Goal: Communication & Community: Answer question/provide support

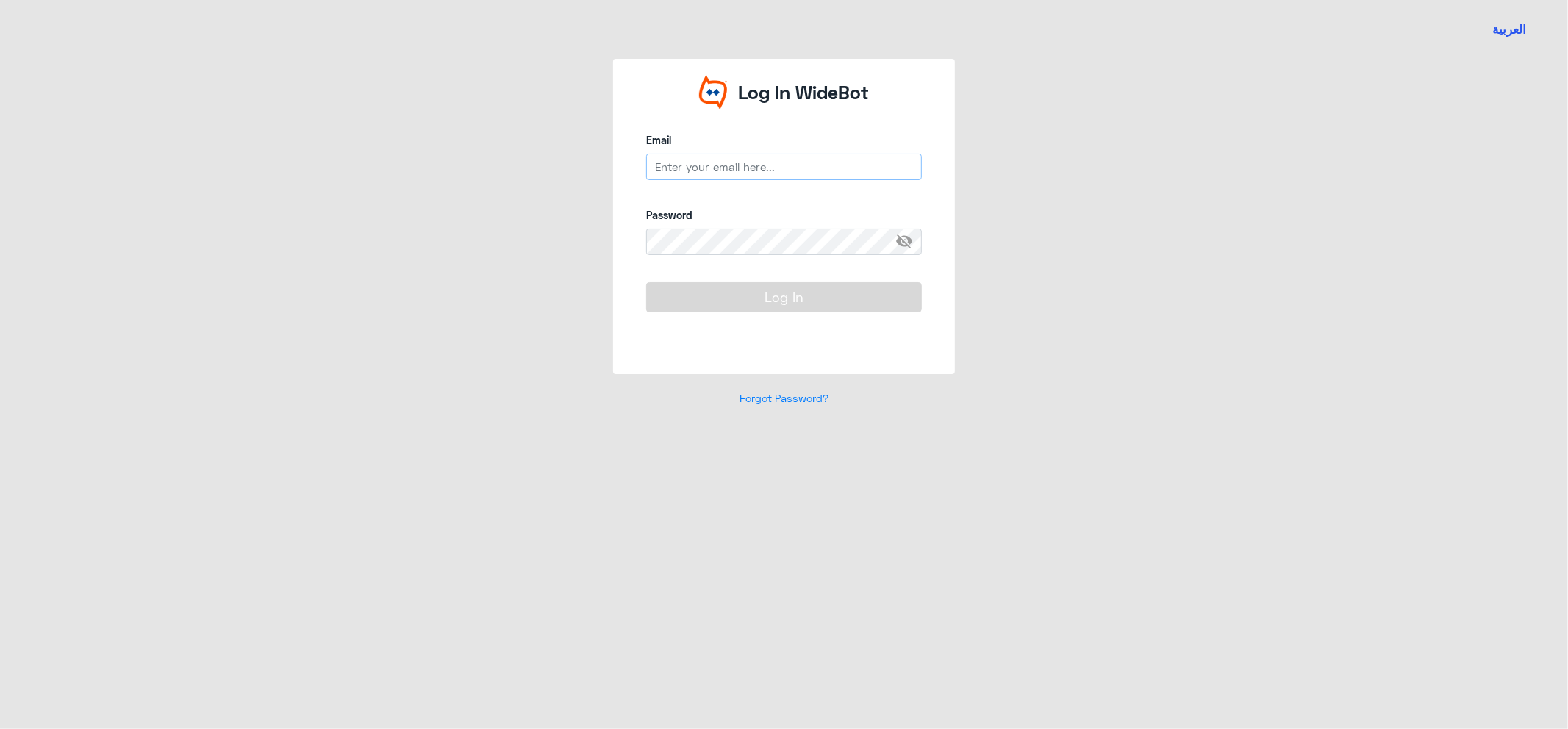
type input "[EMAIL_ADDRESS][DOMAIN_NAME]"
click at [805, 297] on button "Log In" at bounding box center [784, 297] width 275 height 29
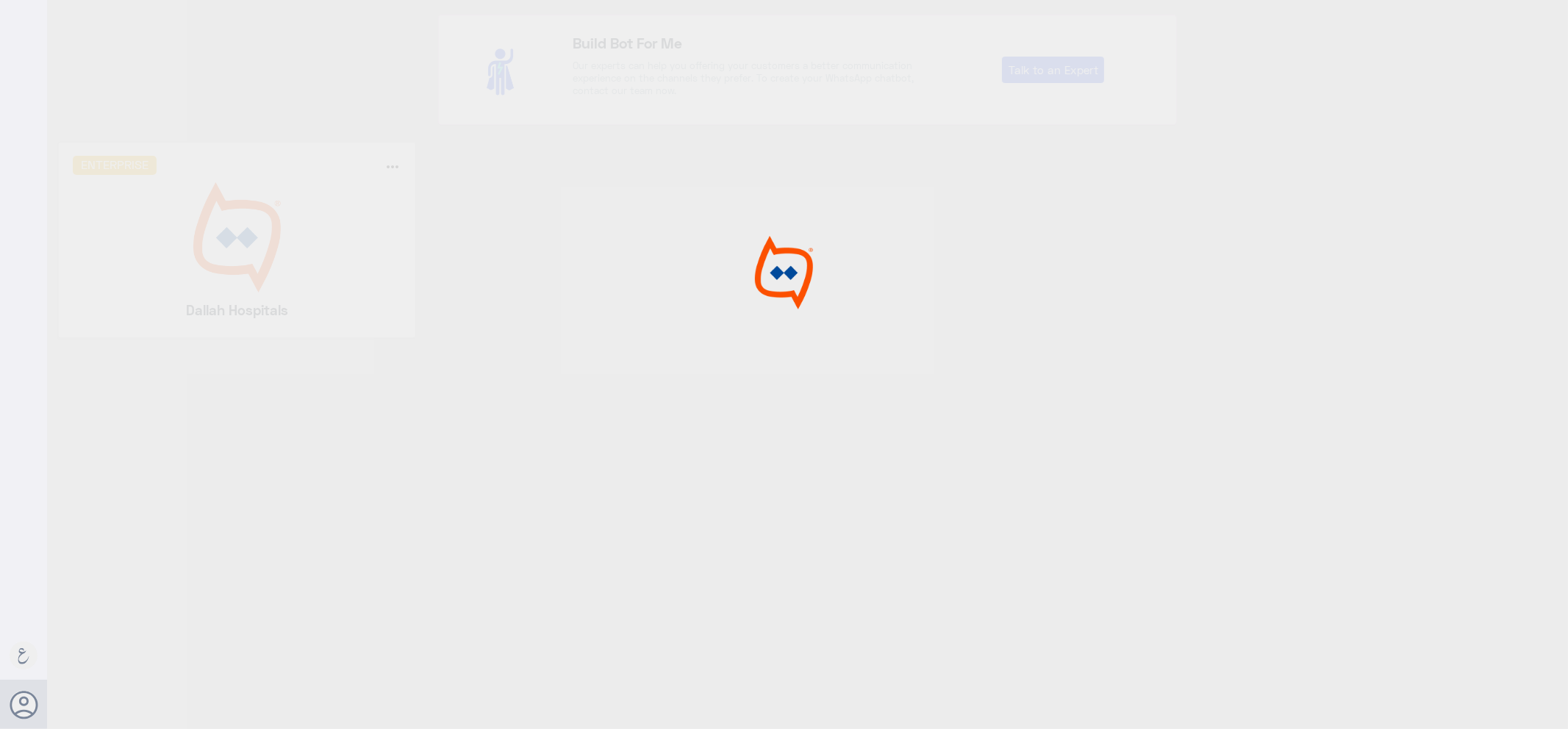
click at [809, 297] on img at bounding box center [783, 273] width 110 height 74
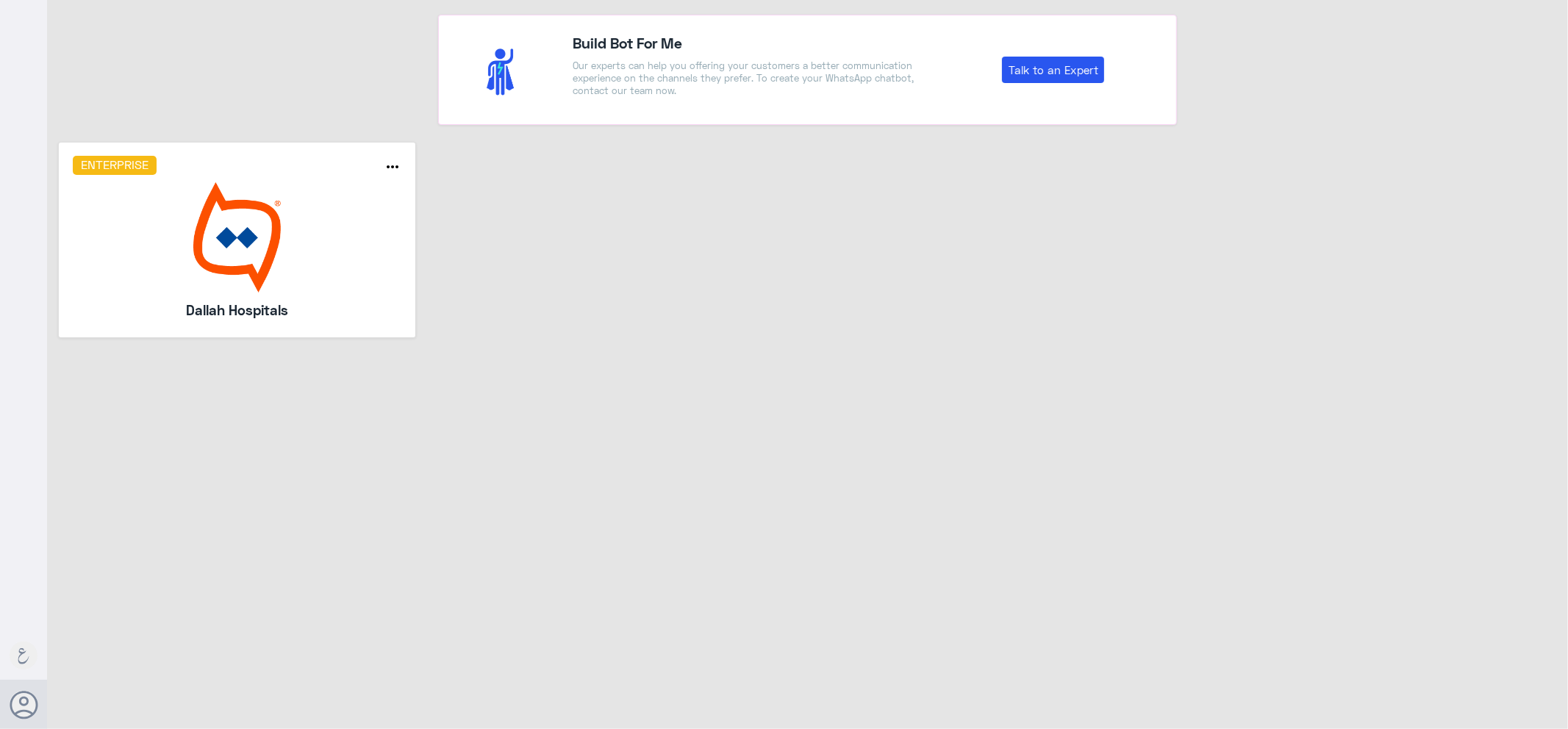
click at [391, 222] on img at bounding box center [237, 237] width 329 height 110
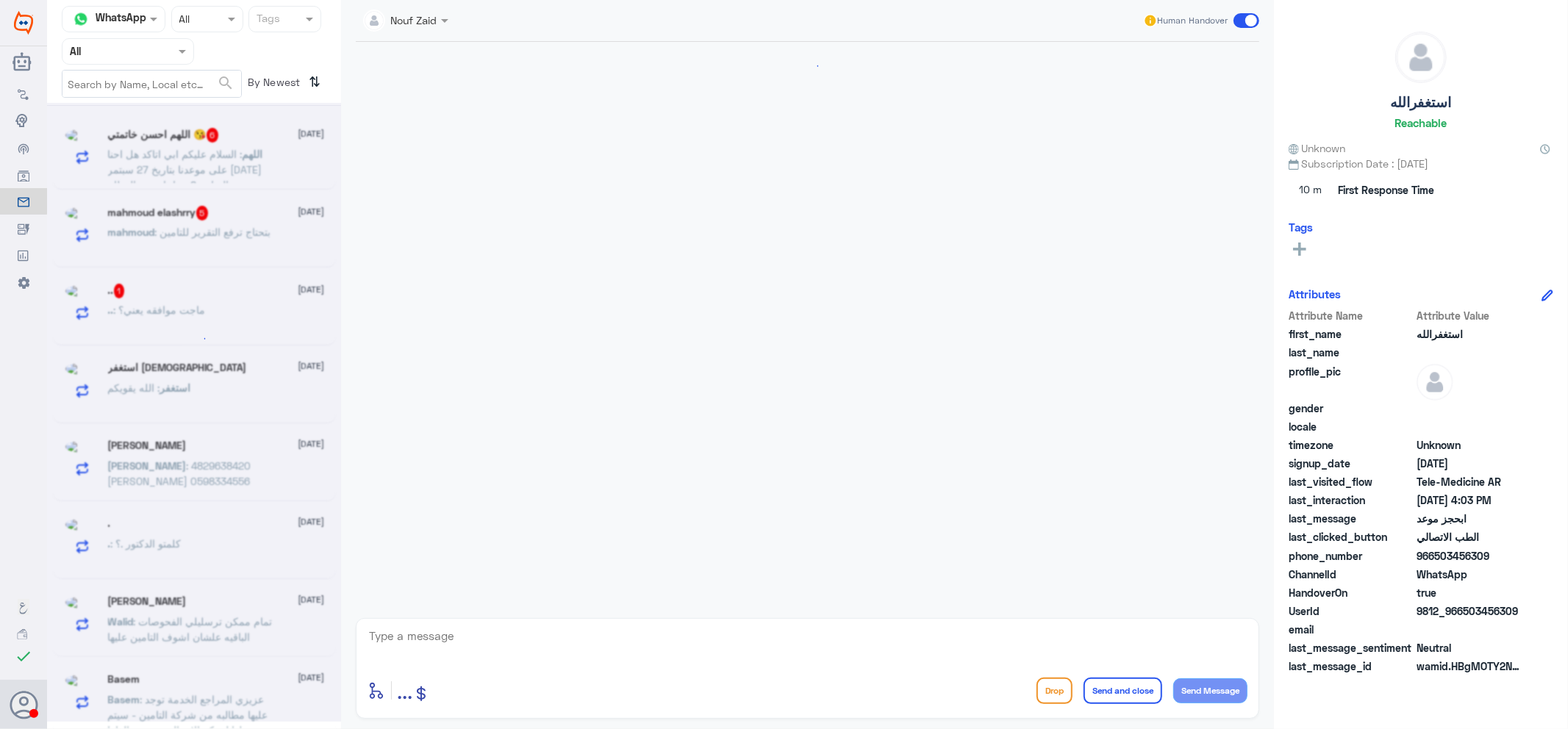
click at [154, 54] on div at bounding box center [127, 51] width 130 height 17
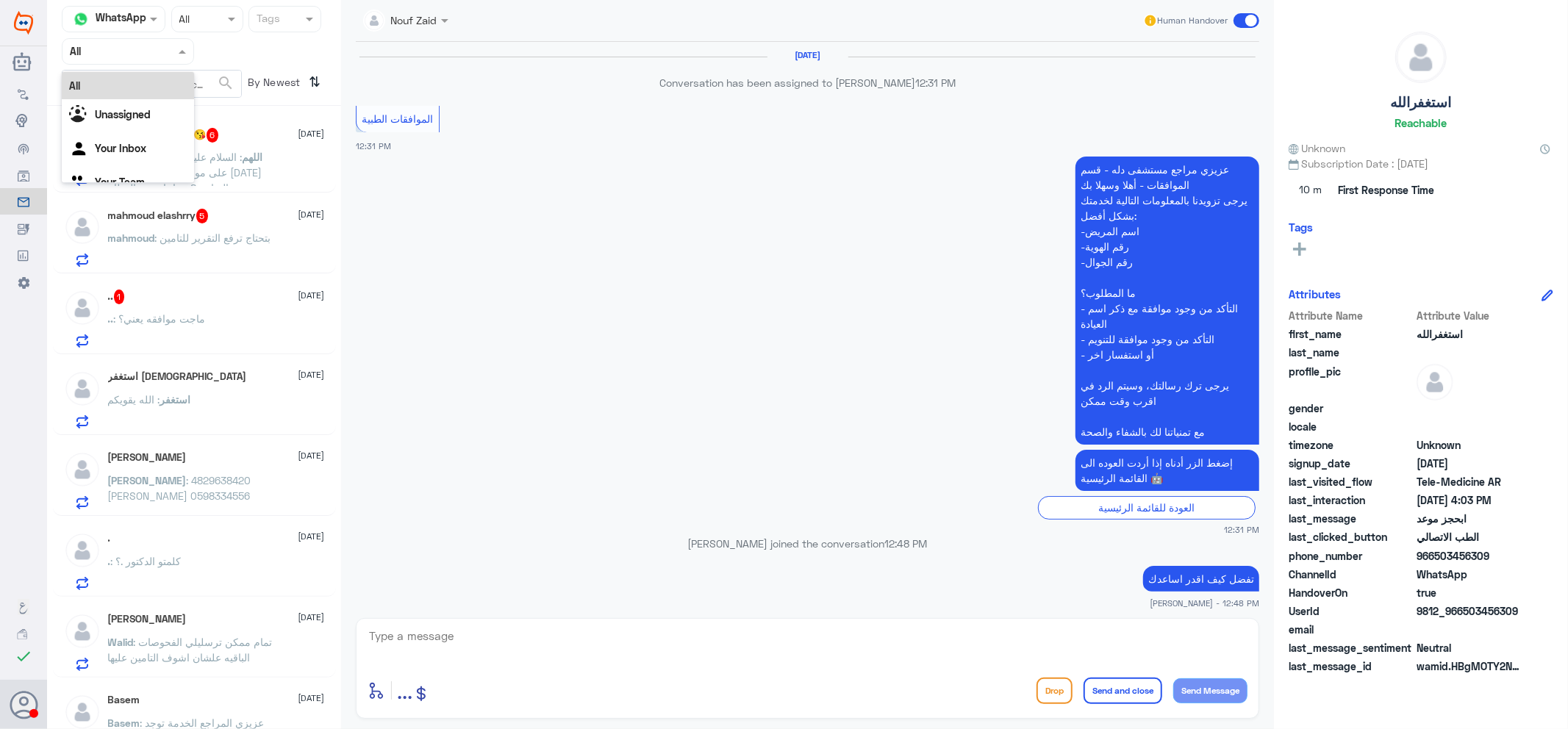
scroll to position [1549, 0]
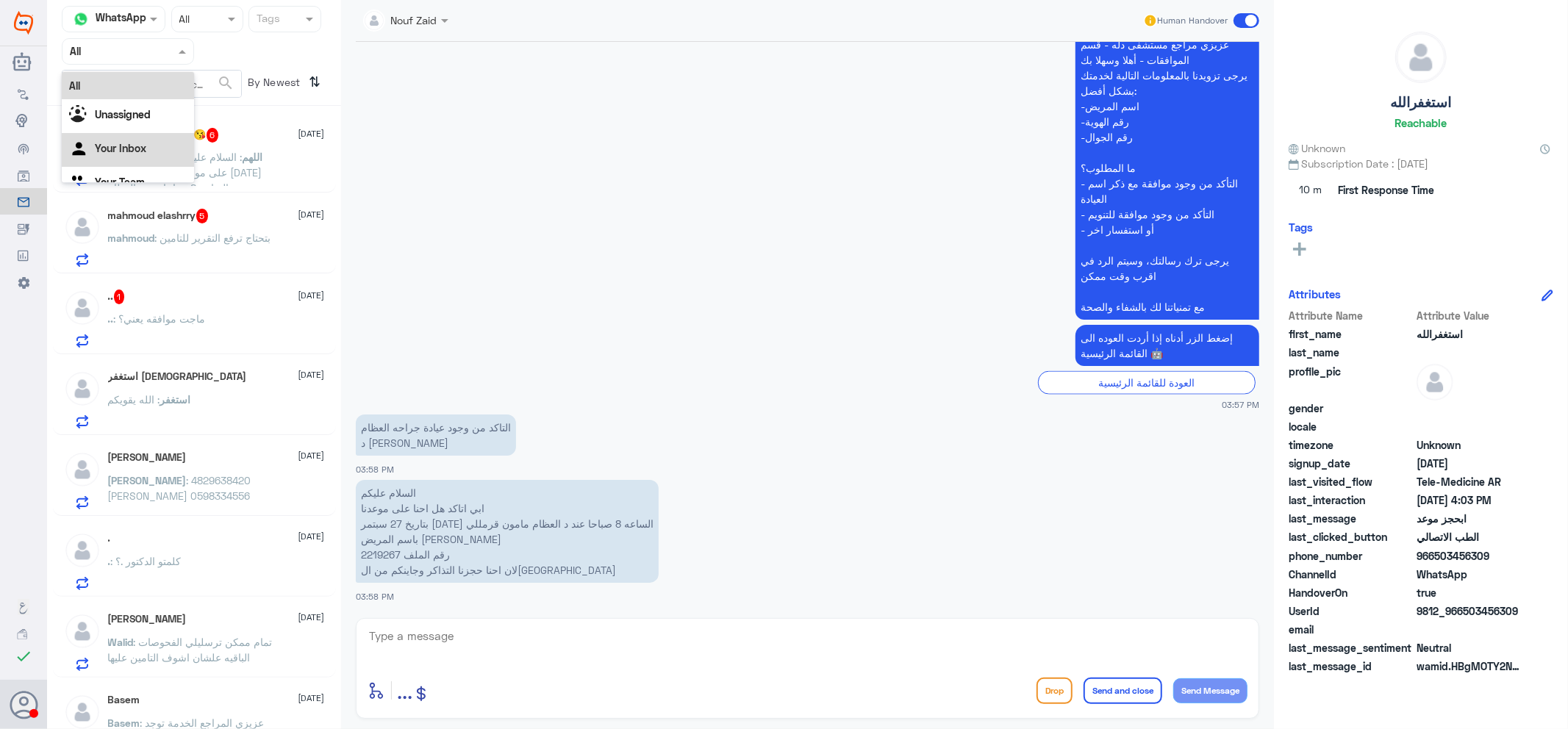
click at [155, 137] on div "Your Inbox" at bounding box center [128, 150] width 132 height 34
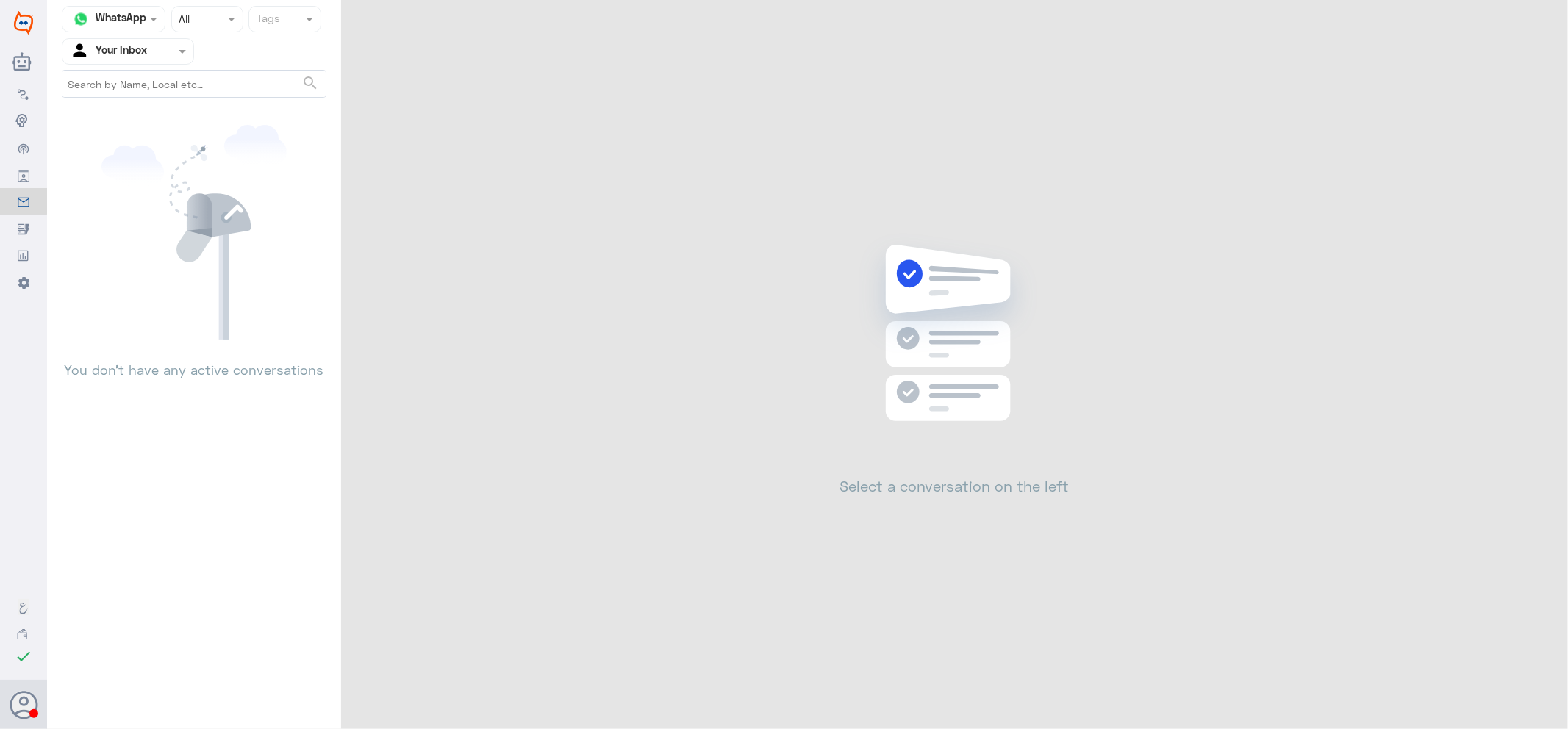
click at [149, 48] on input "text" at bounding box center [110, 51] width 81 height 17
click at [161, 160] on div "Your Team" at bounding box center [128, 165] width 132 height 34
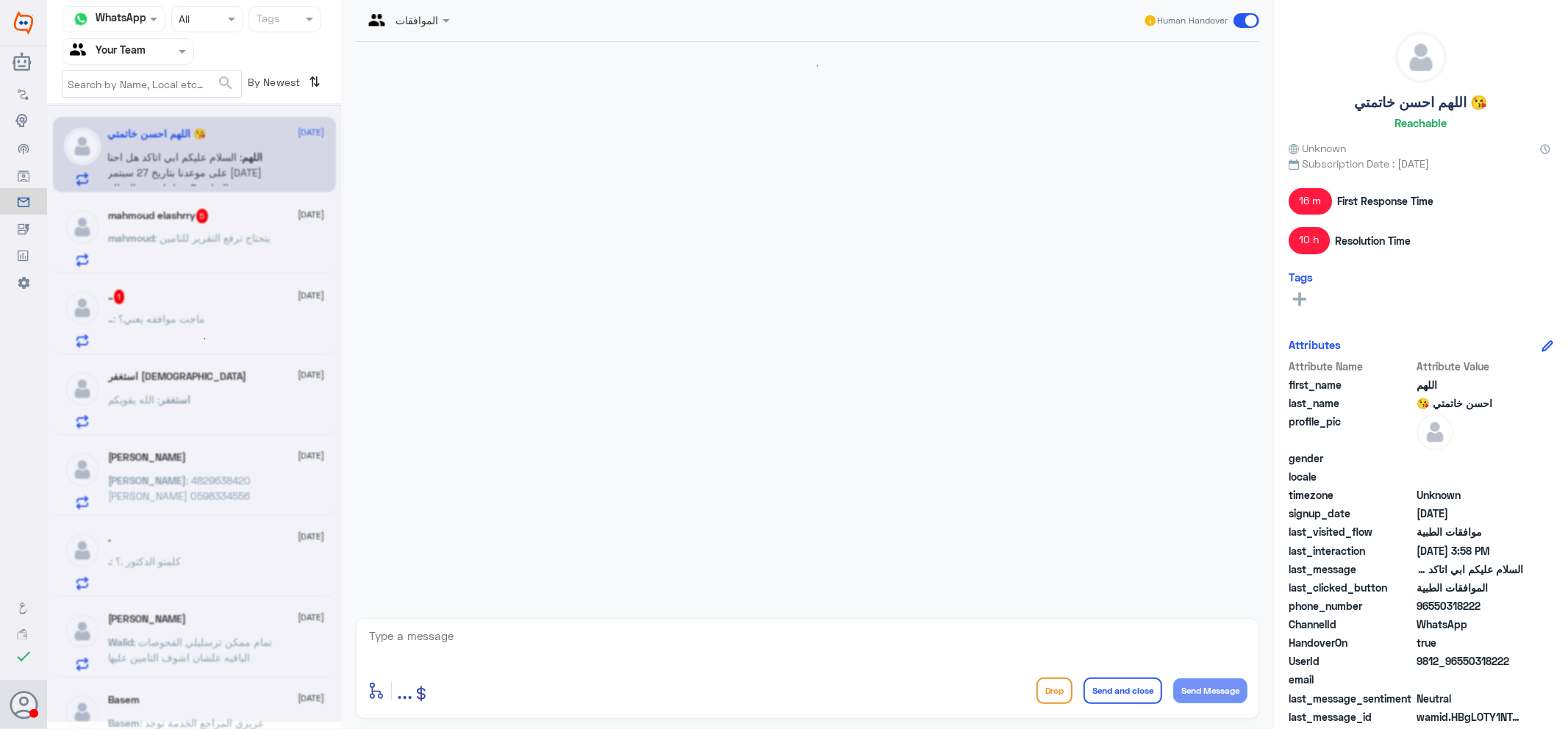
scroll to position [1549, 0]
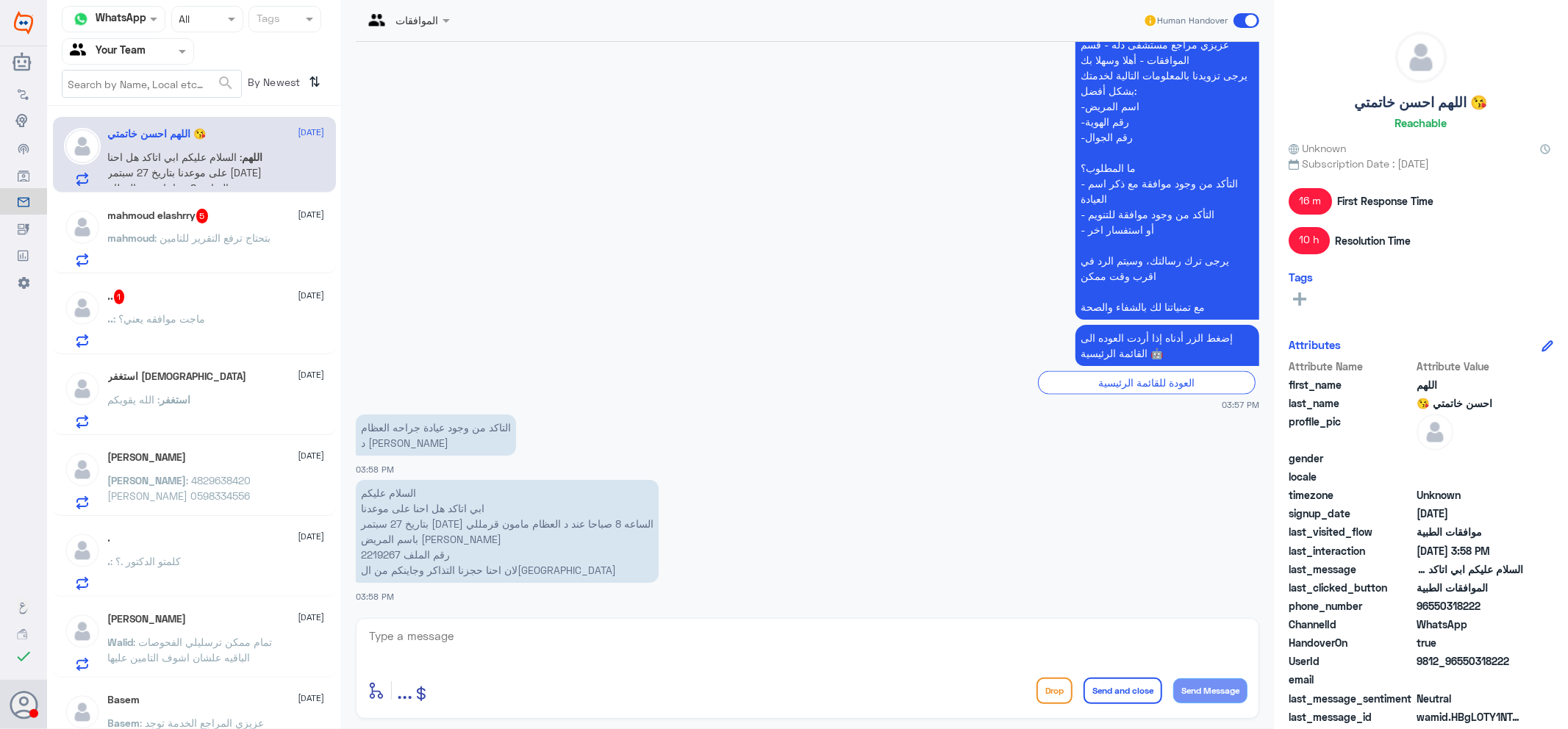
click at [219, 255] on p "mahmoud : بتحتاج ترفع التقرير للتامين" at bounding box center [189, 248] width 163 height 36
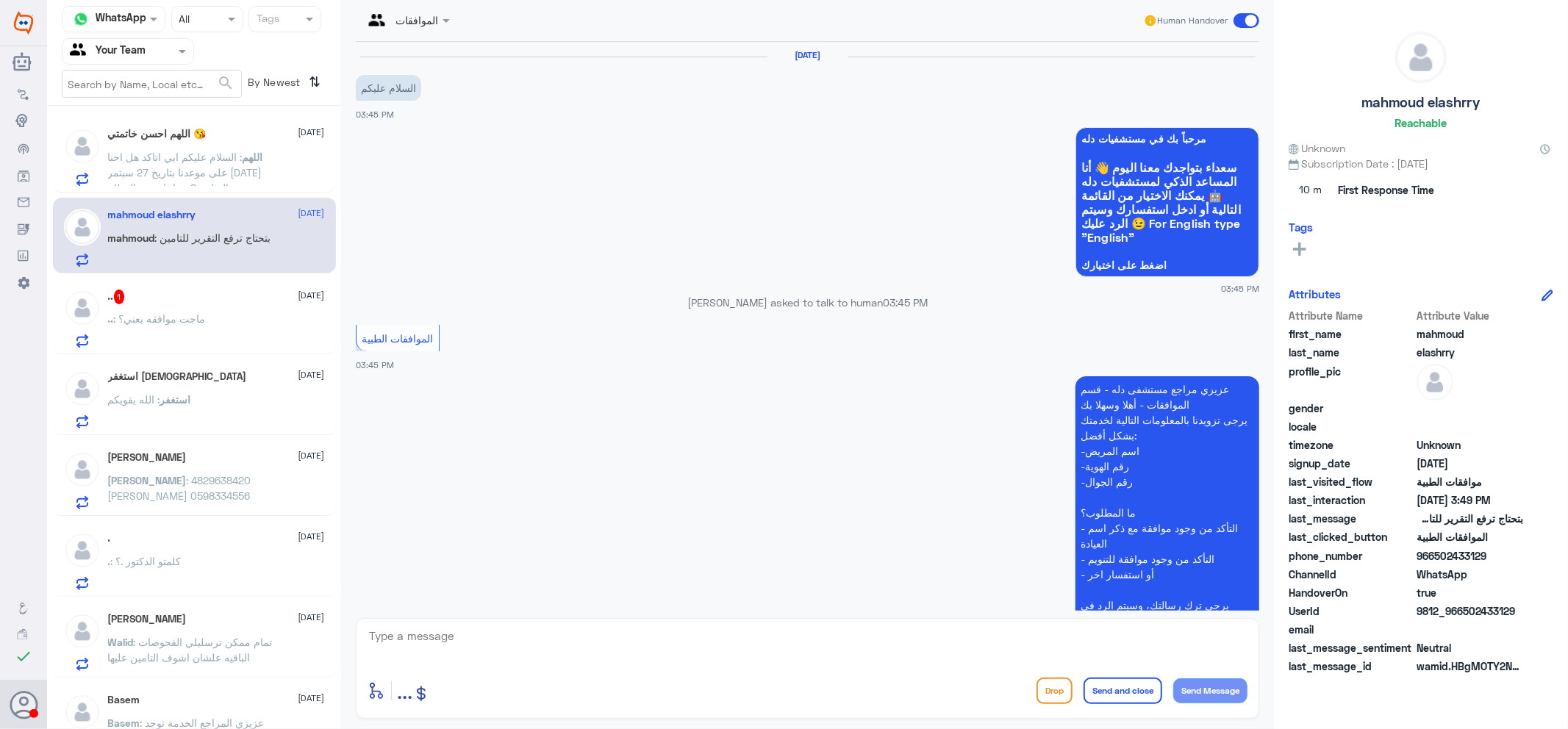
scroll to position [373, 0]
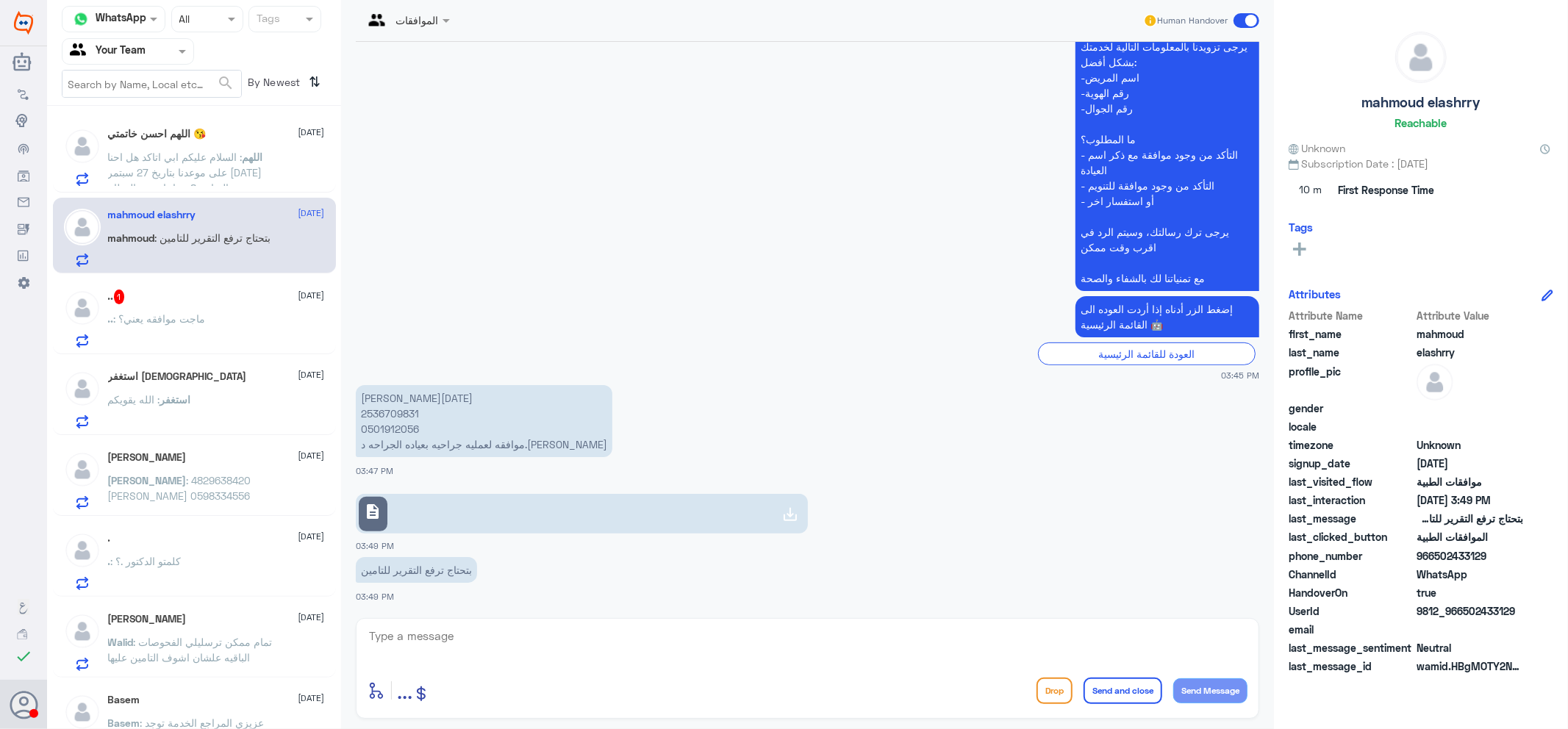
click at [236, 338] on div ".. : ماجت موافقه يعني؟" at bounding box center [216, 331] width 217 height 33
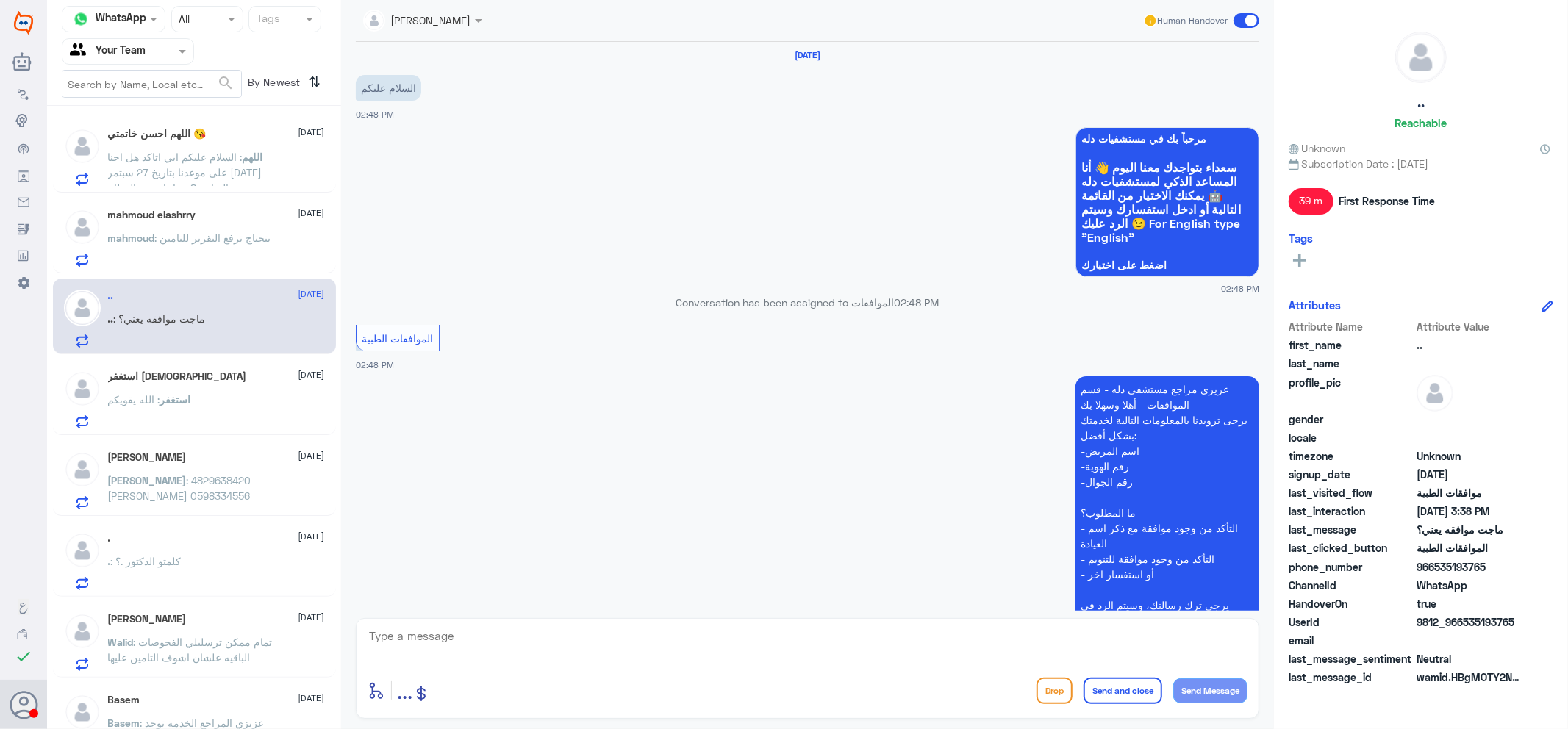
scroll to position [767, 0]
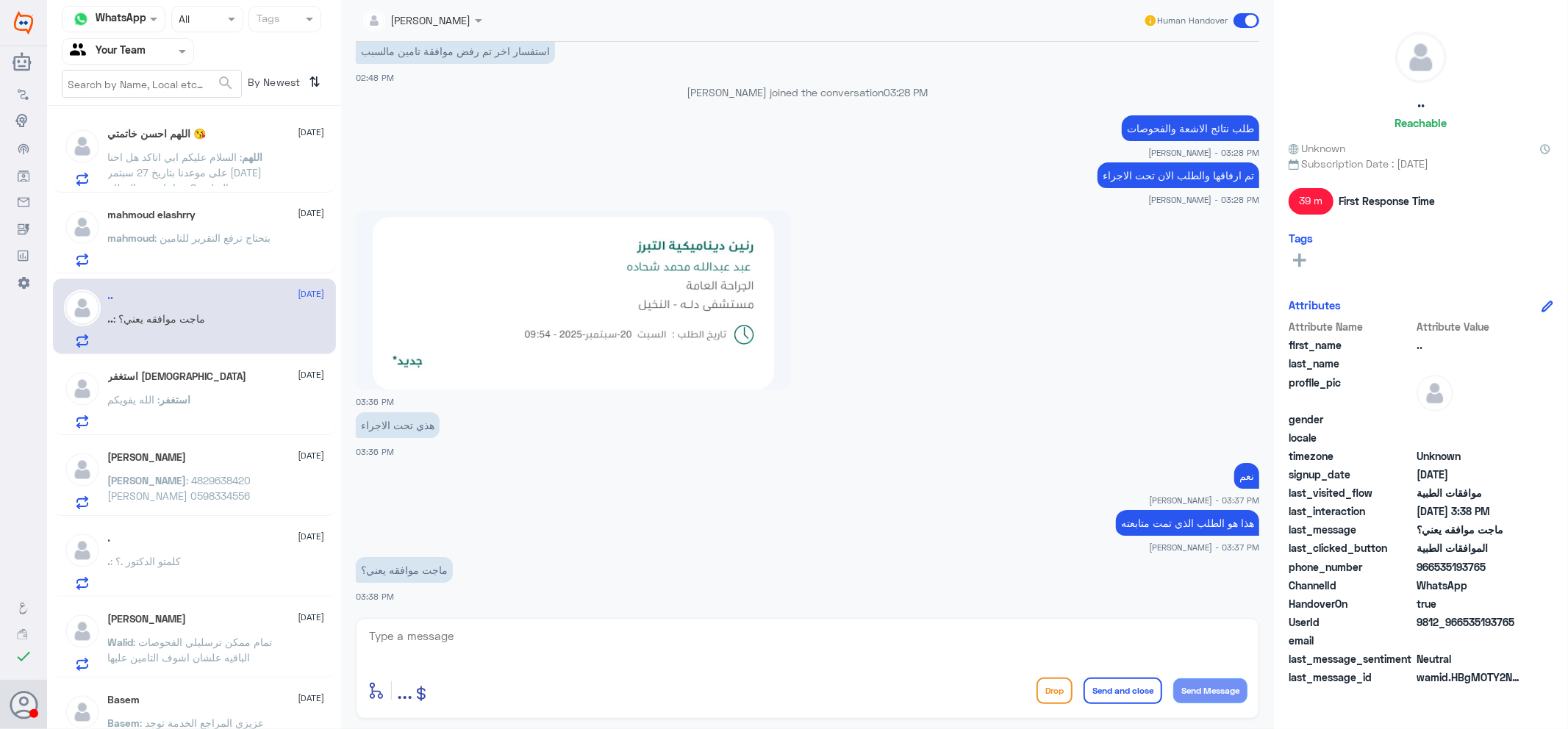
click at [258, 212] on div "mahmoud elashrry 20 September" at bounding box center [216, 215] width 217 height 13
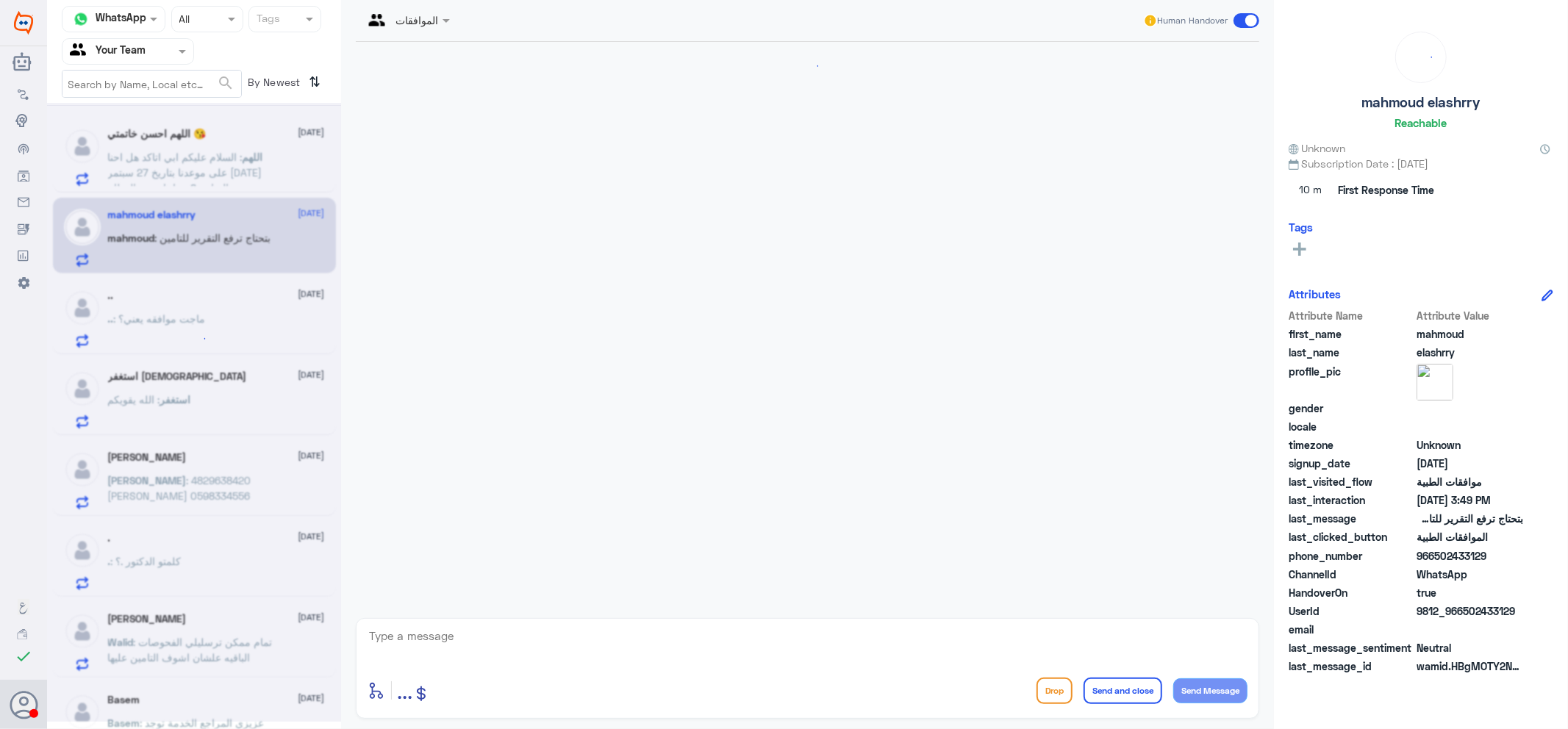
scroll to position [373, 0]
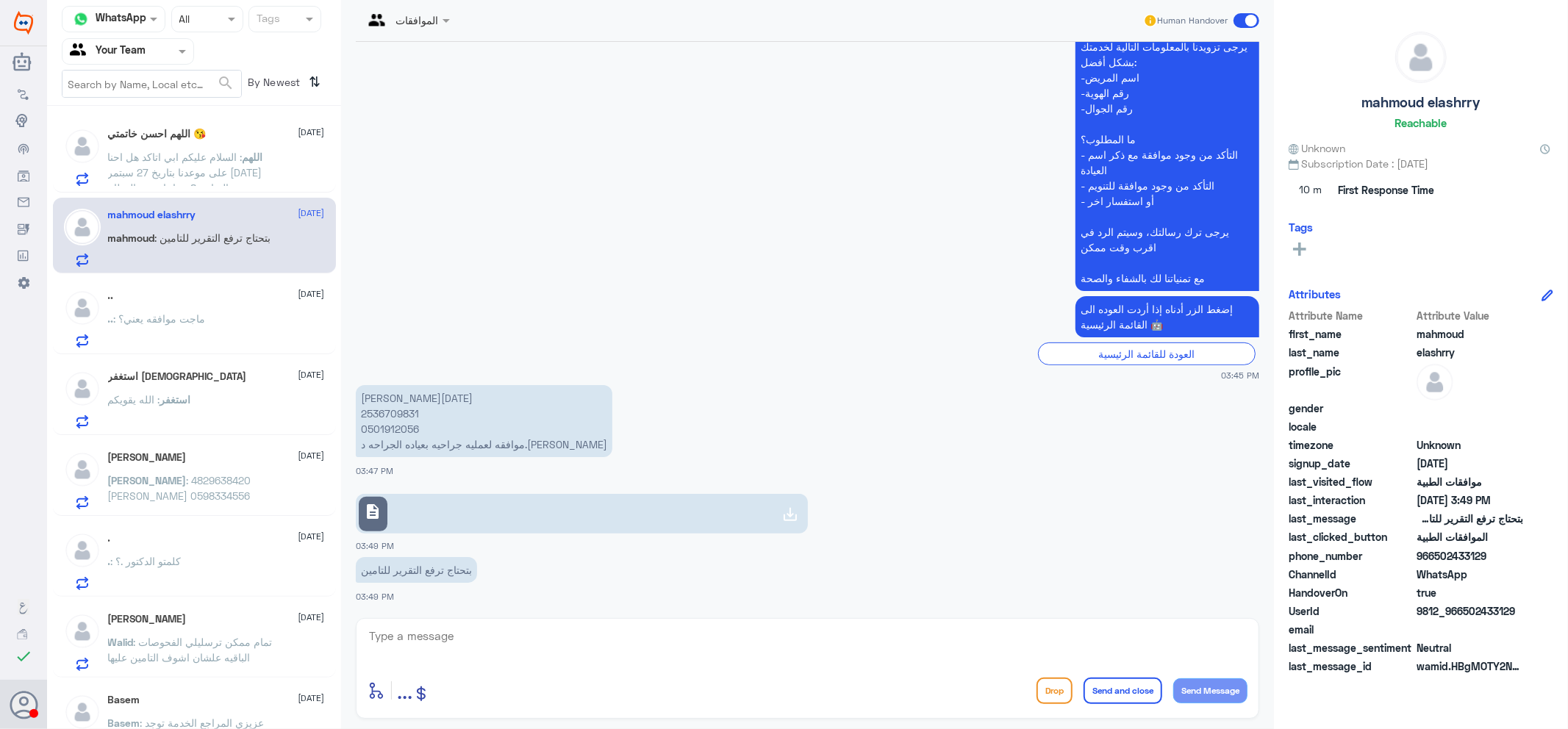
click at [407, 414] on p "[PERSON_NAME][DATE] 2536709831 0501912056 موافقه لعمليه جراحيه بعياده الجراحه د…" at bounding box center [483, 421] width 256 height 72
copy p "2536709831"
click at [493, 516] on link "description" at bounding box center [581, 514] width 452 height 40
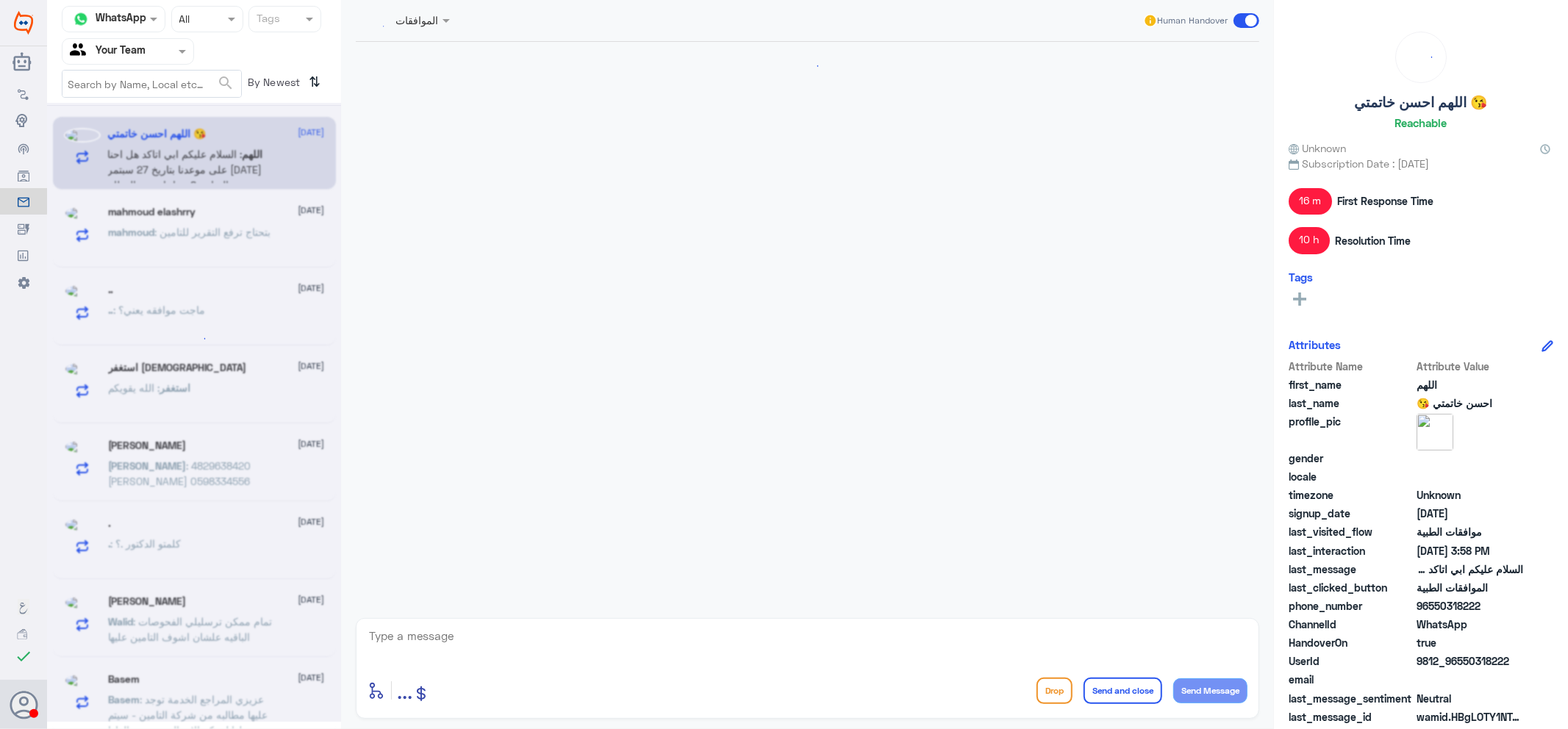
scroll to position [1549, 0]
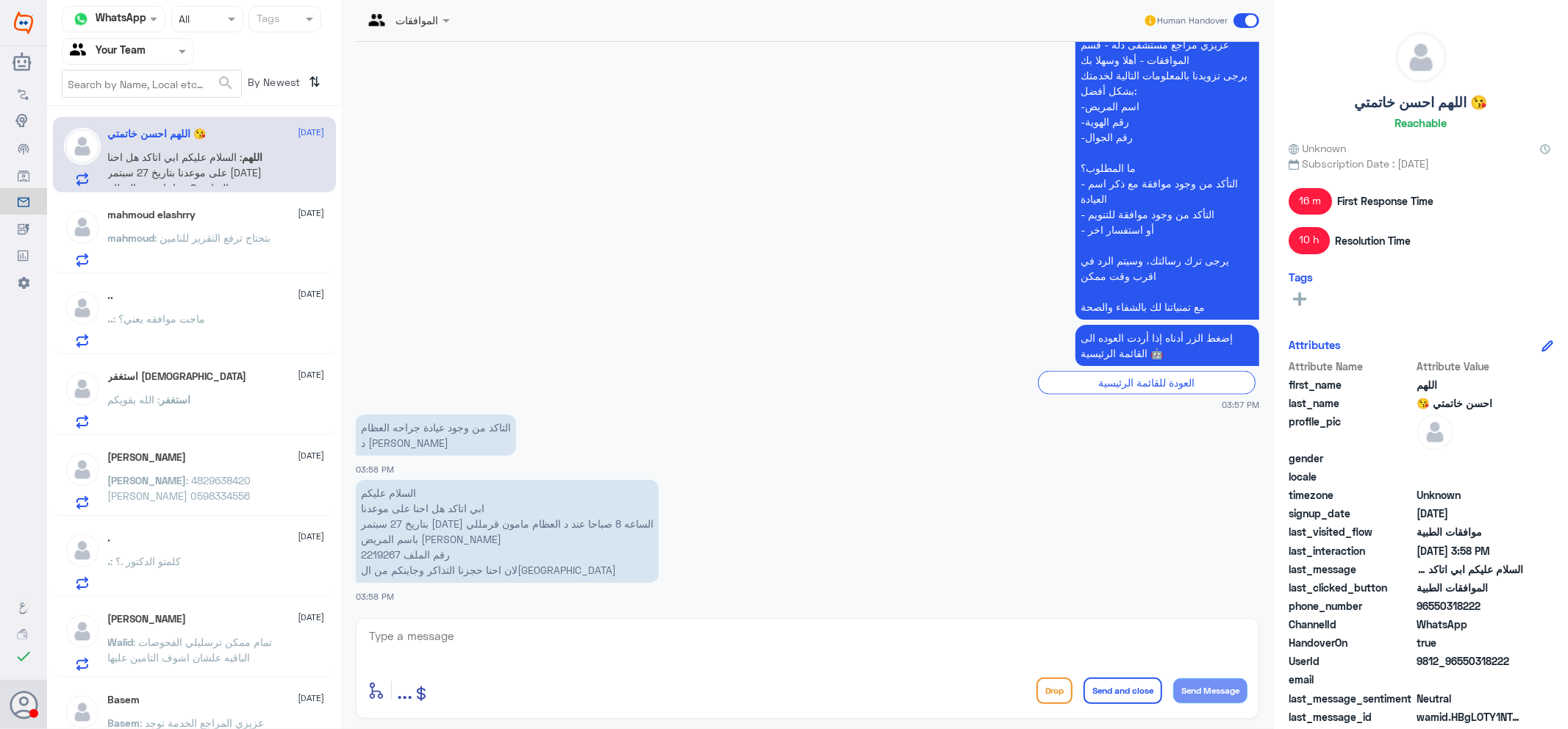
click at [488, 288] on app-msgs-text "عزيزي مراجع مستشفى دله - قسم الموافقات - أهلا وسهلا بك يرجى تزويدنا بالمعلومات …" at bounding box center [807, 176] width 903 height 289
click at [421, 450] on p "التاكد من وجود عيادة جراحه العظام د [PERSON_NAME]" at bounding box center [436, 434] width 161 height 41
click at [195, 476] on span ": 4829638420 [PERSON_NAME] 0598334556" at bounding box center [179, 488] width 143 height 28
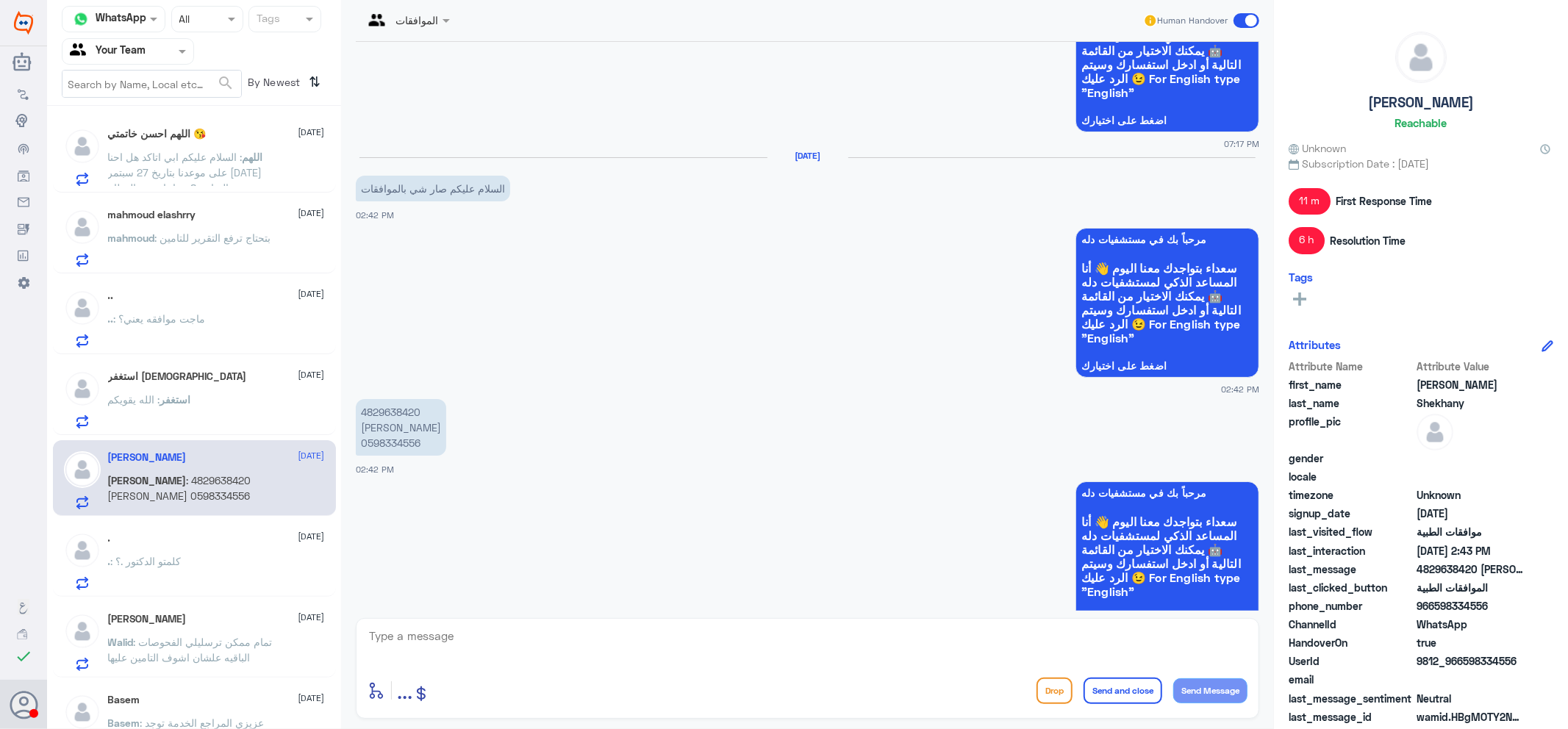
scroll to position [401, 0]
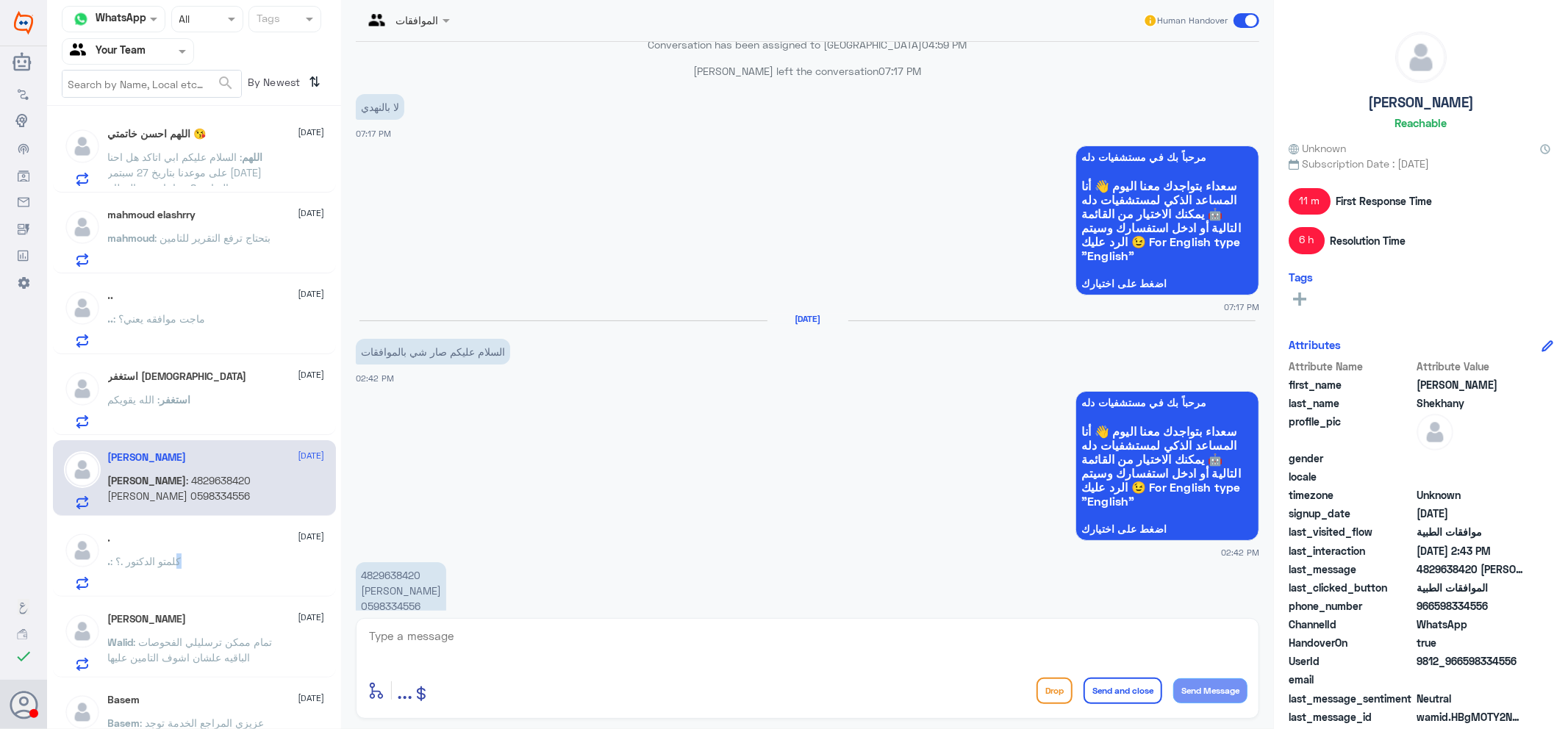
click at [182, 570] on p ". : كلمتو الدكتور .؟" at bounding box center [144, 572] width 74 height 36
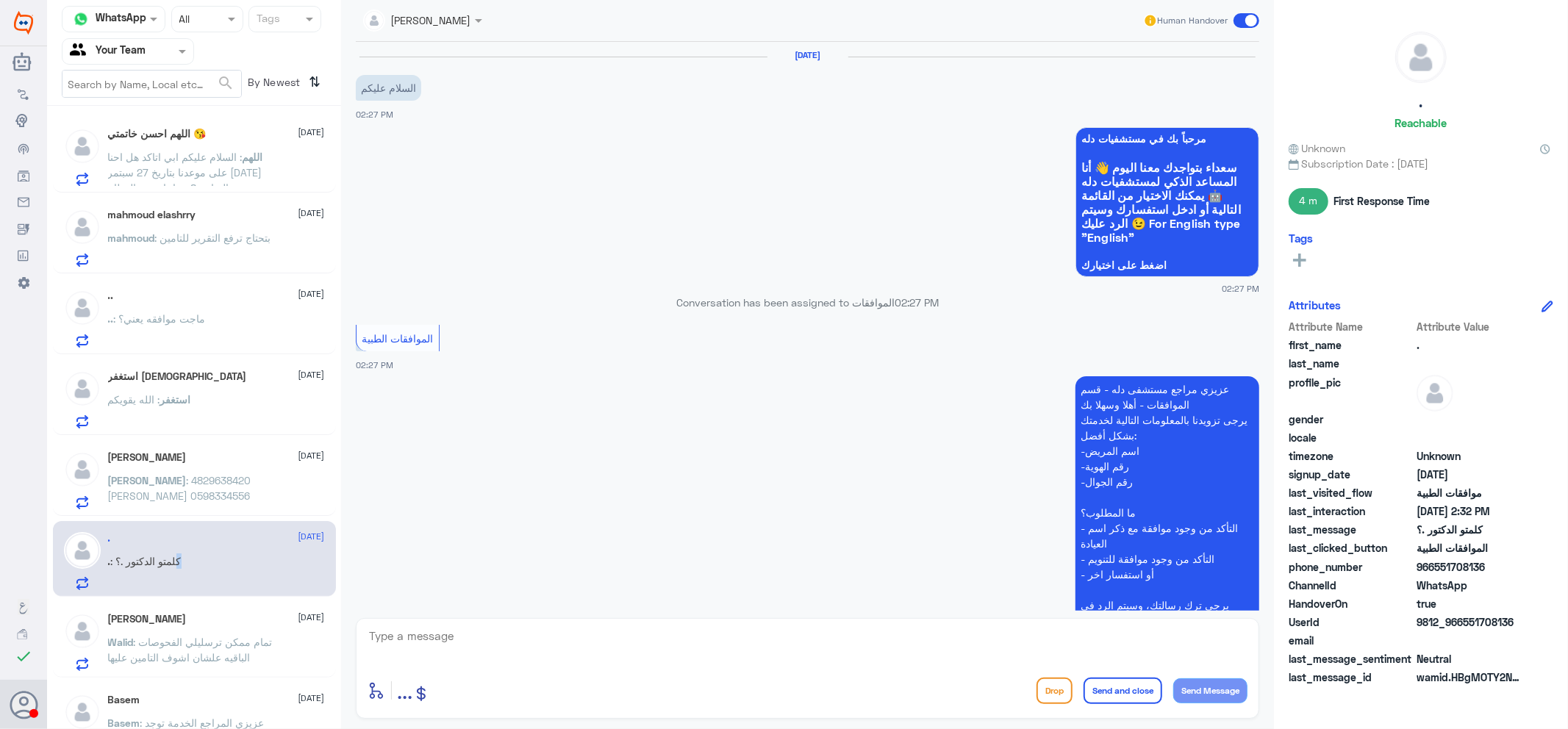
scroll to position [422, 0]
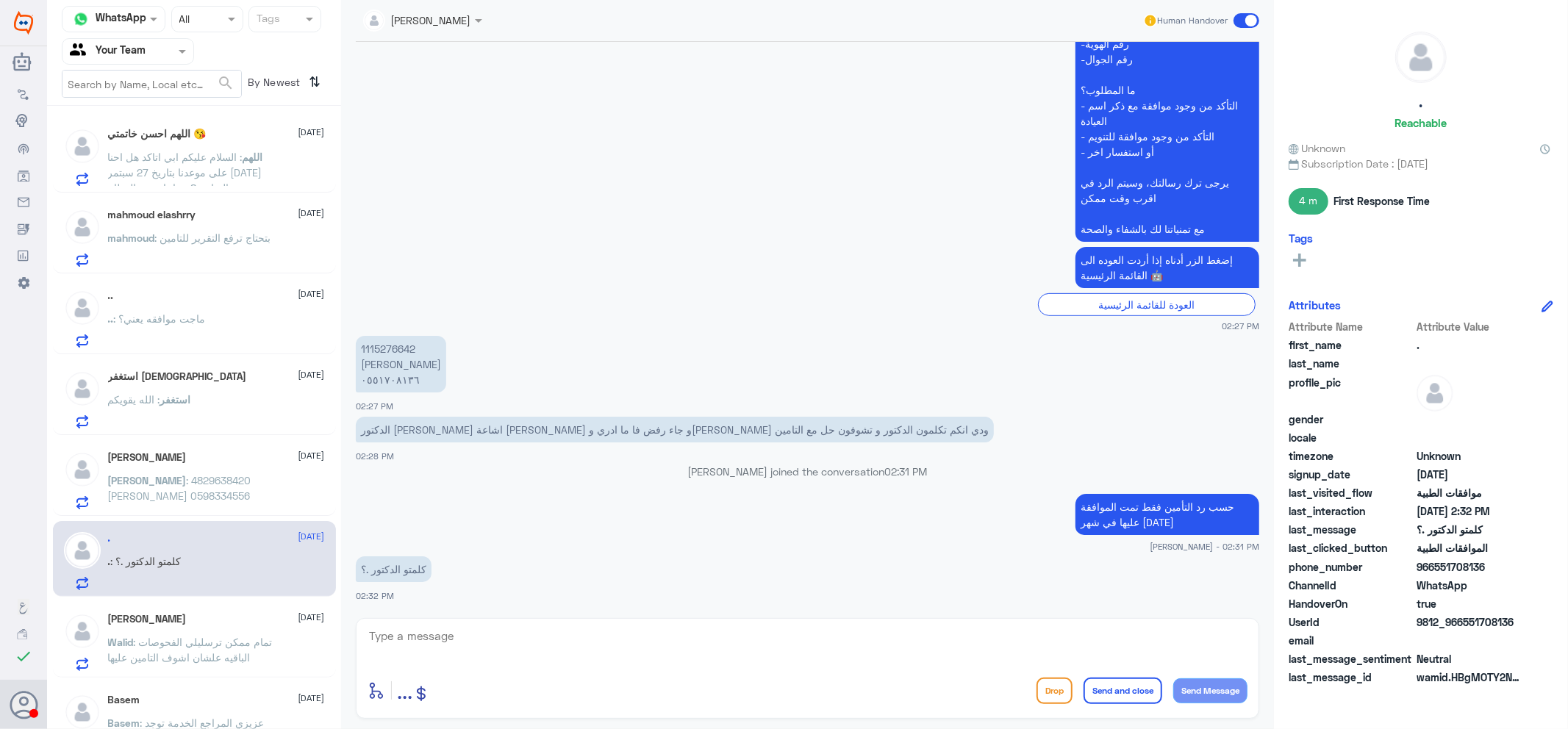
click at [204, 496] on p "[PERSON_NAME] : 4829638420 [PERSON_NAME] 0598334556" at bounding box center [190, 491] width 165 height 36
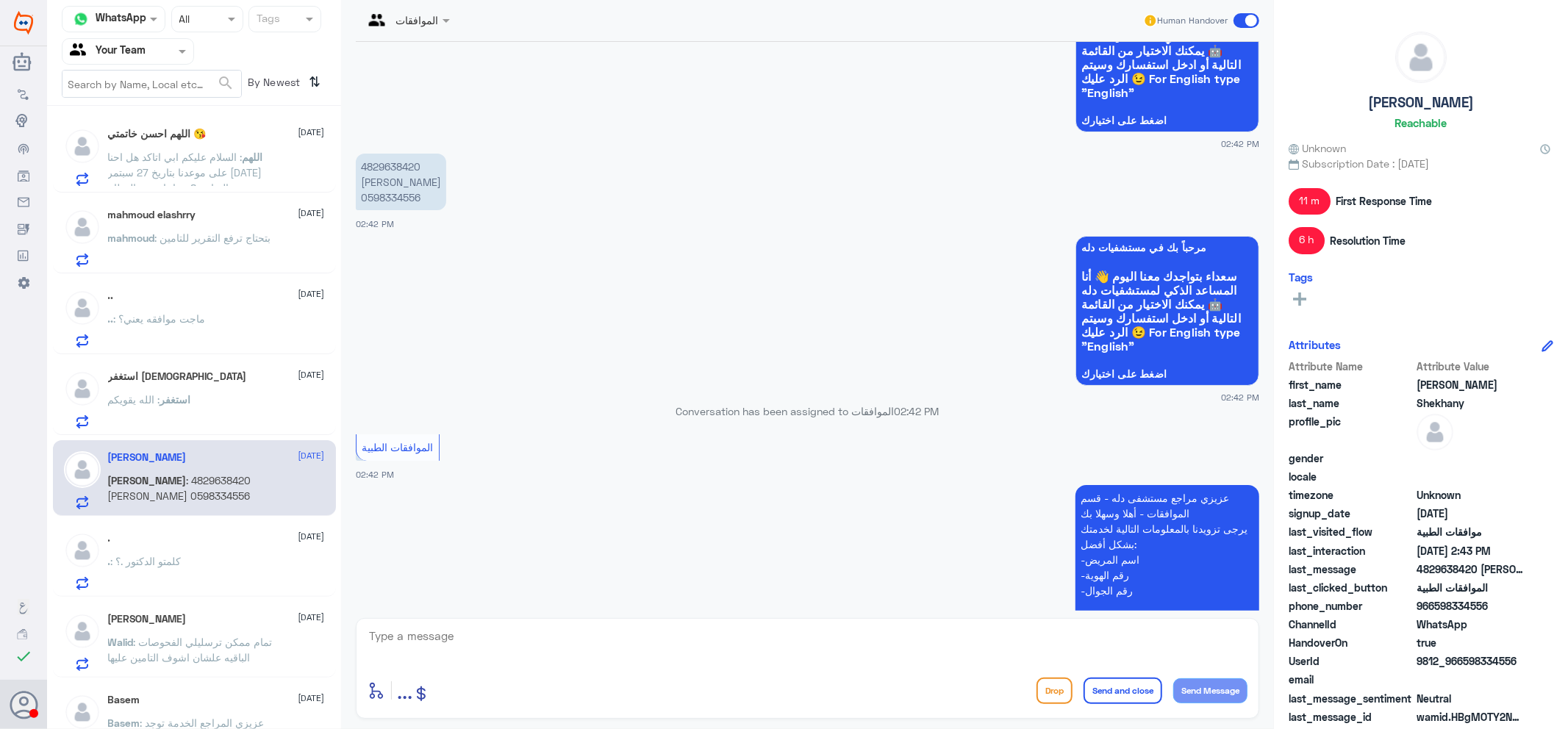
scroll to position [564, 0]
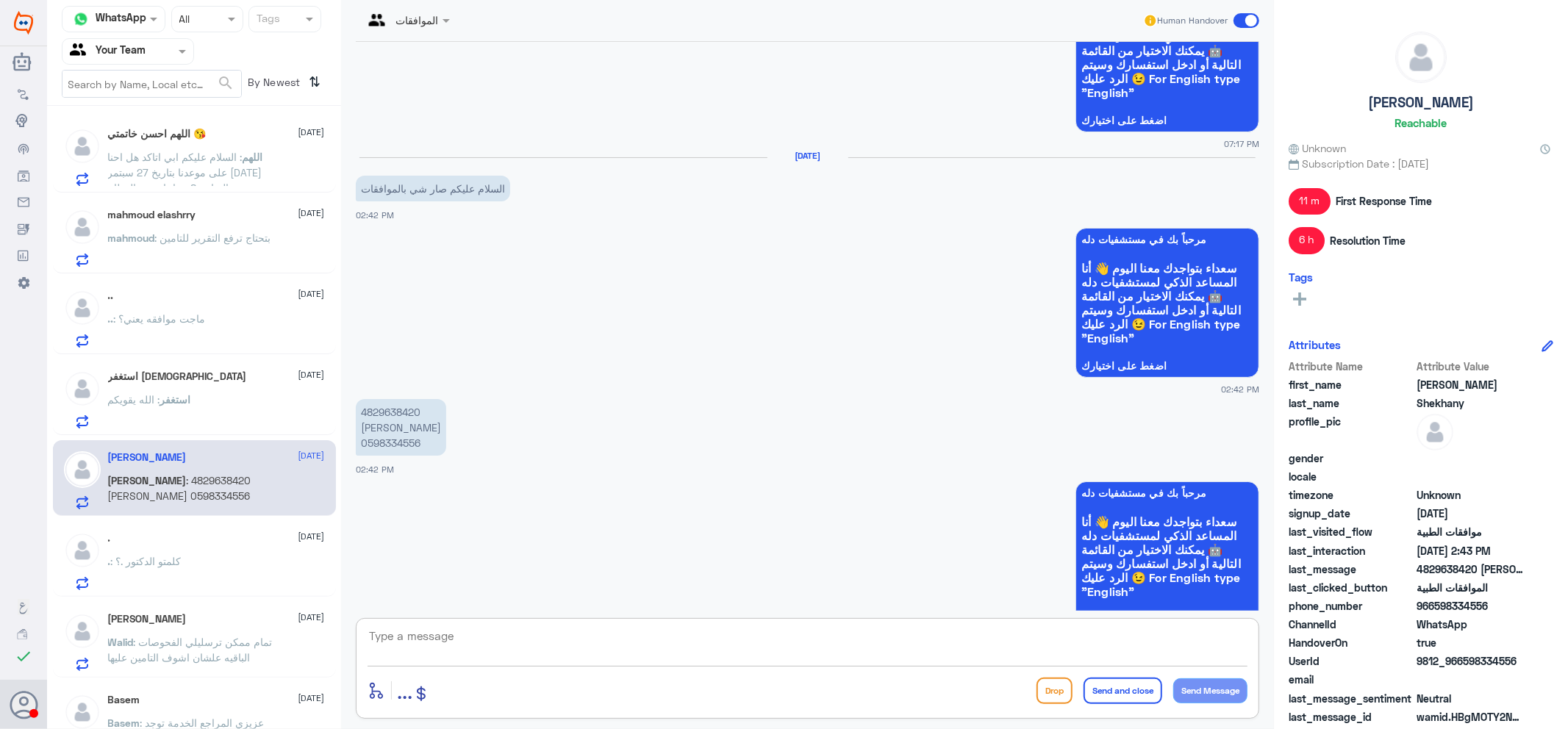
click at [638, 644] on textarea at bounding box center [807, 643] width 879 height 36
type textarea "اهلا وسهلا"
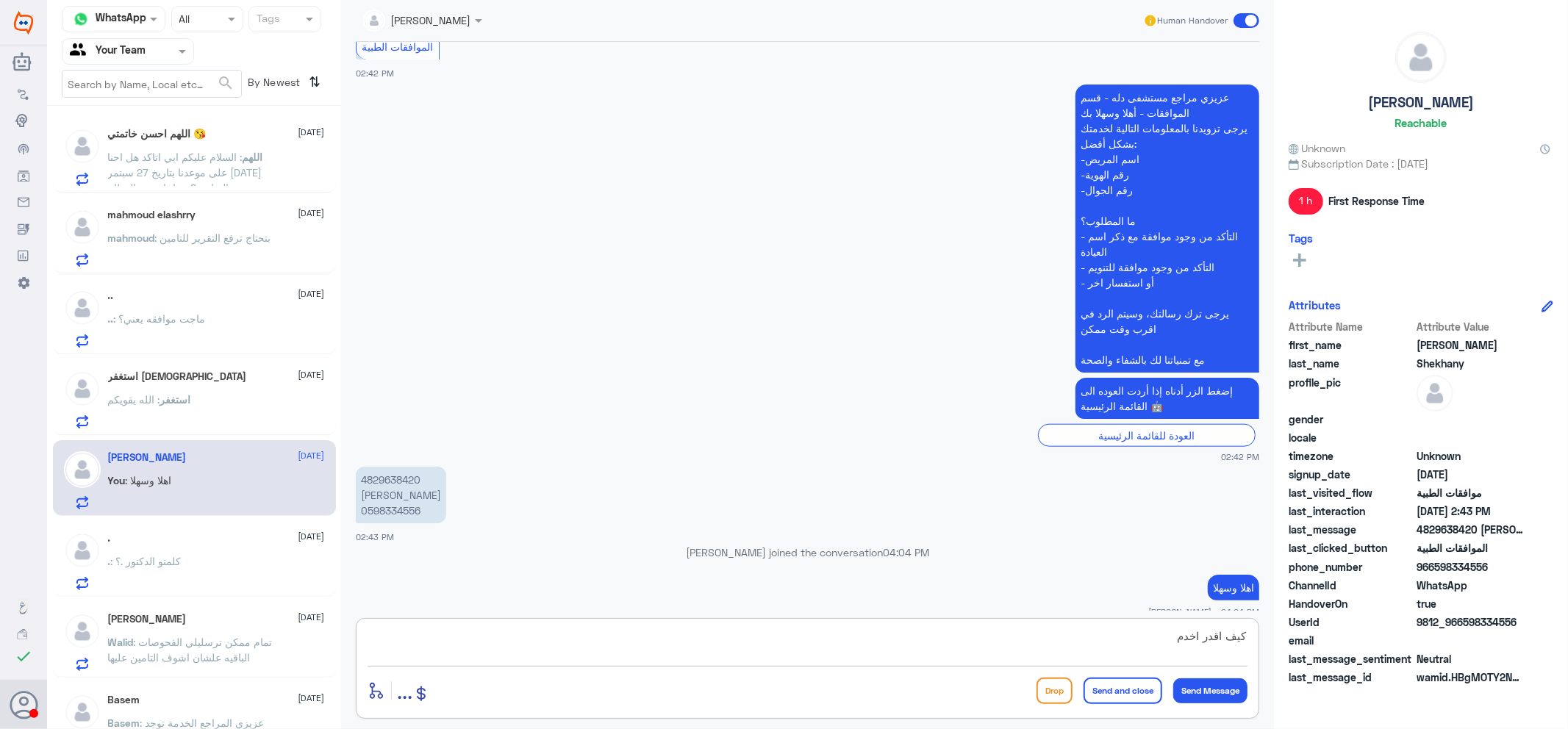
type textarea "كيف اقدر اخدمك"
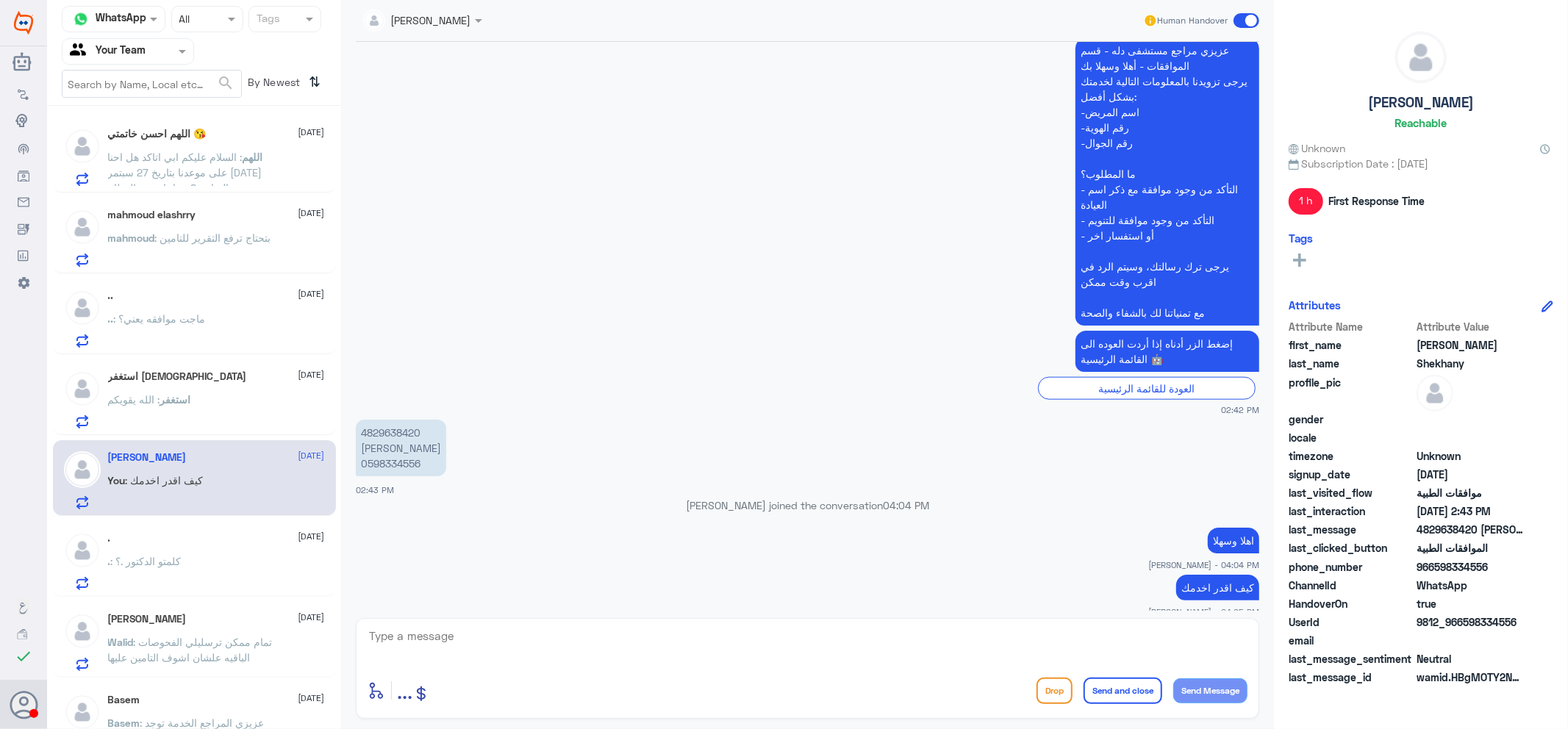
click at [245, 406] on div "استغفر : الله يقويكم" at bounding box center [216, 411] width 217 height 33
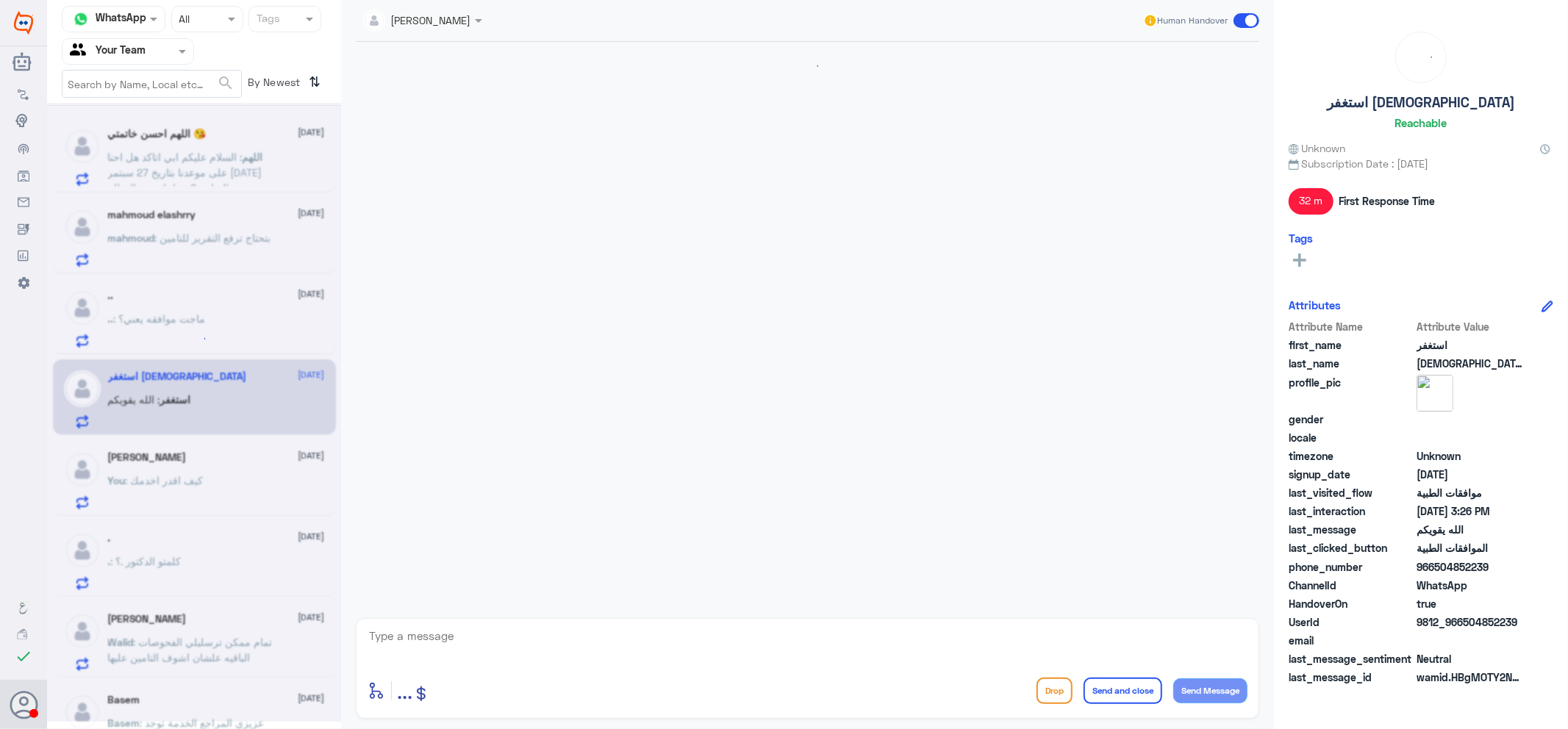
scroll to position [1380, 0]
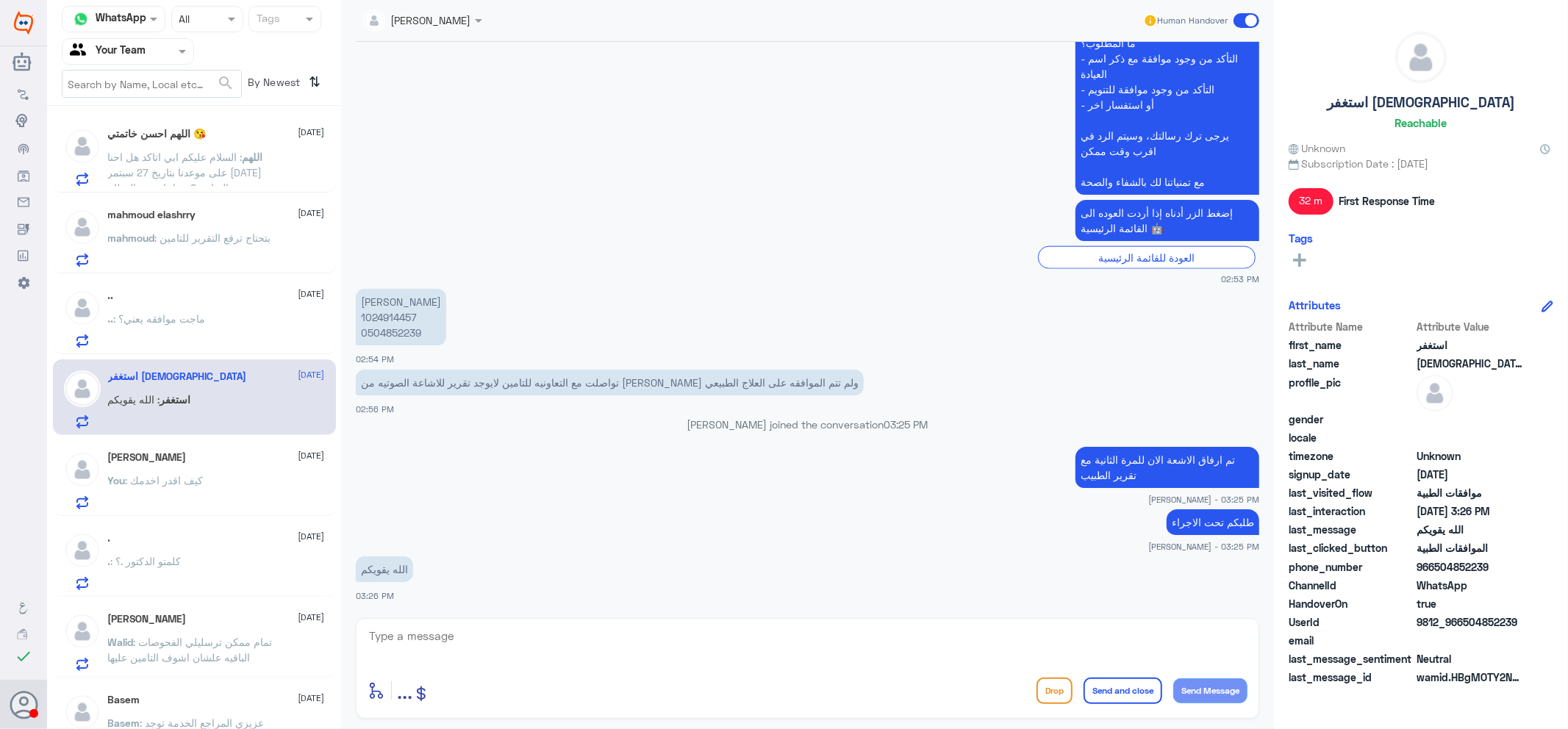
click at [231, 297] on div ".. [DATE]" at bounding box center [216, 296] width 217 height 13
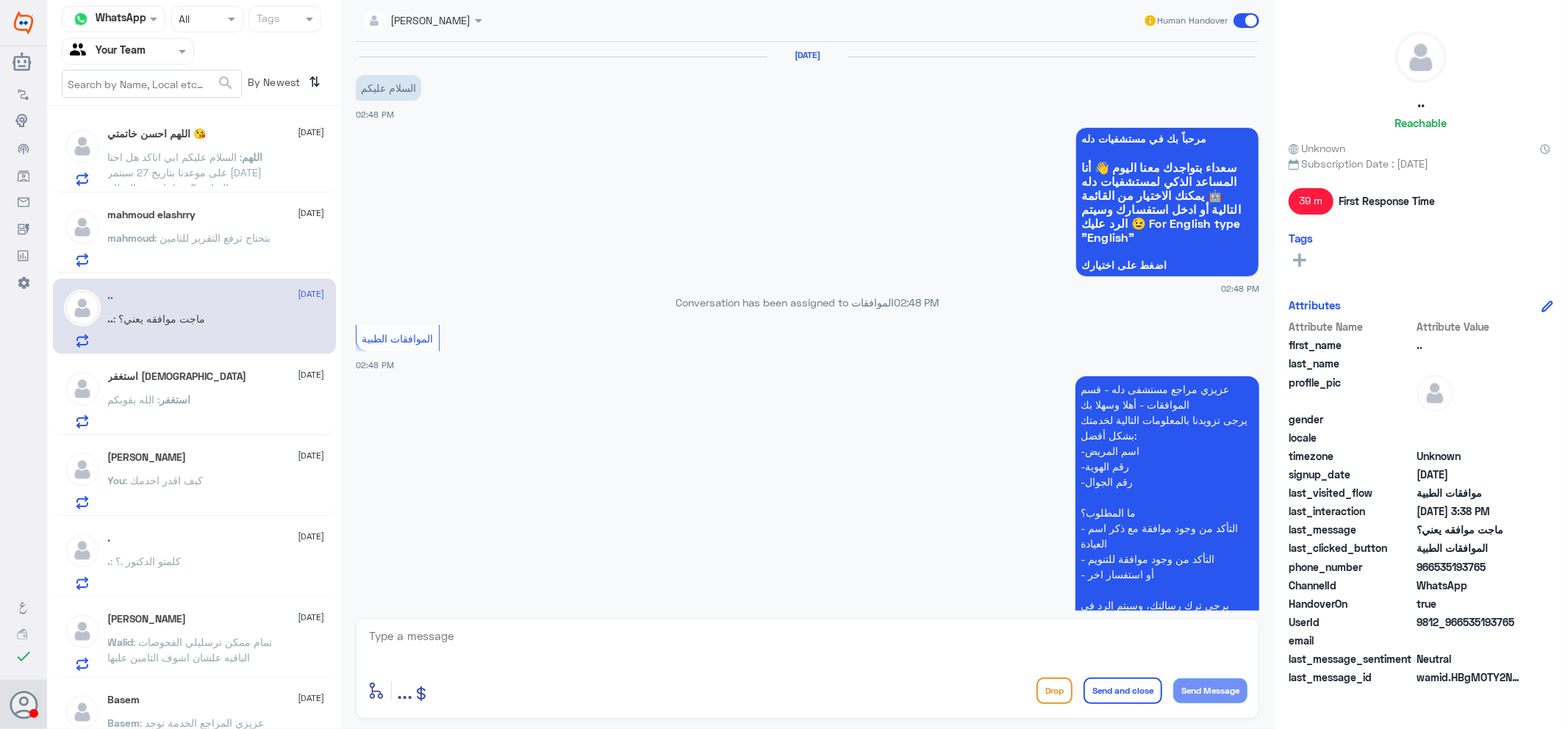
scroll to position [767, 0]
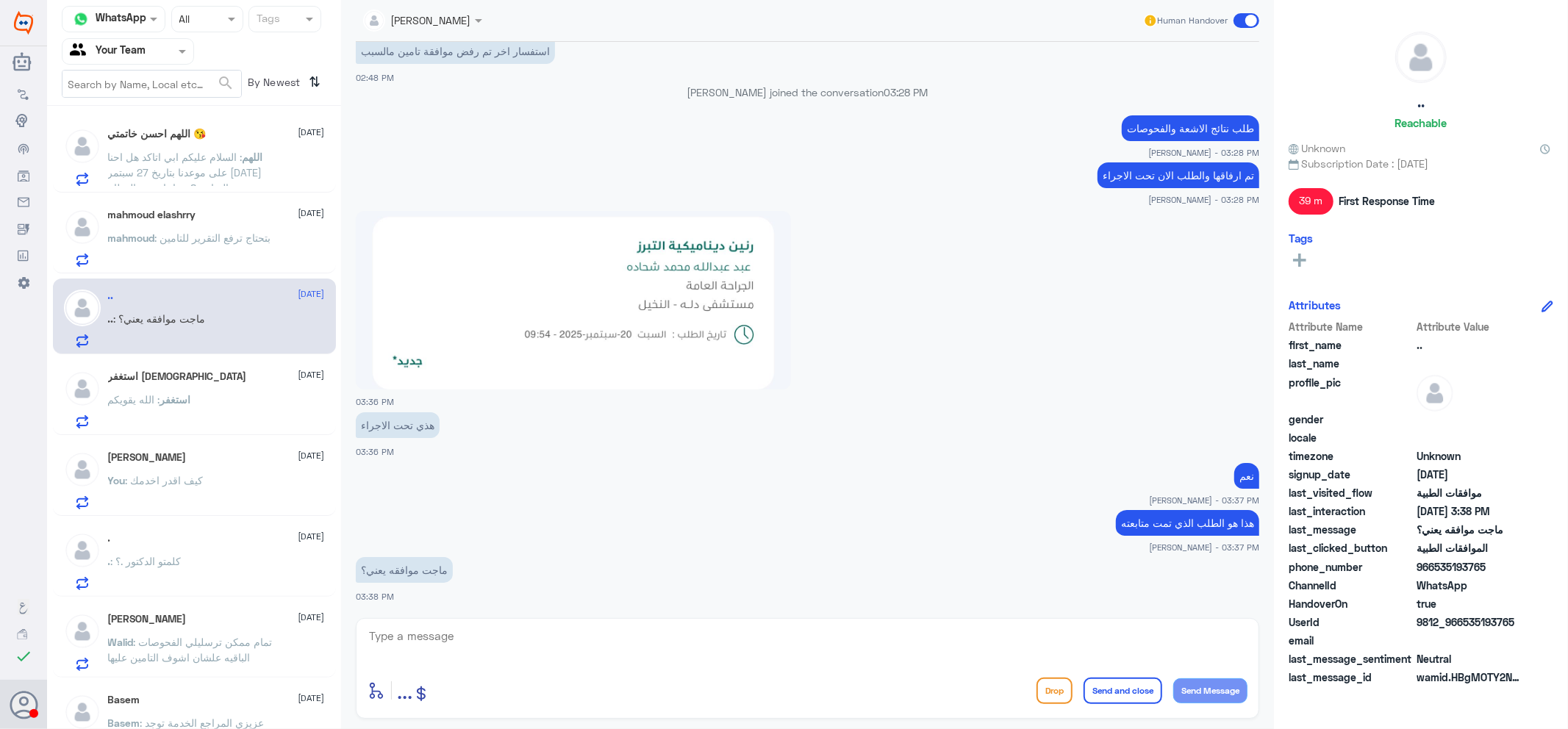
click at [202, 240] on span ": بتحتاج ترفع التقرير للتامين" at bounding box center [213, 238] width 116 height 13
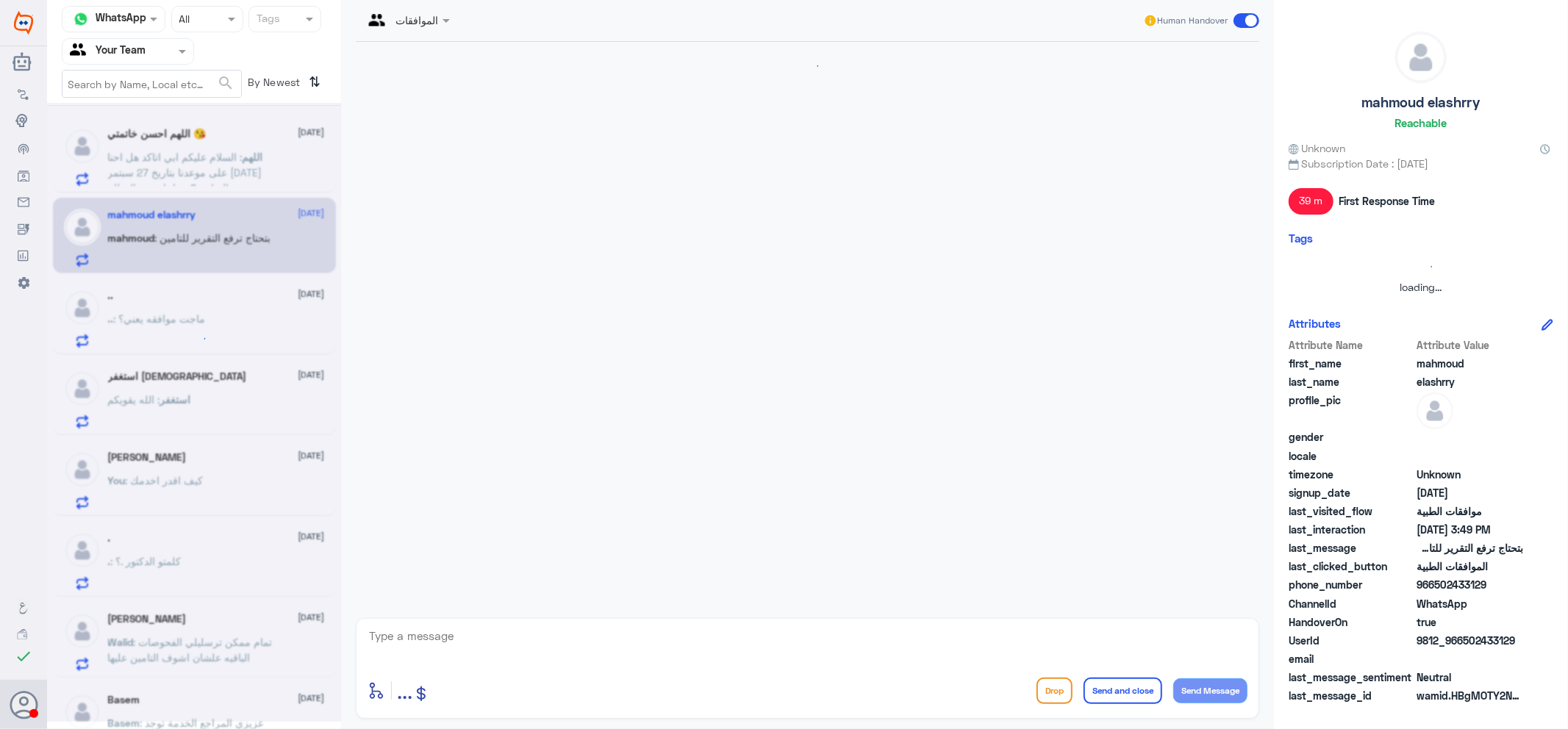
scroll to position [373, 0]
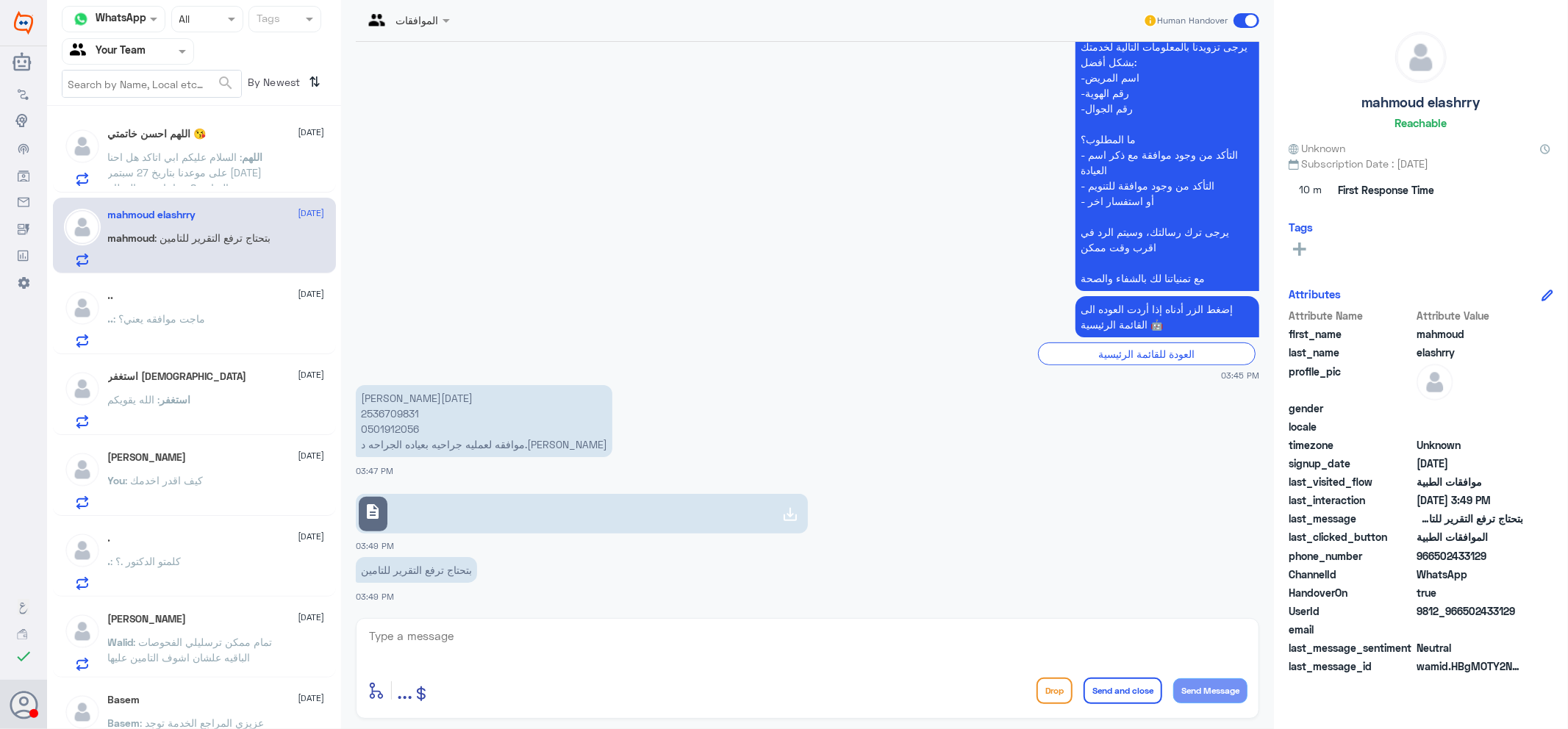
click at [474, 681] on div "enter flow name ... Drop Send and close Send Message" at bounding box center [807, 691] width 879 height 33
click at [514, 640] on textarea at bounding box center [807, 643] width 879 height 36
type textarea "اهلا وسهلا"
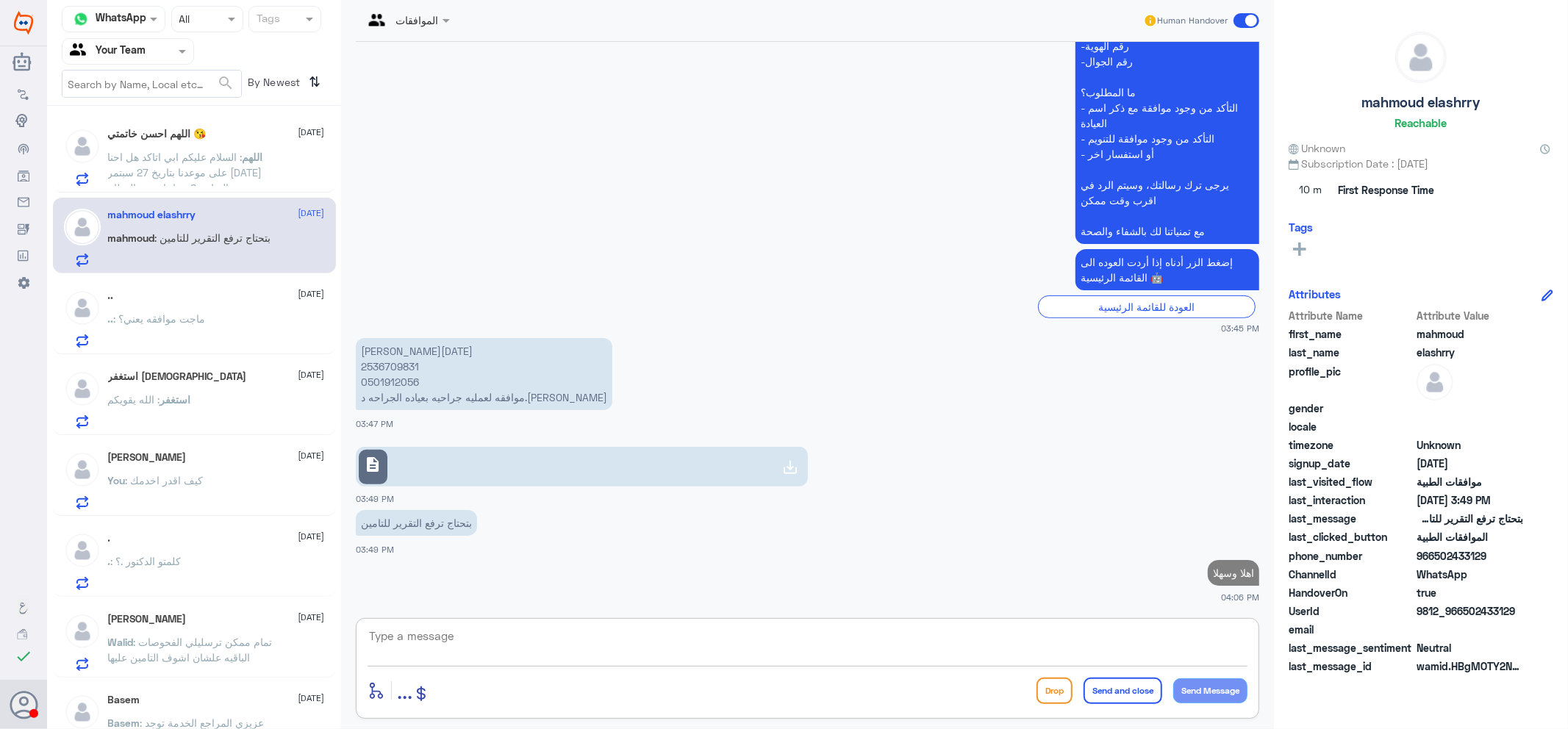
click at [384, 356] on p "[PERSON_NAME][DATE] 2536709831 0501912056 موافقه لعمليه جراحيه بعياده الجراحه د…" at bounding box center [483, 374] width 256 height 72
click at [395, 372] on p "[PERSON_NAME][DATE] 2536709831 0501912056 موافقه لعمليه جراحيه بعياده الجراحه د…" at bounding box center [483, 374] width 256 height 72
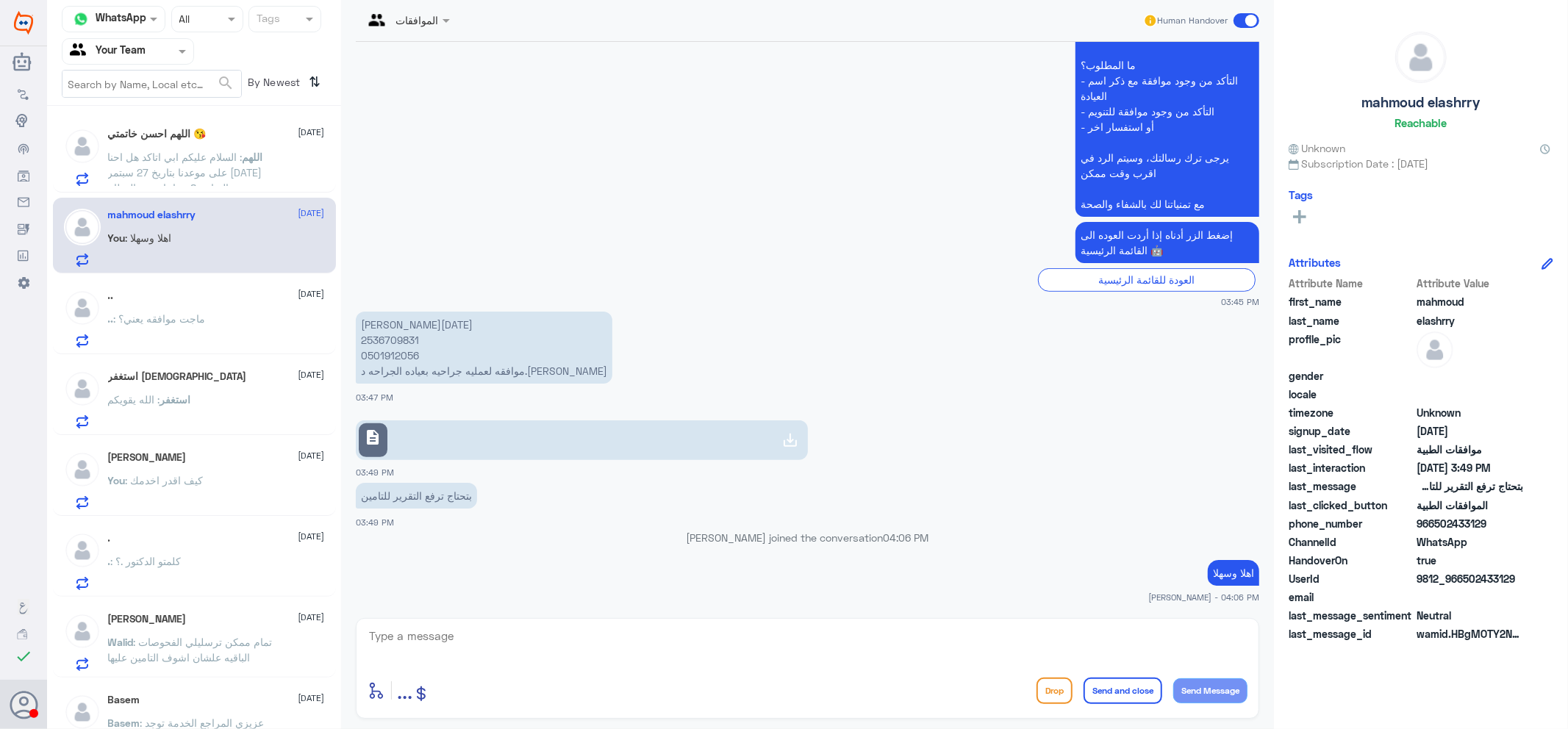
click at [395, 358] on p "[PERSON_NAME][DATE] 2536709831 0501912056 موافقه لعمليه جراحيه بعياده الجراحه د…" at bounding box center [483, 348] width 256 height 72
copy p "0501912056"
click at [827, 649] on textarea at bounding box center [807, 643] width 879 height 36
click at [851, 651] on textarea at bounding box center [807, 643] width 879 height 36
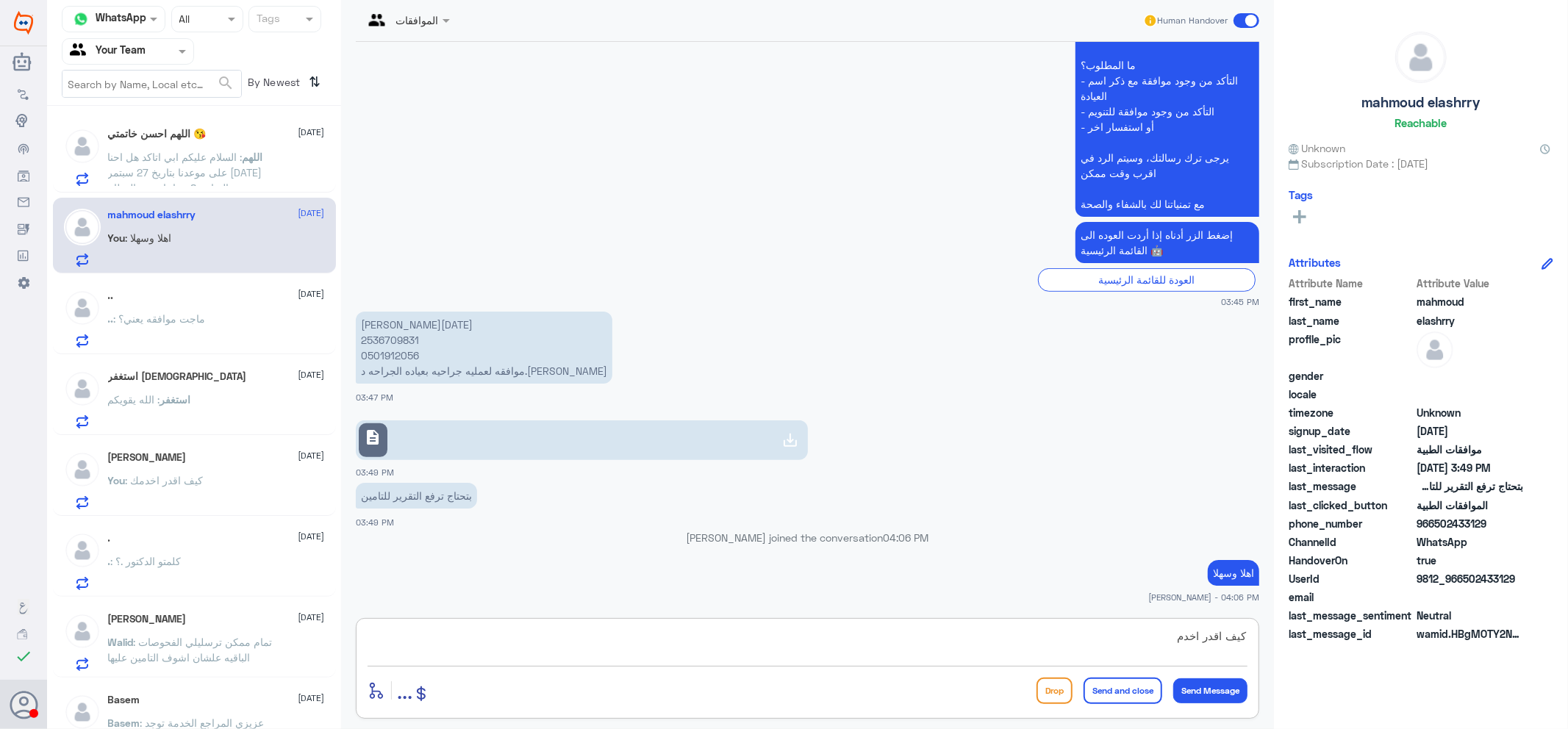
type textarea "كيف اقدر اخدمك"
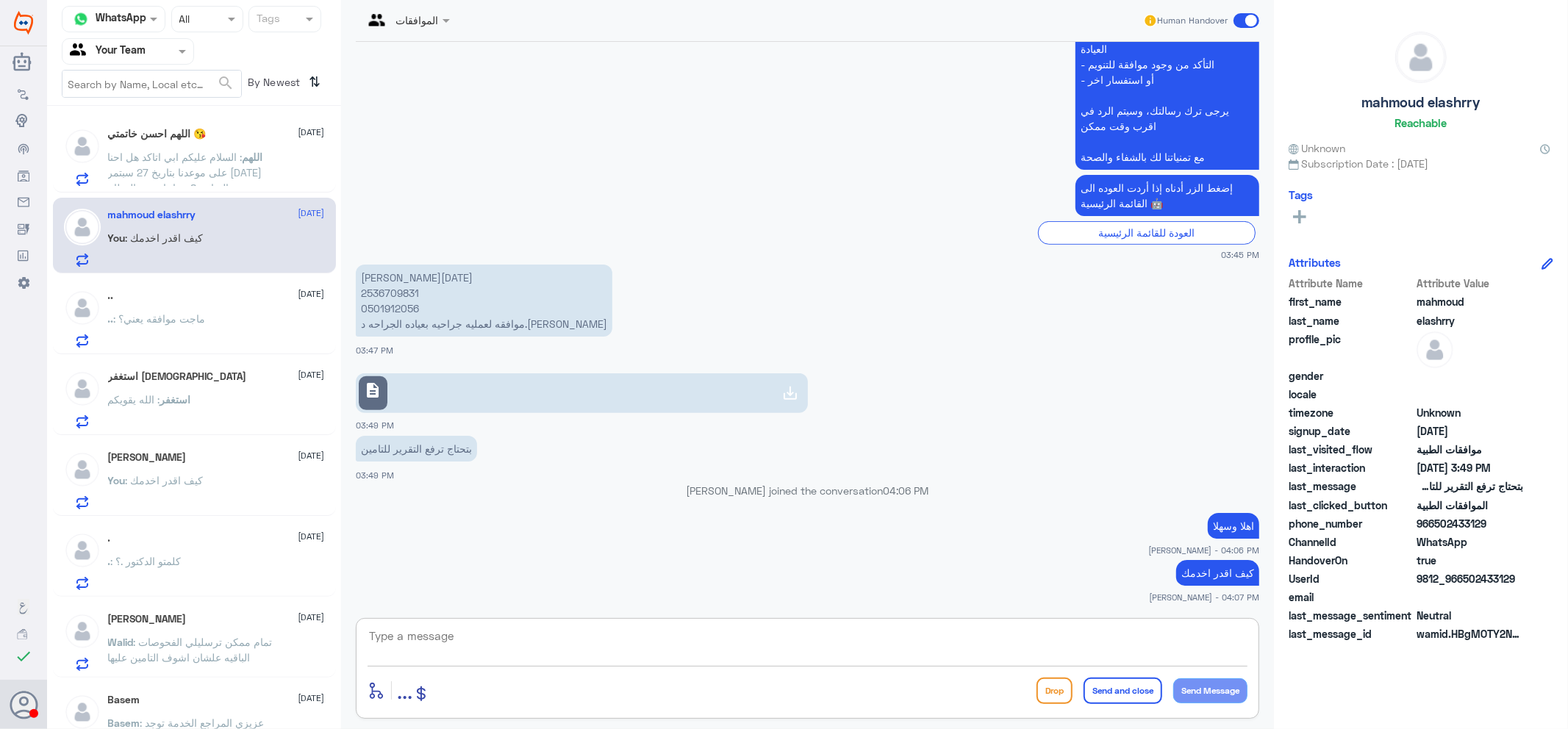
click at [169, 156] on span ": السلام عليكم ابي اتاكد هل احنا على موعدنا بتاريخ 27 سبتمر [DATE] الساعه 8 صبا…" at bounding box center [184, 203] width 154 height 105
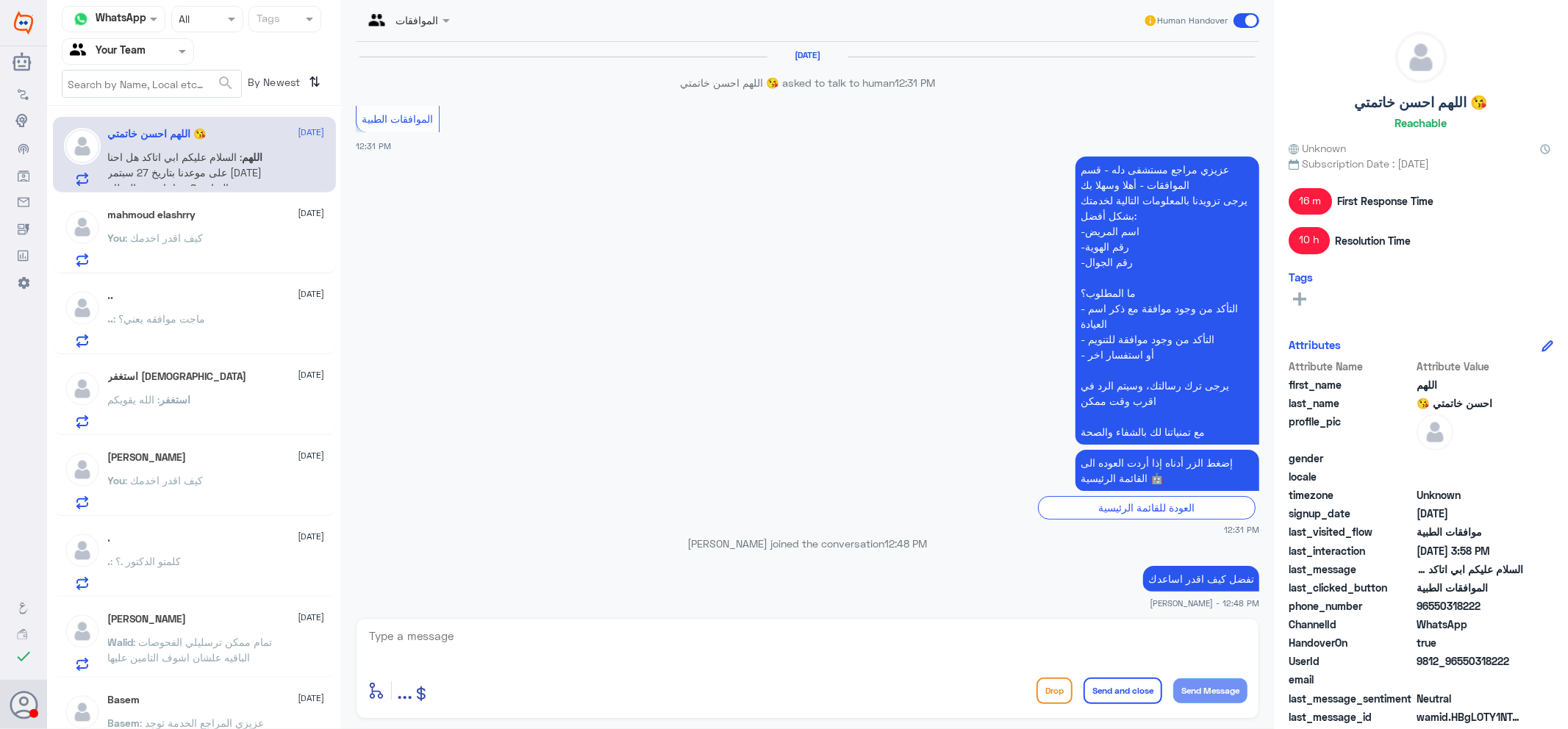
scroll to position [1549, 0]
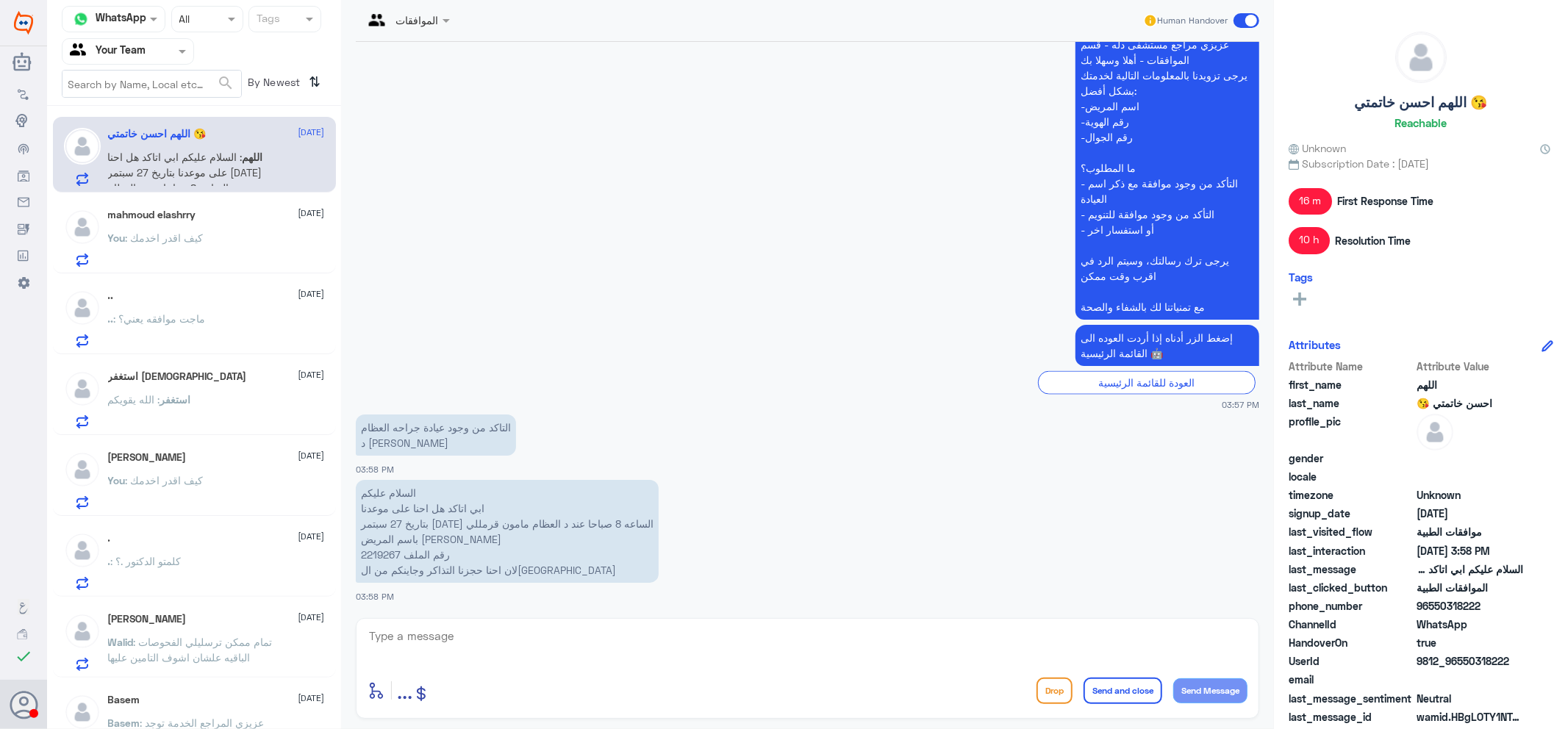
click at [534, 700] on div "enter flow name ... Drop Send and close Send Message" at bounding box center [807, 691] width 879 height 33
click at [541, 657] on textarea at bounding box center [807, 643] width 879 height 36
click at [560, 643] on textarea at bounding box center [807, 643] width 879 height 36
type textarea "اهلا وسهلا"
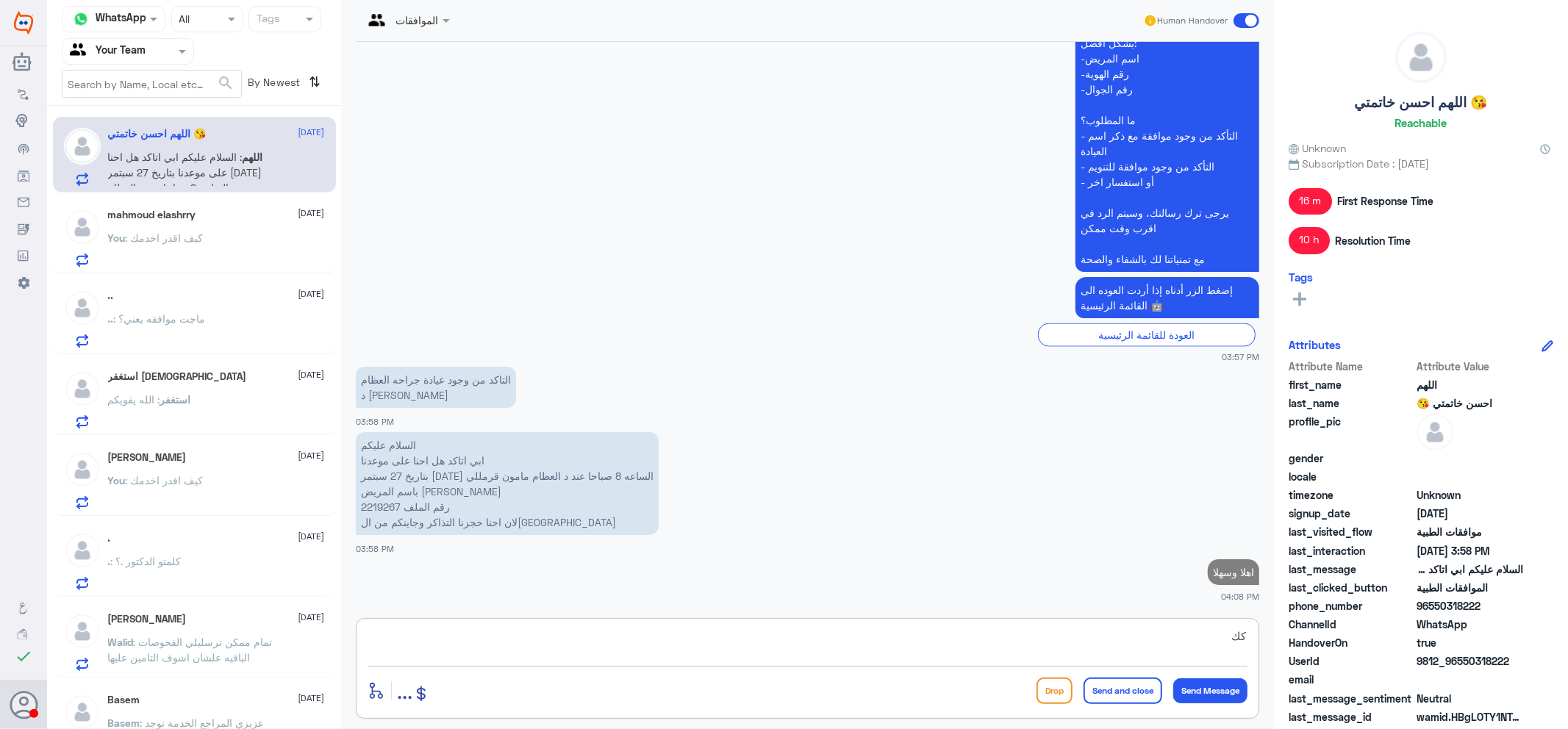
type textarea "ك"
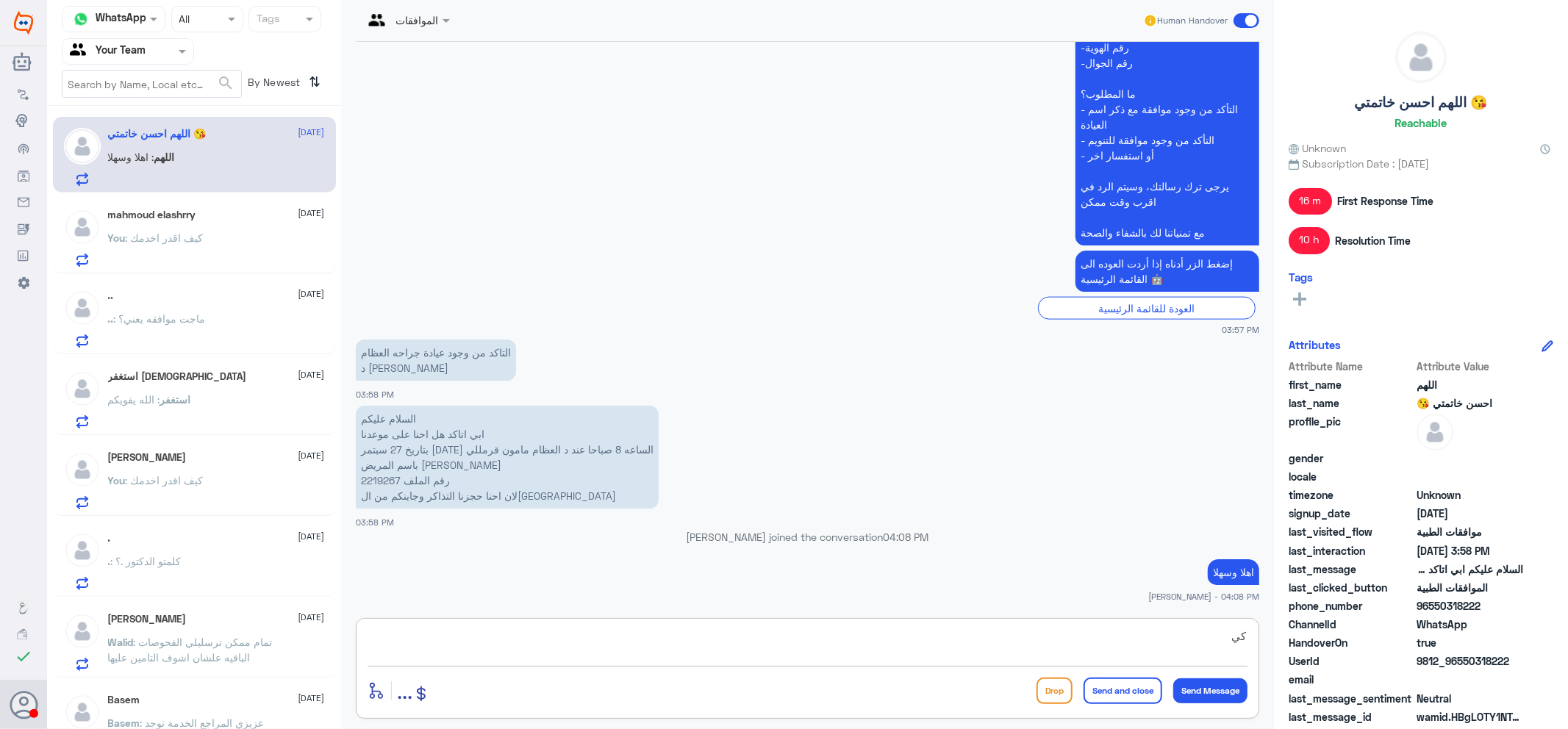
scroll to position [1592, 0]
type textarea "ك"
type textarea "عزيزي المراجع هنا خدمة الموافقات الطبية يرجى التواصل مع الرقم الموحد لخدمتك"
click at [373, 475] on p "السلام عليكم ابي اتاكد هل احنا على موعدنا بتاريخ 27 سبتمر [DATE] الساعه 8 صباحا…" at bounding box center [507, 457] width 303 height 103
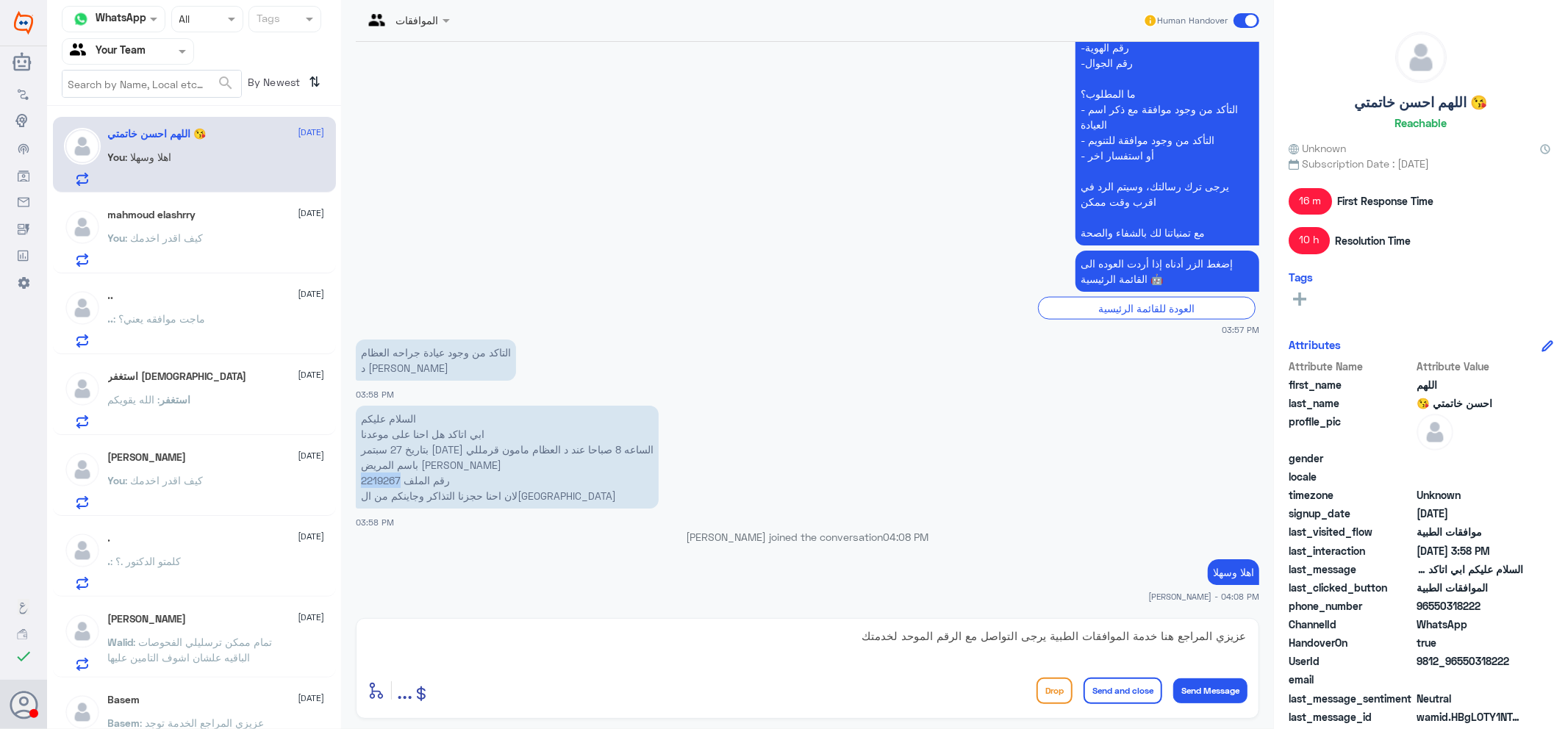
copy p "2219267"
click at [1194, 691] on button "Send Message" at bounding box center [1210, 691] width 74 height 25
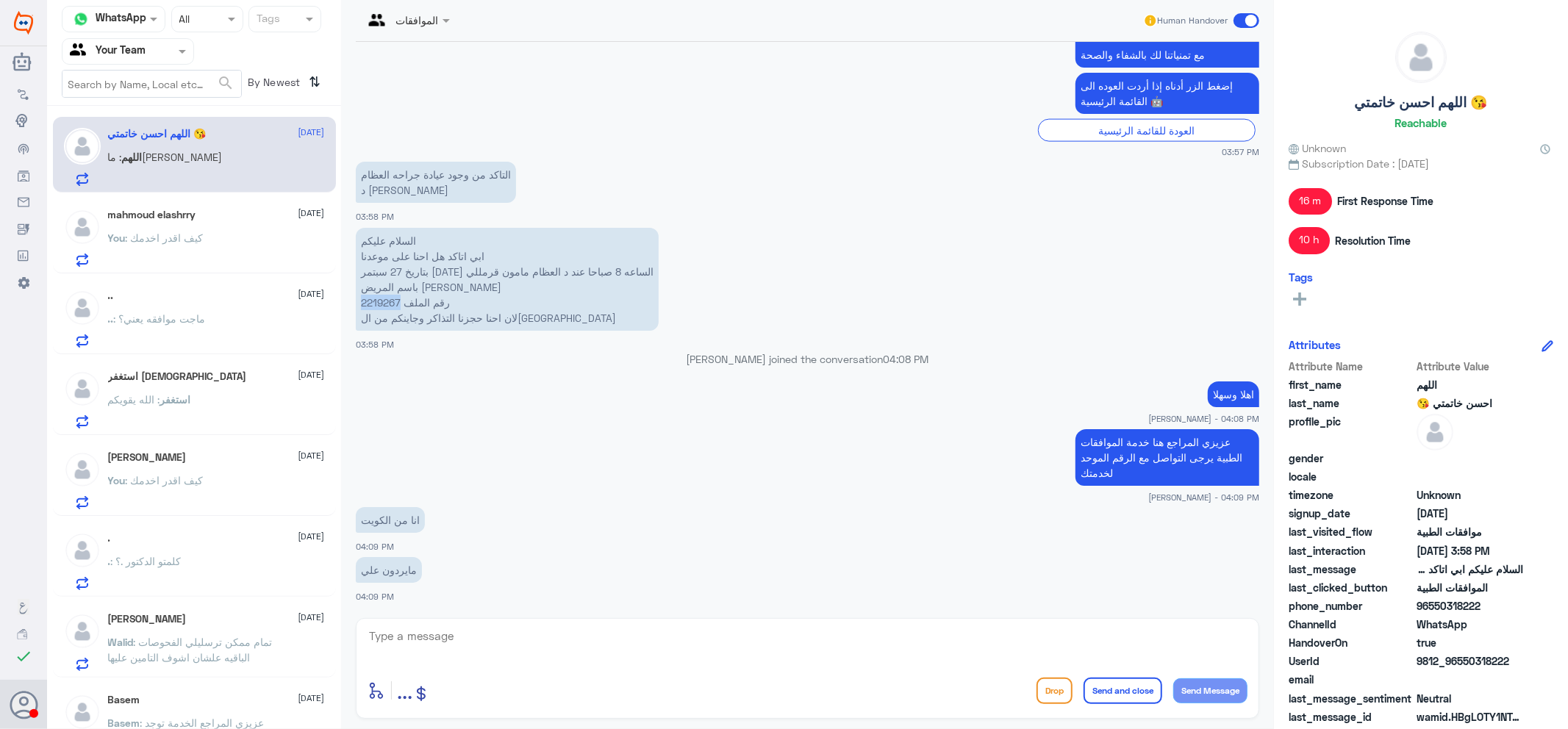
scroll to position [1821, 0]
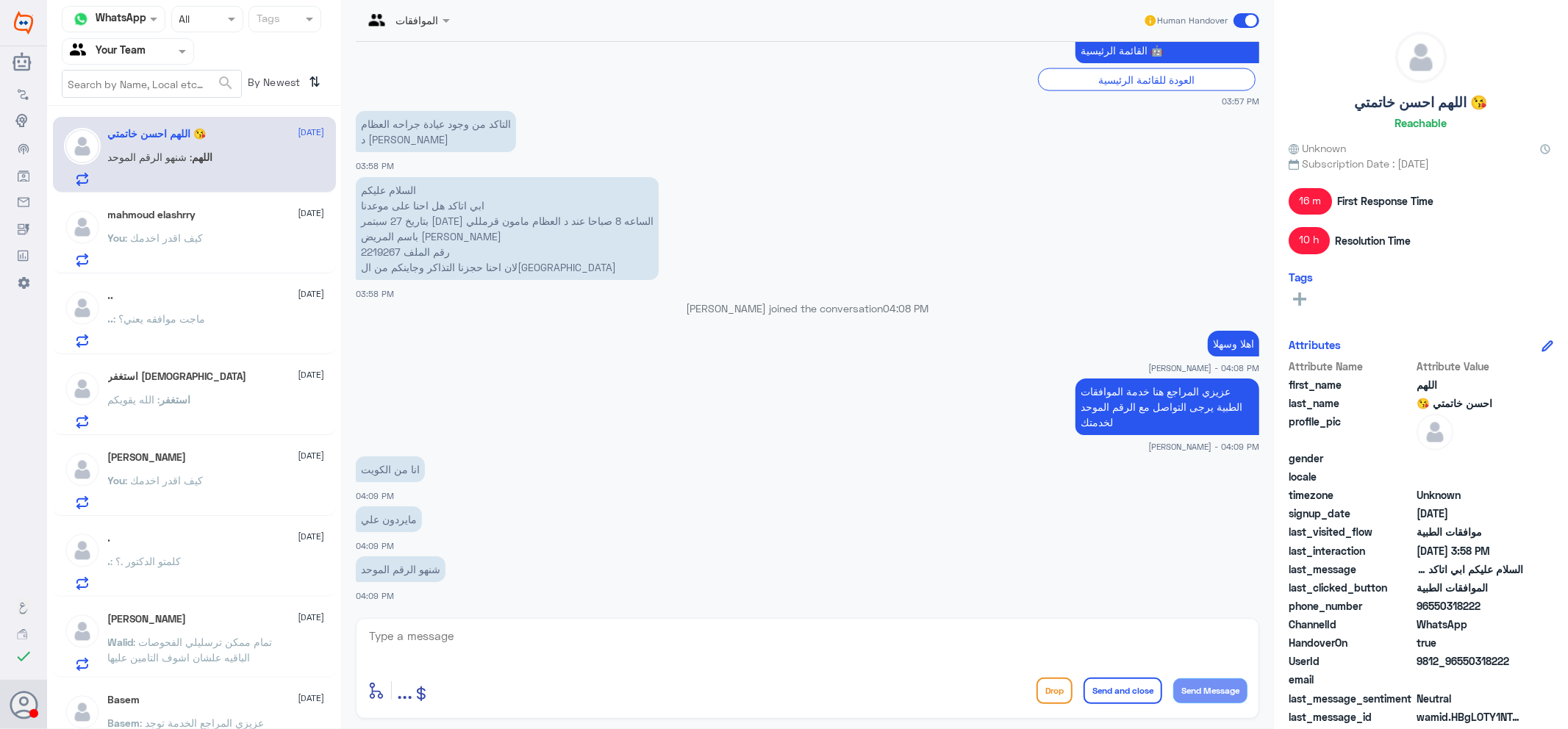
click at [652, 645] on textarea at bounding box center [807, 643] width 879 height 36
paste textarea "920012222"
type textarea "920012222"
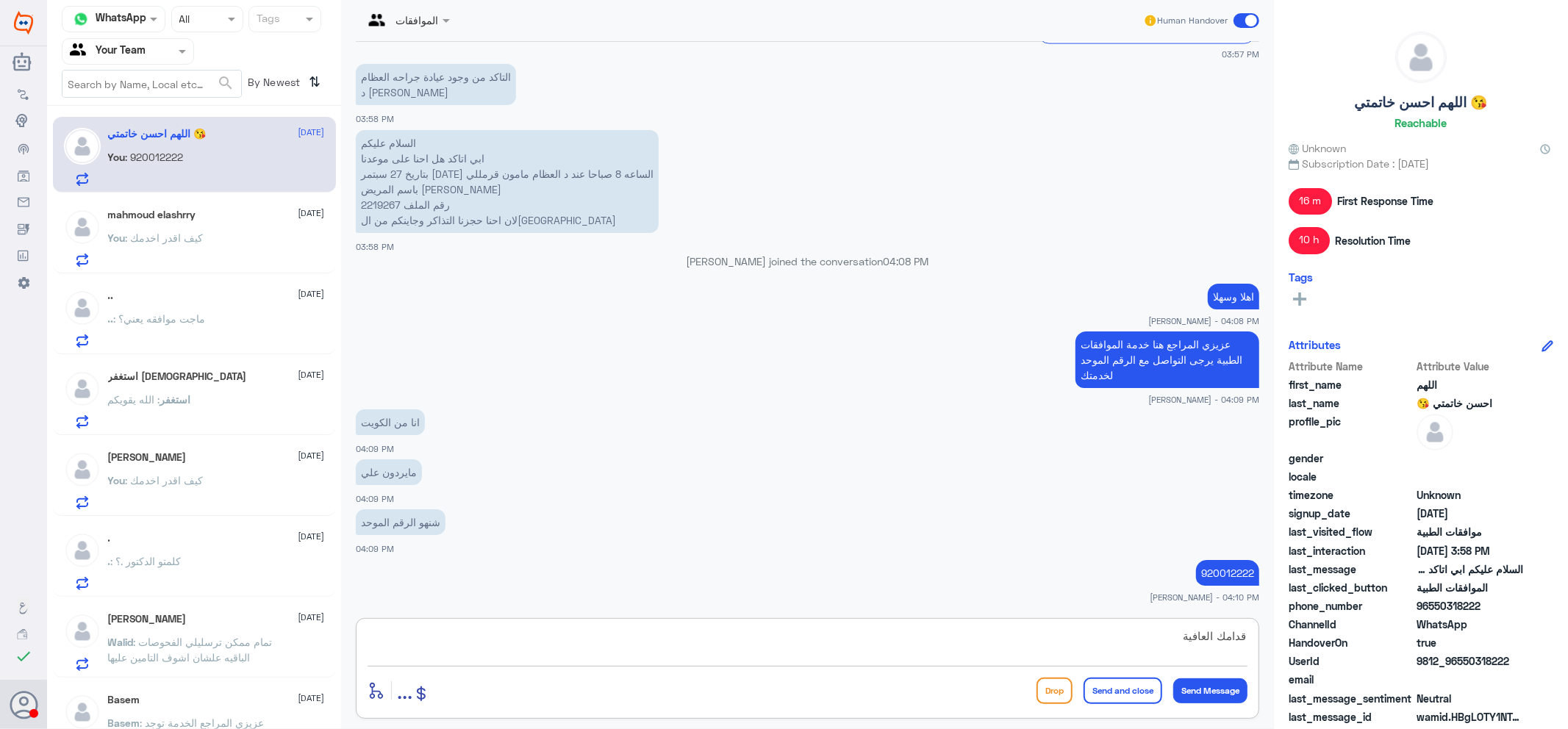
type textarea "قدامك العافية"
click at [1111, 689] on button "Send and close" at bounding box center [1123, 691] width 78 height 26
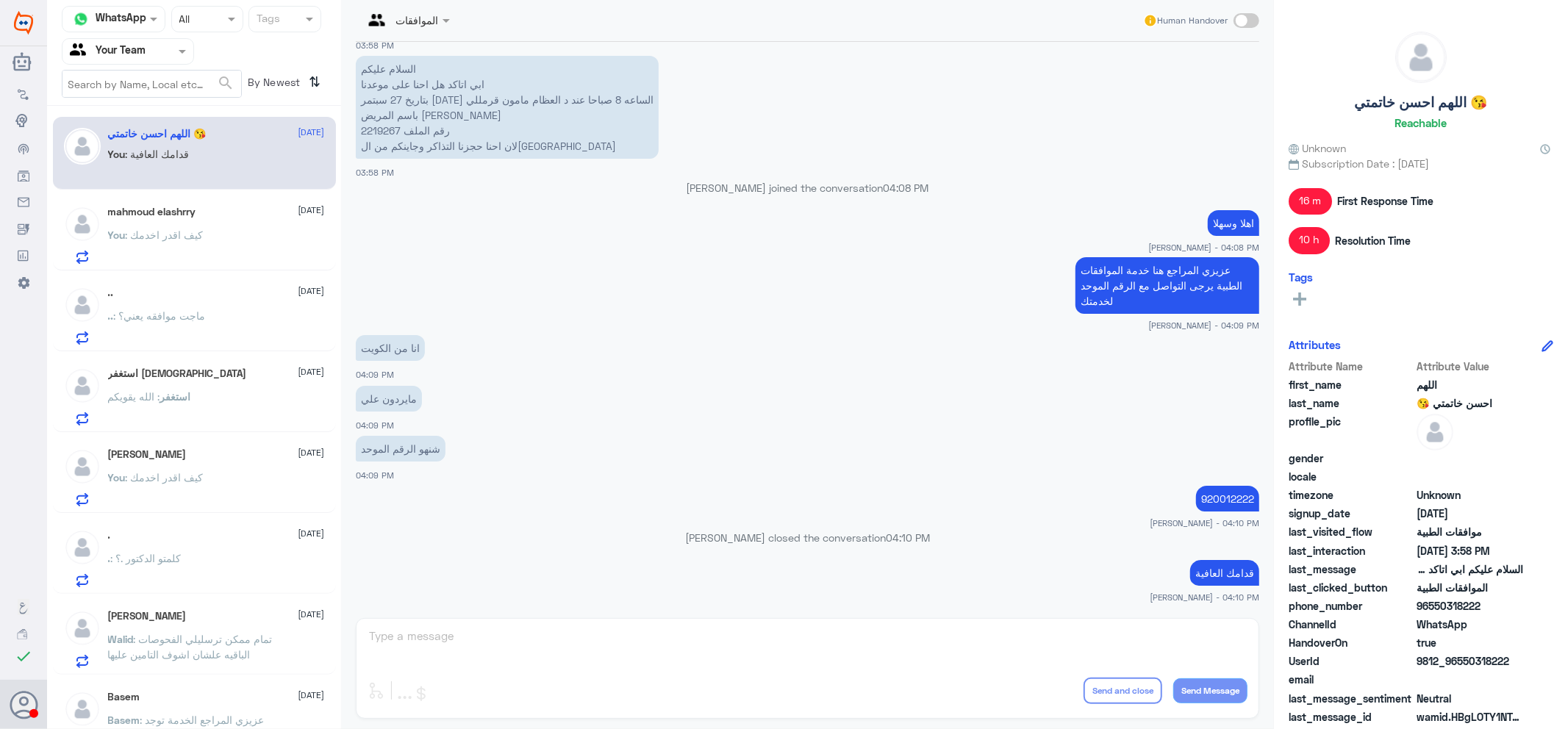
scroll to position [2138, 0]
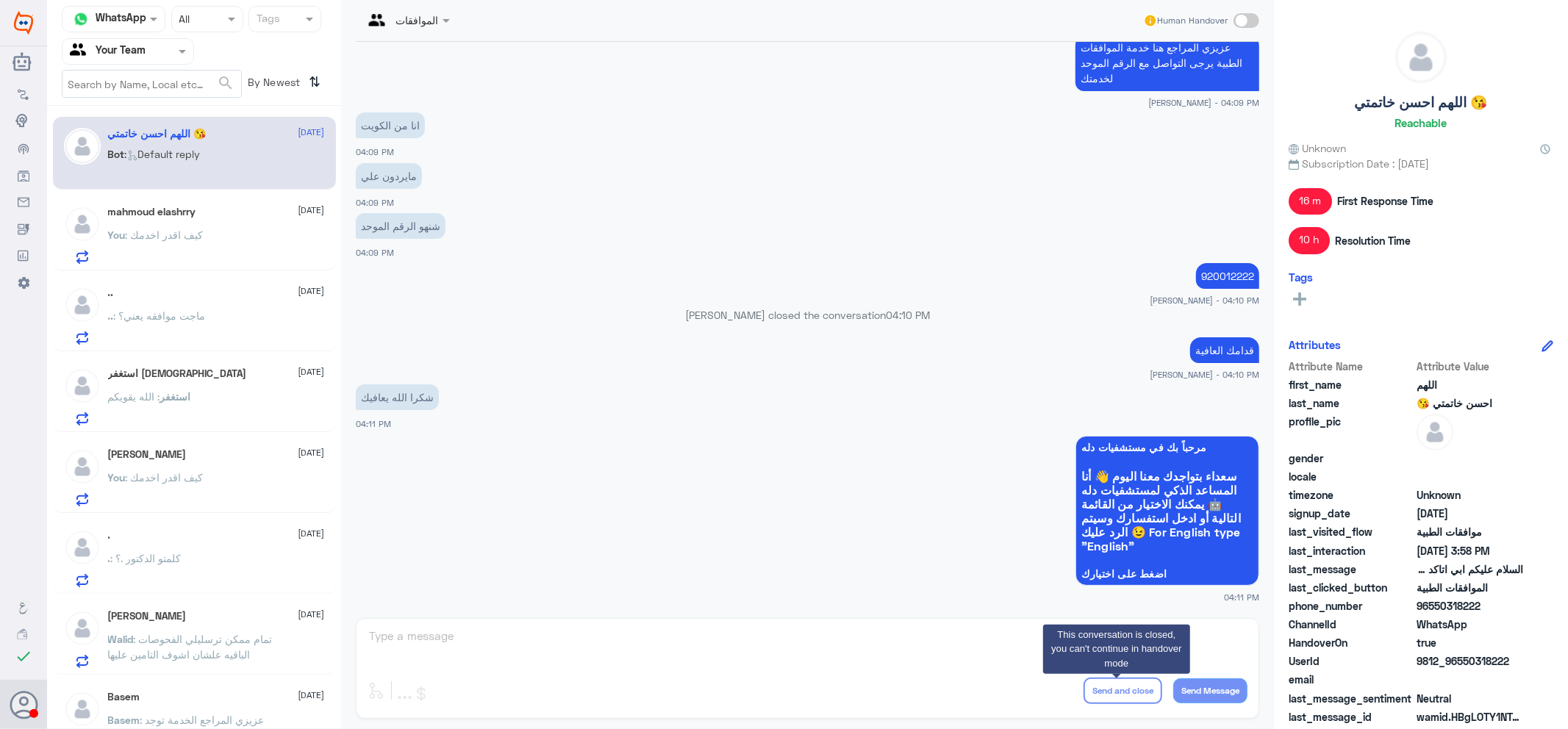
click at [233, 236] on div "You : كيف اقدر اخدمك" at bounding box center [216, 247] width 217 height 33
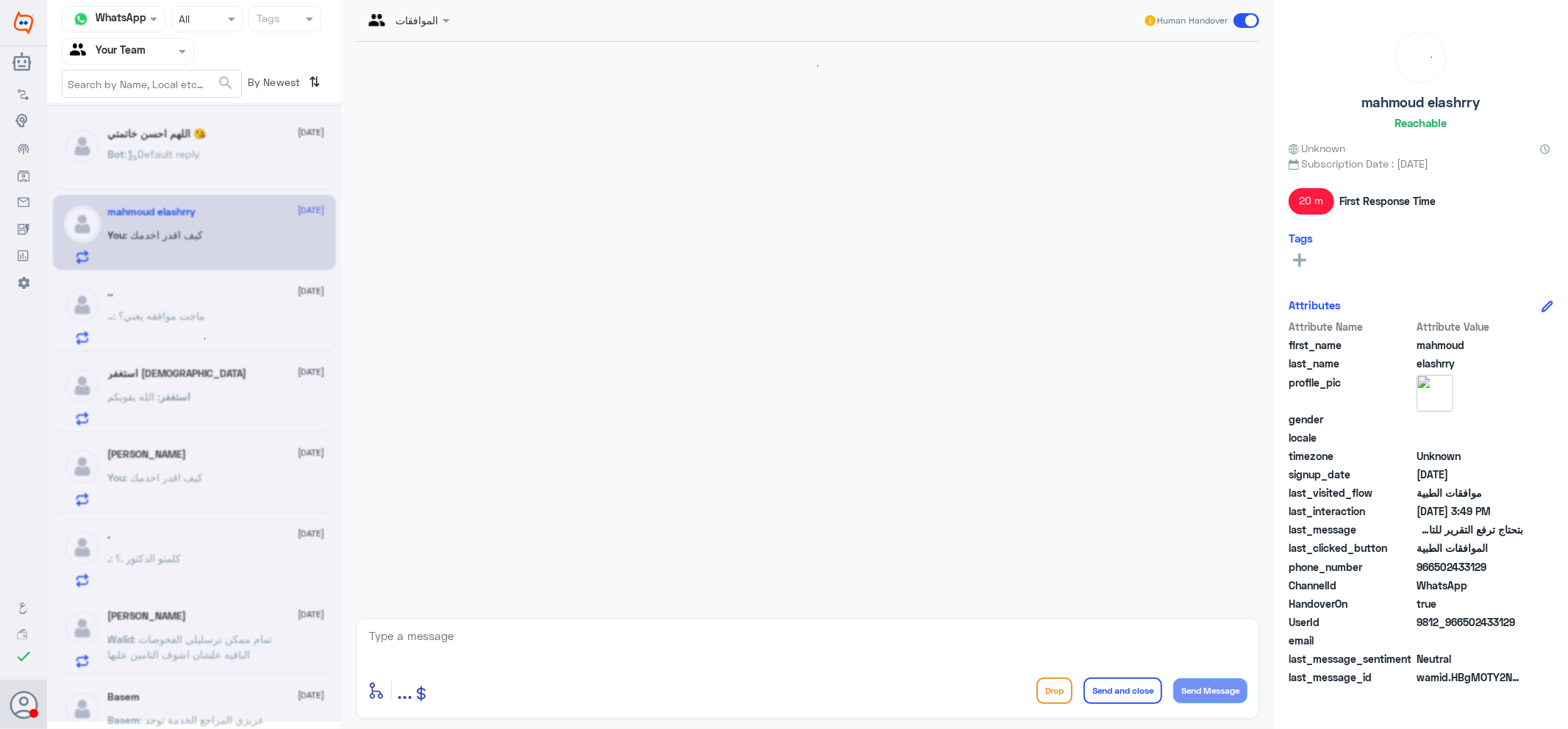
scroll to position [495, 0]
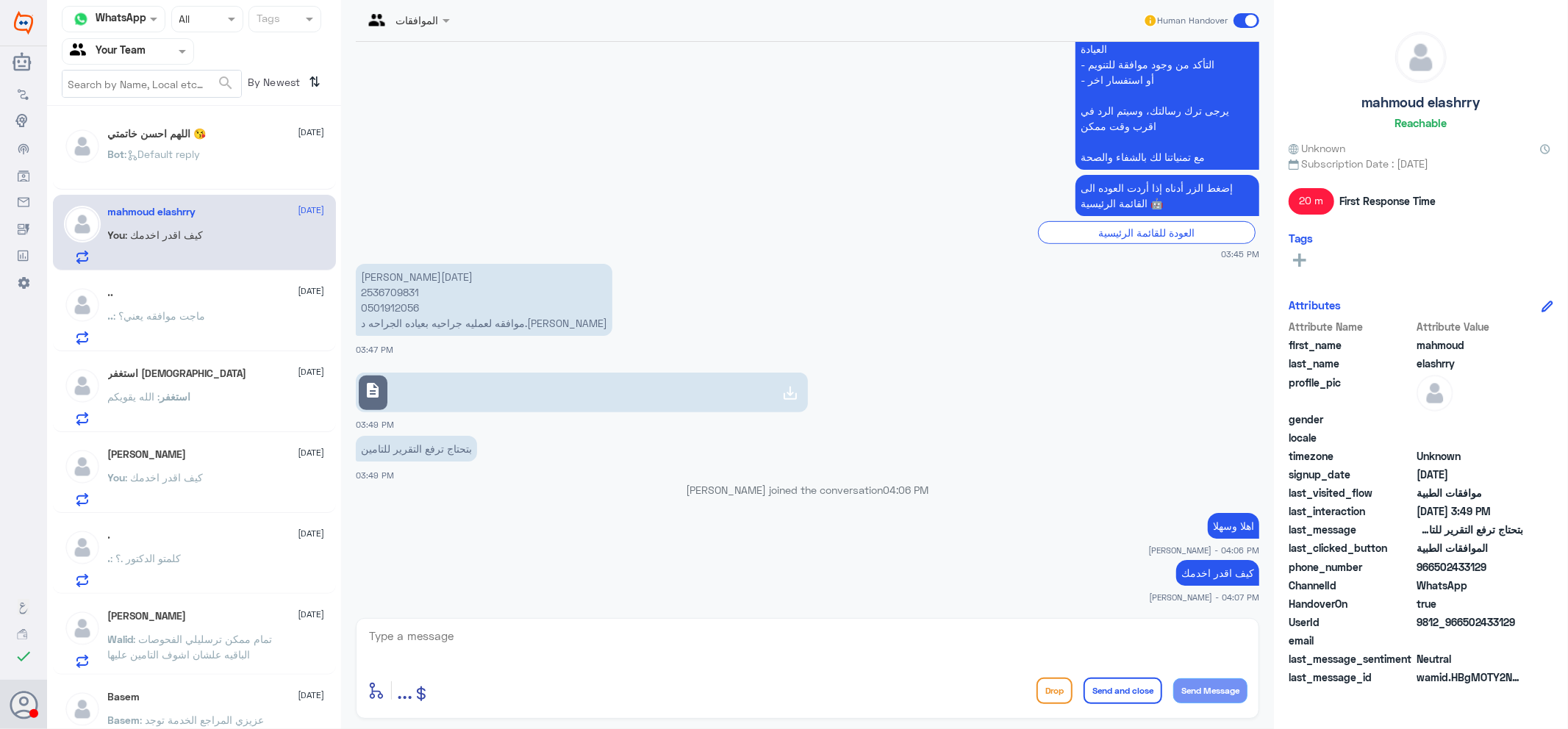
click at [171, 160] on p "Bot : Default reply" at bounding box center [154, 164] width 93 height 36
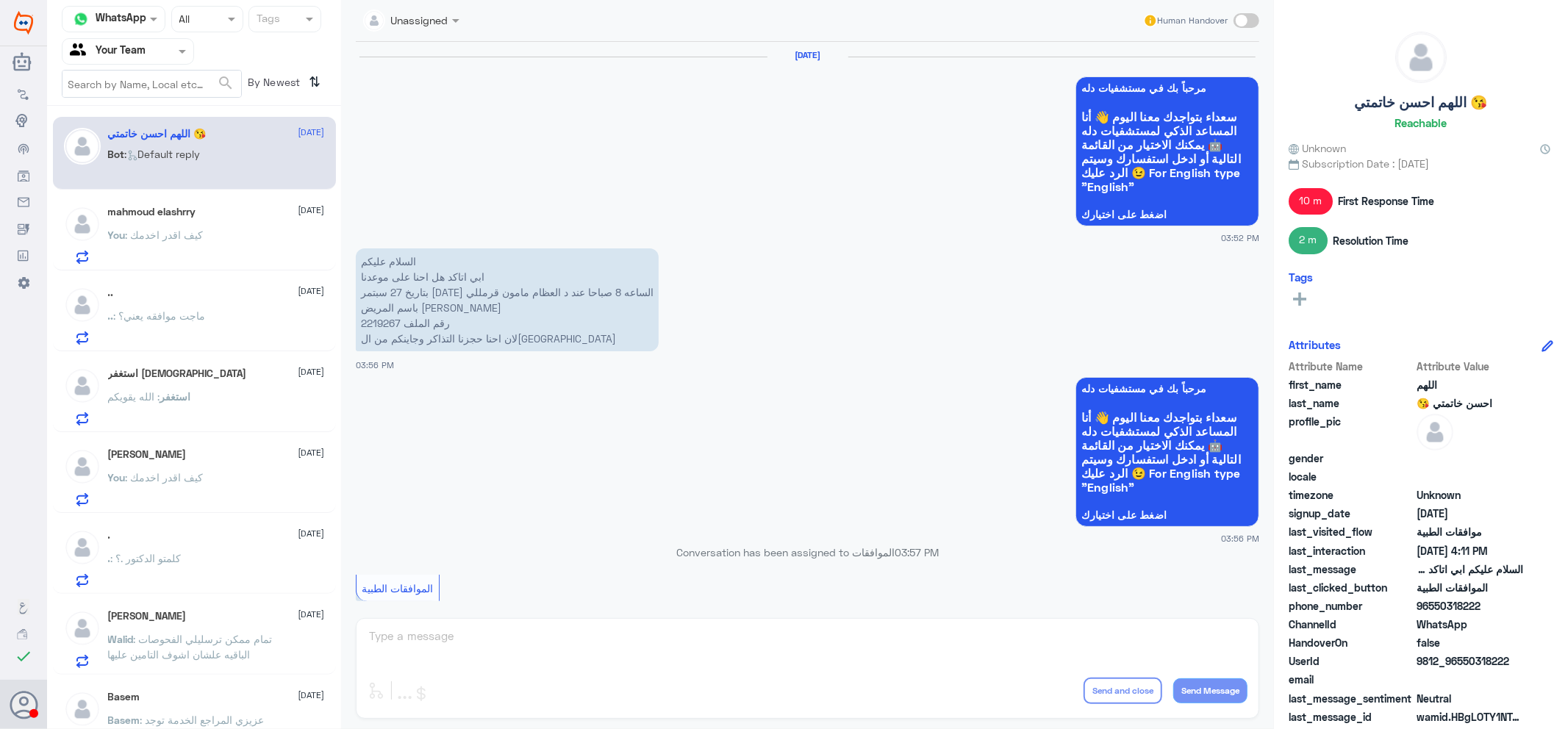
scroll to position [1243, 0]
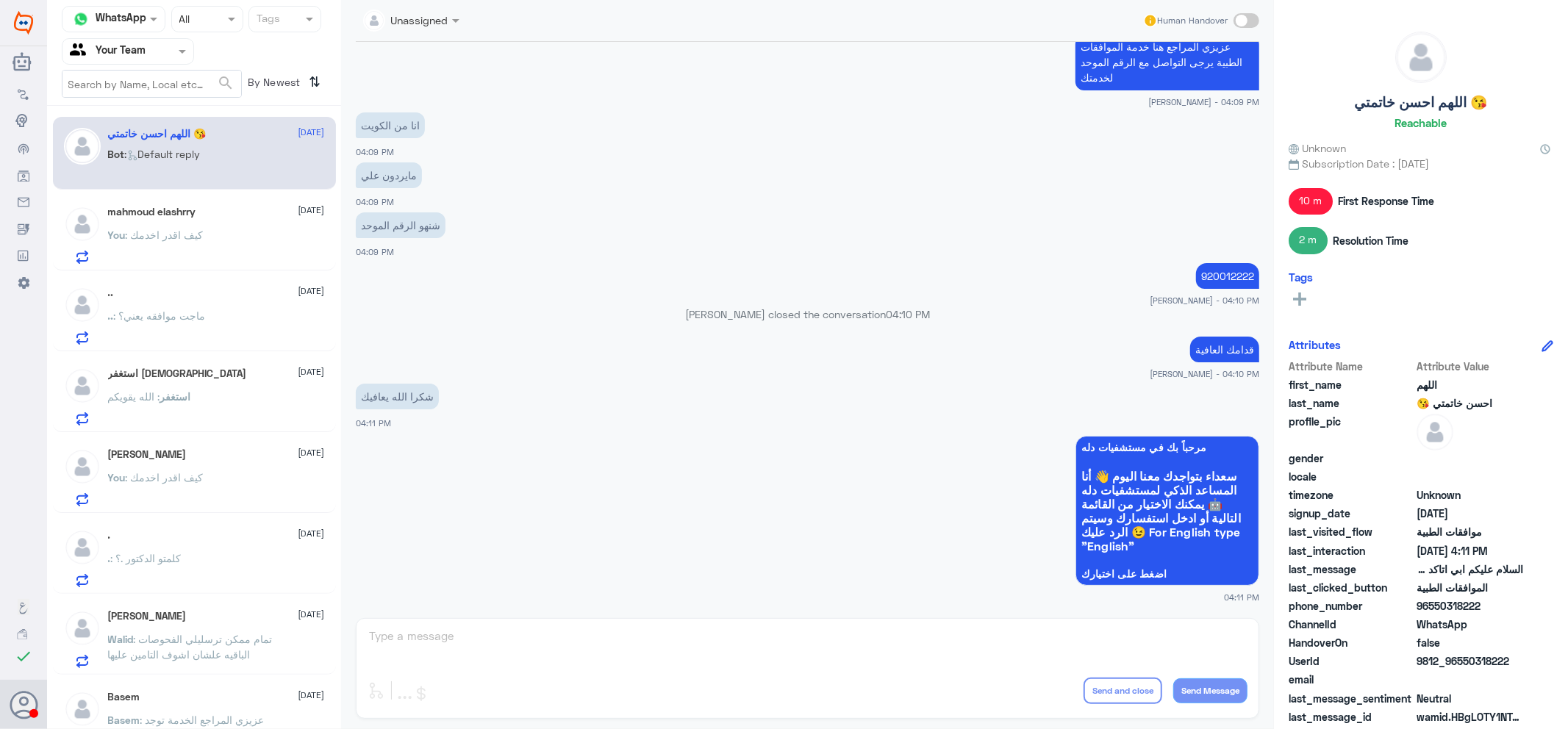
click at [174, 577] on p ". : كلمتو الدكتور .؟" at bounding box center [144, 568] width 74 height 36
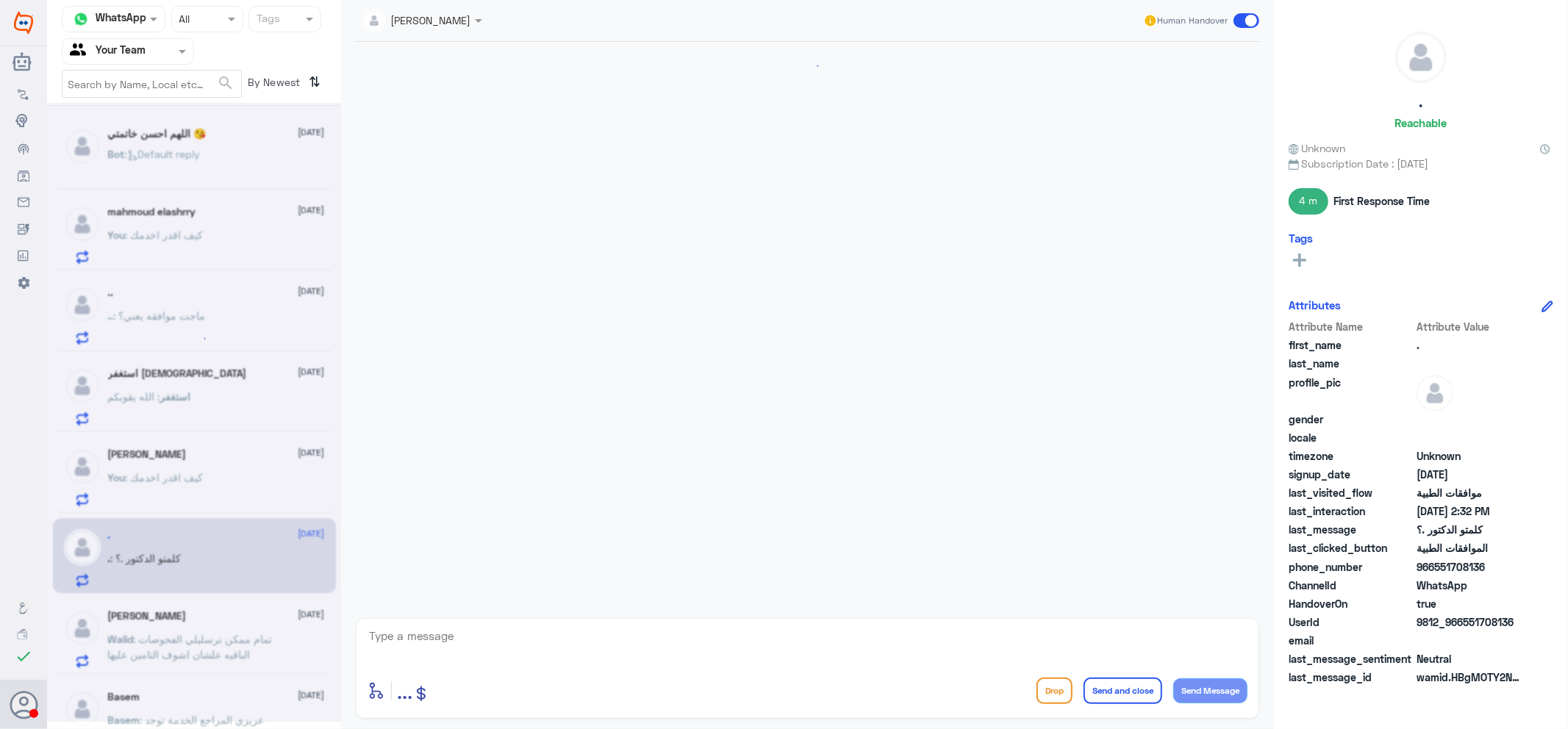
scroll to position [422, 0]
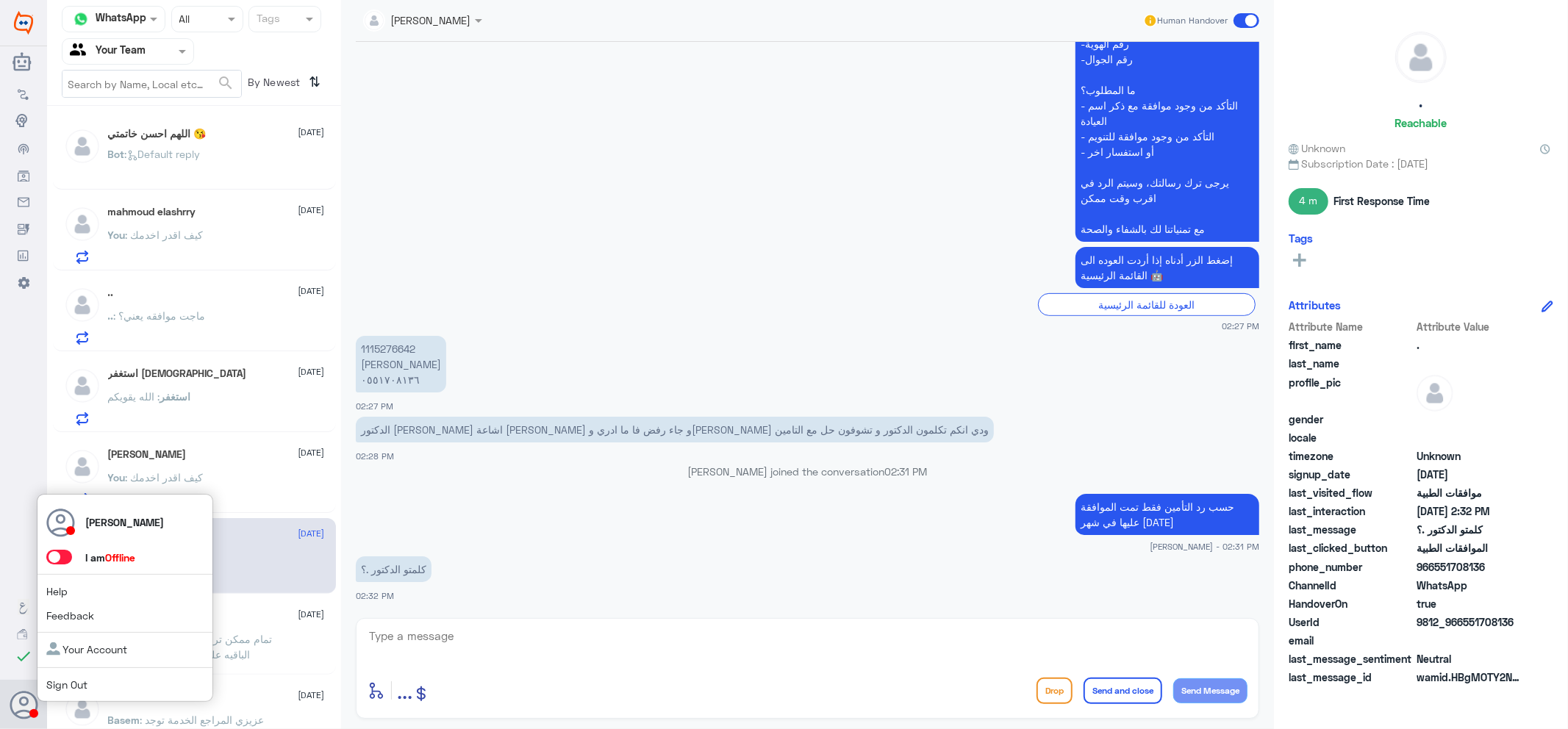
click at [68, 556] on span at bounding box center [59, 557] width 26 height 15
click at [0, 0] on input "checkbox" at bounding box center [0, 0] width 0 height 0
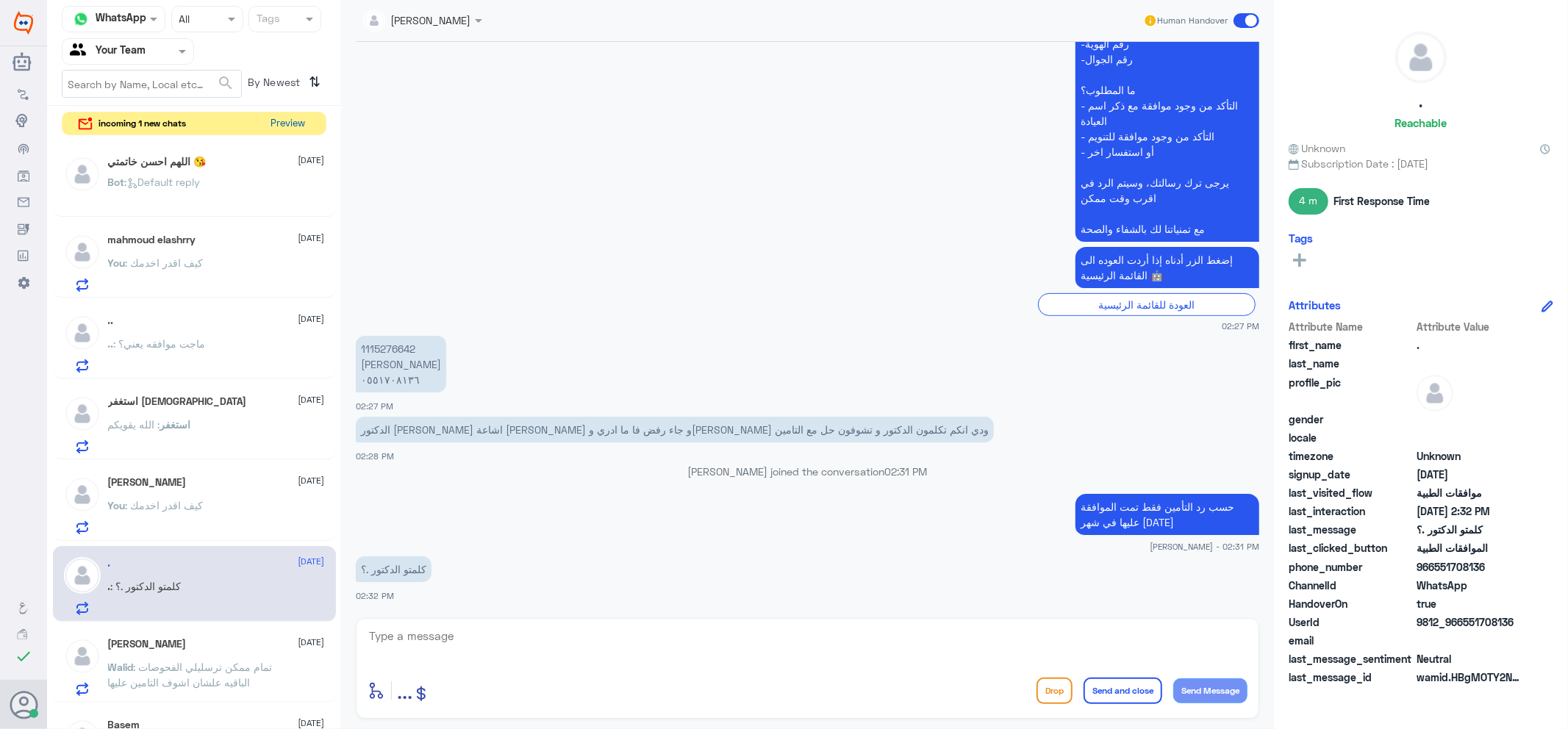
click at [290, 128] on button "Preview" at bounding box center [288, 123] width 46 height 23
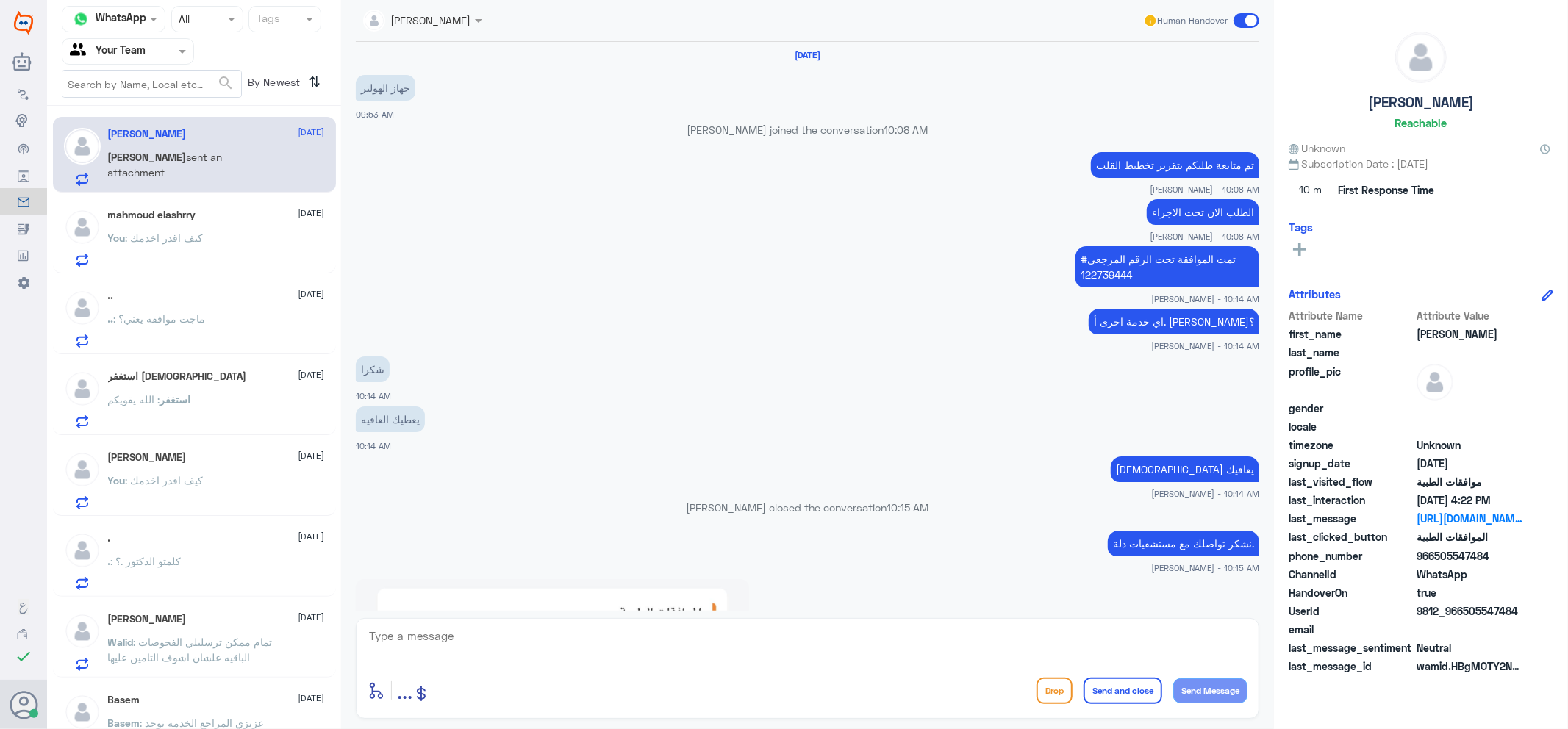
scroll to position [1110, 0]
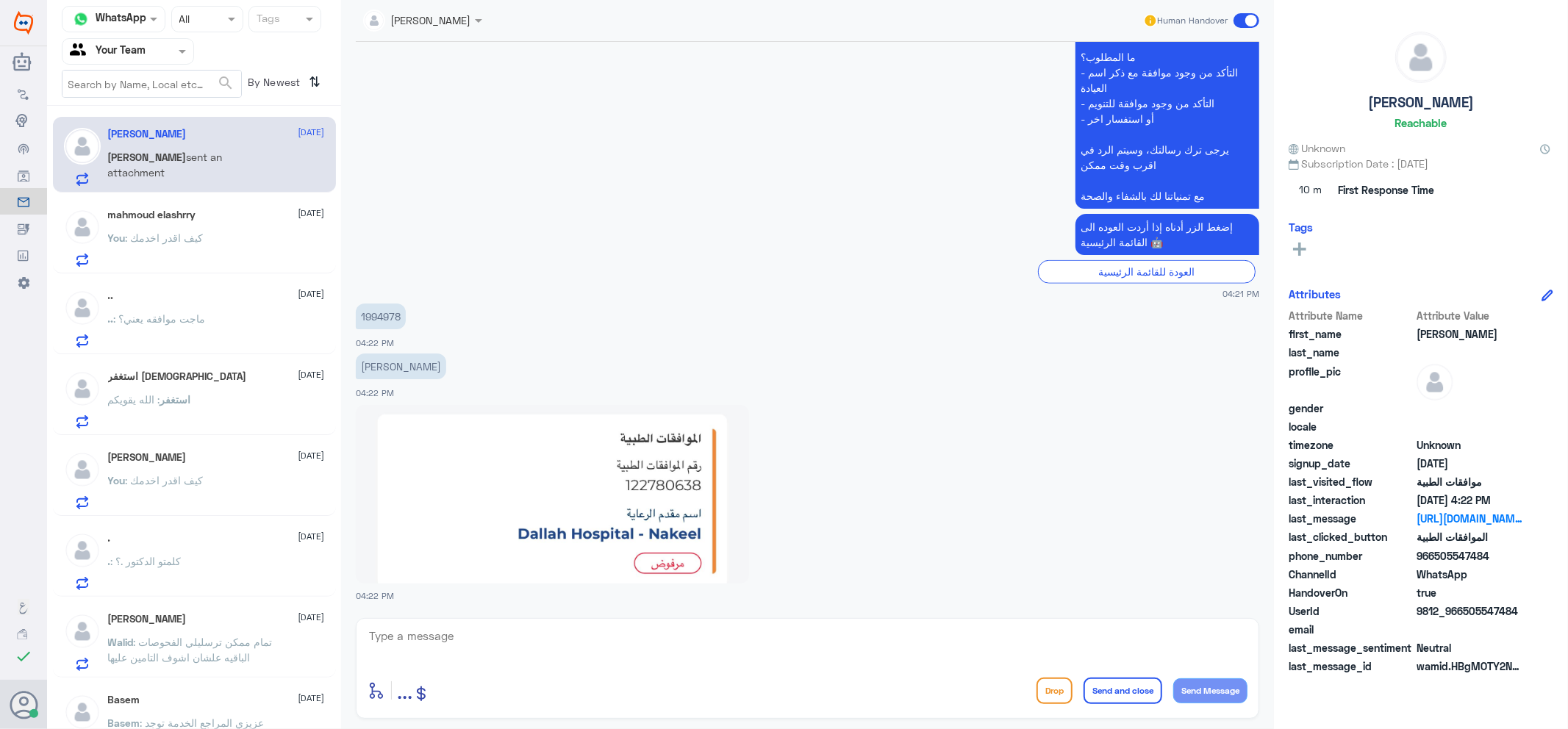
click at [575, 662] on div at bounding box center [807, 646] width 879 height 40
click at [592, 645] on textarea at bounding box center [807, 643] width 879 height 36
type textarea "h"
drag, startPoint x: 588, startPoint y: 650, endPoint x: 597, endPoint y: 638, distance: 15.0
click at [597, 638] on textarea at bounding box center [807, 643] width 879 height 36
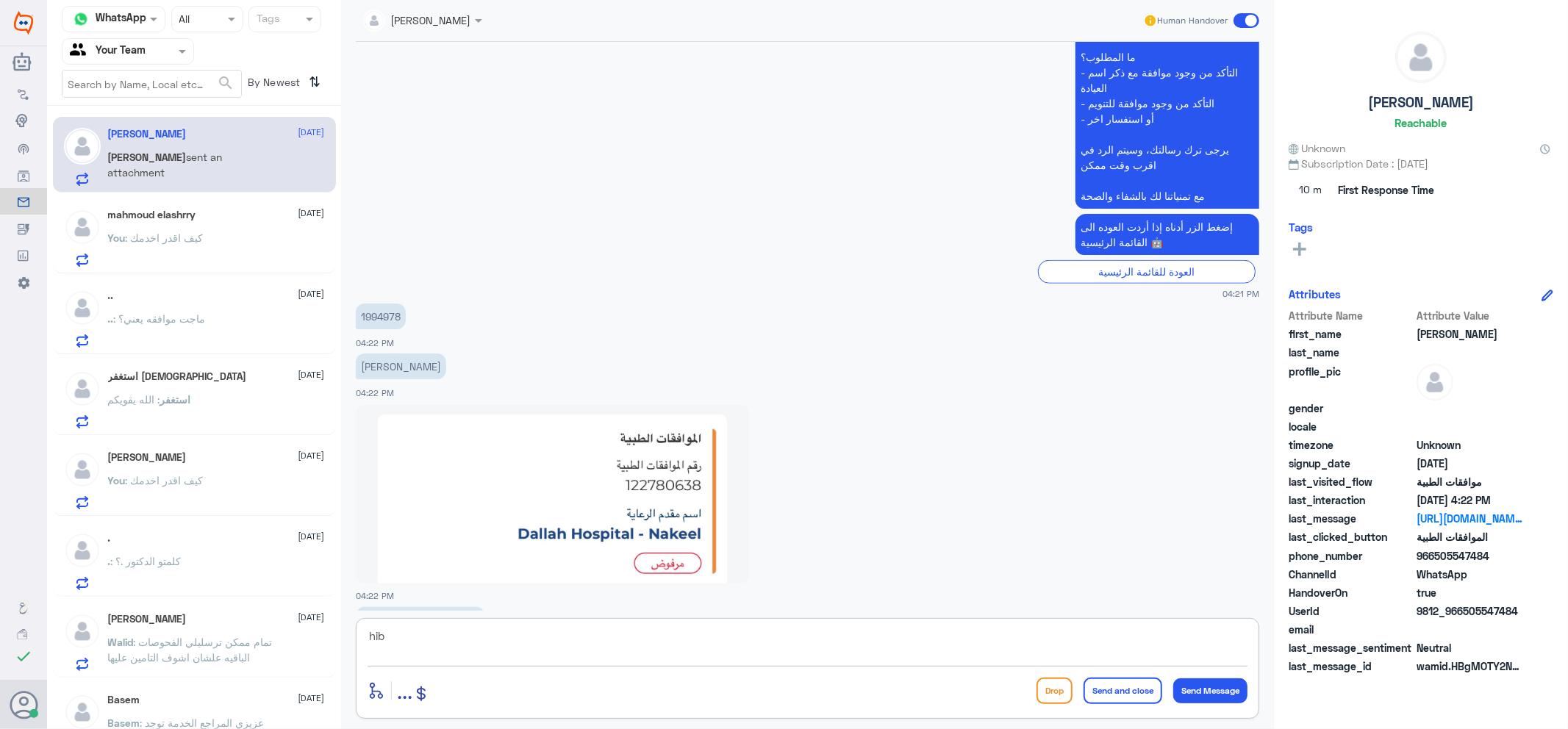
scroll to position [1161, 0]
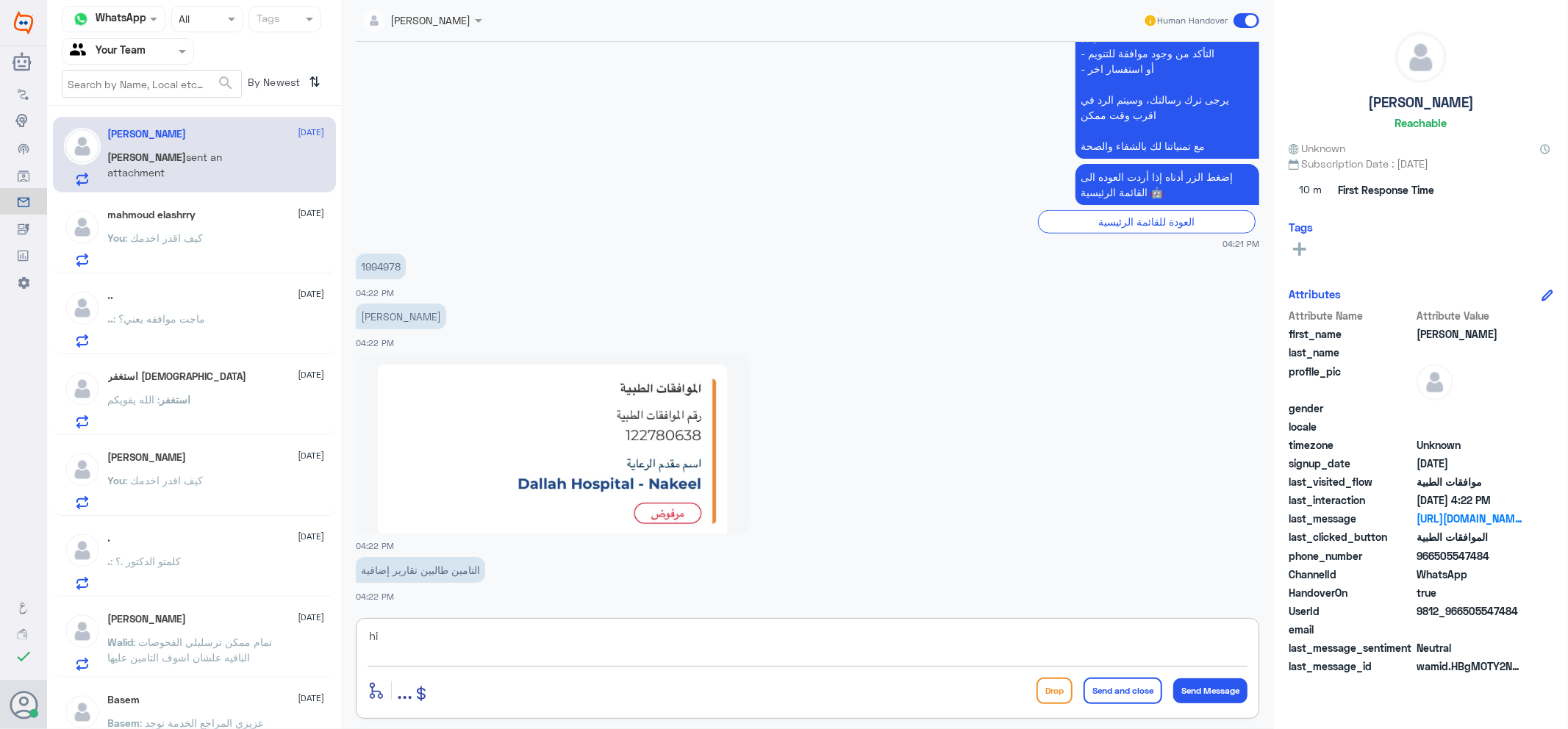
type textarea "h"
type textarea "اهلا وسهلا"
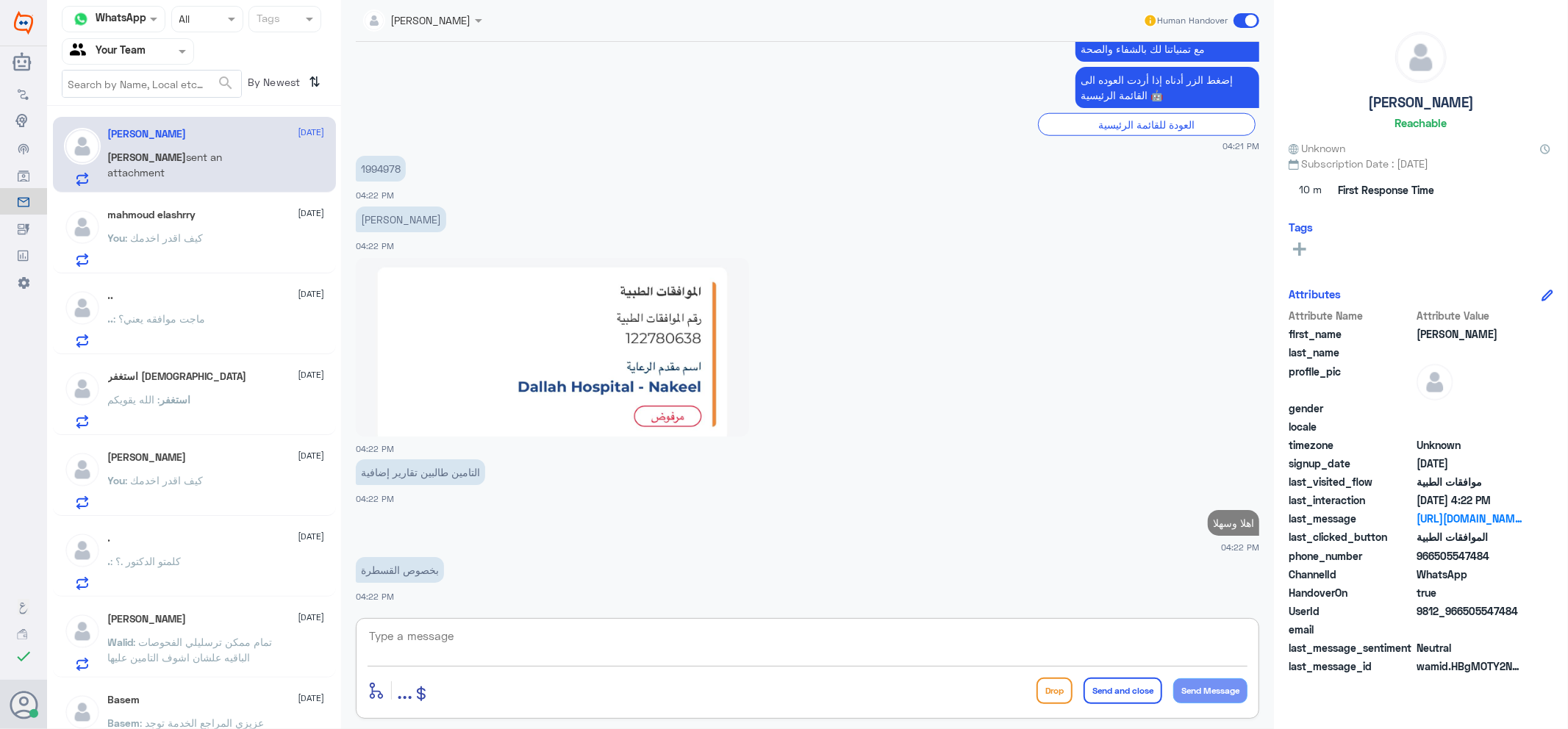
scroll to position [1208, 0]
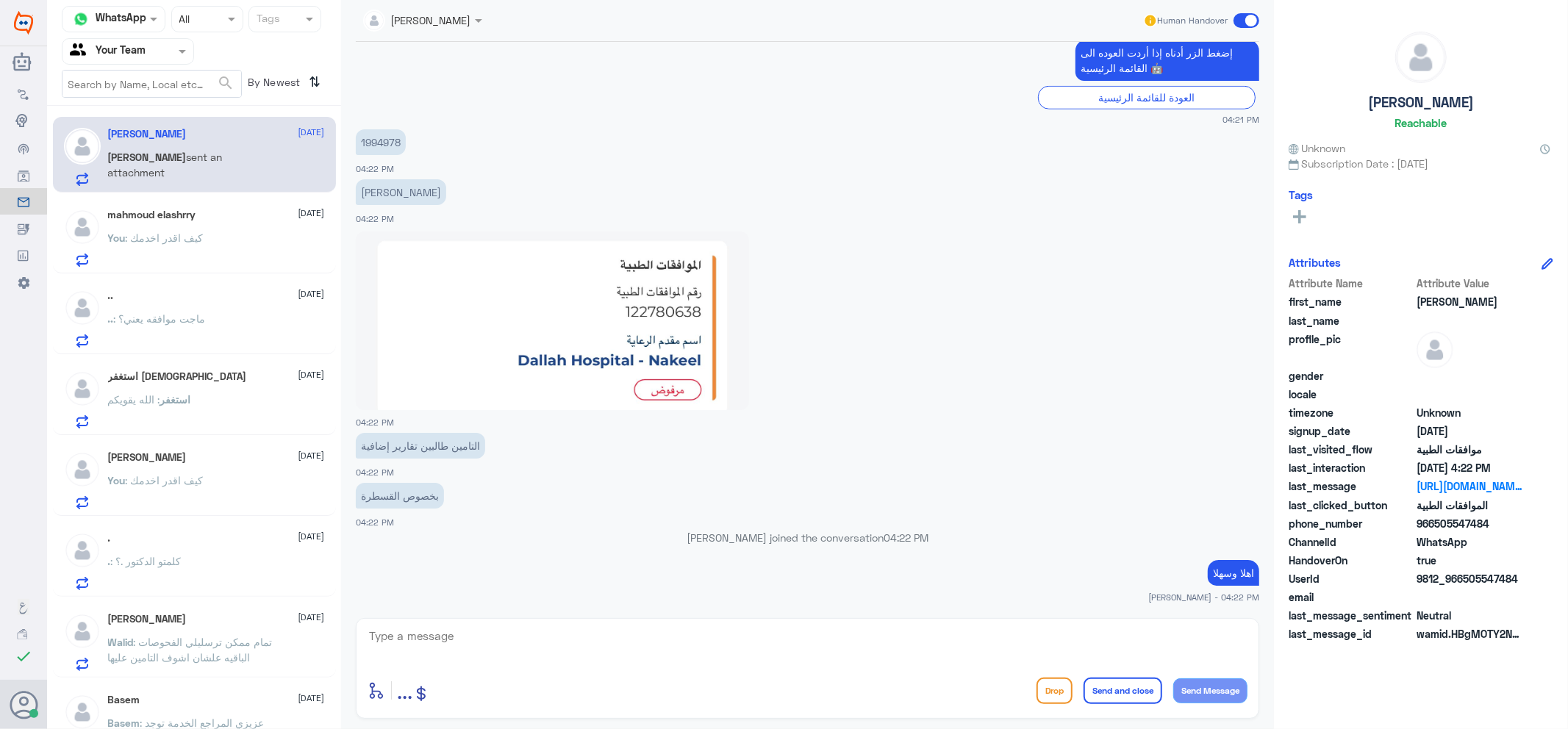
click at [380, 173] on div "1994978 04:22 PM" at bounding box center [807, 151] width 903 height 50
click at [390, 140] on p "1994978" at bounding box center [380, 142] width 50 height 26
copy p "1994978"
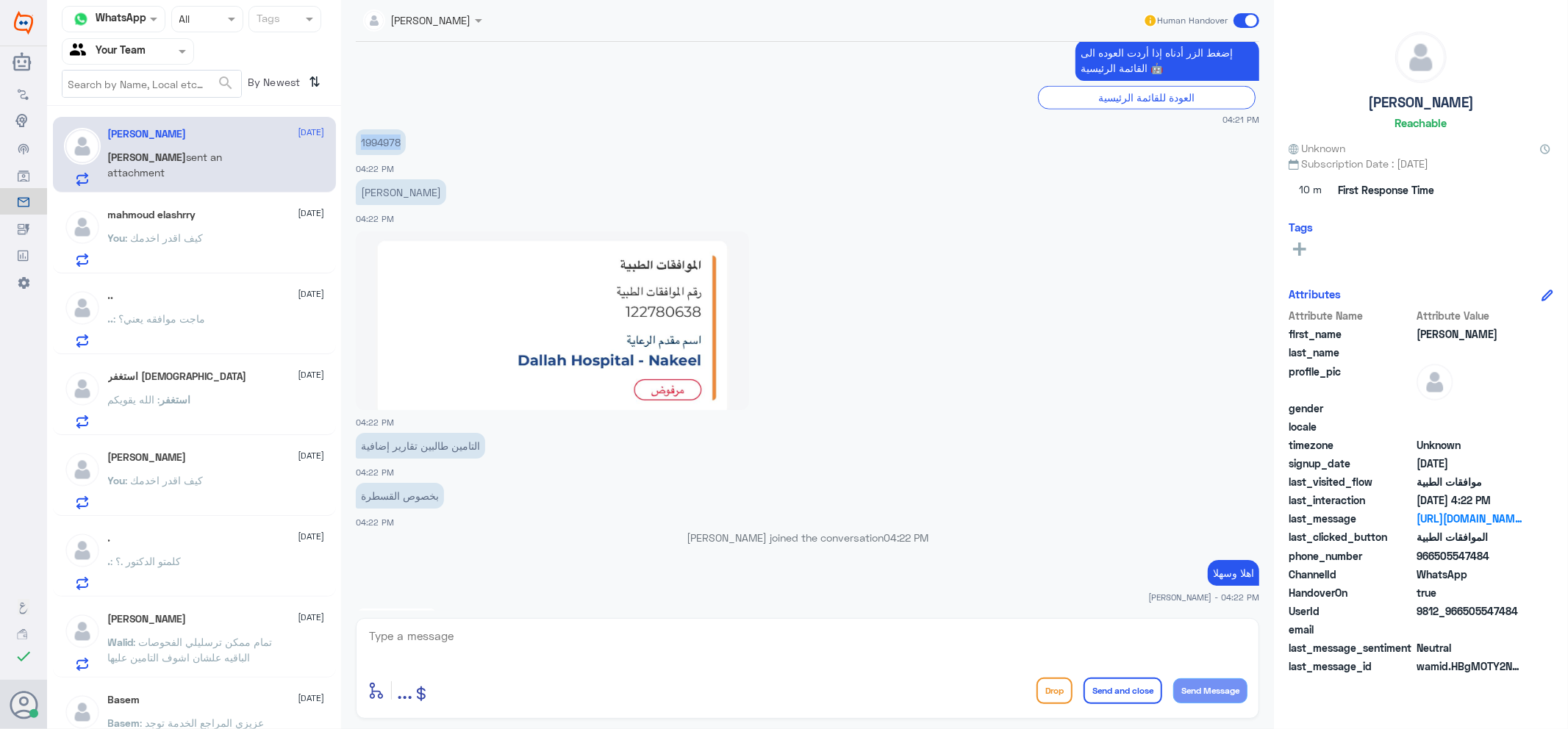
scroll to position [1411, 0]
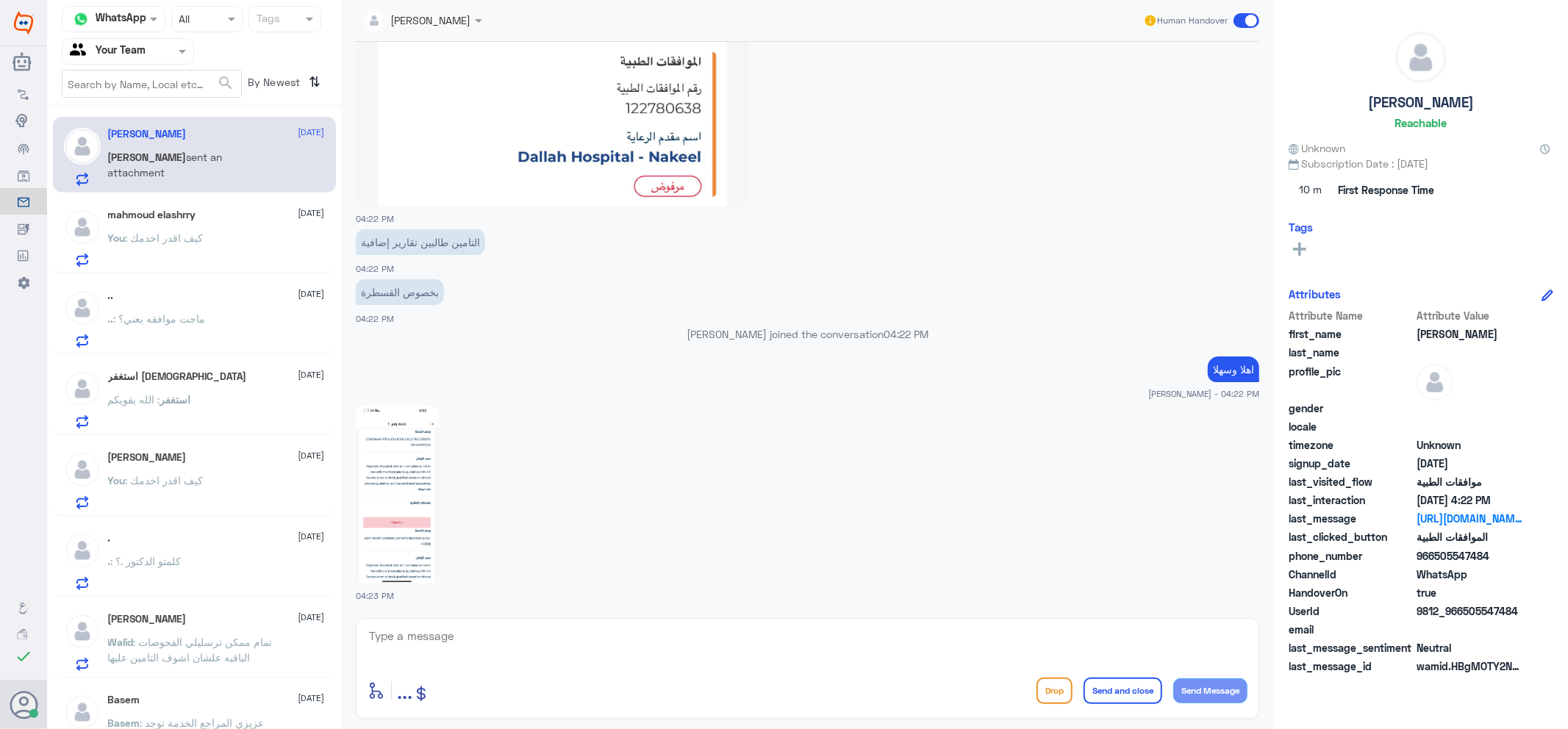
click at [535, 652] on textarea at bounding box center [807, 643] width 879 height 36
click at [538, 640] on textarea at bounding box center [807, 643] width 879 height 36
click at [611, 645] on textarea at bounding box center [807, 643] width 879 height 36
type textarea "جاري العمل عليها مع قسم التنويم"
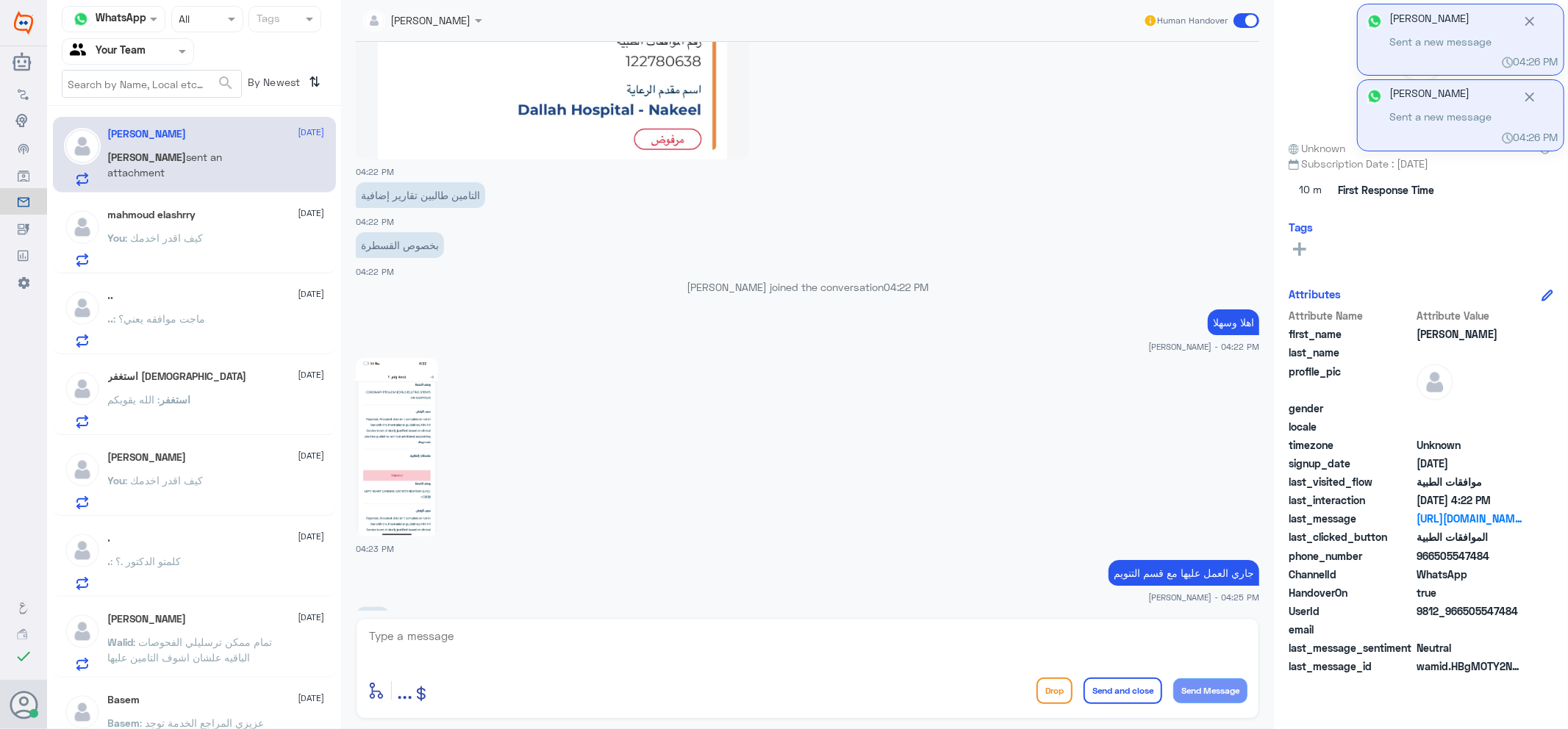
scroll to position [1559, 0]
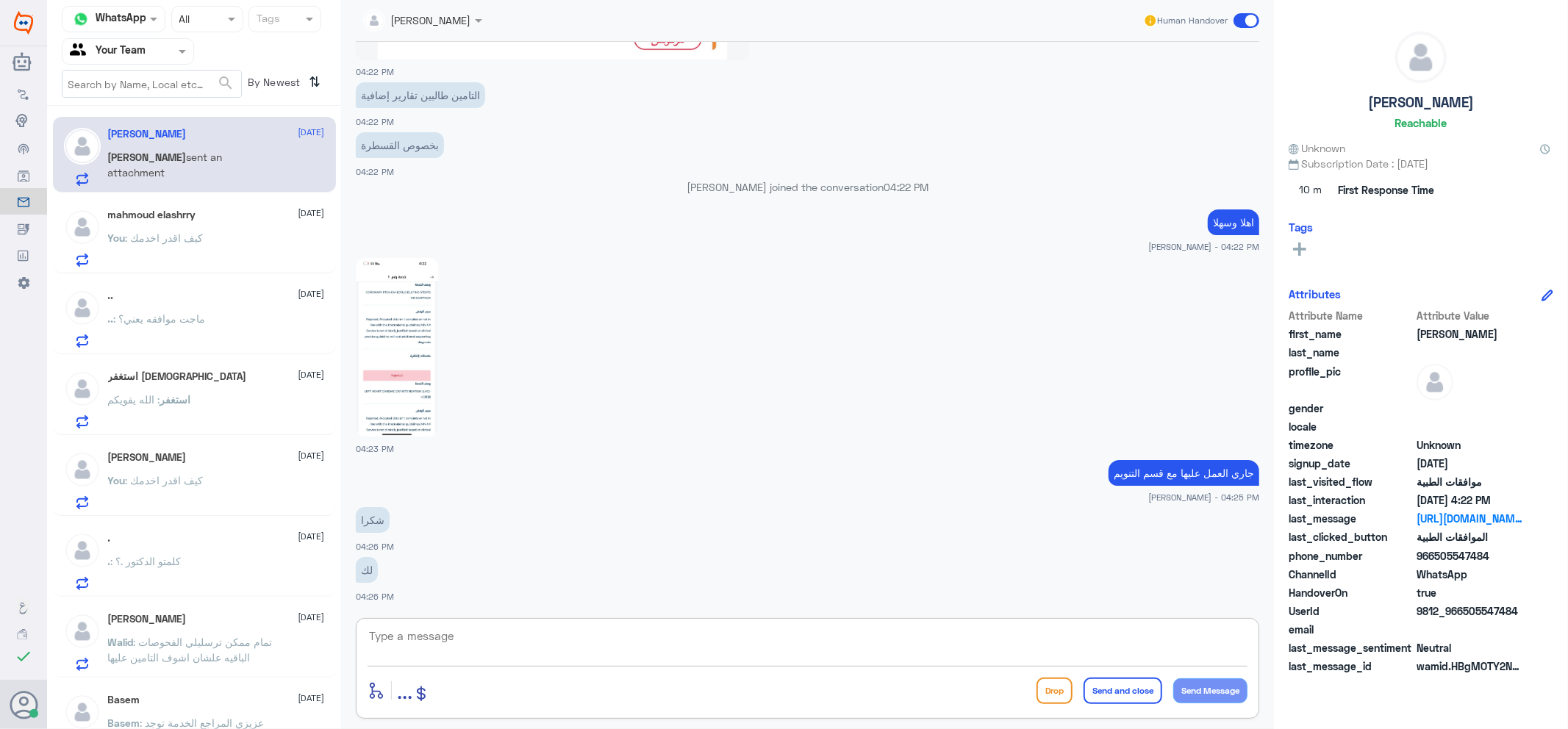
click at [201, 260] on p "You : كيف اقدر اخدمك" at bounding box center [155, 248] width 96 height 36
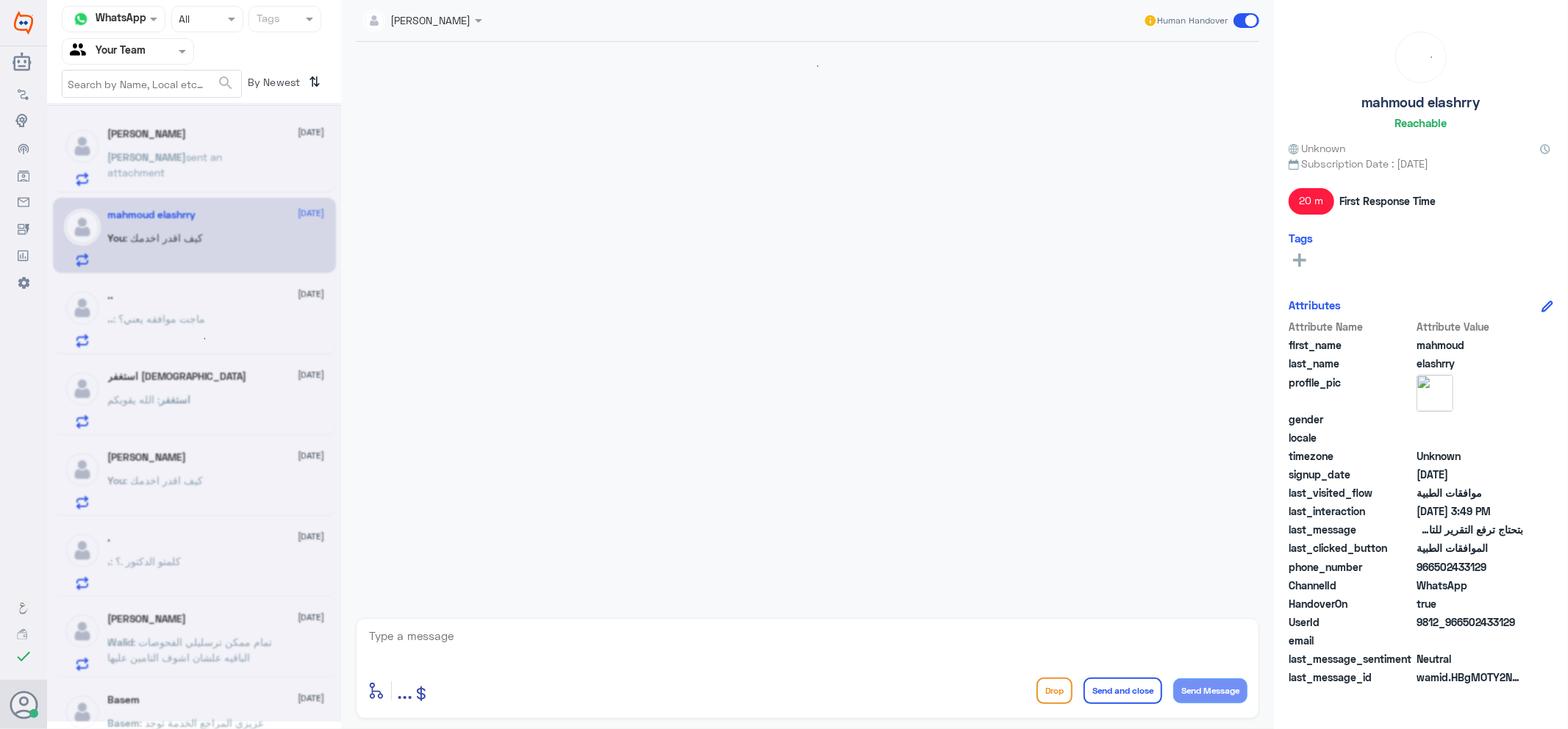
scroll to position [495, 0]
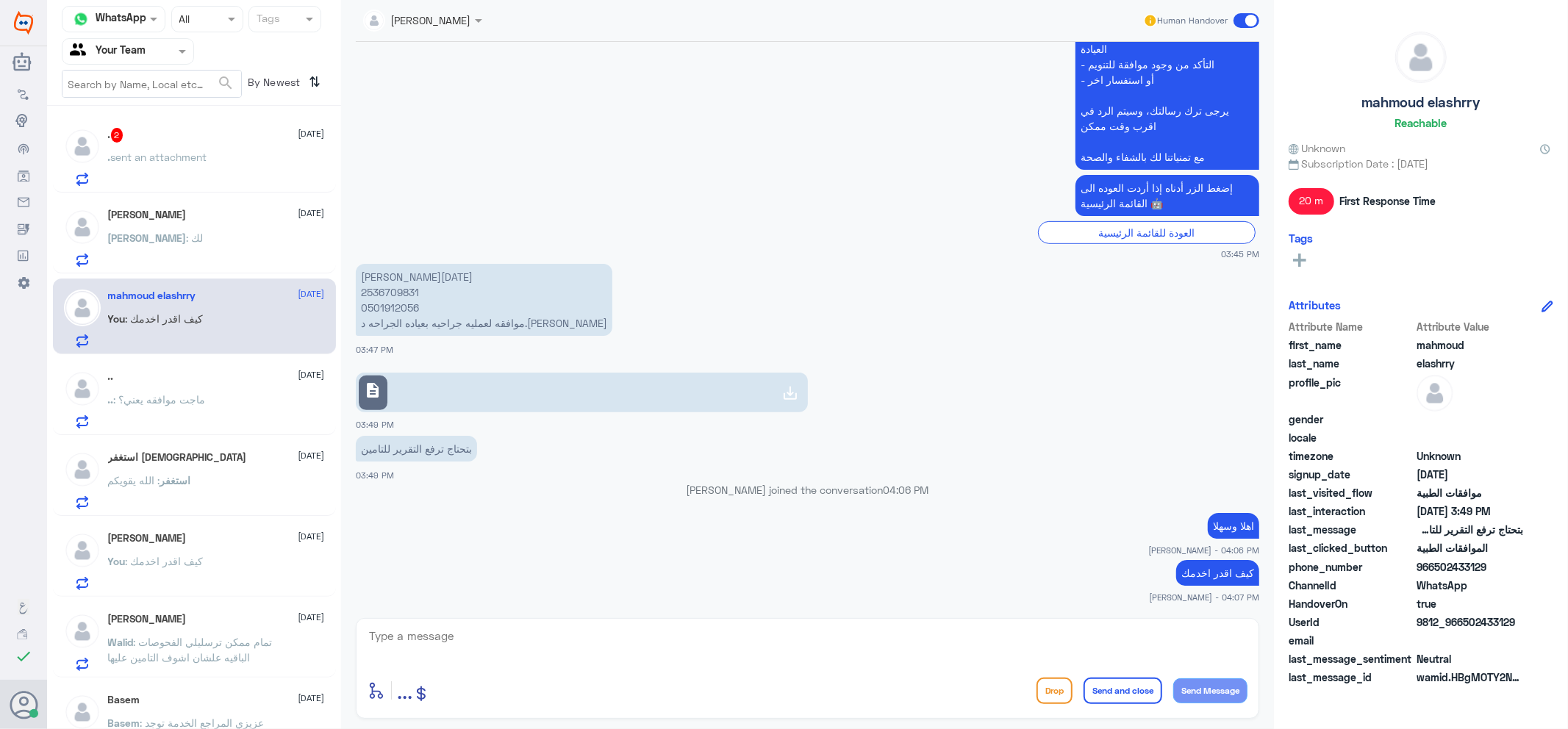
click at [184, 173] on p ". sent an attachment" at bounding box center [157, 168] width 99 height 36
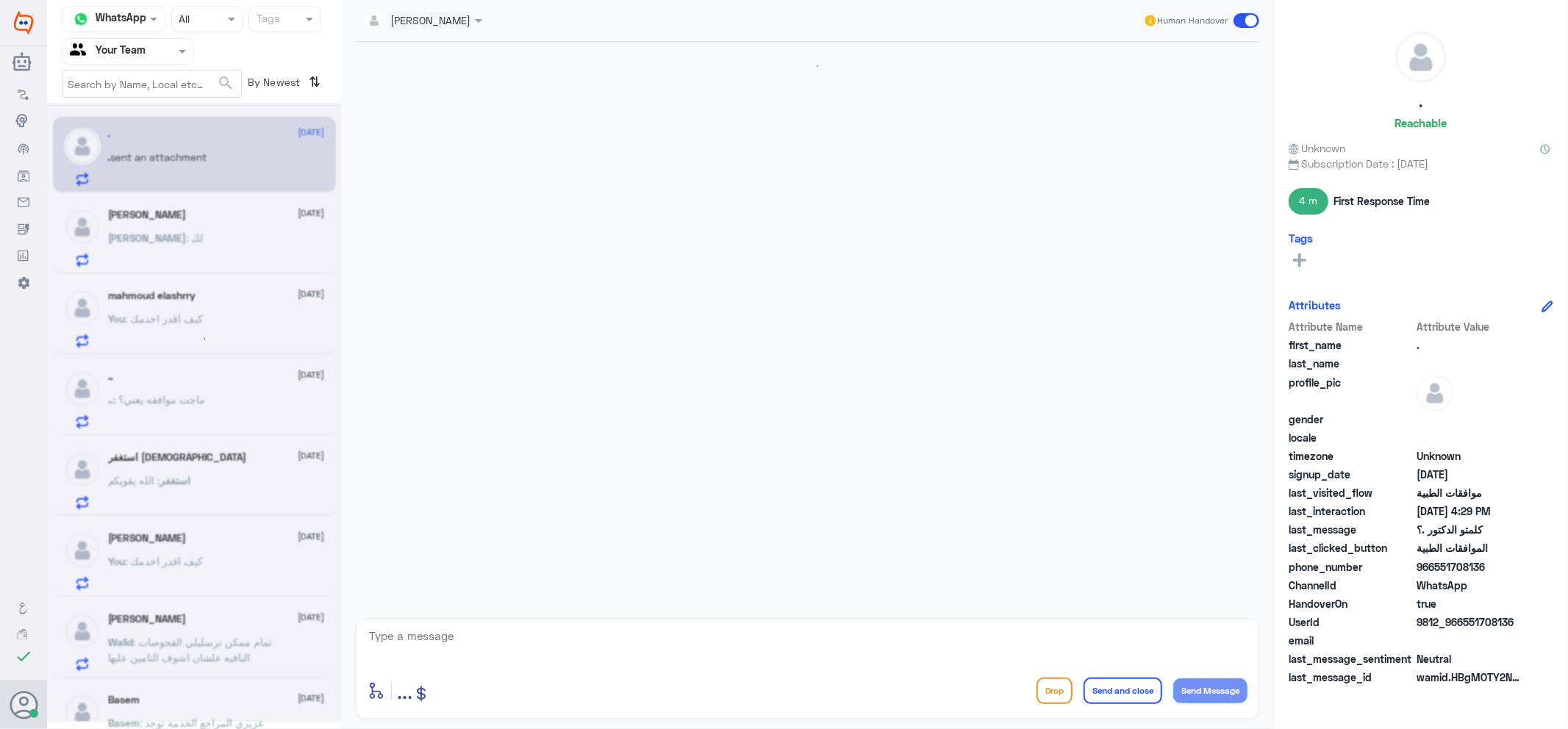
scroll to position [524, 0]
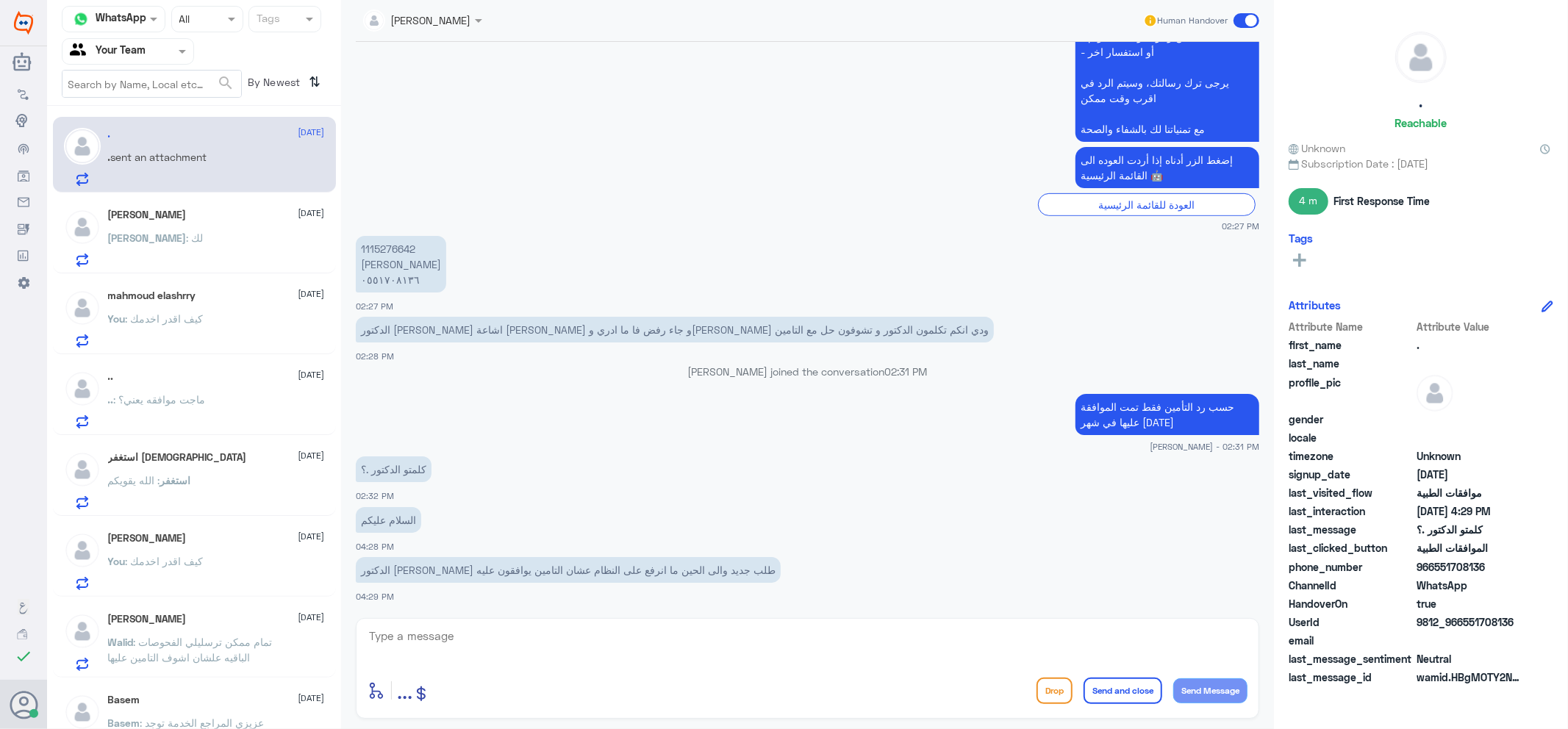
click at [210, 428] on div ".. : ماجت موافقه يعني؟" at bounding box center [216, 411] width 217 height 33
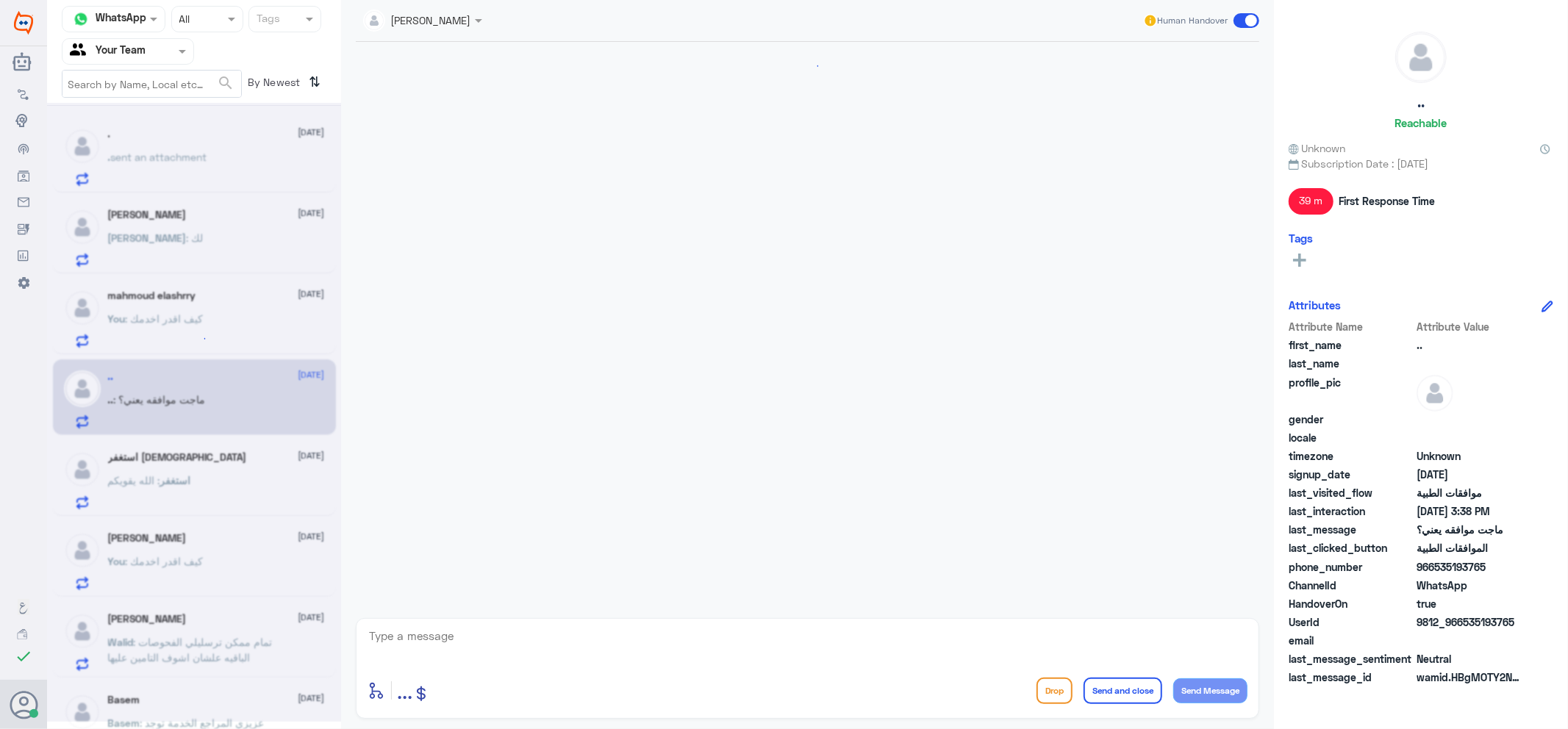
scroll to position [767, 0]
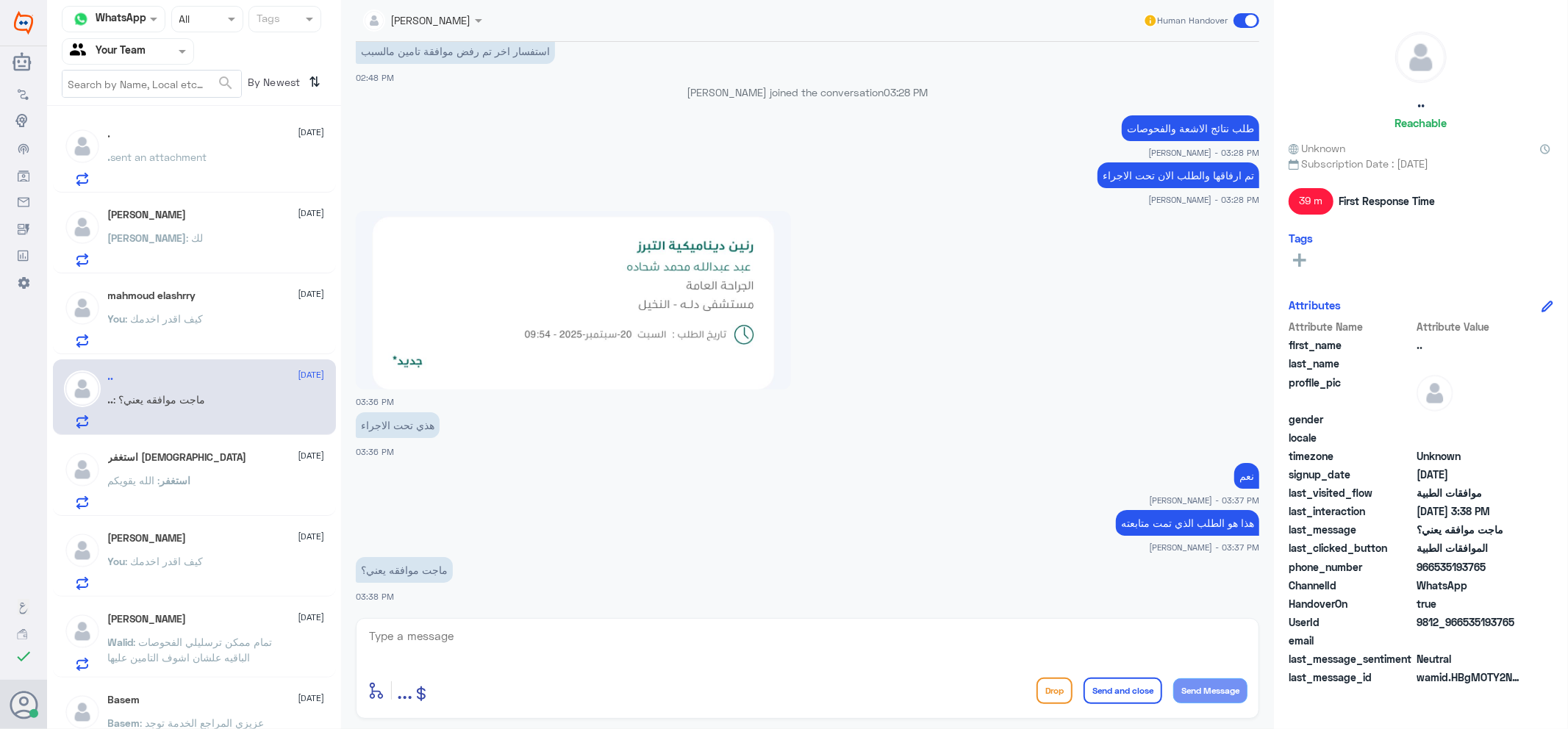
click at [219, 268] on div "Ali [DATE] Ali : لك" at bounding box center [194, 235] width 283 height 76
click at [255, 311] on div "mahmoud elashrry [DATE] You : كيف اقدر اخدمك" at bounding box center [216, 318] width 217 height 58
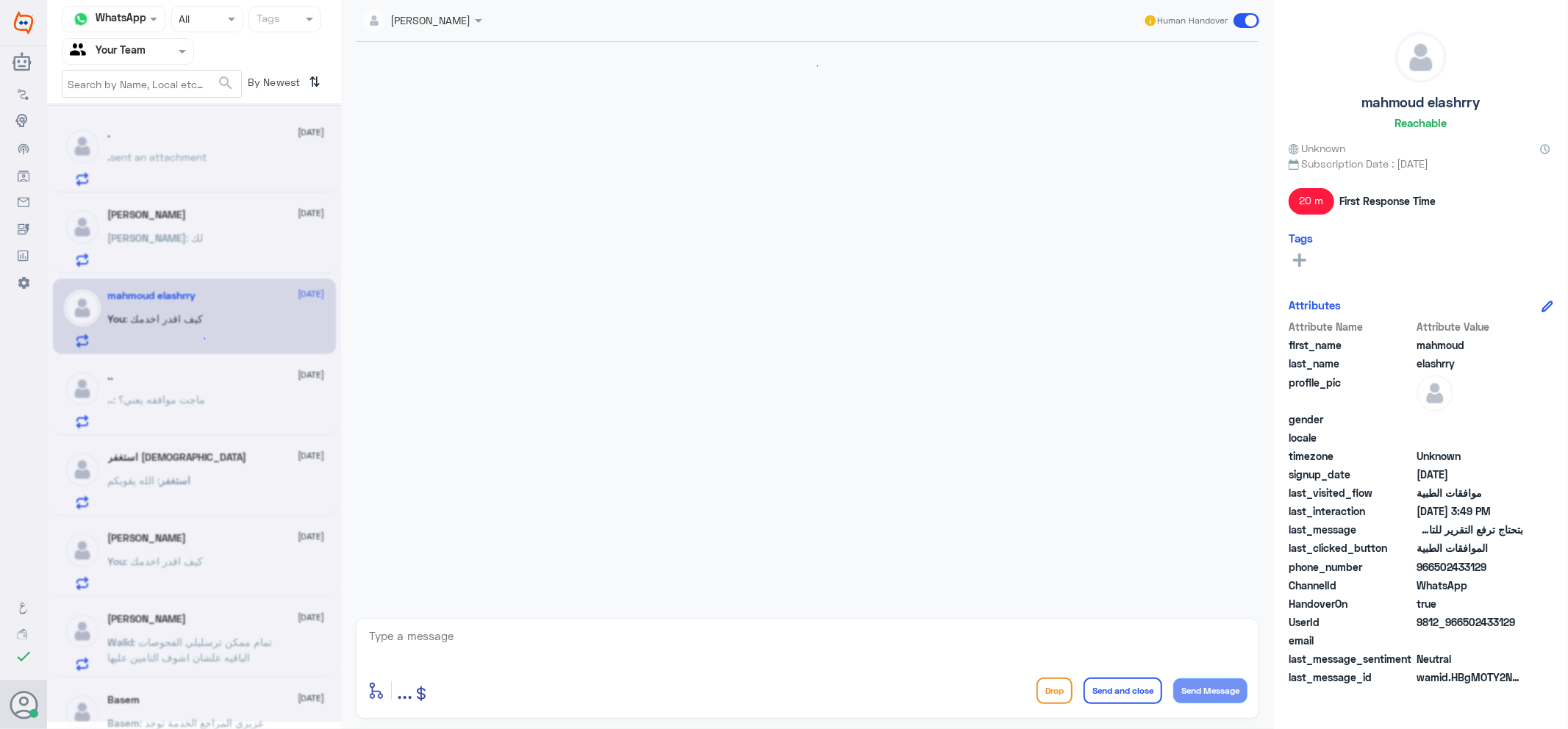
scroll to position [495, 0]
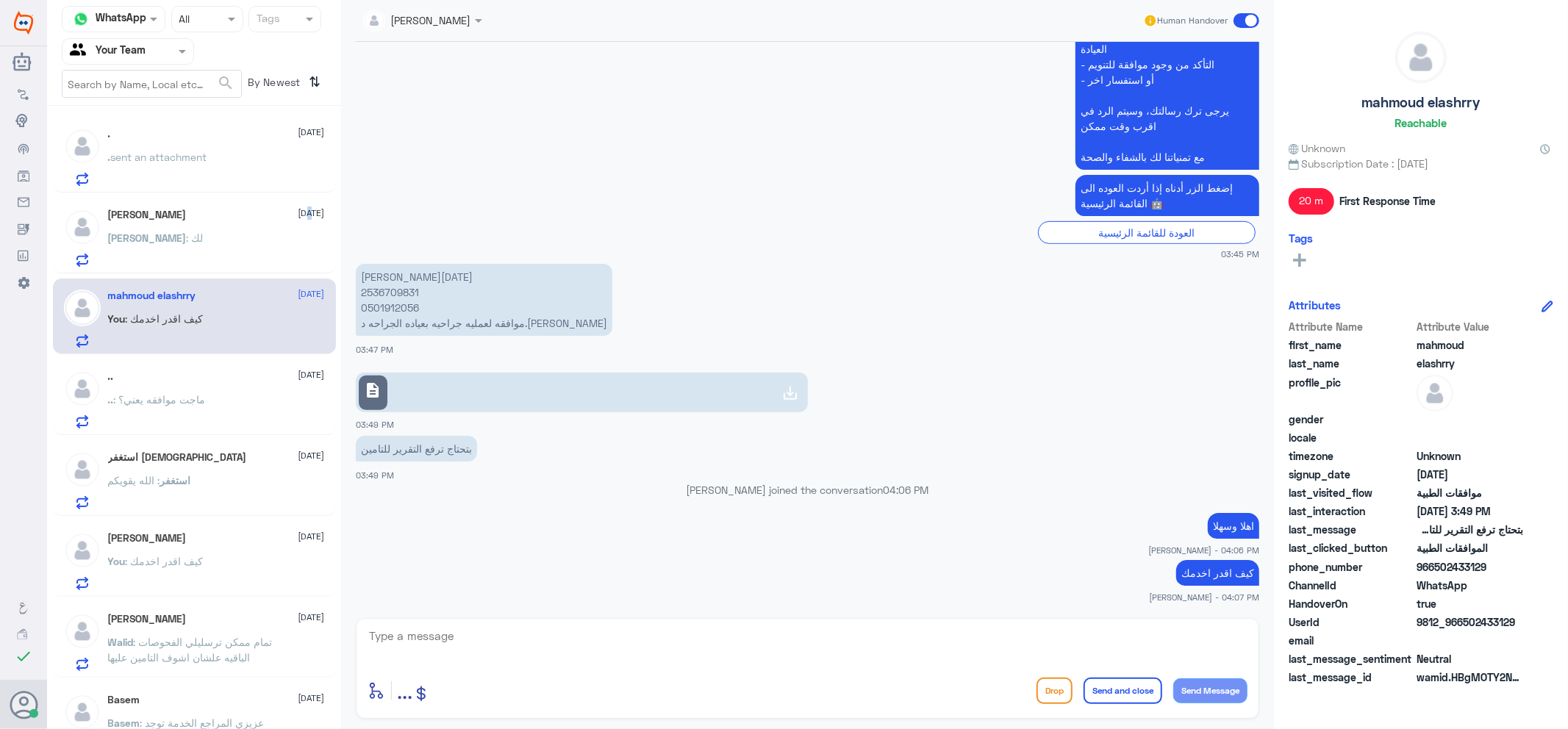
click at [298, 212] on span "[DATE]" at bounding box center [311, 213] width 26 height 14
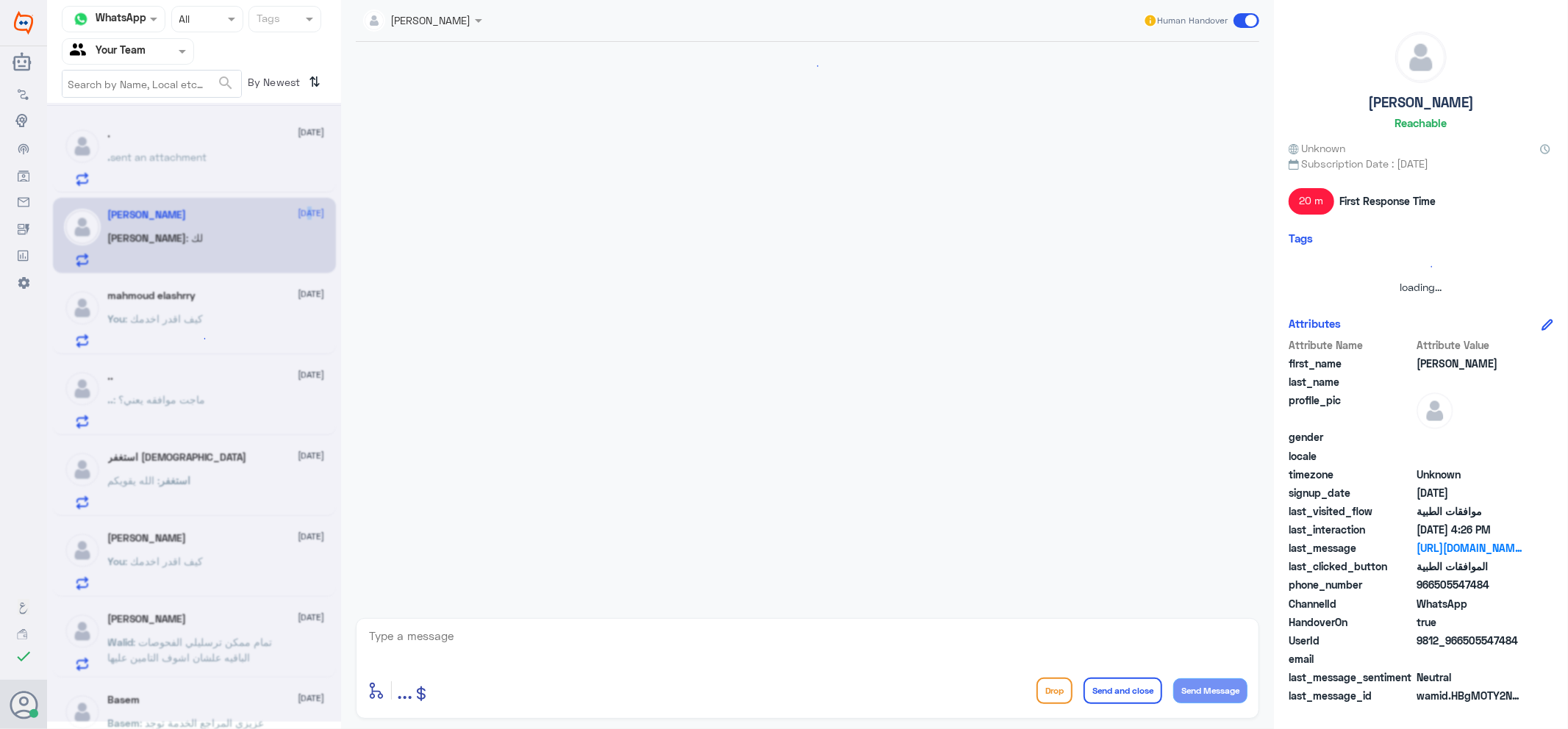
scroll to position [1254, 0]
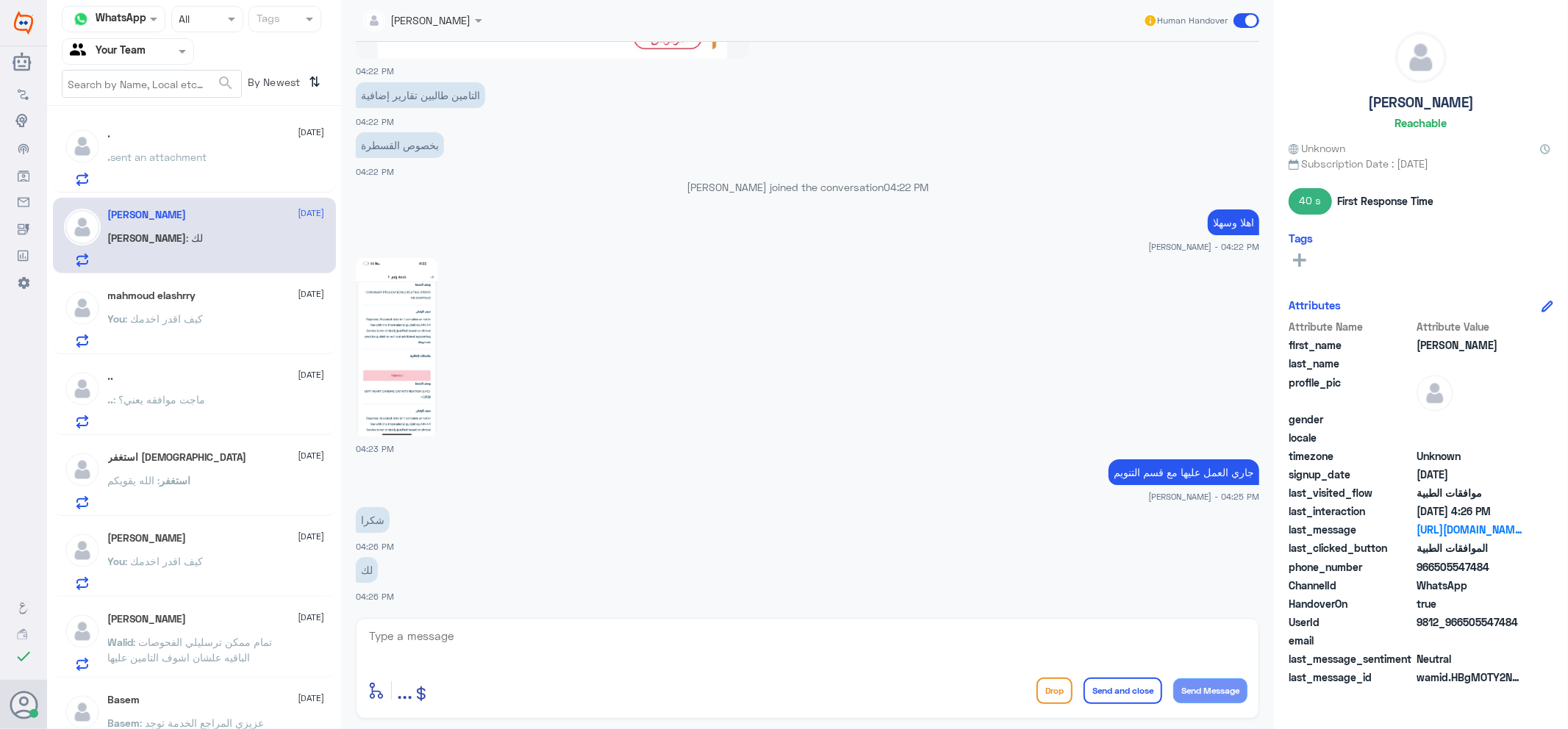
click at [245, 176] on div ". sent an attachment" at bounding box center [216, 170] width 217 height 33
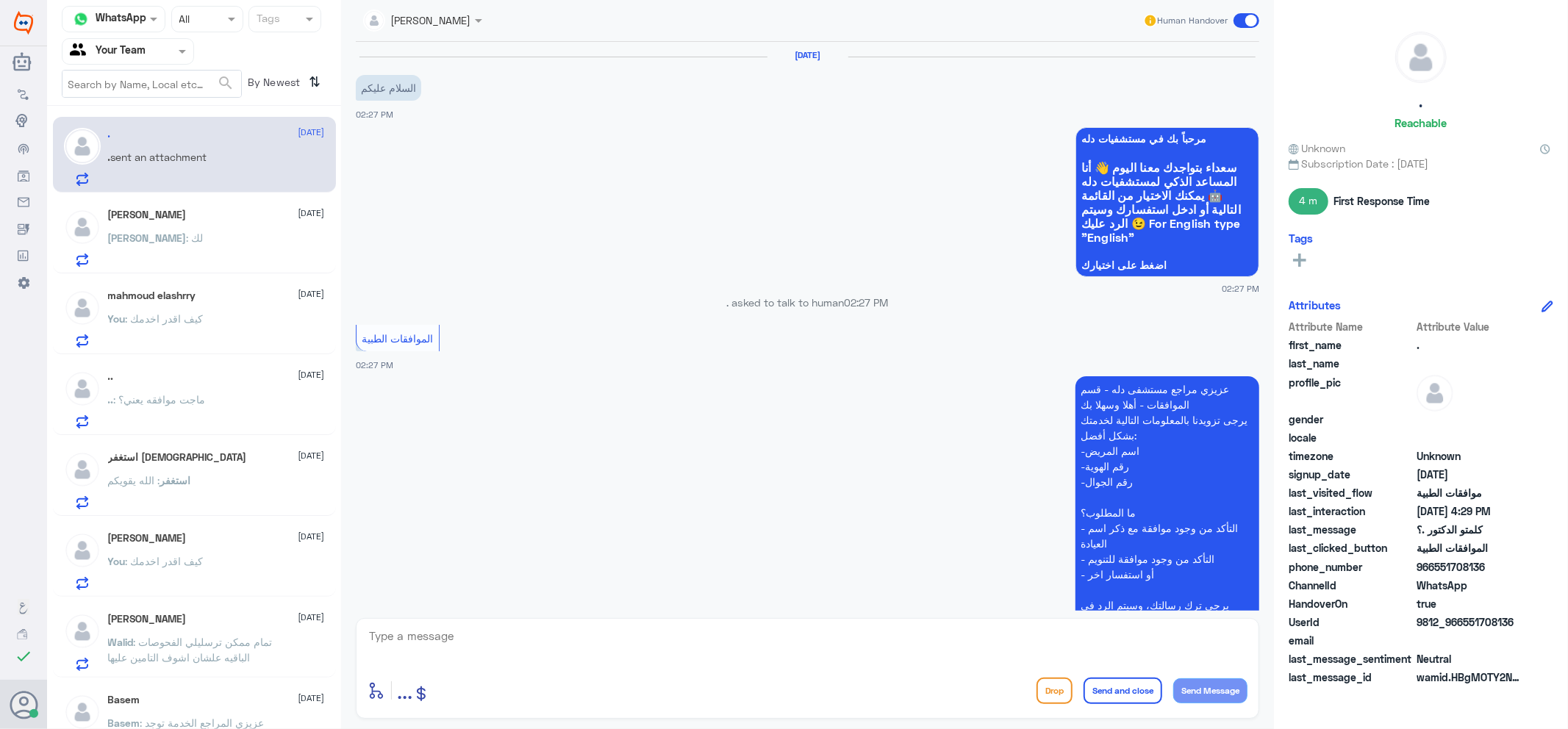
scroll to position [524, 0]
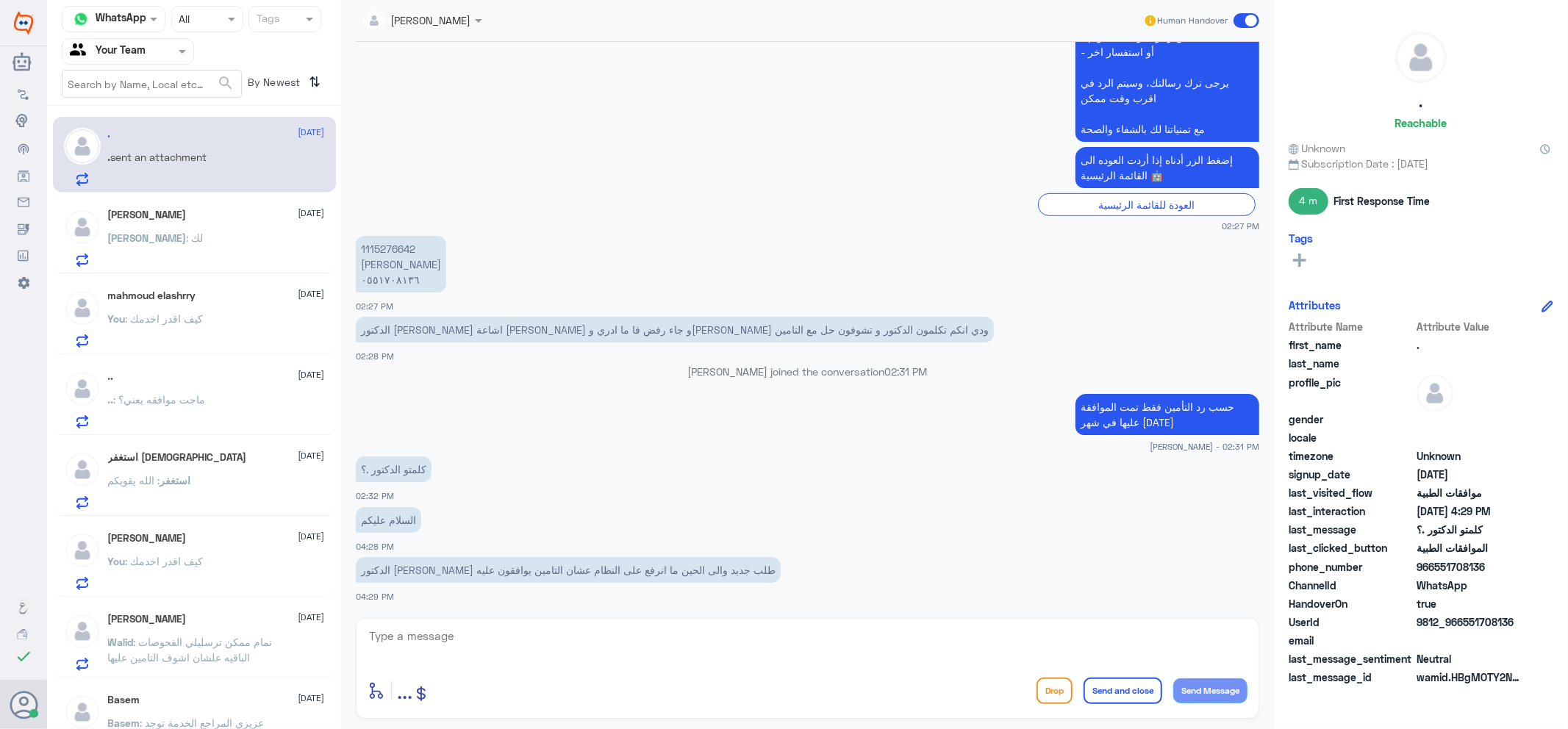
click at [694, 218] on div "عزيزي مراجع مستشفى دله - قسم الموافقات - أهلا وسهلا بك يرجى تزويدنا بالمعلومات …" at bounding box center [807, 41] width 903 height 382
click at [392, 244] on p "1115276642 [PERSON_NAME] ٠٥٥١٧٠٨١٣٦" at bounding box center [400, 265] width 90 height 57
click at [393, 241] on p "1115276642 [PERSON_NAME] ٠٥٥١٧٠٨١٣٦" at bounding box center [400, 265] width 90 height 57
copy p "1115276642"
click at [767, 633] on textarea at bounding box center [807, 643] width 879 height 36
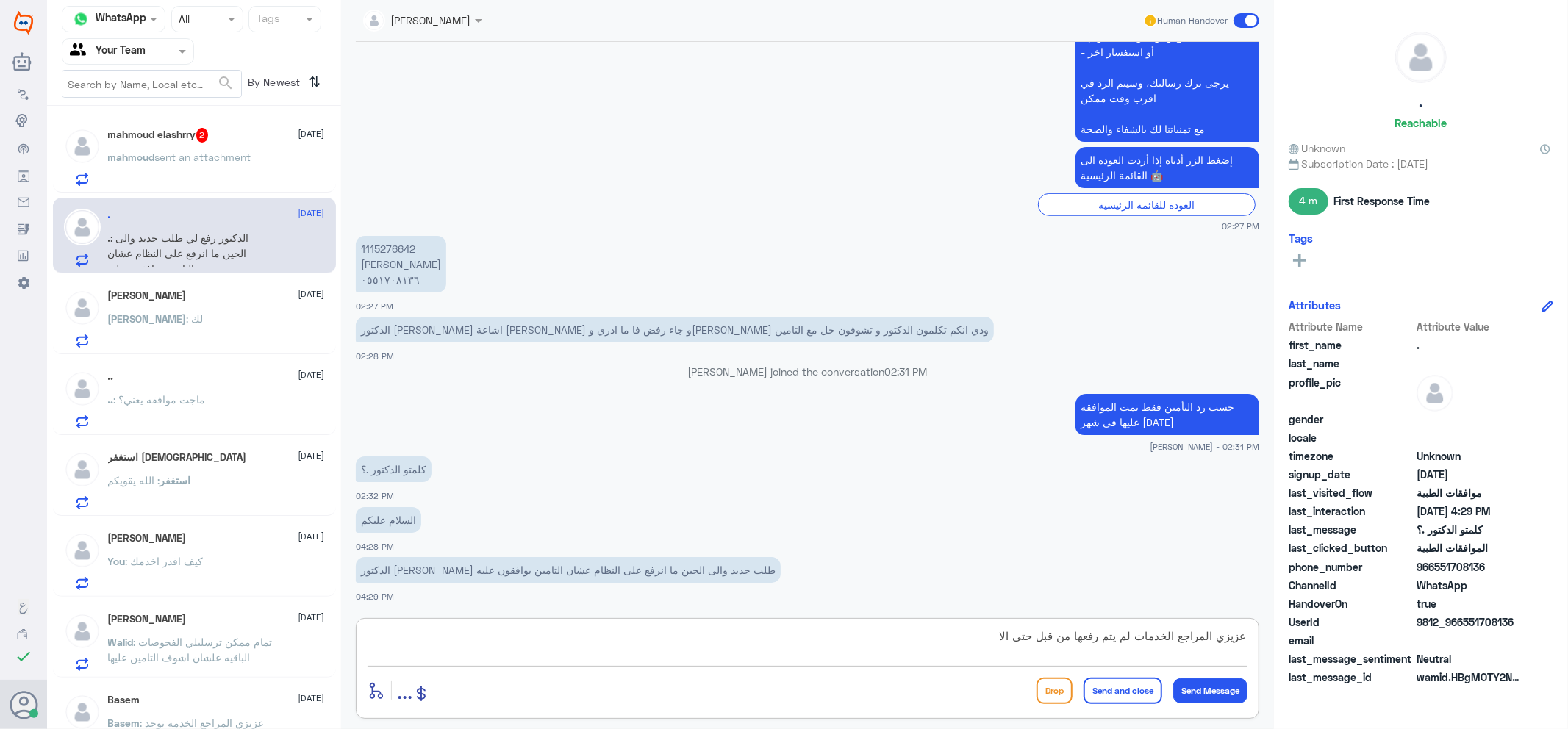
type textarea "عزيزي المراجع الخدمات لم يتم رفعها من قبل حتى الان"
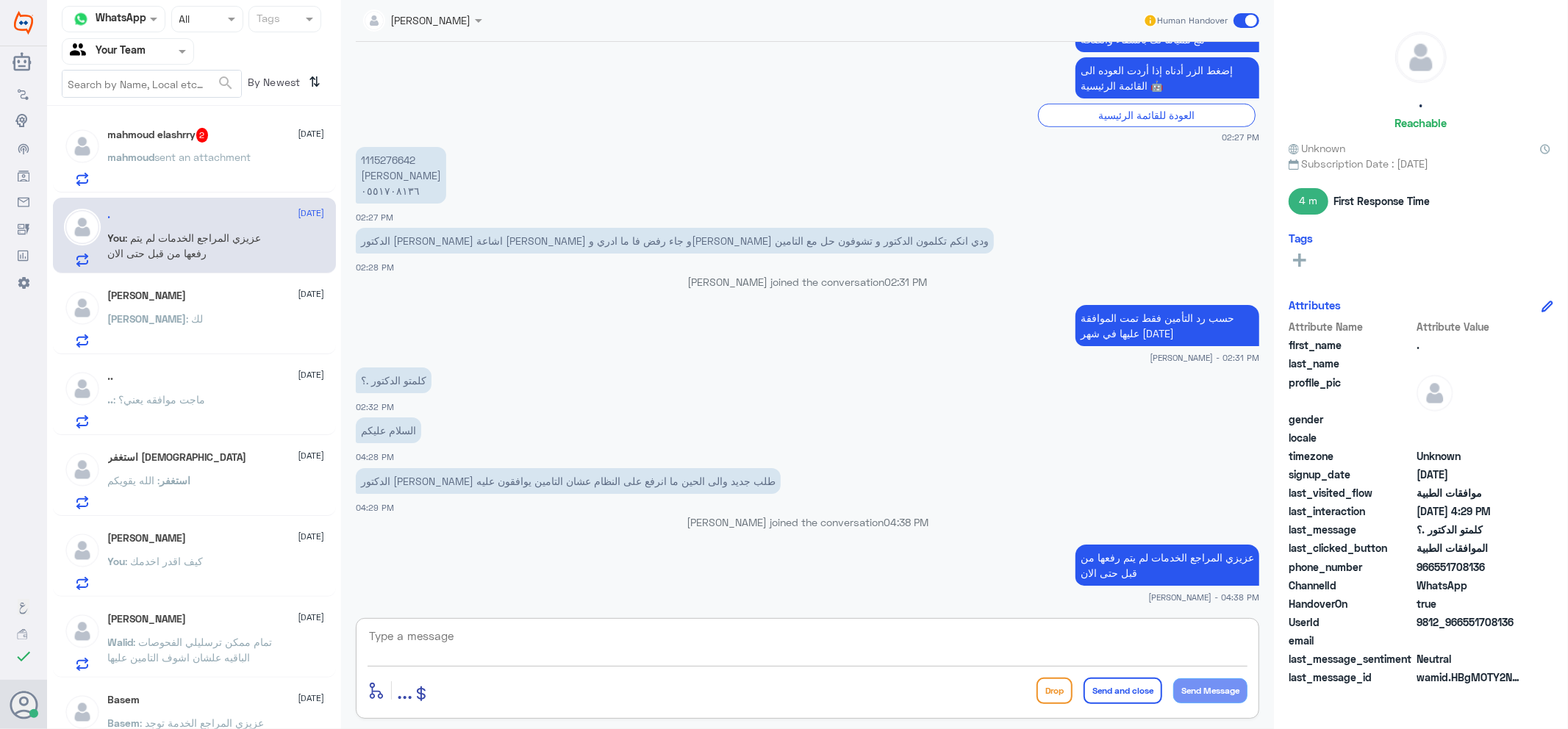
click at [226, 164] on p "mahmoud sent an attachment" at bounding box center [179, 168] width 143 height 36
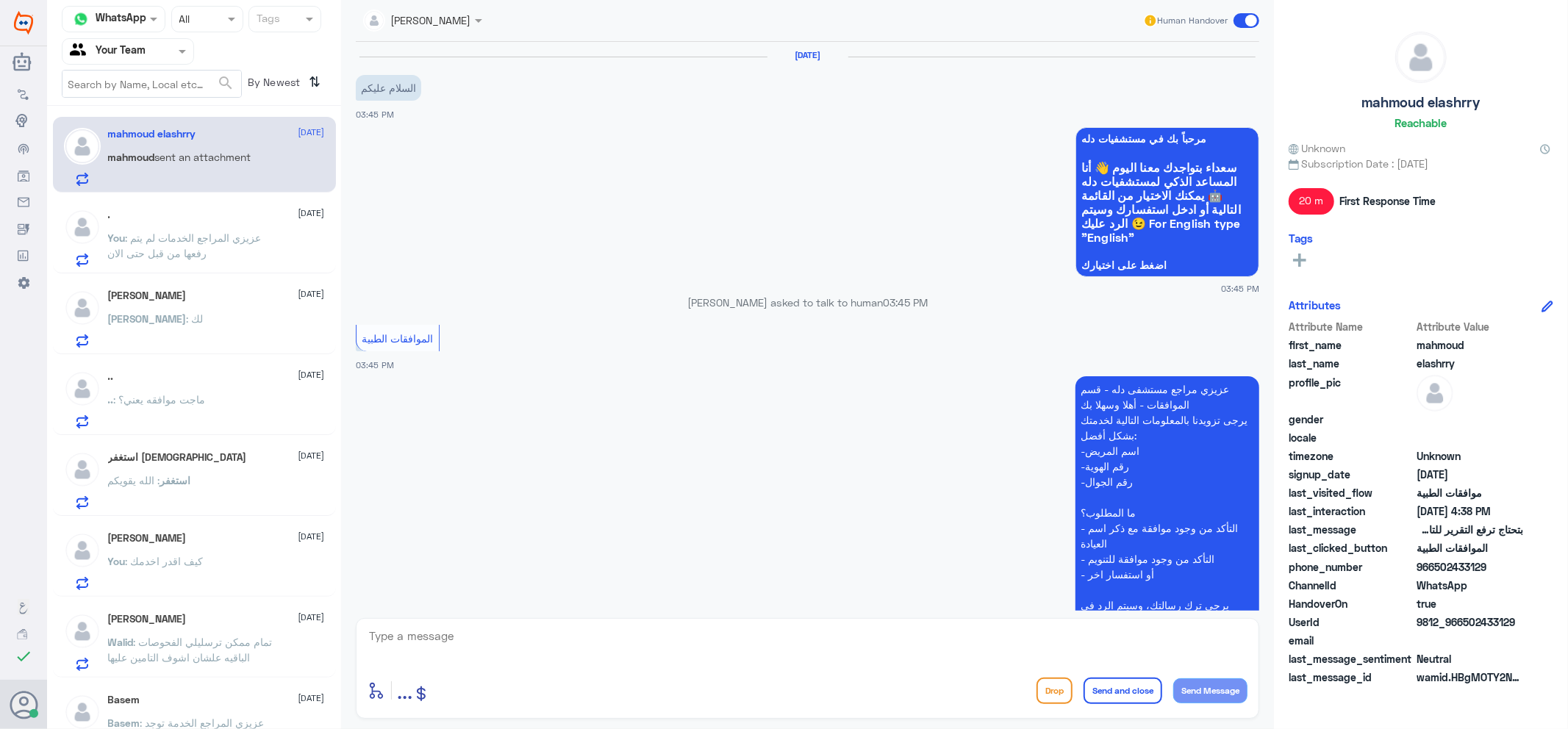
scroll to position [747, 0]
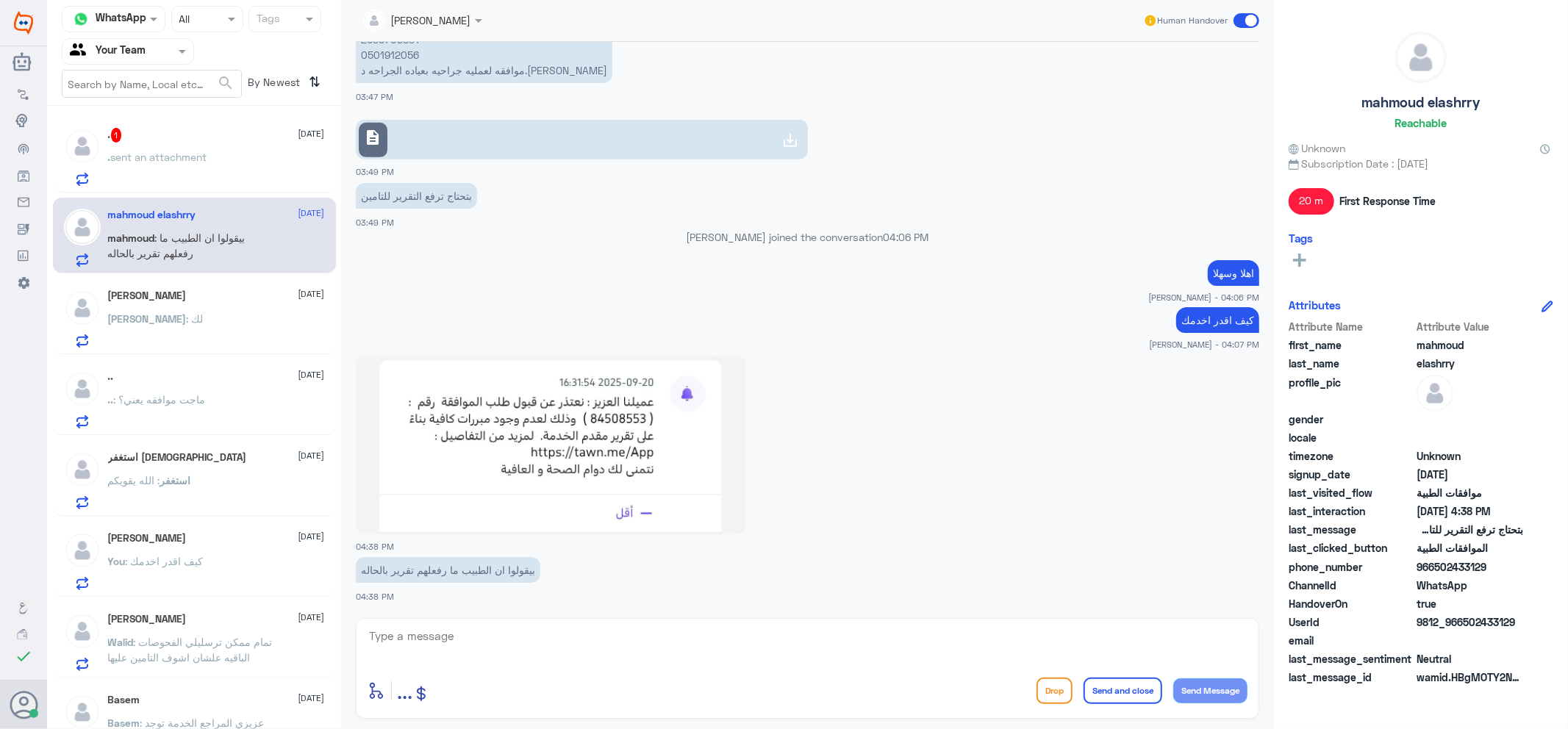
click at [751, 669] on div "enter flow name ... Drop Send and close Send Message" at bounding box center [807, 669] width 903 height 100
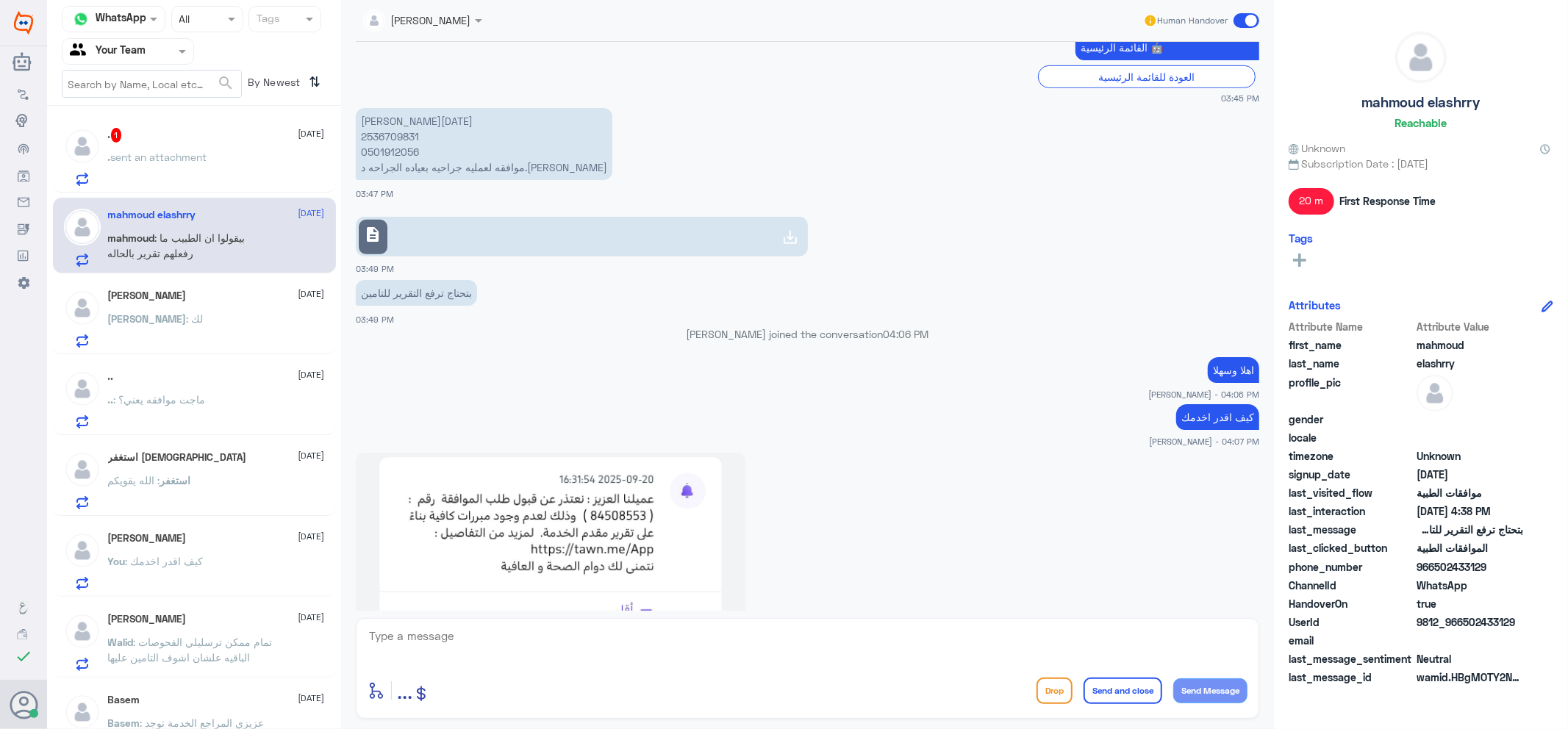
scroll to position [585, 0]
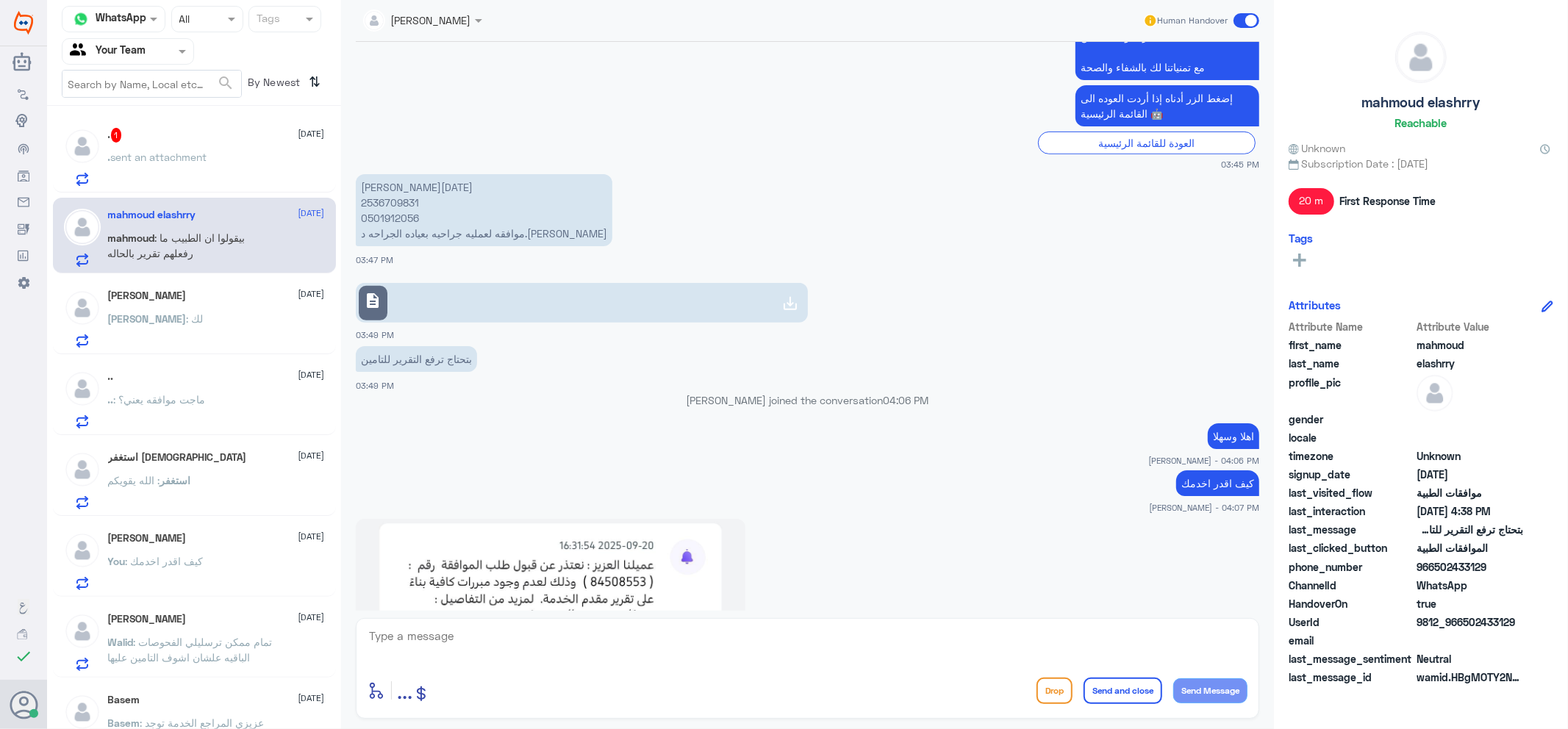
click at [382, 218] on p "[PERSON_NAME][DATE] 2536709831 0501912056 موافقه لعمليه جراحيه بعياده الجراحه د…" at bounding box center [483, 210] width 256 height 72
copy p "0501912056"
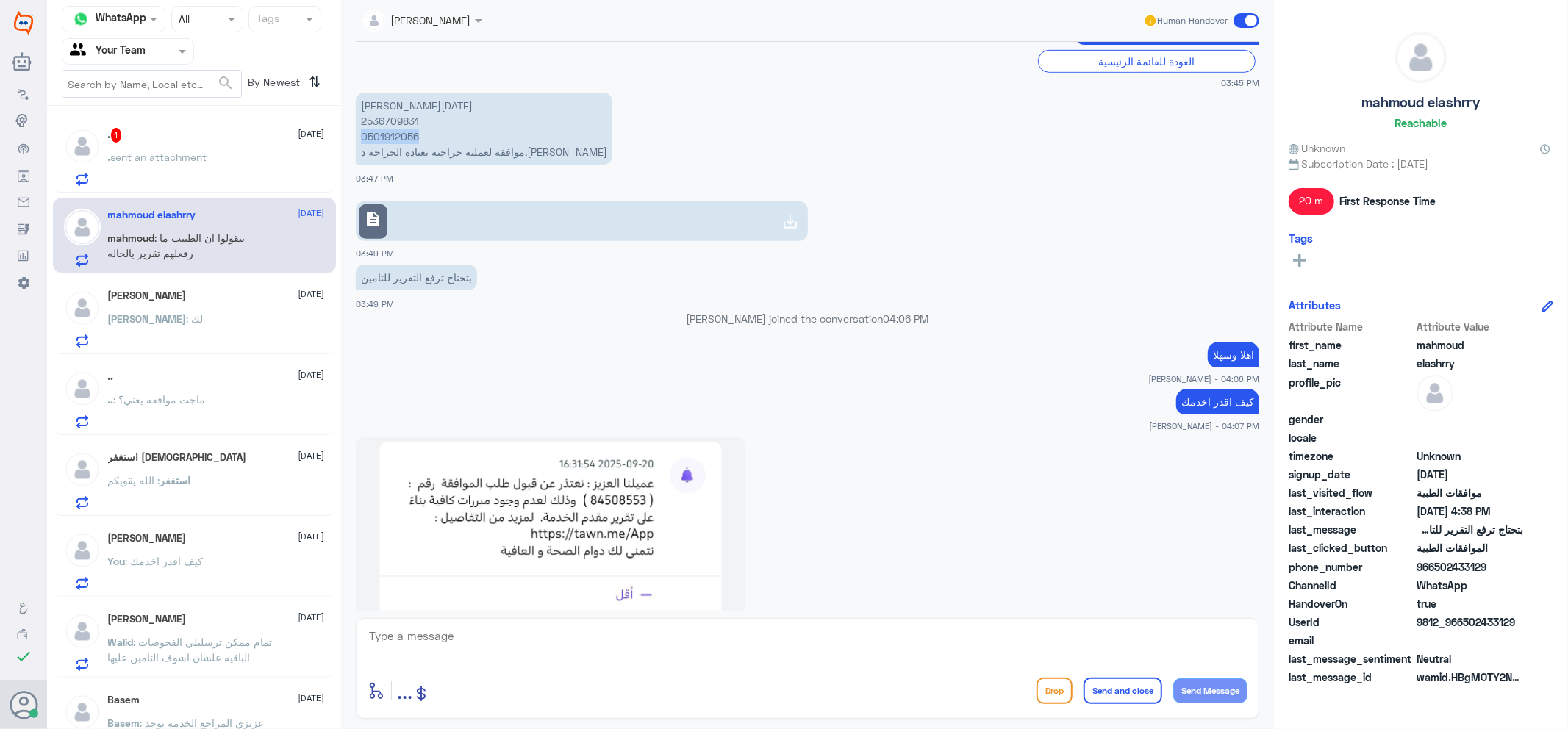
scroll to position [747, 0]
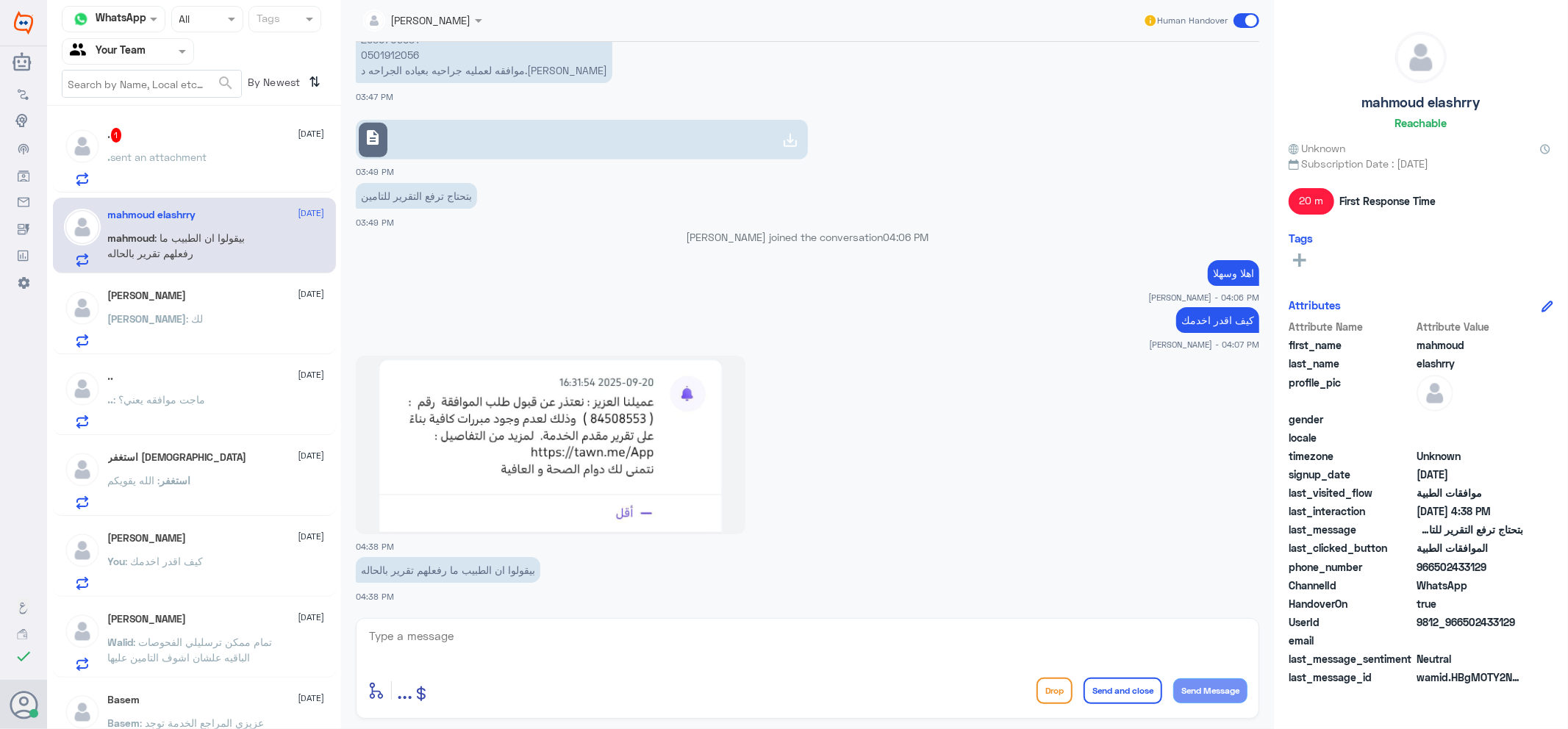
click at [758, 698] on div "enter flow name ... Drop Send and close Send Message" at bounding box center [807, 691] width 879 height 33
click at [702, 642] on textarea at bounding box center [807, 643] width 879 height 36
click at [854, 652] on textarea at bounding box center [807, 643] width 879 height 36
type textarea "عزيزي الزيارة في فرع [GEOGRAPHIC_DATA]"
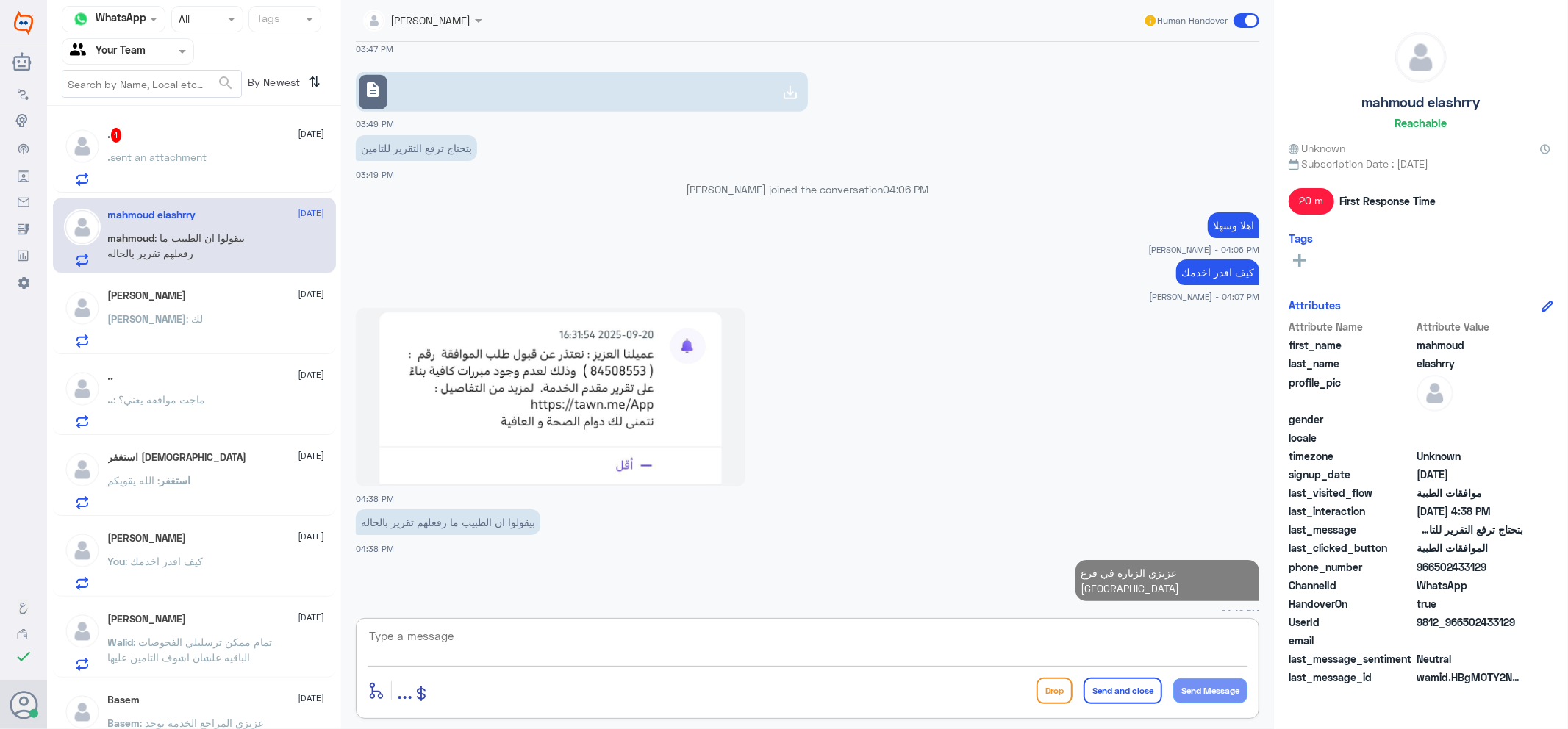
type textarea "؟"
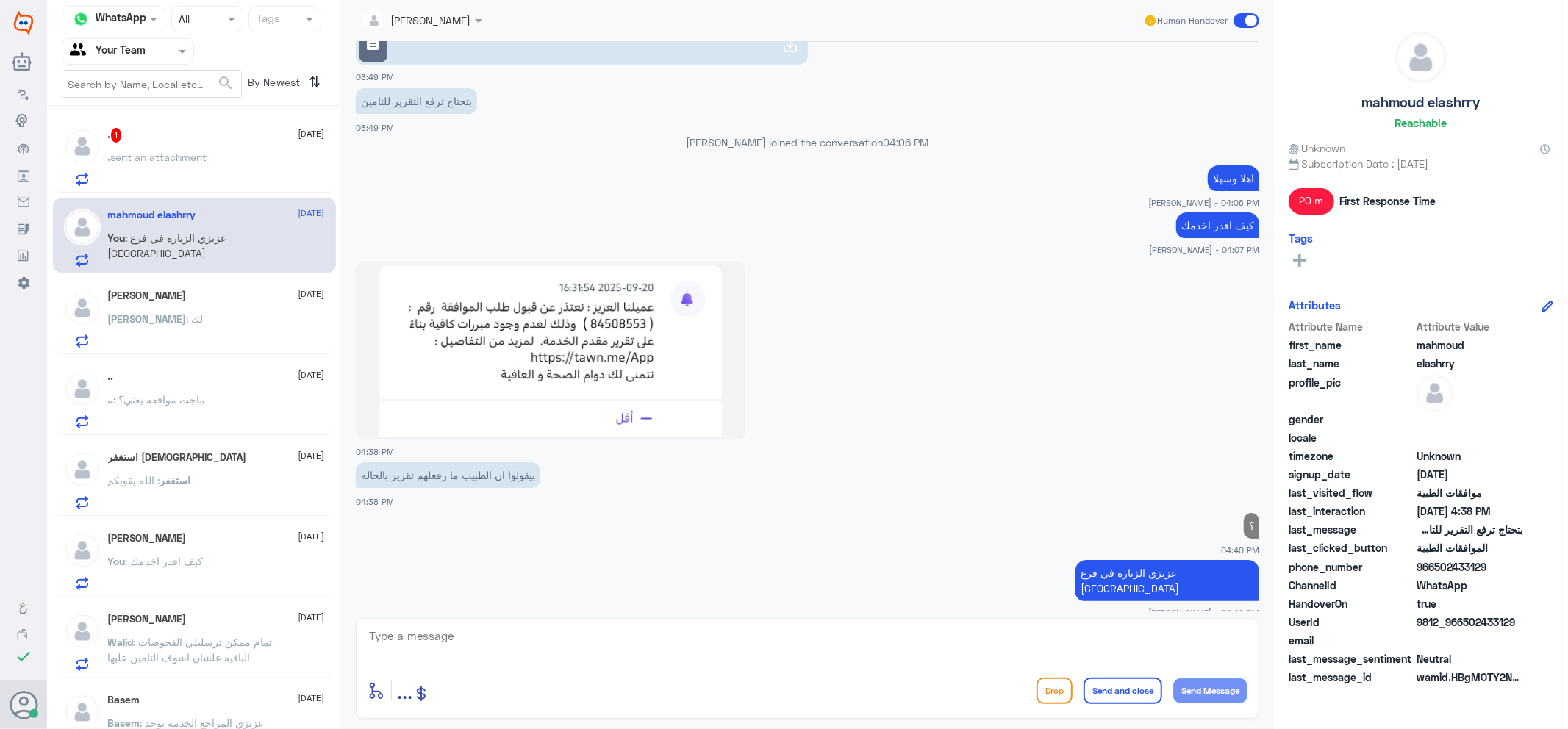
click at [235, 161] on div ". sent an attachment" at bounding box center [216, 170] width 217 height 33
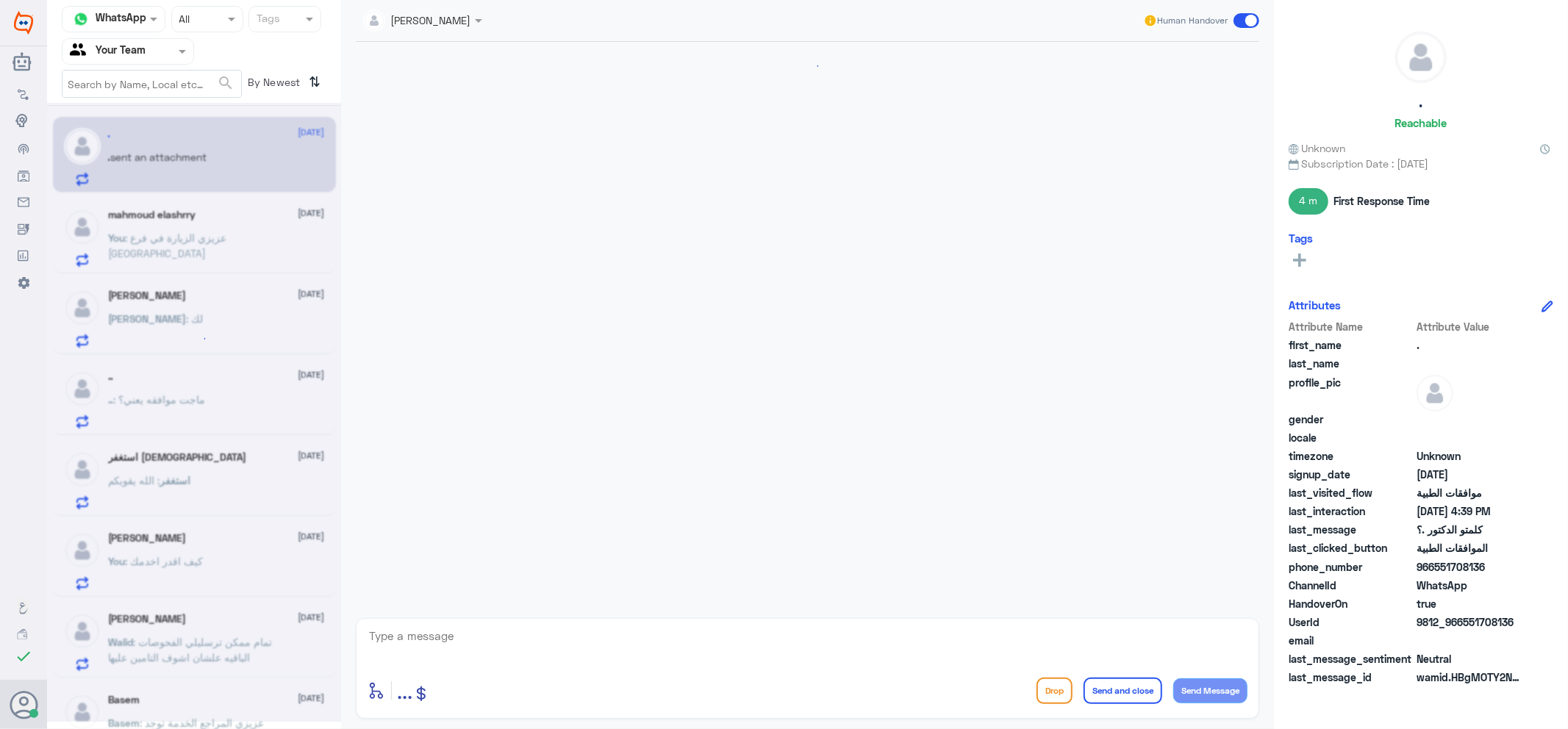
scroll to position [663, 0]
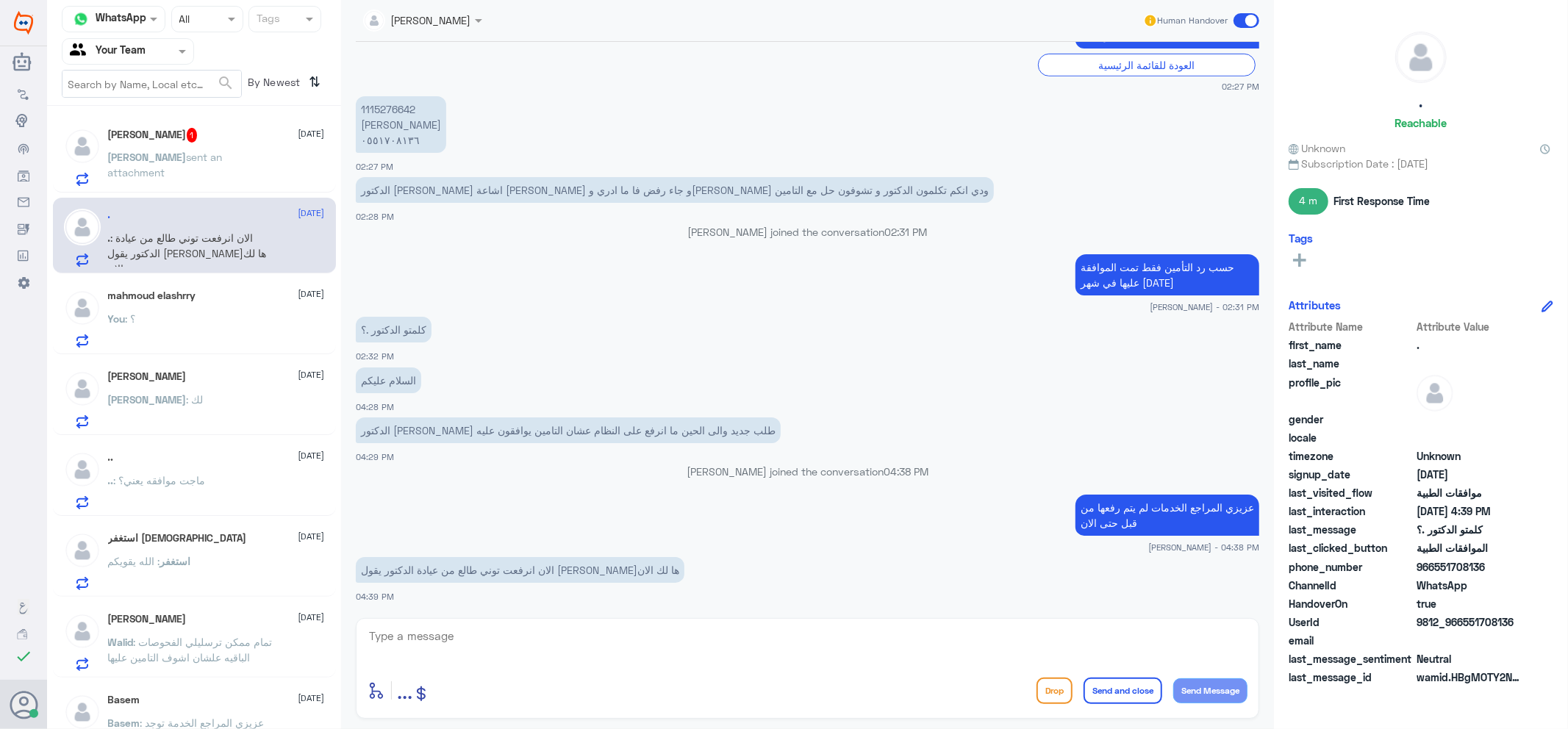
click at [217, 164] on p "[PERSON_NAME] sent an attachment" at bounding box center [190, 168] width 165 height 36
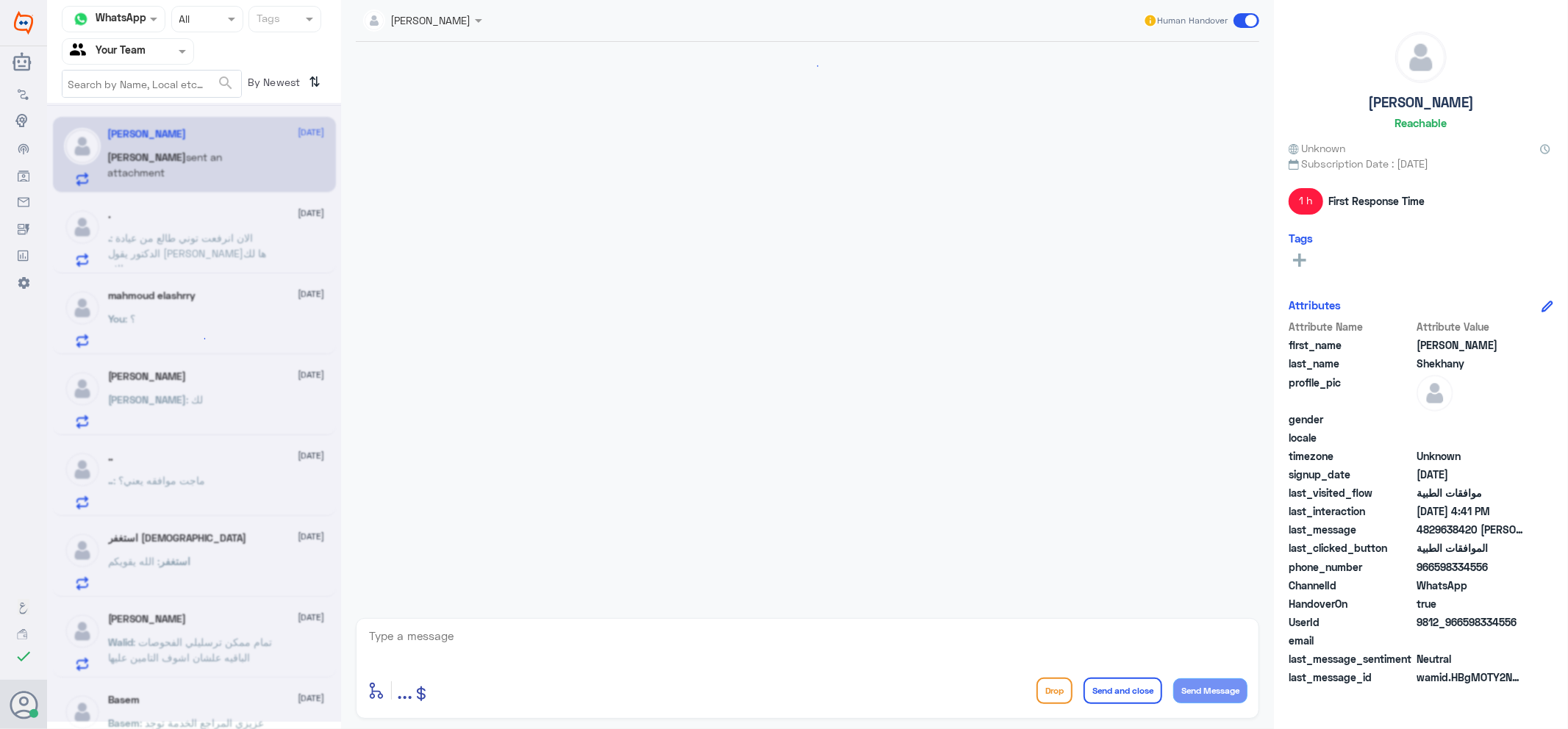
scroll to position [1107, 0]
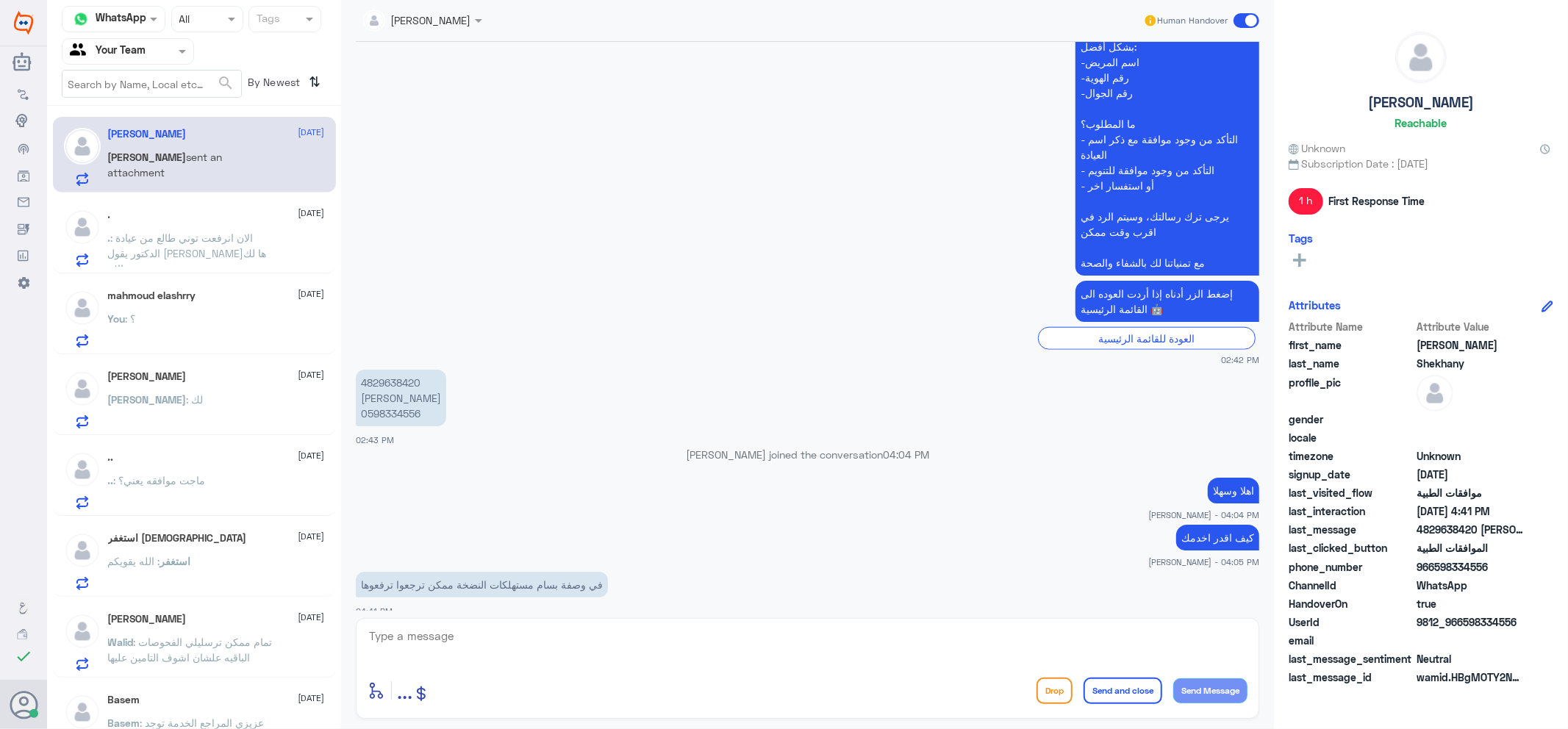
click at [380, 392] on p "4829638420 [PERSON_NAME] 0598334556" at bounding box center [400, 398] width 90 height 57
copy p "0598334556"
drag, startPoint x: 783, startPoint y: 652, endPoint x: 808, endPoint y: 660, distance: 26.2
click at [783, 652] on textarea at bounding box center [807, 643] width 879 height 36
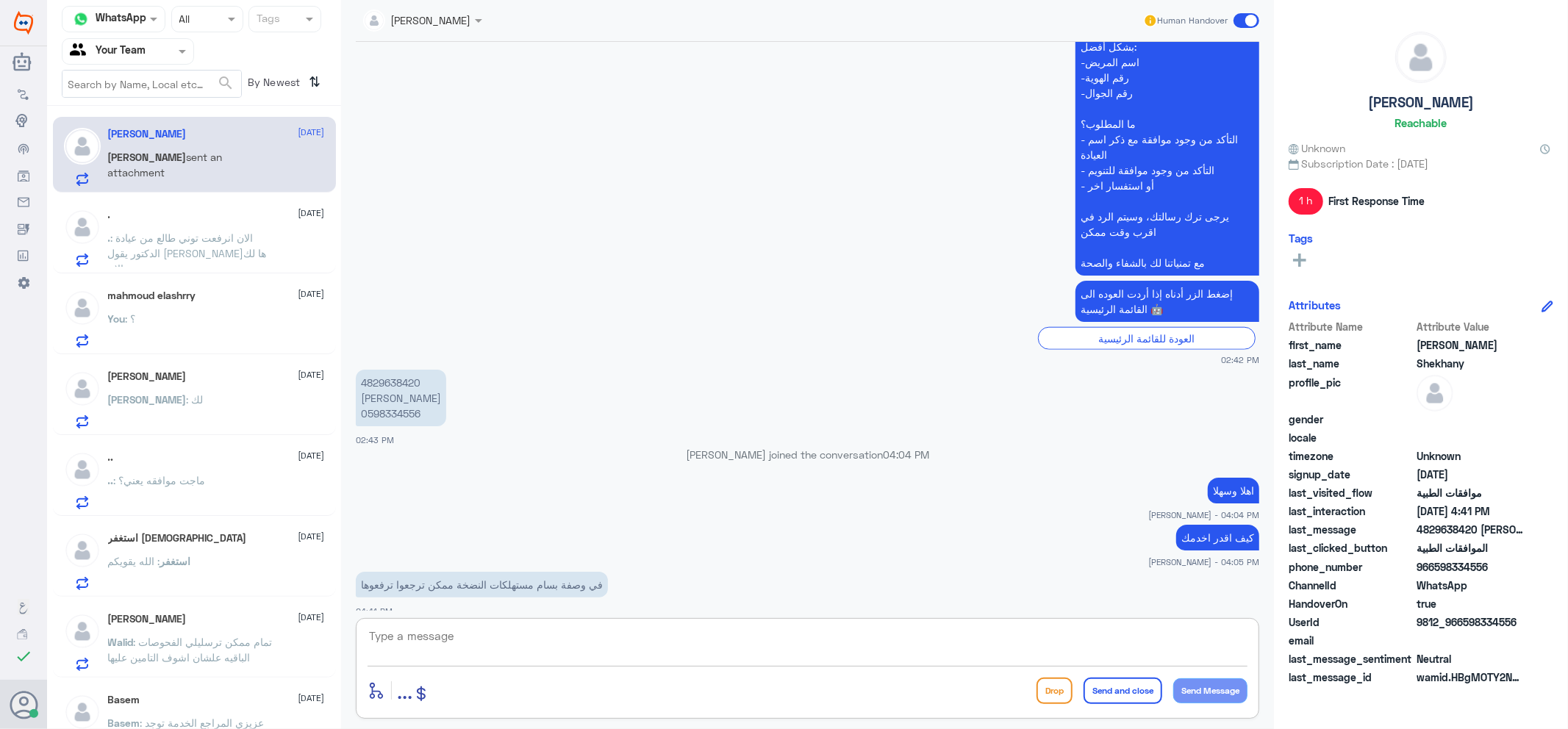
click at [773, 660] on textarea at bounding box center [807, 643] width 879 height 36
type textarea "جاري العمل الان"
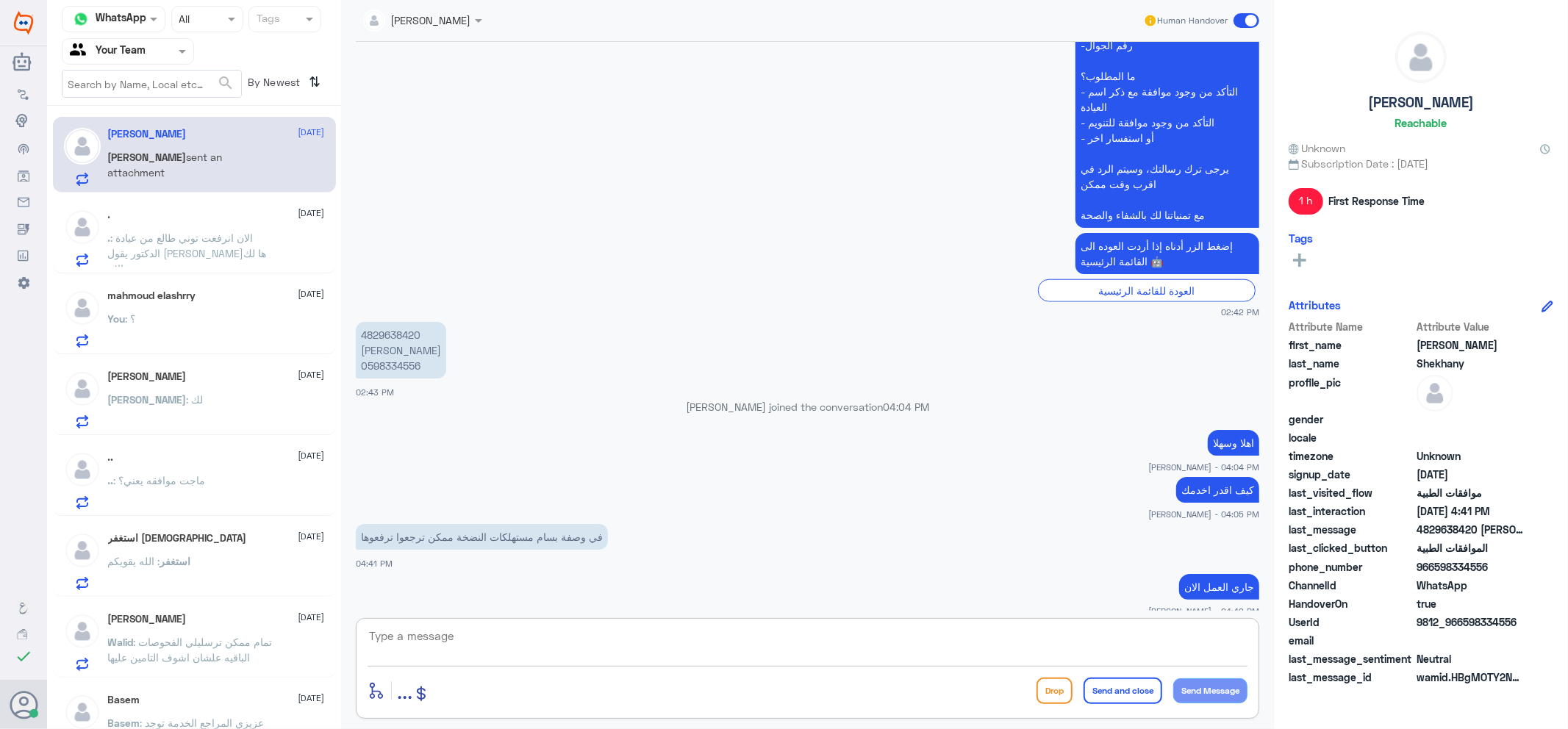
click at [876, 630] on textarea at bounding box center [807, 643] width 879 height 36
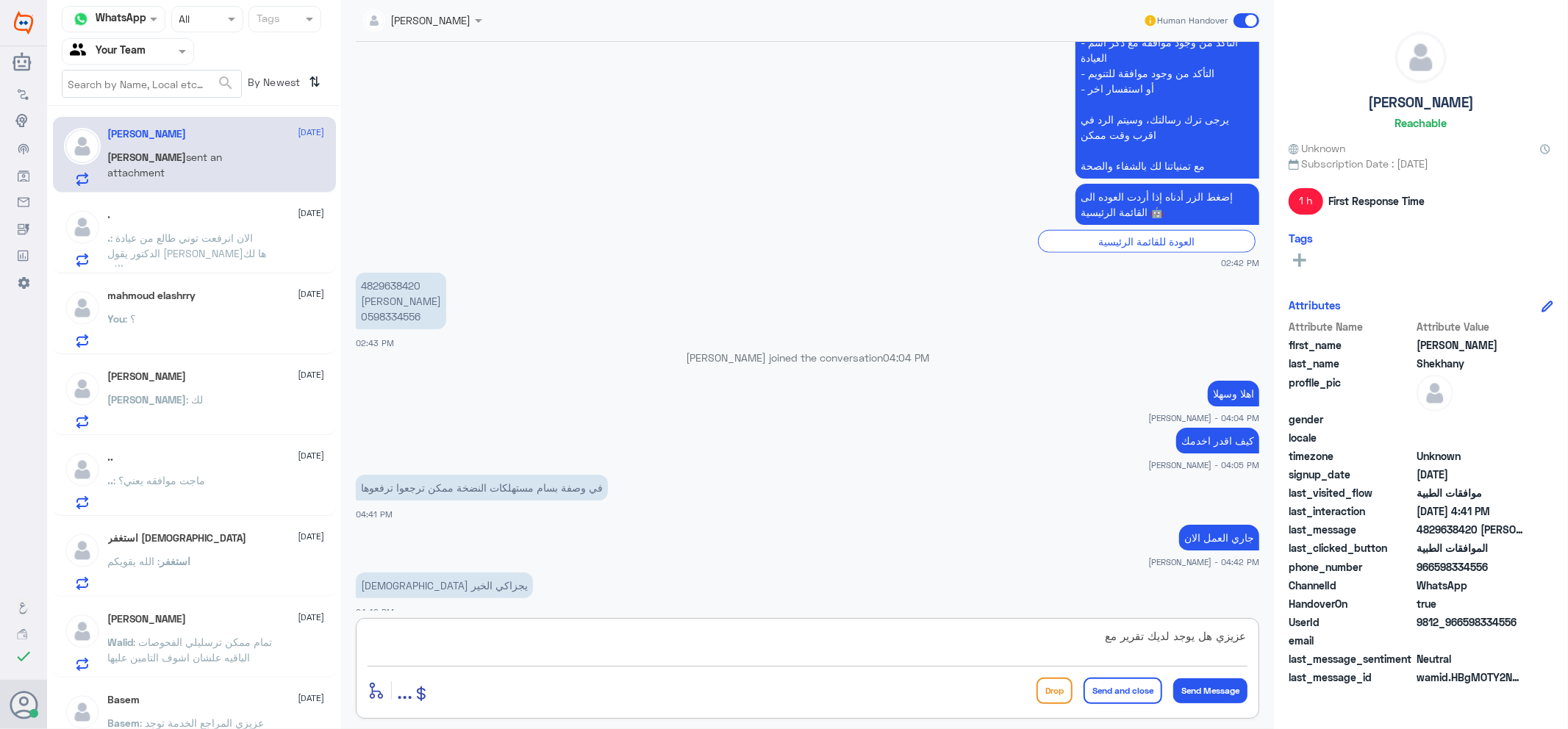
type textarea "عزيزي هل يوجد لديك تقرير معك"
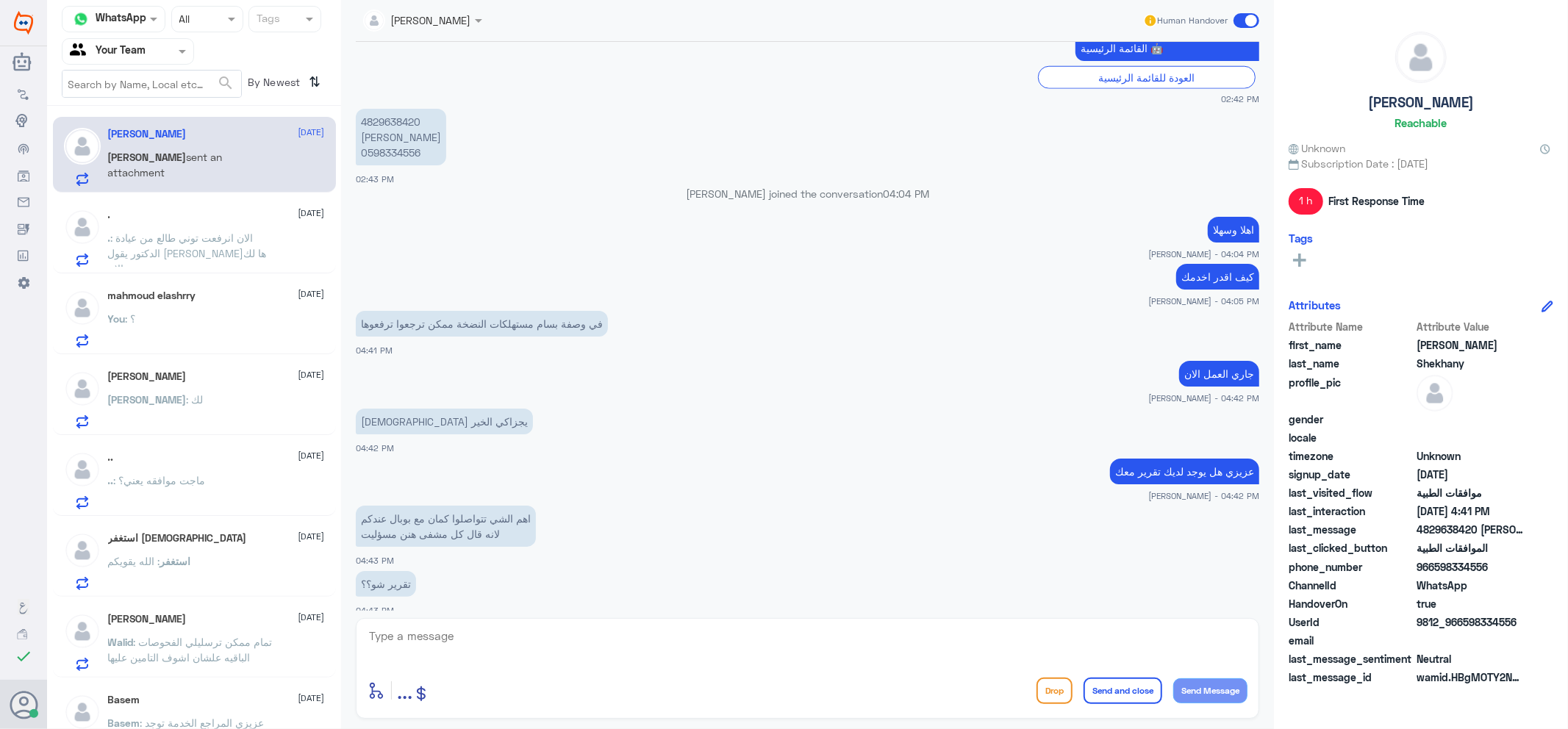
scroll to position [1720, 0]
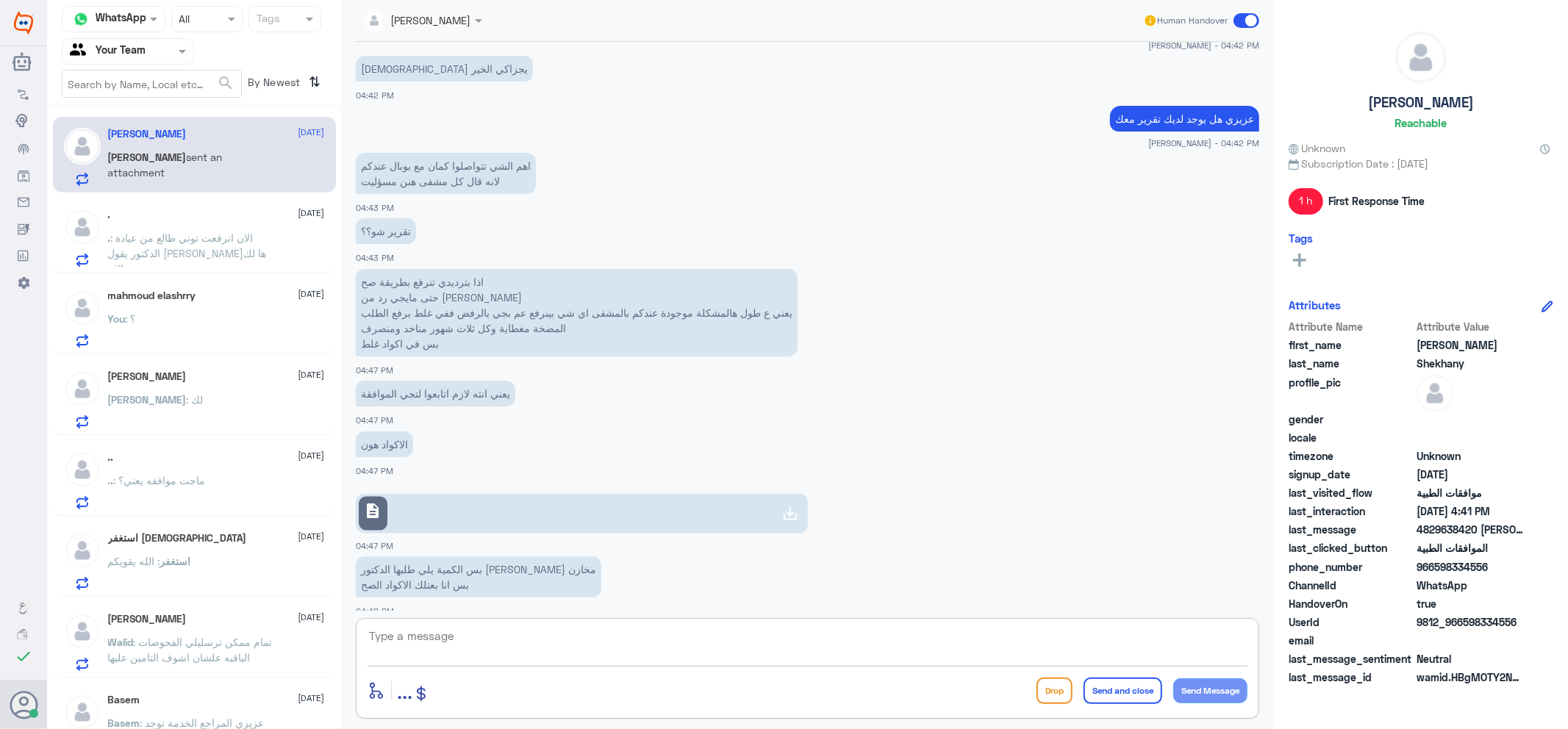
click at [262, 240] on p ". : الان انرفعت توني طالع من عيادة الدكتور يقول رفعتها لك الان" at bounding box center [190, 248] width 165 height 36
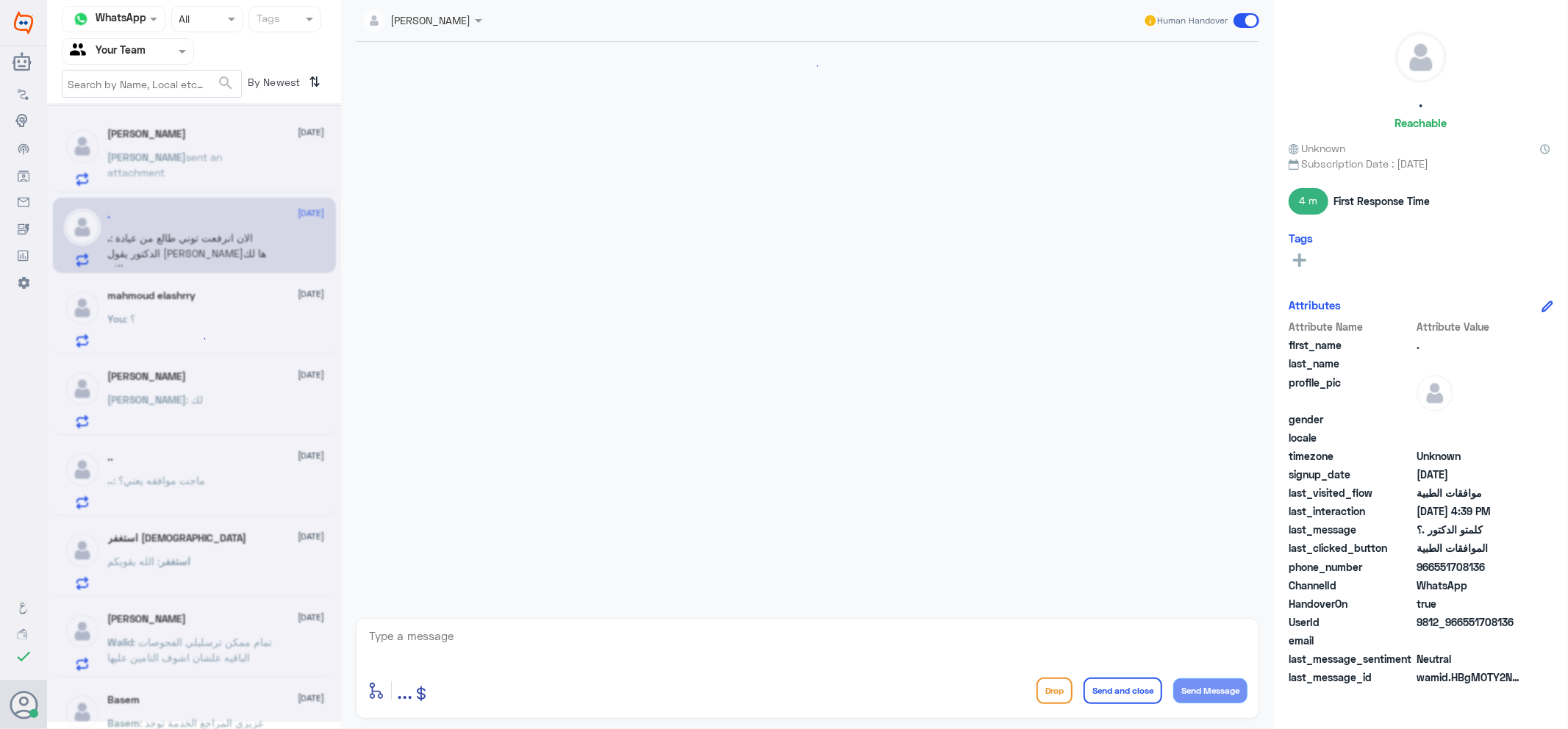
scroll to position [663, 0]
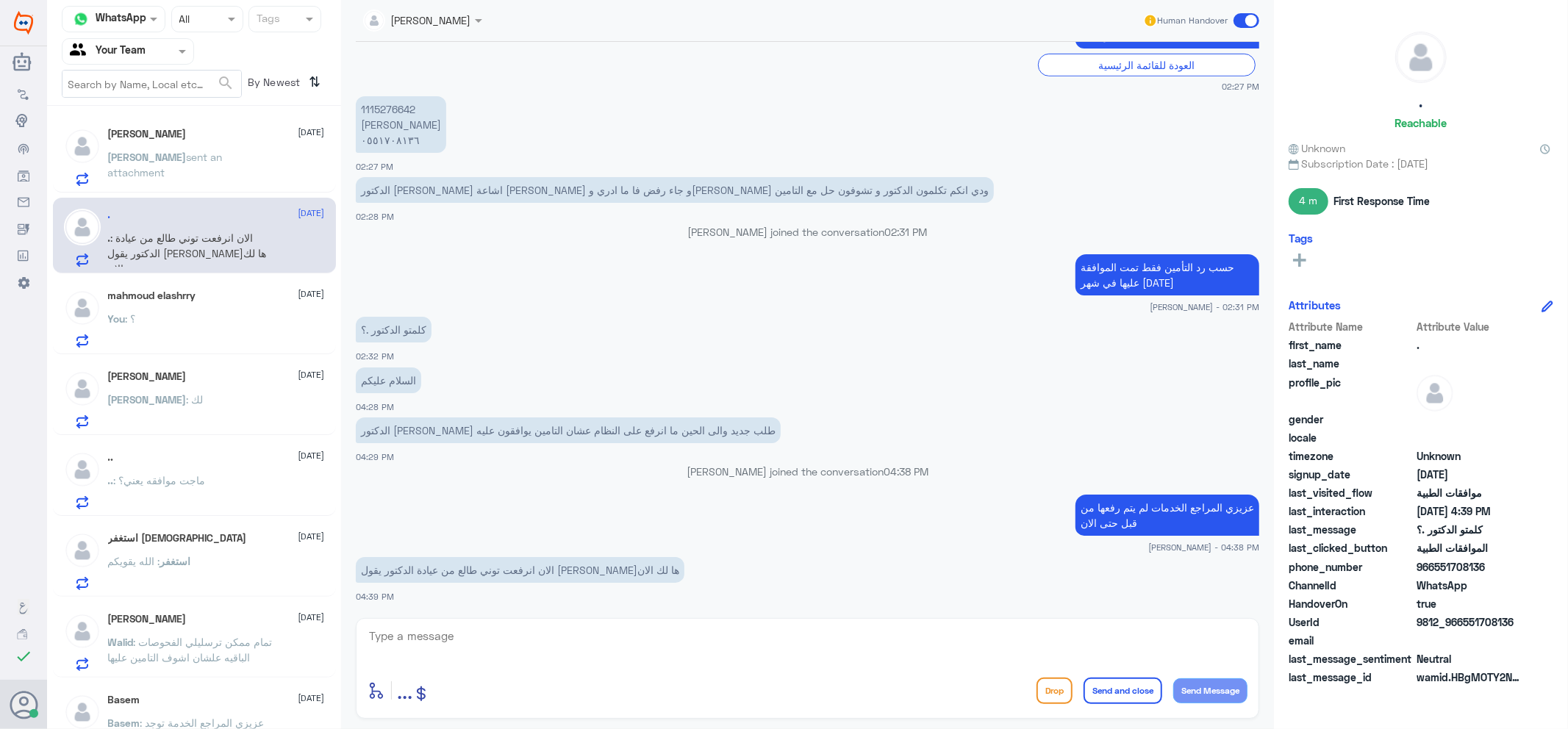
click at [216, 165] on p "[PERSON_NAME] sent an attachment" at bounding box center [190, 168] width 165 height 36
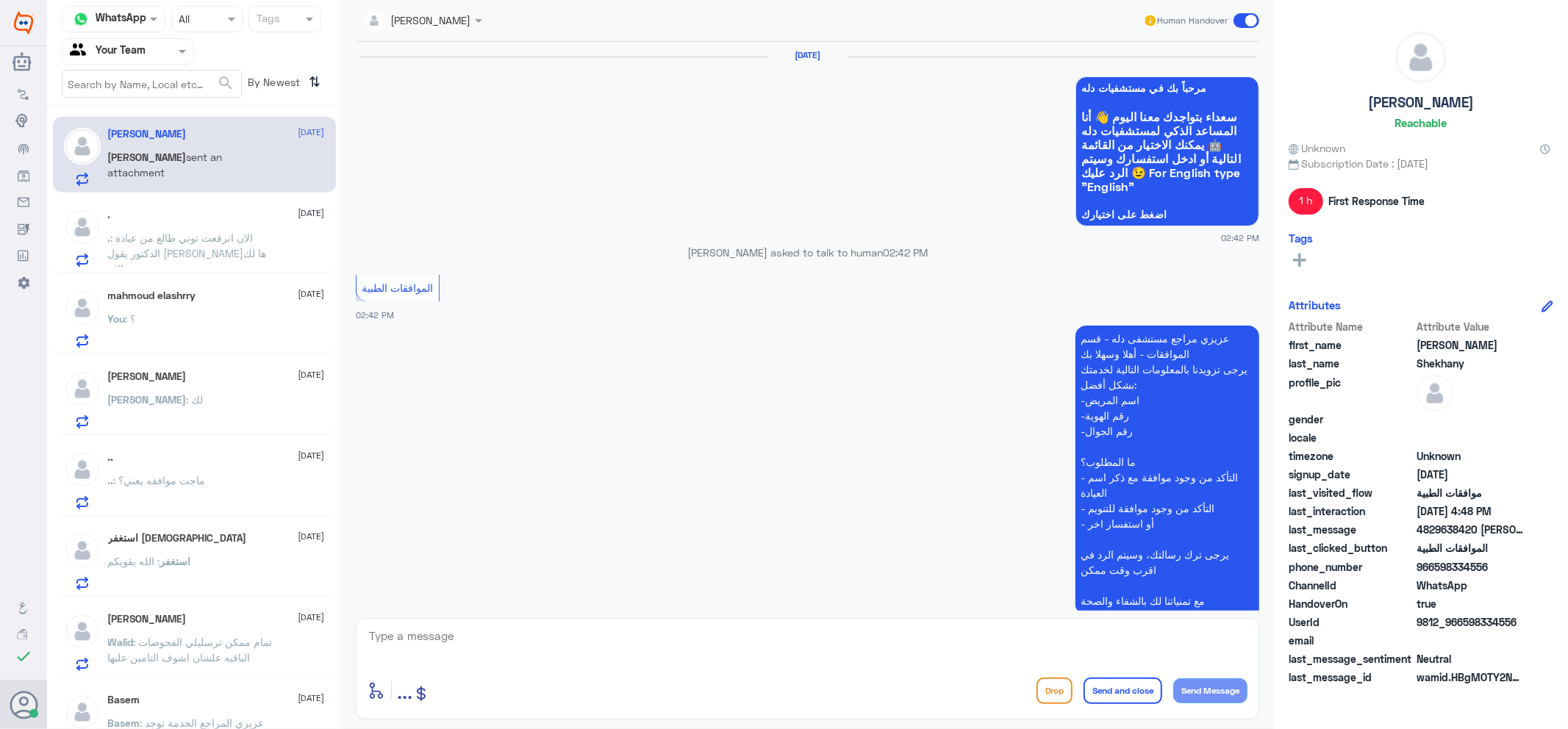
scroll to position [967, 0]
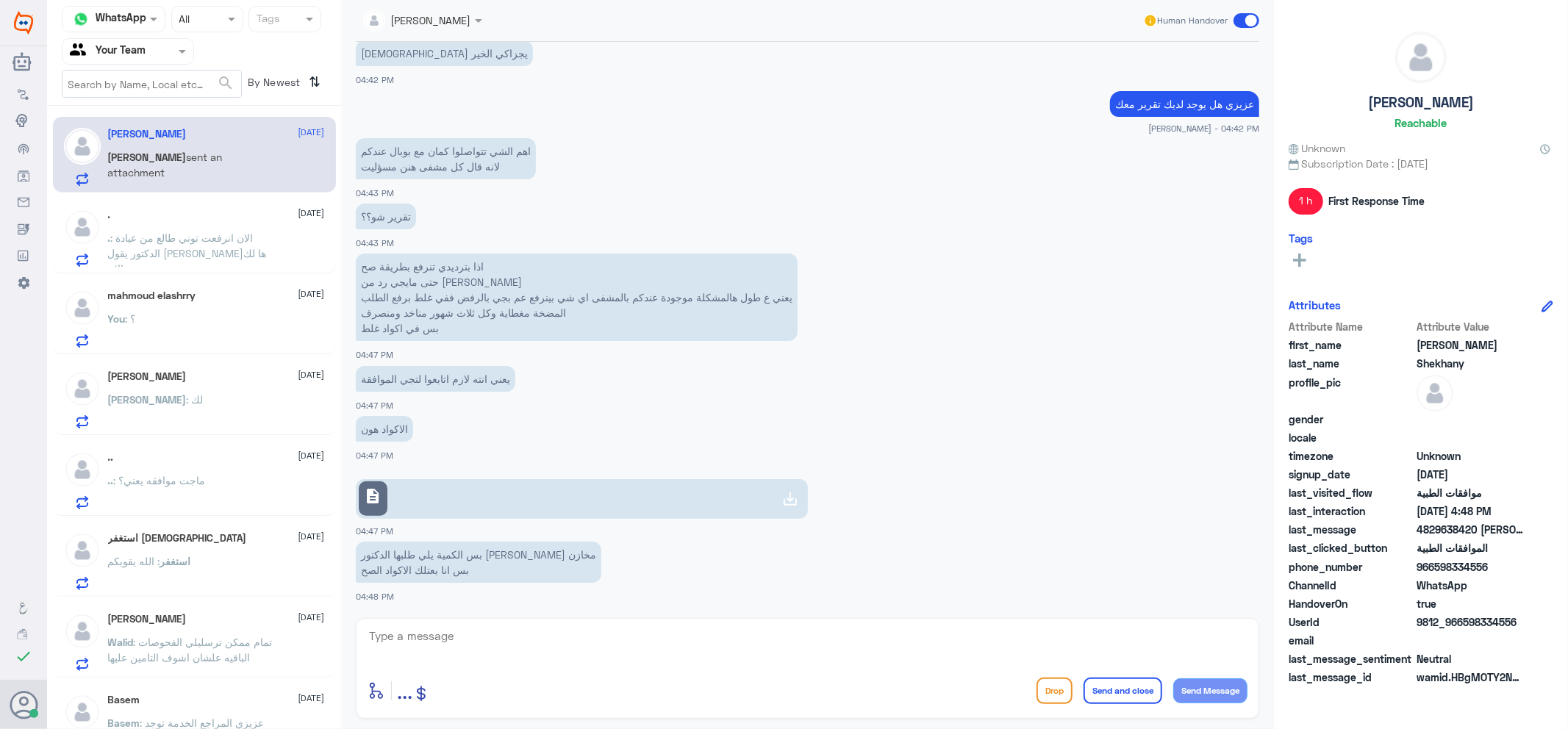
click at [458, 504] on link "description" at bounding box center [581, 499] width 452 height 40
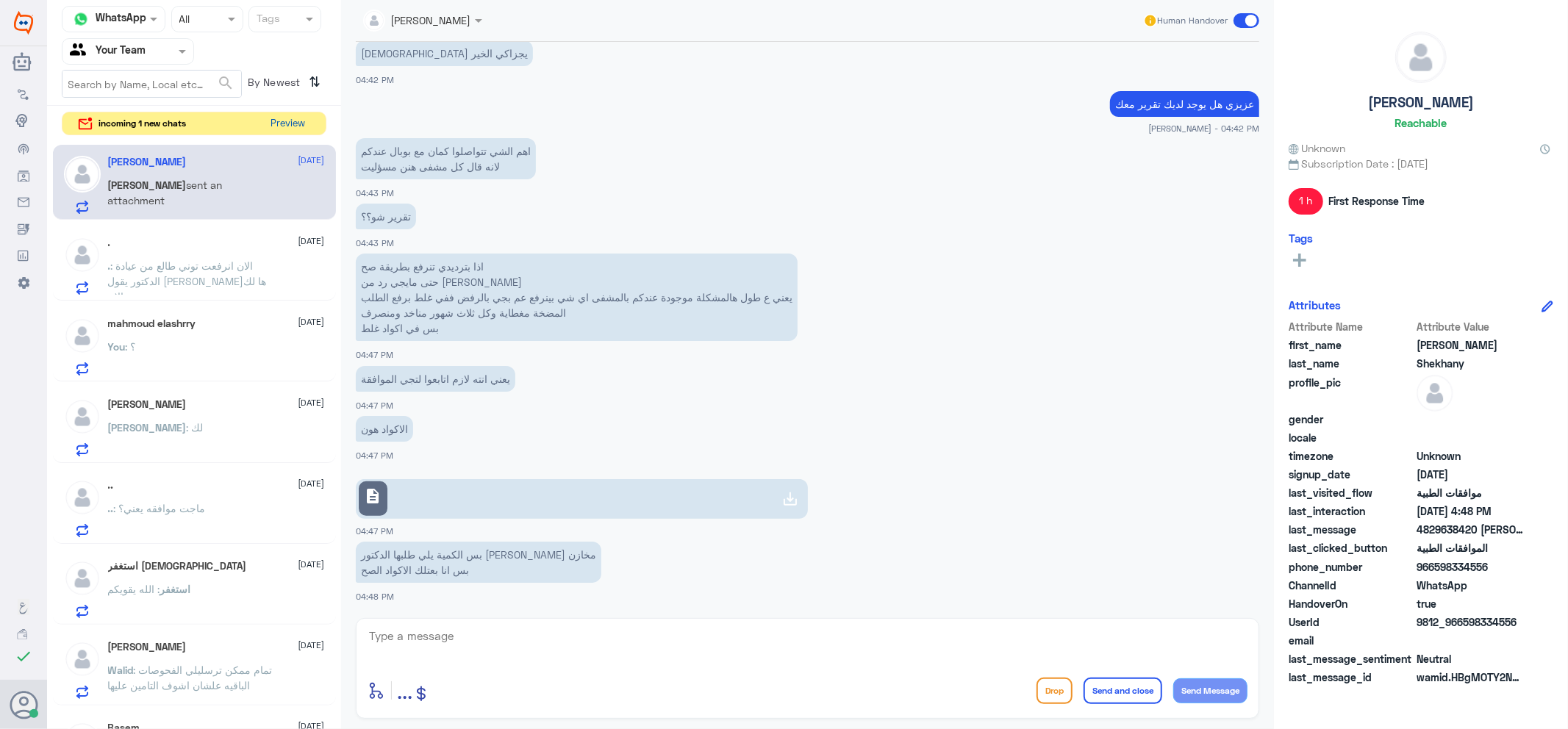
click at [278, 118] on button "Preview" at bounding box center [288, 123] width 46 height 23
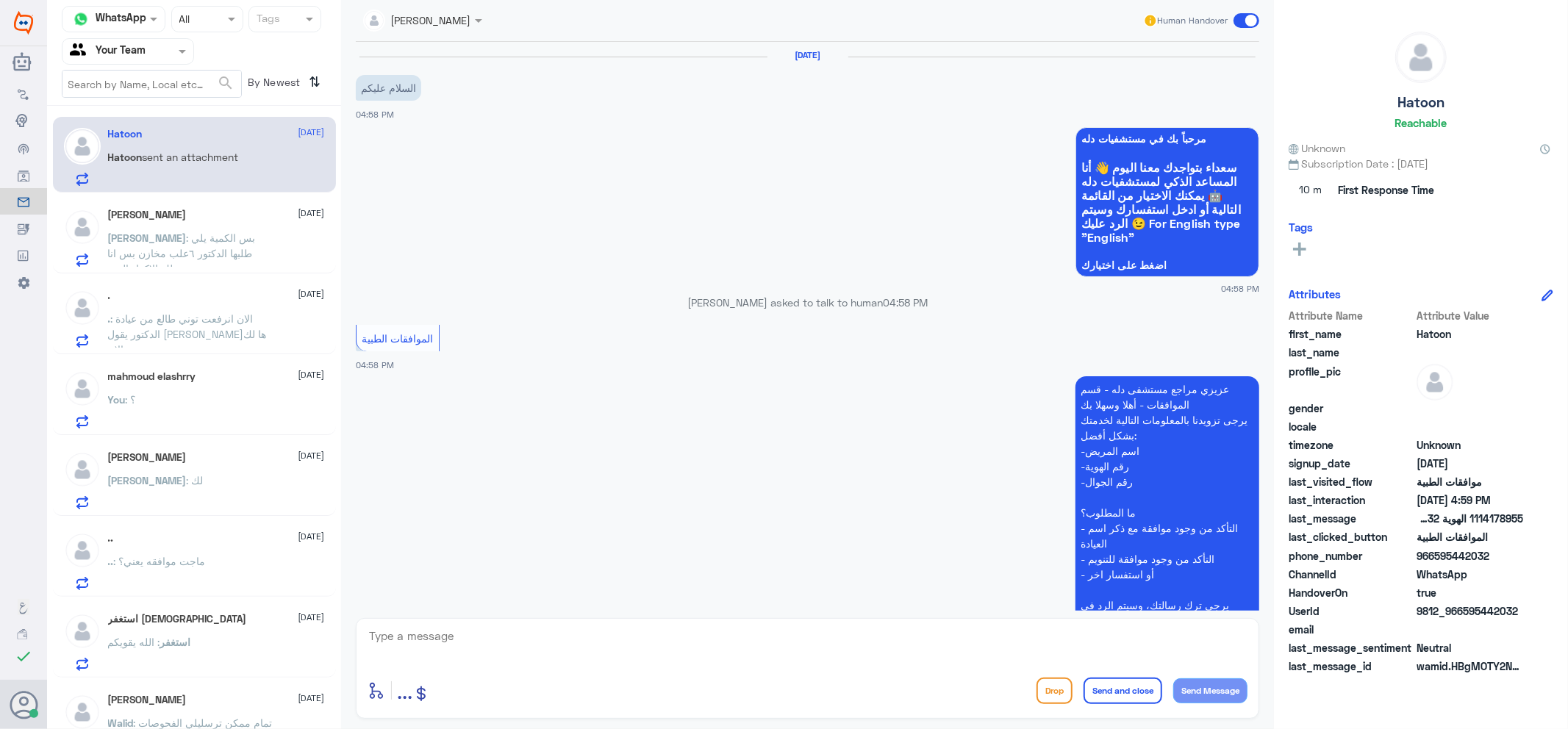
scroll to position [267, 0]
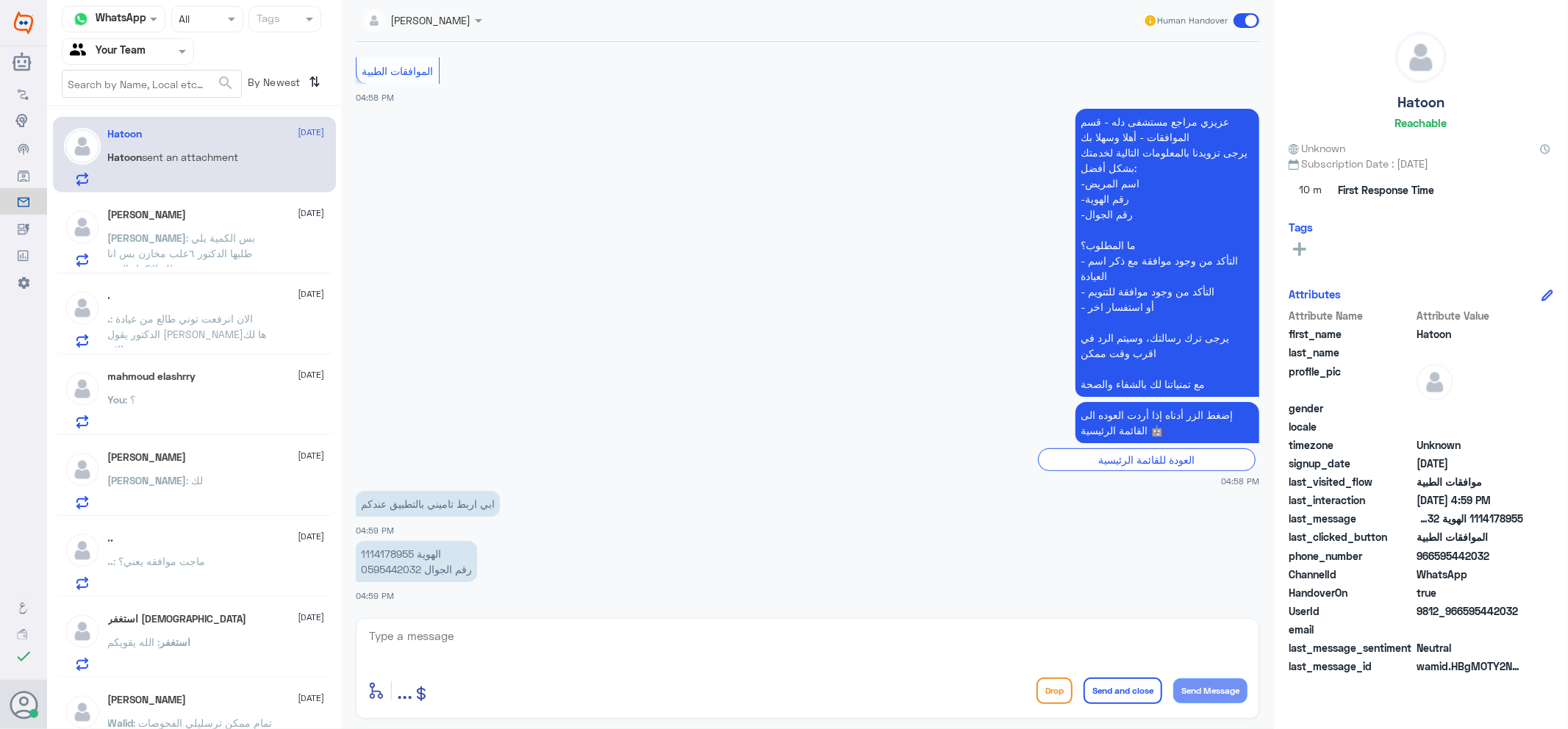
click at [404, 556] on p "1114178955 الهوية 0595442032 رقم الجوال" at bounding box center [416, 561] width 121 height 41
click at [399, 550] on p "1114178955 الهوية 0595442032 رقم الجوال" at bounding box center [416, 561] width 121 height 41
click at [575, 651] on textarea at bounding box center [807, 643] width 879 height 36
click at [400, 551] on p "1114178955 الهوية 0595442032 رقم الجوال" at bounding box center [416, 561] width 121 height 41
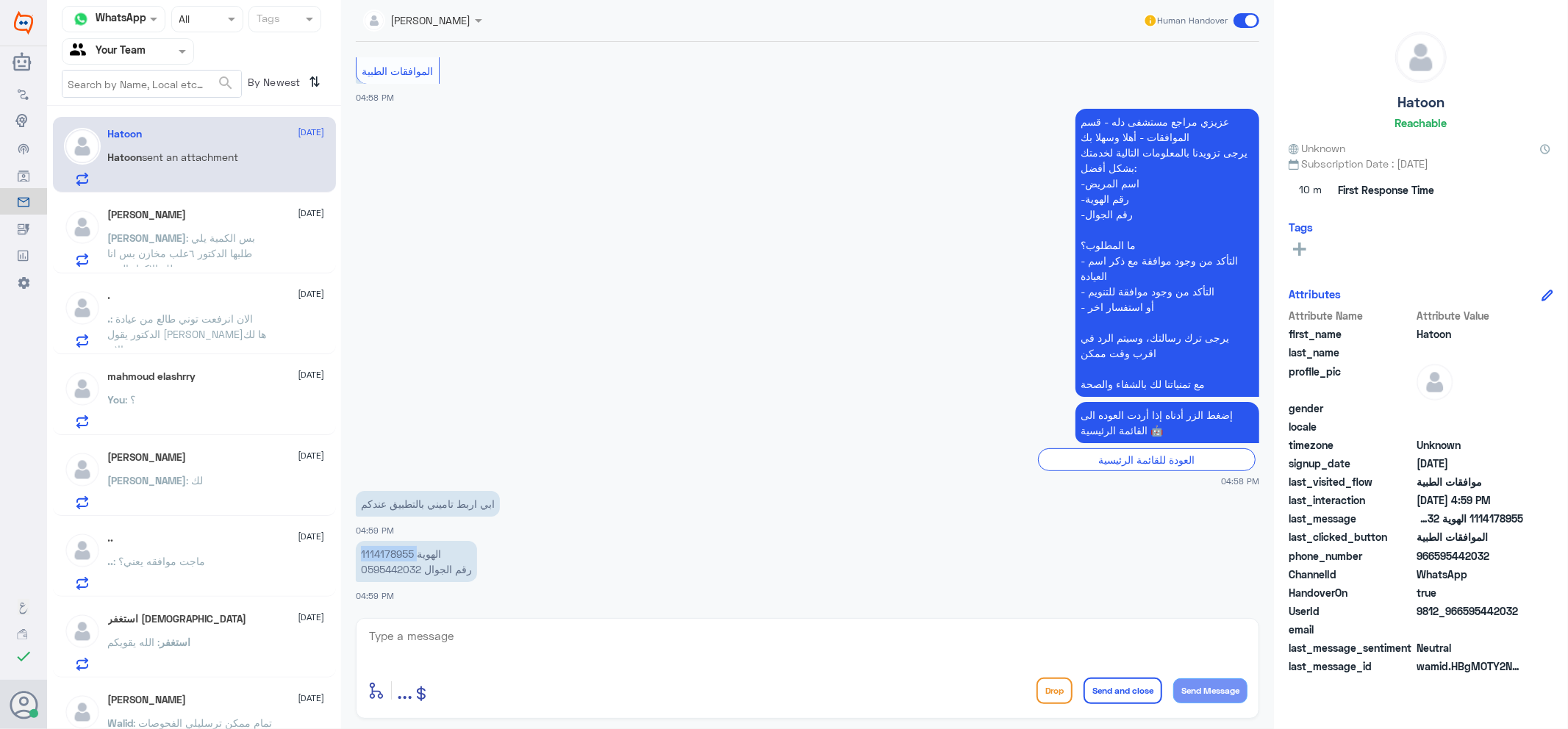
copy p "1114178955"
click at [524, 648] on textarea at bounding box center [807, 643] width 879 height 36
type textarea "h"
type textarea "اهلا وسهلا"
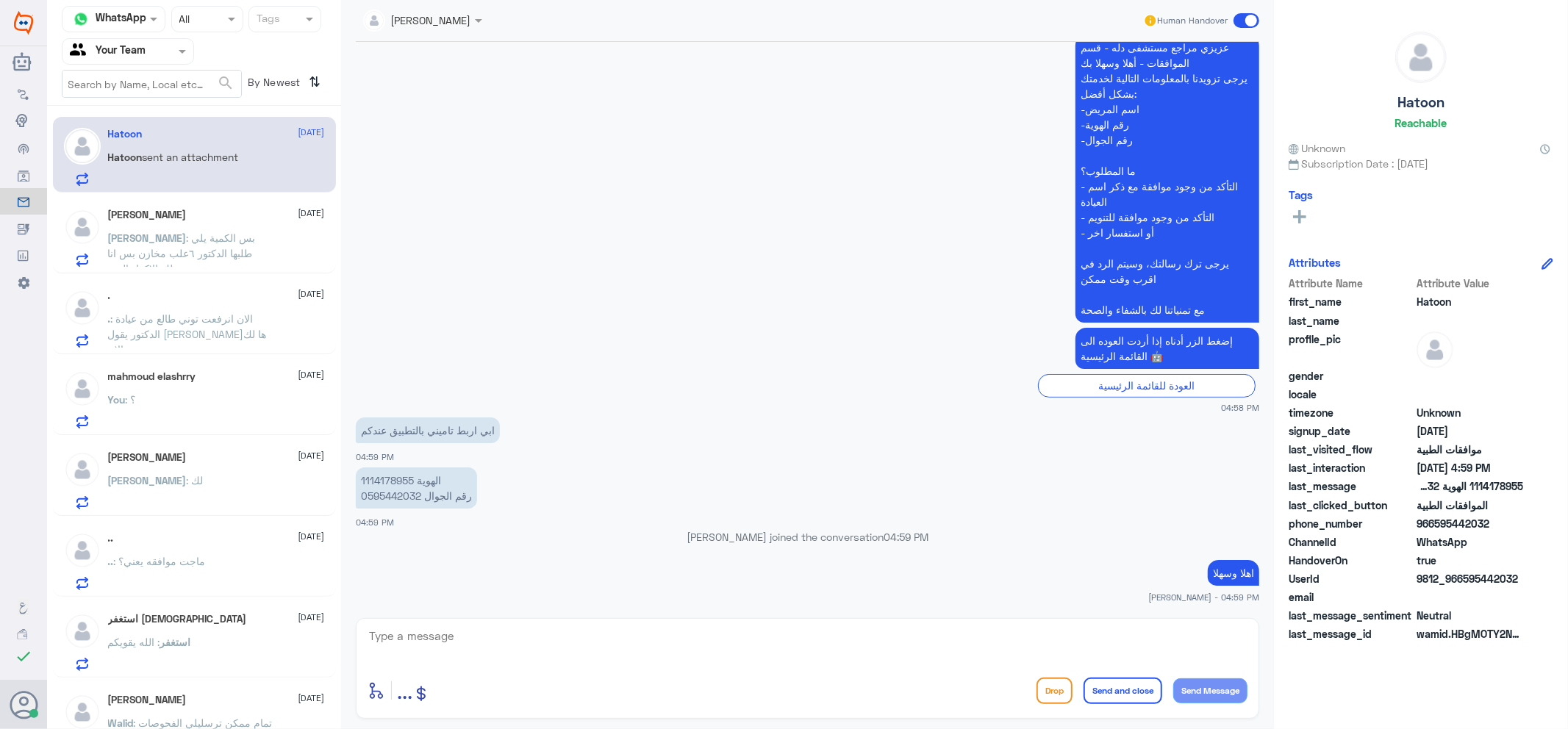
drag, startPoint x: 694, startPoint y: 421, endPoint x: 675, endPoint y: 441, distance: 27.6
click at [694, 421] on app-msgs-text "ابي اربط تاميني بالتطبيق عندكم" at bounding box center [807, 432] width 903 height 27
click at [699, 647] on textarea at bounding box center [807, 643] width 879 height 36
click at [698, 649] on textarea at bounding box center [807, 643] width 879 height 36
type textarea "تامينك بوبا او تعاونية ؟"
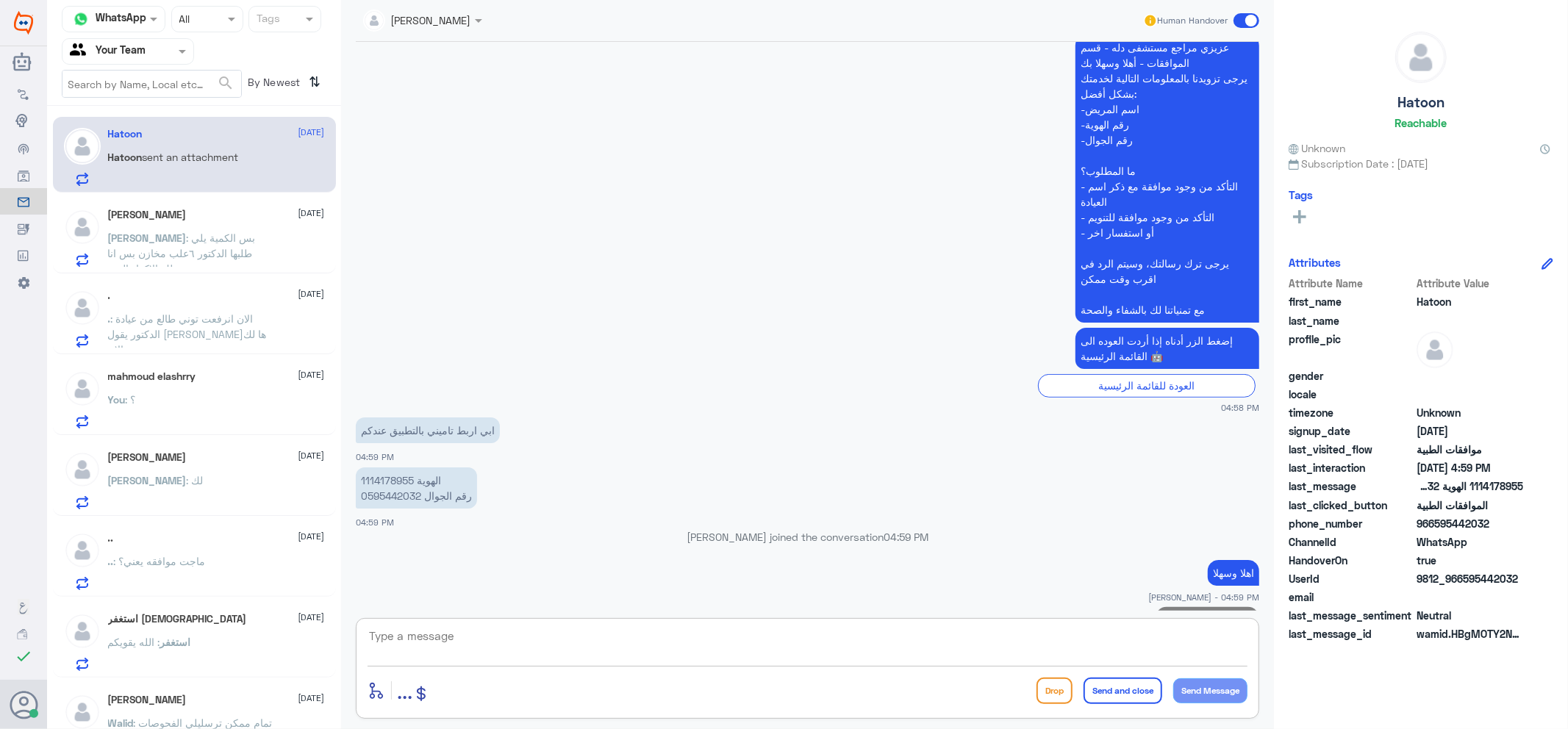
scroll to position [362, 0]
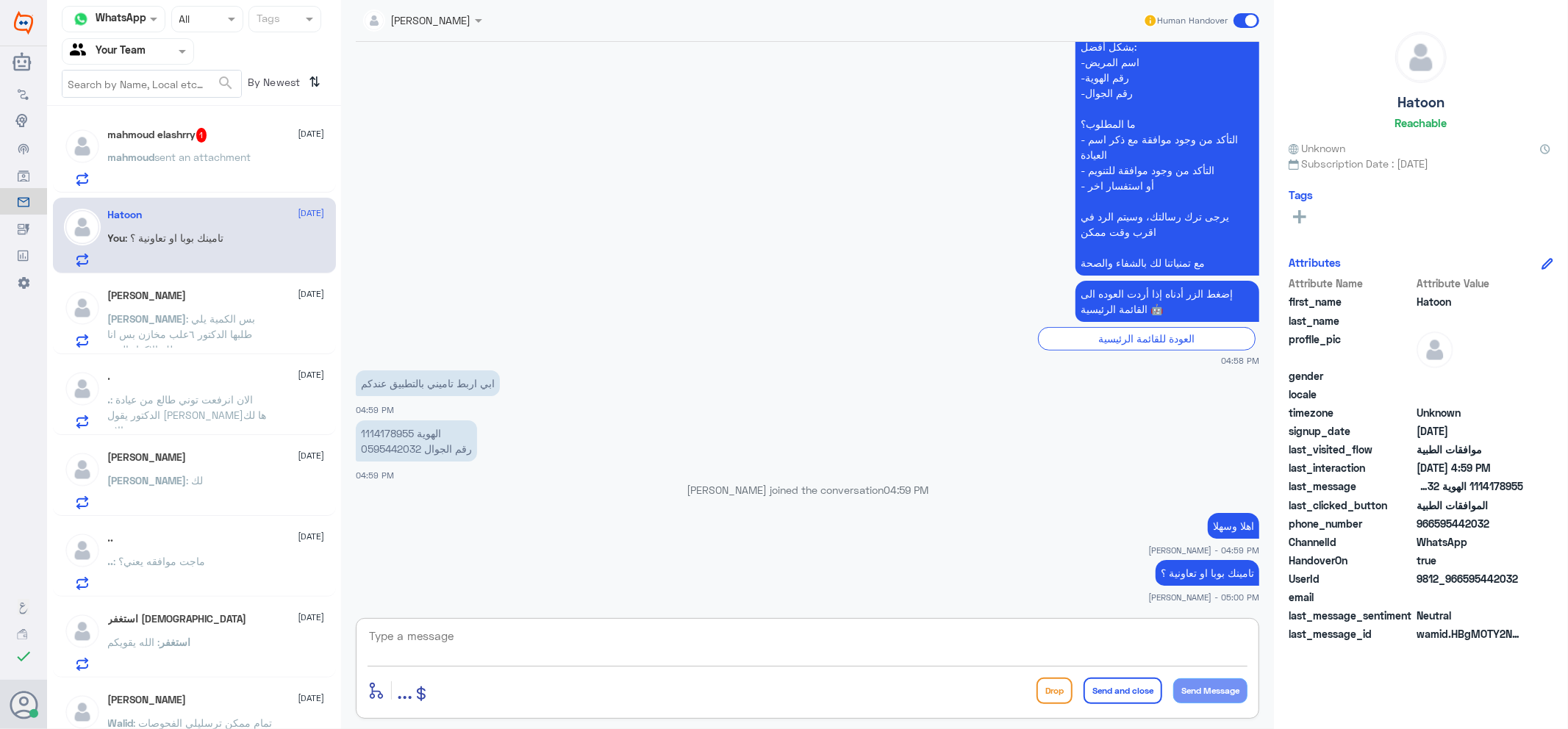
click at [244, 179] on p "mahmoud sent an attachment" at bounding box center [179, 168] width 143 height 36
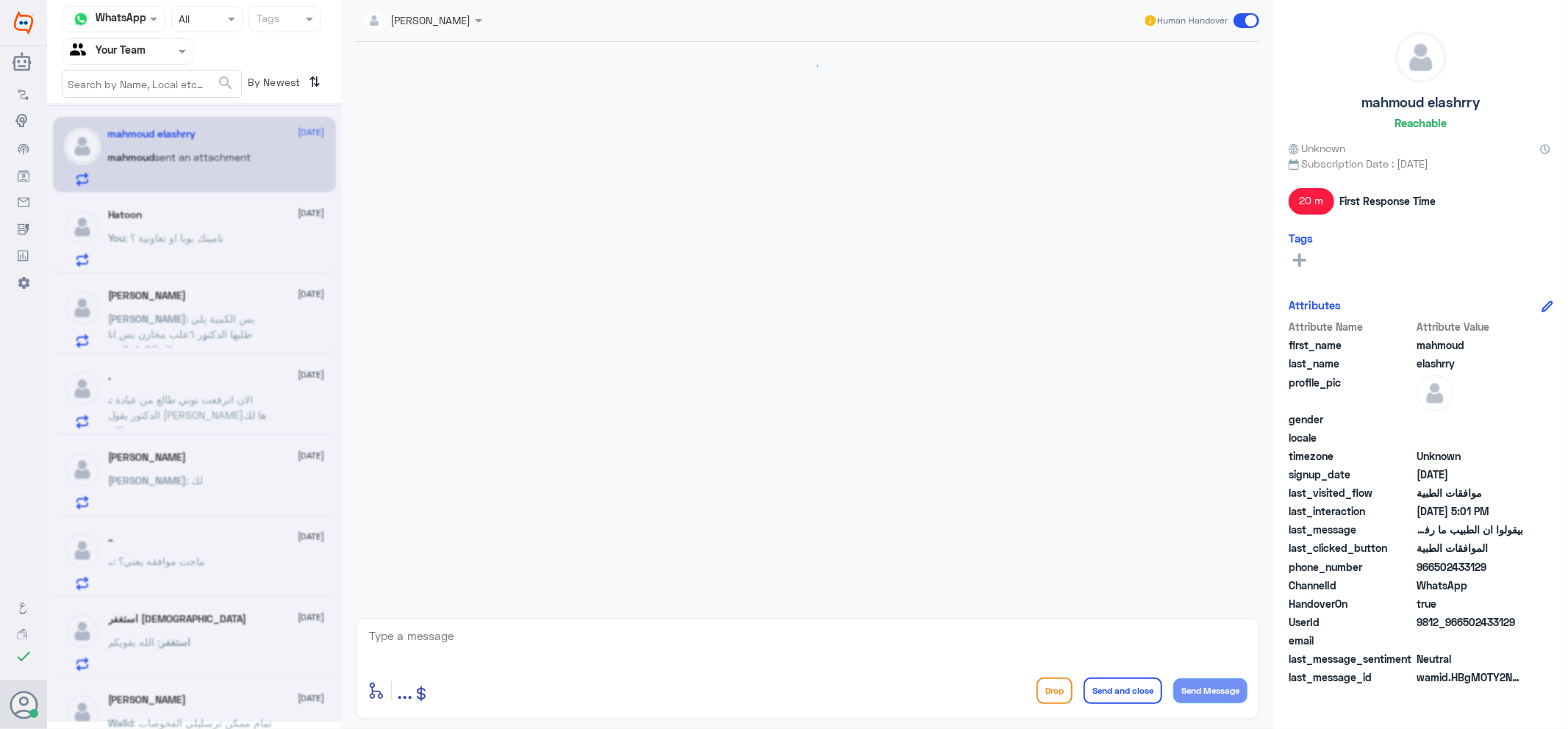
scroll to position [892, 0]
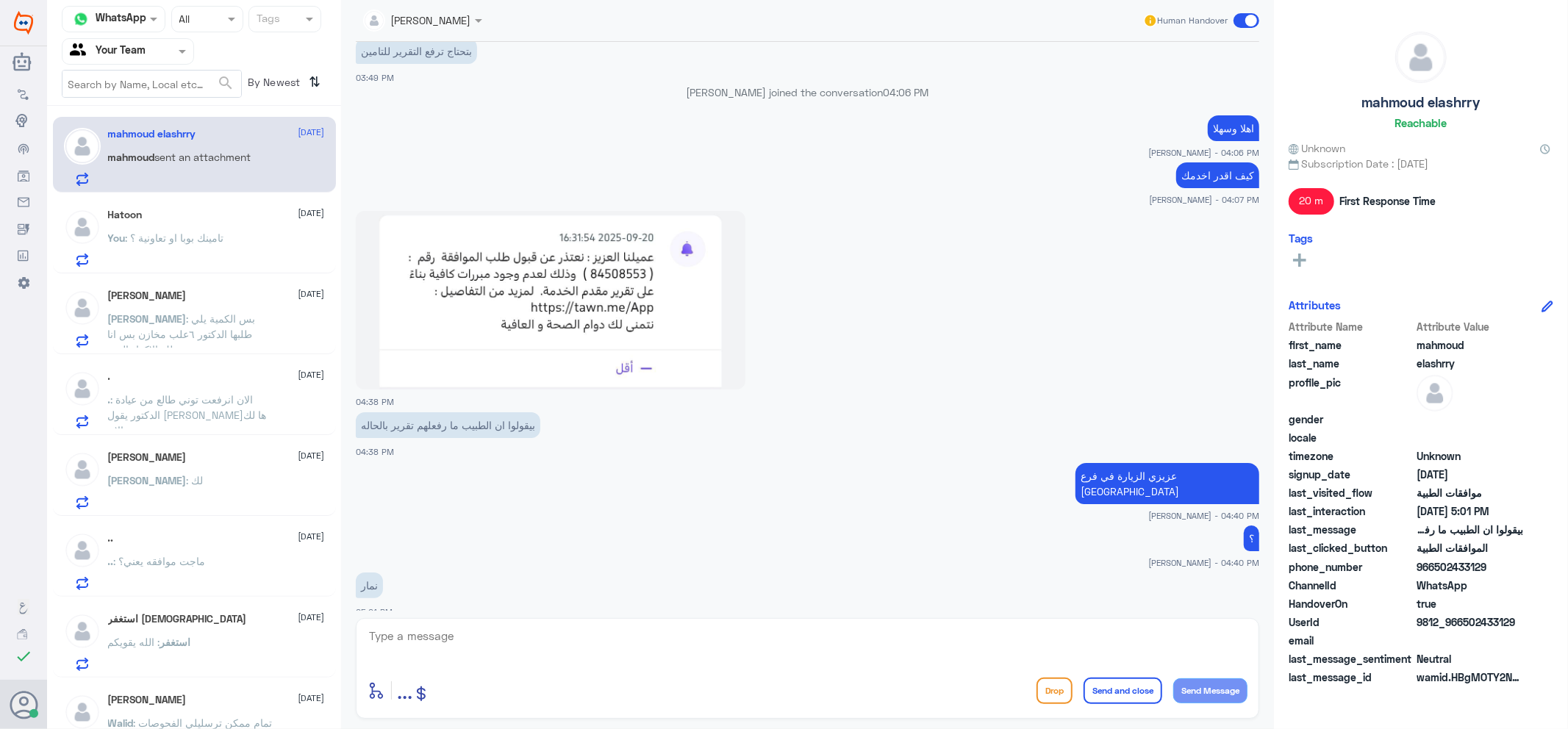
click at [533, 635] on textarea at bounding box center [807, 643] width 879 height 36
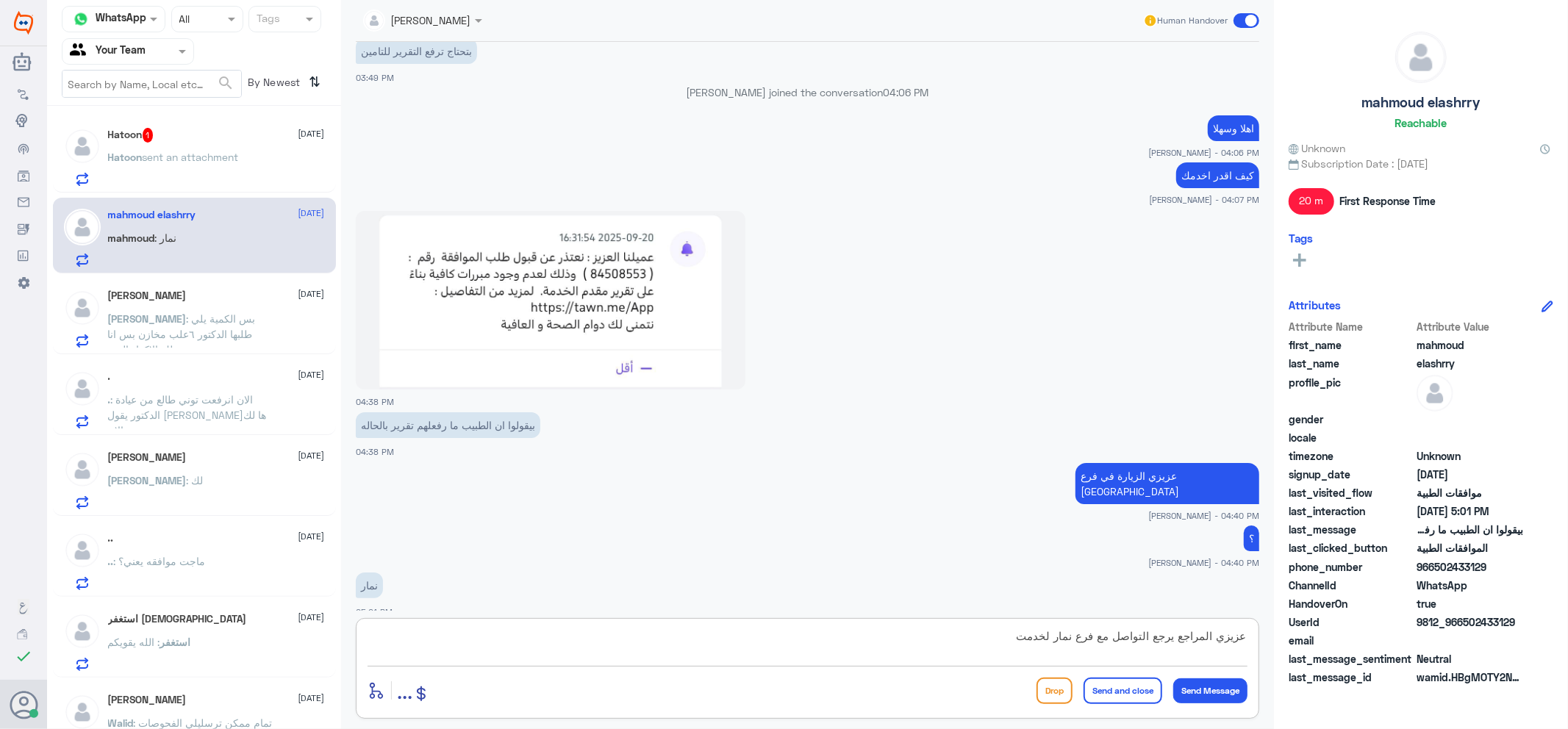
type textarea "عزيزي المراجع يرجع التواصل مع فرع نمار لخدمتك"
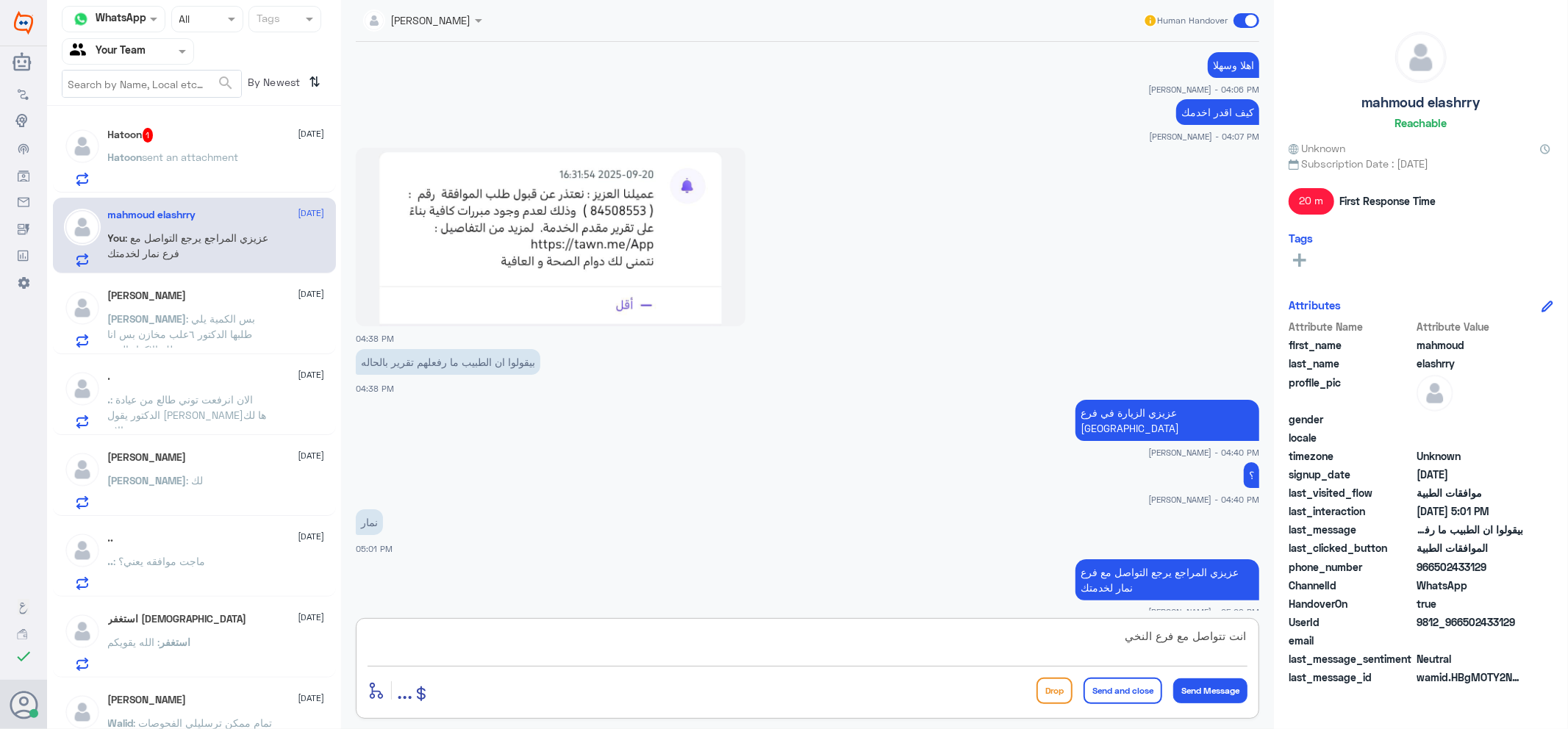
type textarea "انت تتواصل مع فرع النخيل"
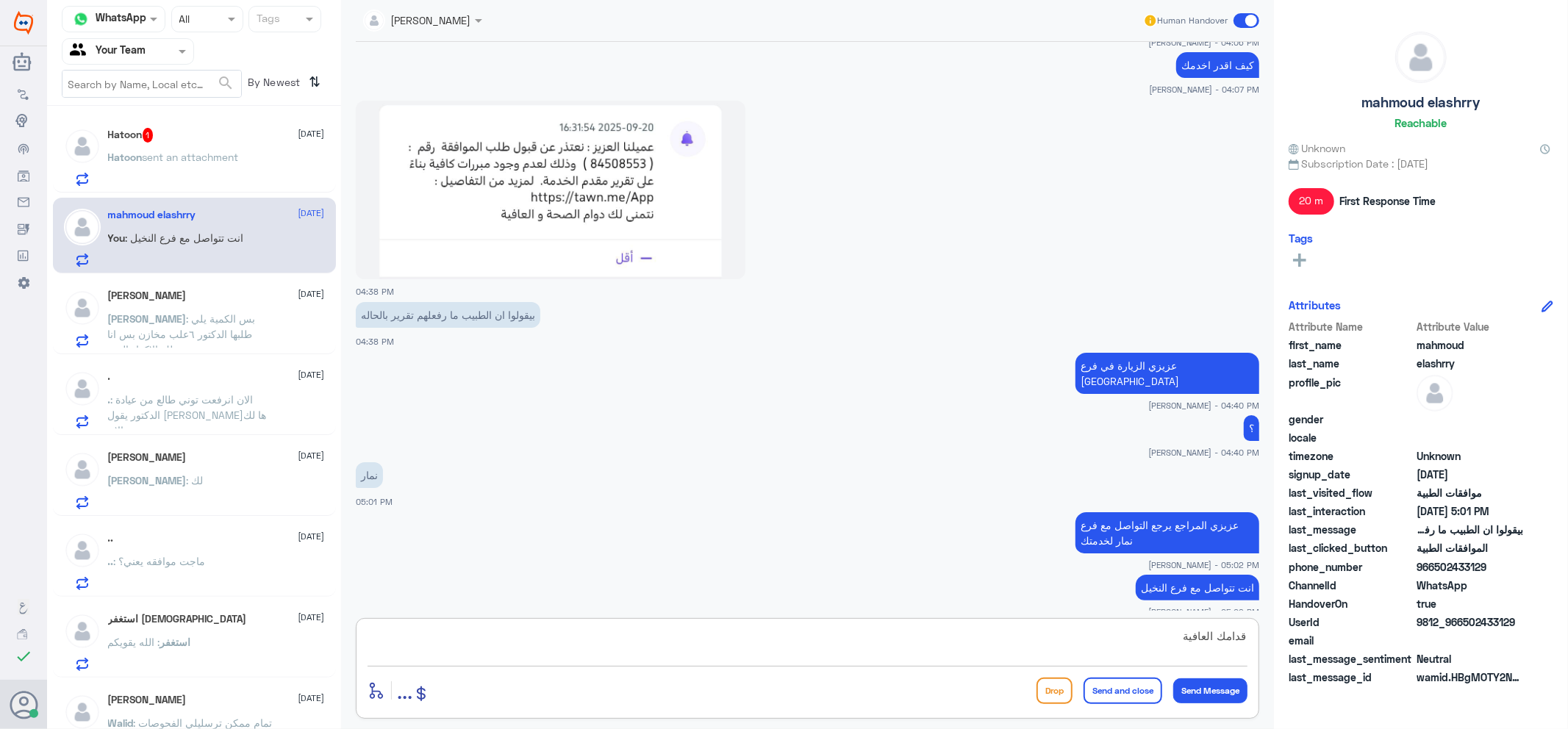
type textarea "قدامك العافية"
click at [1134, 671] on div "قدامك العافية enter flow name ... Drop Send and close Send Message" at bounding box center [807, 669] width 903 height 100
click at [1116, 679] on button "Send and close" at bounding box center [1123, 691] width 78 height 26
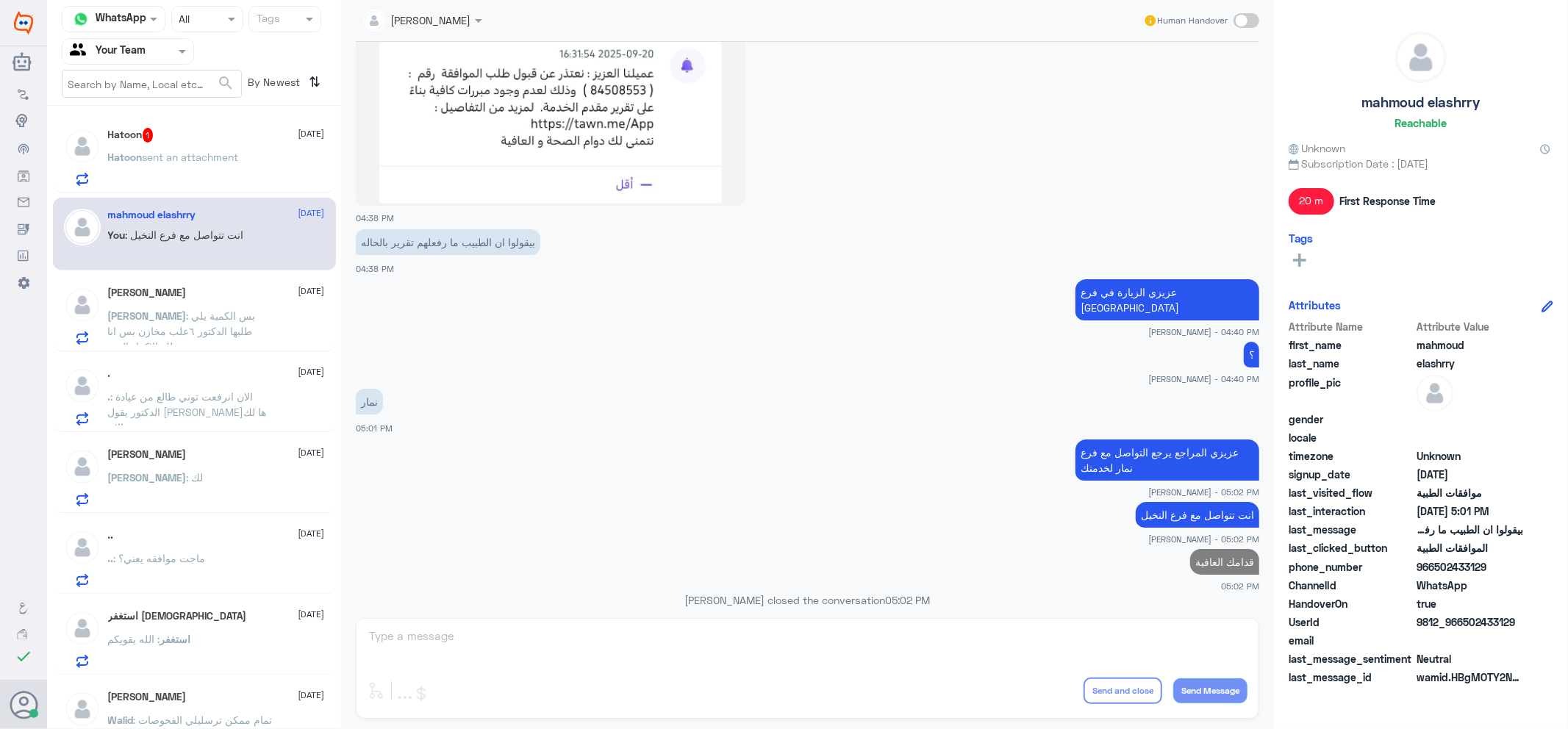
click at [140, 171] on p "Hatoon sent an attachment" at bounding box center [172, 168] width 130 height 36
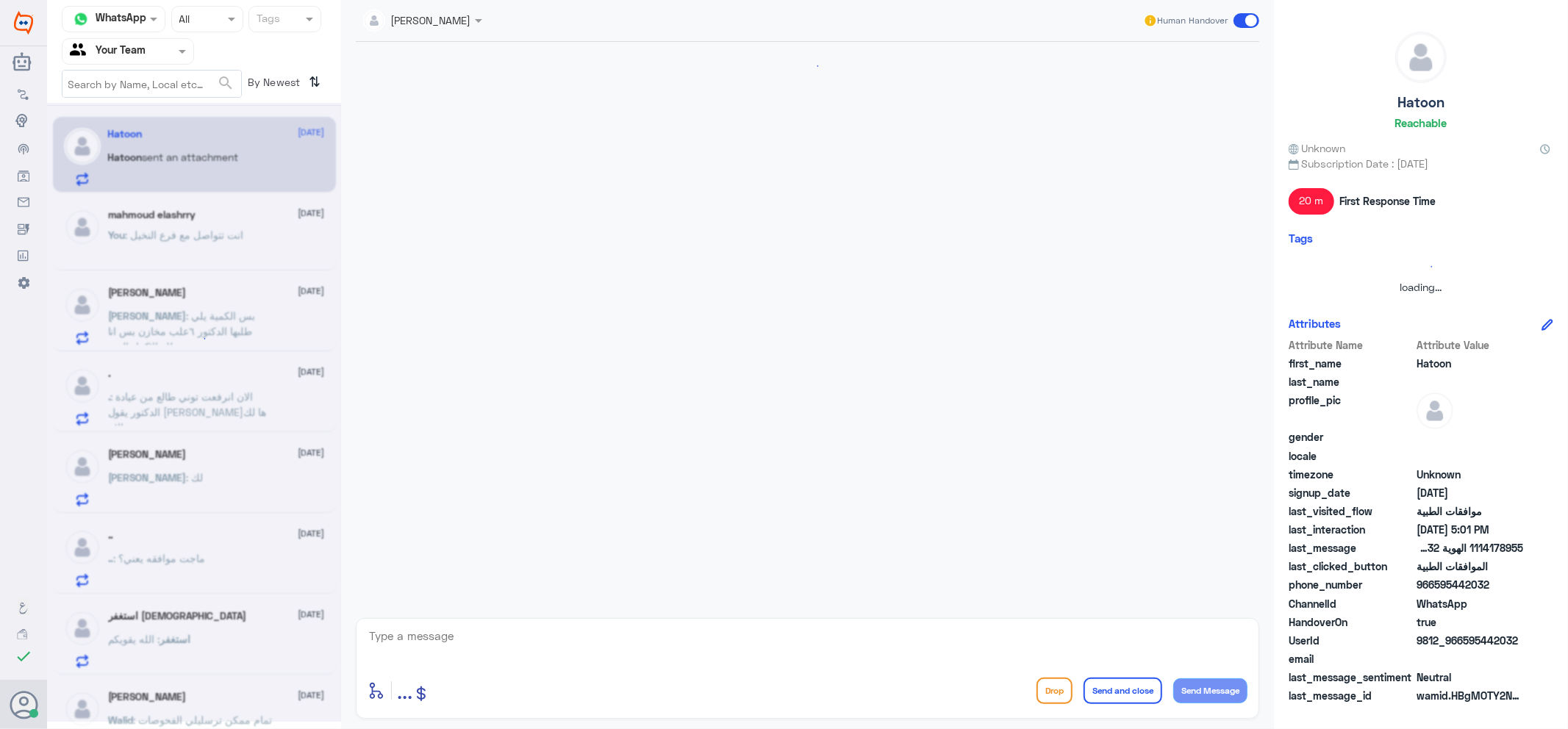
scroll to position [439, 0]
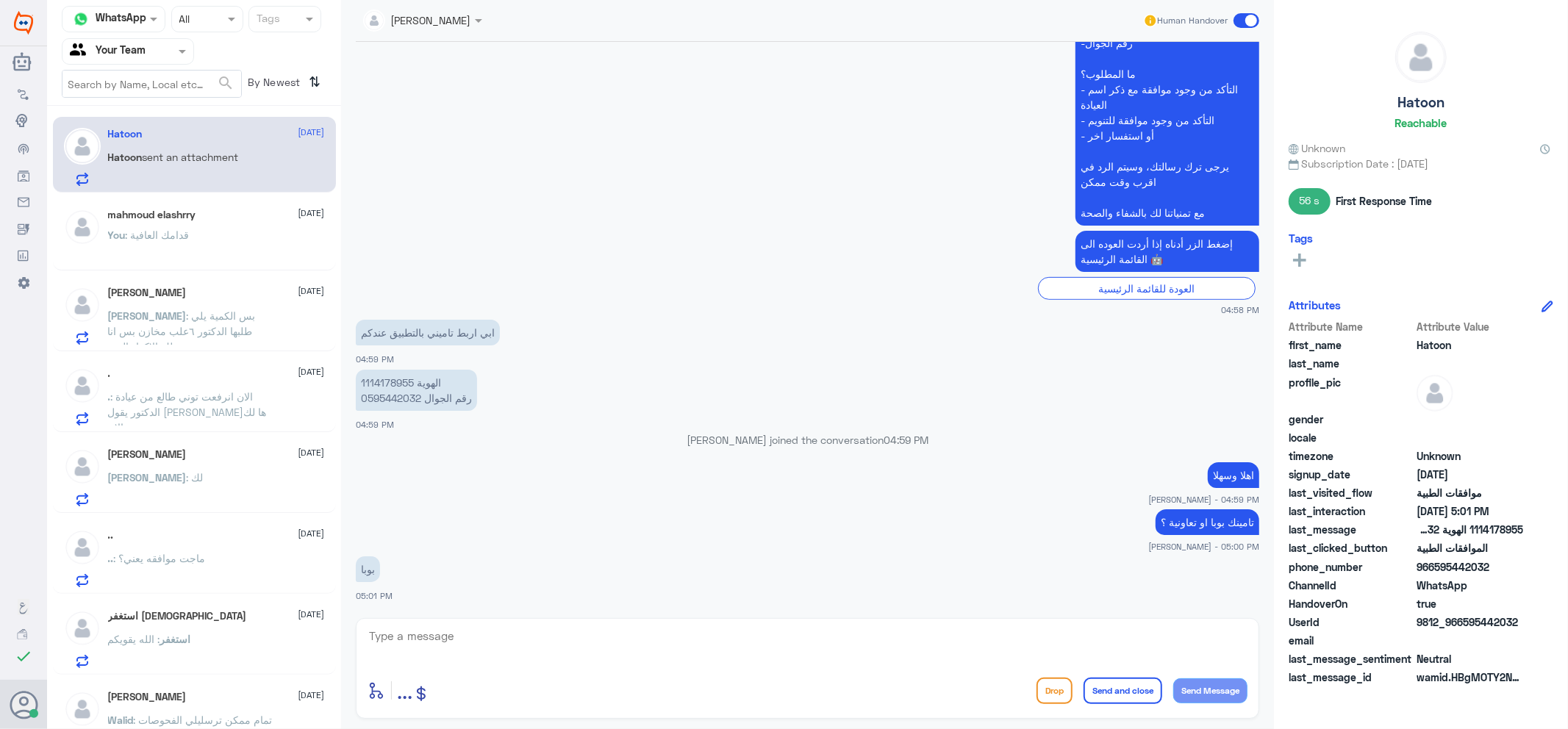
click at [386, 373] on p "1114178955 الهوية 0595442032 رقم الجوال" at bounding box center [416, 390] width 121 height 41
click at [386, 376] on p "1114178955 الهوية 0595442032 رقم الجوال" at bounding box center [416, 390] width 121 height 41
copy p "1114178955"
click at [744, 666] on div at bounding box center [807, 646] width 879 height 40
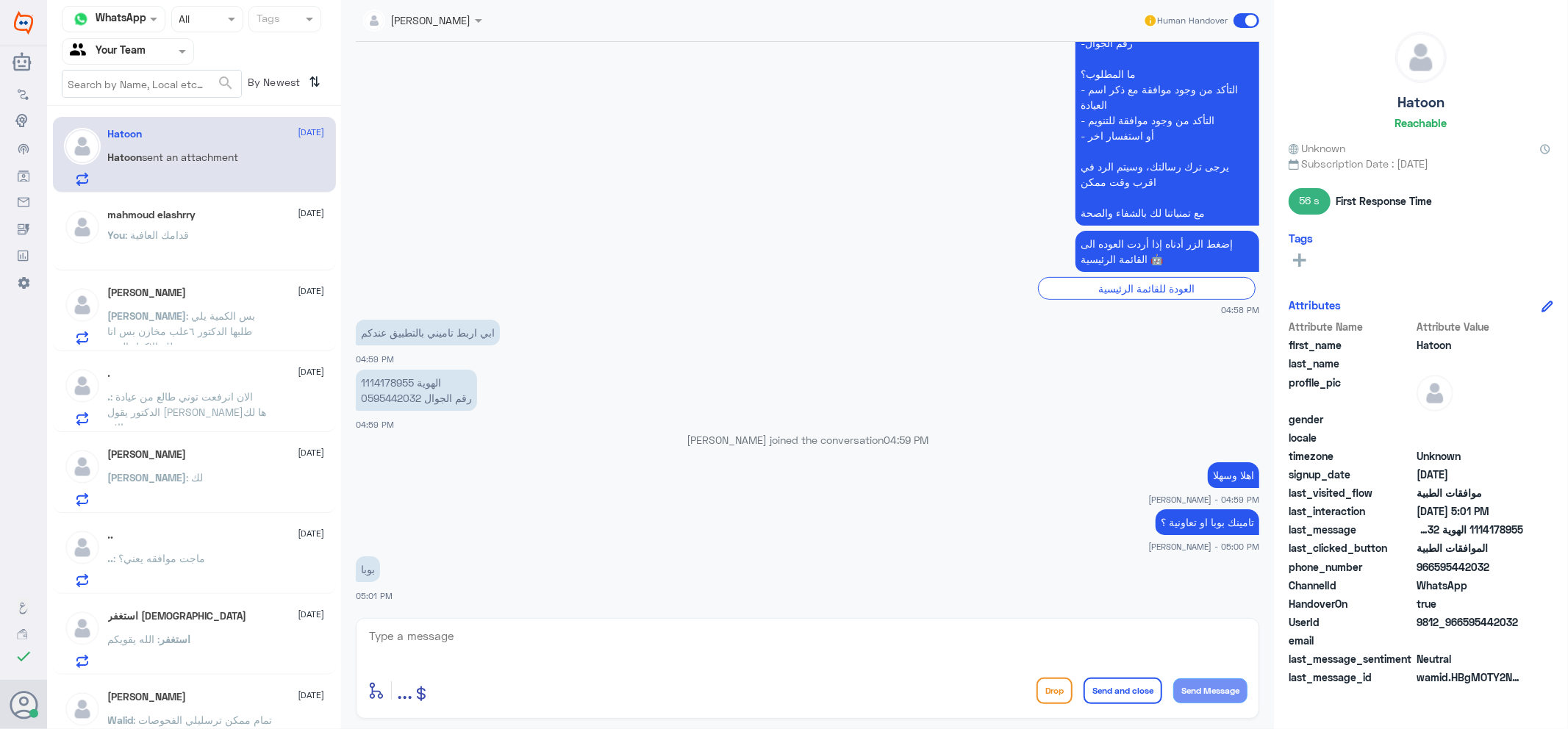
click at [740, 647] on textarea at bounding box center [807, 643] width 879 height 36
type textarea "زودني برقم ملفك"
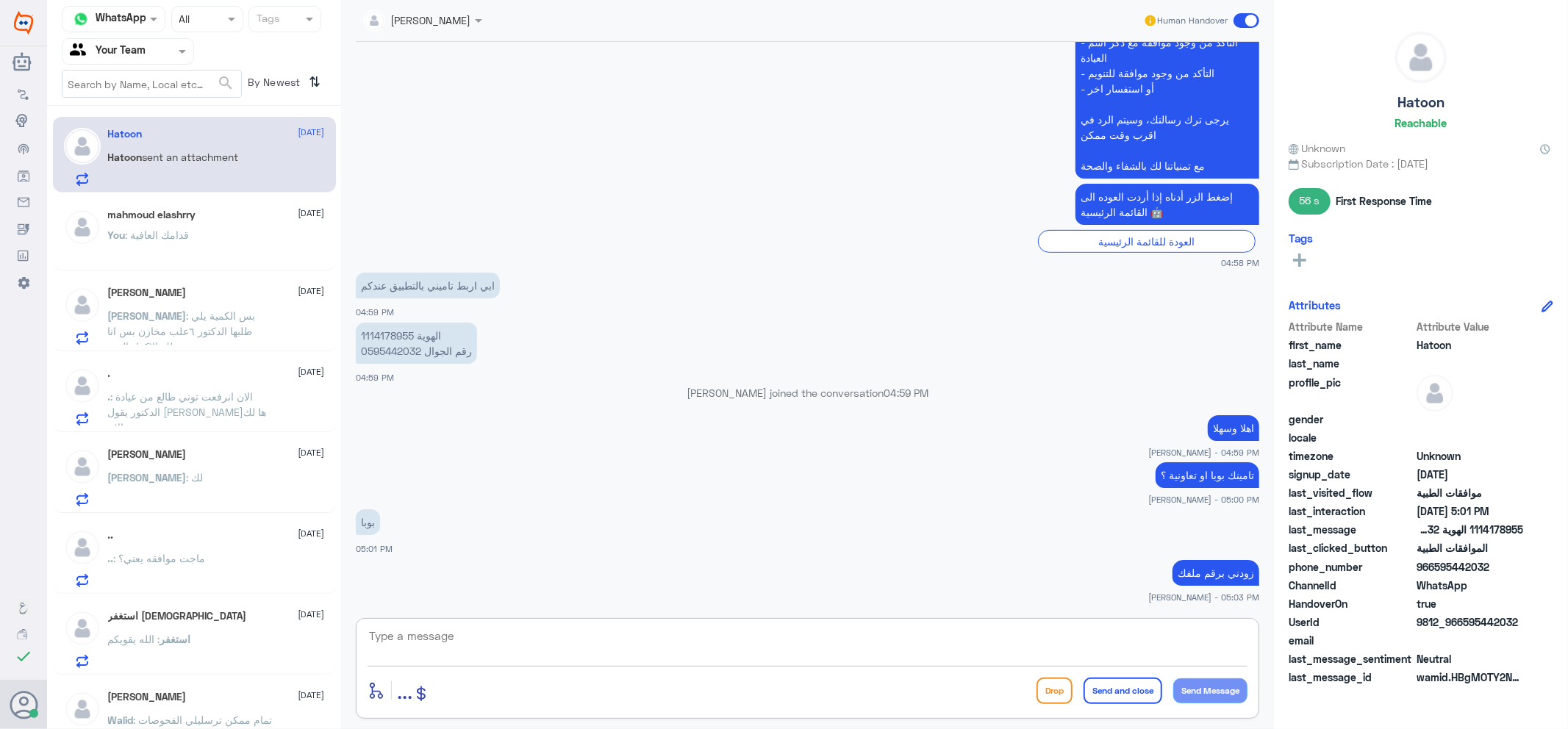
click at [834, 393] on p "[PERSON_NAME] joined the conversation 04:59 PM" at bounding box center [807, 392] width 903 height 16
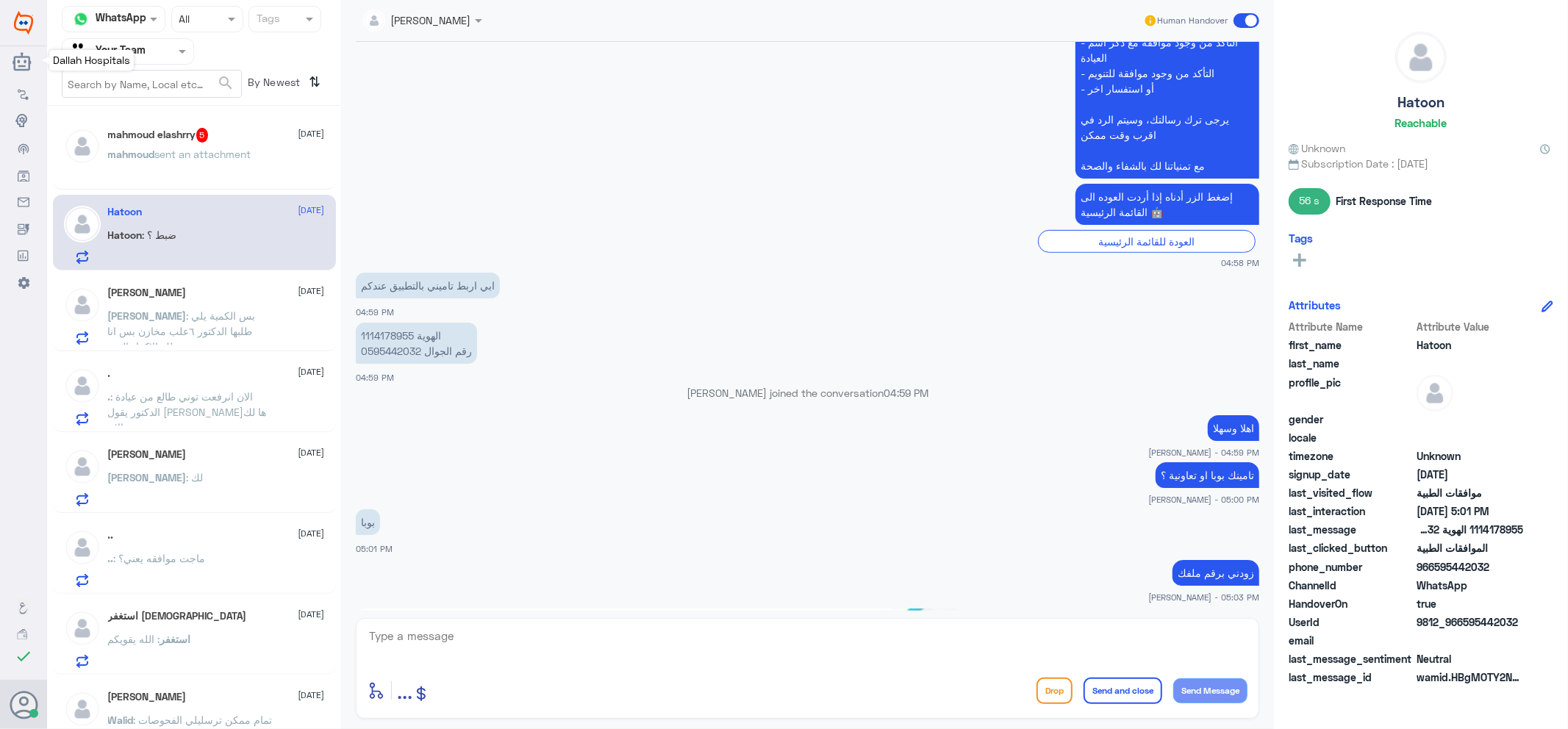
scroll to position [789, 0]
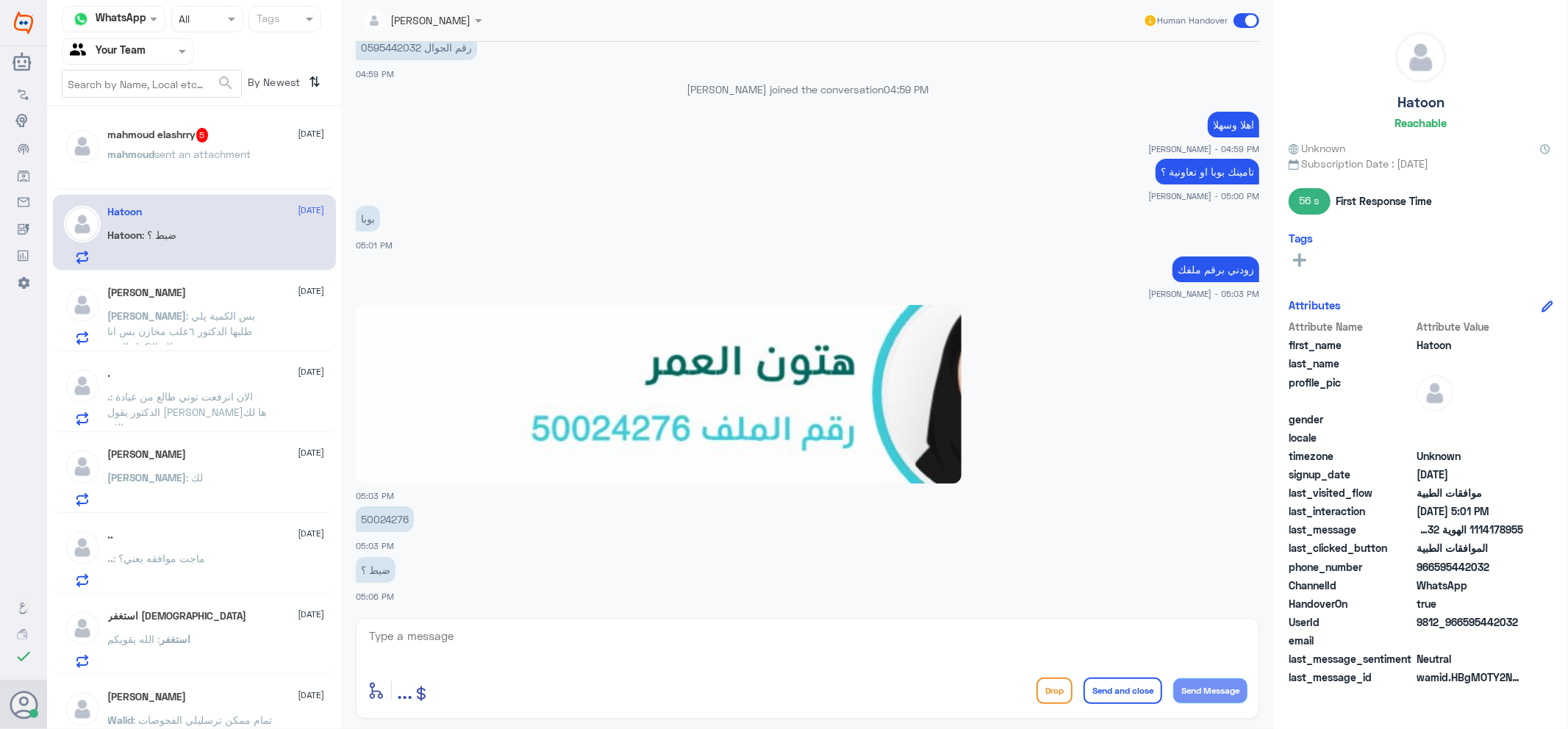
click at [390, 523] on p "50024276" at bounding box center [385, 519] width 58 height 26
copy p "50024276"
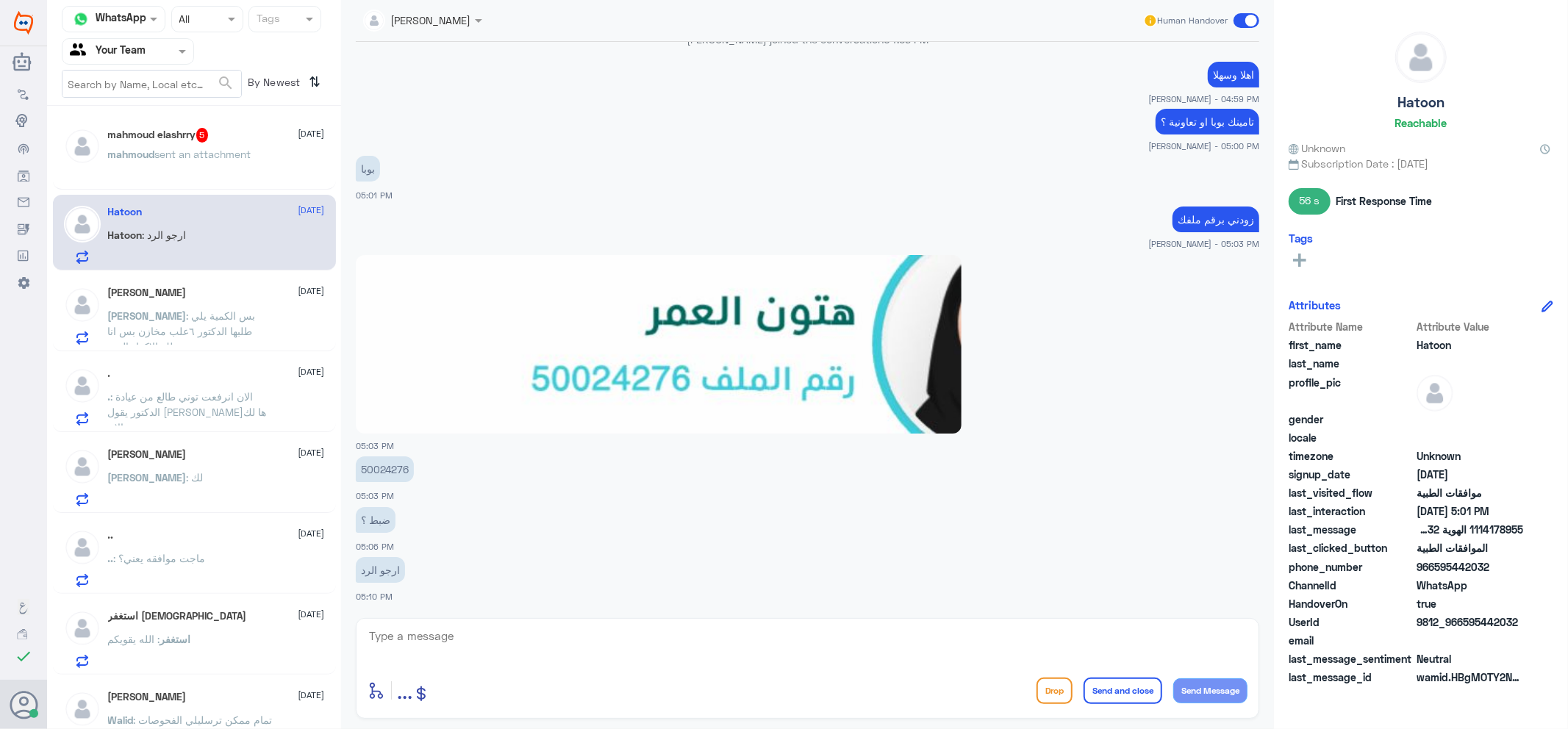
drag, startPoint x: 692, startPoint y: 641, endPoint x: 723, endPoint y: 645, distance: 31.3
click at [692, 640] on textarea at bounding box center [807, 643] width 879 height 36
click at [736, 628] on textarea "j" at bounding box center [807, 643] width 879 height 36
drag, startPoint x: 701, startPoint y: 647, endPoint x: 275, endPoint y: 578, distance: 431.6
click at [326, 576] on div "Channel WhatsApp Status × All Tags Agent Filter Your Team search By Newest ⇅ ma…" at bounding box center [807, 367] width 1521 height 734
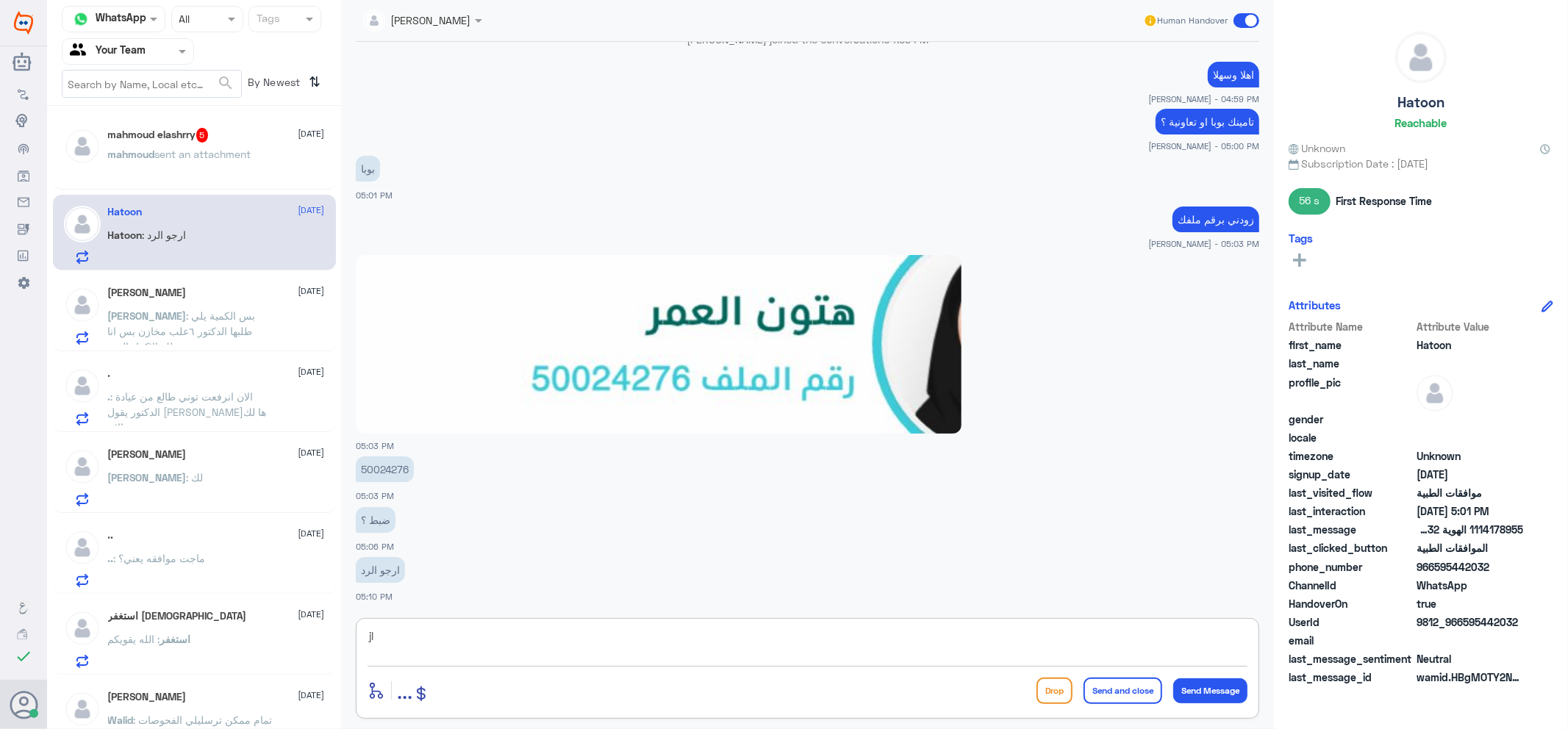
type textarea "j"
type textarea "تمت الاضافة"
click at [1121, 698] on button "Send and close" at bounding box center [1123, 691] width 78 height 26
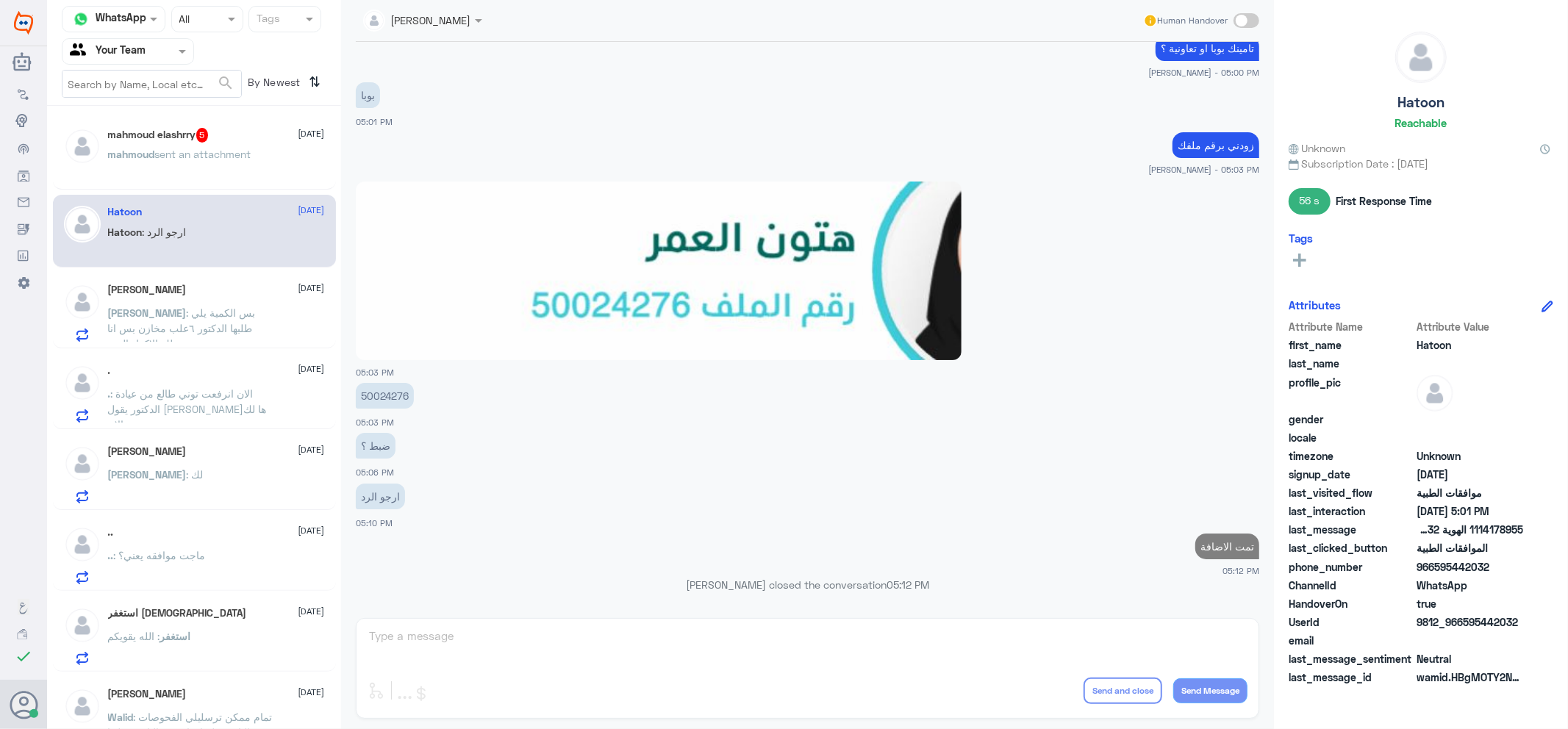
click at [141, 160] on p "mahmoud sent an attachment" at bounding box center [179, 164] width 143 height 36
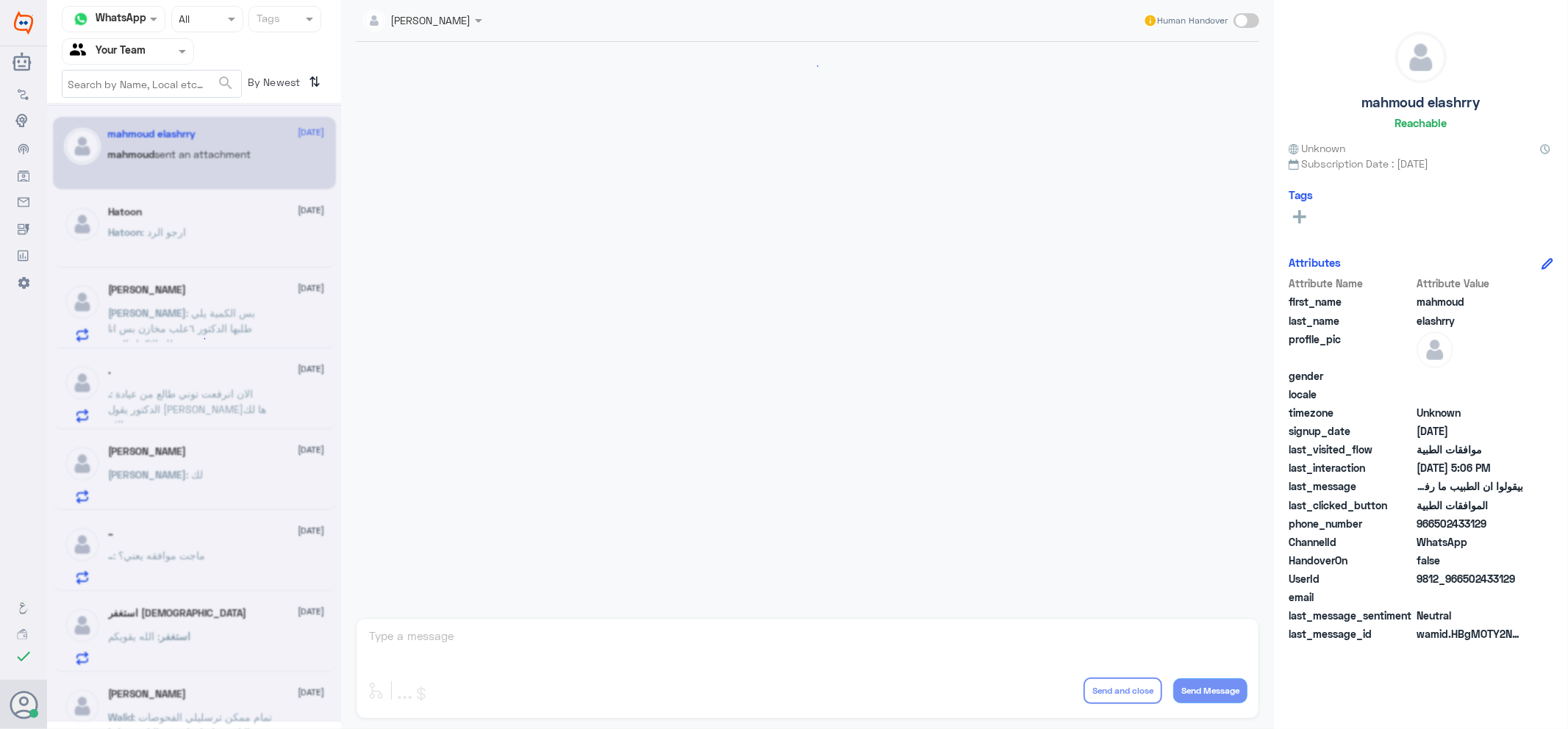
scroll to position [978, 0]
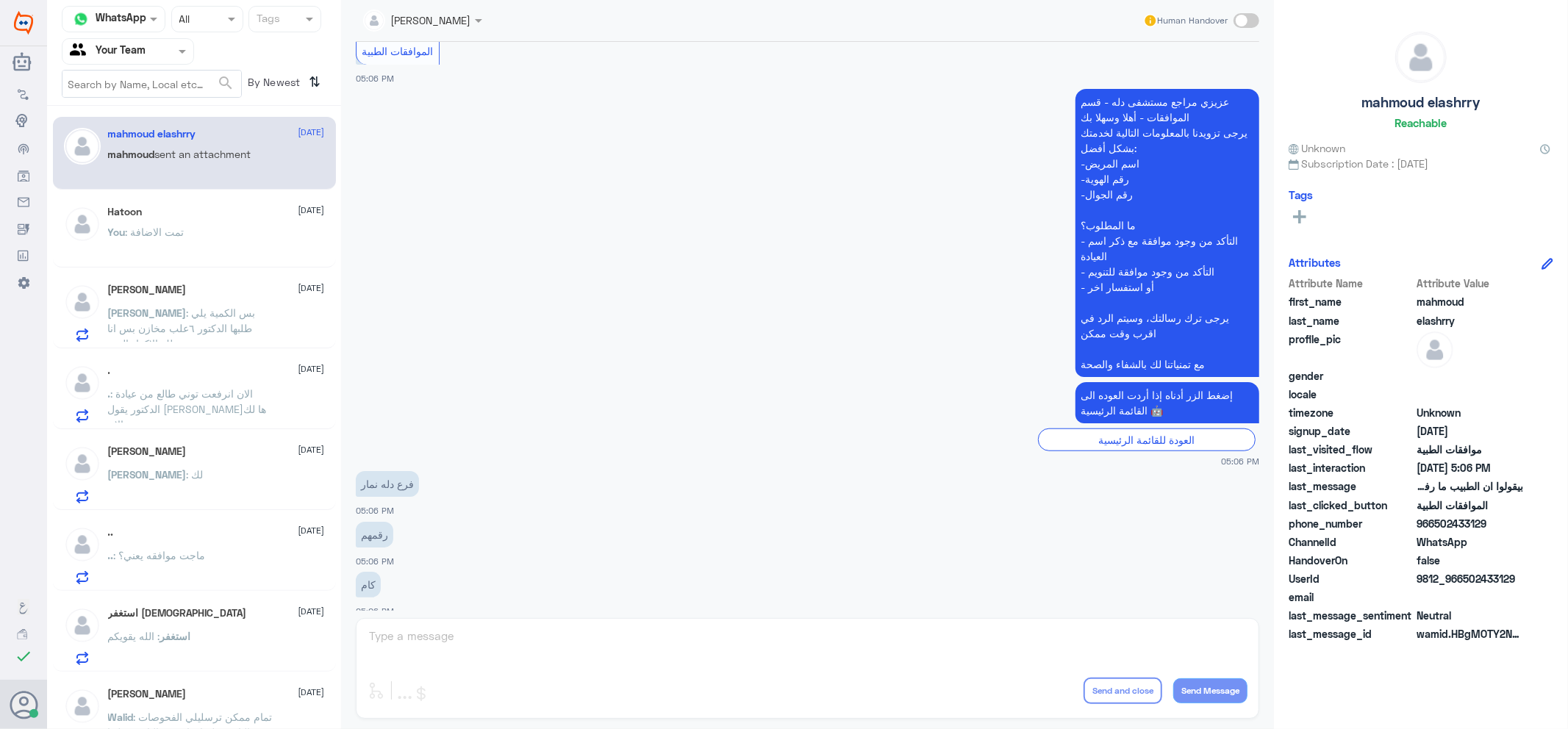
click at [202, 318] on span ": بس الكمية يلي طلبها الدكتور ٦علب مخازن بس انا بعتلك الاكواد الصح" at bounding box center [182, 328] width 148 height 44
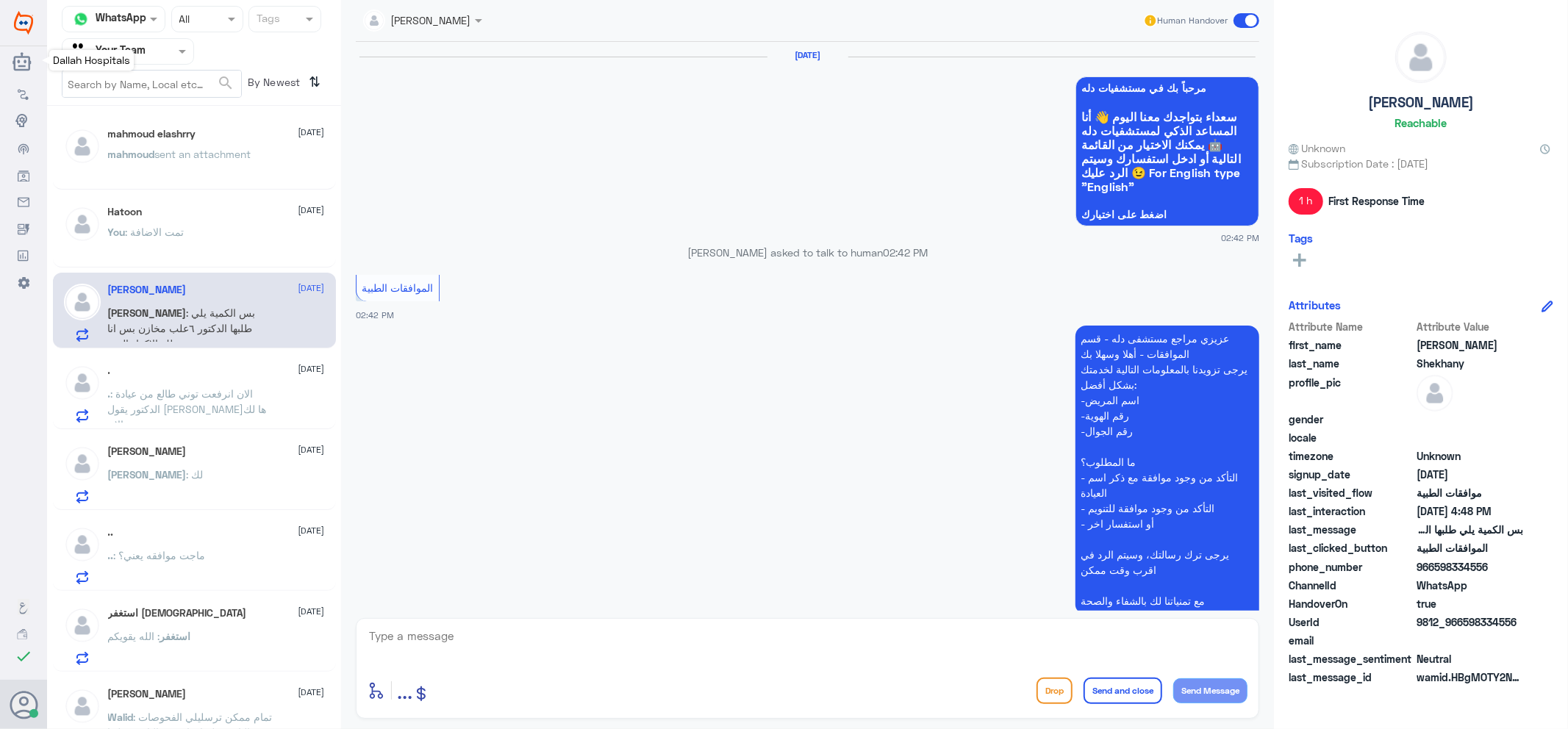
scroll to position [967, 0]
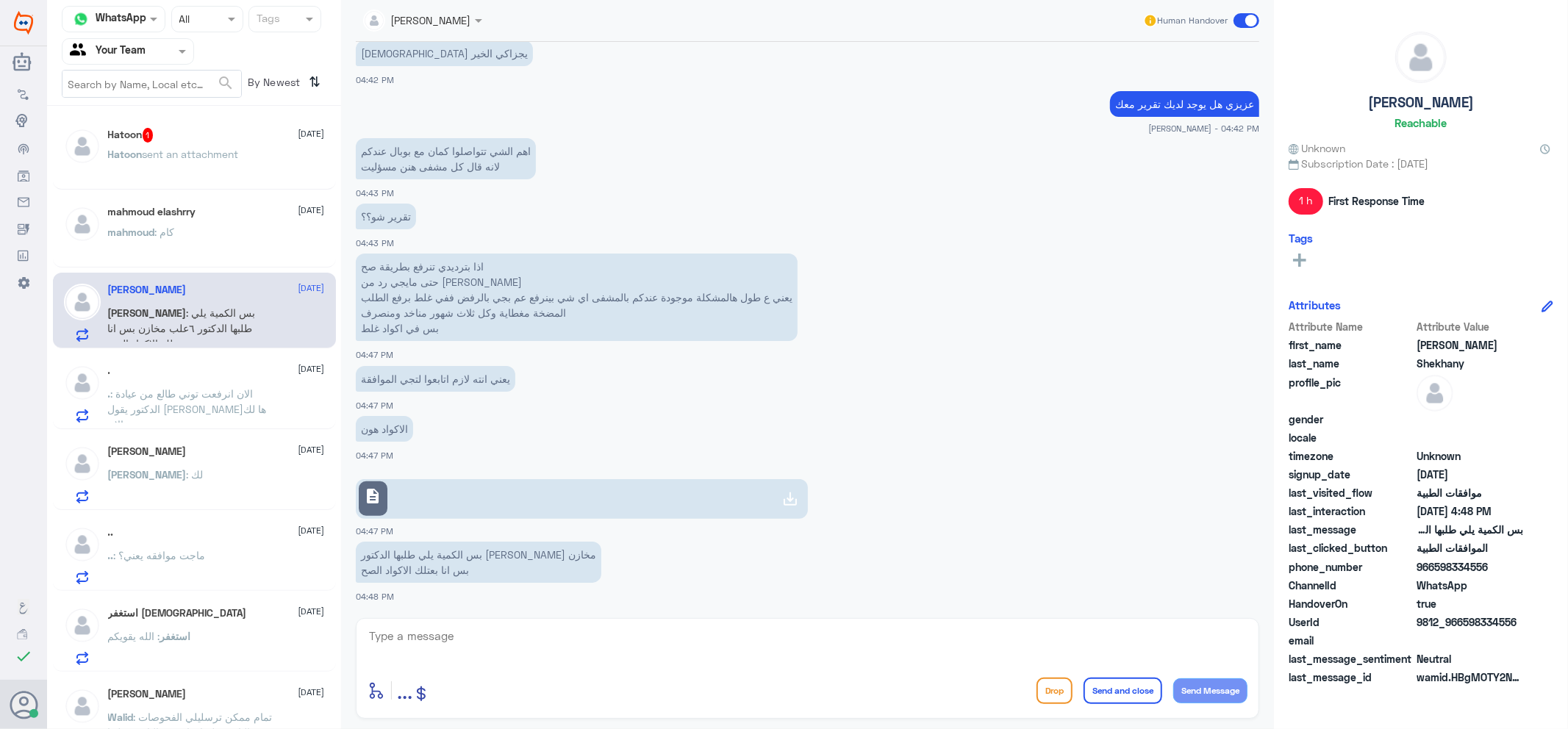
click at [216, 164] on p "Hatoon sent an attachment" at bounding box center [172, 164] width 130 height 36
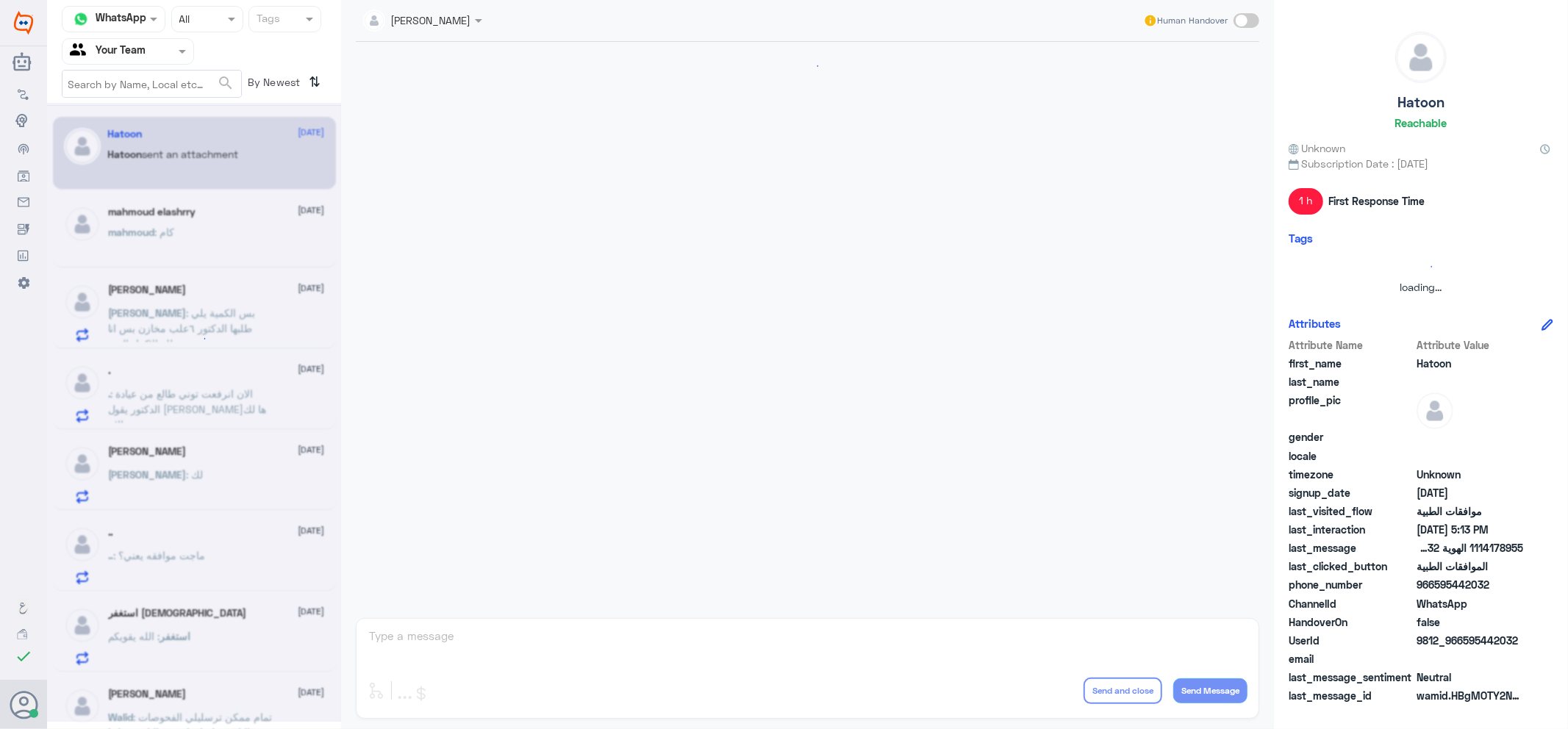
scroll to position [1087, 0]
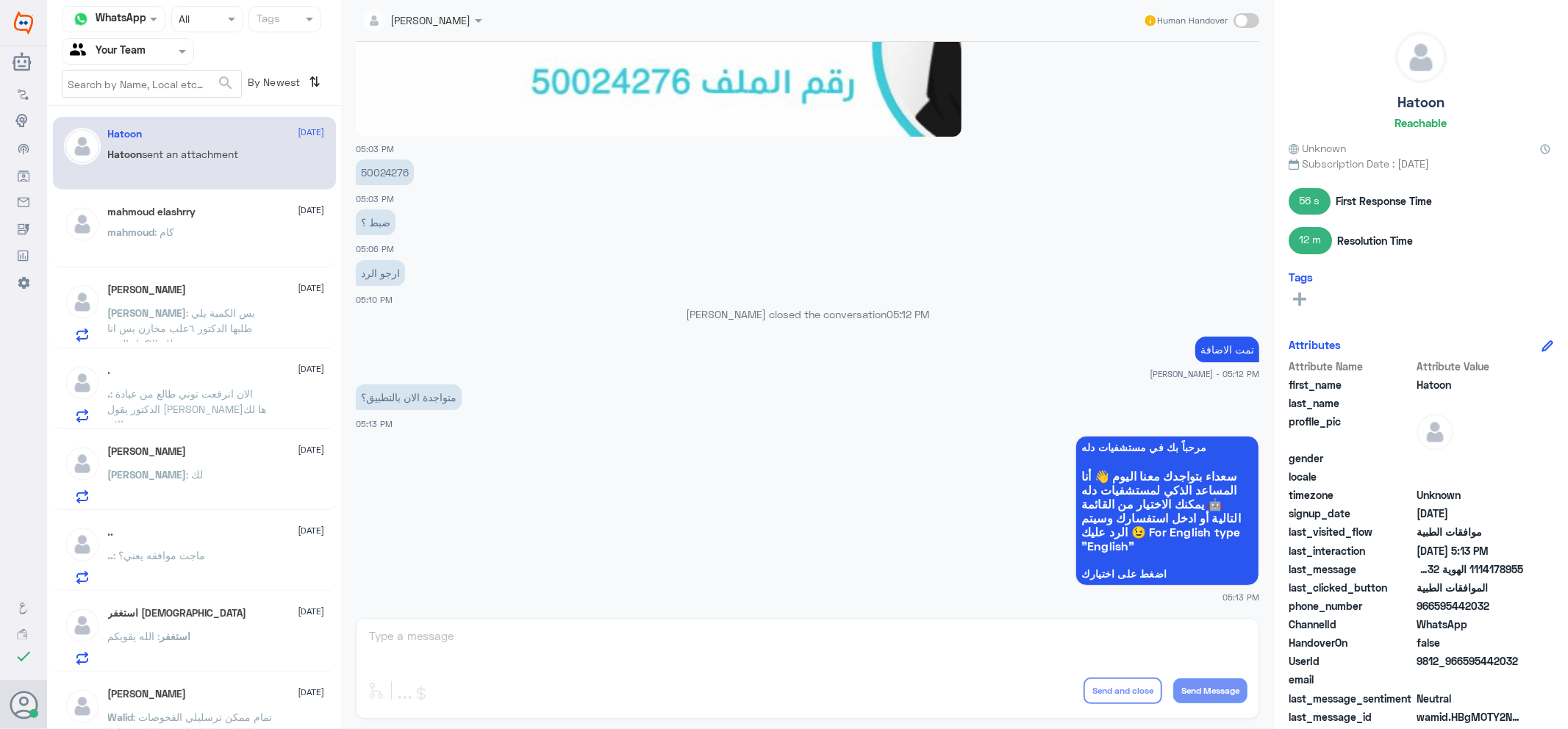
click at [196, 583] on p ".. : ماجت موافقه يعني؟" at bounding box center [156, 566] width 98 height 36
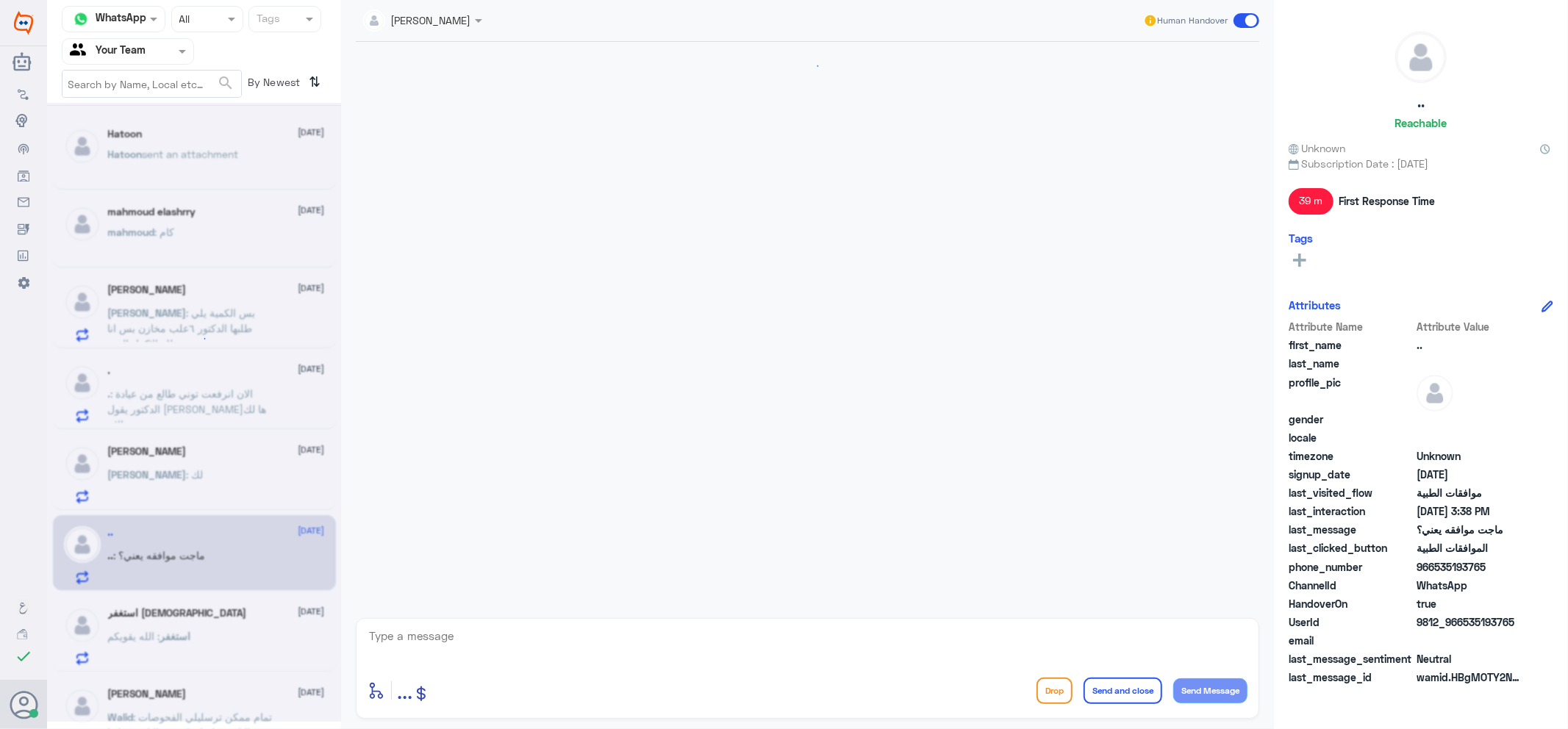
scroll to position [767, 0]
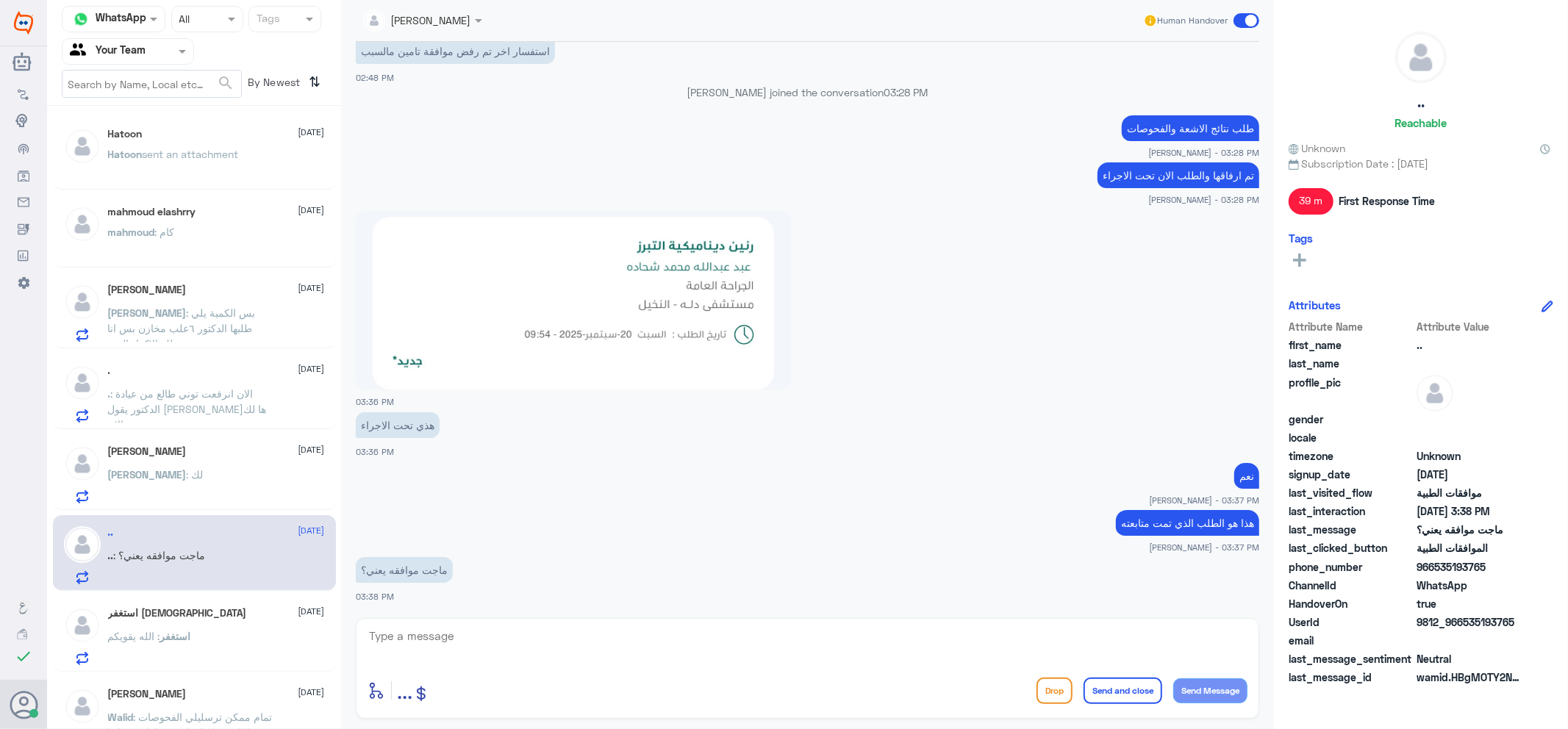
click at [202, 370] on div ". [DATE]" at bounding box center [216, 371] width 217 height 13
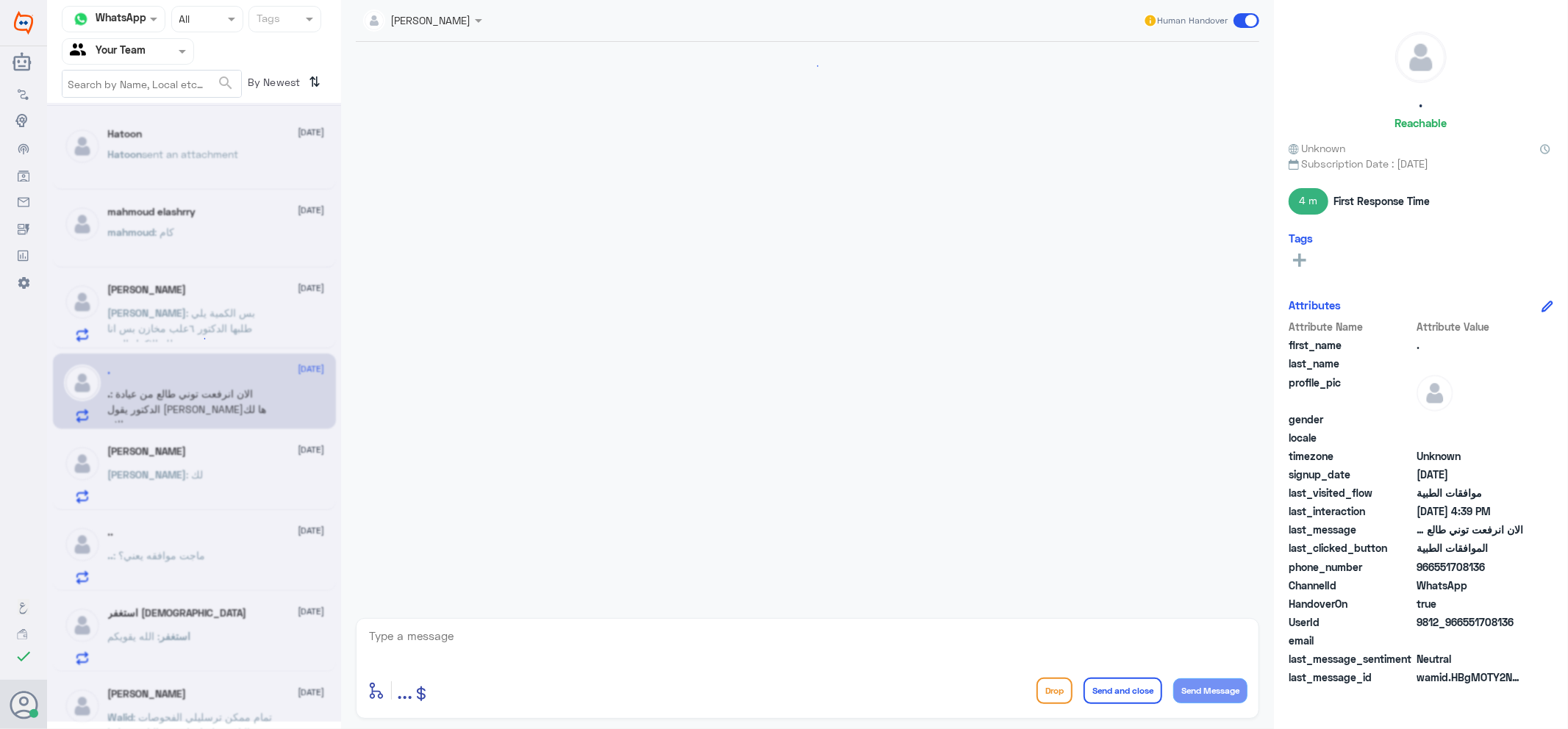
scroll to position [663, 0]
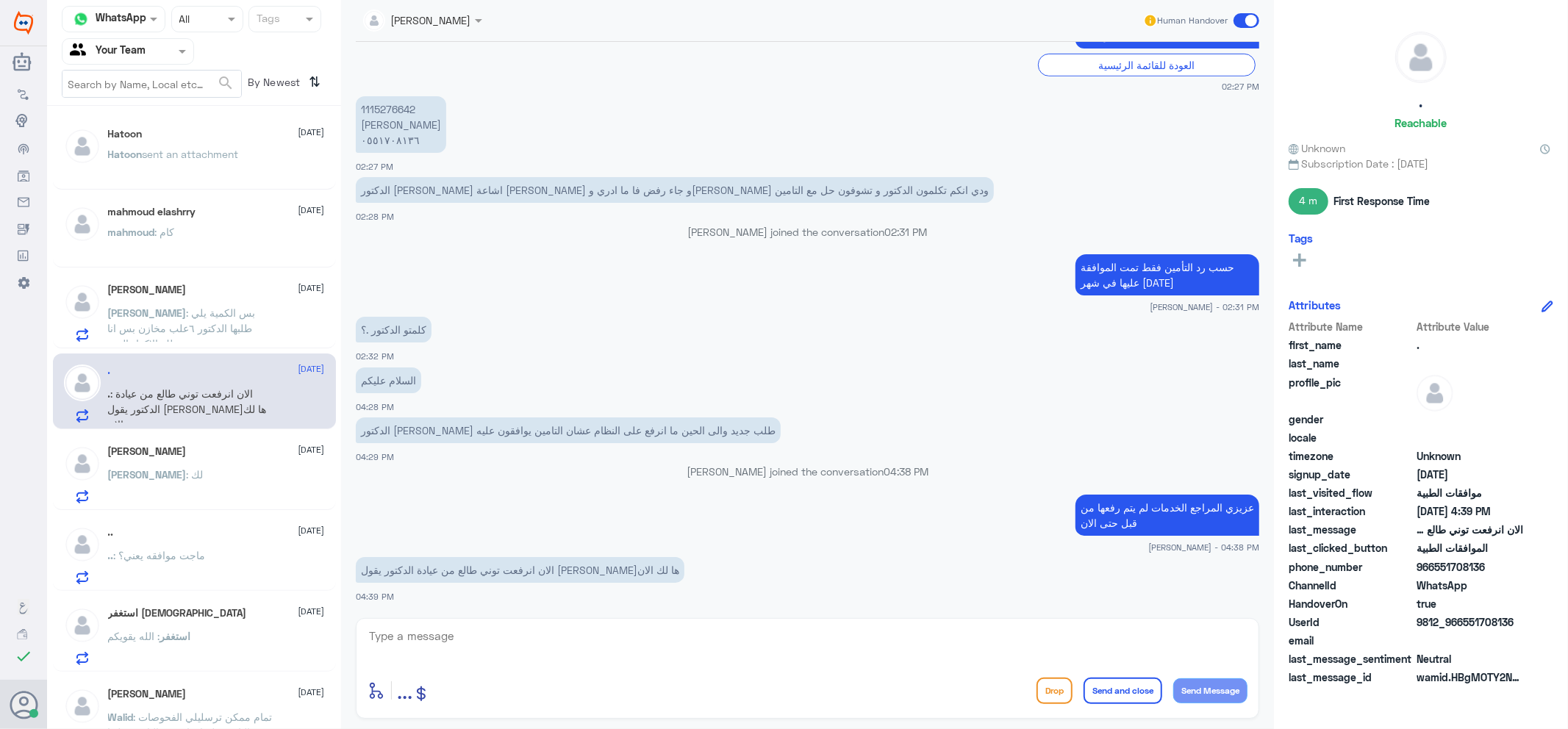
click at [247, 164] on div "Hatoon sent an attachment" at bounding box center [216, 166] width 217 height 33
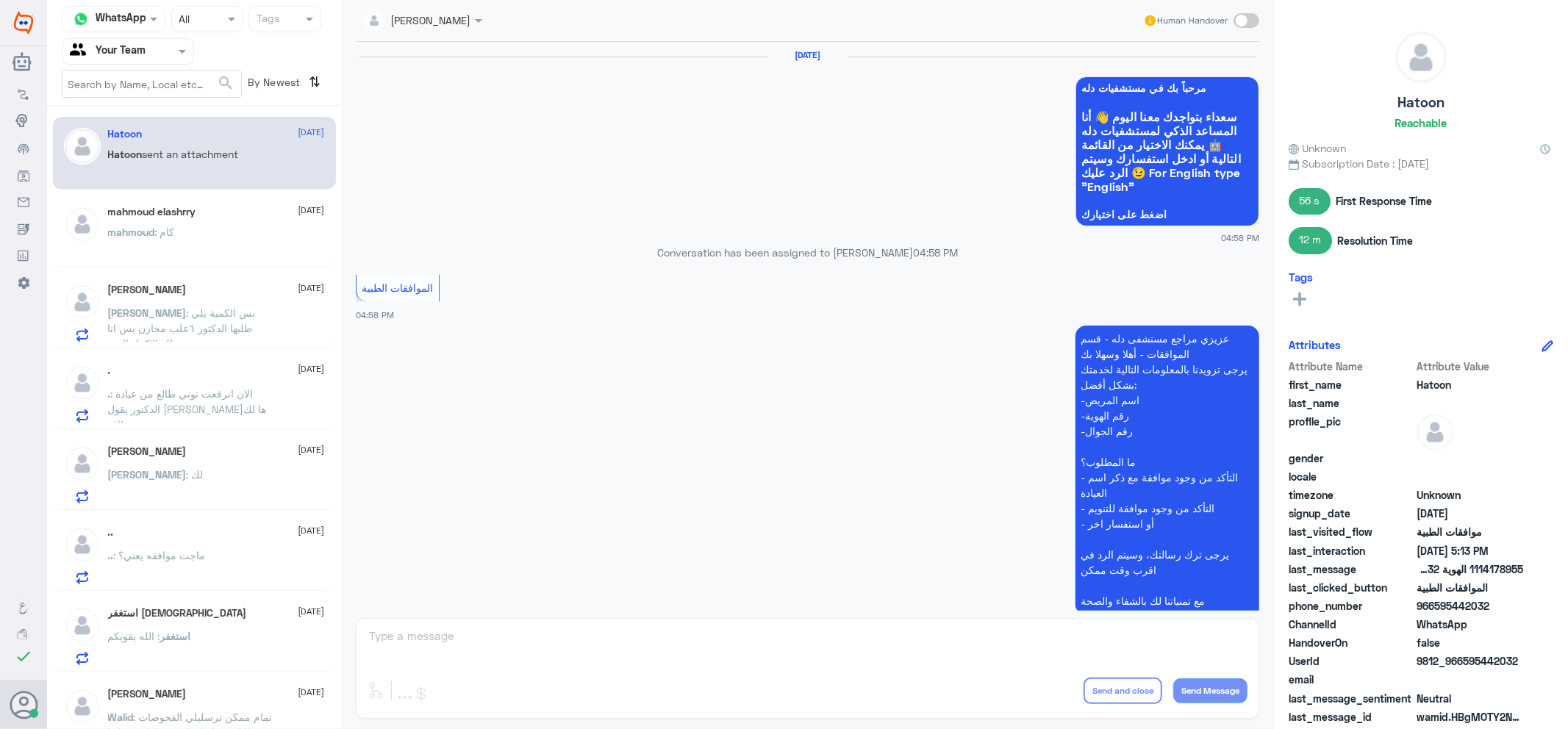
scroll to position [1087, 0]
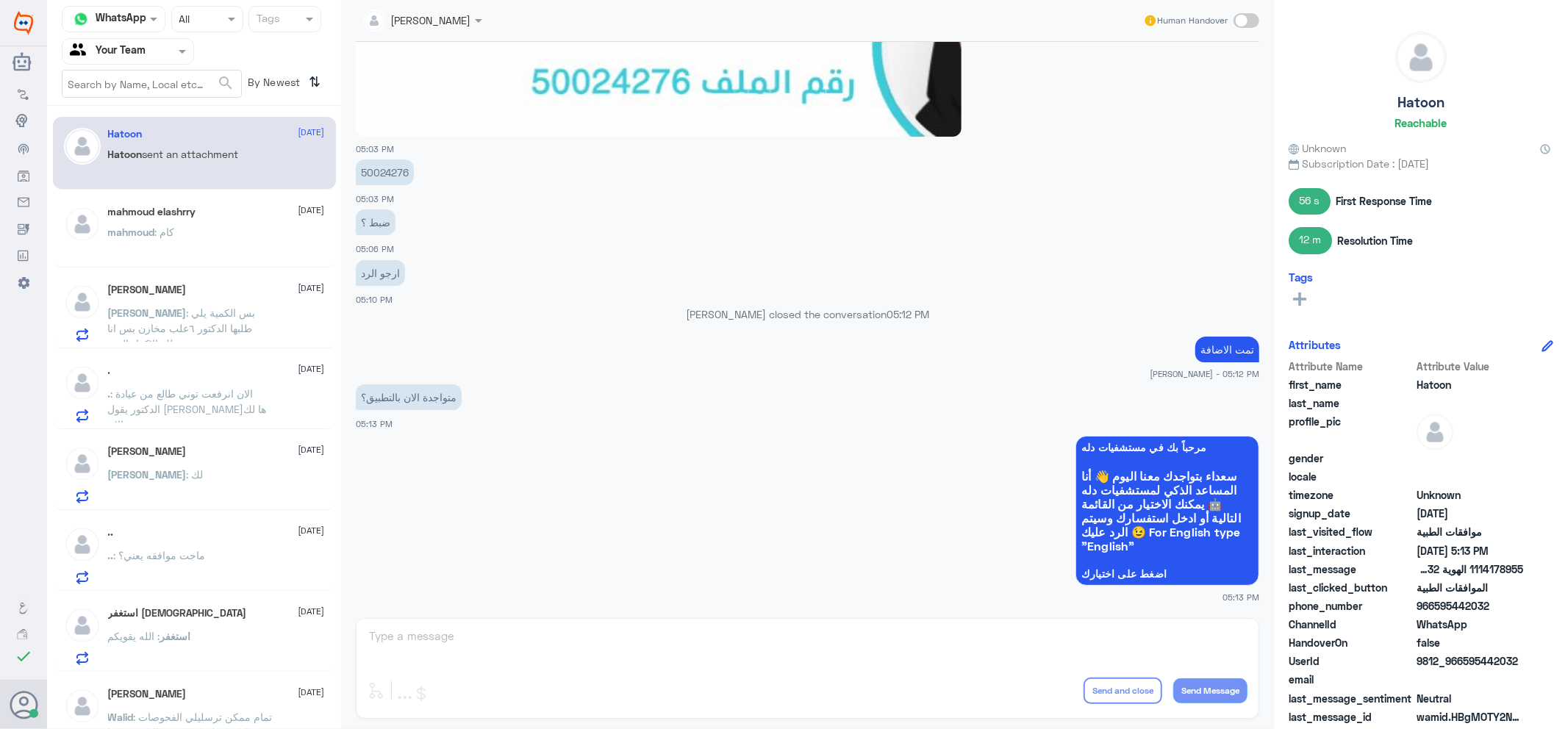
click at [164, 50] on div at bounding box center [127, 51] width 130 height 17
click at [151, 128] on div "Unassigned" at bounding box center [128, 116] width 132 height 34
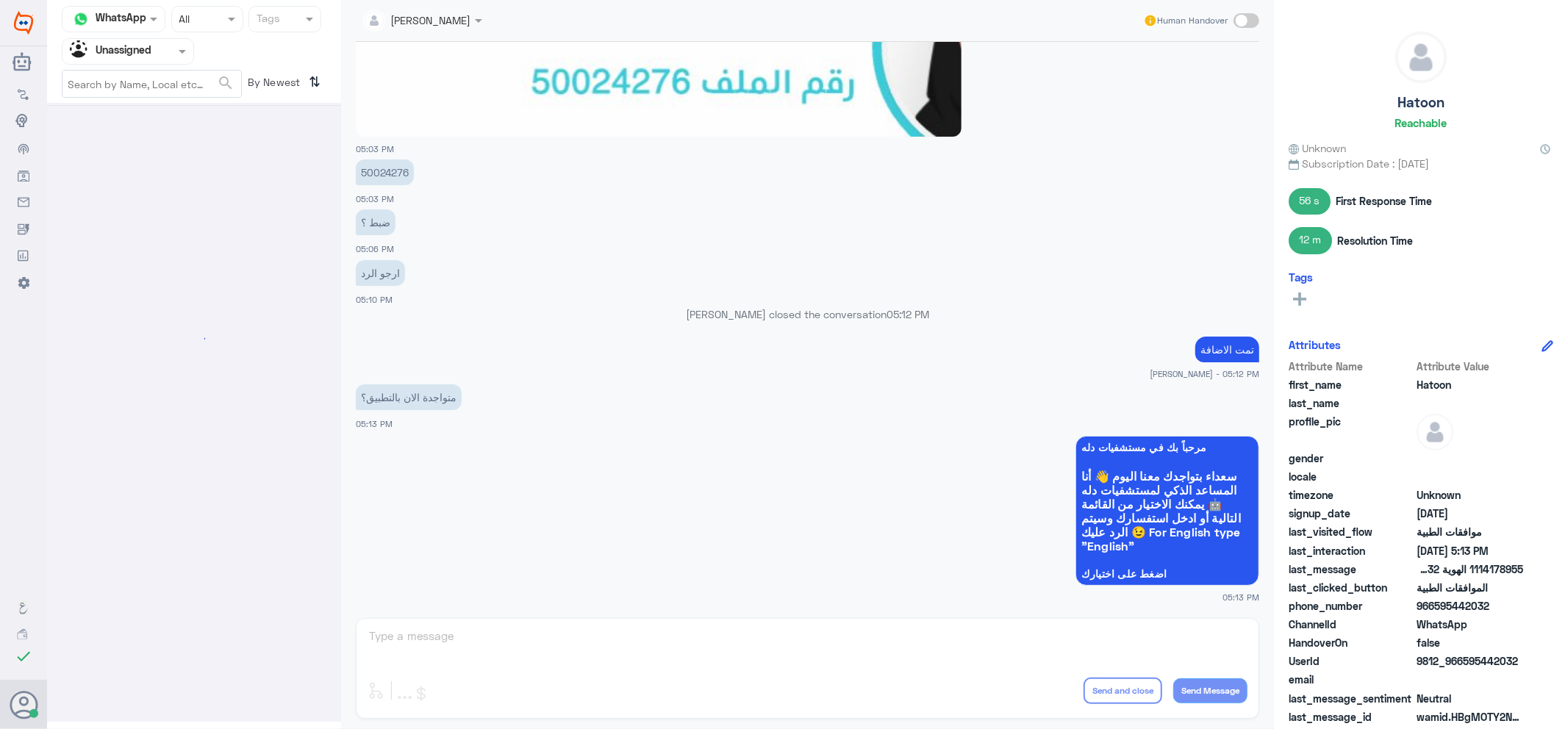
scroll to position [0, 0]
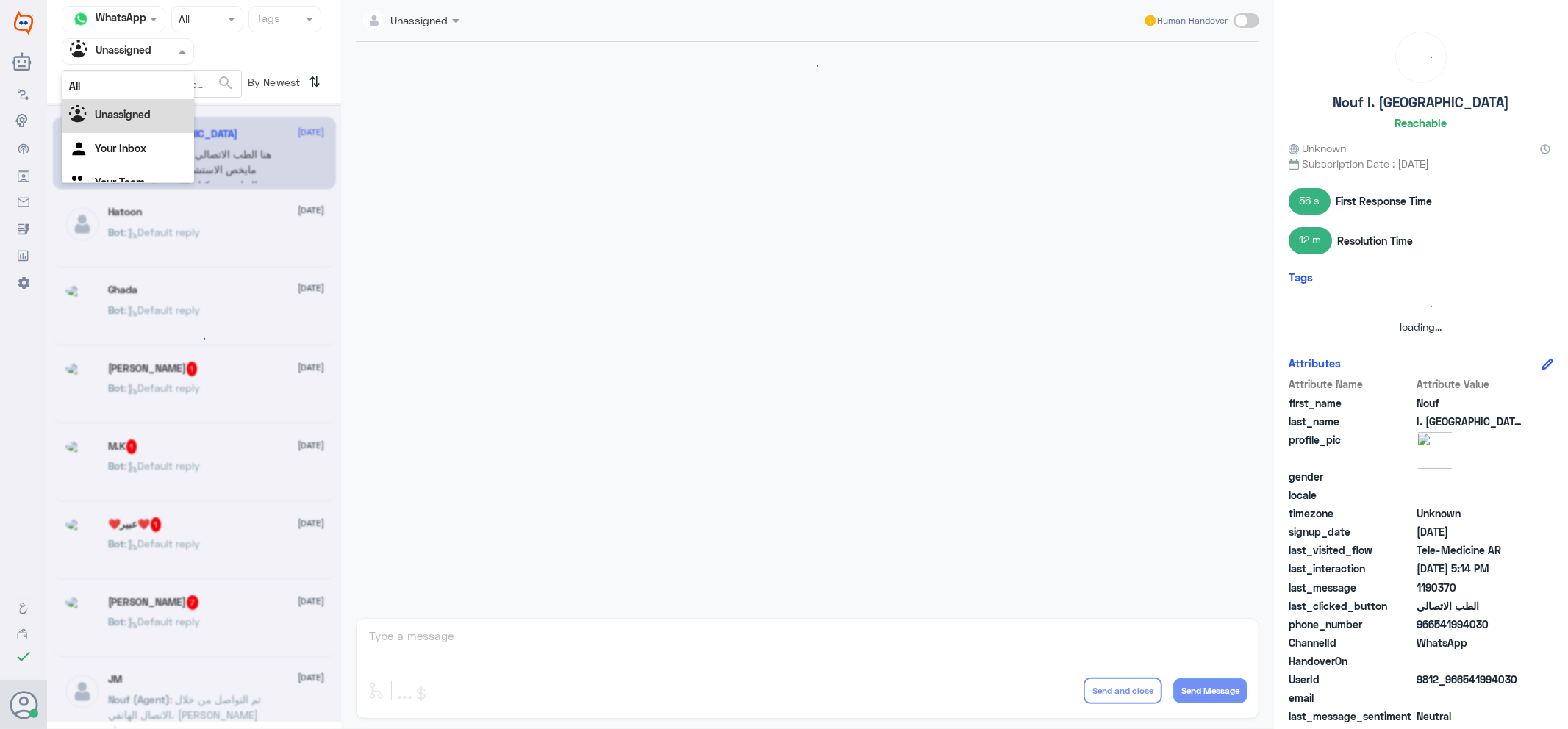
click at [149, 47] on input "text" at bounding box center [110, 51] width 81 height 17
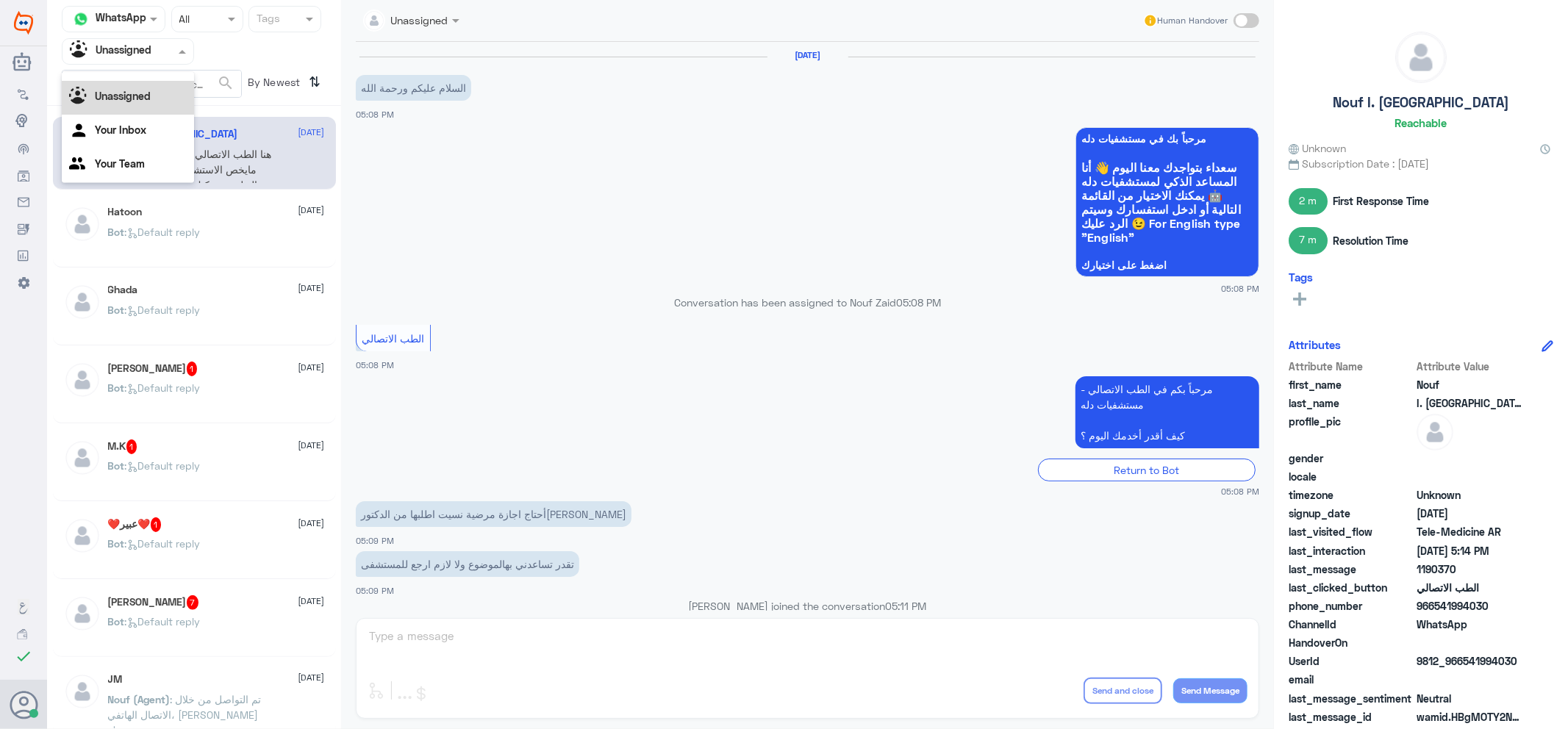
scroll to position [503, 0]
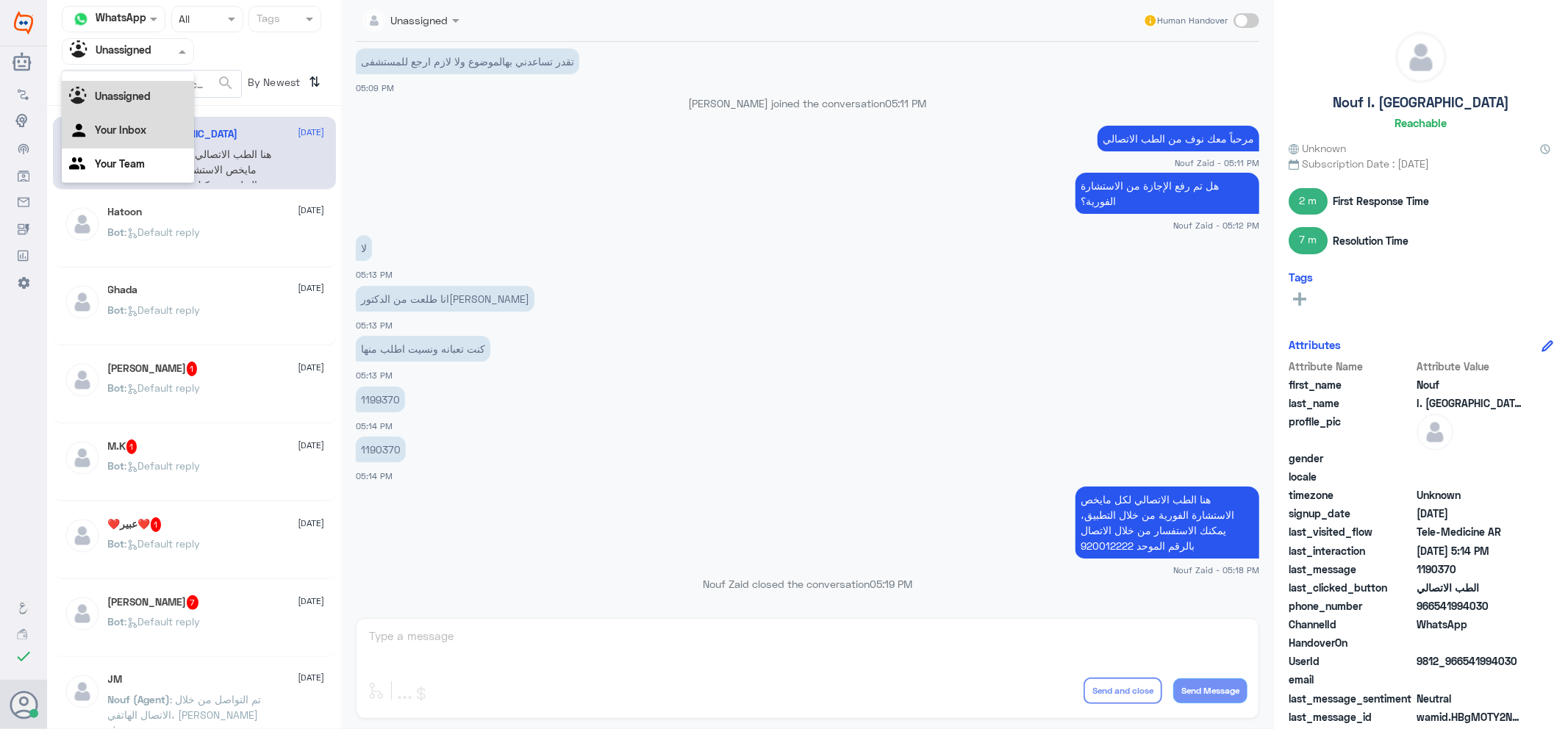
click at [148, 134] on div "Your Inbox" at bounding box center [128, 131] width 132 height 34
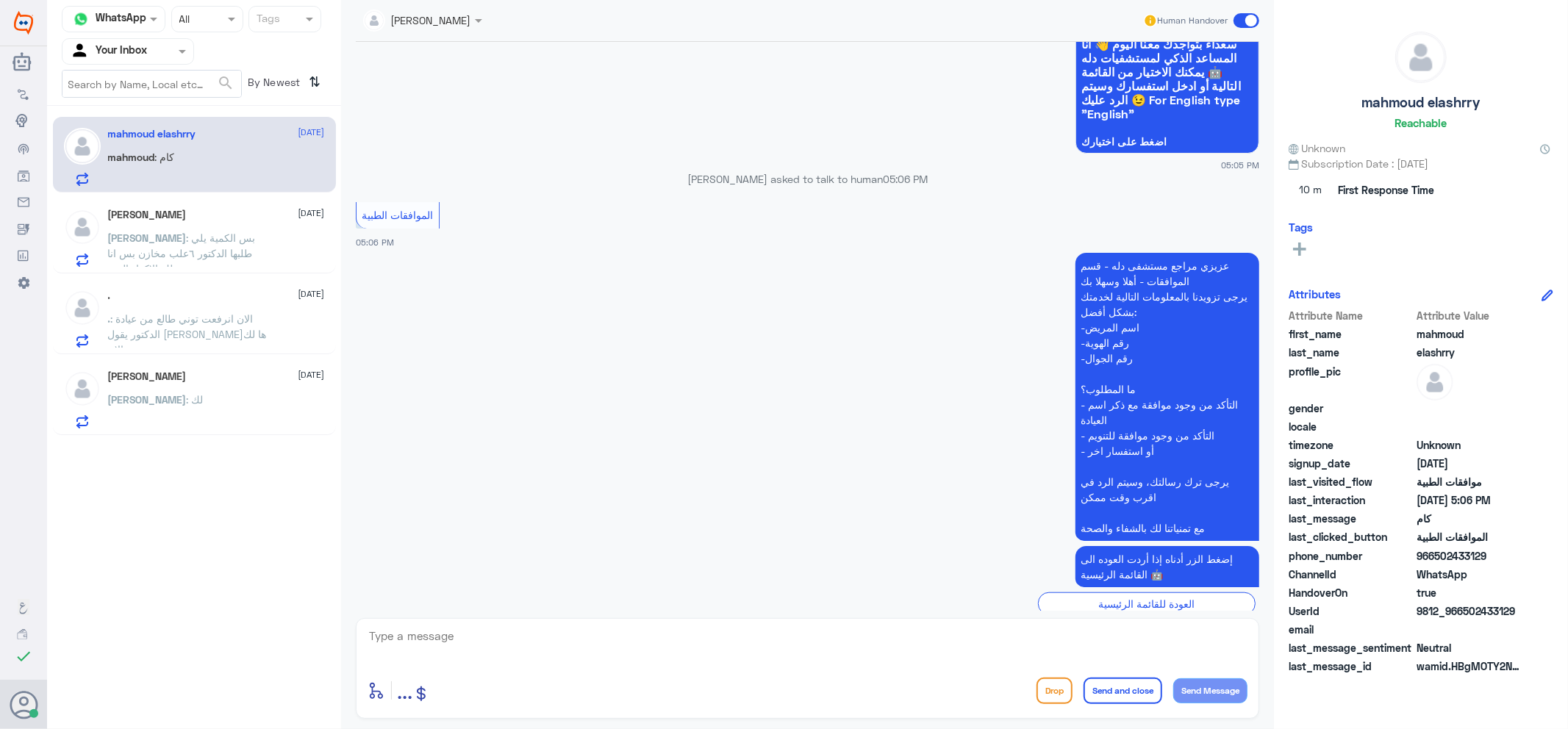
scroll to position [978, 0]
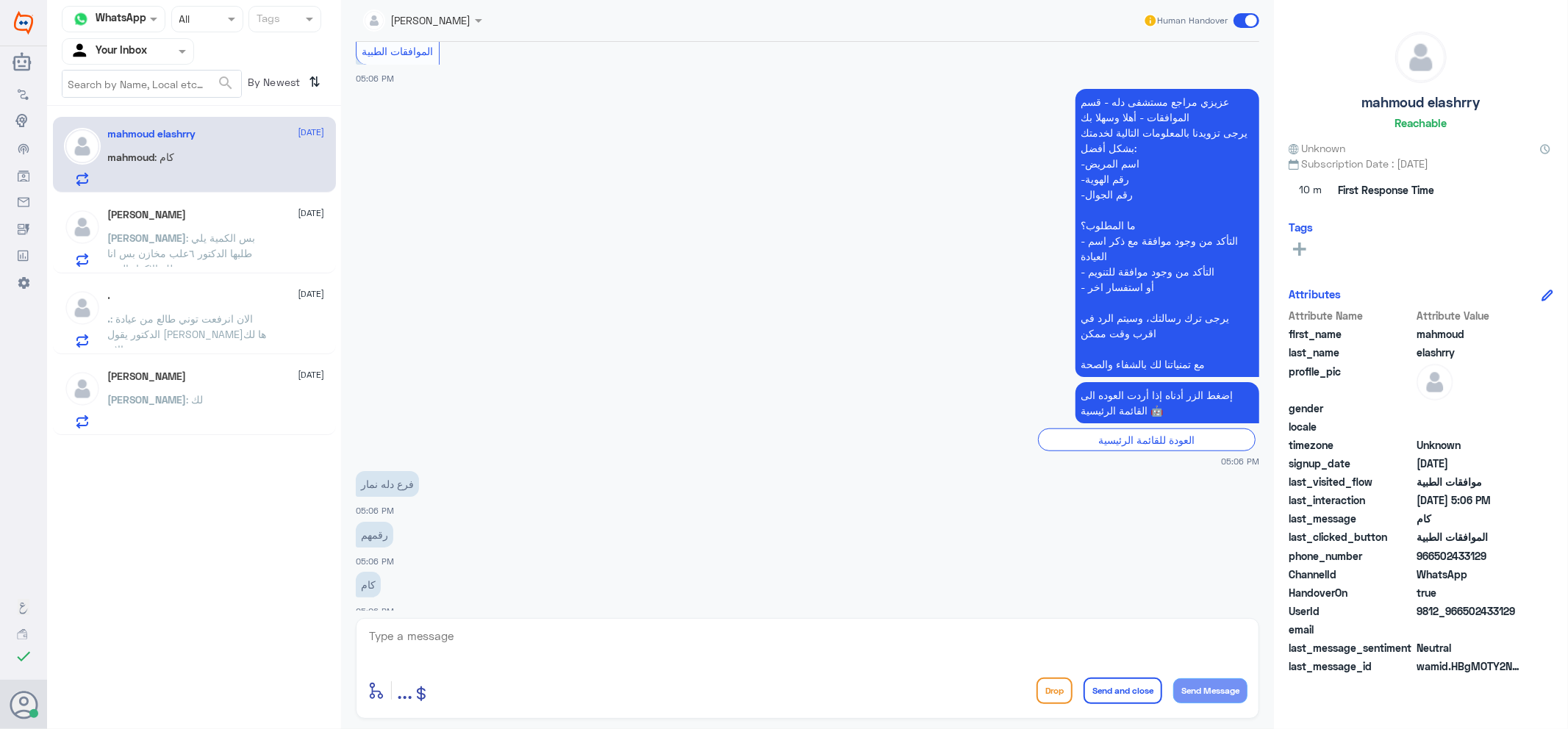
click at [216, 314] on span ": الان انرفعت توني طالع من عيادة الدكتور يقول [PERSON_NAME]ها لك الان" at bounding box center [187, 334] width 159 height 44
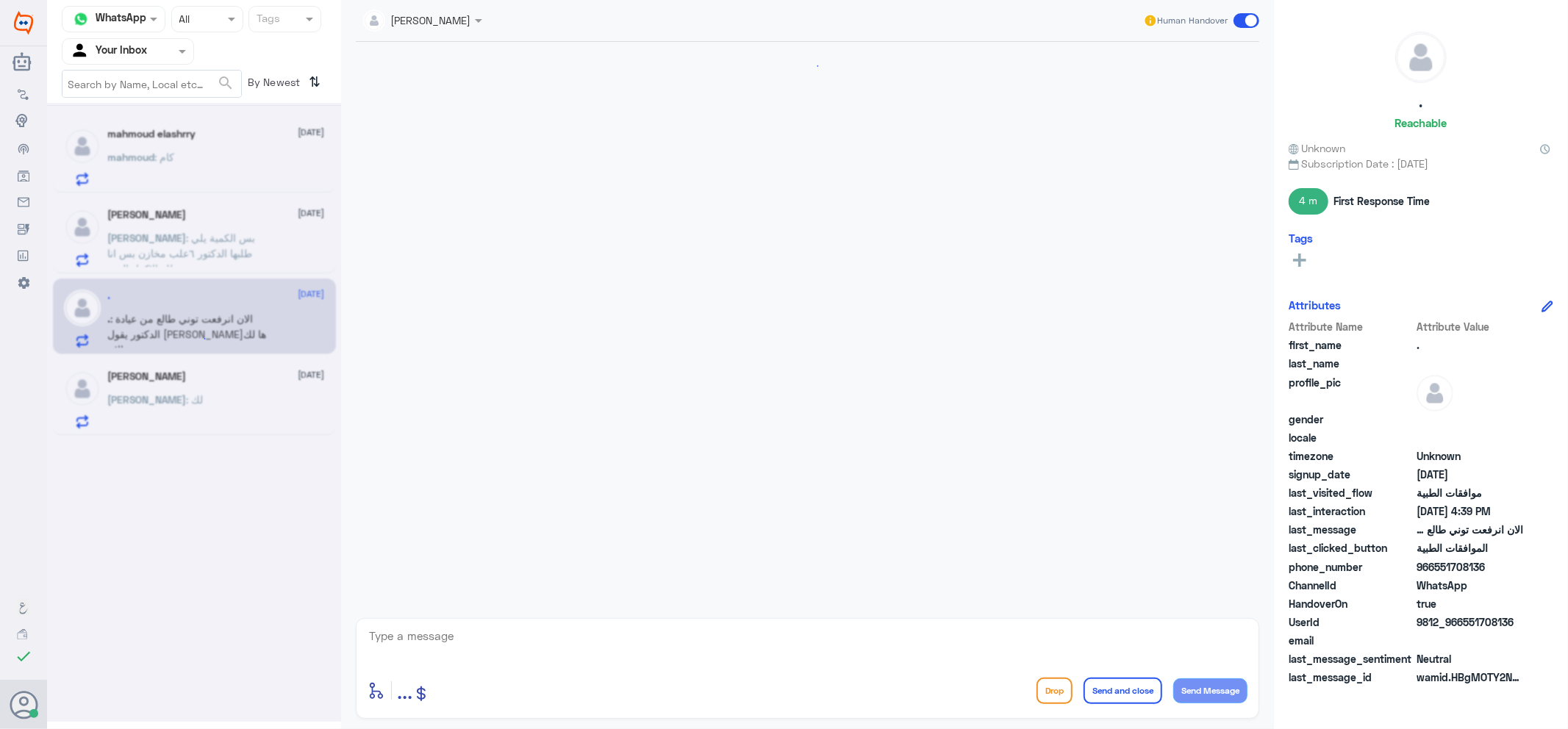
scroll to position [663, 0]
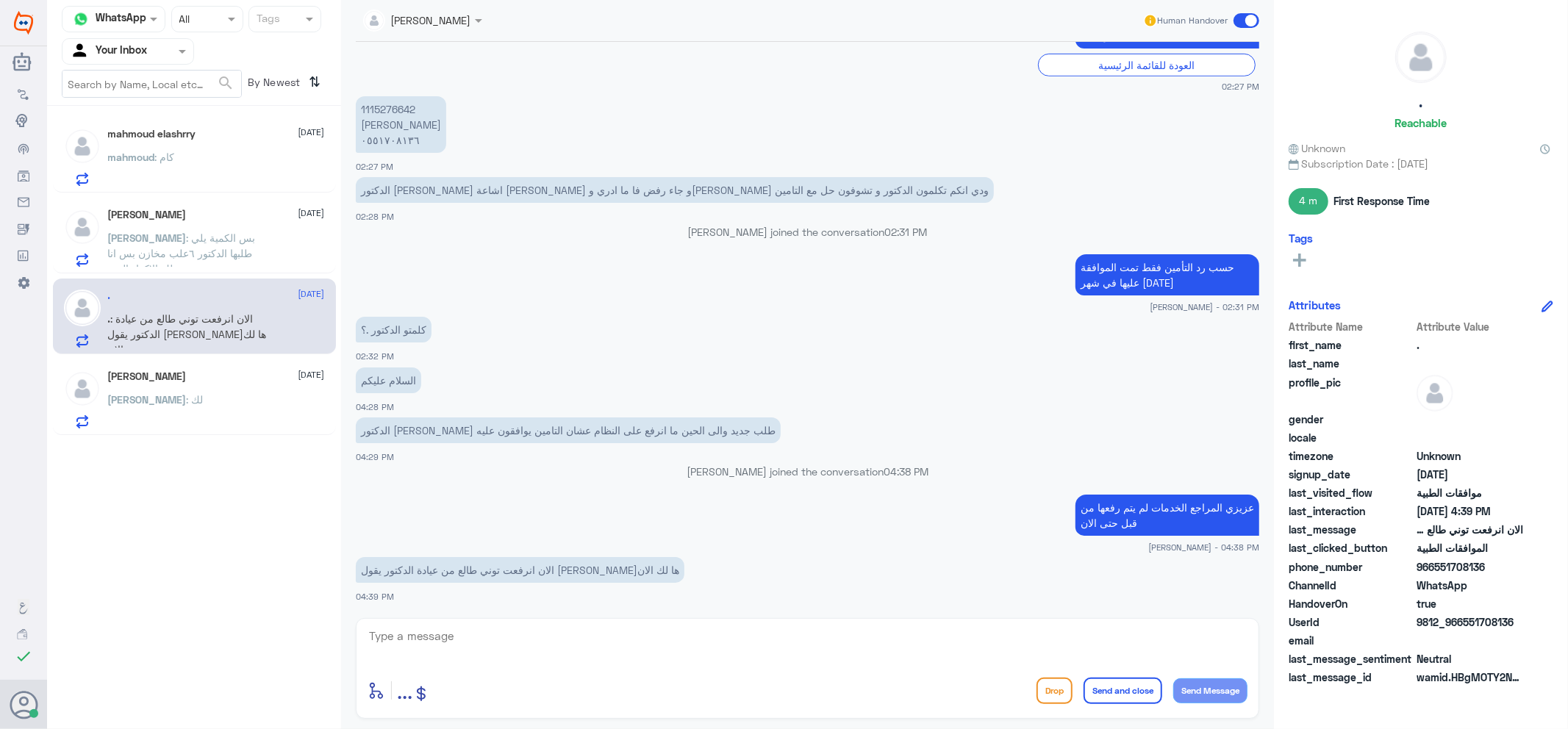
click at [169, 422] on div "Ali : لك" at bounding box center [216, 411] width 217 height 33
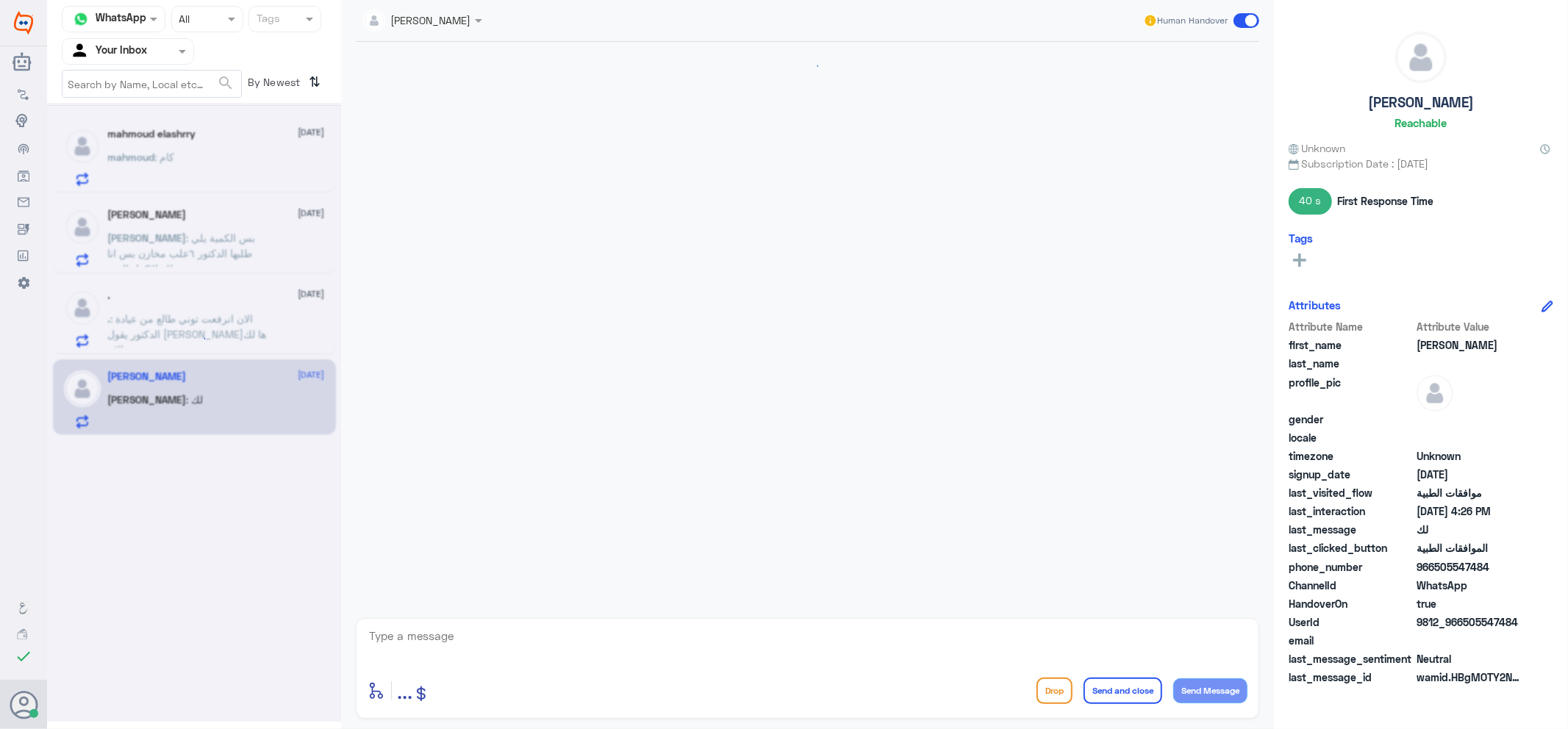
scroll to position [1254, 0]
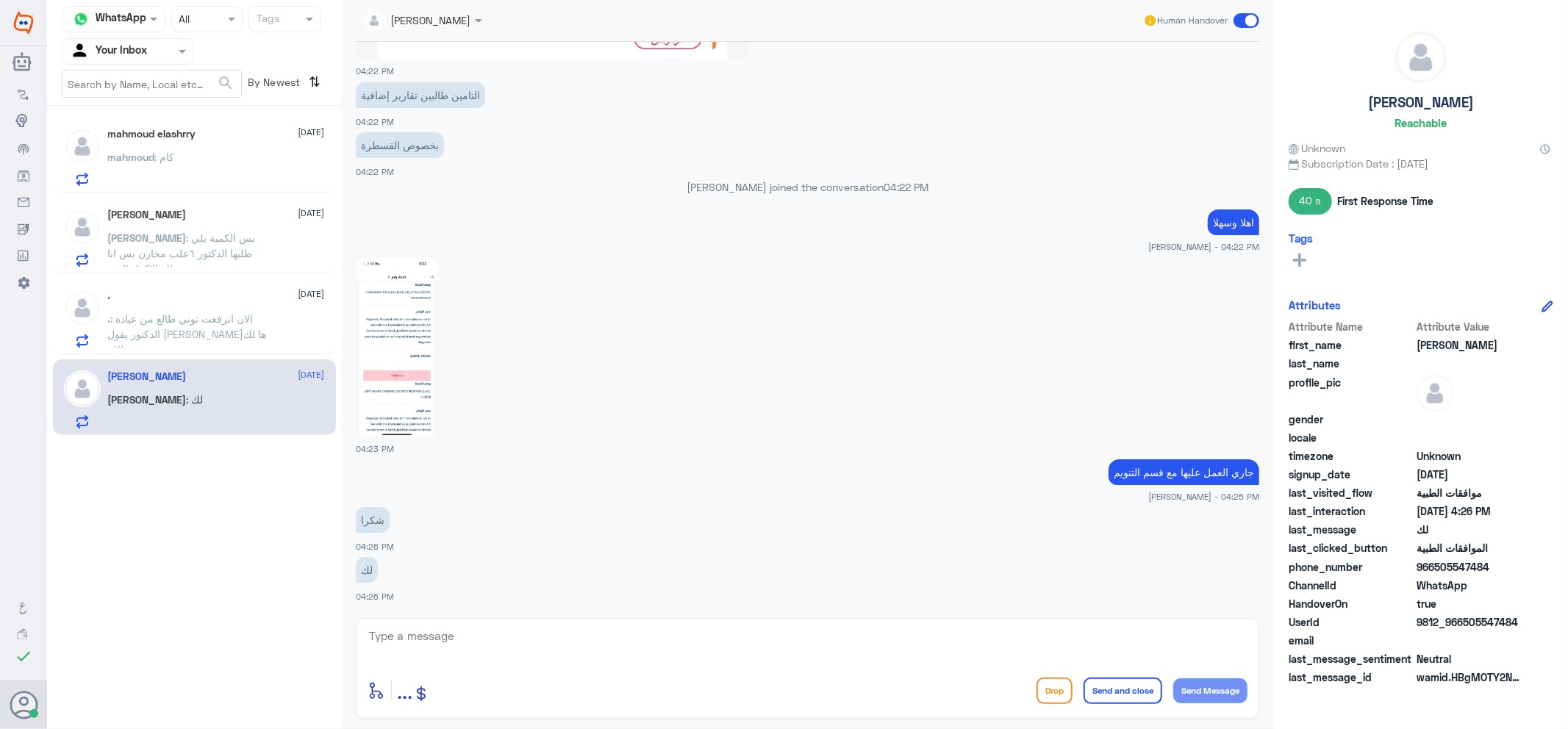
click at [140, 297] on div ". [DATE]" at bounding box center [216, 296] width 217 height 13
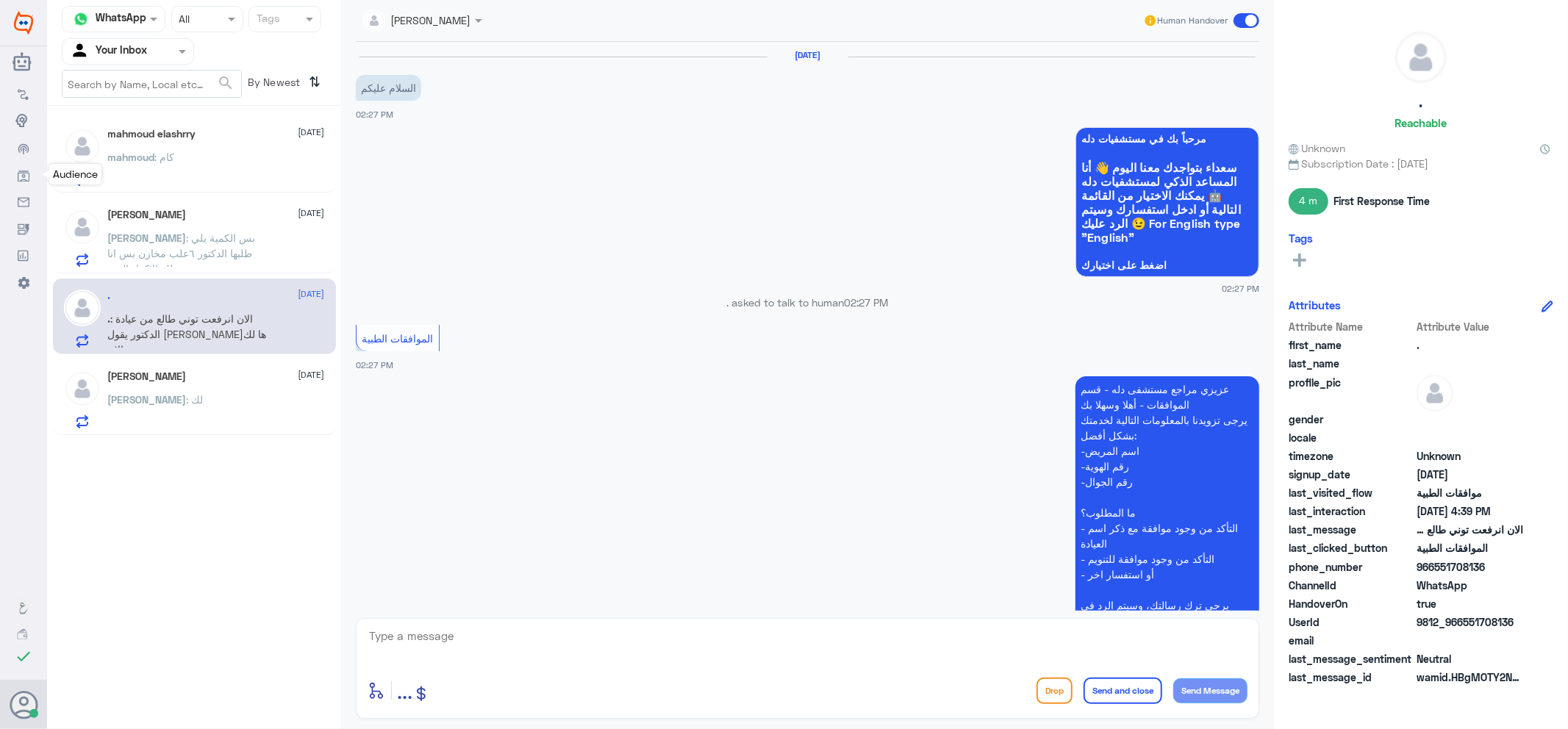
scroll to position [663, 0]
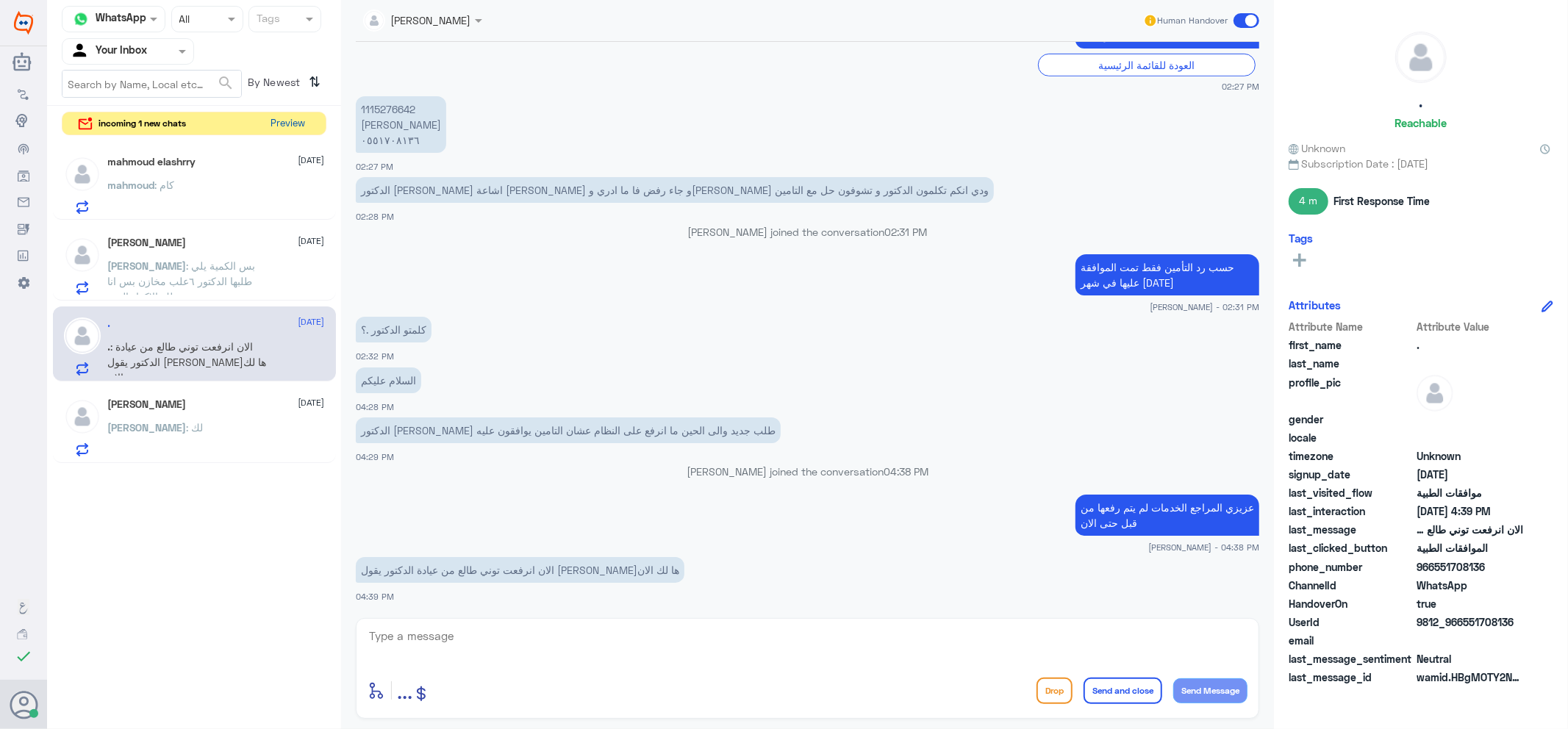
click at [290, 120] on button "Preview" at bounding box center [288, 123] width 46 height 23
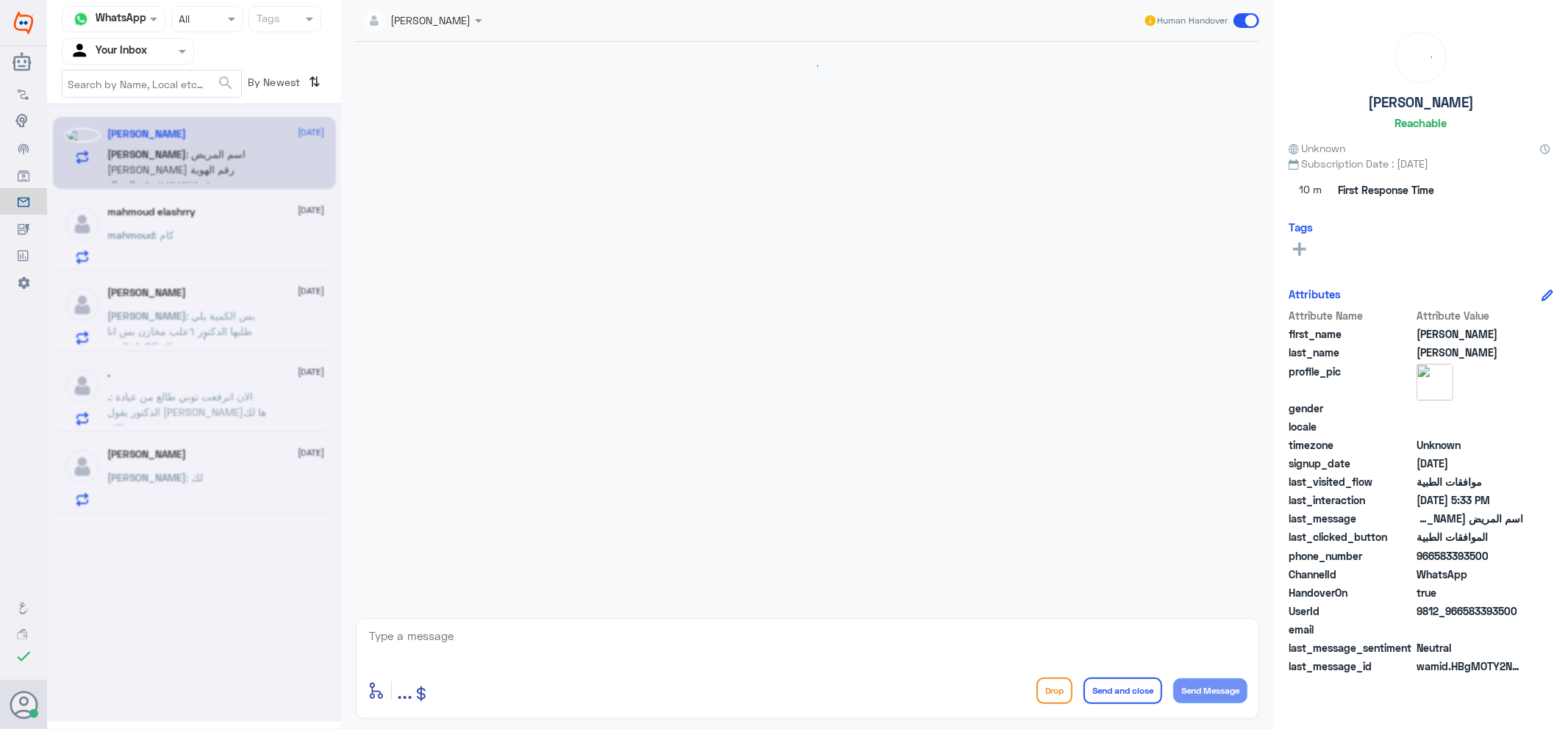
scroll to position [248, 0]
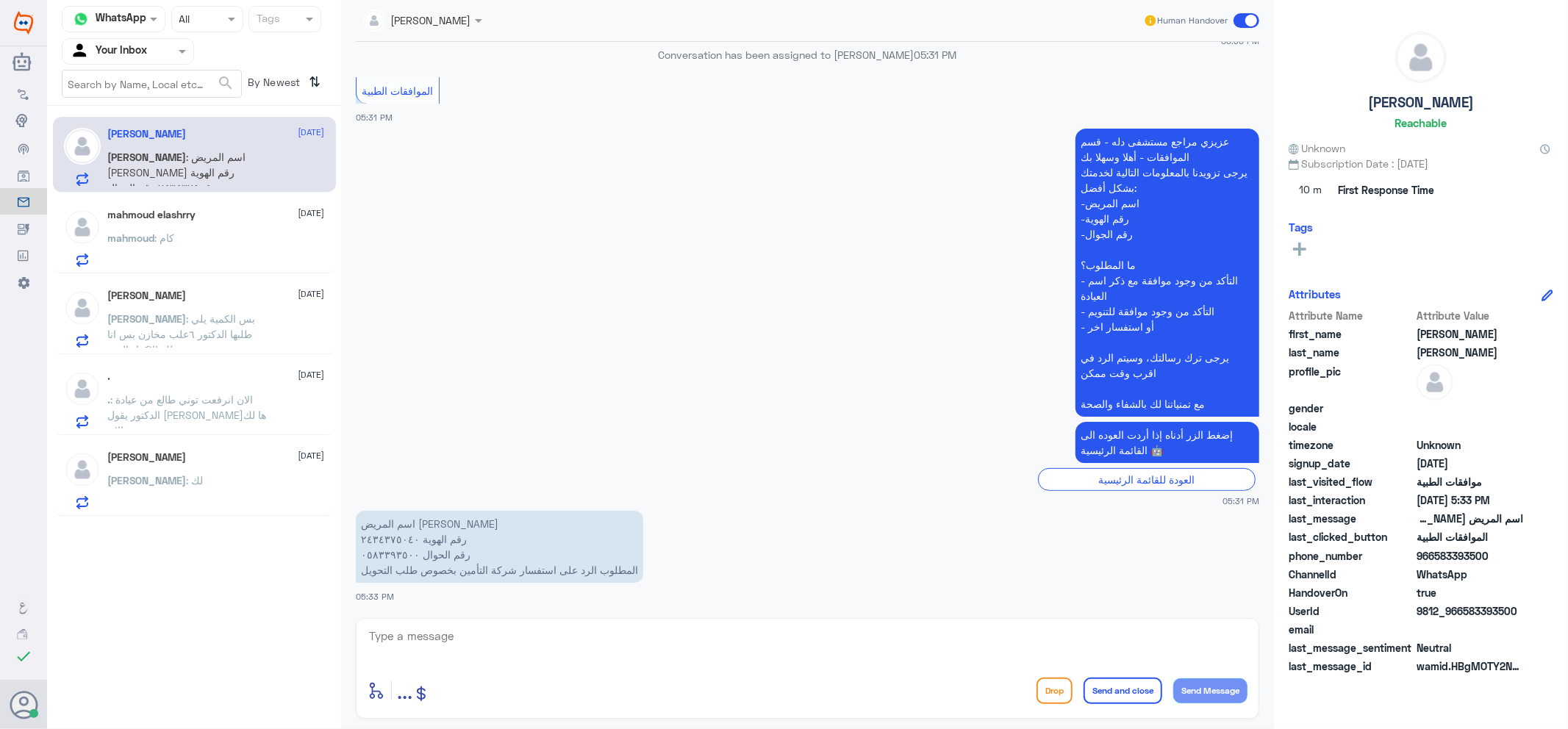
drag, startPoint x: 769, startPoint y: 677, endPoint x: 774, endPoint y: 694, distance: 17.7
click at [774, 694] on div "enter flow name ... Drop Send and close Send Message" at bounding box center [807, 691] width 879 height 33
drag, startPoint x: 766, startPoint y: 667, endPoint x: 774, endPoint y: 671, distance: 8.9
click at [765, 671] on div "enter flow name ... Drop Send and close Send Message" at bounding box center [807, 669] width 903 height 100
click at [513, 633] on textarea at bounding box center [807, 643] width 879 height 36
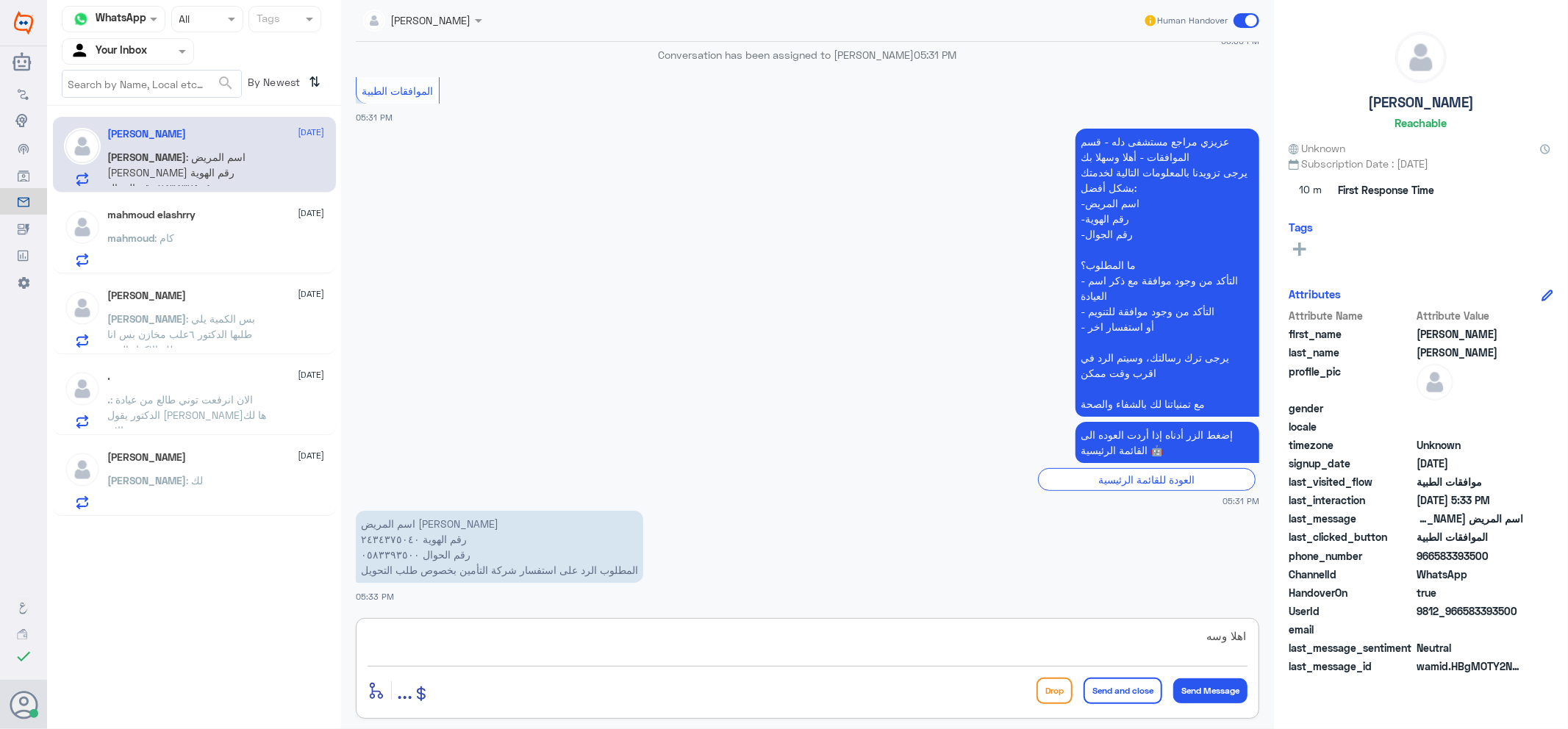
type textarea "اهلا وسهلا"
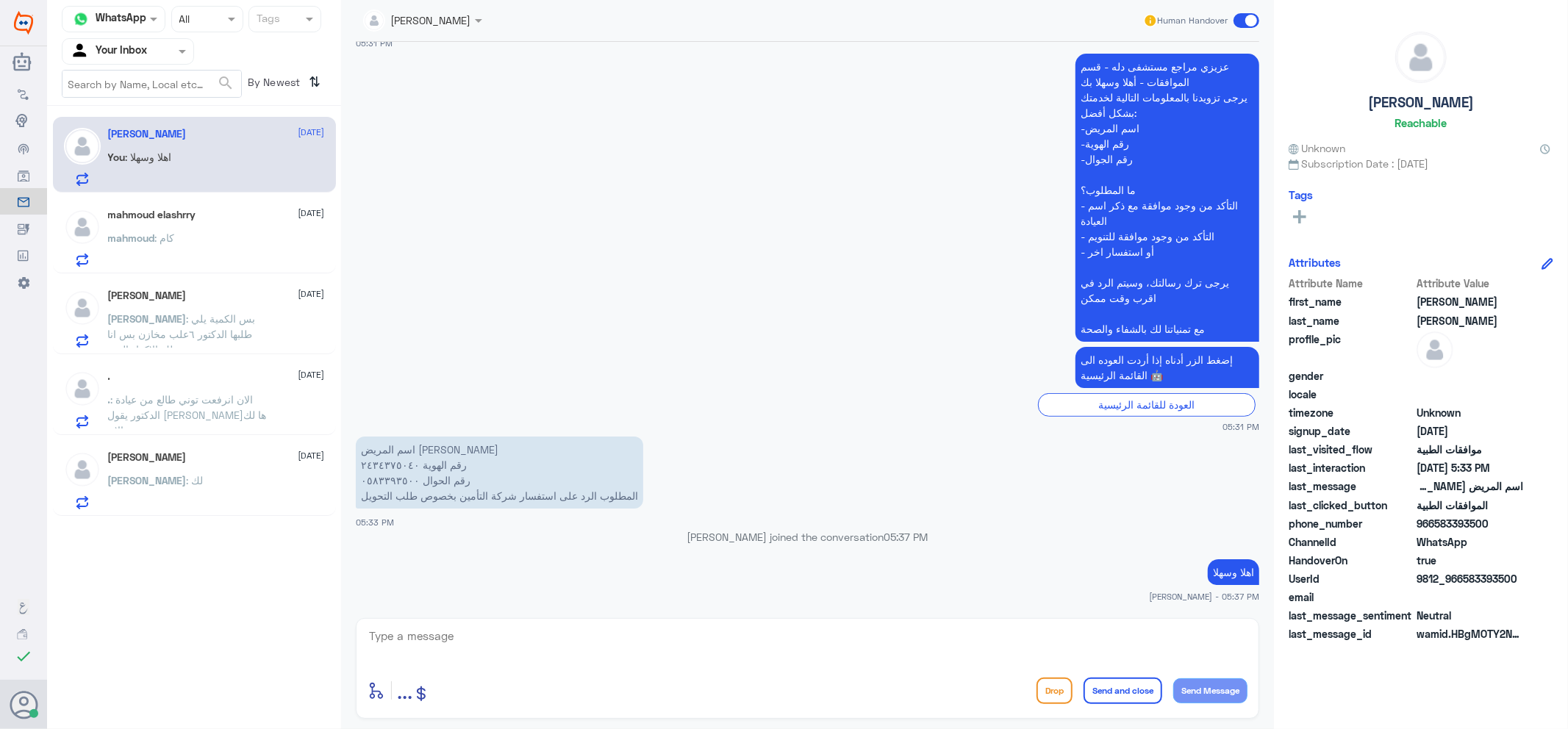
click at [579, 664] on div at bounding box center [807, 646] width 879 height 40
click at [657, 675] on div "enter flow name ... Drop Send and close Send Message" at bounding box center [807, 691] width 879 height 33
click at [659, 655] on textarea at bounding box center [807, 643] width 879 height 36
click at [426, 630] on textarea "2434375040" at bounding box center [807, 643] width 879 height 36
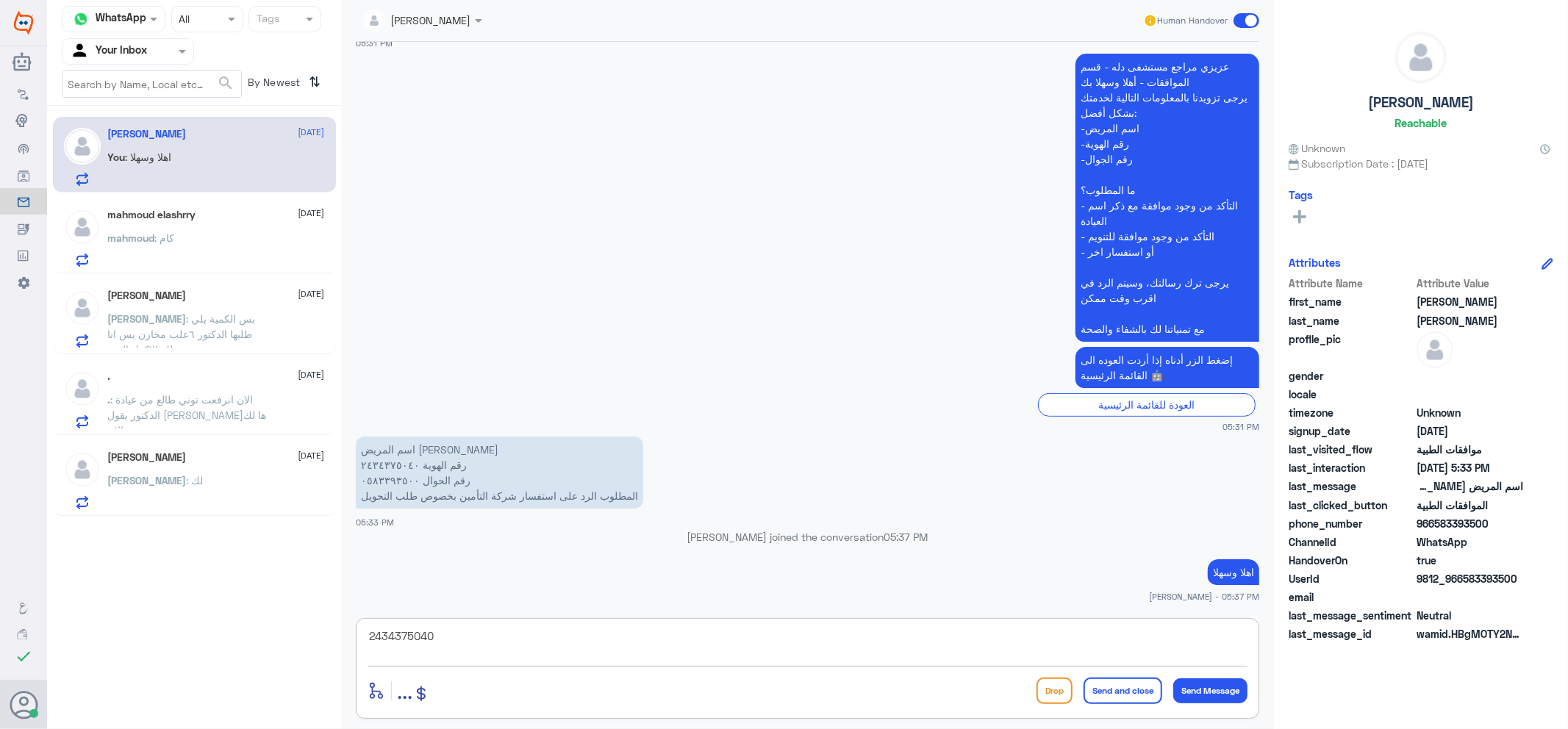
type textarea "2434375040"
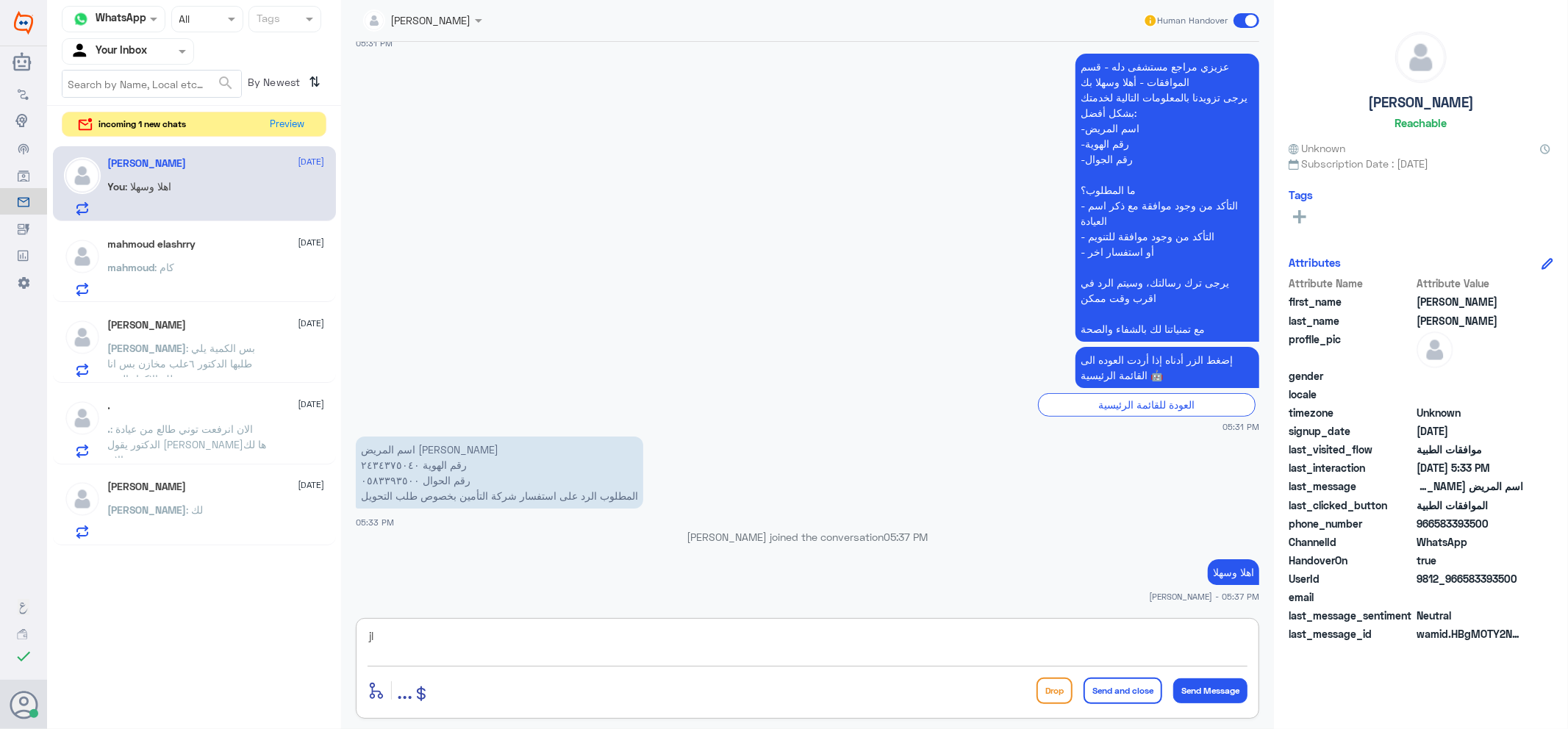
type textarea "j"
type textarea "تم متابعة طلبك"
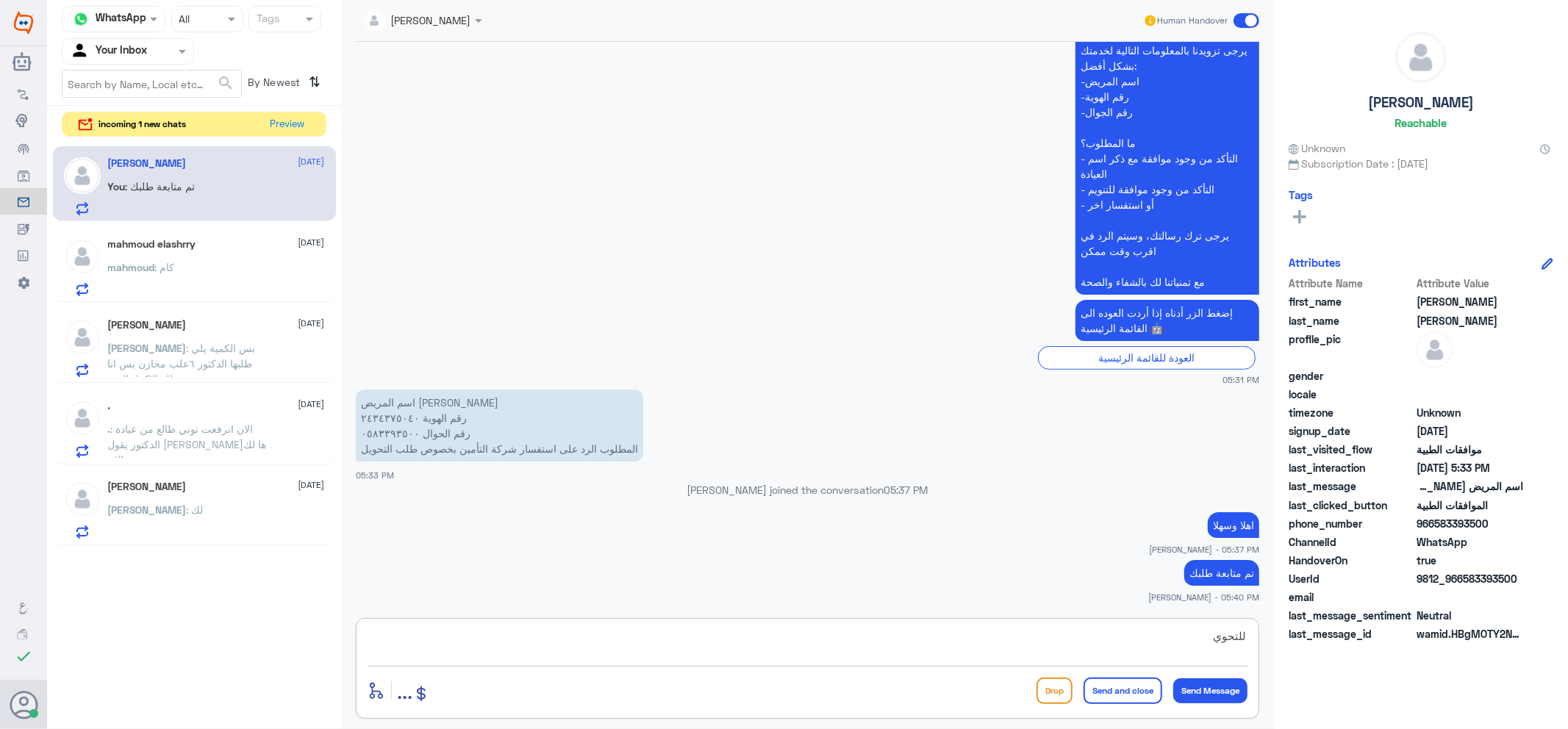
type textarea "للتحويل"
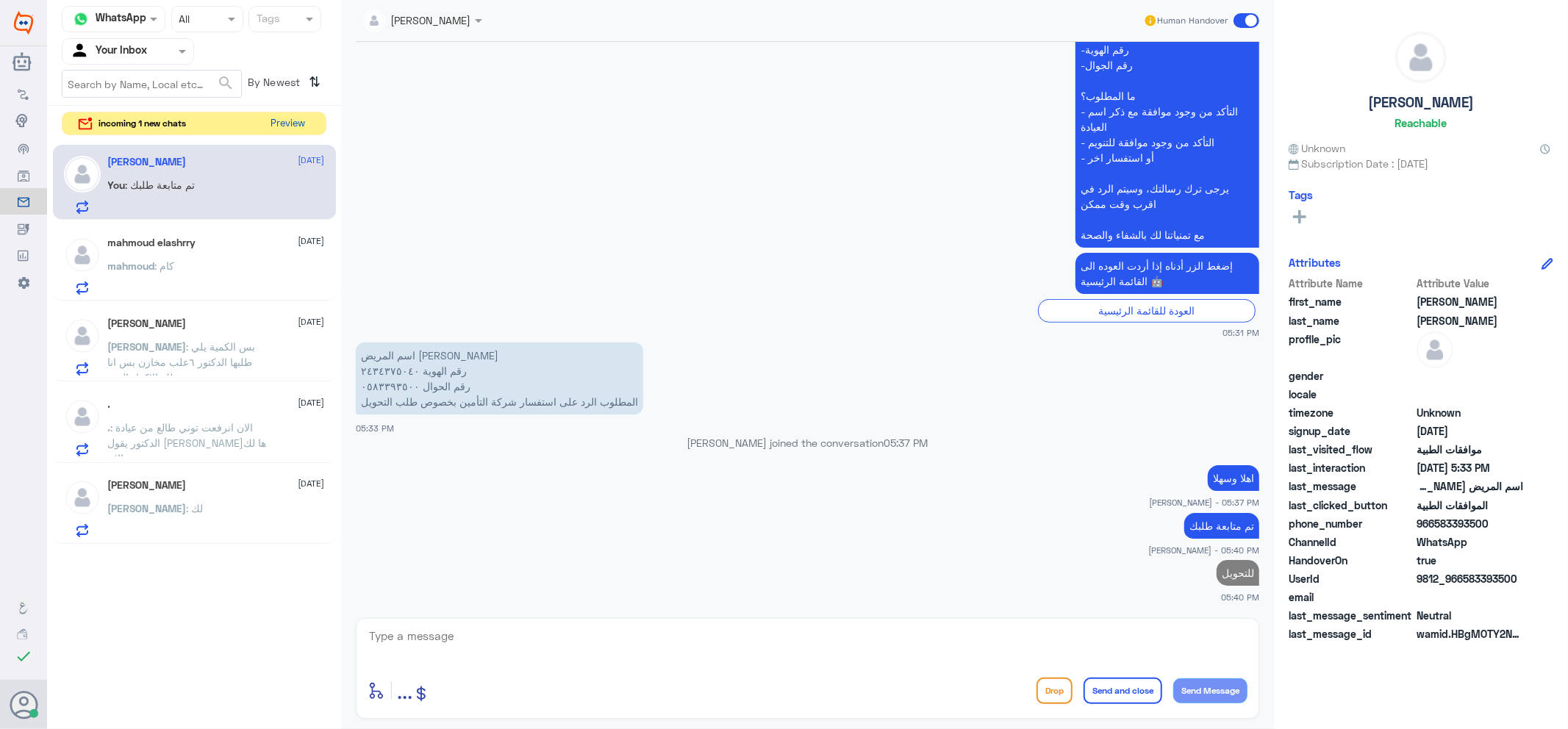
click at [293, 121] on button "Preview" at bounding box center [288, 123] width 46 height 23
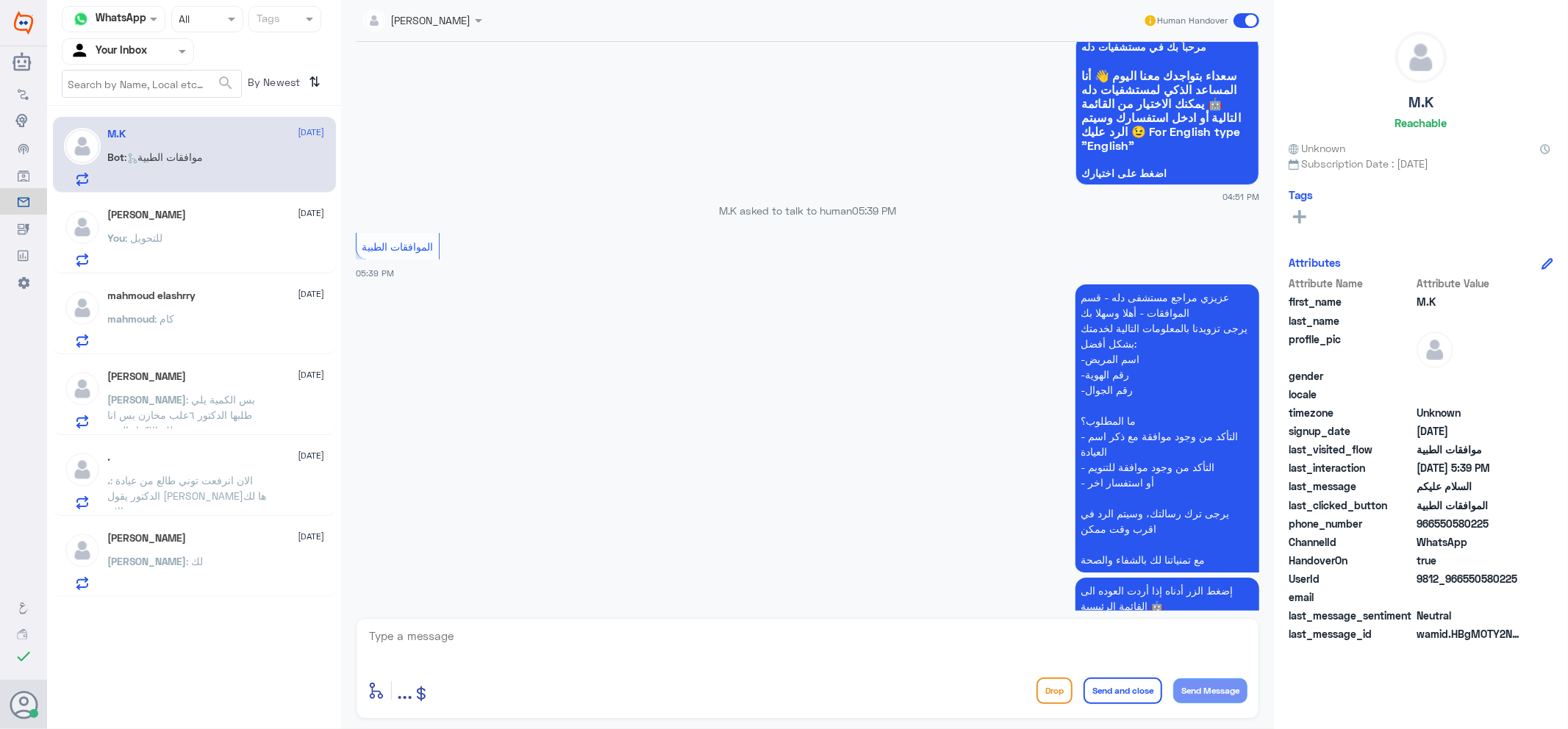
scroll to position [0, 0]
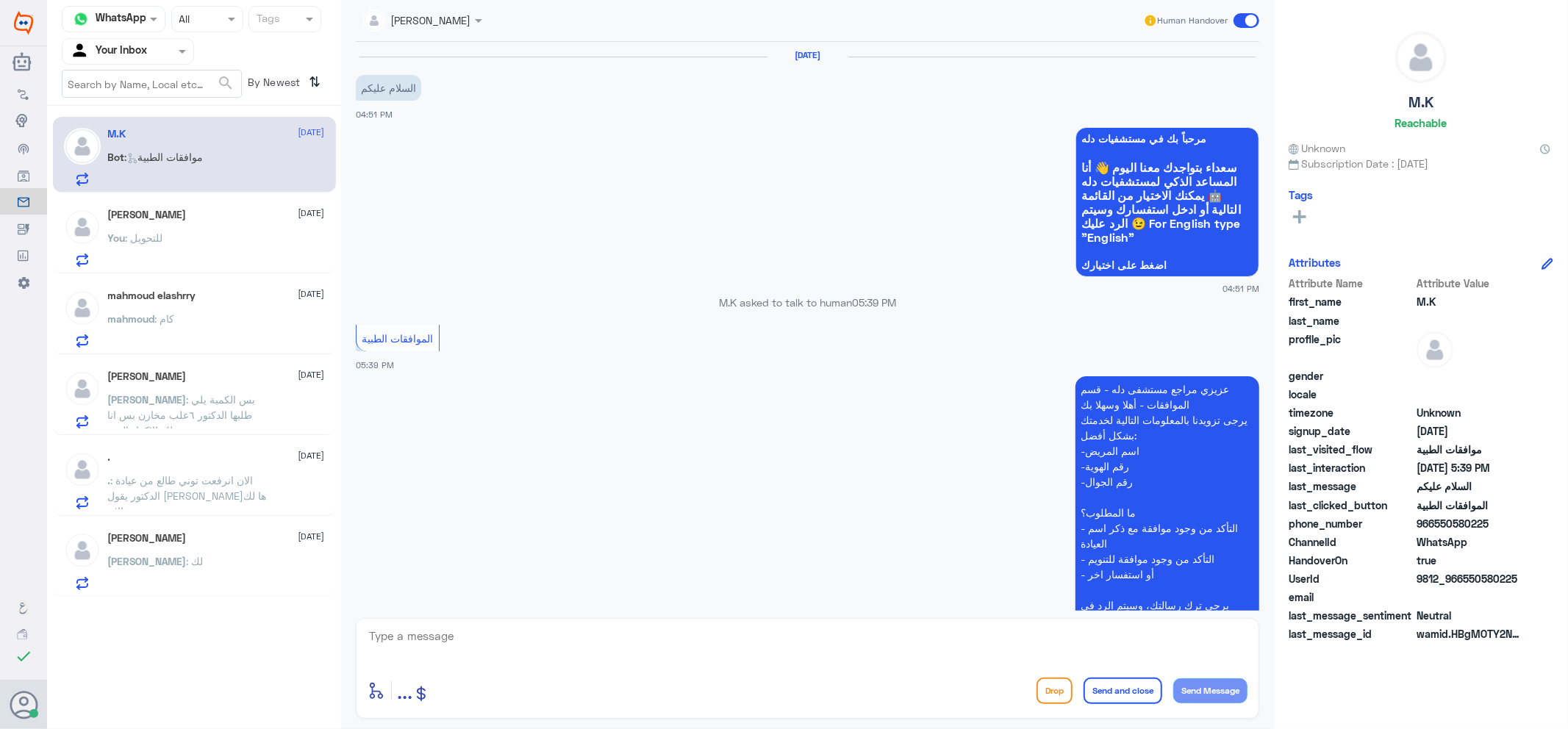
drag, startPoint x: 654, startPoint y: 650, endPoint x: 658, endPoint y: 622, distance: 28.3
click at [656, 647] on textarea at bounding box center [807, 643] width 879 height 36
click at [762, 651] on textarea at bounding box center [807, 643] width 879 height 36
type textarea "وعليكم السلام"
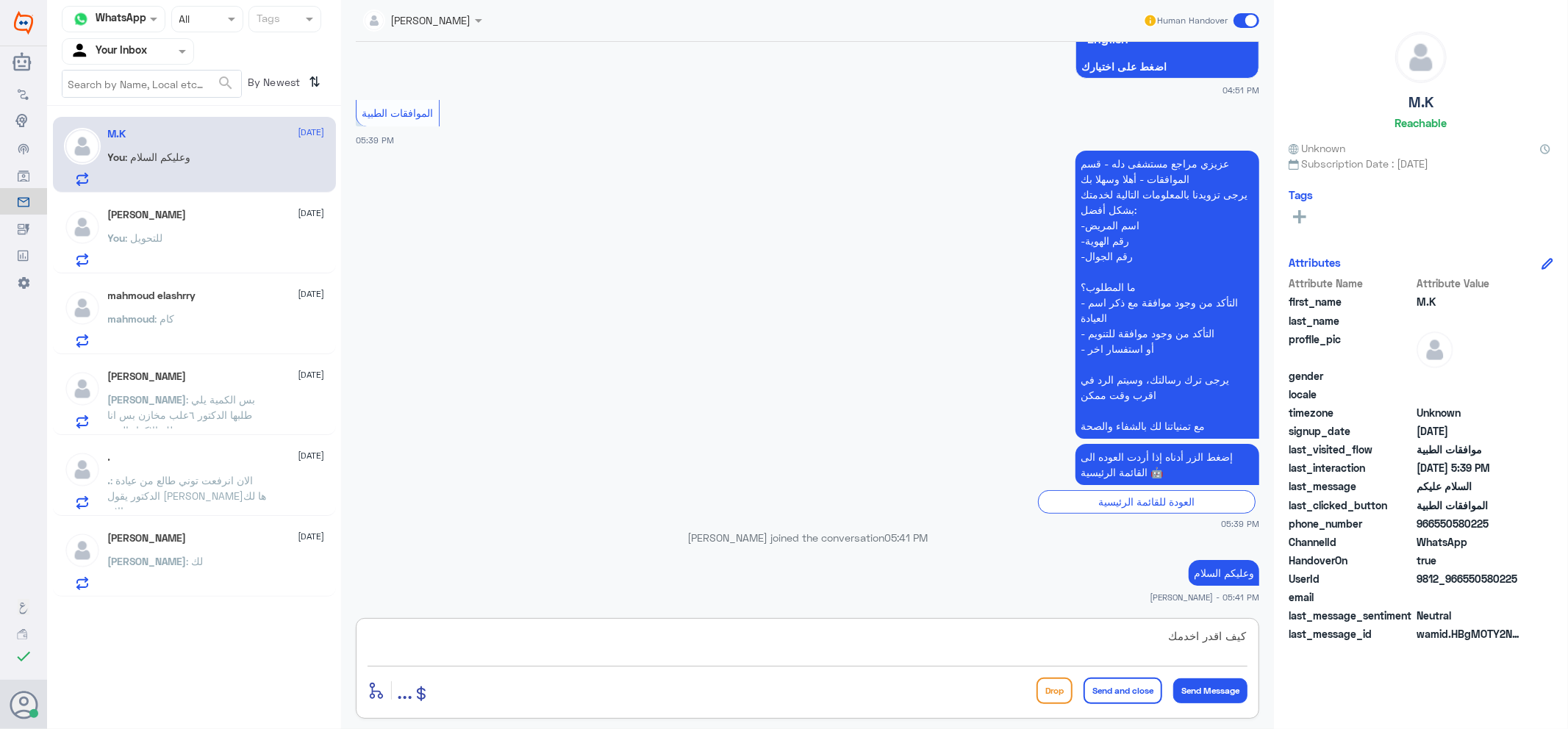
type textarea "كيف اقدر اخدمك؟"
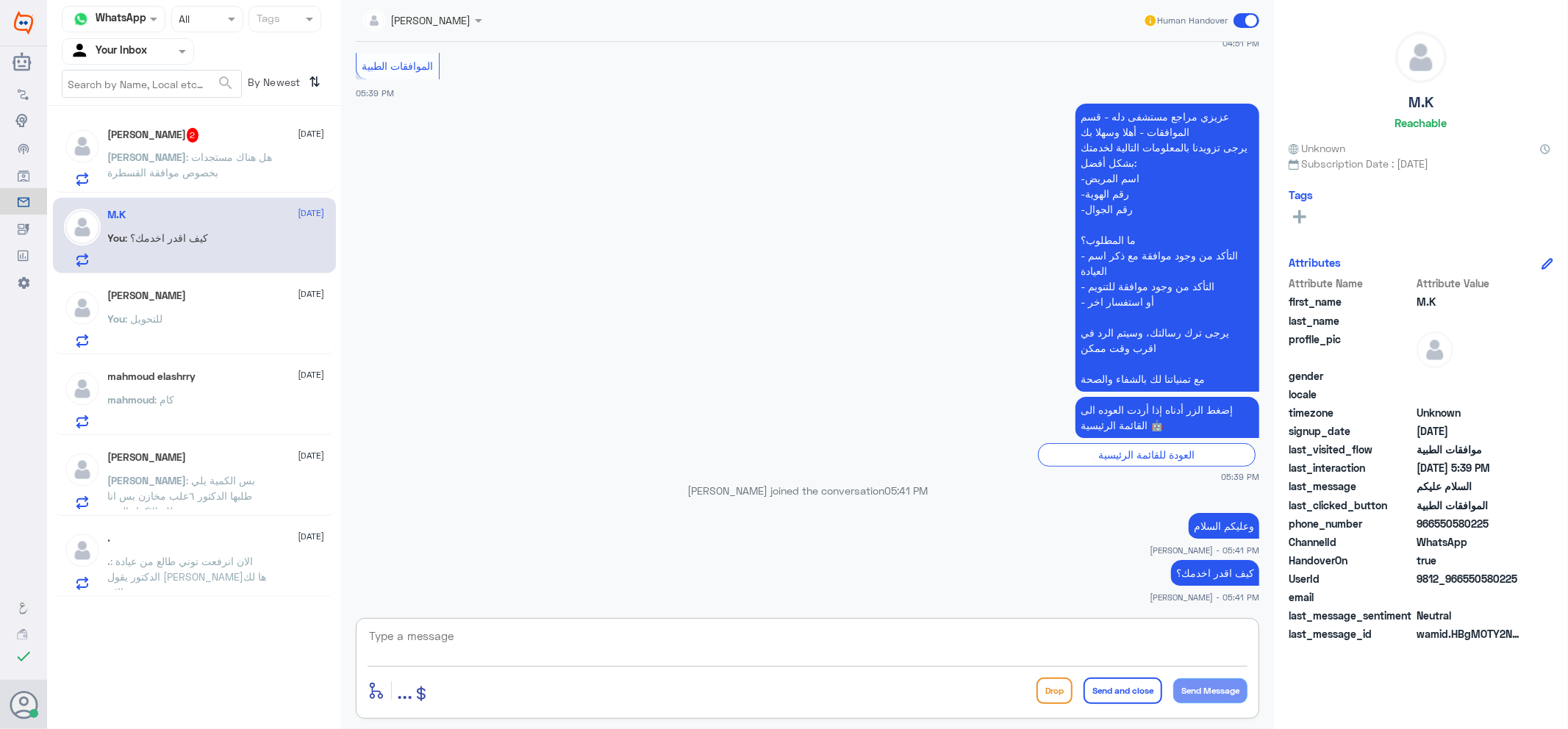
click at [239, 172] on p "Ali : هل هناك مستجدات بخصوص موافقة القسطرة" at bounding box center [190, 168] width 165 height 36
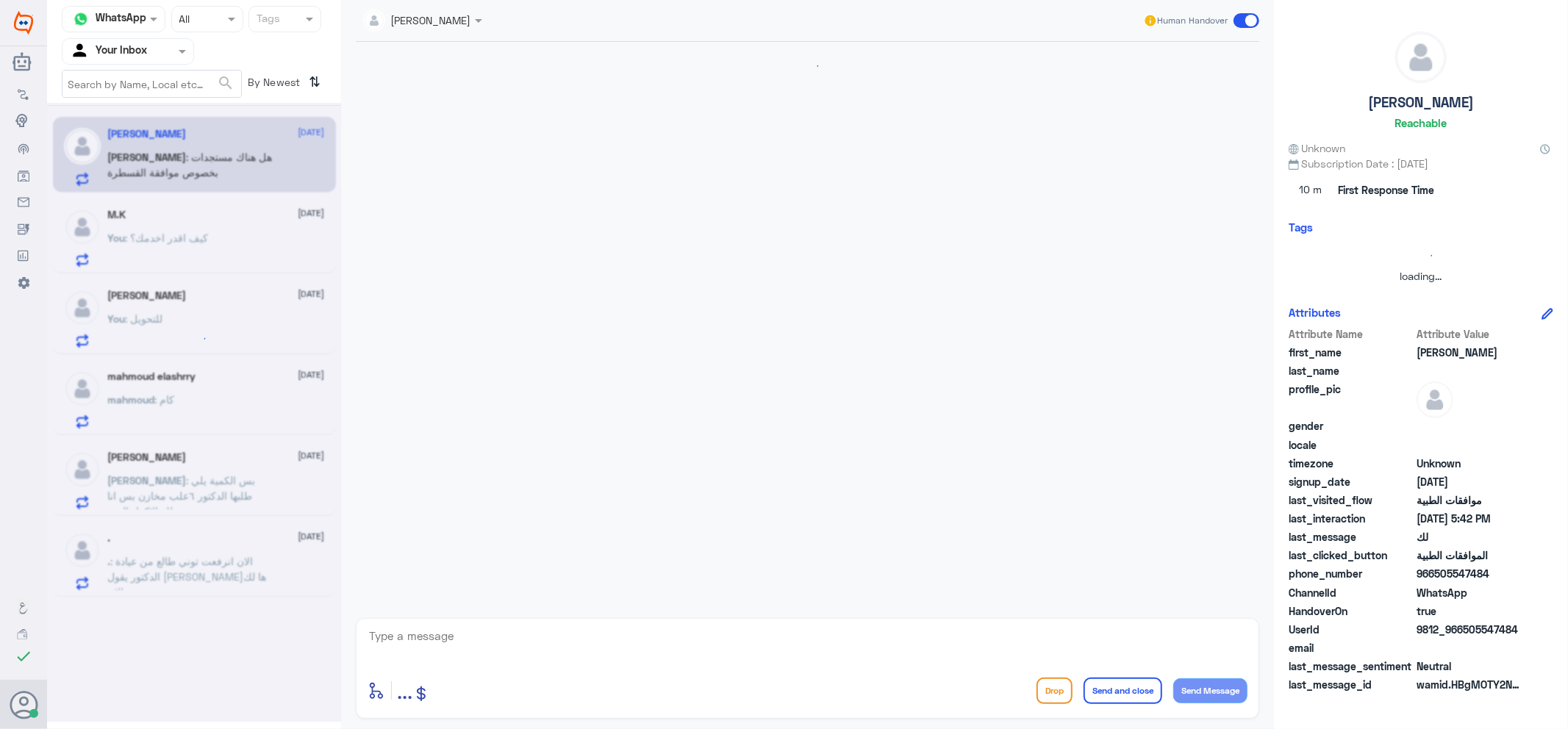
scroll to position [1281, 0]
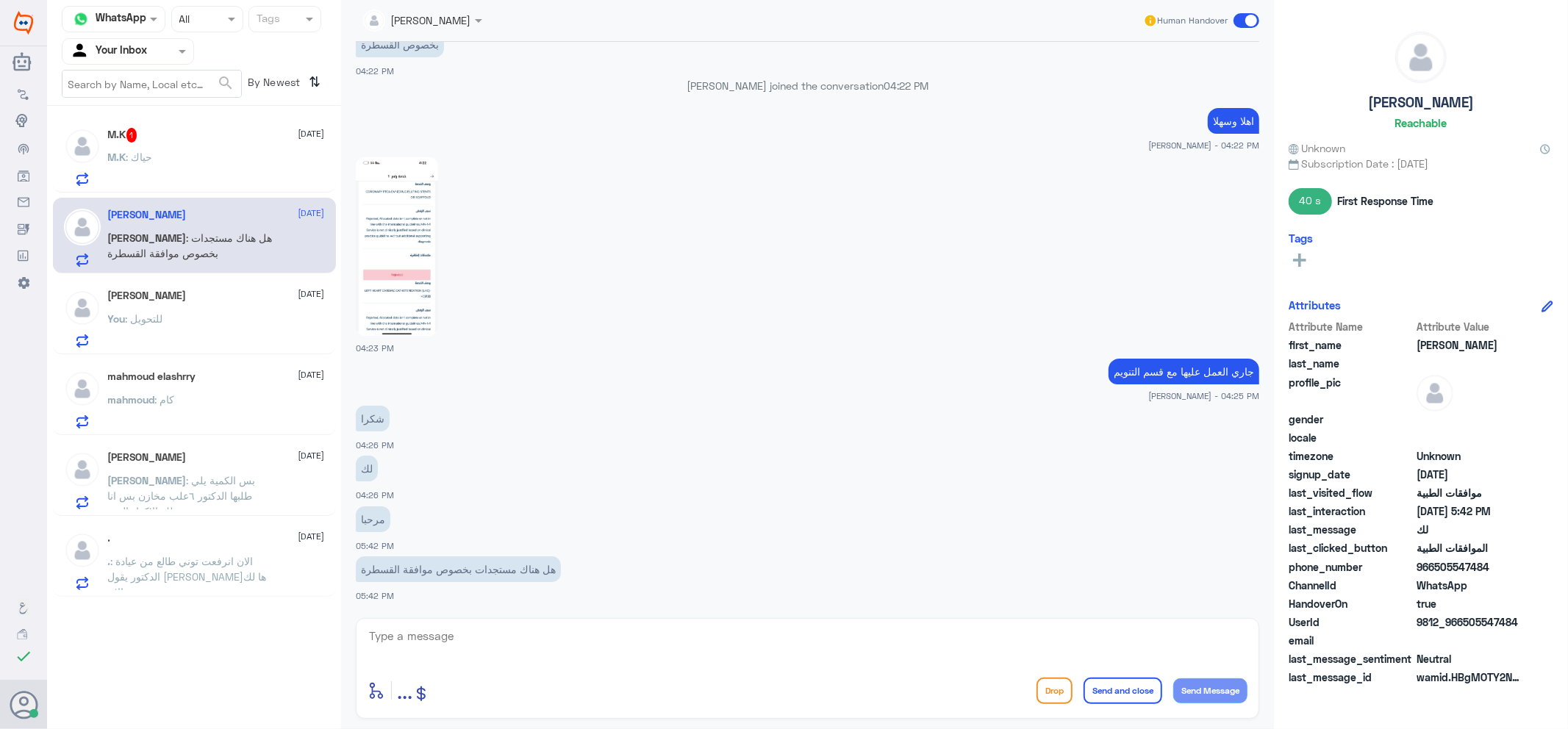
click at [263, 180] on div "M.K : حياك" at bounding box center [216, 170] width 217 height 33
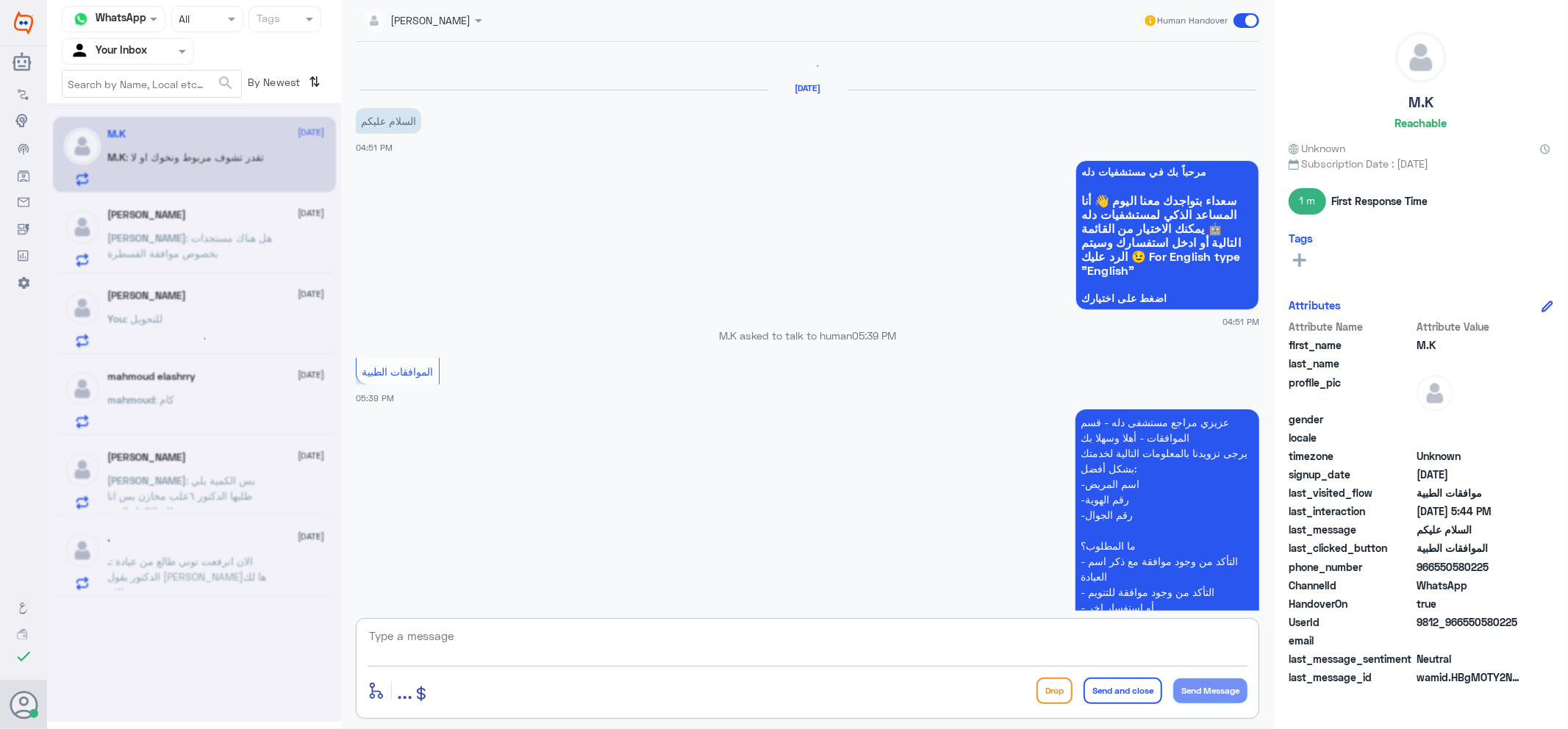
click at [580, 642] on textarea at bounding box center [807, 643] width 879 height 36
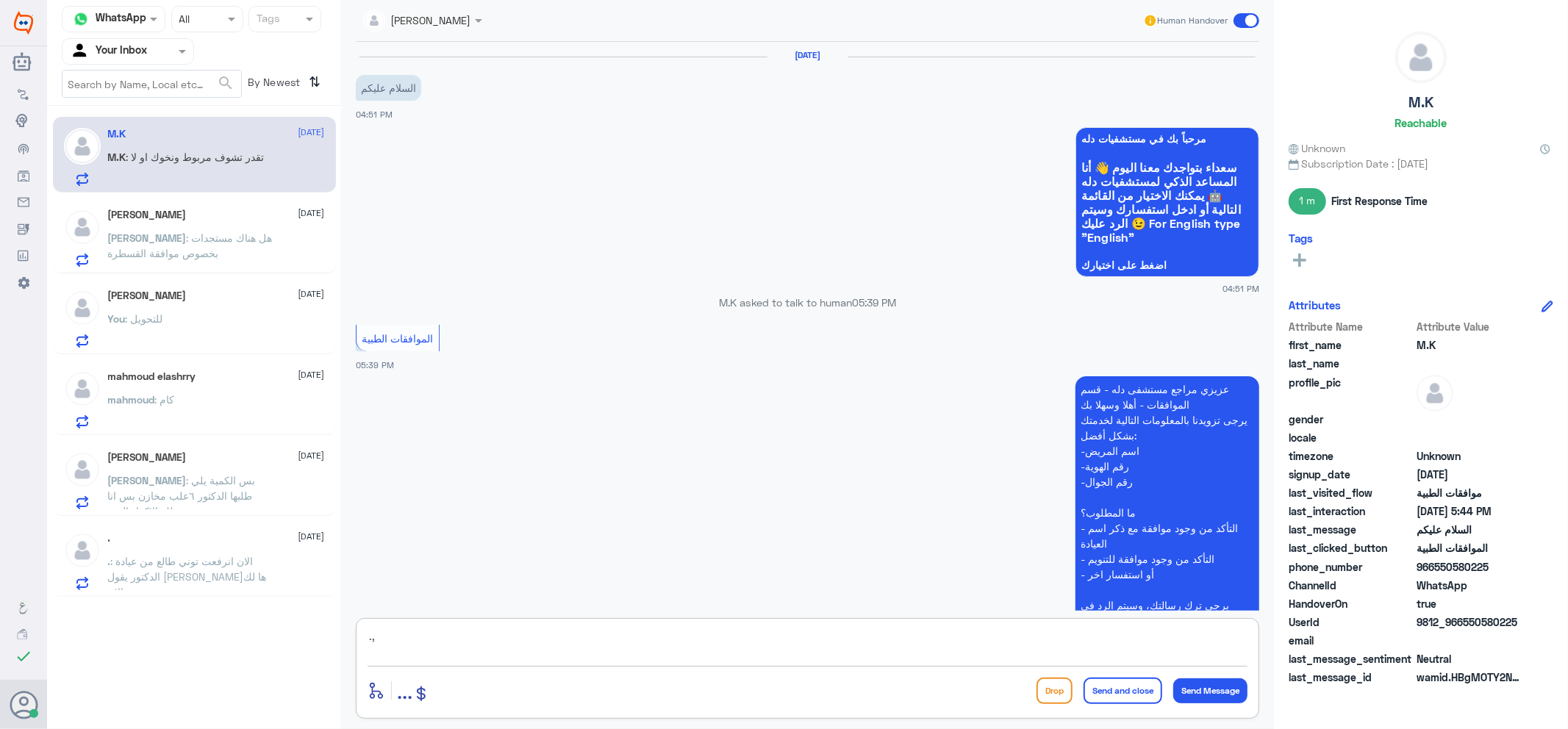
type textarea "."
type textarea "زودني برقم هويتك من فضلك"
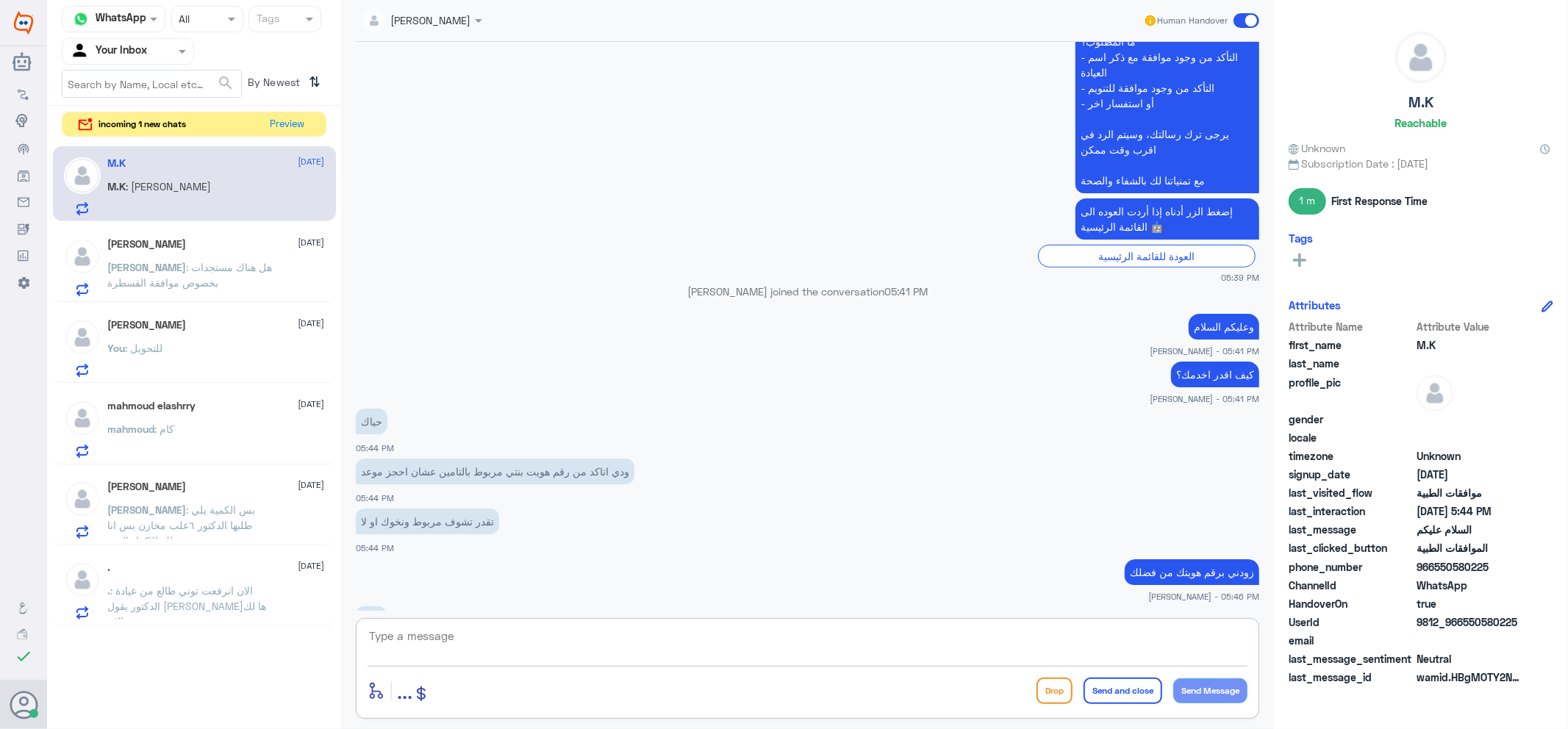
scroll to position [672, 0]
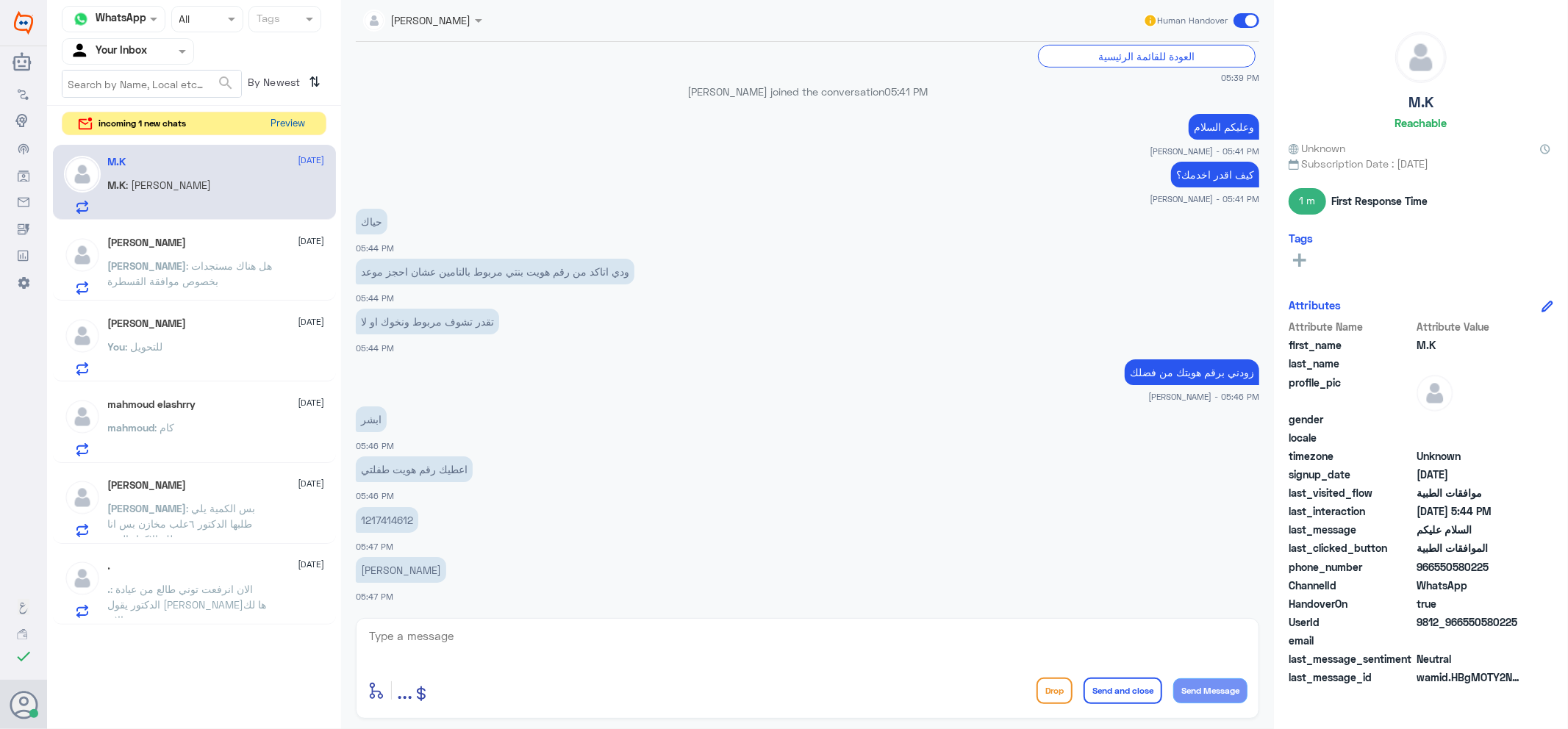
click at [290, 133] on button "Preview" at bounding box center [288, 123] width 46 height 23
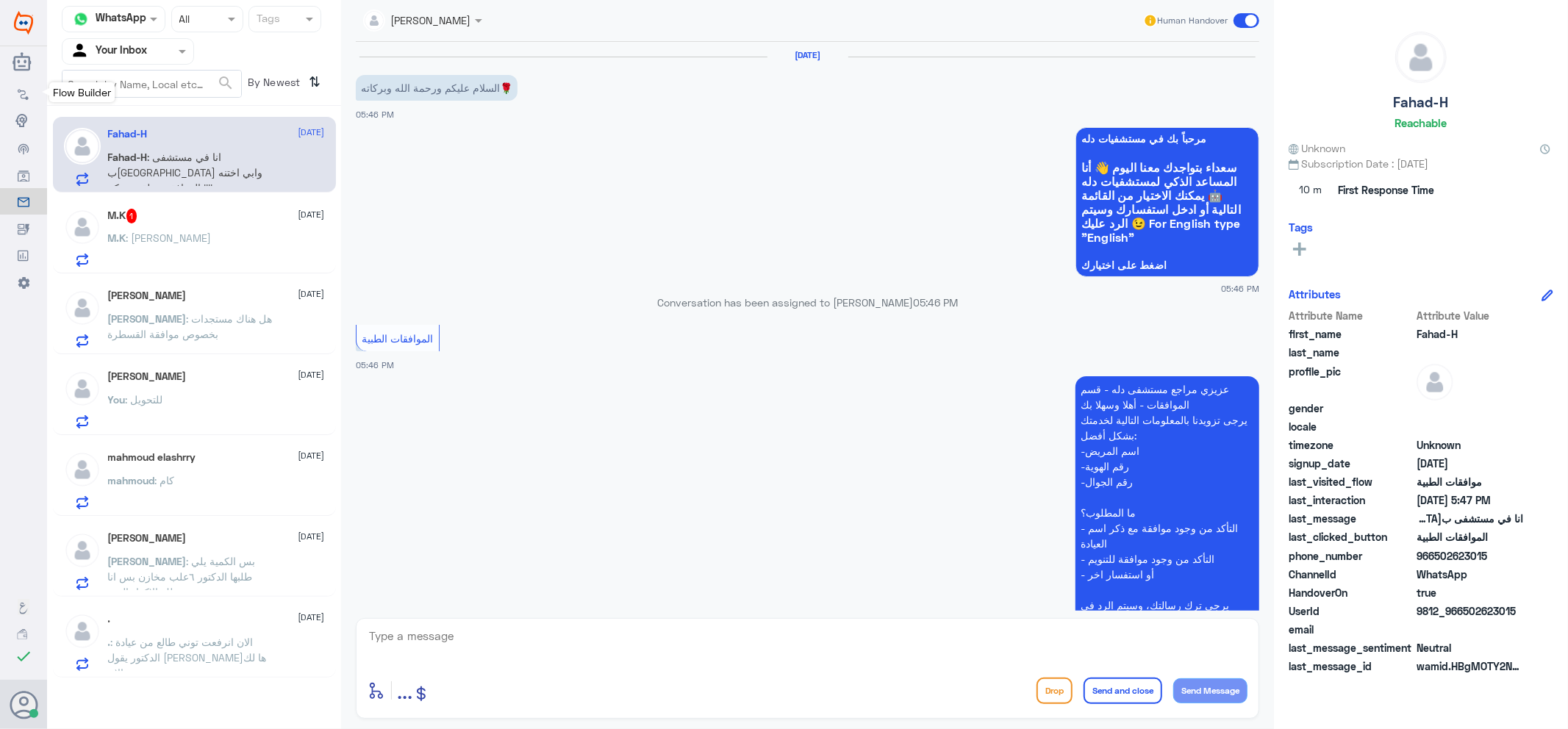
scroll to position [384, 0]
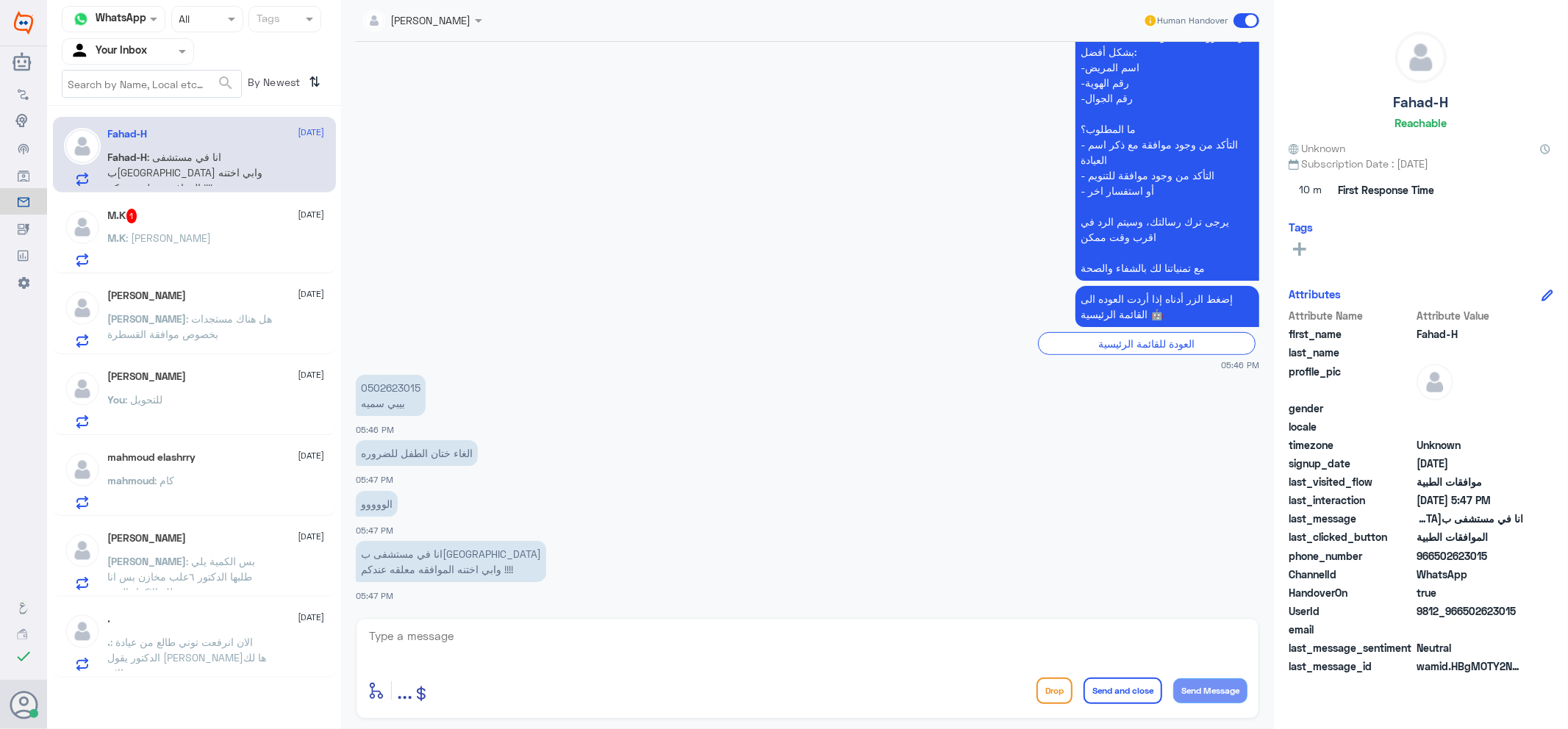
click at [254, 241] on div "M.K : [PERSON_NAME]" at bounding box center [216, 250] width 217 height 33
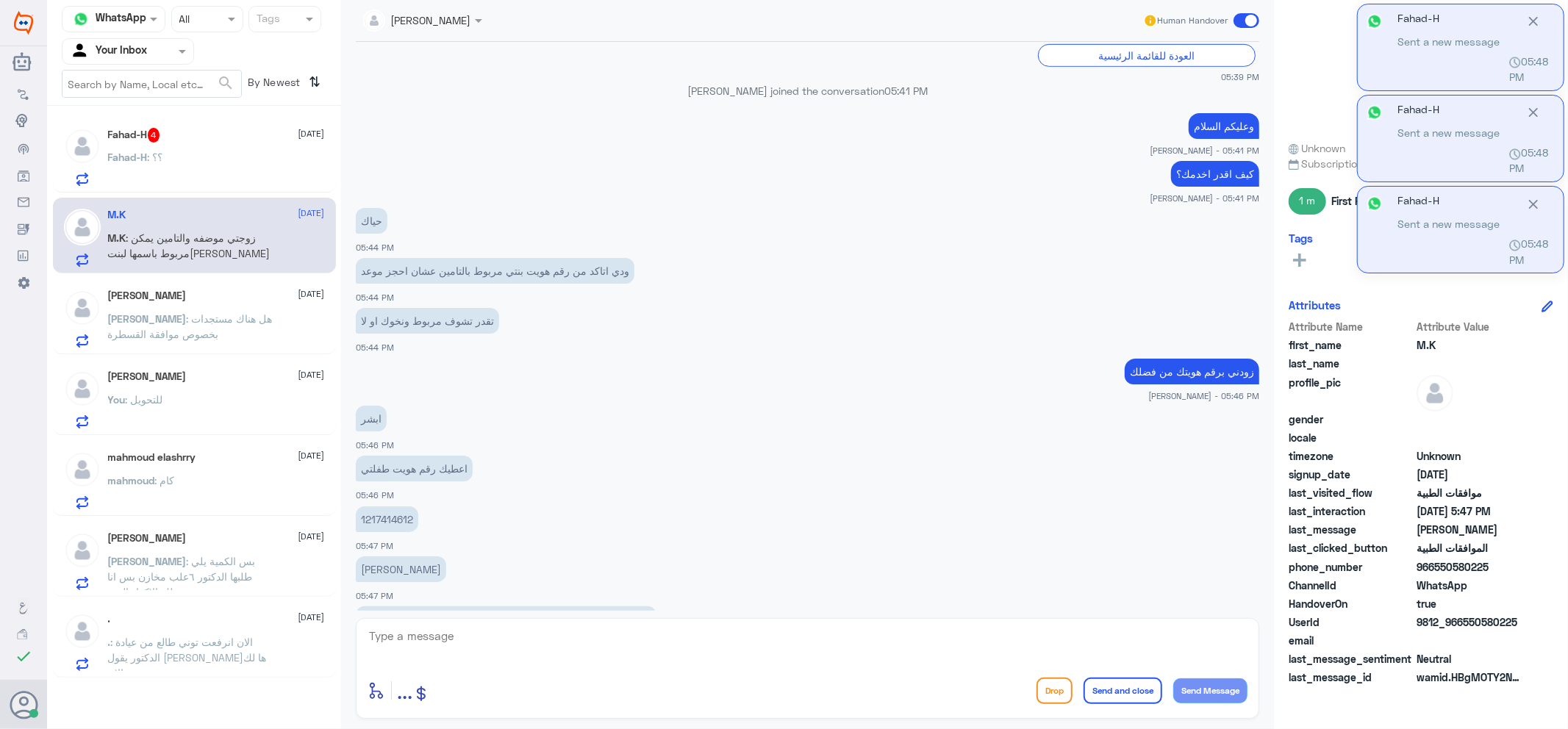
scroll to position [722, 0]
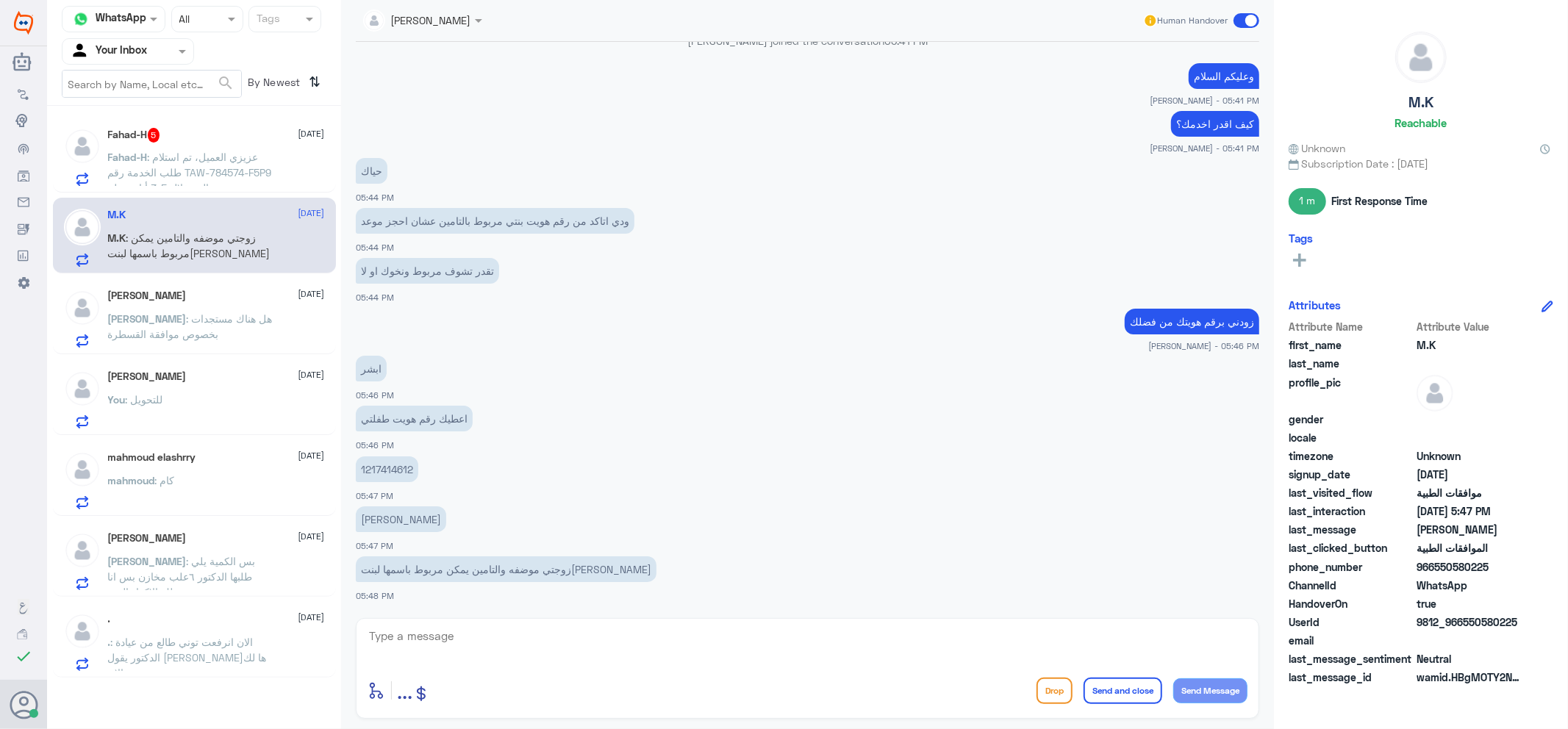
click at [386, 467] on p "1217414612" at bounding box center [387, 469] width 62 height 26
copy p "1217414612"
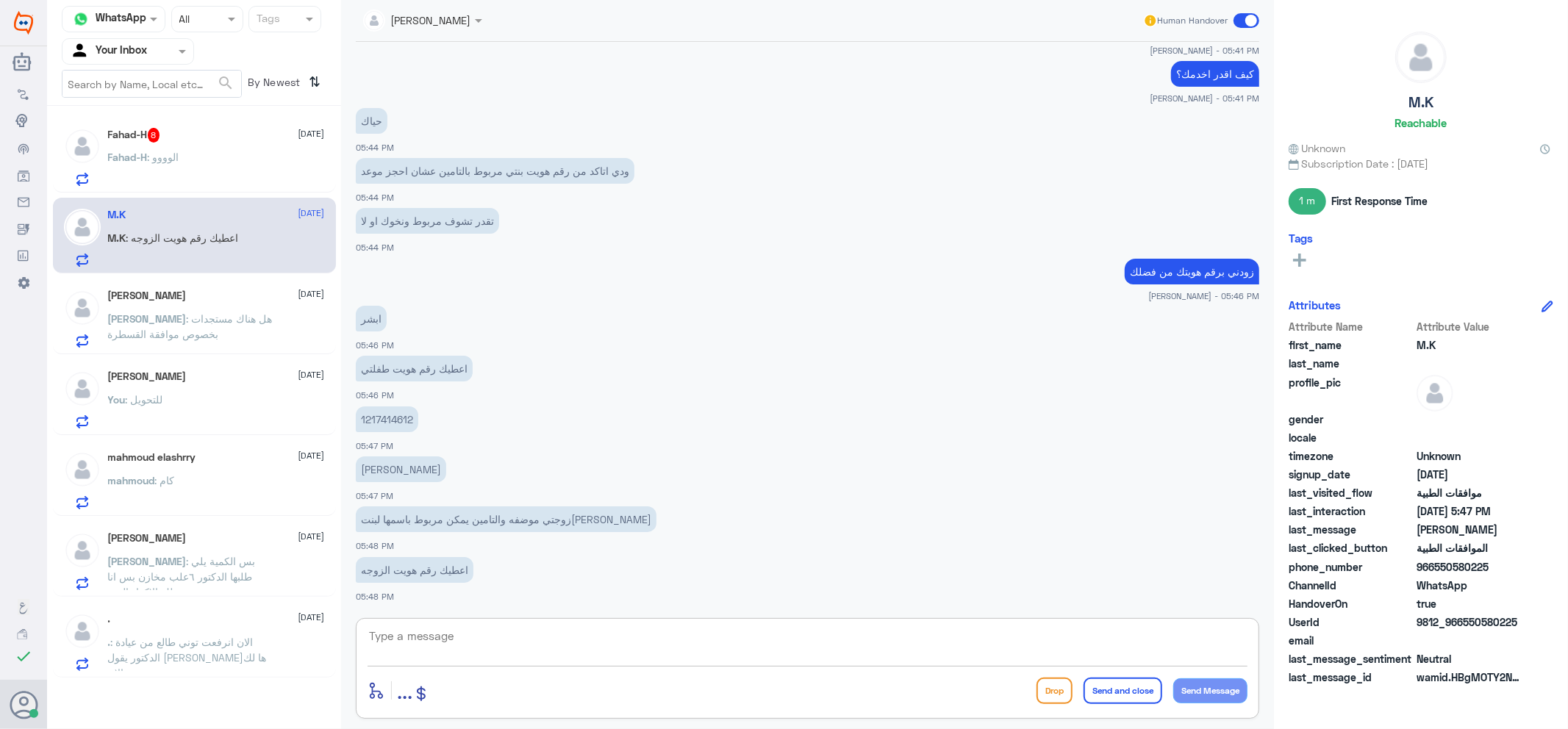
click at [431, 630] on textarea at bounding box center [807, 643] width 879 height 36
type textarea "v"
type textarea "رقم الهوسة الاخر"
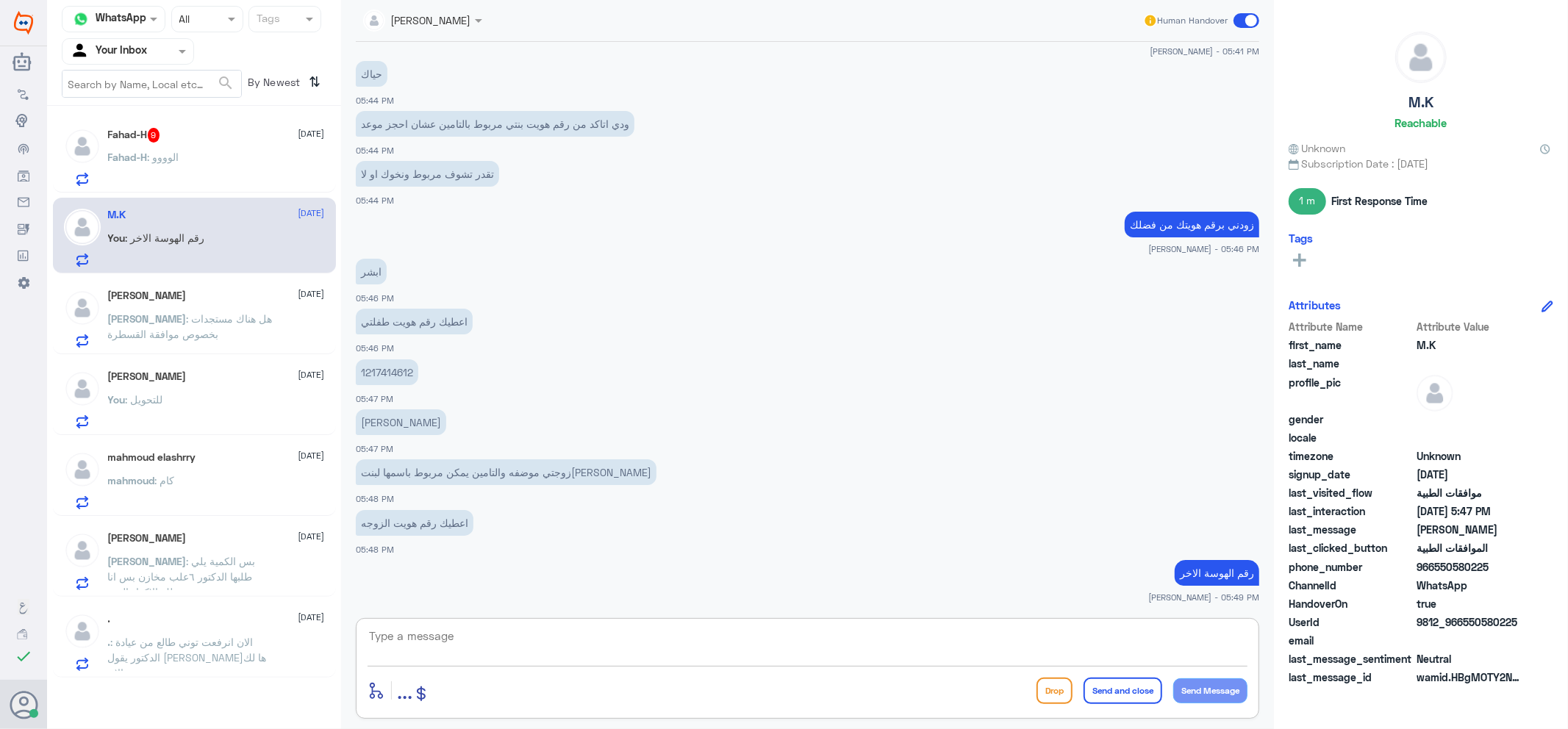
click at [906, 638] on textarea at bounding box center [807, 643] width 879 height 36
type textarea "رقم الهوية الاخر"
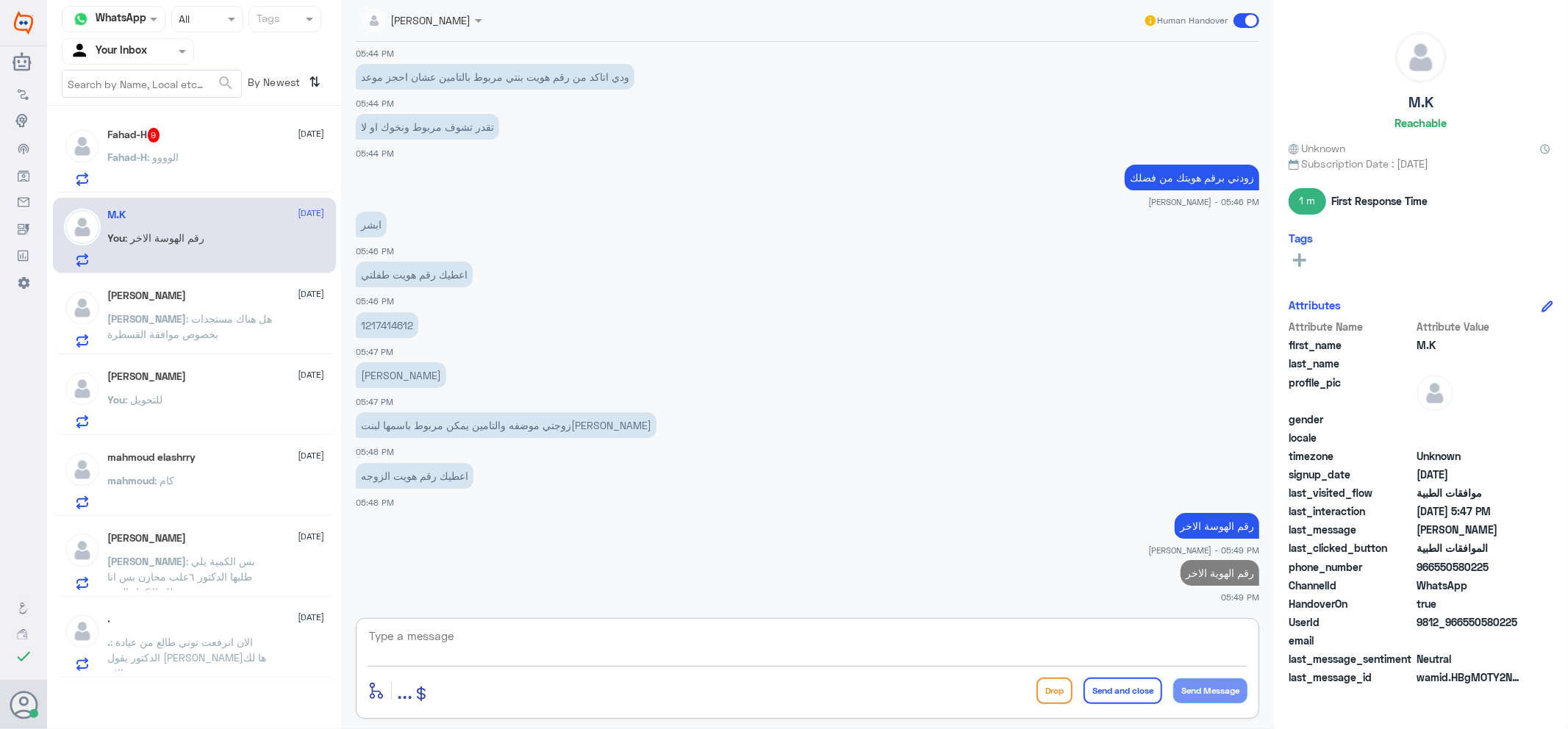
click at [219, 155] on div "Fahad-H : الوووو" at bounding box center [216, 170] width 217 height 33
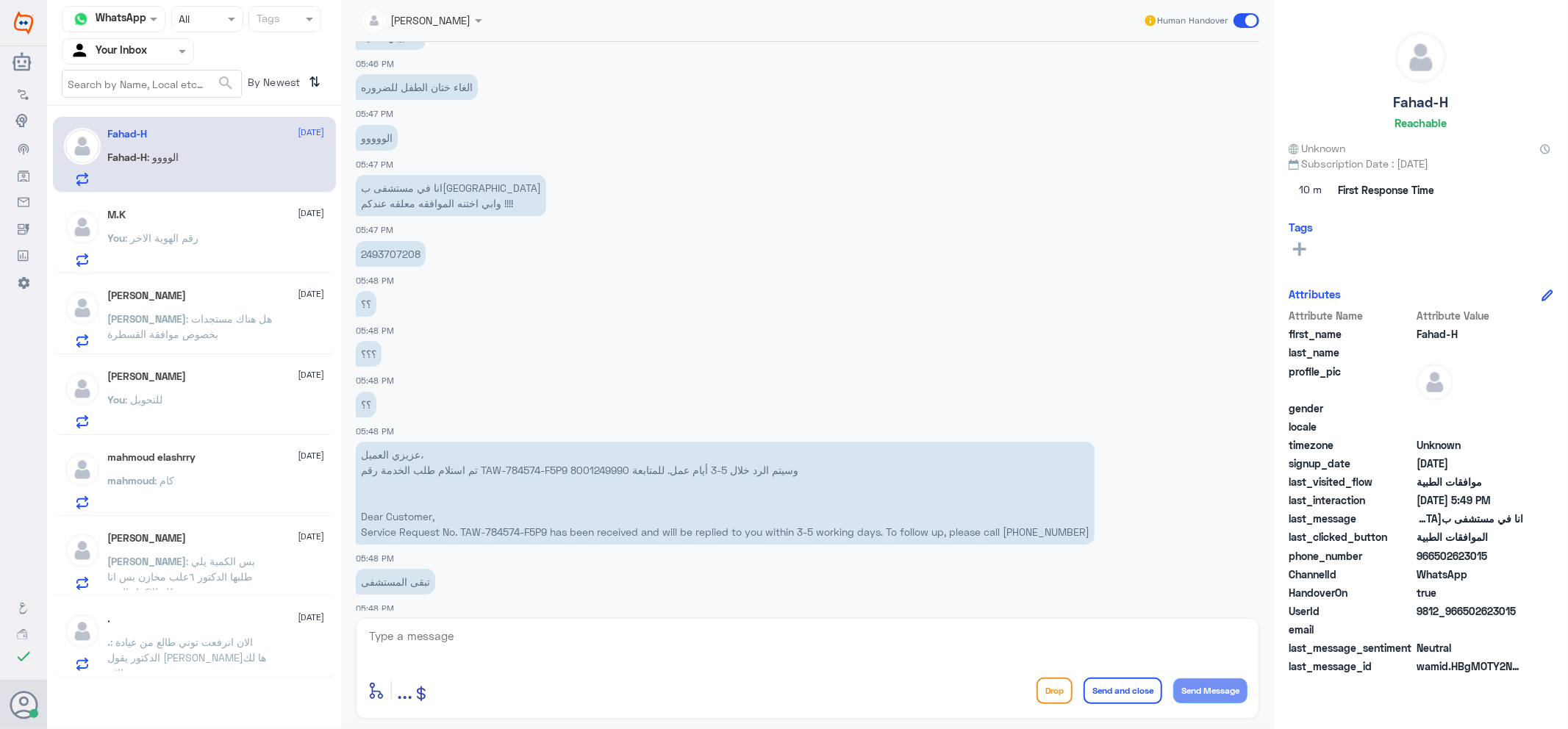
scroll to position [913, 0]
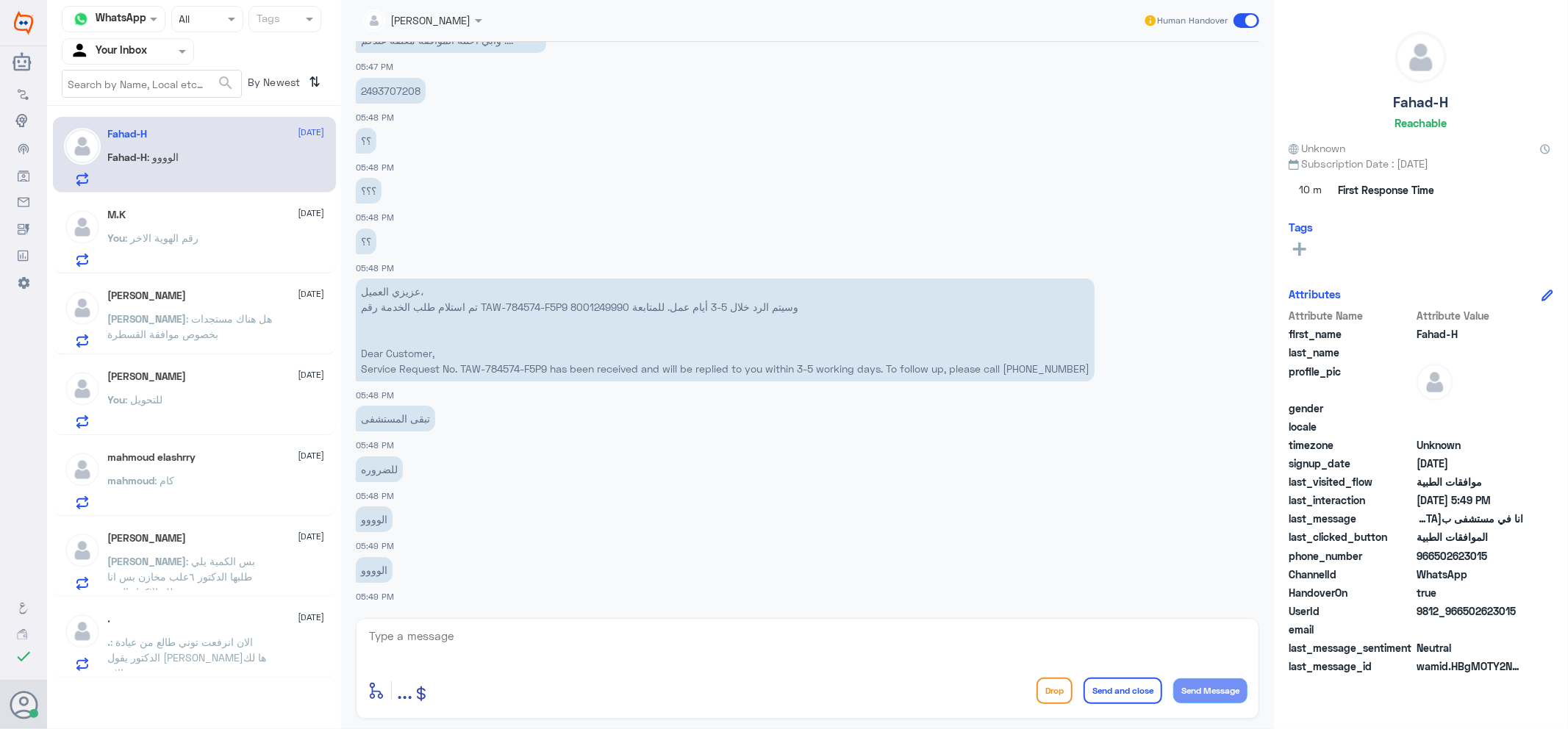
click at [603, 643] on textarea at bounding box center [807, 643] width 879 height 36
click at [645, 664] on div at bounding box center [807, 646] width 879 height 40
click at [711, 645] on textarea at bounding box center [807, 643] width 879 height 36
type textarea "اهلا وسهلا"
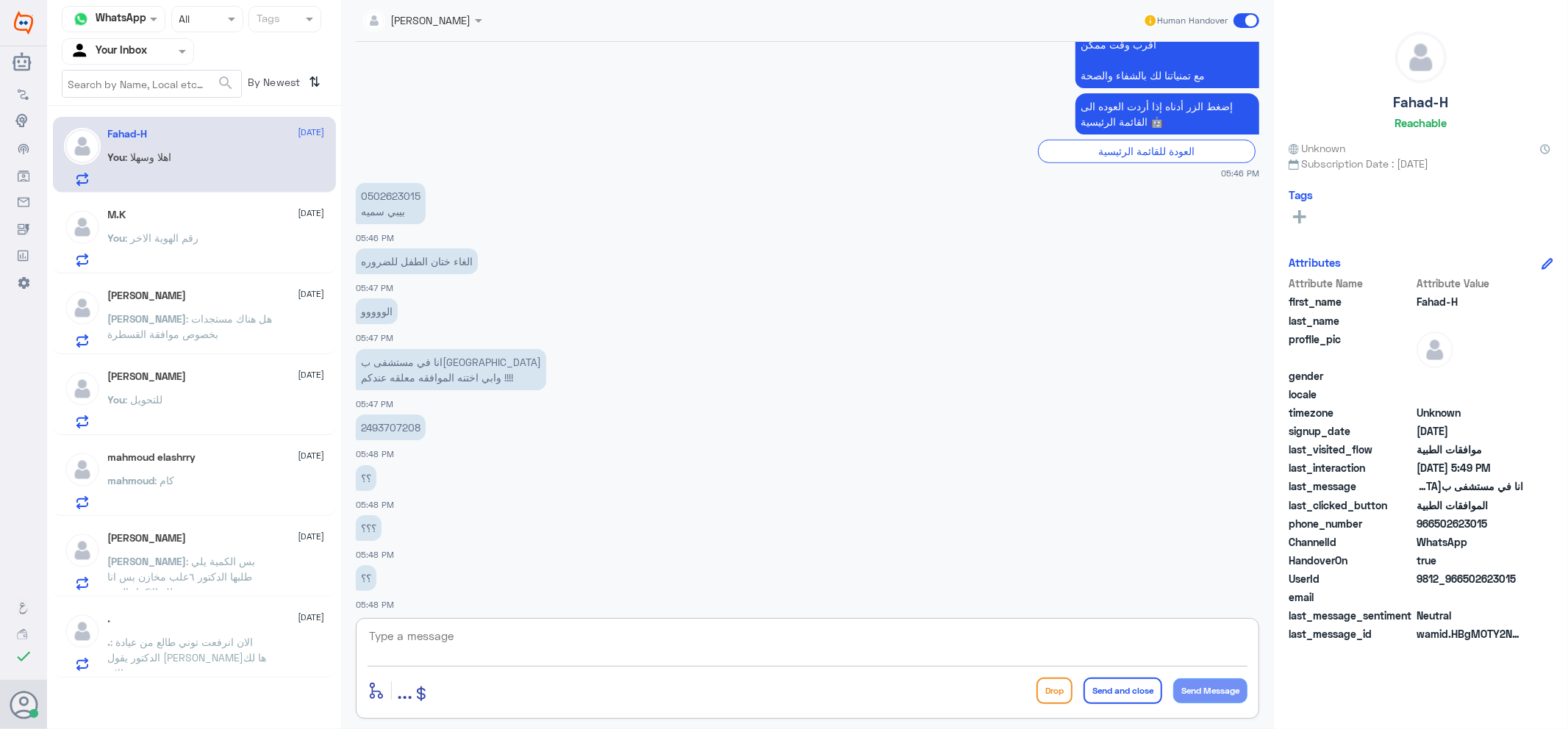
scroll to position [388, 0]
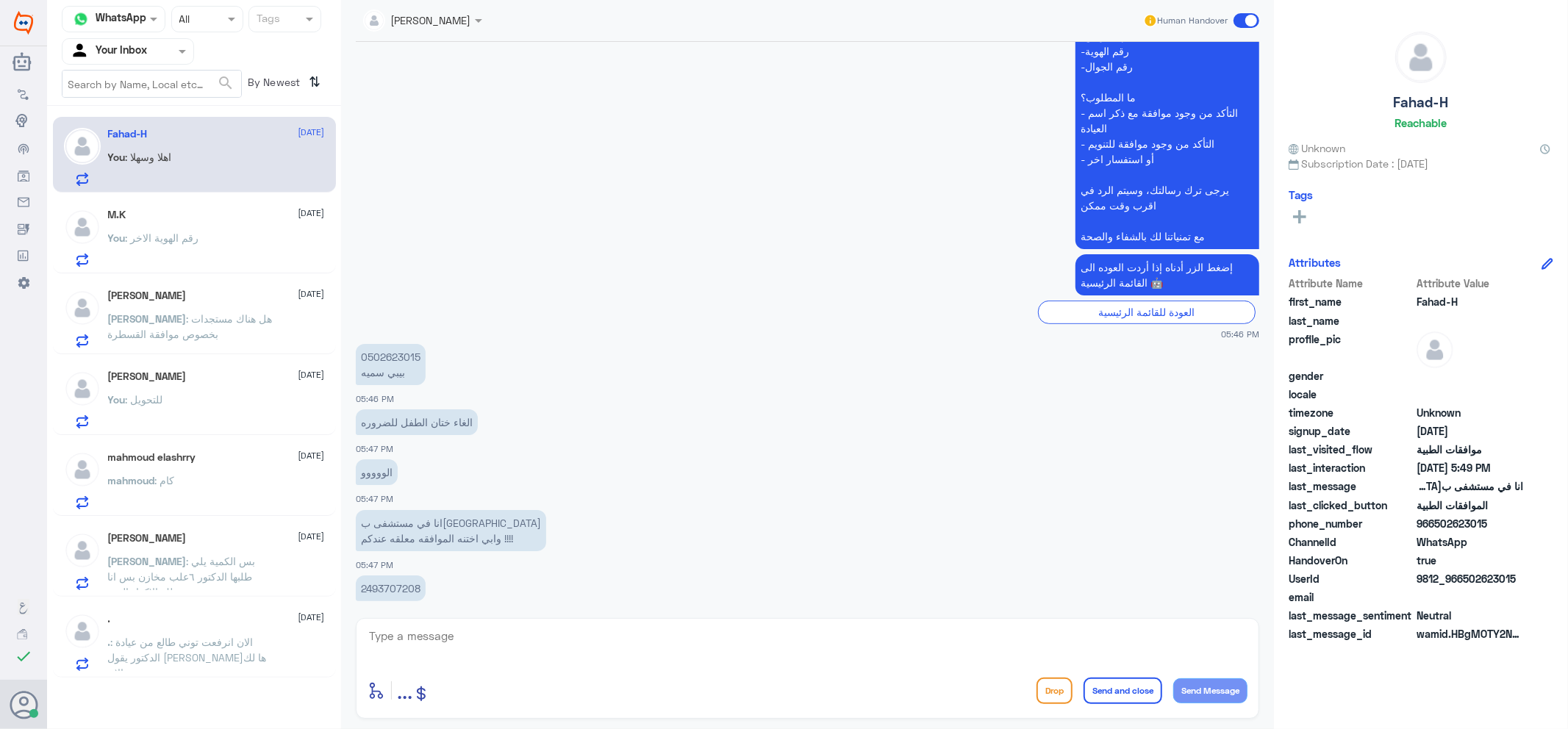
click at [394, 589] on p "2493707208" at bounding box center [390, 588] width 70 height 26
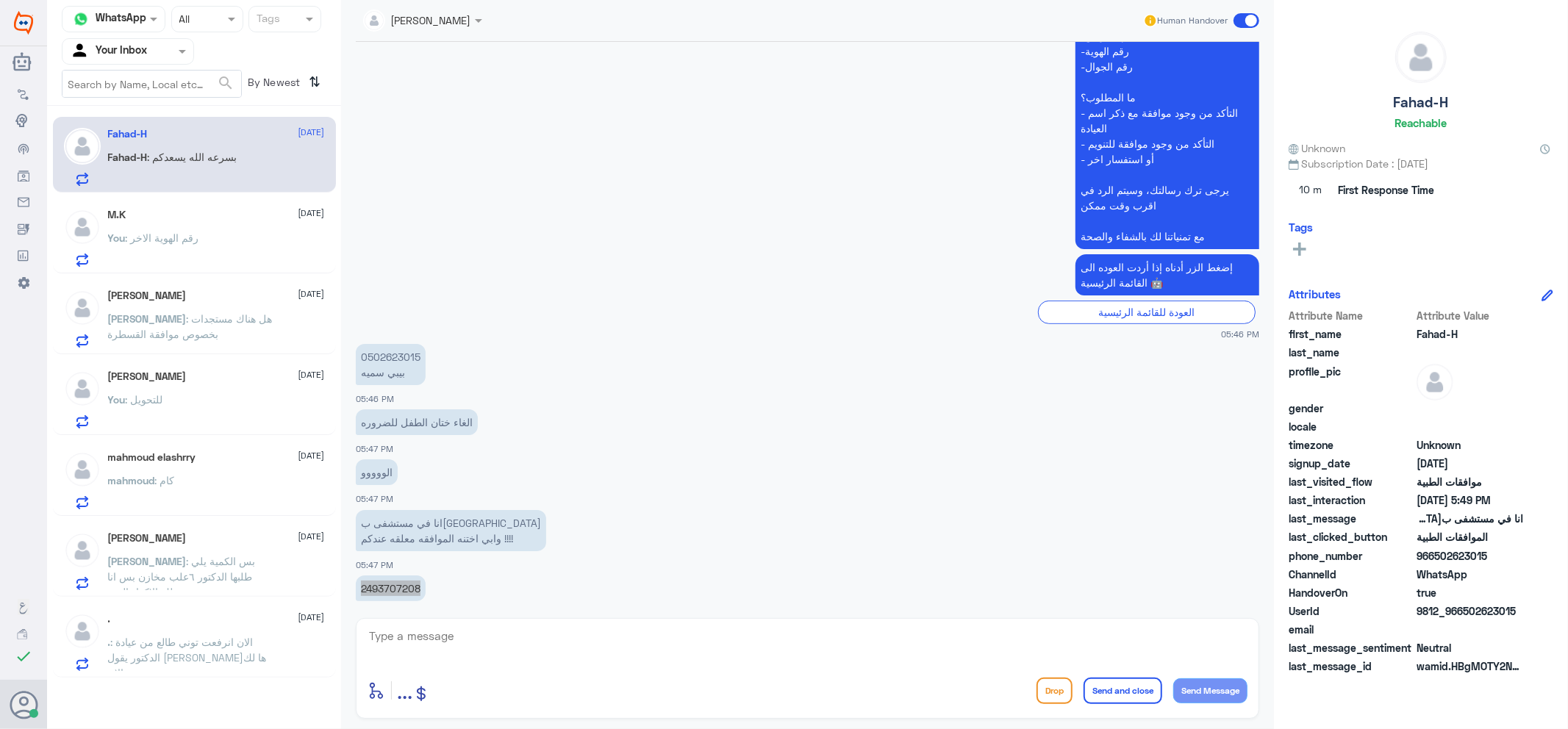
scroll to position [1010, 0]
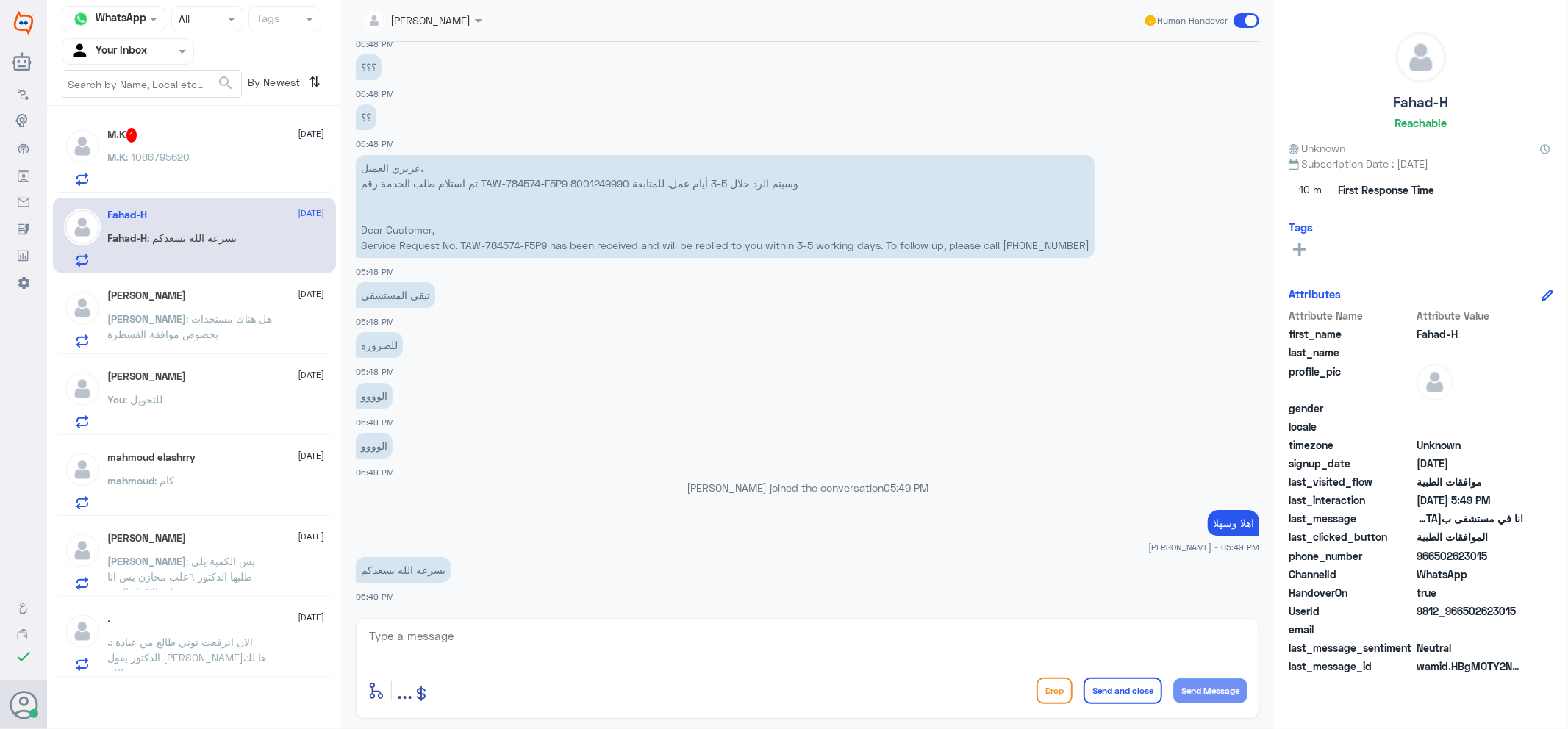
click at [230, 170] on div "M.K : 1086795620" at bounding box center [216, 170] width 217 height 33
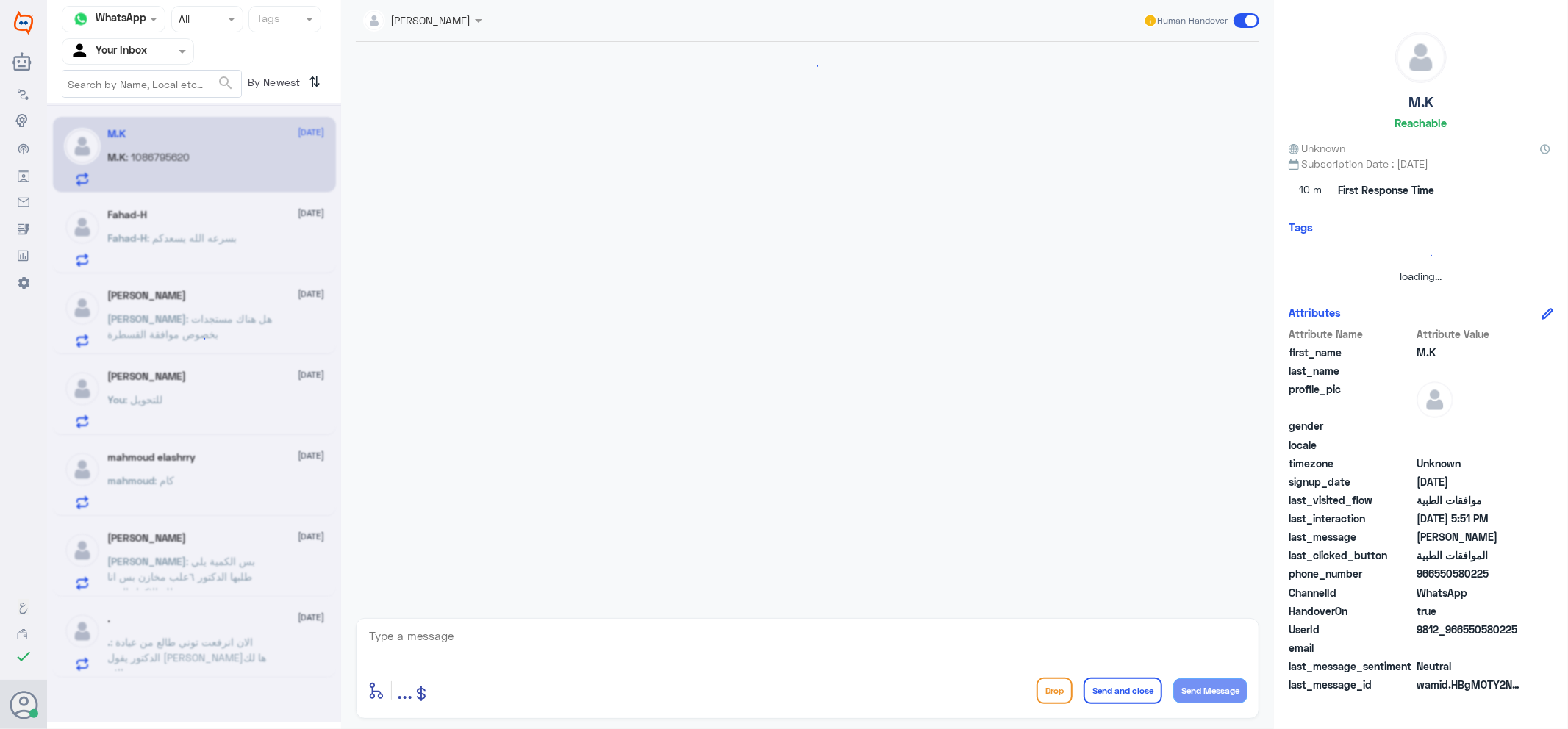
scroll to position [697, 0]
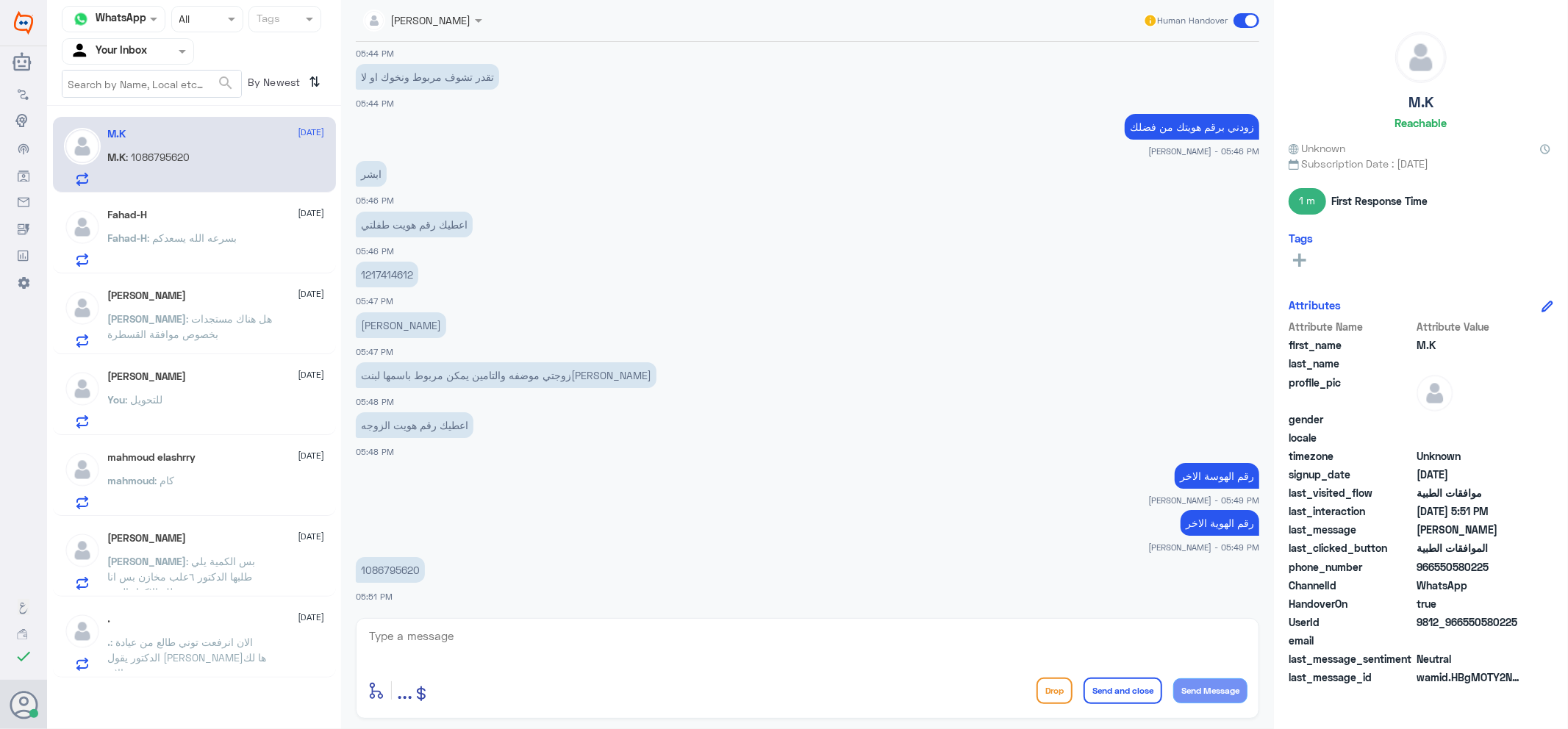
click at [399, 561] on p "1086795620" at bounding box center [390, 570] width 69 height 26
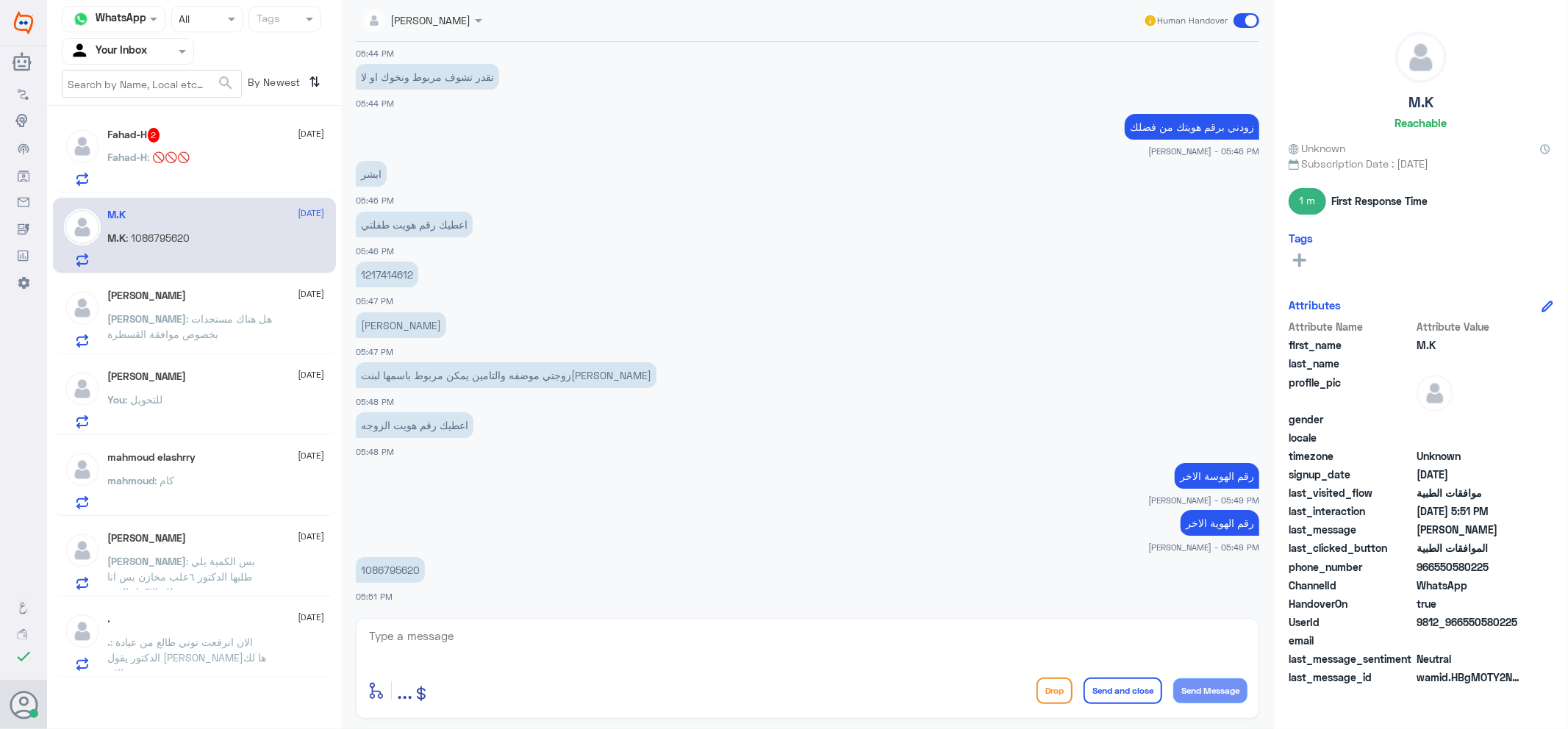
click at [601, 640] on textarea at bounding box center [807, 643] width 879 height 36
type textarea ","
type textarea ",a jhldk;"
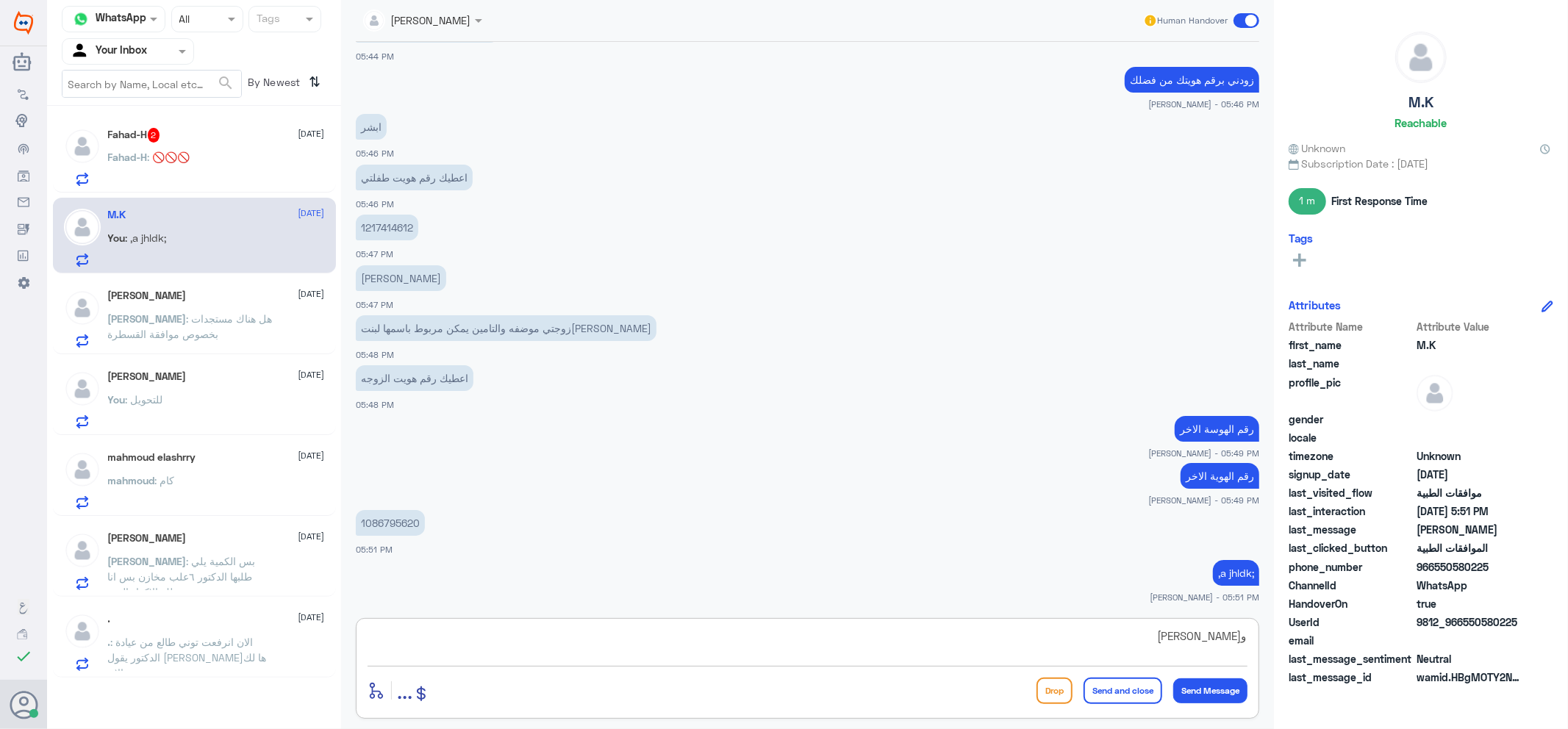
type textarea "و[PERSON_NAME]"
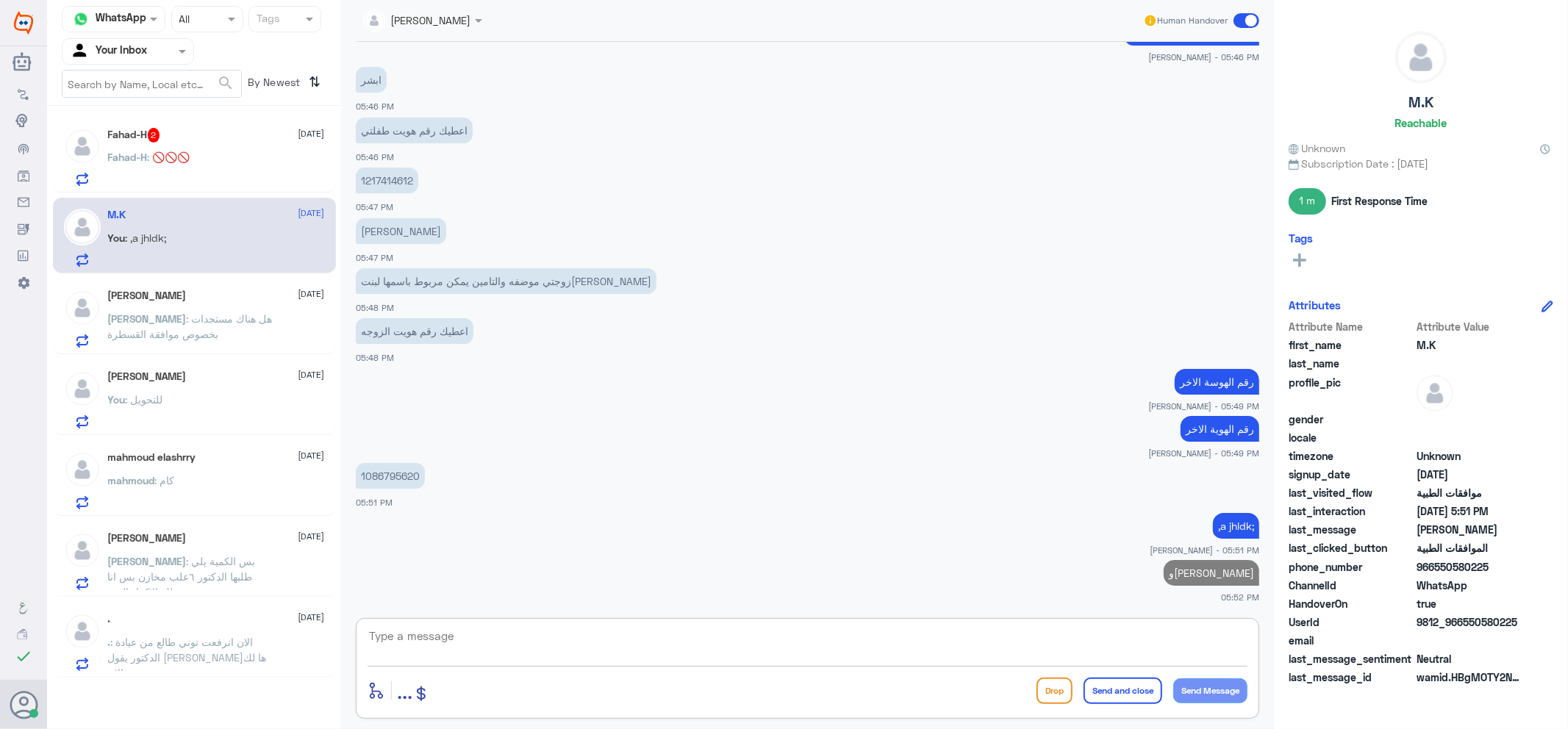
click at [135, 132] on h5 "Fahad-H 2" at bounding box center [133, 135] width 52 height 15
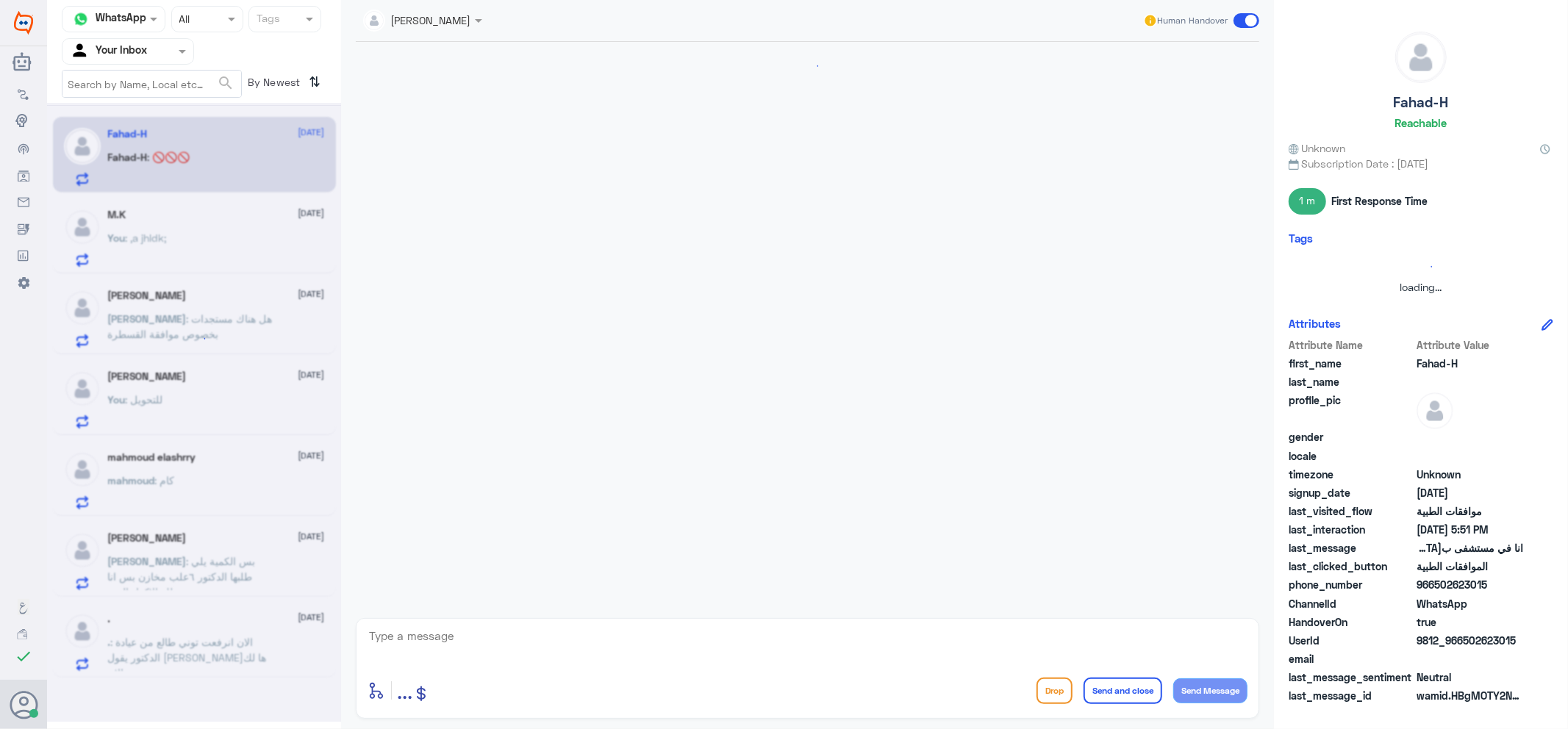
scroll to position [887, 0]
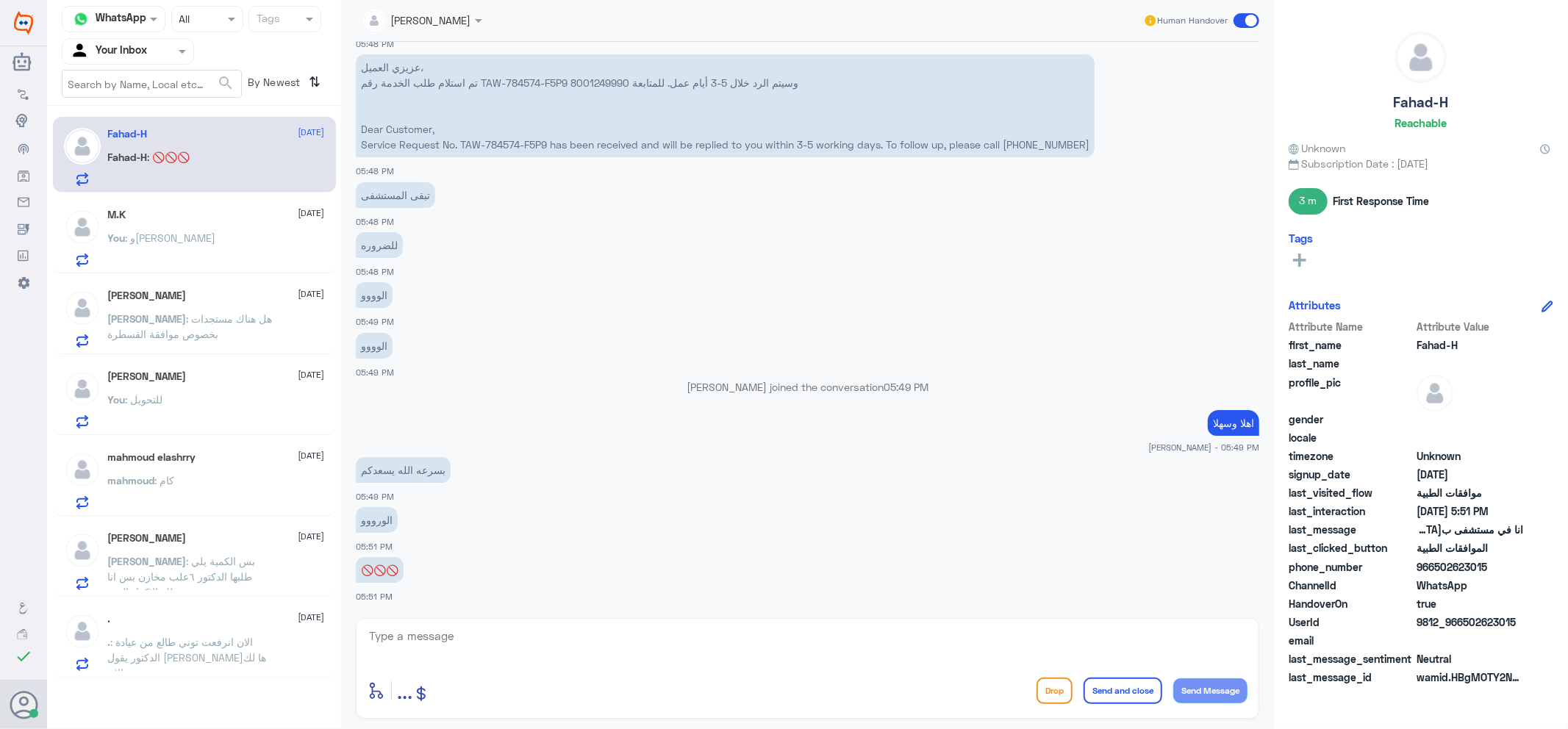
click at [496, 638] on textarea at bounding box center [807, 643] width 879 height 36
type textarea "جاري العمل"
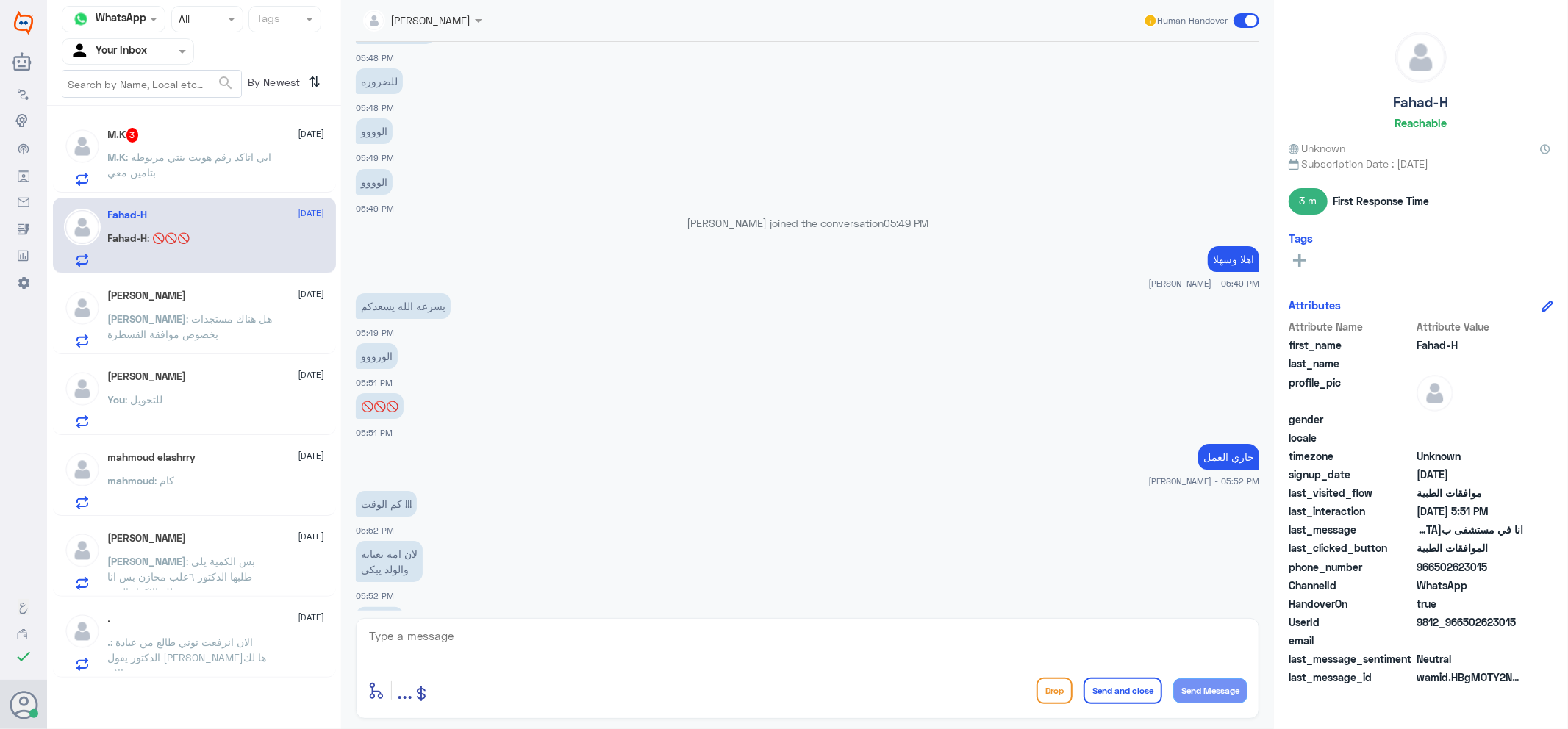
scroll to position [1100, 0]
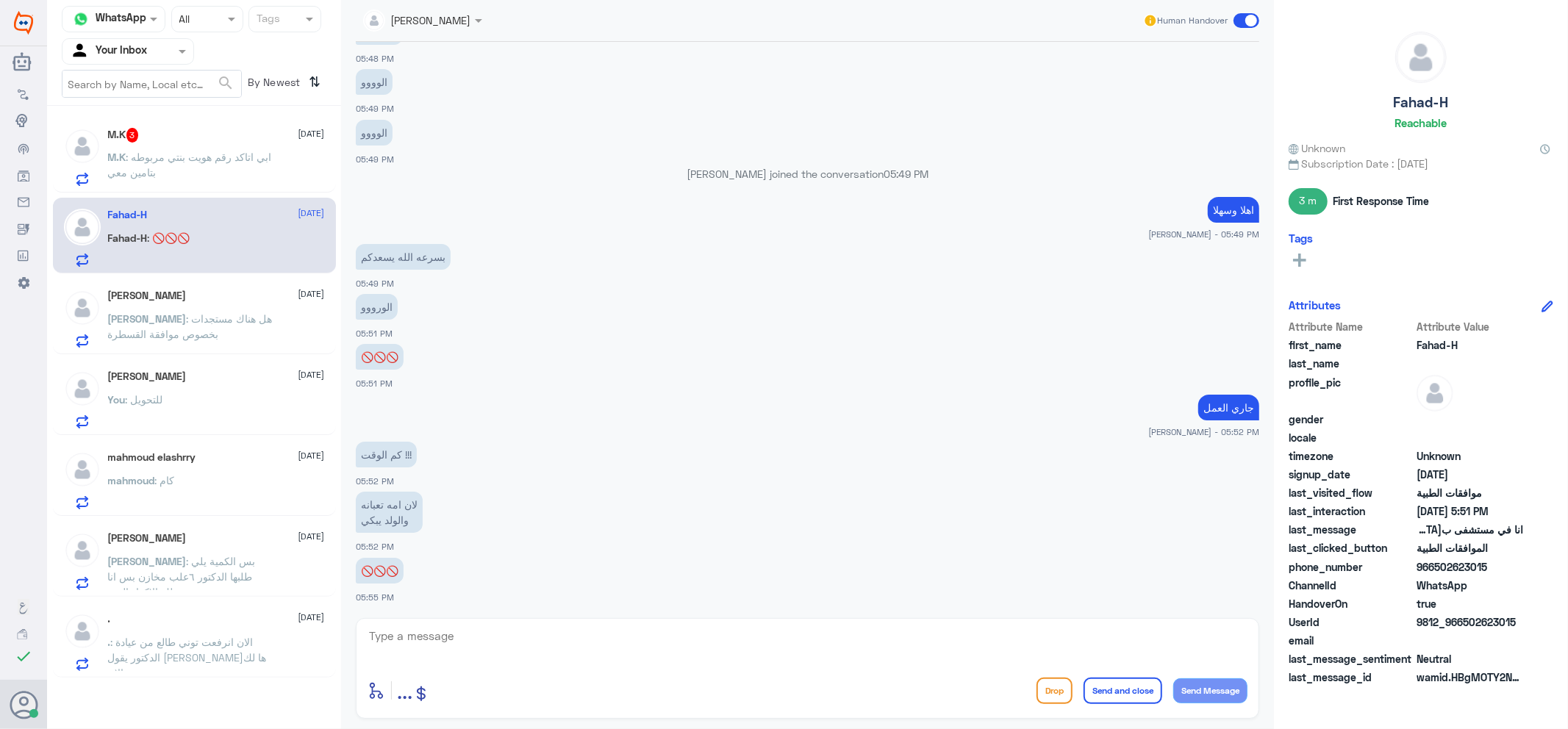
click at [203, 160] on span ": ابي اتاكد رقم هويت بنتي مربوطه بتامين معي" at bounding box center [190, 164] width 164 height 28
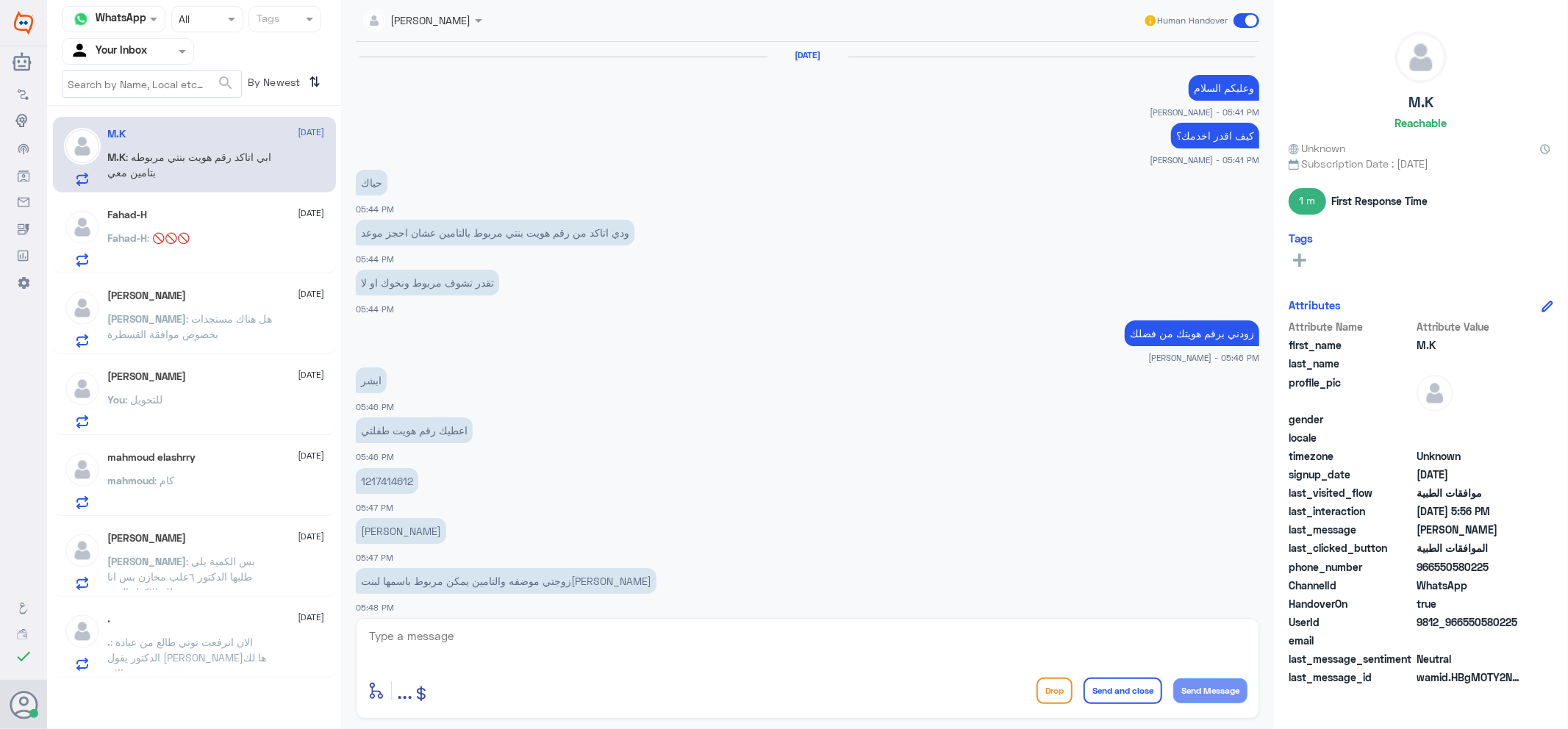
scroll to position [452, 0]
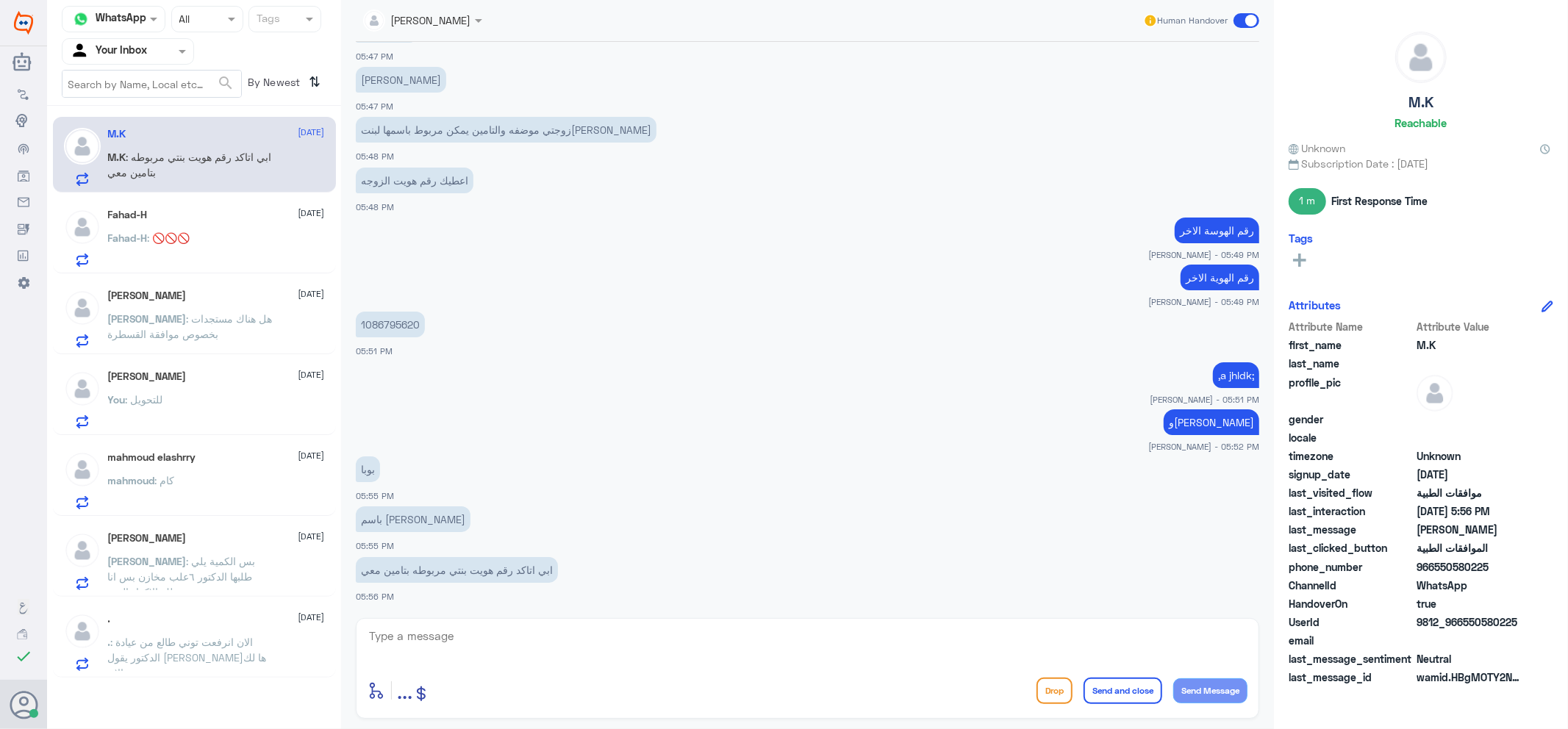
click at [400, 326] on p "1086795620" at bounding box center [390, 325] width 69 height 26
drag, startPoint x: 577, startPoint y: 660, endPoint x: 585, endPoint y: 656, distance: 8.9
click at [576, 657] on textarea at bounding box center [807, 643] width 879 height 36
type textarea "g"
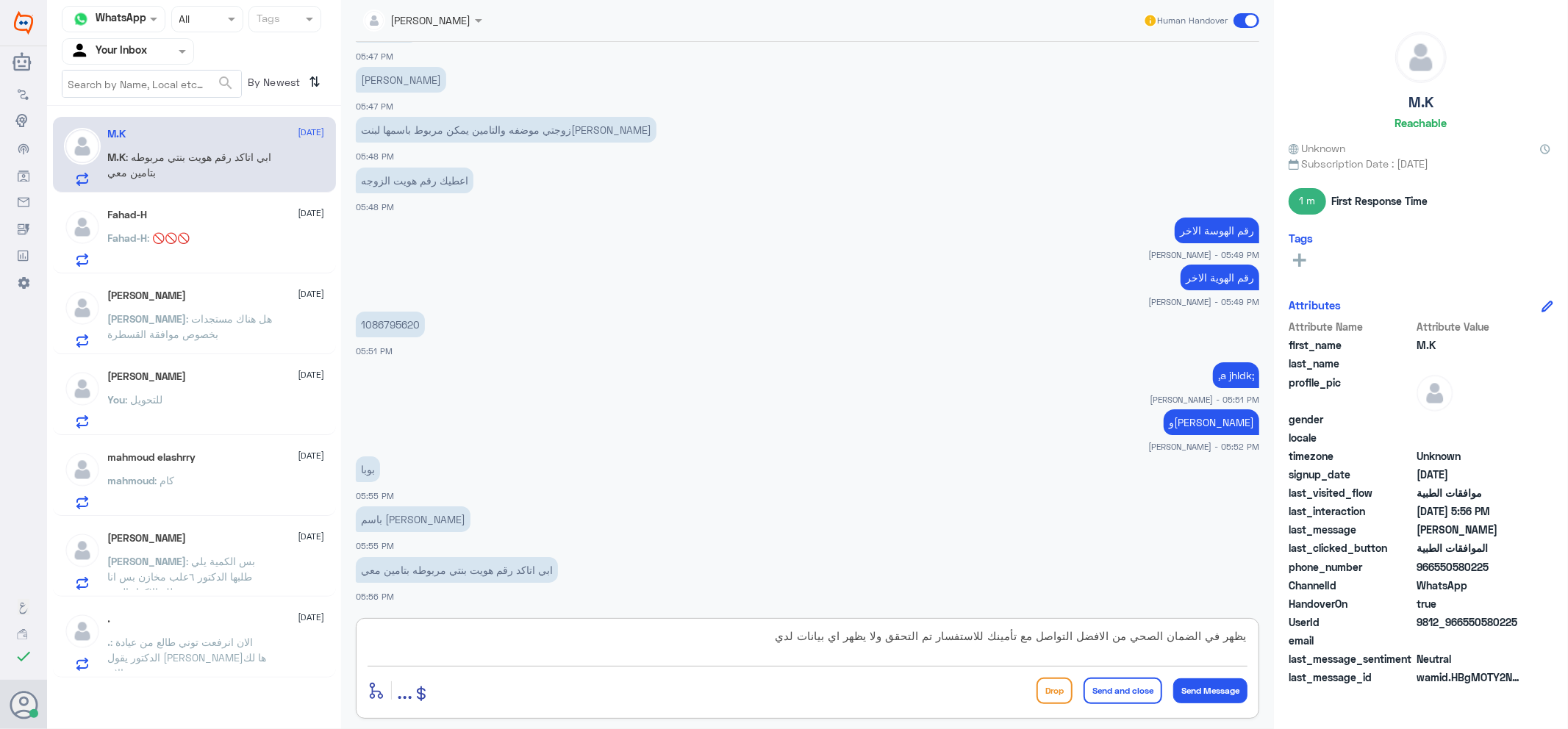
type textarea "يظهر في الضمان الصحي من الافضل التواصل مع تأمينك للاستفسار تم التحقق ولا يظهر ا…"
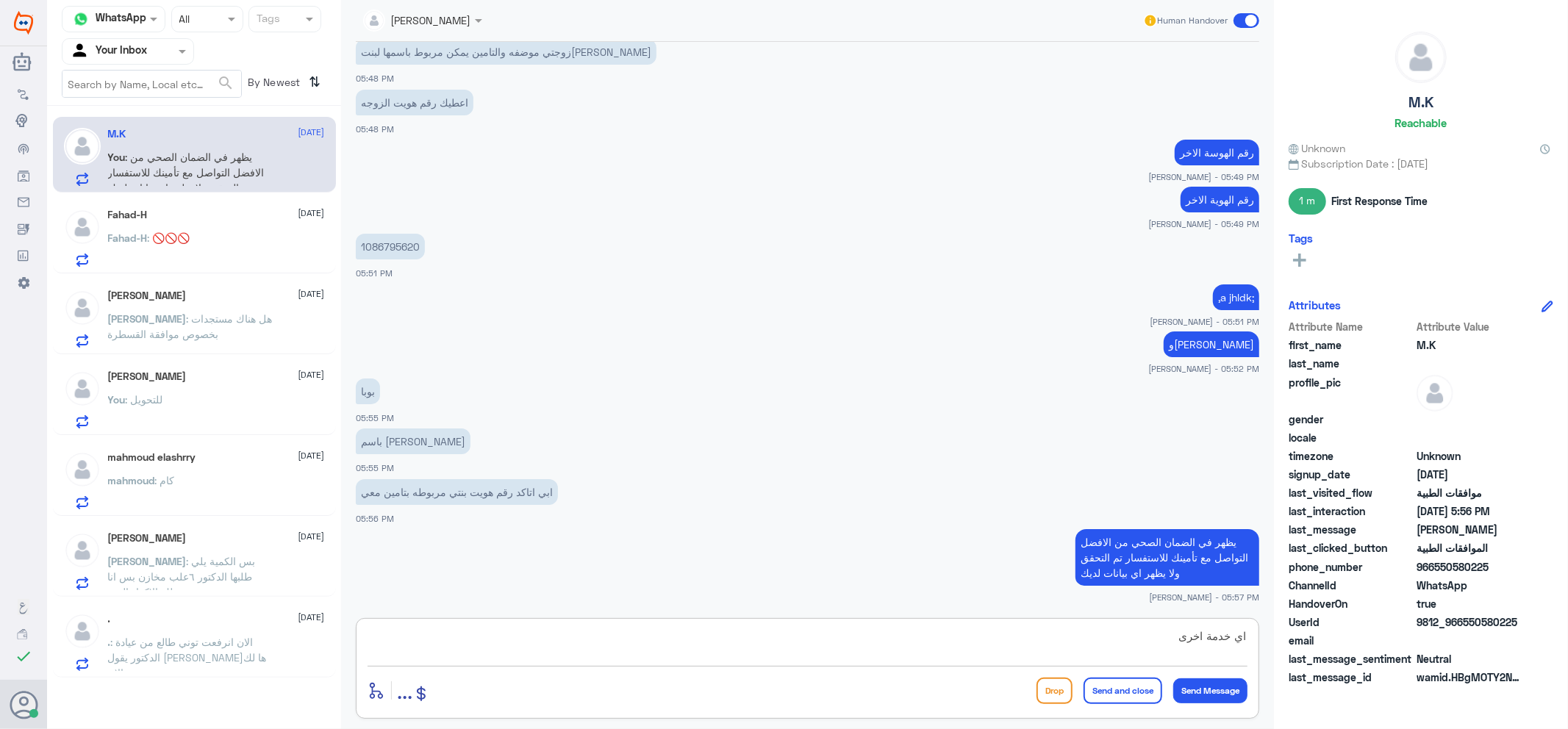
type textarea "اي خدمة اخرى؟"
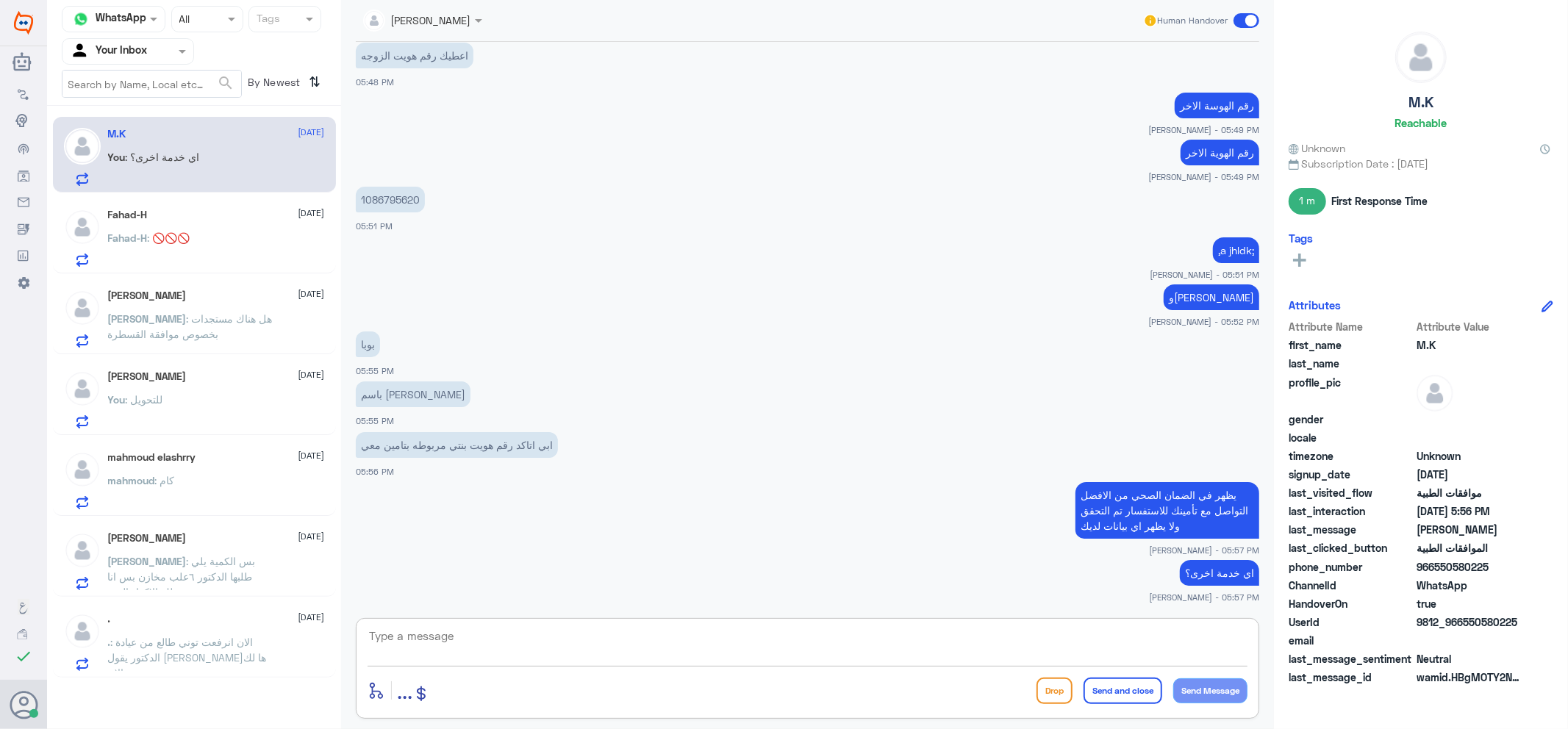
click at [240, 370] on div "[PERSON_NAME] [DATE]" at bounding box center [216, 377] width 217 height 13
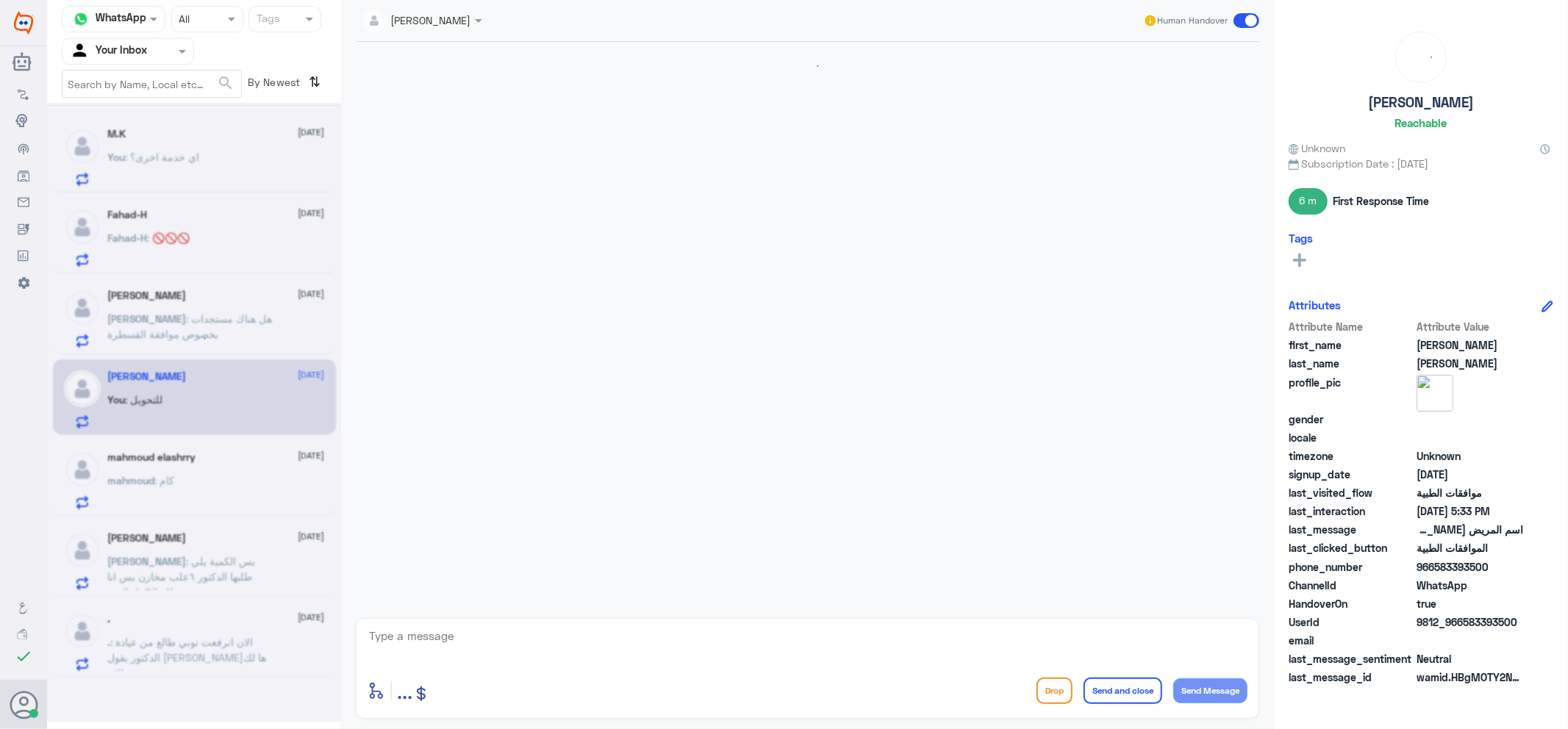
scroll to position [416, 0]
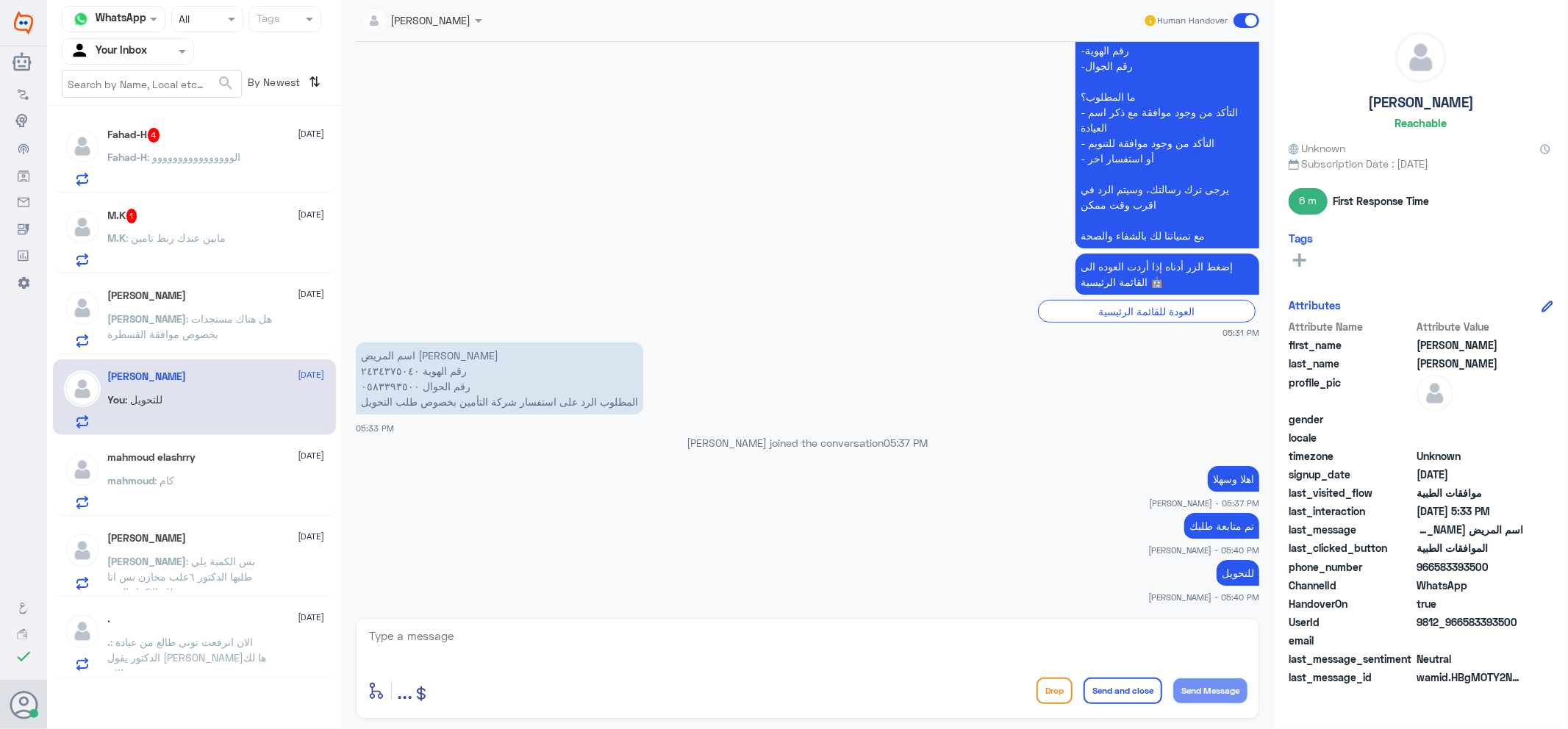
click at [174, 235] on span ": مابين عندك ربط تامين" at bounding box center [177, 238] width 100 height 13
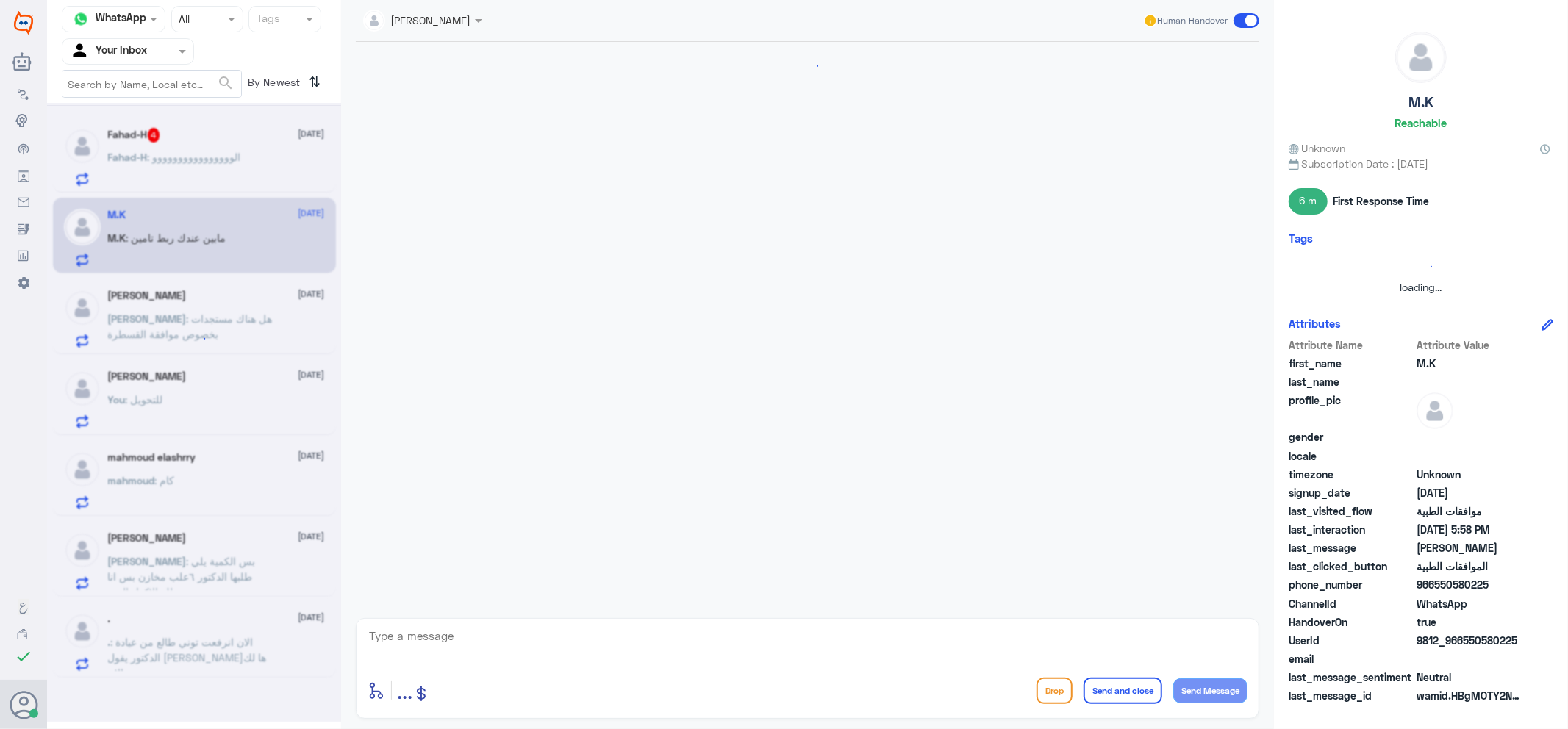
scroll to position [483, 0]
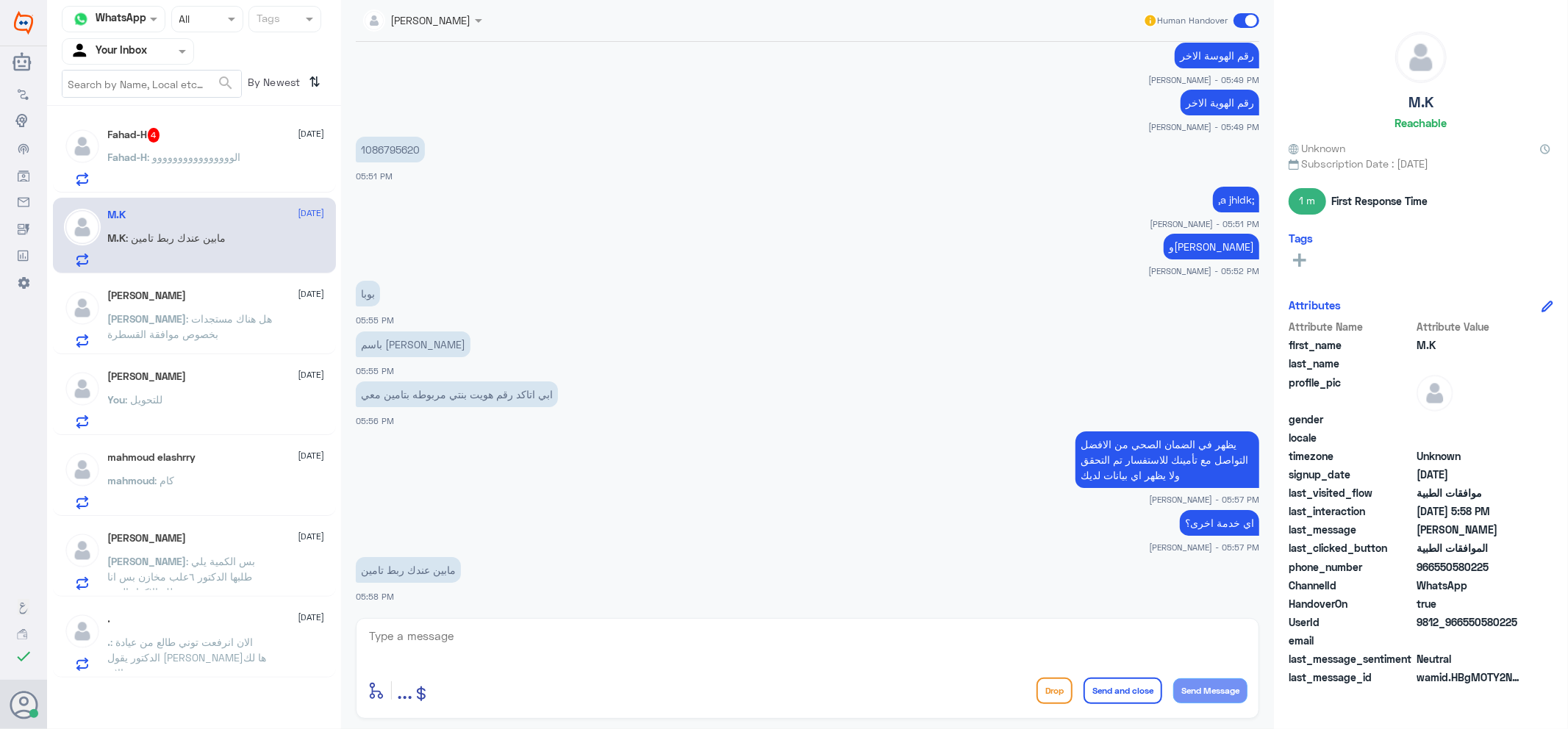
click at [203, 153] on span ": الوووووووووووووووو" at bounding box center [194, 157] width 93 height 13
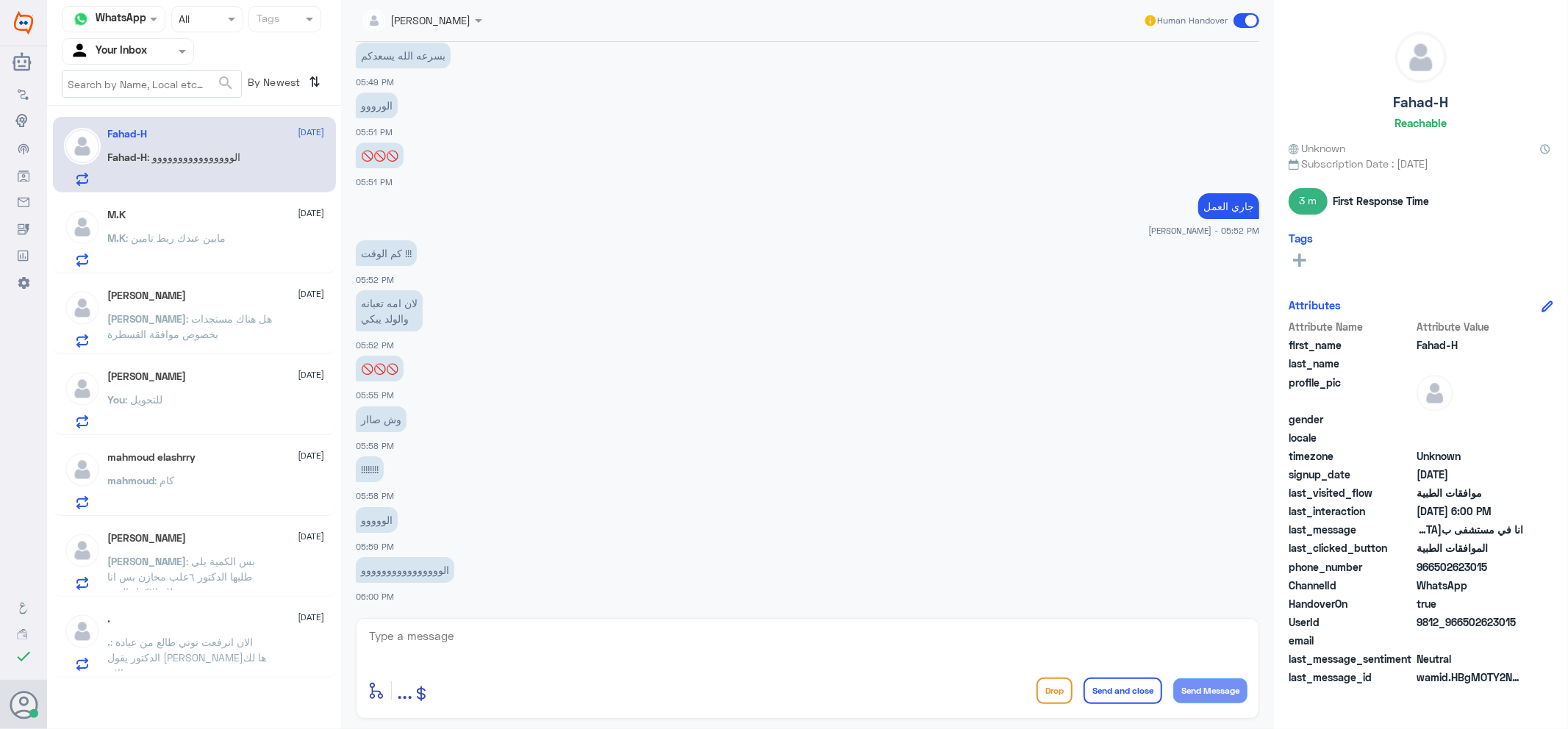
scroll to position [586, 0]
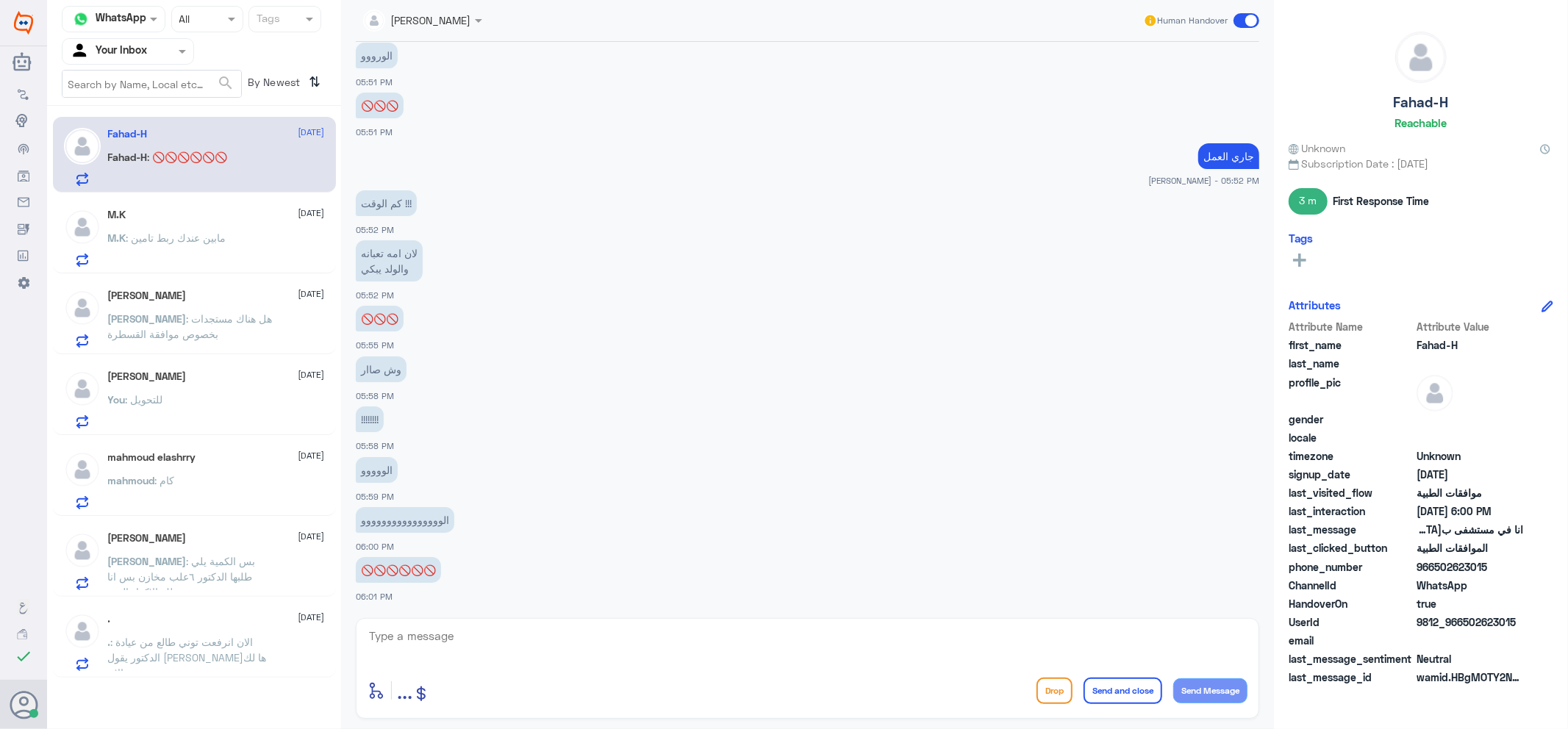
click at [252, 251] on div "M.K : مابين عندك ربط تامين" at bounding box center [216, 250] width 217 height 33
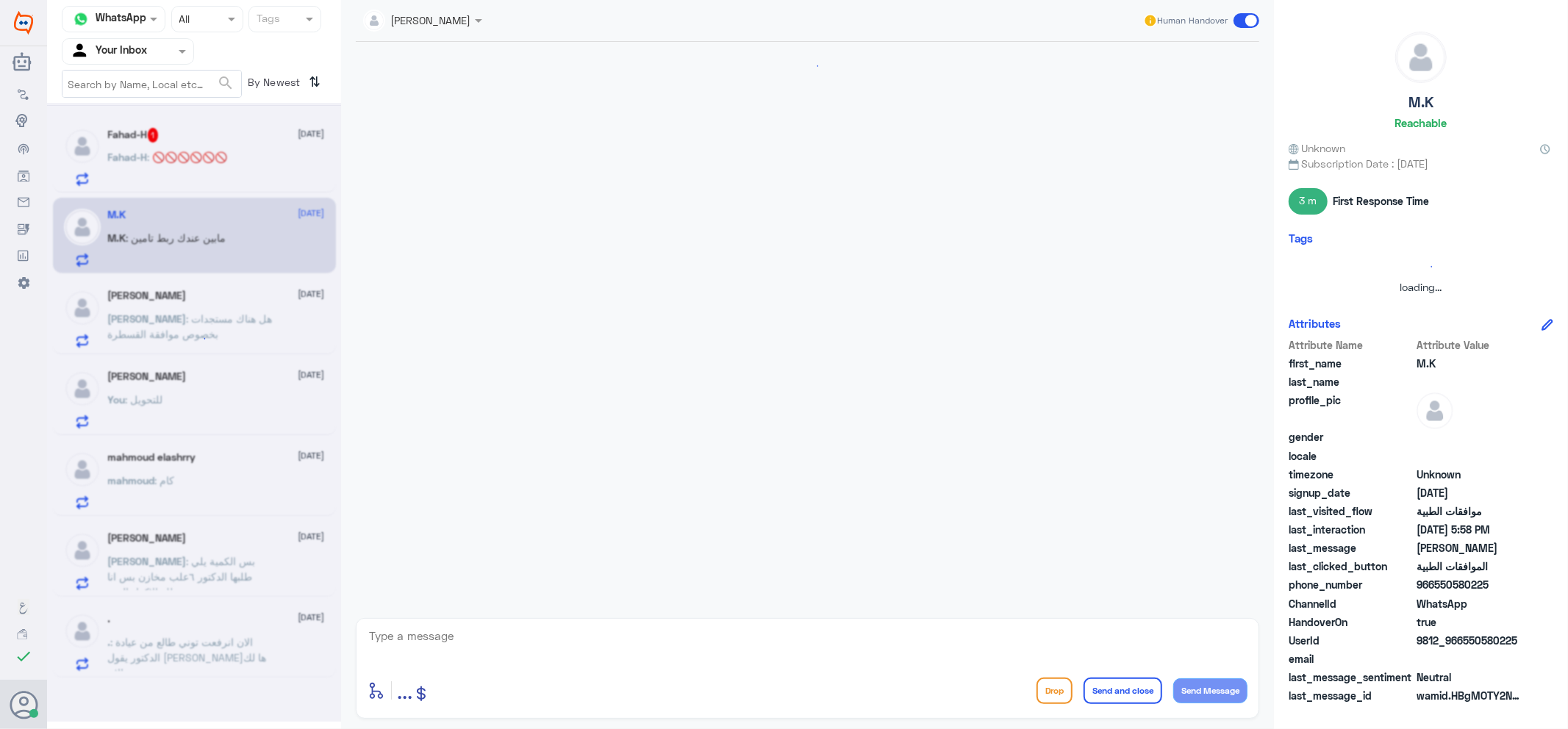
scroll to position [483, 0]
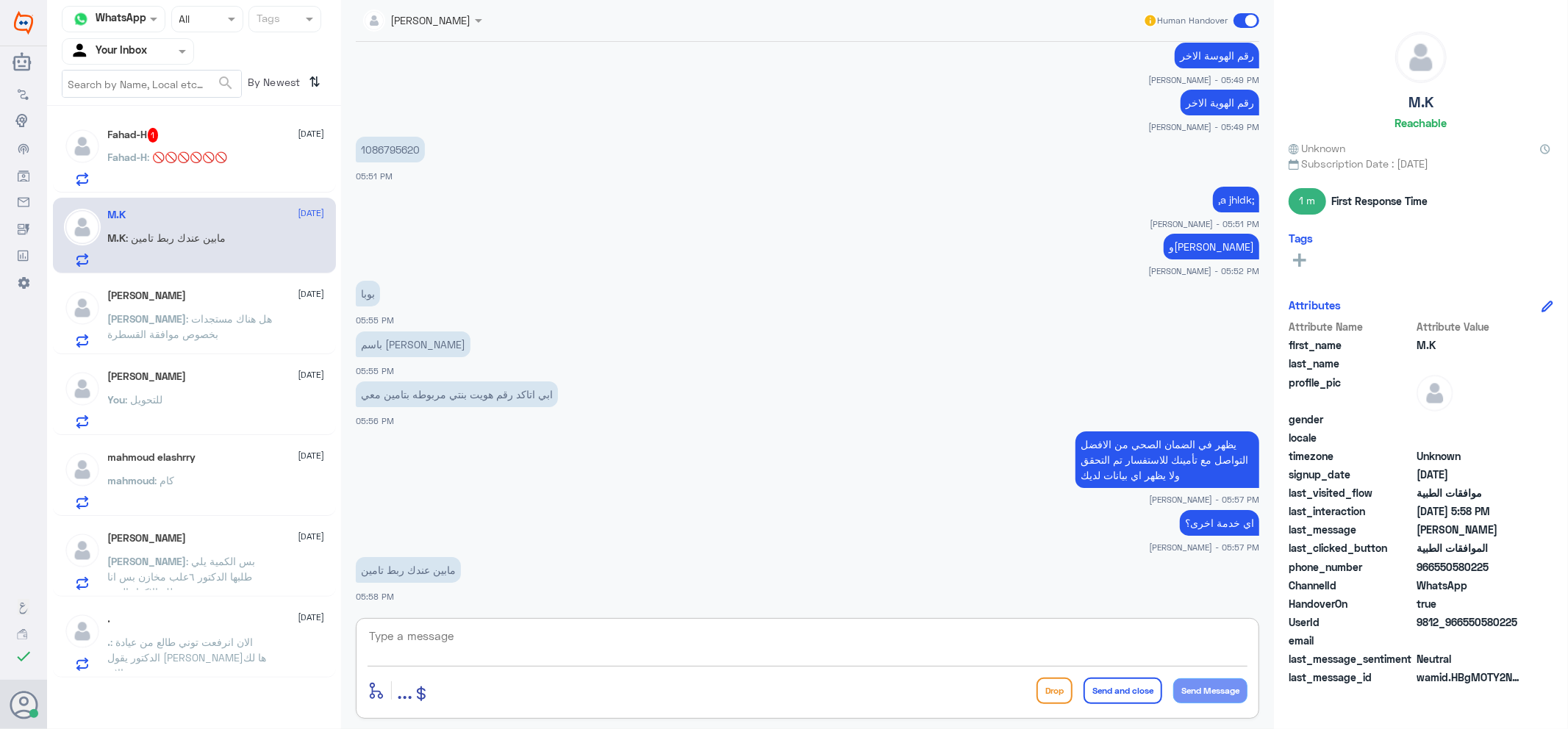
click at [436, 630] on textarea at bounding box center [807, 643] width 879 height 36
click at [133, 135] on h5 "Fahad-H 2" at bounding box center [133, 135] width 52 height 15
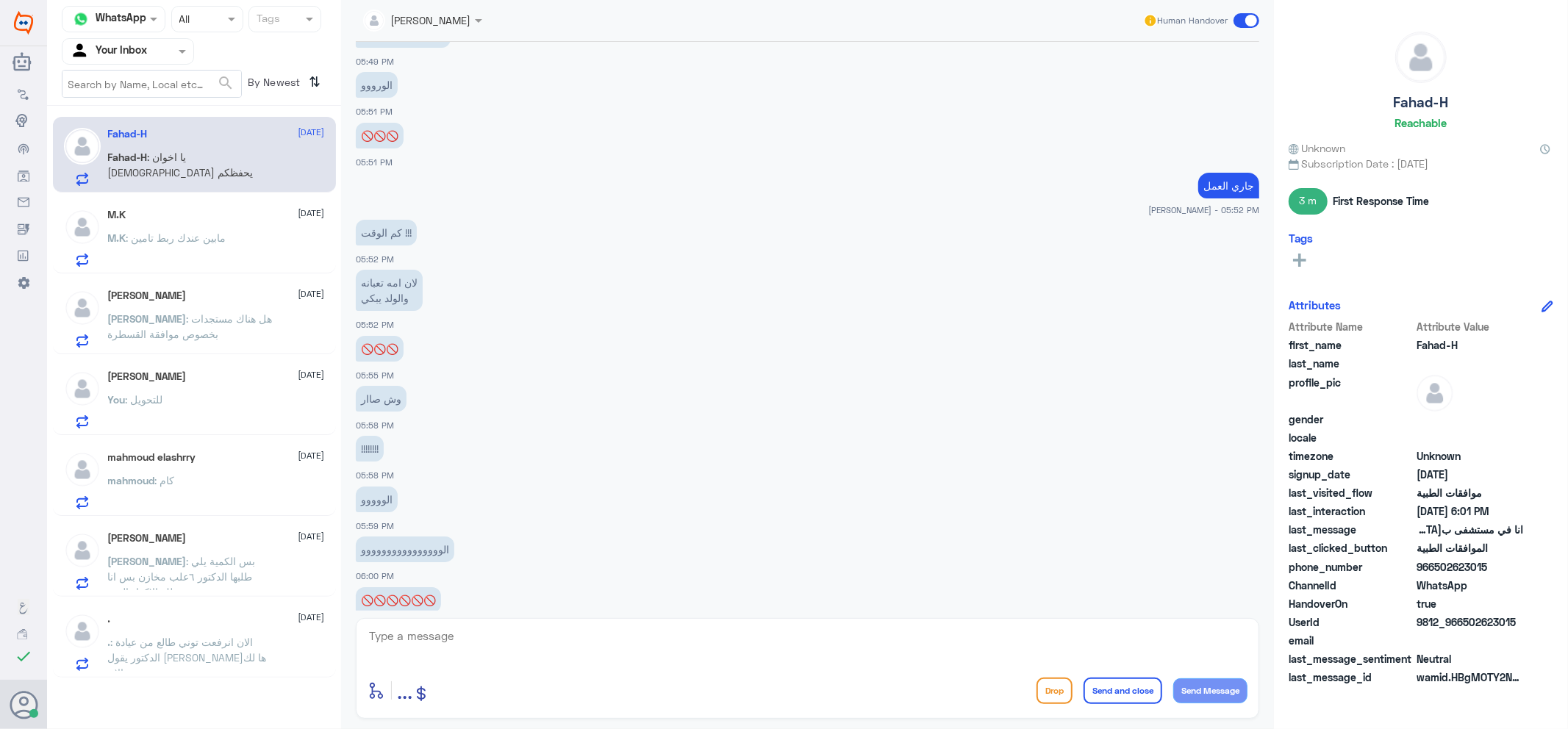
scroll to position [454, 0]
click at [221, 255] on p "M.K : مابين عندك ربط تامين" at bounding box center [167, 248] width 119 height 36
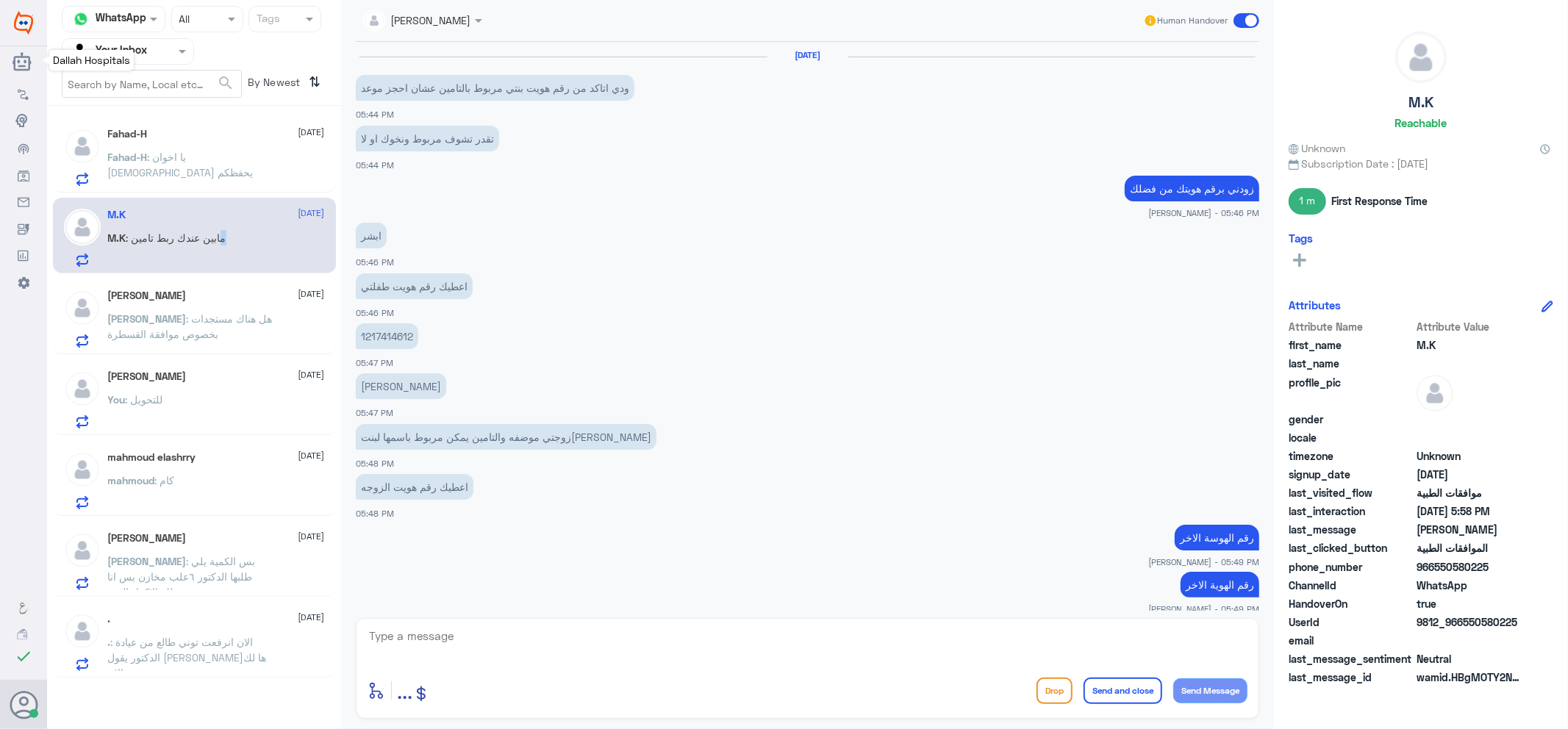
scroll to position [483, 0]
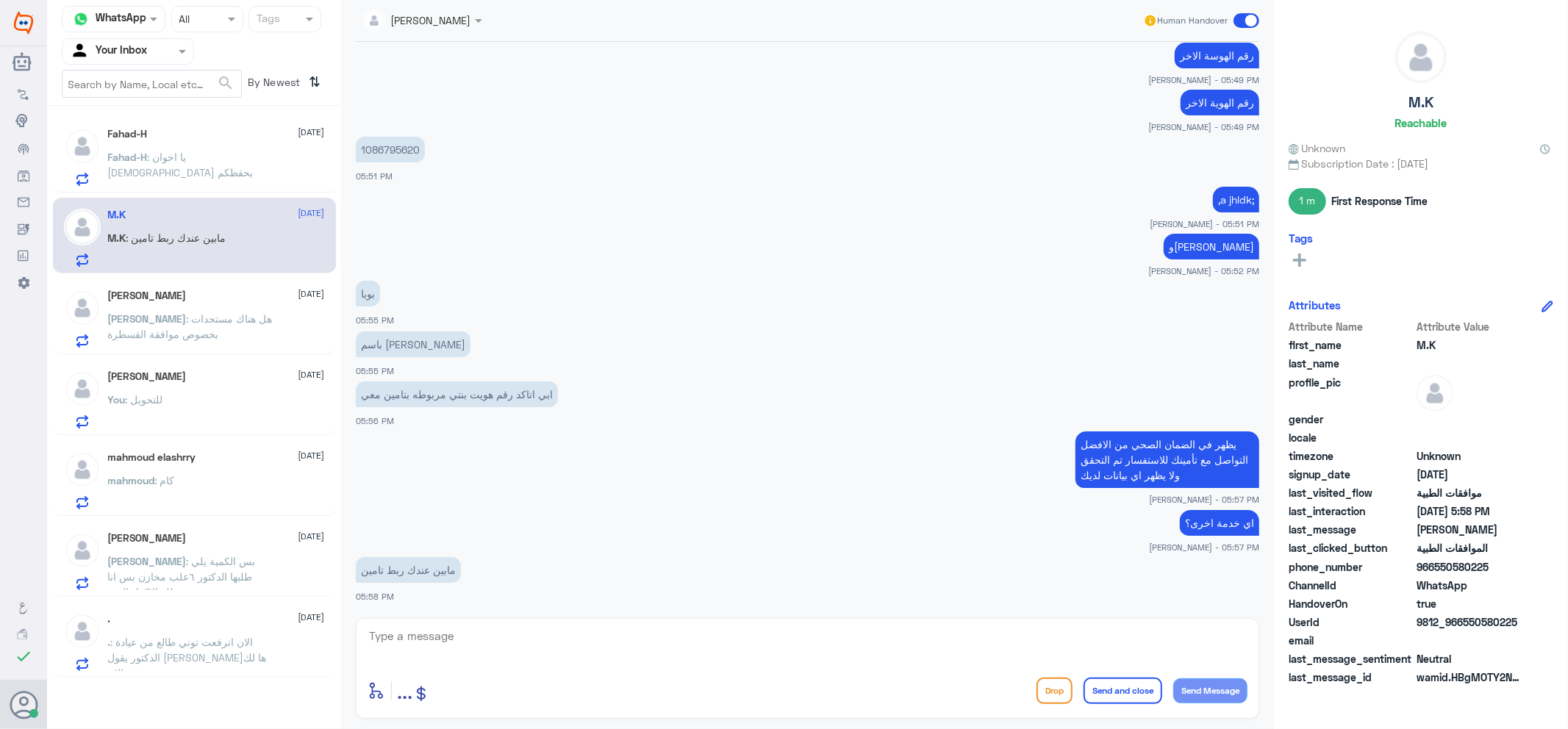
click at [202, 183] on p "Fahad-H : يا اخوان [DEMOGRAPHIC_DATA] يحفظكم" at bounding box center [190, 168] width 165 height 36
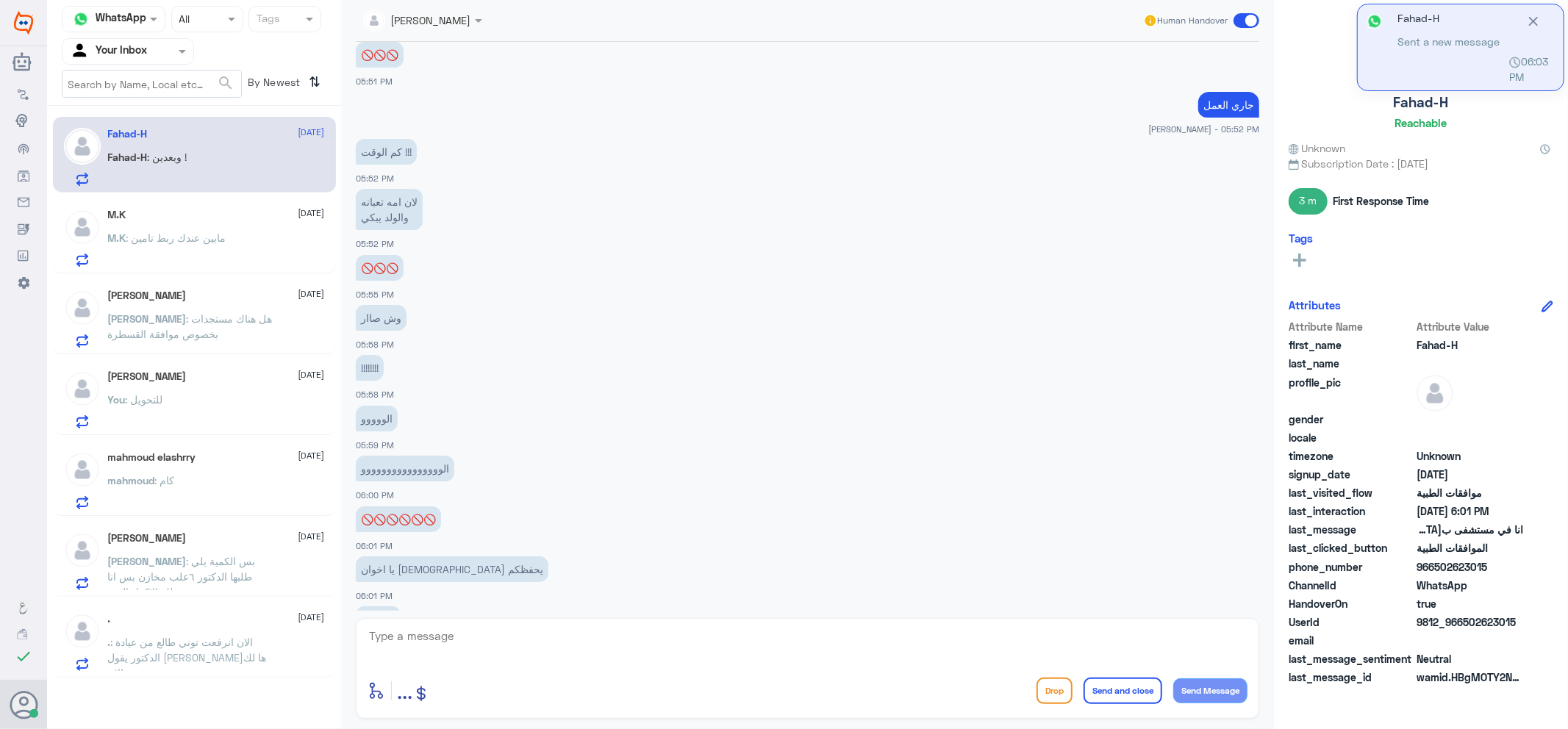
scroll to position [586, 0]
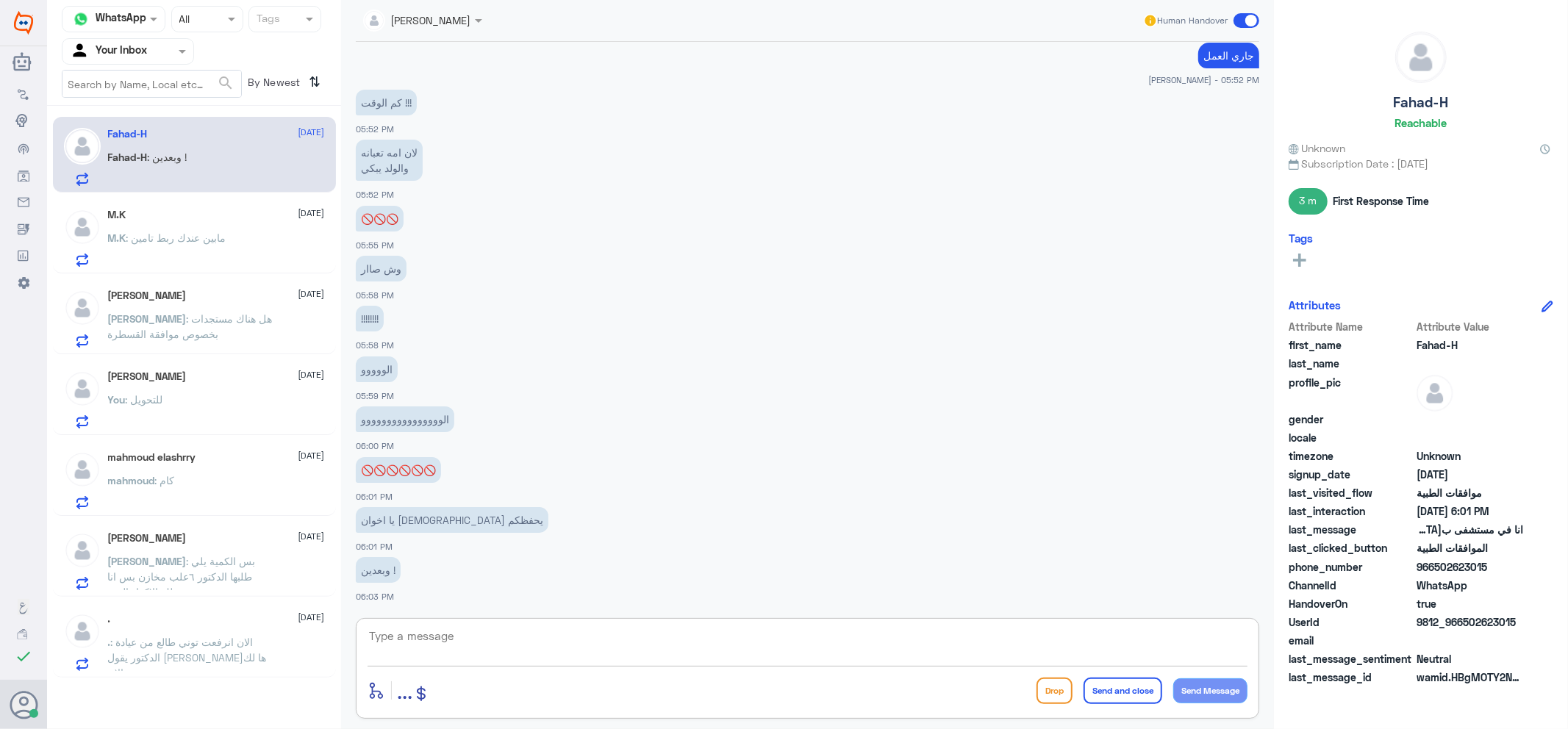
click at [591, 649] on textarea at bounding box center [807, 643] width 879 height 36
click at [1220, 633] on textarea "تم الاغاء" at bounding box center [807, 643] width 879 height 36
type textarea "تم الالغاء"
click at [1133, 689] on button "Send and close" at bounding box center [1123, 691] width 78 height 26
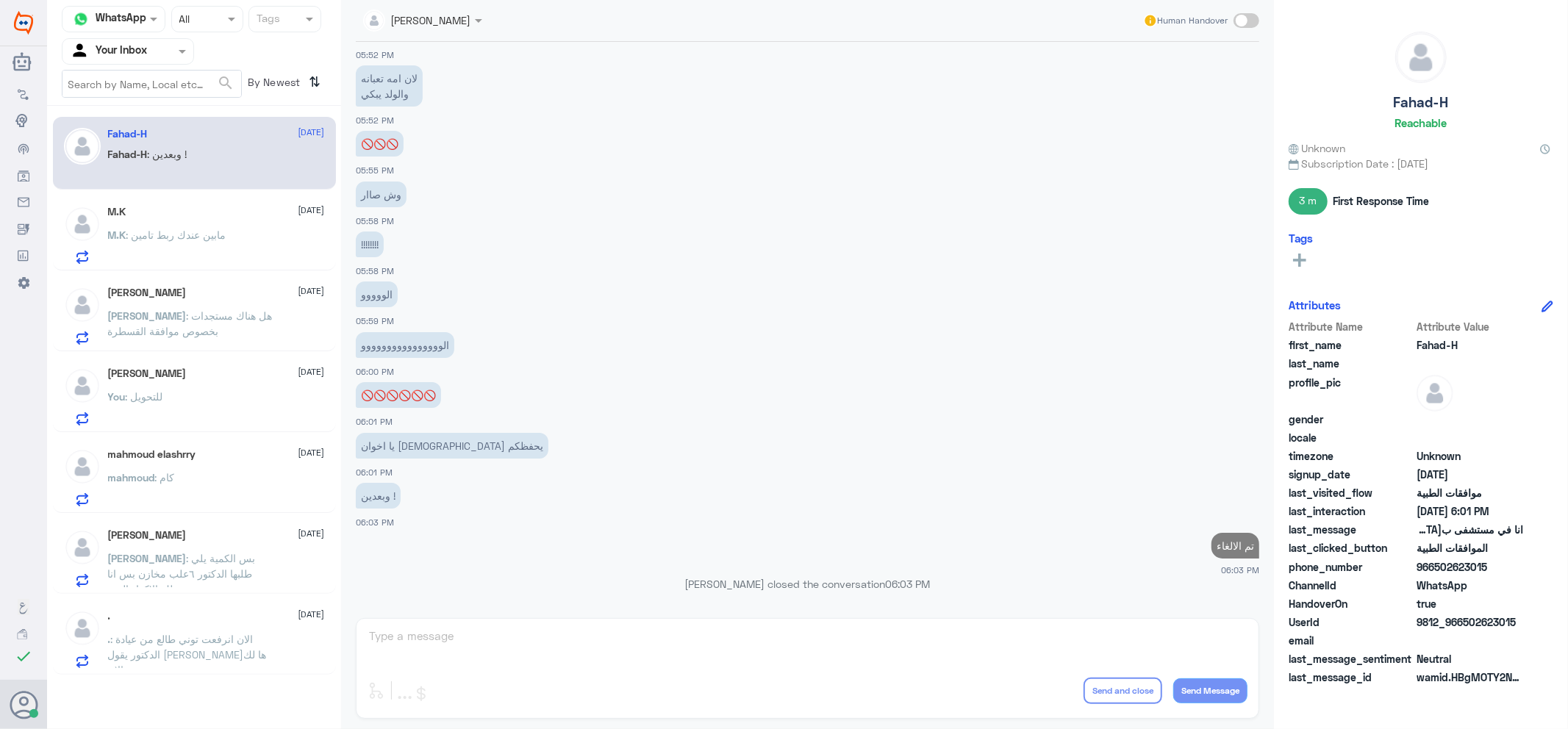
click at [179, 236] on span ": مابين عندك ربط تامين" at bounding box center [177, 235] width 100 height 13
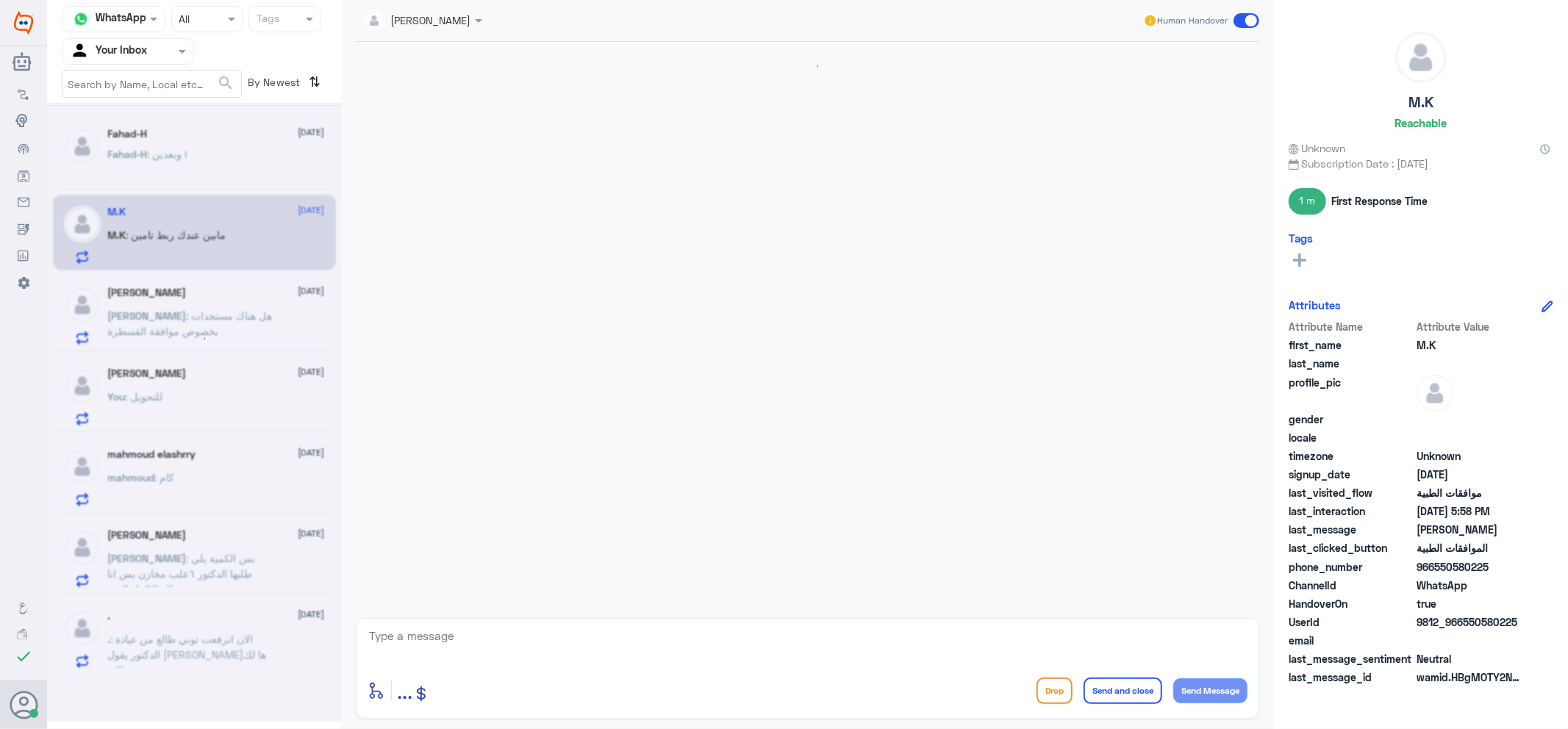
scroll to position [483, 0]
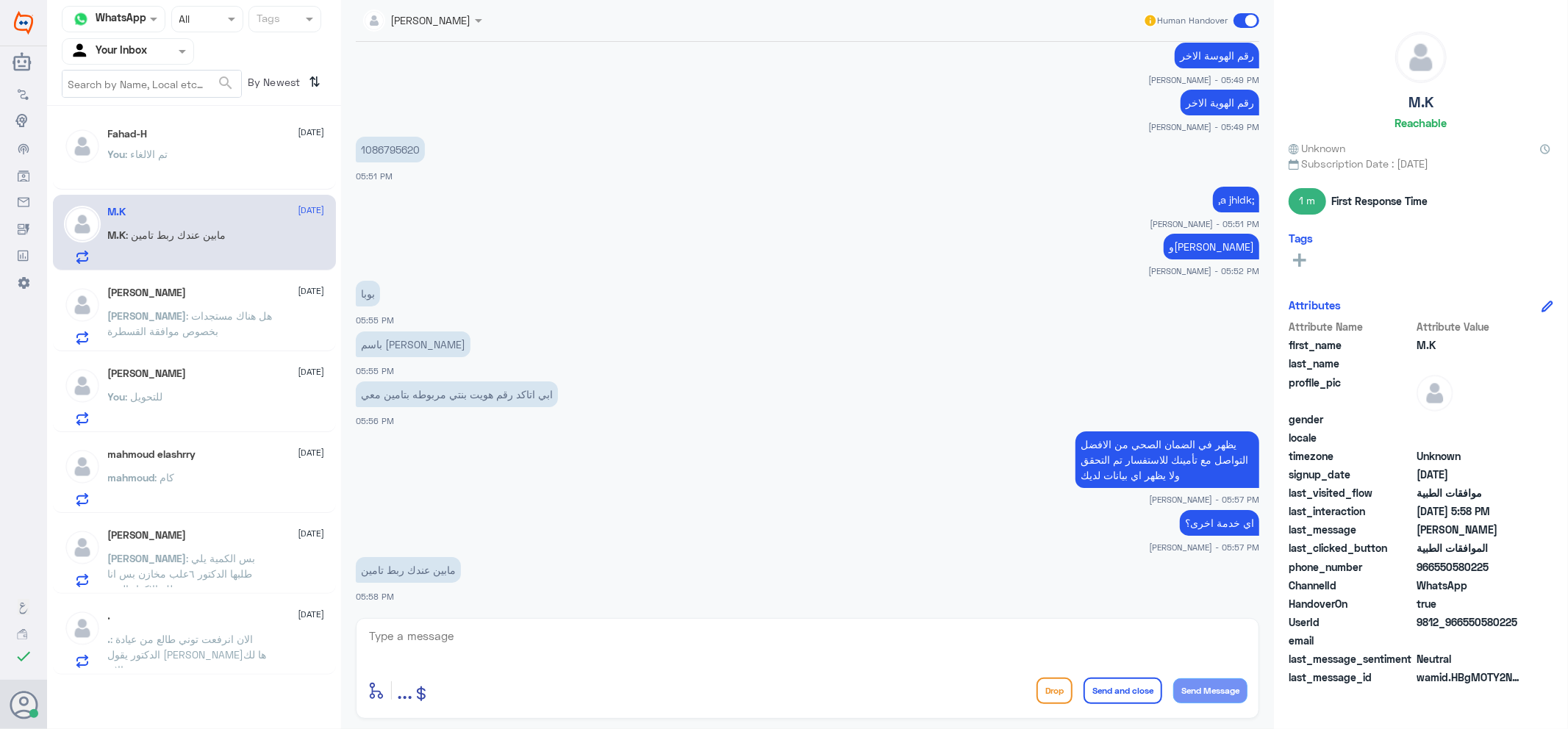
click at [1262, 25] on div "[PERSON_NAME] Human Handover" at bounding box center [807, 21] width 932 height 42
click at [1242, 16] on span at bounding box center [1246, 21] width 26 height 15
click at [0, 0] on input "checkbox" at bounding box center [0, 0] width 0 height 0
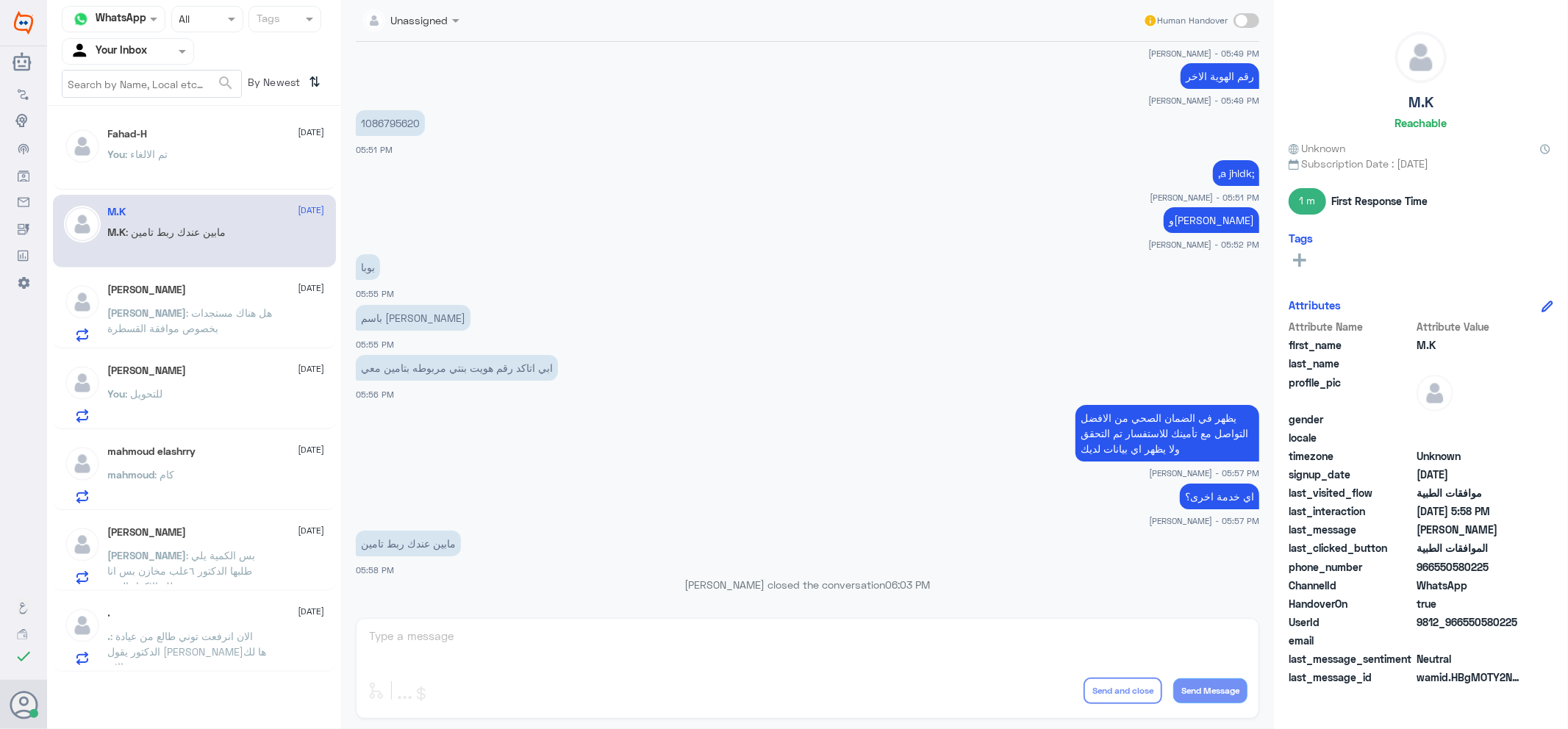
click at [190, 57] on span at bounding box center [184, 51] width 18 height 16
click at [138, 152] on div "Your Team" at bounding box center [128, 165] width 132 height 34
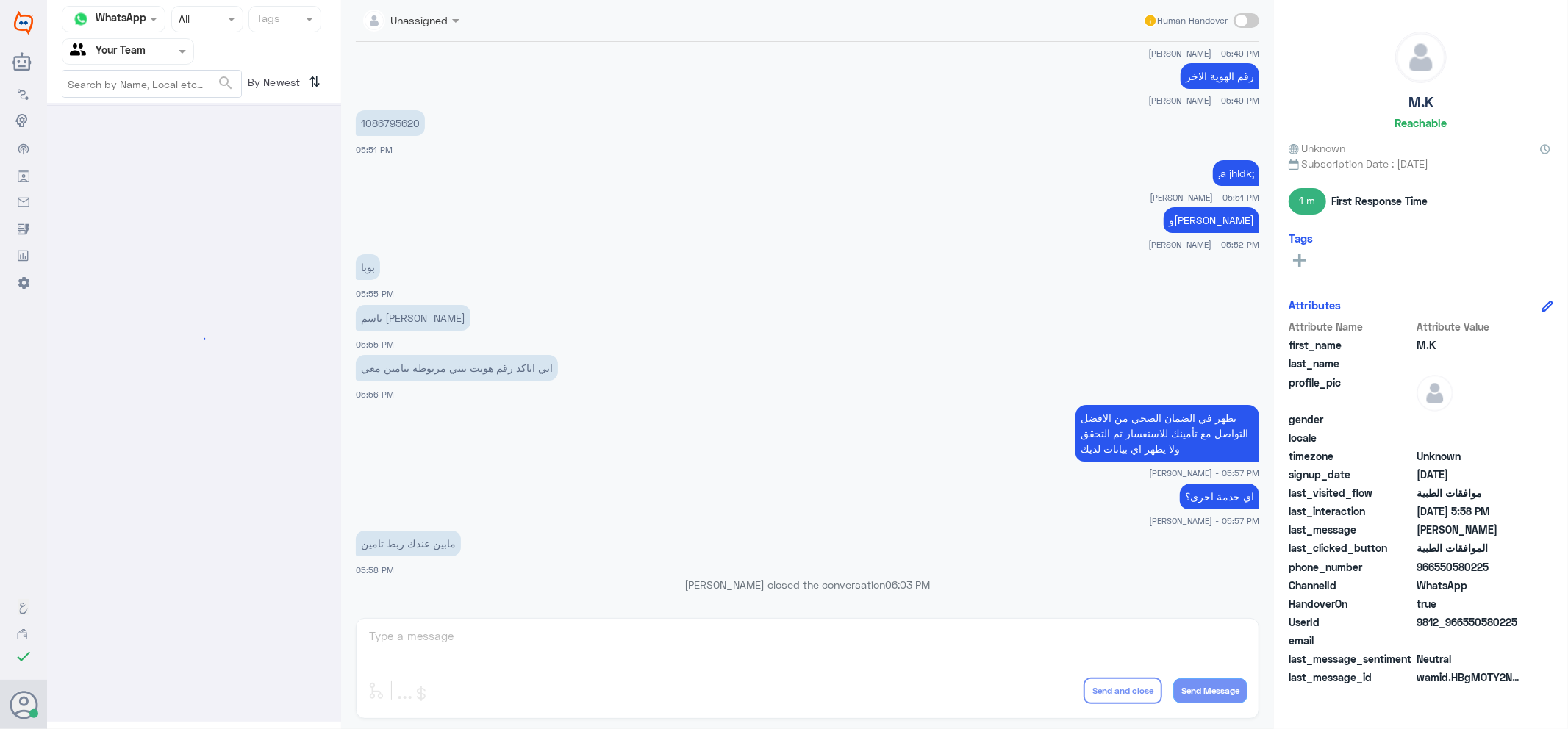
scroll to position [0, 0]
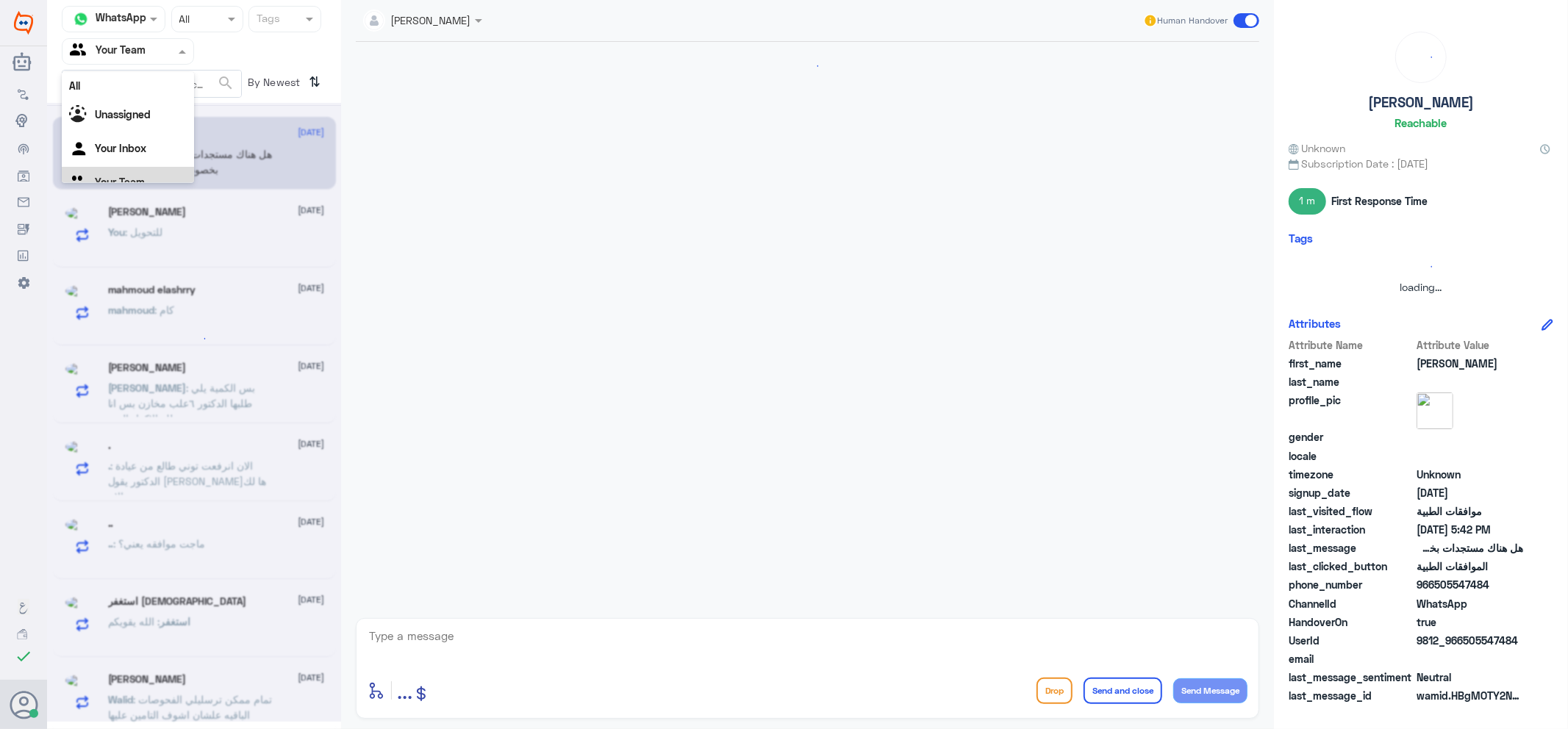
click at [153, 51] on div at bounding box center [127, 51] width 130 height 17
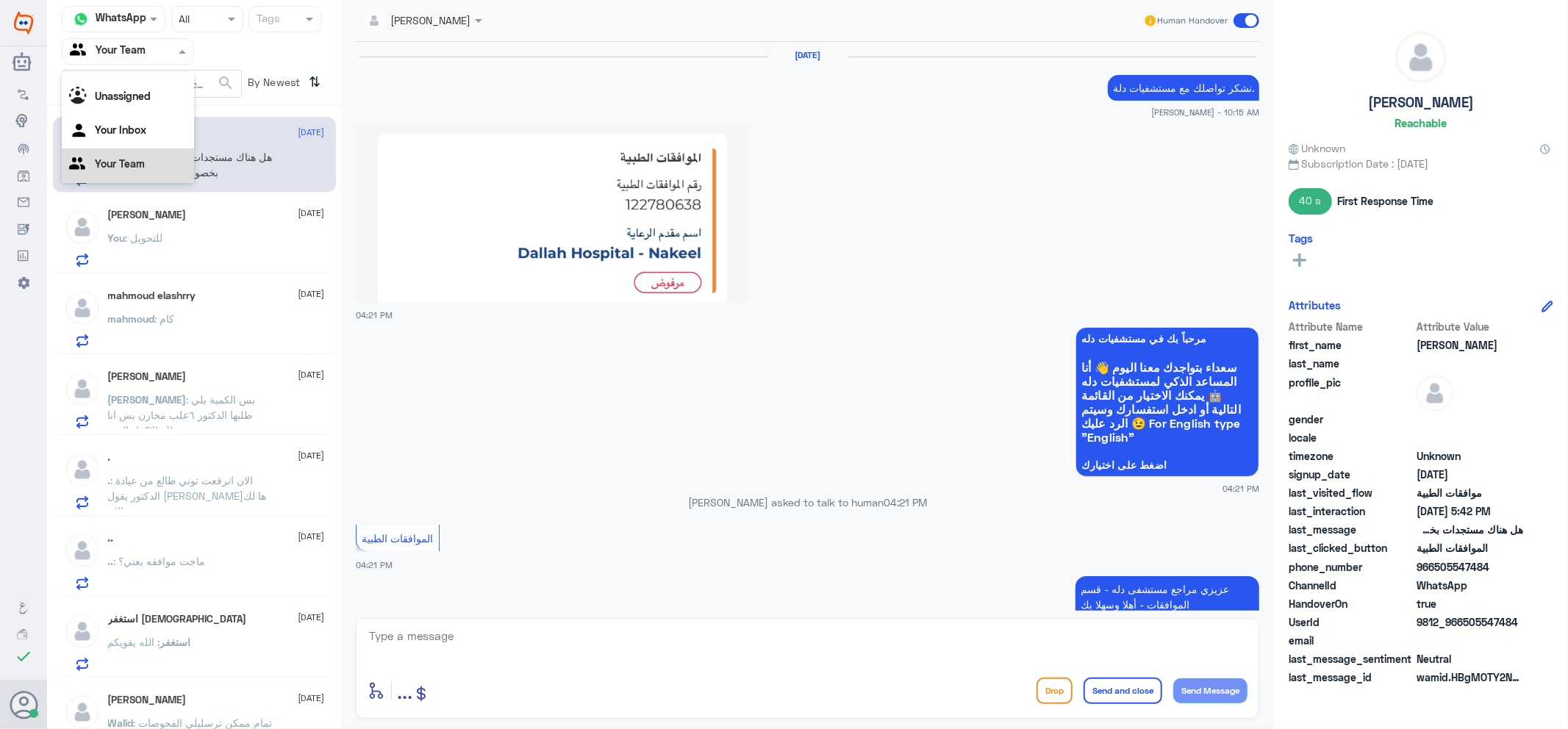
scroll to position [1281, 0]
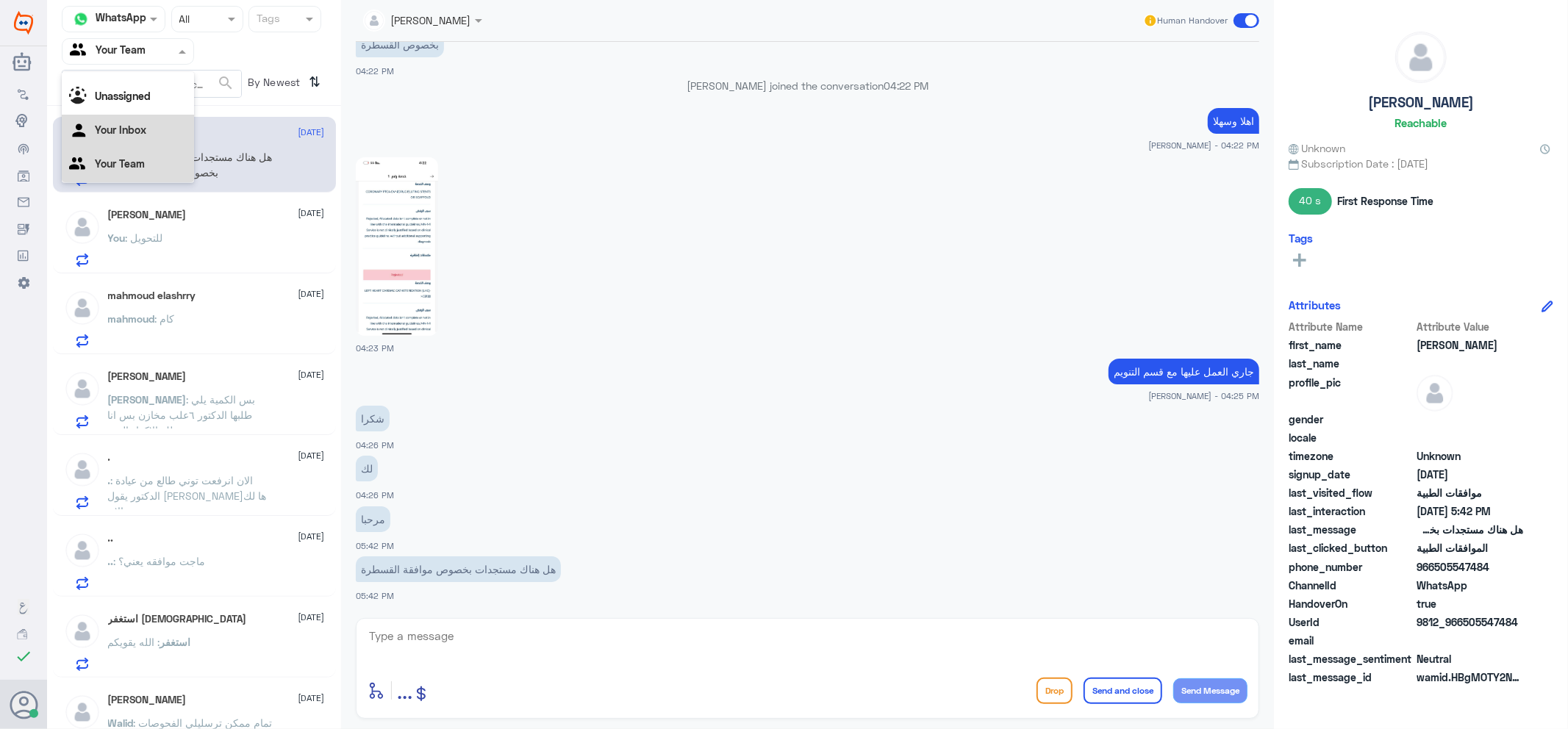
click at [148, 138] on div "Your Inbox" at bounding box center [128, 131] width 132 height 34
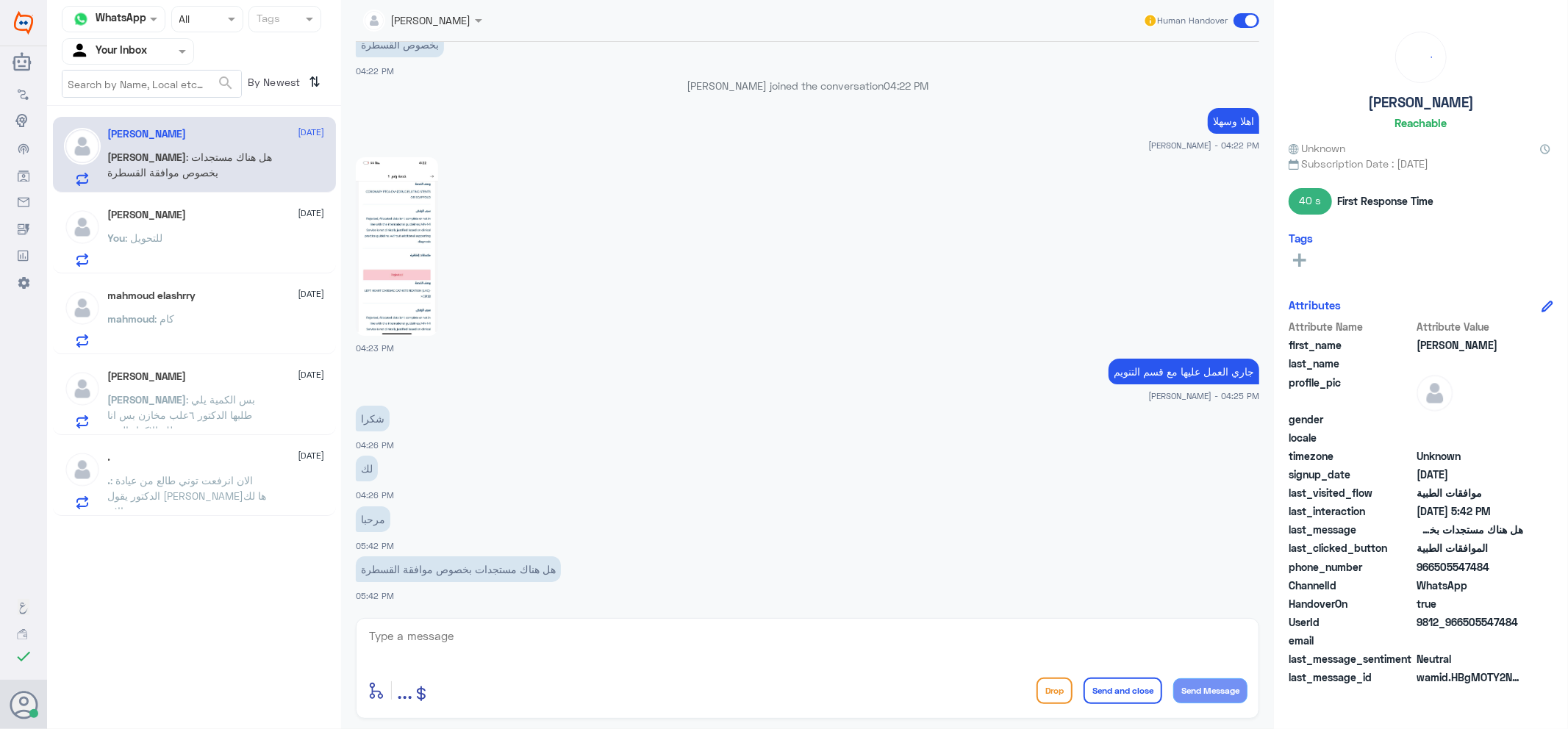
click at [180, 466] on div ". [DATE] . : الان انرفعت توني طالع من عيادة الدكتور يقول [PERSON_NAME]ها لك الان" at bounding box center [216, 481] width 217 height 58
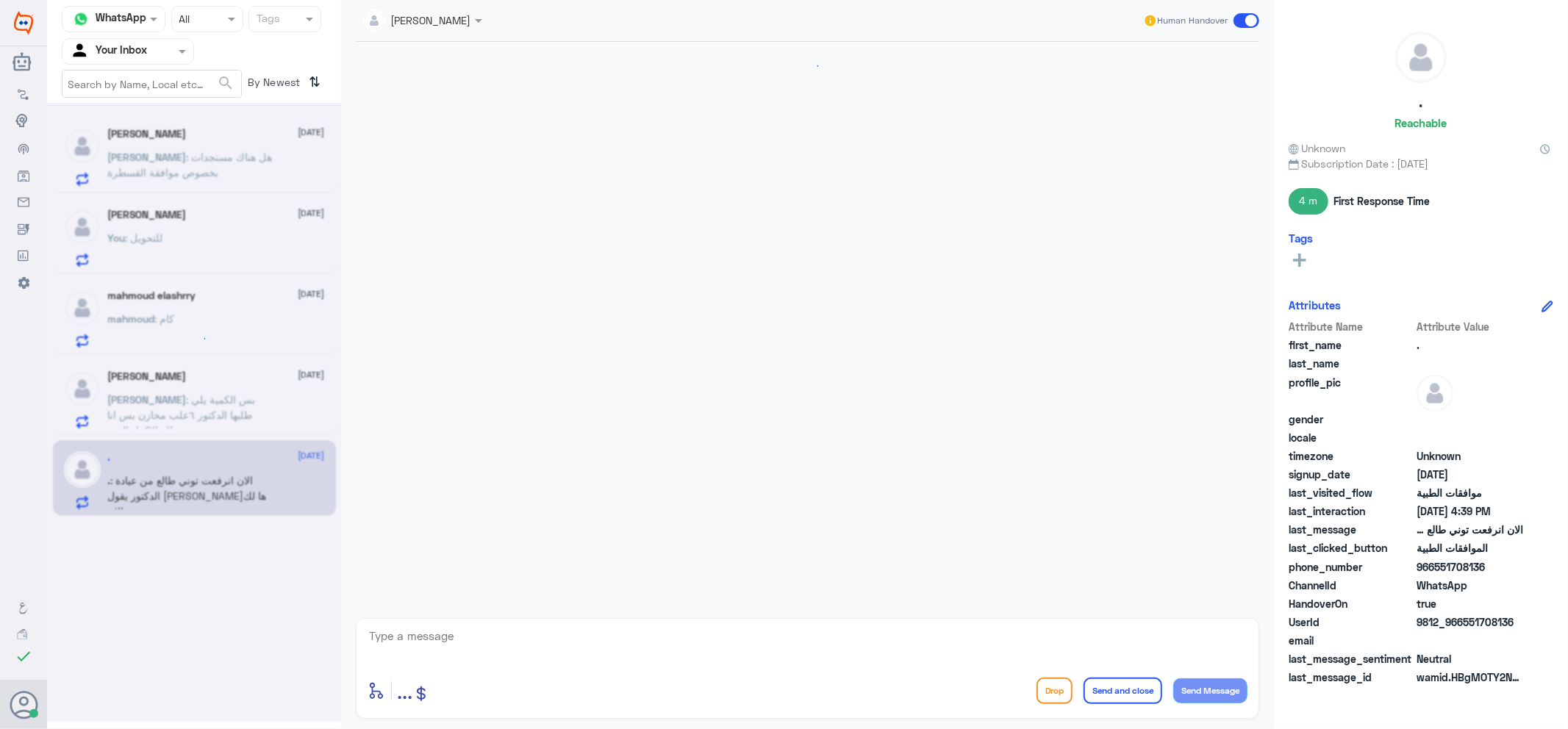
scroll to position [663, 0]
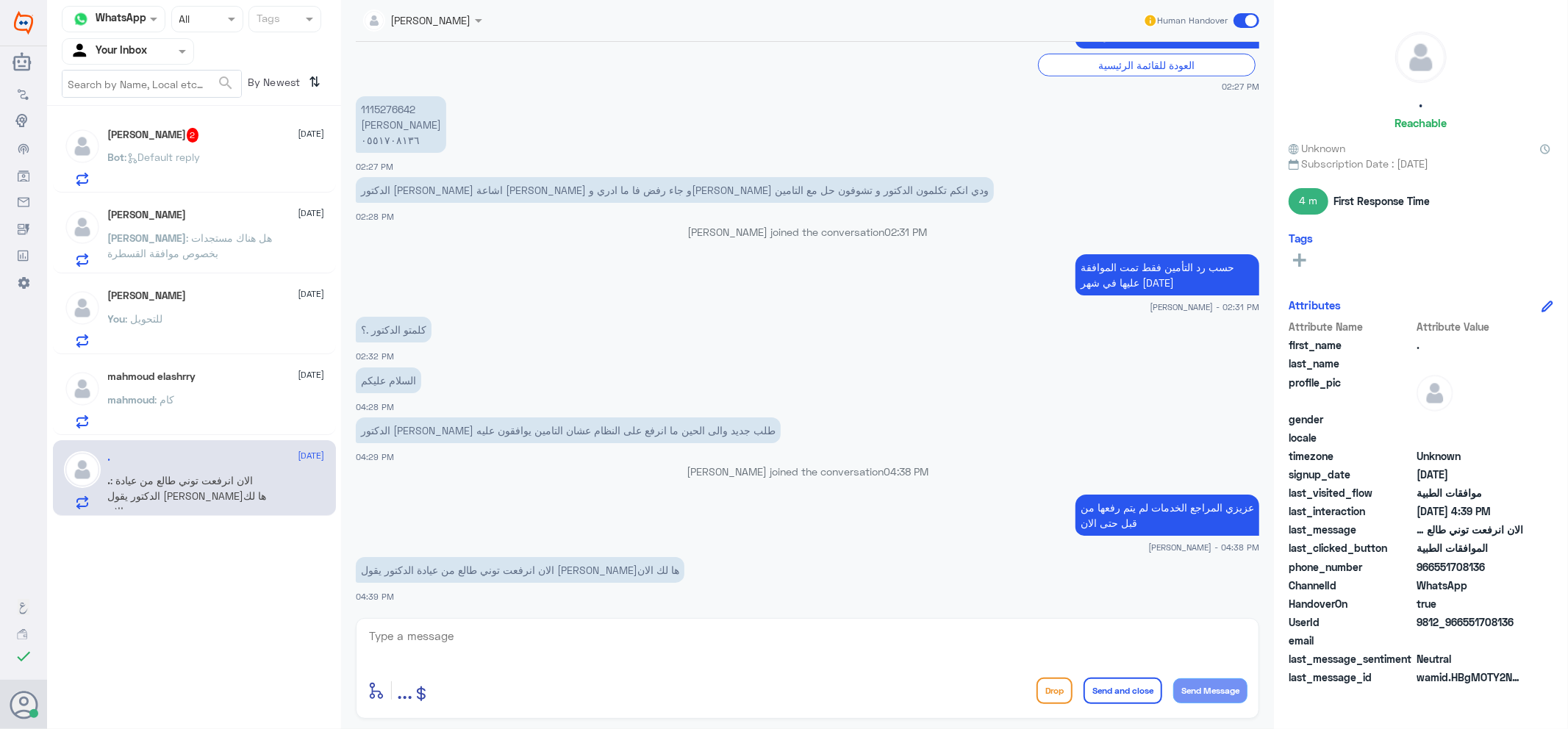
click at [213, 151] on div "[PERSON_NAME] 2 [DATE] Bot : Default reply" at bounding box center [216, 157] width 217 height 58
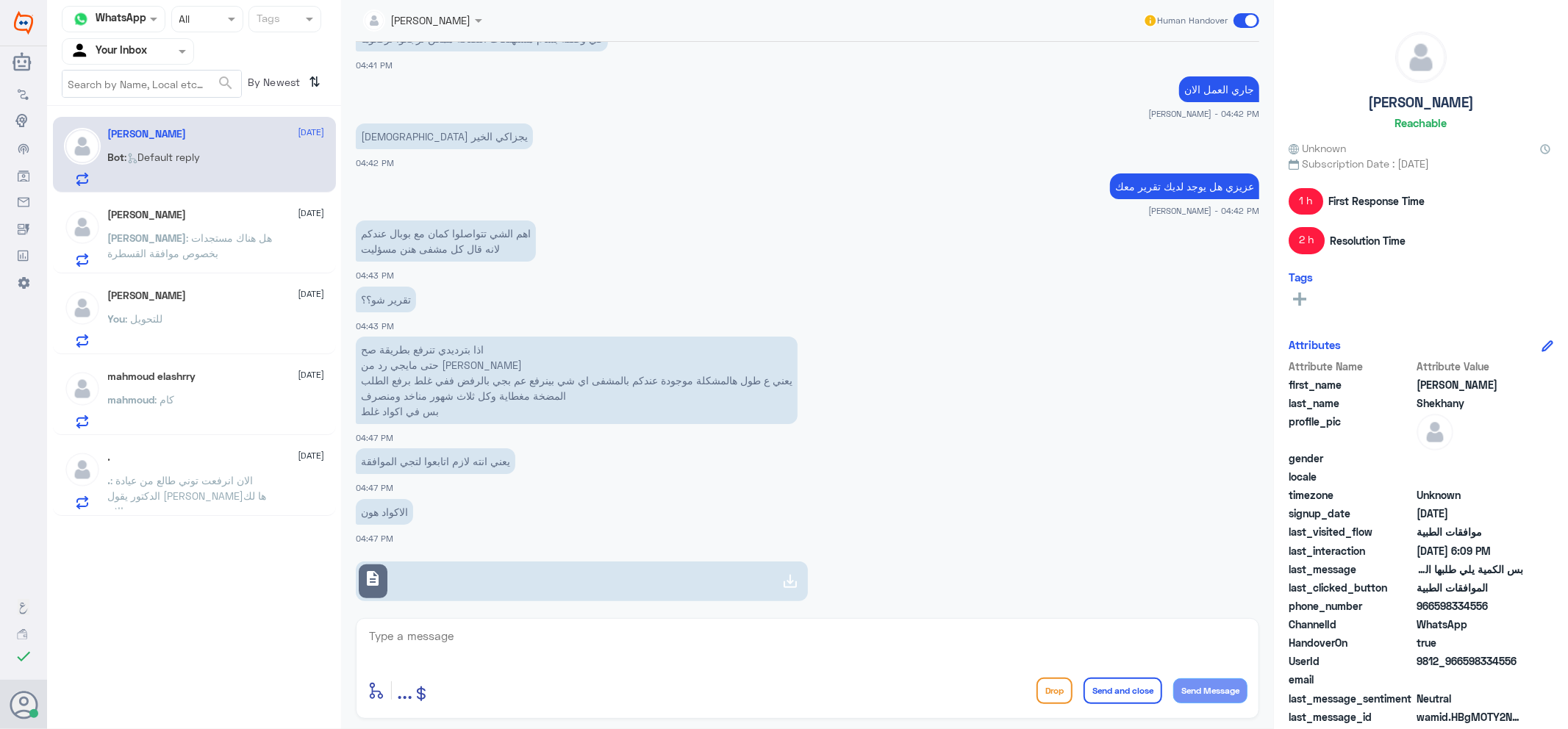
scroll to position [236, 0]
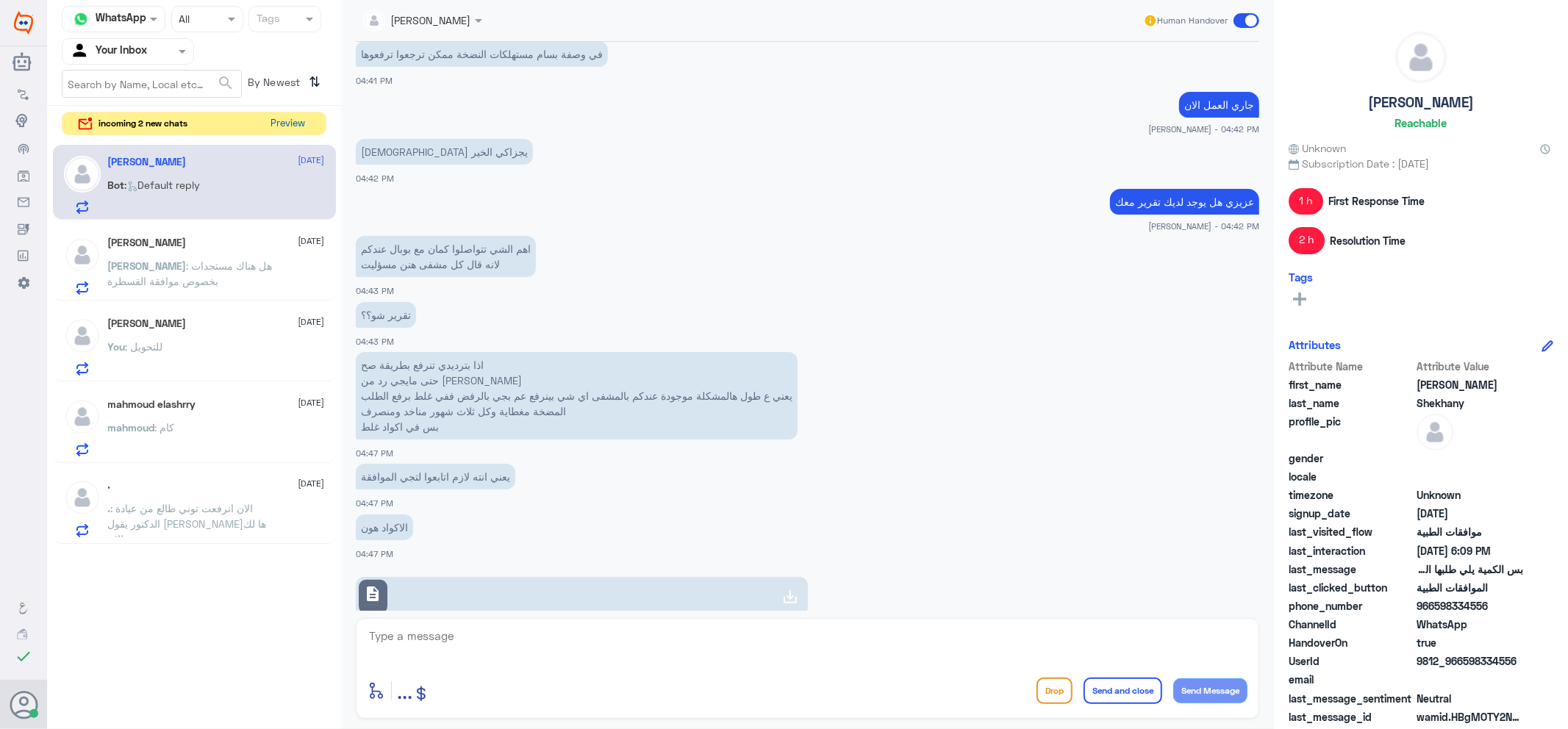
click at [289, 121] on button "Preview" at bounding box center [288, 123] width 46 height 23
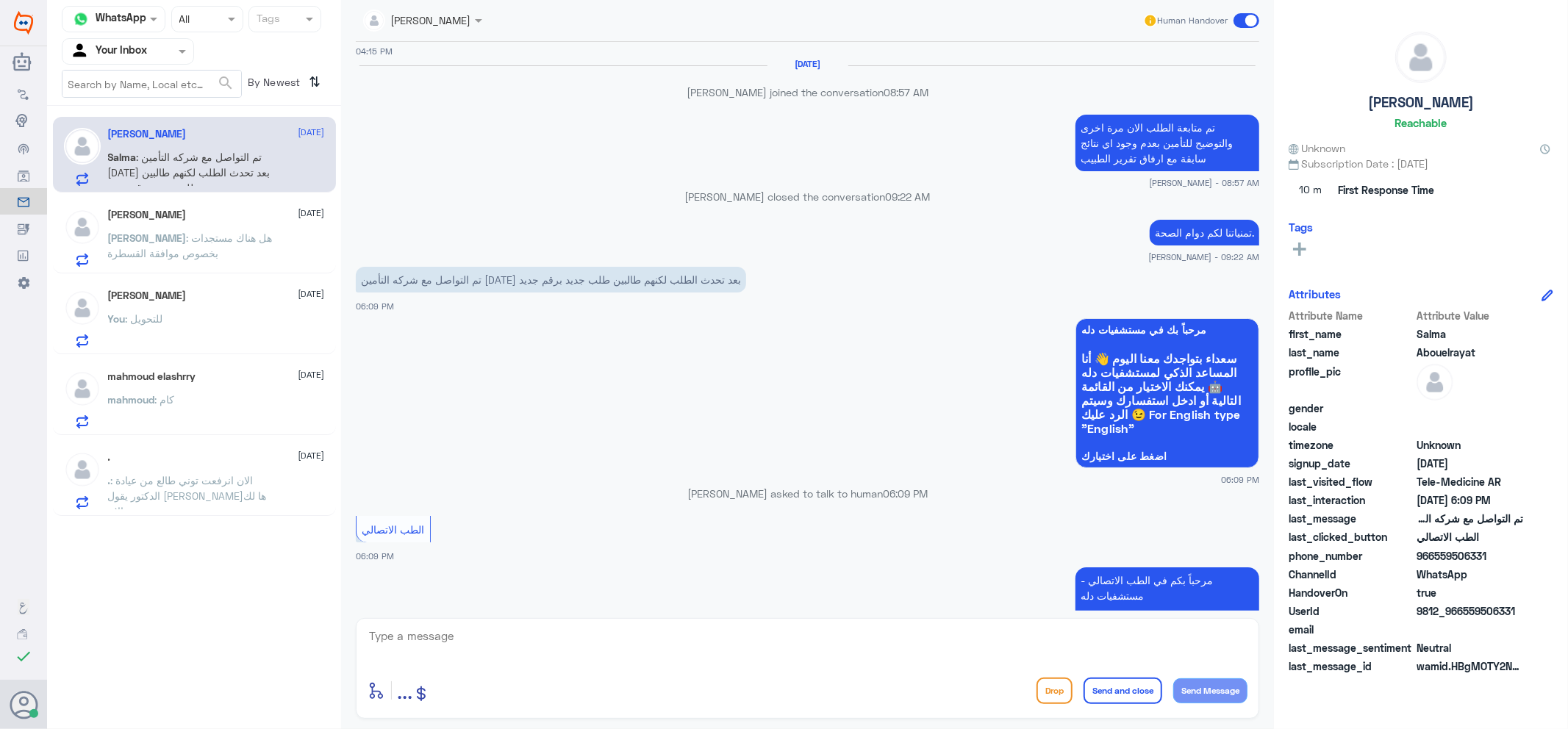
scroll to position [915, 0]
click at [187, 225] on div "Ali [DATE] Ali : هل هناك مستجدات بخصوص موافقة القسطرة" at bounding box center [216, 238] width 217 height 58
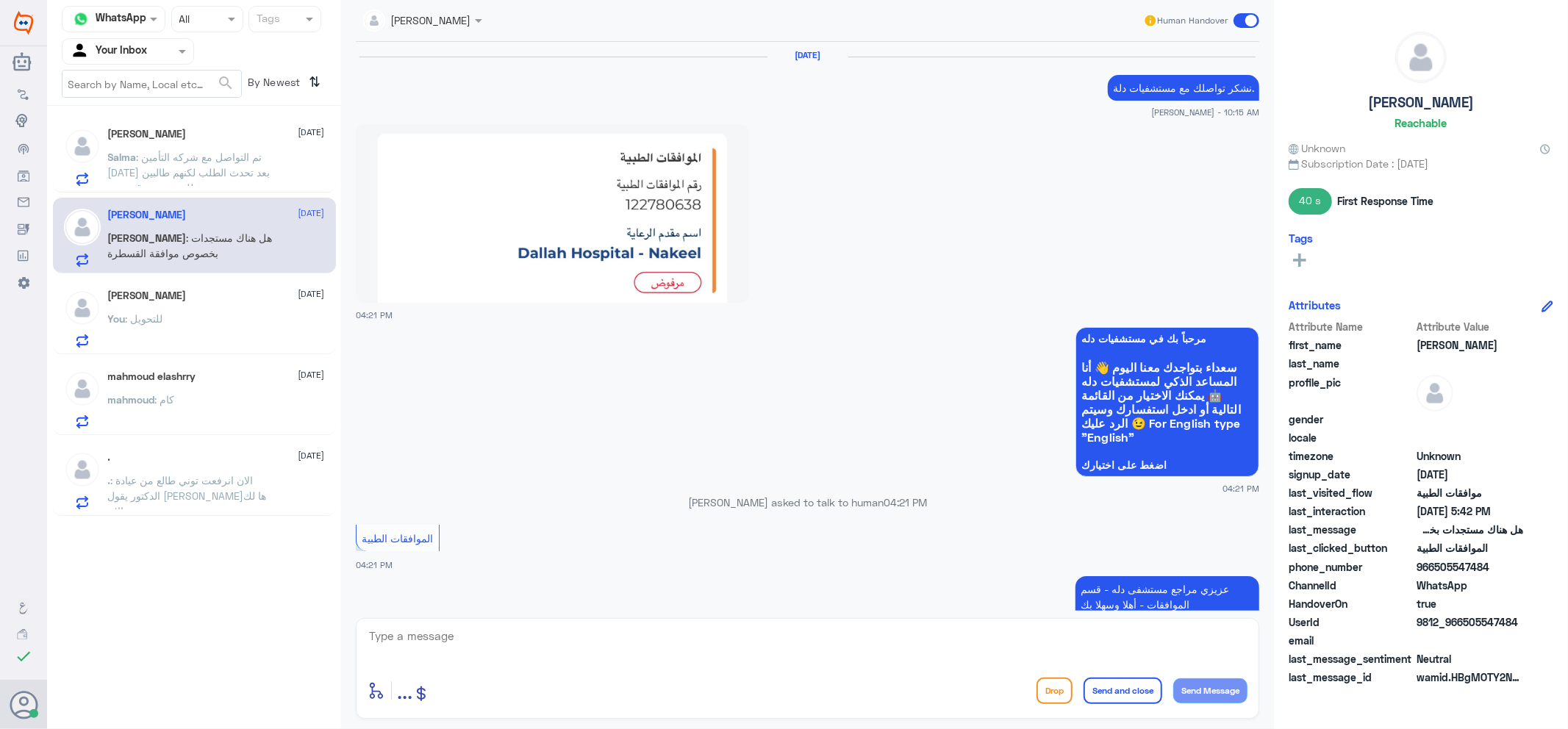
scroll to position [1281, 0]
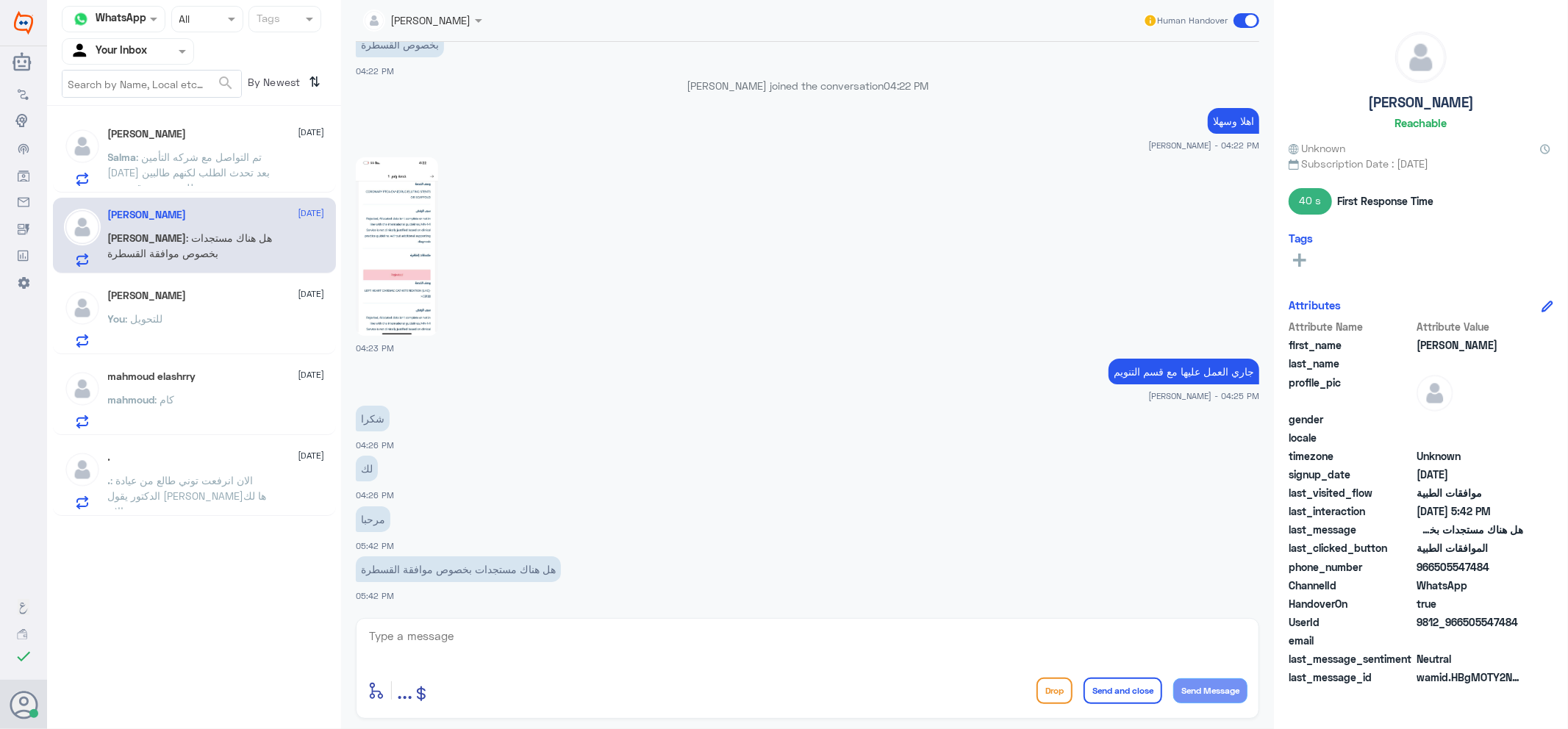
click at [207, 145] on div "[PERSON_NAME] [DATE] Salma : تم التواصل مع شركه التأمين [DATE] بعد تحدث الطلب ل…" at bounding box center [216, 157] width 217 height 58
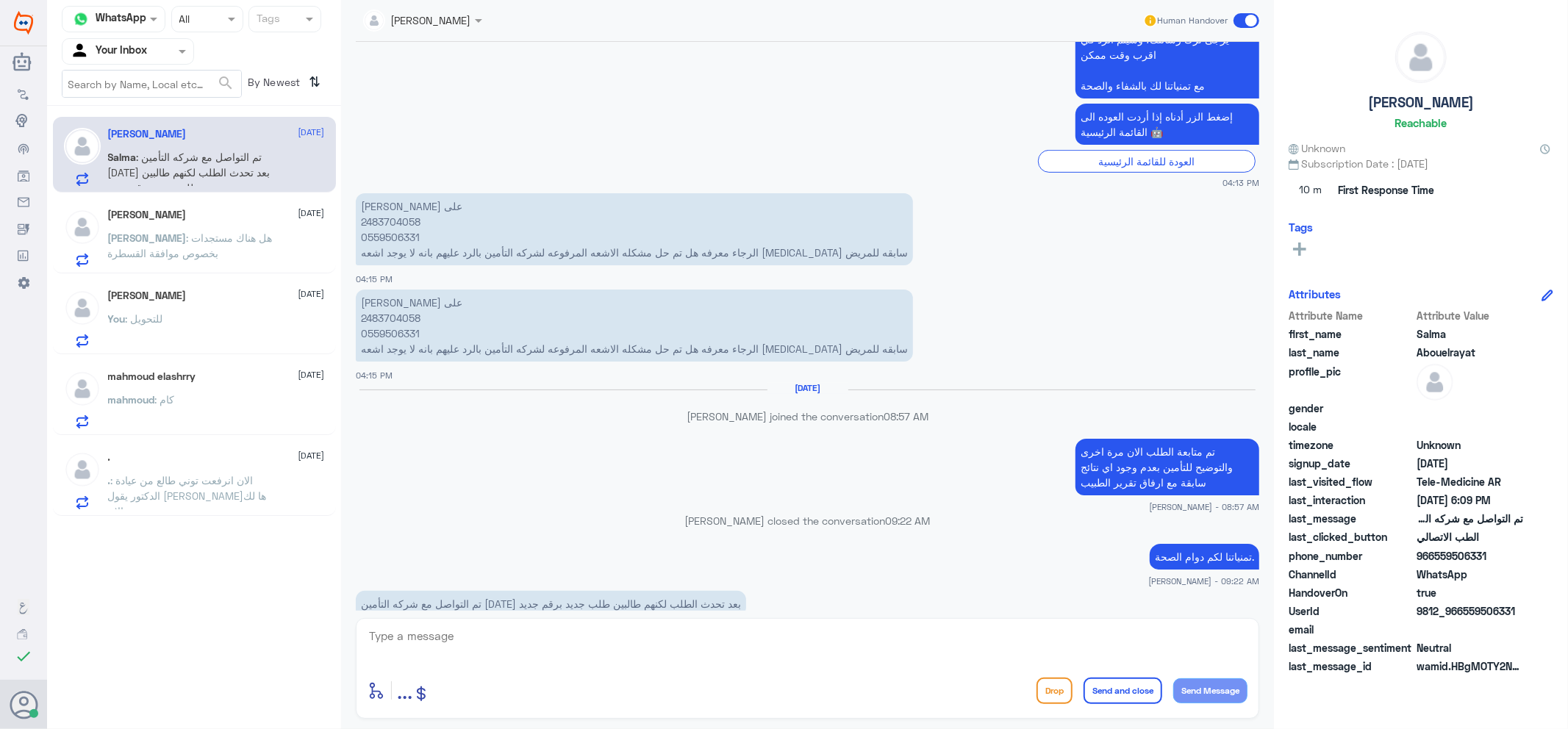
scroll to position [507, 0]
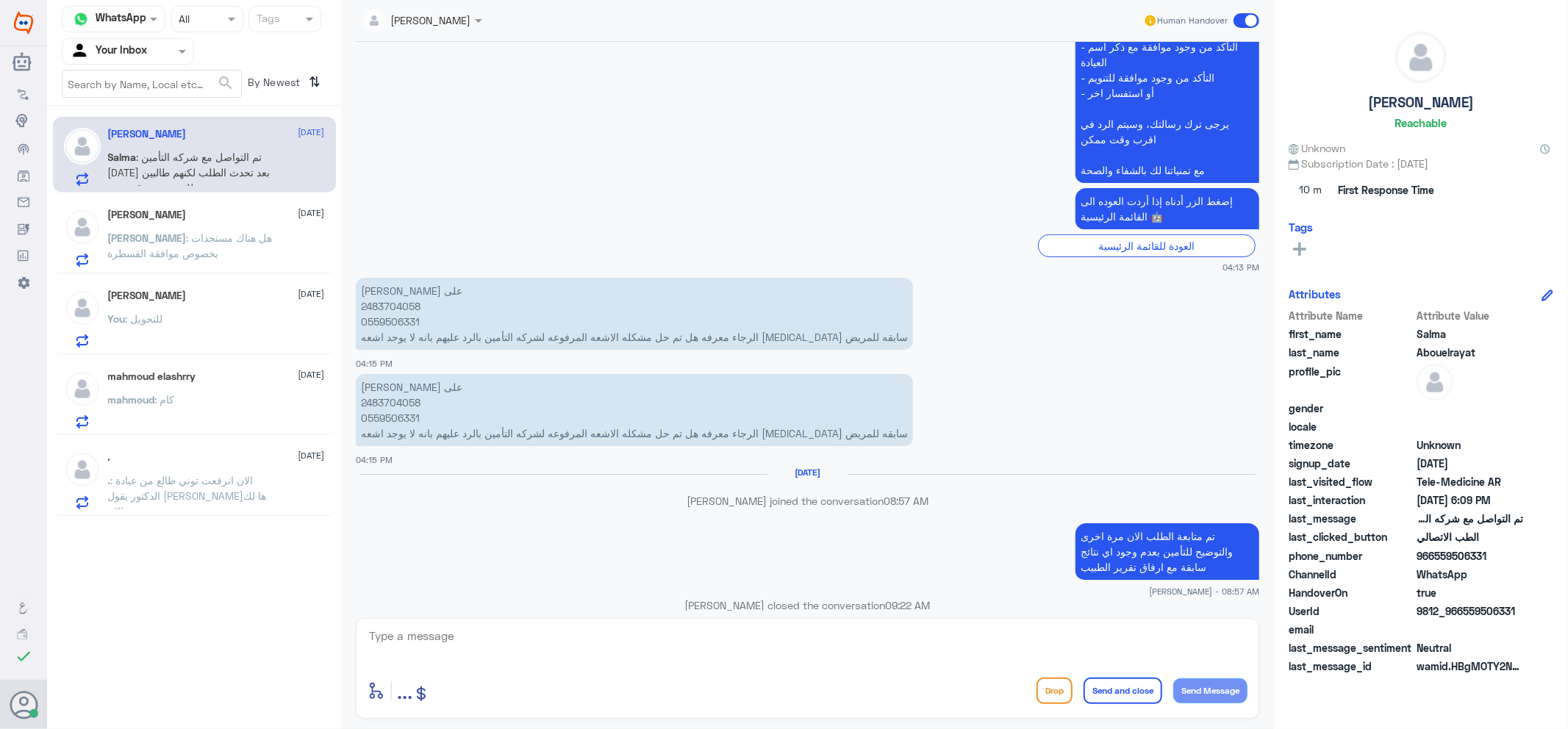
click at [389, 318] on p "[PERSON_NAME] على 2483704058 0559506331 الرجاء معرفه هل تم حل مشكله الاشعه المر…" at bounding box center [634, 314] width 557 height 72
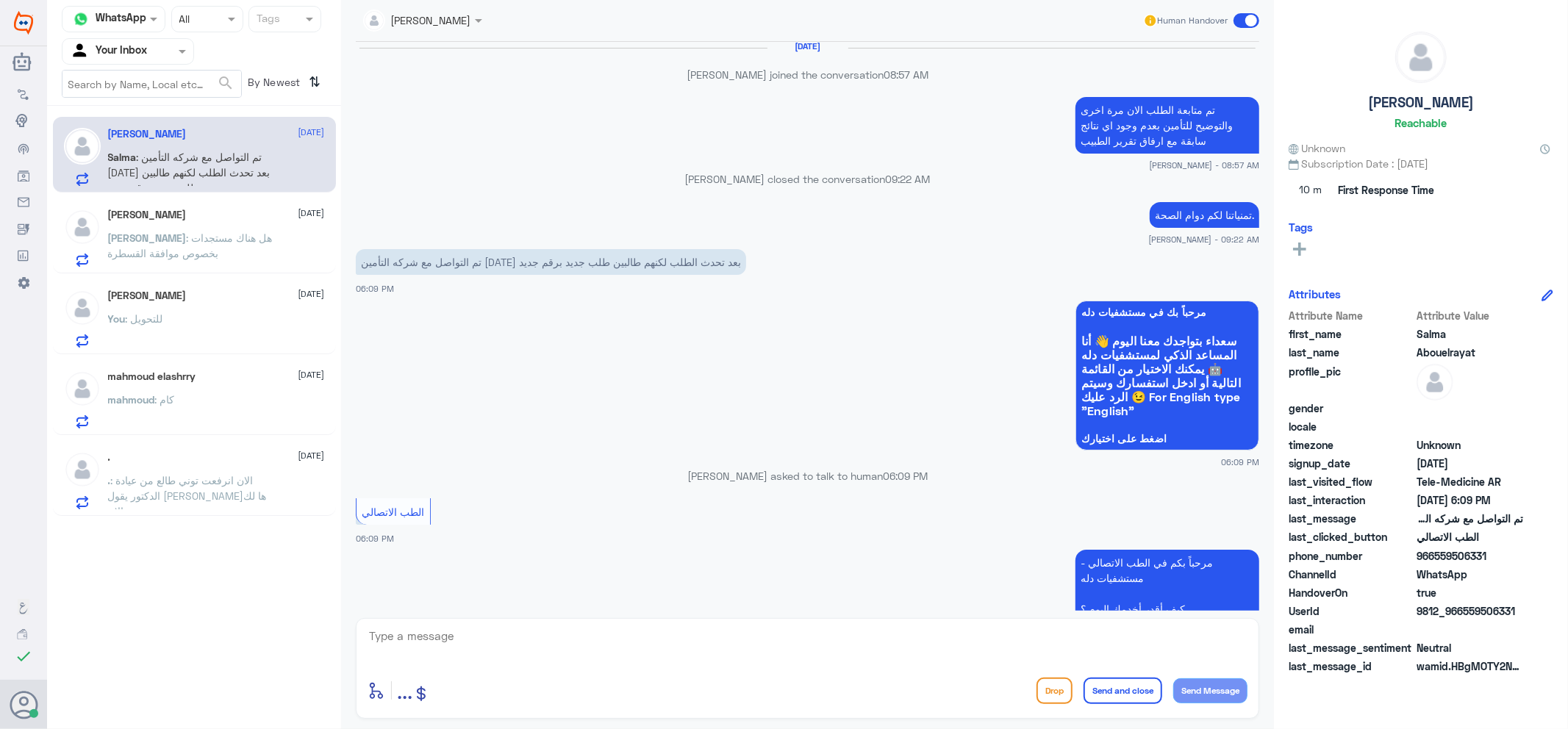
scroll to position [1078, 0]
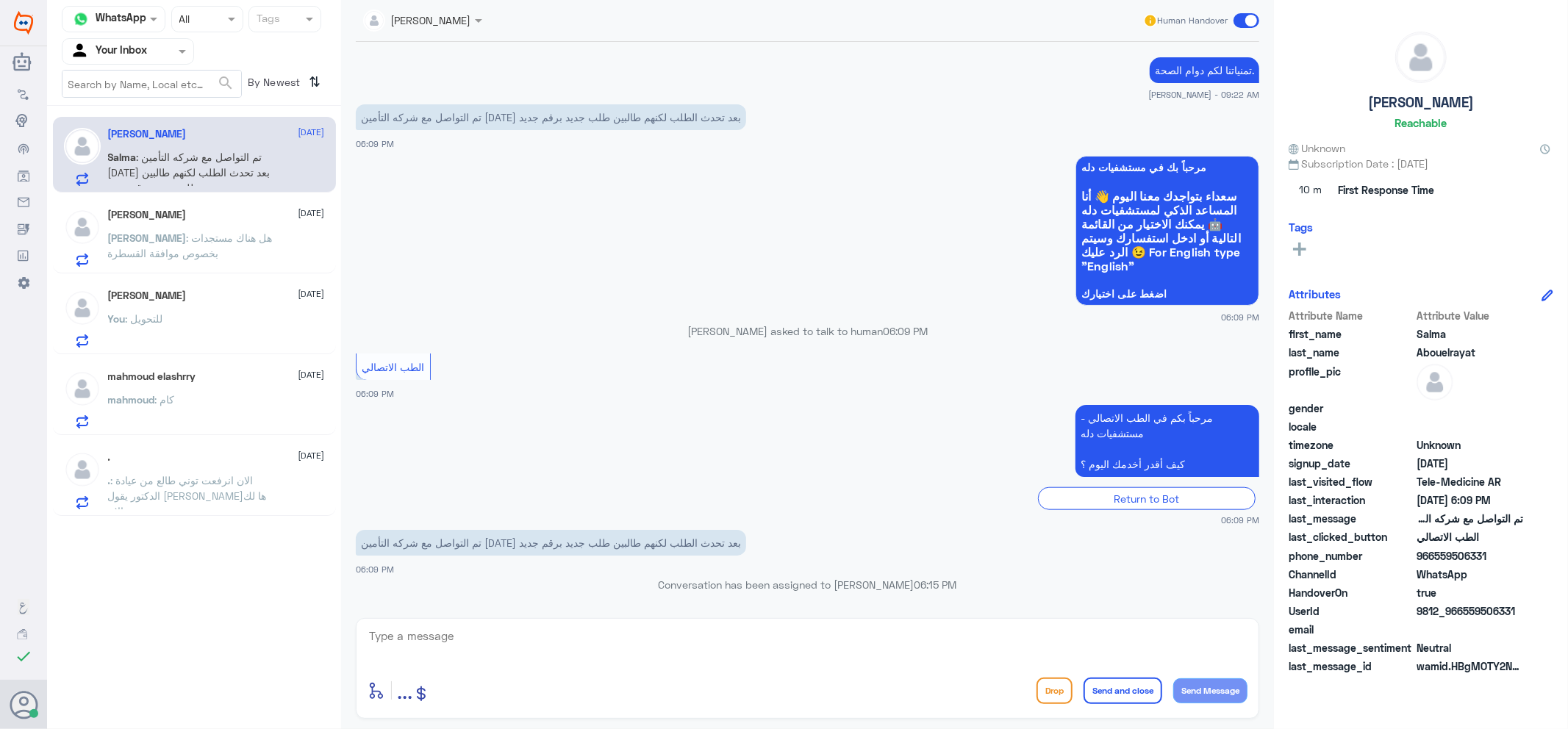
click at [207, 334] on div "You : للتحويل" at bounding box center [216, 331] width 217 height 33
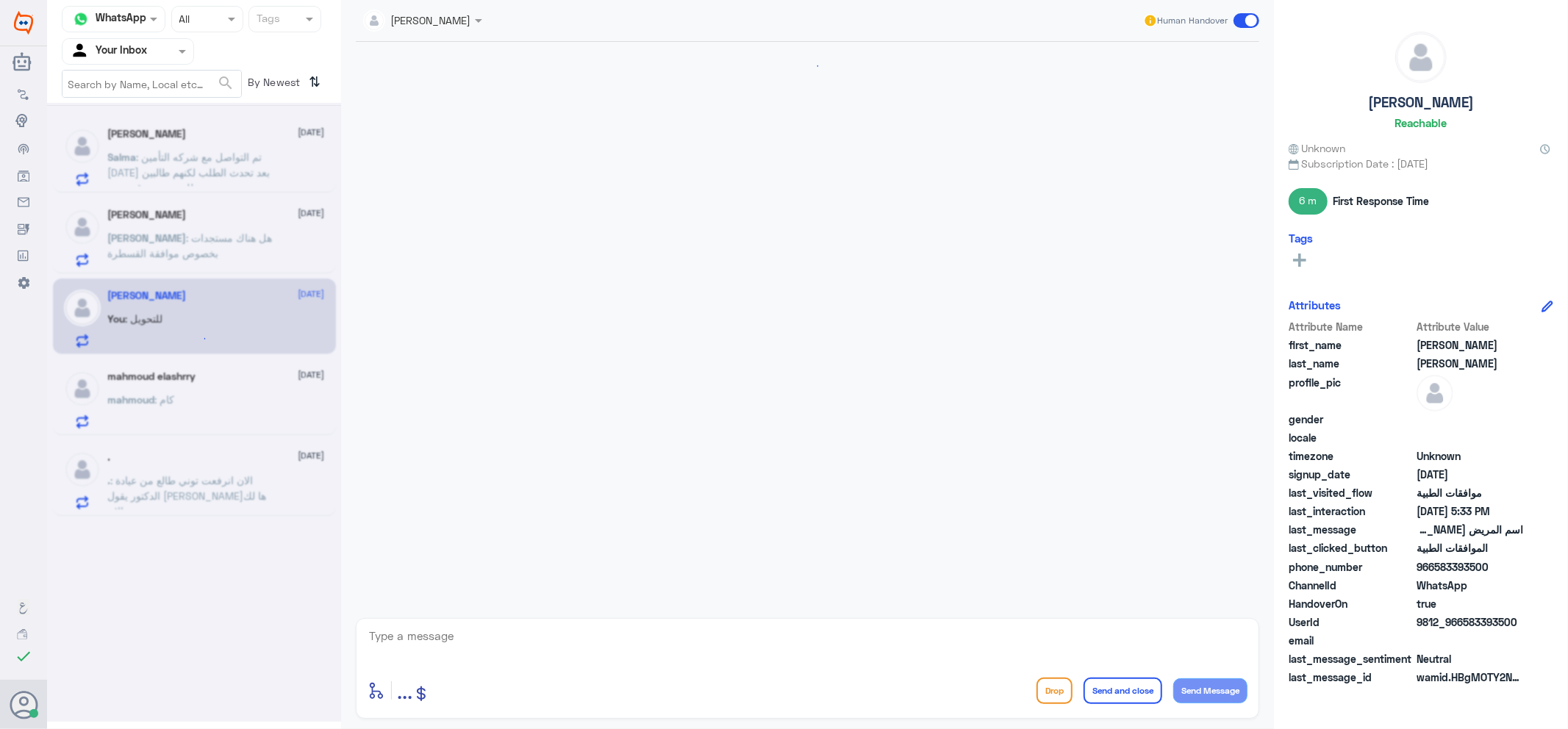
scroll to position [416, 0]
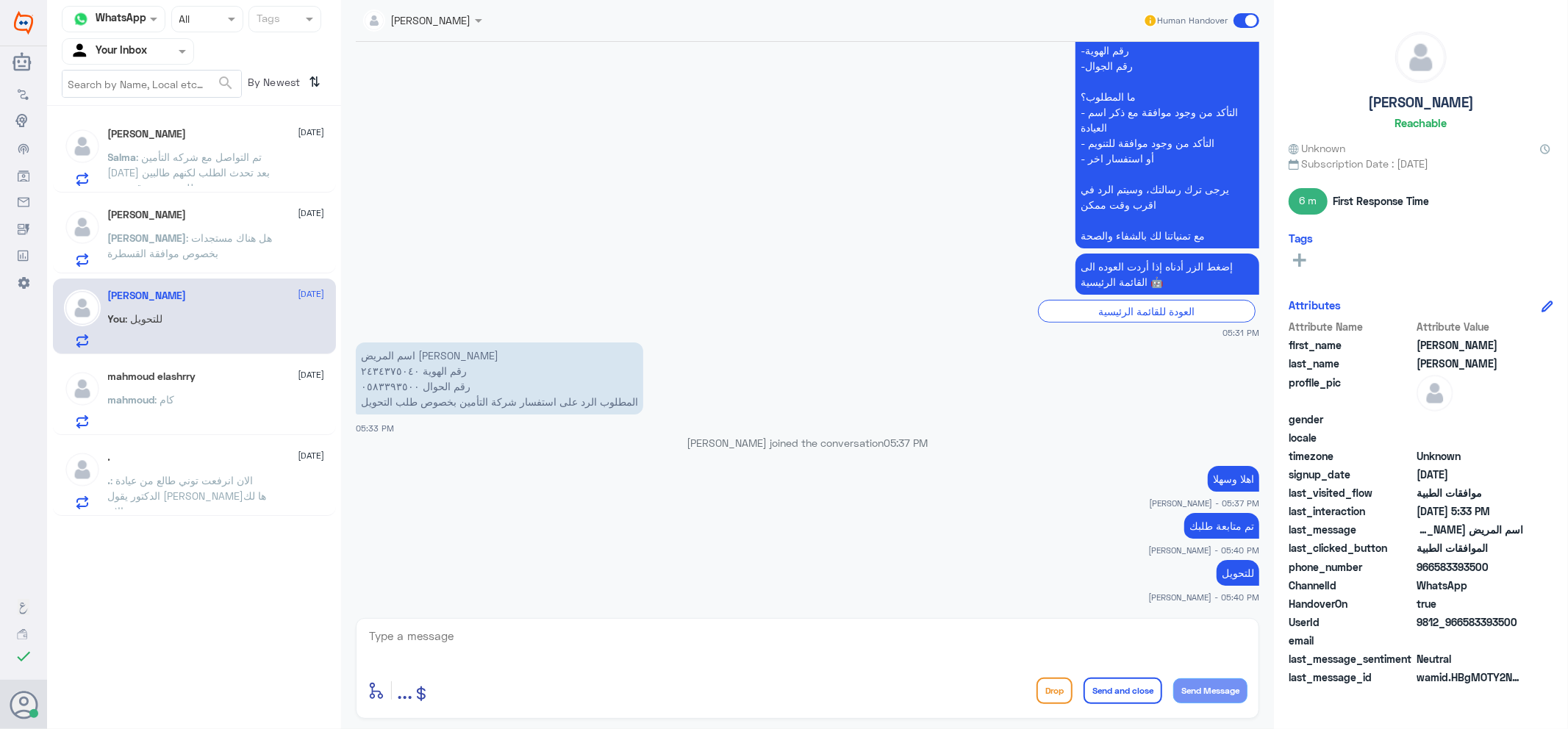
click at [172, 174] on span ": تم التواصل مع شركه التأمين [DATE] بعد تحدث الطلب لكنهم طالبين طلب جديد برقم ج…" at bounding box center [189, 172] width 162 height 44
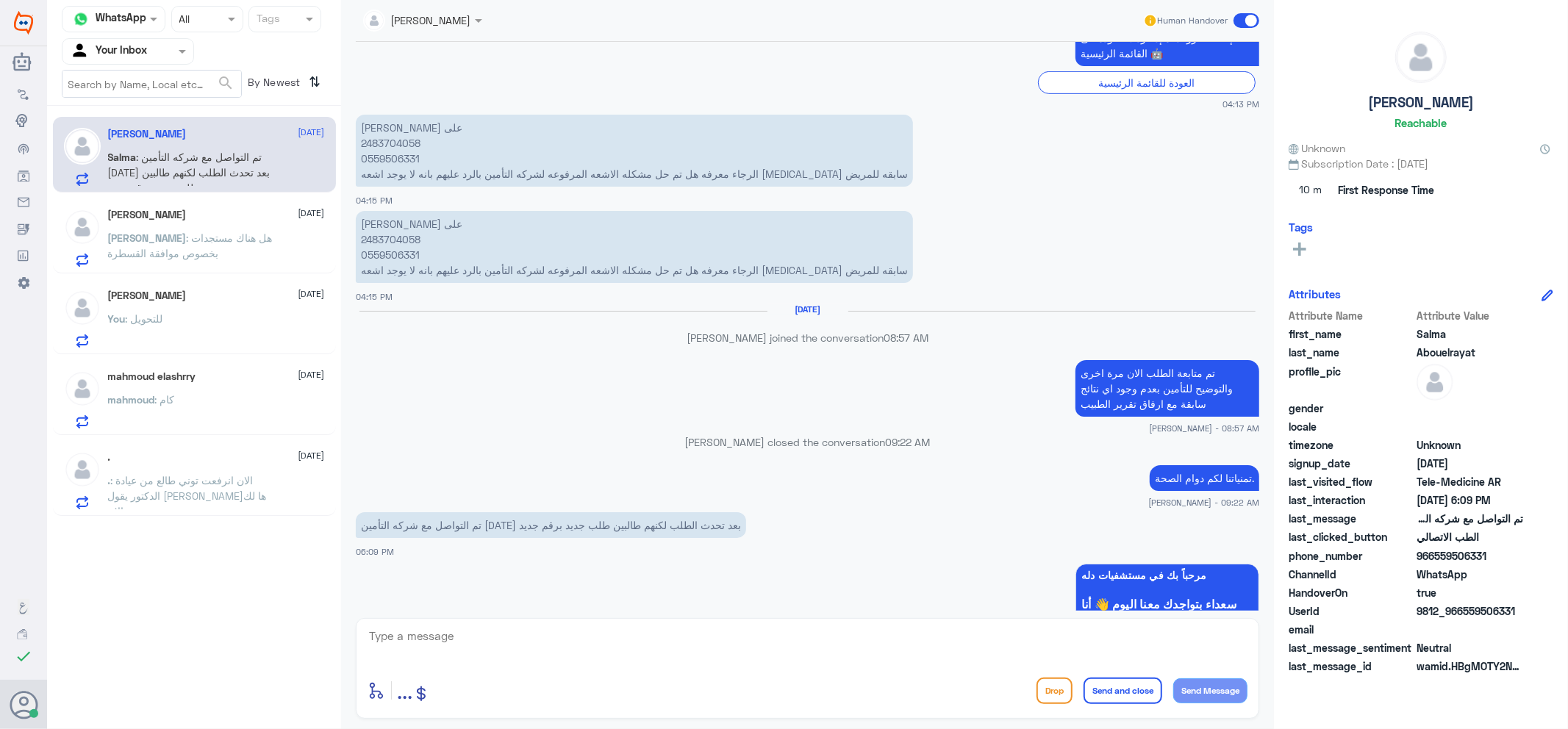
scroll to position [425, 0]
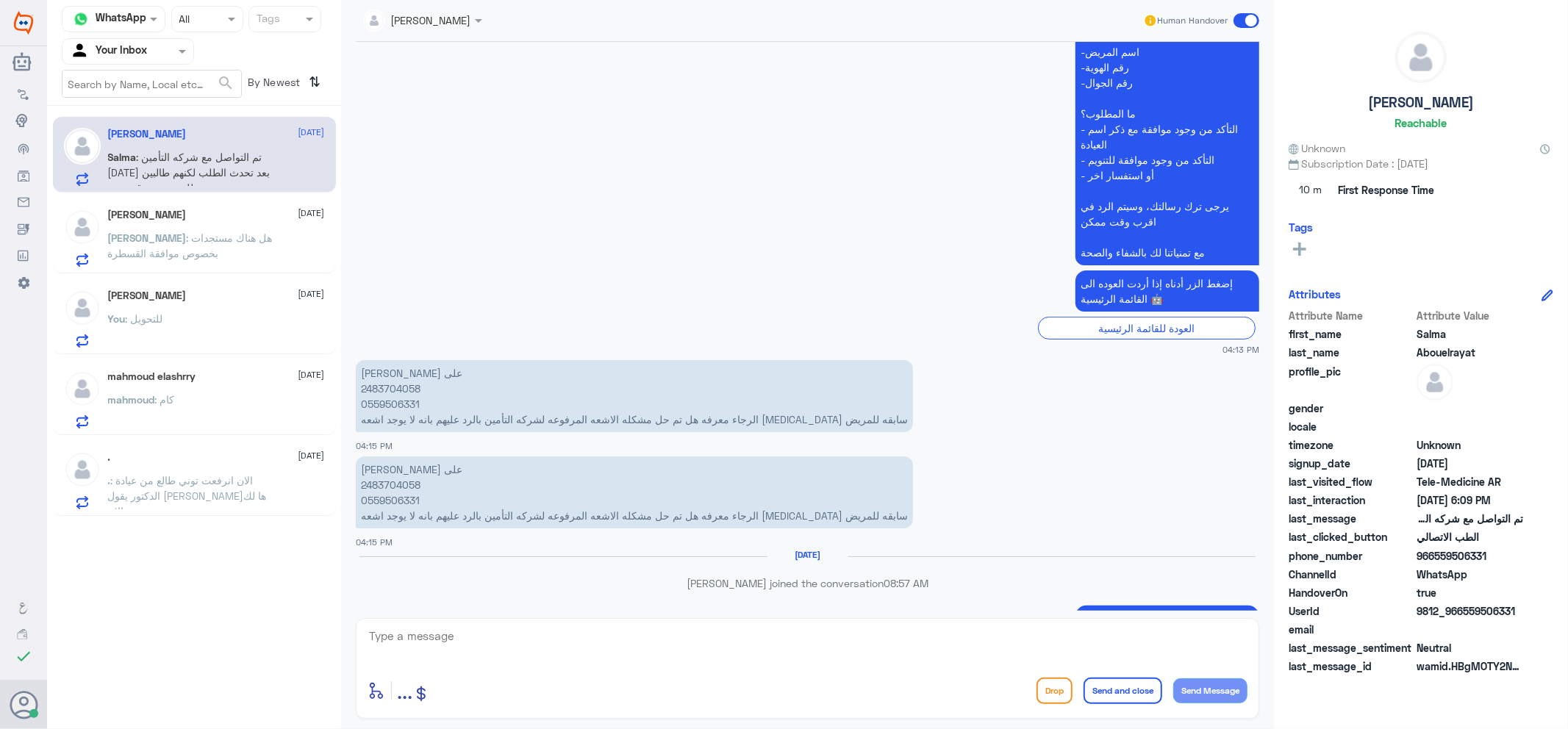
click at [388, 481] on p "[PERSON_NAME] على 2483704058 0559506331 الرجاء معرفه هل تم حل مشكله الاشعه المر…" at bounding box center [634, 492] width 557 height 72
click at [765, 615] on div "[PERSON_NAME] Human Handover [DATE] هل تم حل المشكله او تحويل المحادثه للقسم ال…" at bounding box center [807, 367] width 932 height 734
click at [525, 633] on textarea at bounding box center [807, 643] width 879 height 36
type textarea "j"
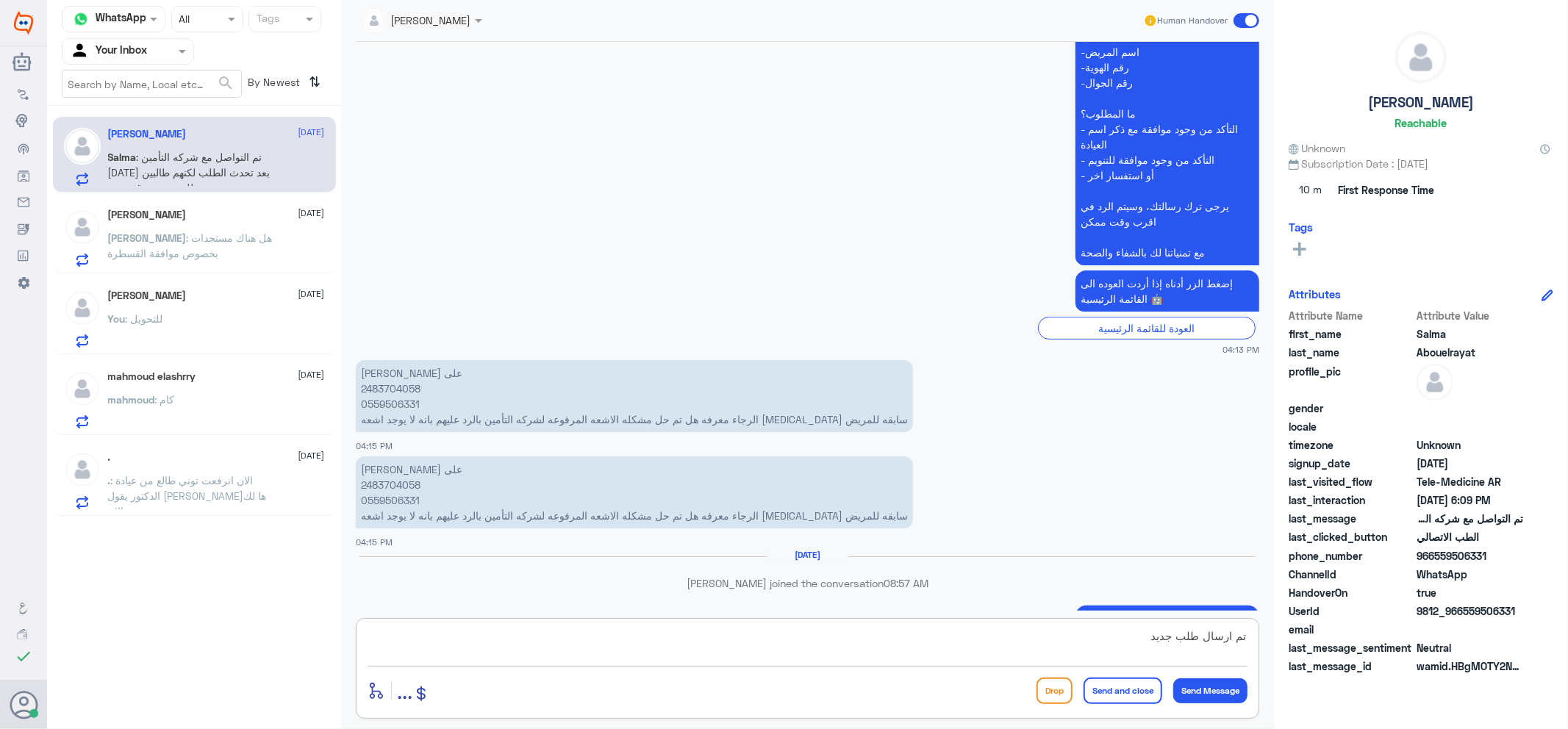
type textarea "تم ارسال طلب جديدي"
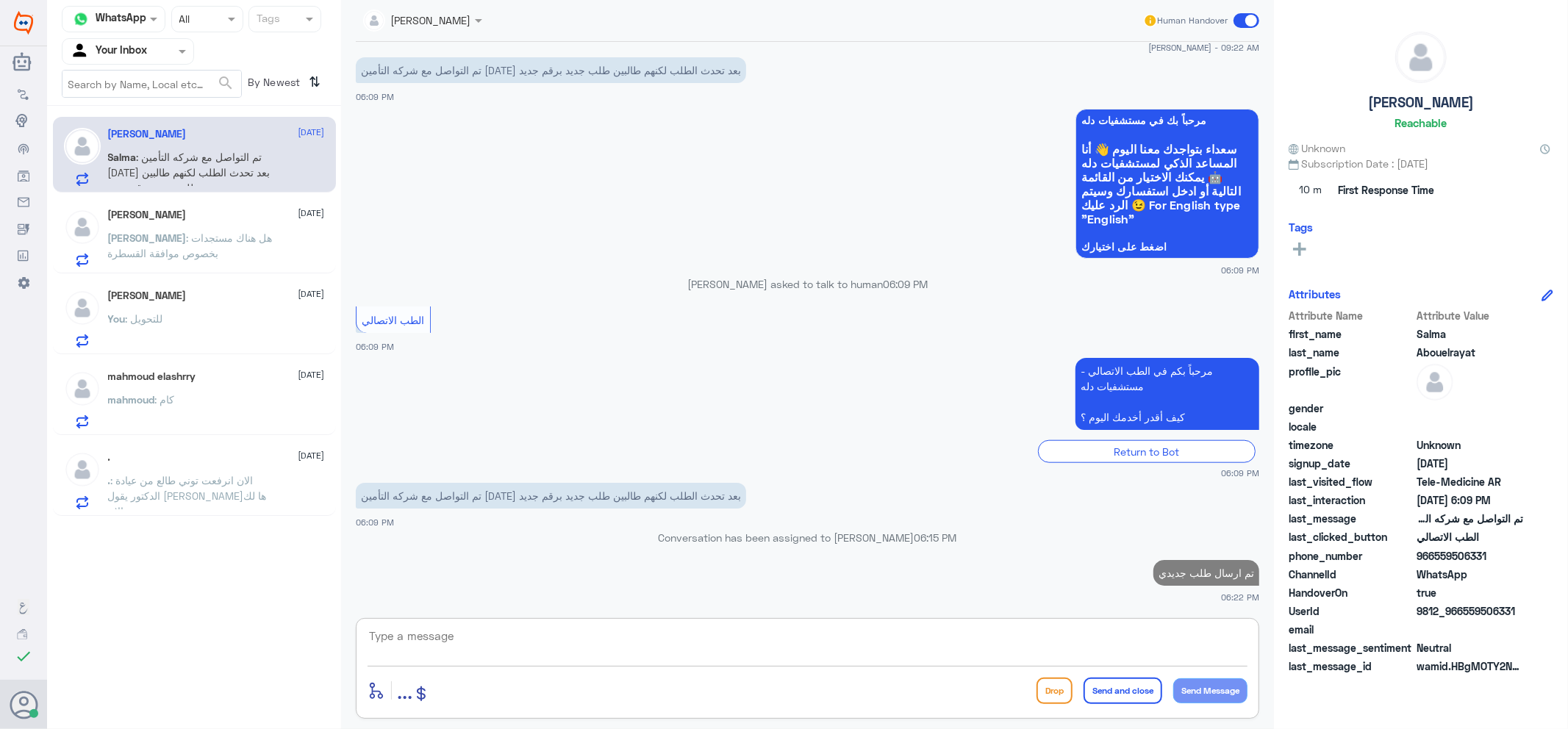
scroll to position [1122, 0]
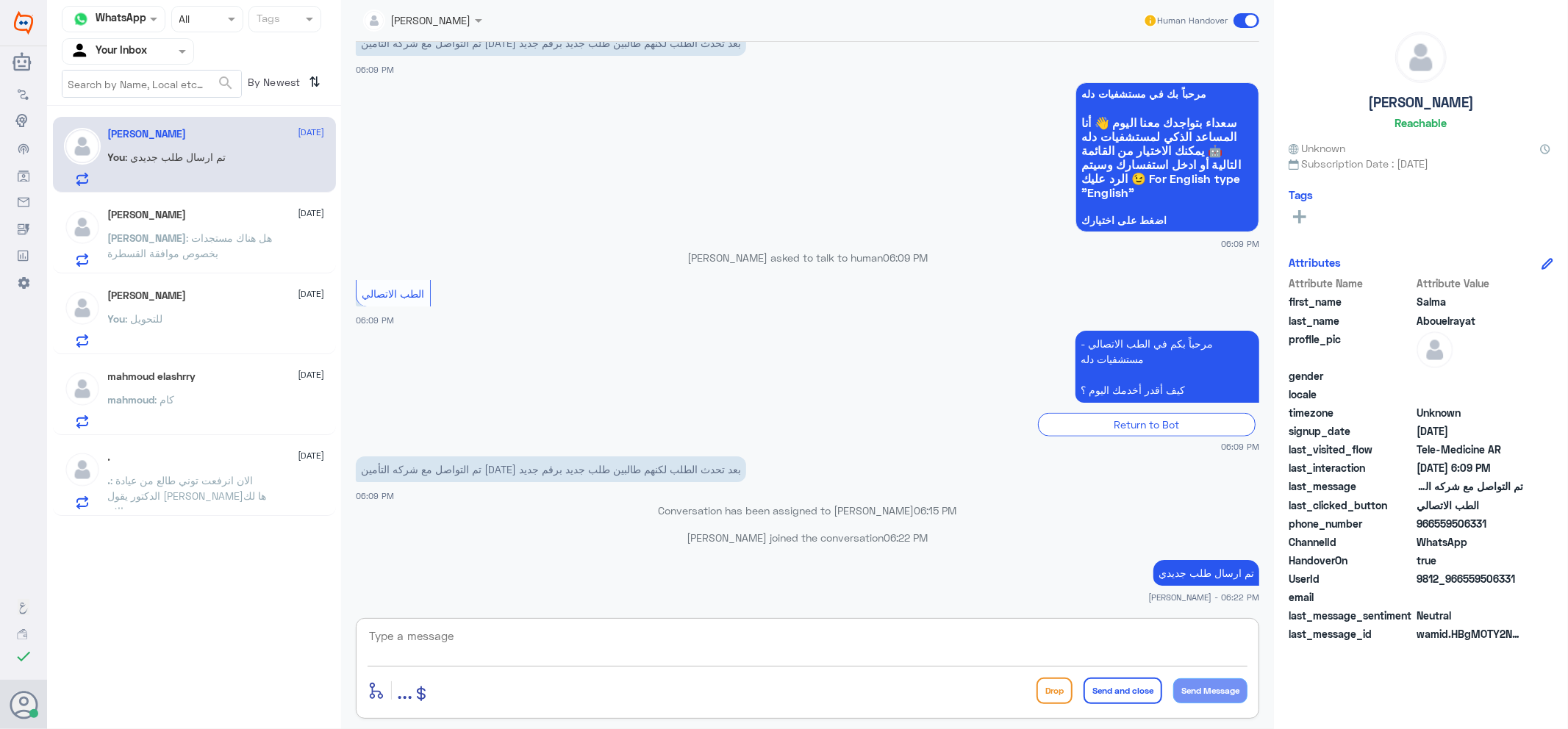
click at [240, 406] on div "mahmoud : كام" at bounding box center [216, 411] width 217 height 33
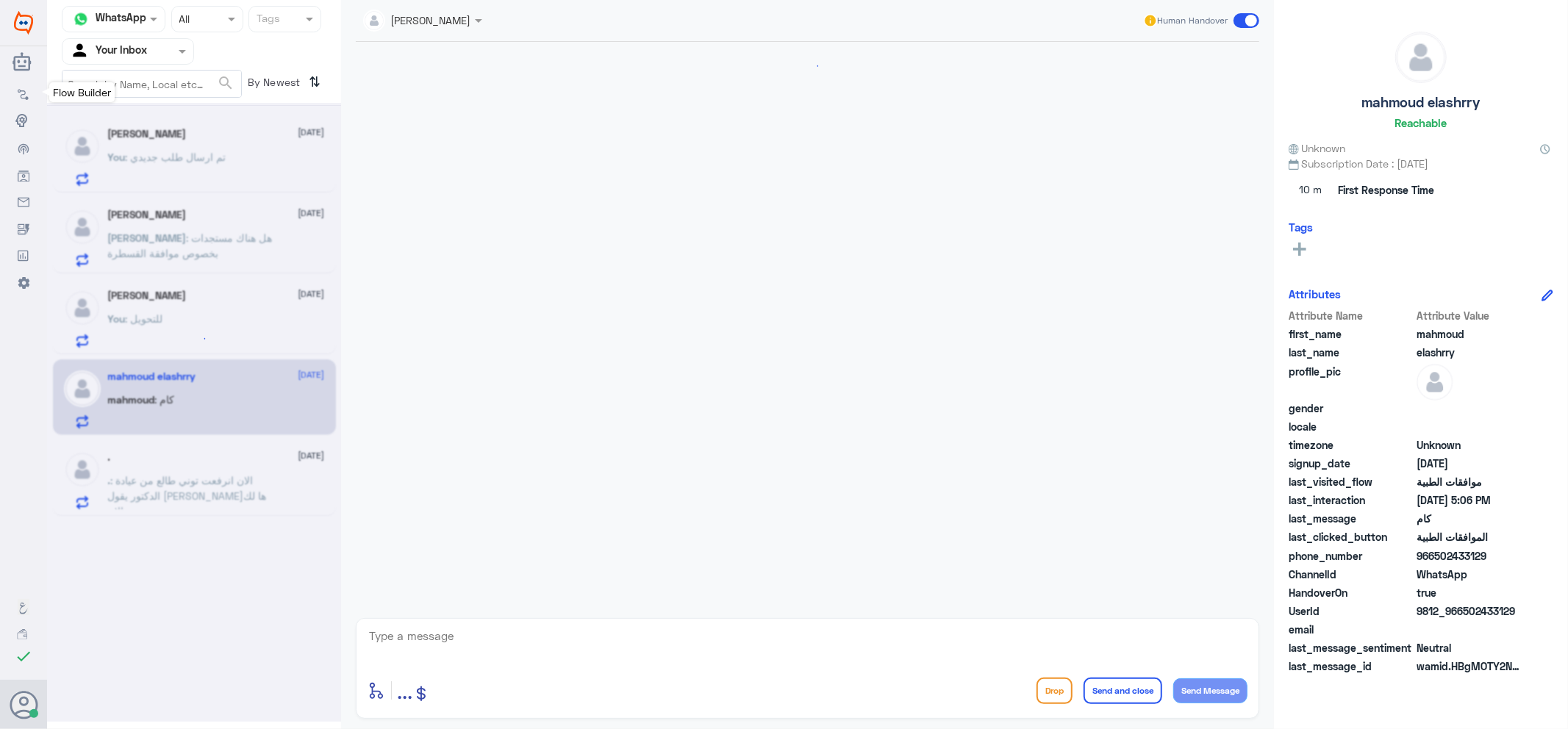
scroll to position [978, 0]
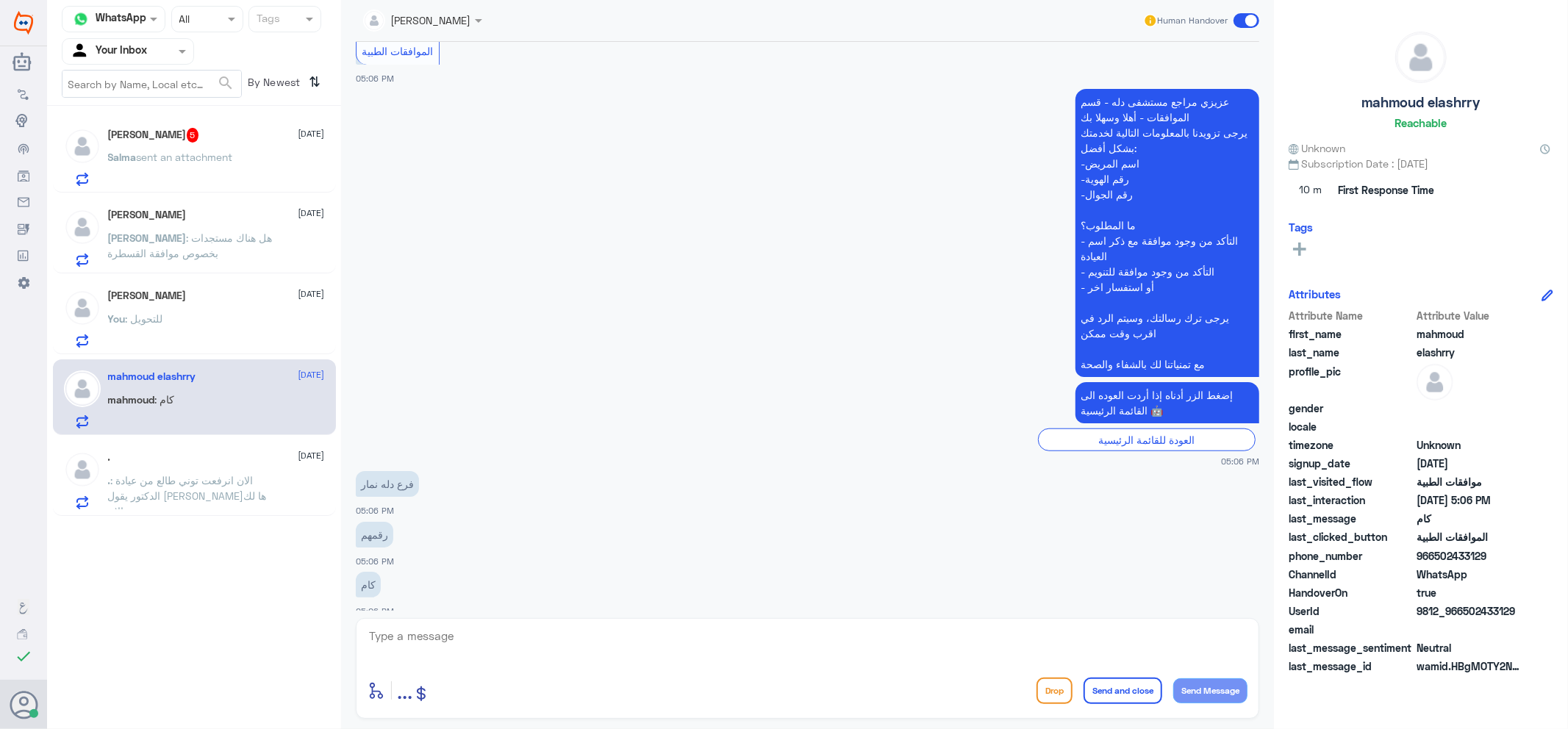
click at [199, 150] on p "Salma sent an attachment" at bounding box center [170, 168] width 125 height 36
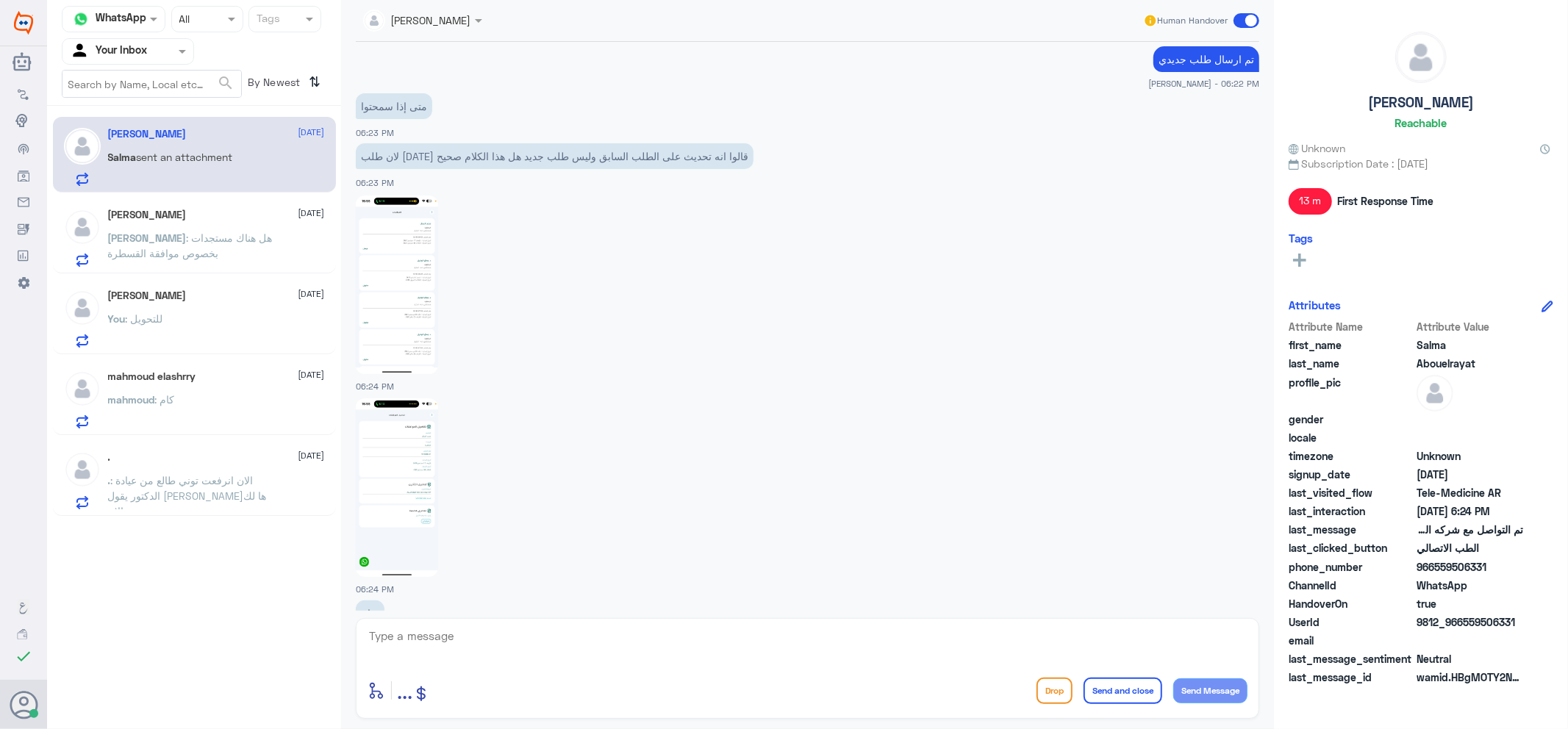
scroll to position [627, 0]
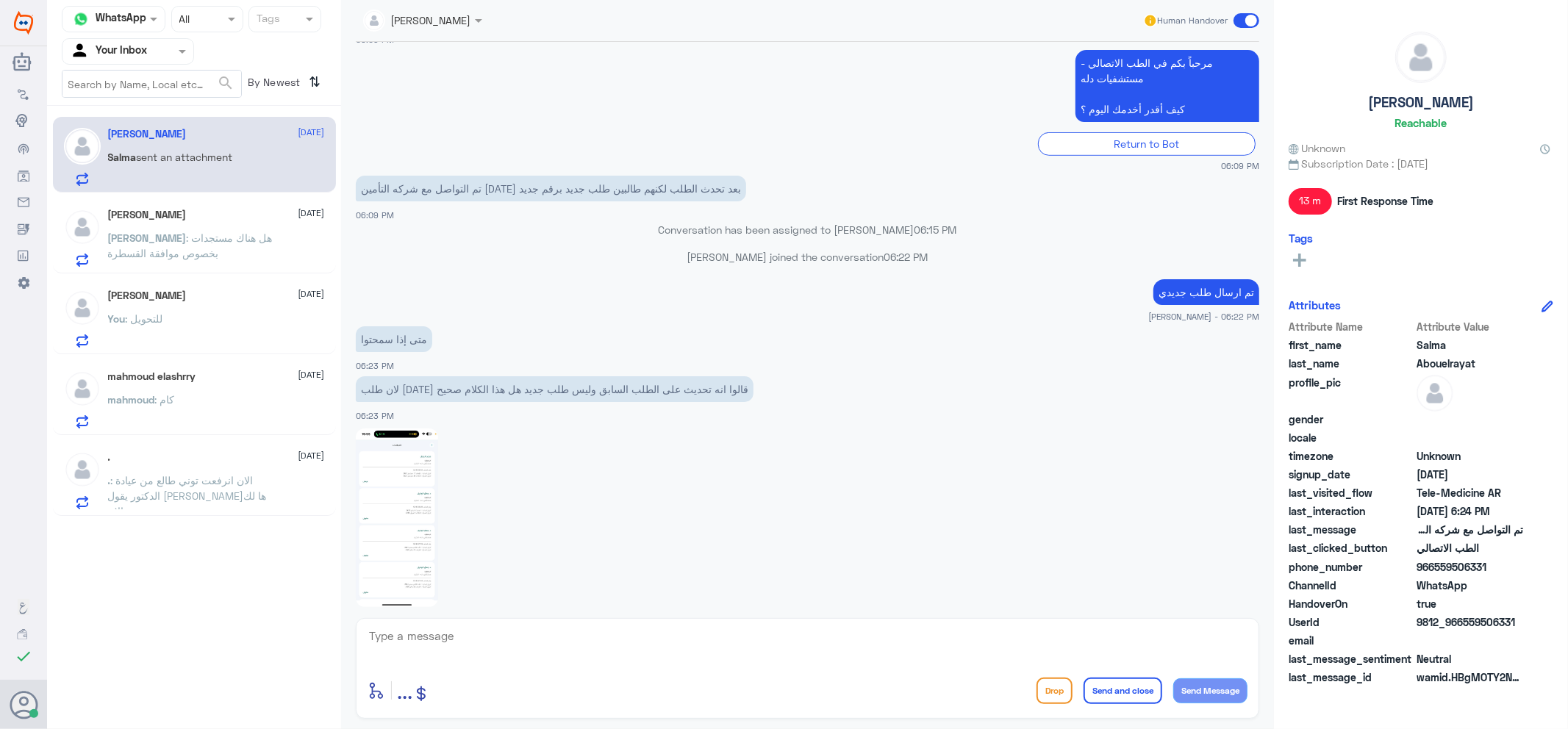
click at [419, 529] on img at bounding box center [397, 518] width 82 height 179
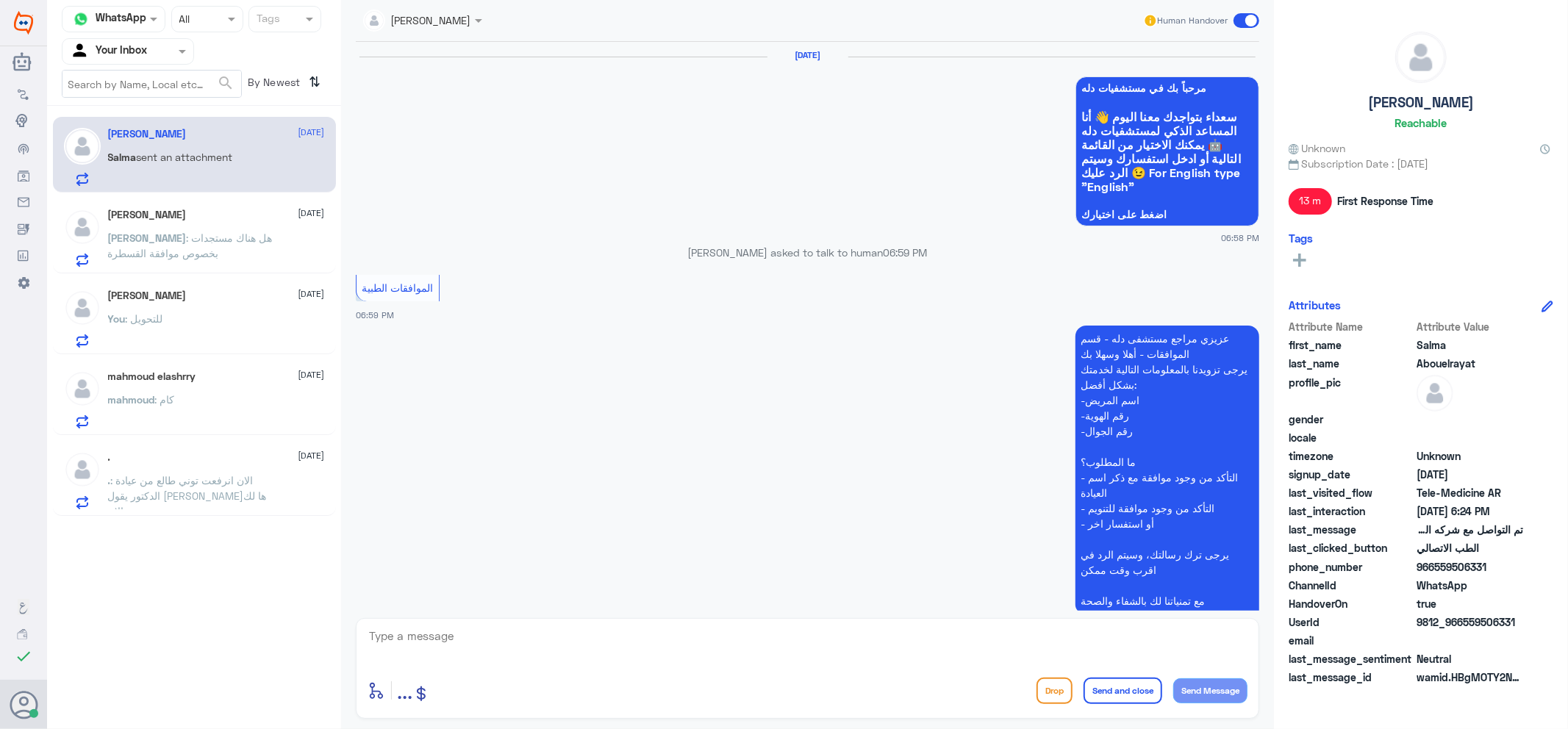
scroll to position [1810, 0]
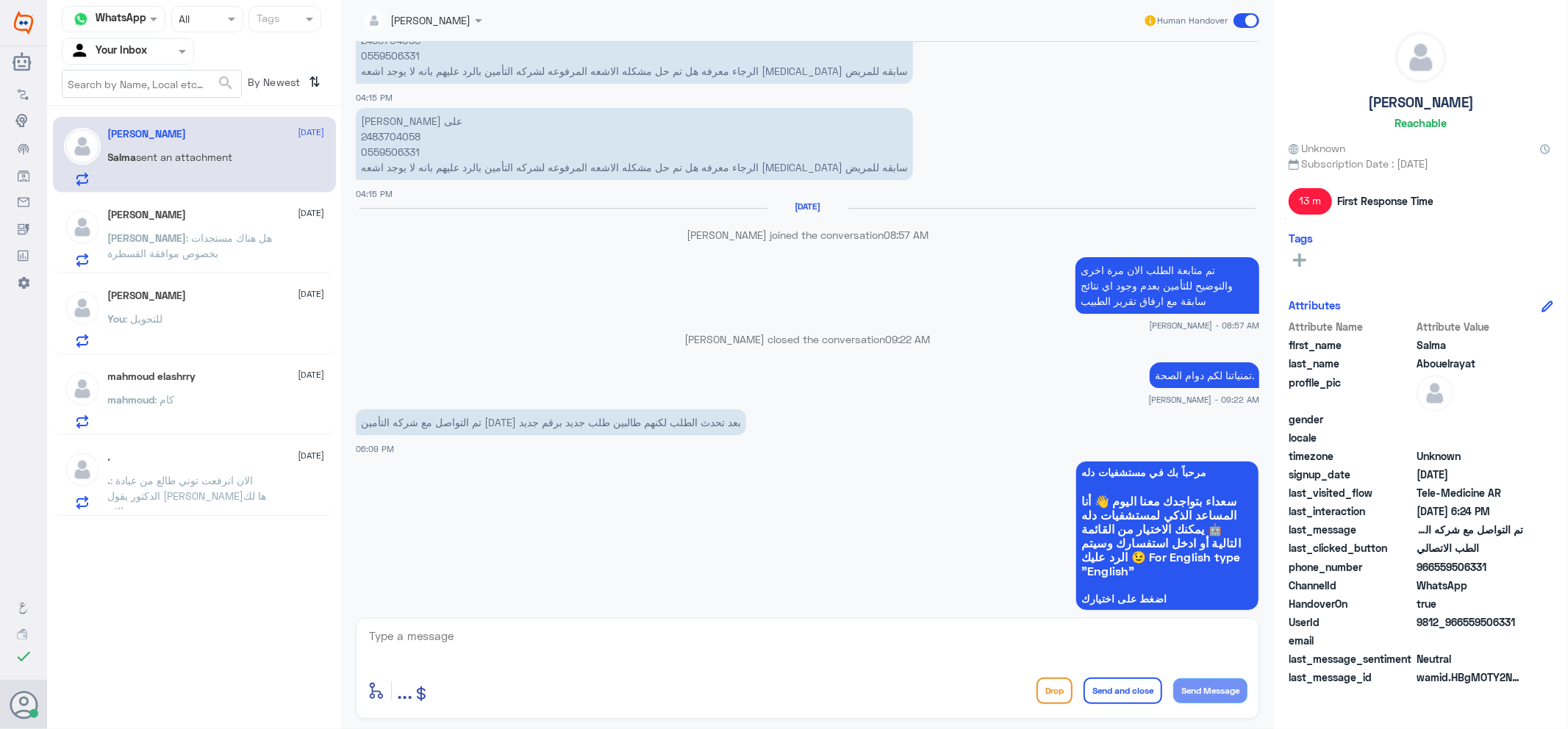
click at [390, 133] on p "[PERSON_NAME] على 2483704058 0559506331 الرجاء معرفه هل تم حل مشكله الاشعه المر…" at bounding box center [634, 143] width 557 height 72
click at [789, 682] on div "enter flow name ... Drop Send and close Send Message" at bounding box center [807, 691] width 879 height 33
click at [151, 309] on div "[PERSON_NAME] [DATE] You : للتحويل" at bounding box center [216, 318] width 217 height 58
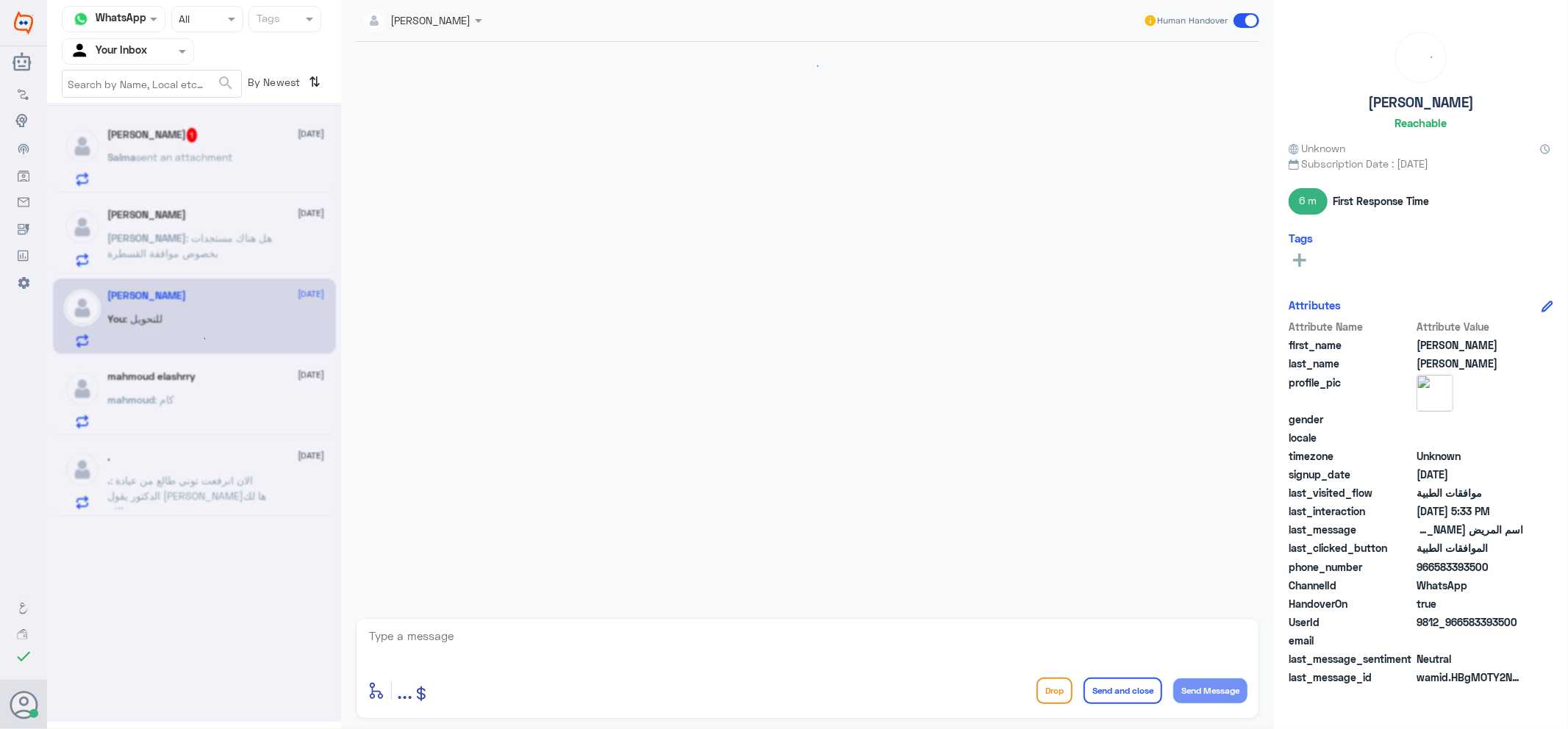
scroll to position [416, 0]
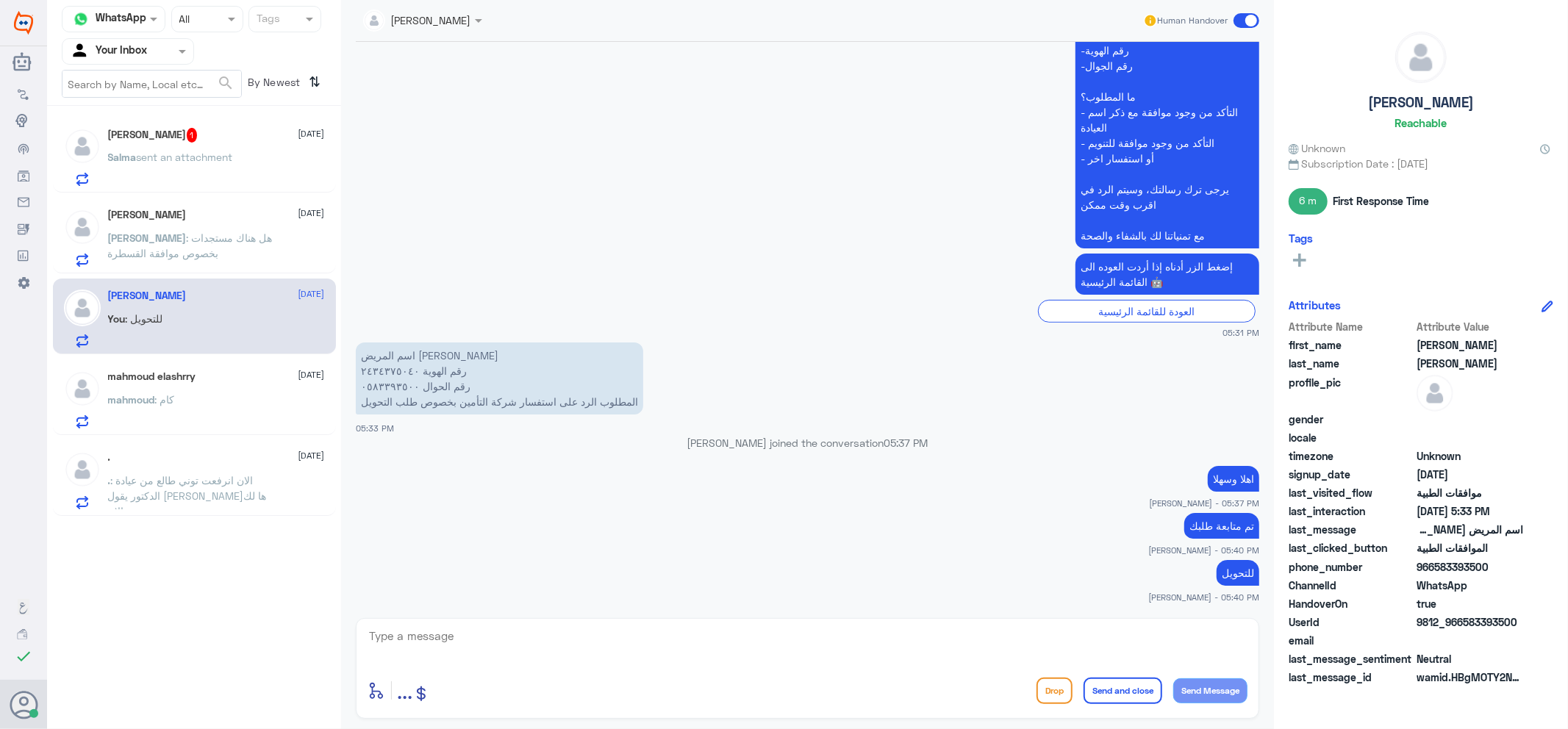
click at [199, 169] on p "Salma sent an attachment" at bounding box center [170, 168] width 125 height 36
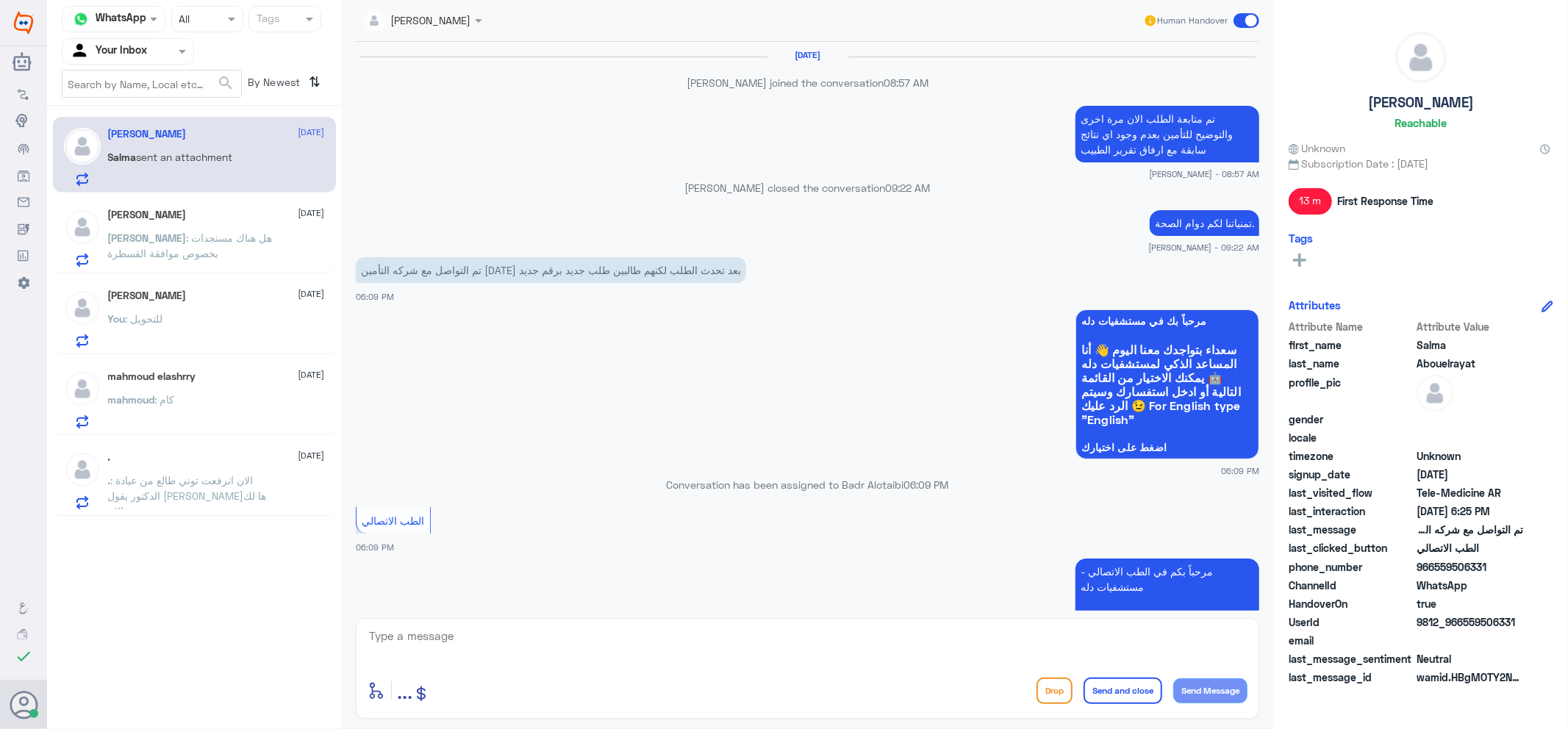
scroll to position [835, 0]
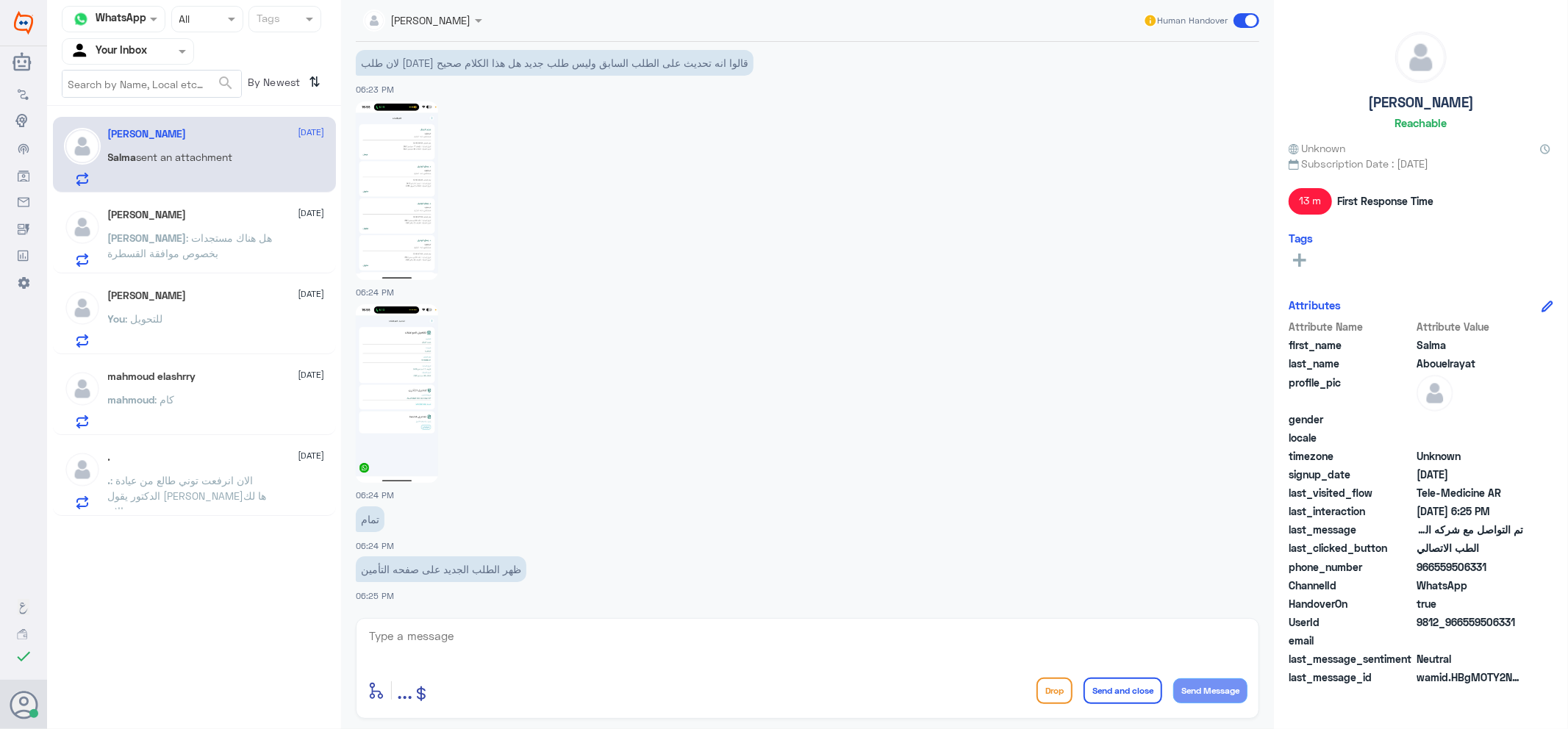
click at [144, 380] on h5 "mahmoud elashrry" at bounding box center [151, 377] width 88 height 13
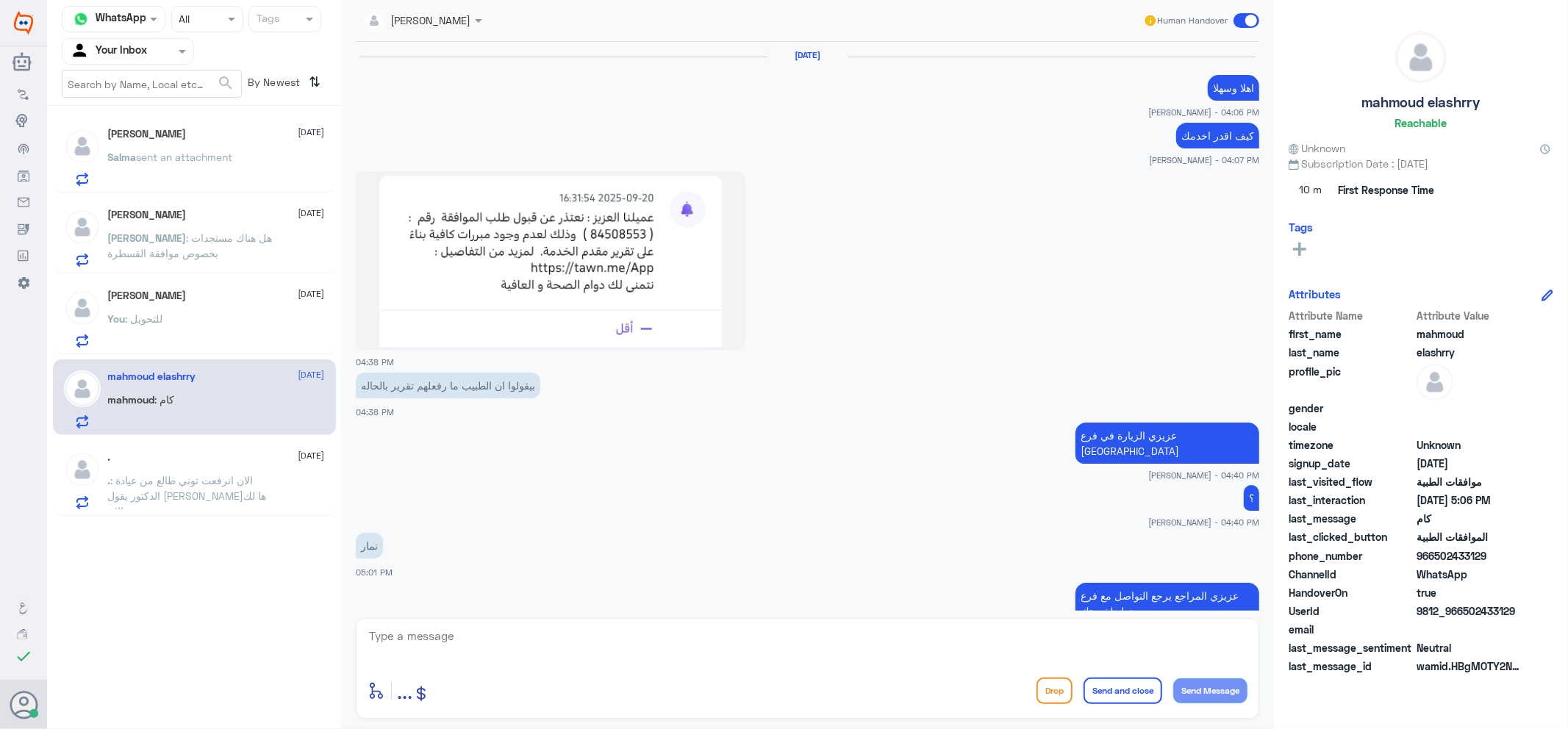
scroll to position [978, 0]
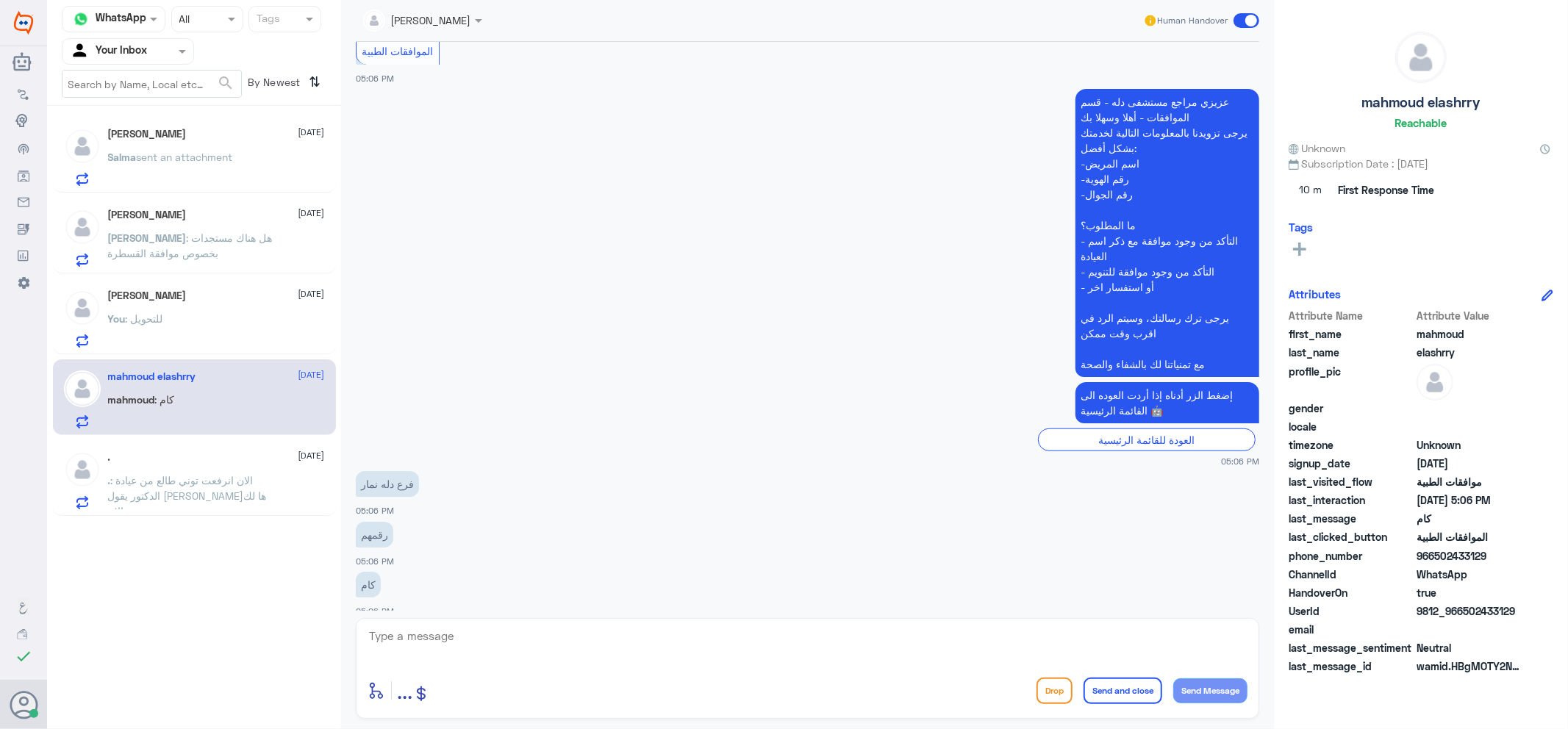
click at [187, 301] on h5 "[PERSON_NAME]" at bounding box center [147, 296] width 78 height 13
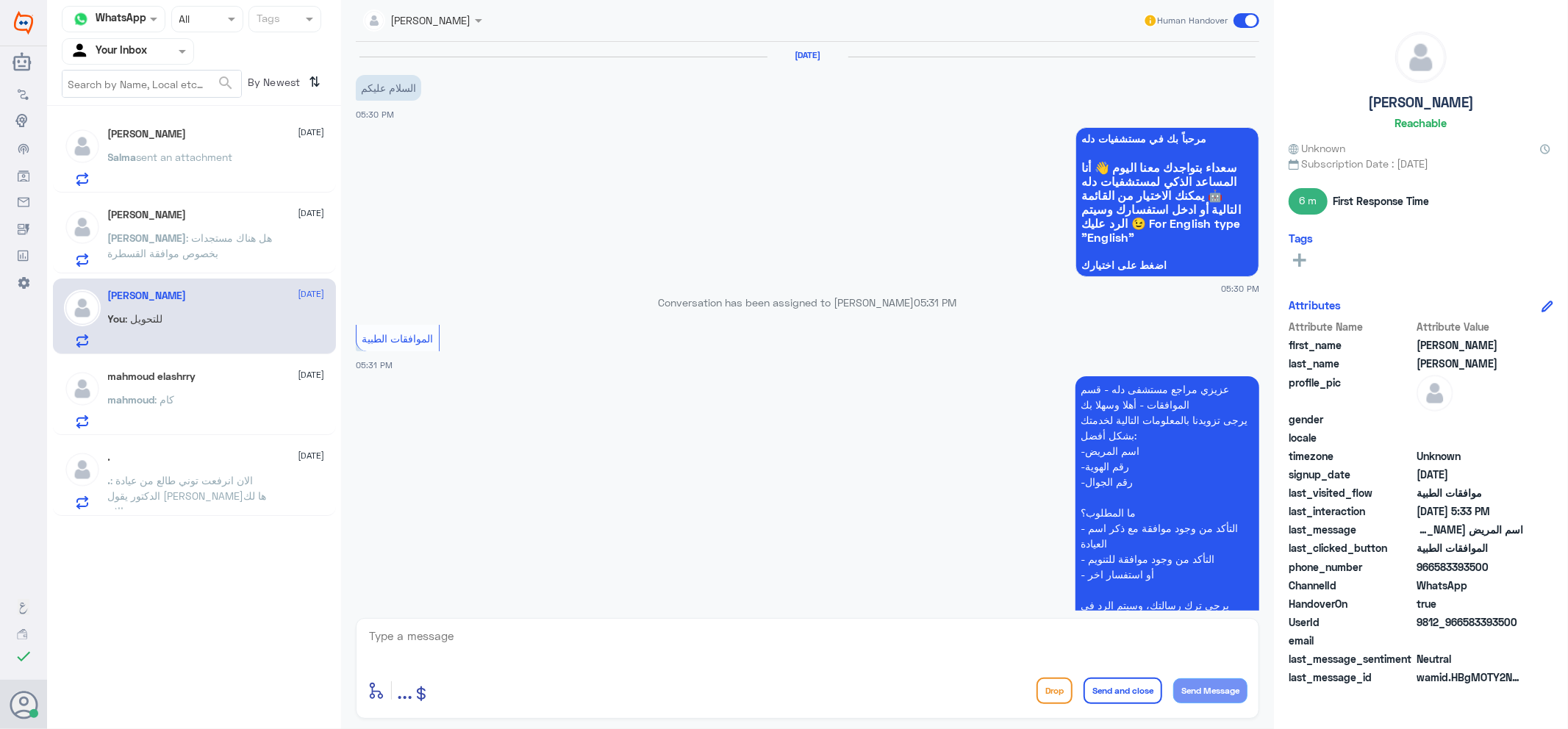
scroll to position [416, 0]
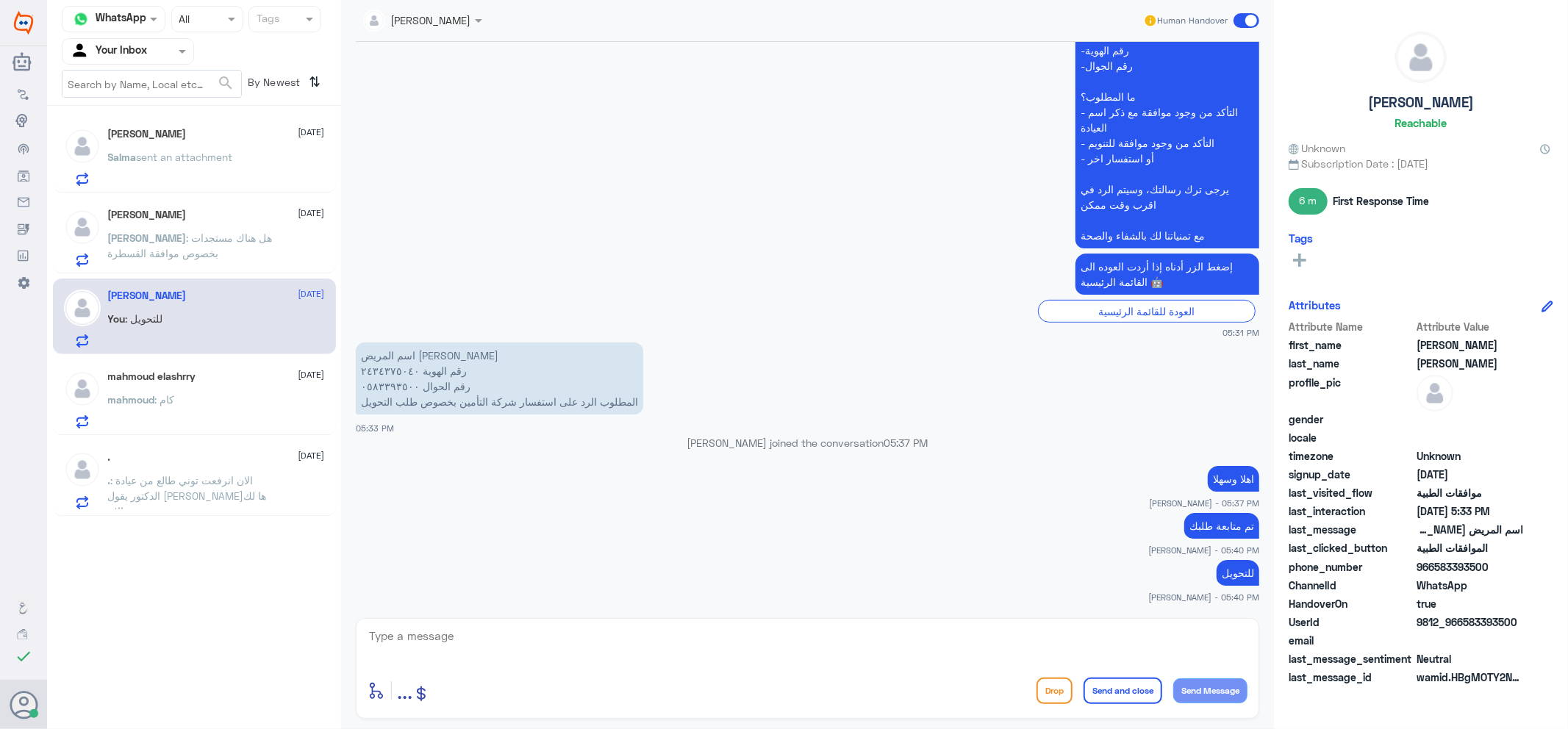
click at [137, 498] on span ": الان انرفعت توني طالع من عيادة الدكتور يقول [PERSON_NAME]ها لك الان" at bounding box center [187, 496] width 159 height 44
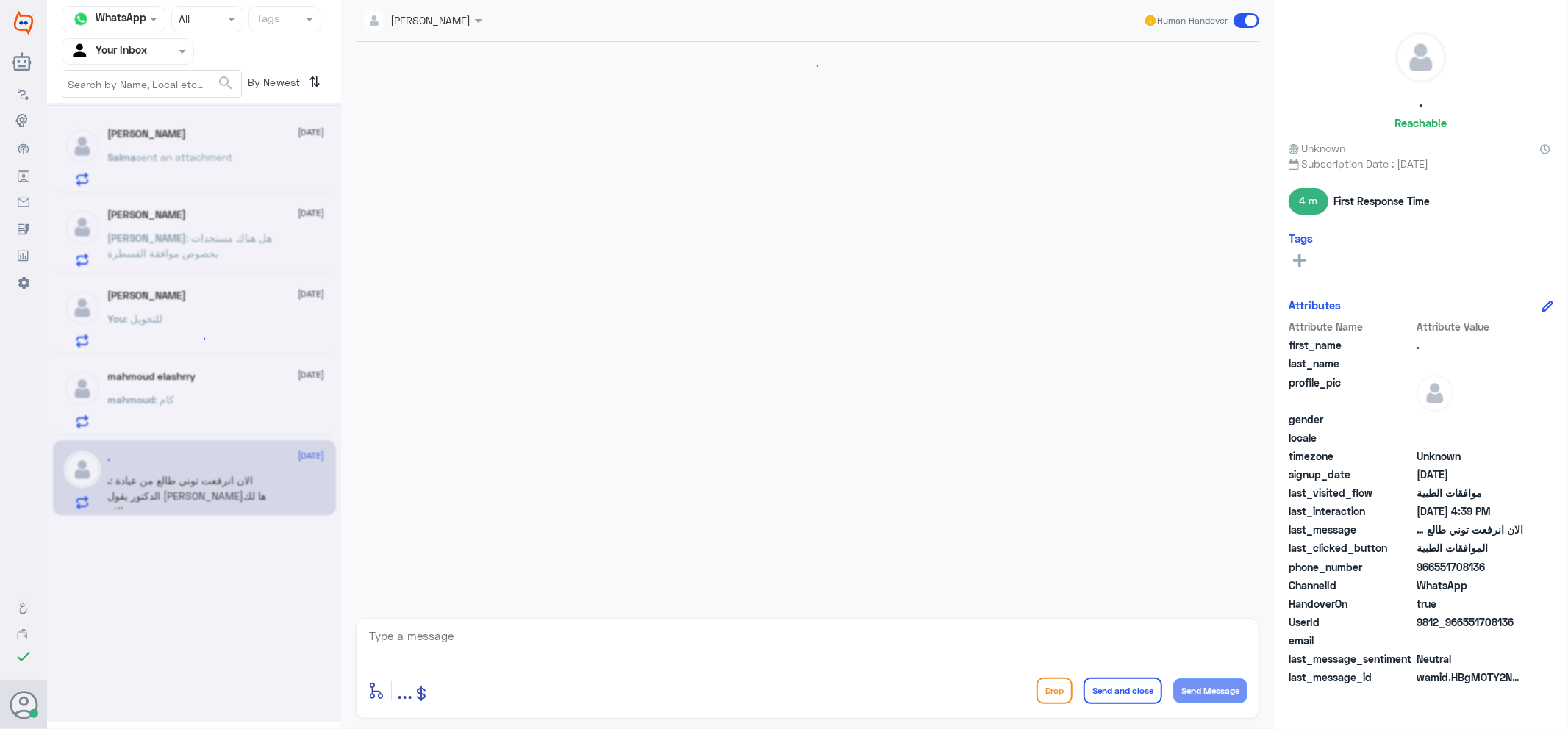
scroll to position [663, 0]
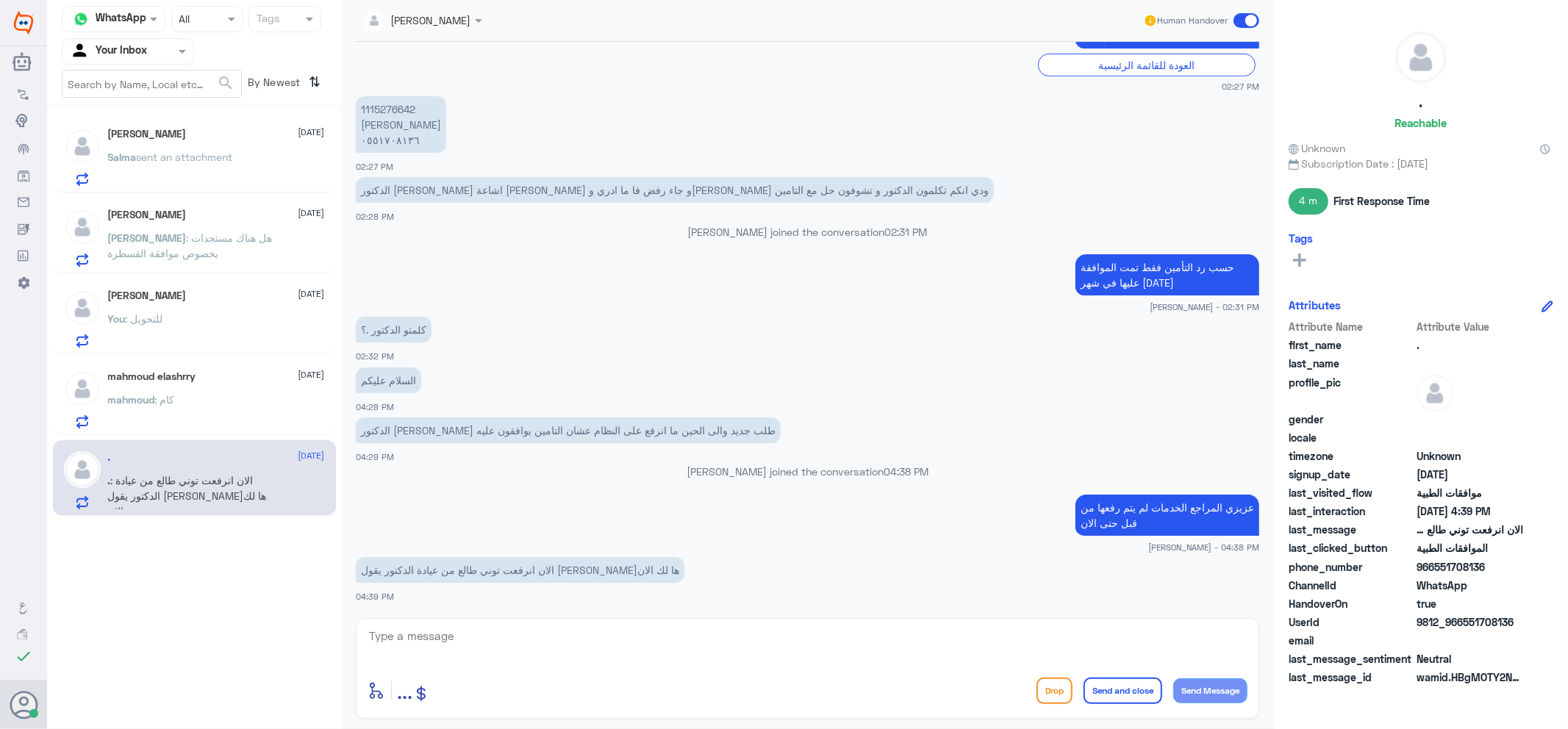
click at [192, 405] on div "mahmoud : كام" at bounding box center [216, 411] width 217 height 33
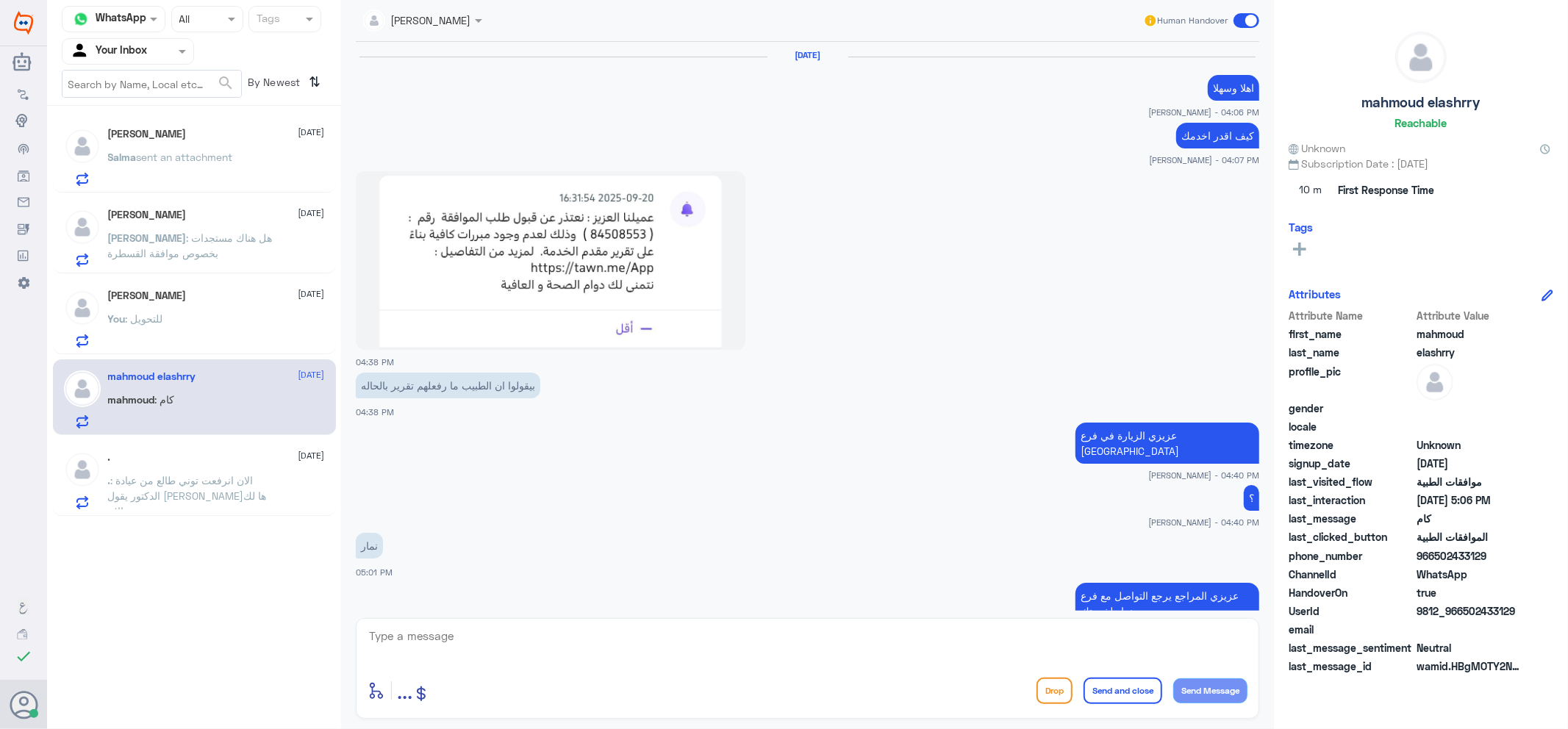
scroll to position [978, 0]
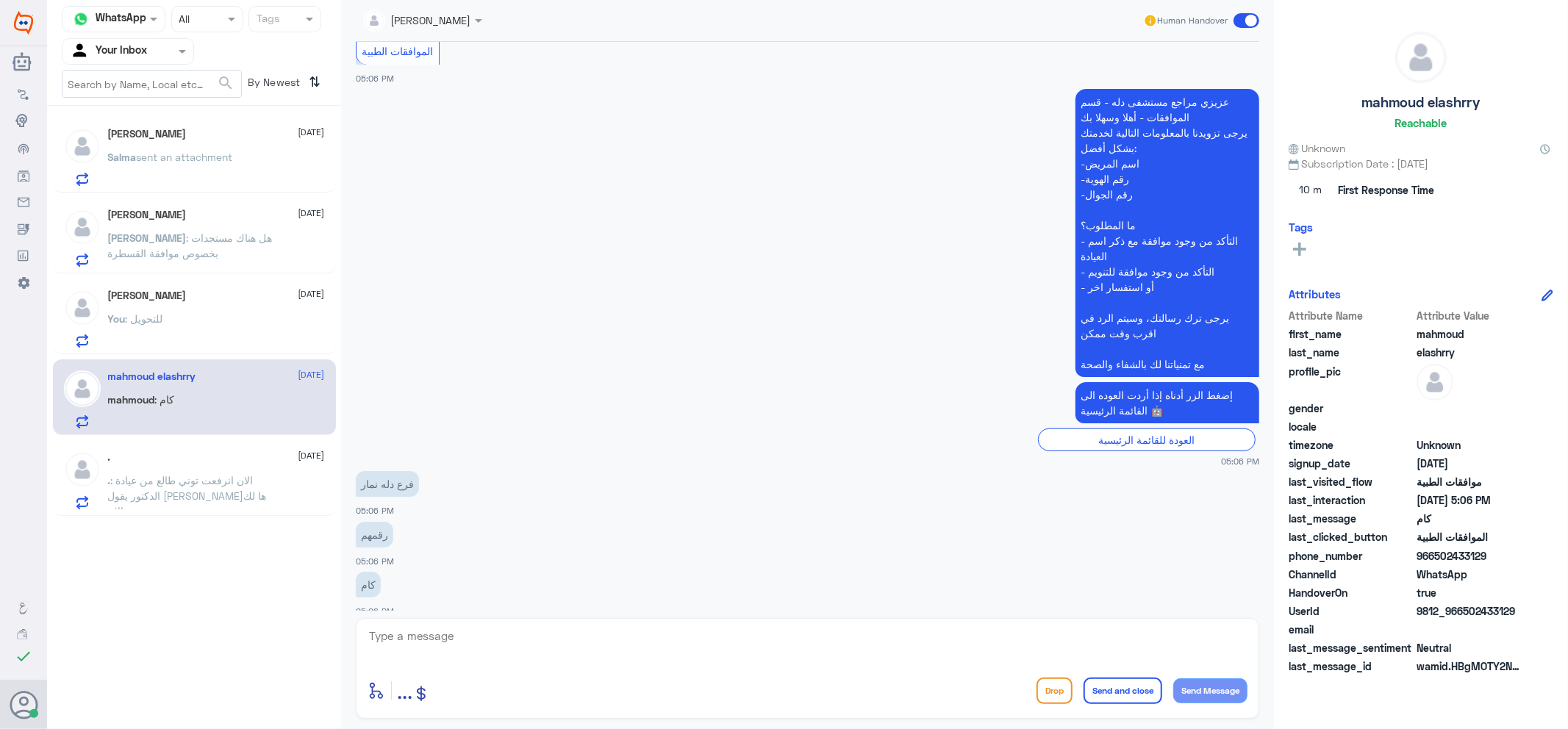
click at [1243, 20] on span at bounding box center [1246, 21] width 26 height 15
click at [0, 0] on input "checkbox" at bounding box center [0, 0] width 0 height 0
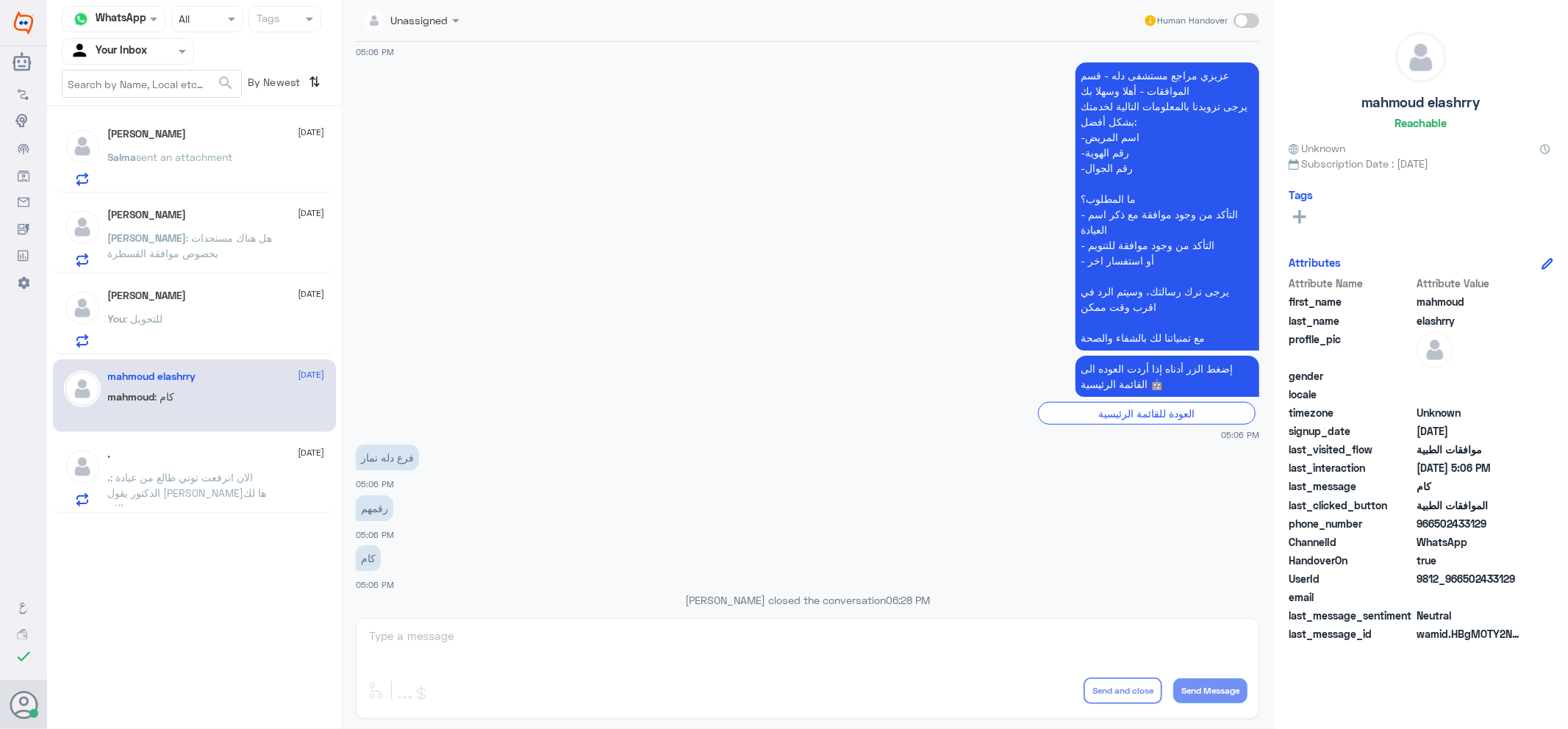
click at [141, 43] on input "text" at bounding box center [110, 51] width 81 height 17
click at [152, 155] on div "Your Team" at bounding box center [128, 165] width 132 height 34
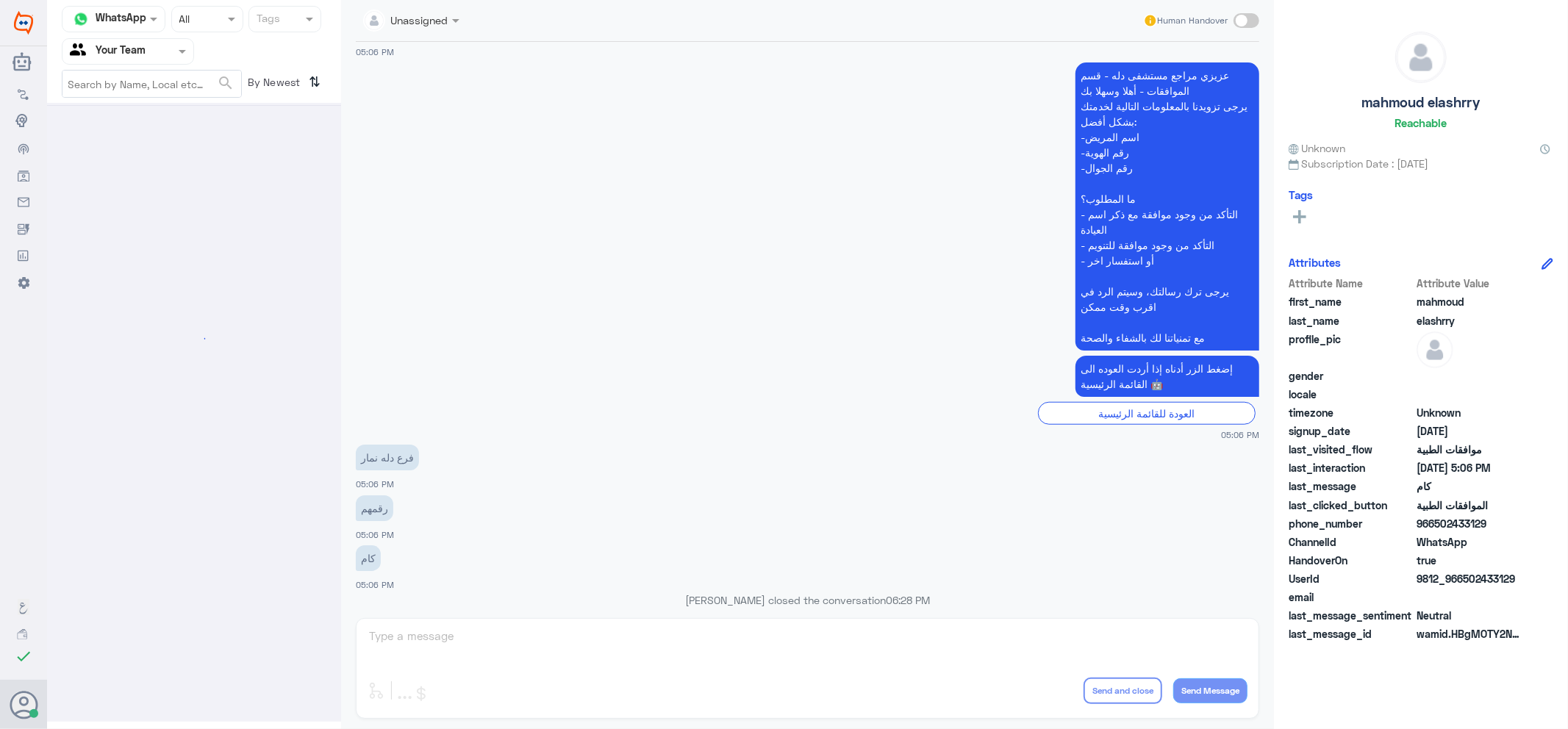
scroll to position [0, 0]
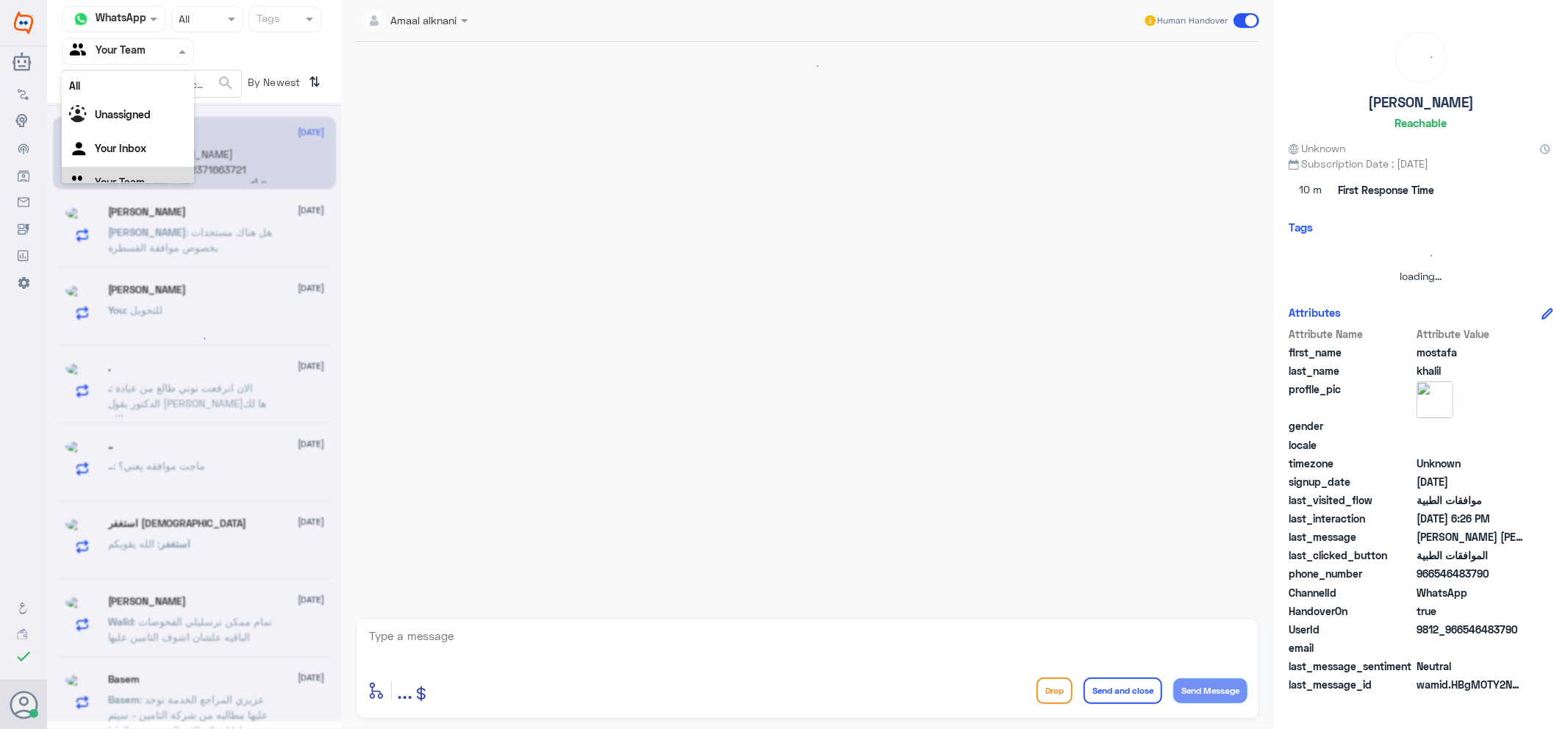
click at [144, 46] on input "text" at bounding box center [110, 51] width 81 height 17
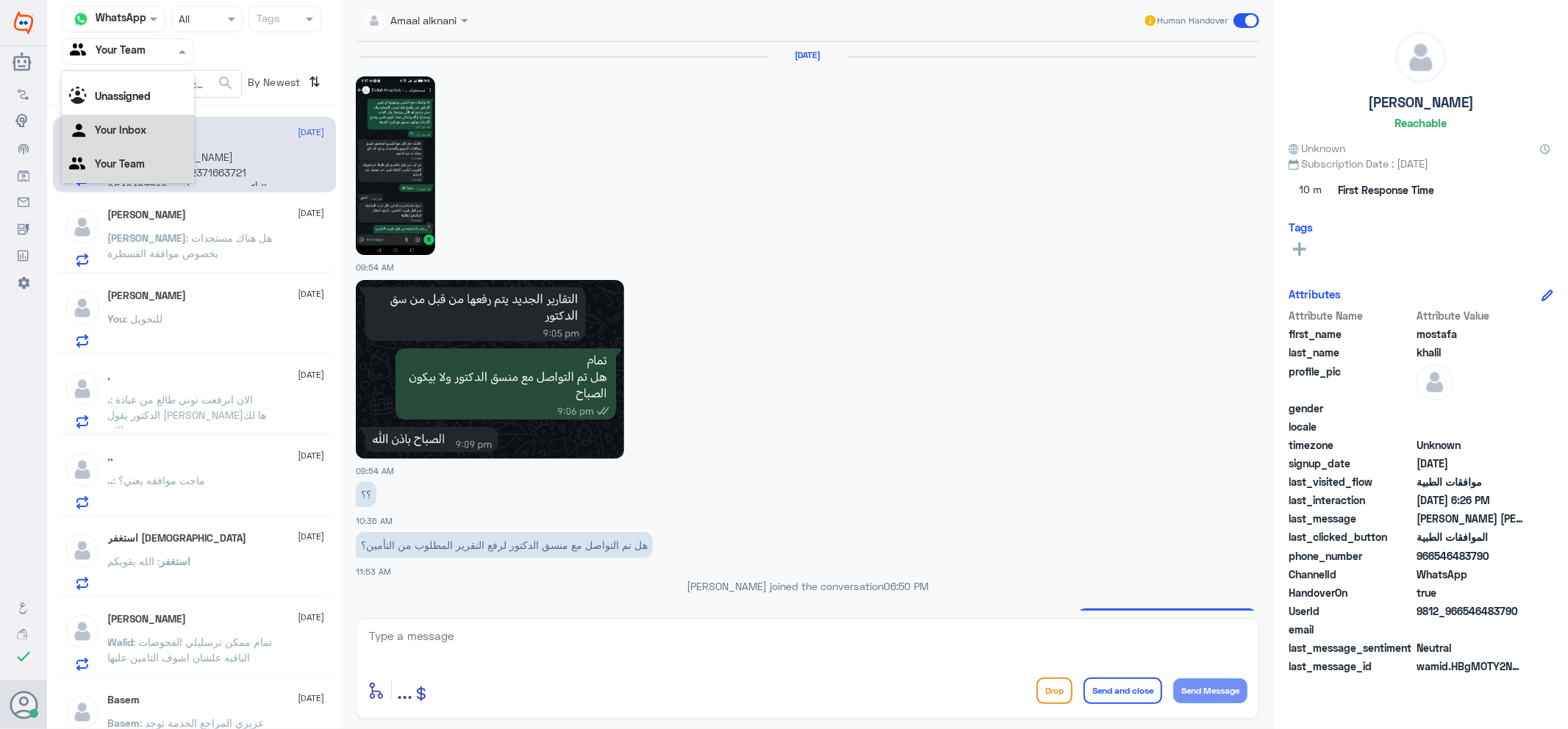
scroll to position [1299, 0]
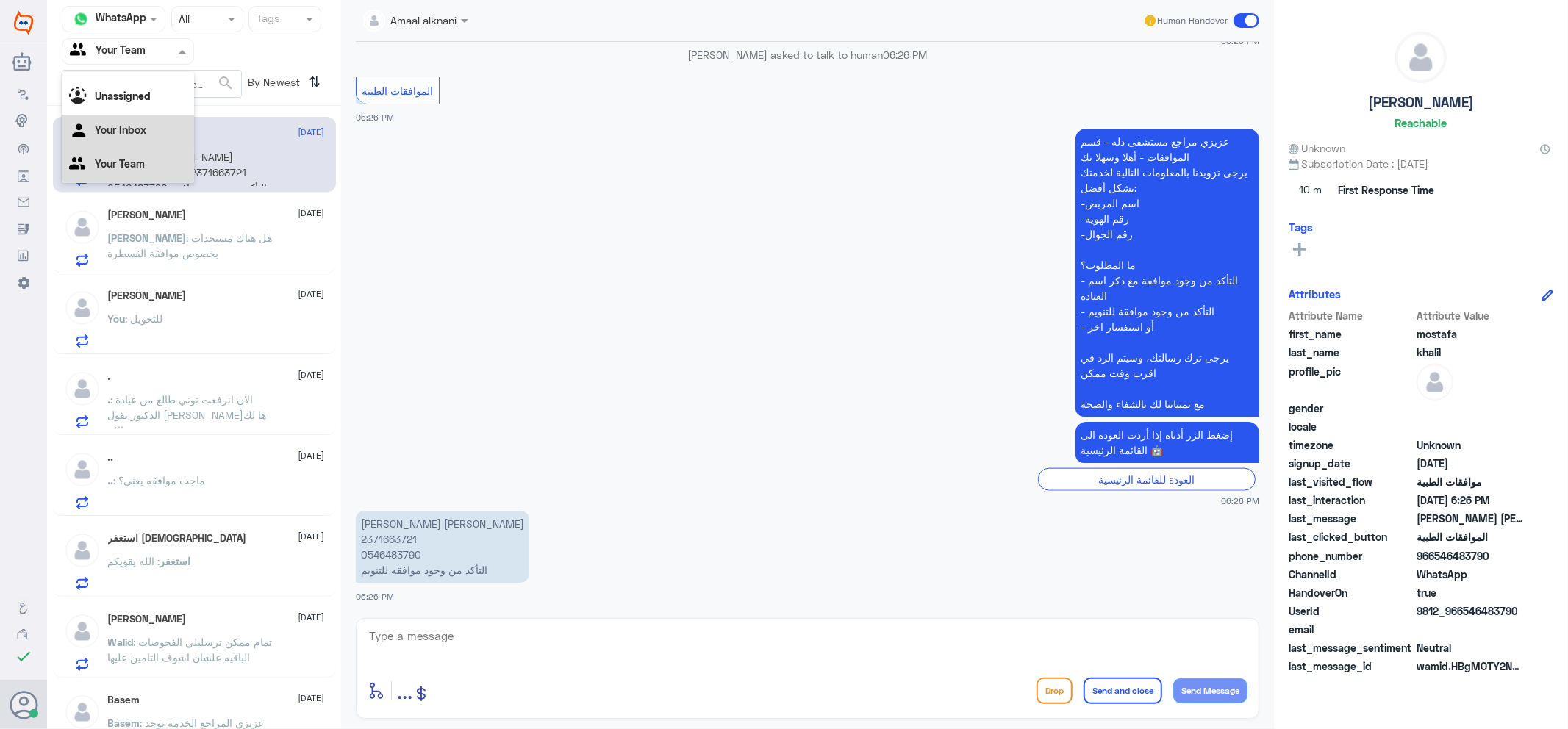
click at [161, 133] on div "Your Inbox" at bounding box center [128, 131] width 132 height 34
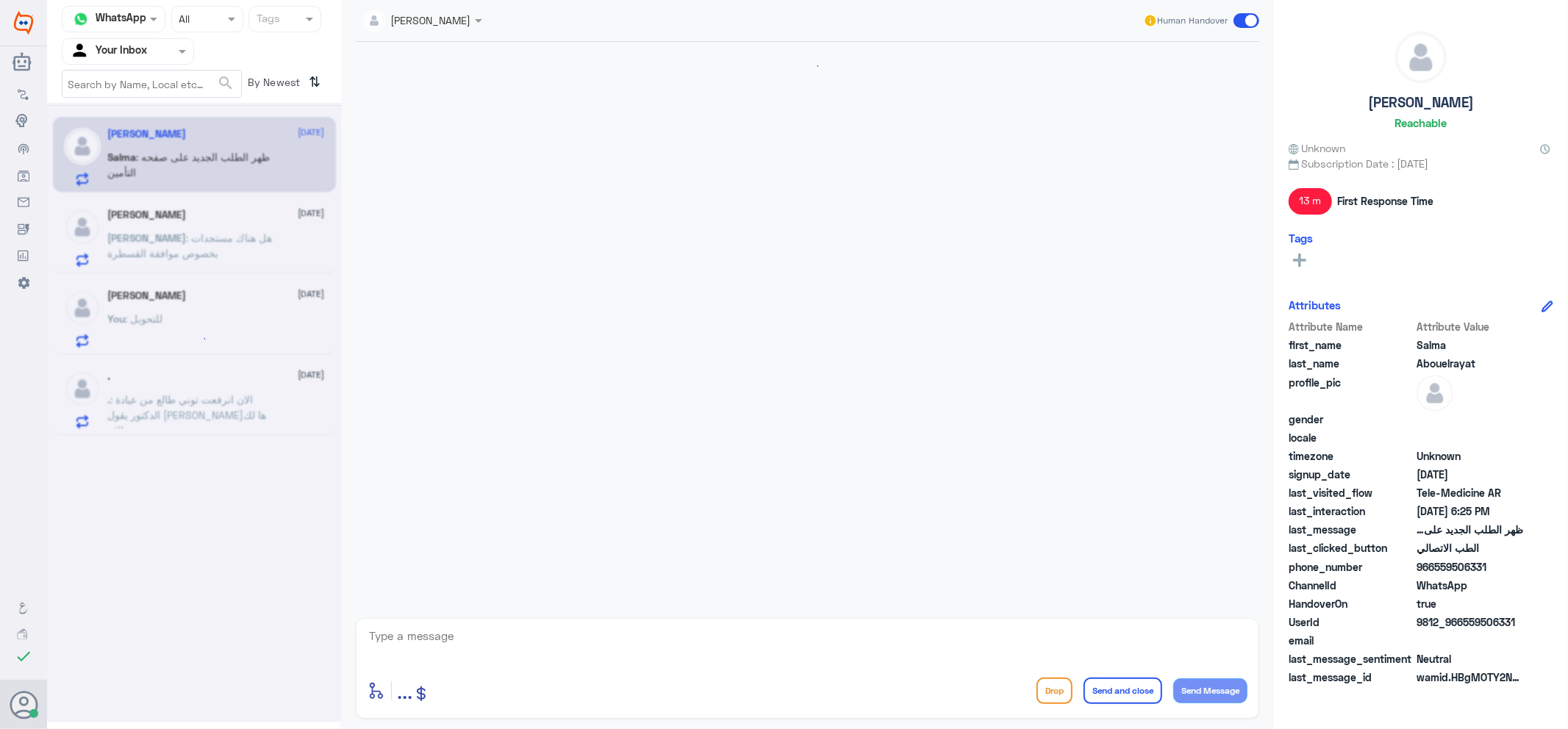
scroll to position [835, 0]
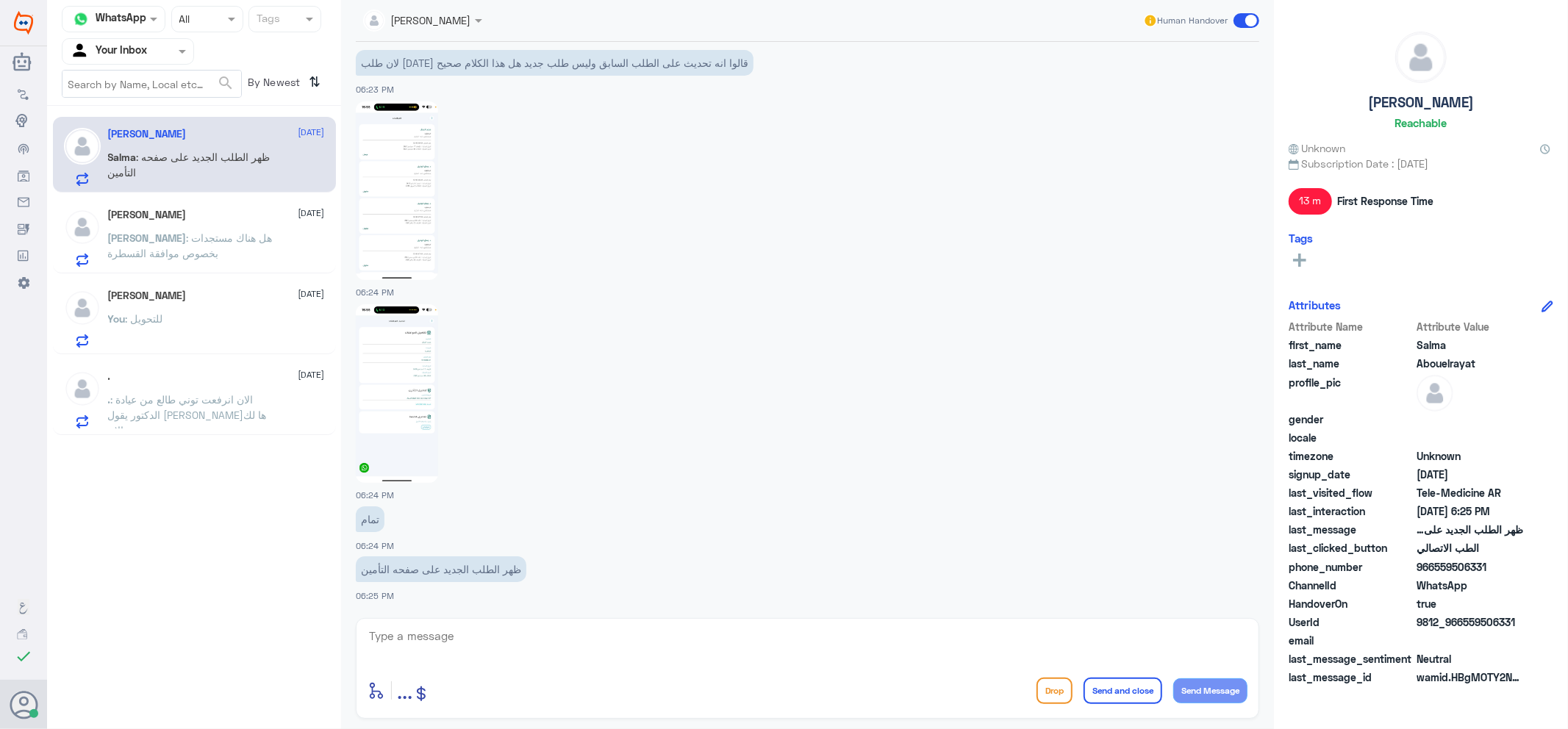
click at [241, 415] on p ". : الان انرفعت توني طالع من عيادة الدكتور يقول رفعتها لك الان" at bounding box center [190, 410] width 165 height 36
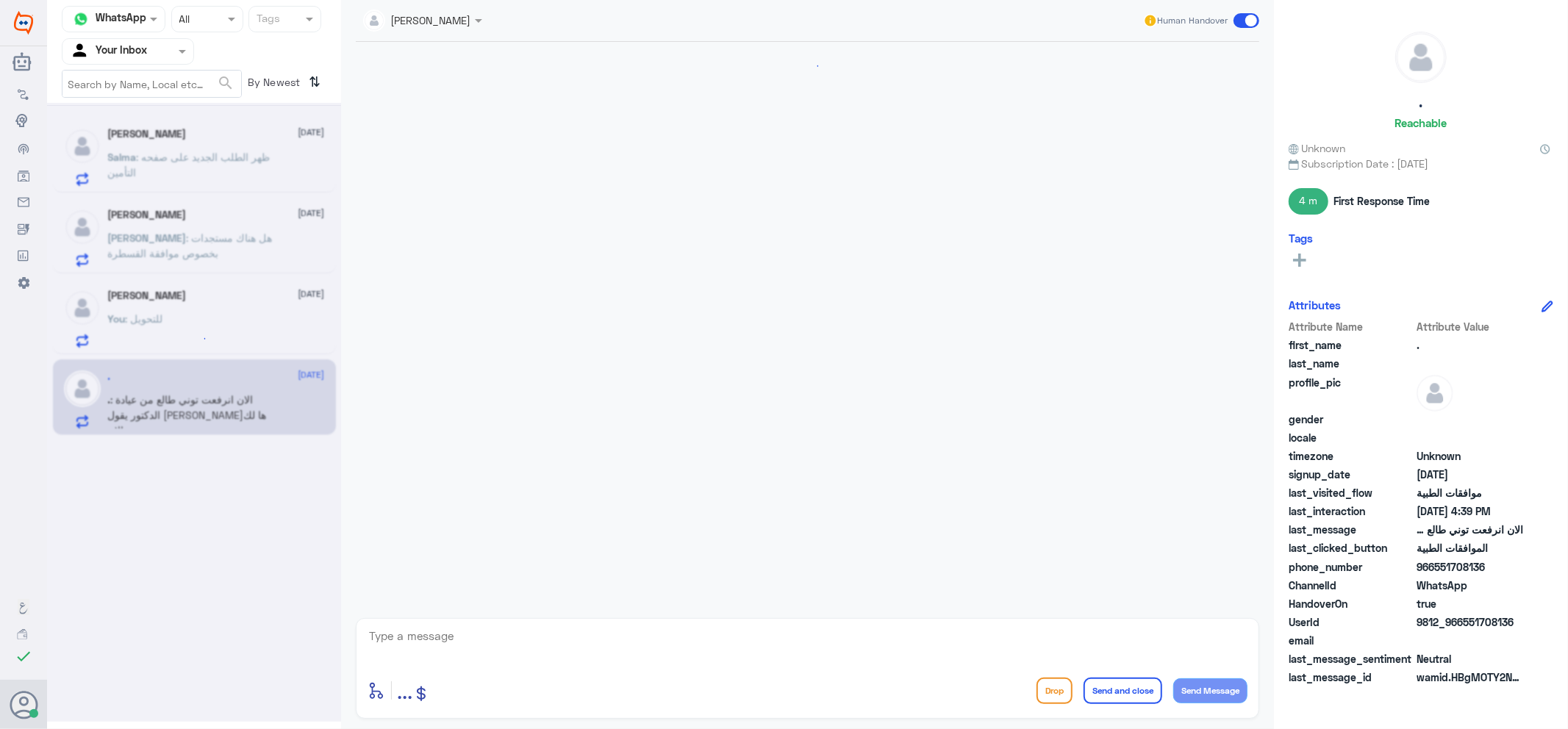
scroll to position [663, 0]
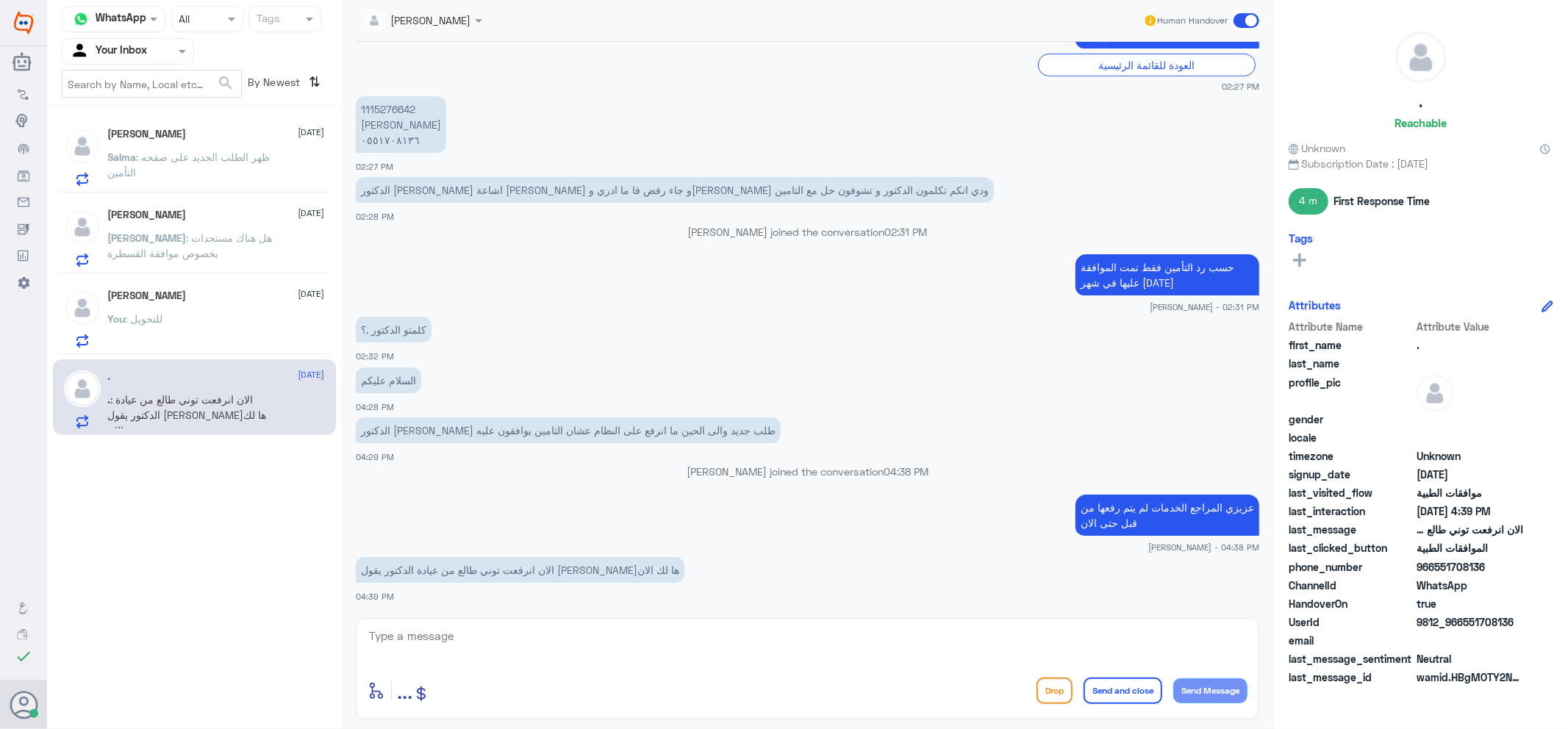
click at [1250, 17] on span at bounding box center [1246, 21] width 26 height 15
click at [0, 0] on input "checkbox" at bounding box center [0, 0] width 0 height 0
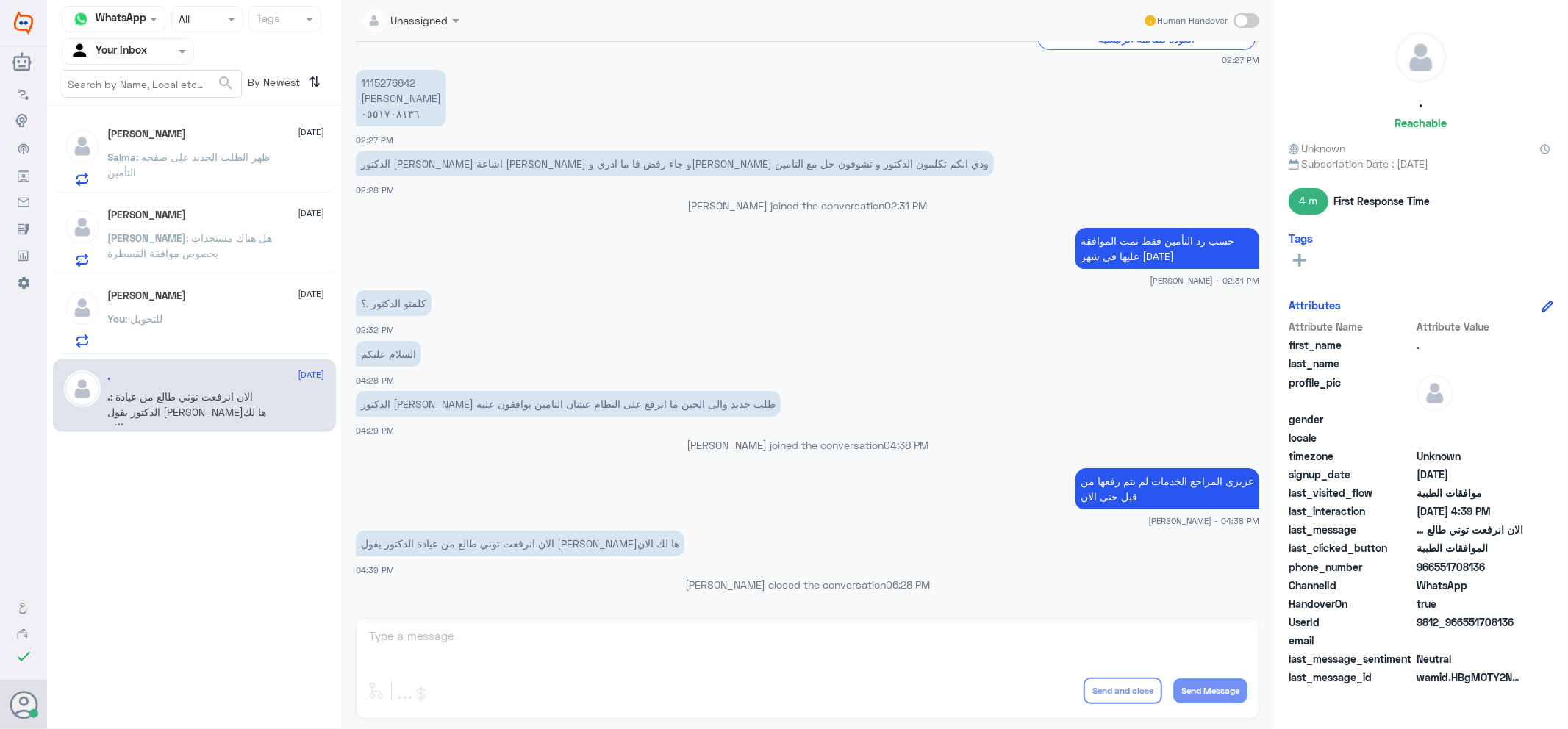
click at [183, 322] on div "You : للتحويل" at bounding box center [216, 331] width 217 height 33
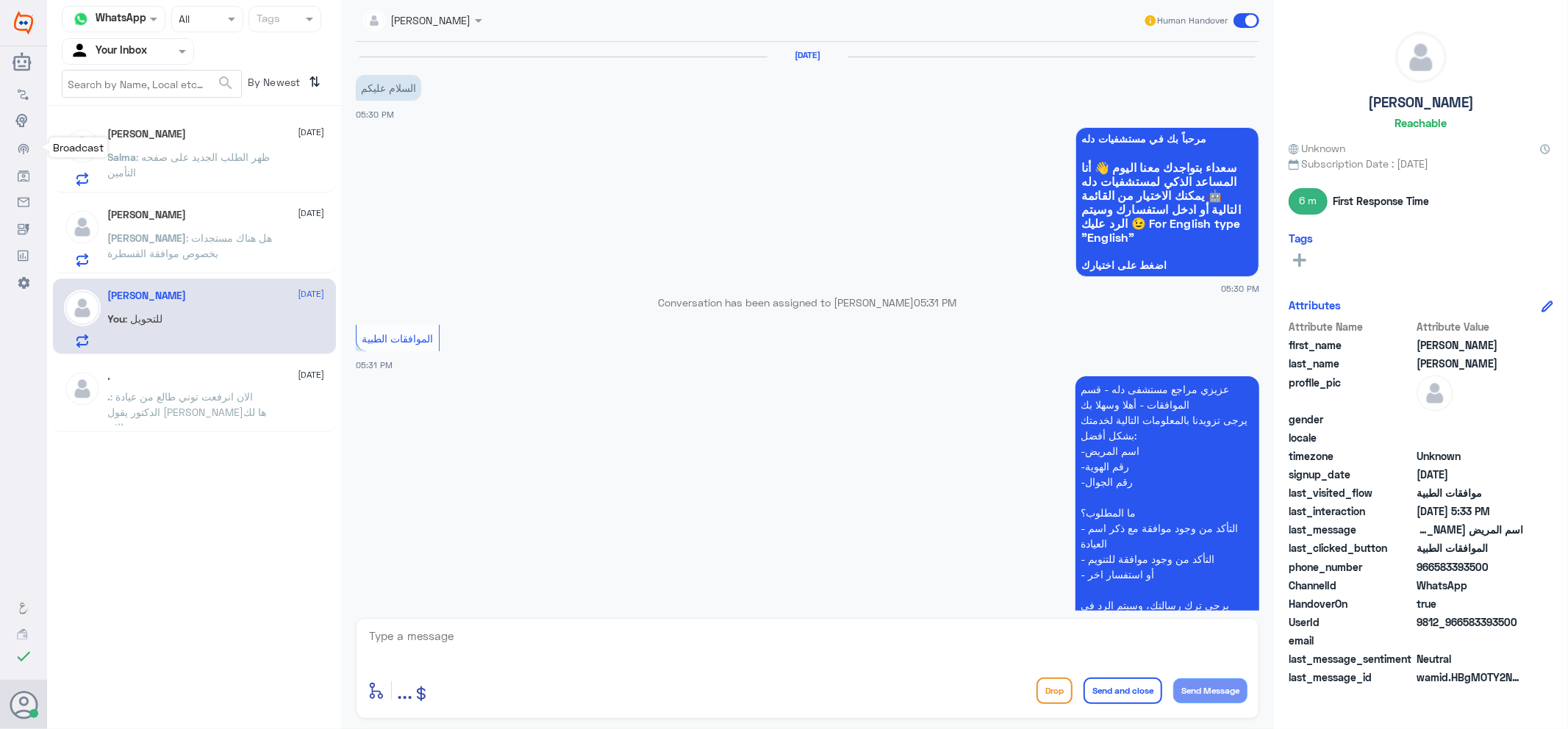
scroll to position [416, 0]
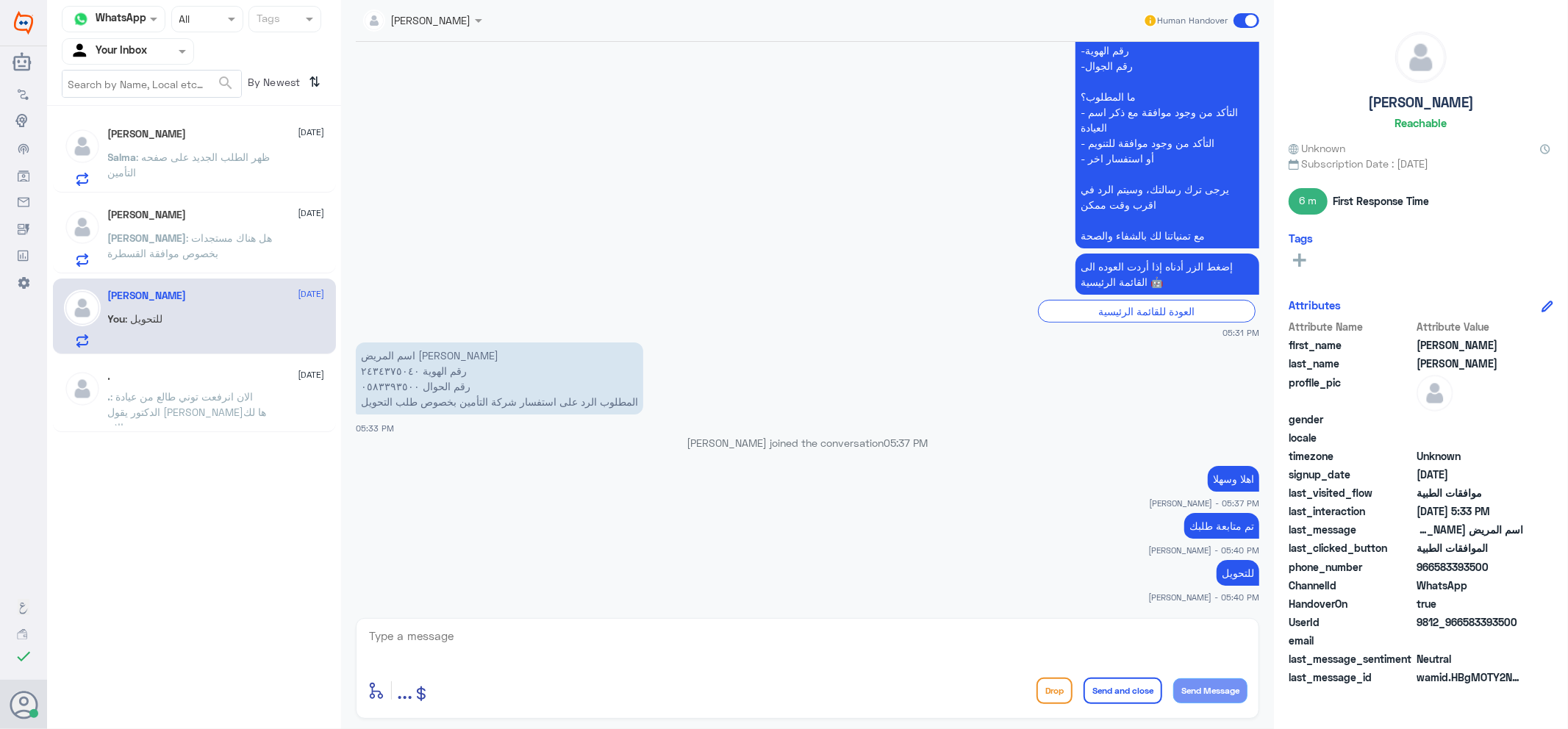
click at [190, 236] on span ": هل هناك مستجدات بخصوص موافقة القسطرة" at bounding box center [190, 245] width 164 height 28
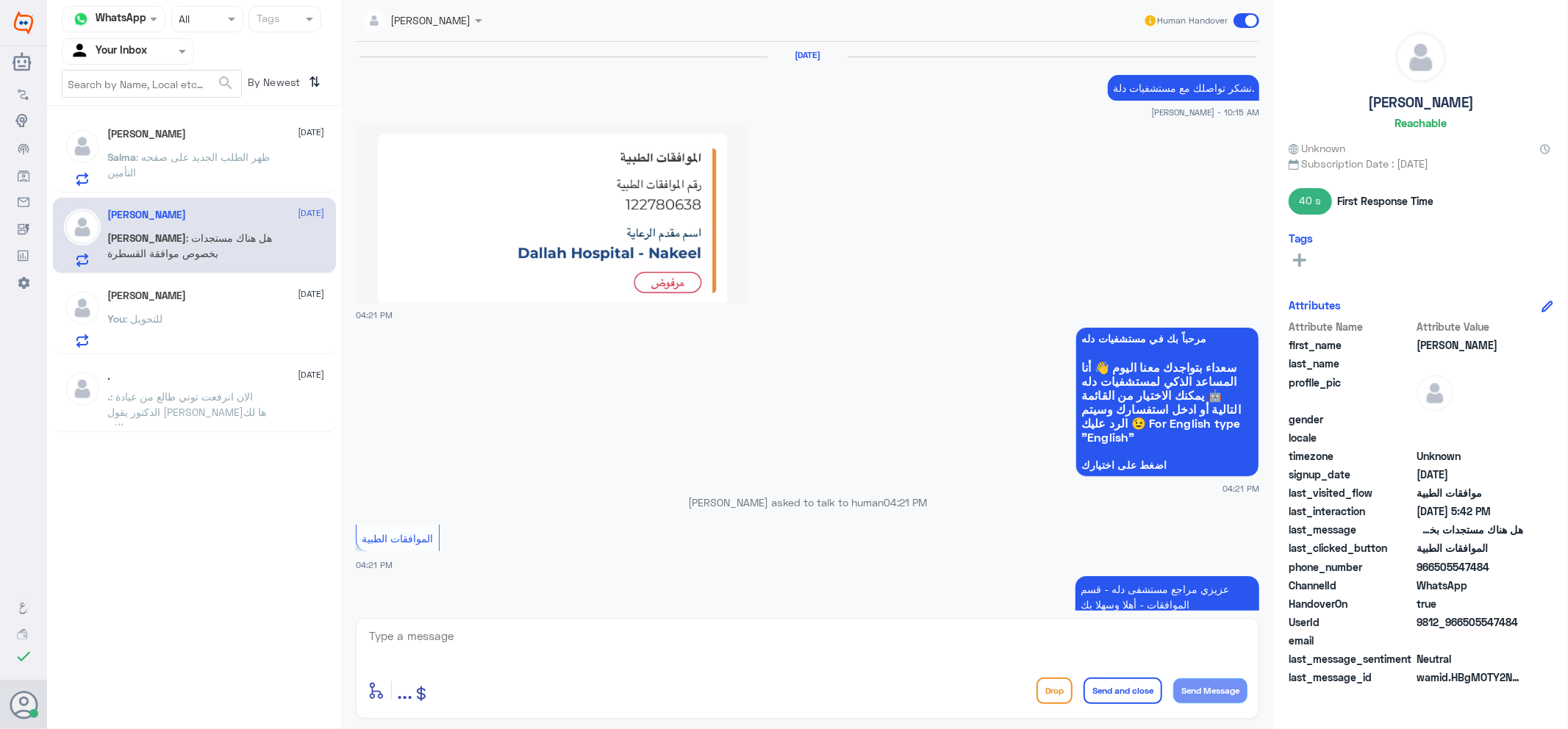
scroll to position [1281, 0]
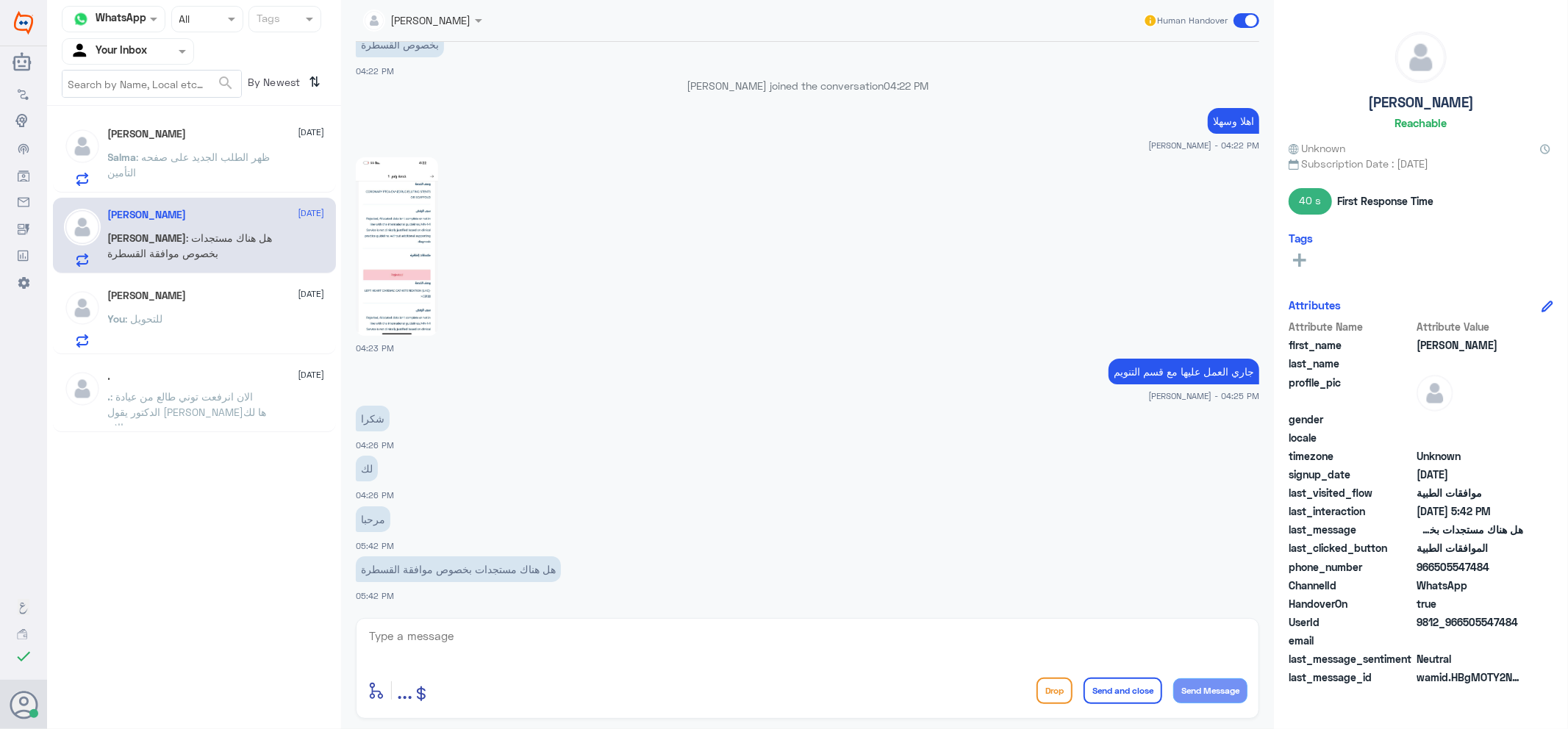
click at [1239, 16] on span at bounding box center [1246, 21] width 26 height 15
click at [0, 0] on input "checkbox" at bounding box center [0, 0] width 0 height 0
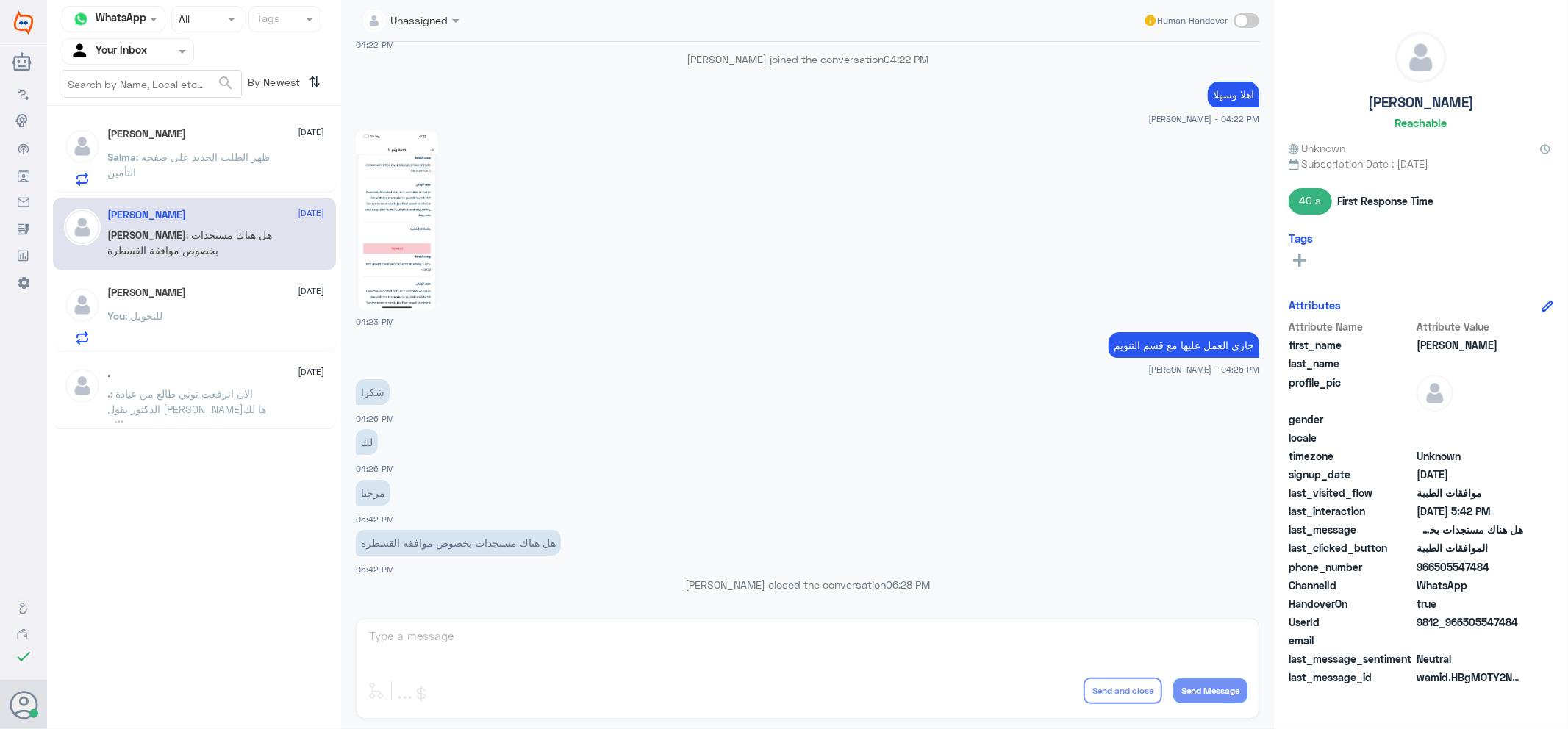
click at [148, 151] on span ": ظهر الطلب الجديد على صفحه التأمين" at bounding box center [189, 164] width 162 height 28
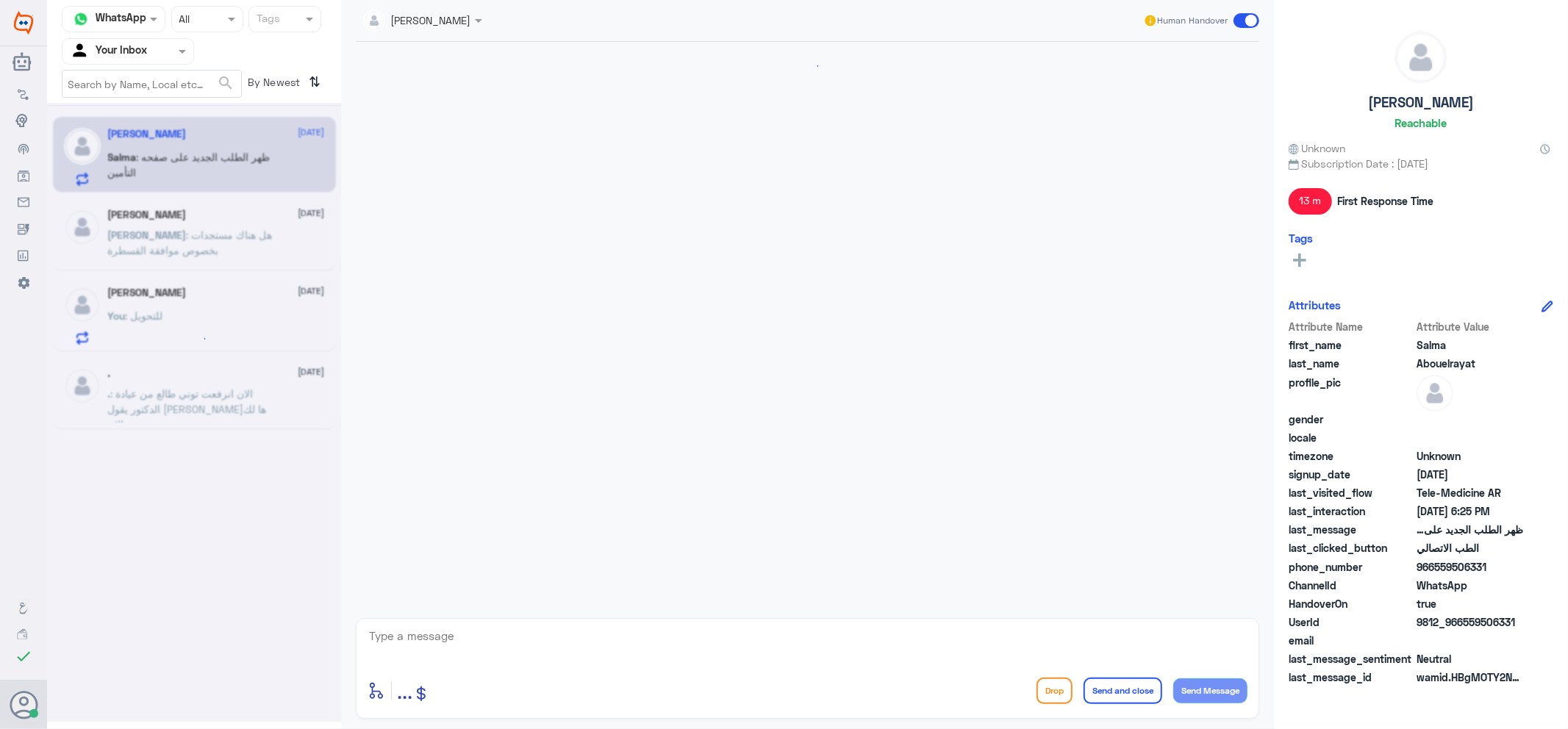
scroll to position [835, 0]
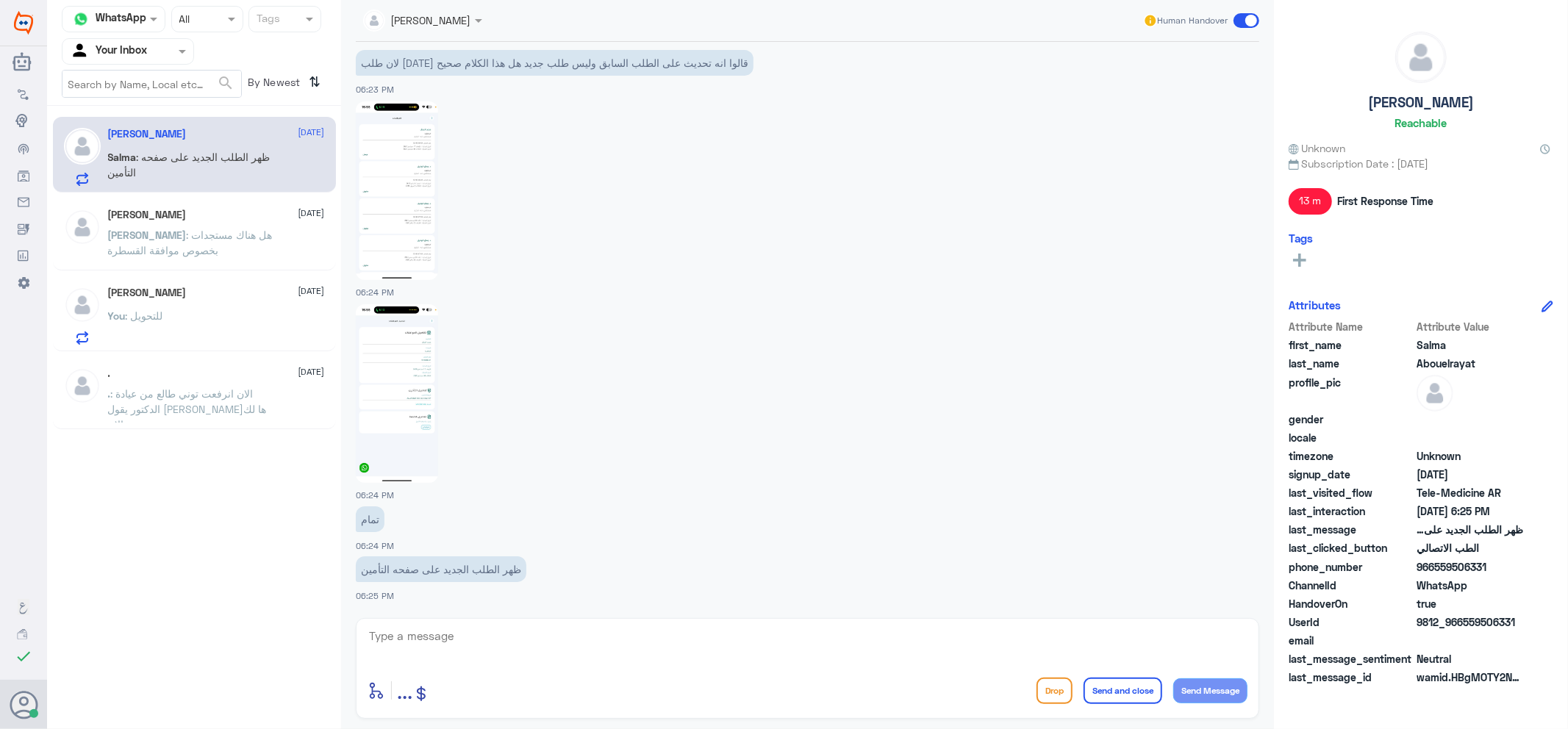
click at [170, 47] on div at bounding box center [127, 51] width 130 height 17
click at [150, 150] on div "Your Team" at bounding box center [128, 165] width 132 height 34
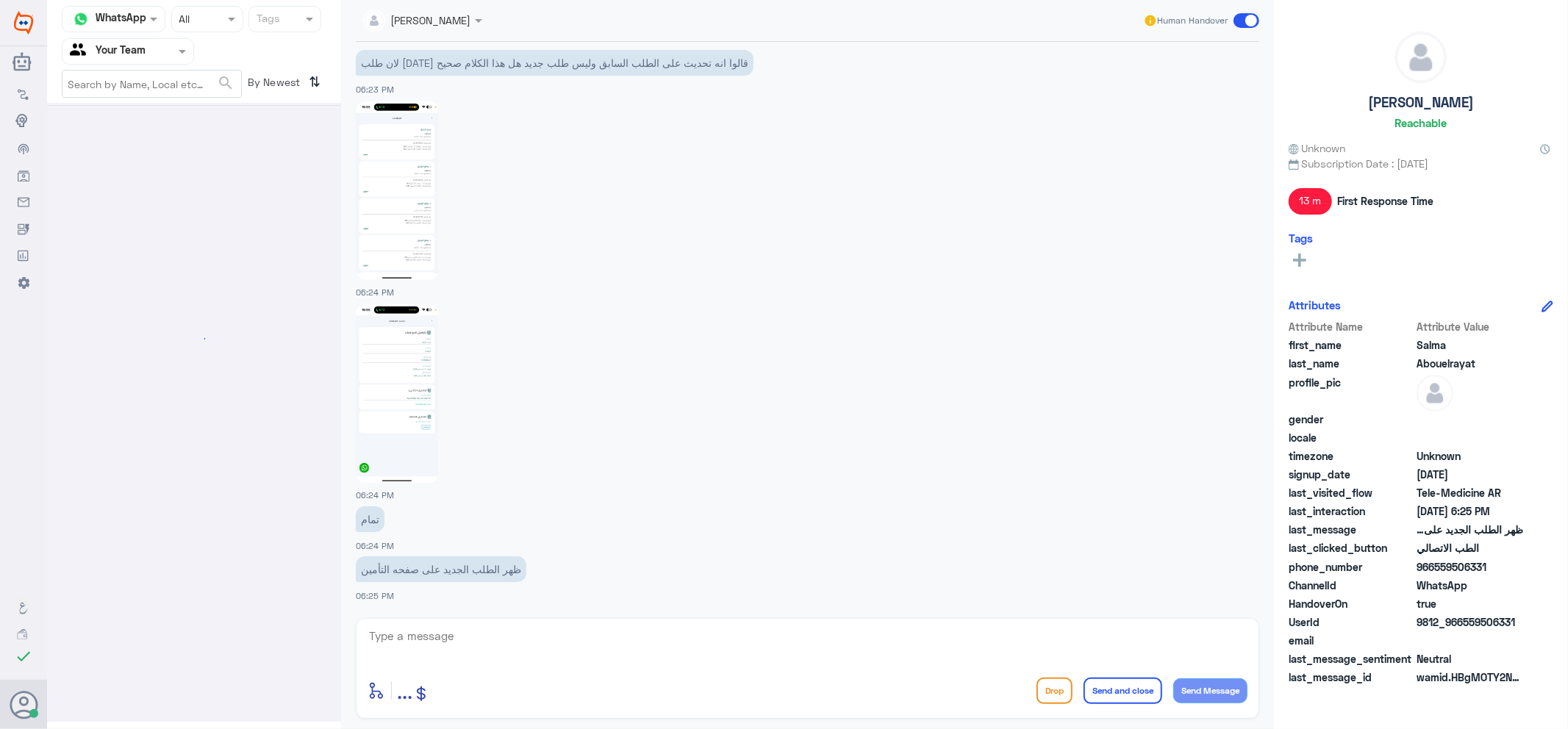
scroll to position [0, 0]
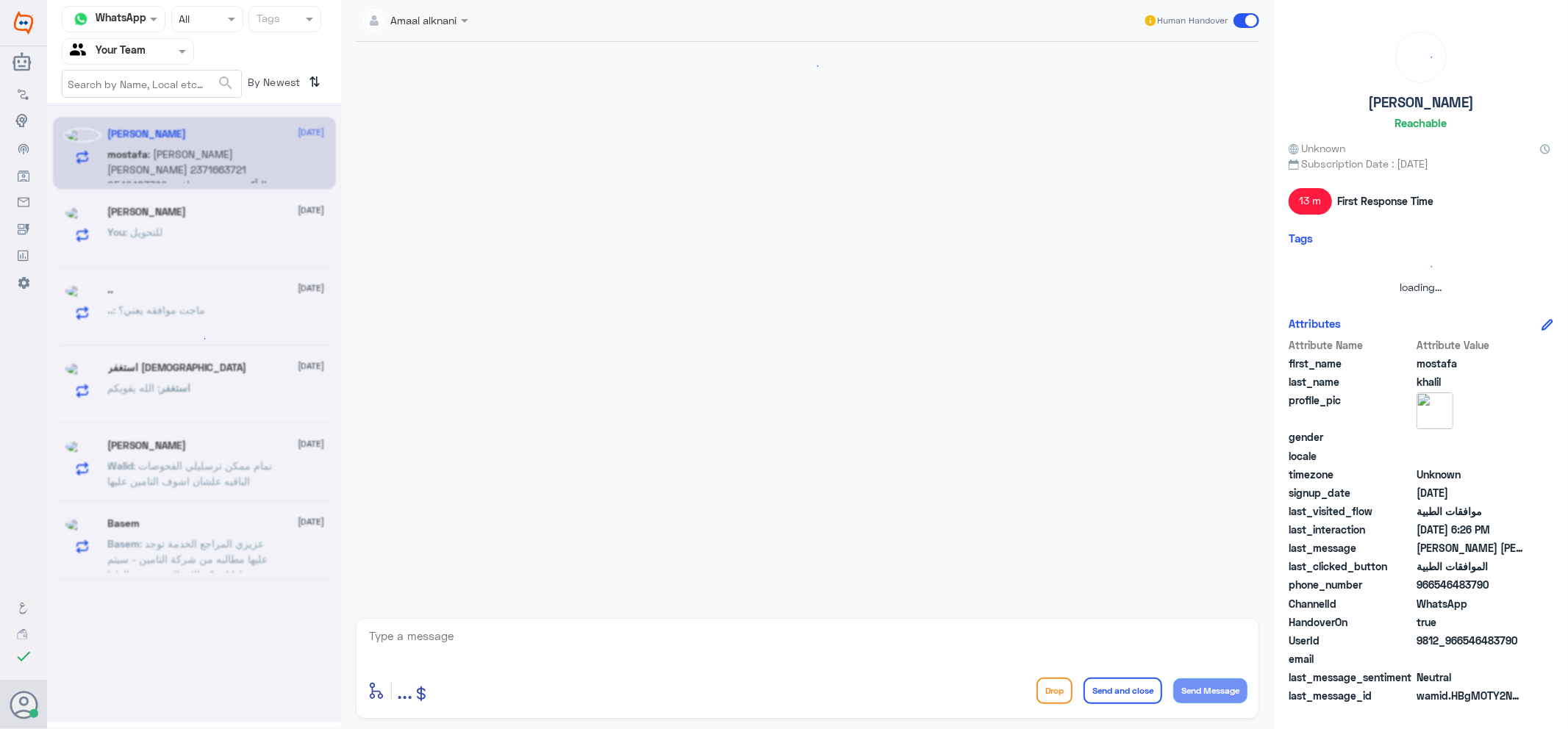
click at [157, 40] on div "Agent Filter Your Team" at bounding box center [118, 51] width 112 height 22
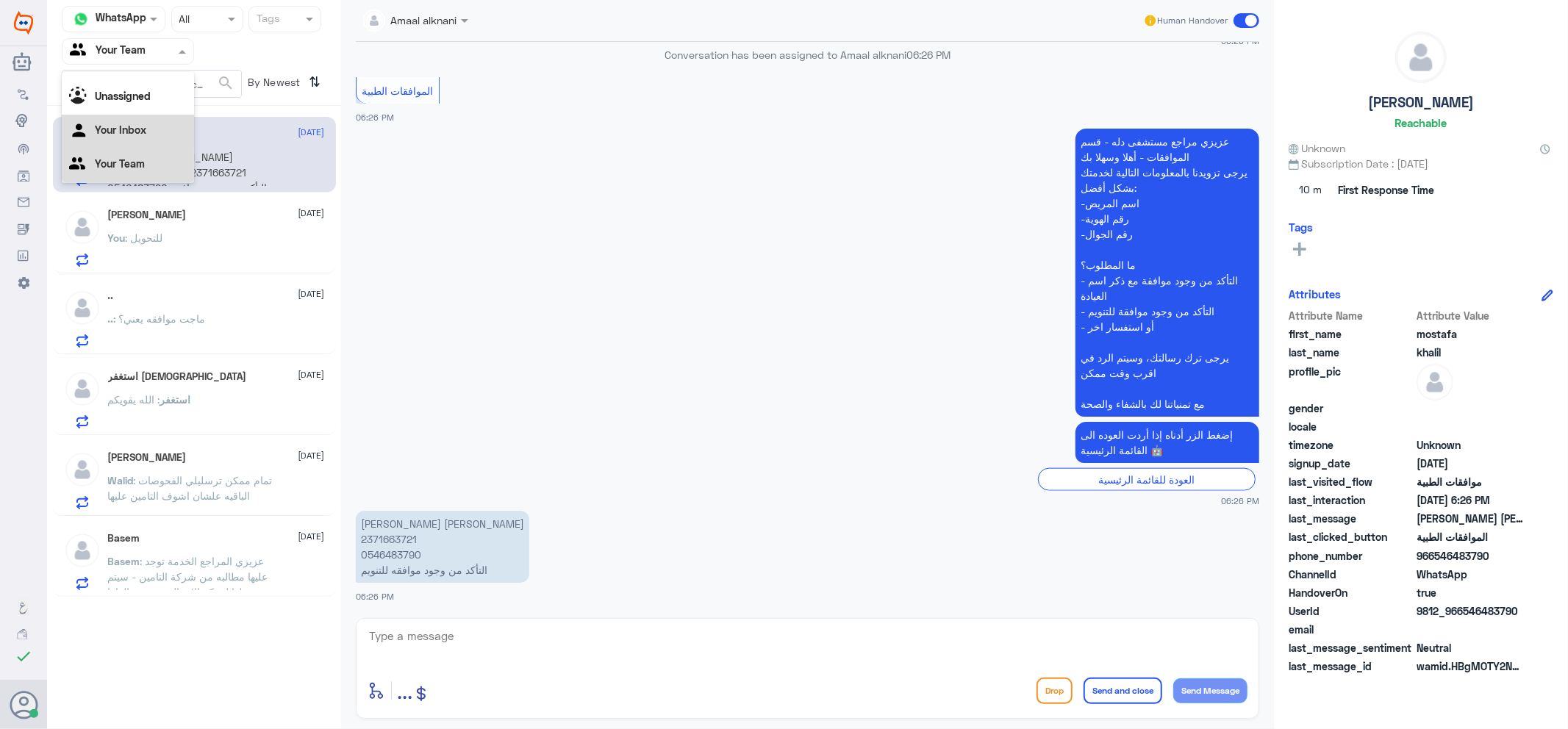
click at [161, 135] on div "Your Inbox" at bounding box center [128, 131] width 132 height 34
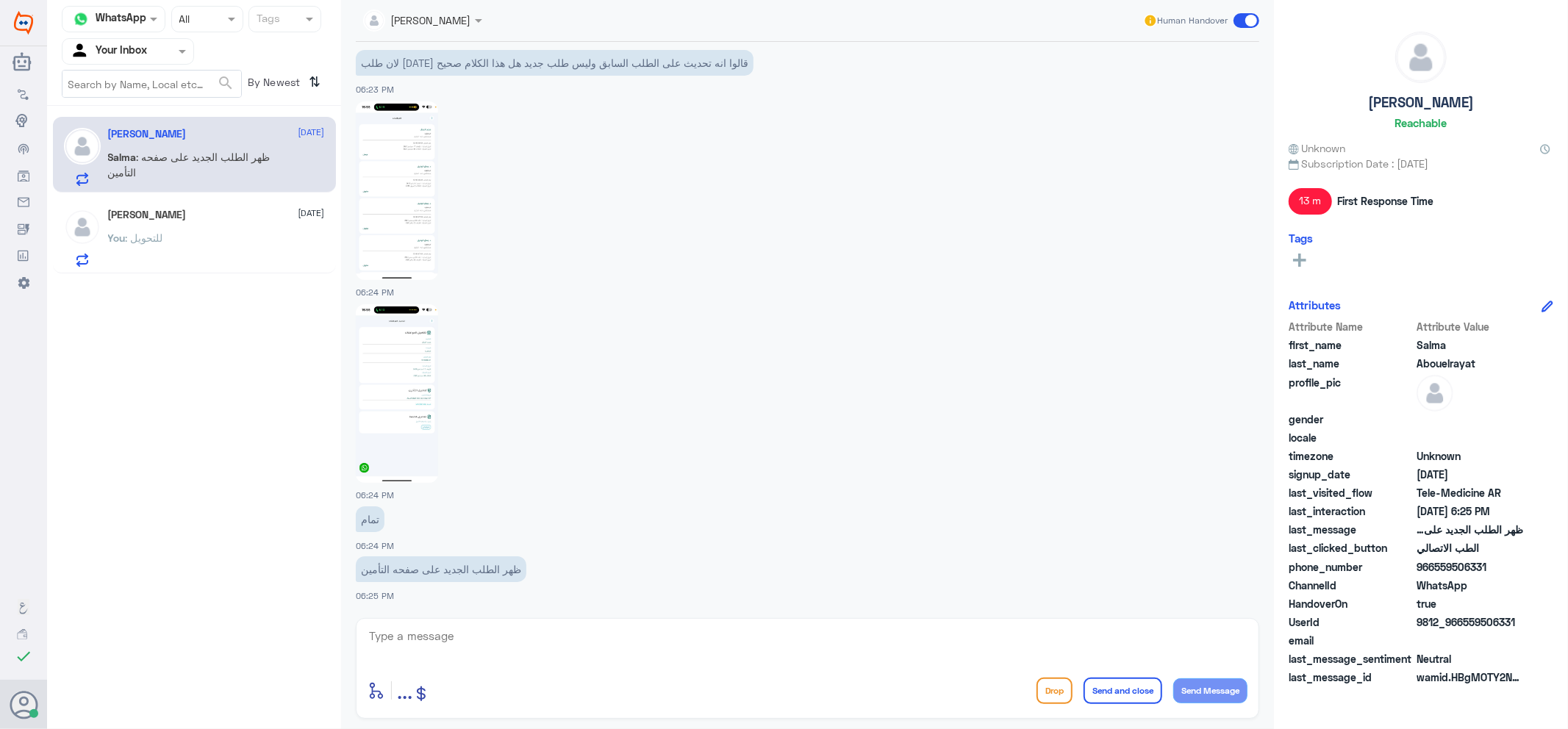
click at [172, 214] on h5 "[PERSON_NAME]" at bounding box center [147, 215] width 78 height 13
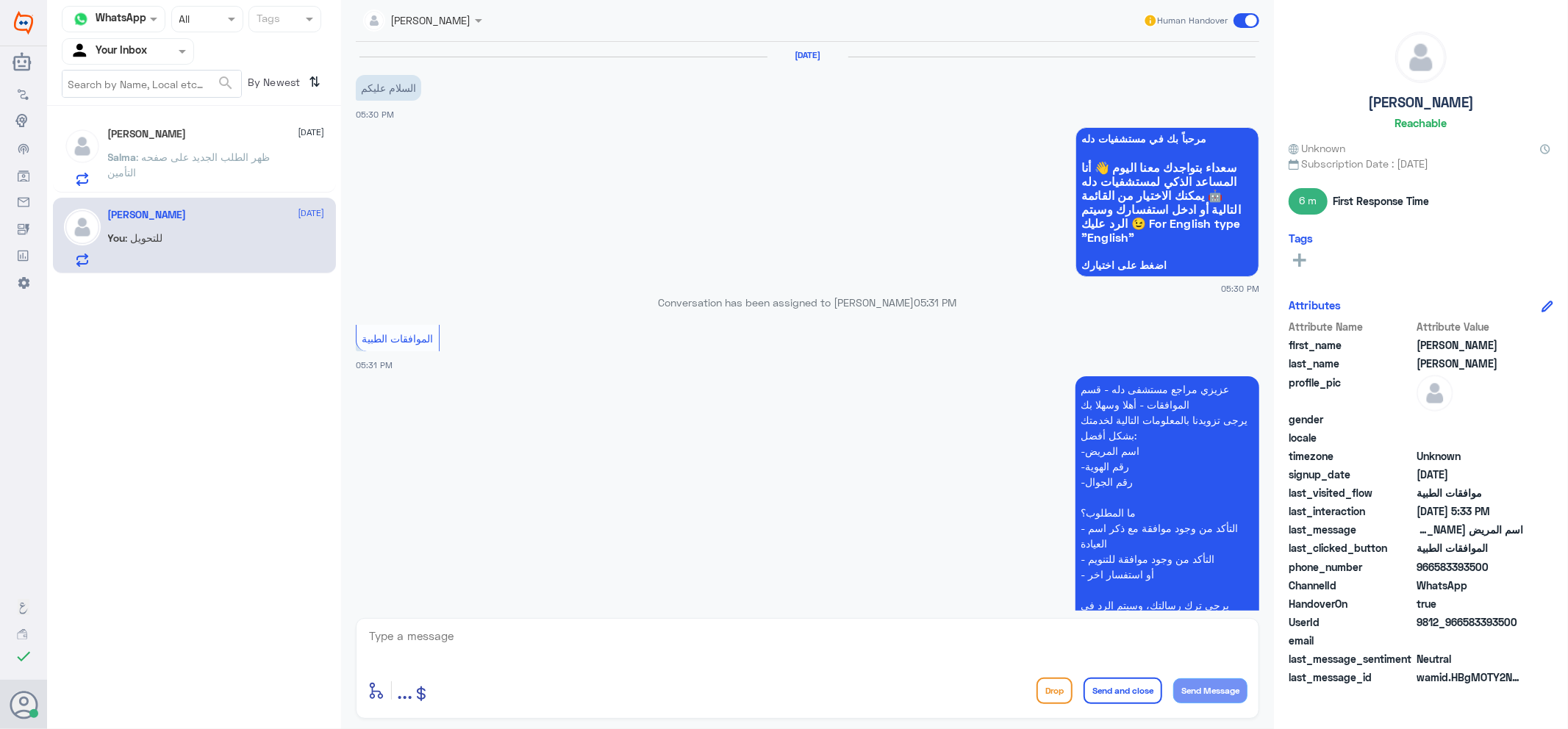
scroll to position [416, 0]
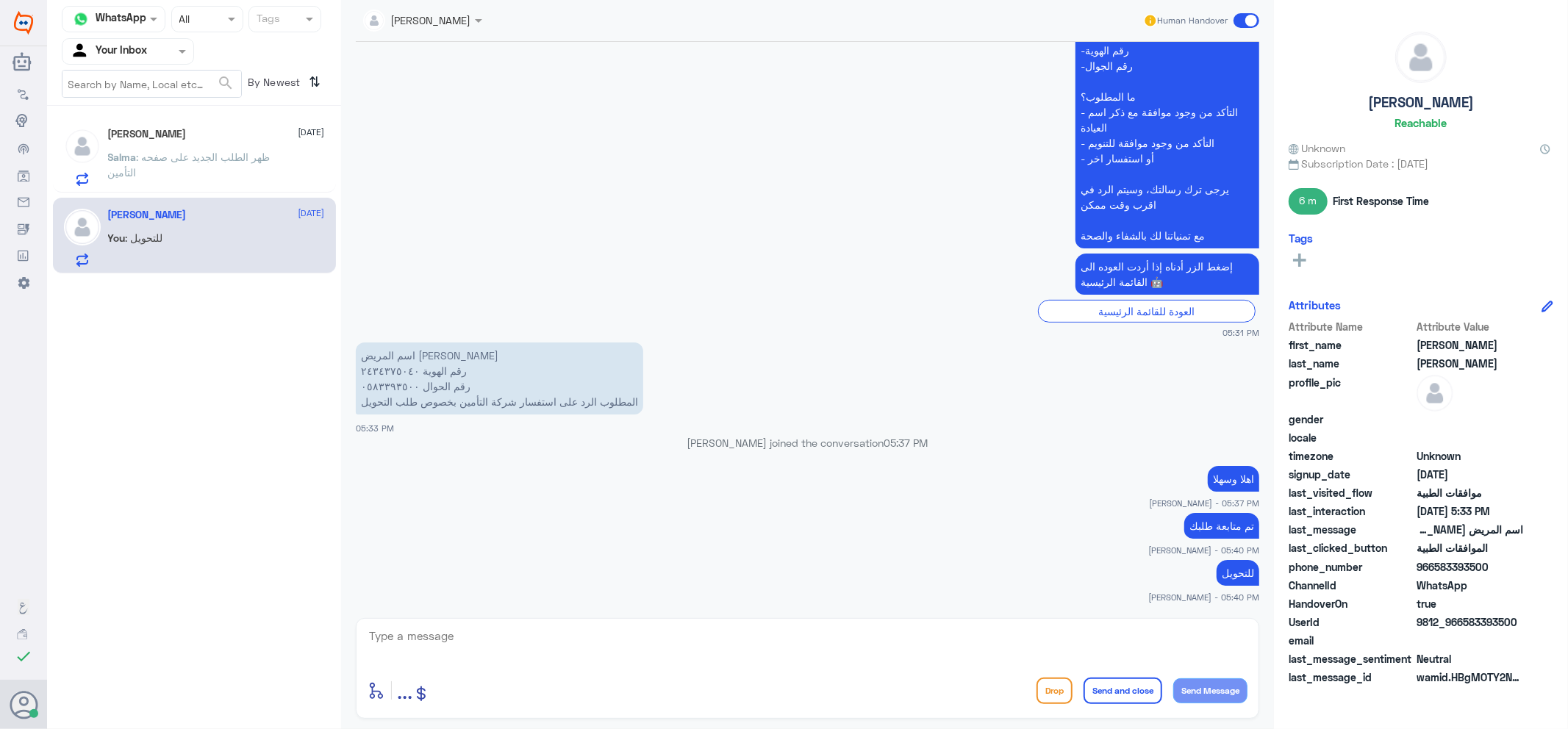
click at [603, 630] on textarea at bounding box center [807, 643] width 879 height 36
click at [388, 633] on textarea "0583393500" at bounding box center [807, 643] width 879 height 36
paste textarea "1)Referred to AL [DEMOGRAPHIC_DATA] PHARMACY P0063 valid from [DATE] to [DATE],"
type textarea "1)Referred to AL [DEMOGRAPHIC_DATA] PHARMACY P0063 valid from [DATE] to [DATE],"
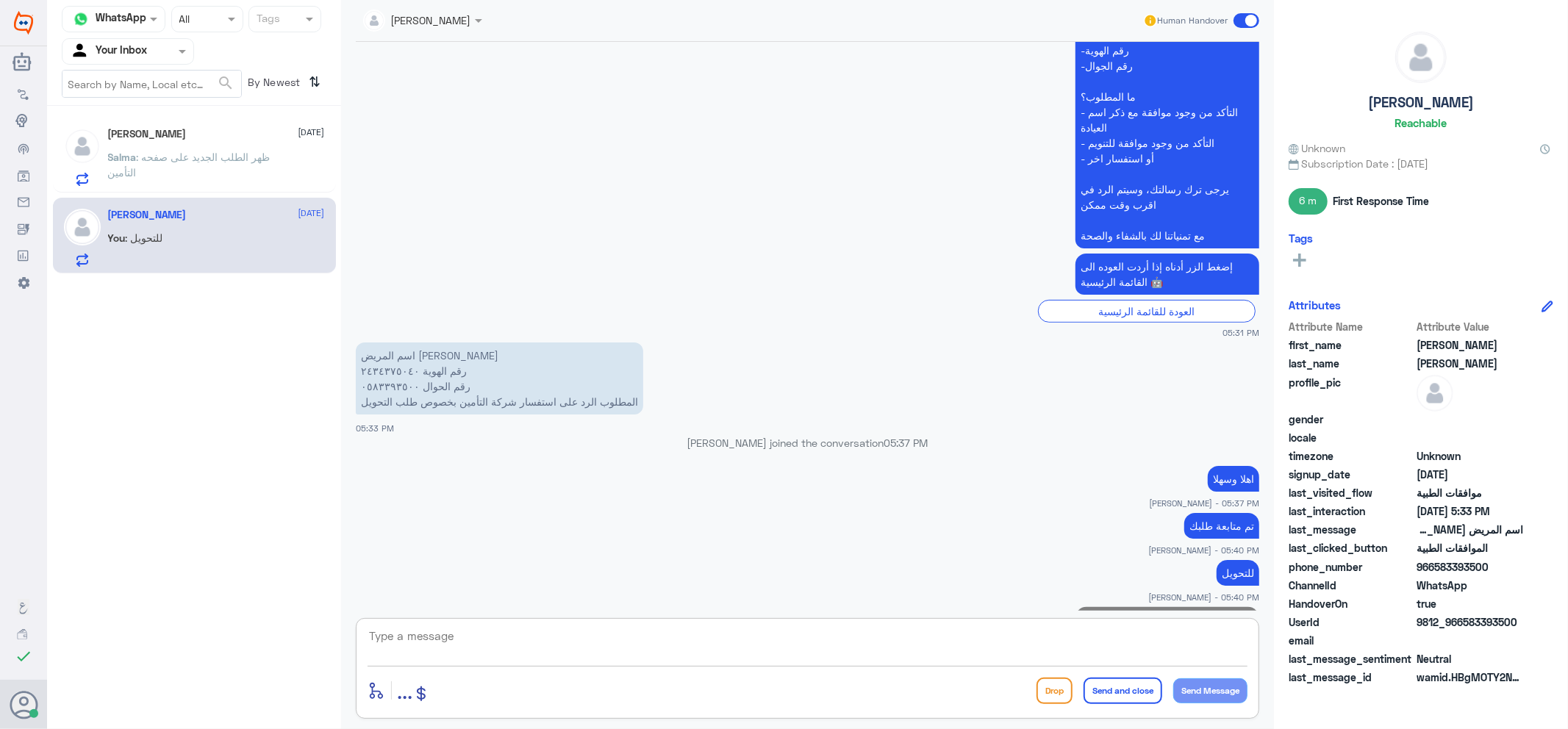
scroll to position [495, 0]
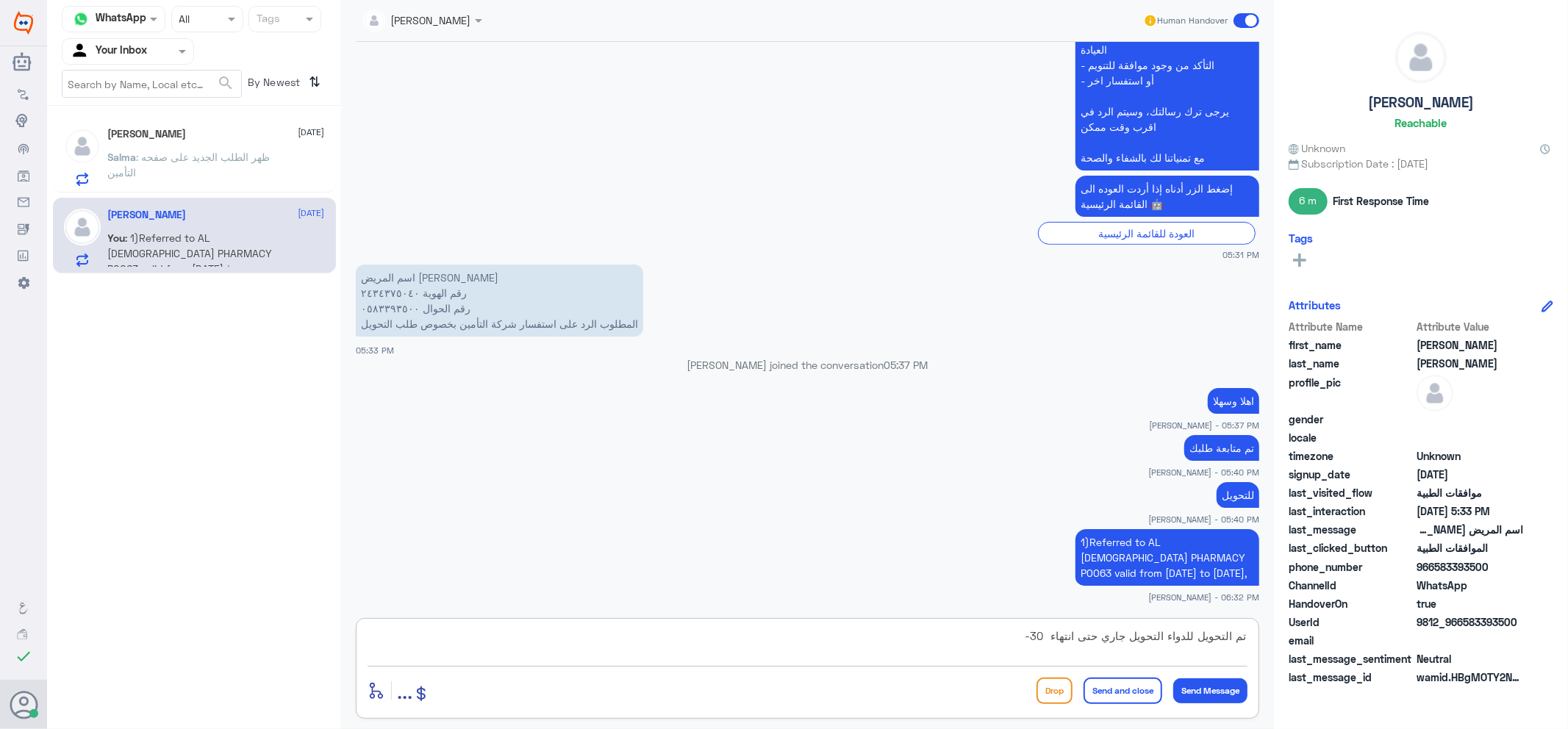
type textarea "تم التحويل للدواء التحويل جاري حتى انتهاء 30-9"
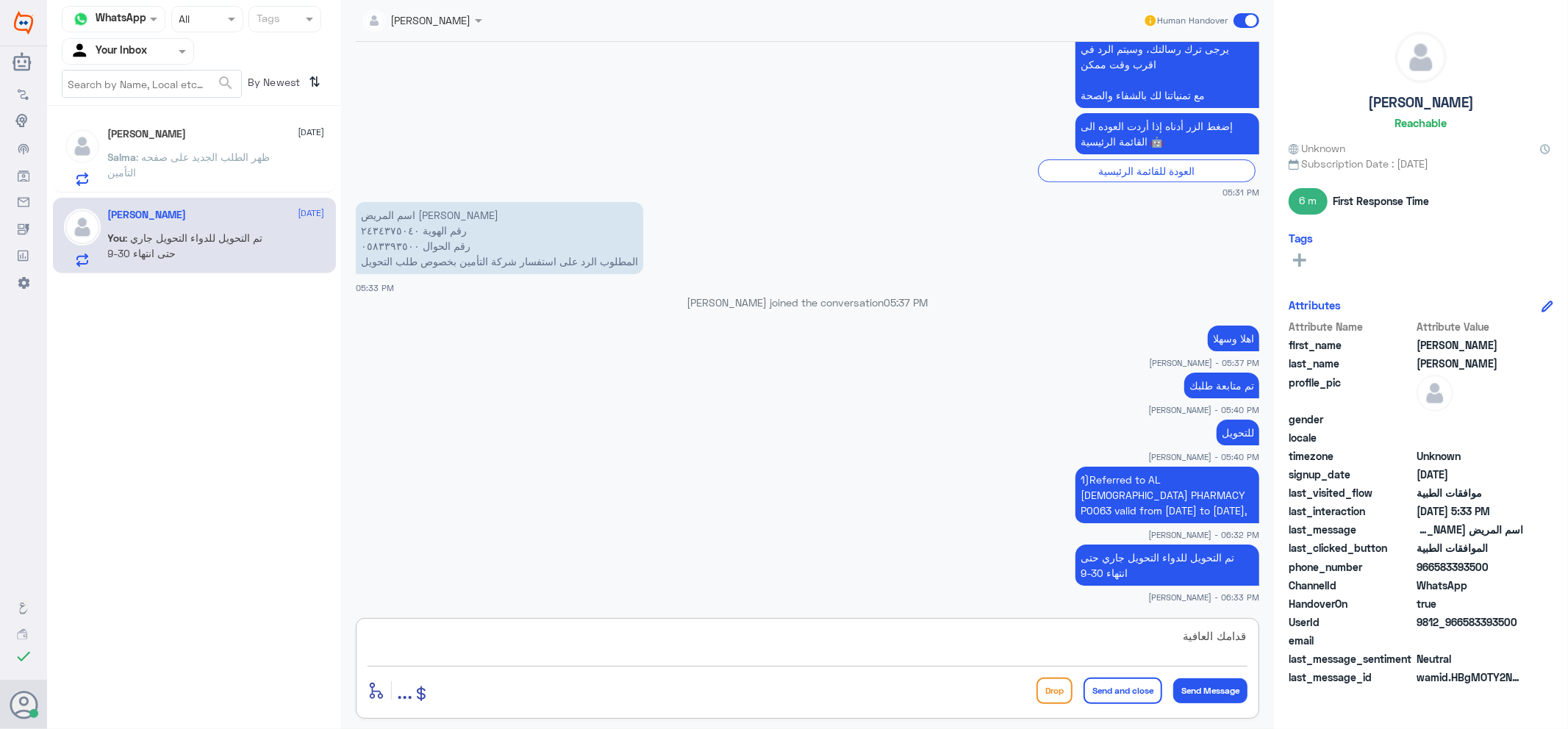
type textarea "قدامك العافية"
click at [1119, 694] on button "Send and close" at bounding box center [1123, 691] width 78 height 26
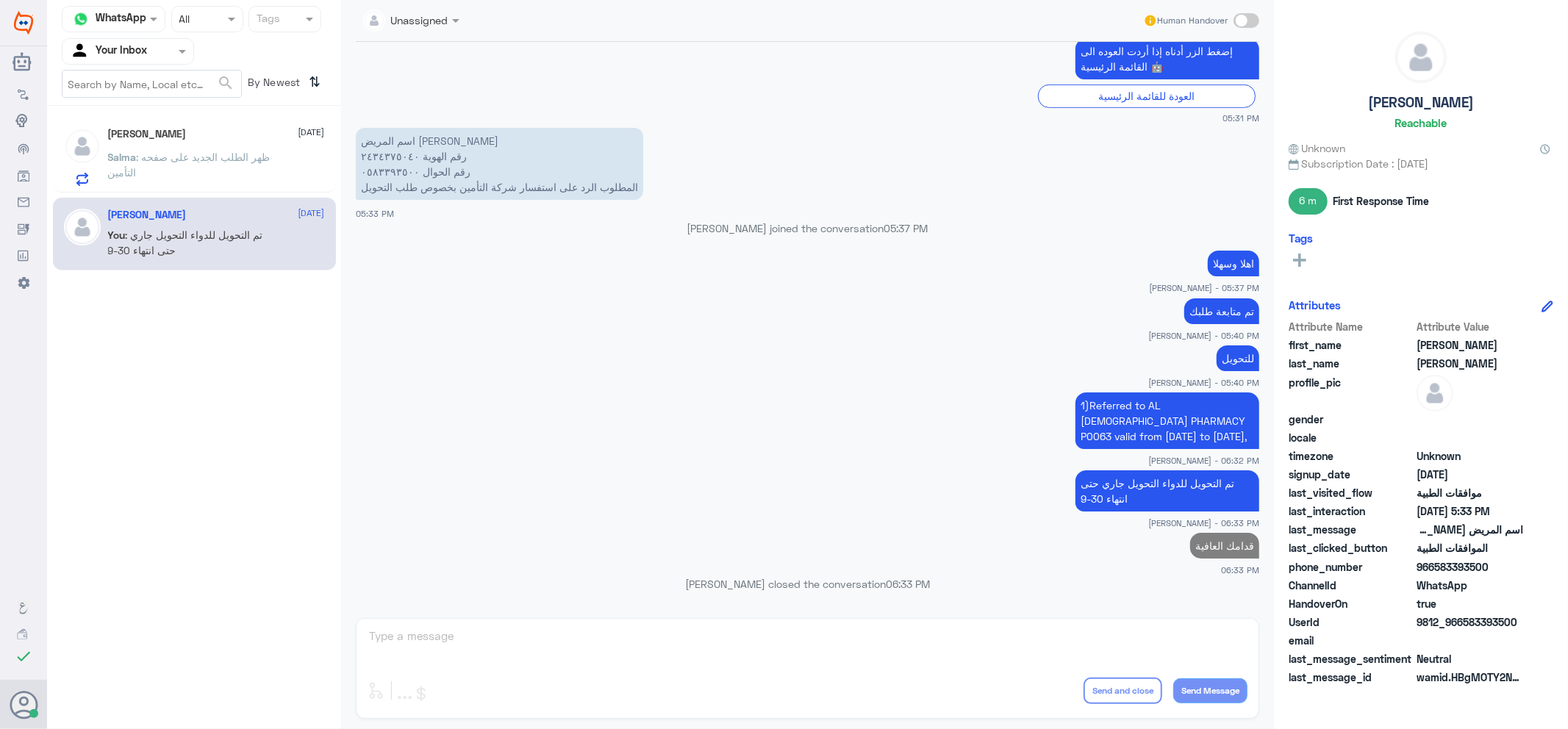
click at [229, 174] on p "Salma : ظهر الطلب الجديد على صفحه التأمين" at bounding box center [190, 168] width 165 height 36
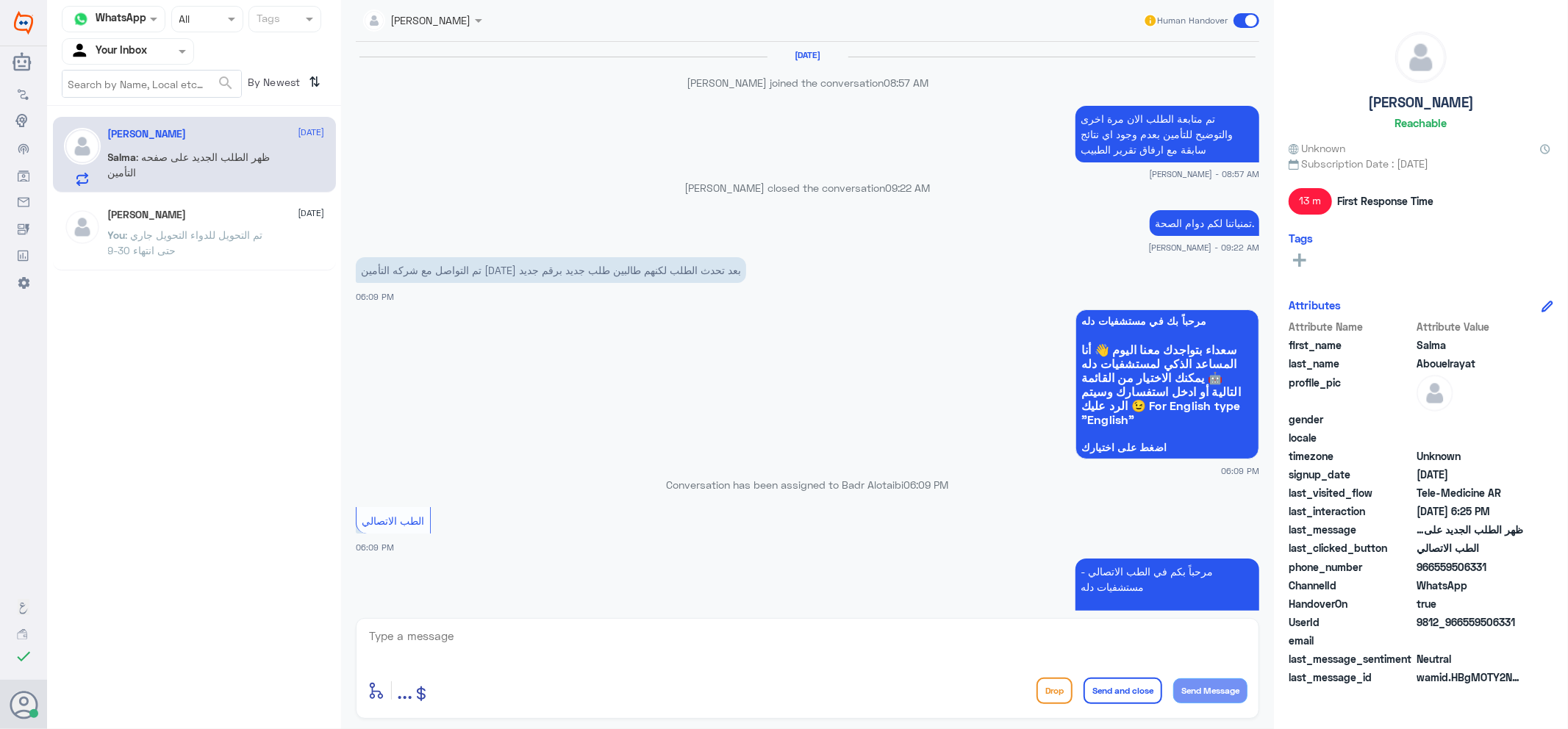
scroll to position [835, 0]
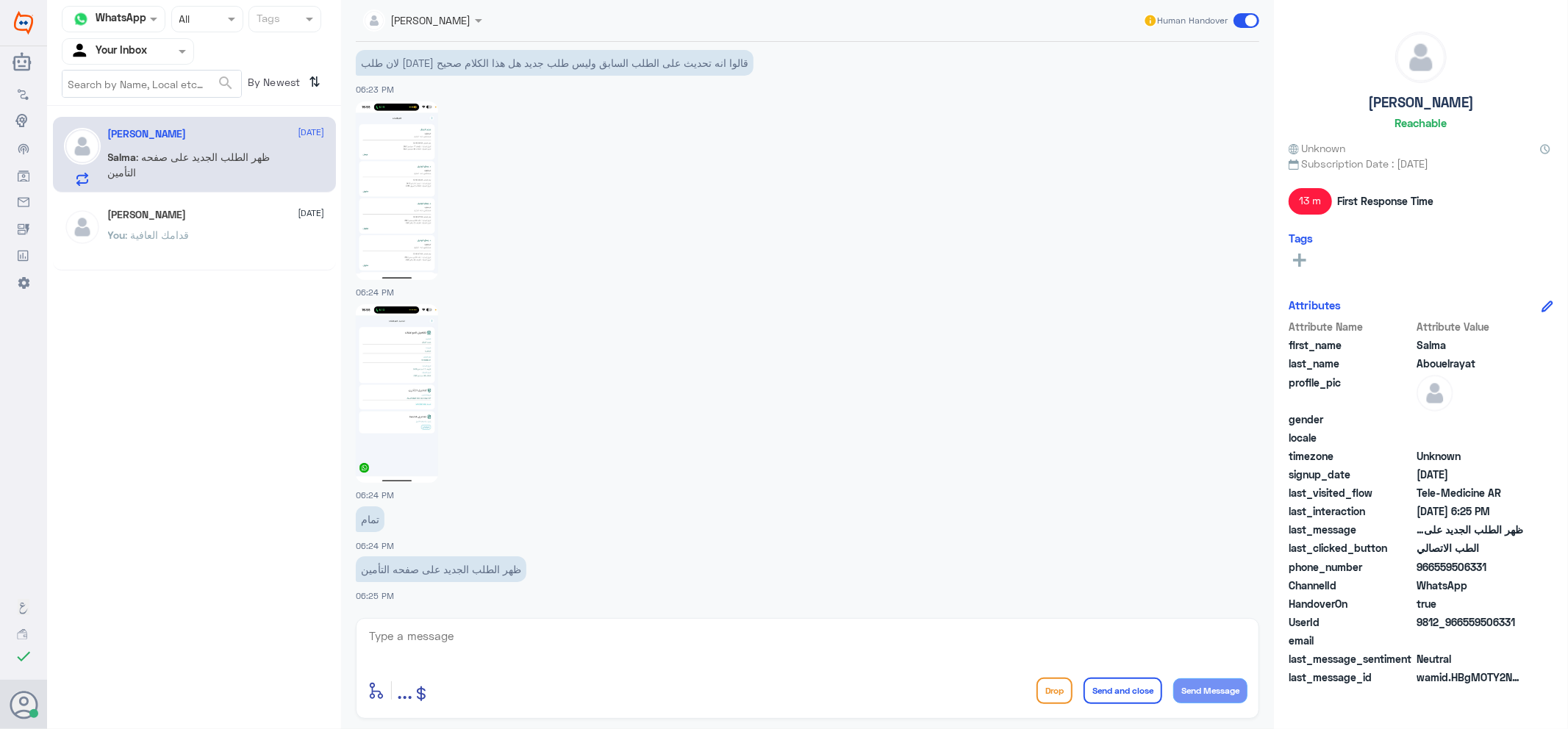
click at [172, 47] on div at bounding box center [127, 51] width 130 height 17
click at [150, 157] on div "Your Team" at bounding box center [128, 165] width 132 height 34
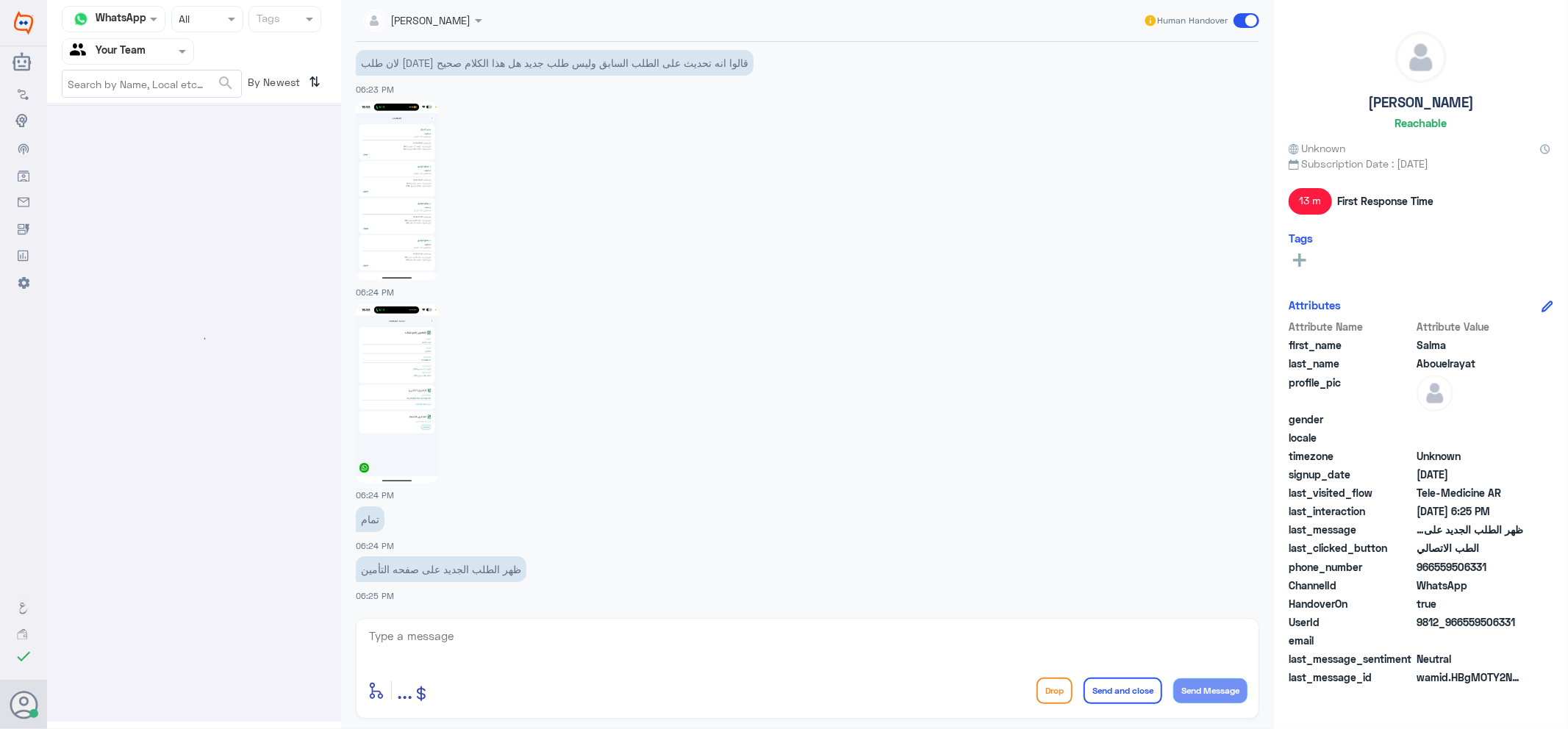
scroll to position [0, 0]
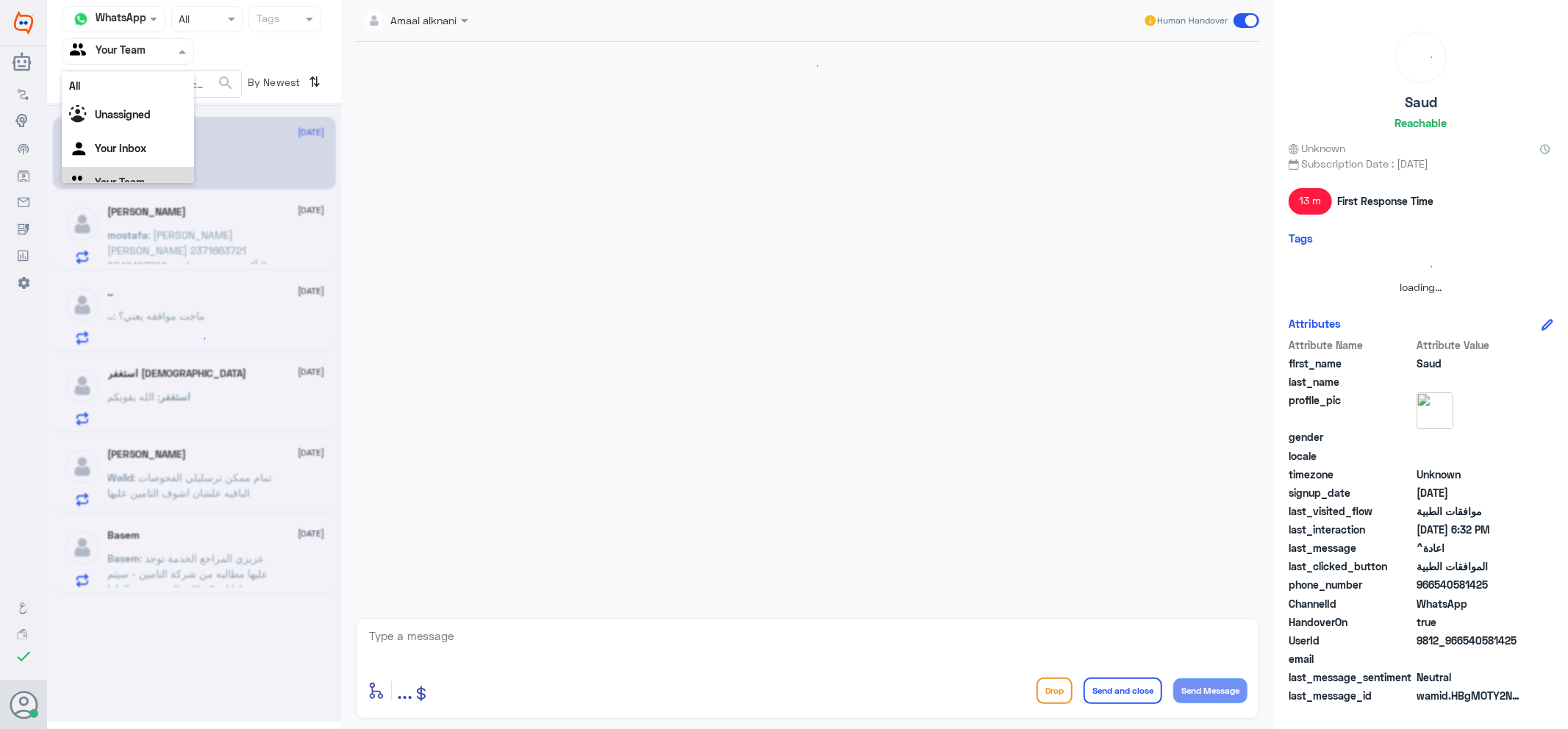
click at [165, 58] on div at bounding box center [127, 51] width 130 height 17
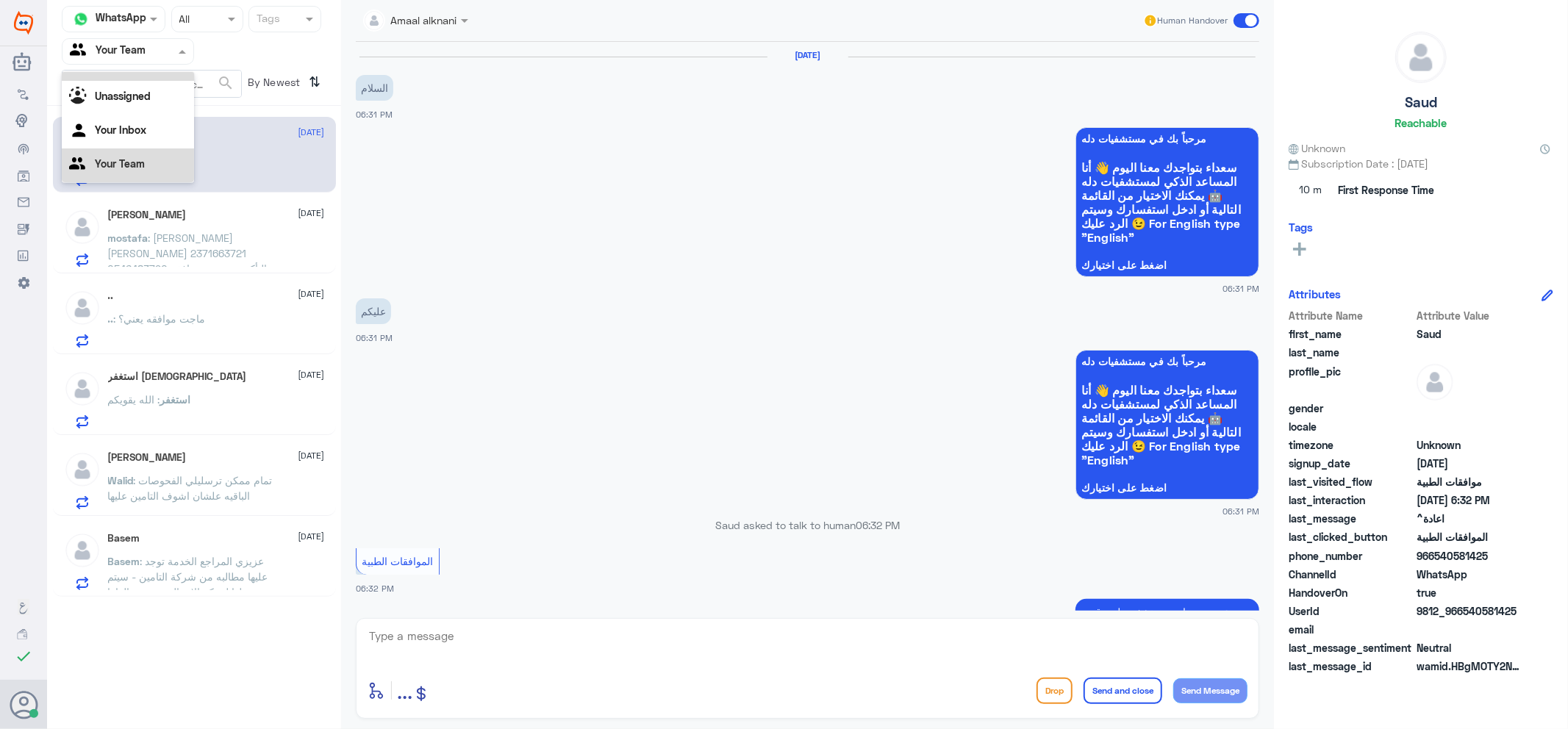
scroll to position [557, 0]
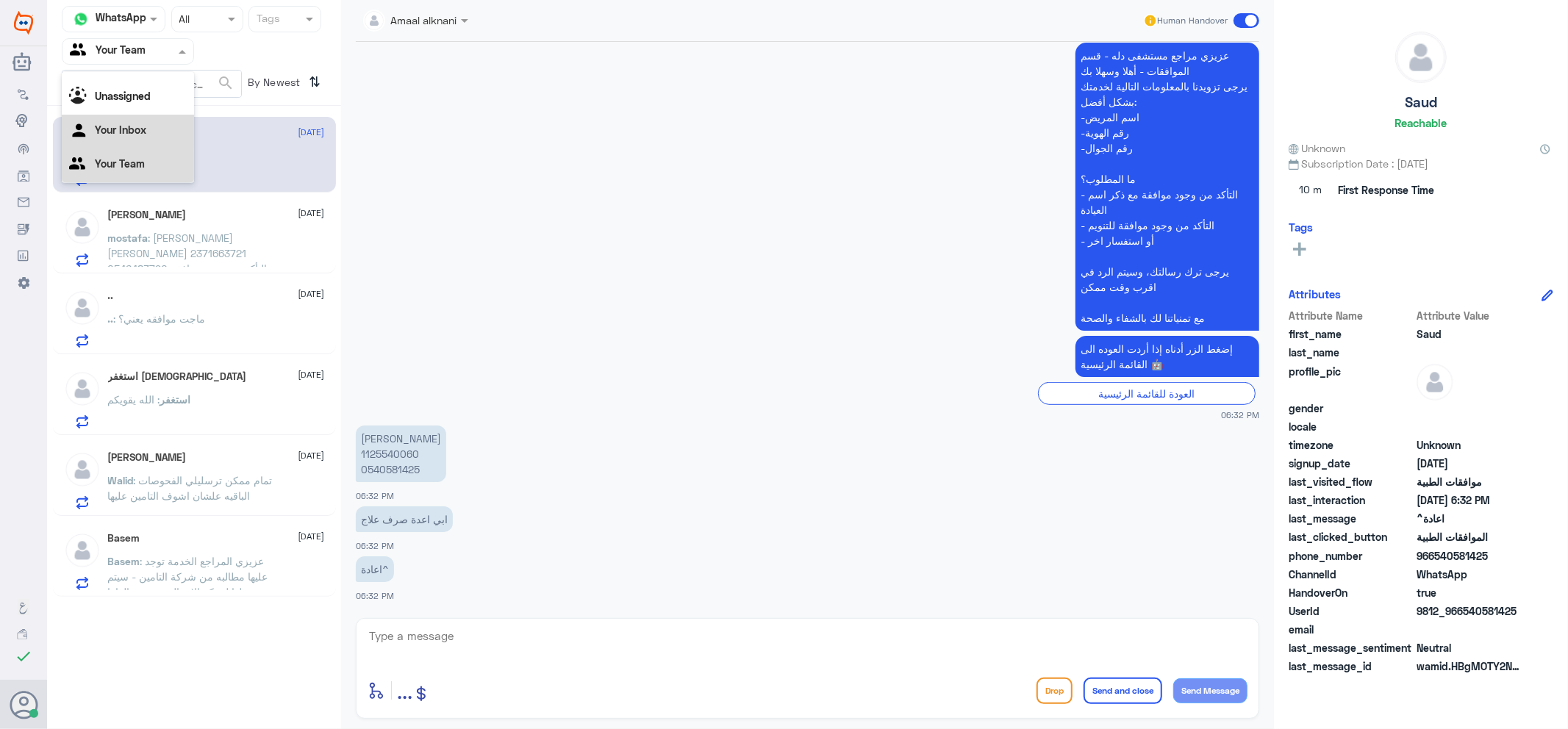
click at [717, 248] on app-msgs-text "عزيزي مراجع مستشفى دله - قسم الموافقات - أهلا وسهلا بك يرجى تزويدنا بالمعلومات …" at bounding box center [807, 187] width 903 height 289
click at [158, 57] on div at bounding box center [127, 51] width 130 height 17
click at [162, 126] on div "Your Inbox" at bounding box center [128, 131] width 132 height 34
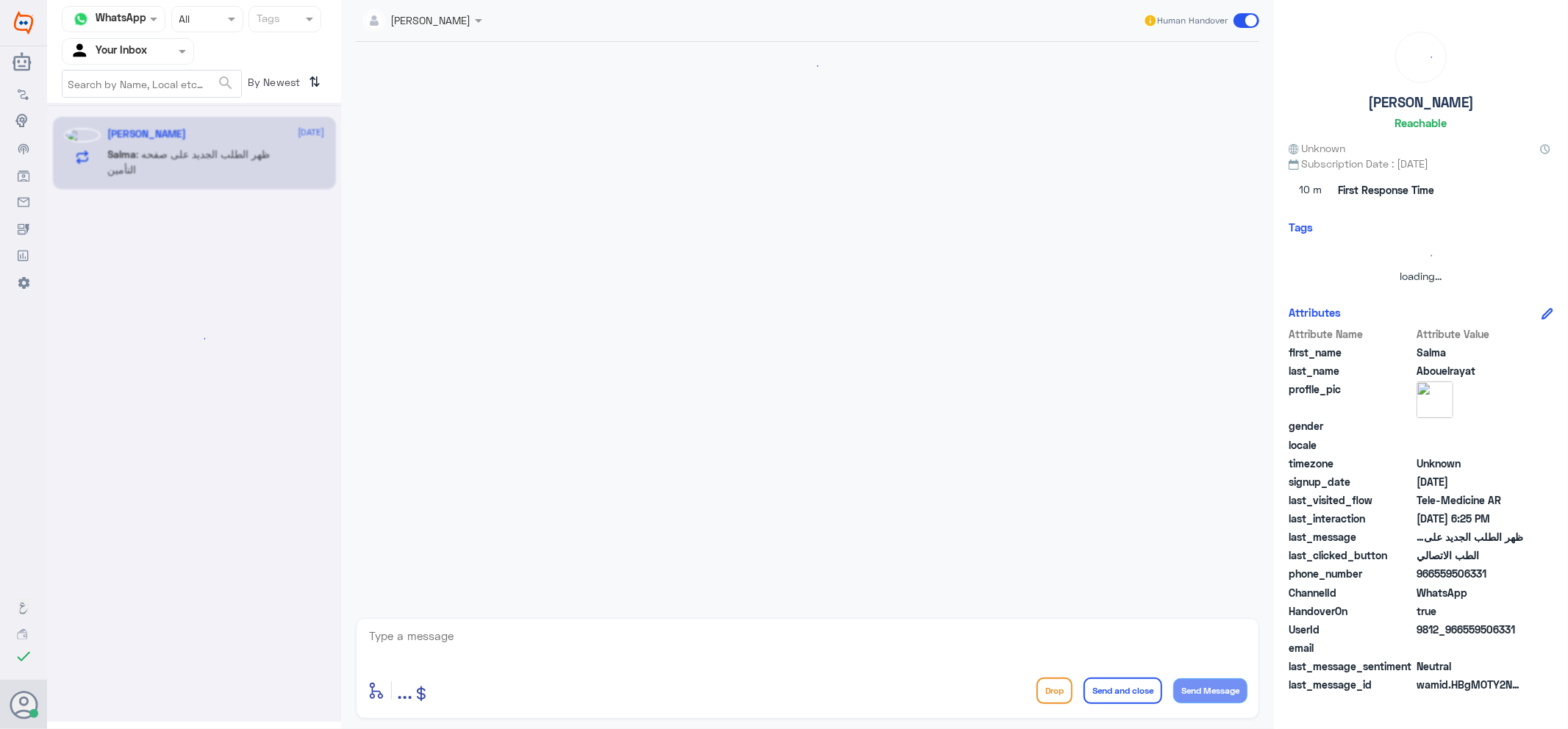
scroll to position [0, 0]
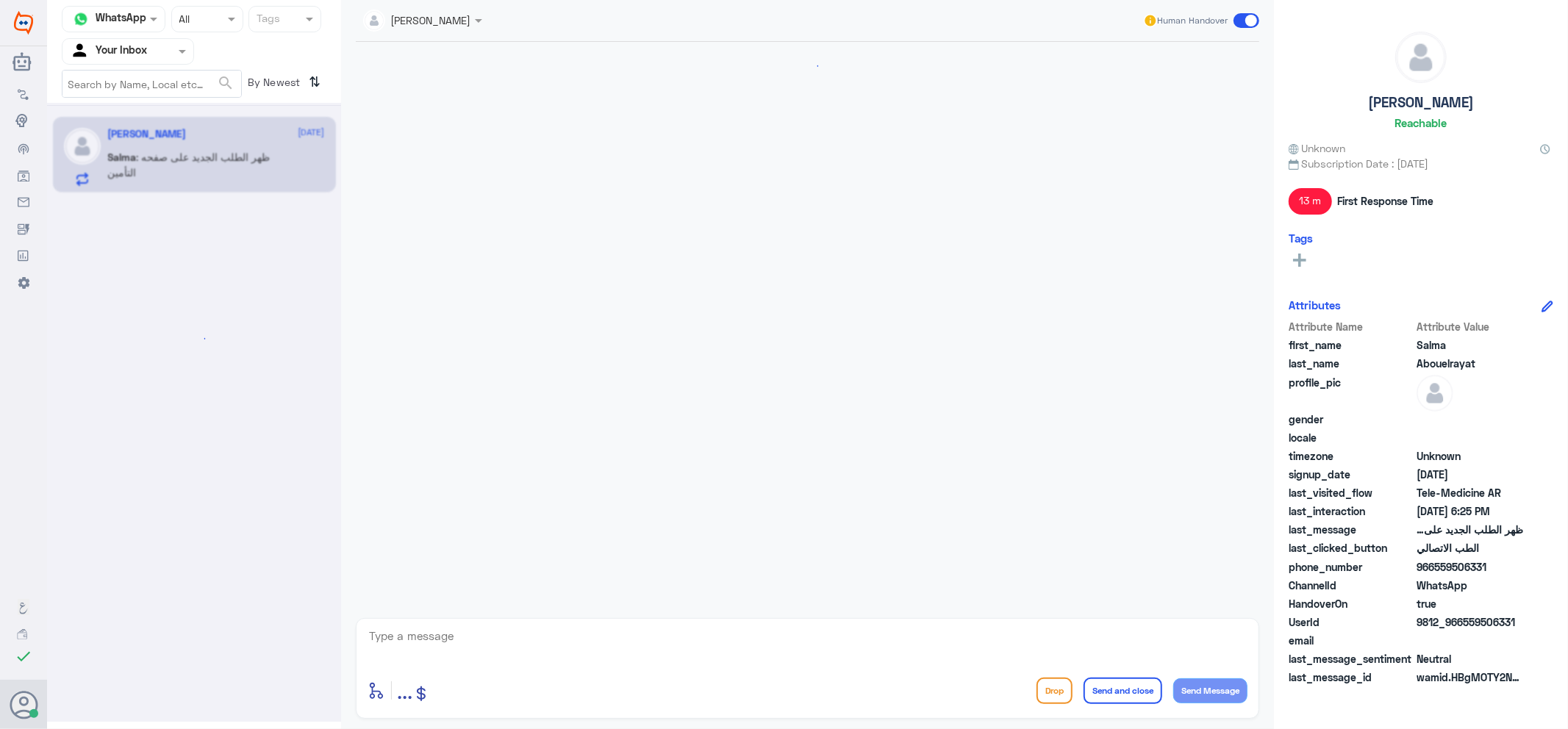
click at [171, 55] on div at bounding box center [127, 51] width 130 height 17
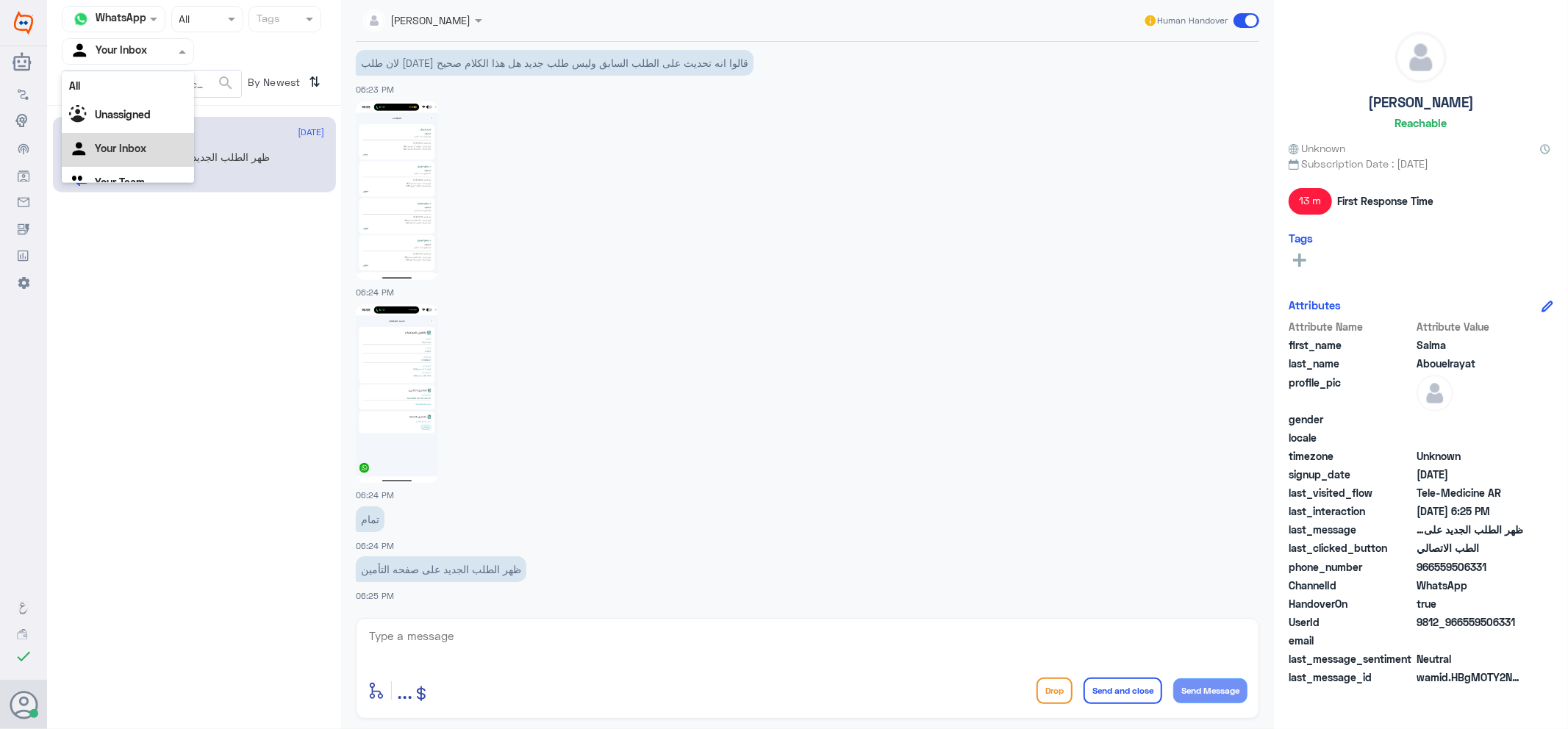
scroll to position [18, 0]
click at [152, 171] on div "Your Team" at bounding box center [128, 165] width 132 height 34
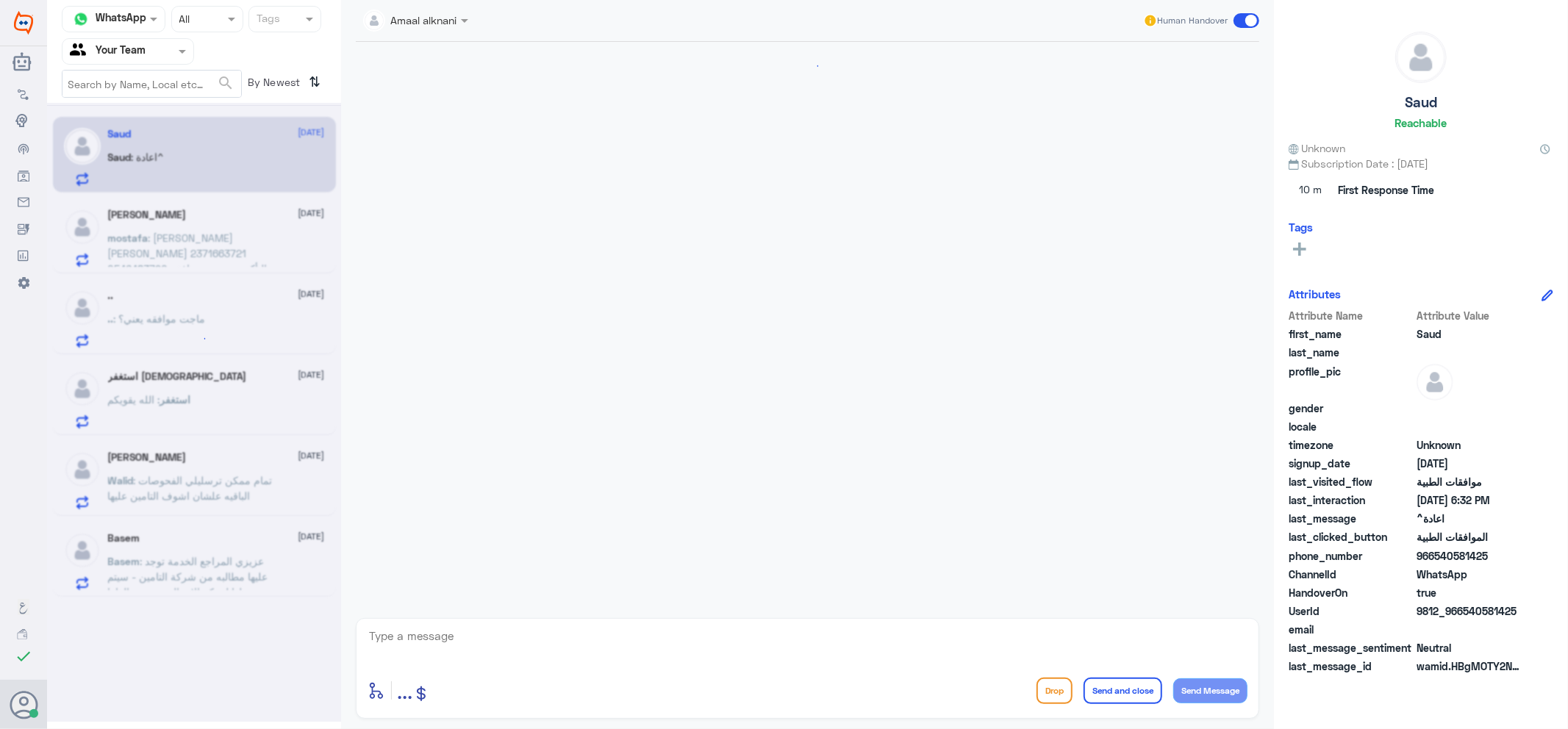
scroll to position [557, 0]
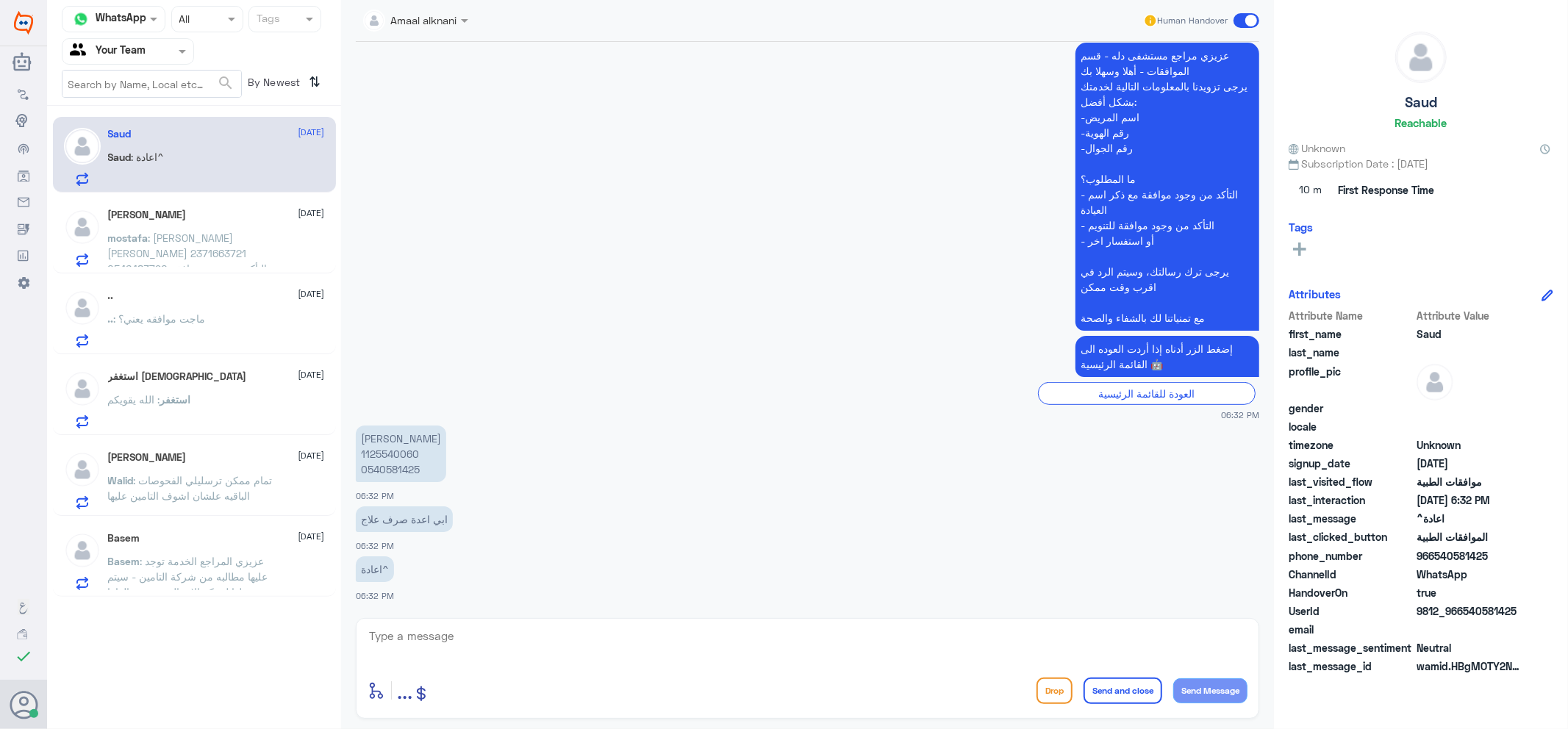
click at [232, 564] on span ": عزيزي المراجع الخدمة توجد عليها مطالبه من شركة التامين - سيتم تحويلها لمركز ا…" at bounding box center [188, 584] width 161 height 58
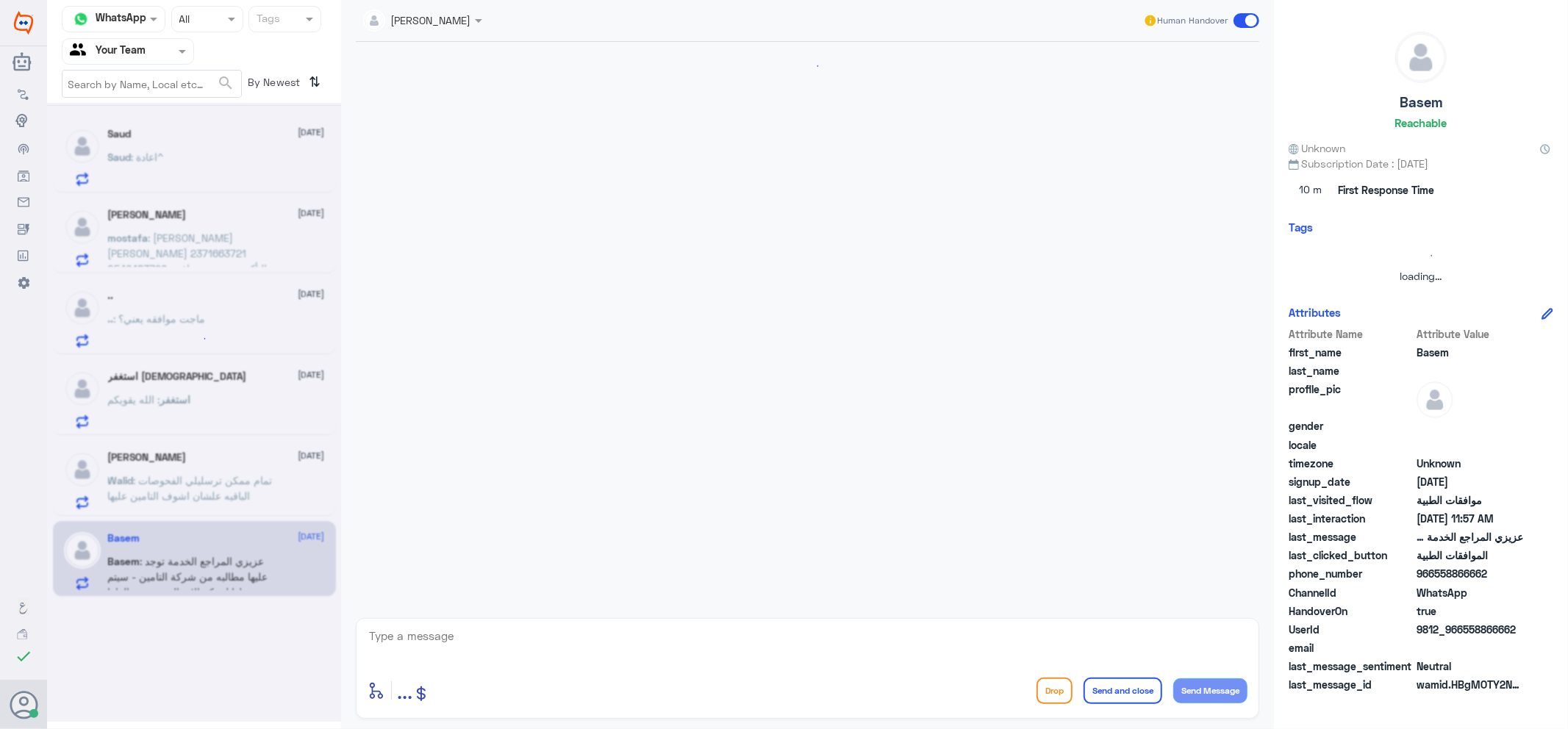
scroll to position [851, 0]
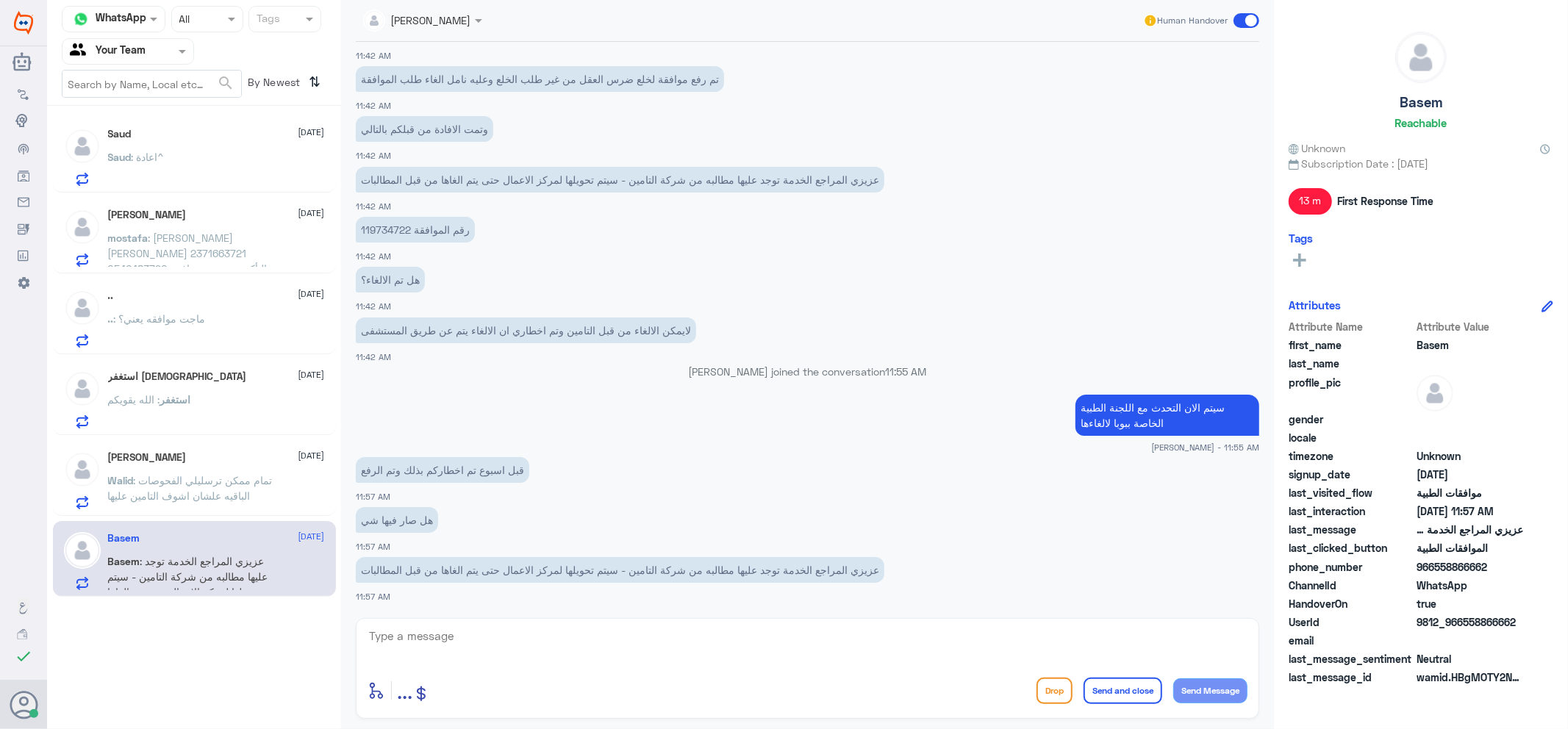
click at [432, 9] on div "[PERSON_NAME]" at bounding box center [417, 20] width 108 height 29
click at [439, 130] on div "[PERSON_NAME]" at bounding box center [448, 134] width 80 height 16
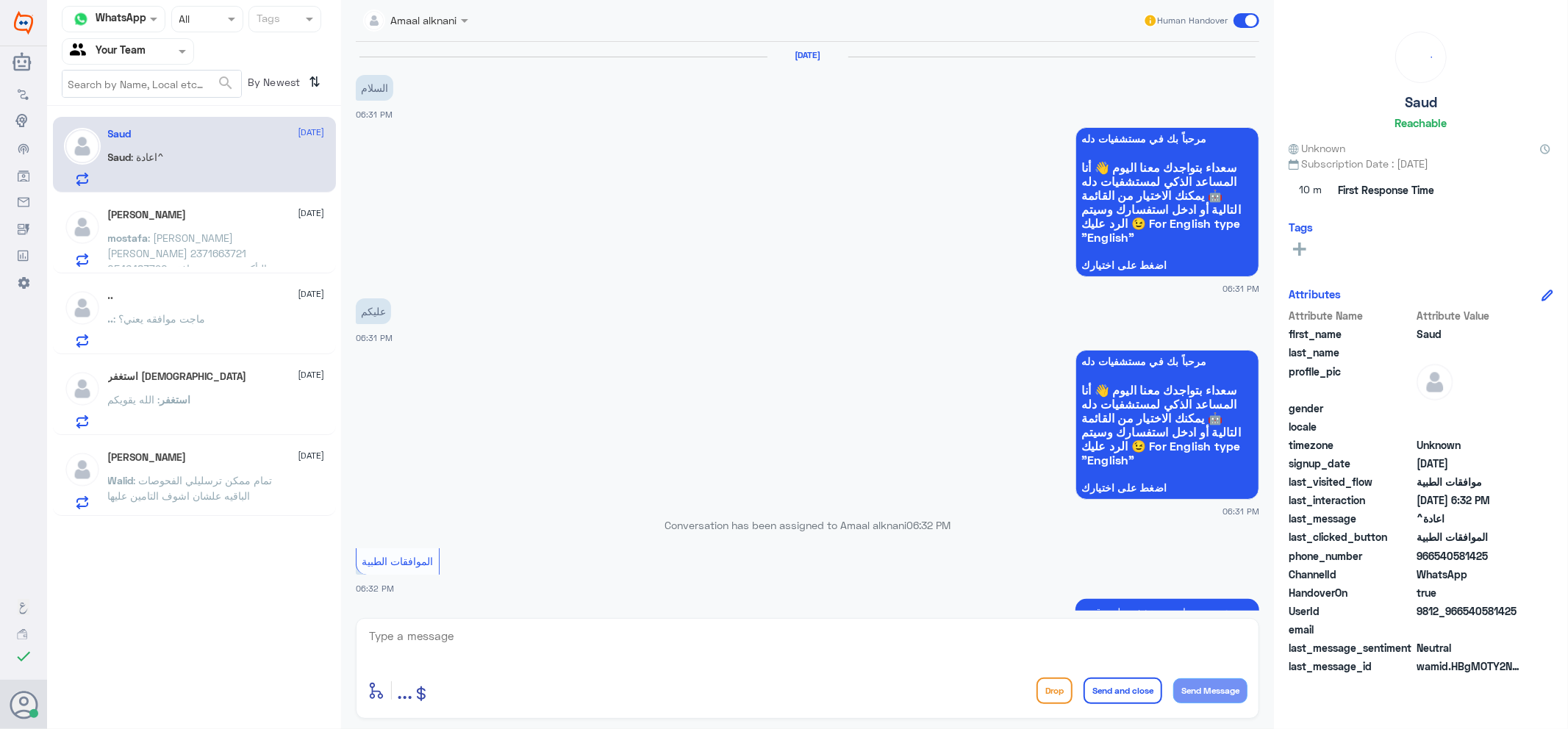
scroll to position [557, 0]
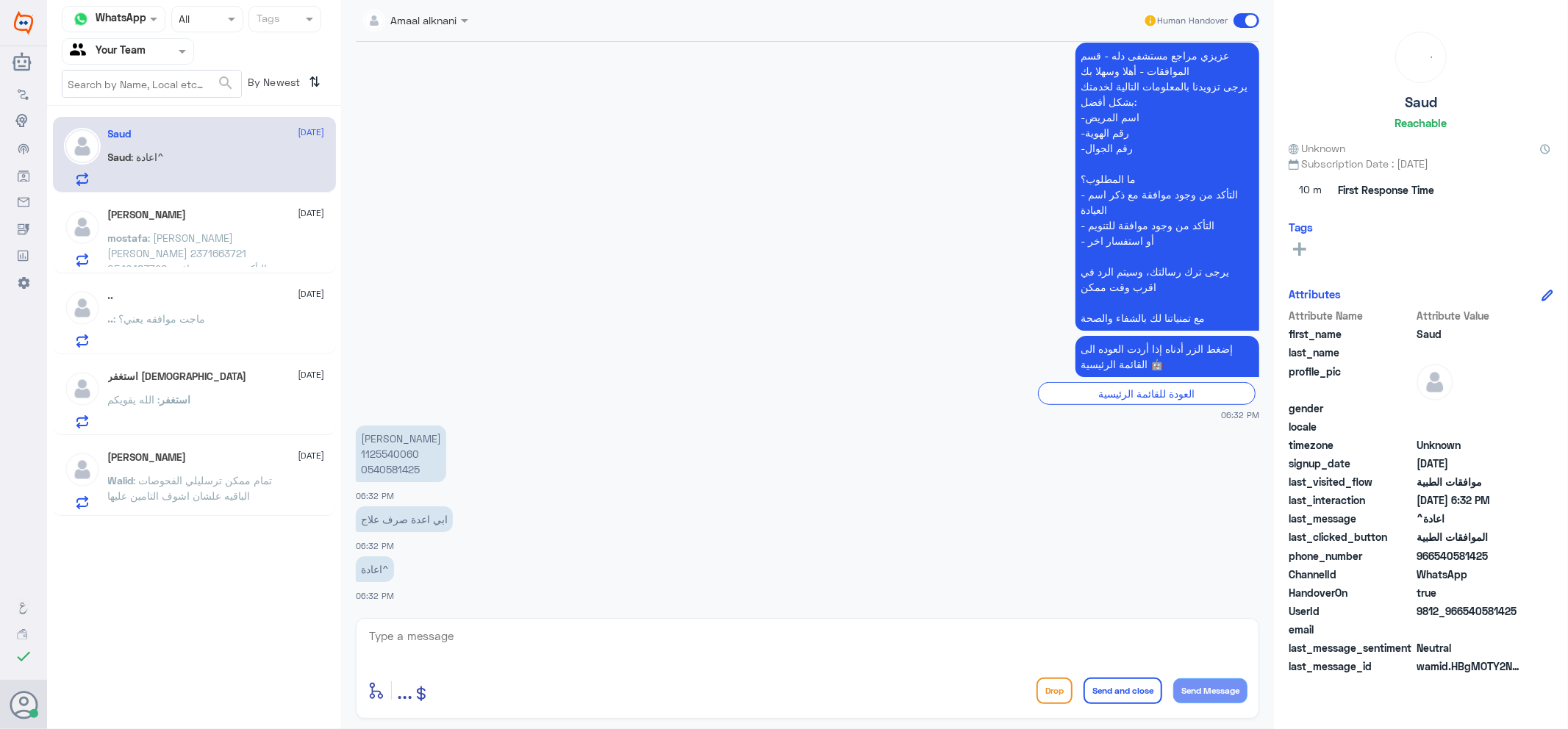
click at [225, 505] on p "Walid : تمام ممكن ترسليلي الفحوصات الباقيه علشان اشوف التامين عليها" at bounding box center [190, 491] width 165 height 36
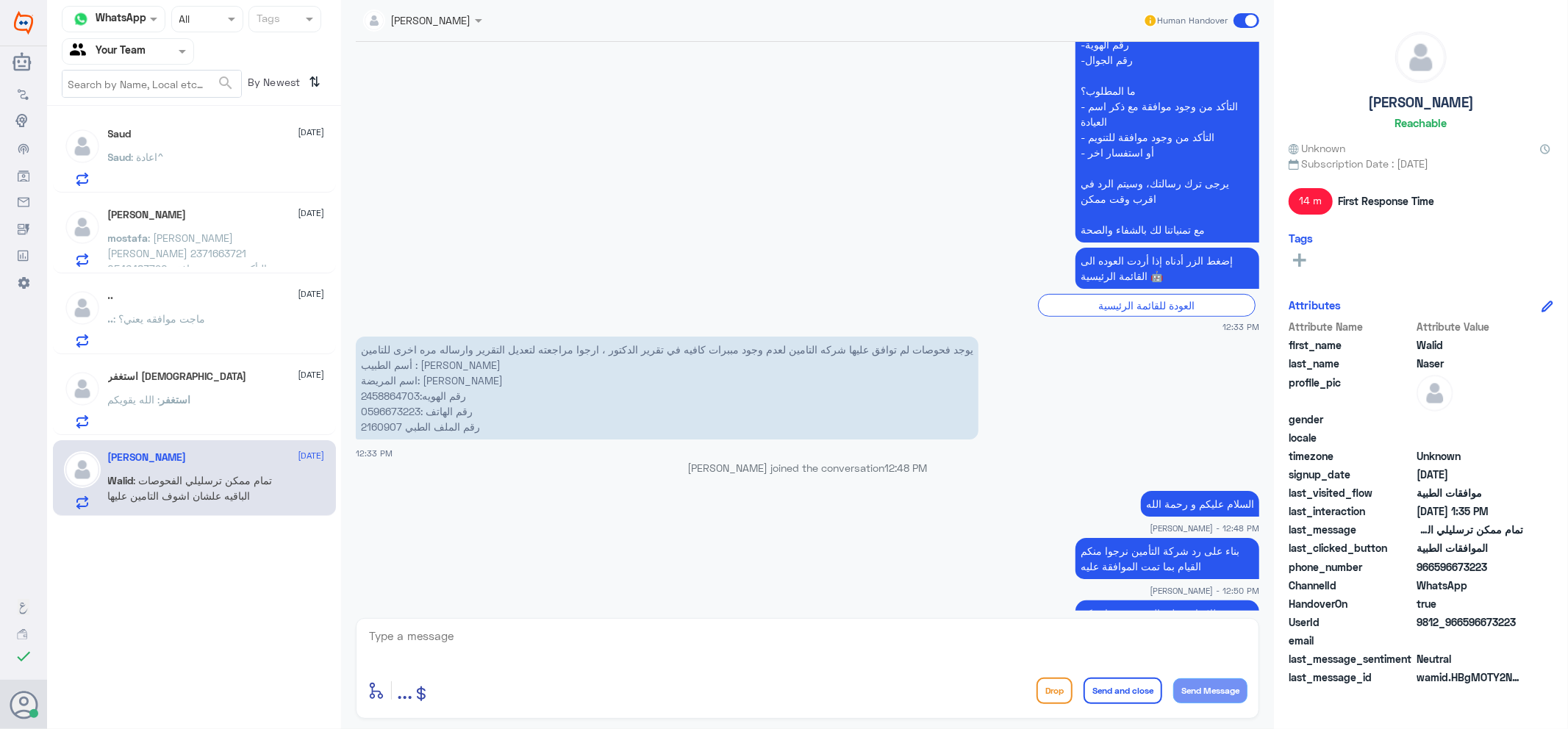
scroll to position [421, 0]
click at [1242, 17] on span at bounding box center [1246, 21] width 26 height 15
click at [0, 0] on input "checkbox" at bounding box center [0, 0] width 0 height 0
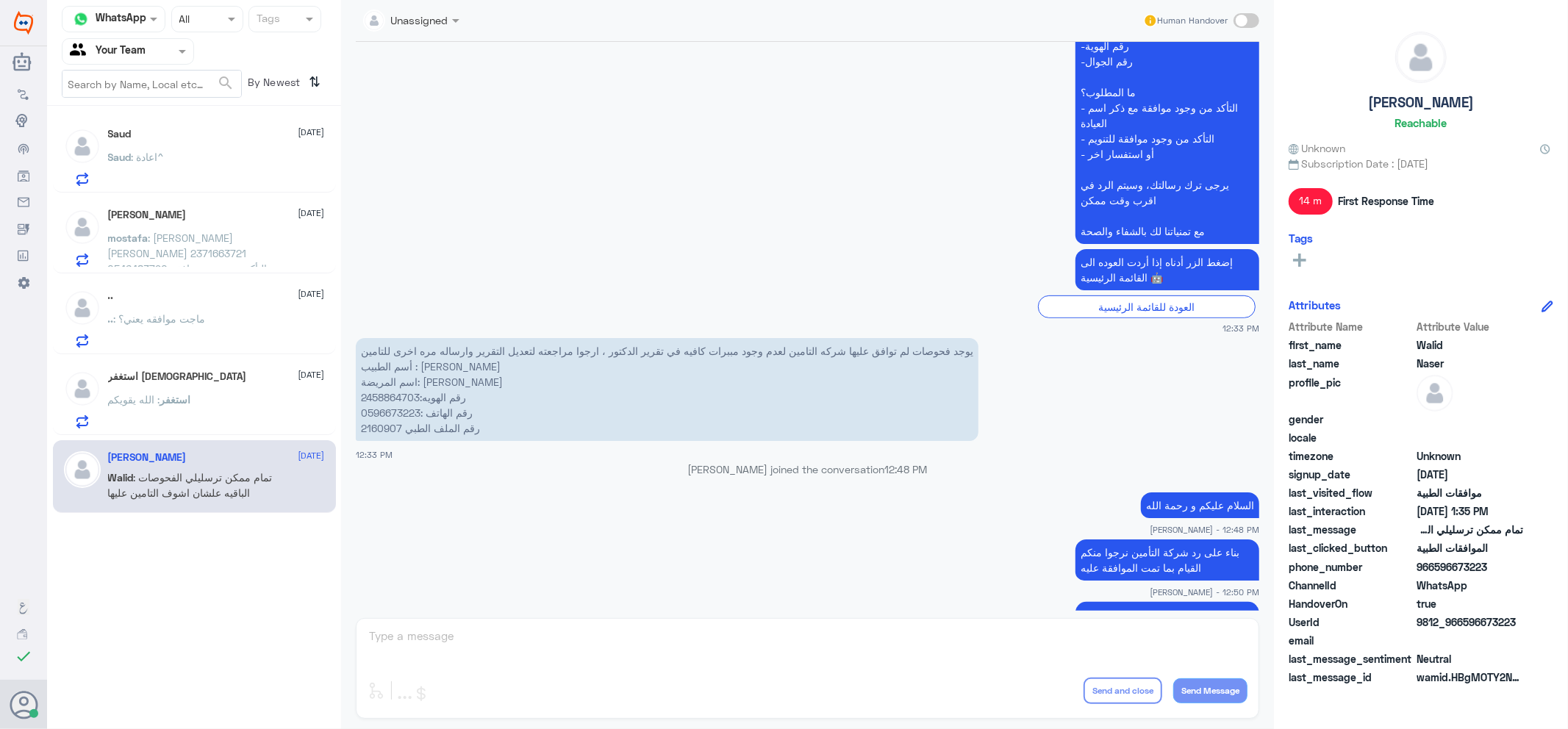
scroll to position [1018, 0]
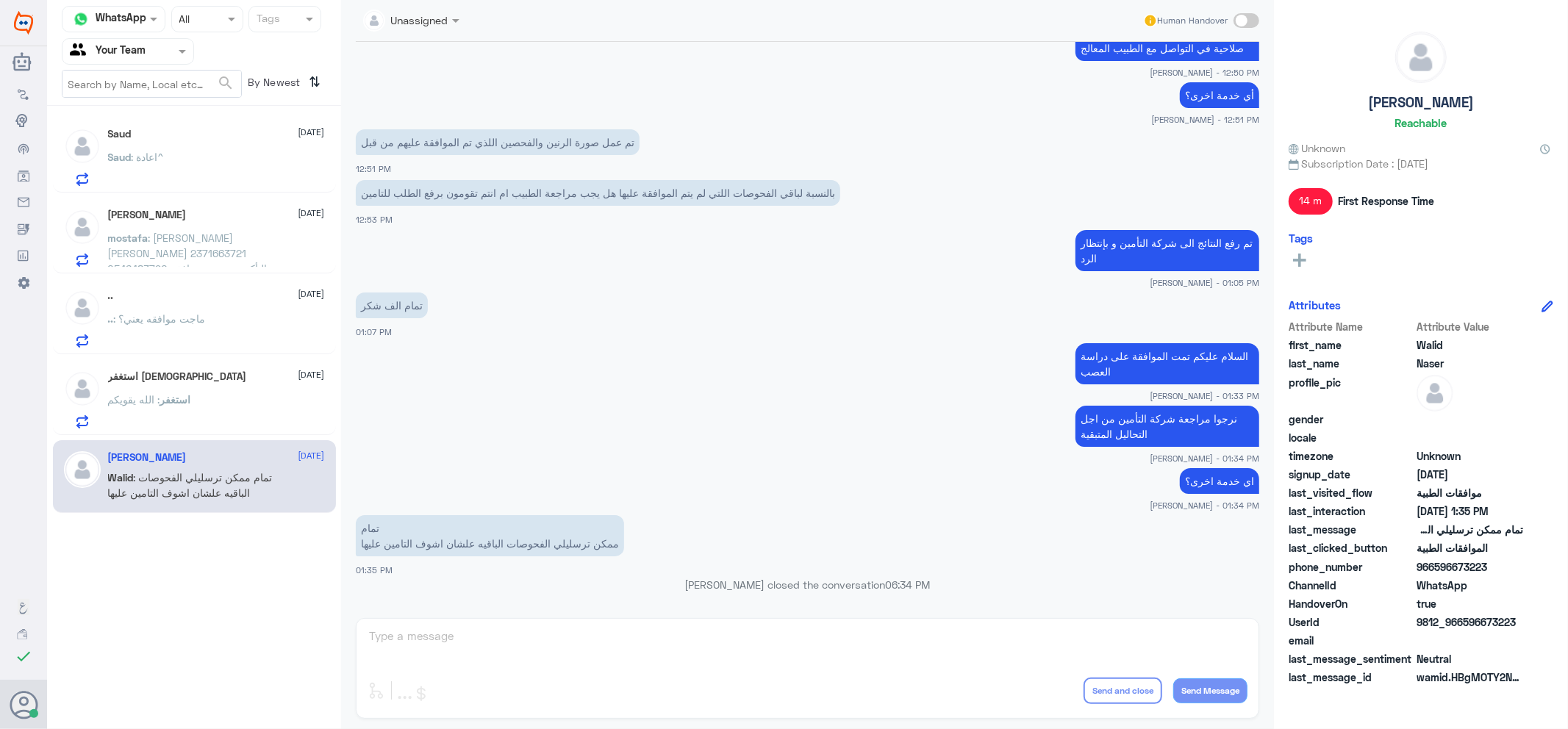
click at [113, 404] on span ": الله يقويكم" at bounding box center [133, 400] width 52 height 13
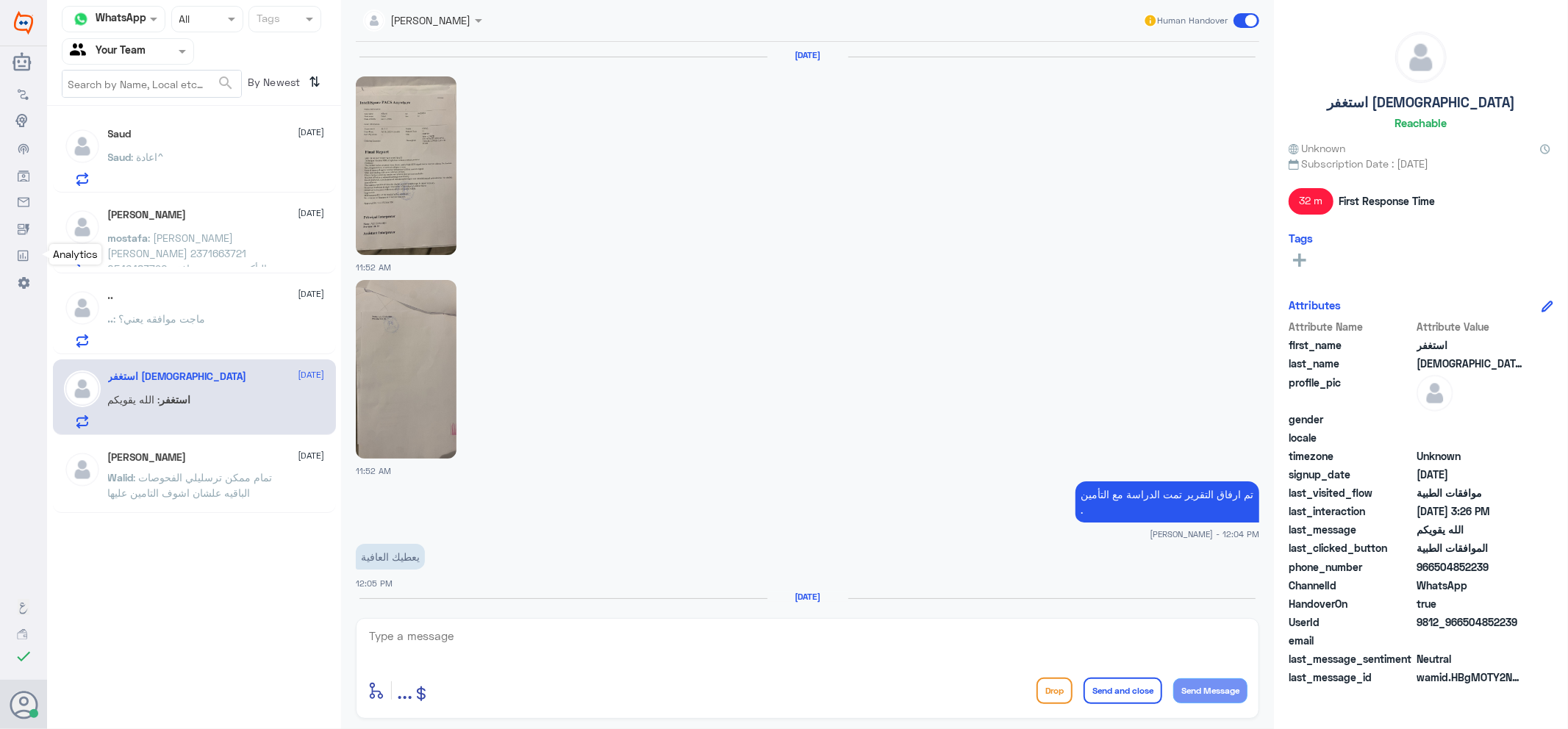
scroll to position [1380, 0]
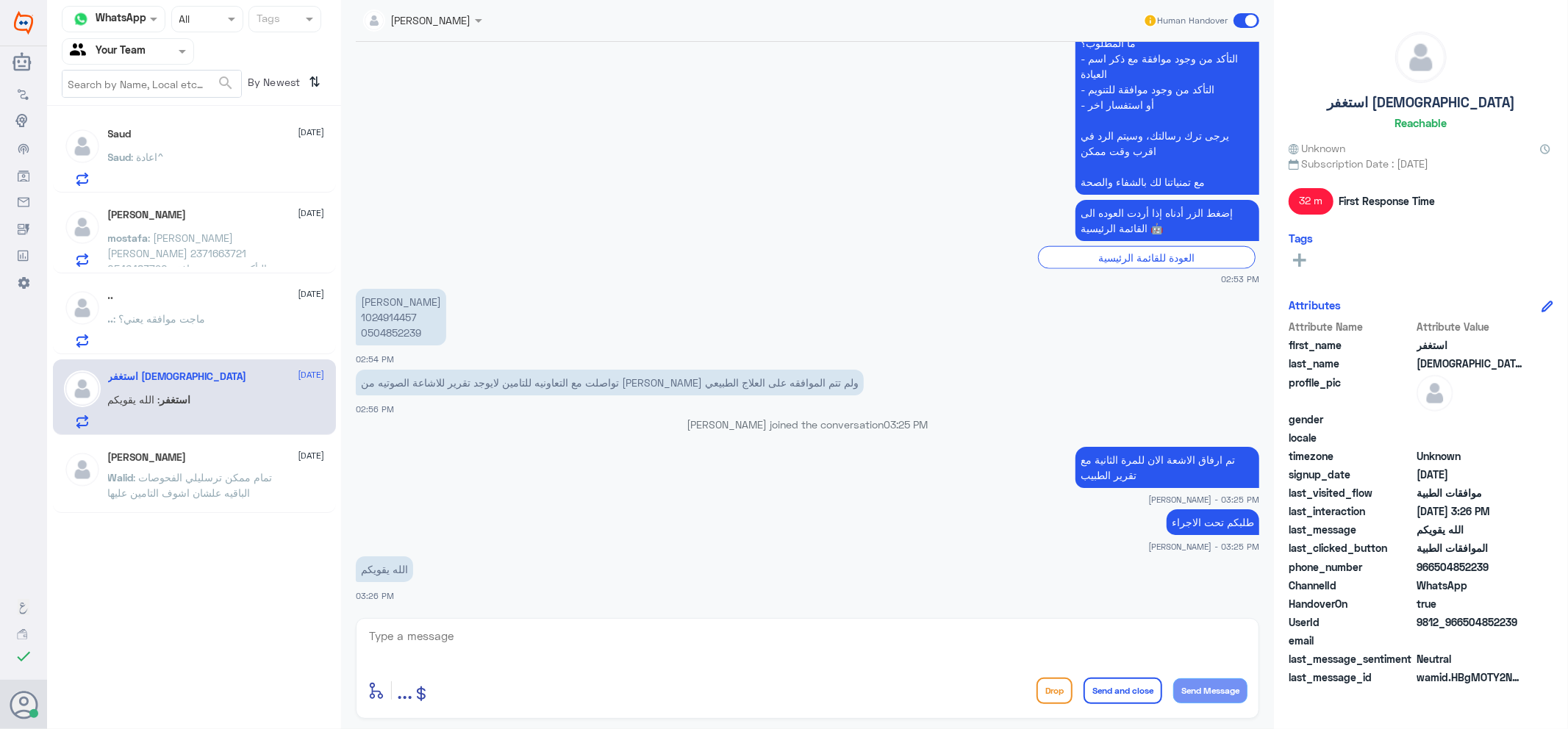
click at [1244, 17] on span at bounding box center [1246, 21] width 26 height 15
click at [0, 0] on input "checkbox" at bounding box center [0, 0] width 0 height 0
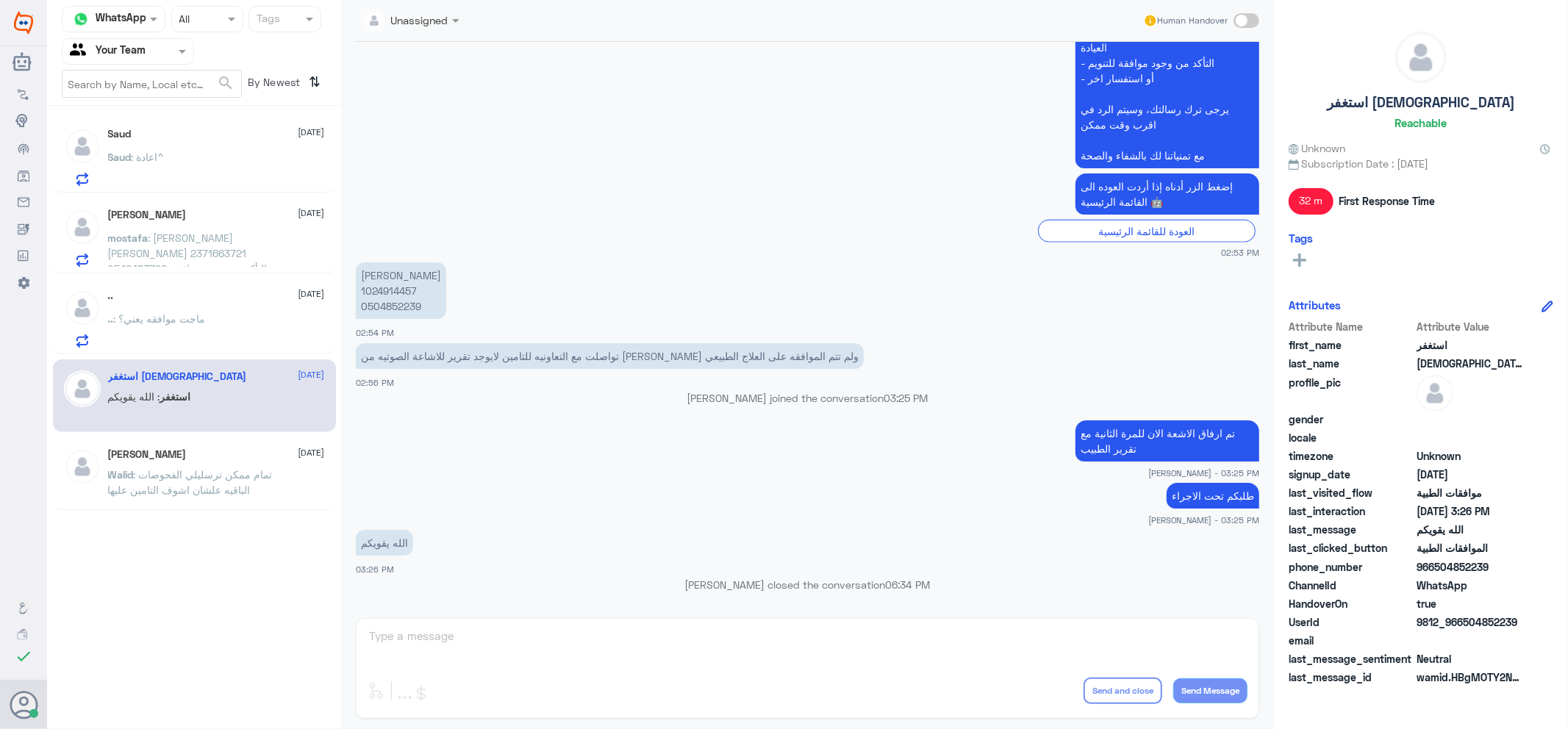
click at [233, 323] on div ".. : ماجت موافقه يعني؟" at bounding box center [216, 331] width 217 height 33
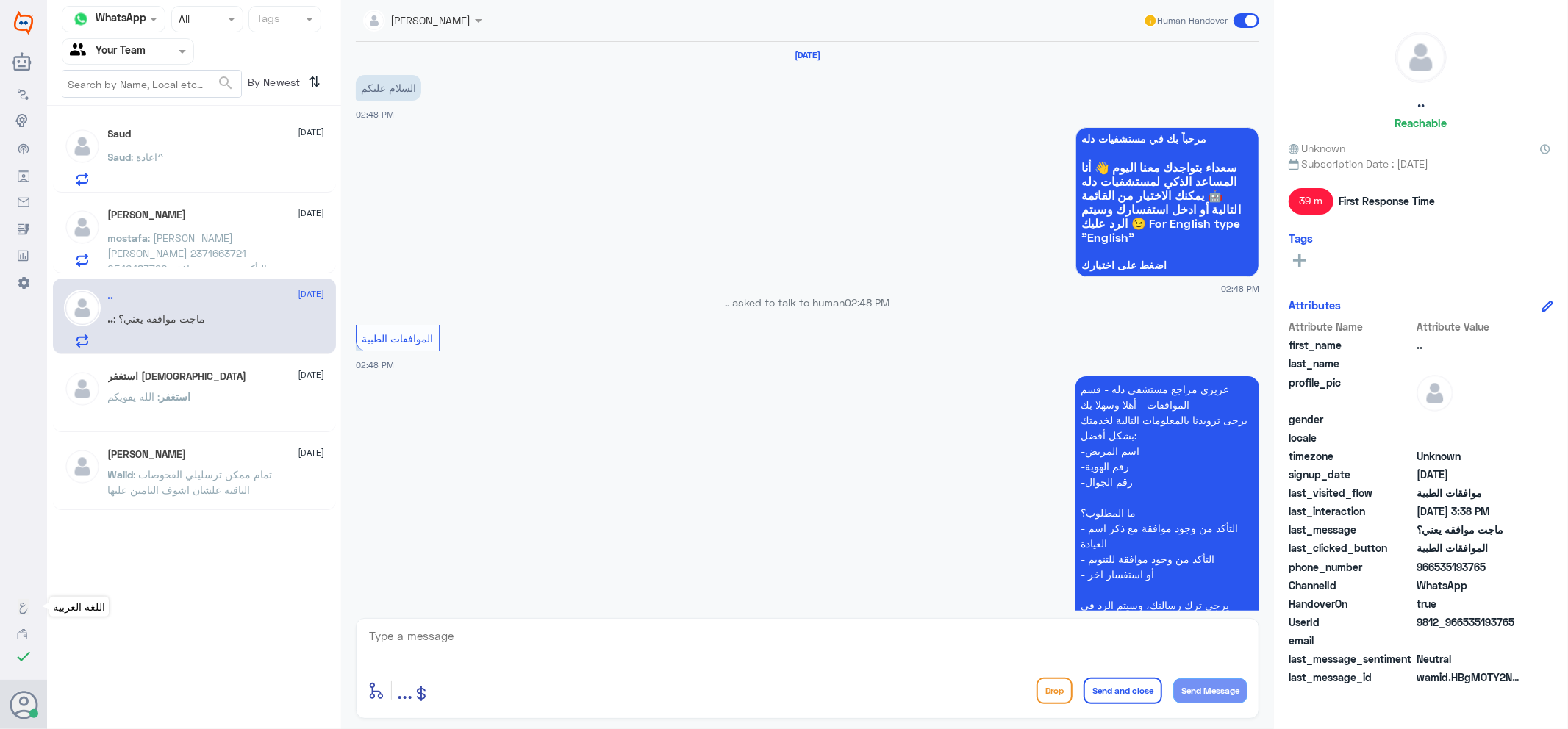
scroll to position [767, 0]
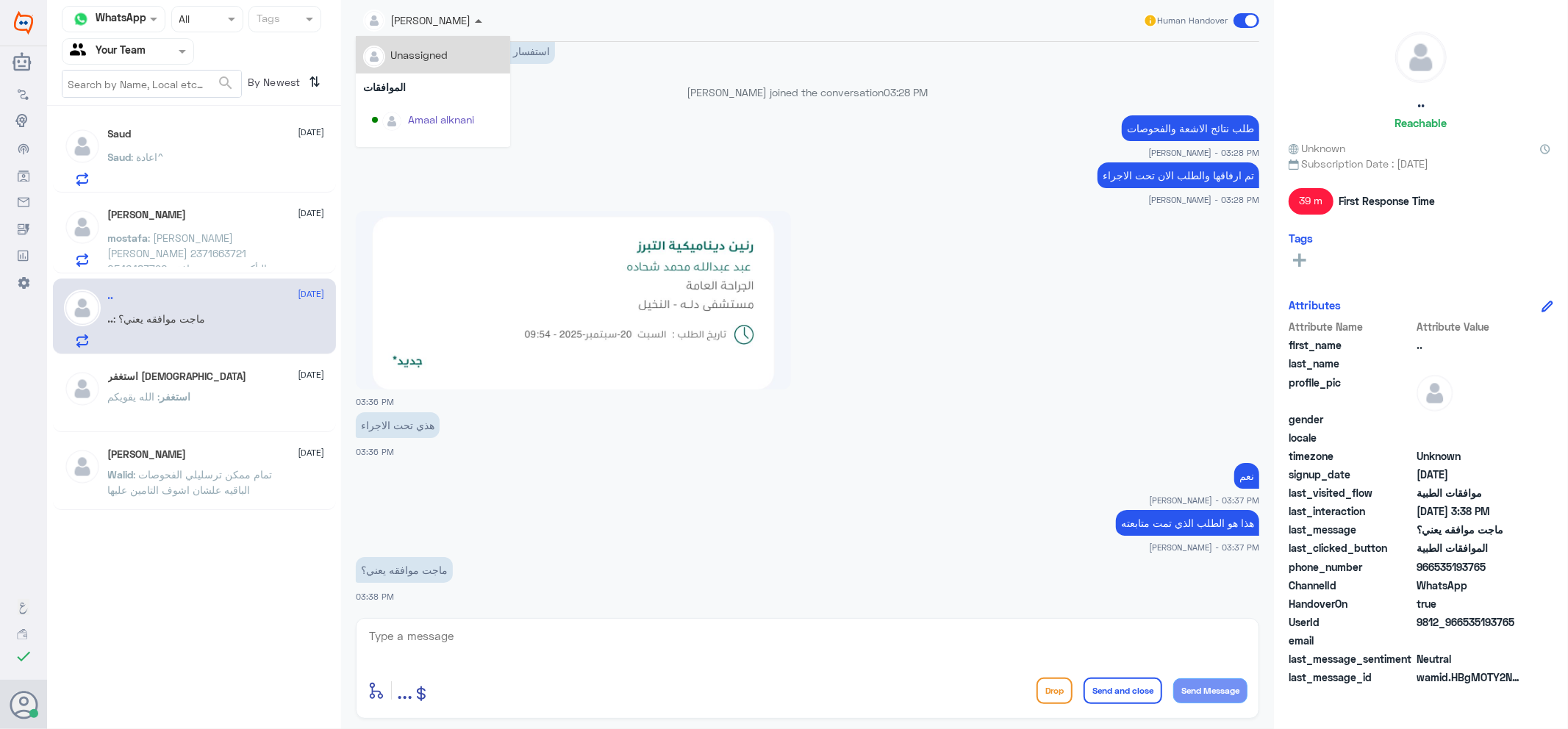
click at [474, 20] on span at bounding box center [478, 21] width 7 height 4
click at [462, 52] on div "Unassigned" at bounding box center [432, 55] width 140 height 26
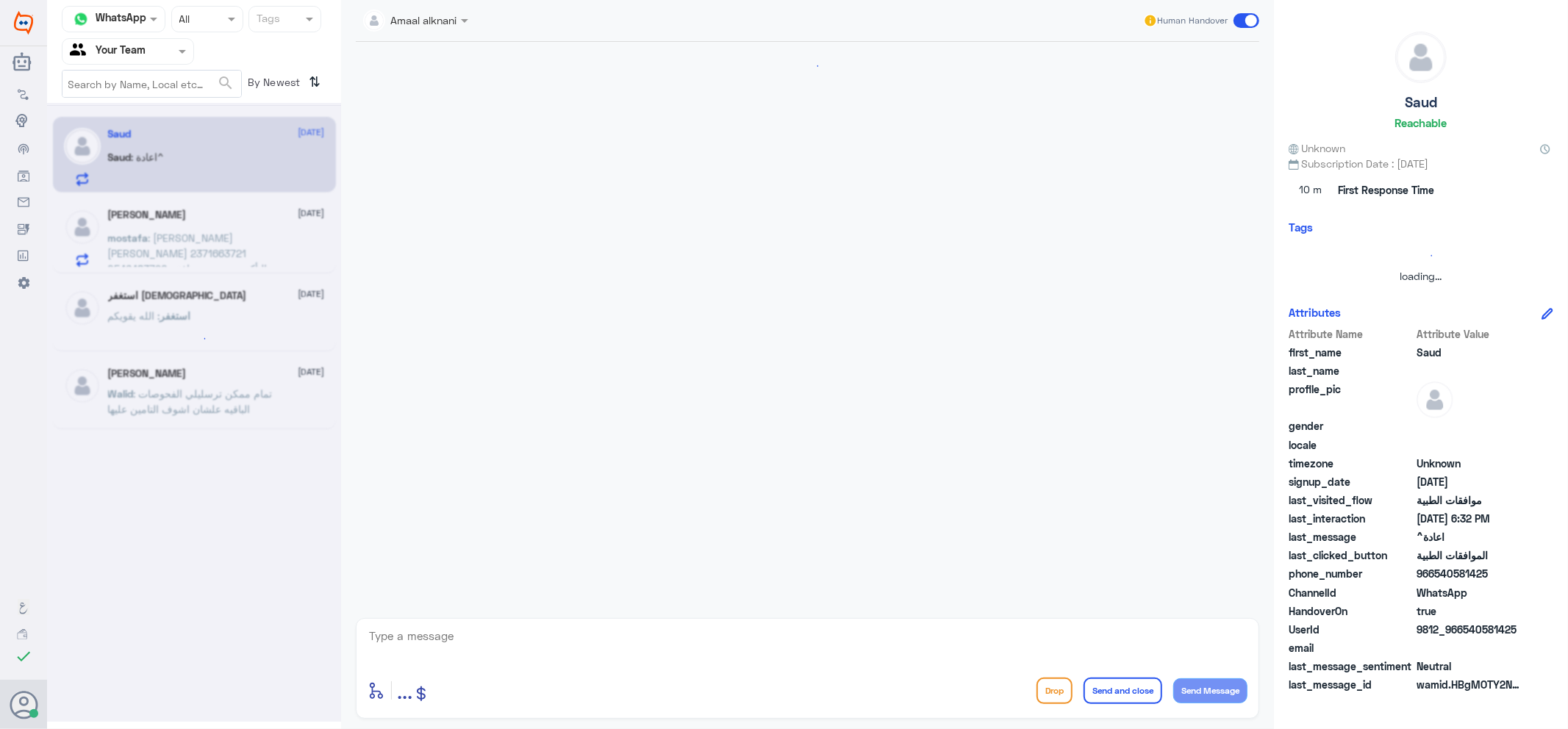
click at [172, 263] on span ": [PERSON_NAME] [PERSON_NAME] 2371663721 0546483790 التأكد من وجود موافقه للتنو…" at bounding box center [187, 261] width 160 height 58
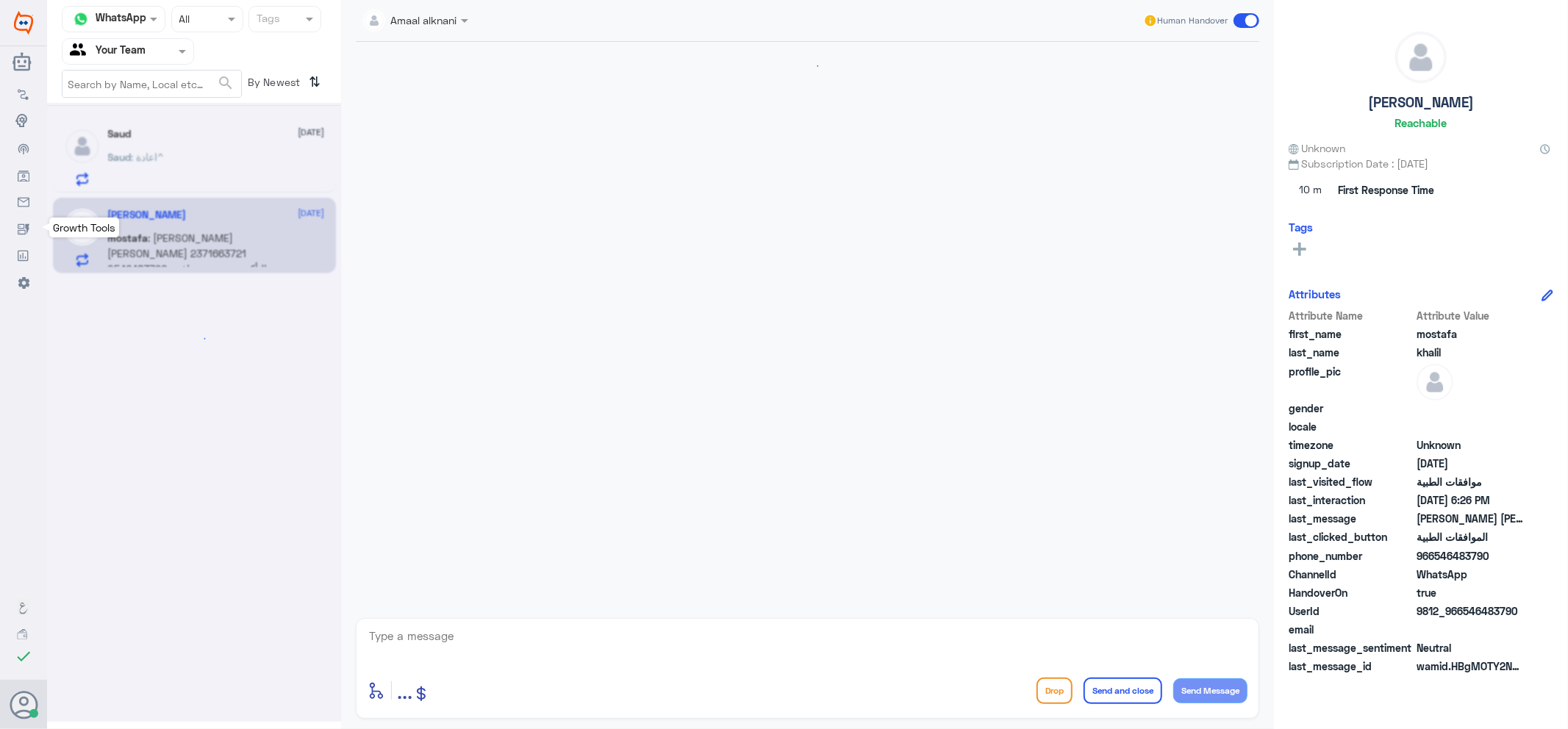
scroll to position [1299, 0]
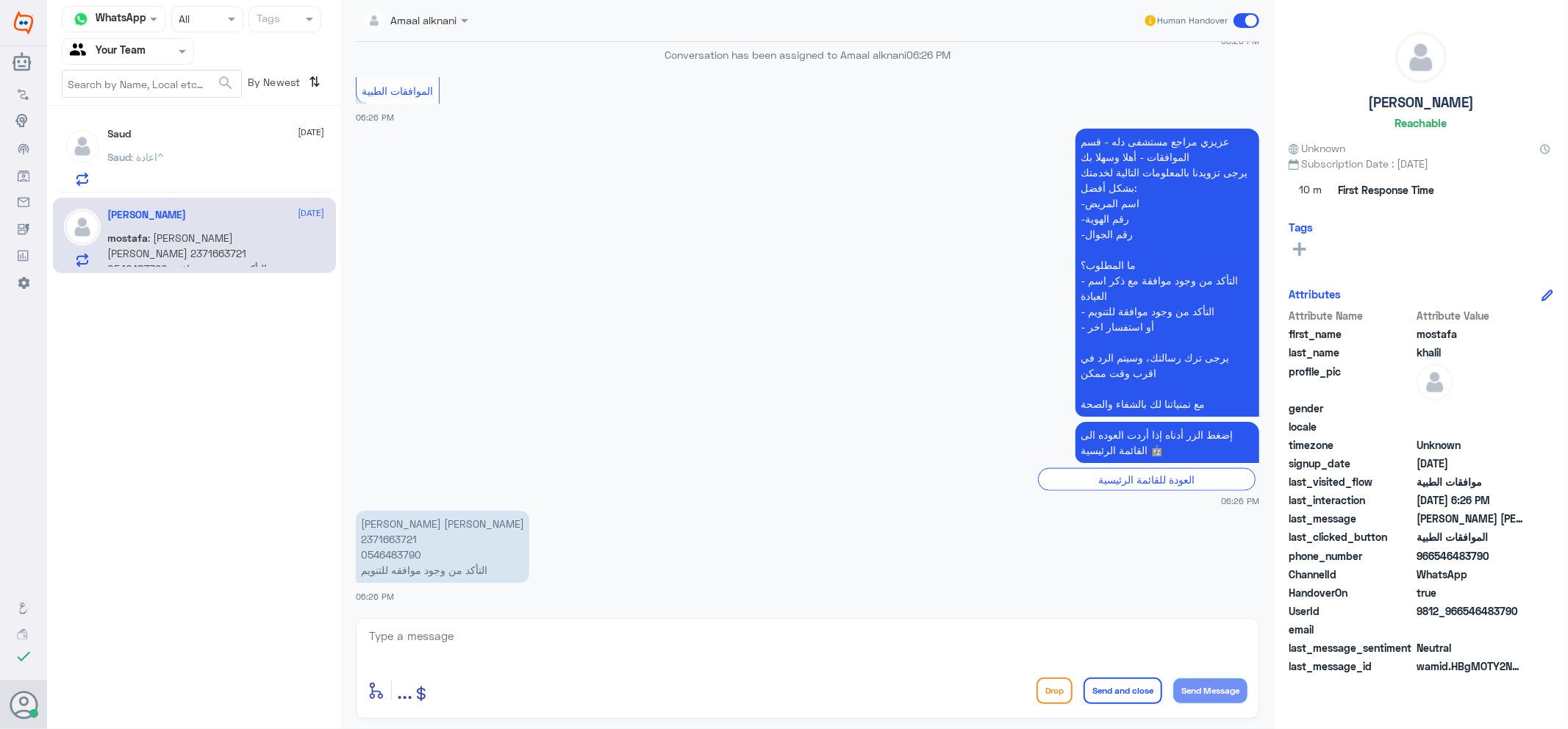
click at [254, 123] on div "Saud [DATE] Saud : اعادة^" at bounding box center [194, 154] width 283 height 76
click at [243, 161] on div "Saud : اعادة^" at bounding box center [216, 170] width 217 height 33
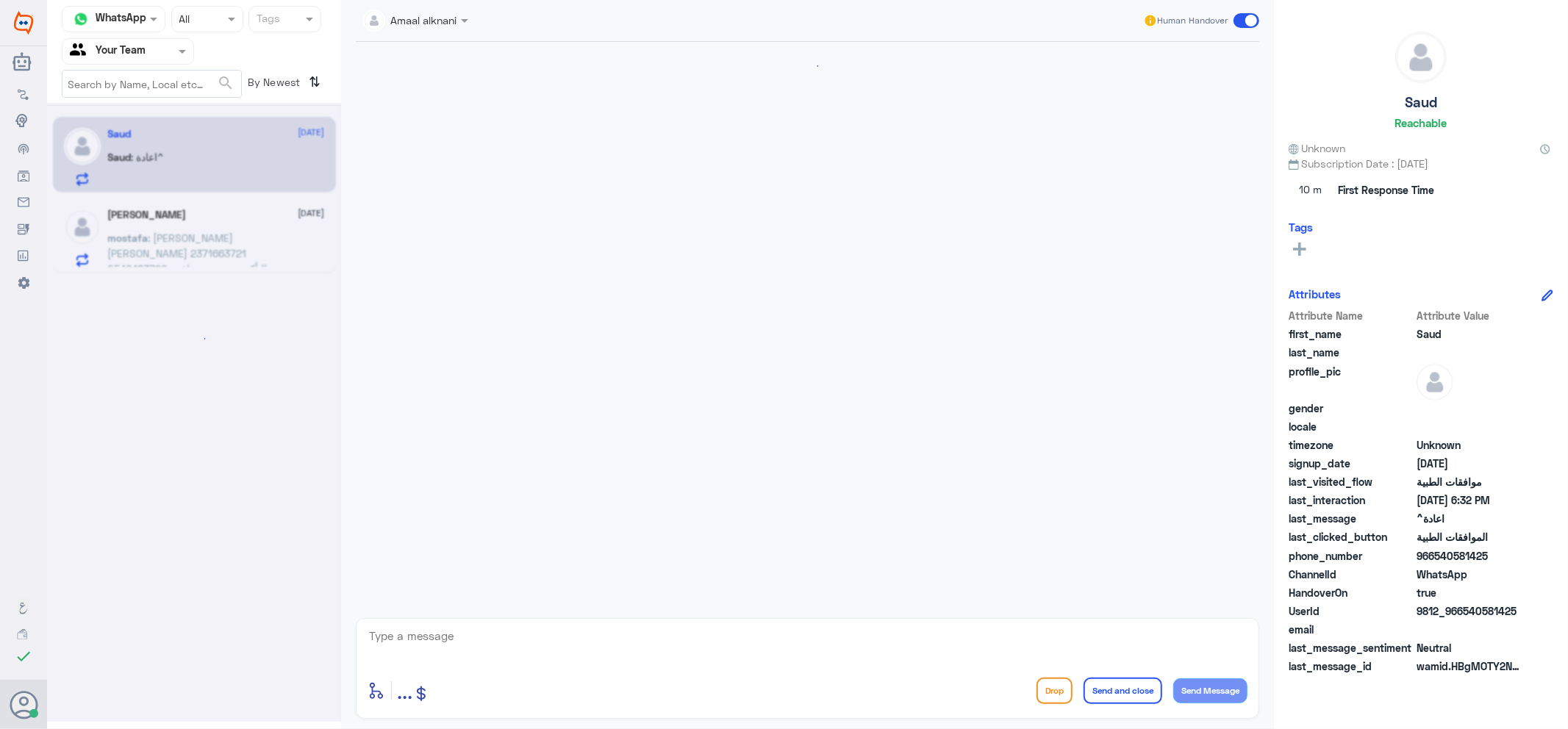
scroll to position [557, 0]
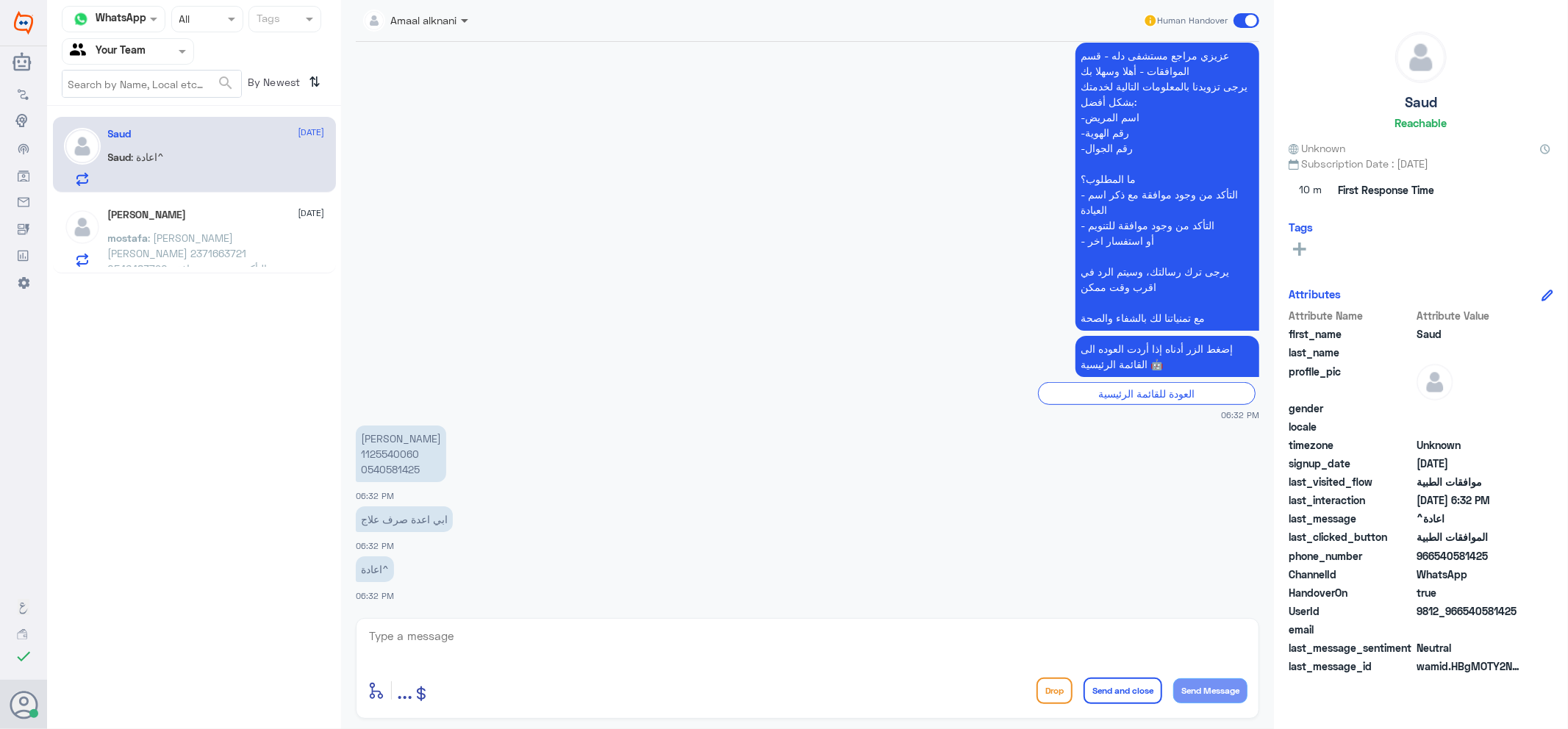
click at [462, 19] on span at bounding box center [464, 22] width 7 height 5
click at [453, 46] on div "Unassigned" at bounding box center [432, 55] width 140 height 26
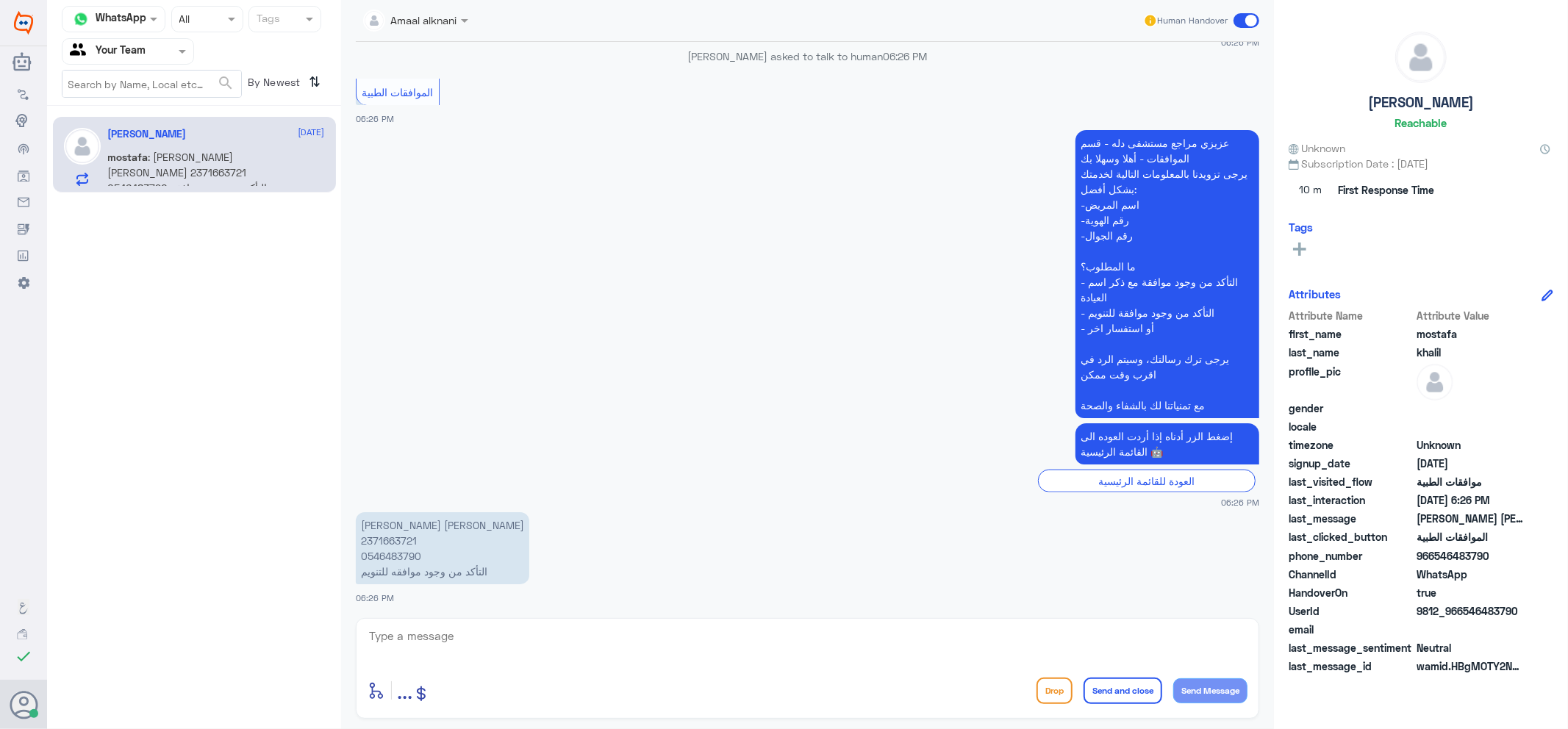
scroll to position [1299, 0]
click at [767, 280] on app-msgs-text "عزيزي مراجع مستشفى دله - قسم الموافقات - أهلا وسهلا بك يرجى تزويدنا بالمعلومات …" at bounding box center [807, 273] width 903 height 289
click at [179, 52] on span at bounding box center [182, 53] width 7 height 5
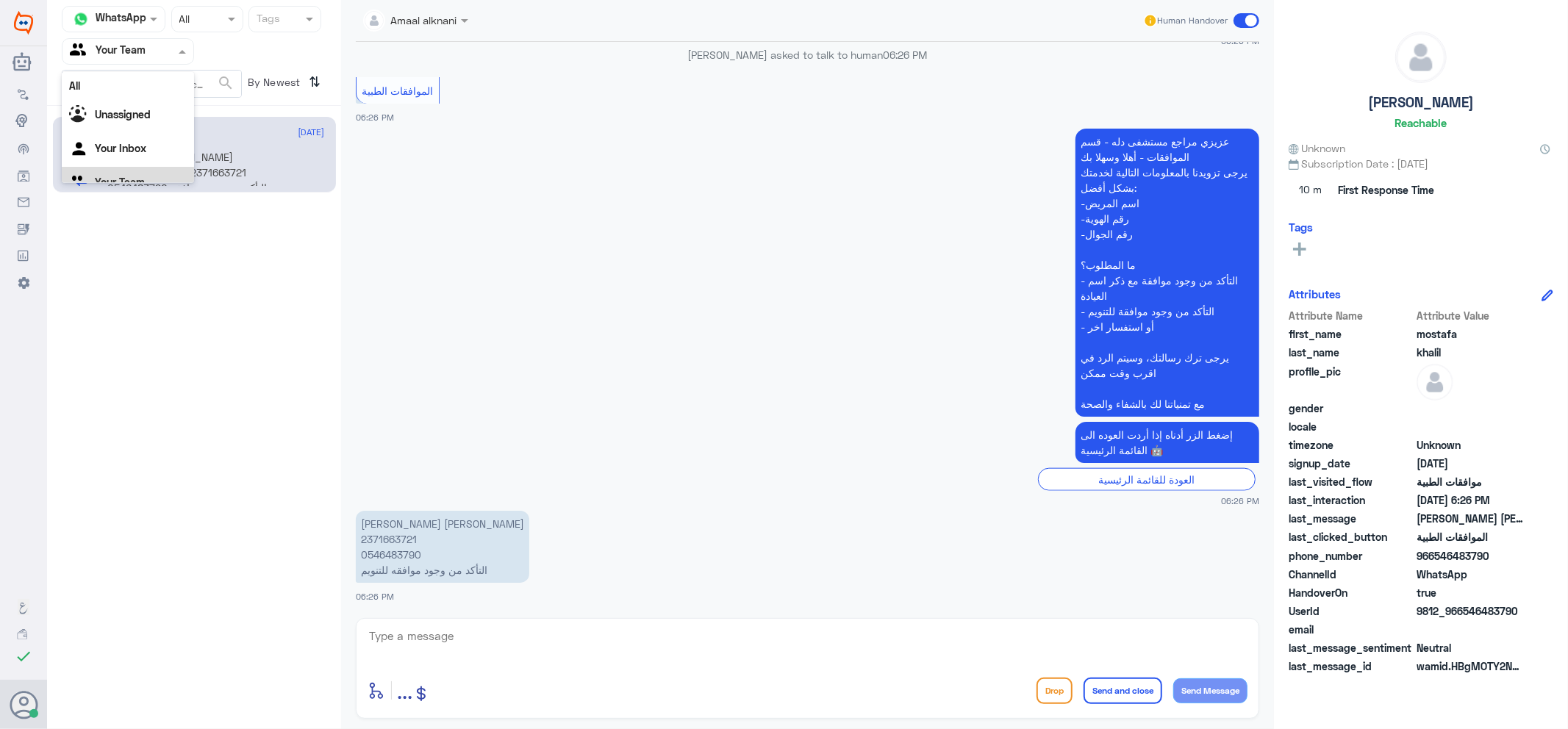
scroll to position [18, 0]
click at [163, 115] on div "Your Inbox" at bounding box center [128, 131] width 132 height 34
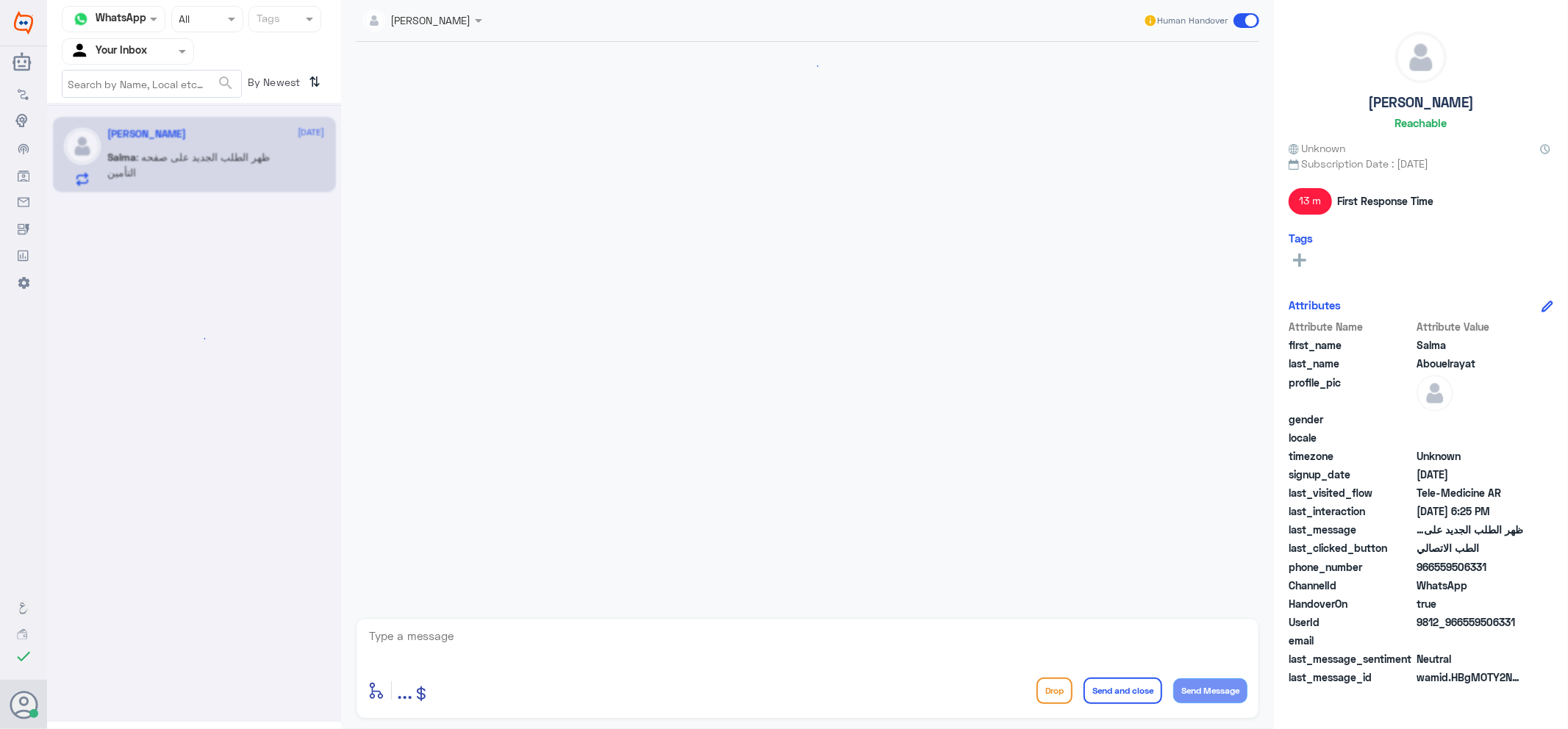
scroll to position [835, 0]
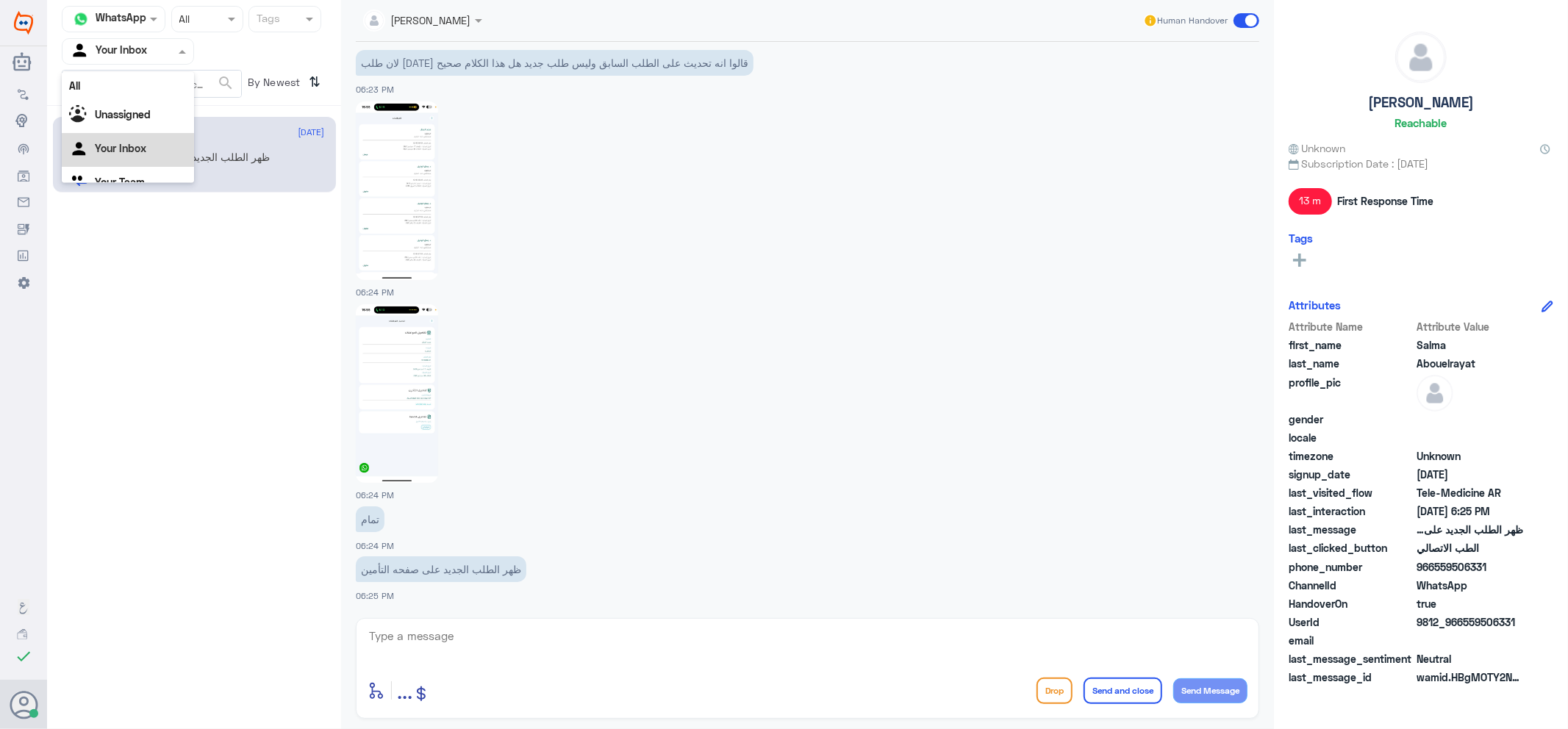
click at [138, 48] on input "text" at bounding box center [110, 51] width 81 height 17
click at [161, 150] on div "Your Team" at bounding box center [128, 165] width 132 height 34
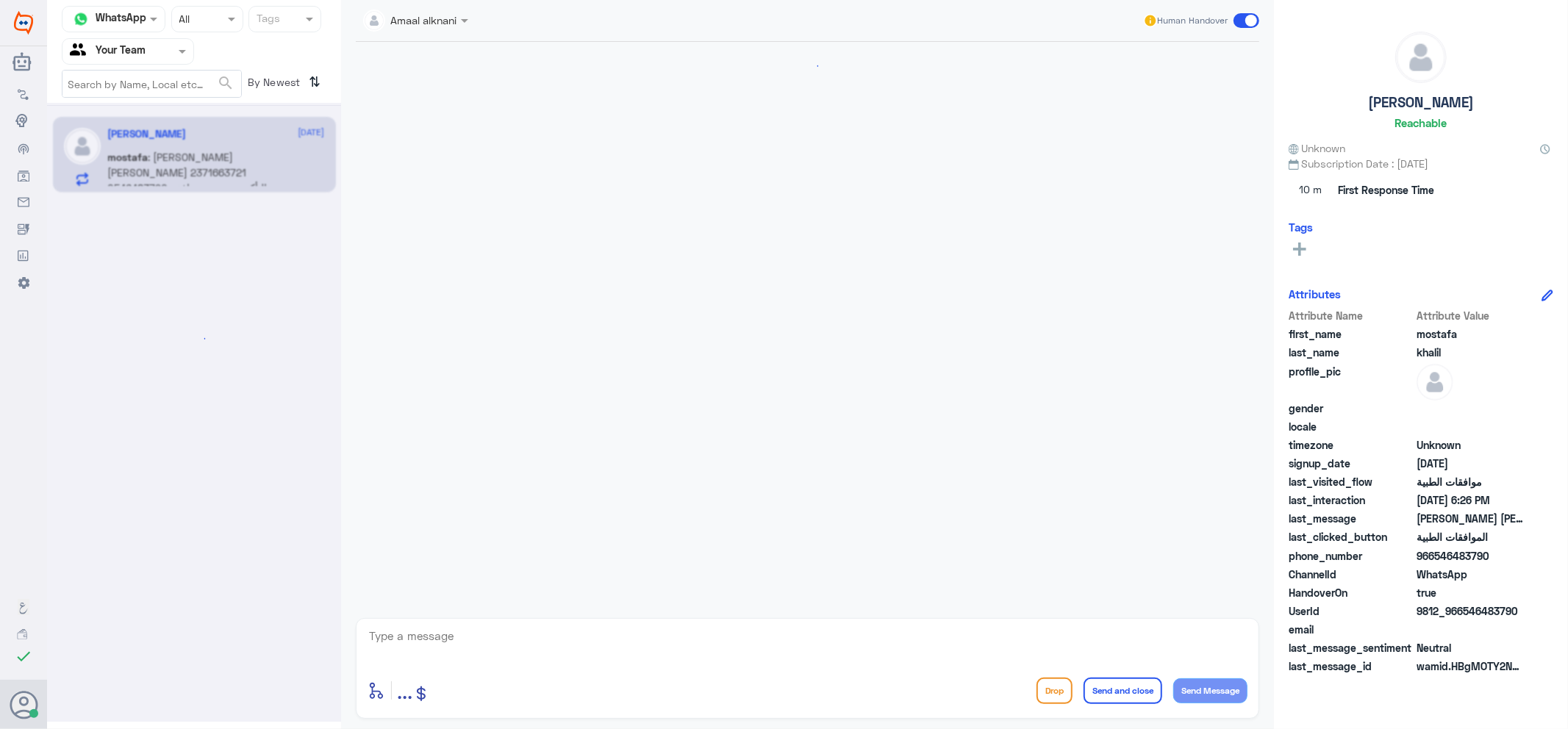
scroll to position [1299, 0]
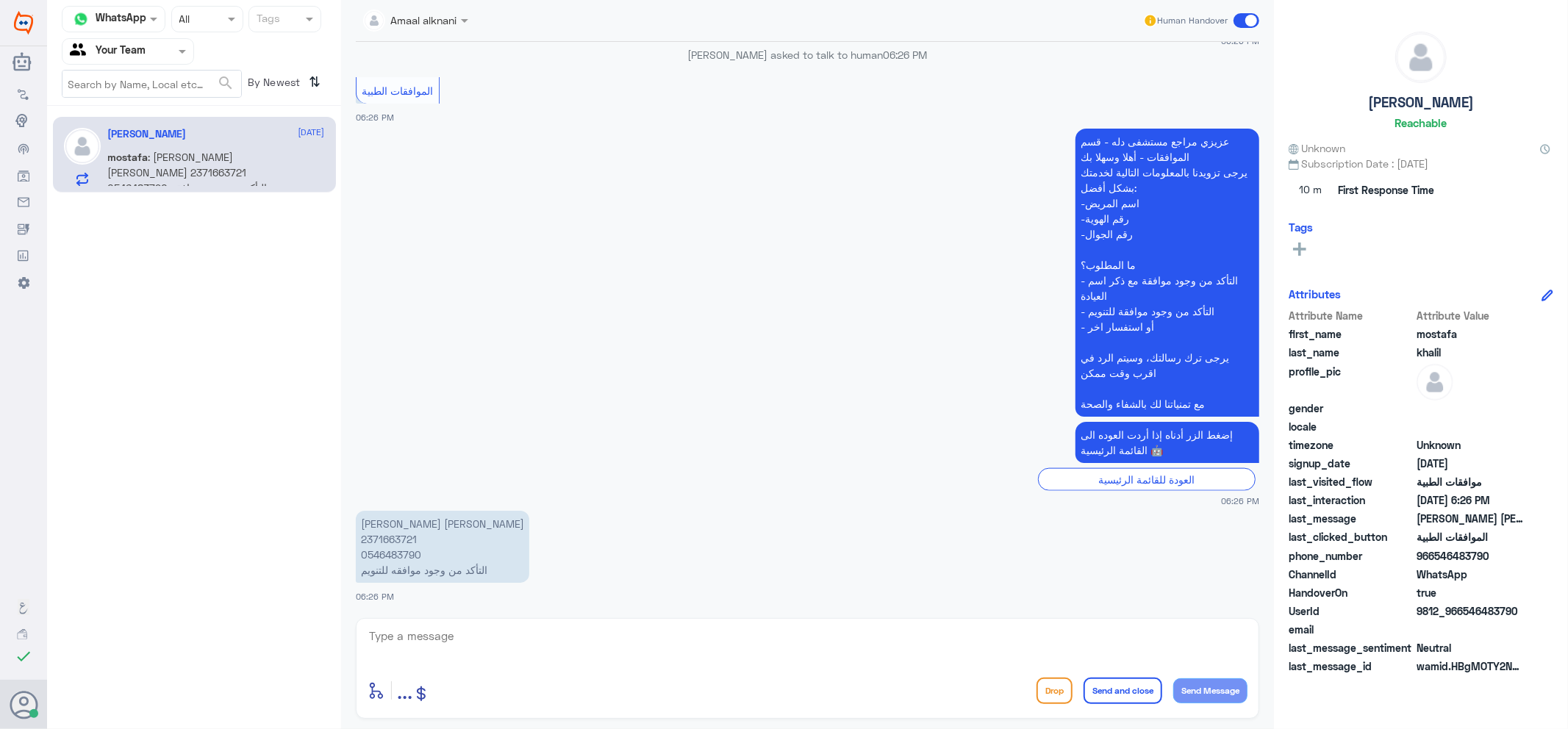
click at [157, 47] on div at bounding box center [127, 51] width 130 height 17
click at [174, 129] on div "Your Inbox" at bounding box center [128, 131] width 132 height 34
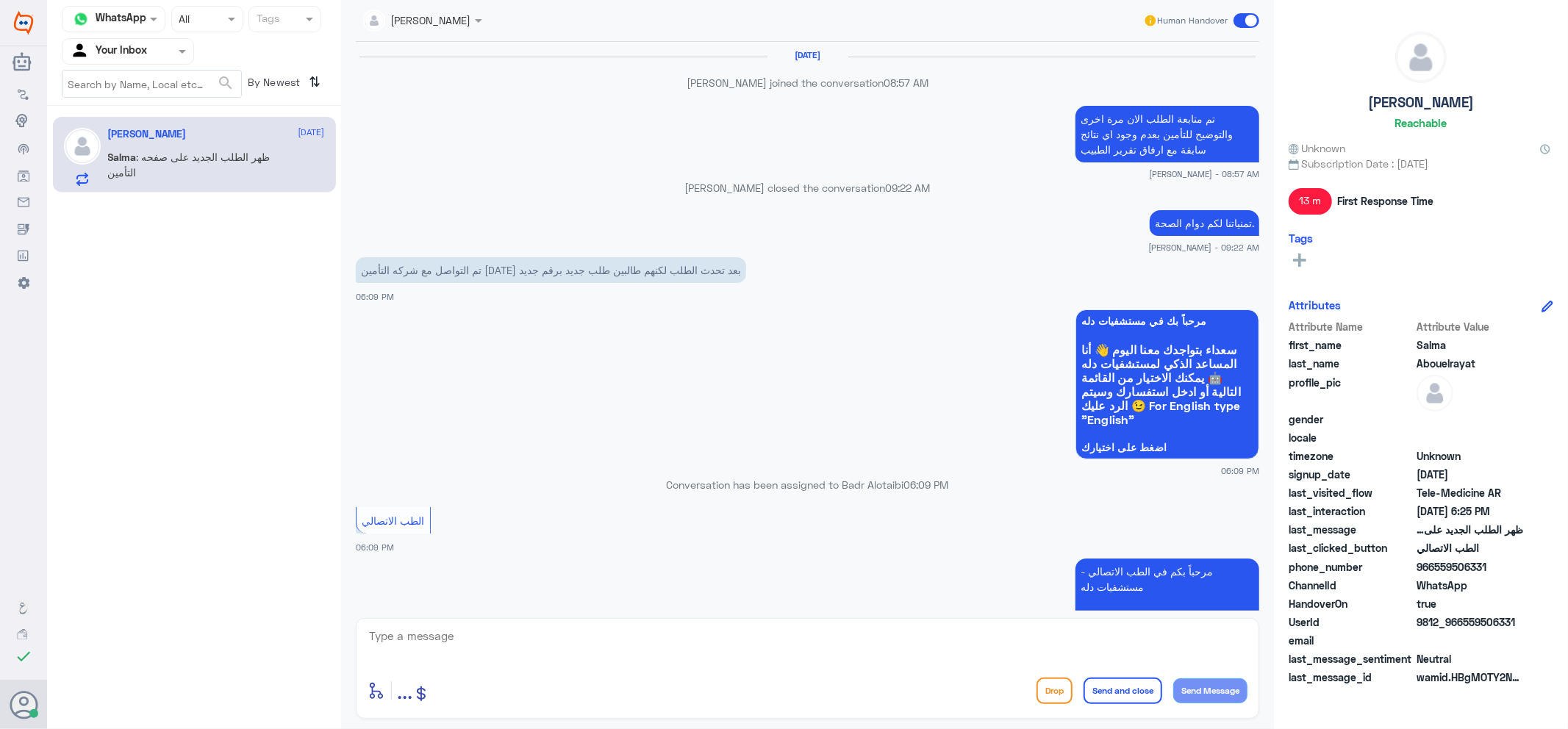
scroll to position [835, 0]
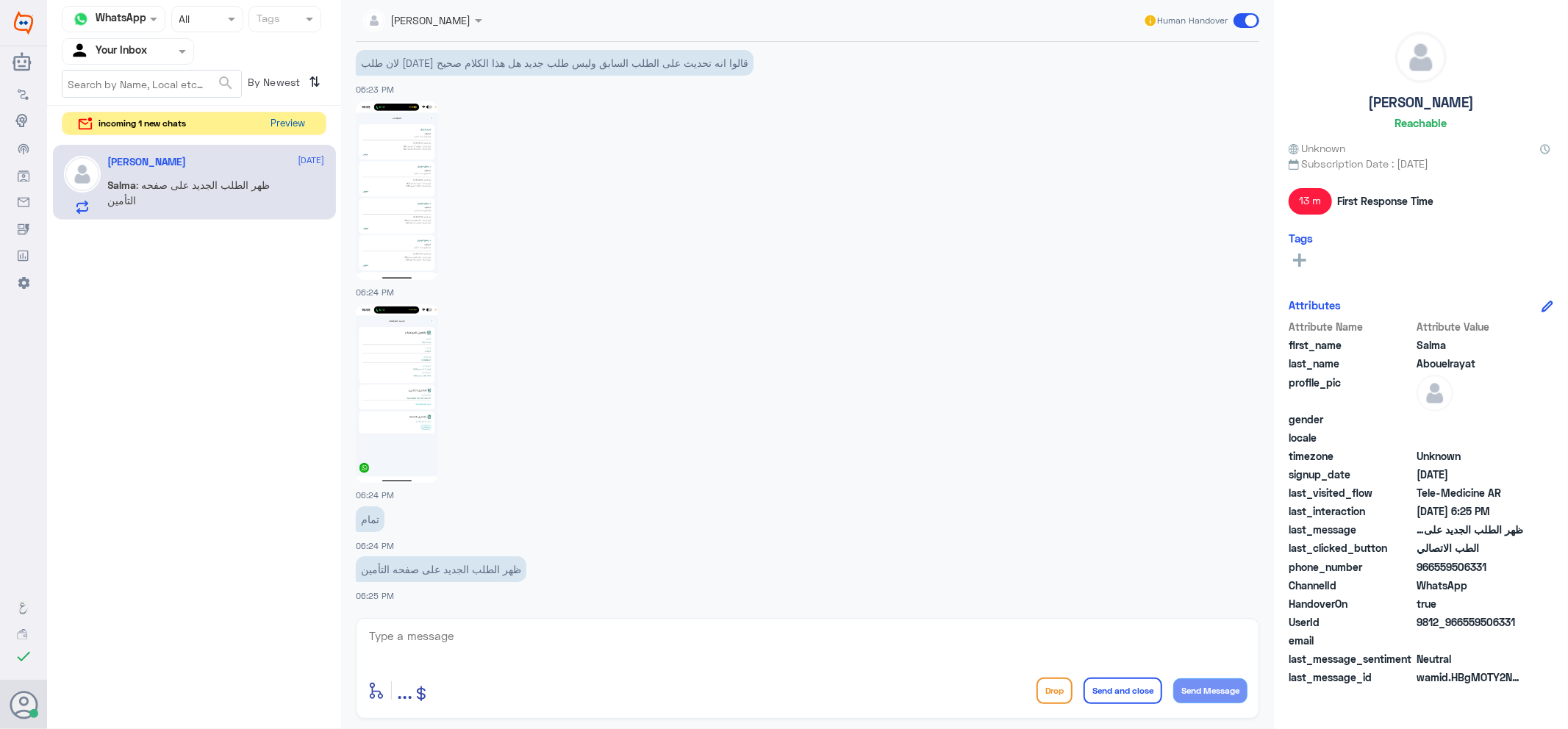
click at [301, 123] on button "Preview" at bounding box center [288, 123] width 46 height 23
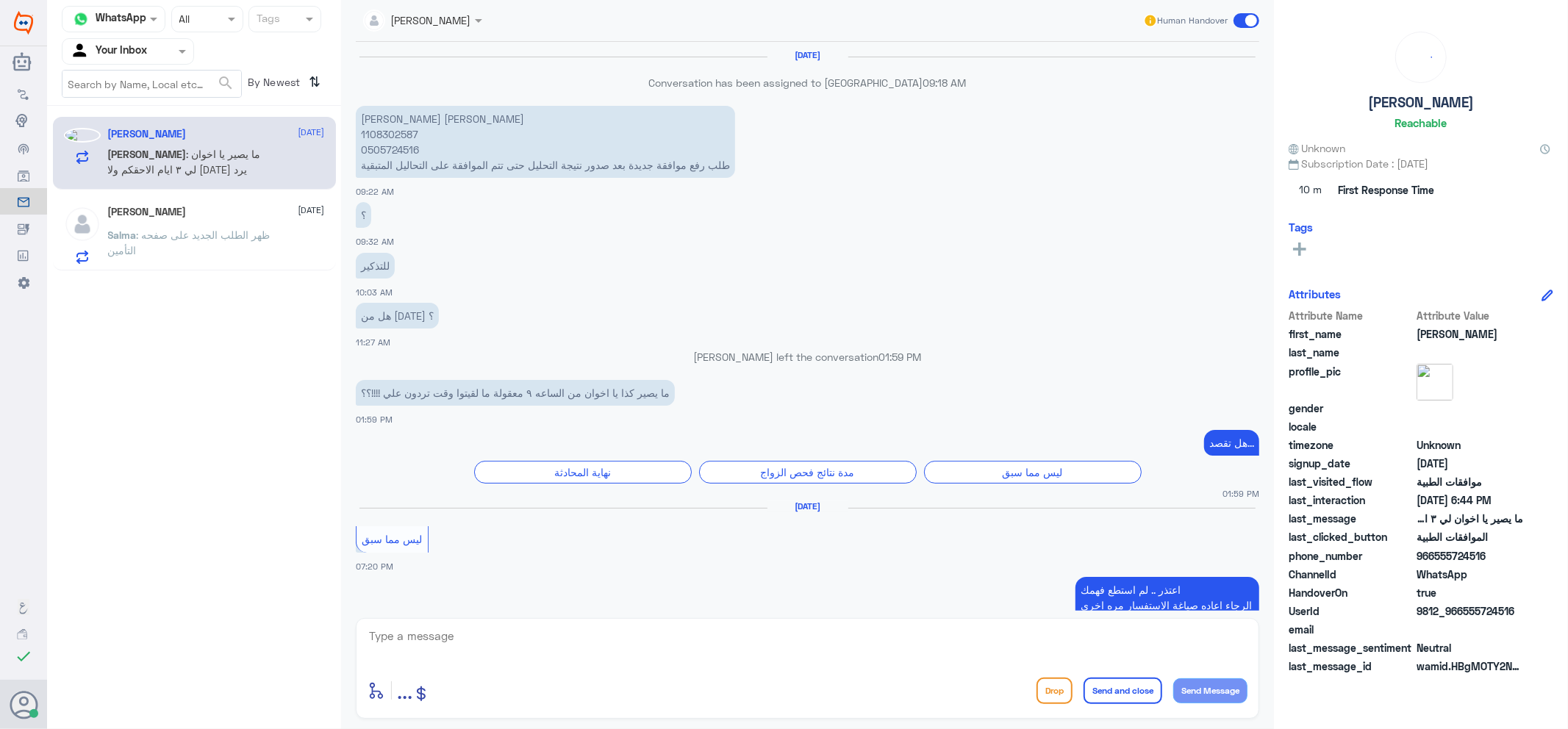
scroll to position [1182, 0]
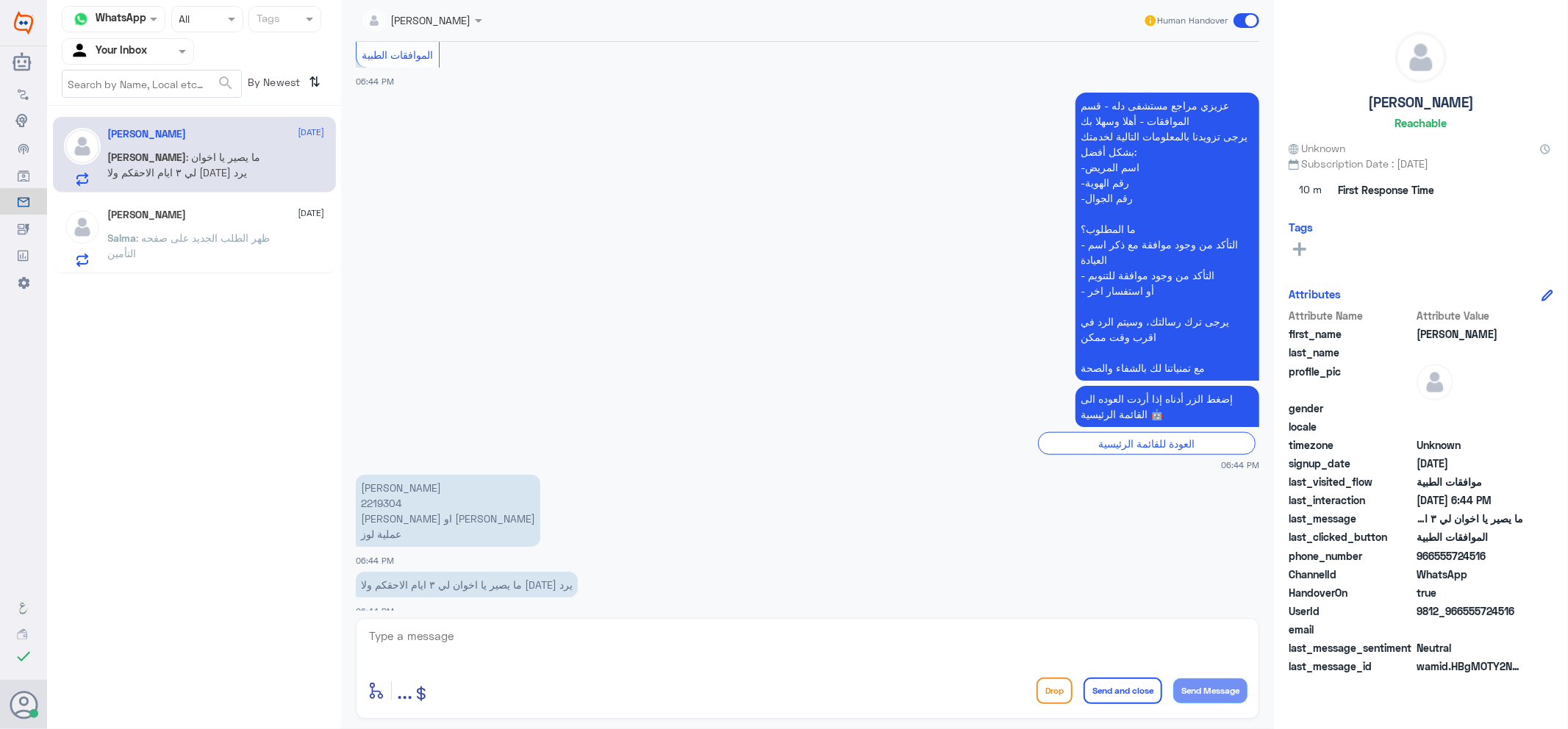
click at [217, 233] on div "[PERSON_NAME] [DATE] Salma : ظهر الطلب الجديد على صفحه التأمين" at bounding box center [216, 238] width 217 height 58
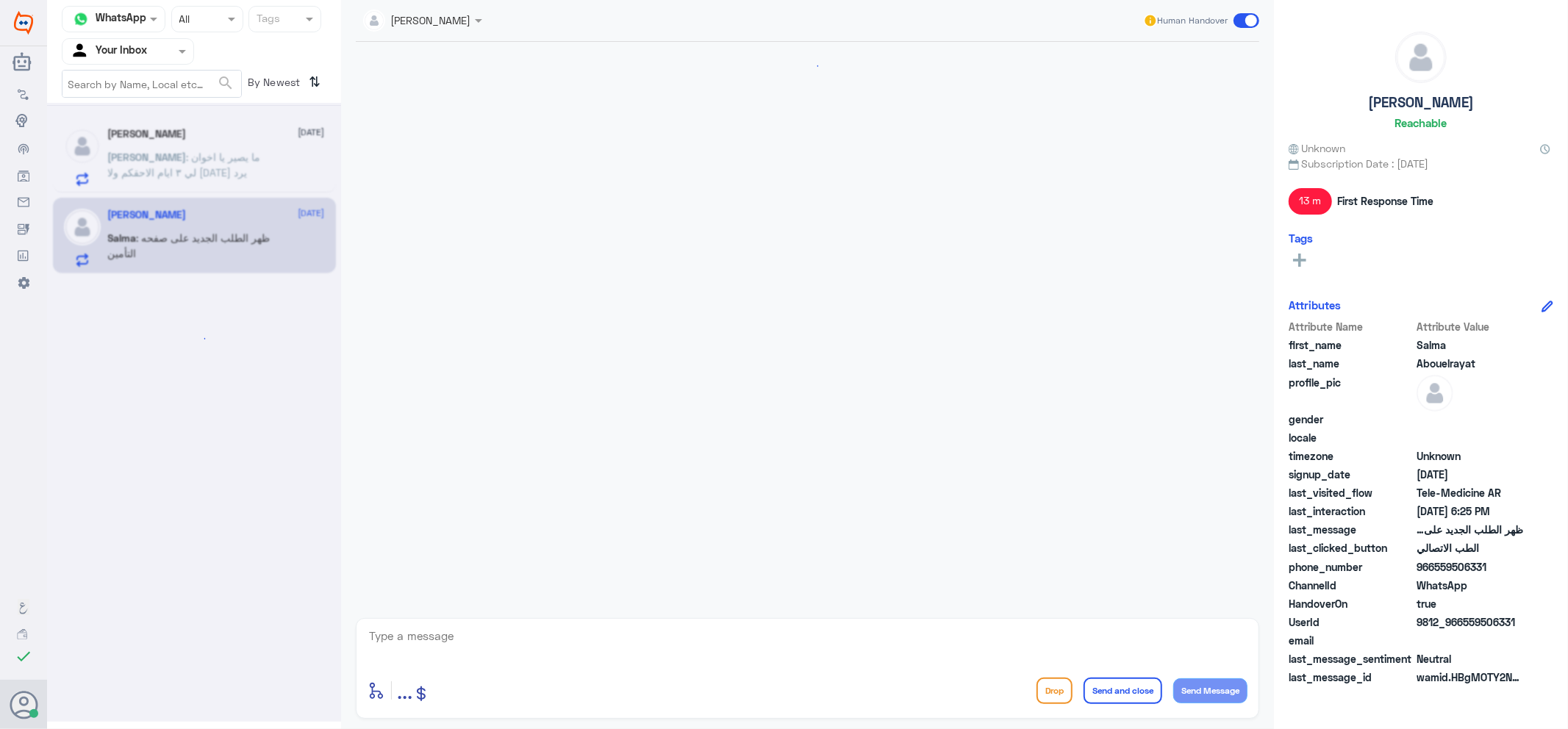
scroll to position [835, 0]
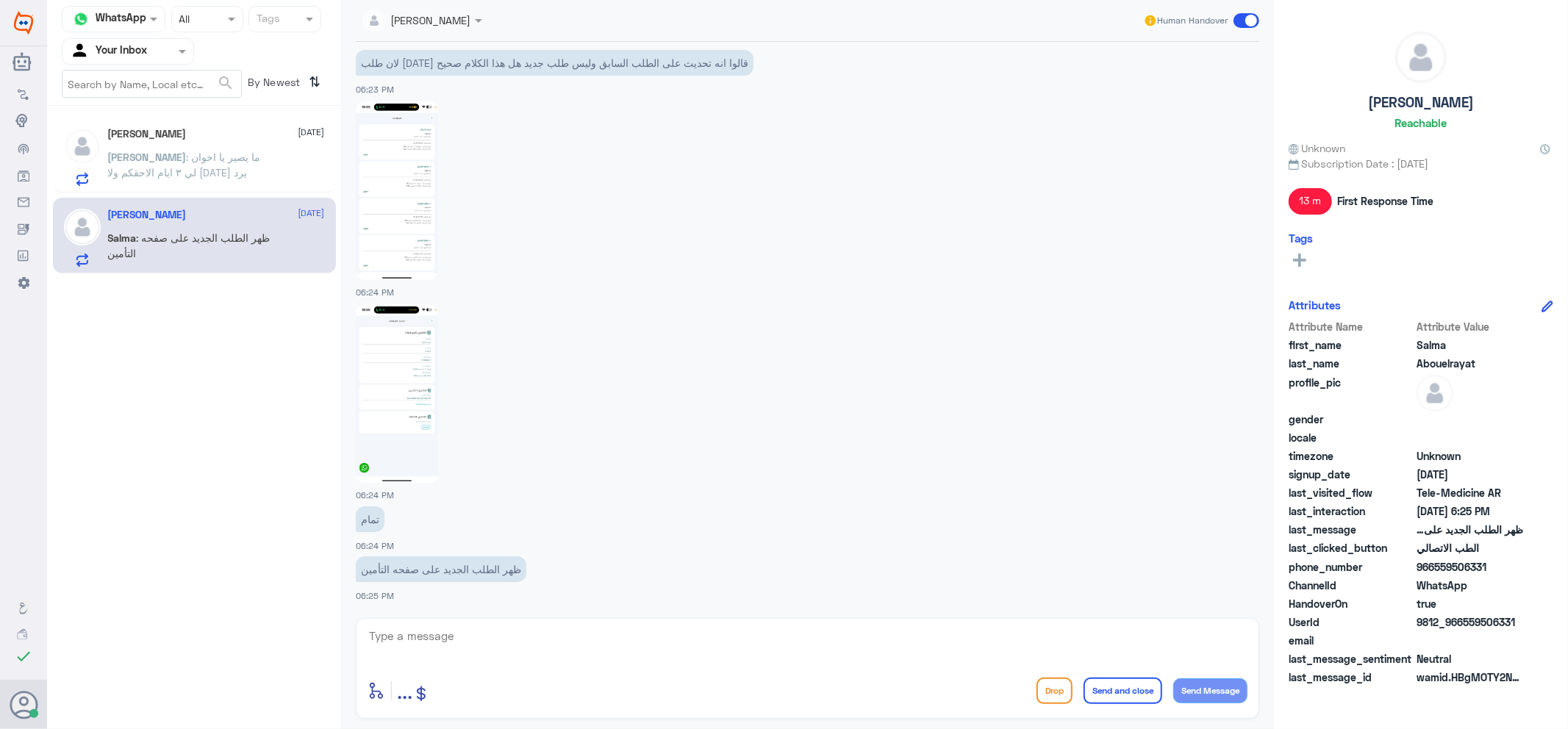
click at [209, 184] on p "[PERSON_NAME] : ما يصير يا اخوان لي ٣ ايام الاحقكم ولا [DATE] يرد" at bounding box center [190, 168] width 165 height 36
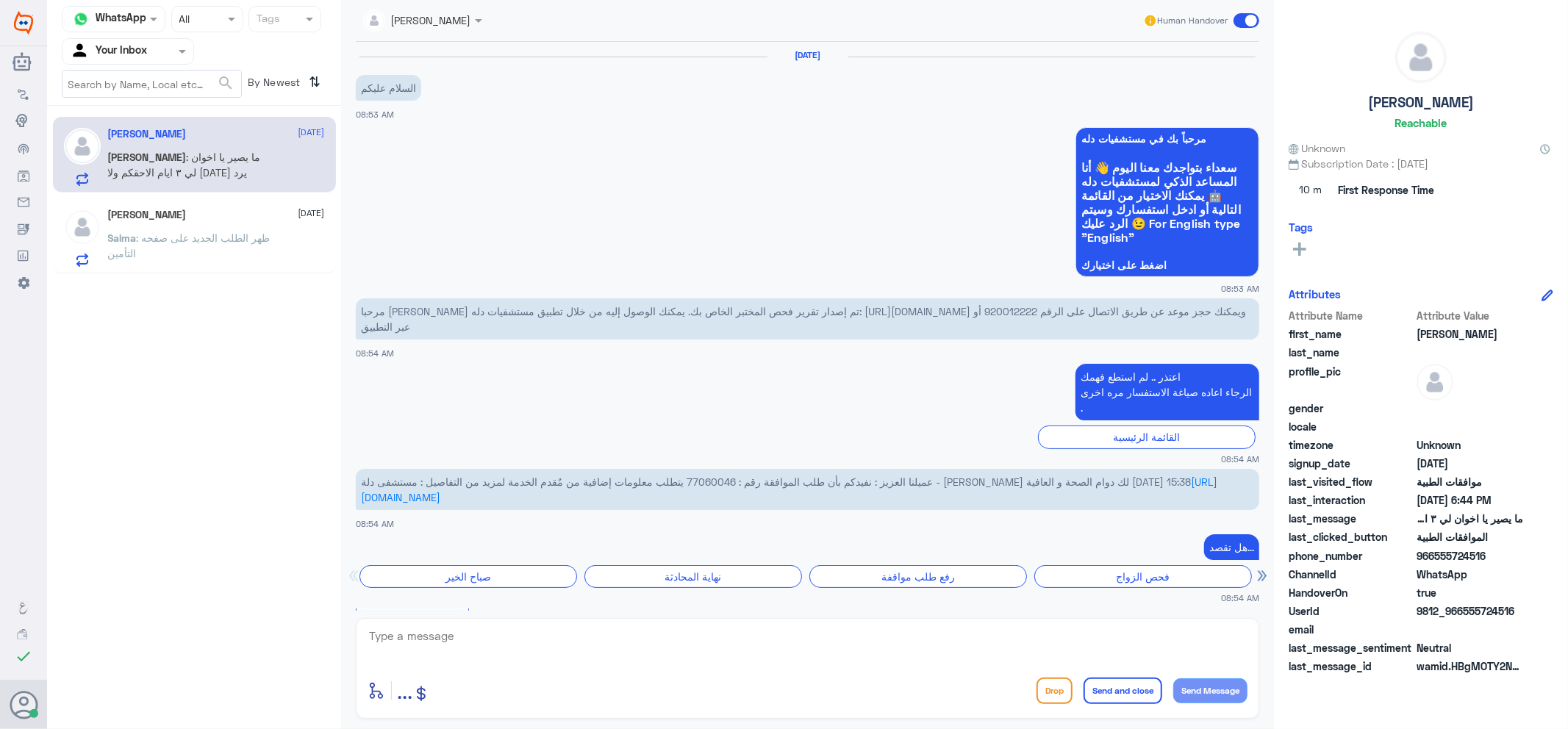
click at [586, 658] on textarea at bounding box center [807, 643] width 879 height 36
click at [591, 633] on textarea at bounding box center [807, 643] width 879 height 36
type textarea "j"
drag, startPoint x: 606, startPoint y: 633, endPoint x: 613, endPoint y: 635, distance: 7.3
click at [613, 635] on textarea at bounding box center [807, 643] width 879 height 36
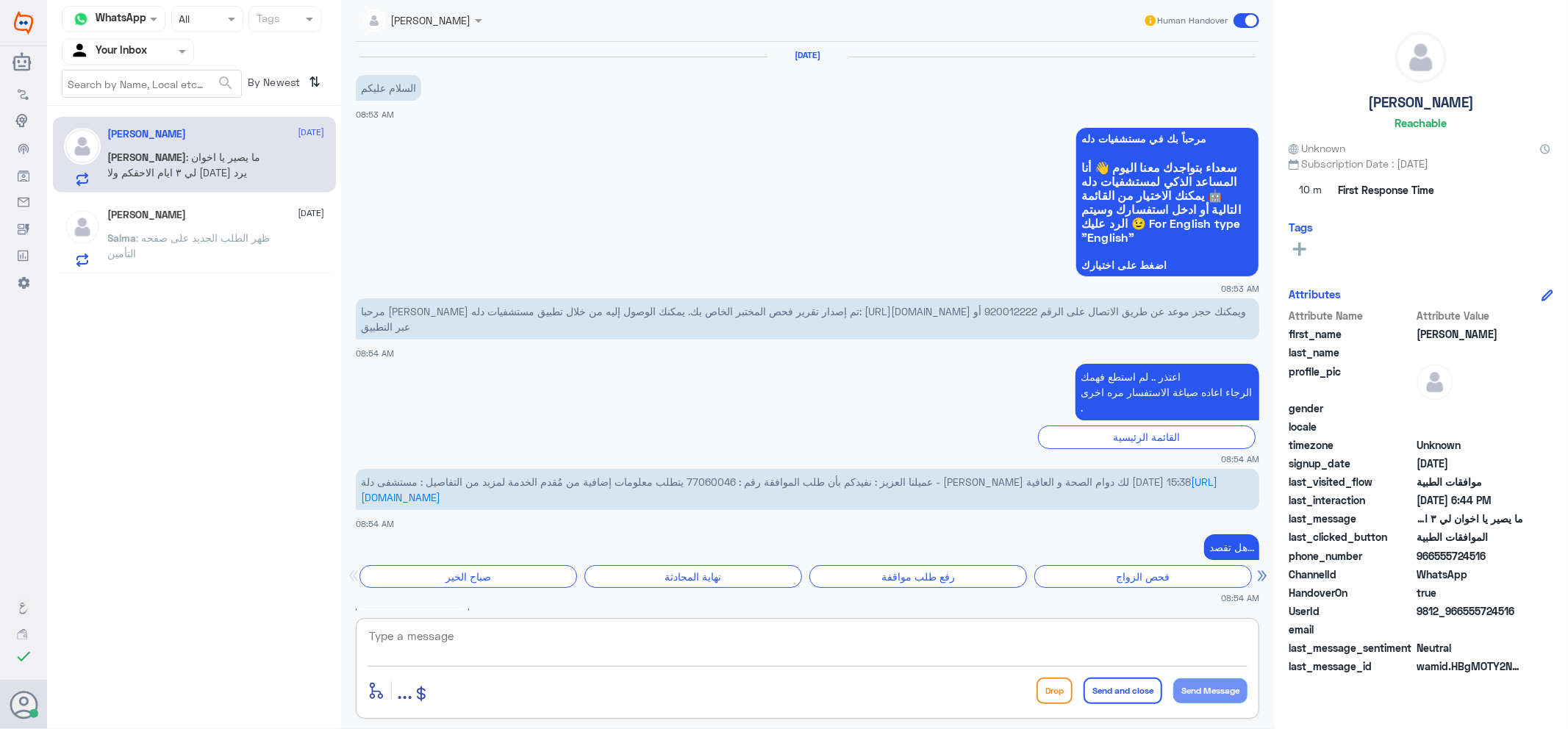
click at [613, 635] on textarea at bounding box center [807, 643] width 879 height 36
type textarea "جاري العمل على طلبك"
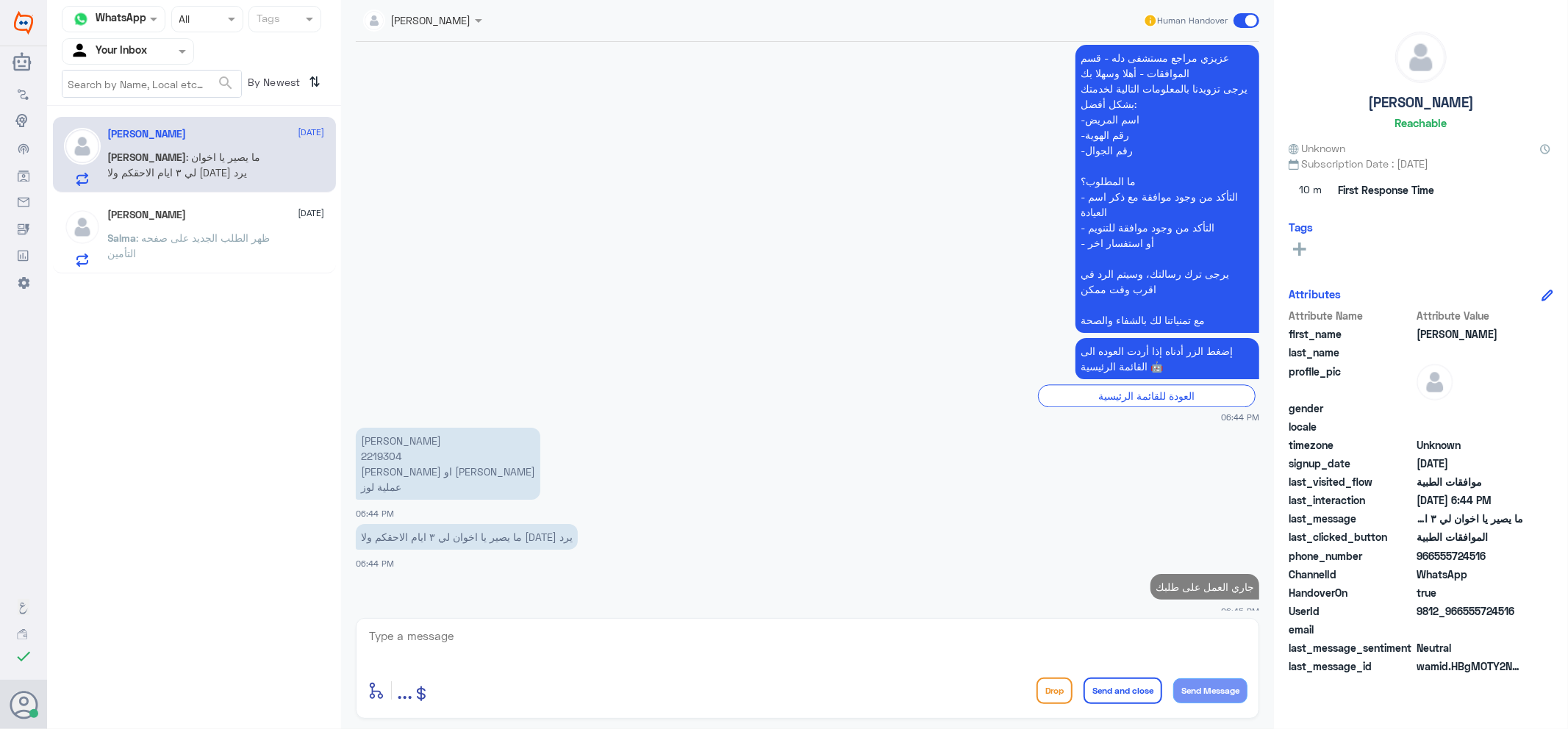
click at [377, 443] on p "[PERSON_NAME] 2219304 [PERSON_NAME] او [PERSON_NAME] عملية لوز" at bounding box center [448, 463] width 184 height 72
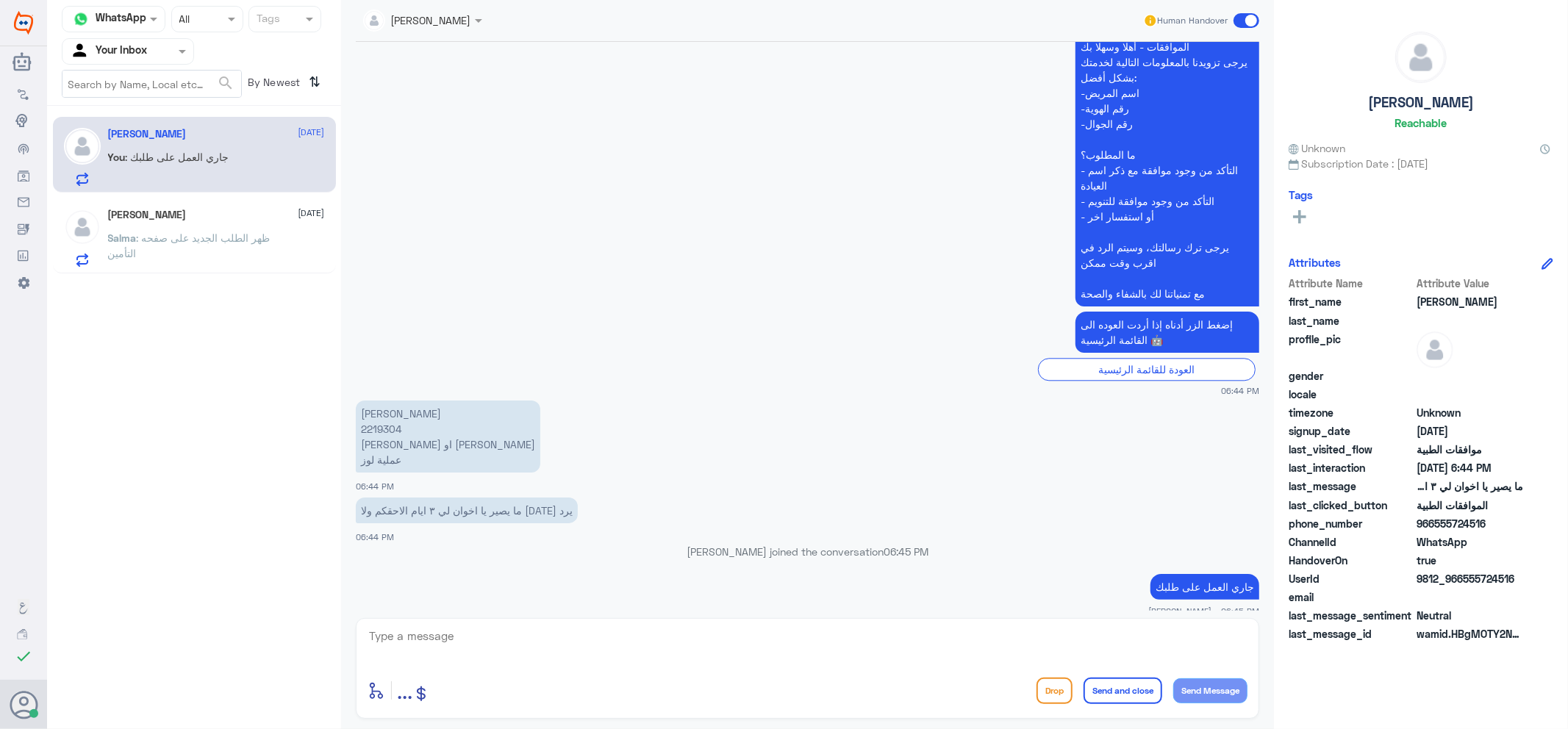
click at [1171, 576] on p "جاري العمل على طلبك" at bounding box center [1204, 587] width 109 height 26
click at [1192, 574] on p "جاري العمل على طلبك" at bounding box center [1204, 587] width 109 height 26
click at [1012, 650] on textarea at bounding box center [807, 643] width 879 height 36
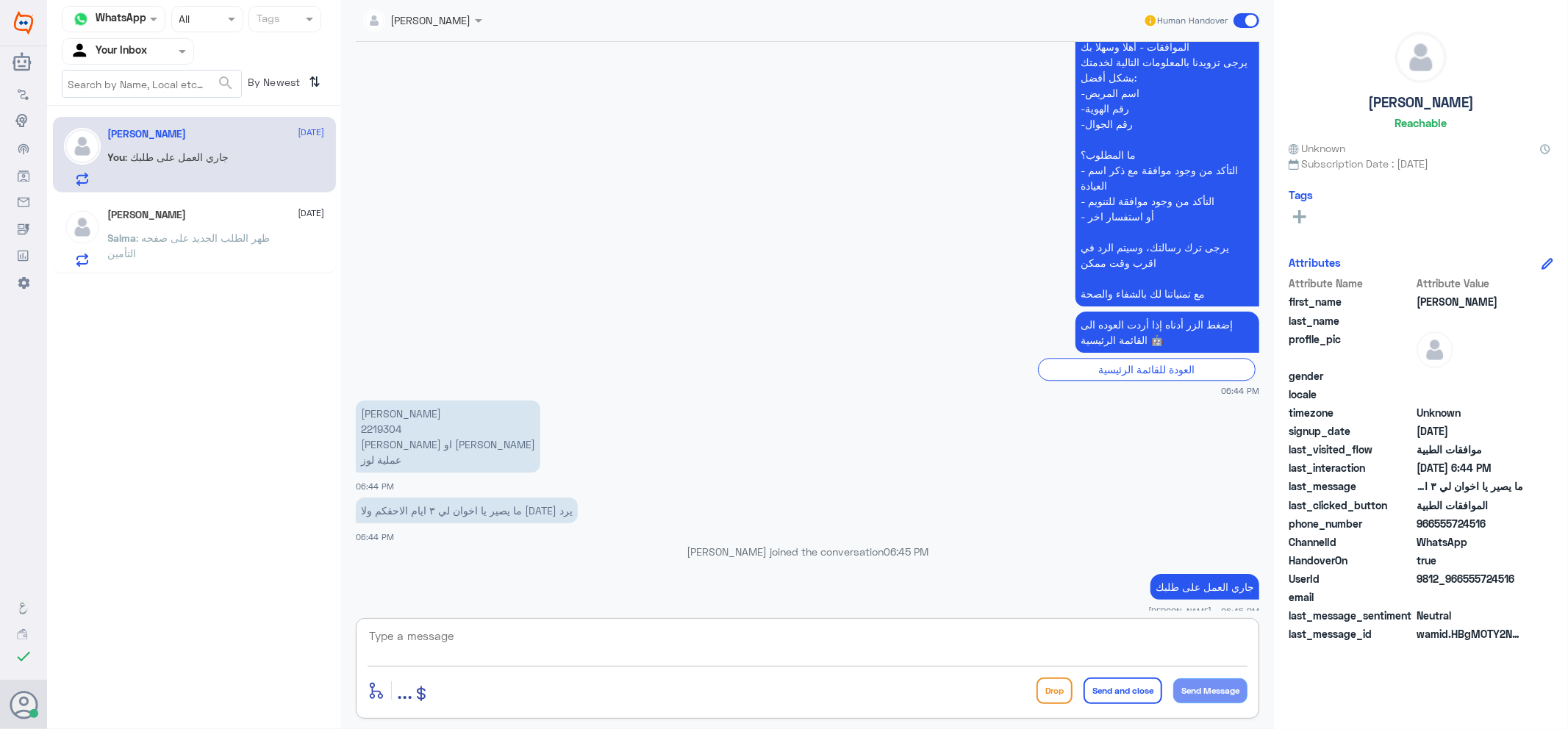
paste textarea "جاري العمل على طلبك"
click at [983, 635] on textarea "جاري العمل على طلبك" at bounding box center [807, 643] width 879 height 36
type textarea "جاري العمل على طلبك مع القسم المختص"
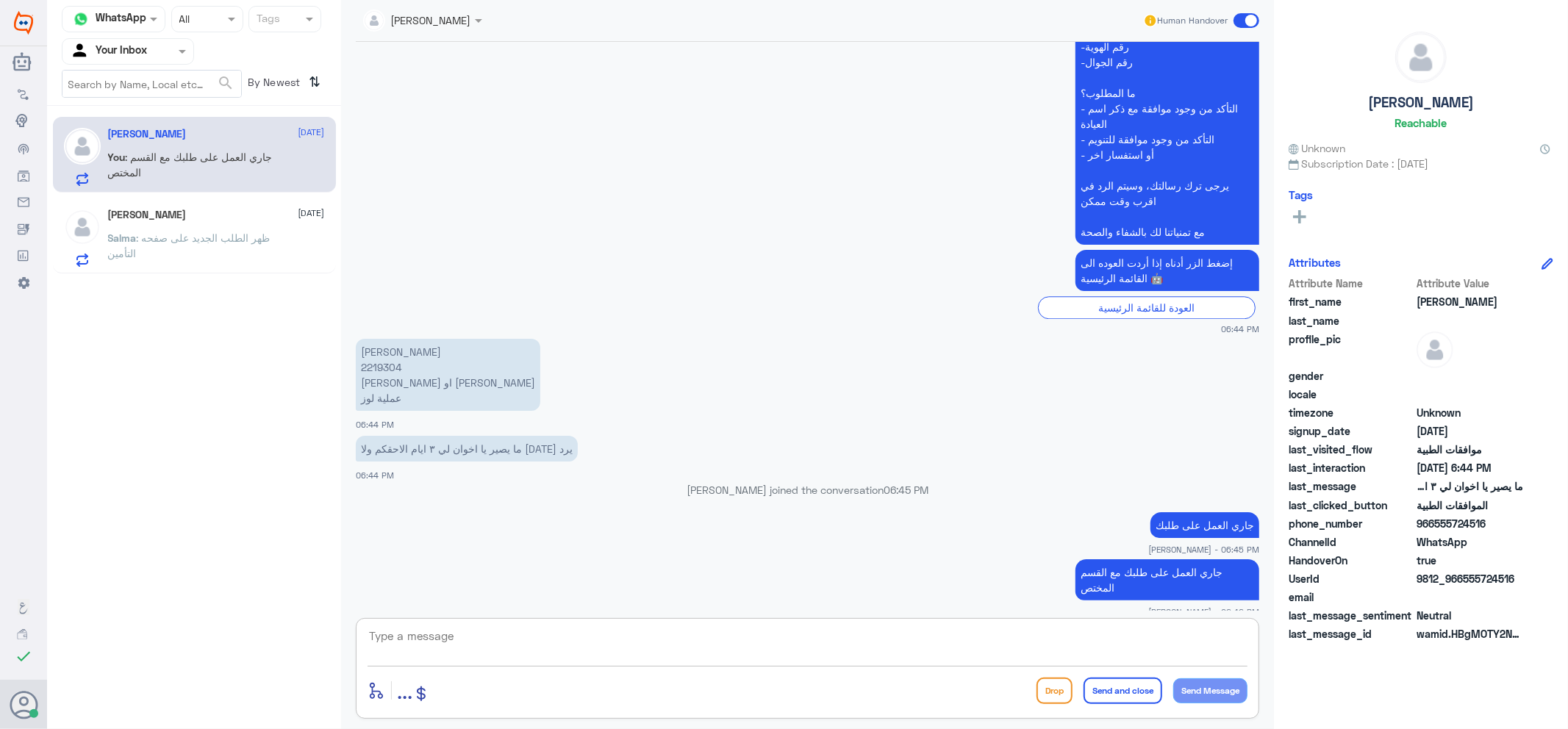
click at [288, 261] on div "Salma : ظهر الطلب الجديد على صفحه التأمين" at bounding box center [216, 250] width 217 height 33
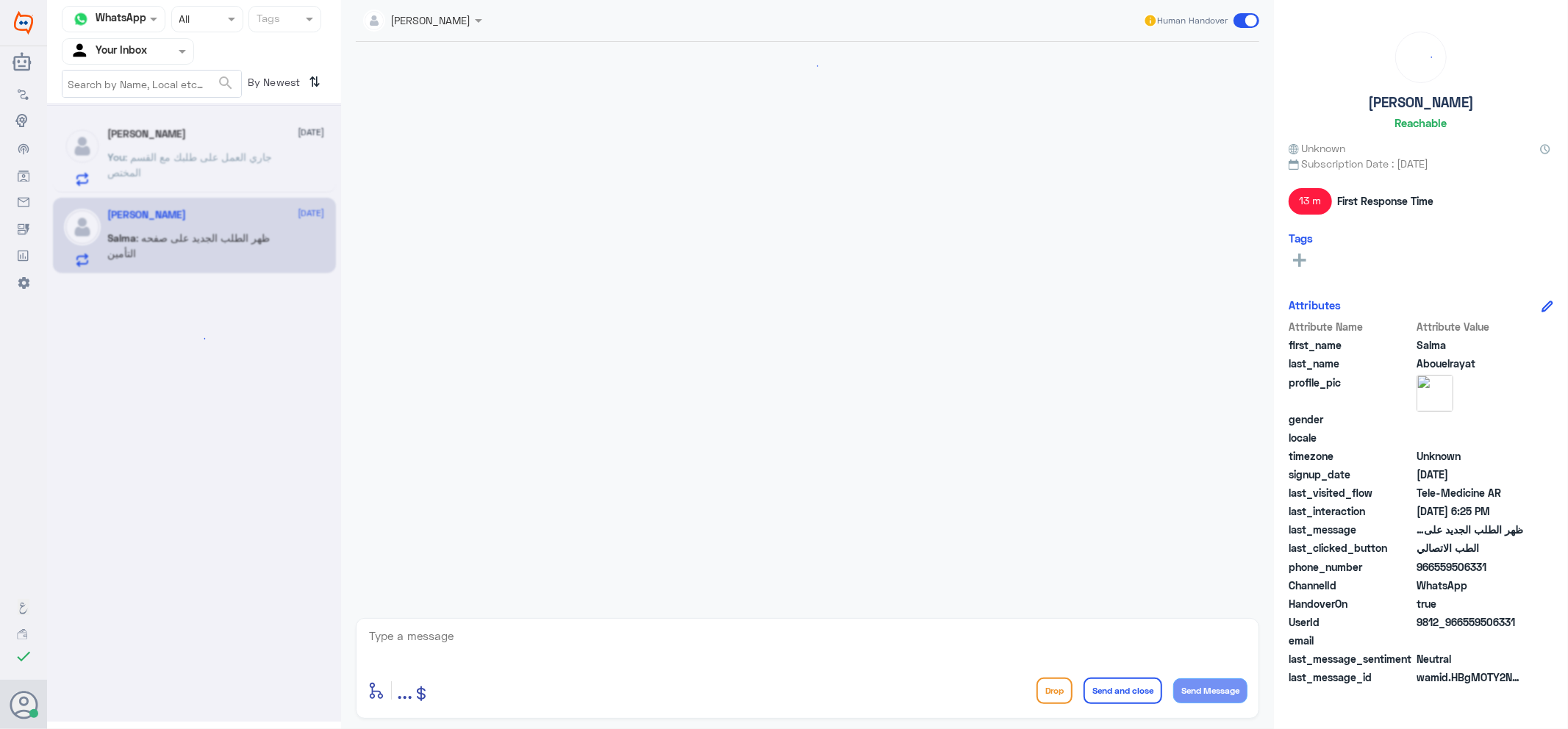
scroll to position [835, 0]
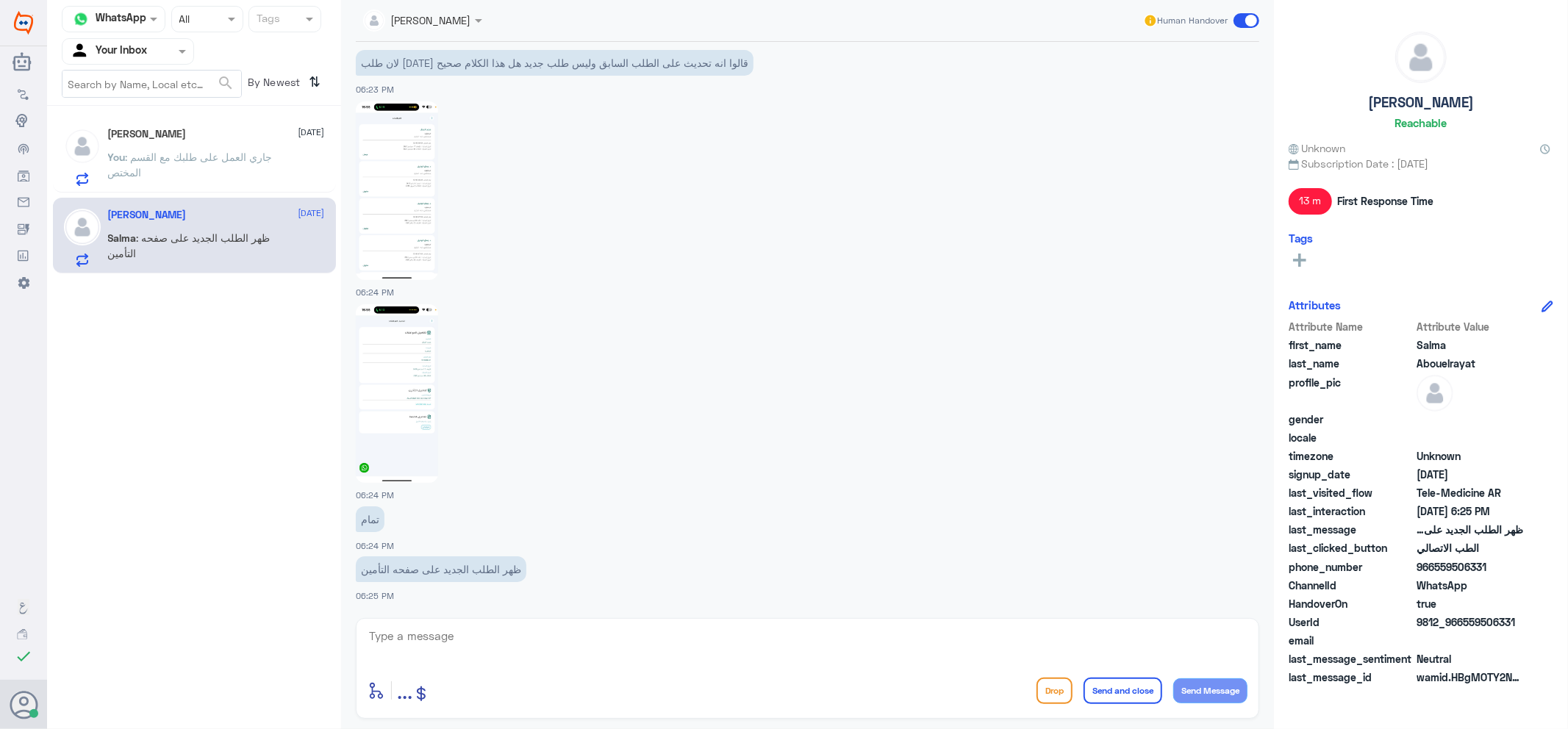
click at [1251, 22] on span at bounding box center [1246, 21] width 26 height 15
click at [0, 0] on input "checkbox" at bounding box center [0, 0] width 0 height 0
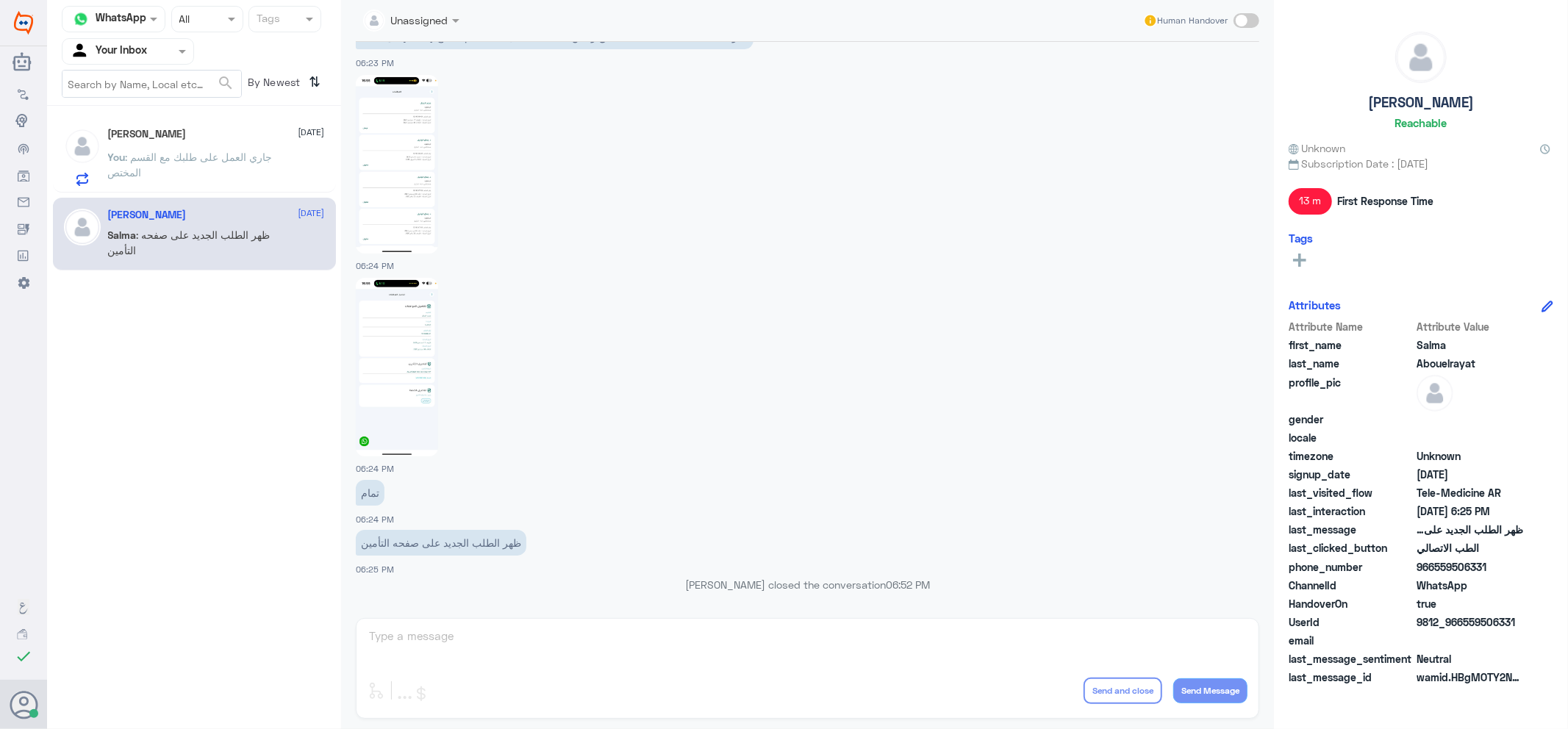
click at [132, 50] on input "text" at bounding box center [110, 51] width 81 height 17
click at [147, 146] on div "Your Inbox" at bounding box center [128, 131] width 132 height 34
click at [143, 47] on input "text" at bounding box center [110, 51] width 81 height 17
click at [119, 159] on Team "Your Team" at bounding box center [119, 163] width 50 height 13
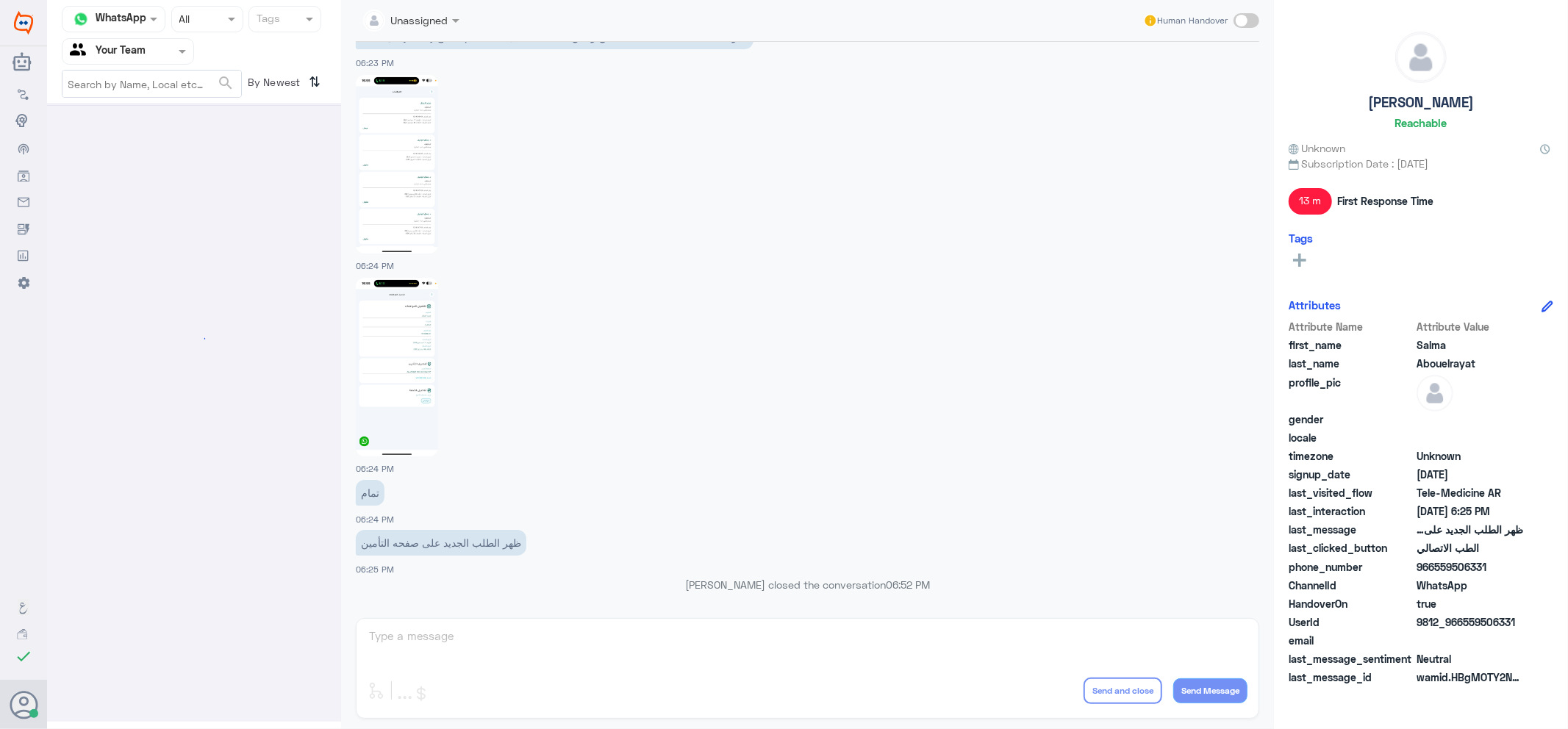
scroll to position [0, 0]
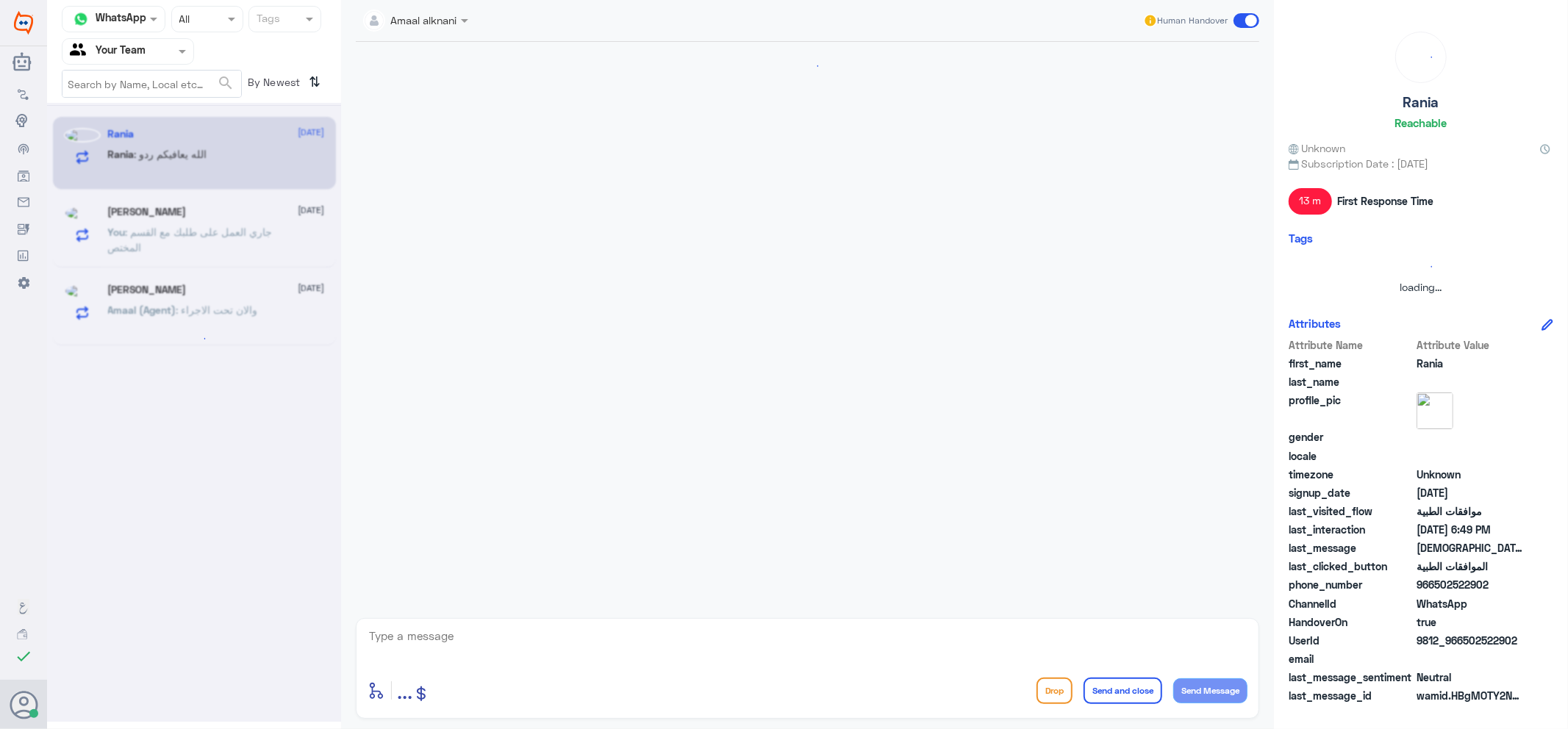
click at [132, 54] on input "text" at bounding box center [110, 51] width 81 height 17
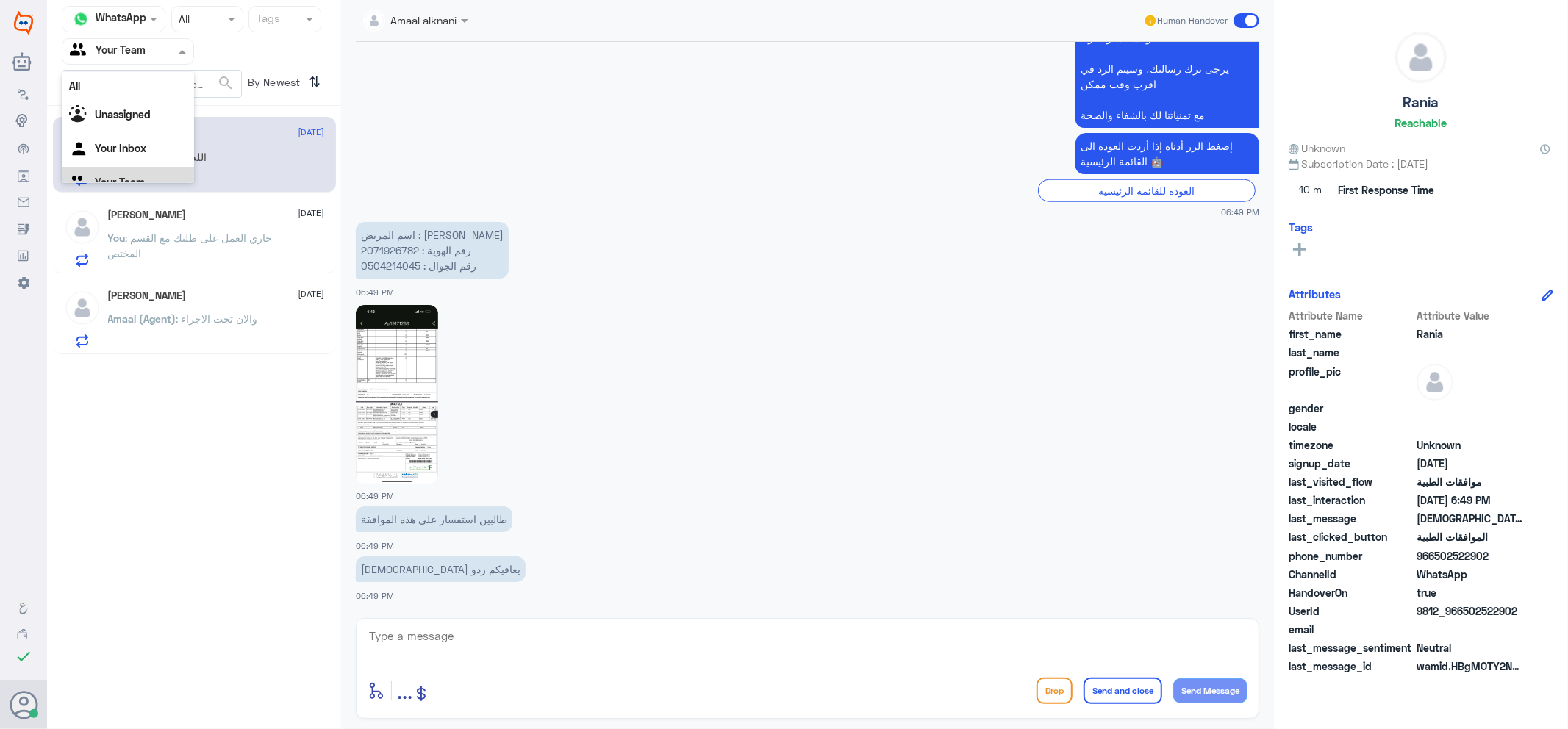
scroll to position [18, 0]
click at [152, 120] on div "Your Inbox" at bounding box center [128, 131] width 132 height 34
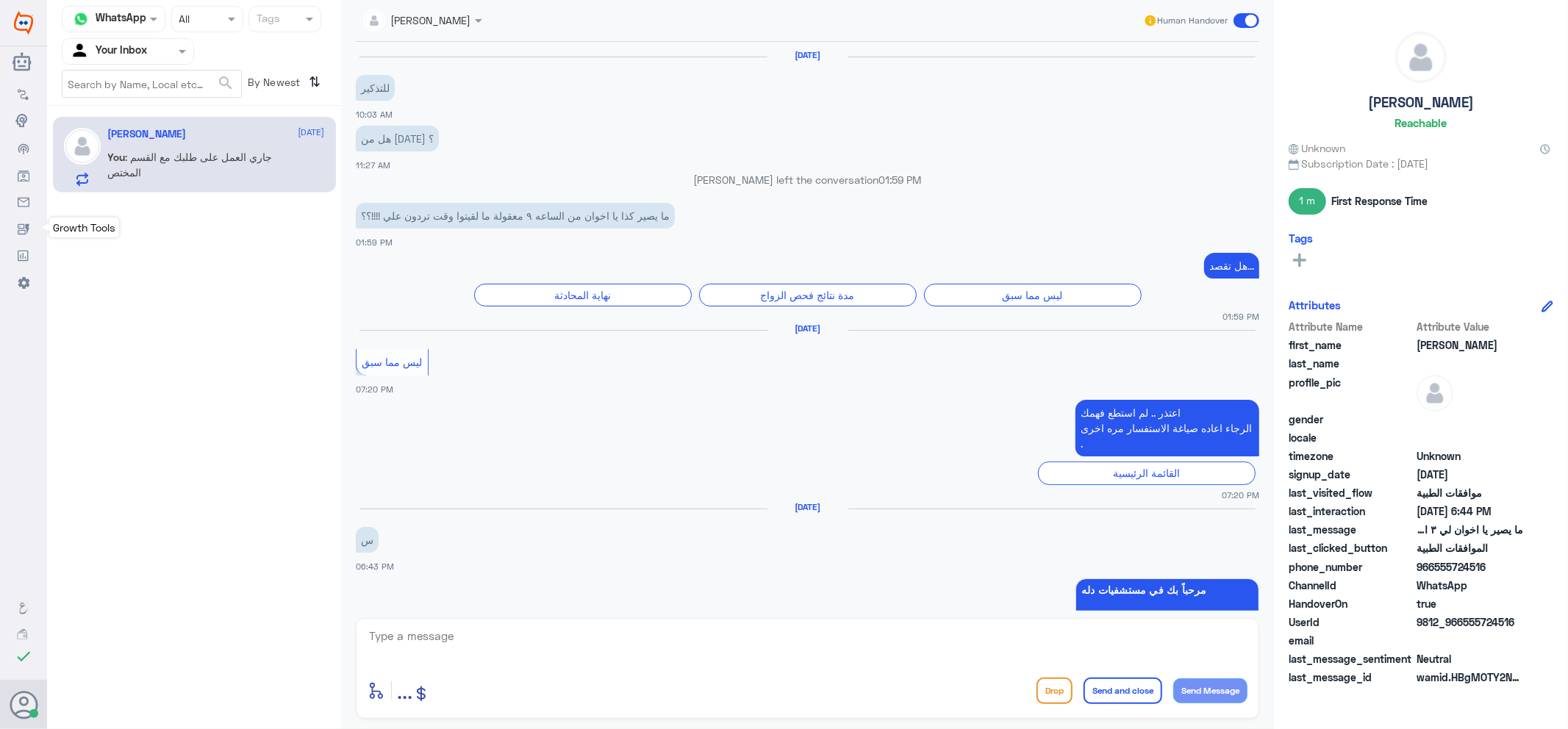
scroll to position [1141, 0]
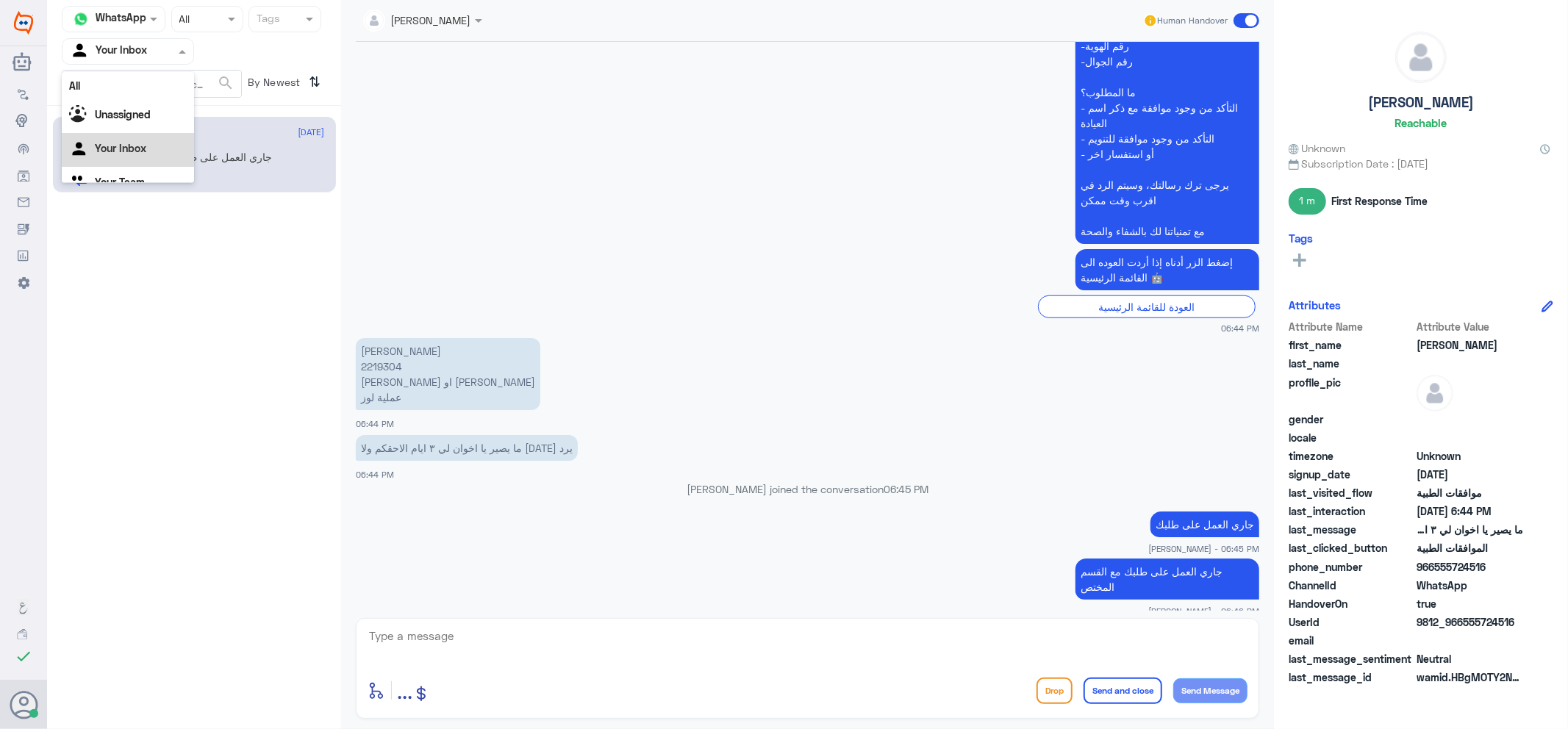
click at [182, 57] on span at bounding box center [184, 51] width 18 height 16
click at [149, 156] on div "Your Team" at bounding box center [128, 165] width 132 height 34
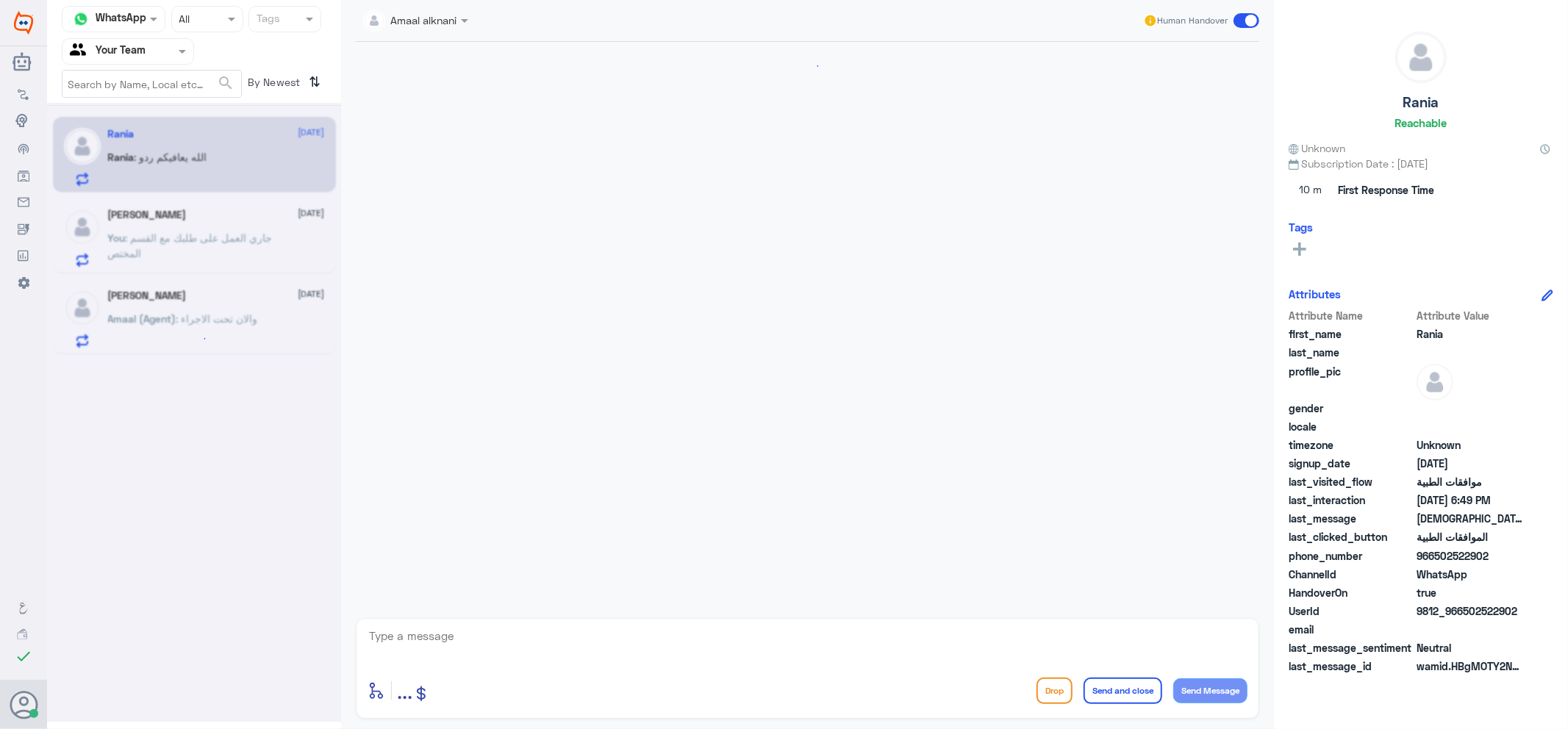
scroll to position [1247, 0]
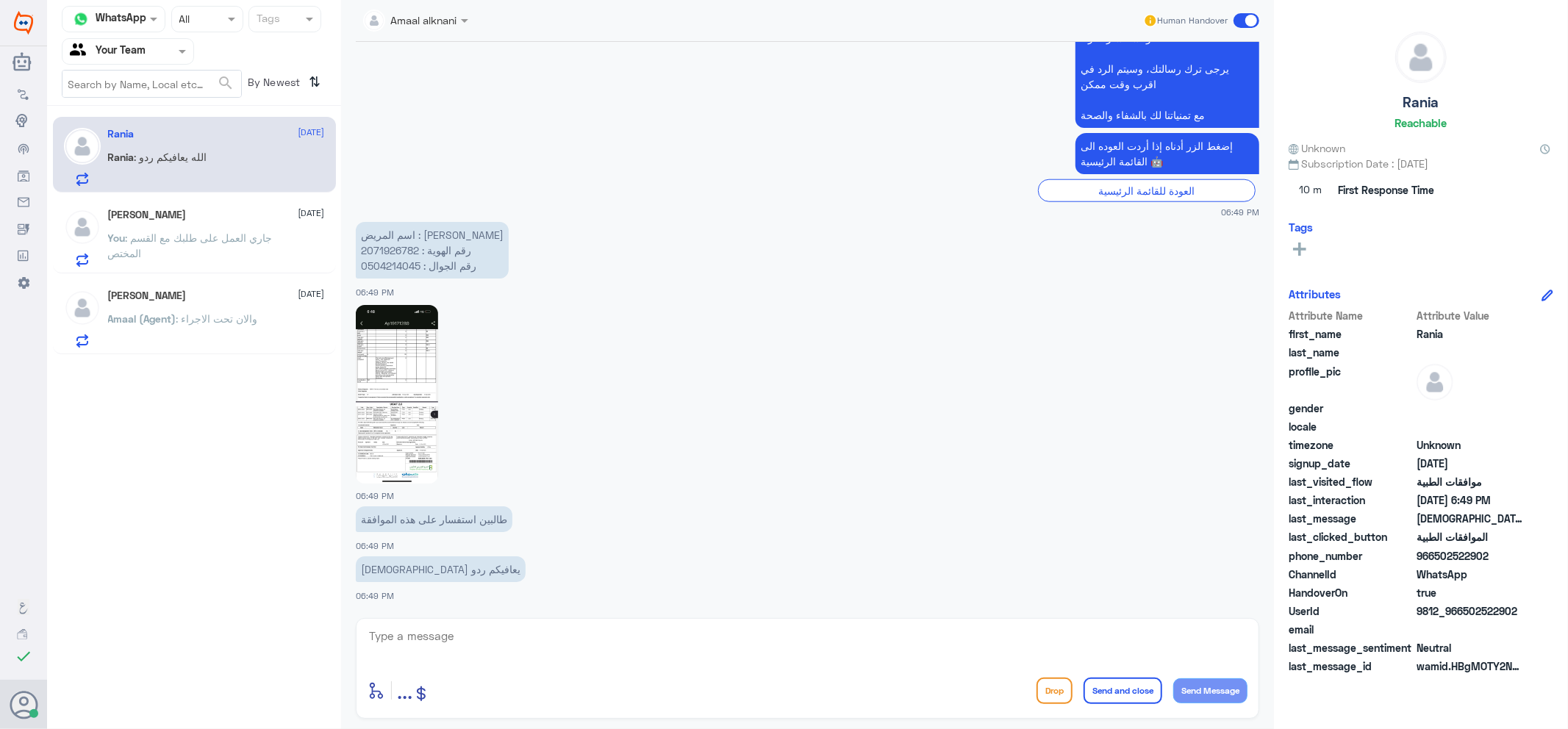
click at [204, 244] on p "You : جاري العمل على طلبك مع القسم المختص" at bounding box center [190, 248] width 165 height 36
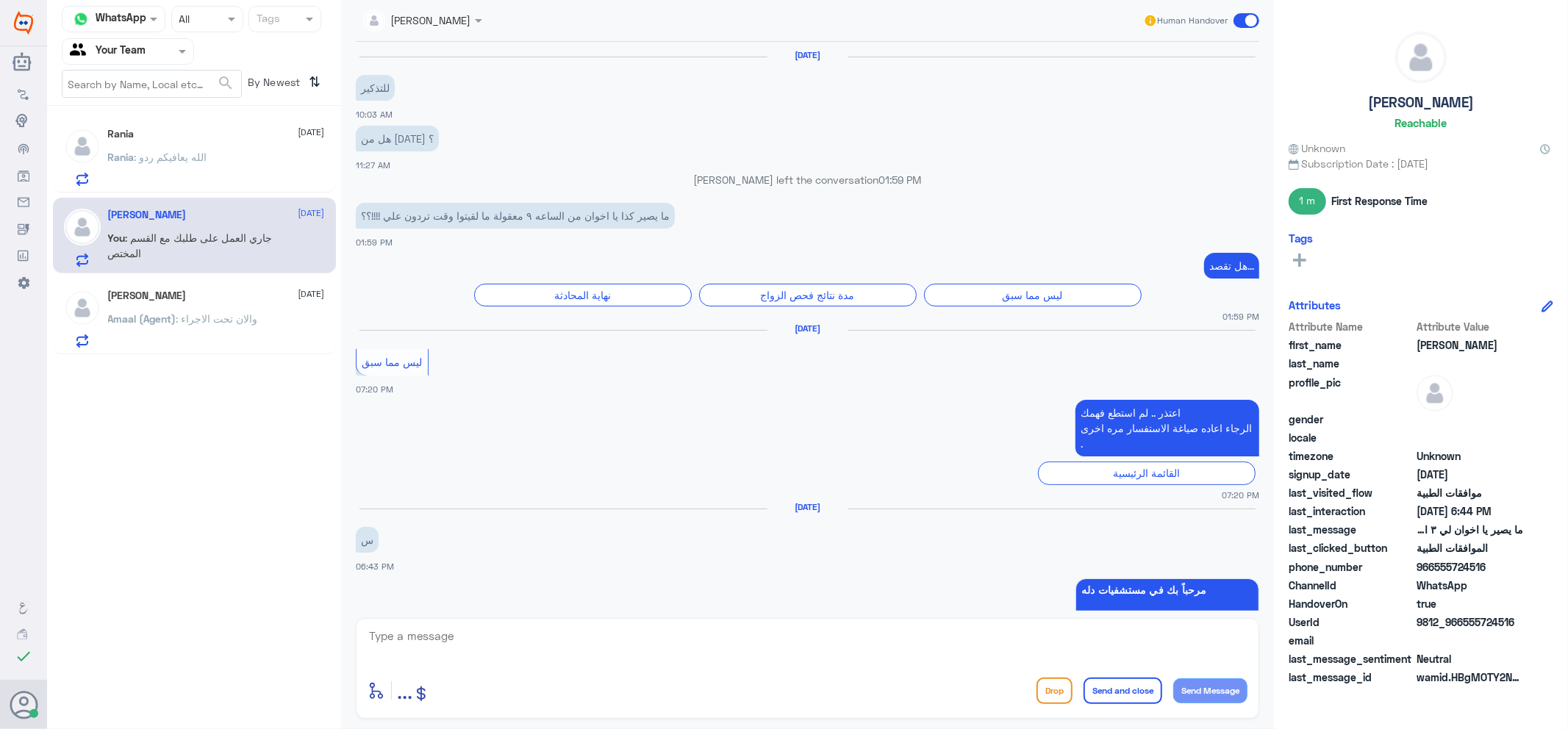
scroll to position [1141, 0]
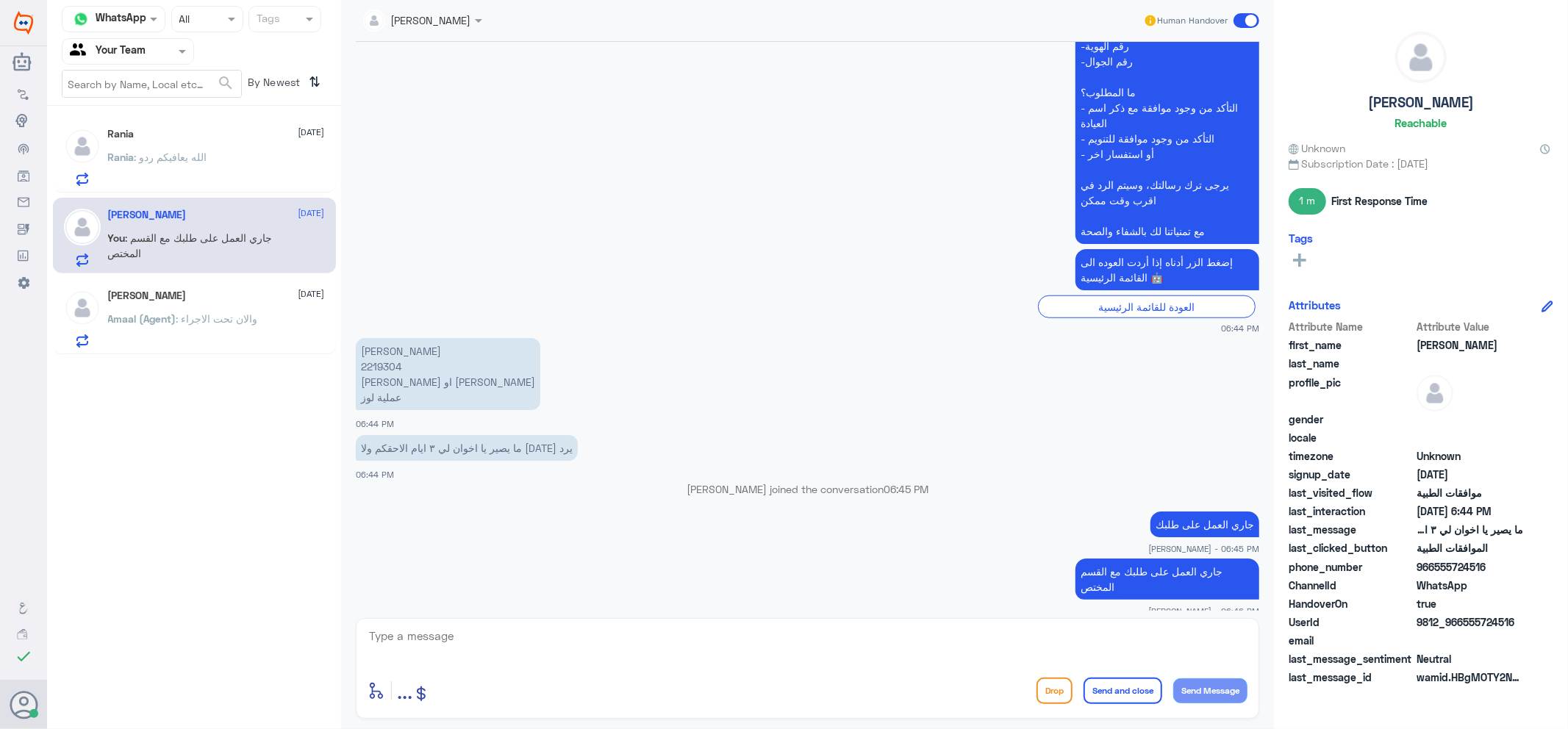
click at [115, 134] on h5 "Rania" at bounding box center [120, 134] width 26 height 13
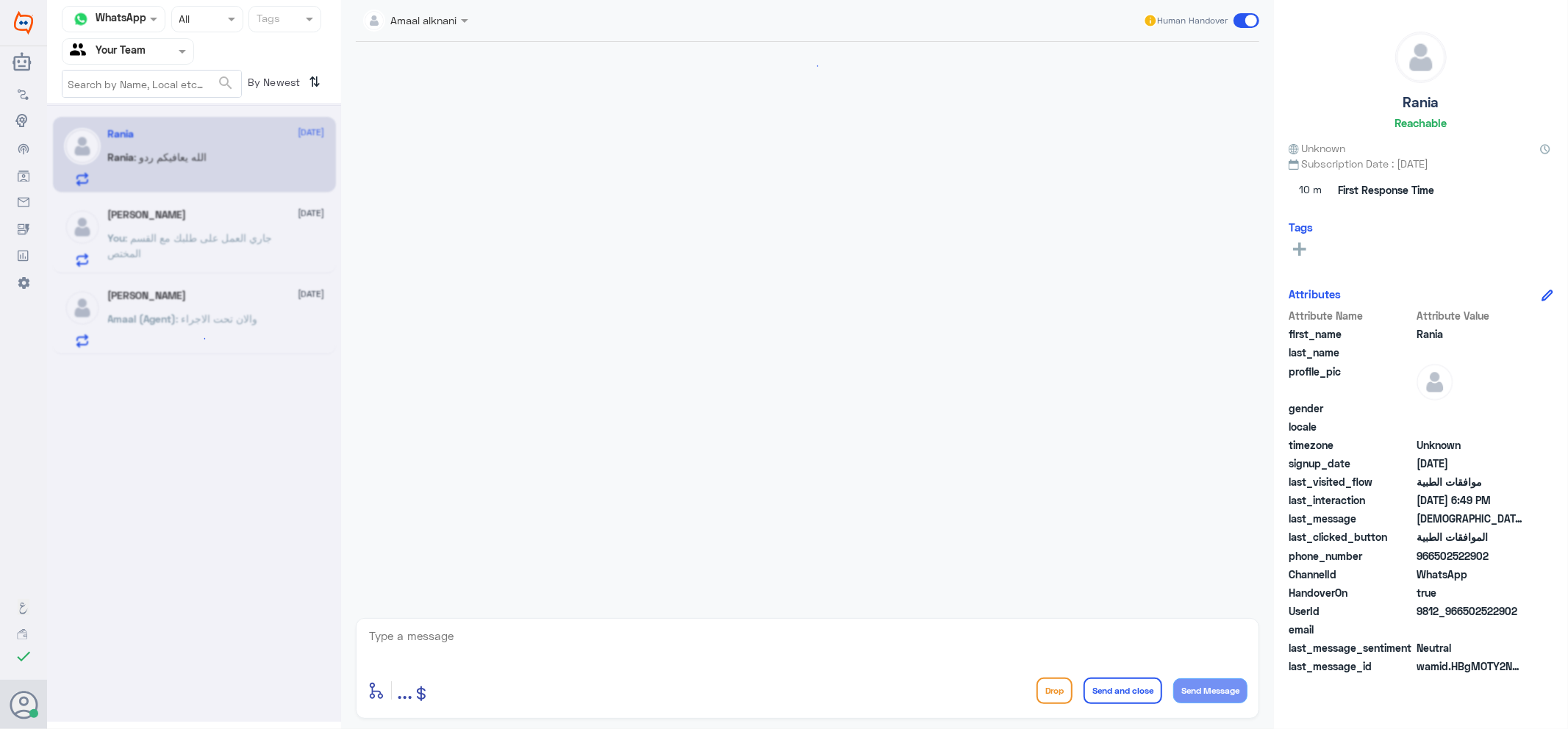
scroll to position [1247, 0]
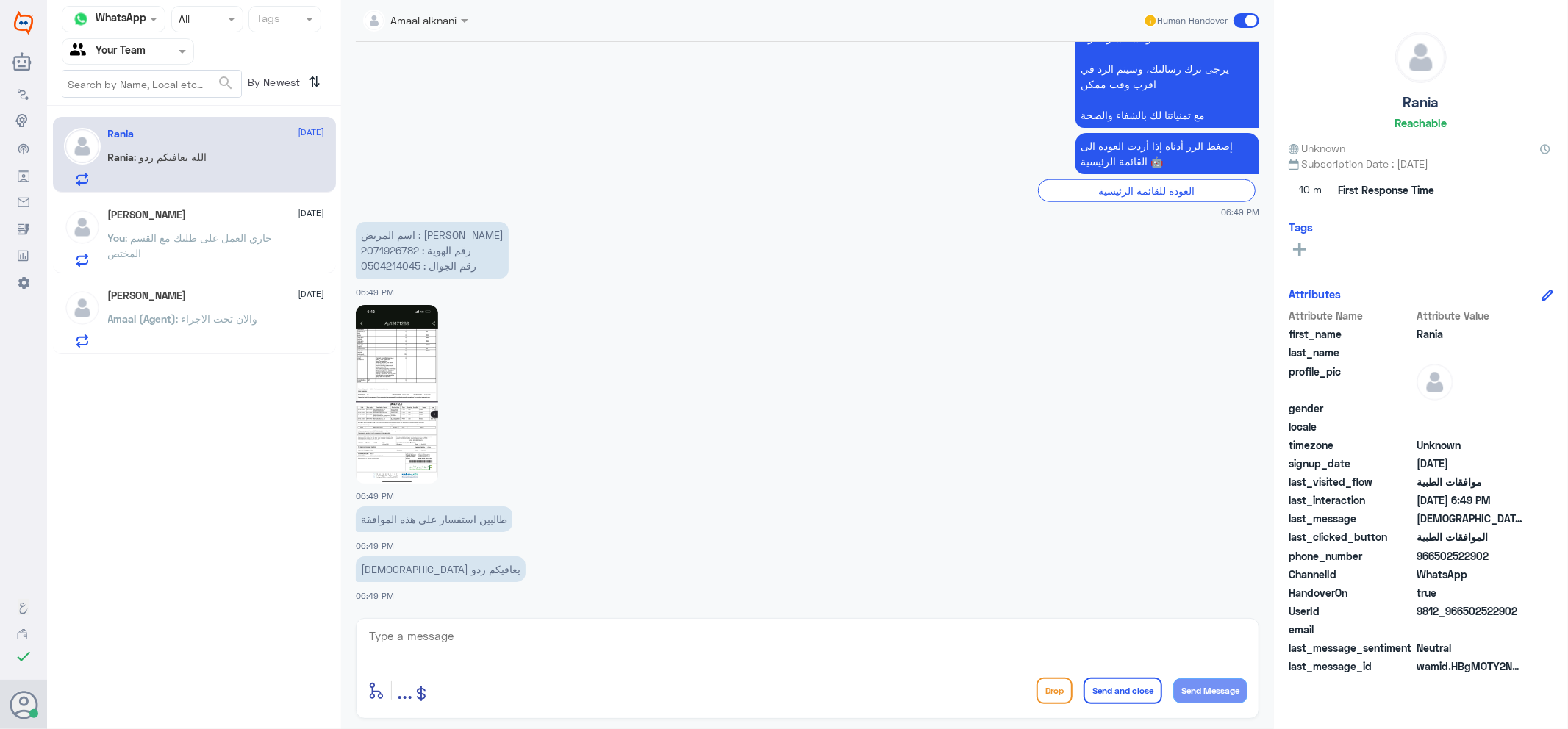
click at [163, 49] on div at bounding box center [127, 51] width 130 height 17
click at [159, 133] on div "Your Inbox" at bounding box center [128, 131] width 132 height 34
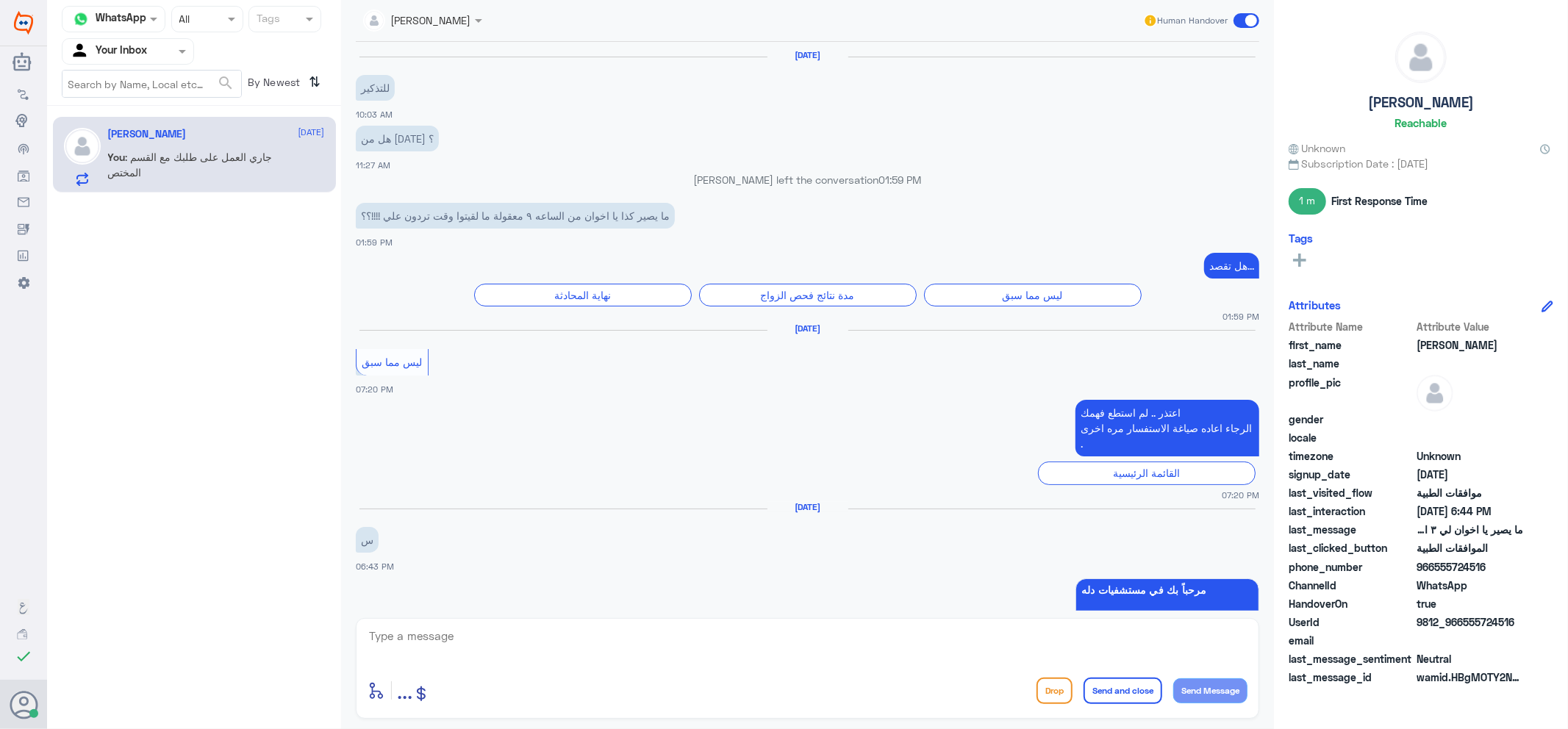
scroll to position [1141, 0]
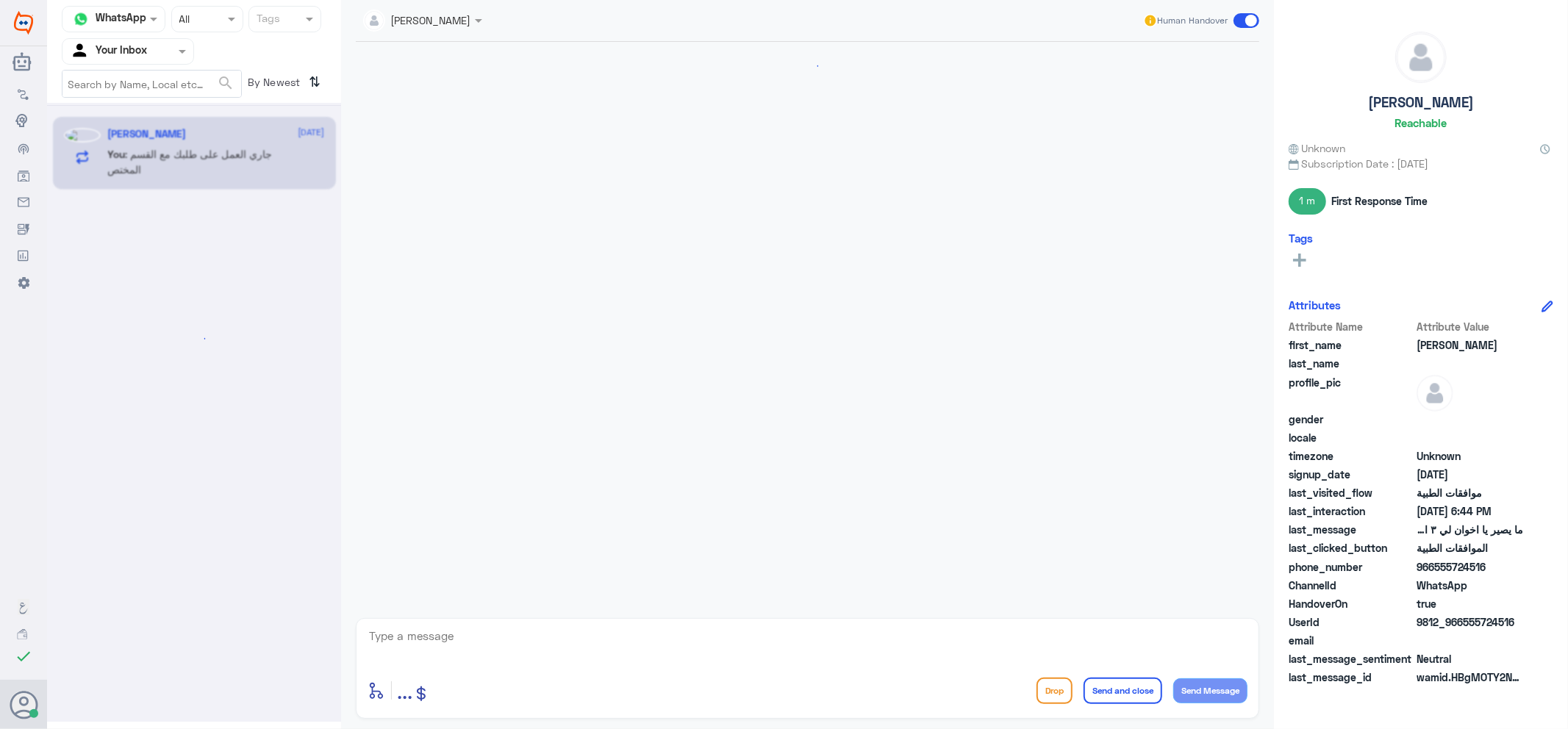
click at [132, 48] on input "text" at bounding box center [110, 51] width 81 height 17
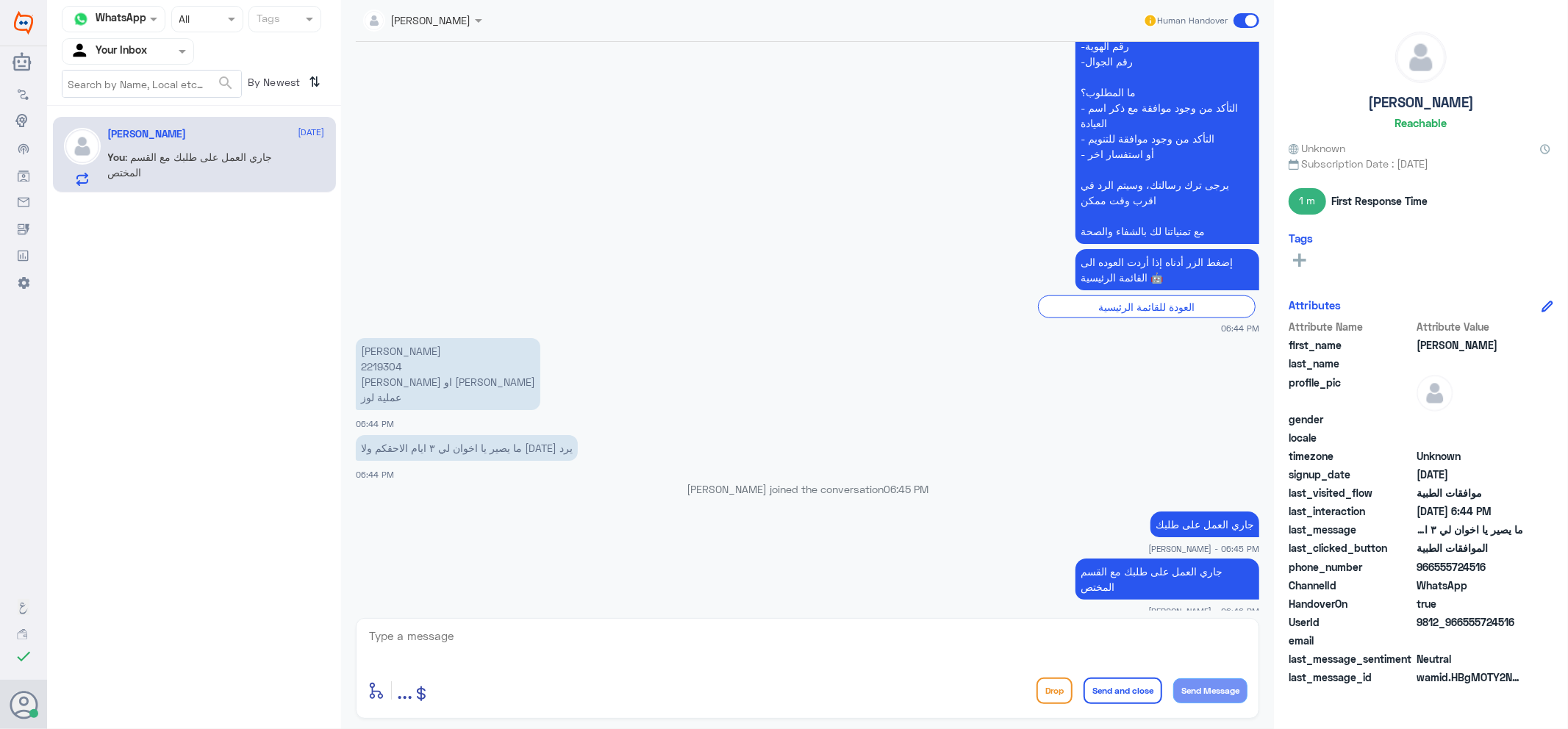
click at [685, 206] on app-msgs-text "عزيزي مراجع مستشفى دله - قسم الموافقات - أهلا وسهلا بك يرجى تزويدنا بالمعلومات …" at bounding box center [807, 100] width 903 height 289
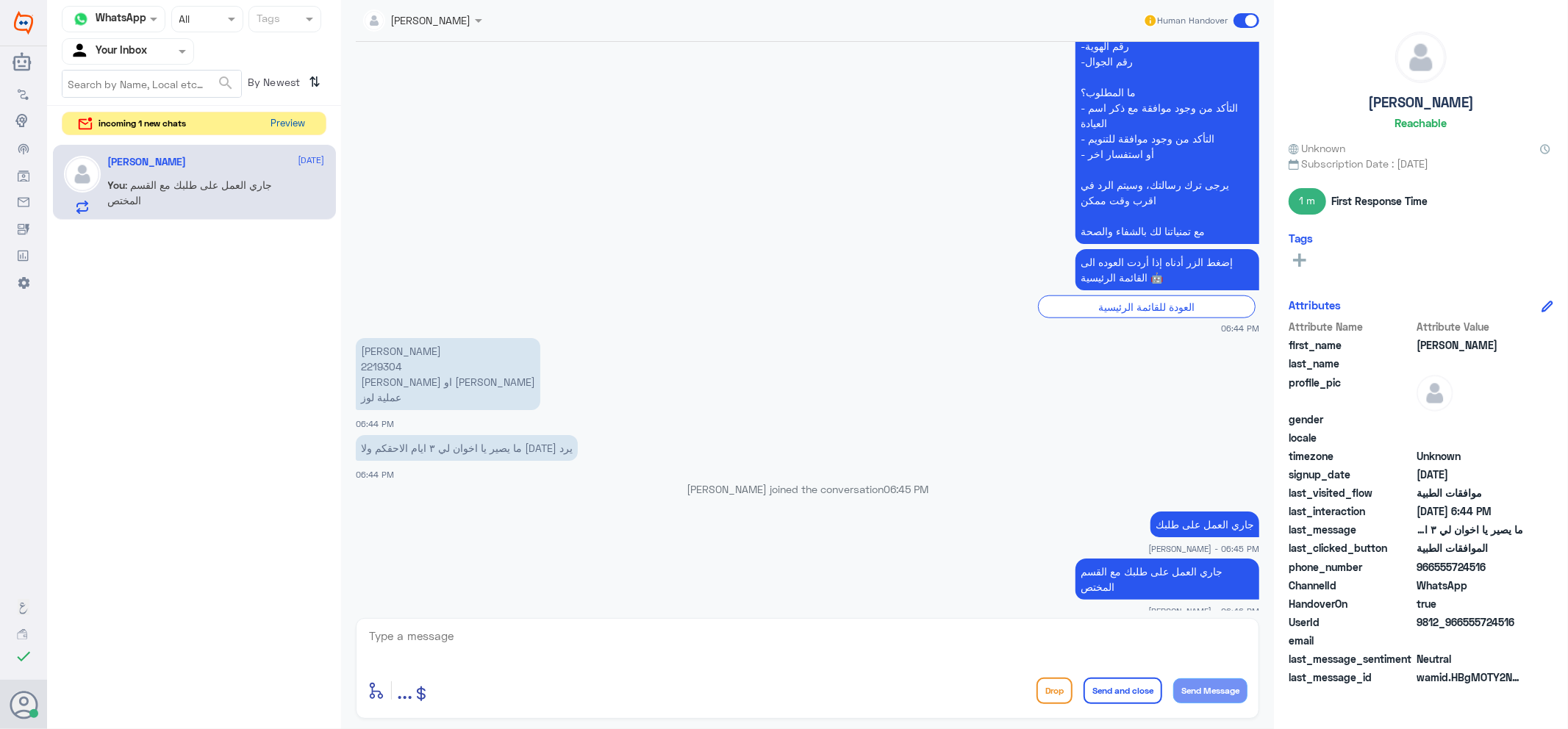
click at [302, 126] on button "Preview" at bounding box center [288, 123] width 46 height 23
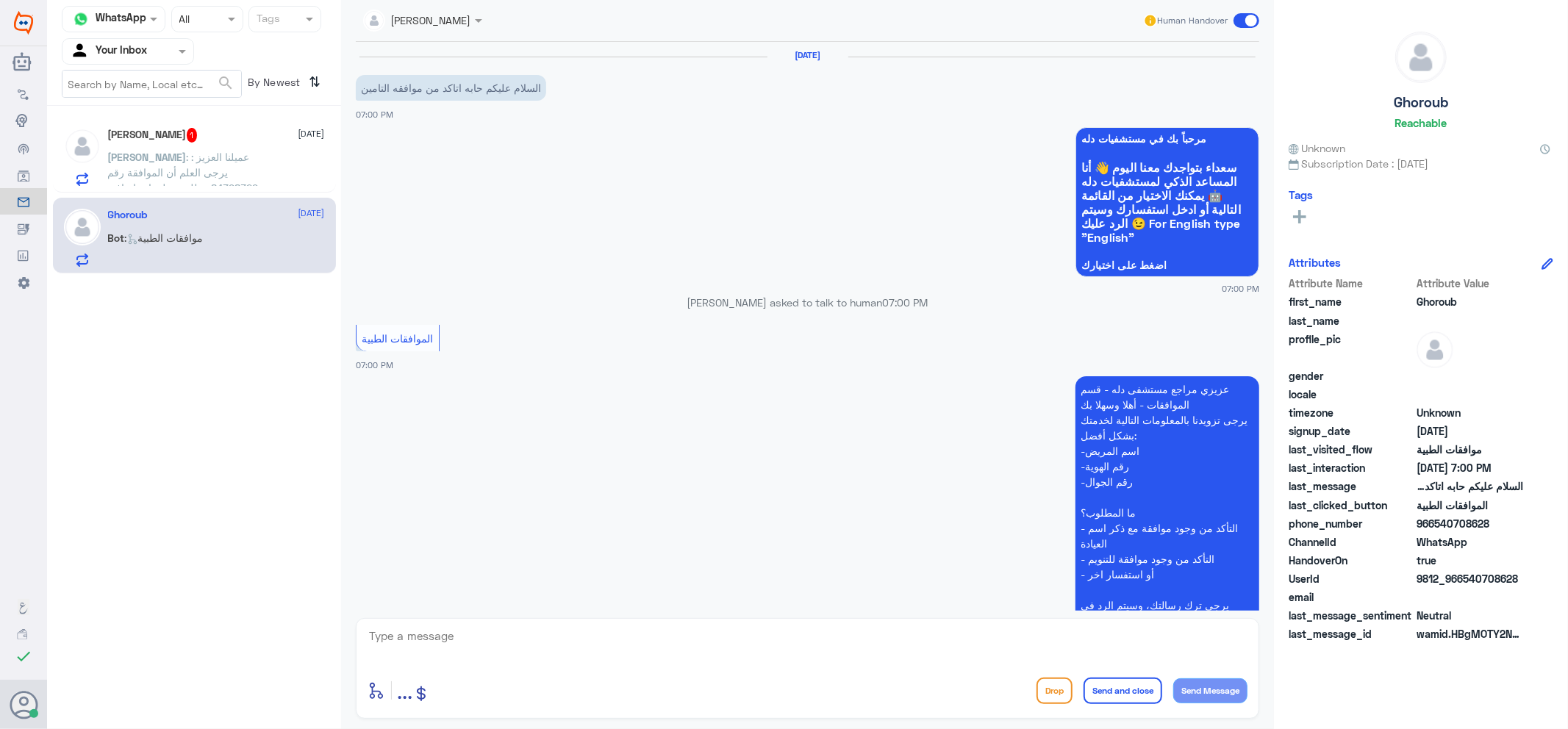
click at [490, 658] on textarea at bounding box center [807, 643] width 879 height 36
type textarea "."
type textarea "وعليكم السلام زودني برقم هويتك"
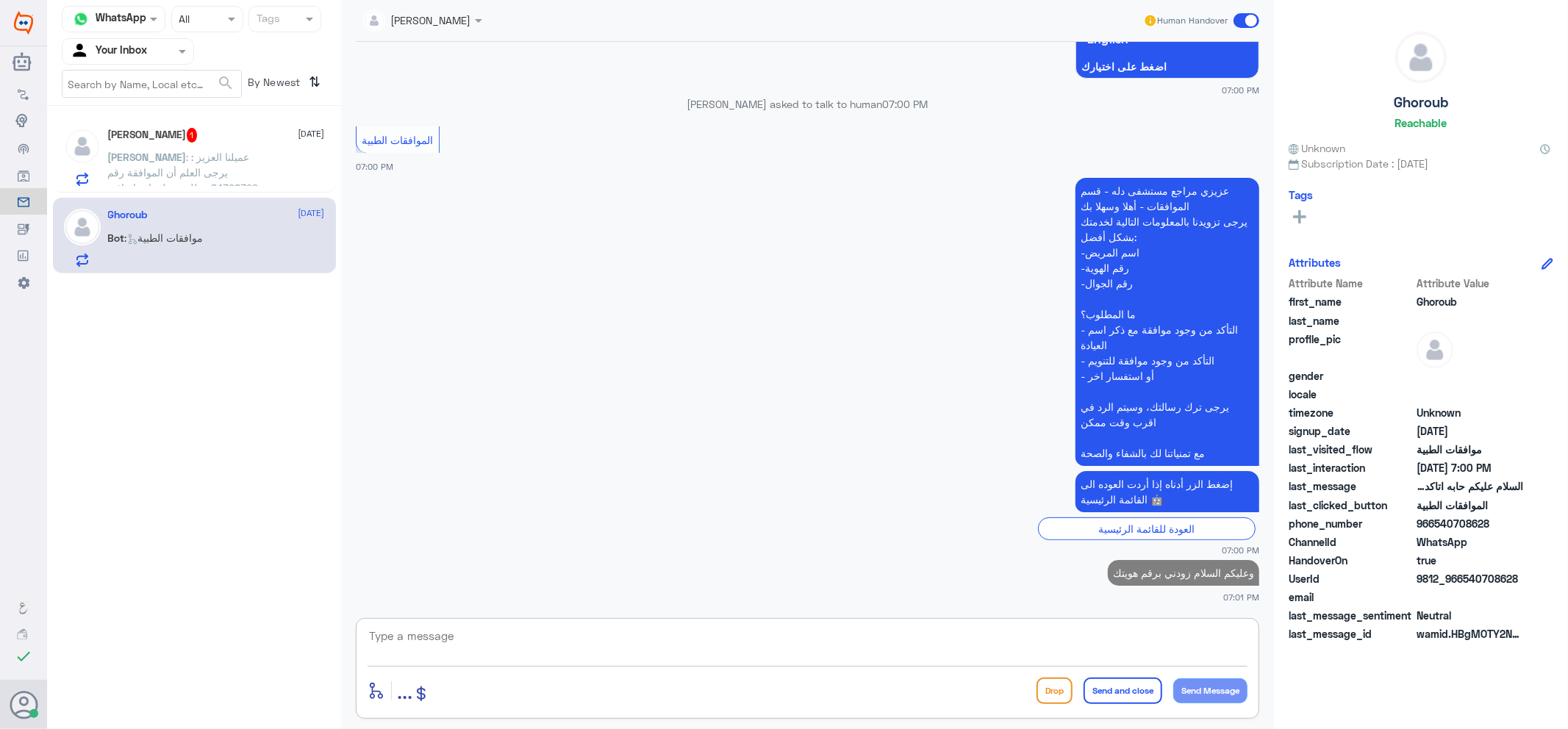
click at [217, 185] on span ": عميلنا العزيز : يرجى العلم أن الموافقة رقم :84398329 تتطلب معلومات إضافية قمن…" at bounding box center [185, 218] width 156 height 136
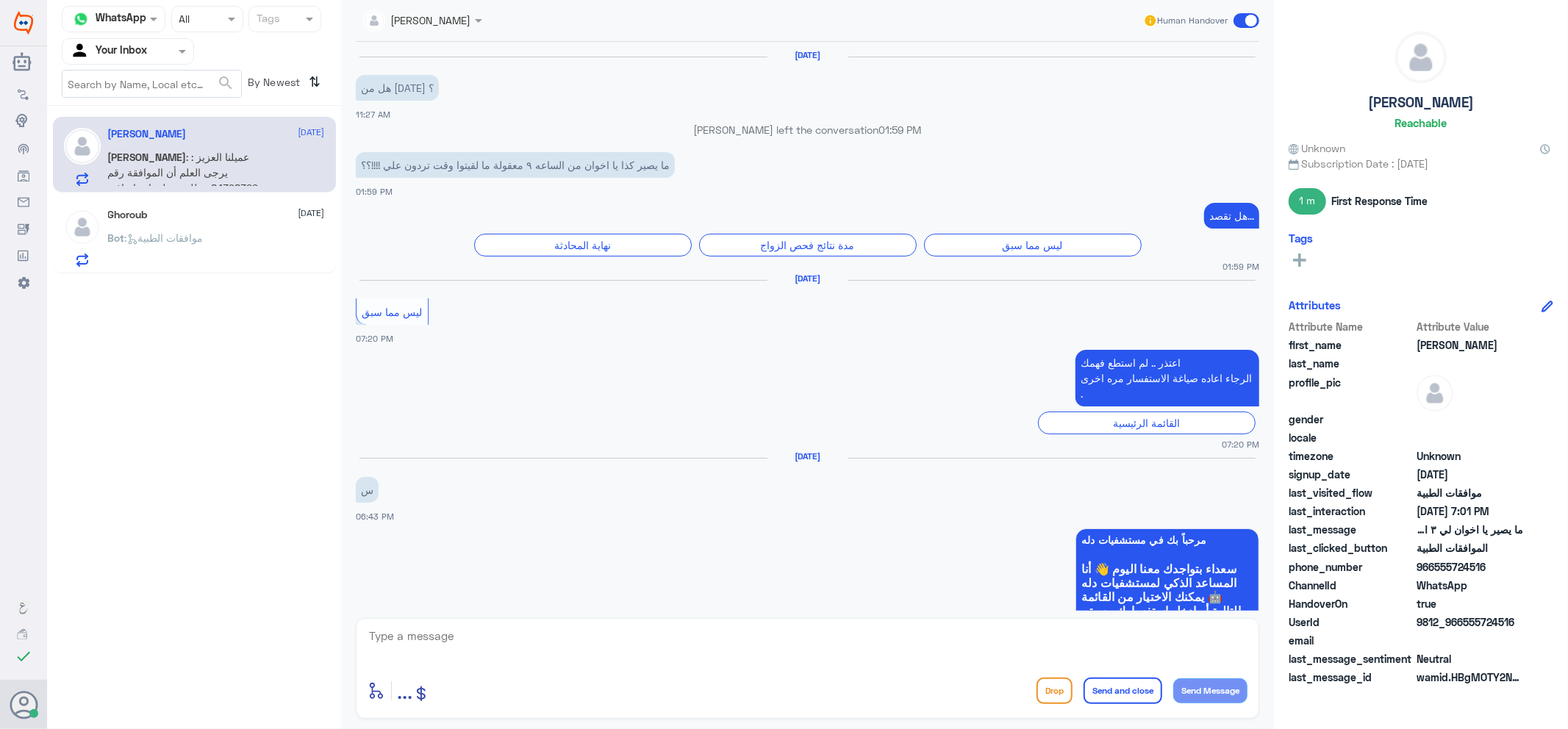
scroll to position [1156, 0]
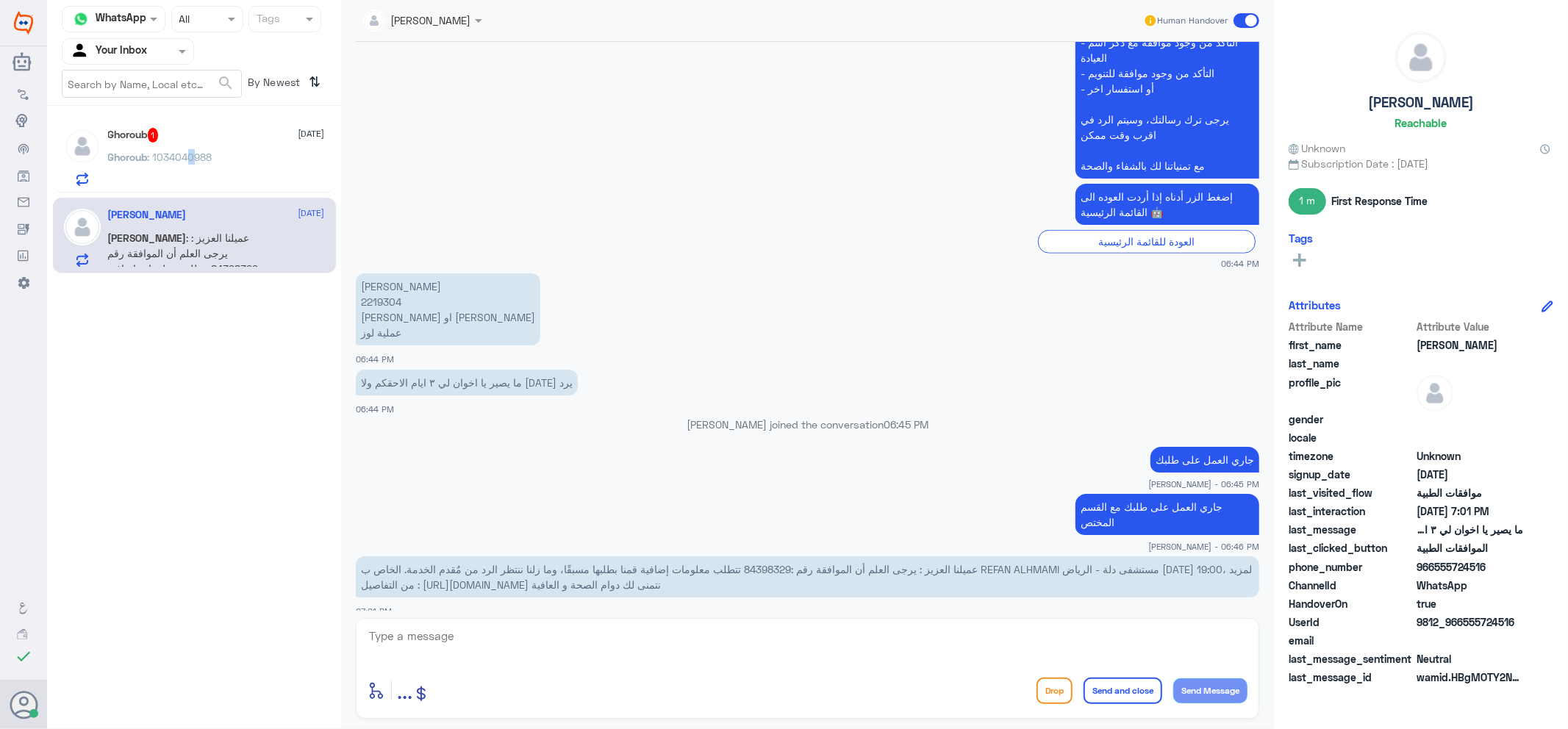
click at [193, 157] on span ": 1034040988" at bounding box center [180, 157] width 65 height 13
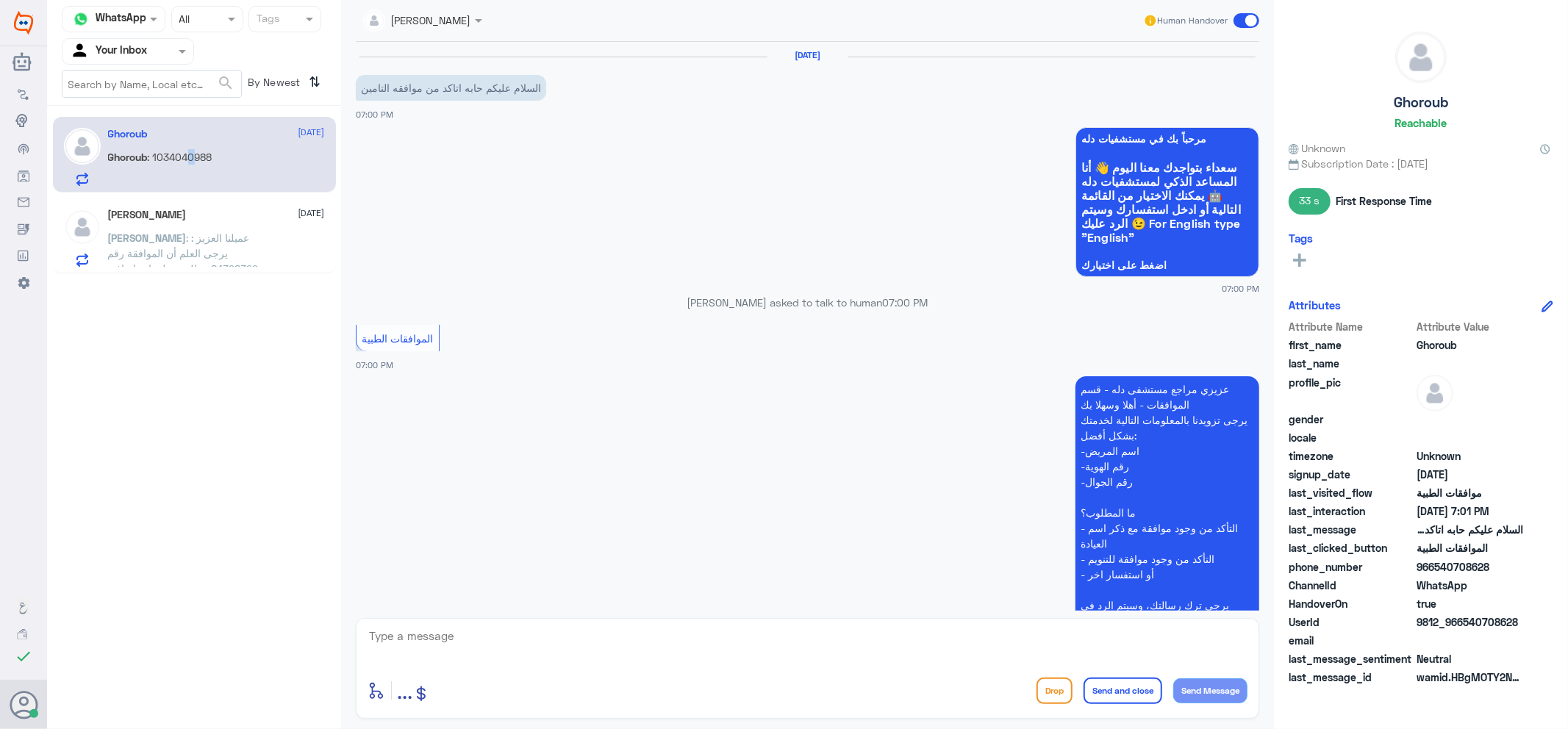
scroll to position [276, 0]
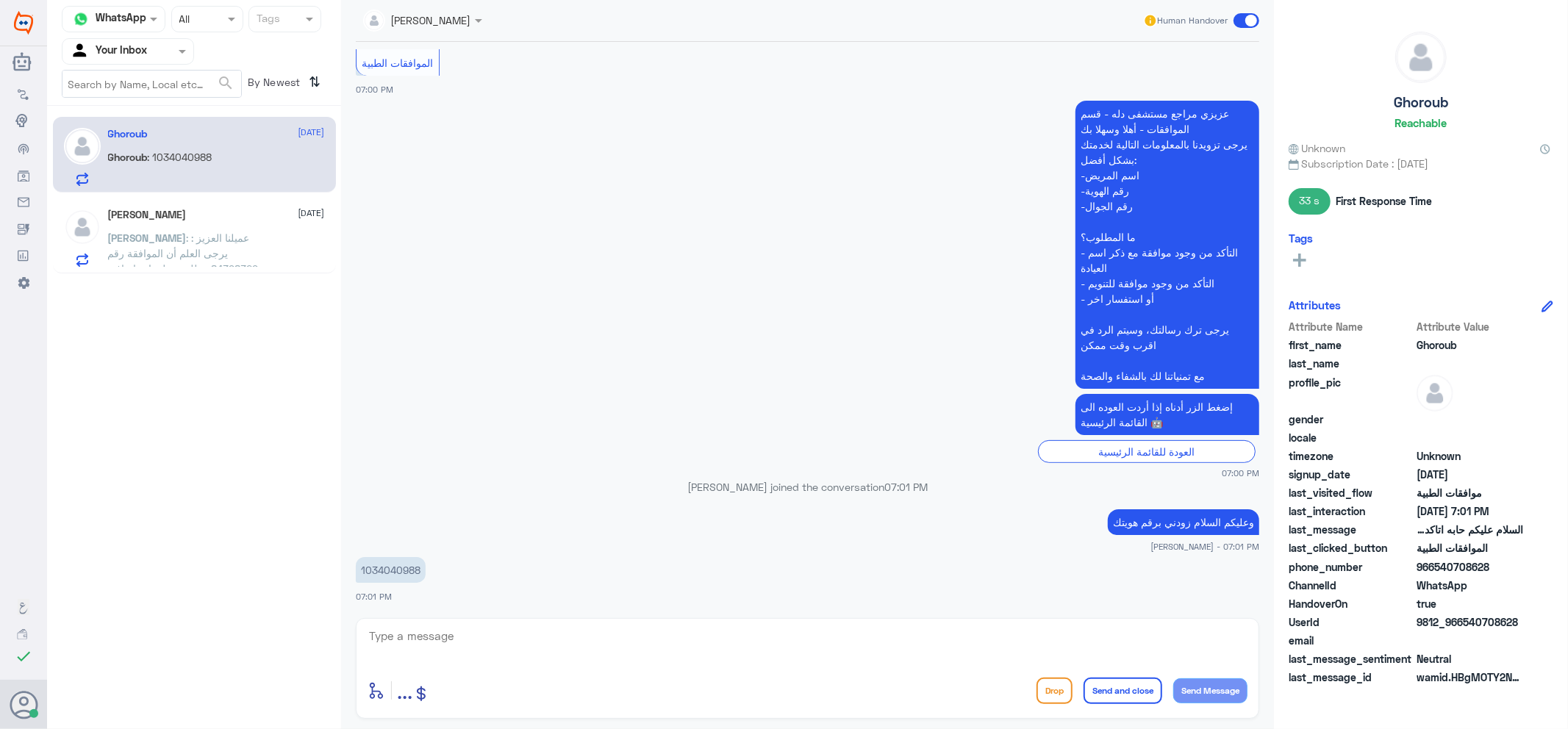
click at [393, 561] on p "1034040988" at bounding box center [390, 570] width 70 height 26
click at [392, 565] on p "1034040988" at bounding box center [390, 570] width 70 height 26
copy p "1034040988"
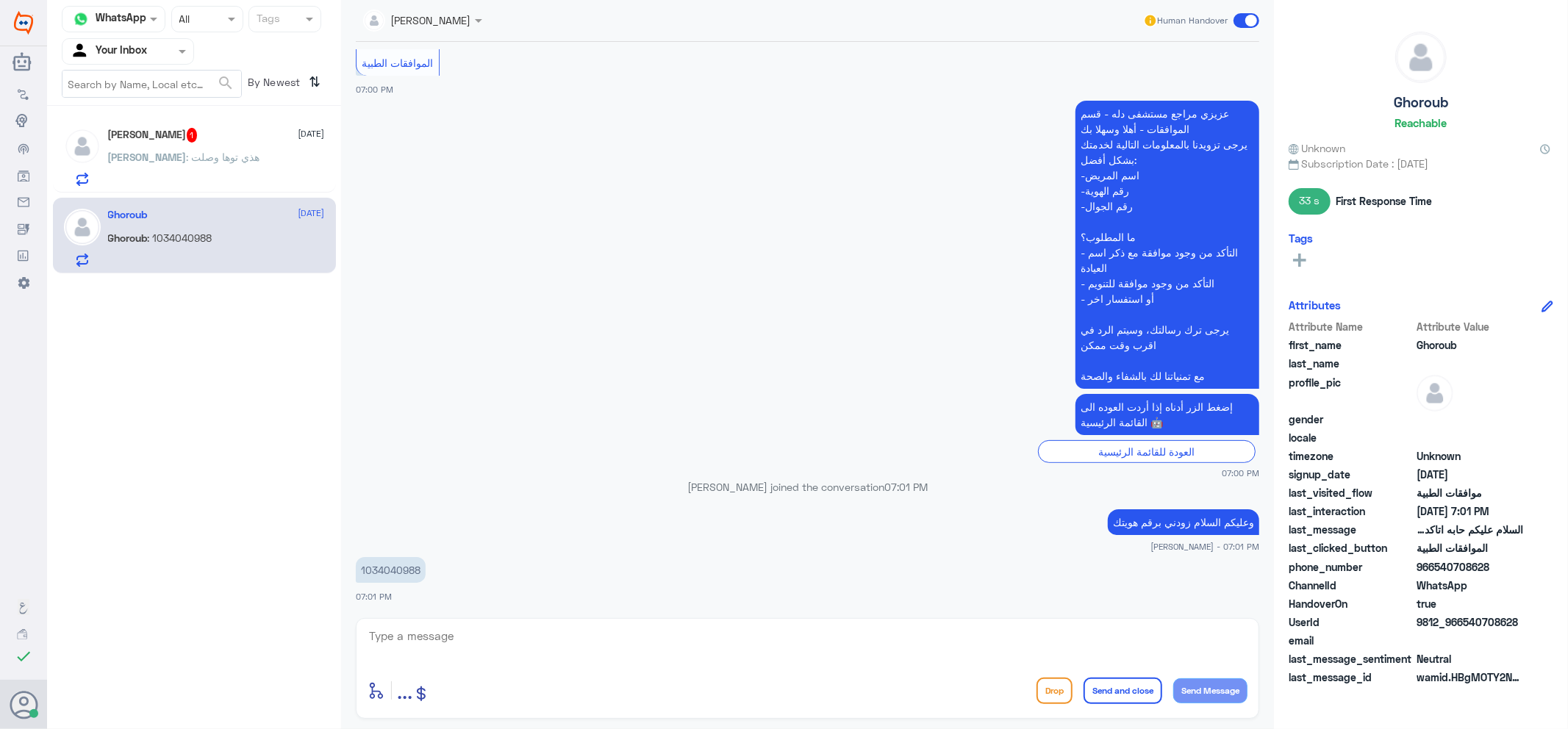
click at [585, 632] on textarea at bounding box center [807, 643] width 879 height 36
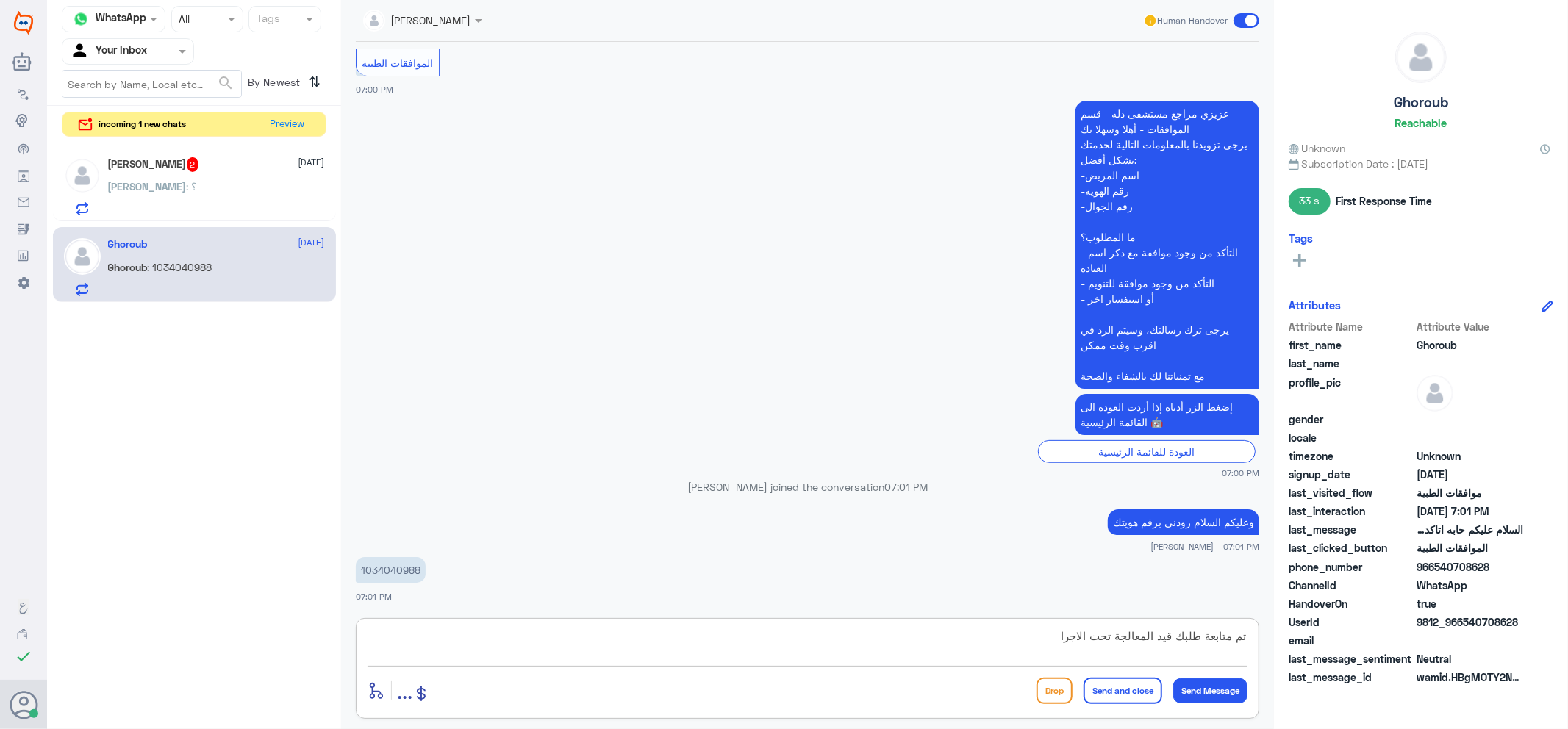
type textarea "تم متابعة طلبك قيد المعالجة تحت الاجراء"
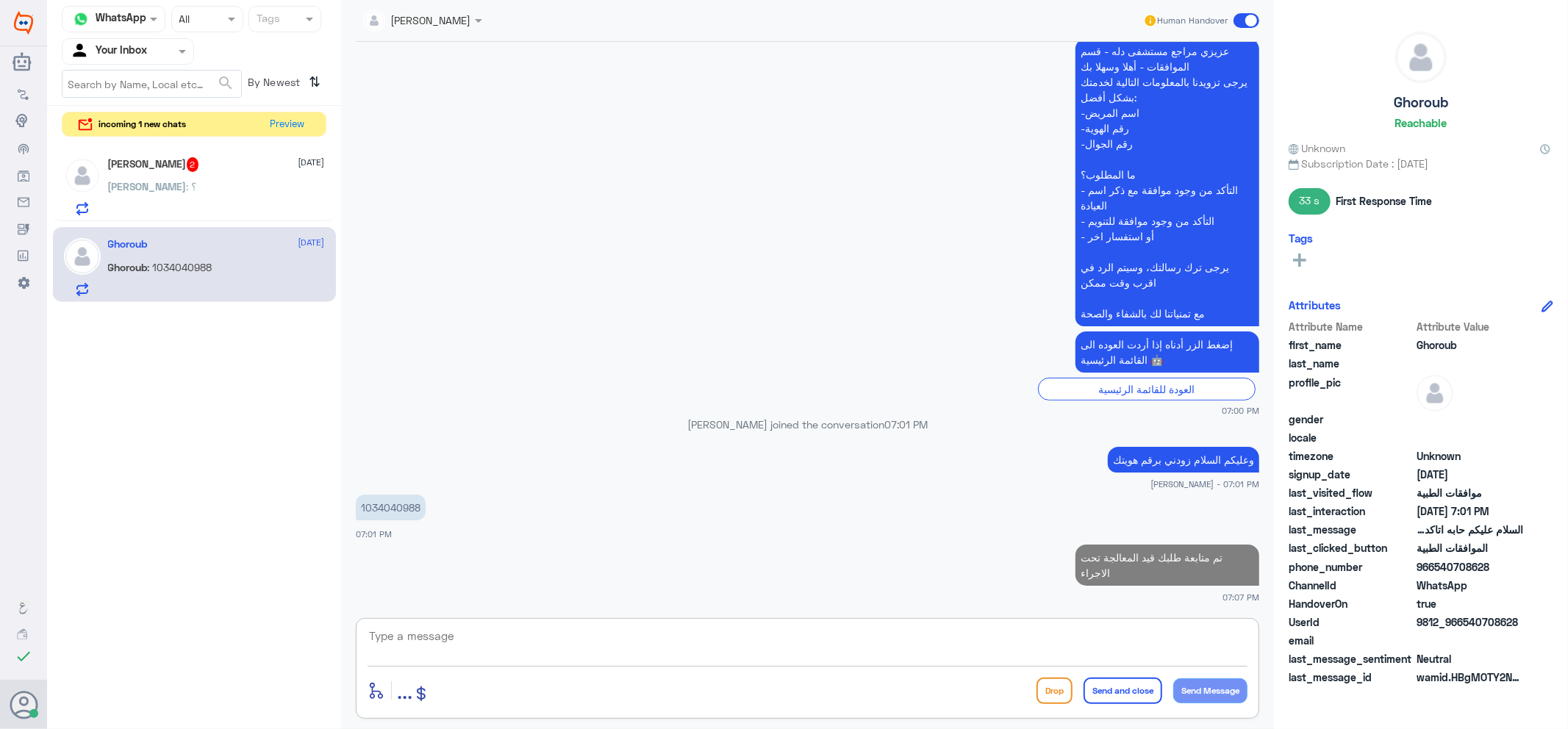
click at [179, 192] on div "Ahmed : ؟" at bounding box center [216, 199] width 217 height 33
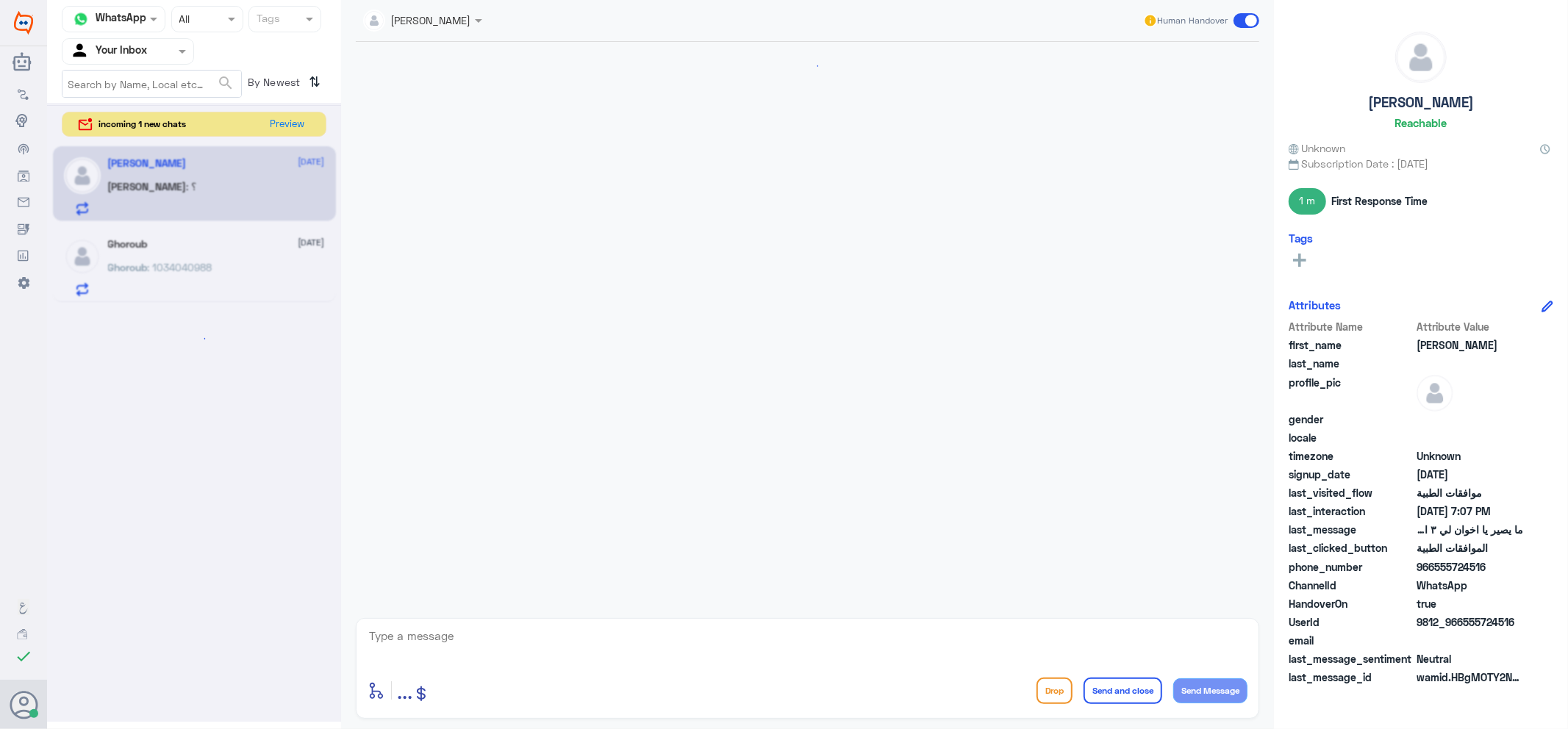
scroll to position [1180, 0]
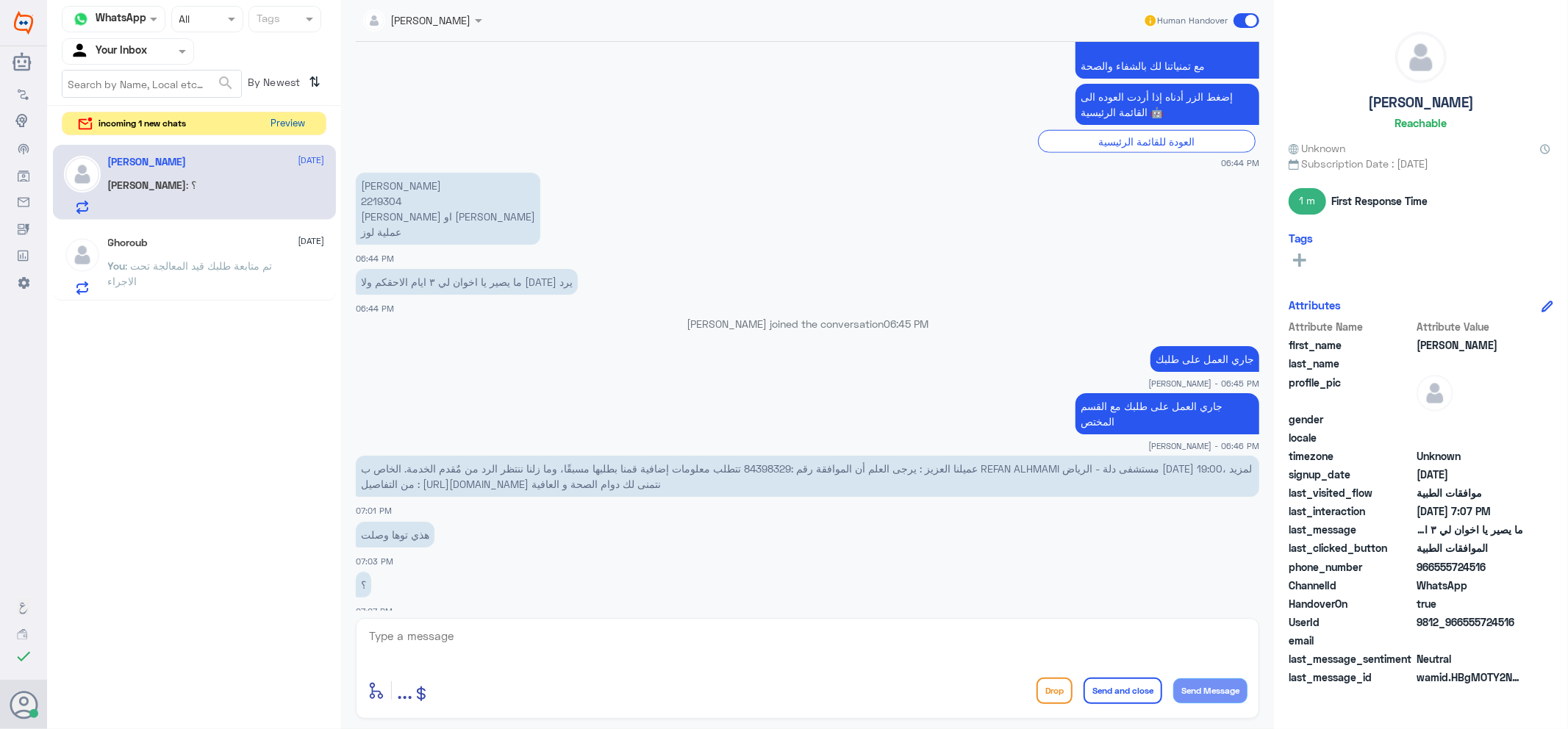
click at [296, 122] on button "Preview" at bounding box center [288, 123] width 46 height 23
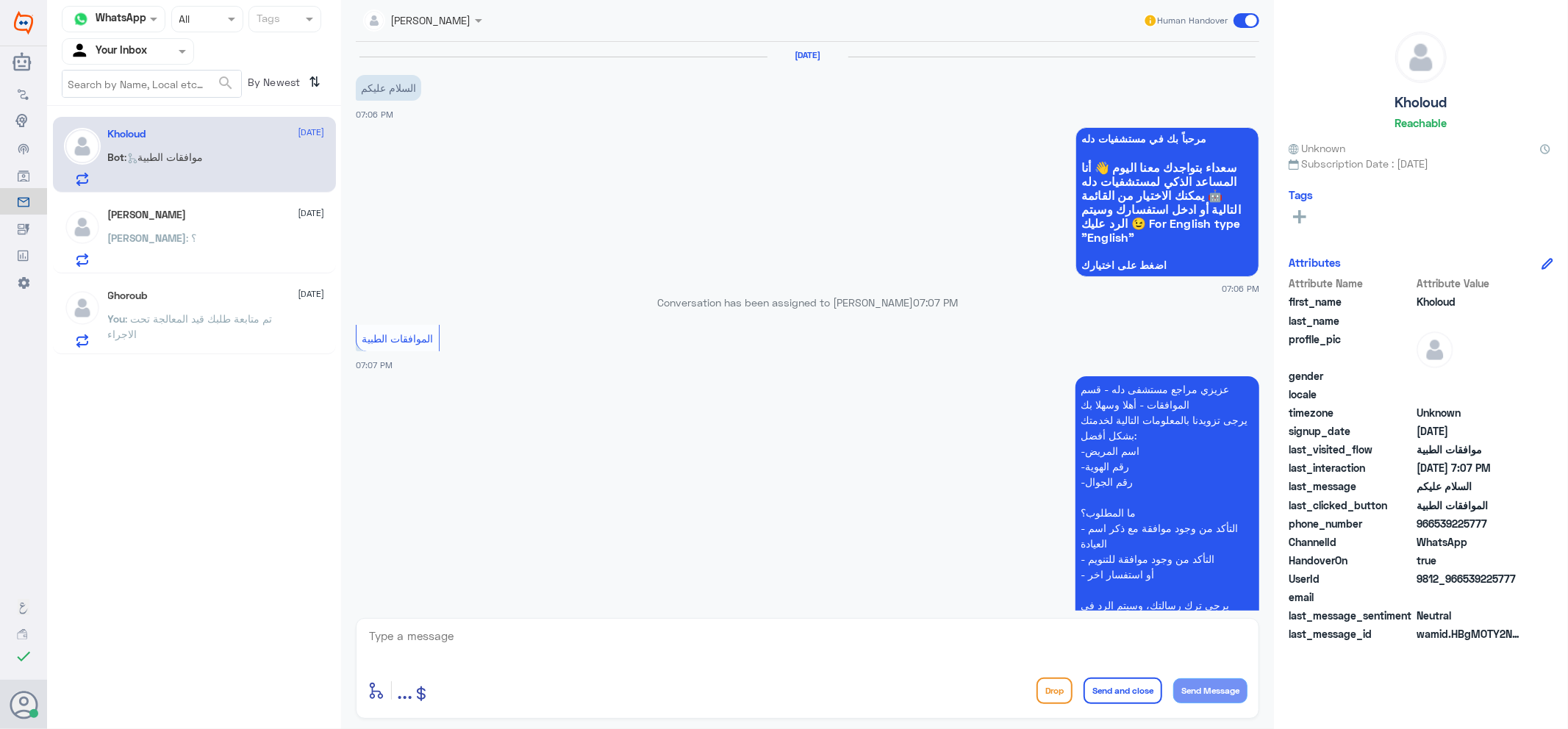
click at [151, 219] on div "Ahmed 20 September" at bounding box center [216, 215] width 217 height 13
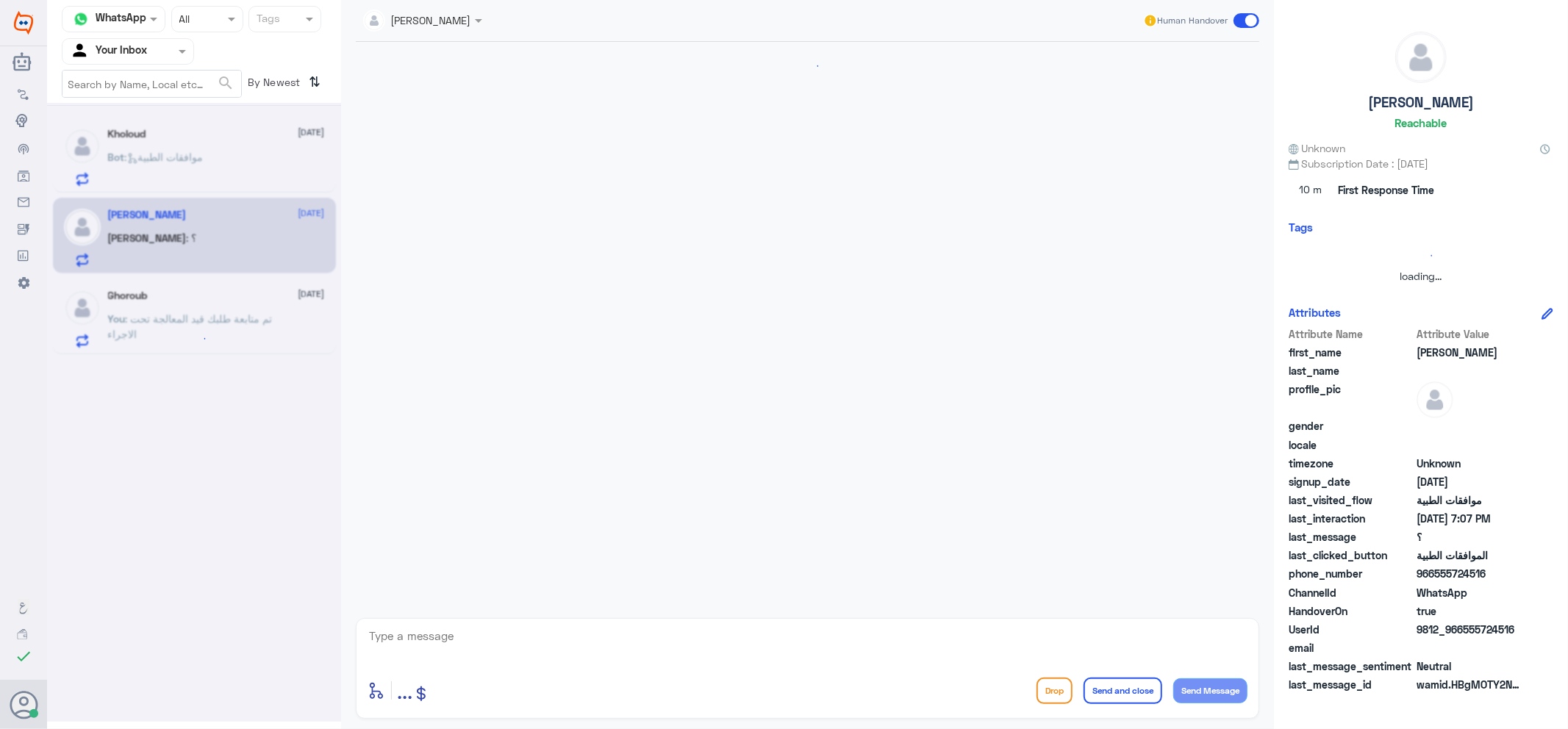
click at [599, 630] on textarea at bounding box center [807, 643] width 879 height 36
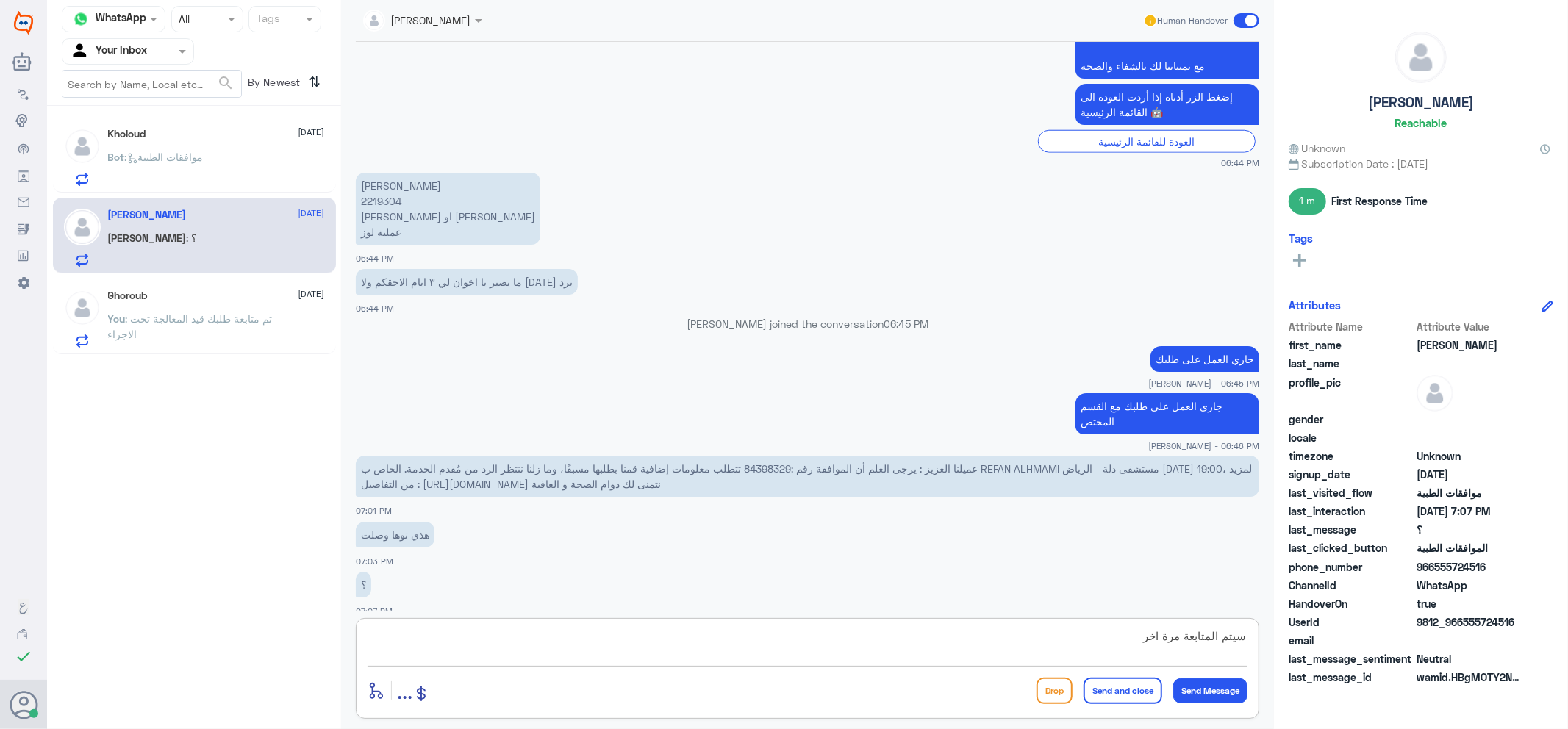
type textarea "سيتم المتابعة مرة اخرى"
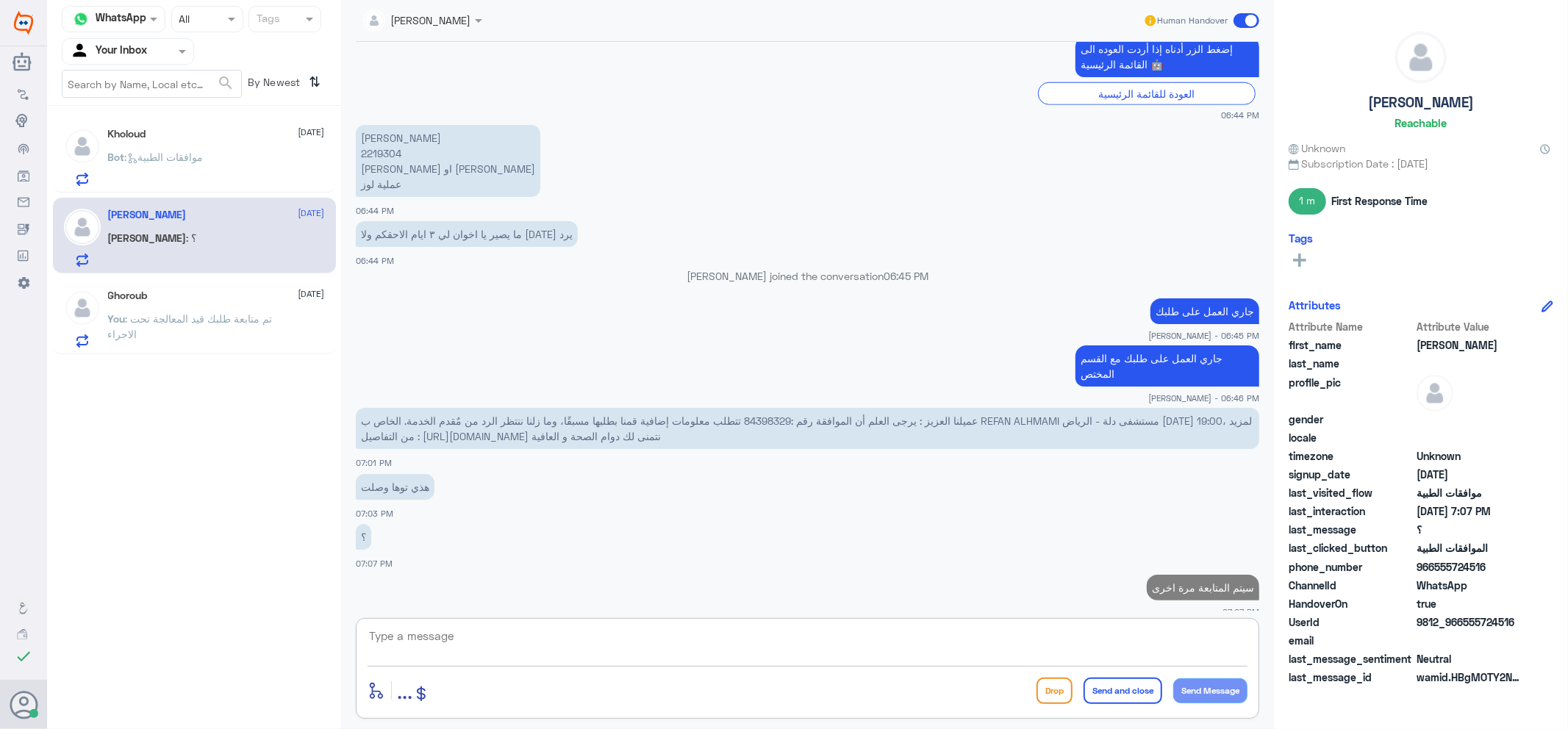
click at [233, 172] on div "Bot : موافقات الطبية" at bounding box center [216, 170] width 217 height 33
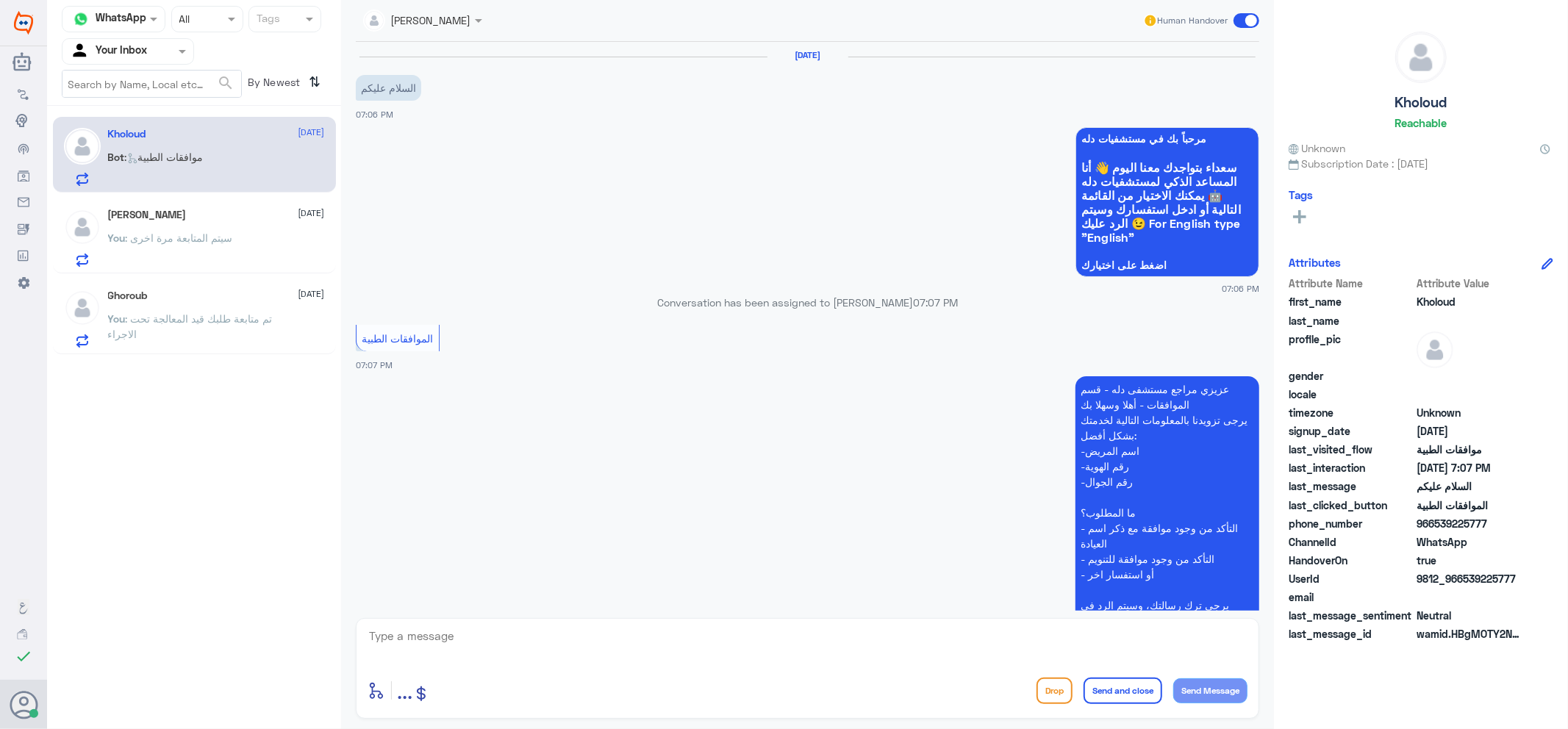
click at [645, 664] on div at bounding box center [807, 646] width 879 height 40
click at [706, 671] on div "enter flow name ... Drop Send and close Send Message" at bounding box center [807, 669] width 903 height 100
click at [764, 634] on textarea at bounding box center [807, 643] width 879 height 36
type textarea "وعليكم السلام"
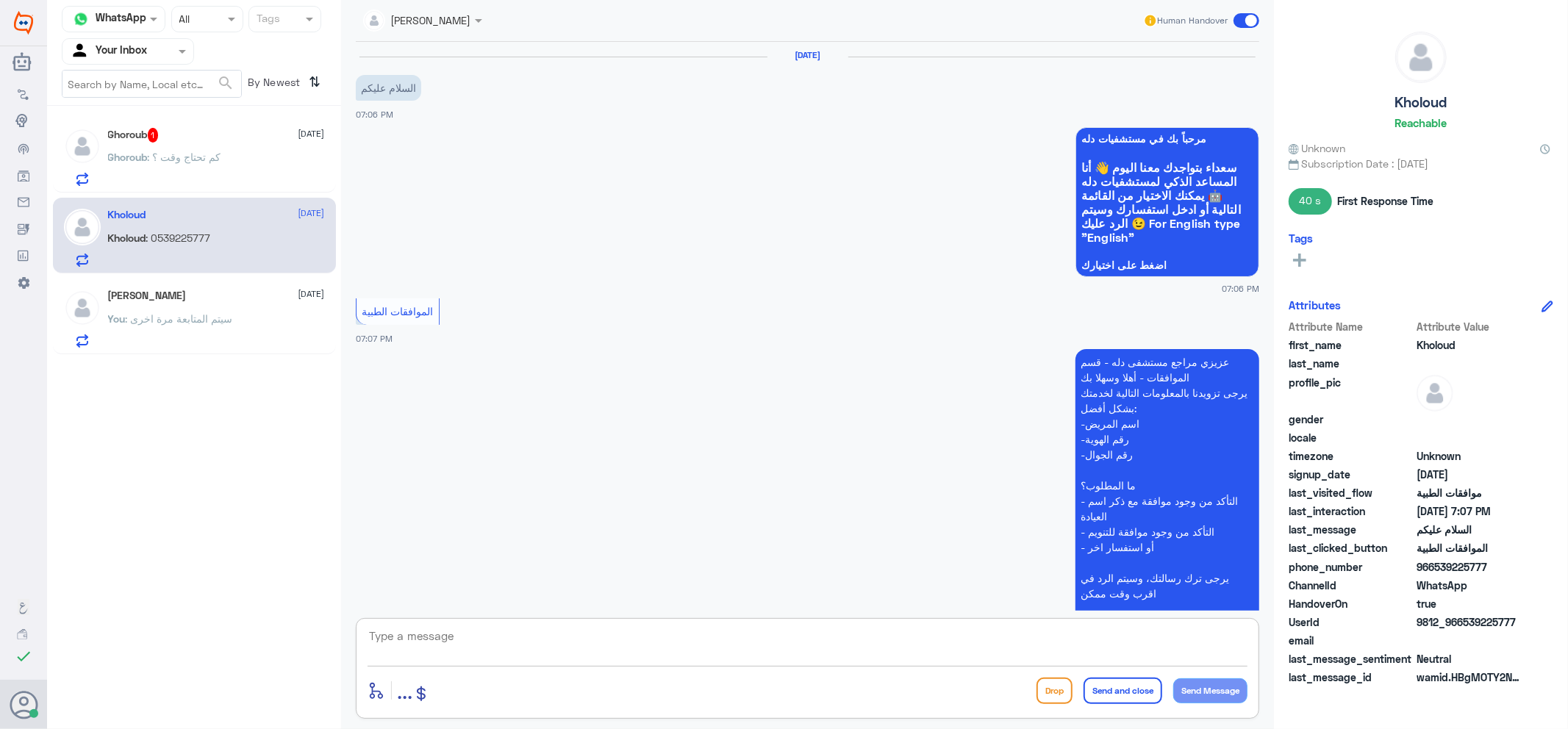
scroll to position [349, 0]
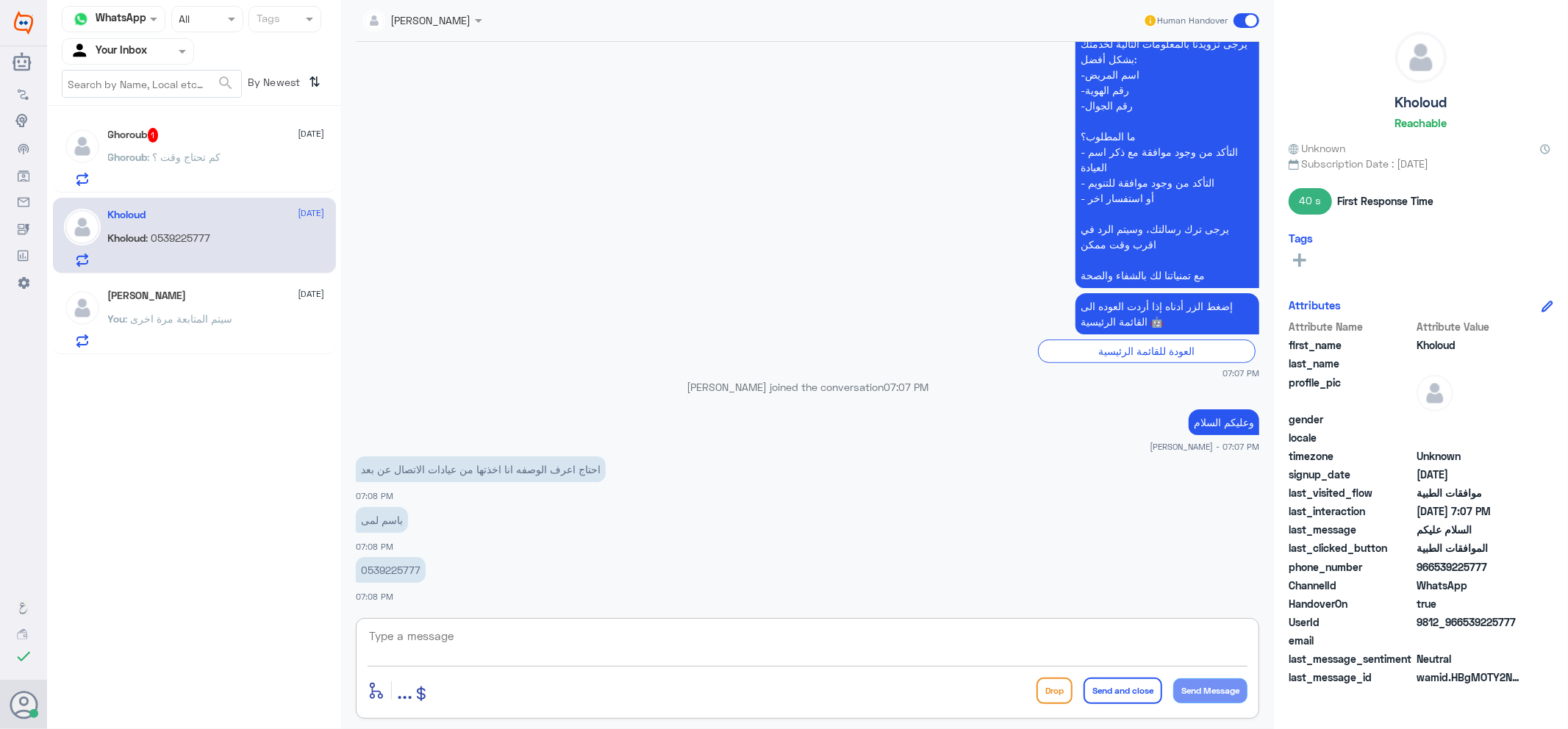
click at [452, 26] on div at bounding box center [422, 19] width 134 height 17
drag, startPoint x: 452, startPoint y: 60, endPoint x: 443, endPoint y: 62, distance: 9.2
click at [452, 62] on div "Unassigned" at bounding box center [432, 55] width 140 height 26
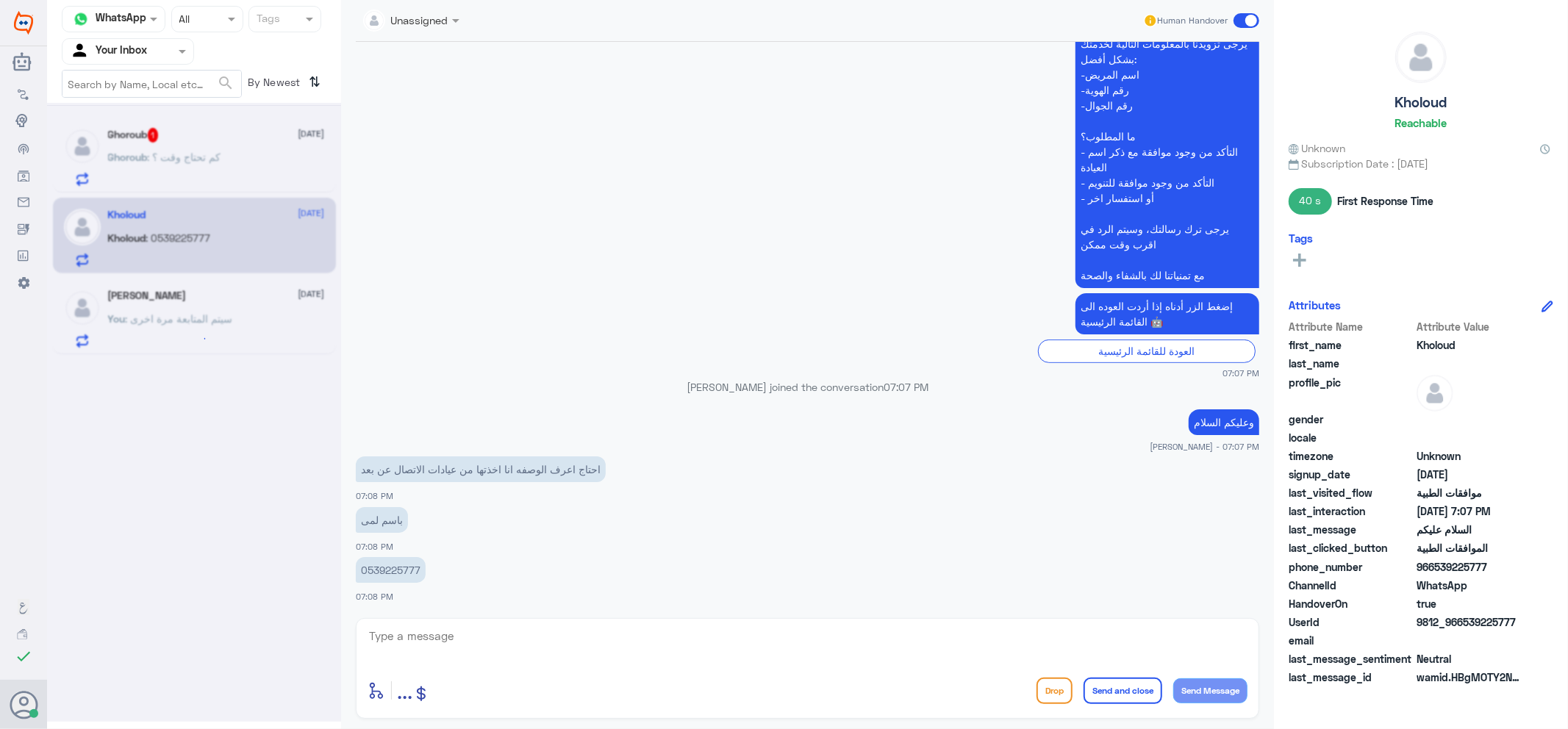
scroll to position [0, 0]
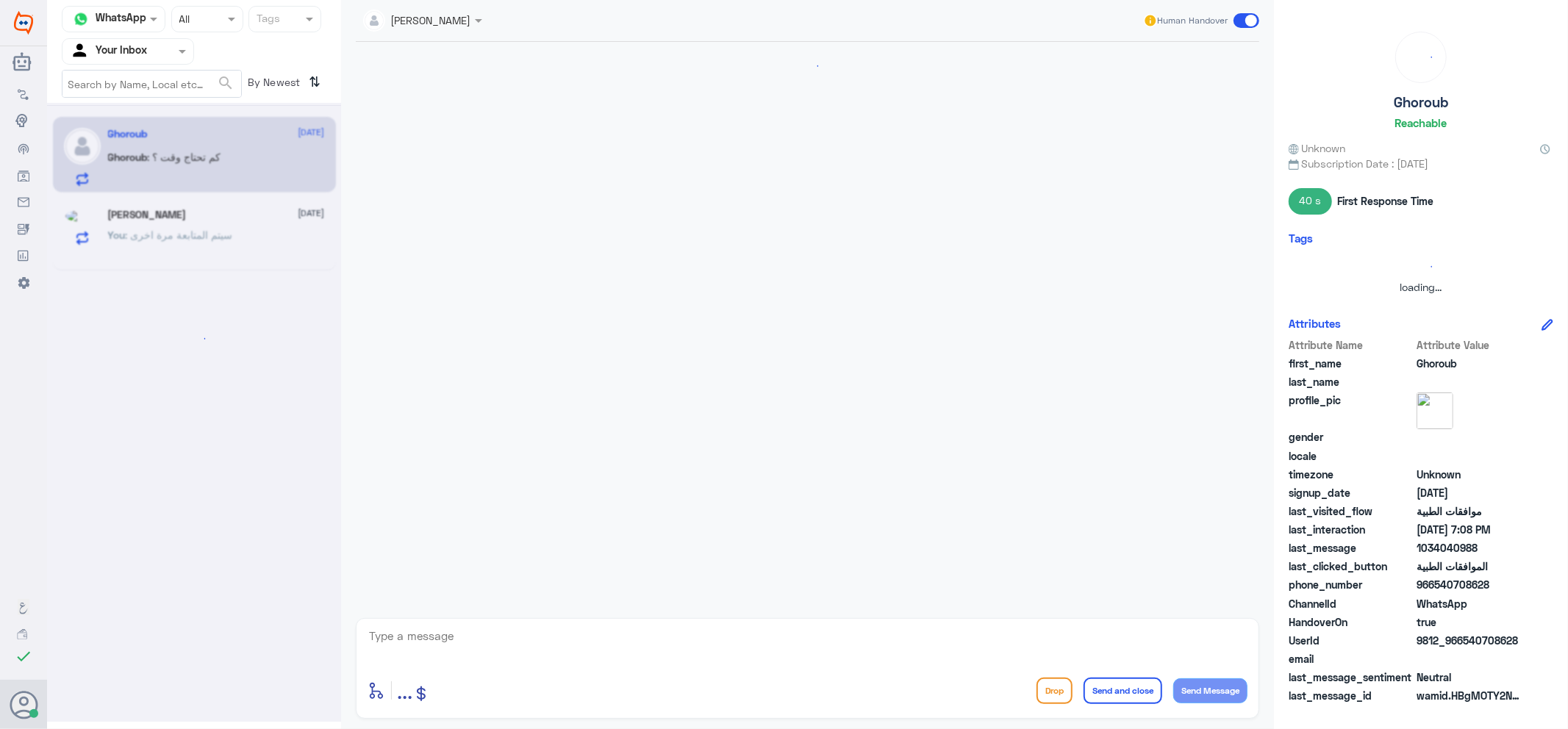
click at [202, 161] on div at bounding box center [194, 412] width 294 height 619
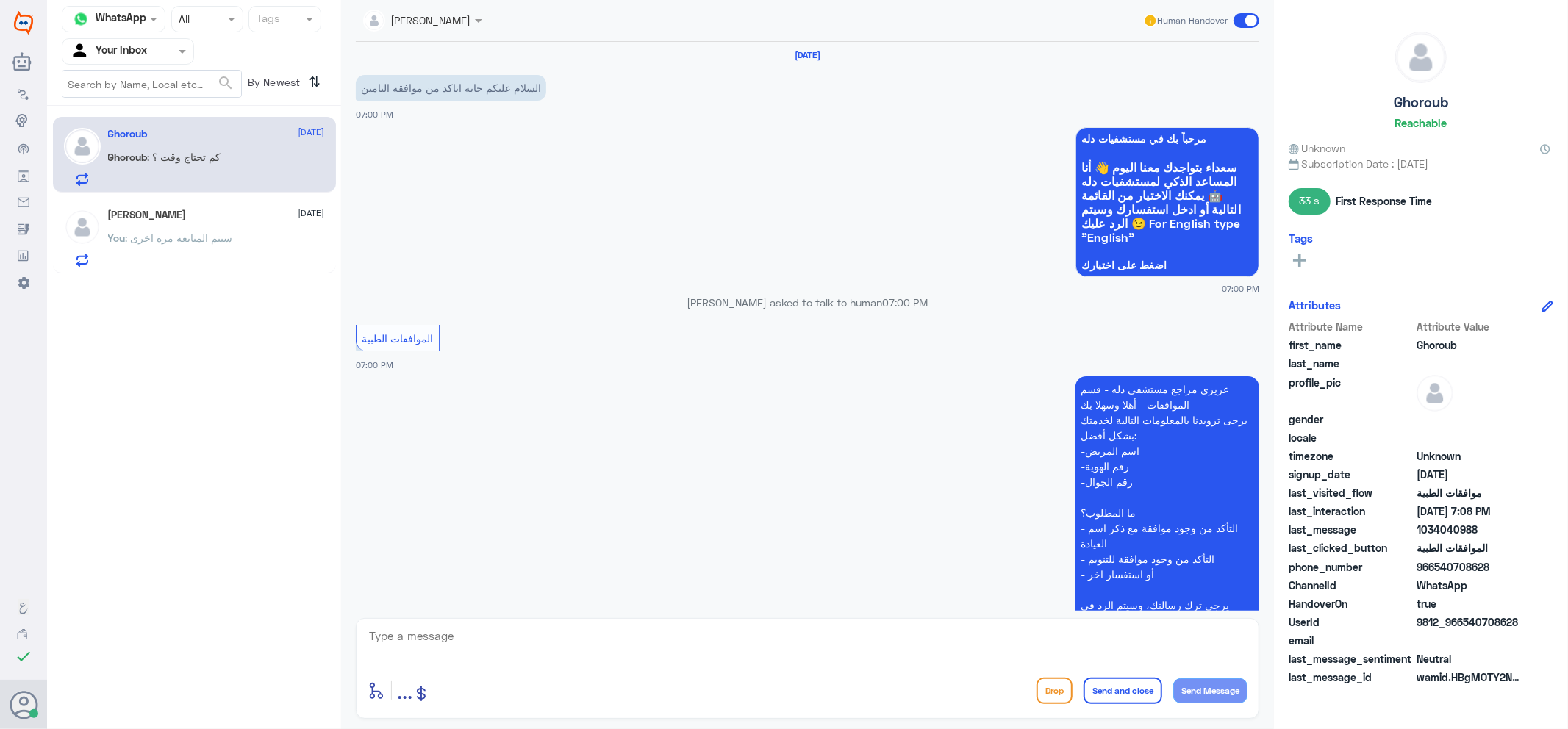
scroll to position [388, 0]
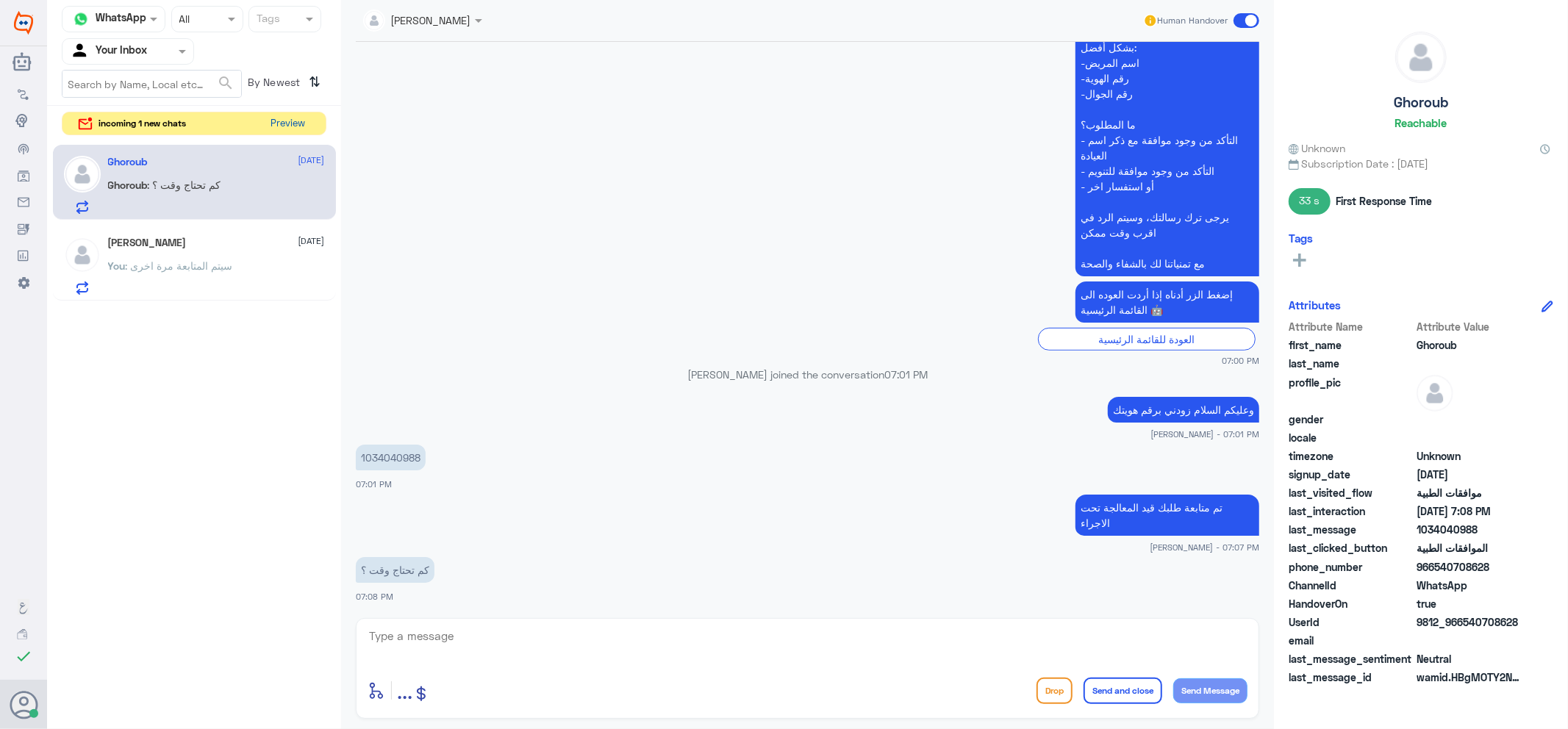
click at [287, 122] on button "Preview" at bounding box center [288, 123] width 46 height 23
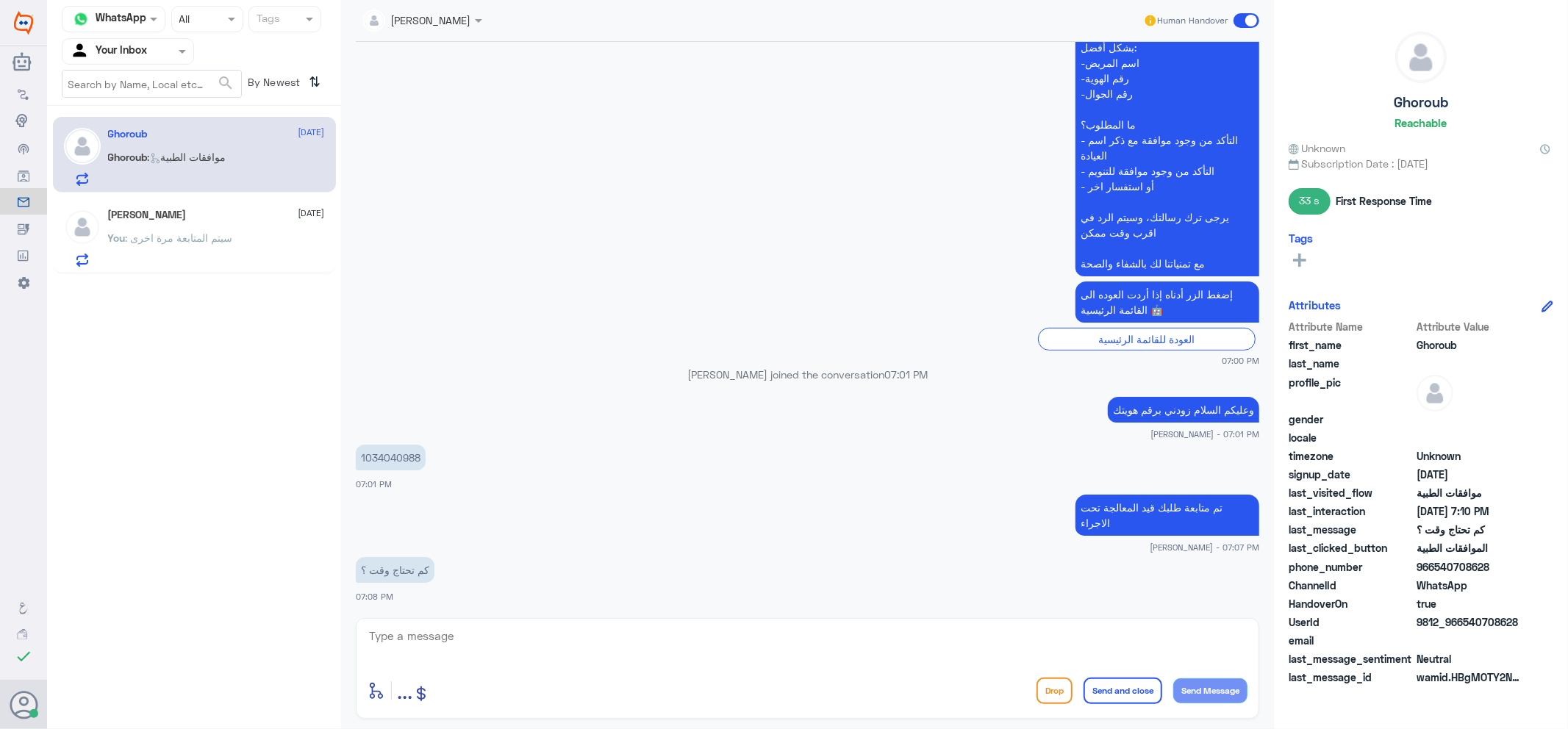
scroll to position [388, 0]
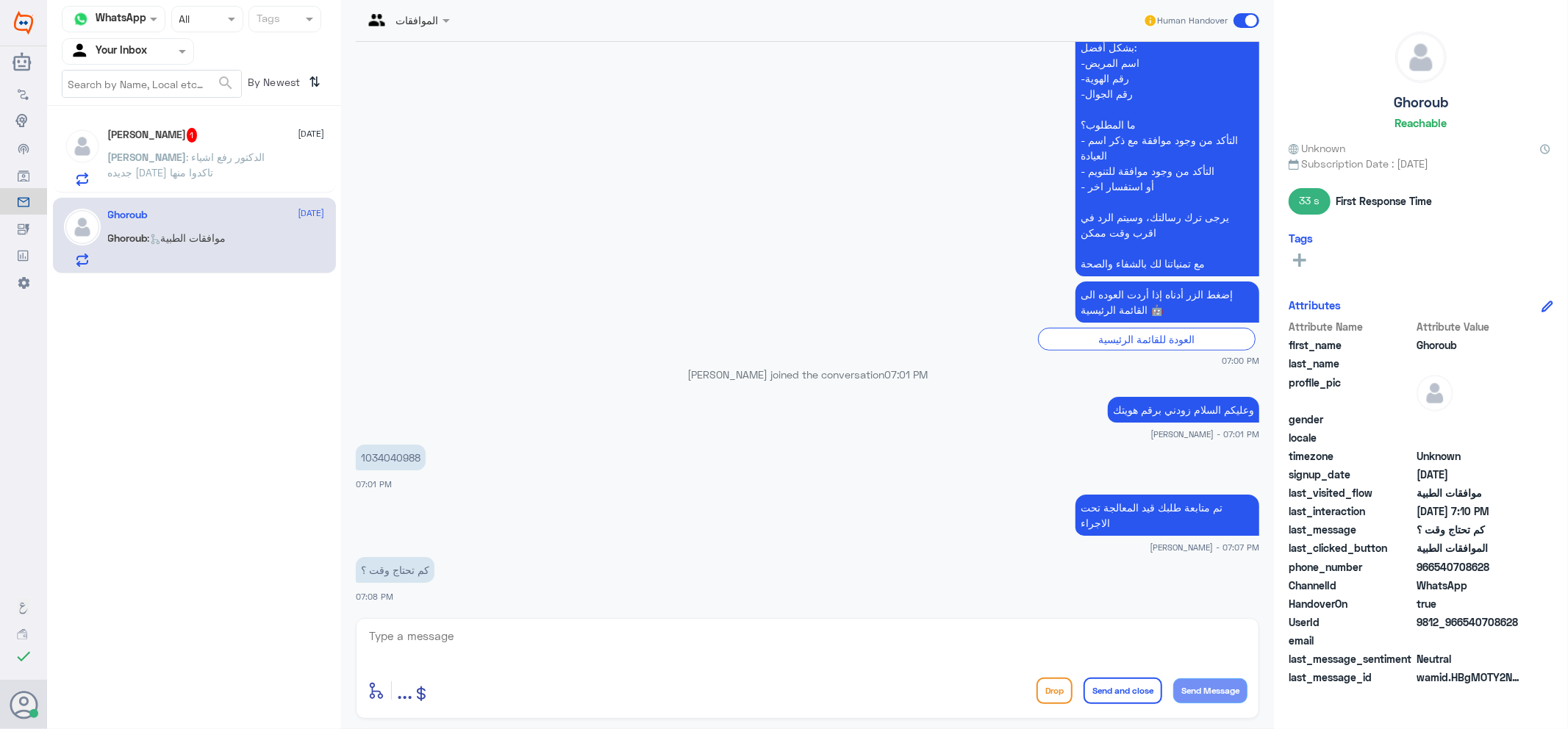
click at [206, 149] on div "Ahmed 1 20 September Ahmed : الدكتور رفع اشياء جديده اليوم تاكدوا منها" at bounding box center [216, 157] width 217 height 58
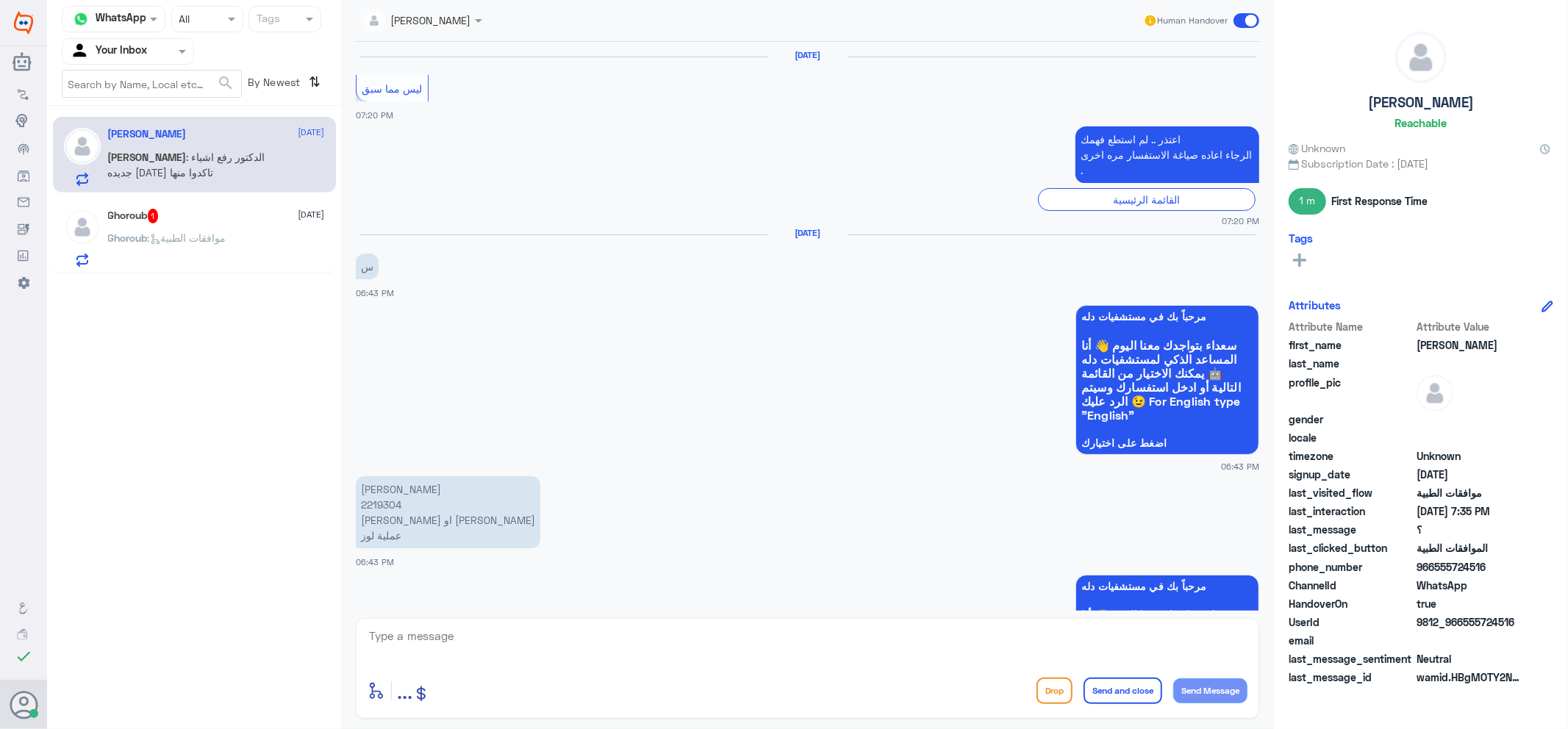
scroll to position [1130, 0]
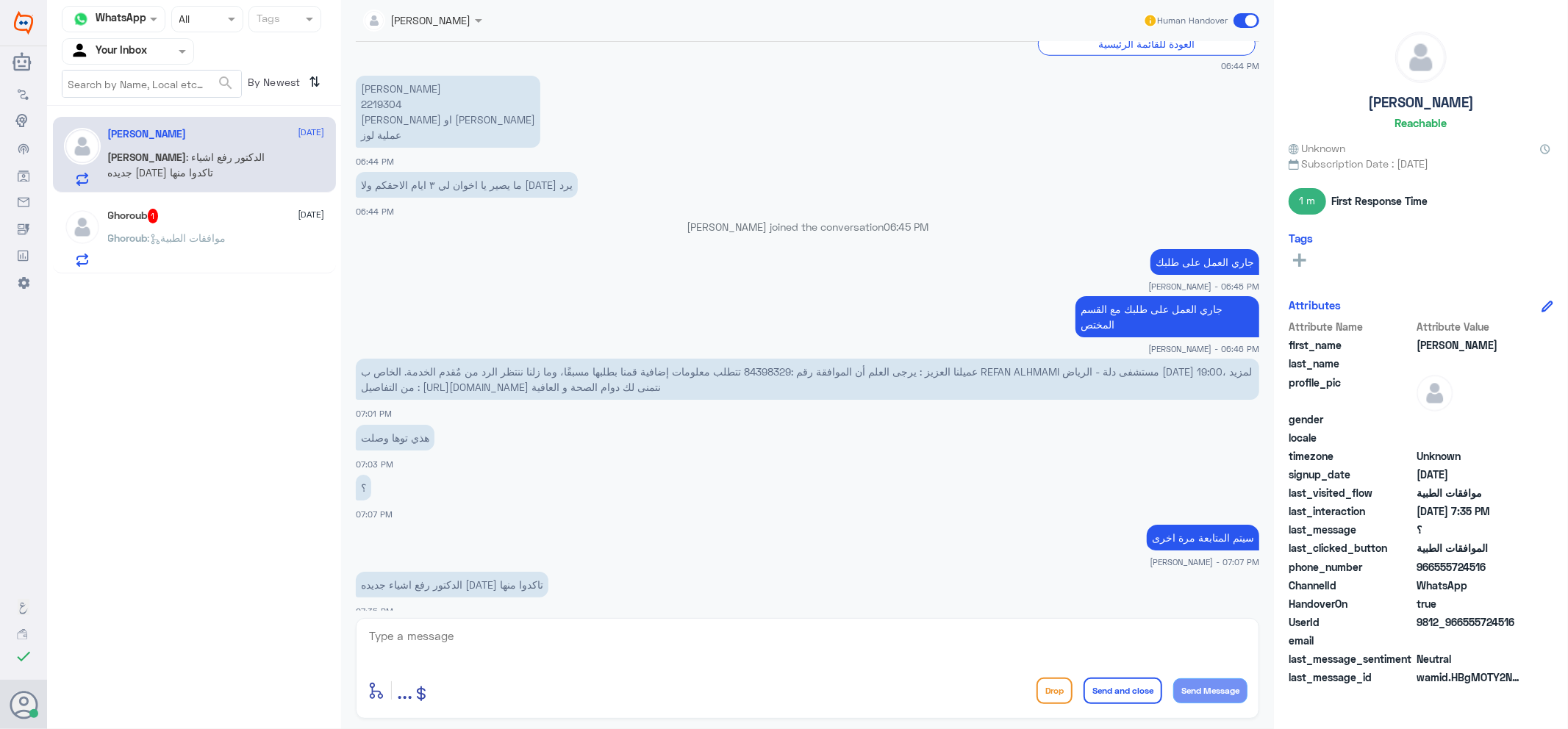
click at [222, 253] on p "Ghoroub : موافقات الطبية" at bounding box center [167, 248] width 119 height 36
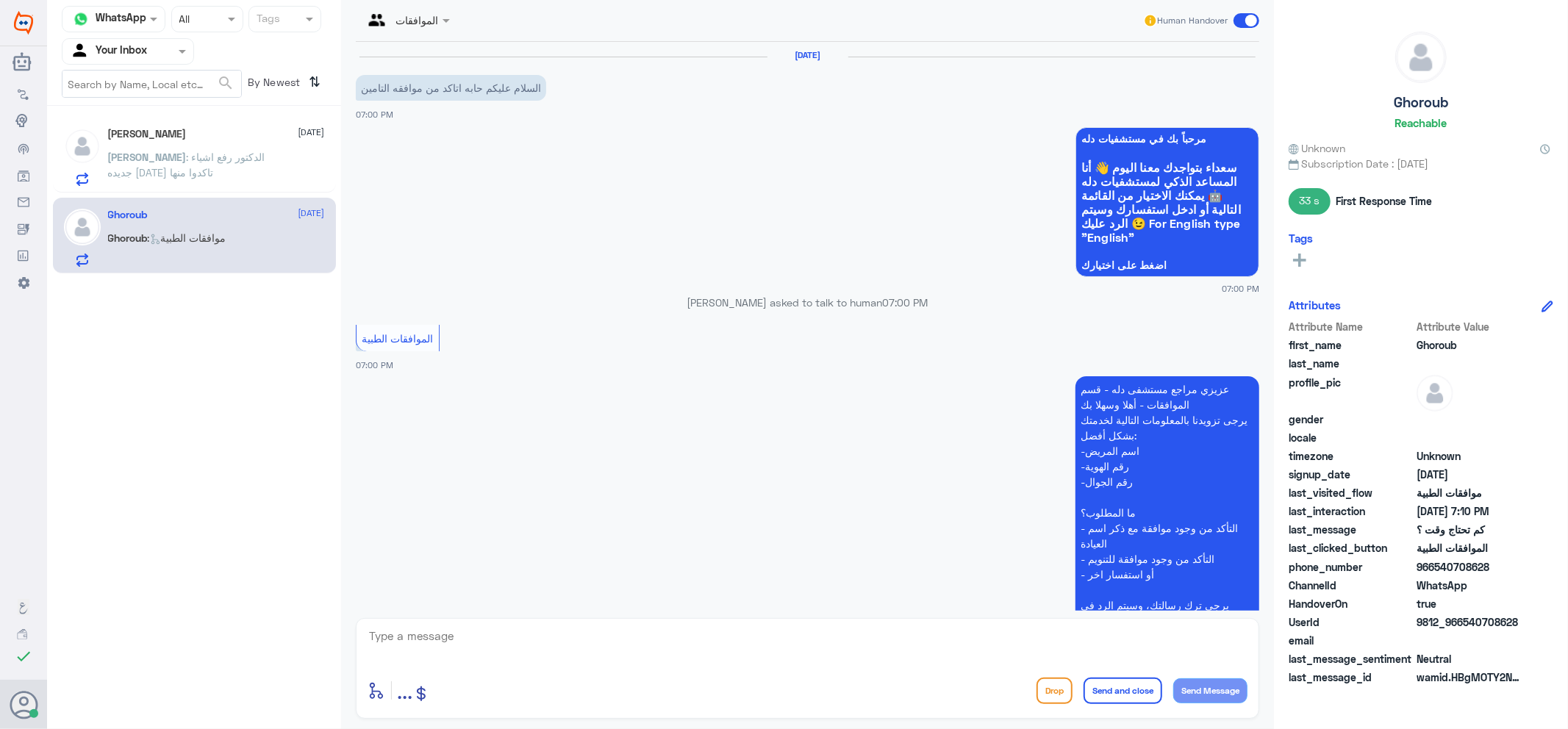
scroll to position [388, 0]
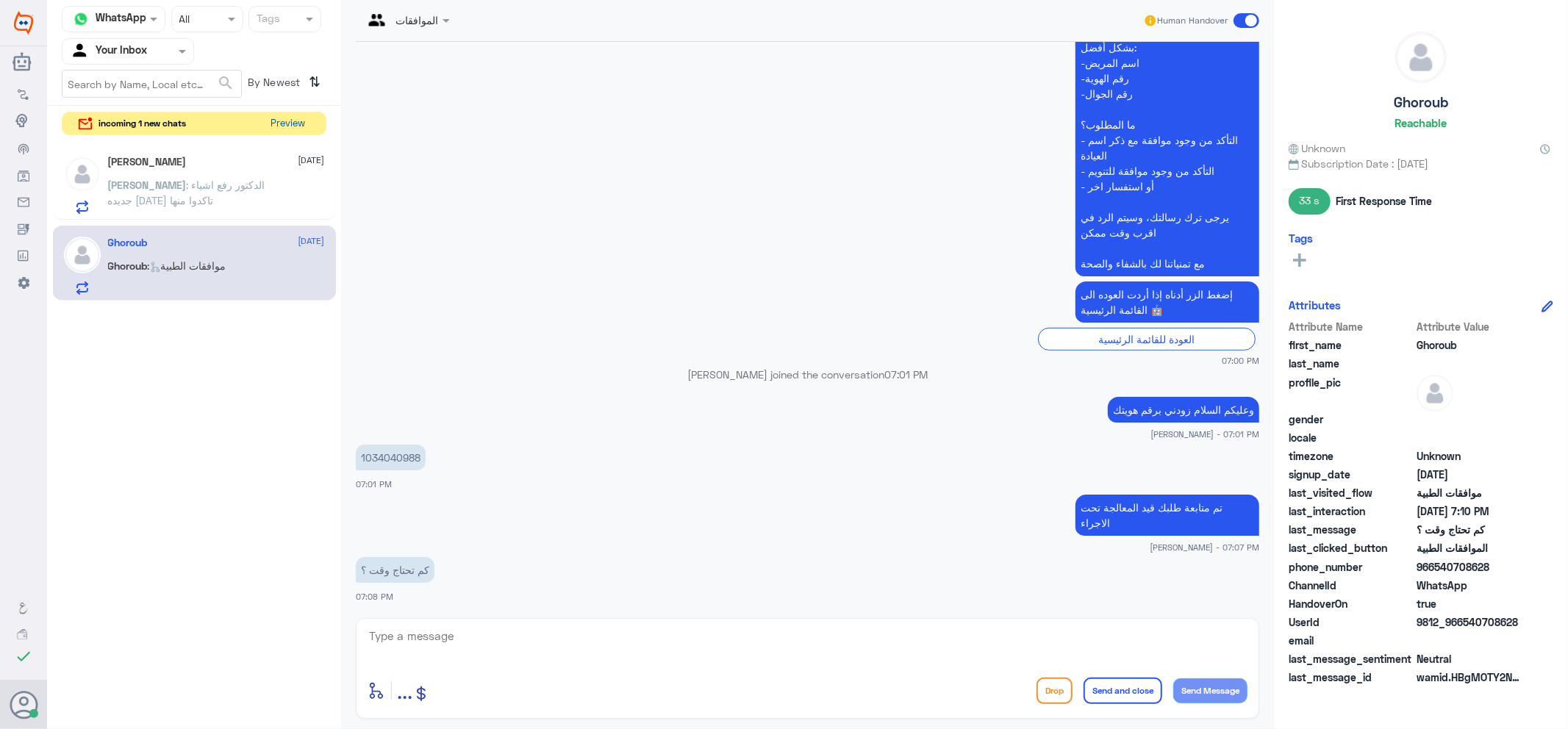
click at [296, 120] on button "Preview" at bounding box center [288, 123] width 46 height 23
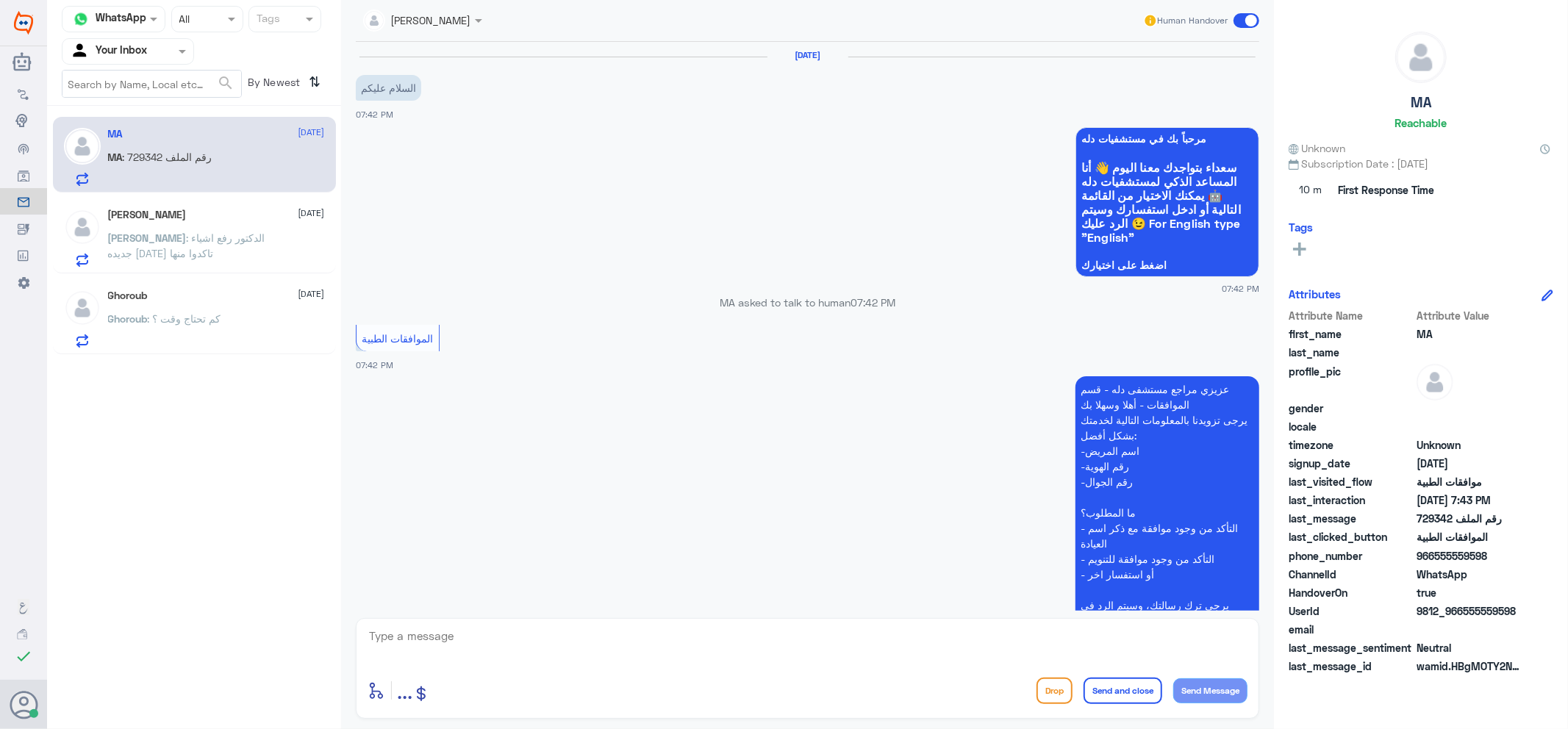
scroll to position [334, 0]
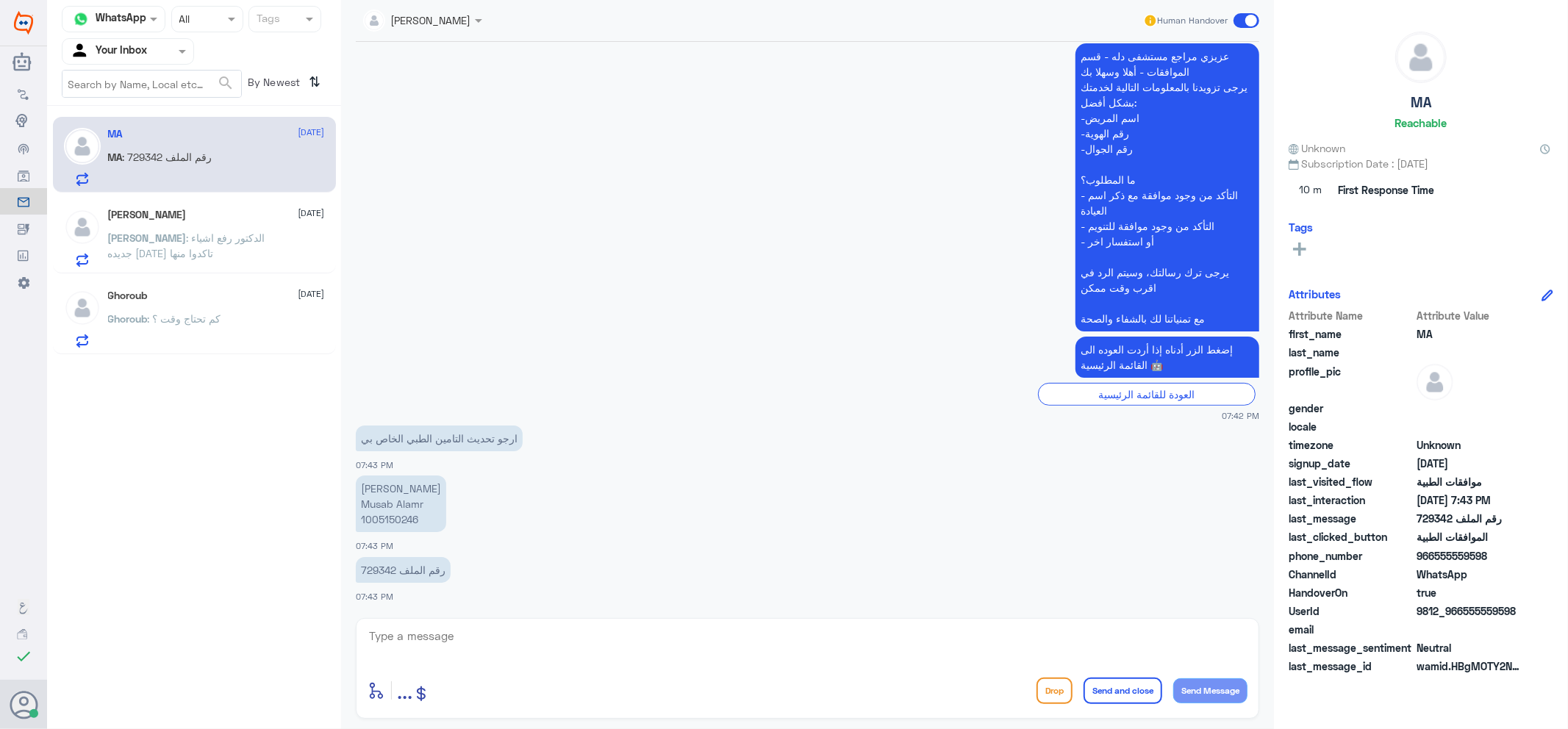
click at [390, 516] on p "‏مصعب صالح العمرو ‏Musab Alamr ‏1005150246" at bounding box center [400, 504] width 90 height 57
click at [378, 570] on p "‏رقم الملف 729342" at bounding box center [403, 570] width 95 height 26
copy p "729342"
click at [435, 22] on div at bounding box center [422, 19] width 134 height 17
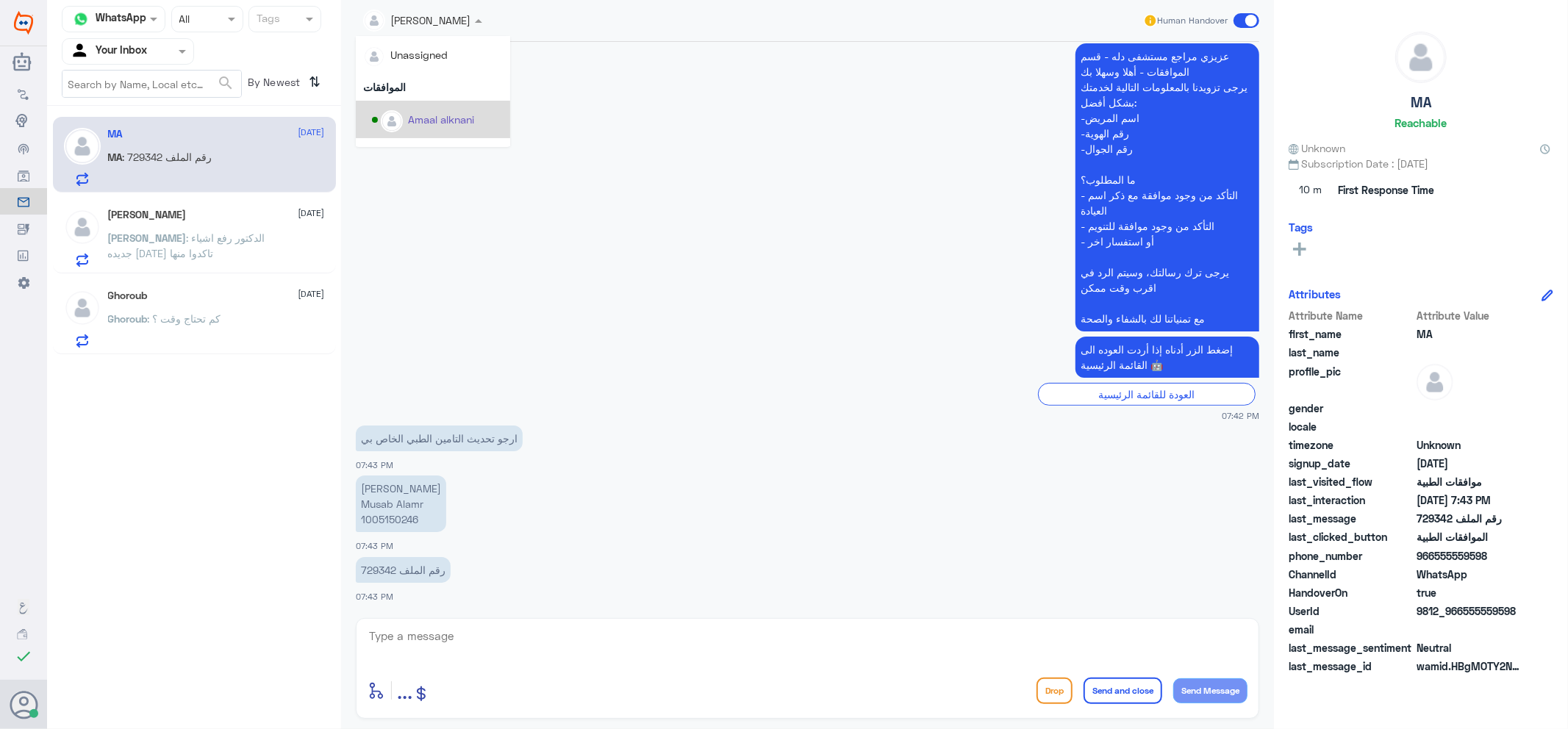
click at [452, 114] on div "Amaal alknani" at bounding box center [441, 119] width 67 height 16
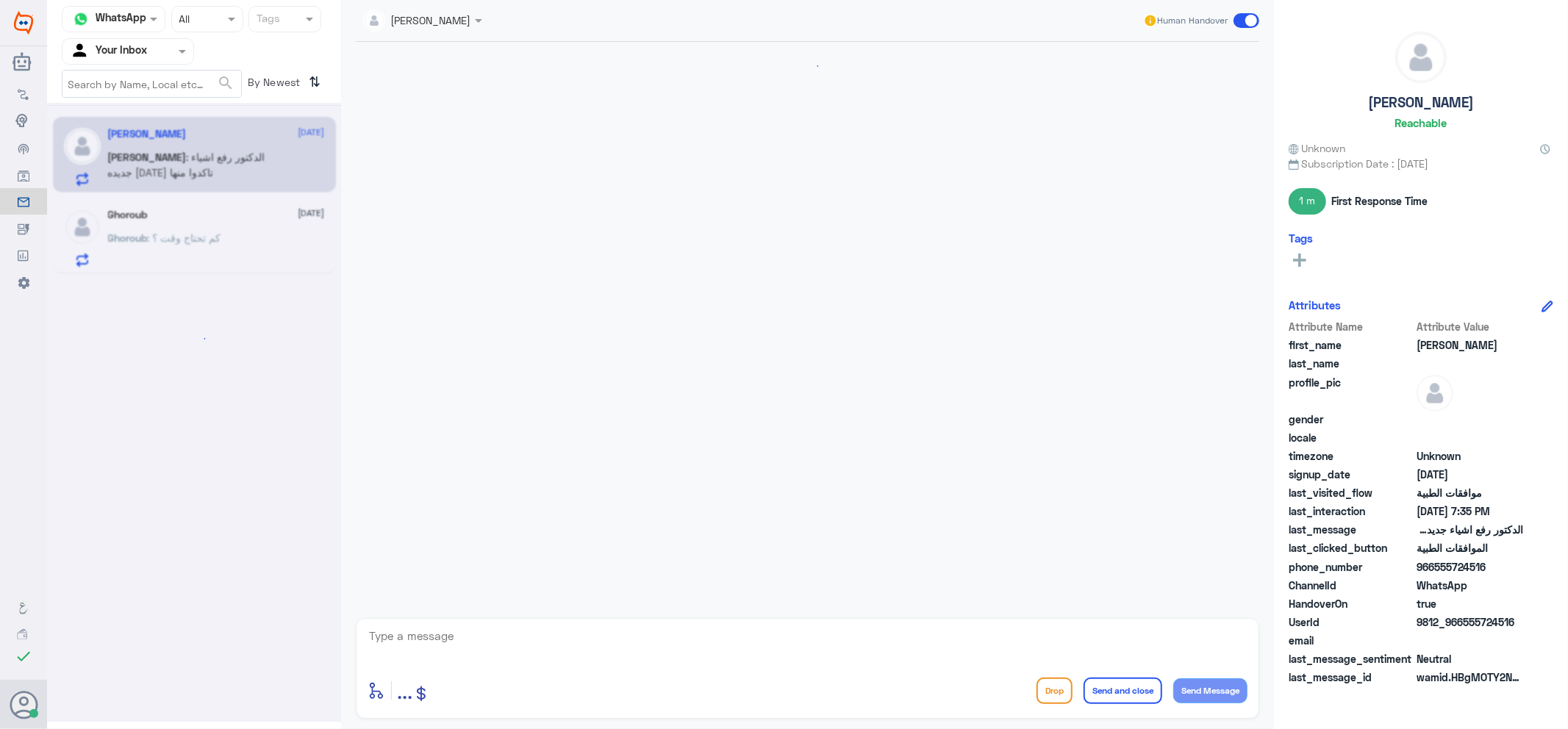
scroll to position [1130, 0]
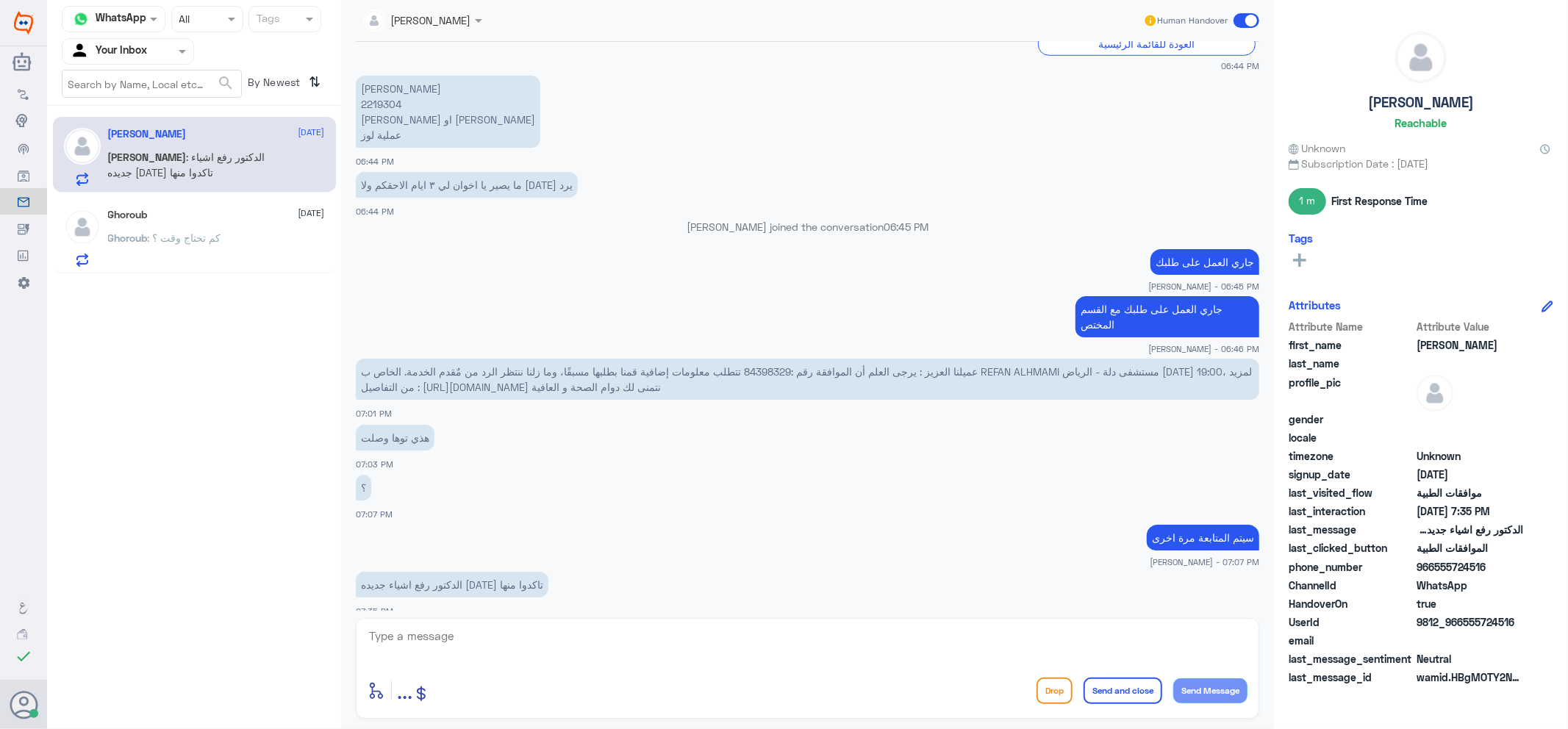
click at [225, 269] on div "Ghoroub 20 September Ghoroub : كم تحتاج وقت ؟" at bounding box center [194, 235] width 283 height 76
click at [209, 248] on p "Ghoroub : كم تحتاج وقت ؟" at bounding box center [164, 248] width 113 height 36
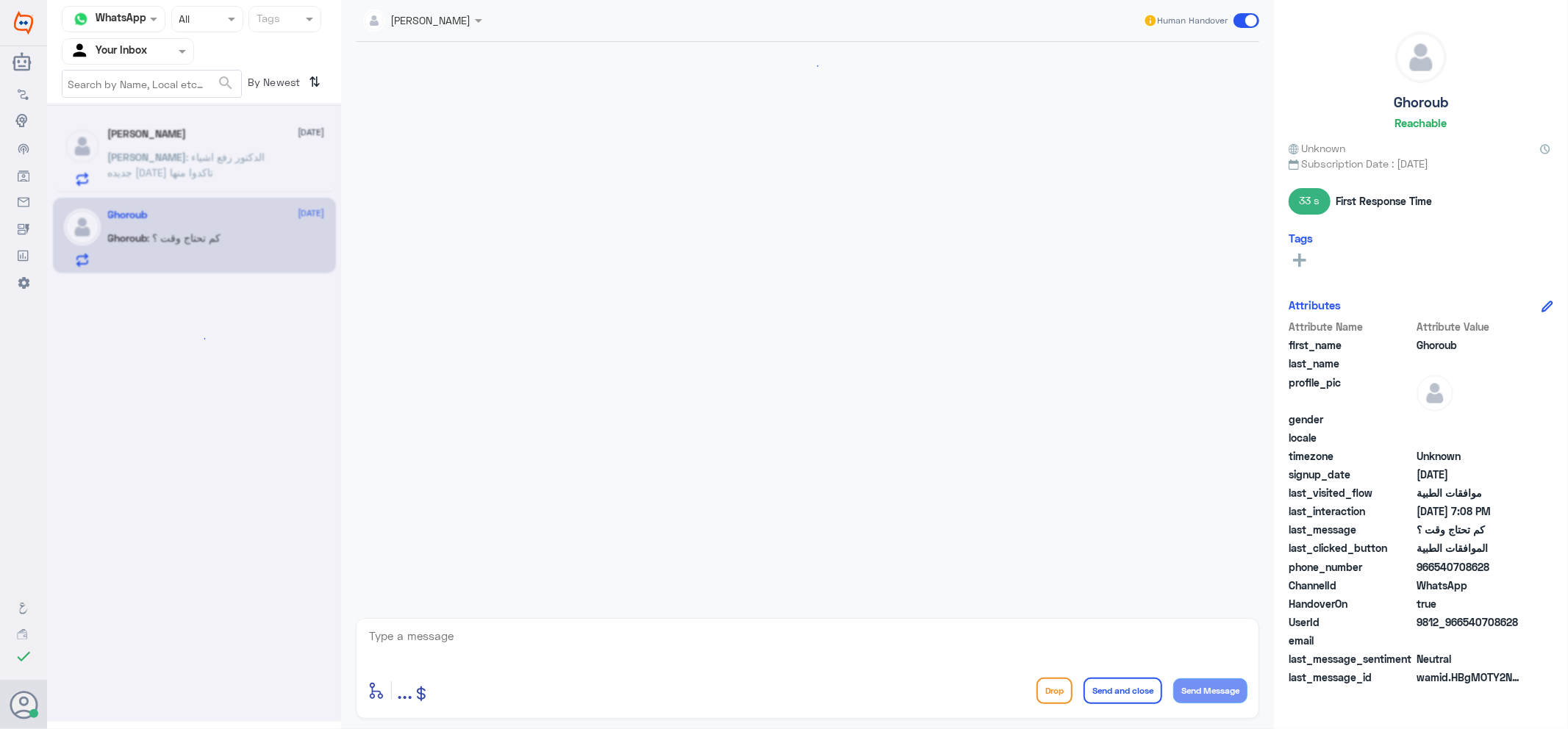
scroll to position [388, 0]
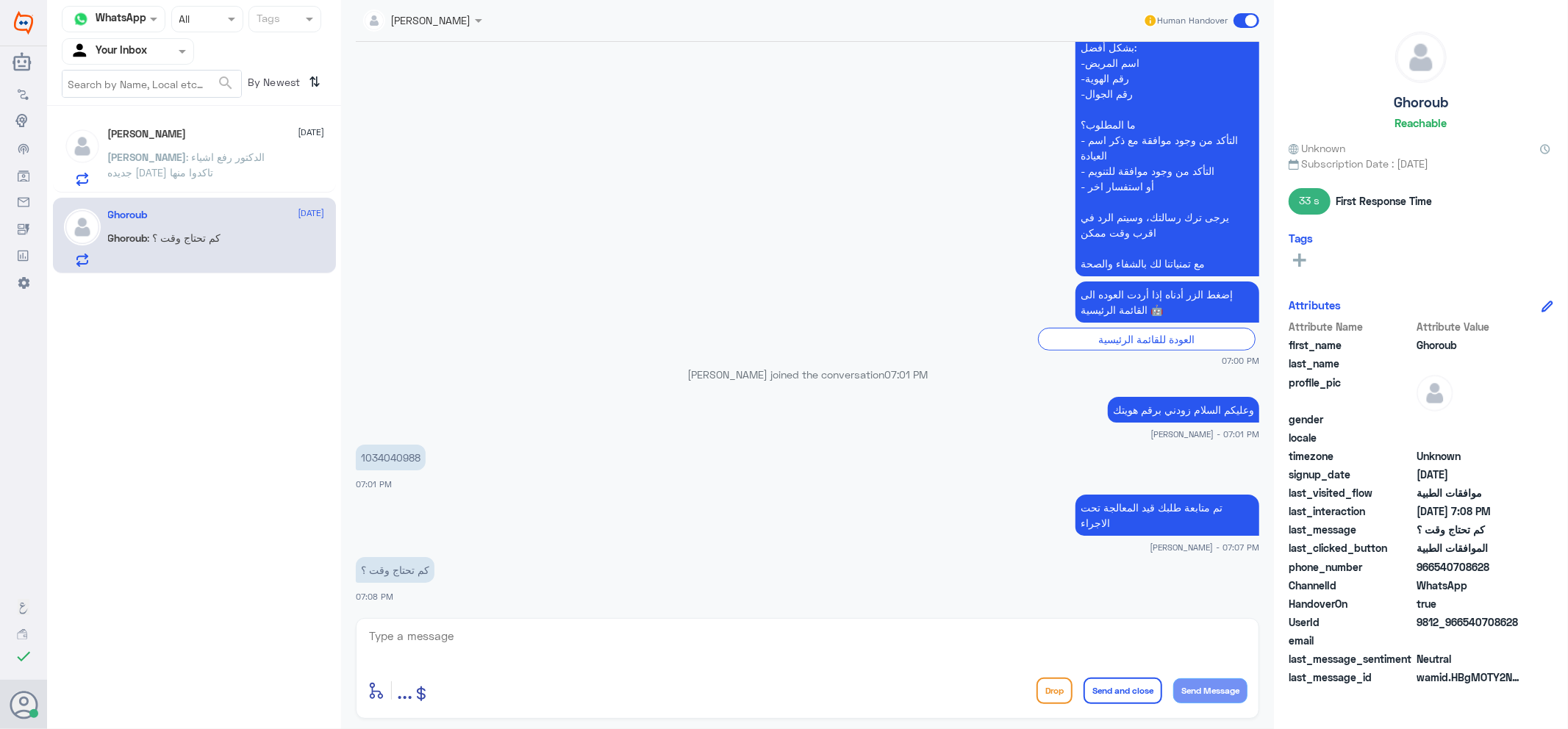
click at [1247, 15] on span at bounding box center [1246, 21] width 26 height 15
click at [0, 0] on input "checkbox" at bounding box center [0, 0] width 0 height 0
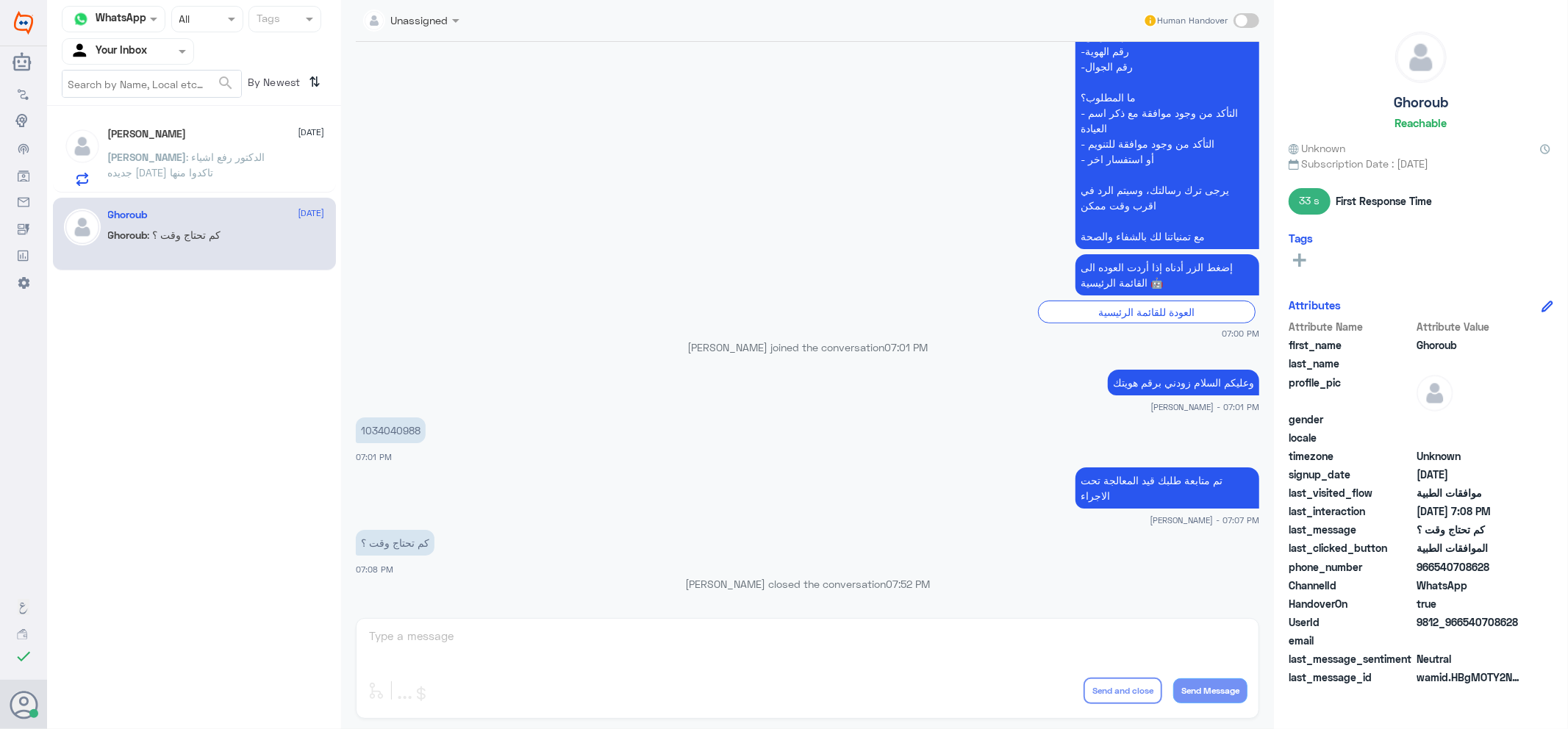
click at [298, 177] on div "Ahmed : الدكتور رفع اشياء جديده اليوم تاكدوا منها" at bounding box center [216, 170] width 217 height 33
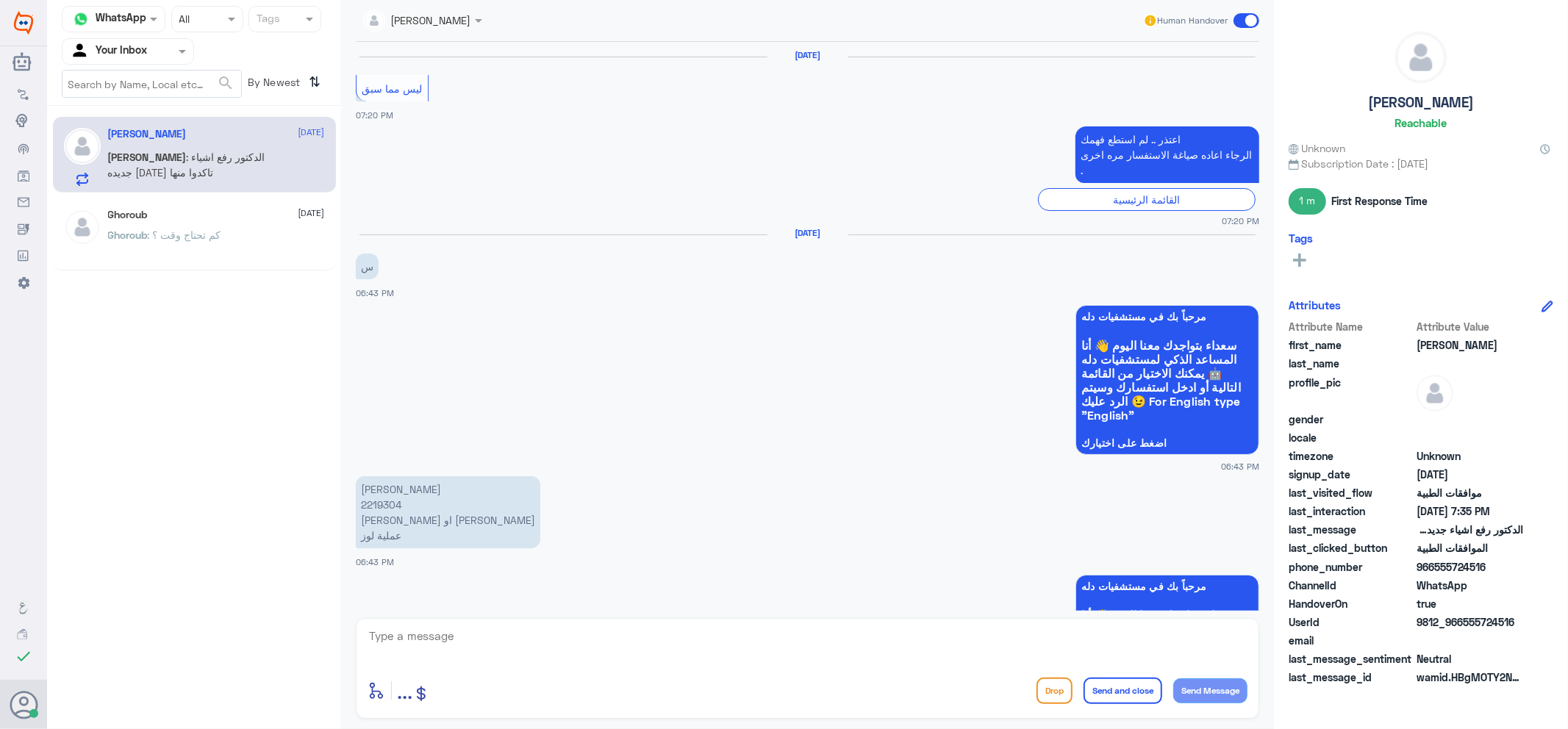
scroll to position [1130, 0]
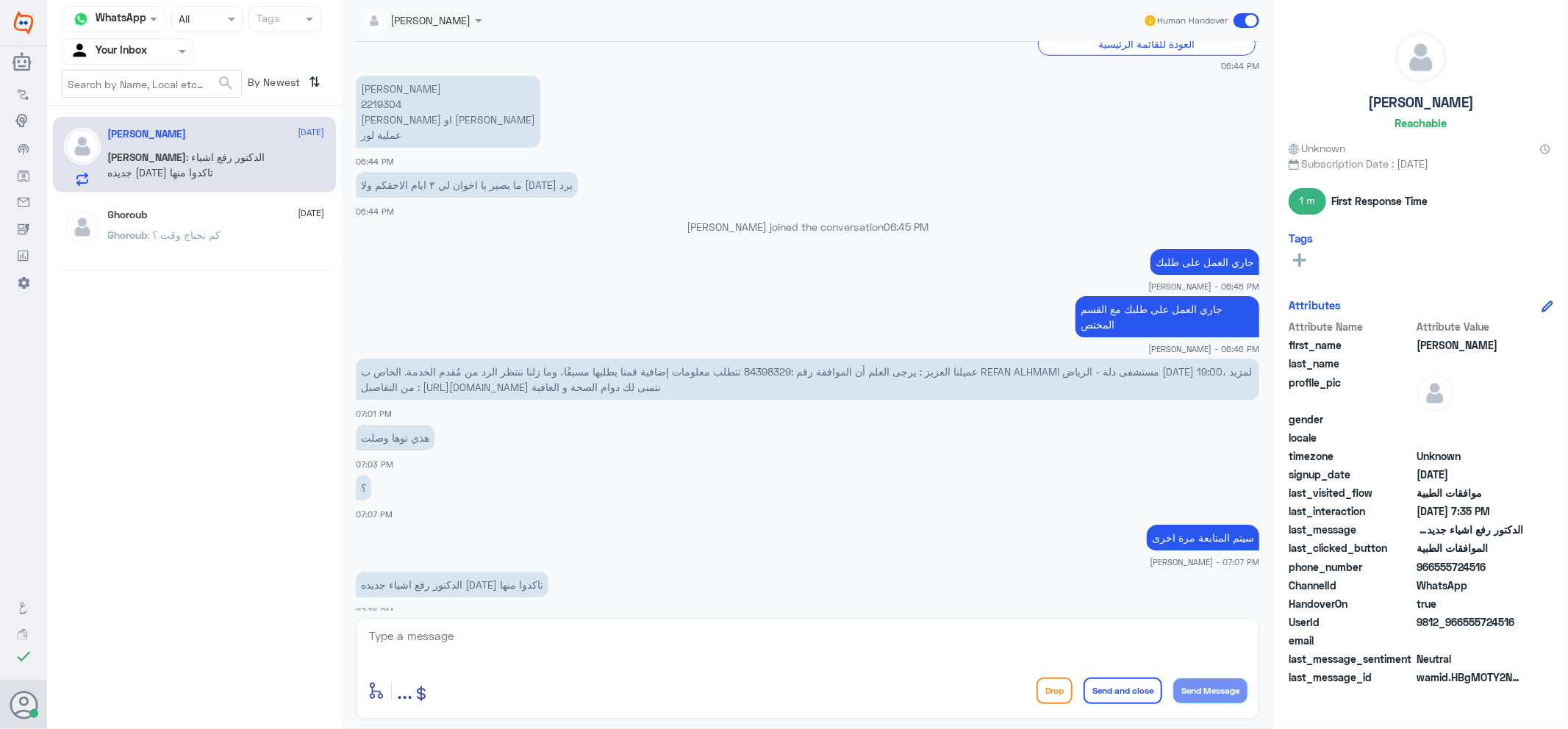
click at [1251, 18] on span at bounding box center [1246, 21] width 26 height 15
click at [0, 0] on input "checkbox" at bounding box center [0, 0] width 0 height 0
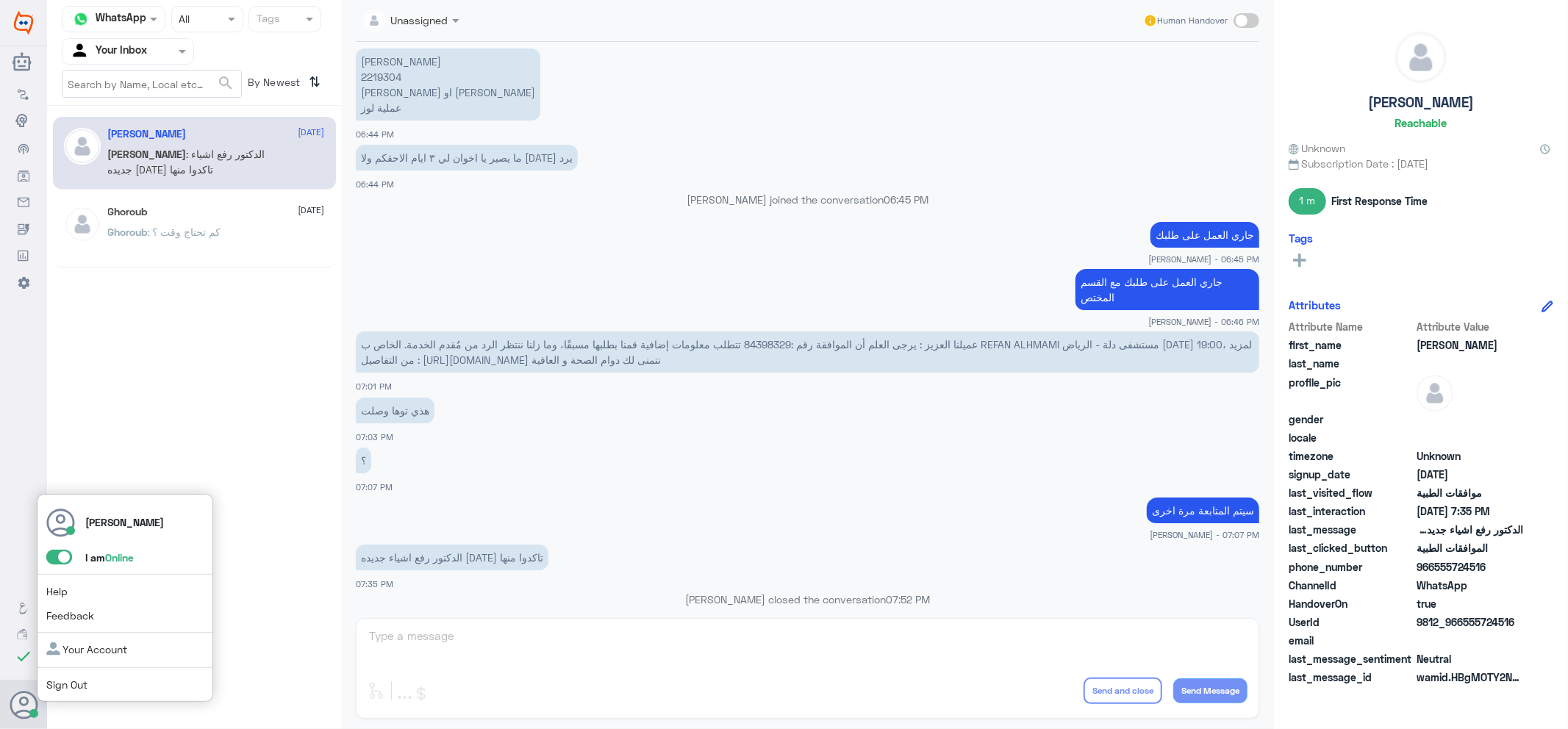
click at [64, 552] on span at bounding box center [59, 557] width 26 height 15
click at [0, 0] on input "checkbox" at bounding box center [0, 0] width 0 height 0
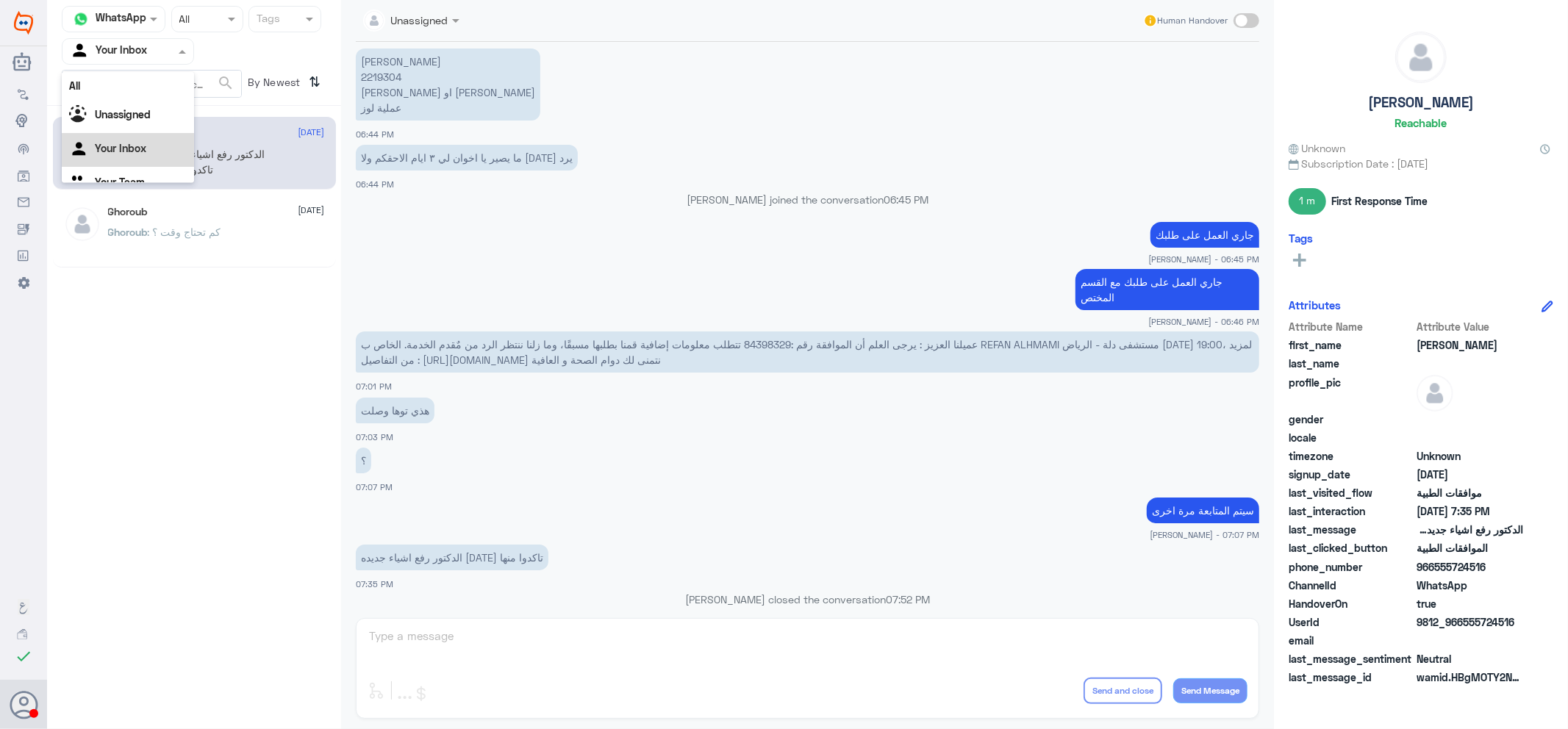
click at [150, 45] on input "text" at bounding box center [110, 51] width 81 height 17
click at [143, 161] on Team "Your Team" at bounding box center [119, 163] width 50 height 13
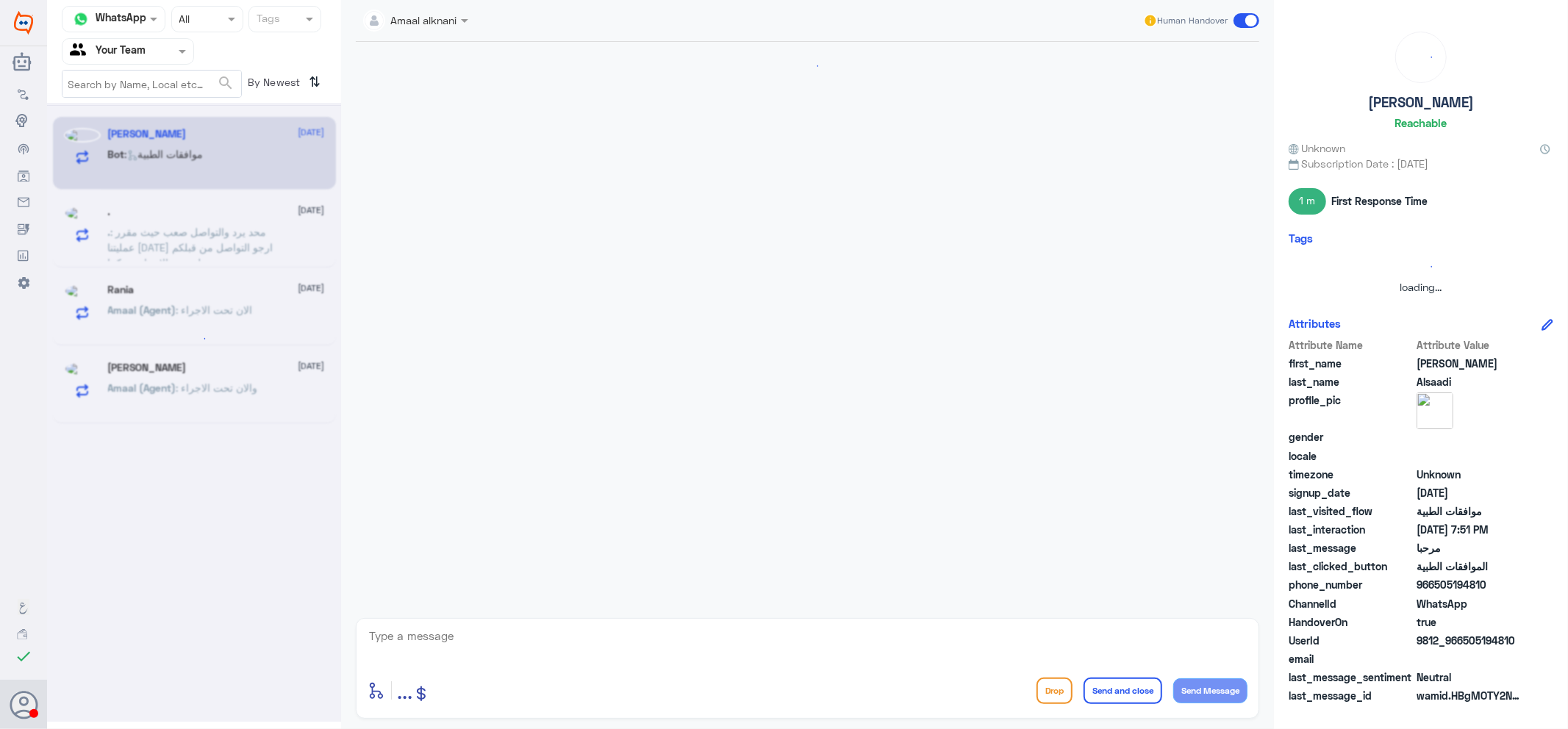
scroll to position [0, 0]
click at [142, 46] on input "text" at bounding box center [110, 51] width 81 height 17
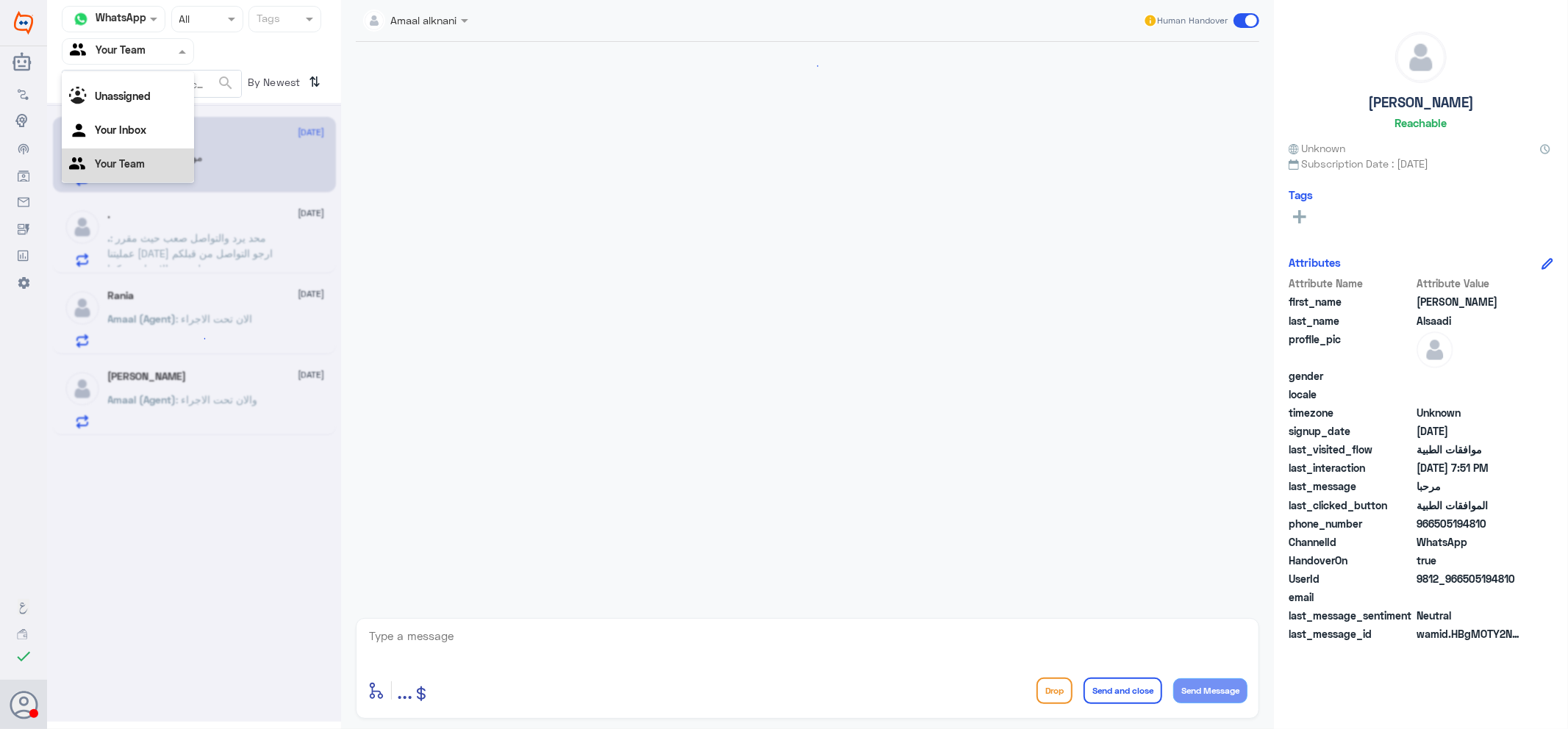
scroll to position [1040, 0]
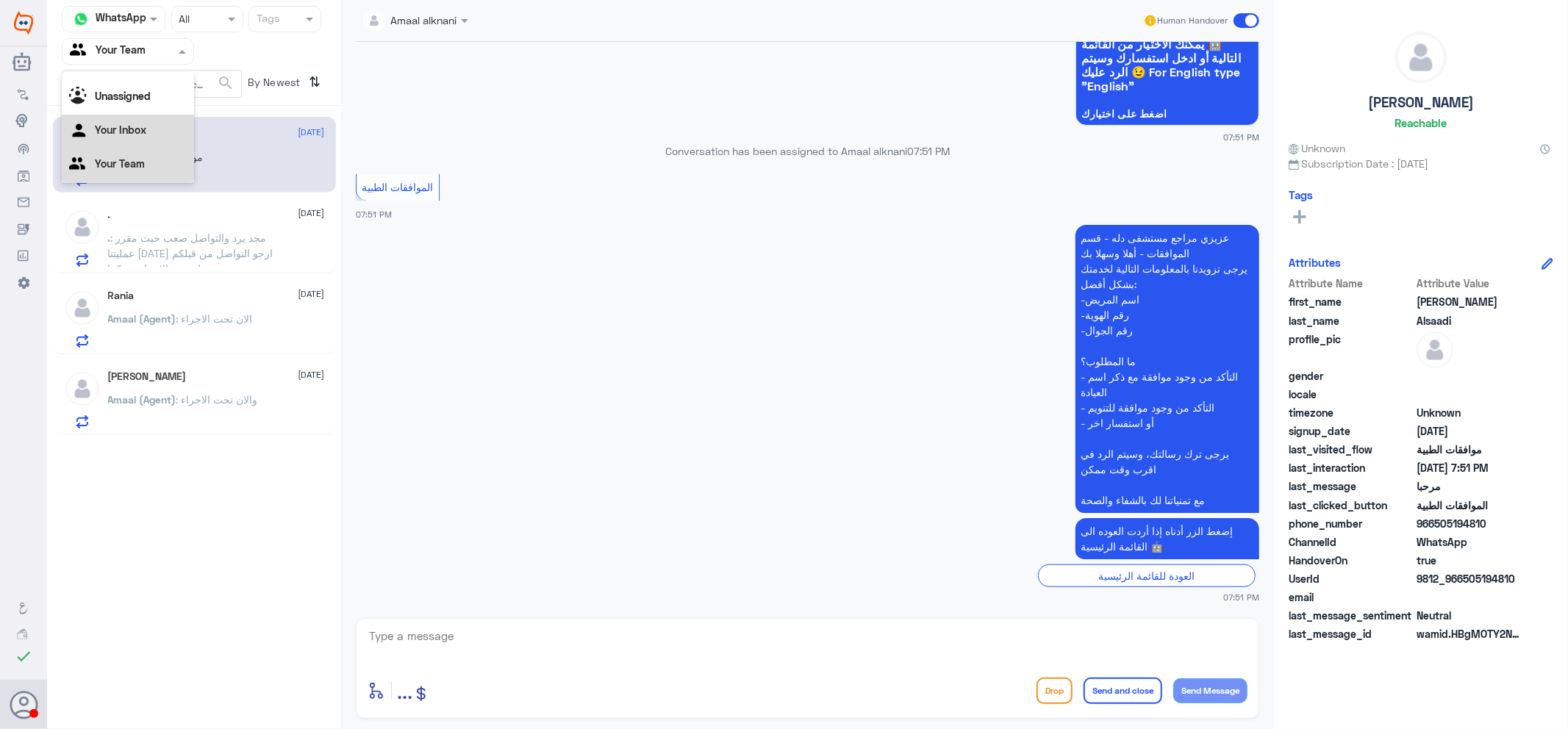
click at [157, 138] on div "Your Inbox" at bounding box center [128, 131] width 132 height 34
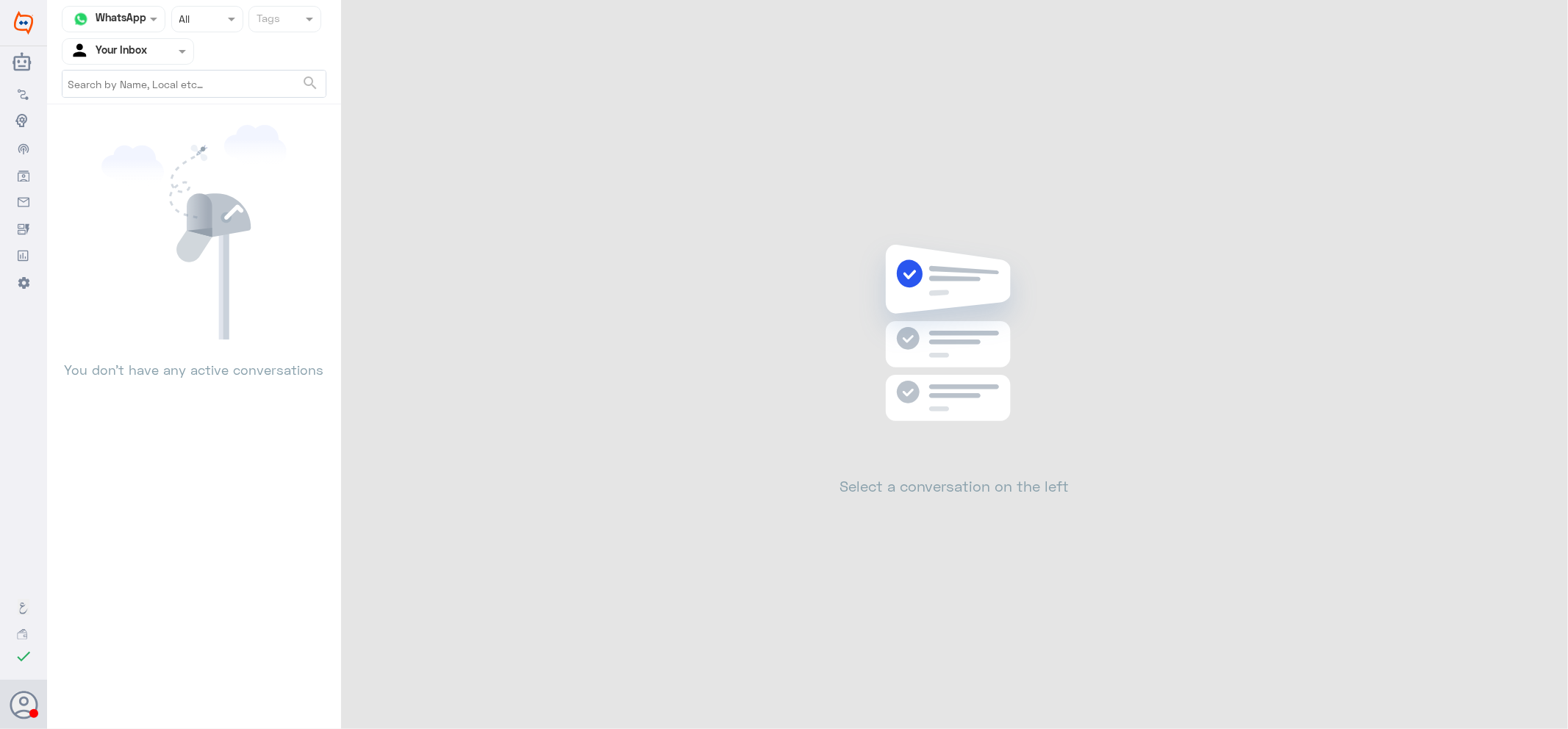
click at [764, 298] on div "Channel WhatsApp Status × All Tags Agent Filter Your Inbox search You don’t hav…" at bounding box center [807, 367] width 1521 height 734
click at [136, 45] on input "text" at bounding box center [110, 51] width 81 height 17
click at [143, 165] on Team "Your Team" at bounding box center [119, 163] width 50 height 13
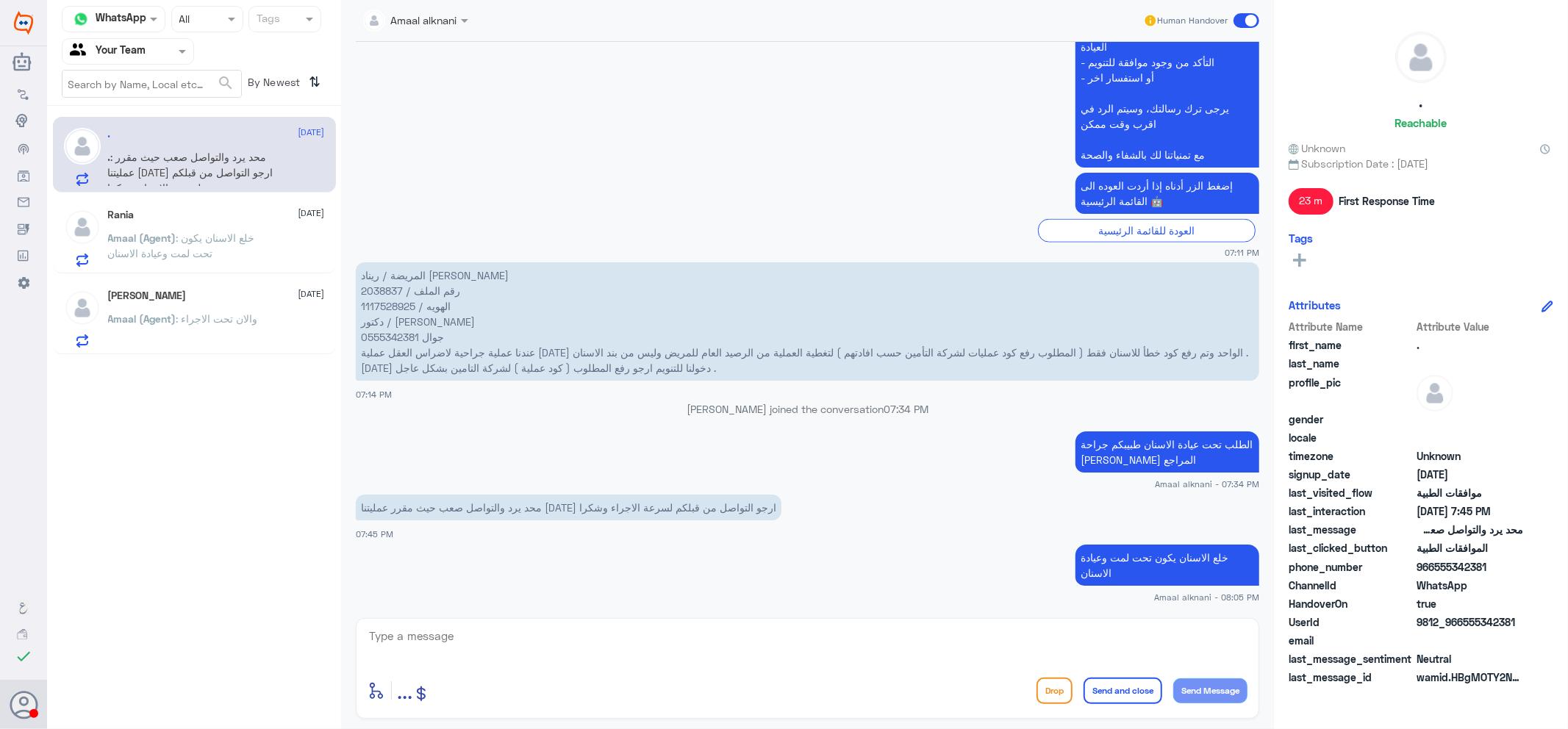
scroll to position [1157, 0]
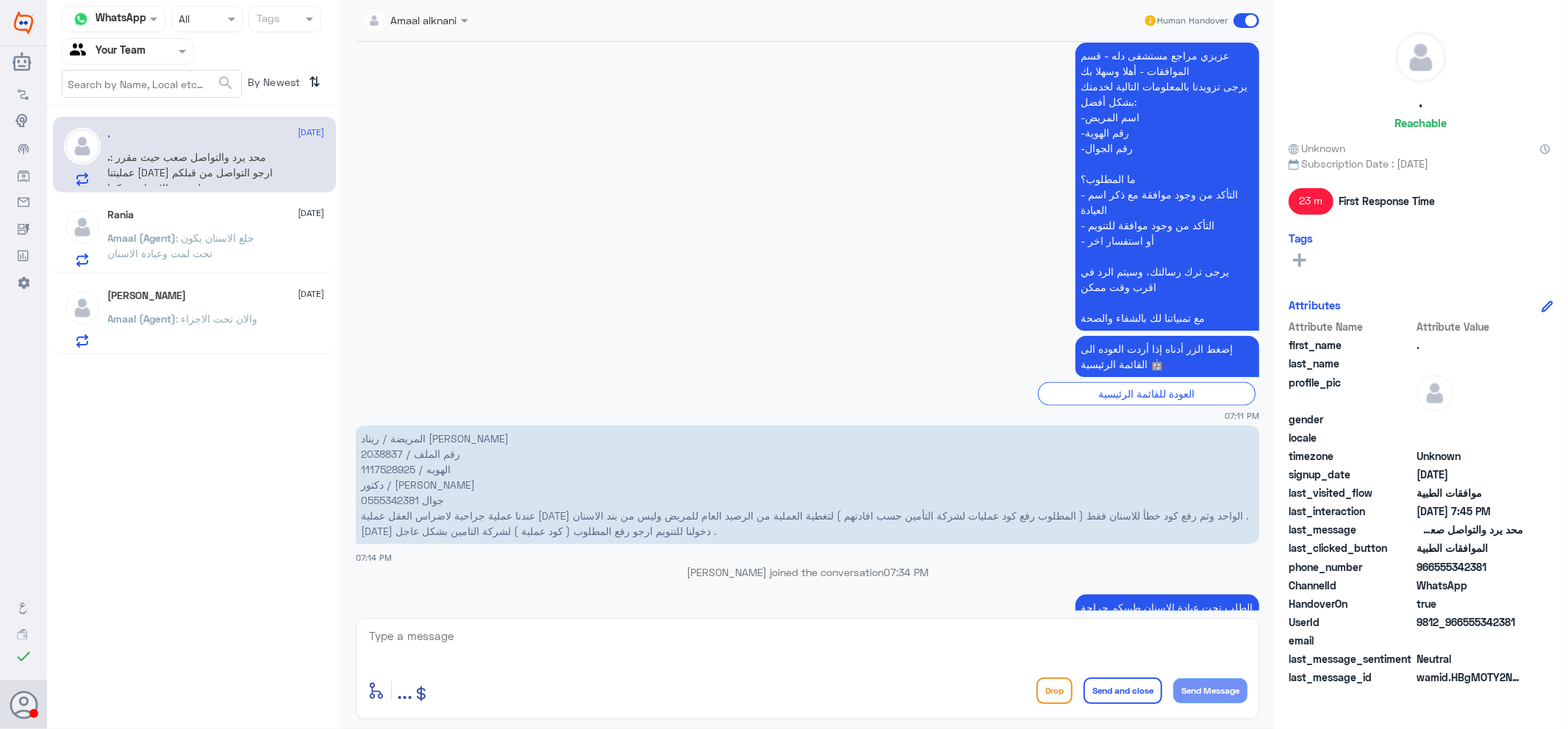
click at [201, 218] on div "Rania 20 September" at bounding box center [216, 215] width 217 height 13
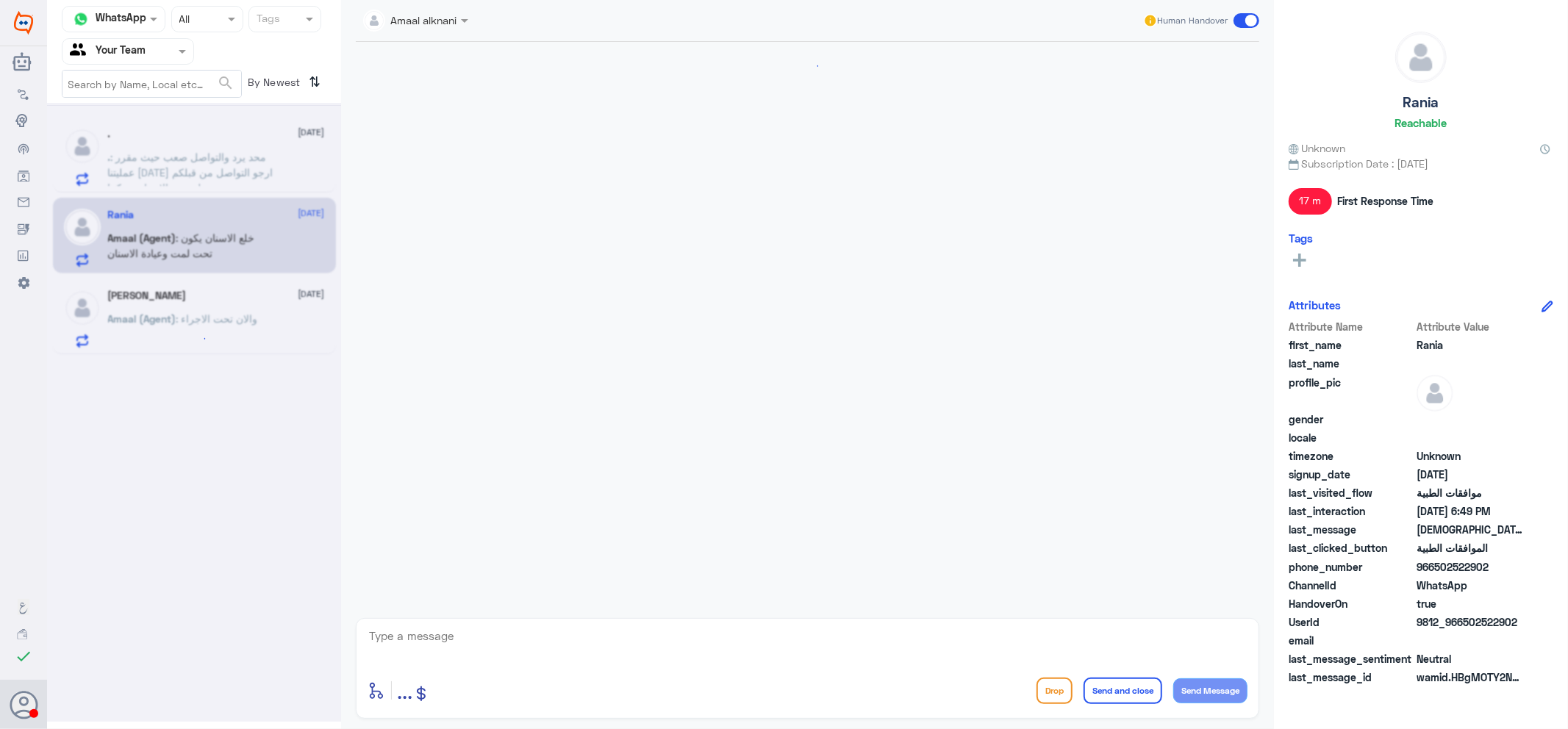
scroll to position [1050, 0]
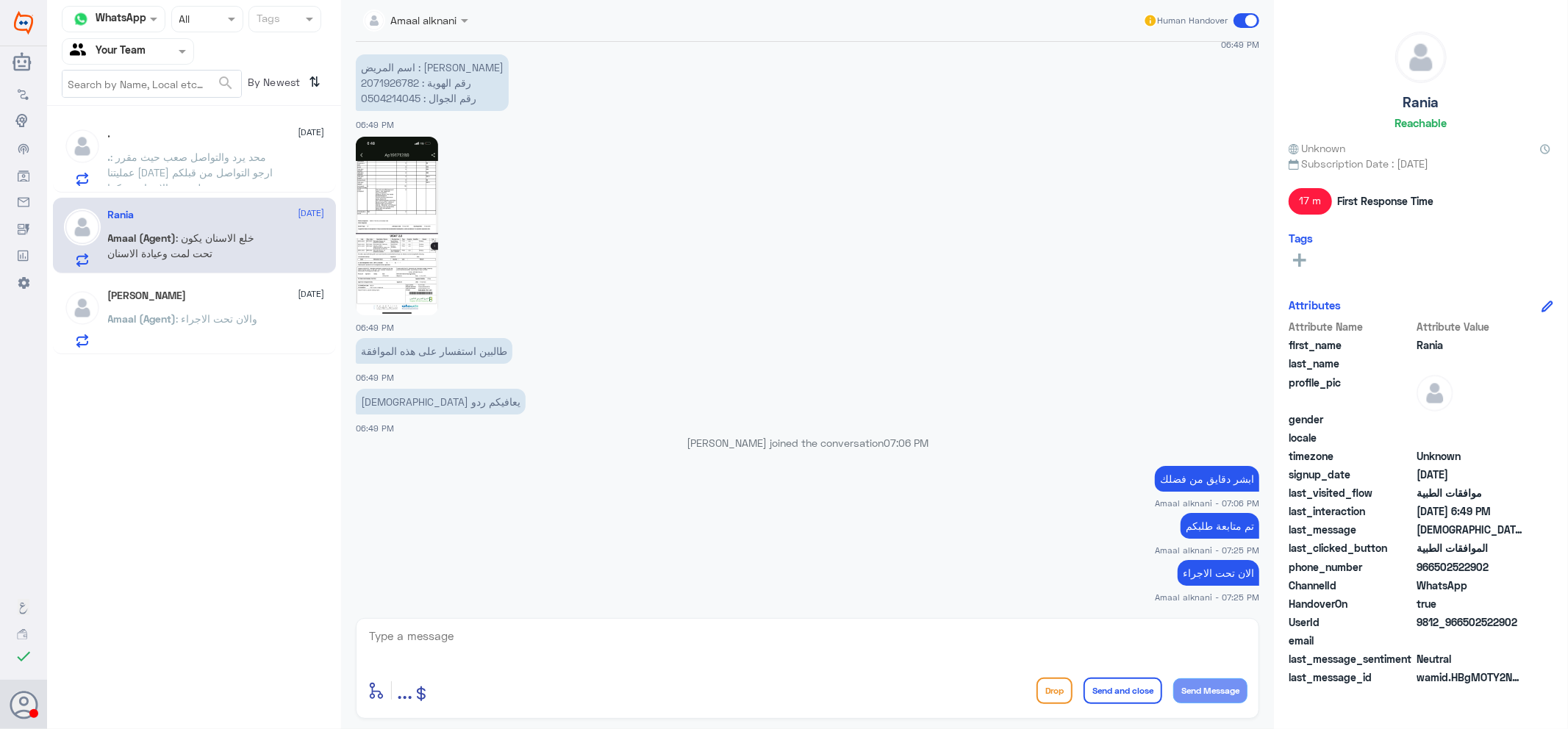
click at [225, 301] on div "mostafa khalil 20 September" at bounding box center [216, 296] width 217 height 13
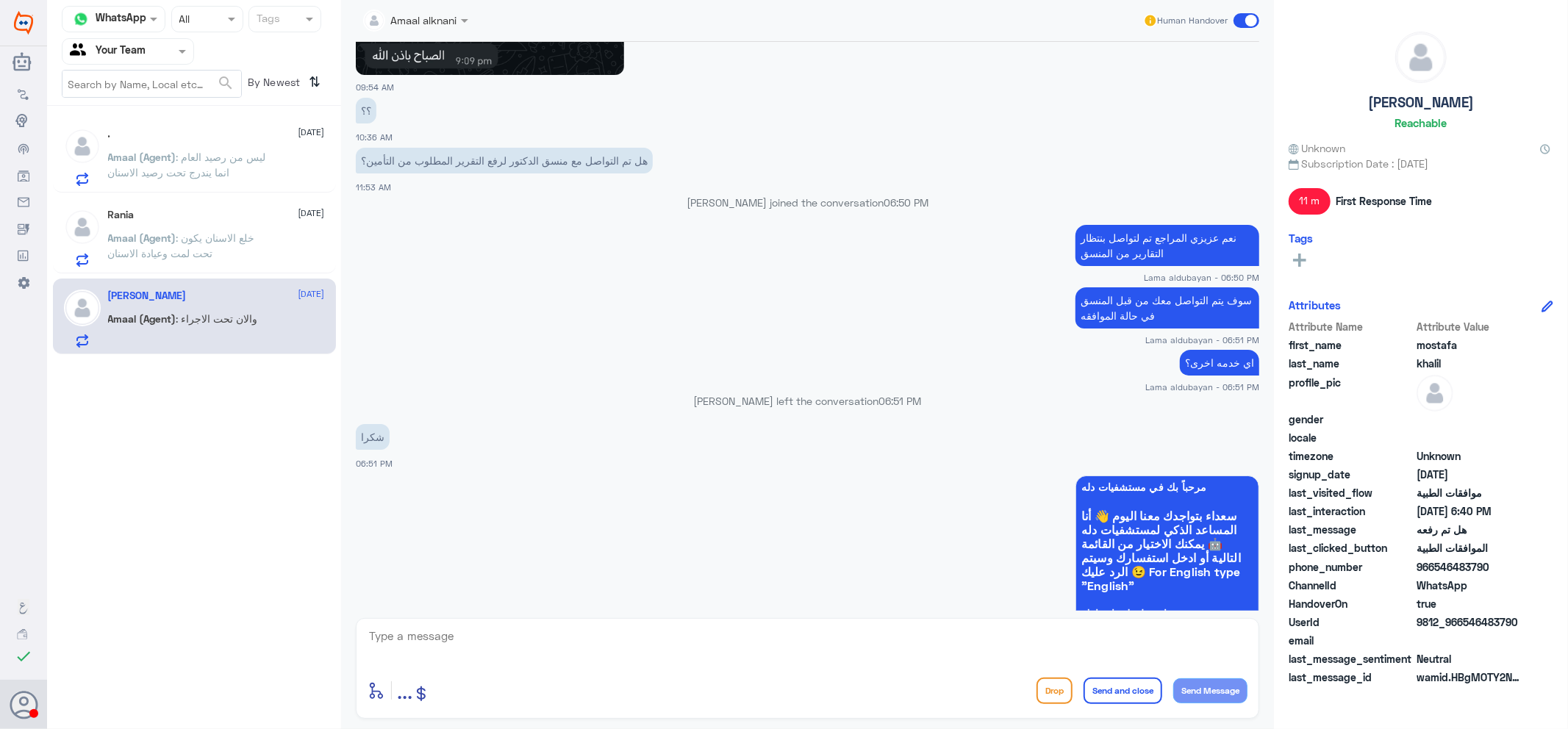
scroll to position [1553, 0]
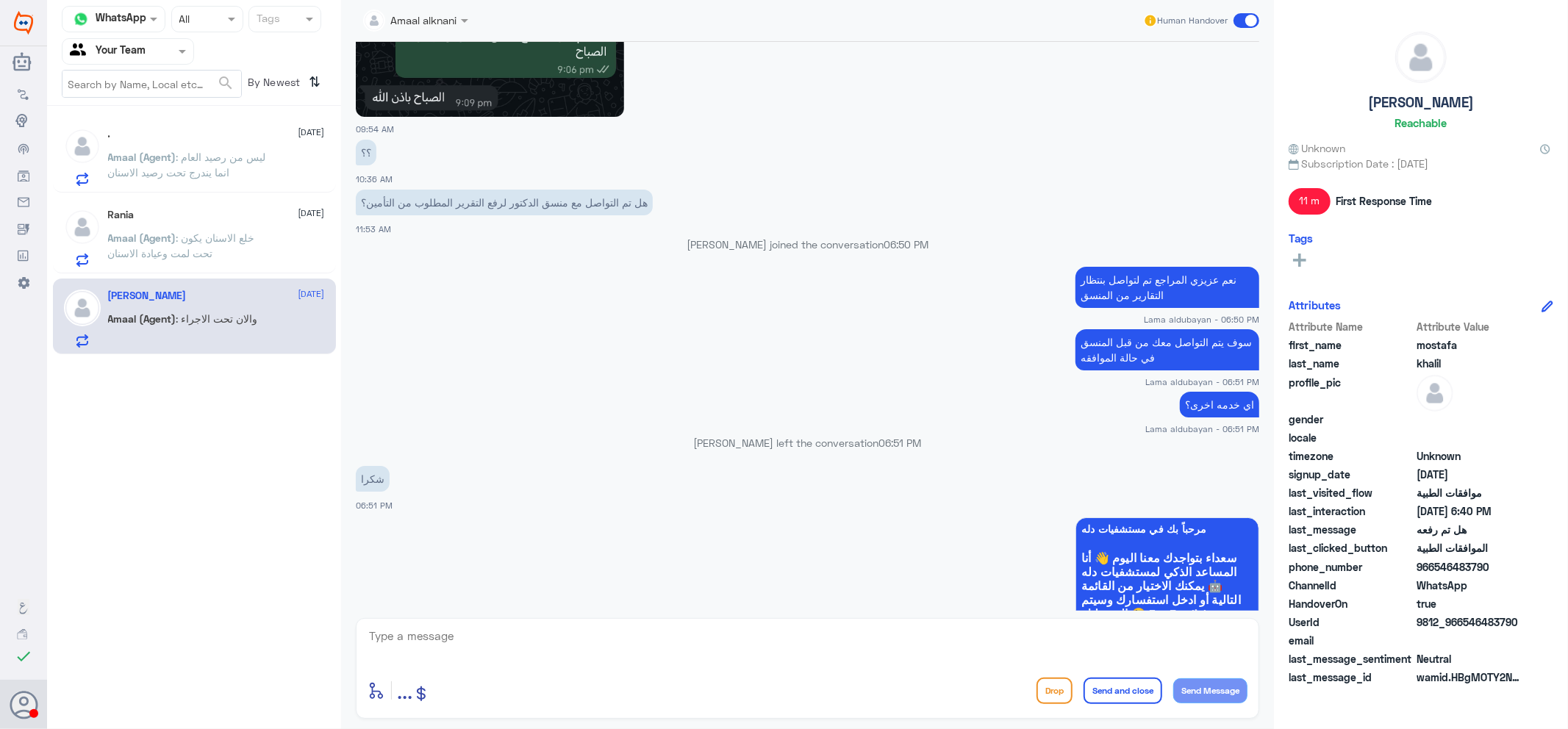
click at [119, 41] on div "Agent Filter Your Team" at bounding box center [118, 51] width 112 height 22
click at [144, 137] on div "Your Inbox" at bounding box center [128, 131] width 132 height 34
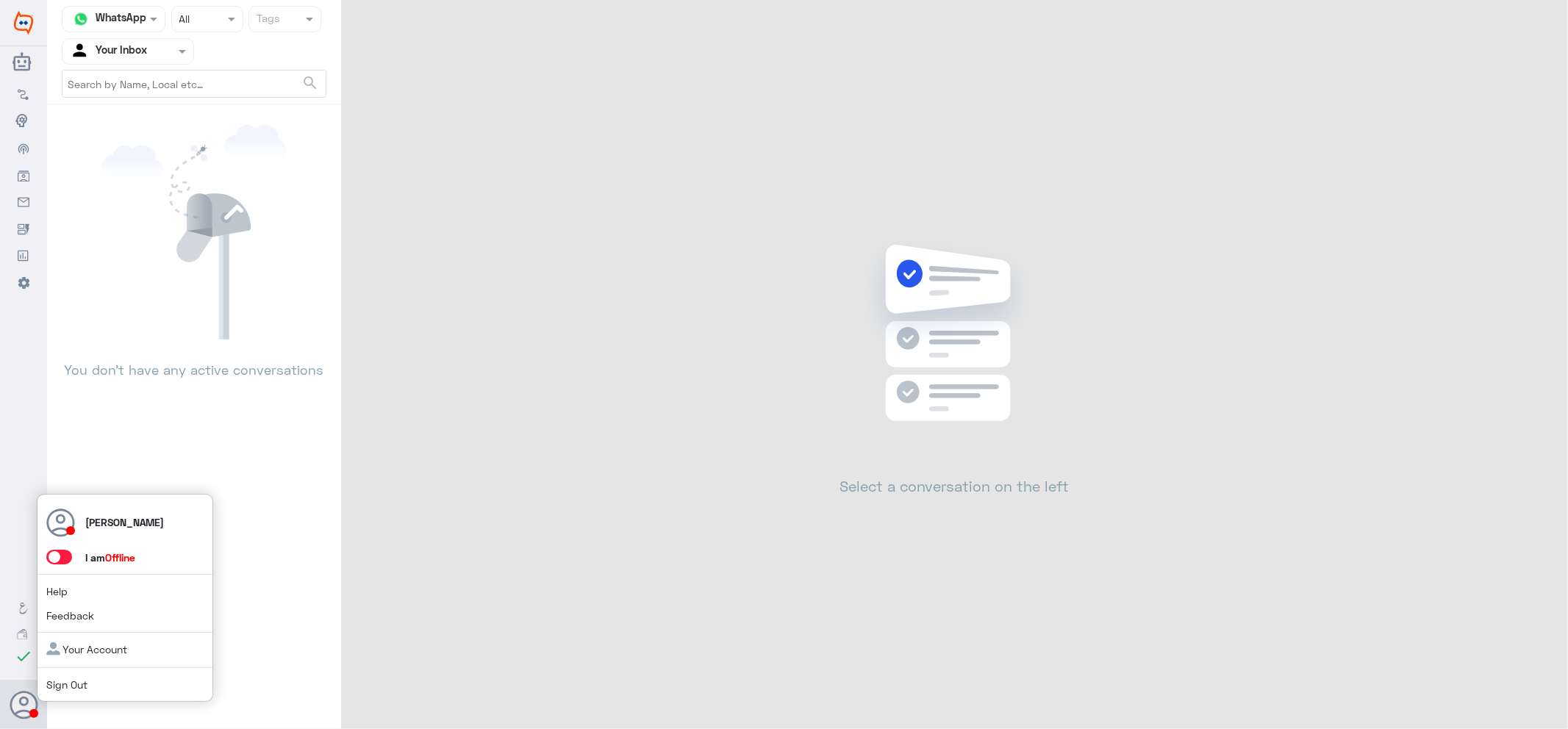
click at [68, 561] on span at bounding box center [59, 557] width 26 height 15
click at [0, 0] on input "checkbox" at bounding box center [0, 0] width 0 height 0
click at [262, 260] on icon at bounding box center [193, 232] width 185 height 214
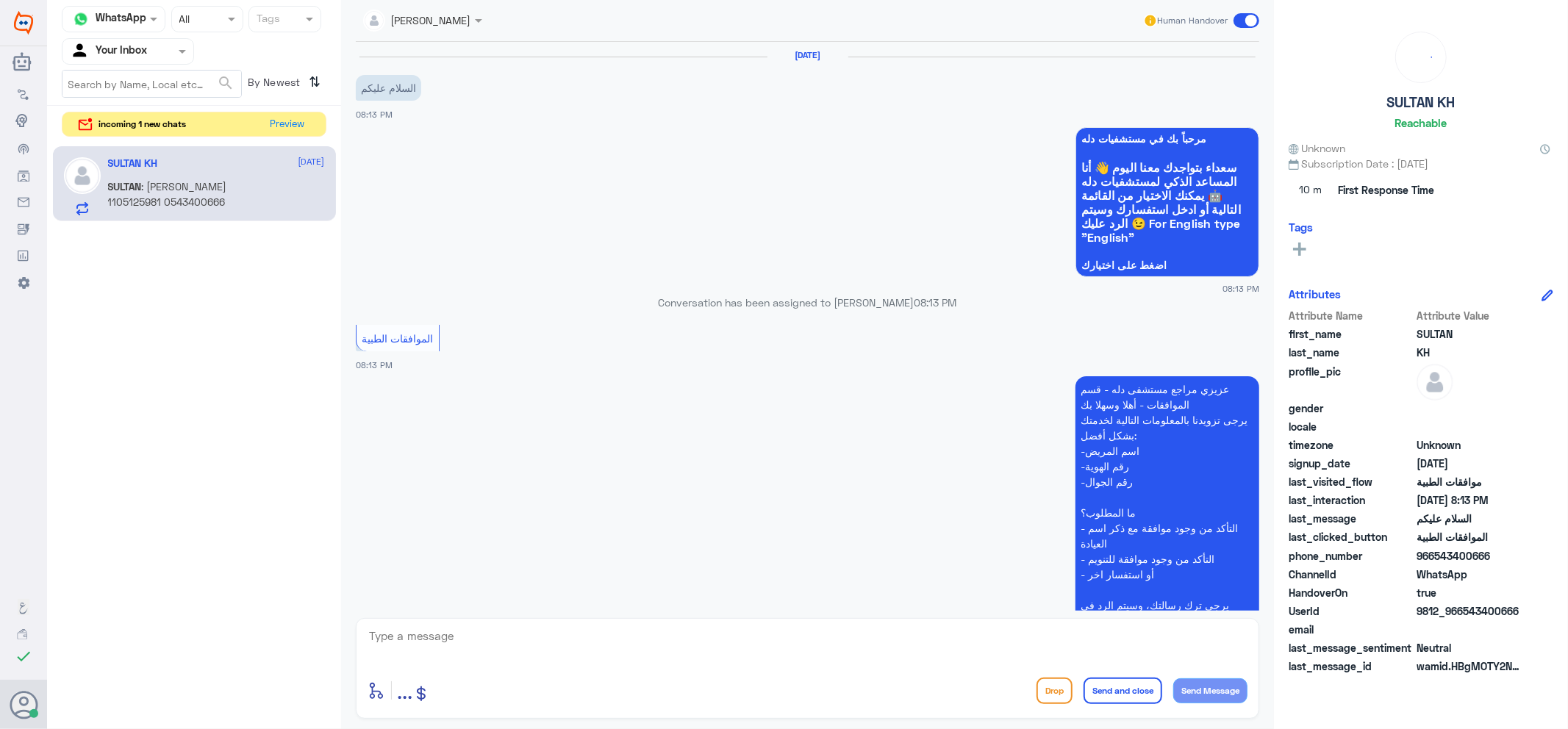
scroll to position [233, 0]
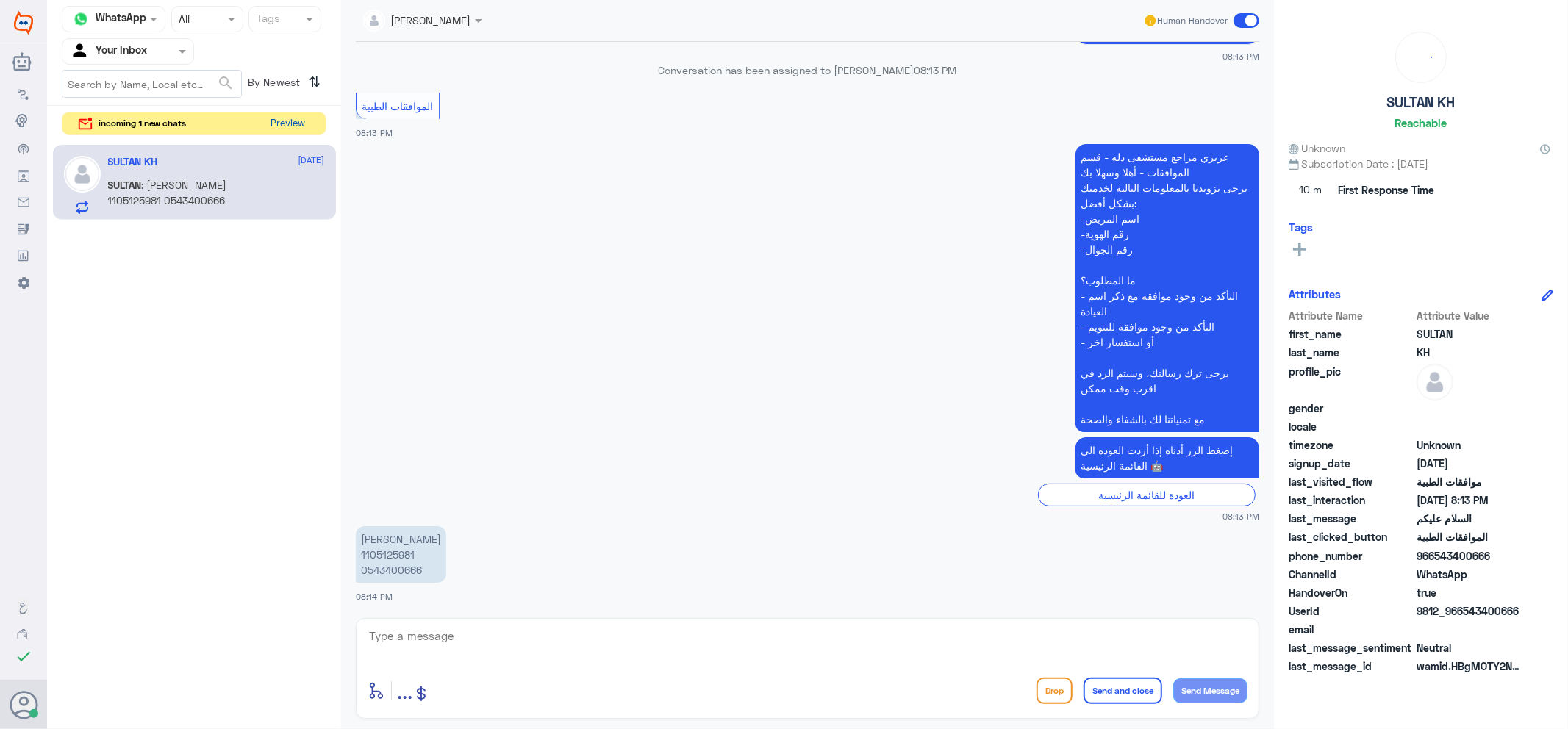
click at [297, 121] on button "Preview" at bounding box center [288, 123] width 46 height 23
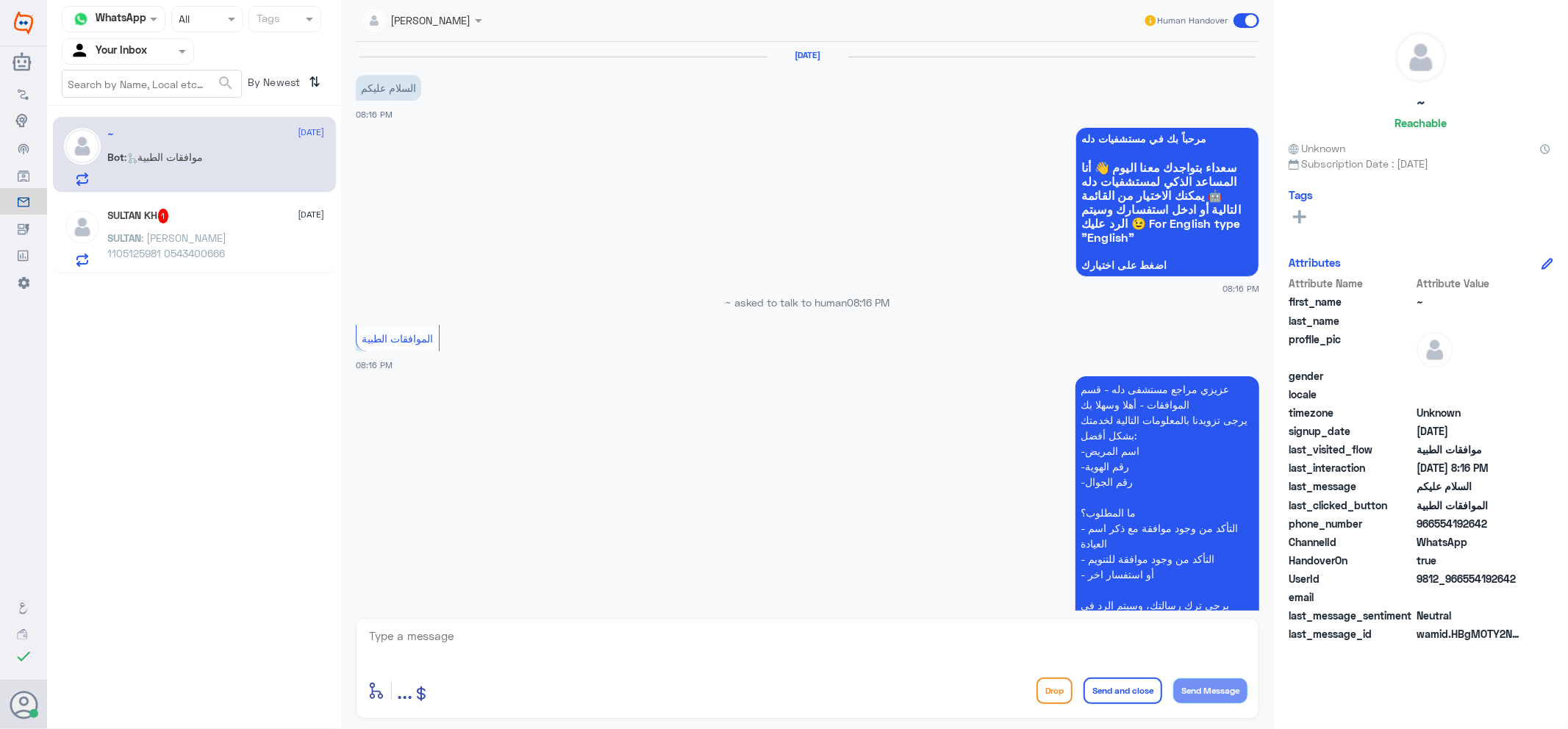
click at [245, 263] on p "SULTAN : سلطان خالد الدوسري 1105125981 0543400666" at bounding box center [190, 248] width 165 height 36
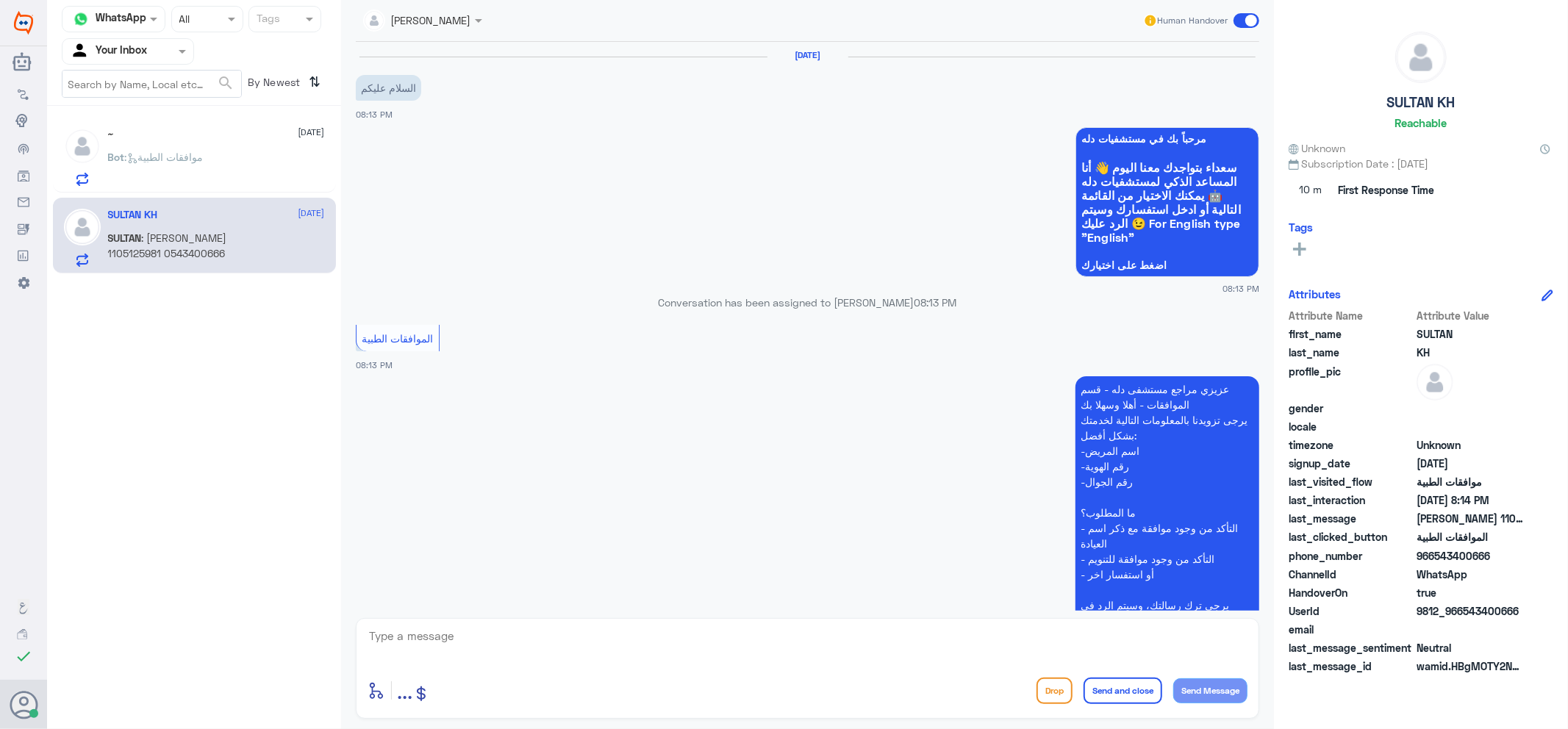
click at [270, 172] on div "Bot : موافقات الطبية" at bounding box center [216, 170] width 217 height 33
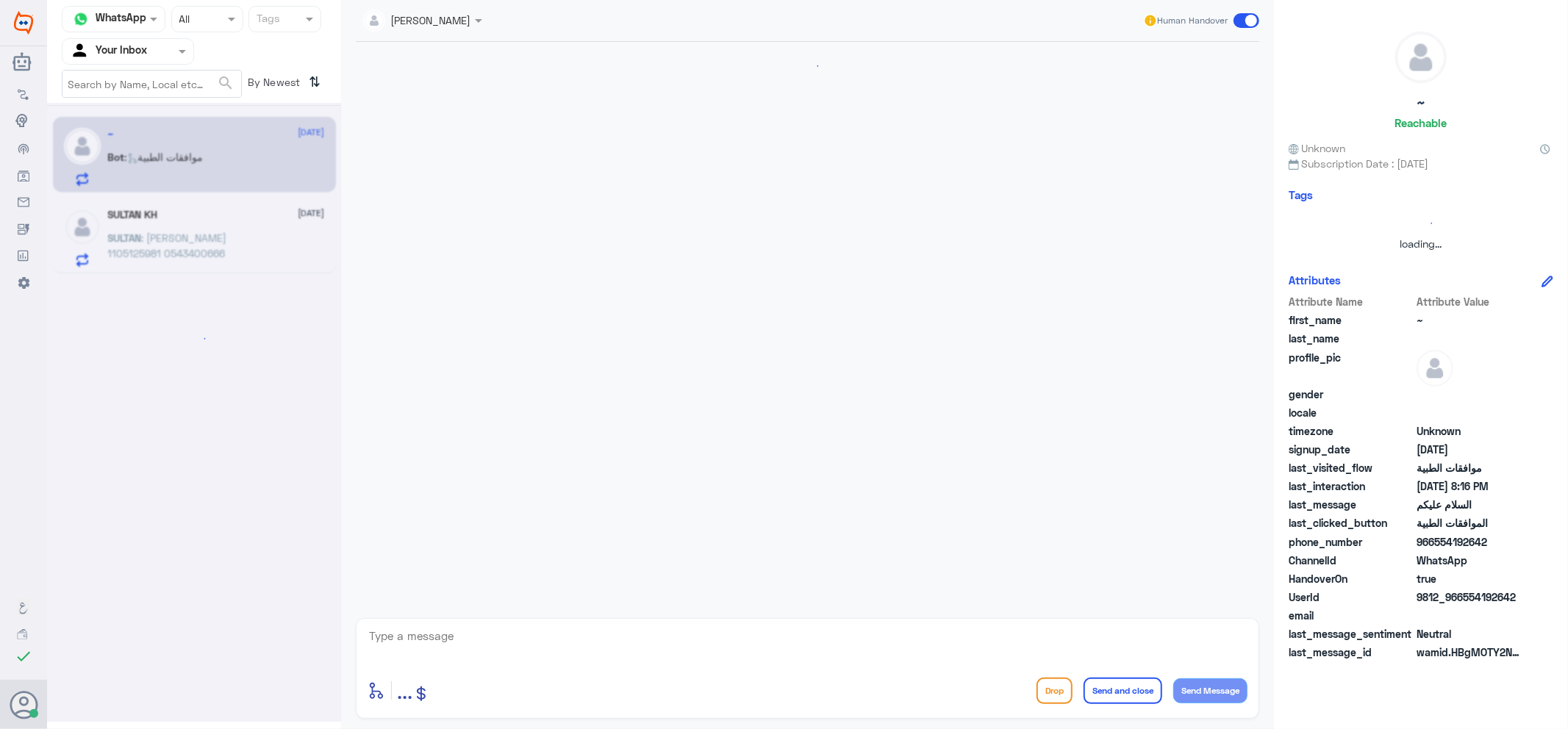
scroll to position [151, 0]
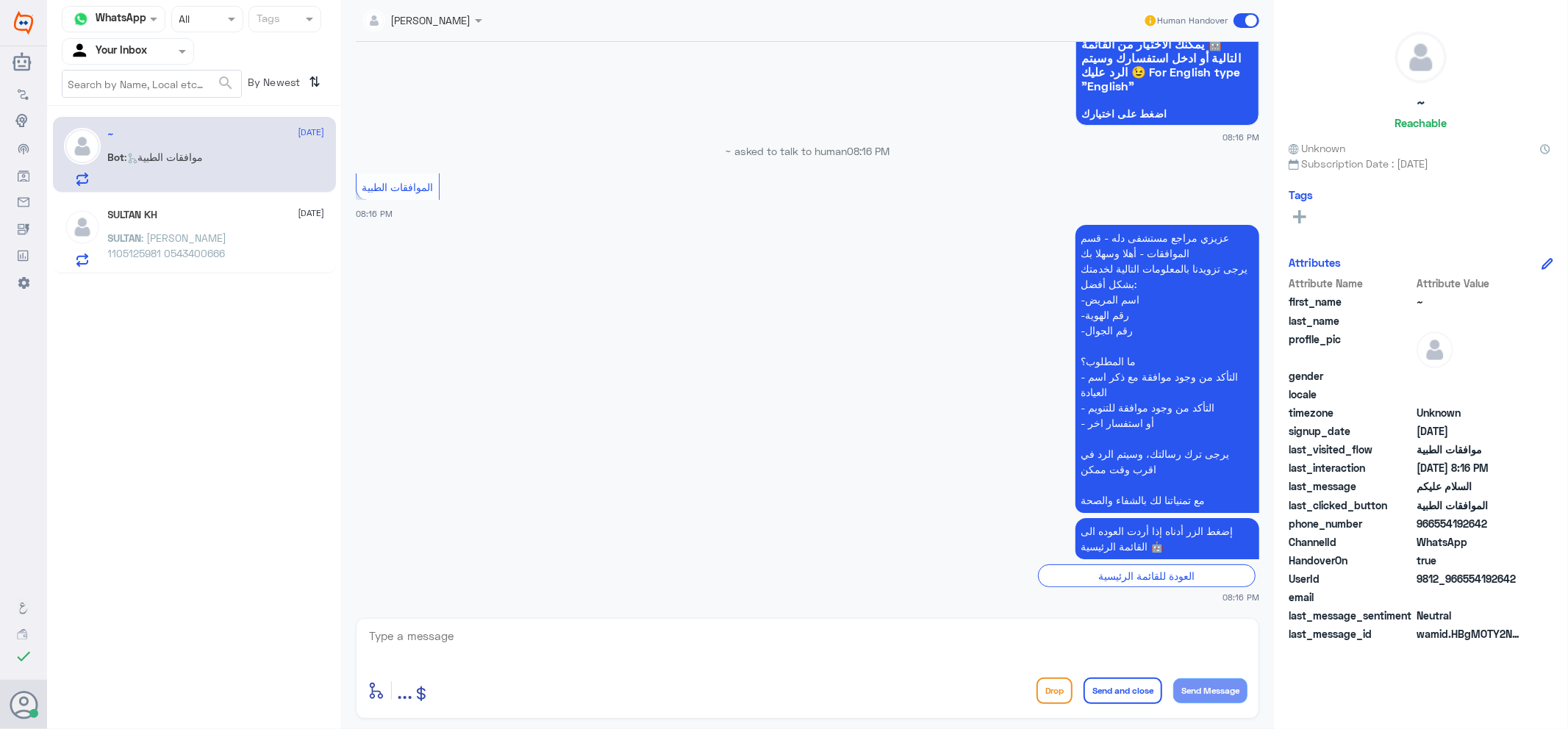
click at [635, 622] on div "enter flow name ... Drop Send and close Send Message" at bounding box center [807, 669] width 903 height 100
click at [851, 672] on div "enter flow name ... Drop Send and close Send Message" at bounding box center [807, 669] width 903 height 100
drag, startPoint x: 848, startPoint y: 636, endPoint x: 849, endPoint y: 626, distance: 10.0
click at [849, 626] on textarea at bounding box center [807, 643] width 879 height 36
type textarea "وعليكم السلام"
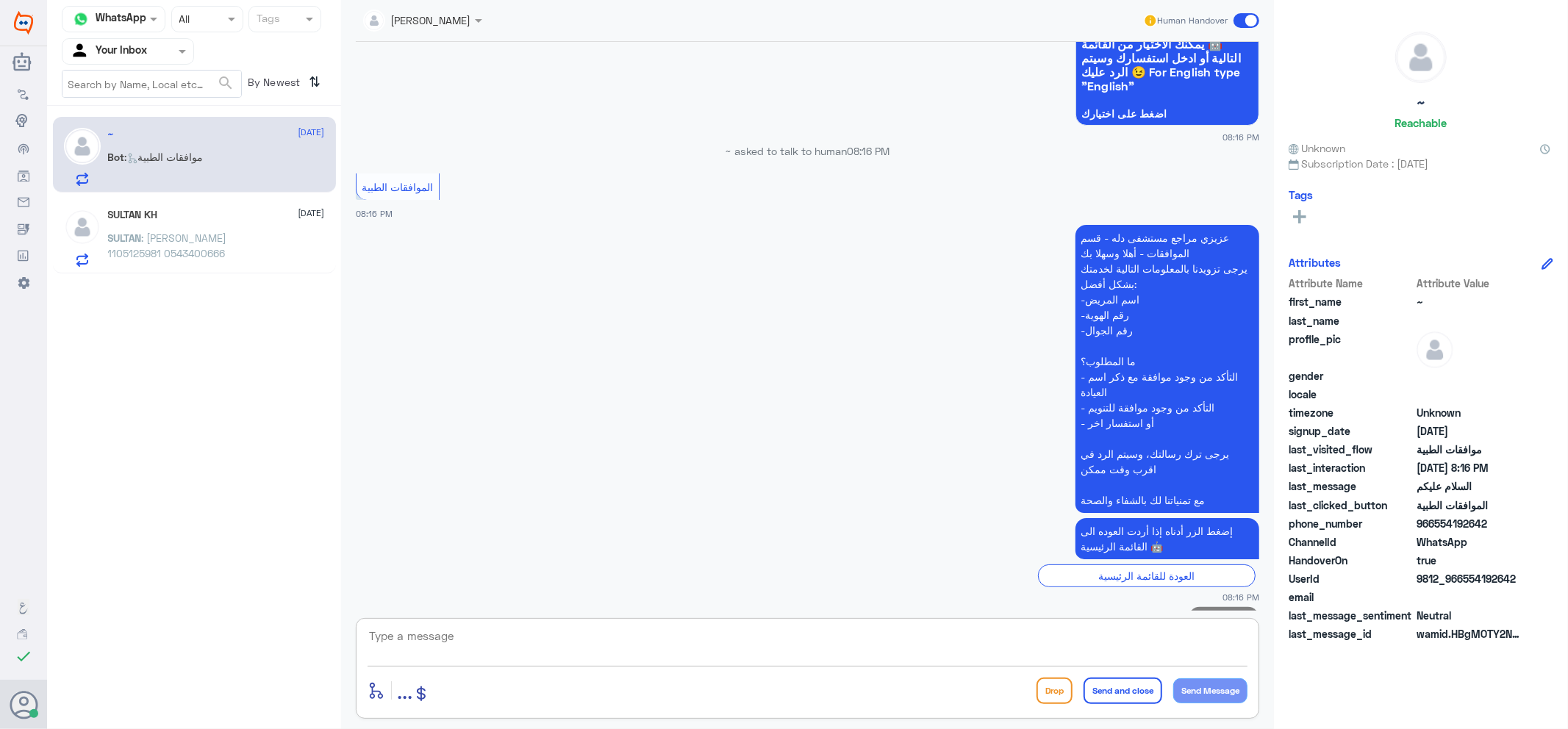
scroll to position [199, 0]
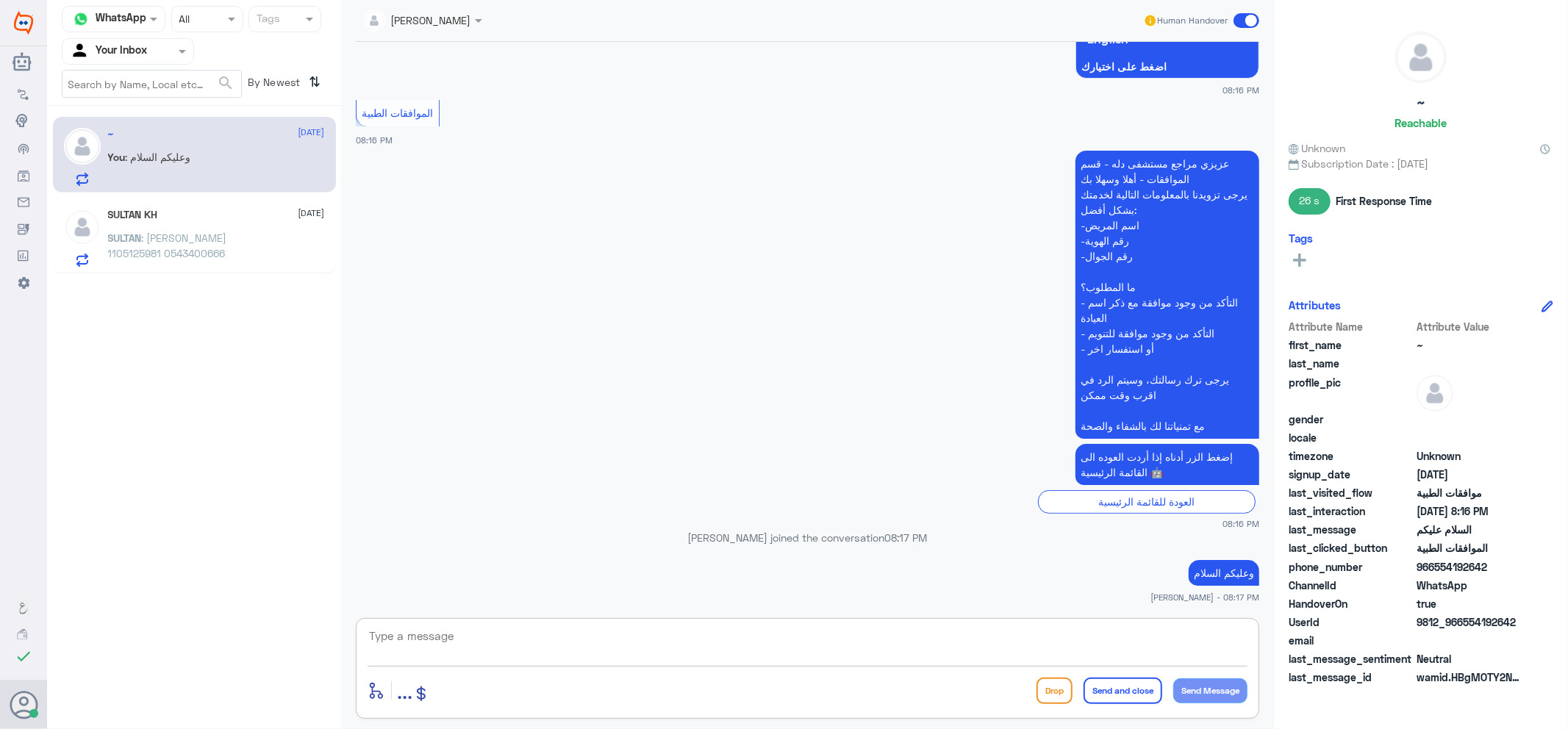
click at [1237, 572] on p "وعليكم السلام" at bounding box center [1223, 573] width 70 height 26
click at [1207, 568] on p "وعليكم السلام" at bounding box center [1223, 573] width 70 height 26
click at [1207, 566] on p "وعليكم السلام" at bounding box center [1223, 573] width 70 height 26
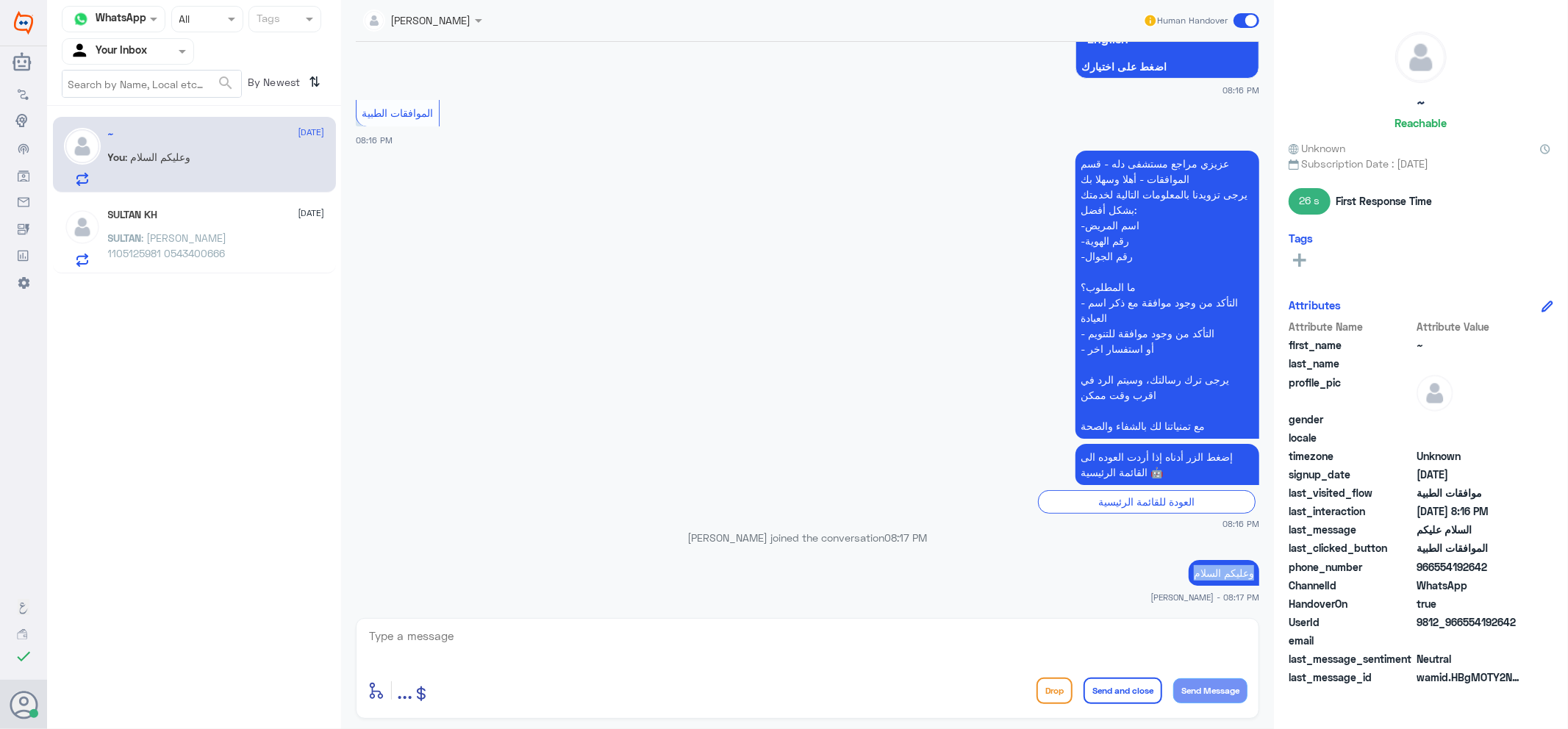
copy div "وعليكم السلام"
click at [208, 258] on span ": سلطان خالد الدوسري 1105125981 0543400666" at bounding box center [167, 245] width 119 height 28
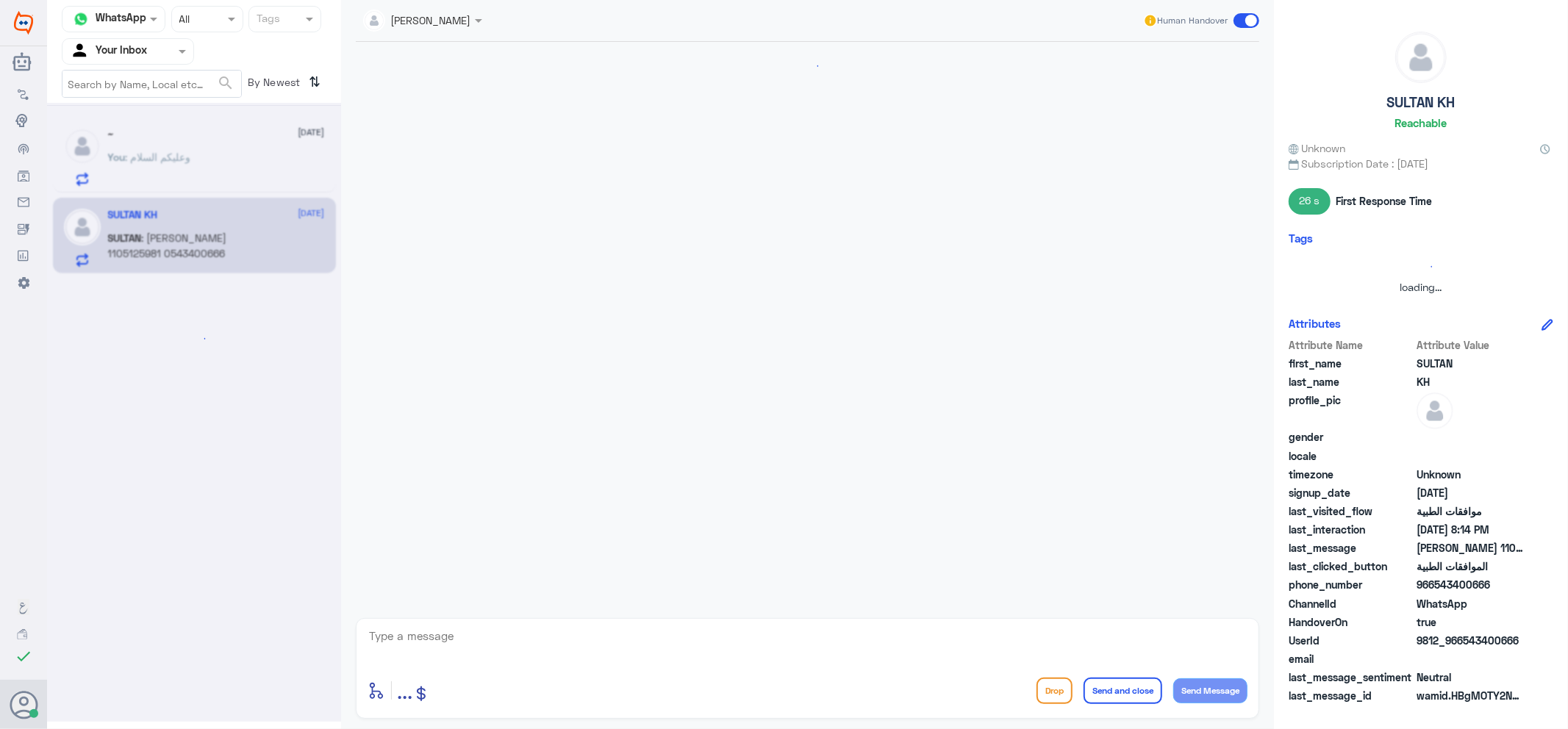
scroll to position [233, 0]
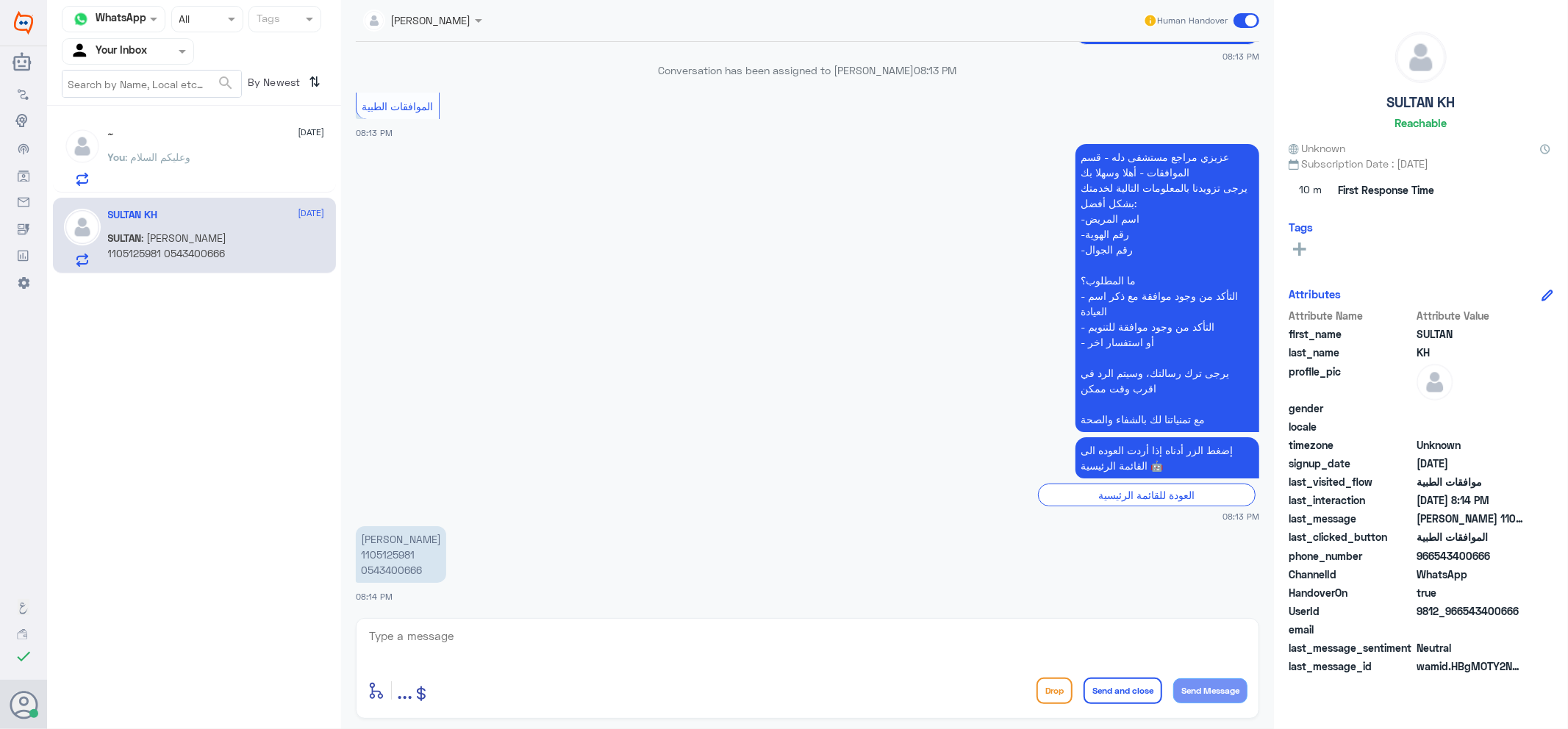
click at [700, 670] on div "enter flow name ... Drop Send and close Send Message" at bounding box center [807, 669] width 903 height 100
click at [707, 649] on textarea at bounding box center [807, 643] width 879 height 36
paste textarea "وعليكم السلام"
type textarea "وعليكم السلام"
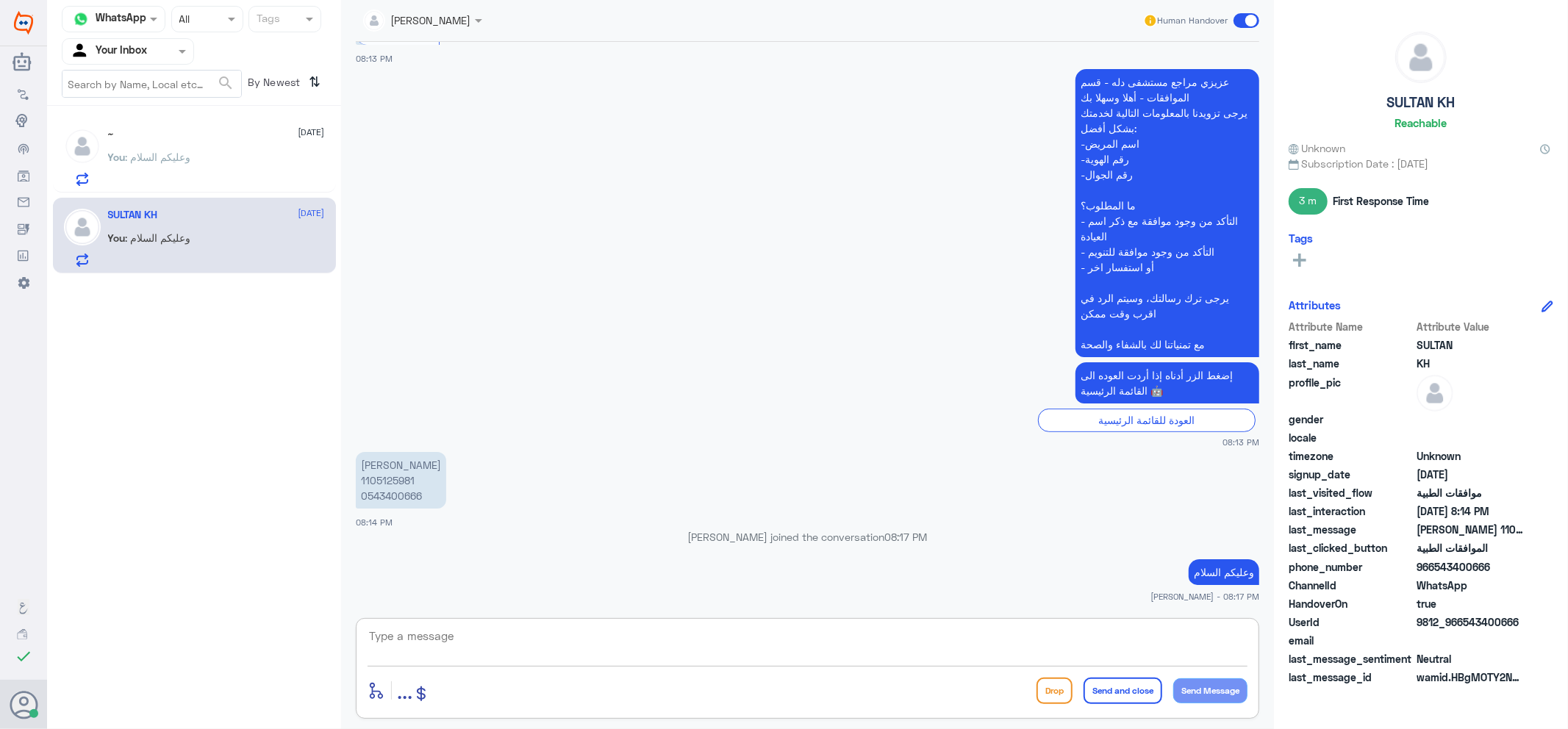
click at [270, 157] on div "~ 20 September You : وعليكم السلام" at bounding box center [216, 157] width 217 height 58
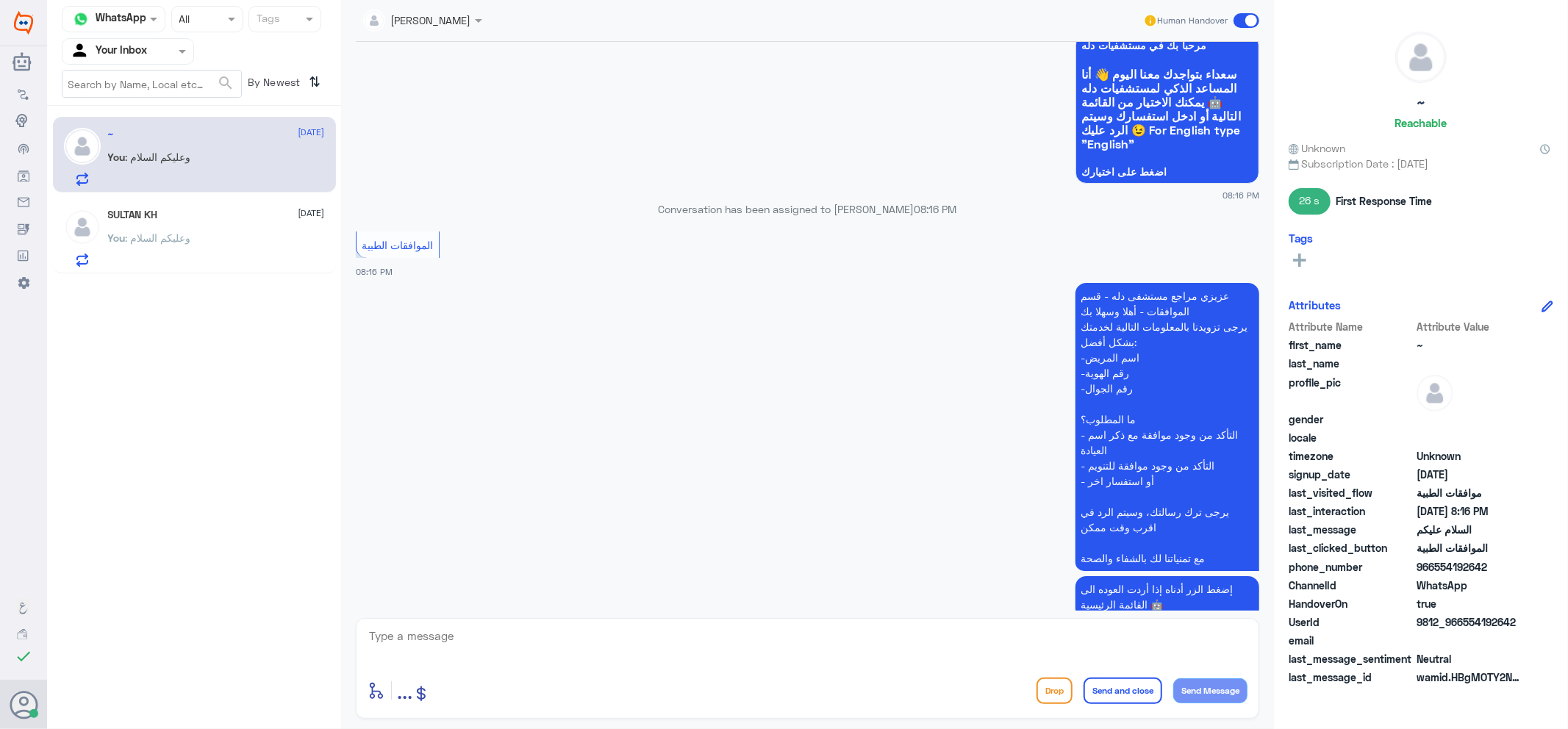
scroll to position [225, 0]
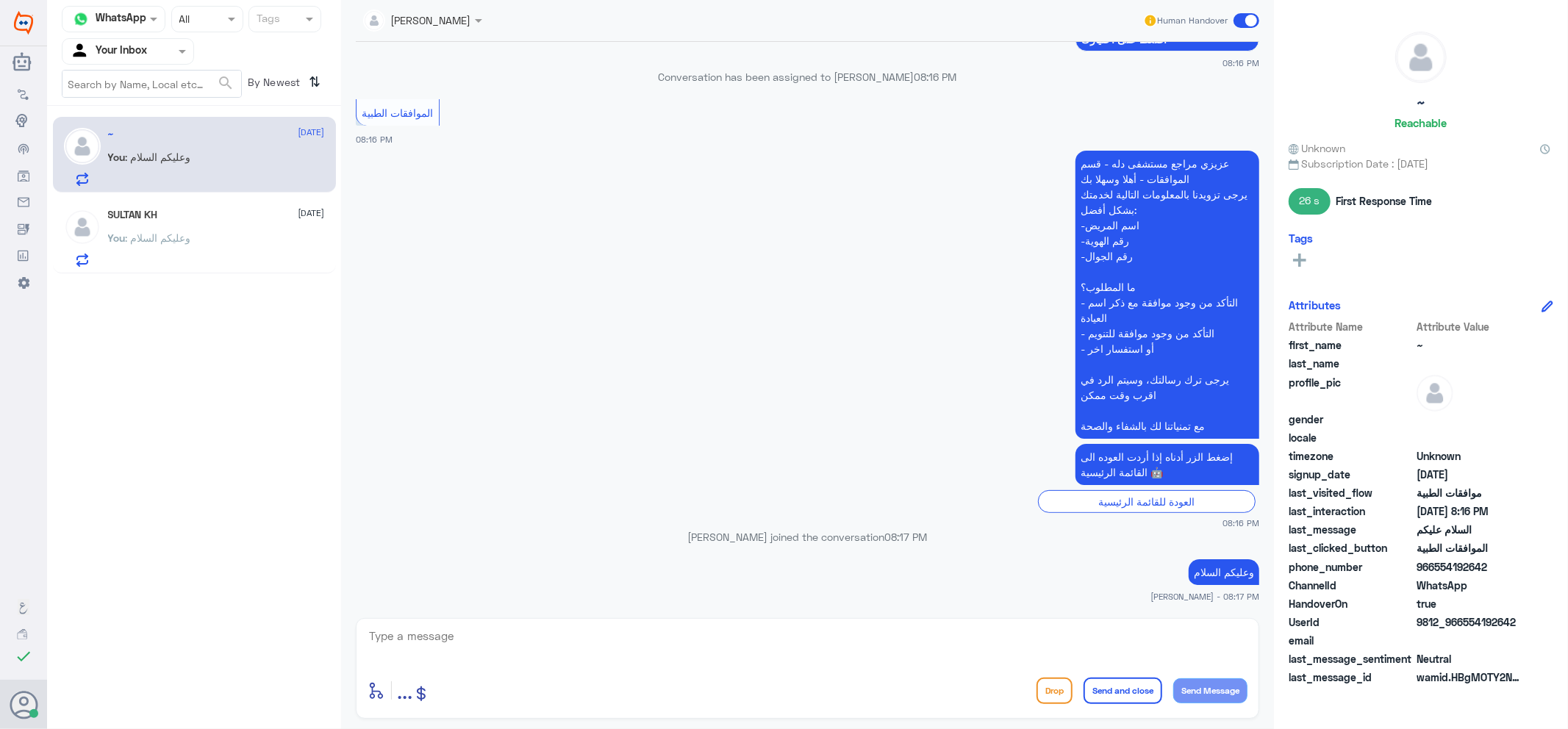
click at [254, 236] on div "You : وعليكم السلام" at bounding box center [216, 250] width 217 height 33
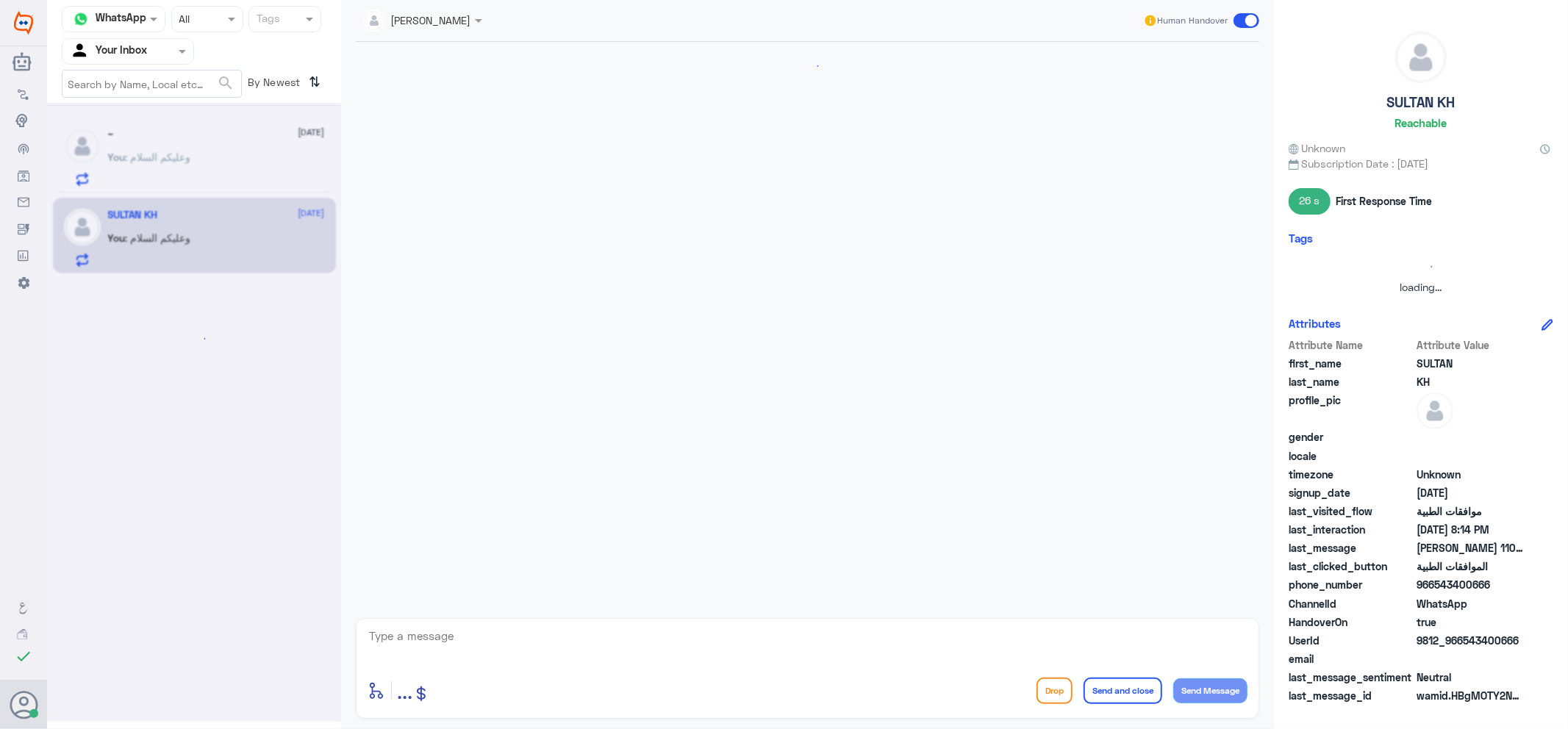
scroll to position [307, 0]
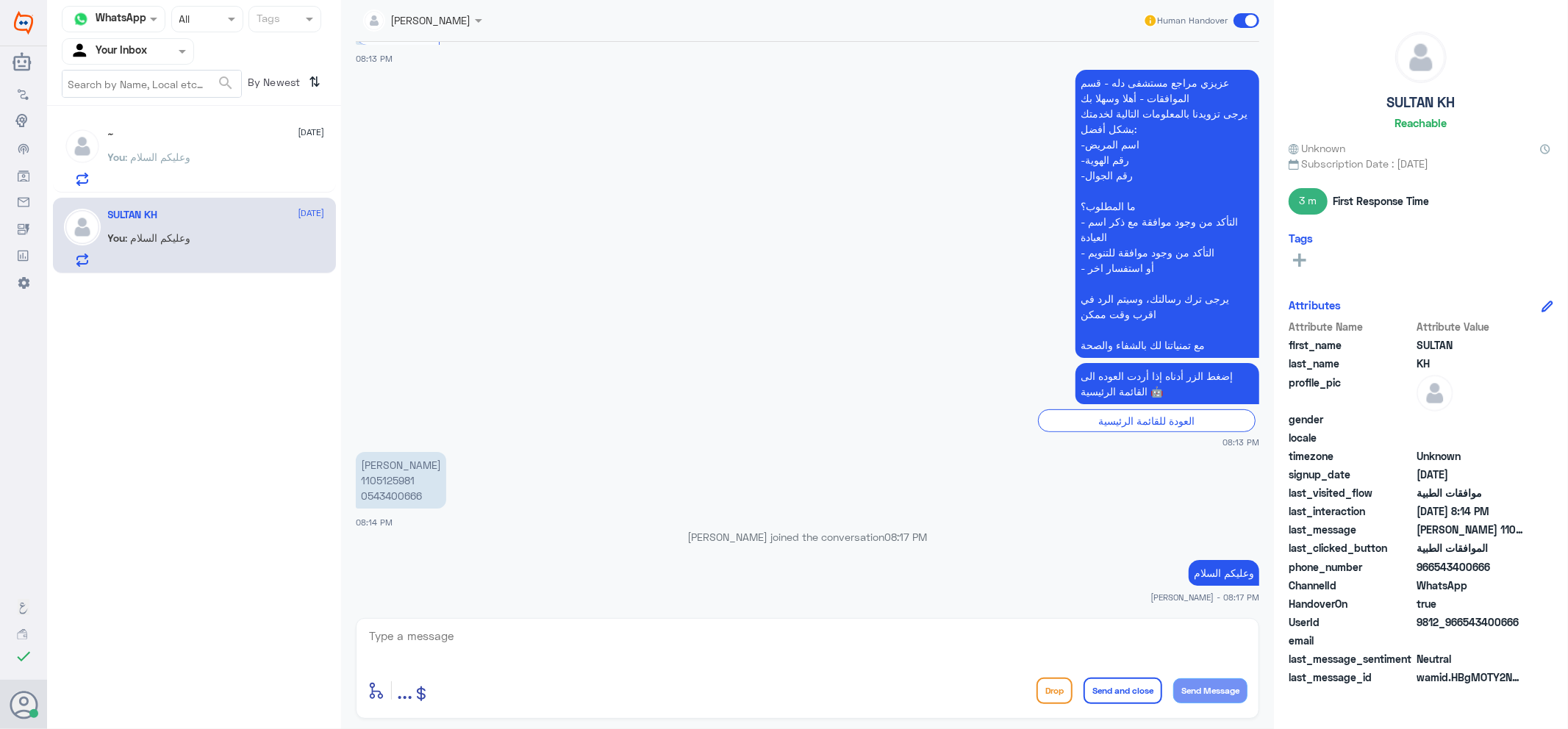
click at [398, 478] on p "سلطان خالد الدوسري 1105125981 0543400666" at bounding box center [400, 480] width 90 height 57
copy p "1105125981"
click at [286, 193] on div "~ 1 20 September ~ : نوف الفحطاني 1081703355 0554192642 الغاء الموافقة على تامي…" at bounding box center [194, 195] width 294 height 168
click at [265, 161] on p "~ : نوف الفحطاني 1081703355 0554192642 الغاء الموافقة على تامين الاشعة عيادة ال…" at bounding box center [190, 168] width 165 height 36
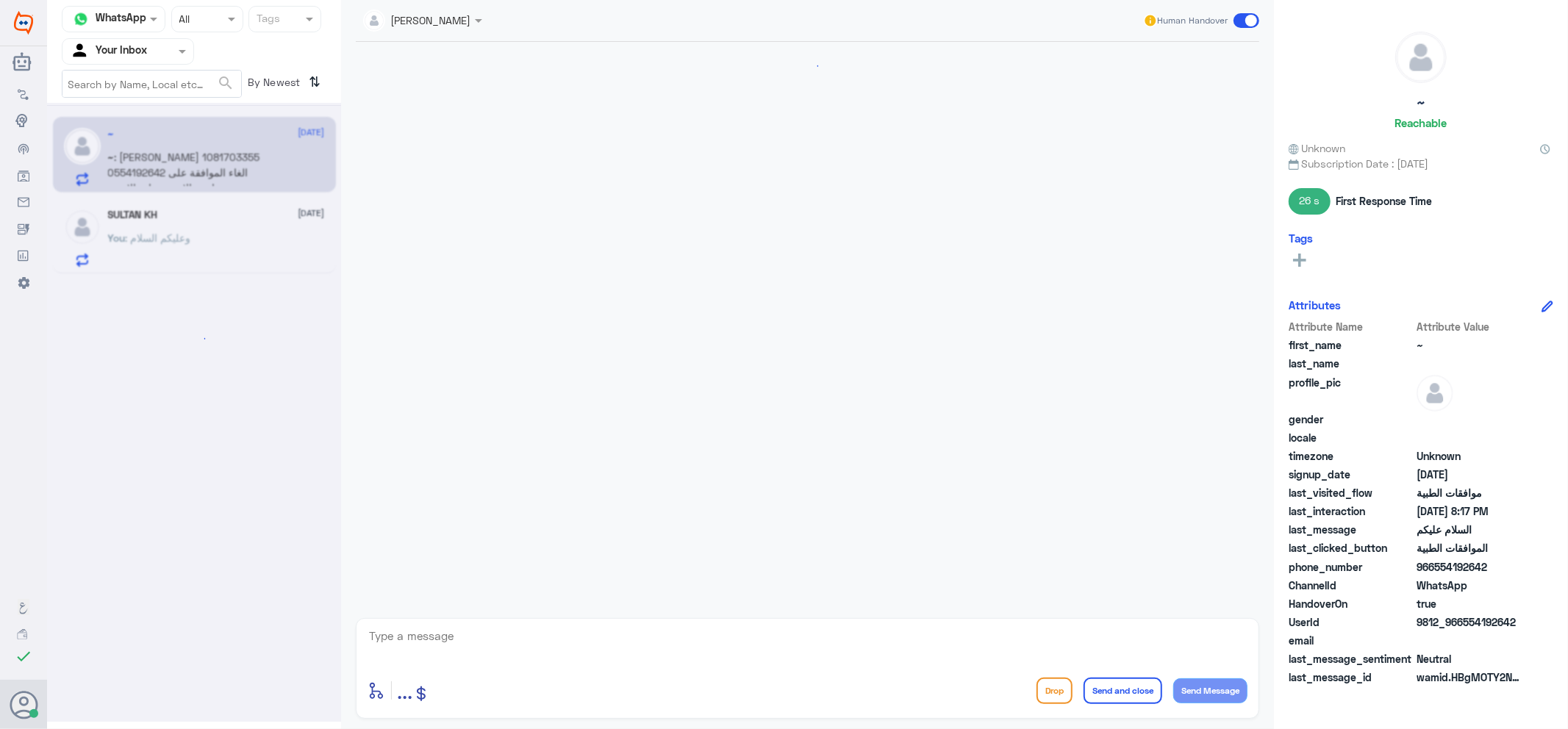
scroll to position [338, 0]
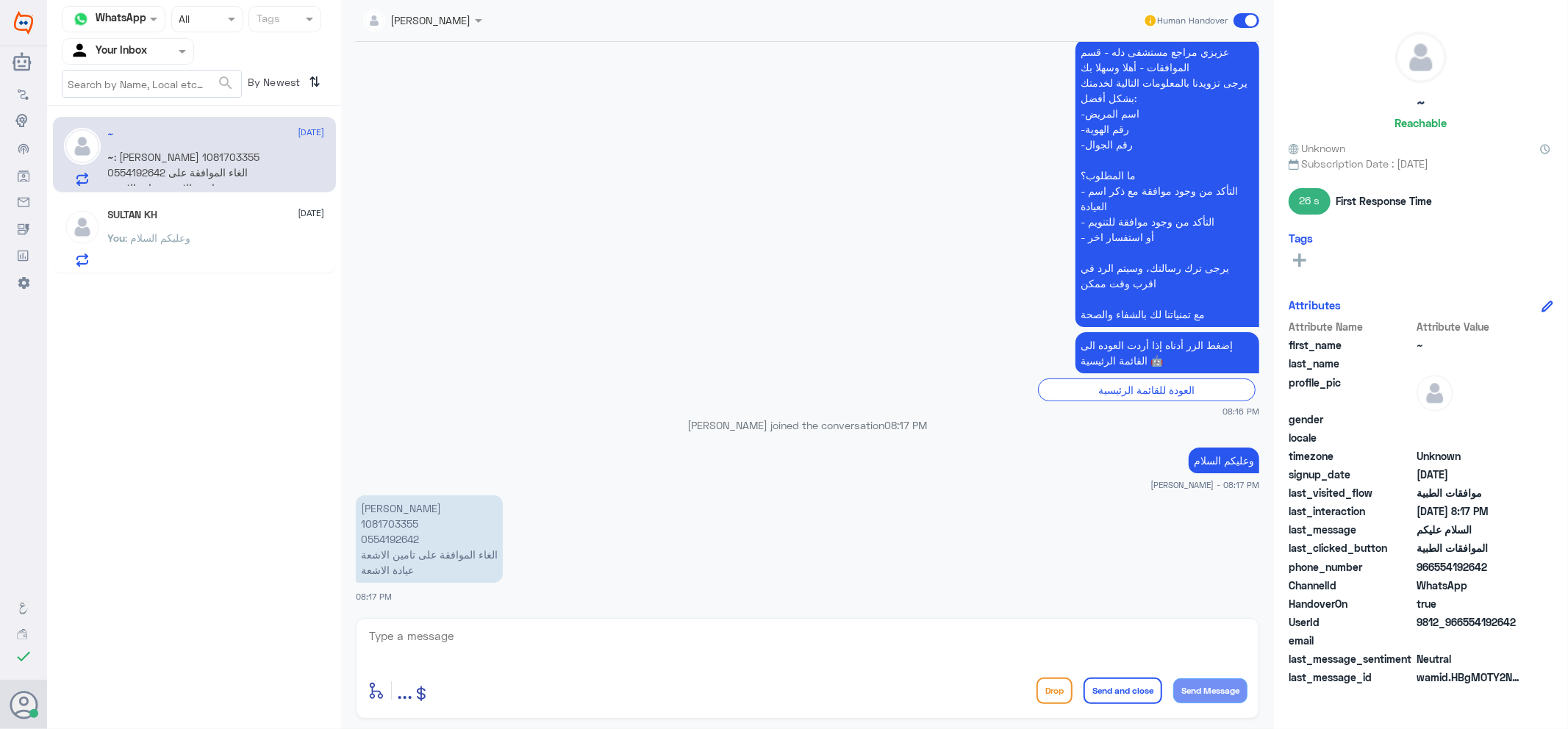
click at [392, 523] on p "نوف الفحطاني 1081703355 0554192642 الغاء الموافقة على تامين الاشعة عيادة الاشعة" at bounding box center [429, 539] width 147 height 88
copy p "1081703355"
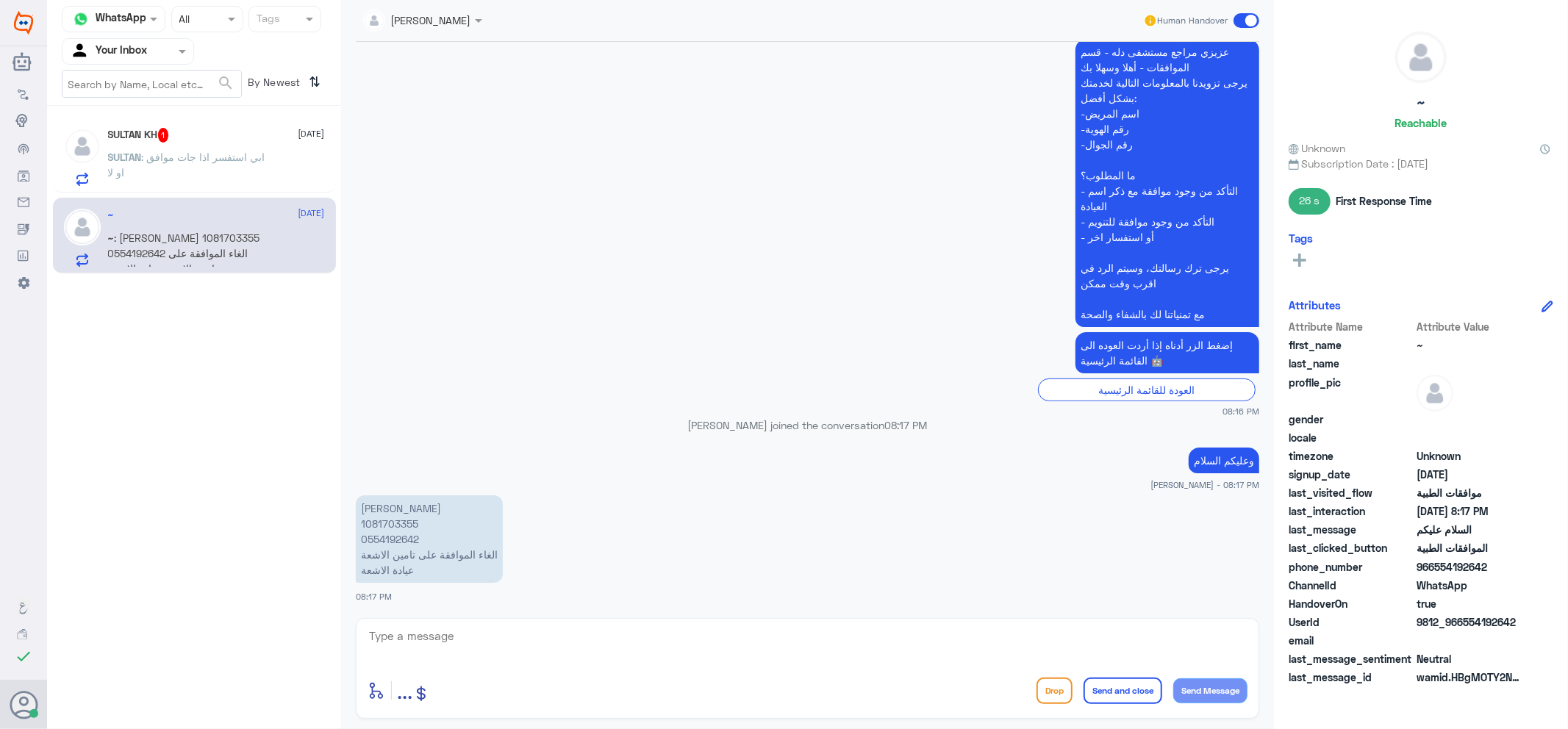
click at [281, 181] on div "SULTAN : ابي استفسر اذا جات موافق او لا" at bounding box center [216, 170] width 217 height 33
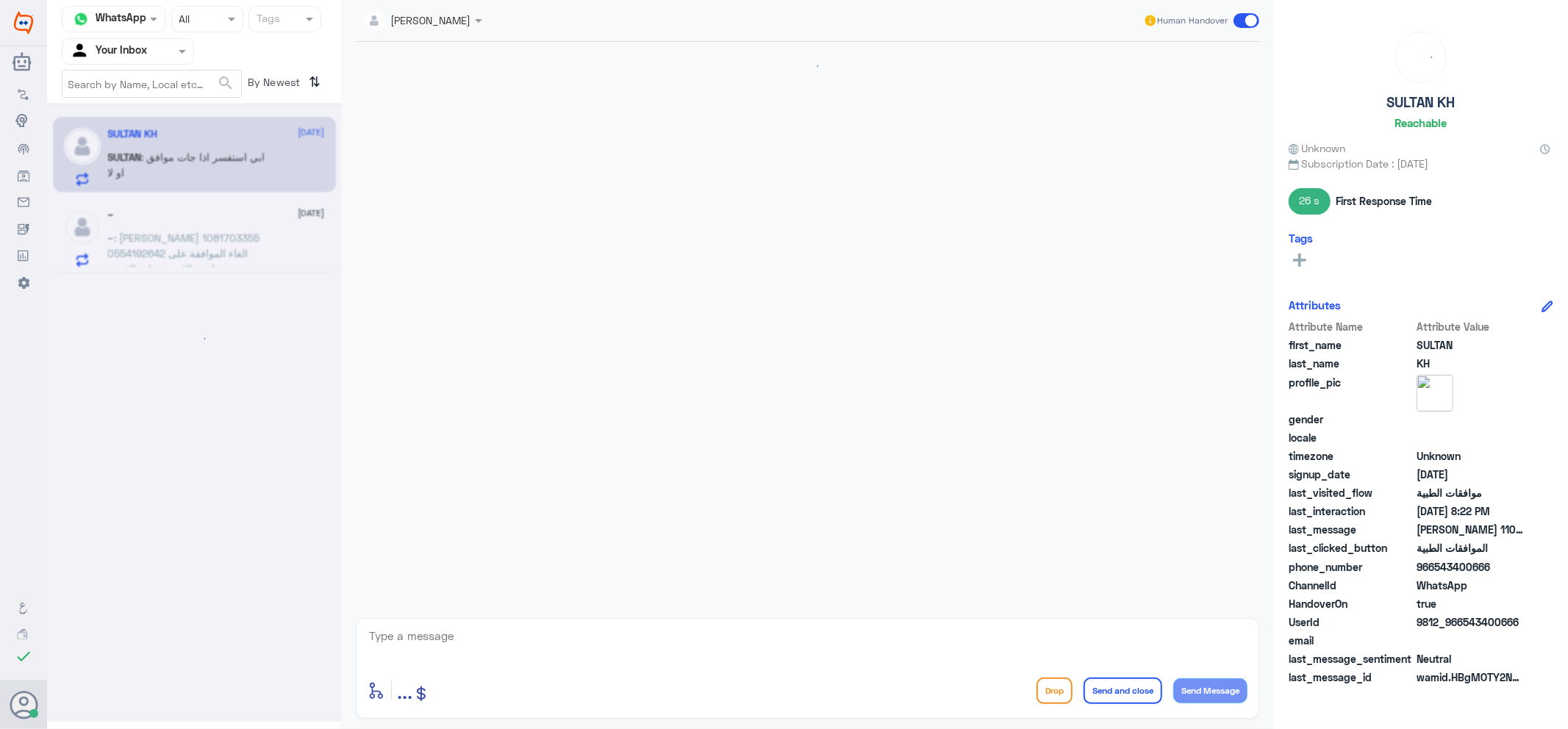
scroll to position [357, 0]
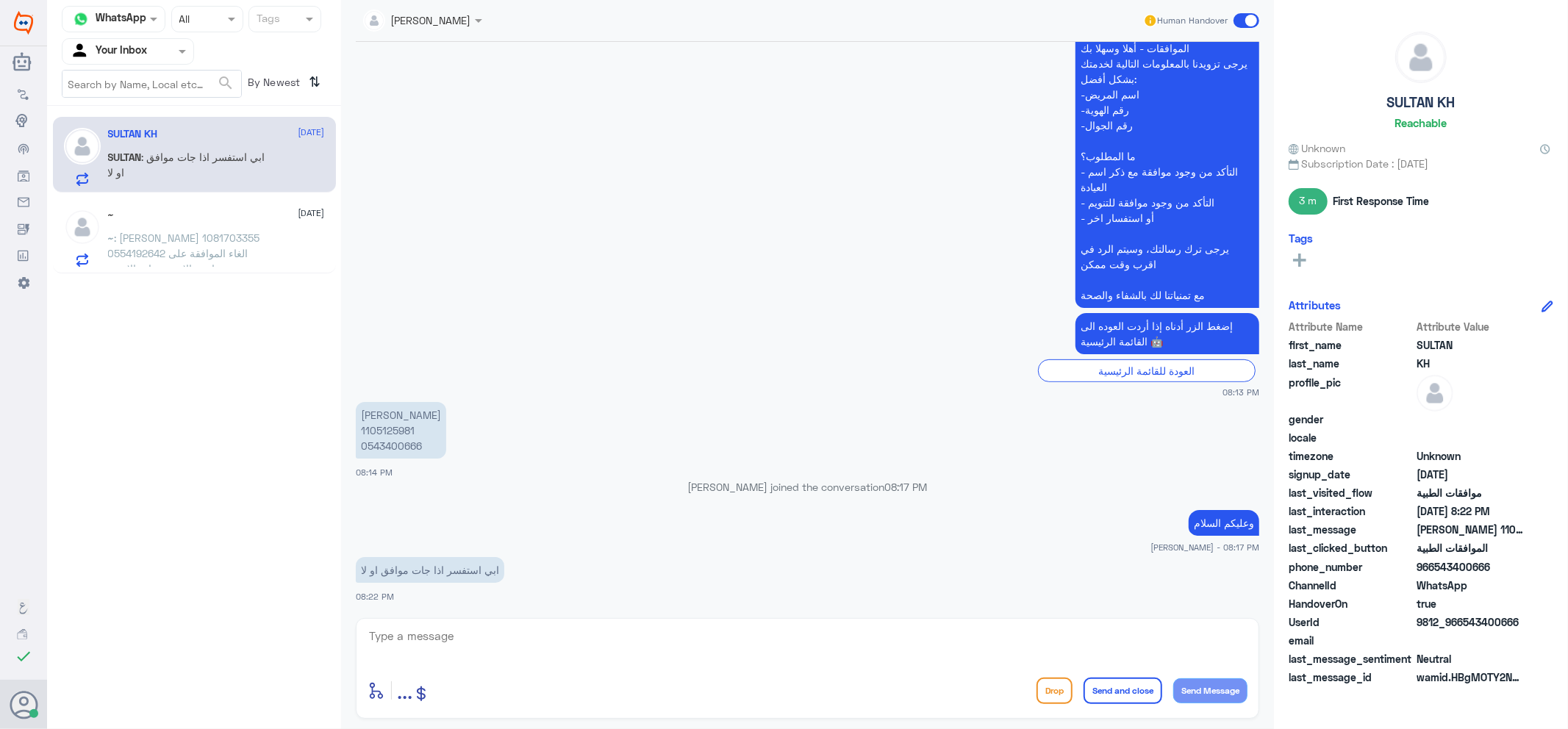
click at [392, 441] on p "سلطان خالد الدوسري 1105125981 0543400666" at bounding box center [400, 431] width 90 height 57
click at [393, 447] on p "سلطان خالد الدوسري 1105125981 0543400666" at bounding box center [400, 431] width 90 height 57
copy p "0543400666"
click at [732, 637] on textarea at bounding box center [807, 643] width 879 height 36
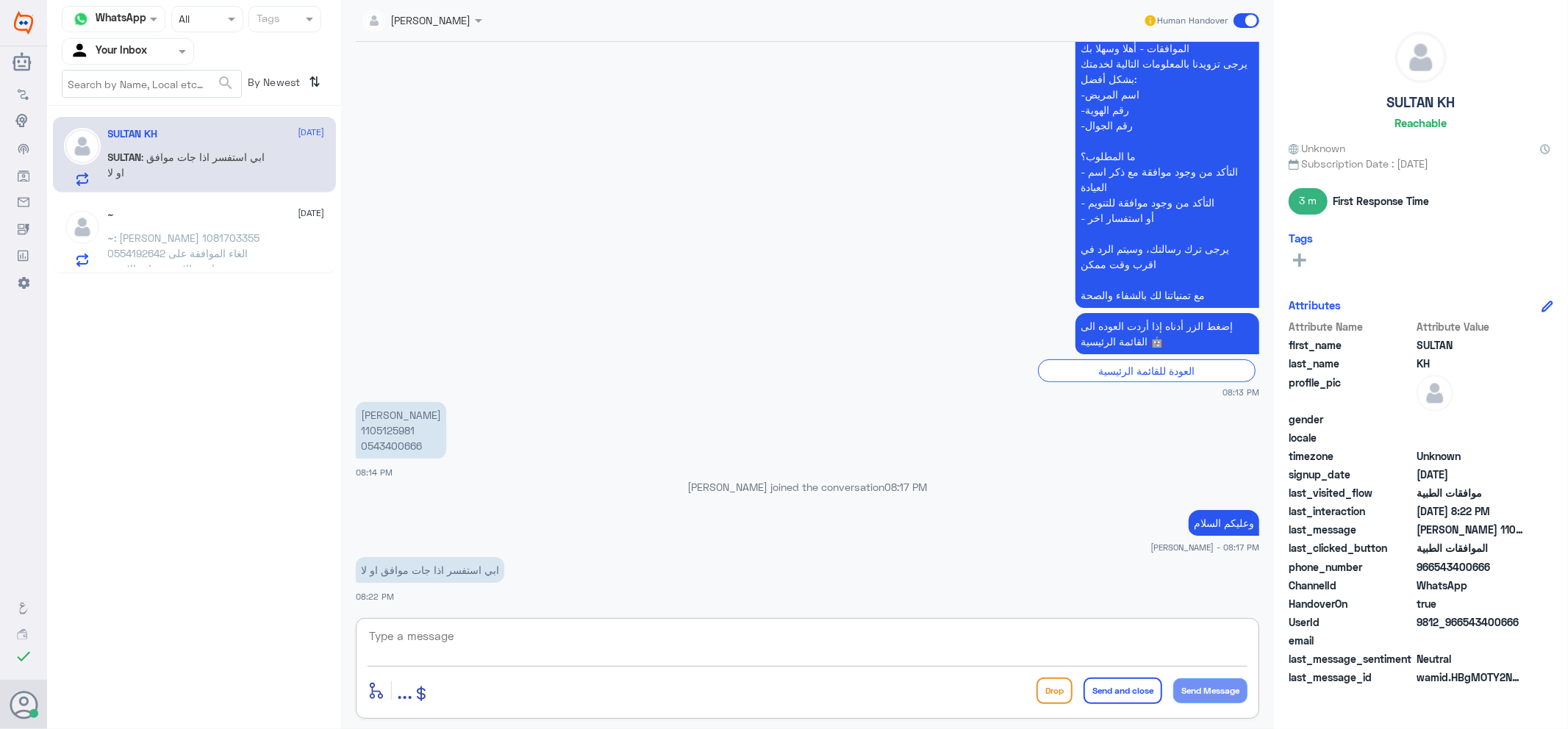
type textarea "j"
type textarea "تحت الاجراء"
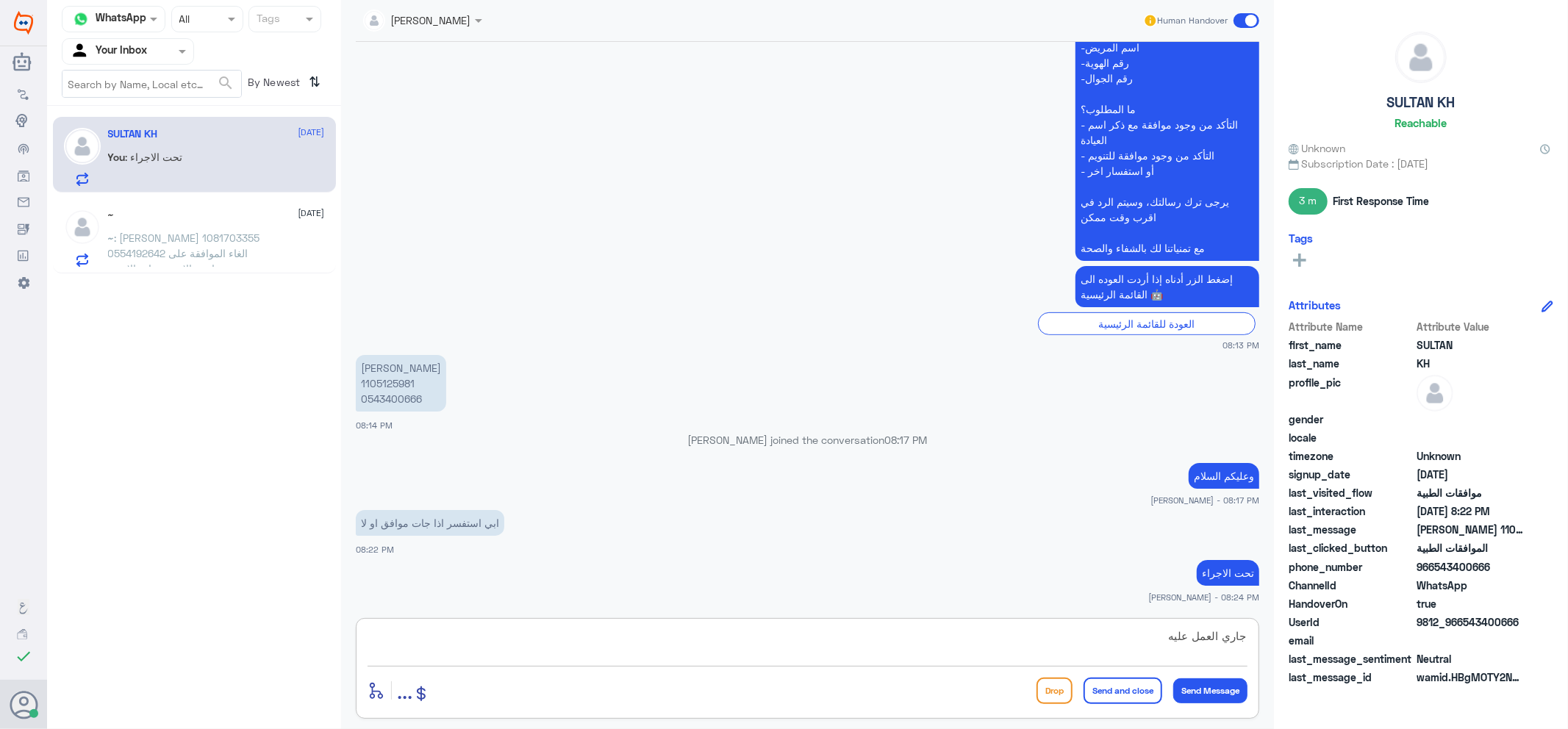
type textarea "جاري العمل عليها"
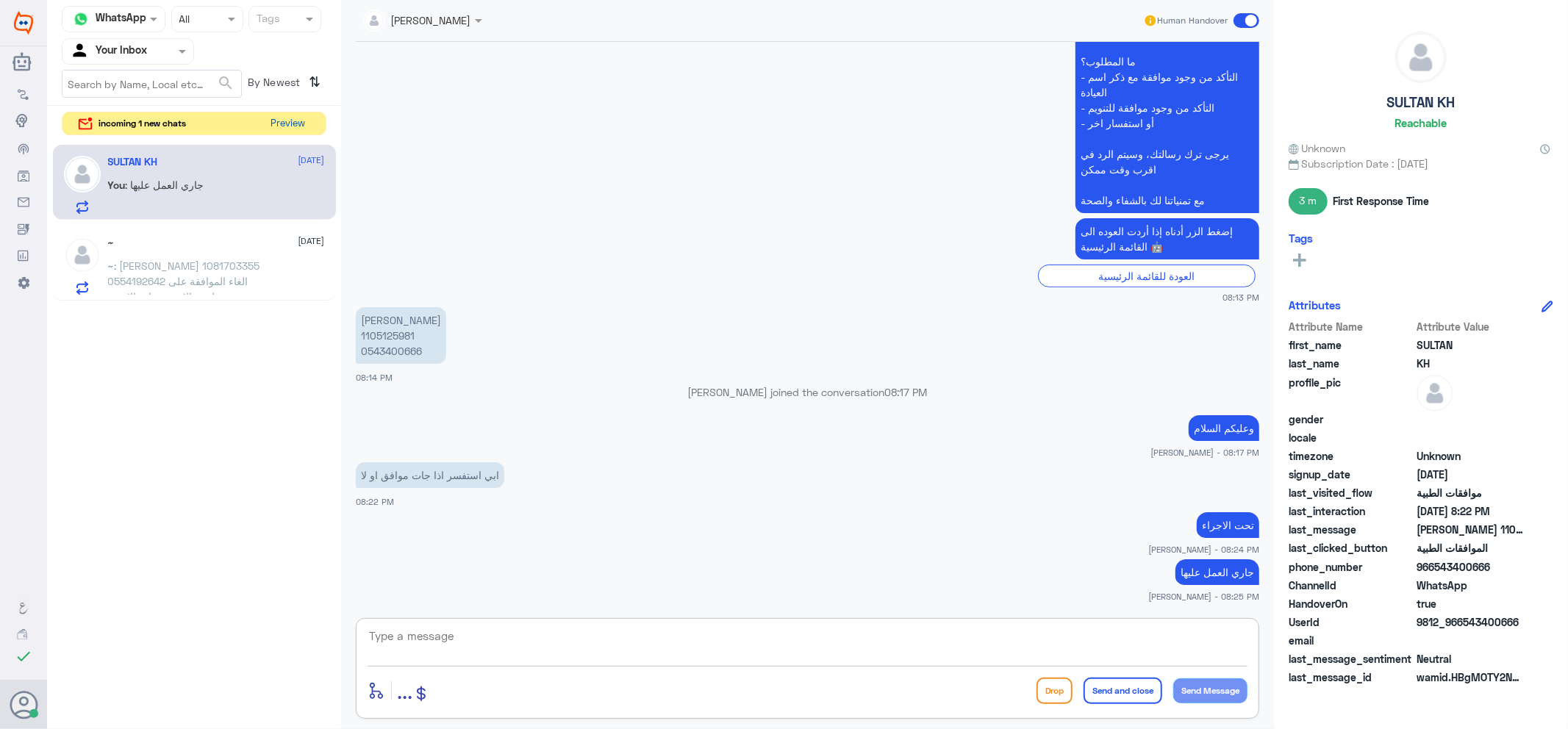
click at [298, 122] on button "Preview" at bounding box center [288, 123] width 46 height 23
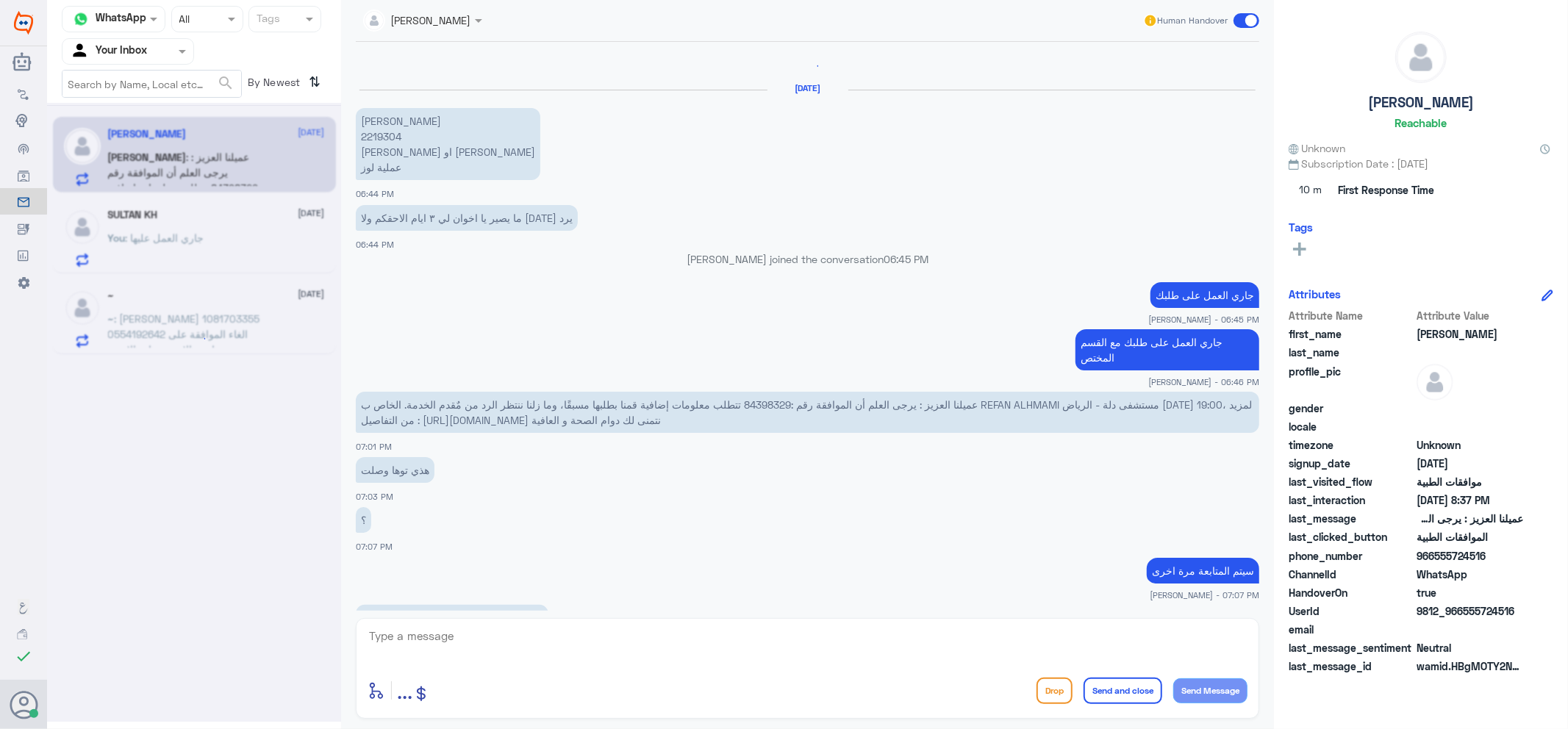
scroll to position [2056, 0]
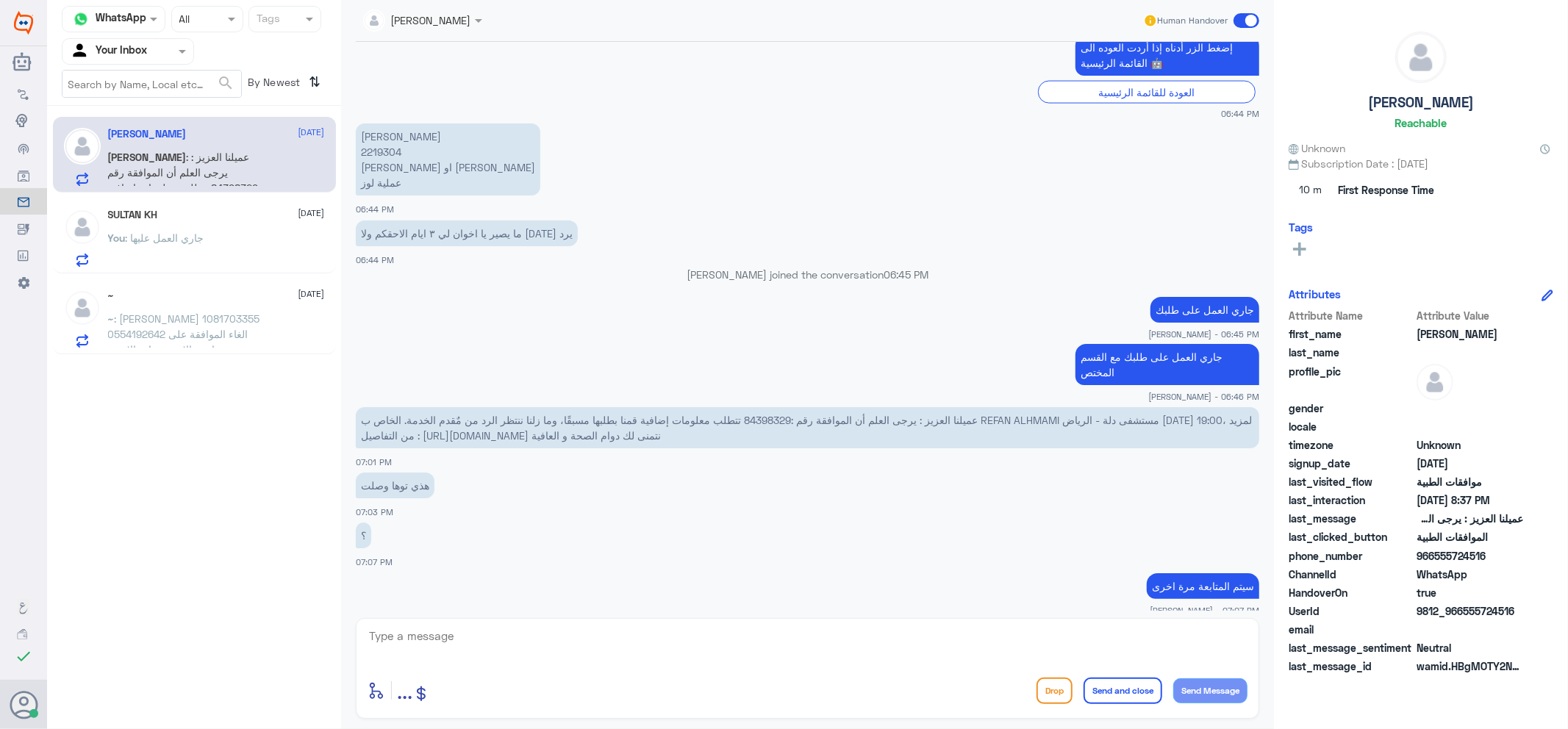
click at [432, 5] on div "[PERSON_NAME] Human Handover" at bounding box center [807, 21] width 903 height 42
click at [430, 13] on input "text" at bounding box center [404, 19] width 83 height 17
click at [438, 56] on div "Unassigned" at bounding box center [420, 55] width 57 height 16
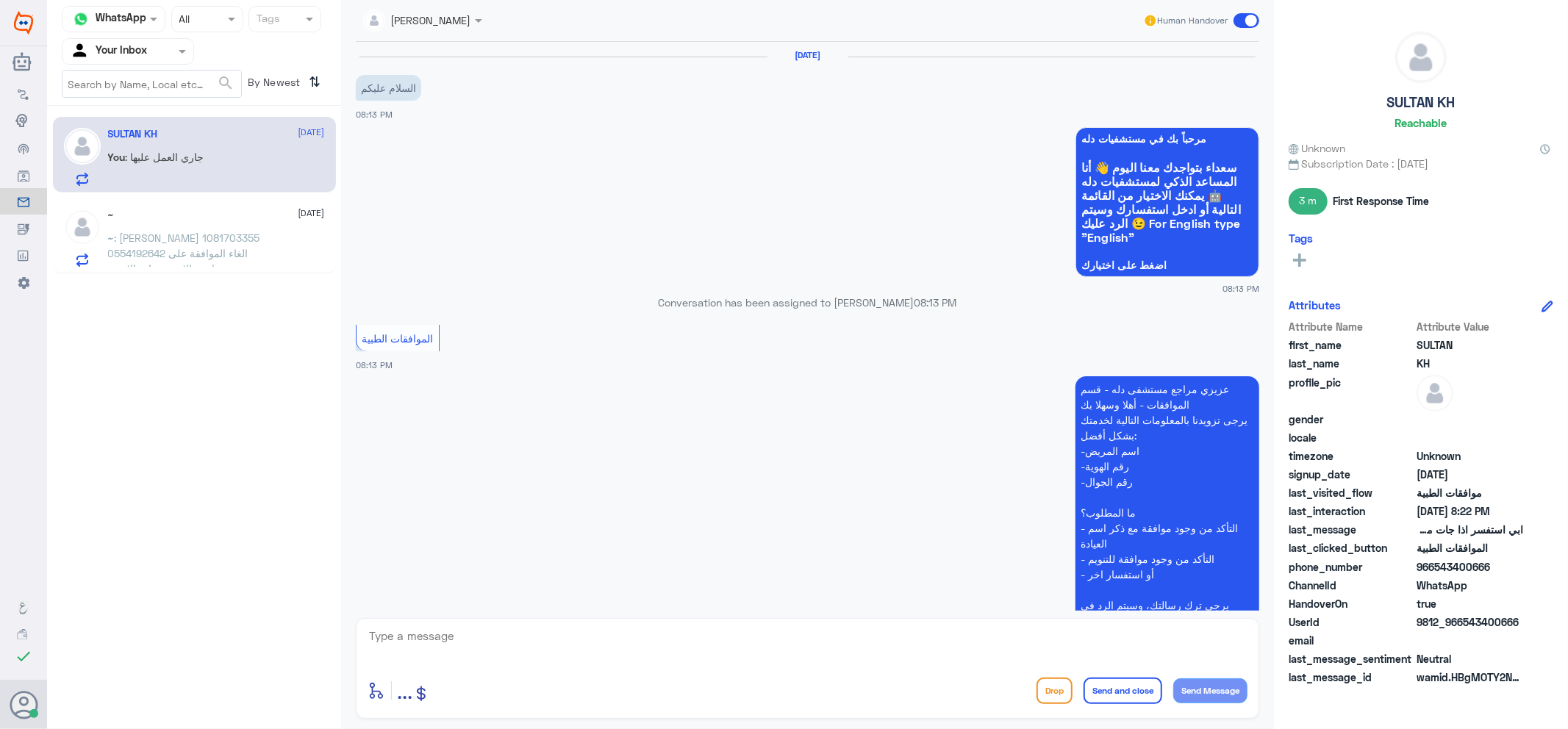
scroll to position [452, 0]
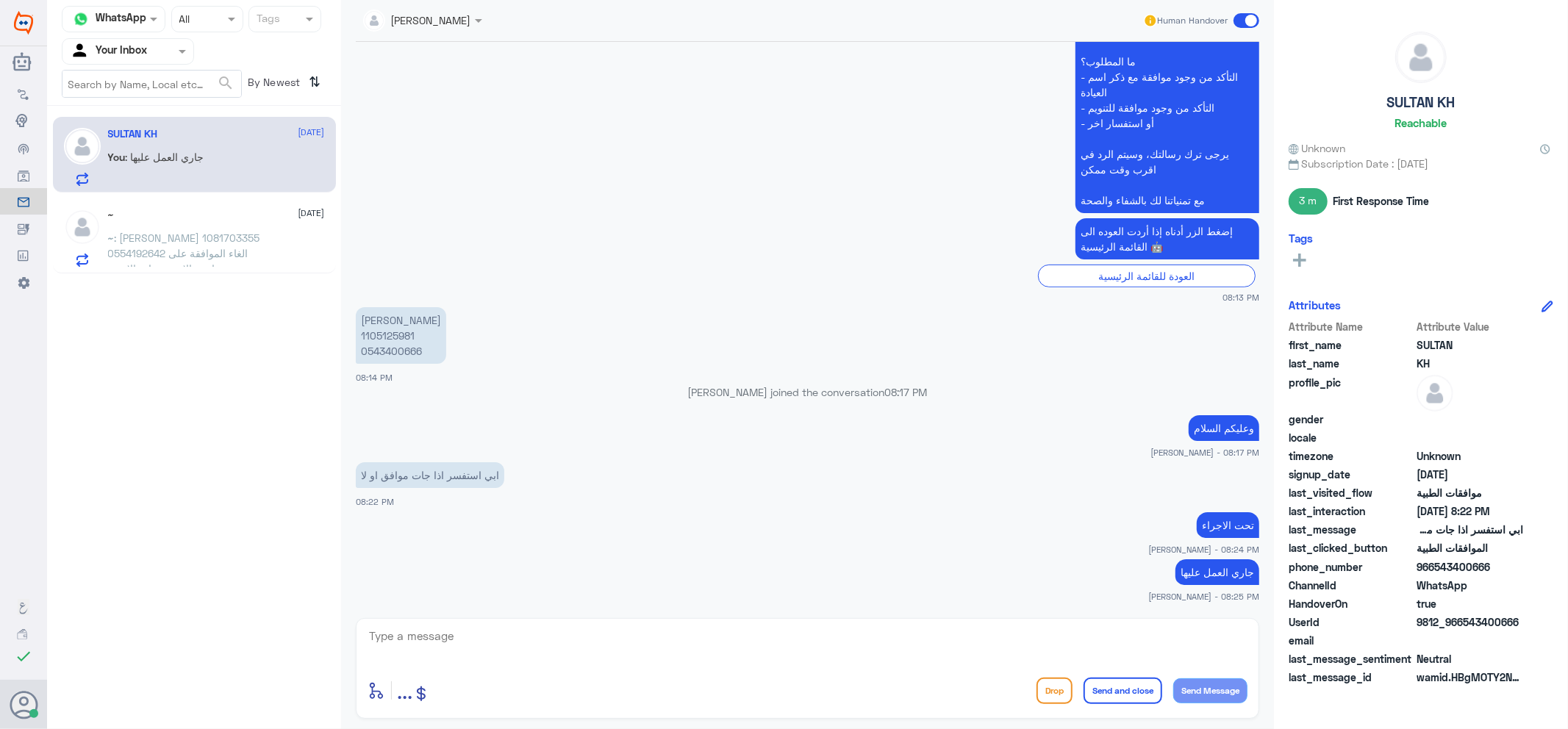
click at [206, 247] on span ": نوف الفحطاني 1081703355 0554192642 الغاء الموافقة على تامين الاشعة عيادة الاش…" at bounding box center [183, 254] width 152 height 44
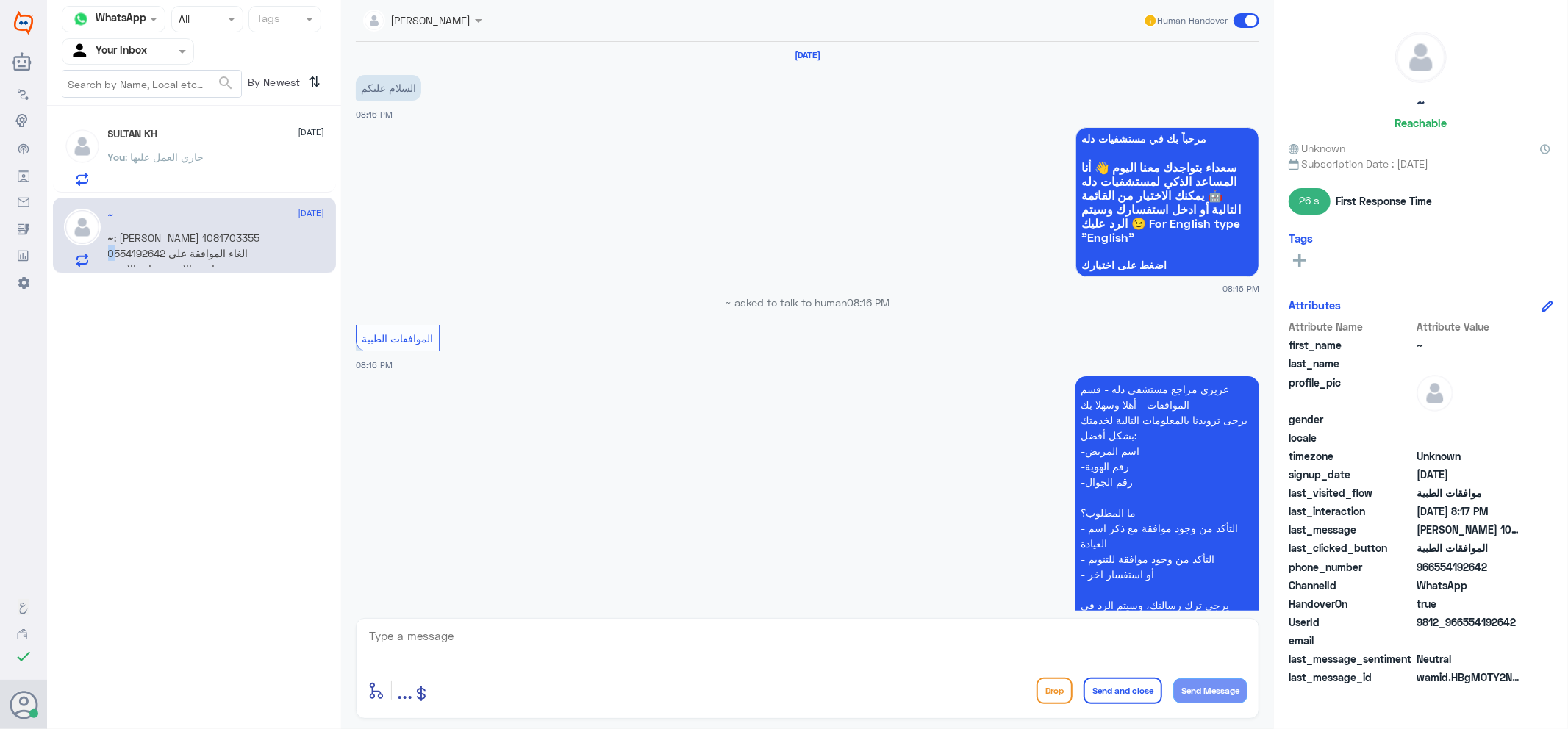
scroll to position [338, 0]
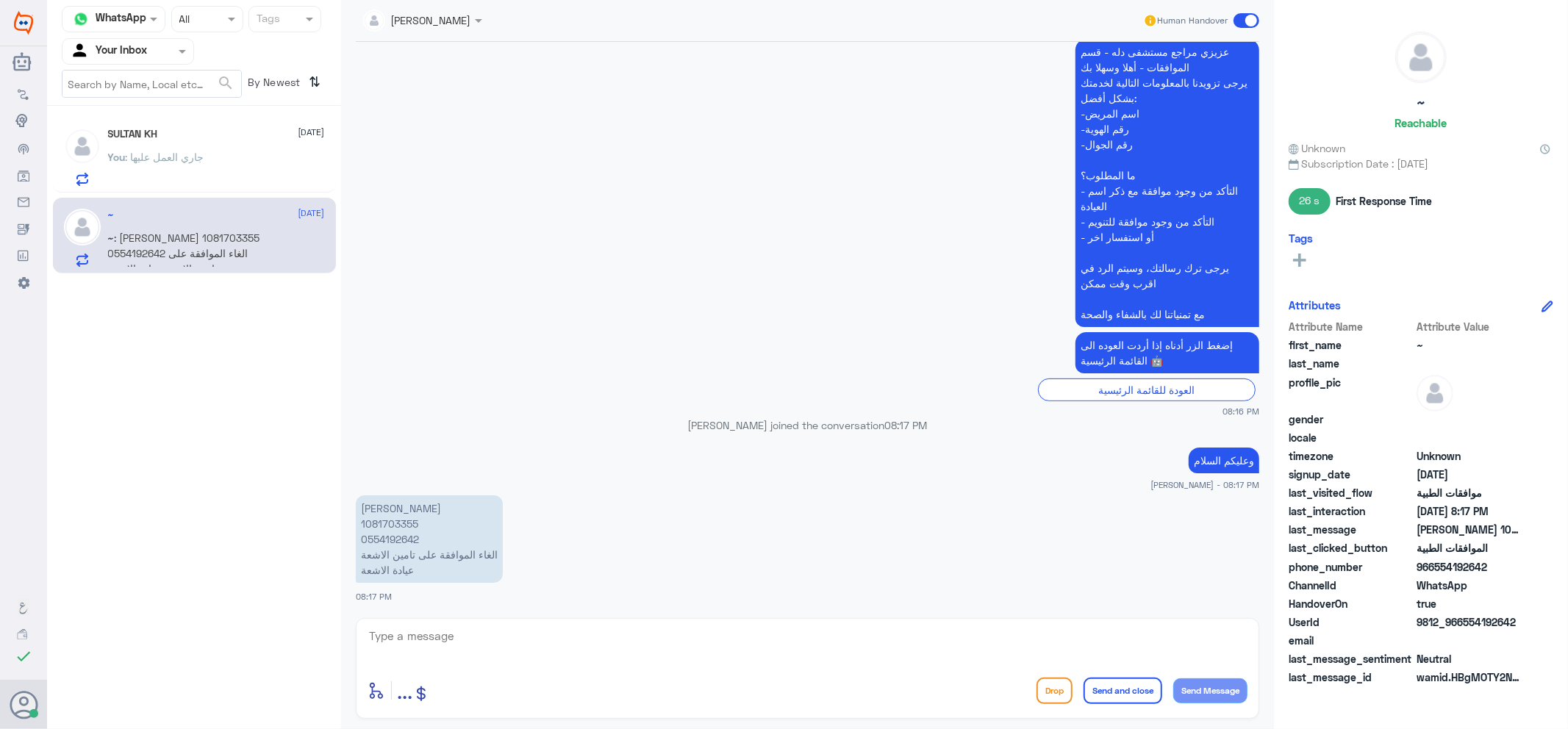
click at [240, 172] on div "You : جاري العمل عليها" at bounding box center [216, 170] width 217 height 33
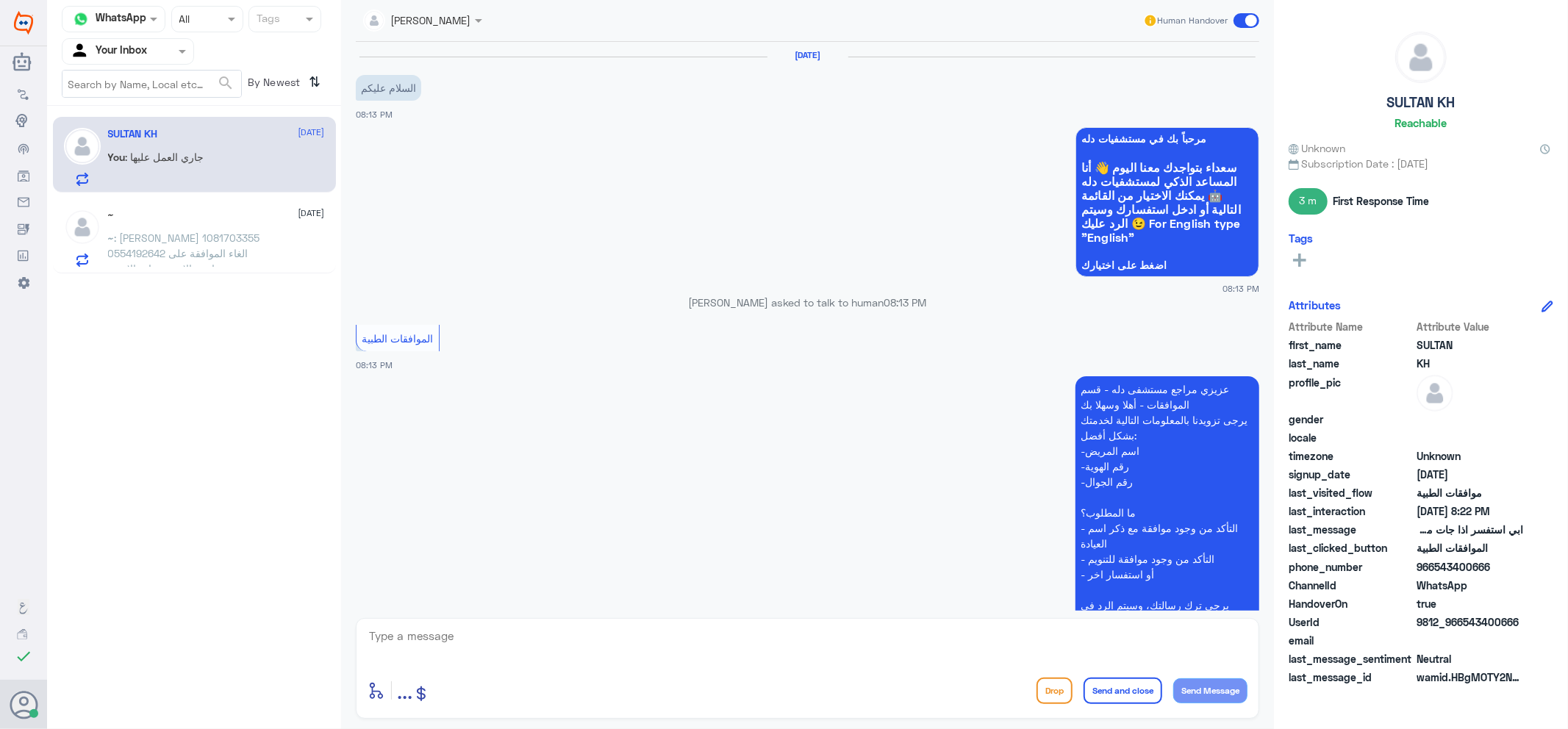
scroll to position [452, 0]
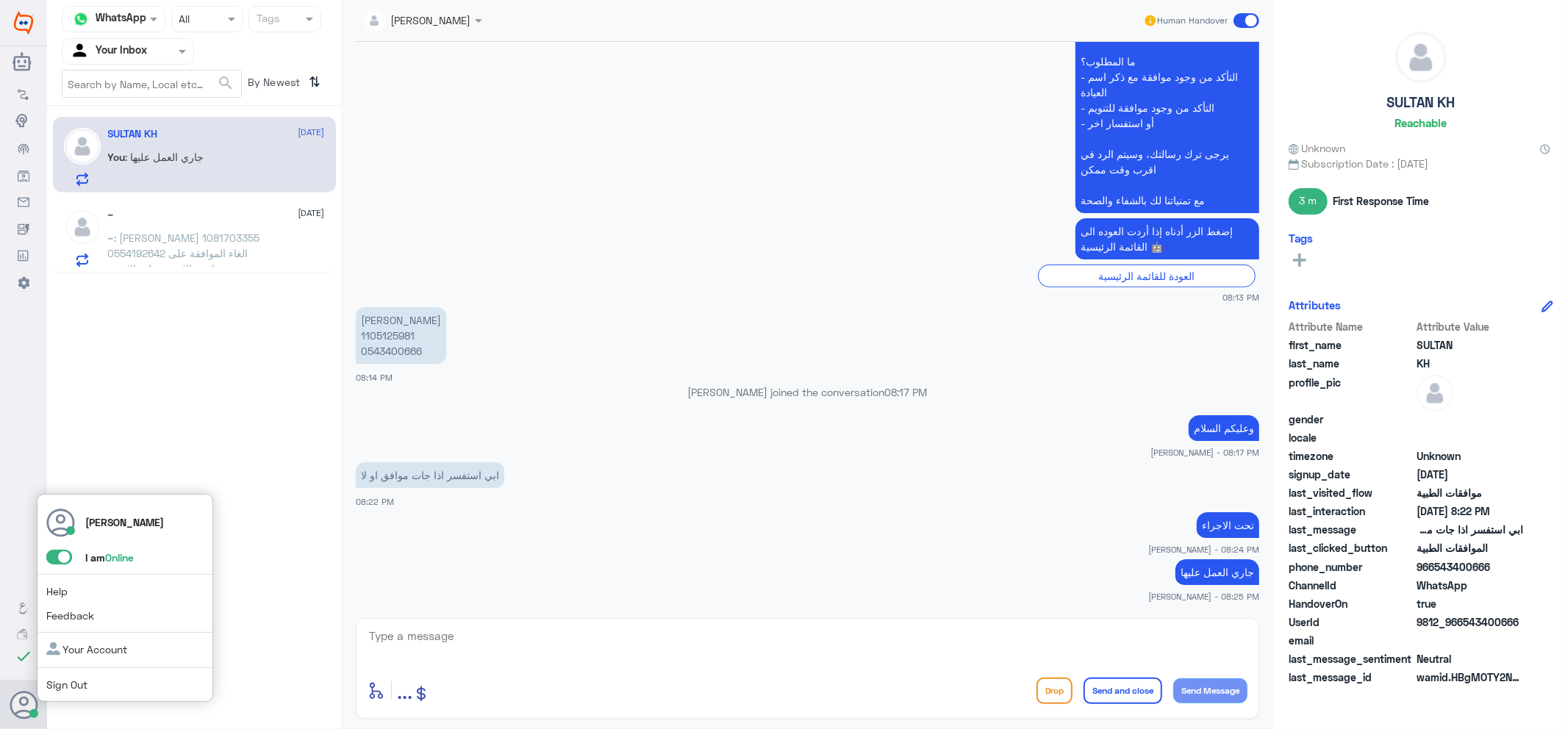
click at [51, 547] on div "jana Alhamed I am Online Help Feedback Your Account Sign Out" at bounding box center [124, 598] width 176 height 209
click at [51, 554] on span at bounding box center [59, 557] width 26 height 15
click at [0, 0] on input "checkbox" at bounding box center [0, 0] width 0 height 0
click at [137, 52] on input "text" at bounding box center [110, 51] width 81 height 17
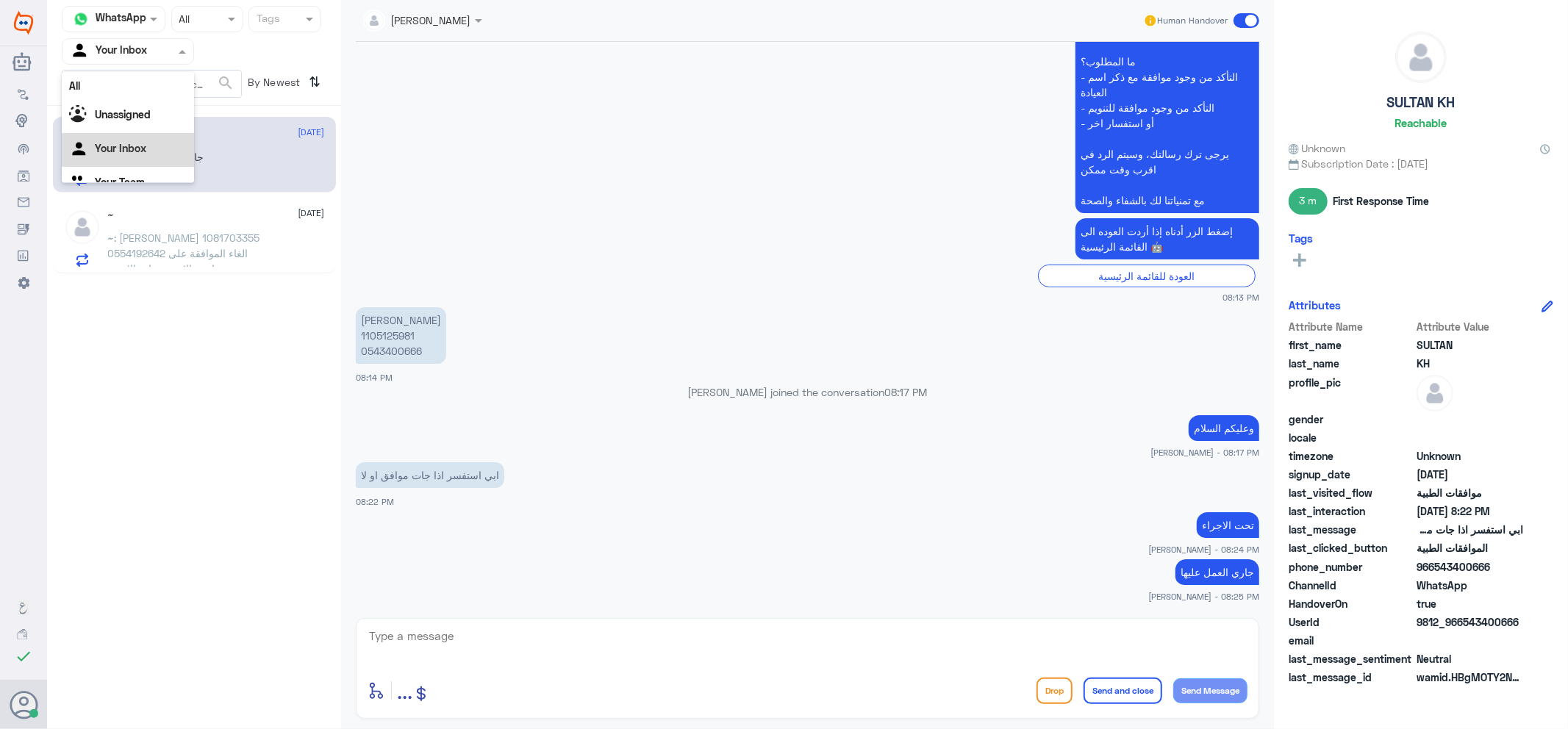
scroll to position [18, 0]
click at [126, 153] on div "Your Team" at bounding box center [128, 165] width 132 height 34
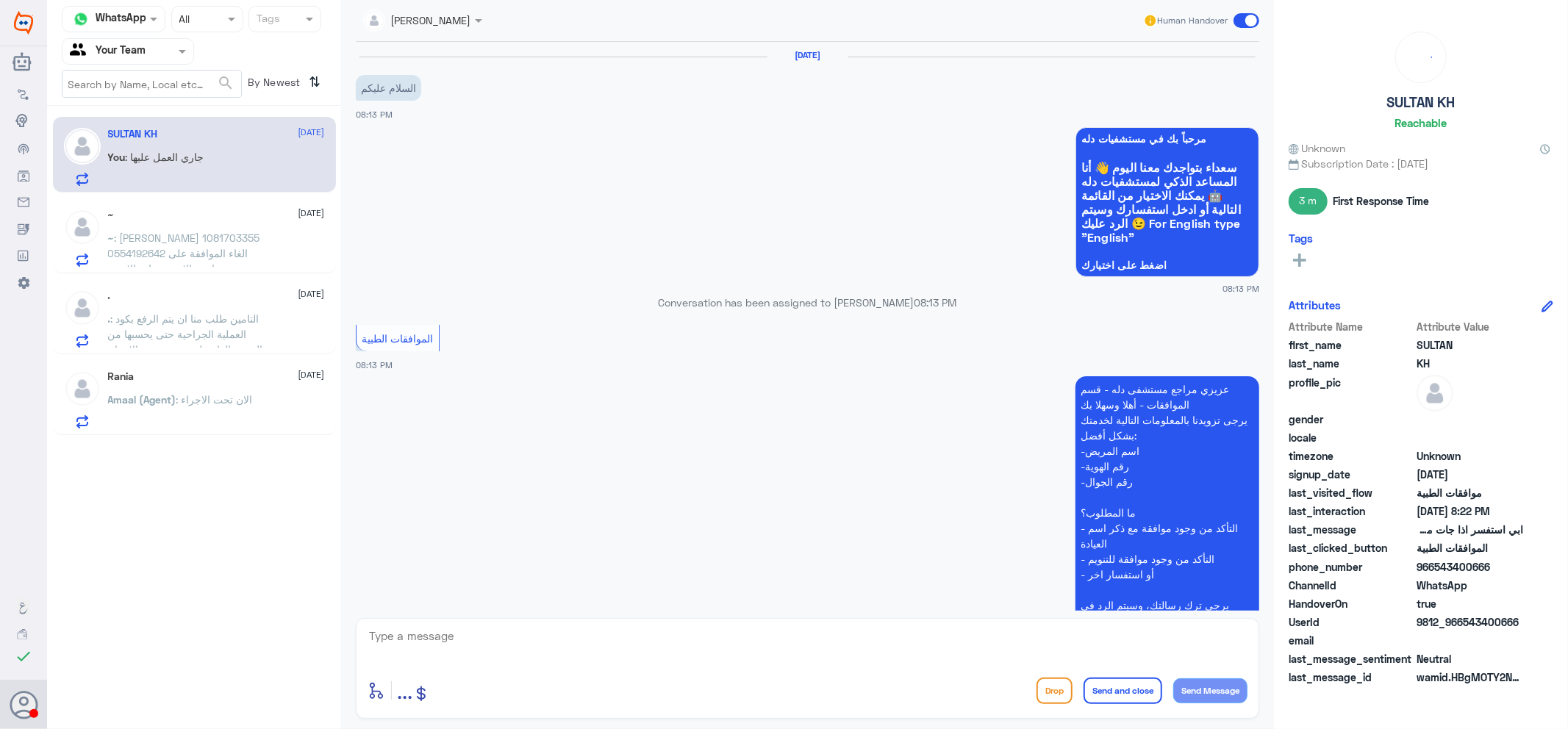
scroll to position [452, 0]
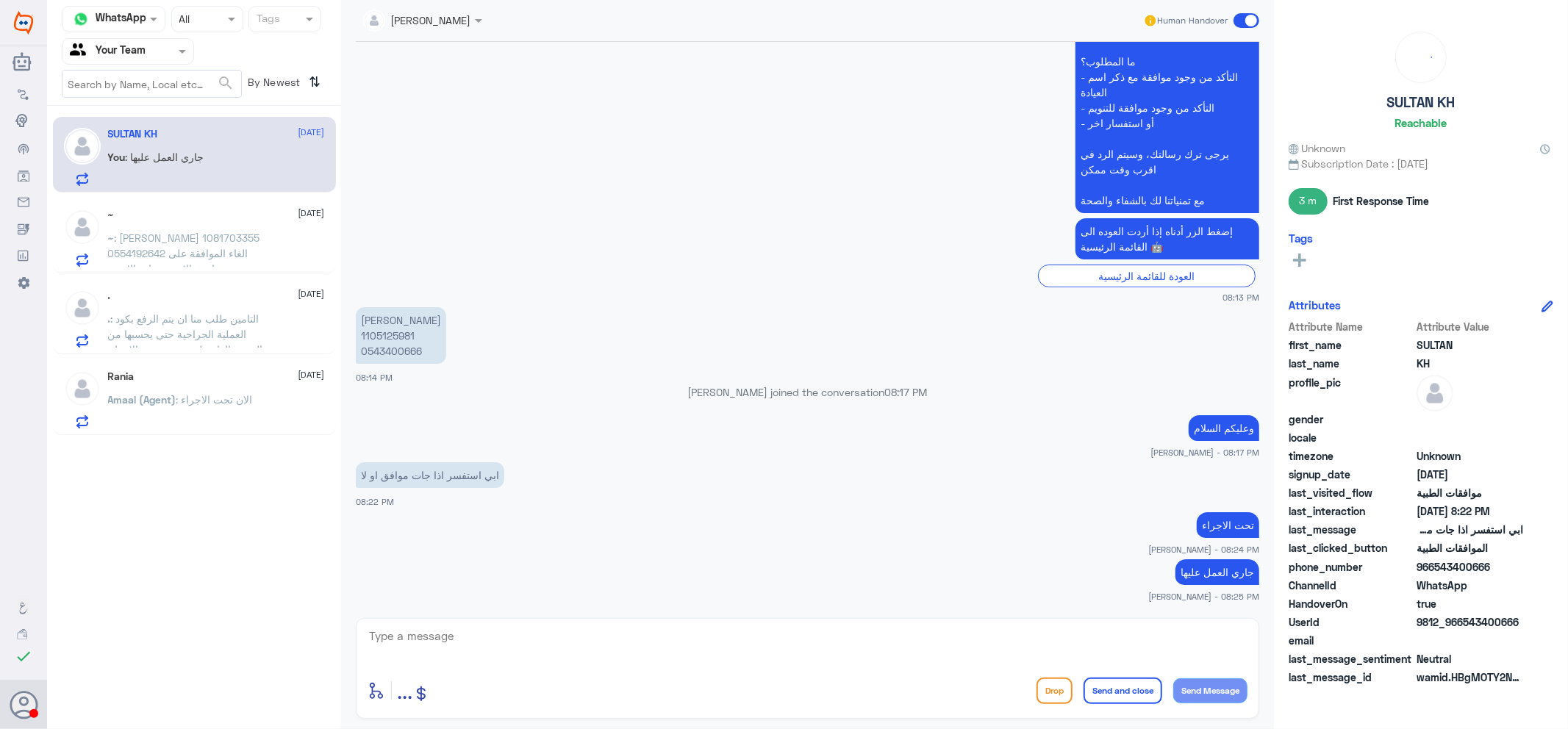
click at [184, 209] on div "~ 20 September" at bounding box center [216, 215] width 217 height 13
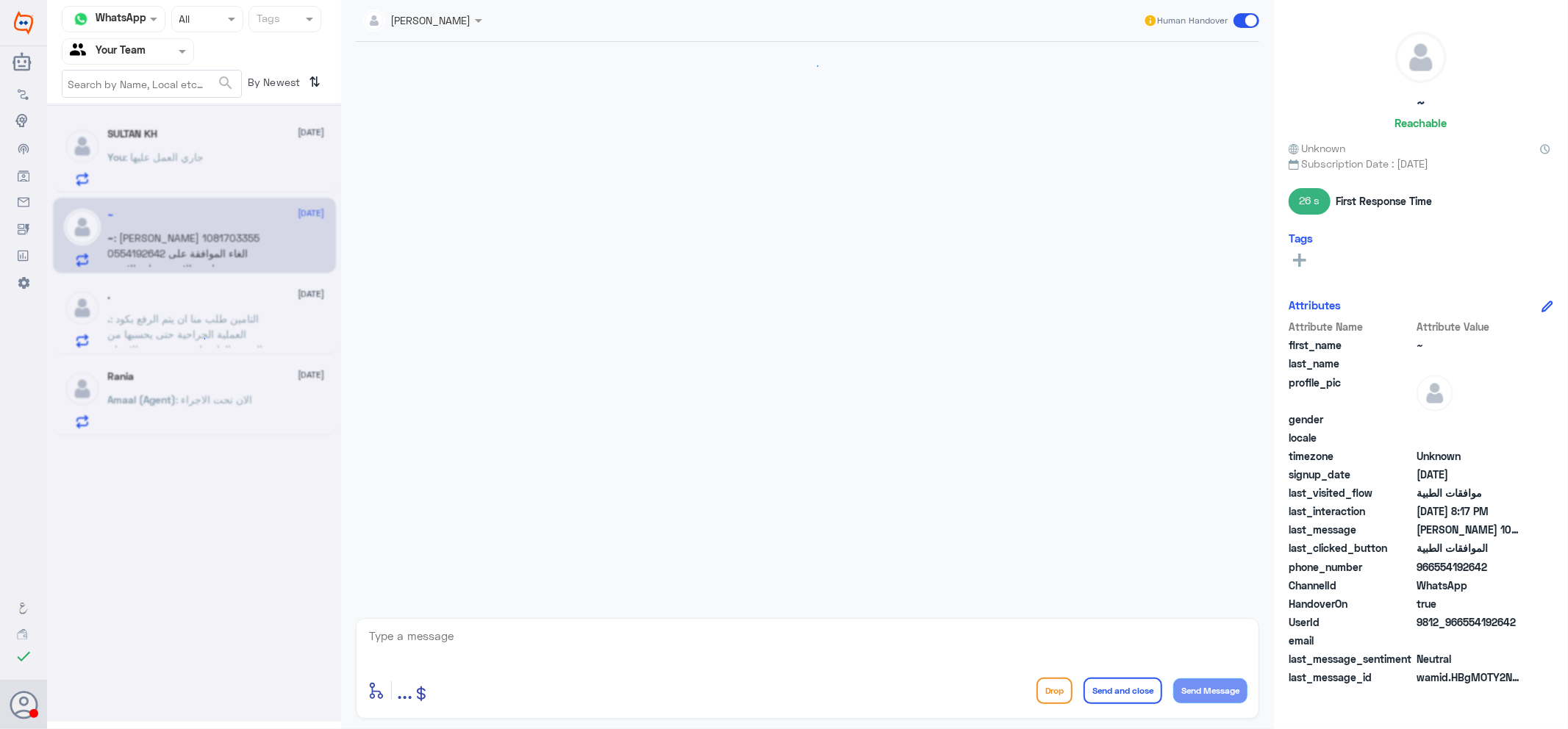
scroll to position [338, 0]
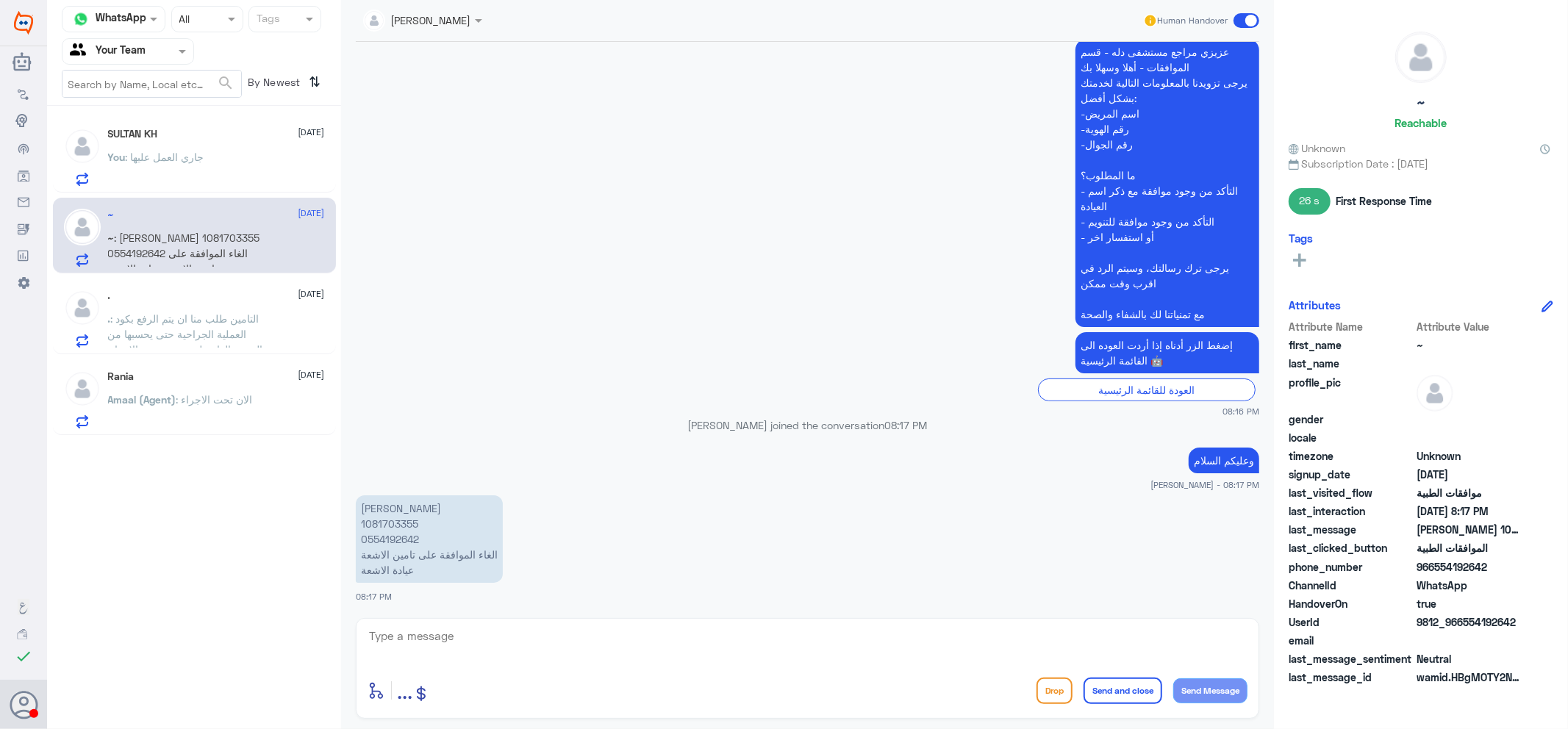
click at [397, 526] on p "نوف الفحطاني 1081703355 0554192642 الغاء الموافقة على تامين الاشعة عيادة الاشعة" at bounding box center [429, 539] width 147 height 88
copy p "1081703355"
click at [836, 680] on div "enter flow name ... Drop Send and close Send Message" at bounding box center [807, 691] width 879 height 33
click at [634, 660] on textarea at bounding box center [807, 643] width 879 height 36
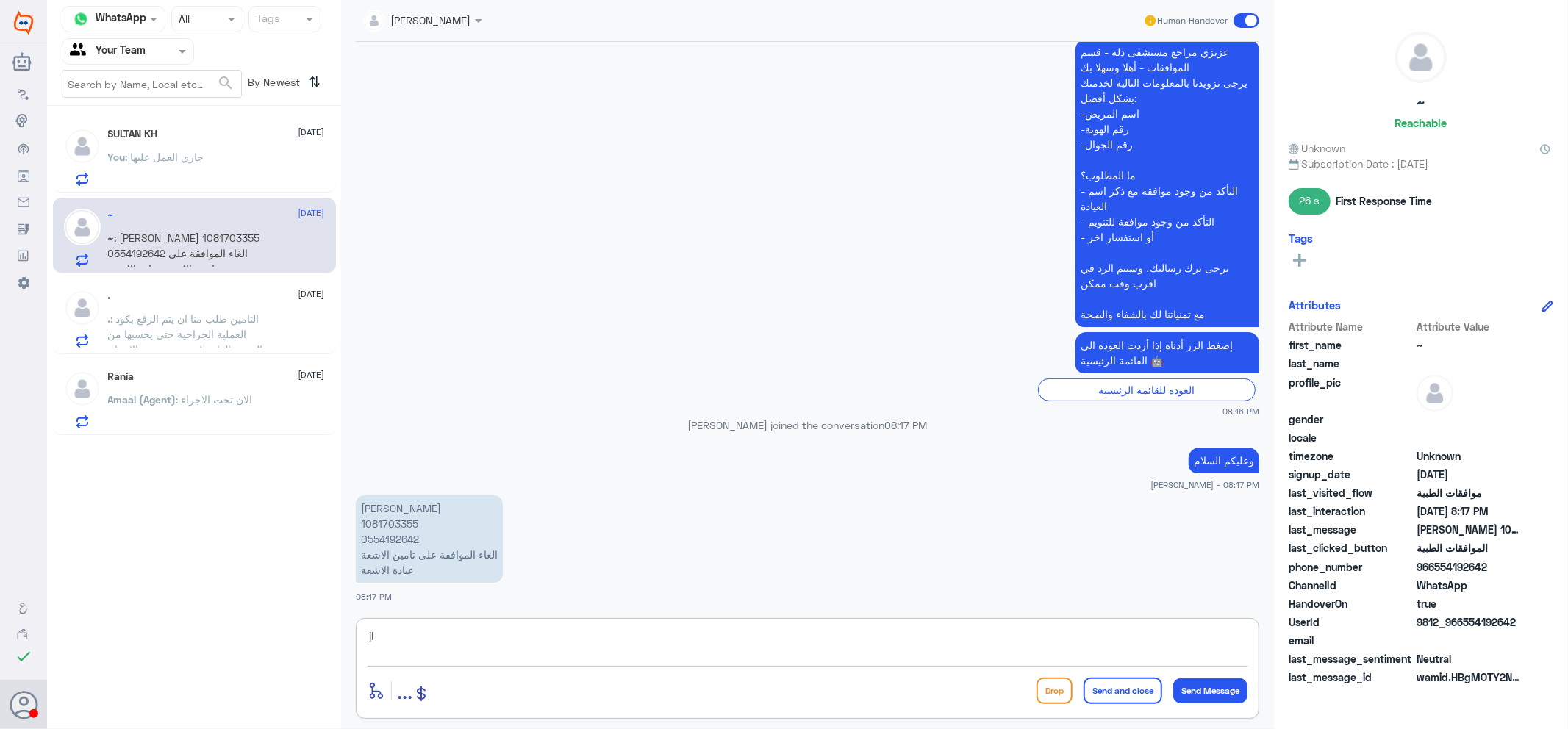
type textarea "j"
type textarea "تم متابعة طلبك"
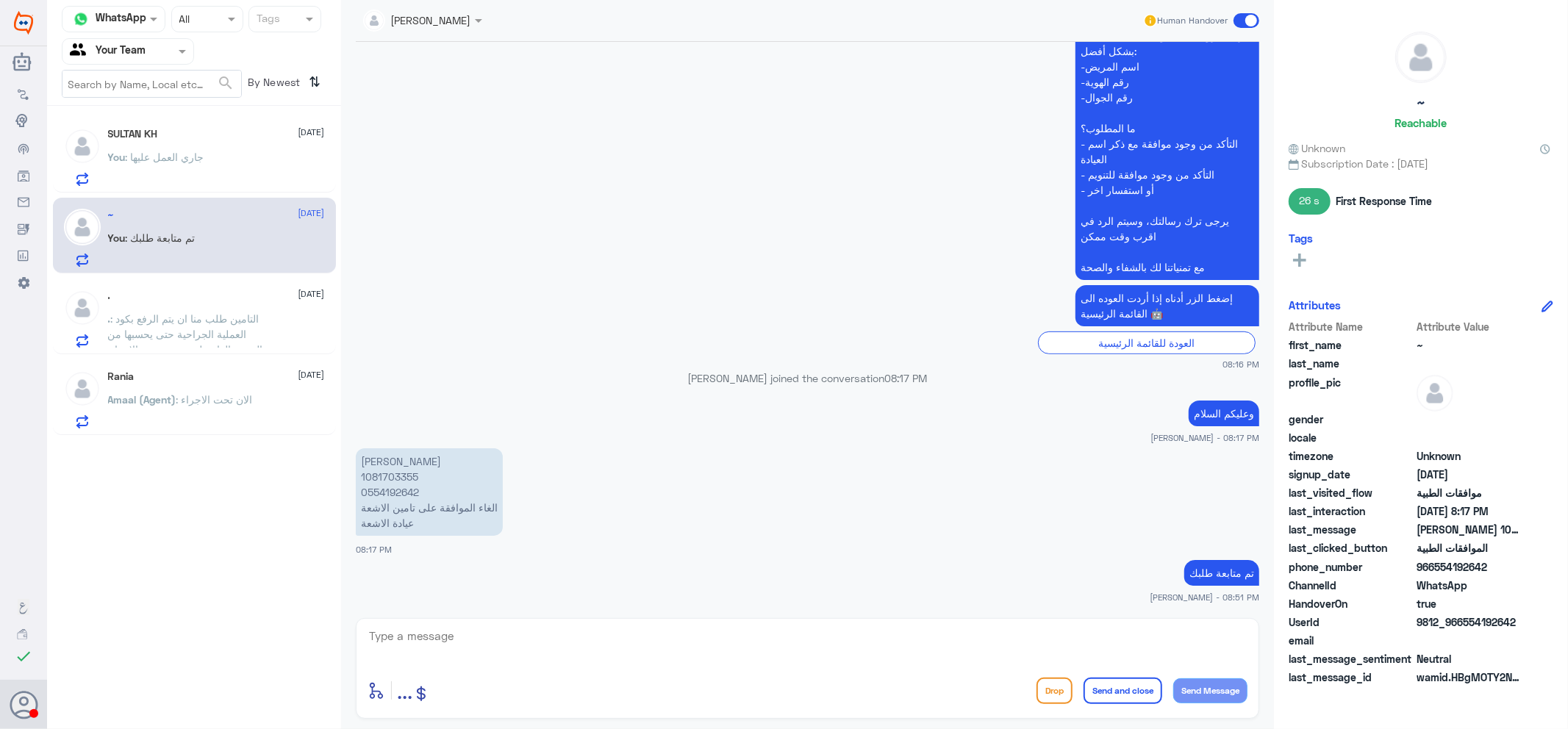
drag, startPoint x: 598, startPoint y: 626, endPoint x: 705, endPoint y: 635, distance: 107.4
click at [599, 625] on div "enter flow name ... Drop Send and close Send Message" at bounding box center [807, 669] width 903 height 100
type textarea "عزيزي تريد الغاء الاشعه ؟"
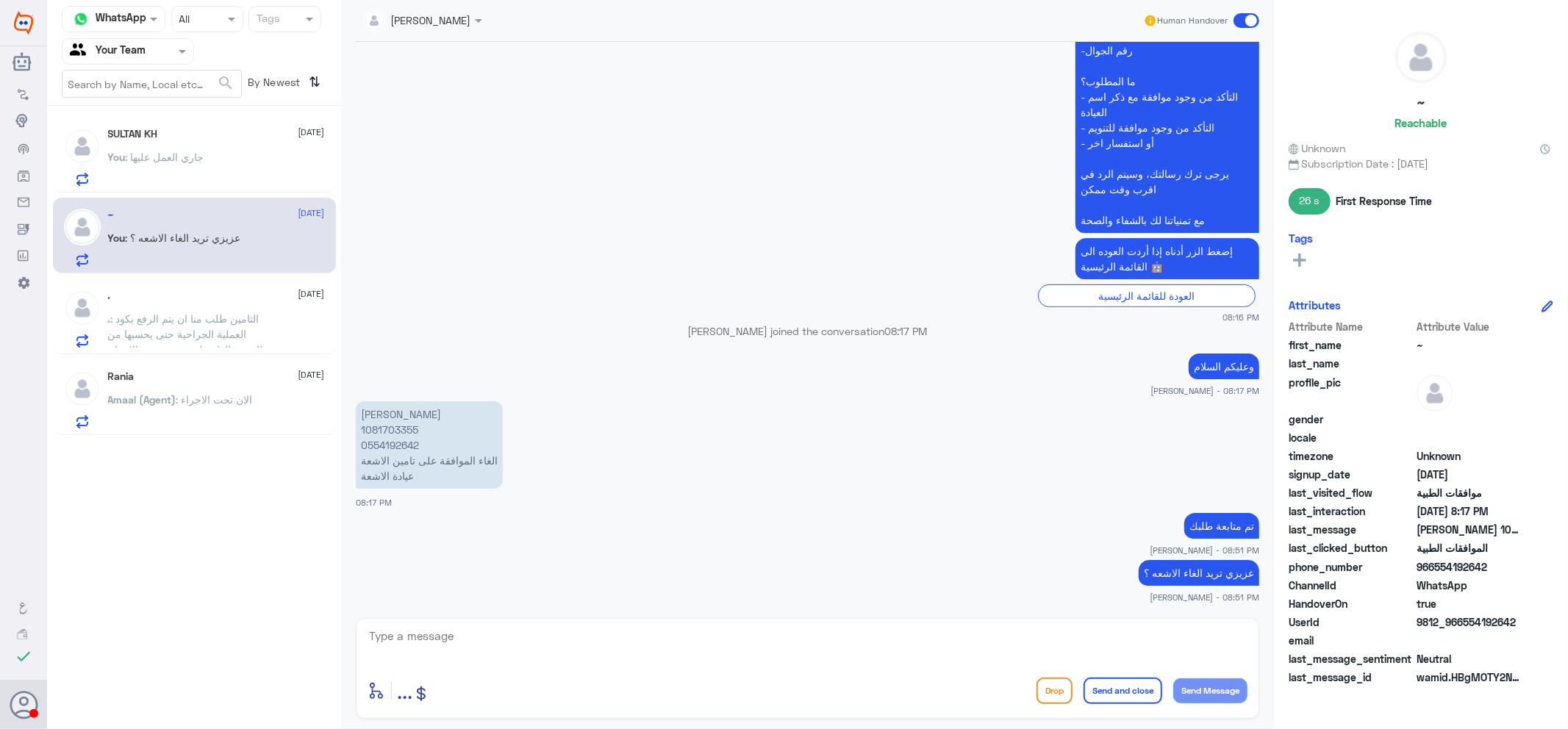
click at [663, 297] on div "العودة للقائمة الرئيسية" at bounding box center [807, 296] width 903 height 23
click at [389, 431] on p "نوف الفحطاني 1081703355 0554192642 الغاء الموافقة على تامين الاشعة عيادة الاشعة" at bounding box center [429, 445] width 147 height 88
copy p "1081703355"
click at [237, 137] on div "SULTAN KH 20 September" at bounding box center [216, 134] width 217 height 13
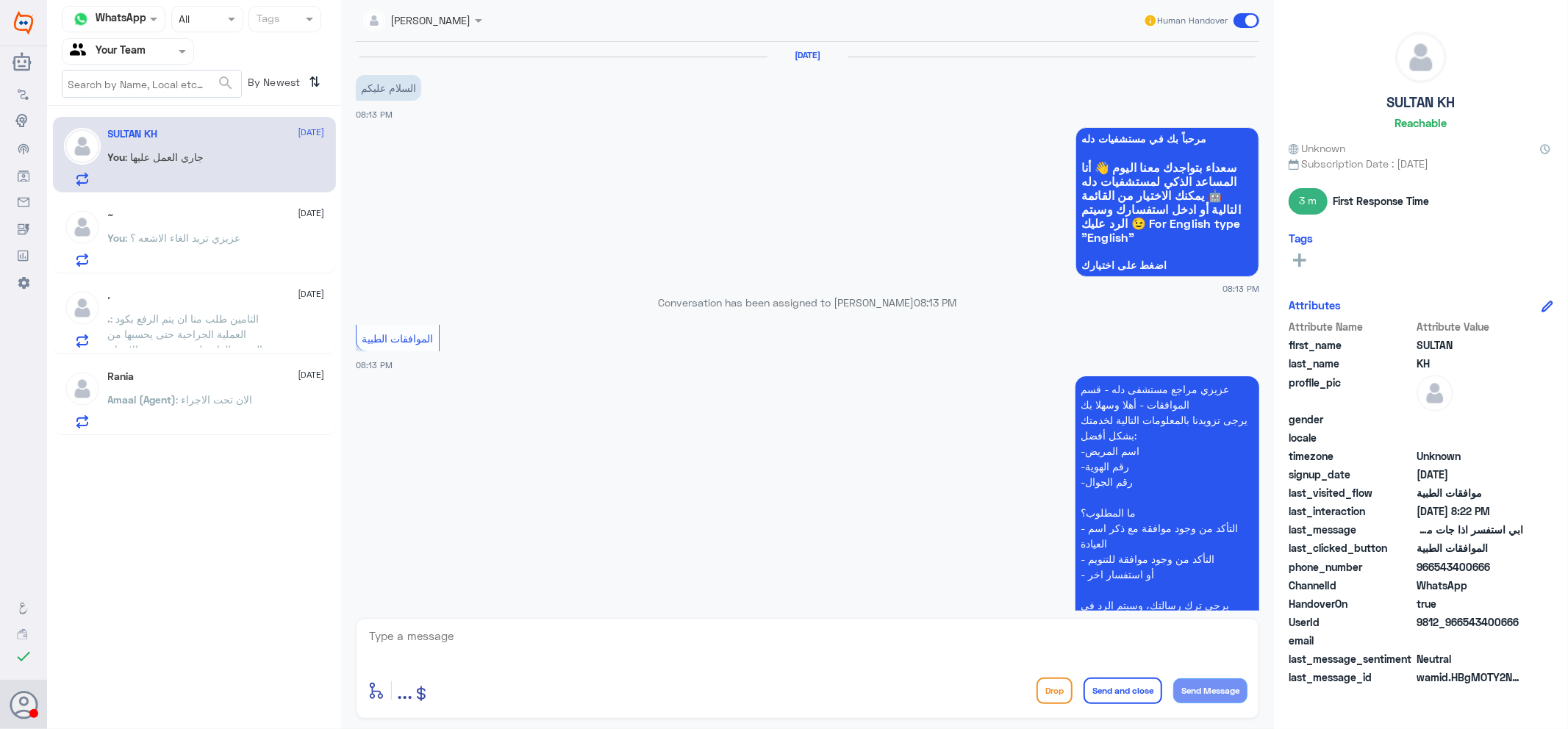
scroll to position [452, 0]
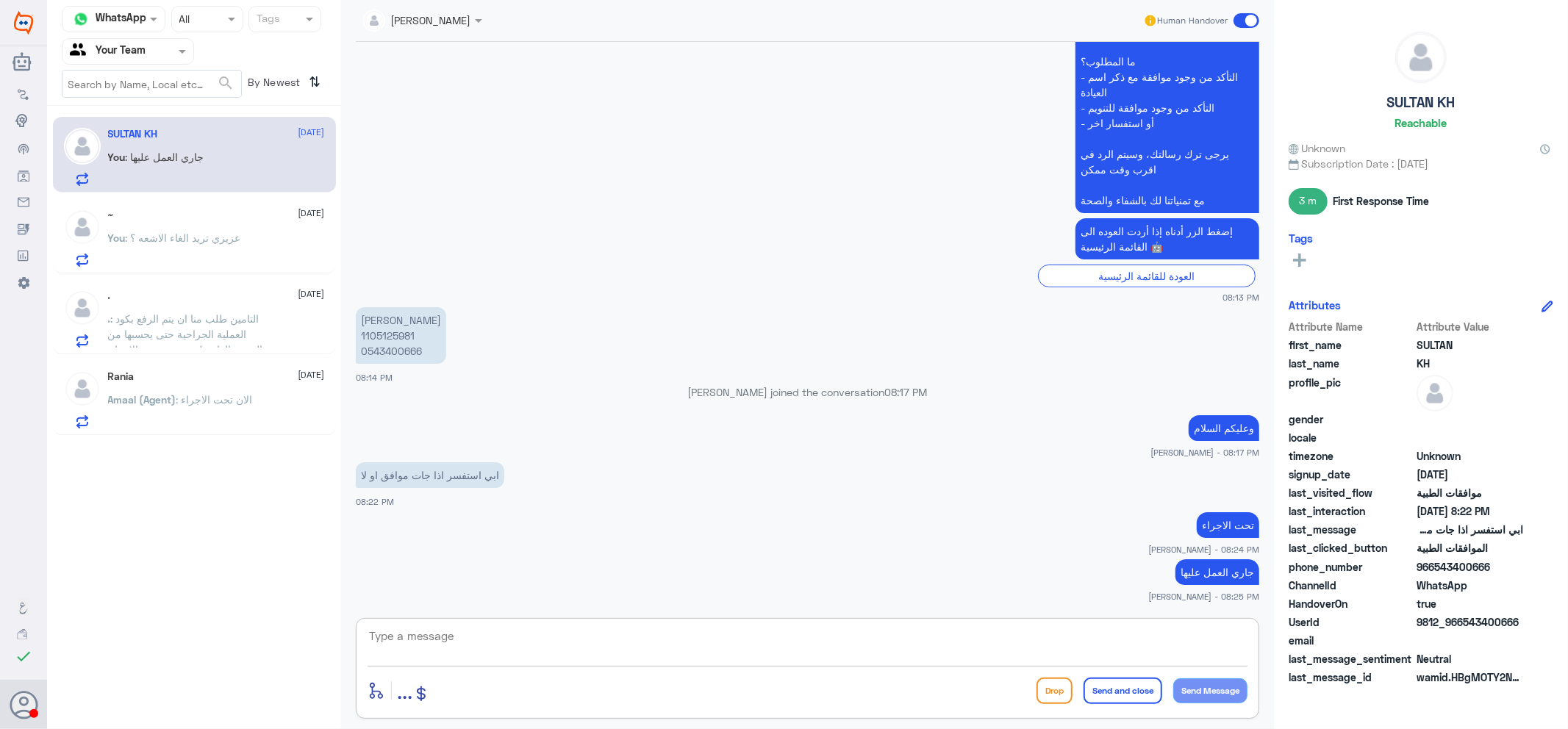
click at [582, 652] on textarea at bounding box center [807, 643] width 879 height 36
click at [399, 331] on p "سلطان خالد الدوسري 1105125981 0543400666" at bounding box center [400, 336] width 90 height 57
copy p "1105125981"
click at [861, 654] on textarea at bounding box center [807, 643] width 879 height 36
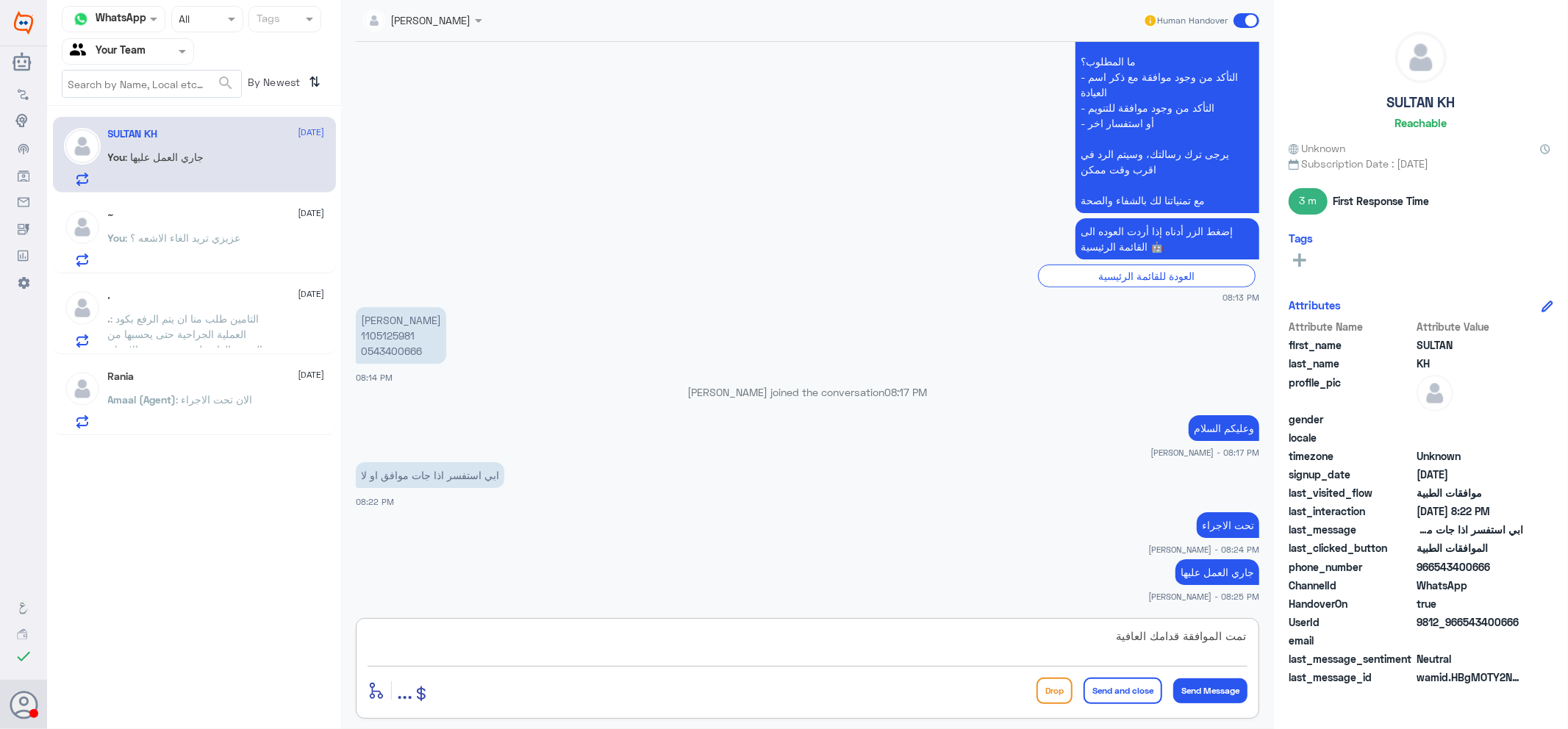
type textarea "تمت الموافقة قدامك العافية"
click at [1105, 684] on button "Send and close" at bounding box center [1123, 691] width 78 height 26
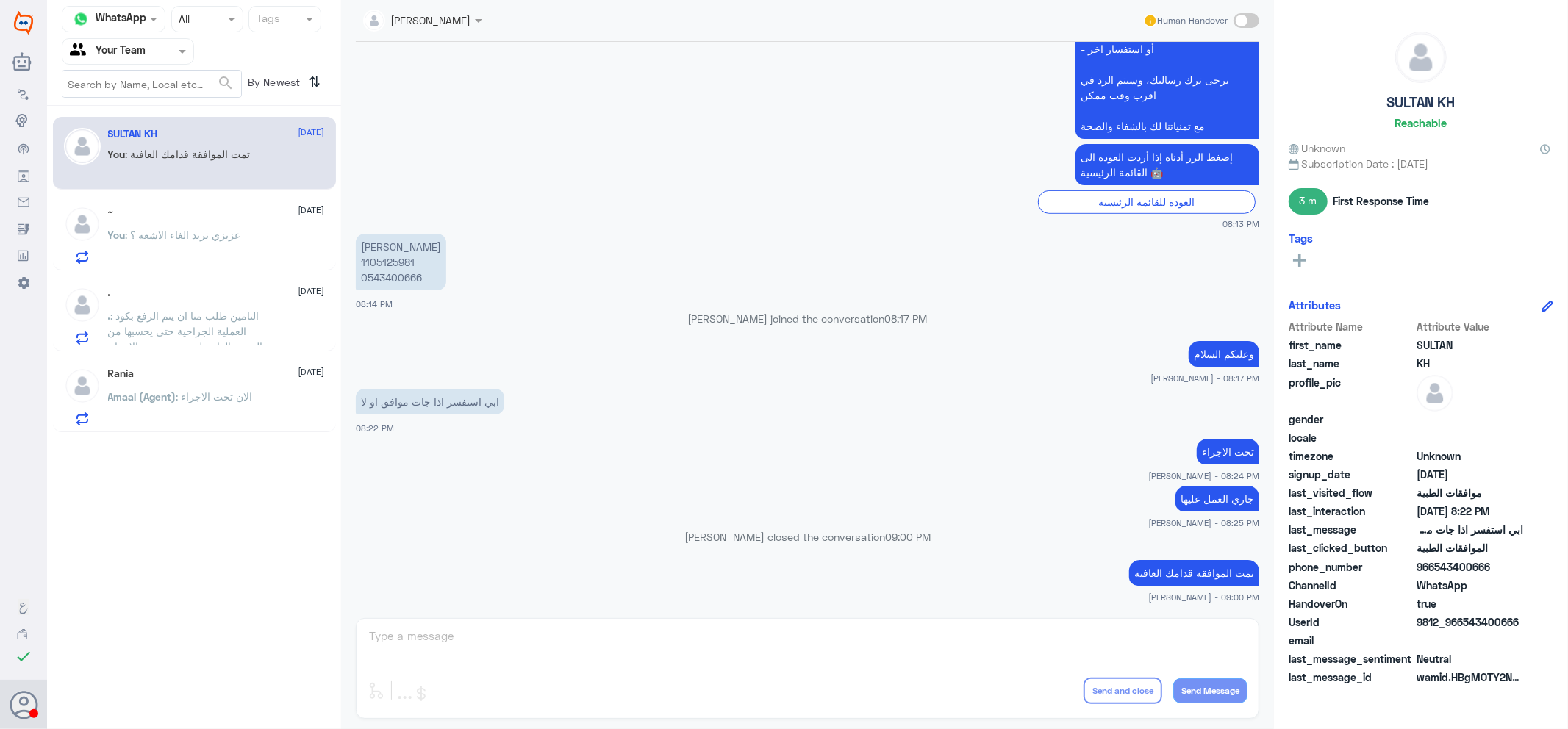
click at [216, 269] on div "~ 20 September You : عزيزي تريد الغاء الاشعه ؟" at bounding box center [194, 233] width 283 height 76
click at [206, 236] on span ": عزيزي تريد الغاء الاشعه ؟" at bounding box center [183, 235] width 115 height 13
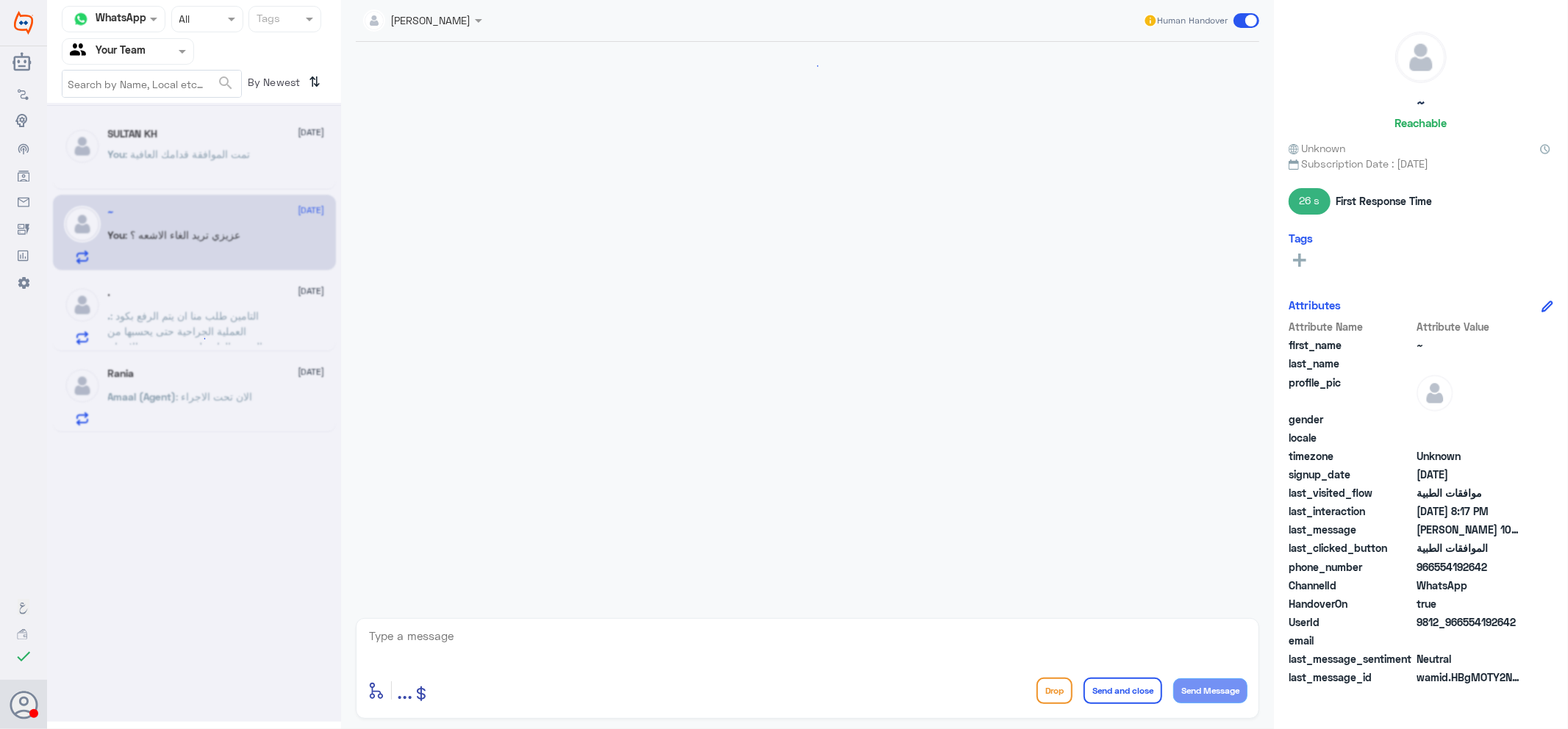
scroll to position [432, 0]
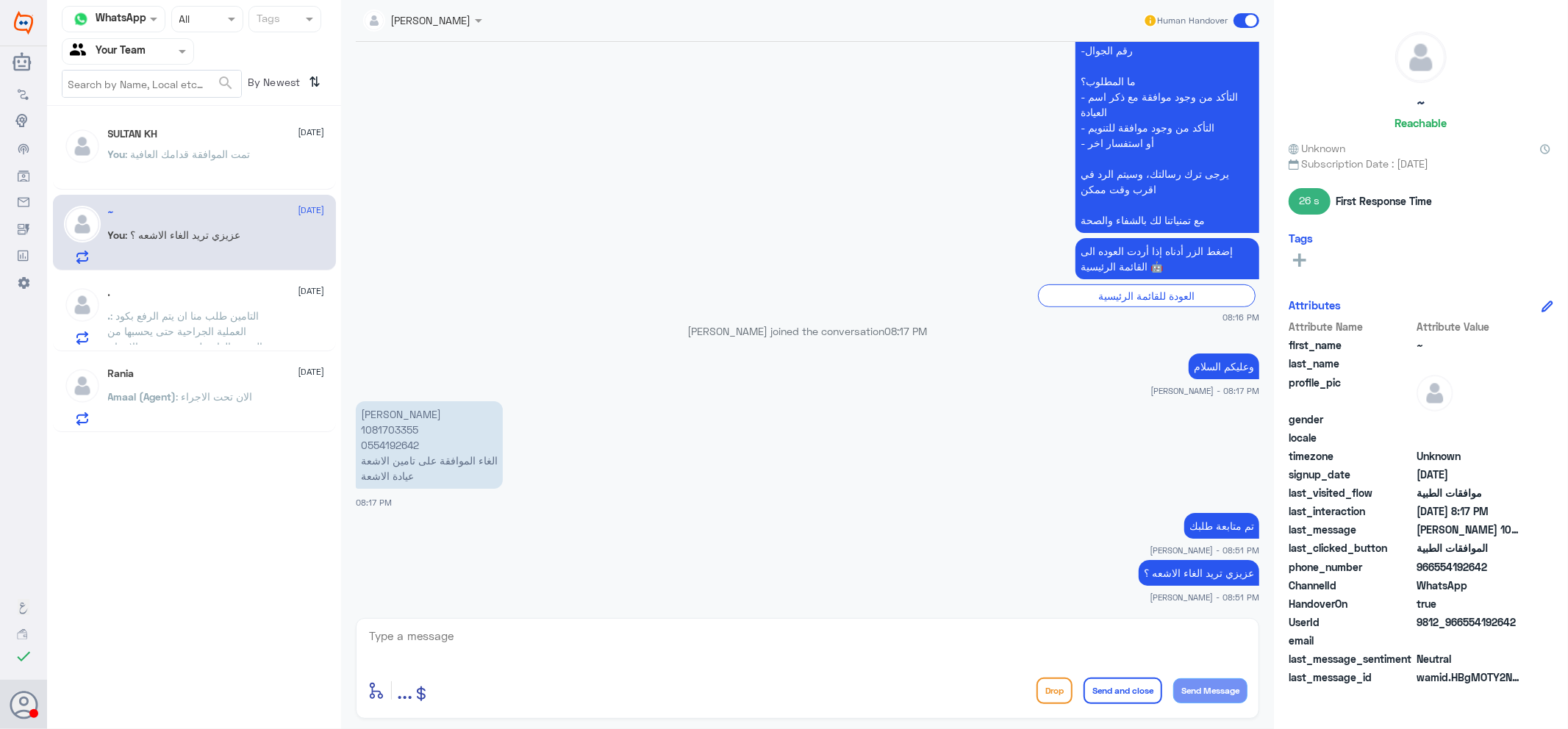
click at [218, 331] on span ": التامين طلب منا ان يتم الرفع بكود العملية الجراحية حتى يحسبها من الرصيد العام…" at bounding box center [188, 331] width 161 height 44
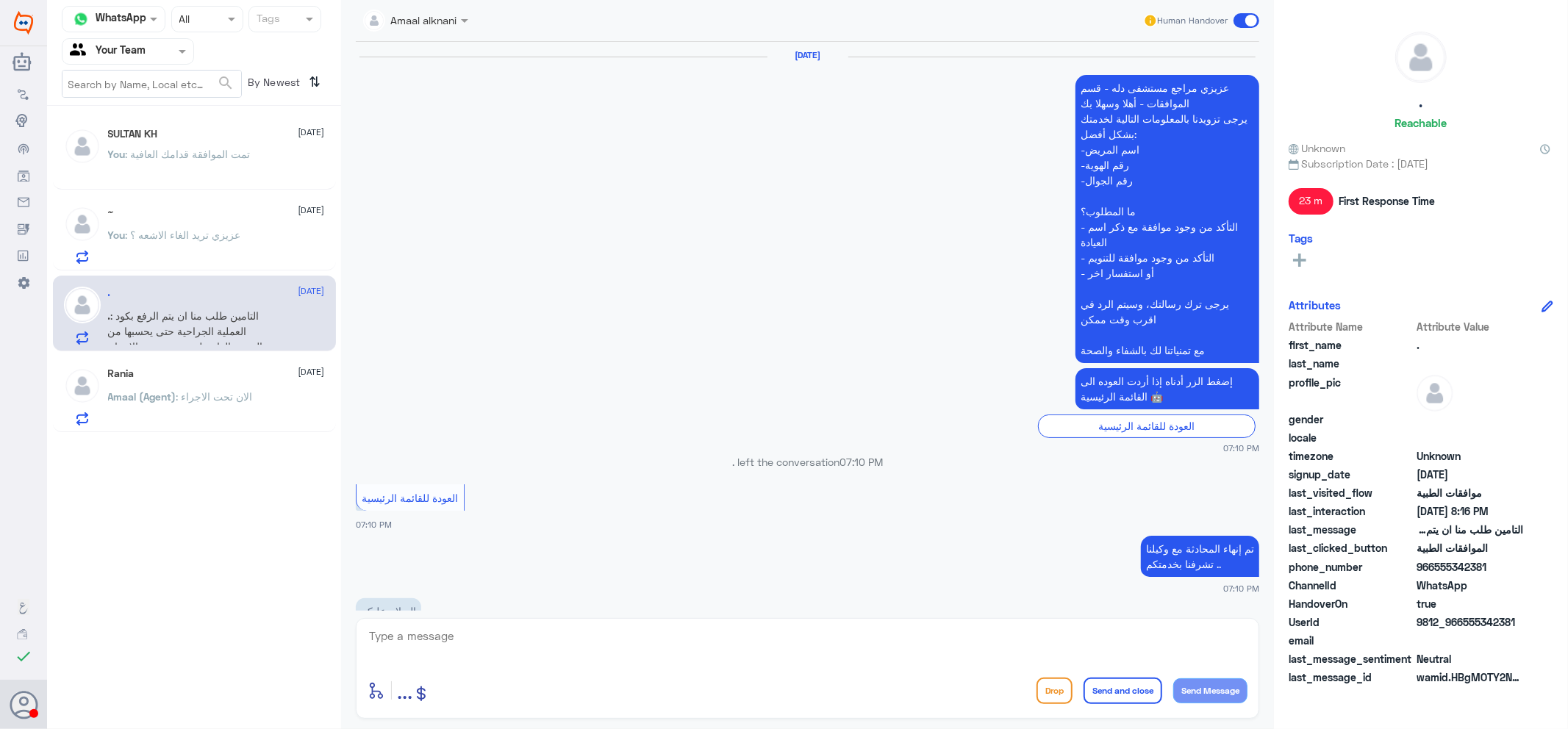
scroll to position [1283, 0]
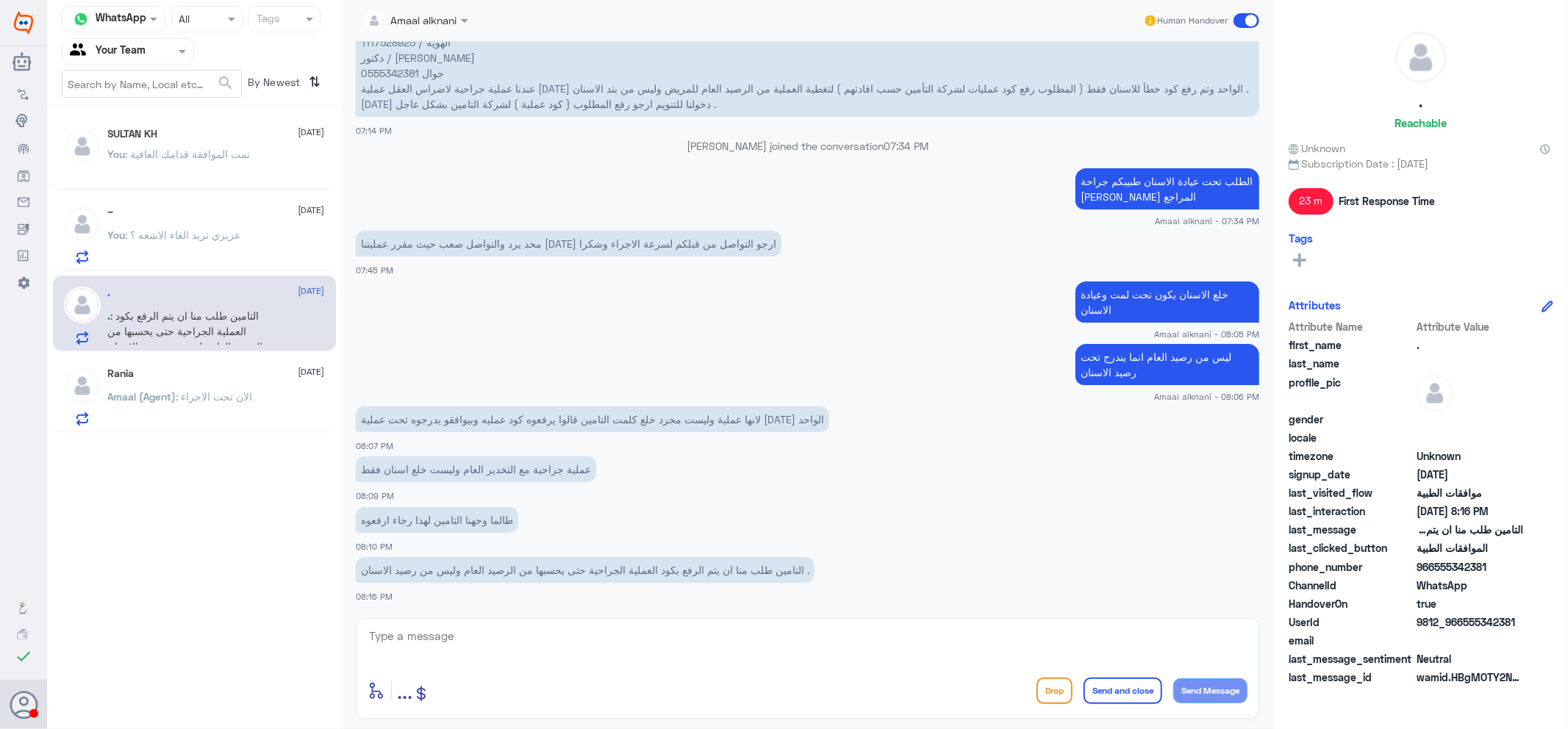
click at [238, 397] on span ": الان تحت الاجراء" at bounding box center [214, 397] width 77 height 13
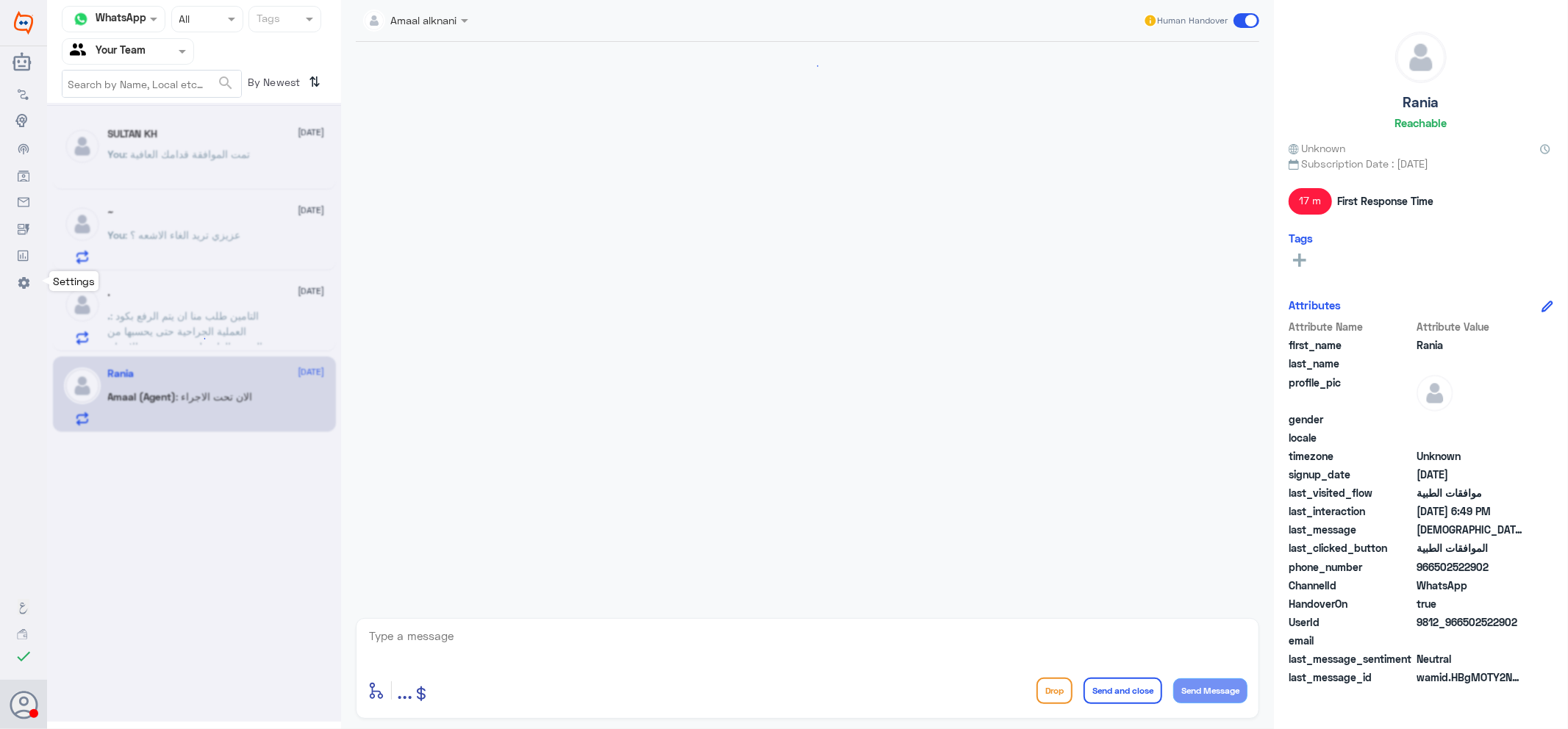
scroll to position [1050, 0]
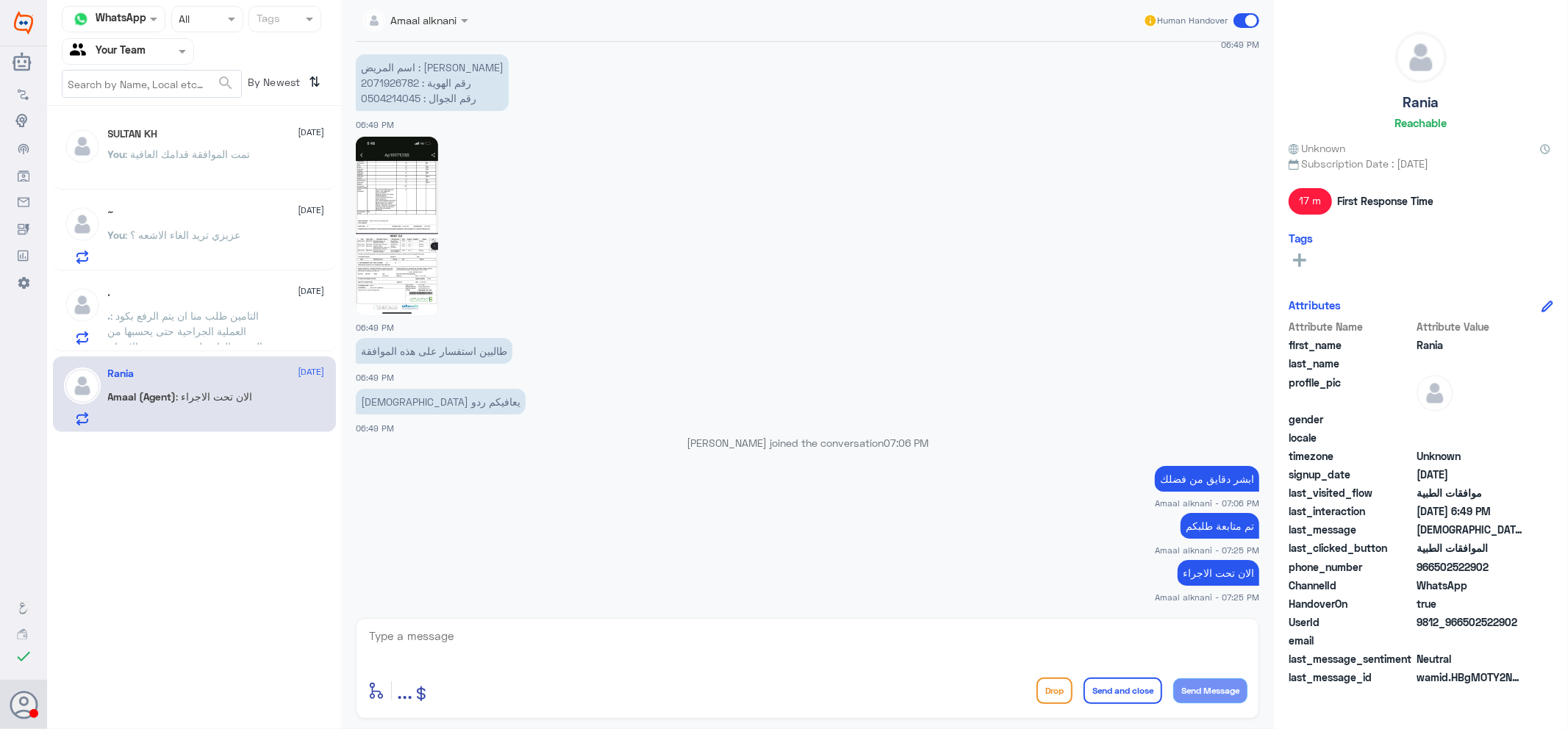
click at [213, 143] on div "SULTAN KH 20 September You : تمت الموافقة قدامك العافية" at bounding box center [216, 155] width 217 height 55
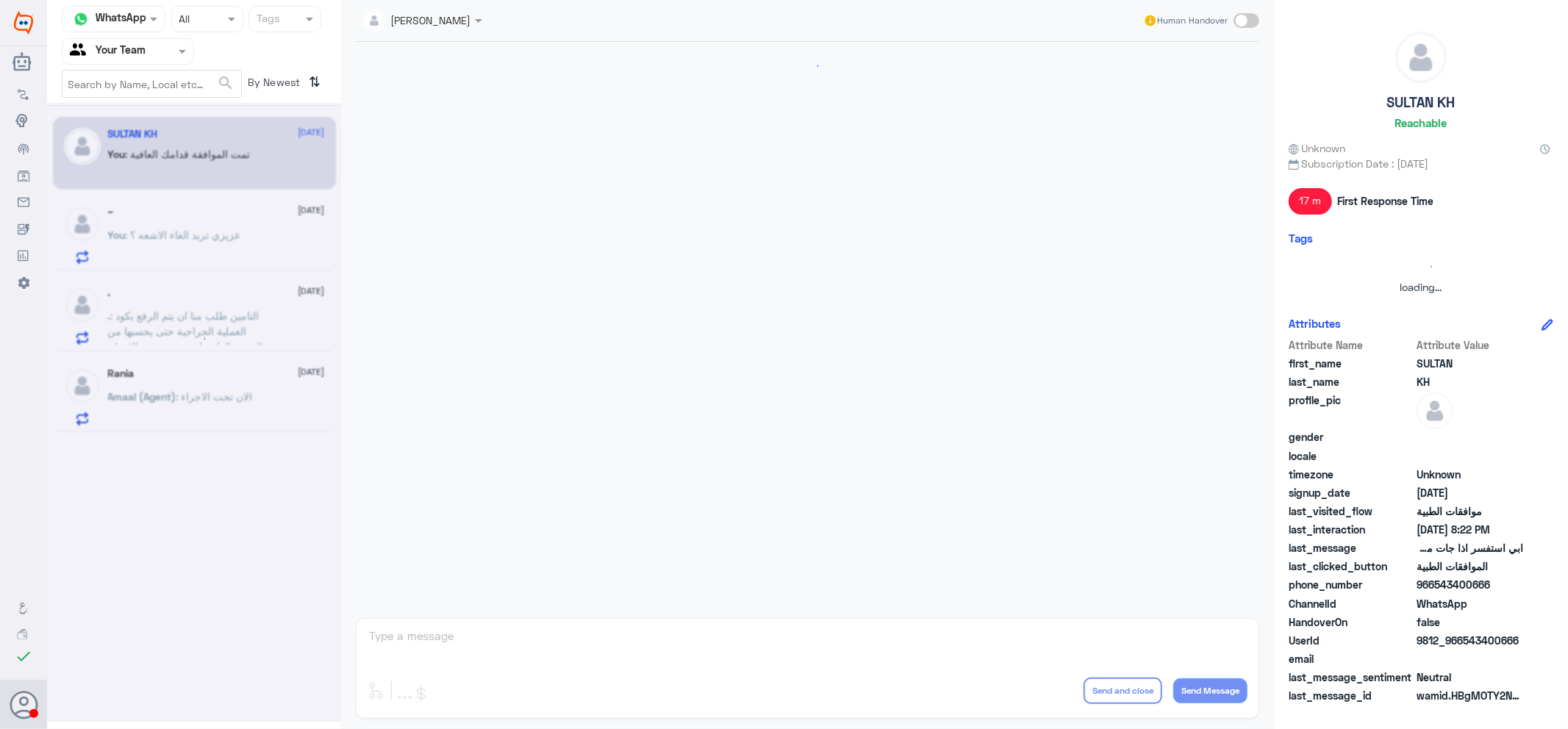
scroll to position [525, 0]
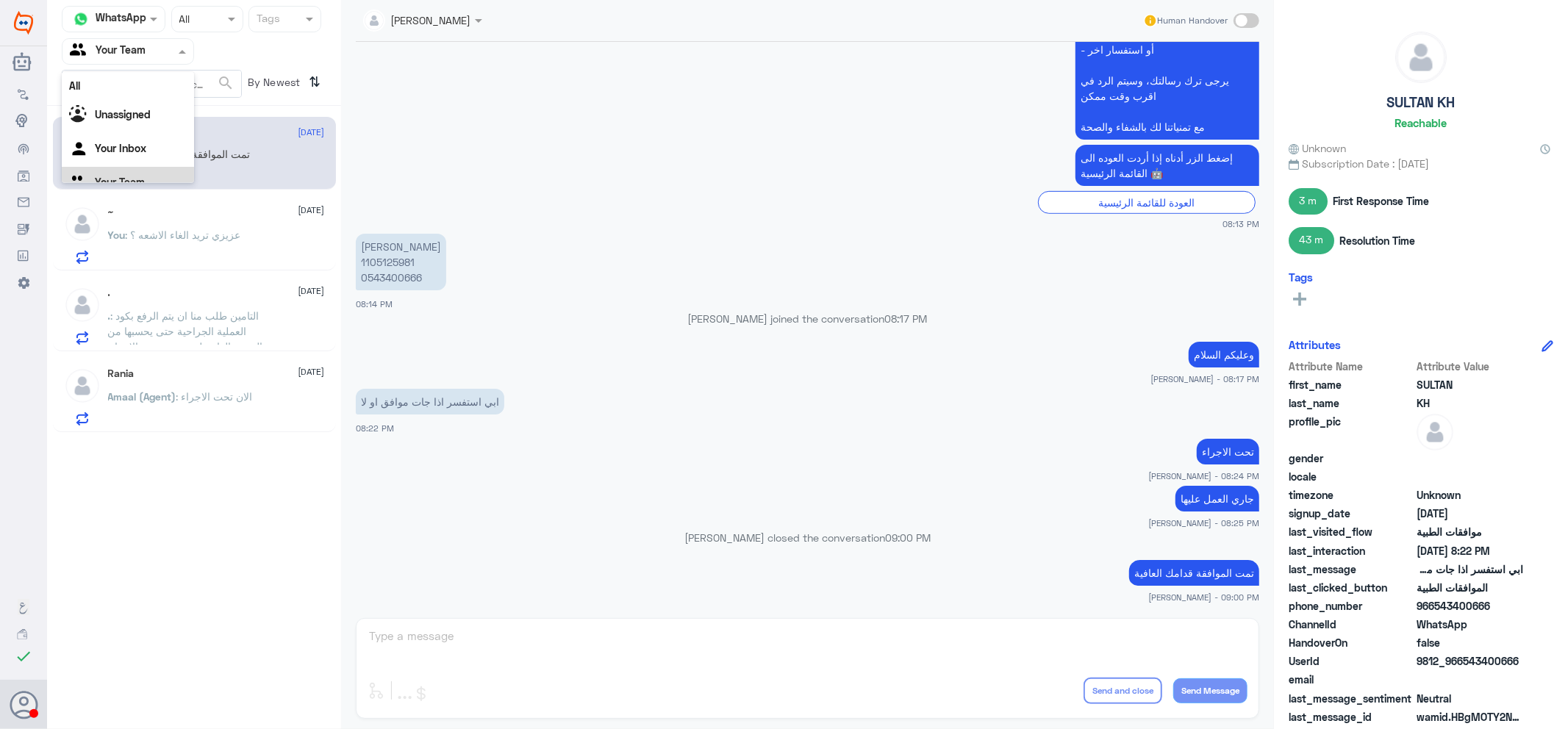
click at [138, 44] on input "text" at bounding box center [110, 51] width 81 height 17
click at [141, 134] on Inbox "Your Inbox" at bounding box center [120, 130] width 51 height 13
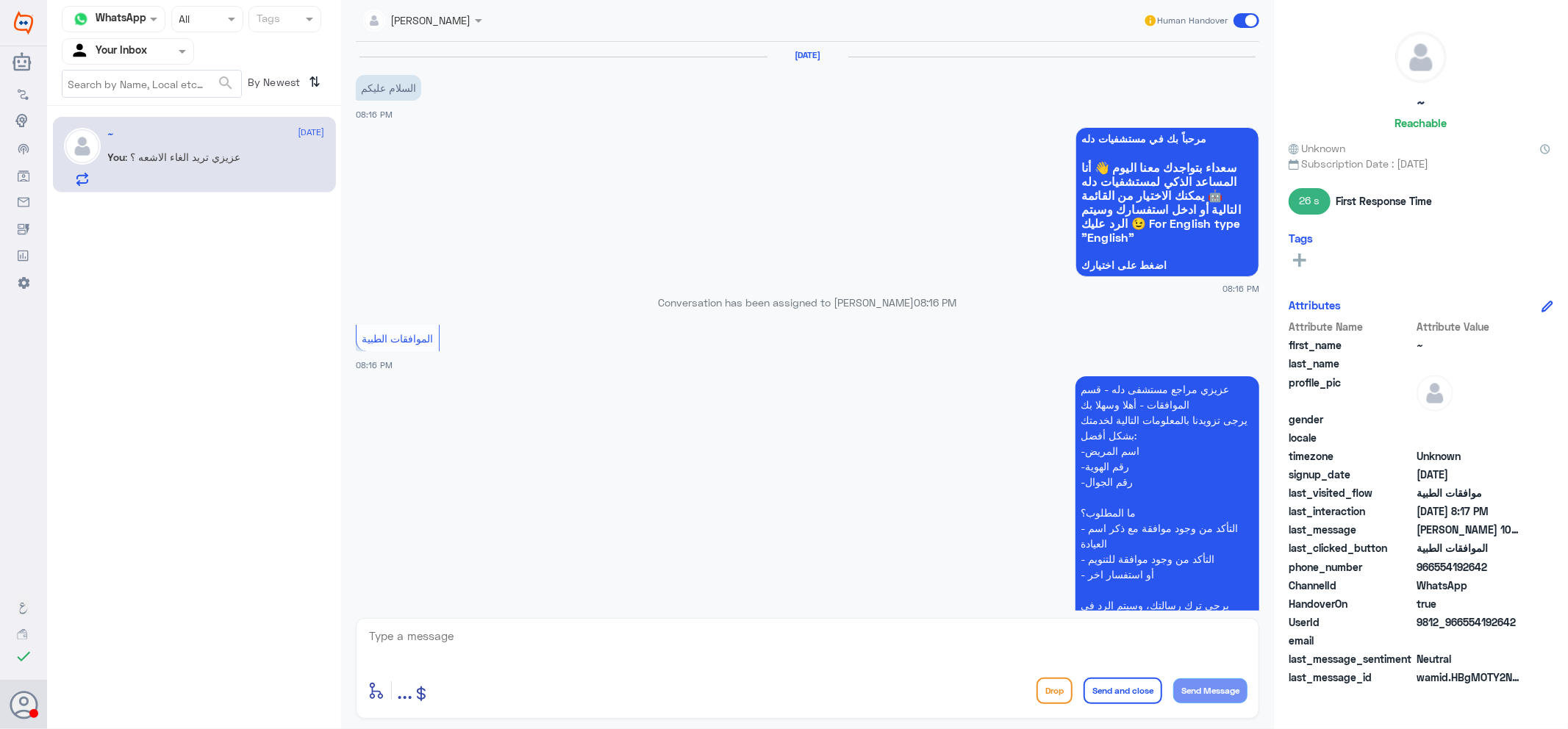
scroll to position [432, 0]
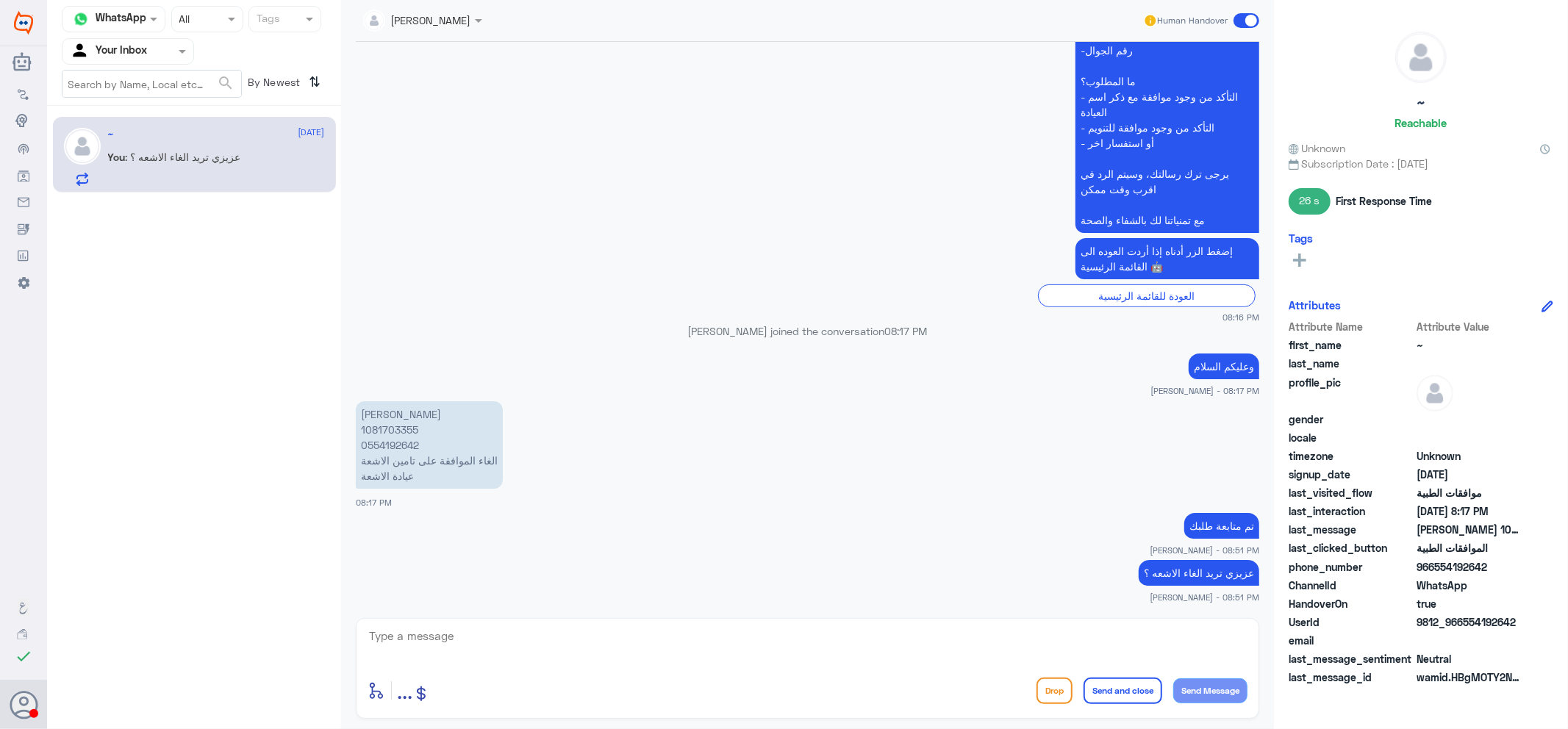
click at [399, 426] on p "نوف الفحطاني 1081703355 0554192642 الغاء الموافقة على تامين الاشعة عيادة الاشعة" at bounding box center [429, 445] width 147 height 88
copy p "1081703355"
click at [797, 645] on textarea at bounding box center [807, 643] width 879 height 36
type textarea "تم الالغاء قدامك العافية"
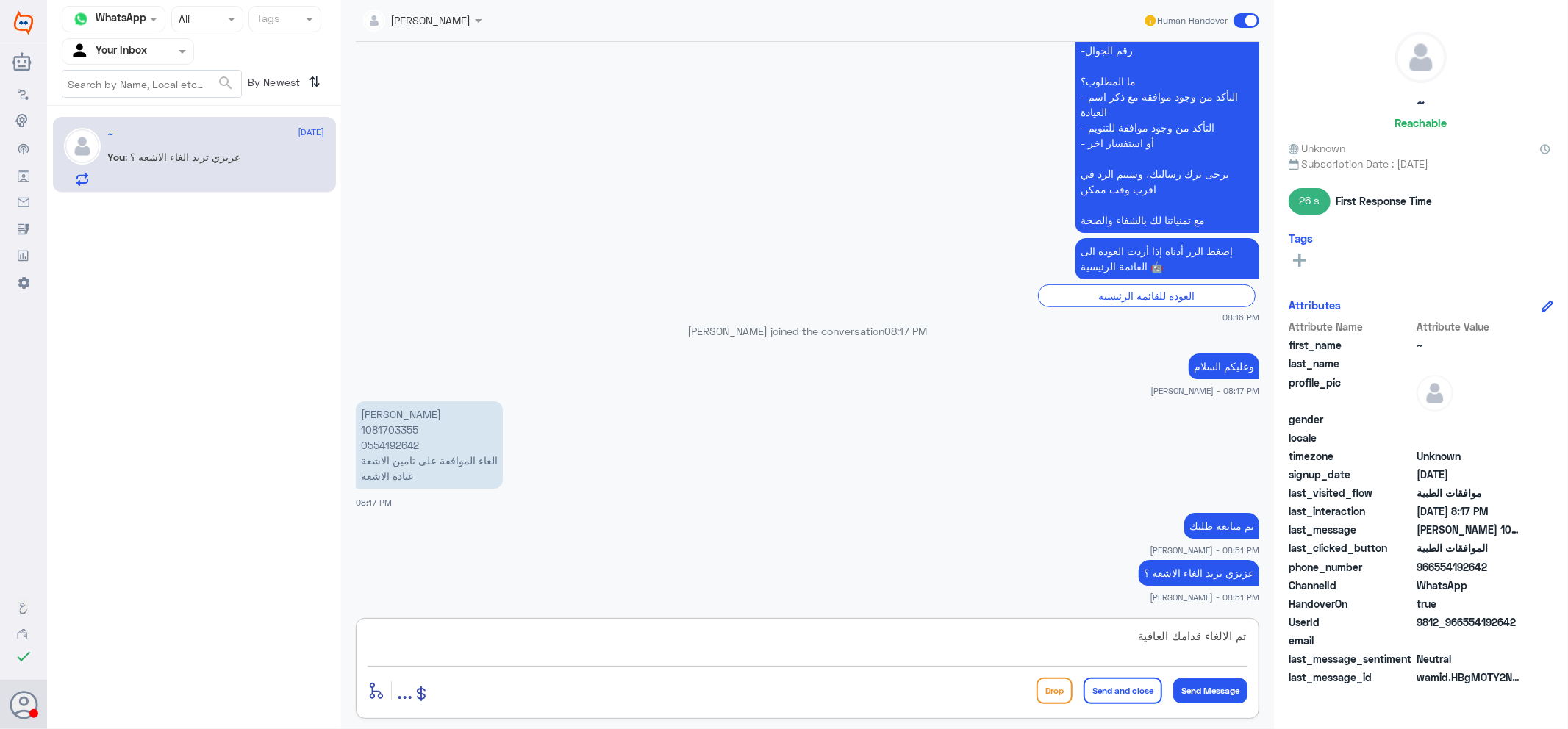
click at [1127, 696] on button "Send and close" at bounding box center [1123, 691] width 78 height 26
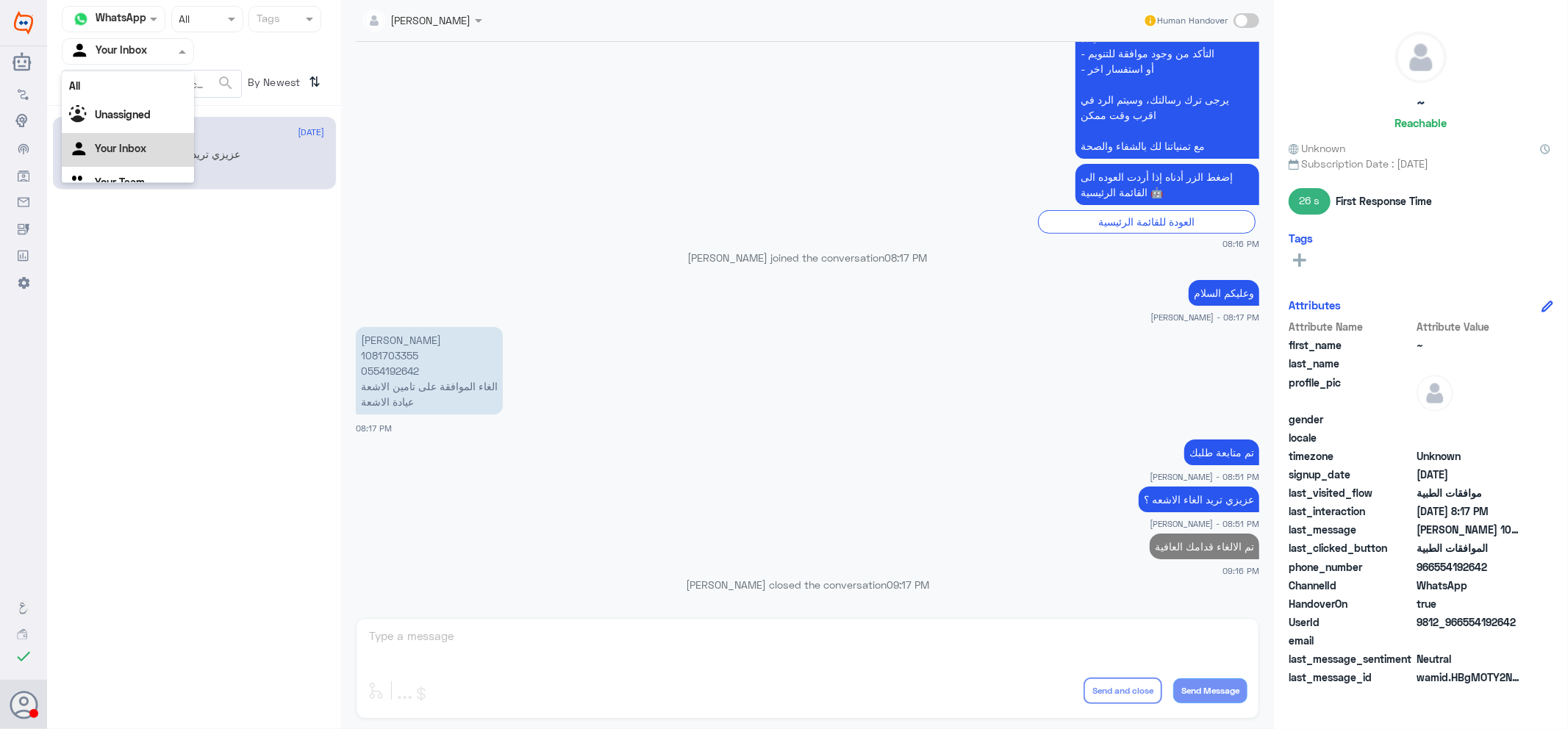
click at [125, 38] on div "Agent Filter Your Inbox" at bounding box center [128, 51] width 132 height 26
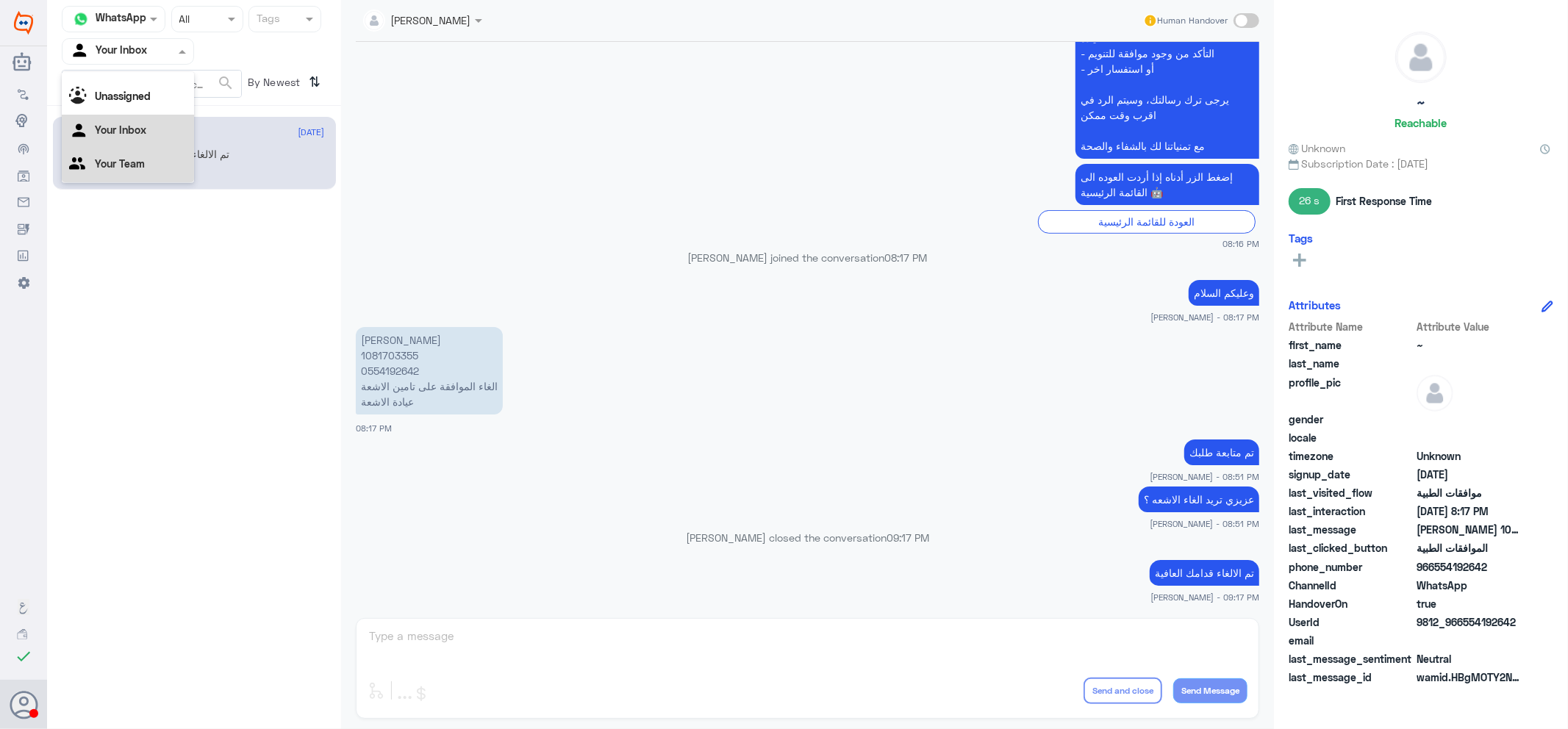
click at [130, 157] on Team "Your Team" at bounding box center [119, 163] width 50 height 13
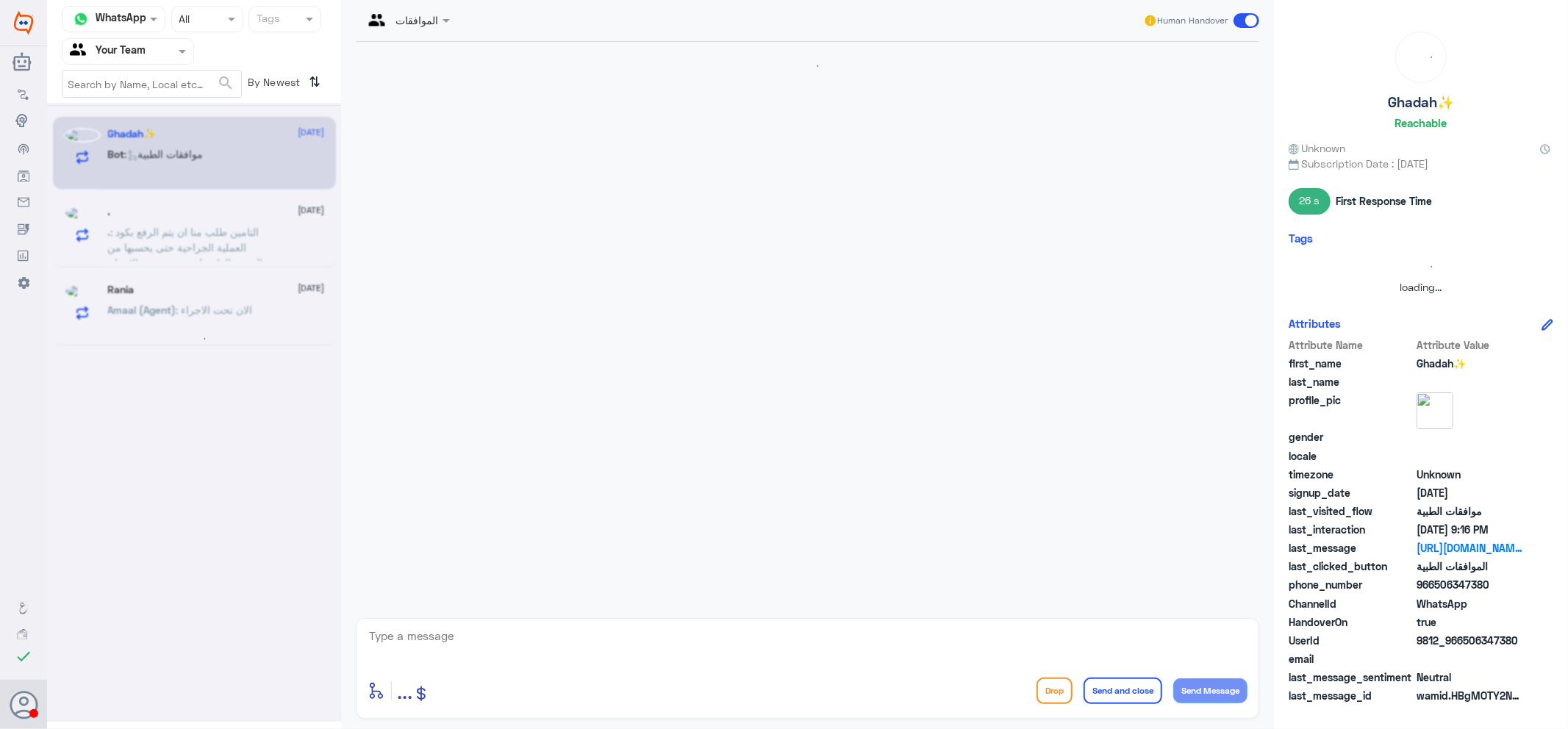
scroll to position [0, 0]
click at [130, 45] on input "text" at bounding box center [110, 51] width 81 height 17
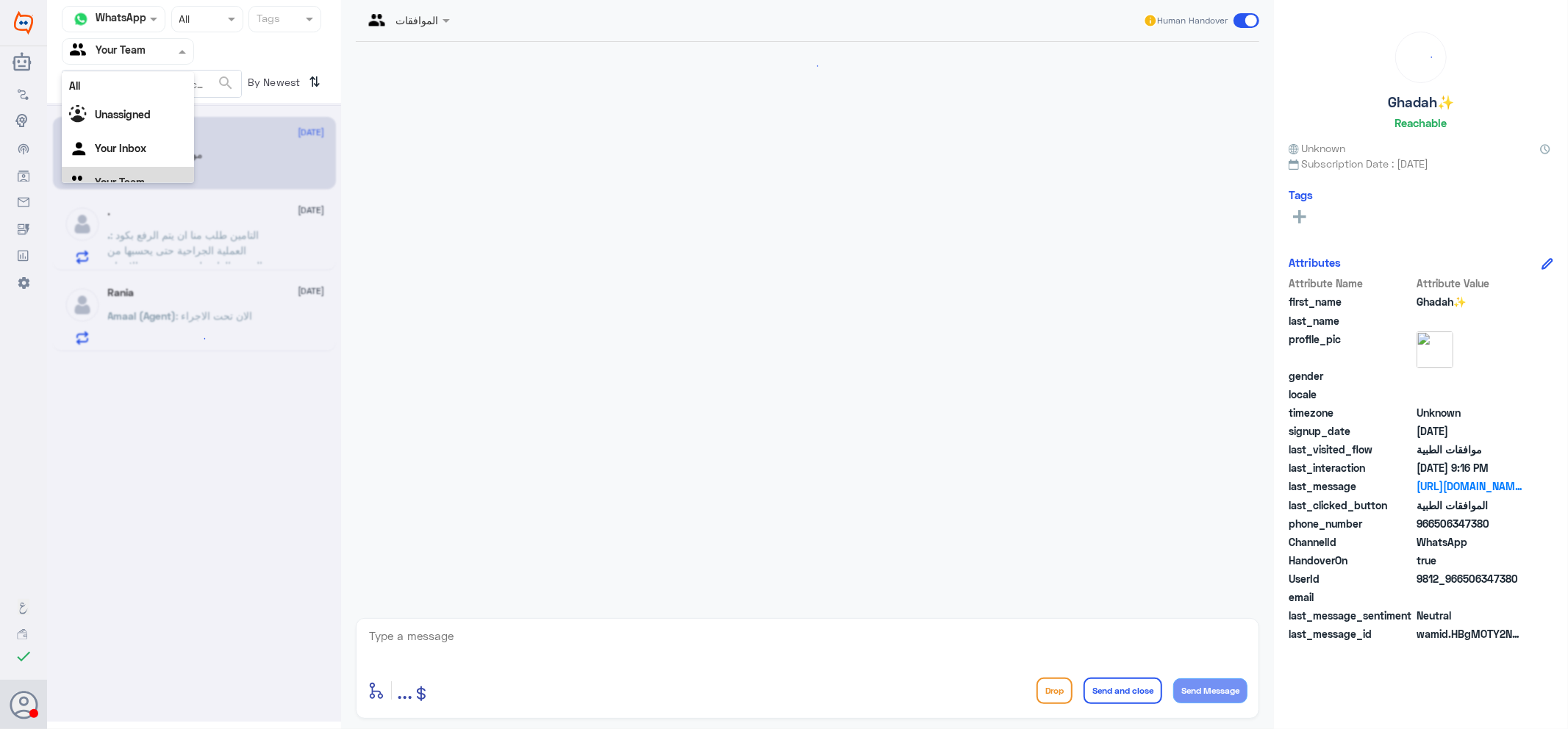
scroll to position [18, 0]
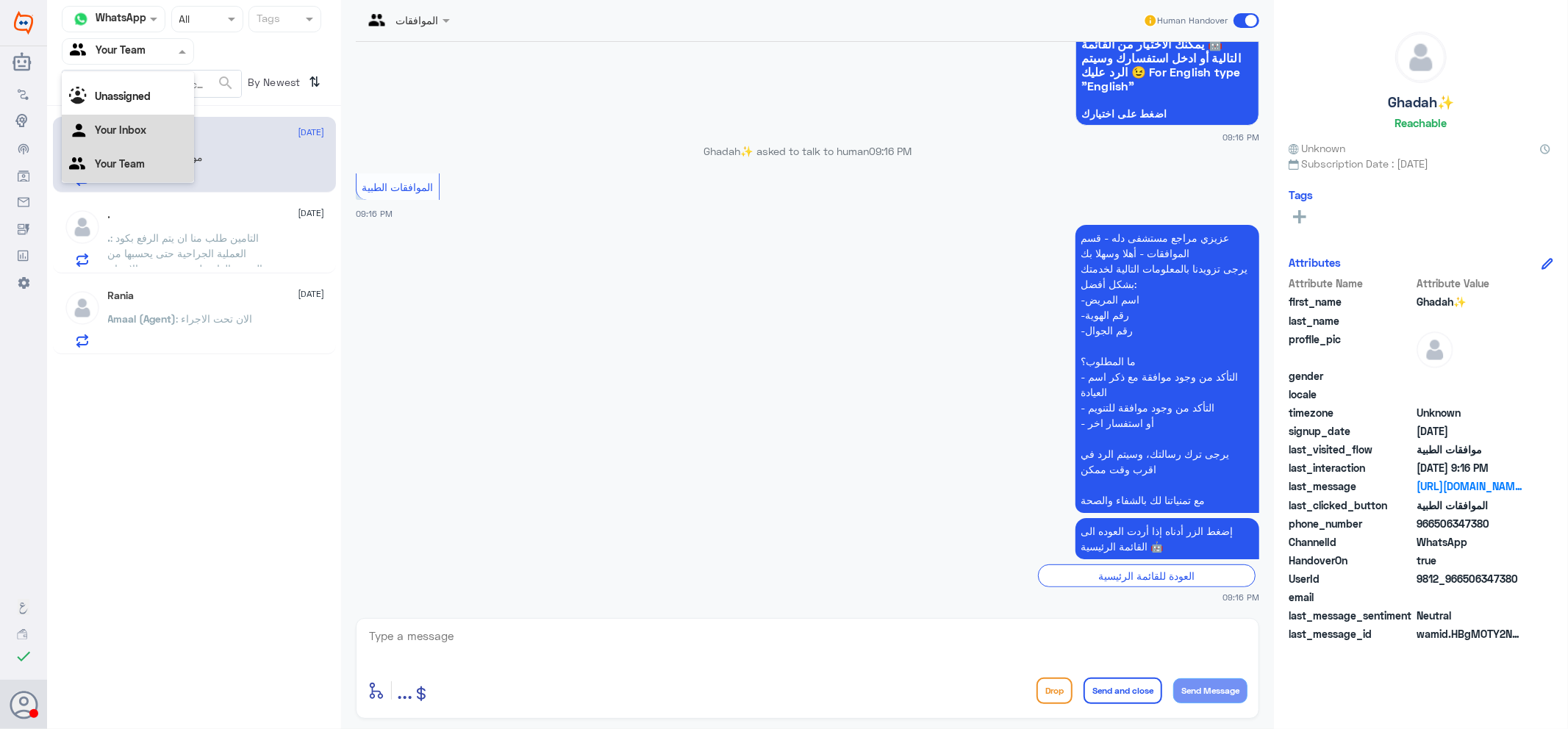
click at [154, 141] on div "Your Inbox" at bounding box center [128, 131] width 132 height 34
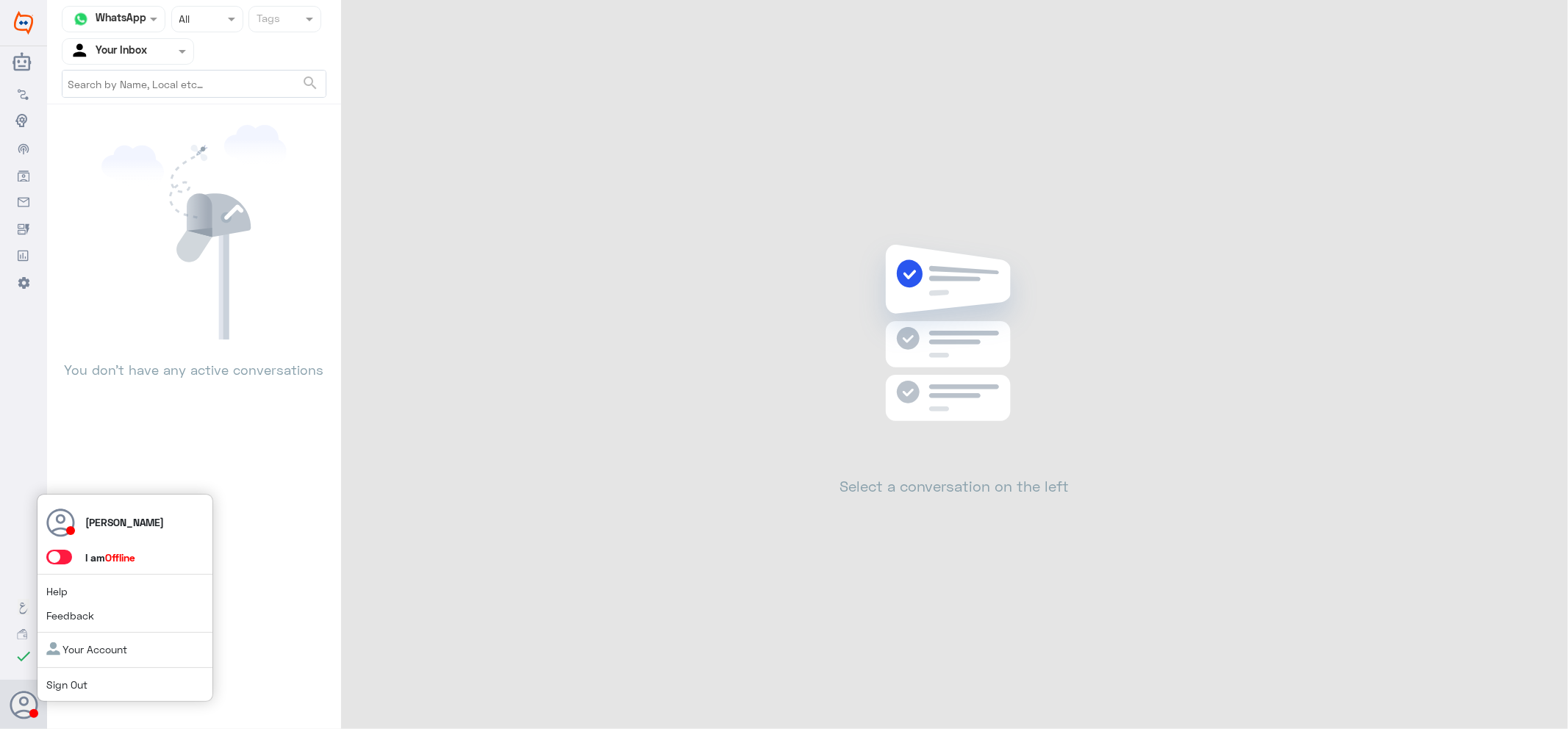
click at [67, 551] on span at bounding box center [59, 557] width 26 height 15
click at [0, 0] on input "checkbox" at bounding box center [0, 0] width 0 height 0
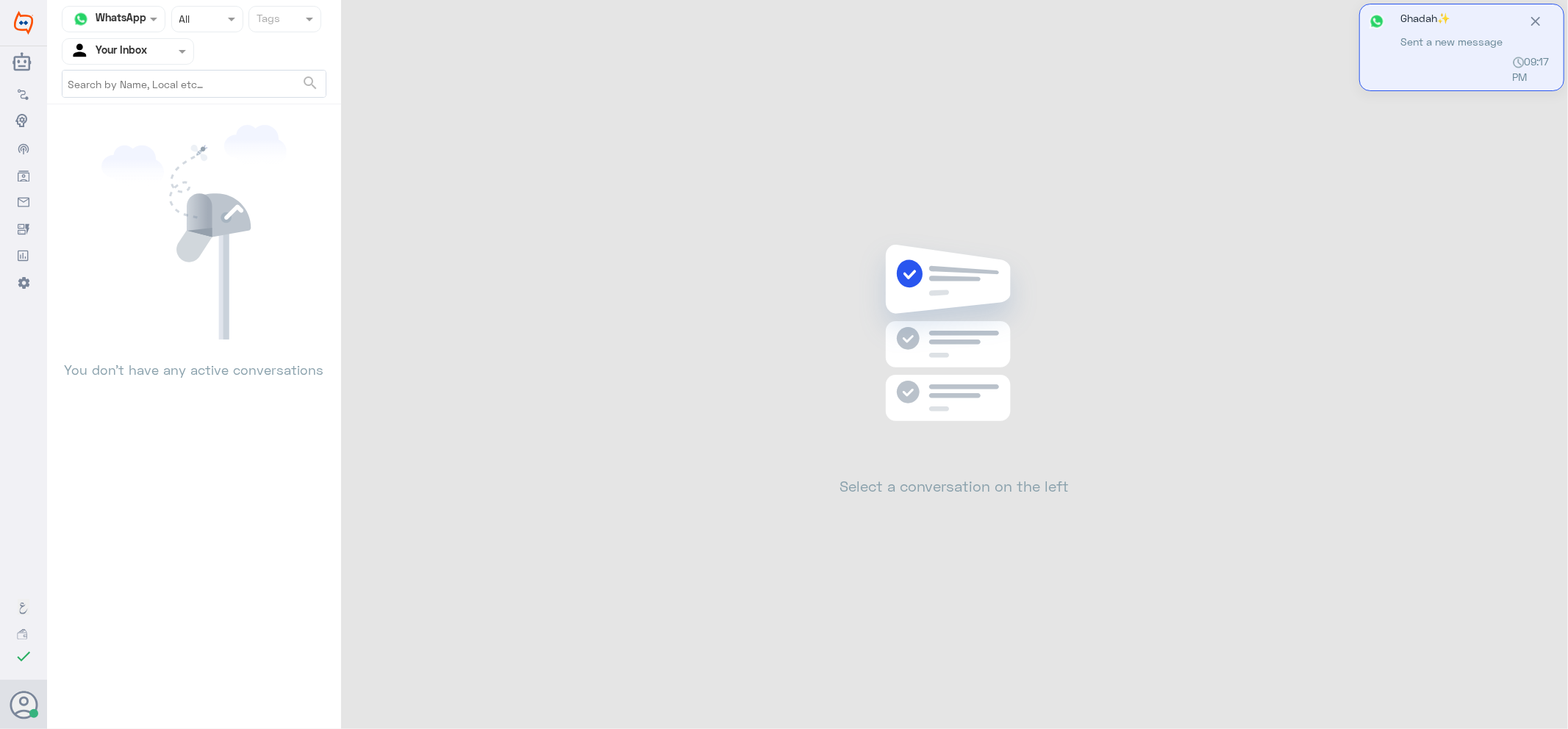
click at [143, 43] on input "text" at bounding box center [110, 51] width 81 height 17
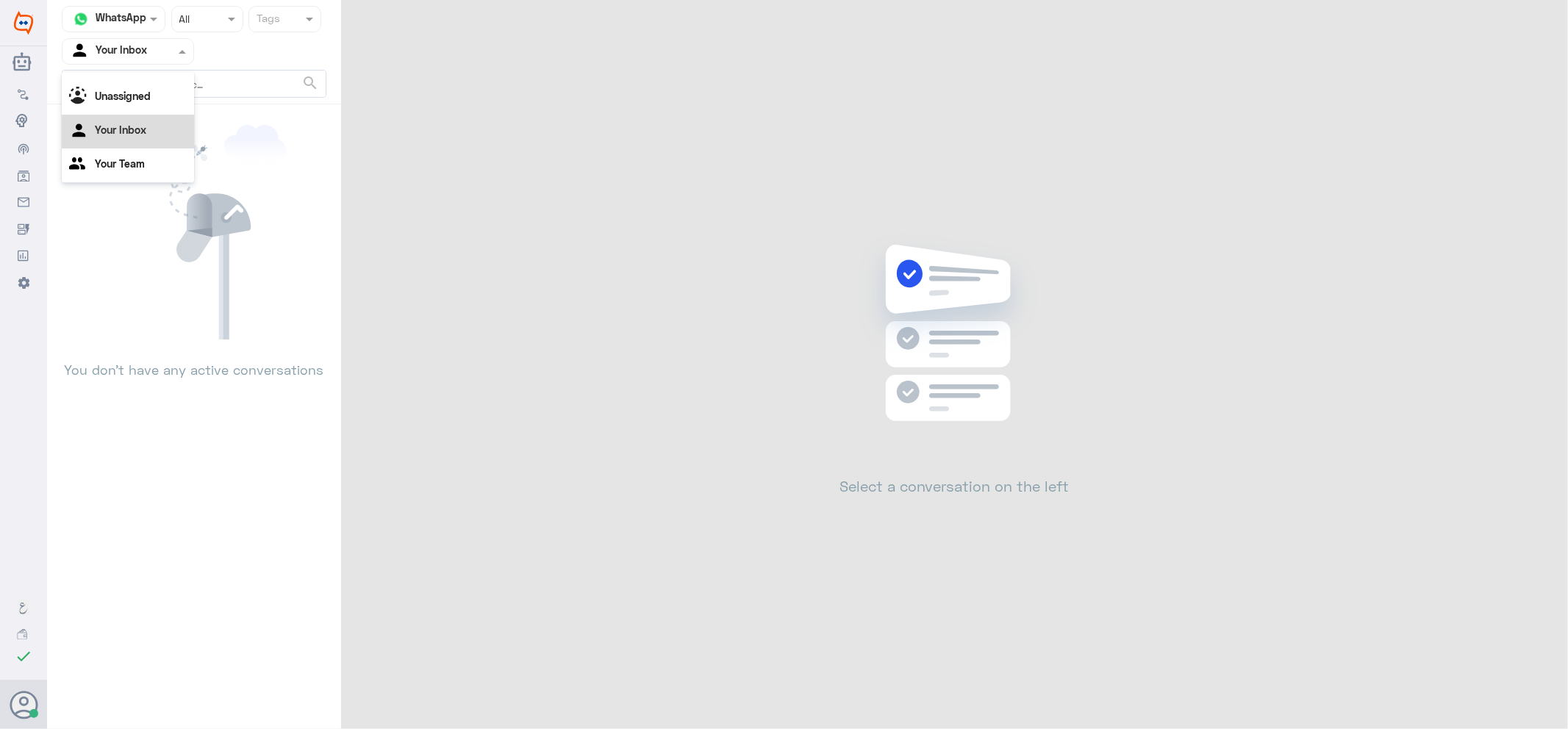
click at [134, 147] on div "Your Inbox" at bounding box center [128, 131] width 132 height 34
click at [149, 46] on input "text" at bounding box center [110, 51] width 81 height 17
click at [144, 160] on div "Your Team" at bounding box center [128, 165] width 132 height 34
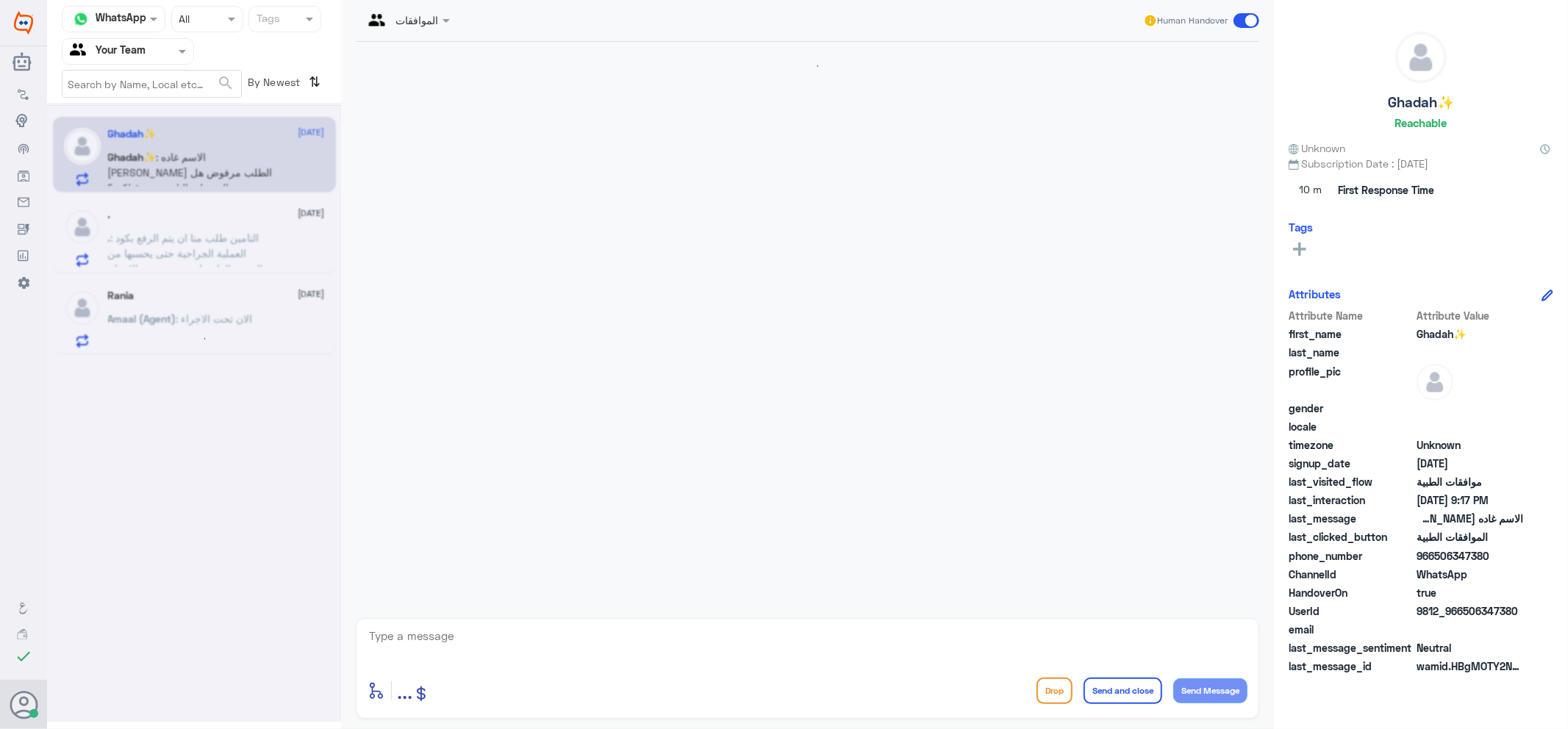
scroll to position [370, 0]
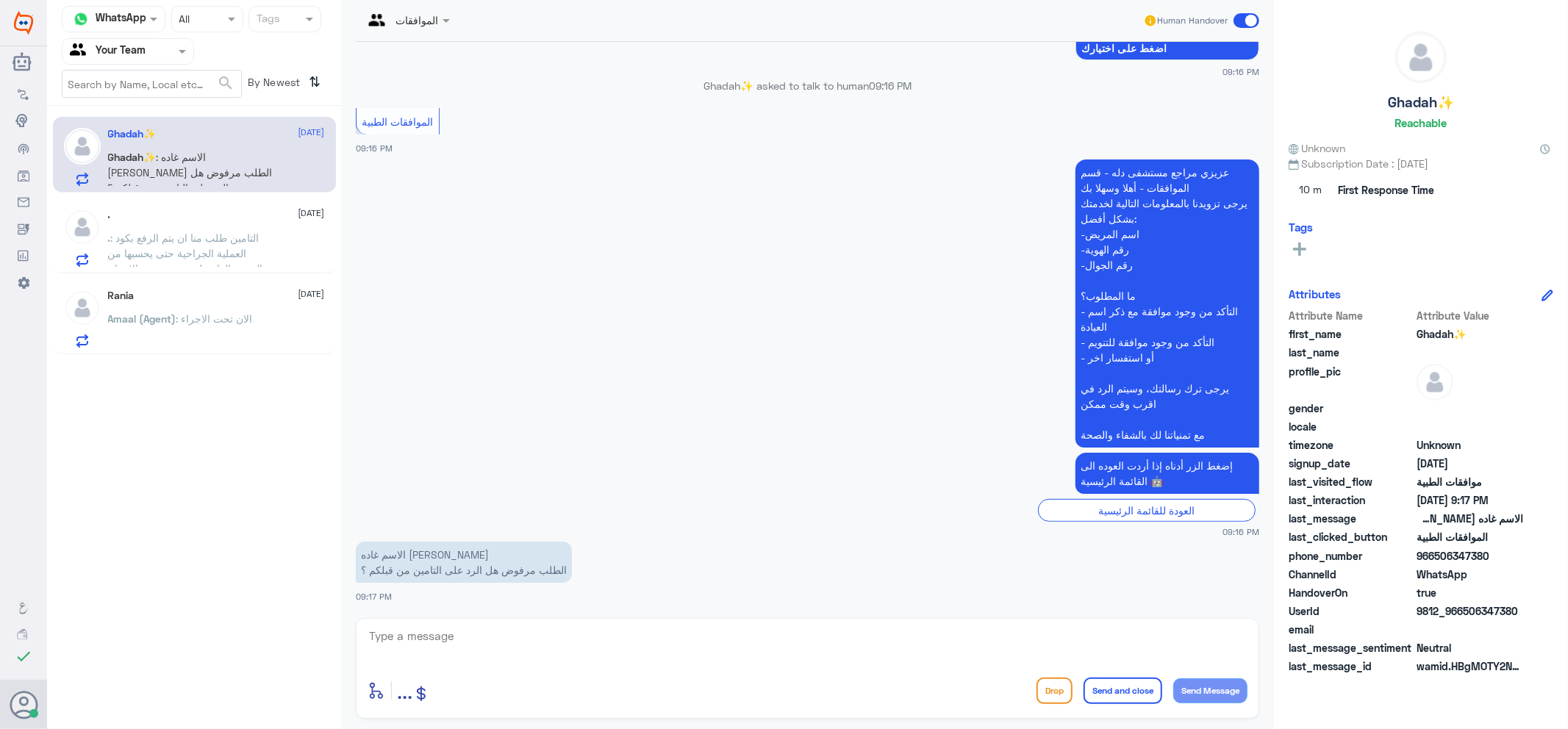
click at [197, 254] on span ": التامين طلب منا ان يتم الرفع بكود العملية الجراحية حتى يحسبها من الرصيد العام…" at bounding box center [188, 254] width 161 height 44
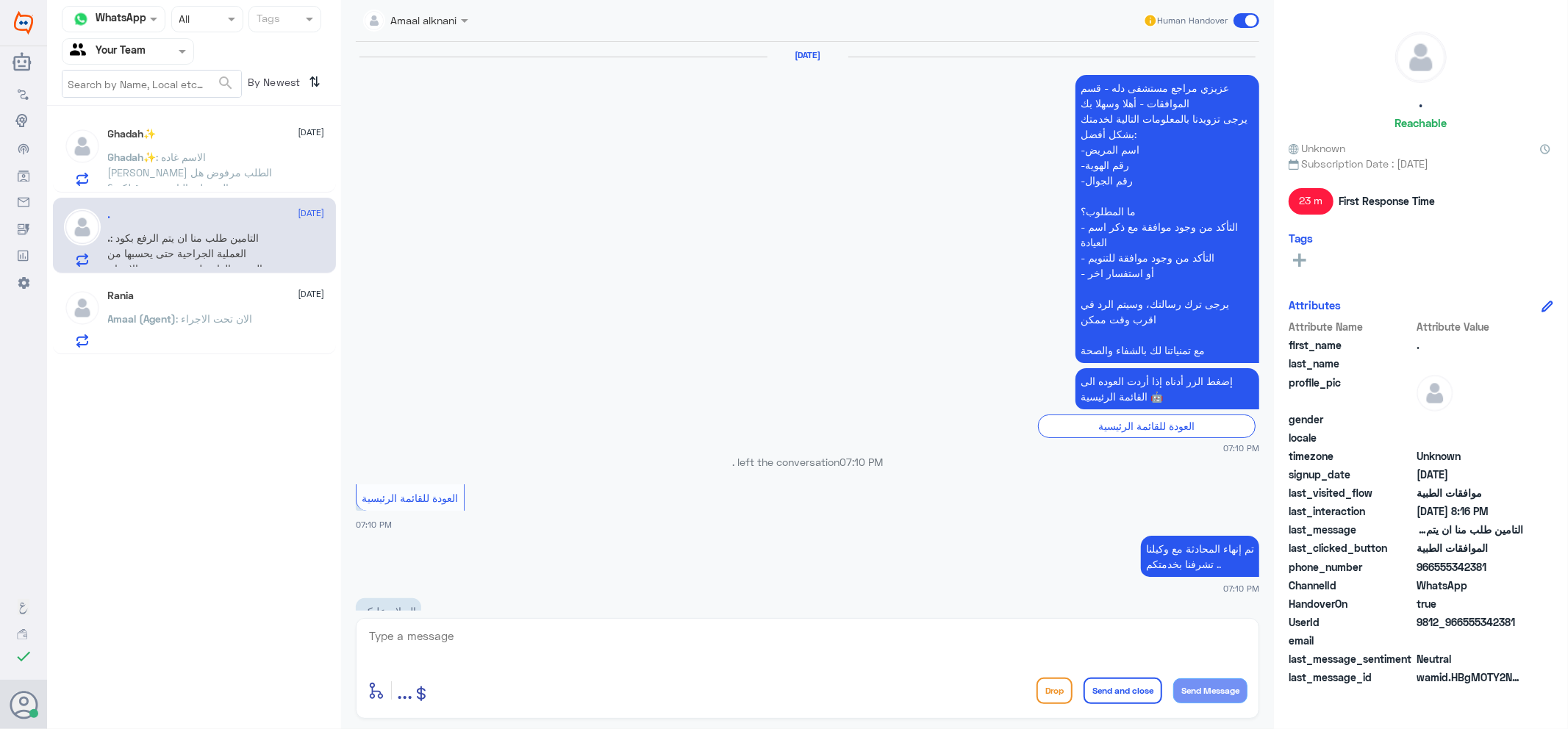
scroll to position [1283, 0]
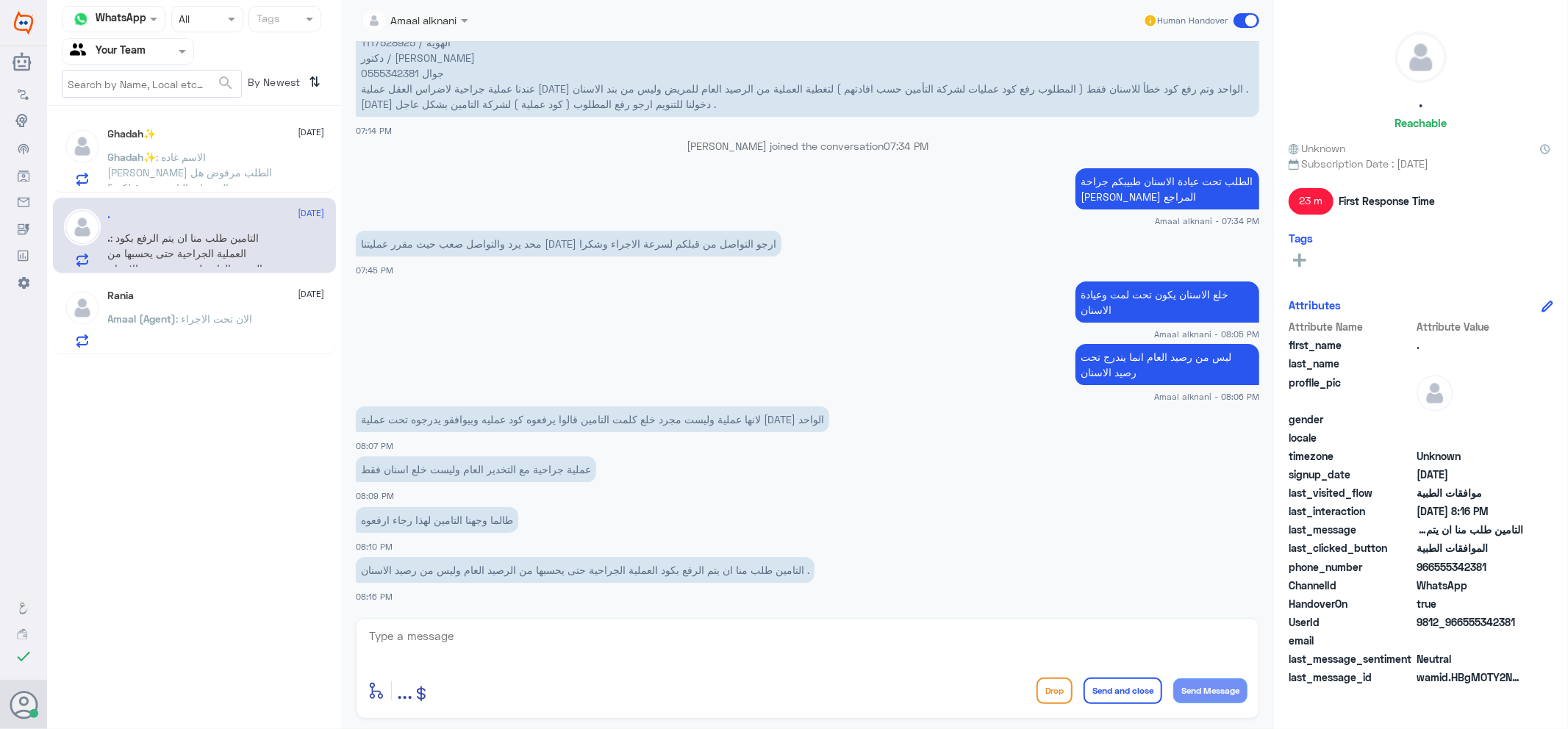
click at [236, 177] on p "Ghadah✨ : الاسم غاده مطر الحارثي الطلب مرفوض هل الرد على التامين من قبلكم ؟" at bounding box center [190, 168] width 165 height 36
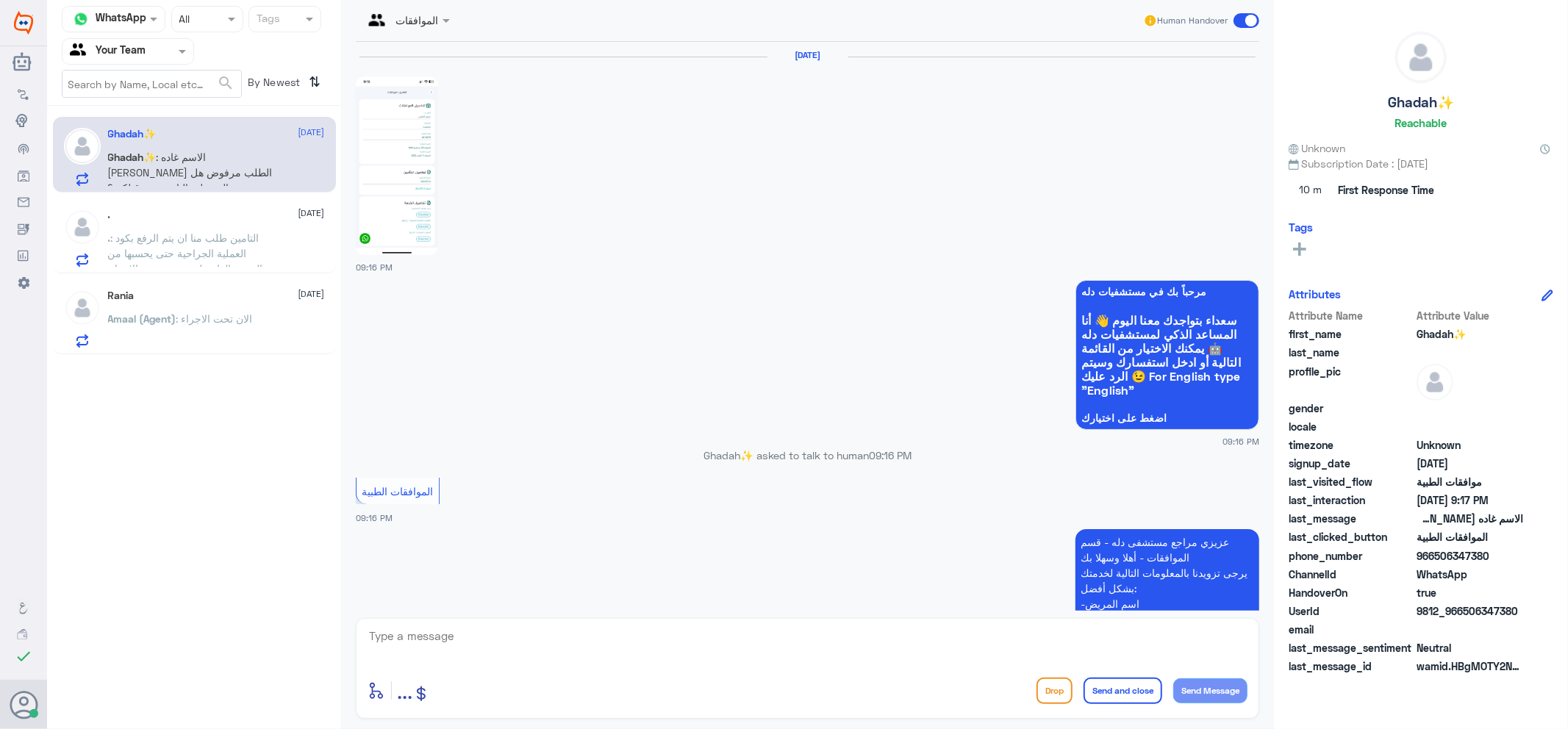
scroll to position [370, 0]
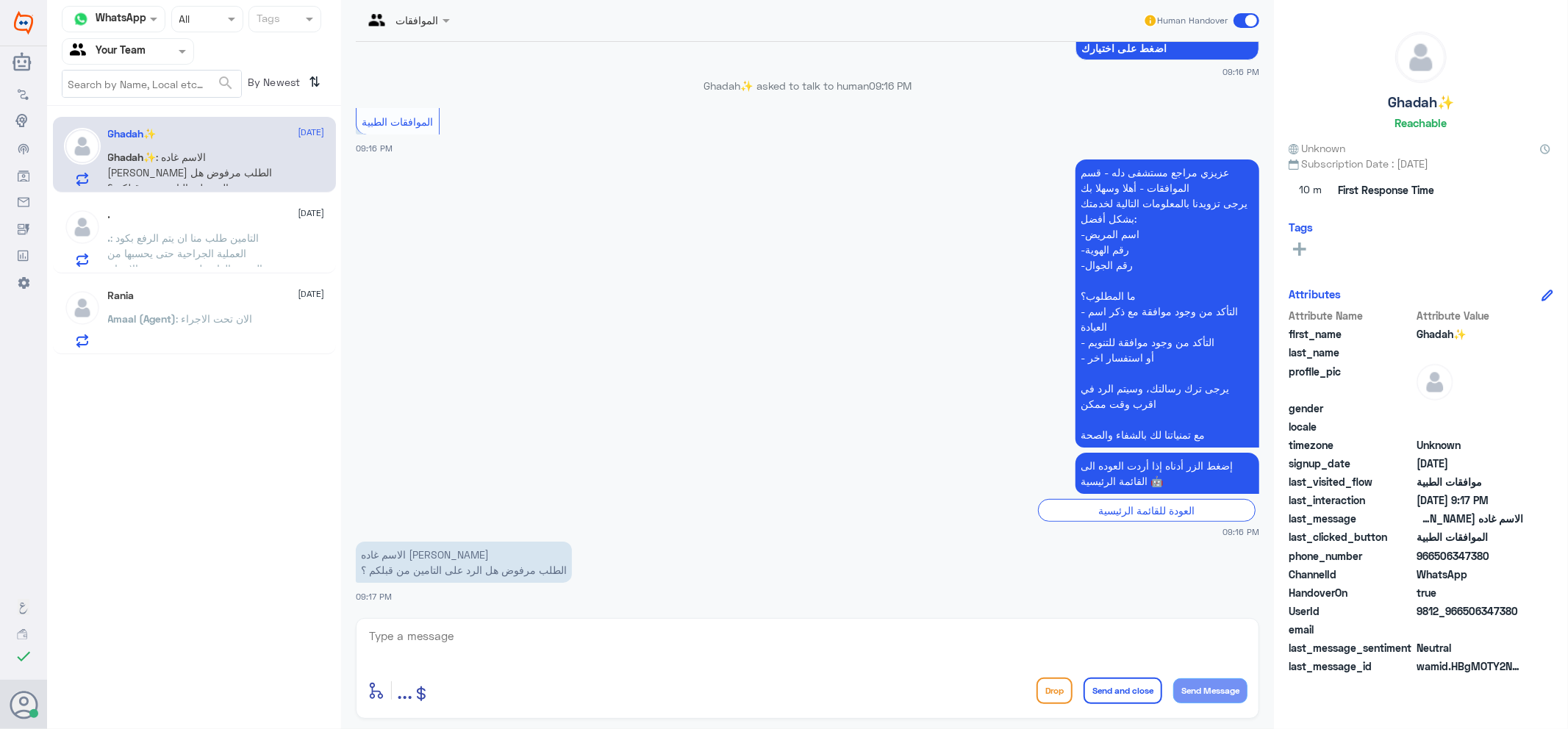
click at [458, 635] on textarea at bounding box center [807, 643] width 879 height 36
type textarea "اهلا وسهلا"
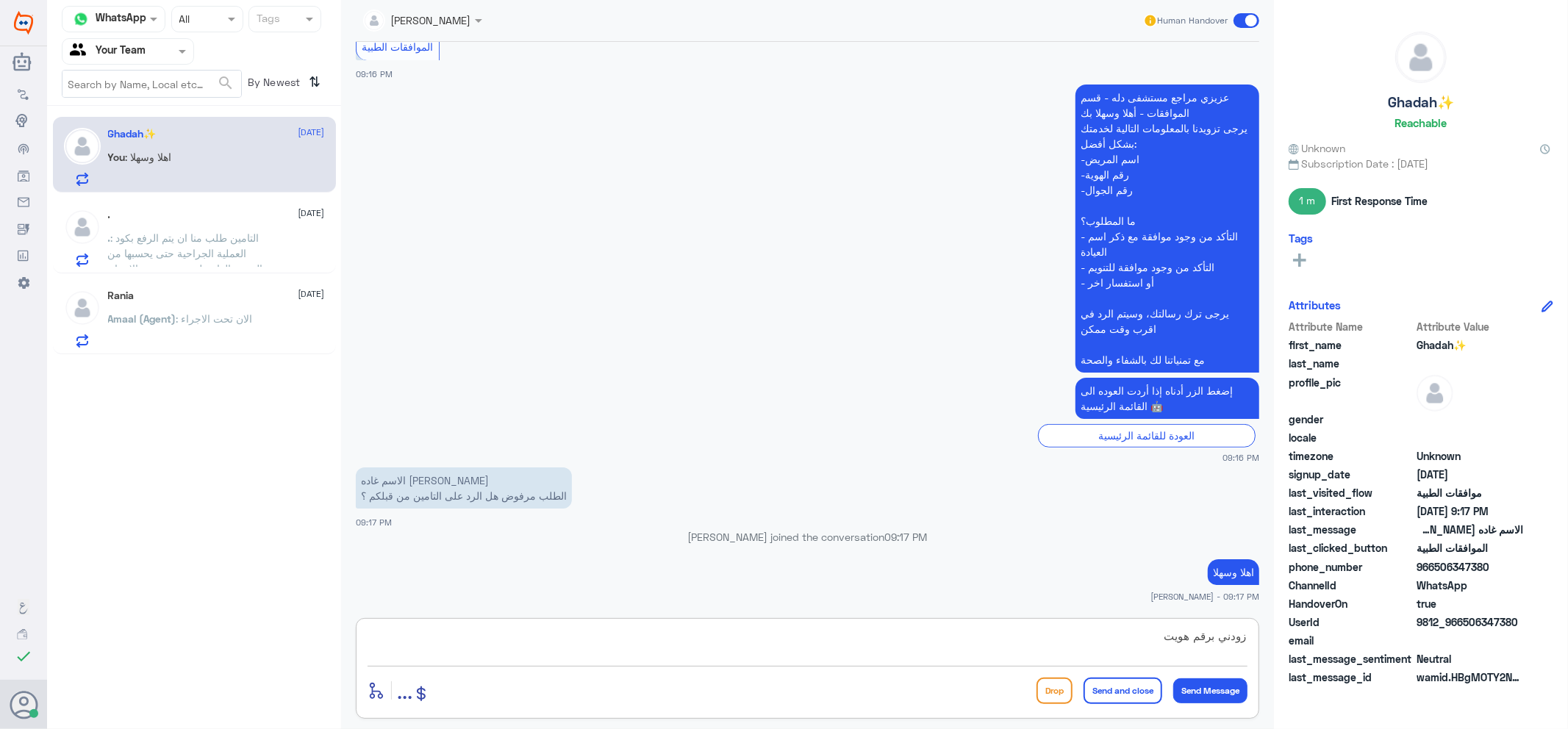
type textarea "زودني برقم هويتك"
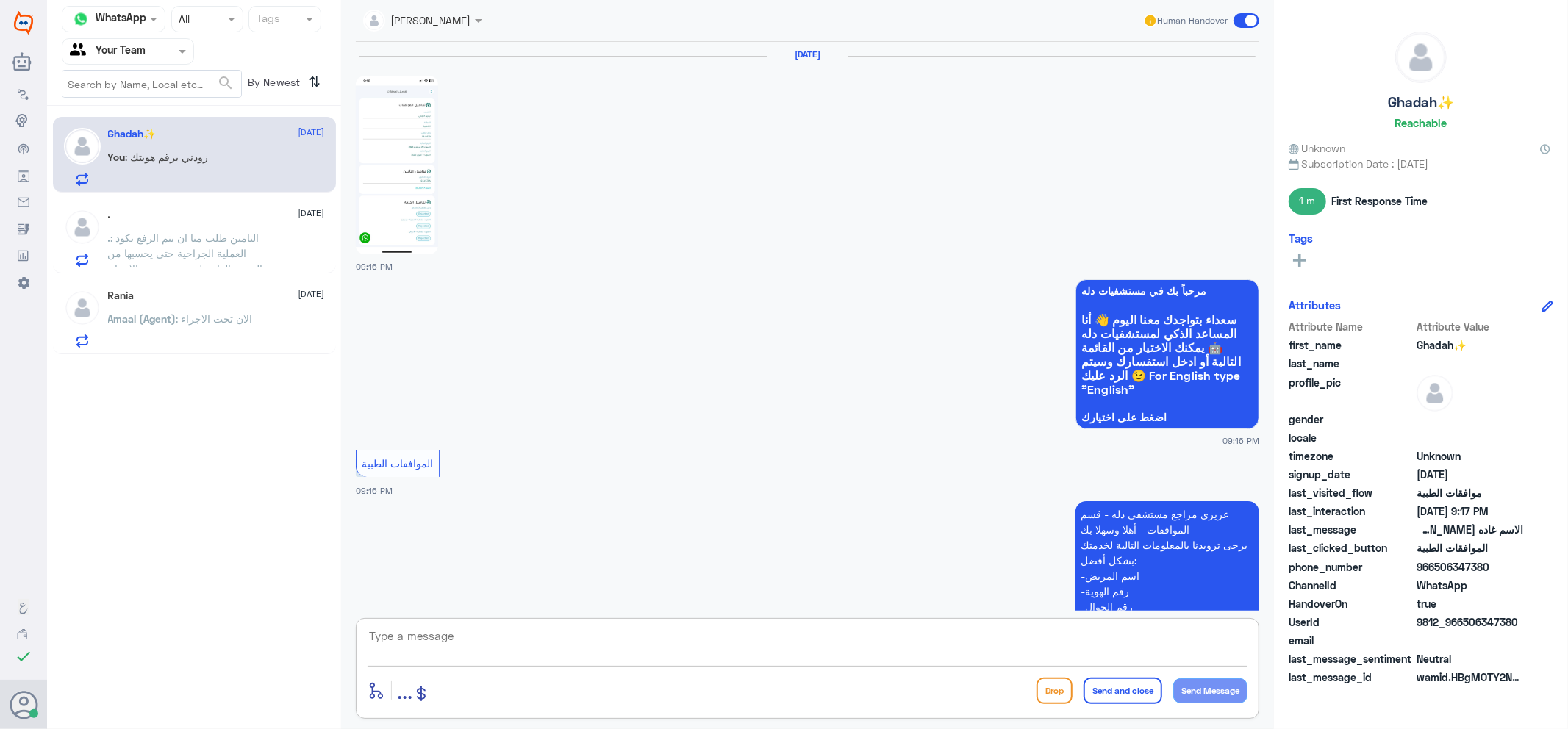
scroll to position [0, 0]
click at [236, 240] on span ": التامين طلب منا ان يتم الرفع بكود العملية الجراحية حتى يحسبها من الرصيد العام…" at bounding box center [188, 254] width 161 height 44
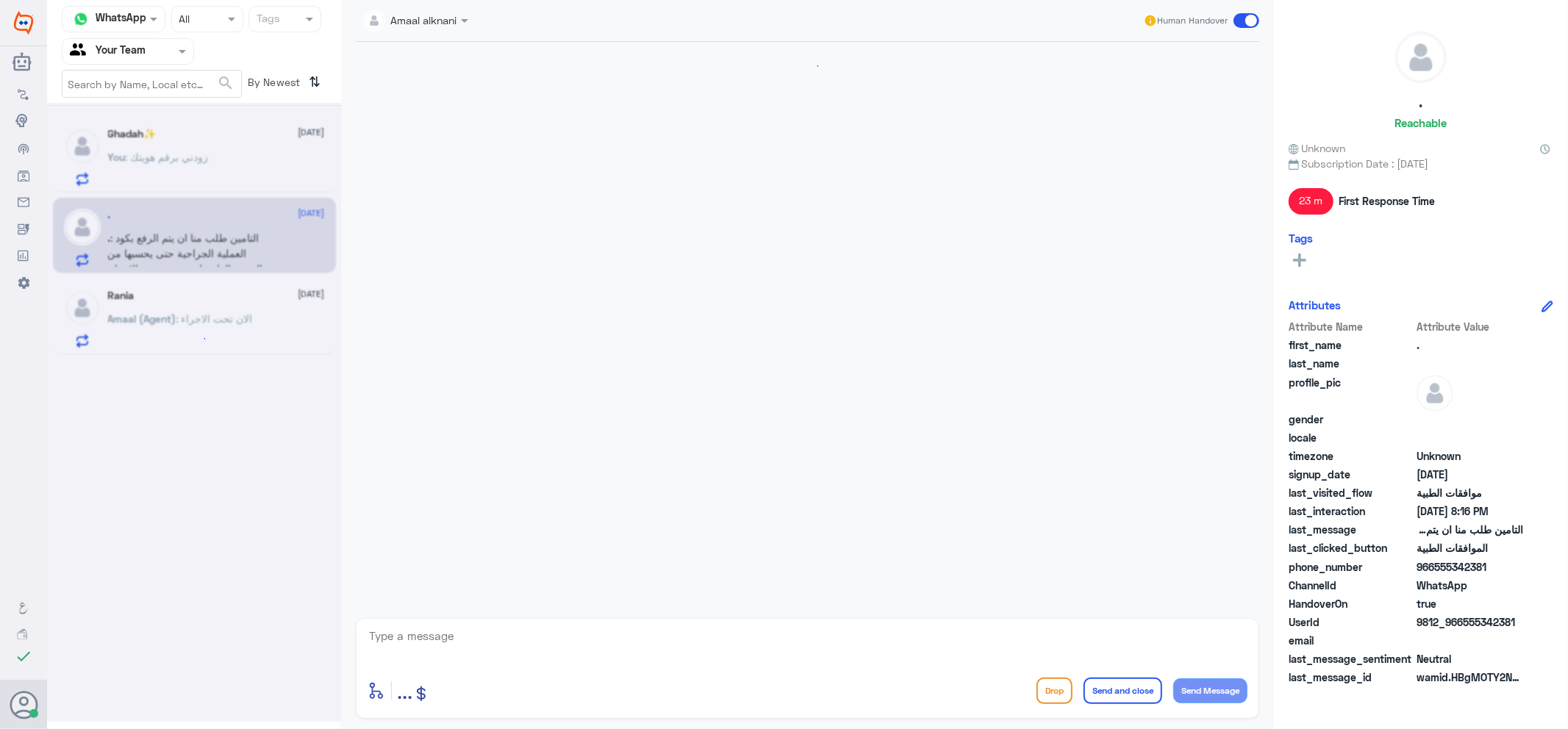
scroll to position [1283, 0]
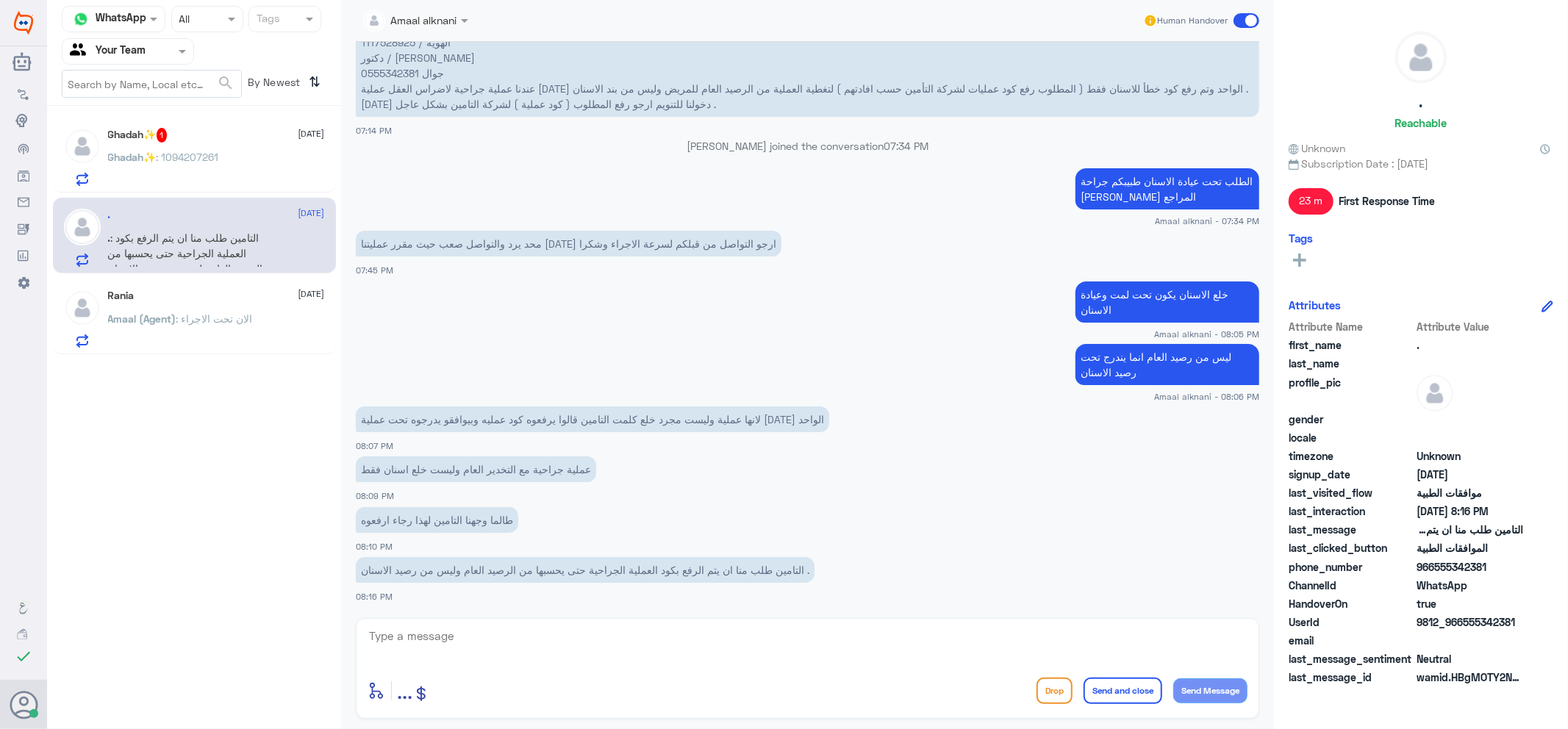
click at [246, 153] on div "Ghadah✨ : 1094207261" at bounding box center [216, 170] width 217 height 33
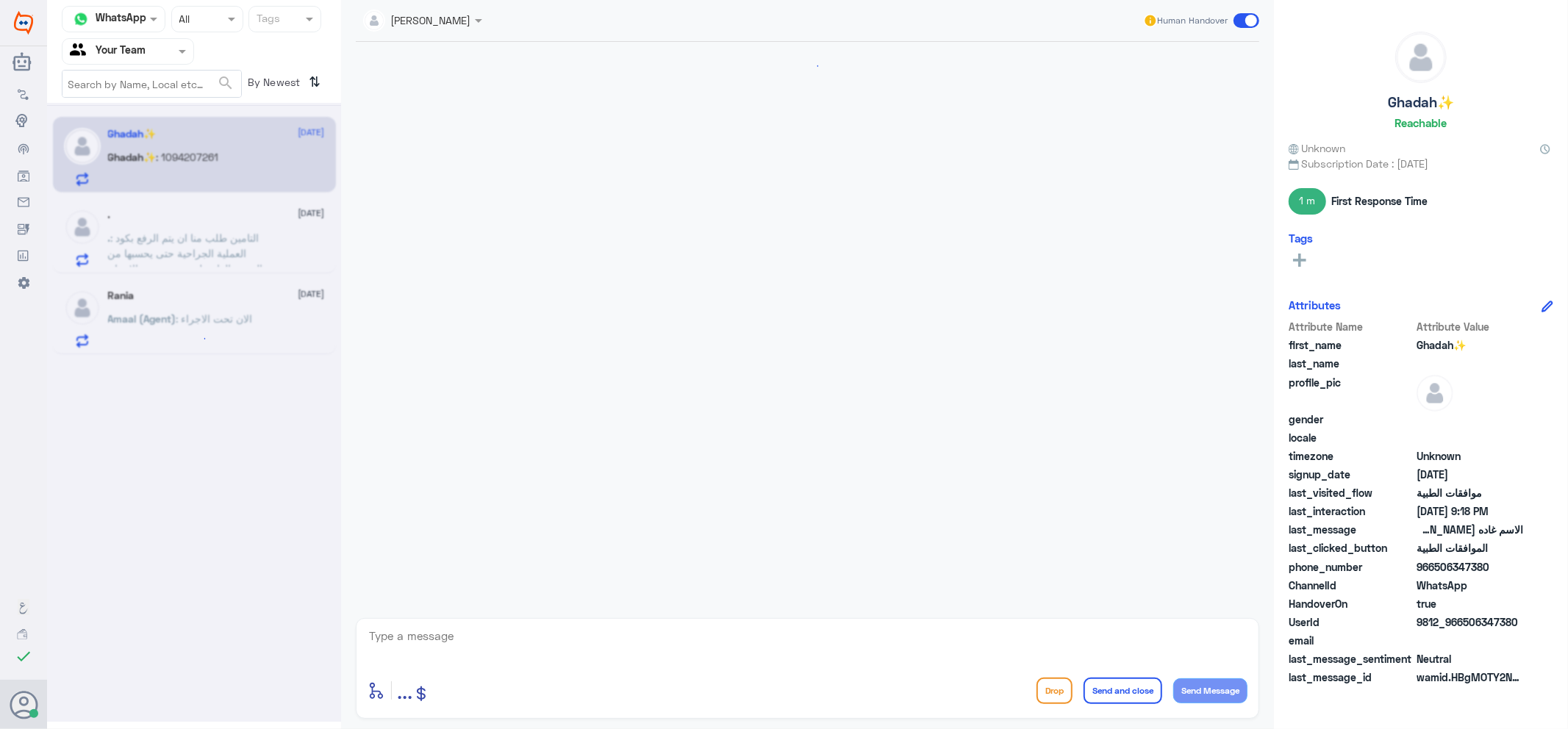
scroll to position [541, 0]
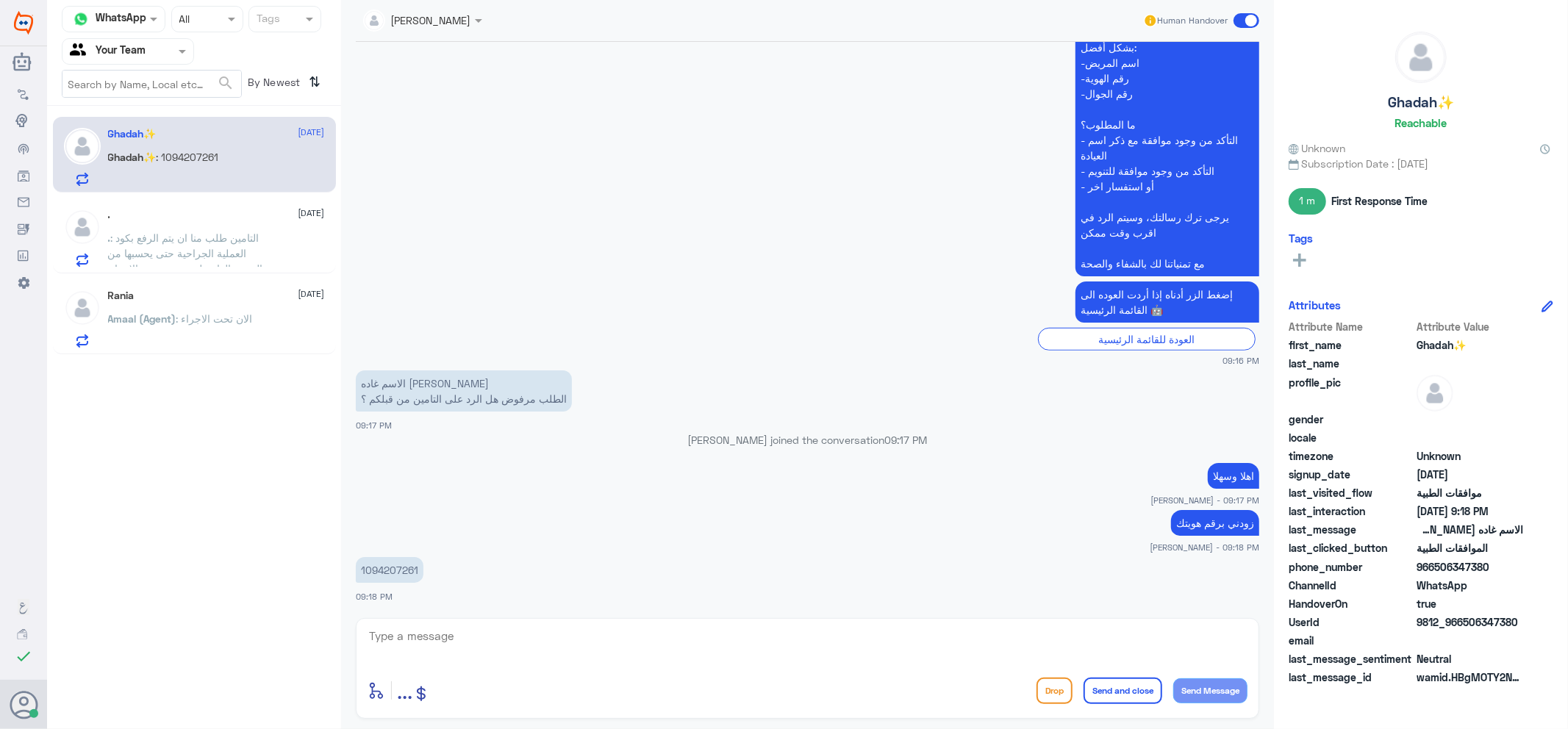
click at [399, 568] on p "1094207261" at bounding box center [389, 570] width 67 height 26
click at [724, 643] on textarea at bounding box center [807, 643] width 879 height 36
drag, startPoint x: 530, startPoint y: 630, endPoint x: 717, endPoint y: 713, distance: 204.6
click at [531, 630] on textarea at bounding box center [807, 643] width 879 height 36
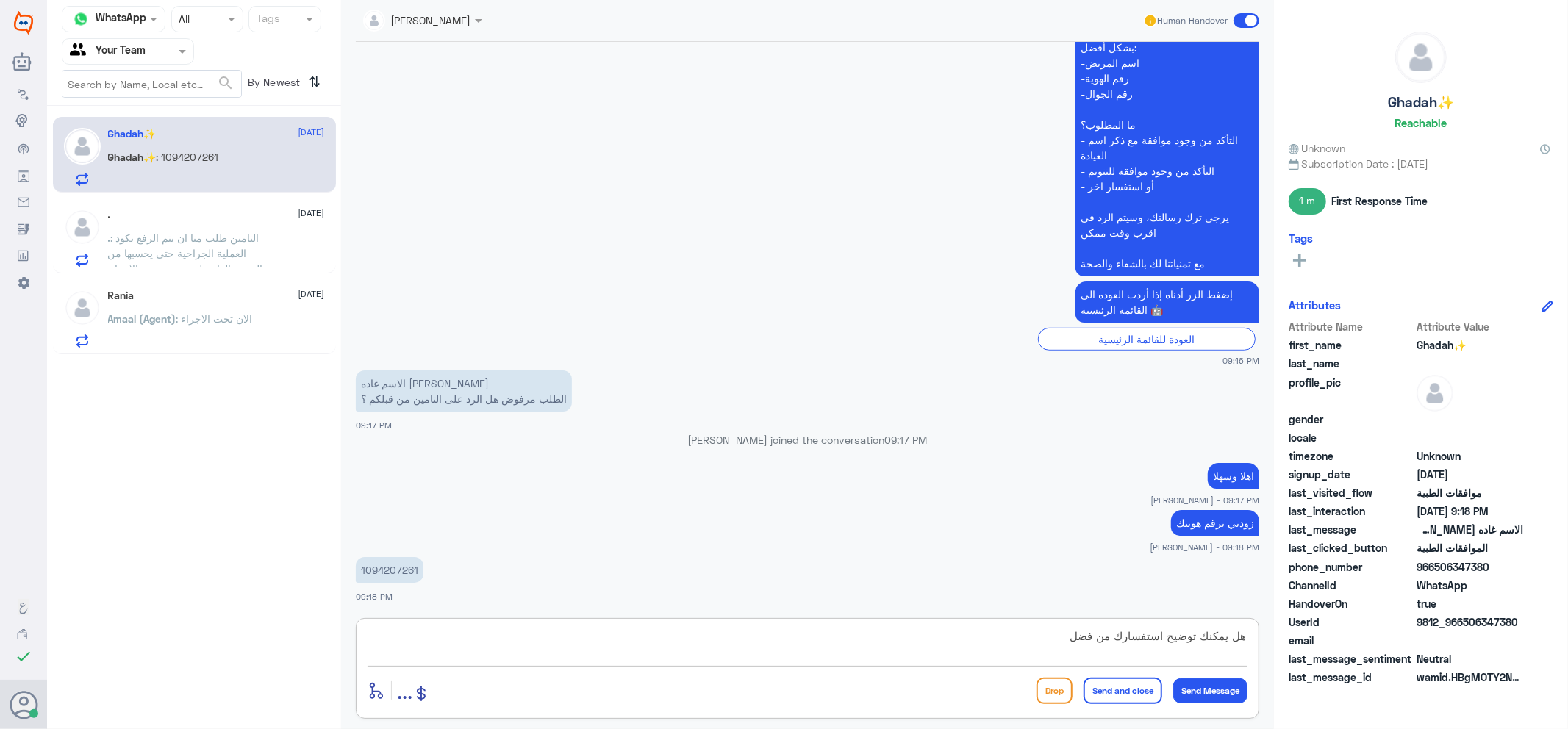
type textarea "هل يمكنك توضيح استفسارك من فضلك"
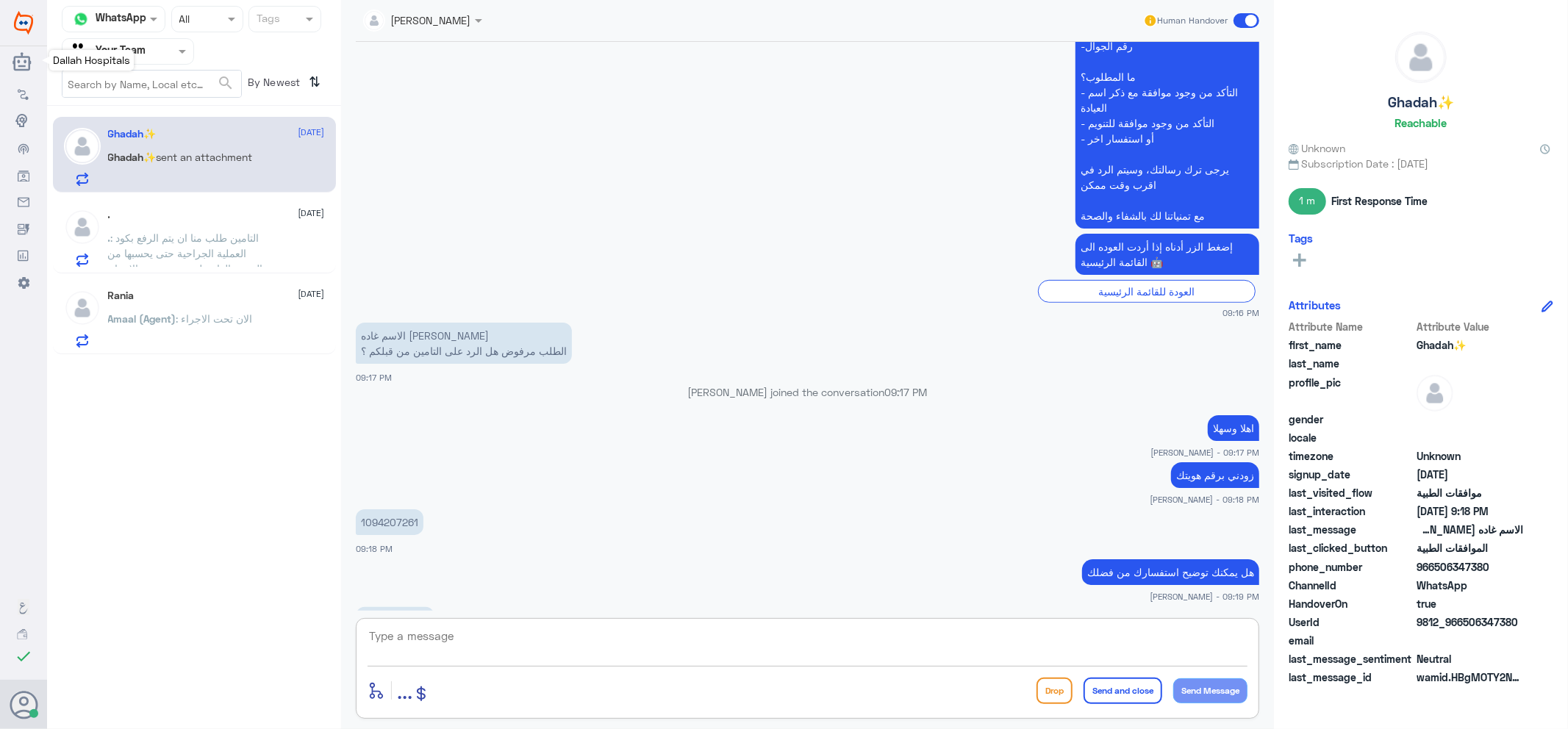
scroll to position [993, 0]
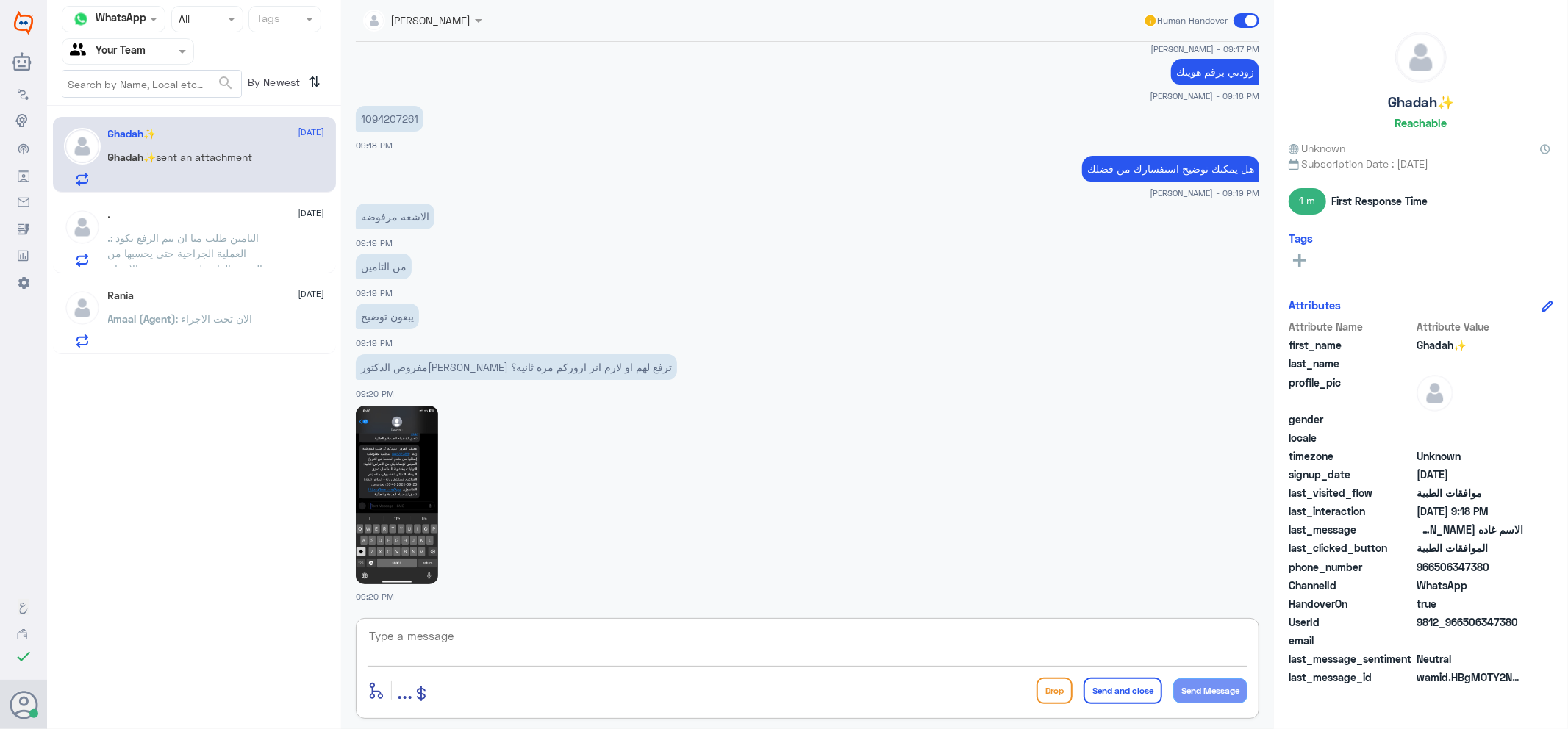
click at [670, 652] on textarea at bounding box center [807, 643] width 879 height 36
type textarea "اي فرع الزيارة"
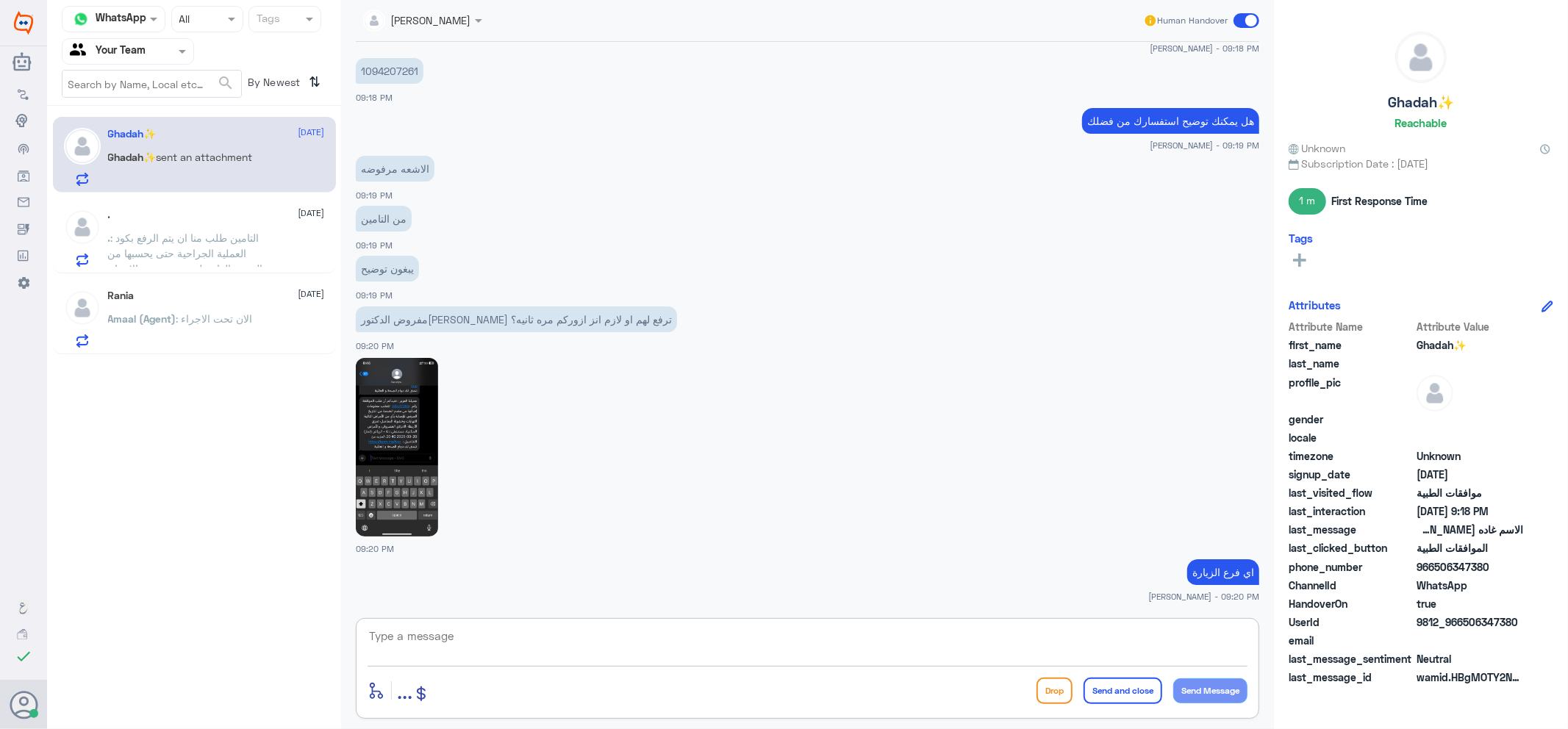
scroll to position [1090, 0]
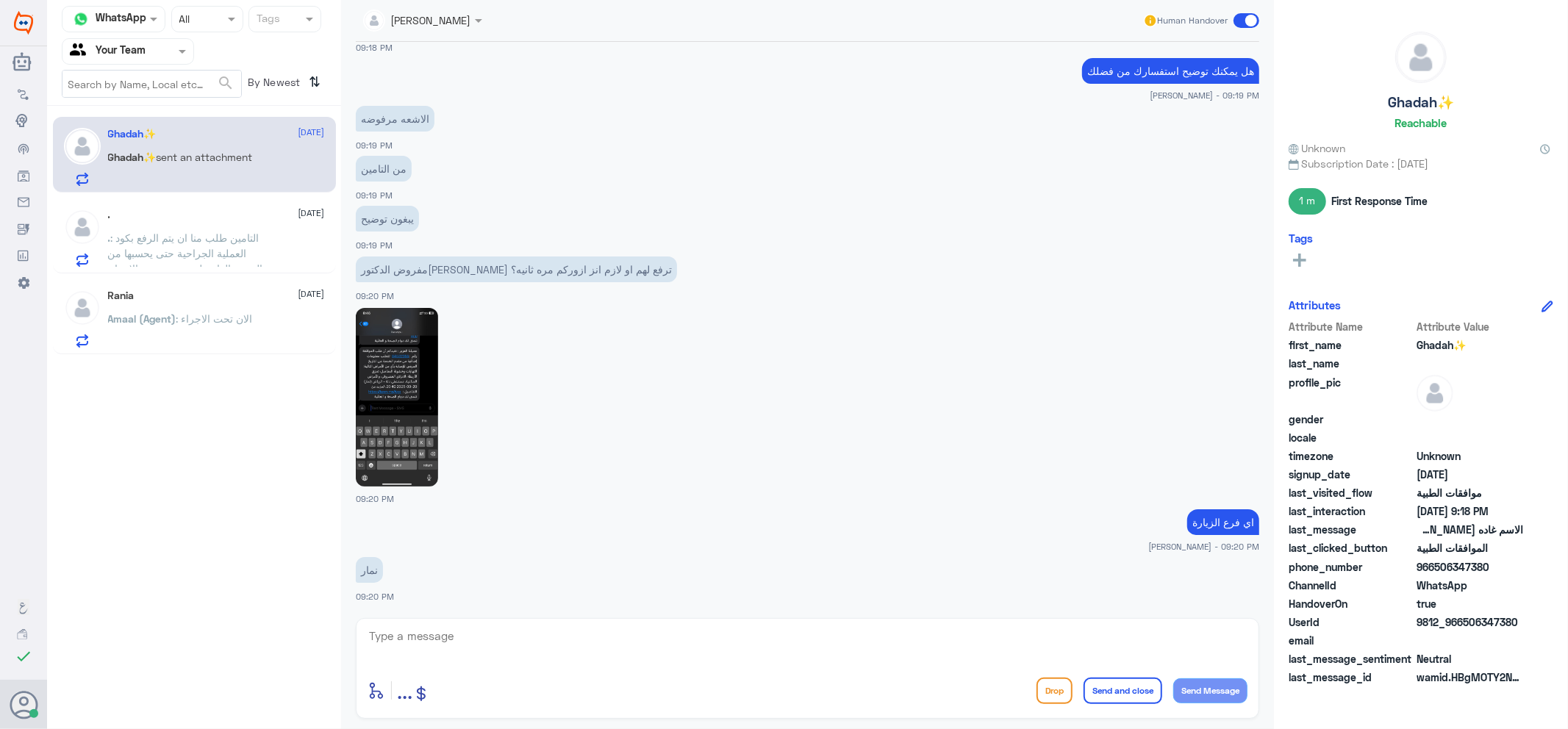
drag, startPoint x: 724, startPoint y: 448, endPoint x: 711, endPoint y: 434, distance: 19.1
click at [725, 447] on div at bounding box center [807, 396] width 903 height 180
click at [1245, 19] on span at bounding box center [1246, 21] width 26 height 15
click at [0, 0] on input "checkbox" at bounding box center [0, 0] width 0 height 0
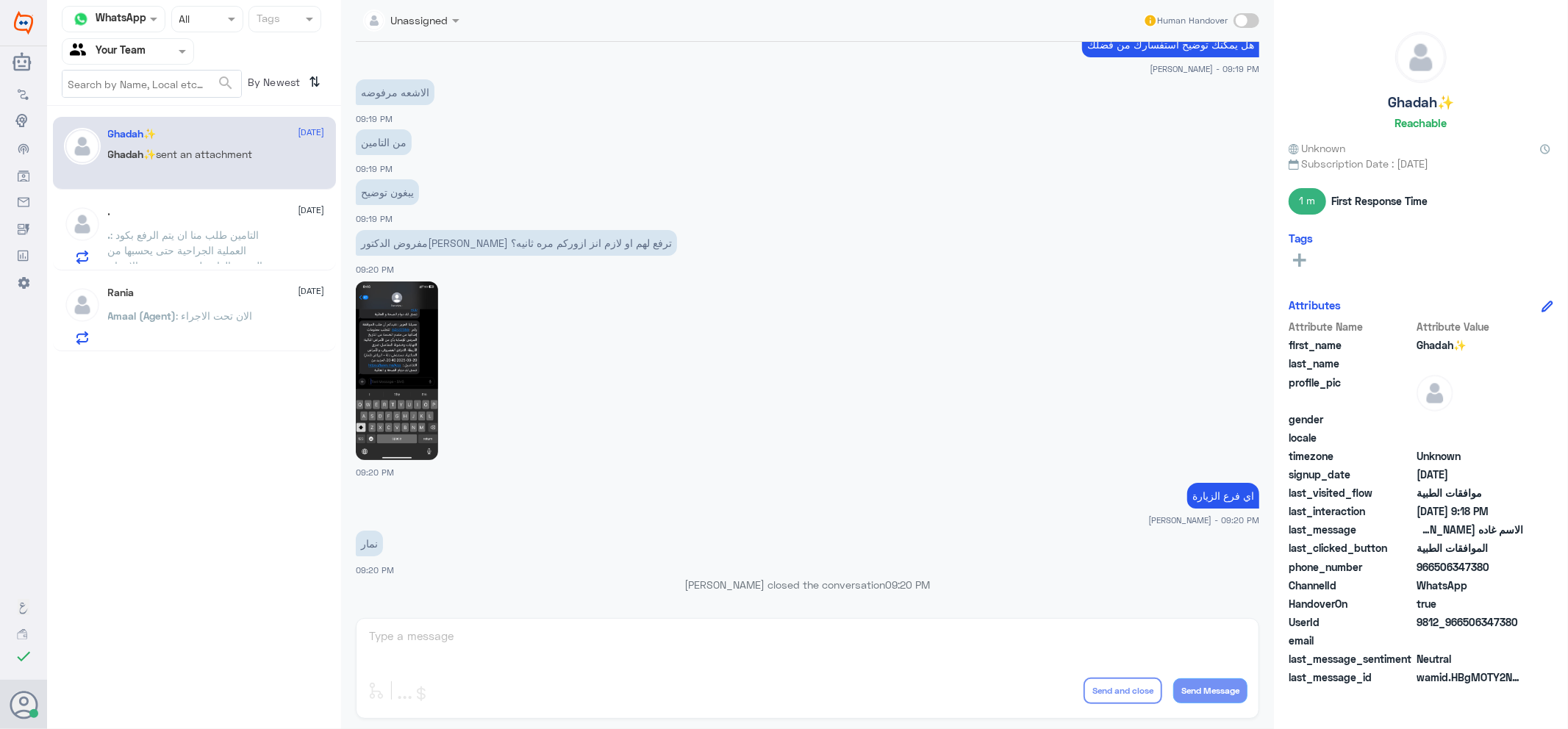
click at [1246, 23] on span at bounding box center [1246, 21] width 26 height 15
click at [0, 0] on input "checkbox" at bounding box center [0, 0] width 0 height 0
click at [969, 648] on textarea at bounding box center [807, 643] width 879 height 36
type textarea "يرجى التواصل مع فرع نمار"
click at [1137, 697] on button "Send and close" at bounding box center [1123, 691] width 78 height 26
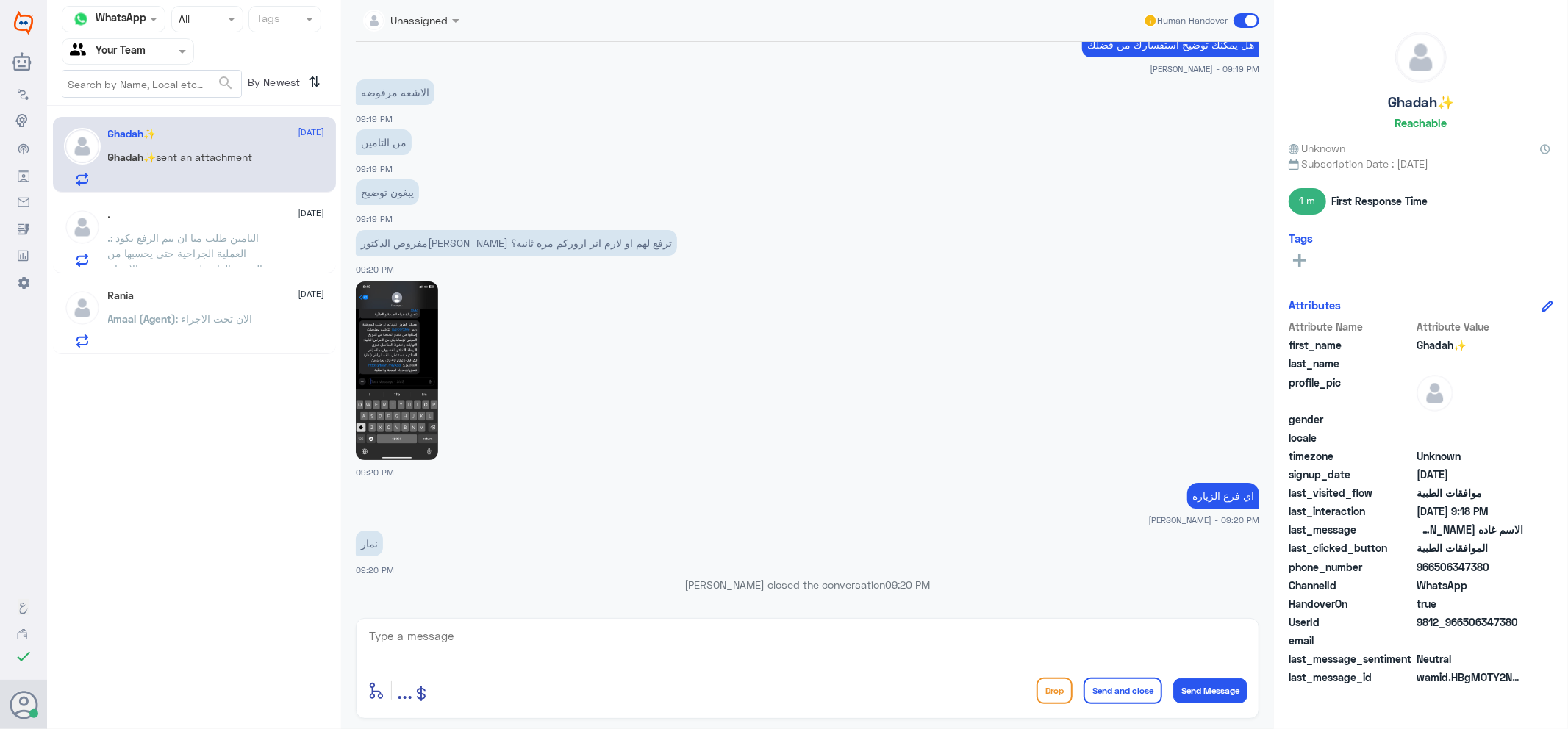
scroll to position [1164, 0]
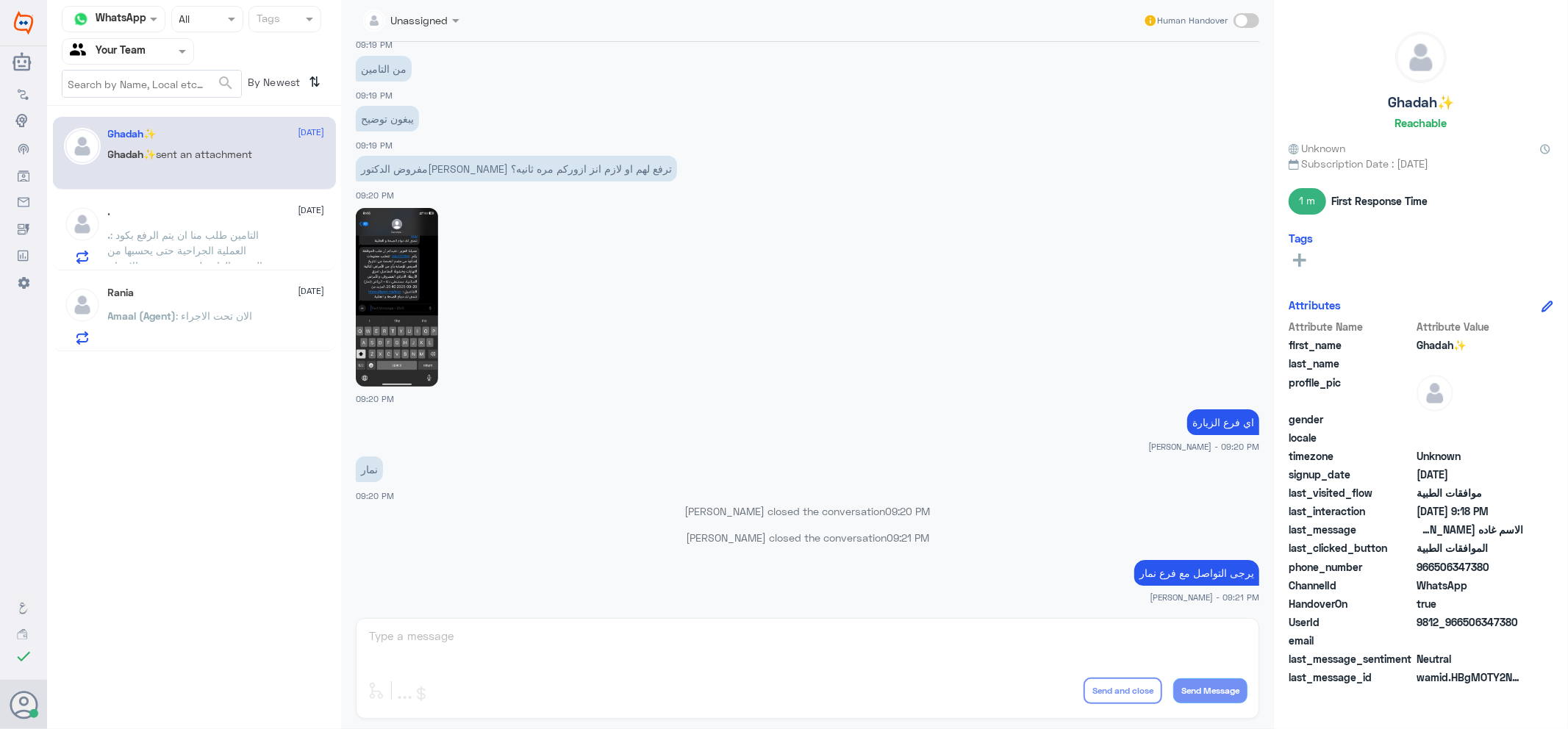
click at [632, 718] on div "Unassigned Human Handover 20 Sep 2025 09:16 PM مرحباً بك في مستشفيات دله سعداء …" at bounding box center [807, 367] width 932 height 734
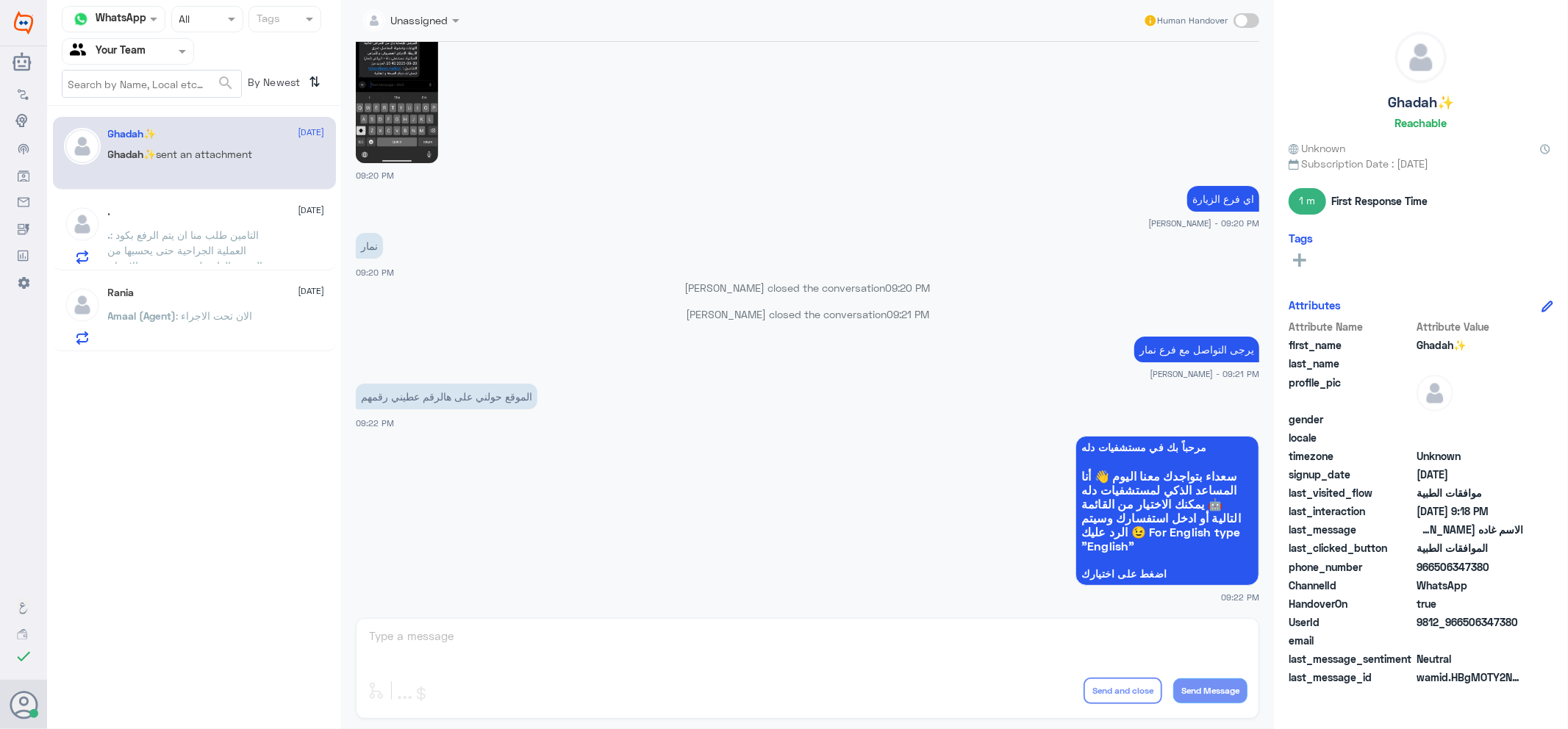
click at [407, 104] on img at bounding box center [397, 74] width 82 height 179
click at [64, 561] on span at bounding box center [59, 557] width 26 height 15
click at [0, 0] on input "checkbox" at bounding box center [0, 0] width 0 height 0
click at [143, 46] on input "text" at bounding box center [110, 51] width 81 height 17
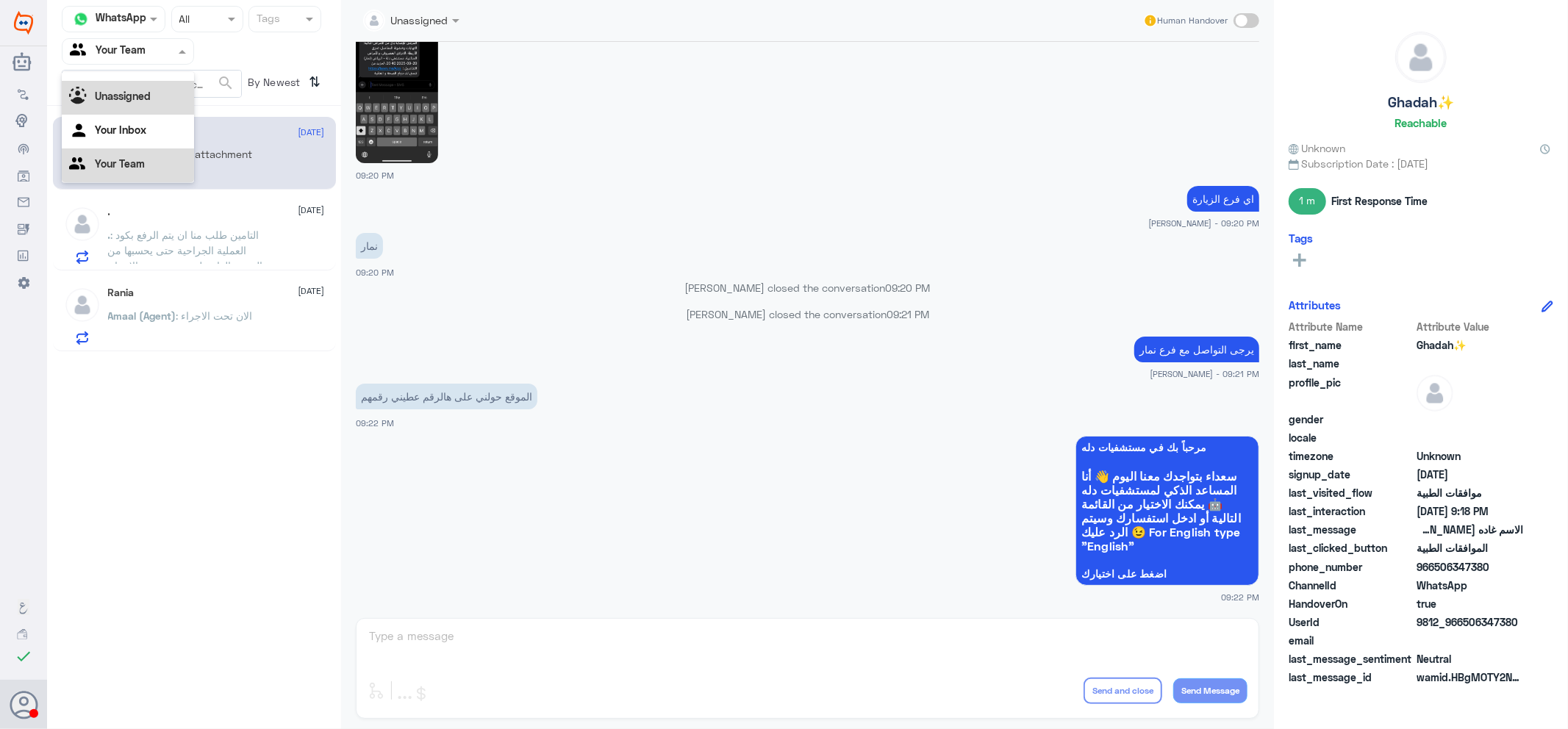
click at [294, 518] on div "Channel WhatsApp Status × All Tags Agent Filter Your Team All Unassigned Your I…" at bounding box center [194, 367] width 294 height 734
click at [432, 18] on div at bounding box center [411, 19] width 111 height 17
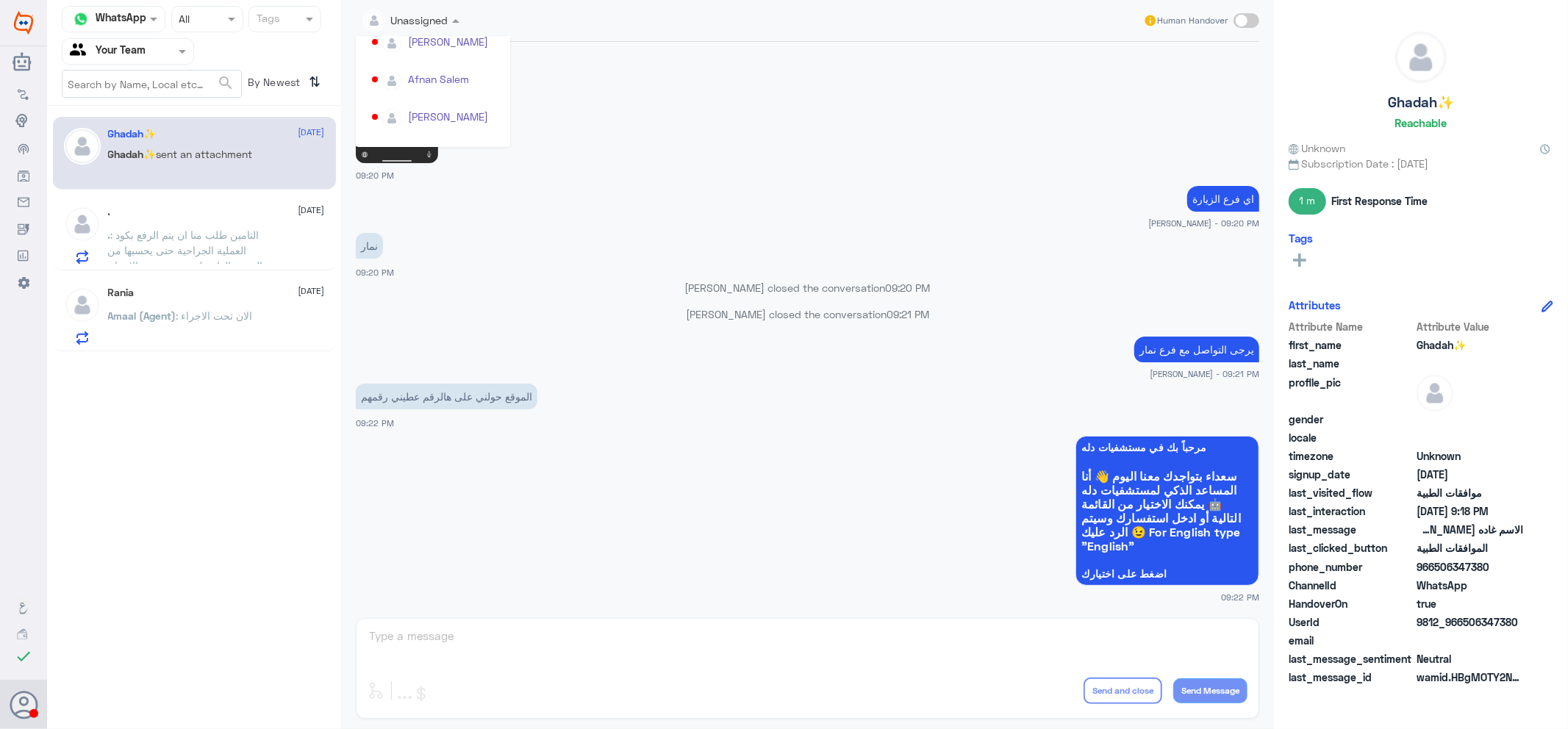
scroll to position [163, 0]
click at [180, 313] on span ": الان تحت الاجراء" at bounding box center [214, 316] width 77 height 13
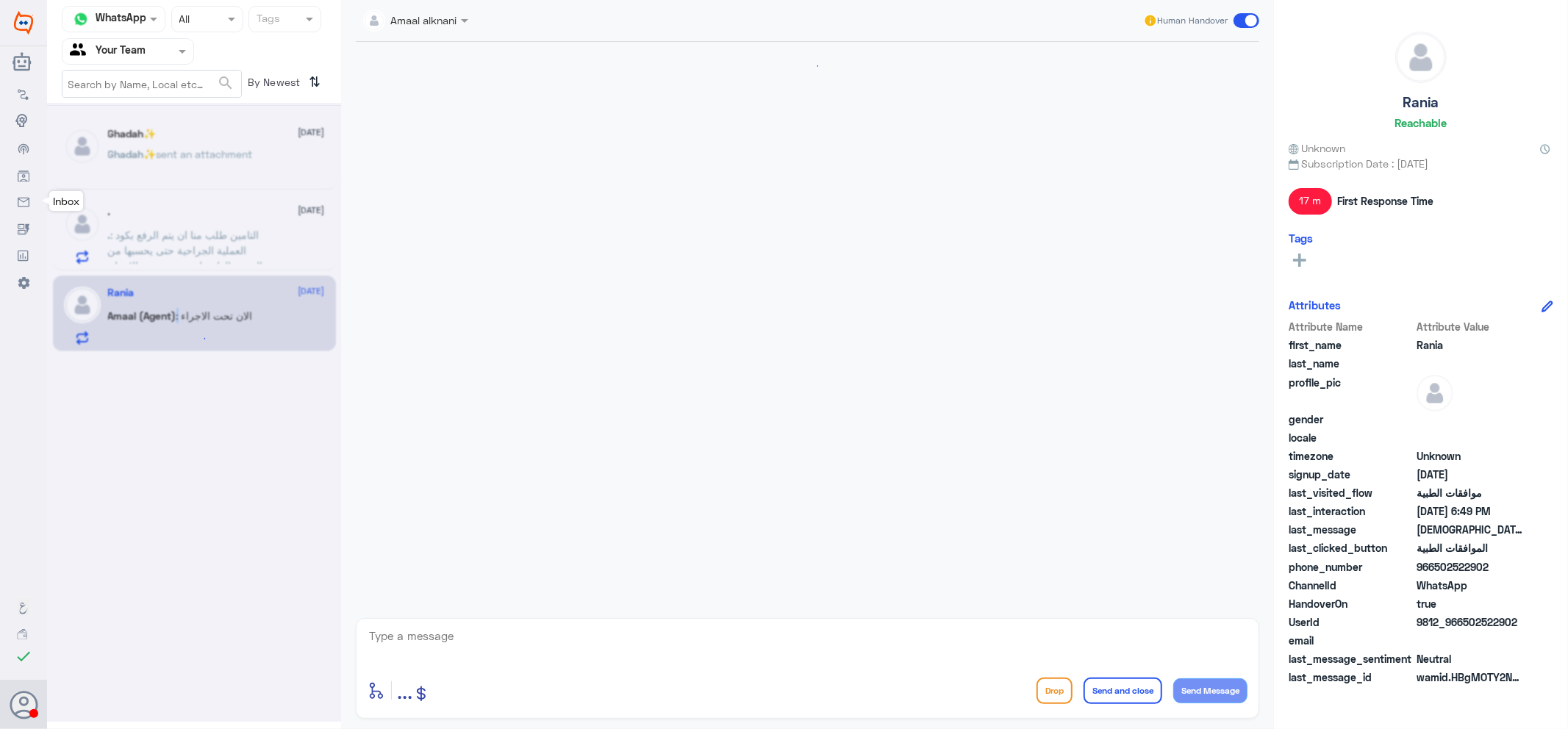
scroll to position [1050, 0]
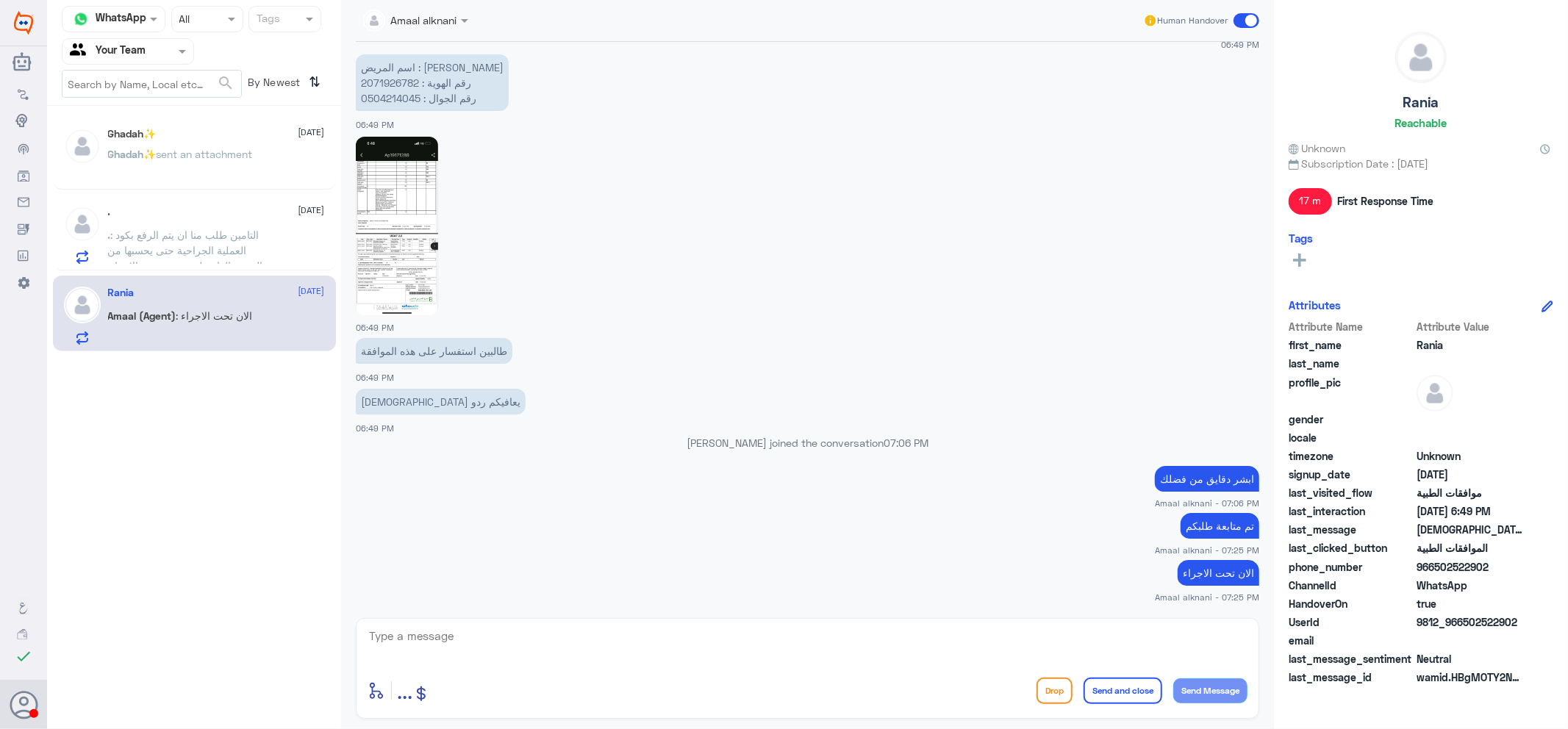
click at [233, 144] on div "Ghadah✨ 20 September Ghadah✨ sent an attachment" at bounding box center [216, 155] width 217 height 55
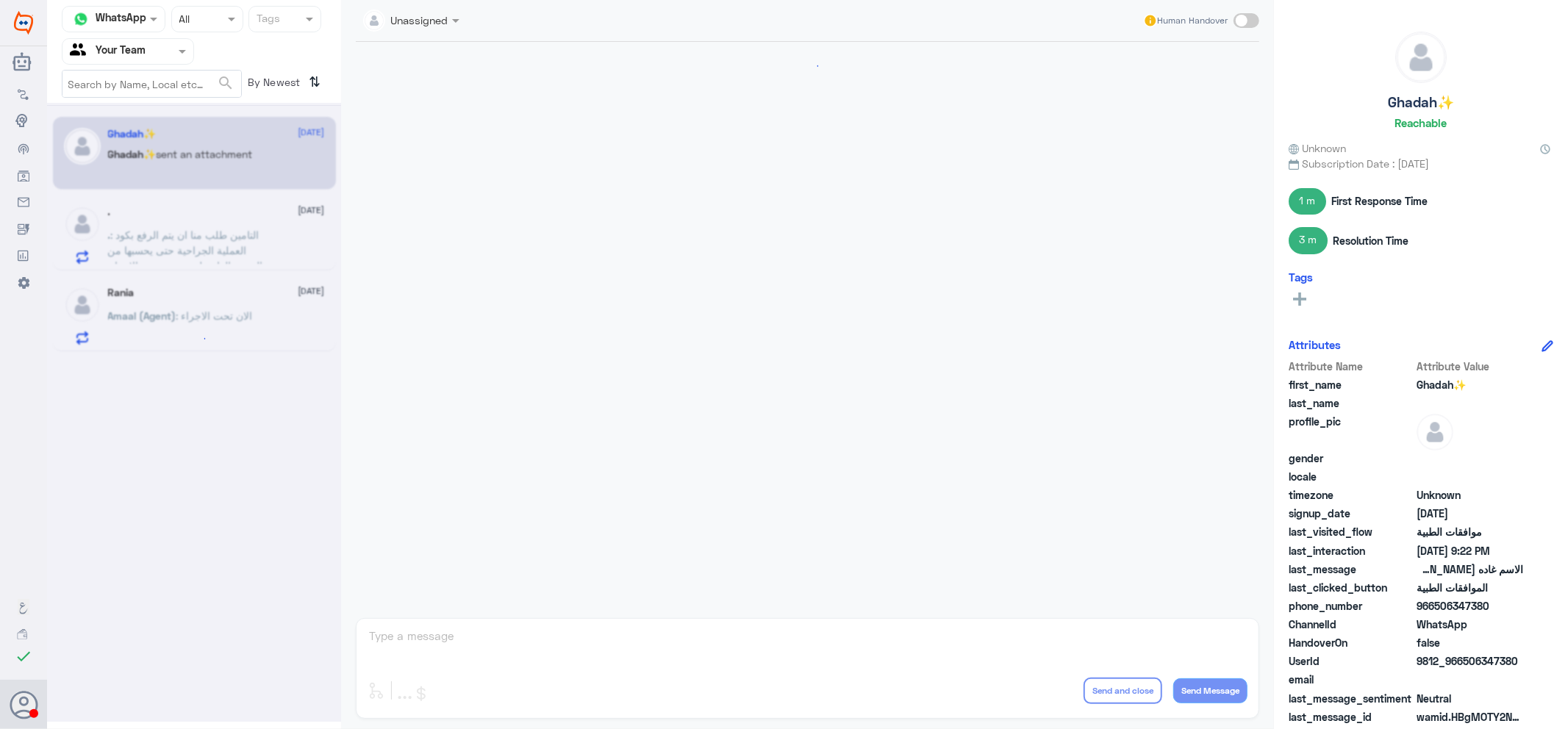
scroll to position [1011, 0]
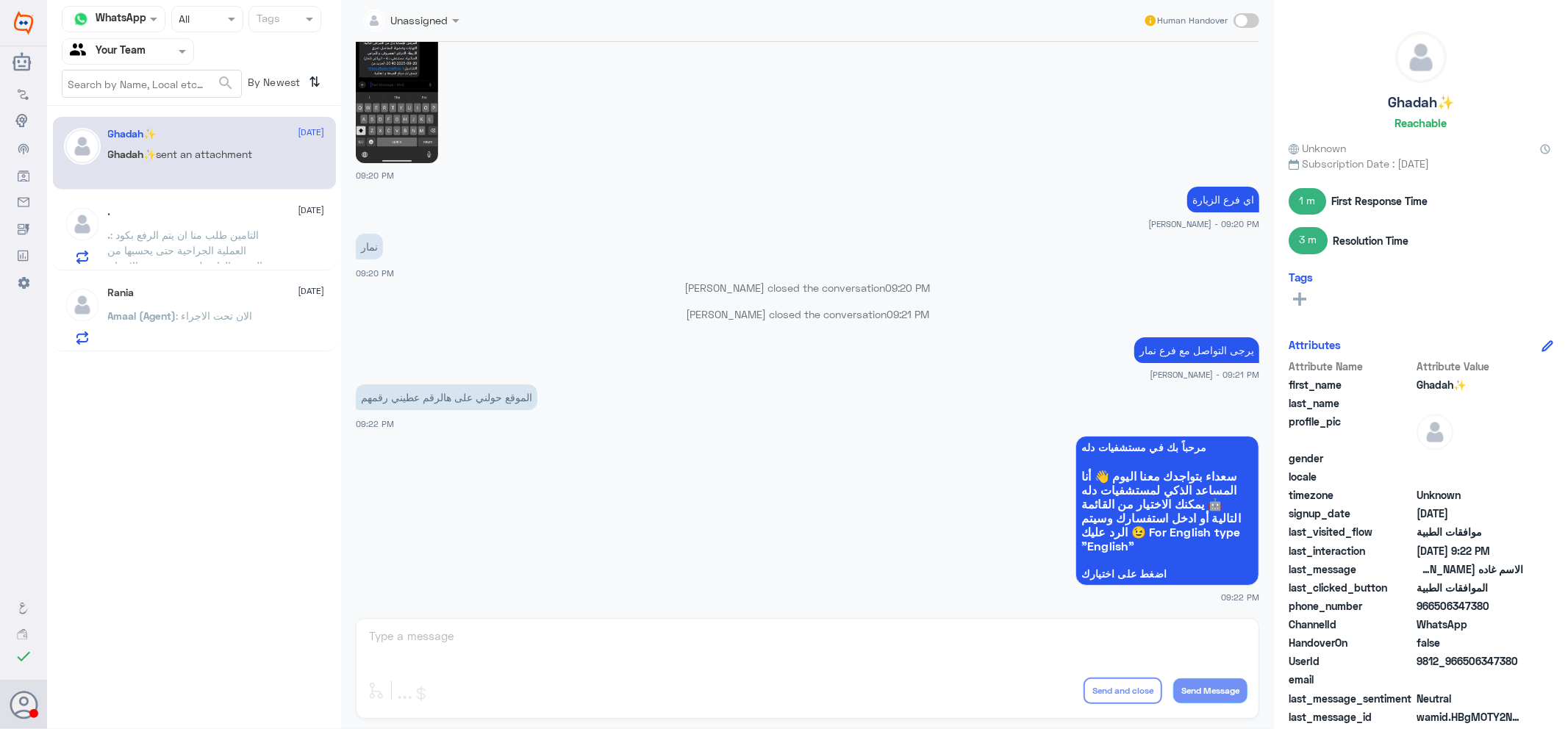
click at [202, 235] on span ": التامين طلب منا ان يتم الرفع بكود العملية الجراحية حتى يحسبها من الرصيد العام…" at bounding box center [188, 251] width 161 height 44
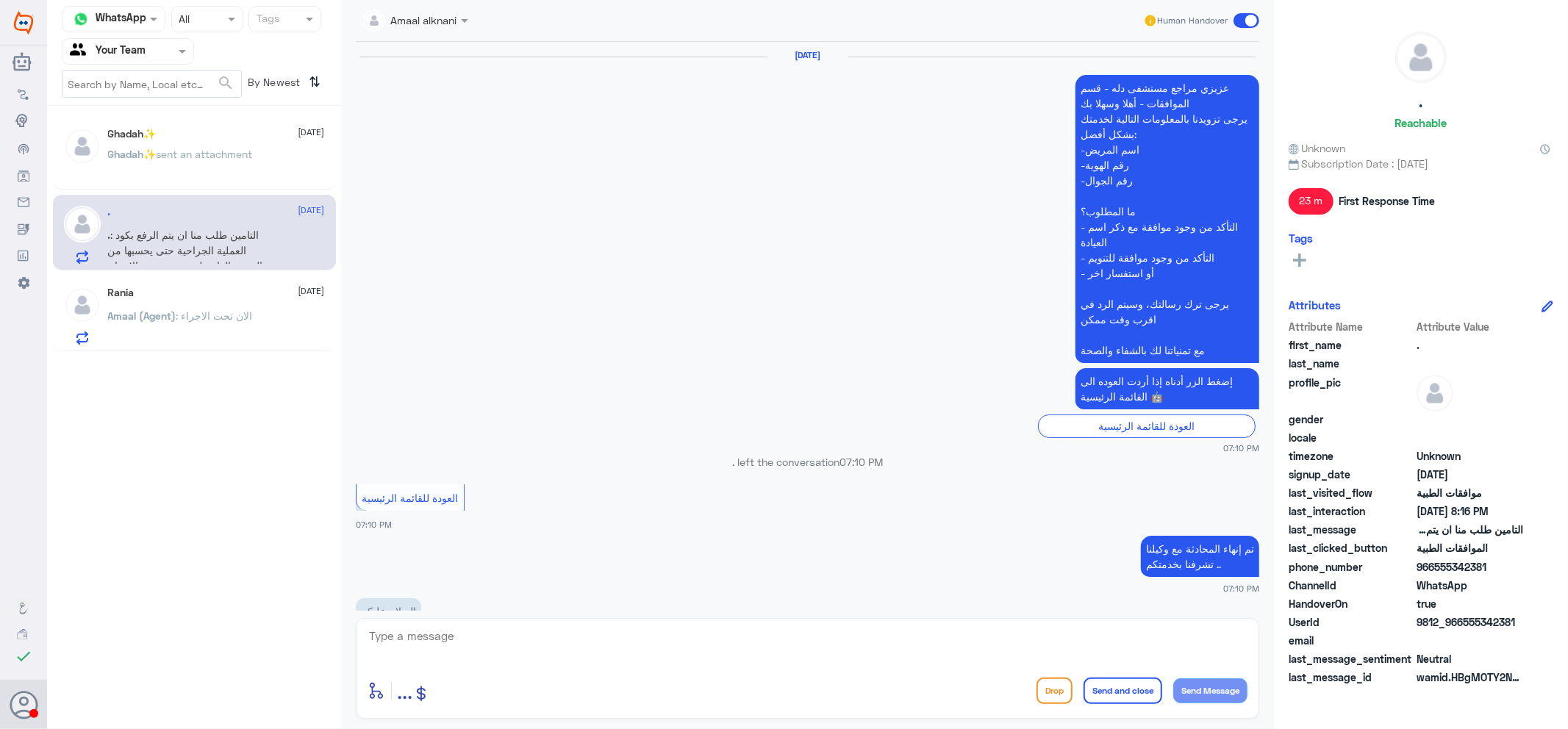
scroll to position [1283, 0]
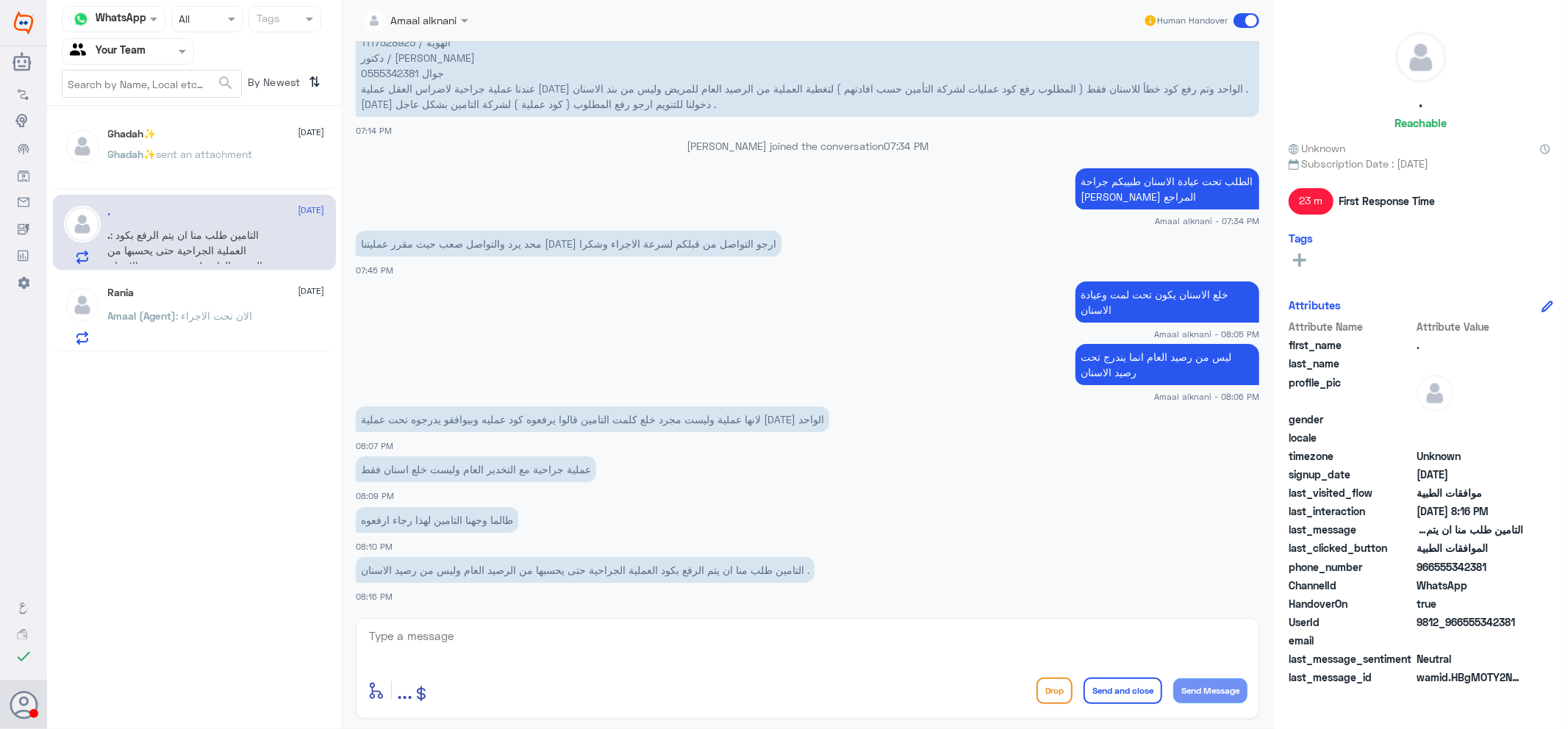
click at [185, 175] on p "Ghadah✨ sent an attachment" at bounding box center [180, 164] width 145 height 36
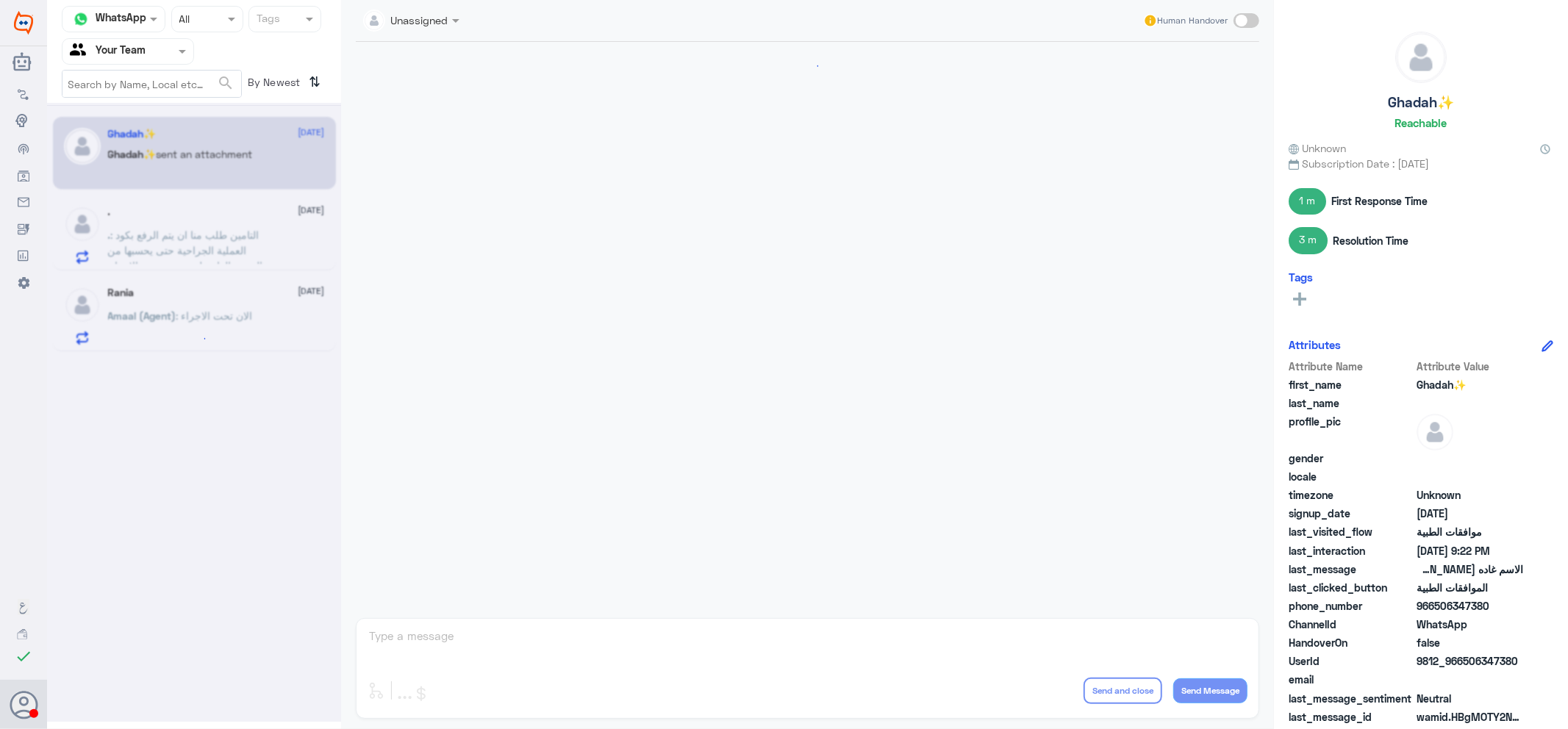
scroll to position [1011, 0]
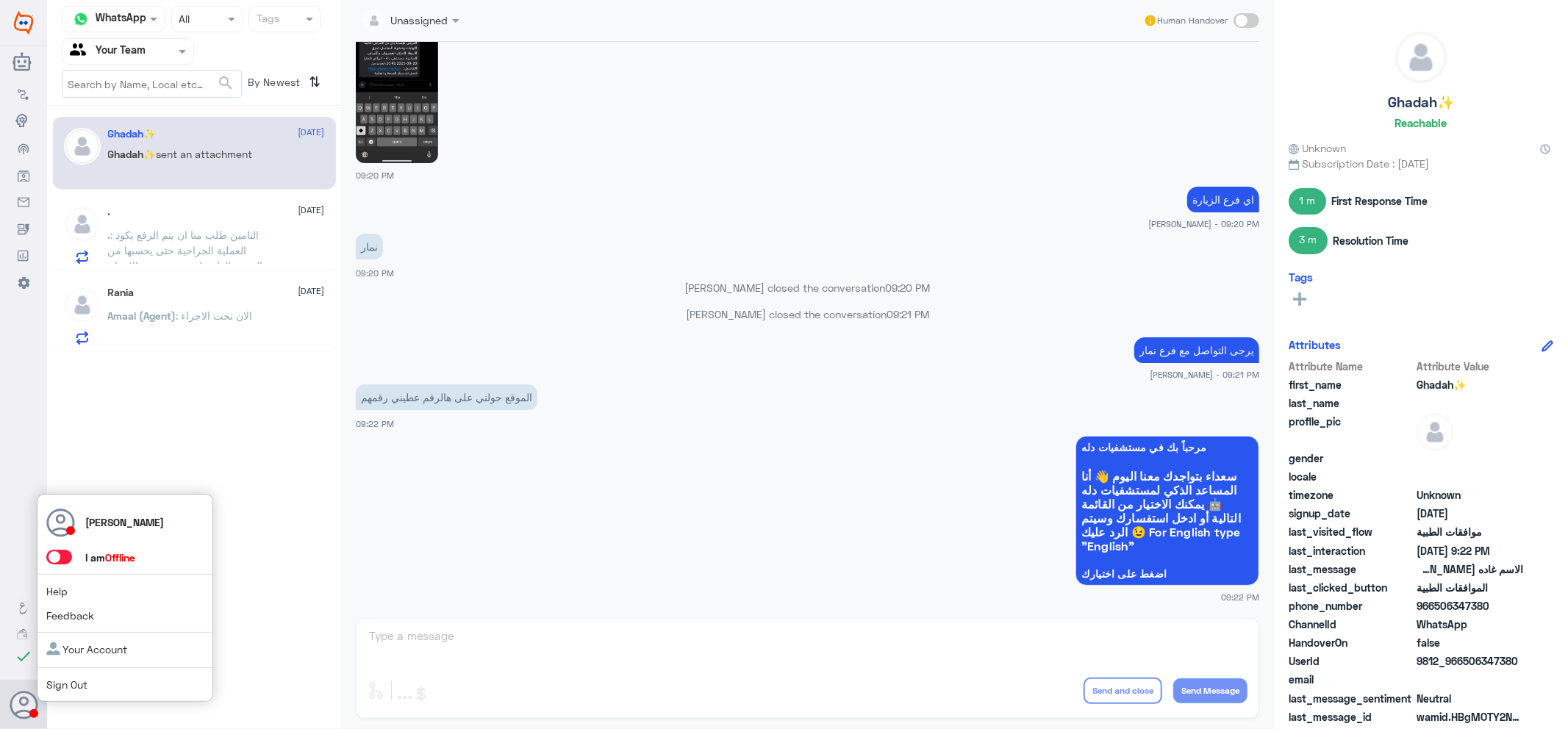
click at [69, 548] on div "jana Alhamed I am Offline Help Feedback Your Account Sign Out" at bounding box center [124, 598] width 176 height 209
click at [67, 556] on span at bounding box center [59, 557] width 26 height 15
click at [0, 0] on input "checkbox" at bounding box center [0, 0] width 0 height 0
click at [529, 456] on app-msgs-whats-app-list "مرحباً بك في مستشفيات دله سعداء بتواجدك معنا اليوم 👋 أنا المساعد الذكي لمستشفيا…" at bounding box center [807, 512] width 903 height 151
click at [211, 230] on span ": التامين طلب منا ان يتم الرفع بكود العملية الجراحية حتى يحسبها من الرصيد العام…" at bounding box center [188, 251] width 161 height 44
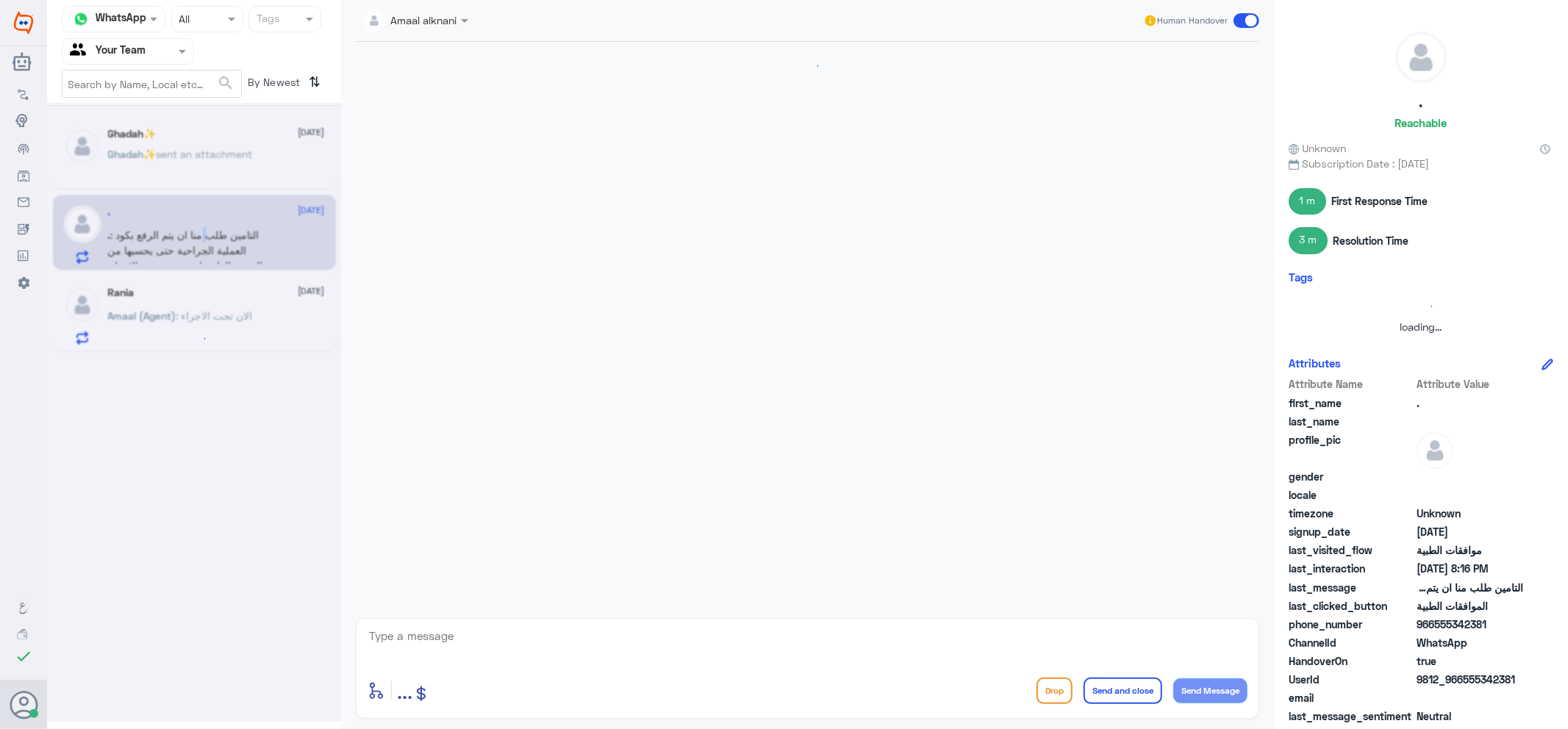
scroll to position [1283, 0]
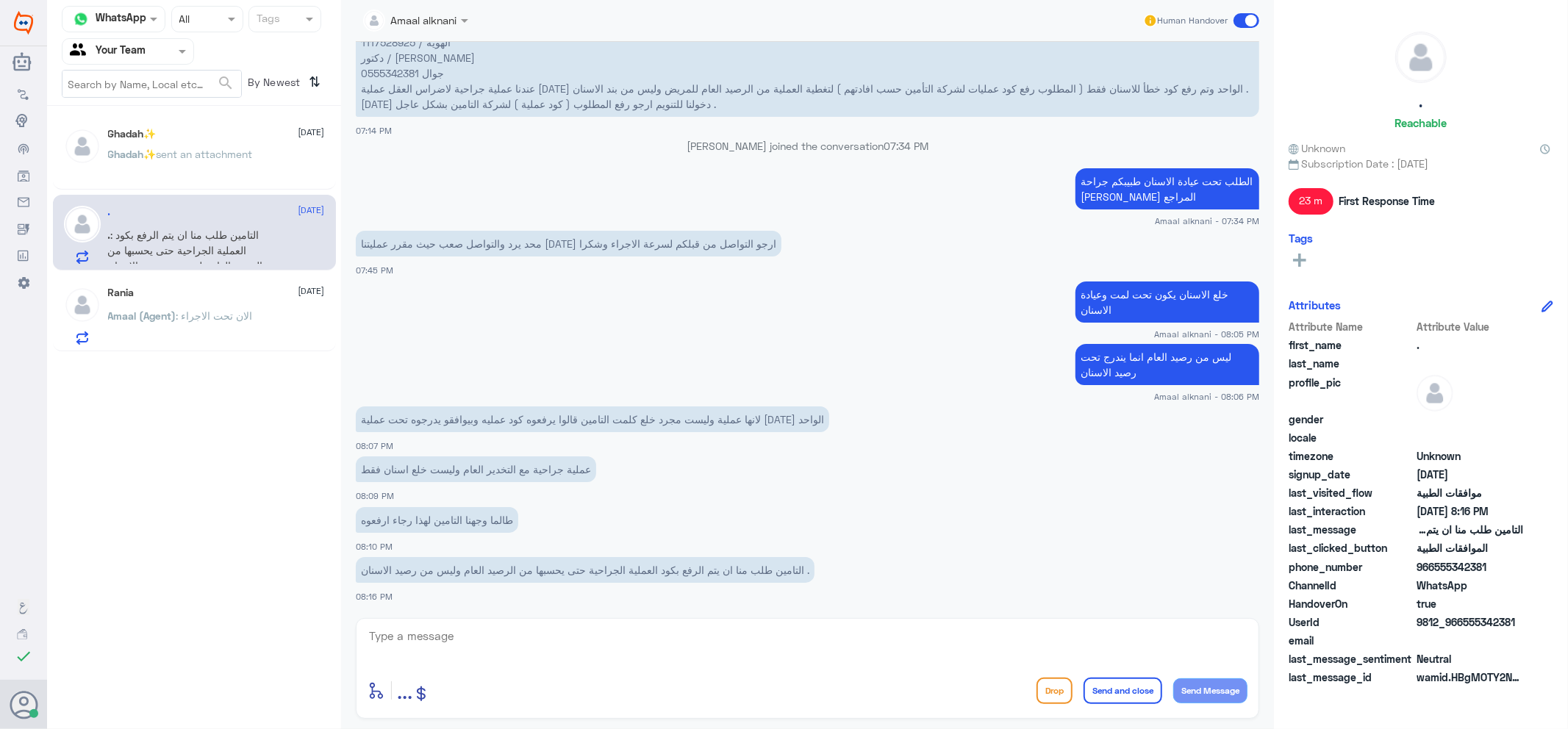
click at [209, 155] on span "sent an attachment" at bounding box center [205, 154] width 97 height 13
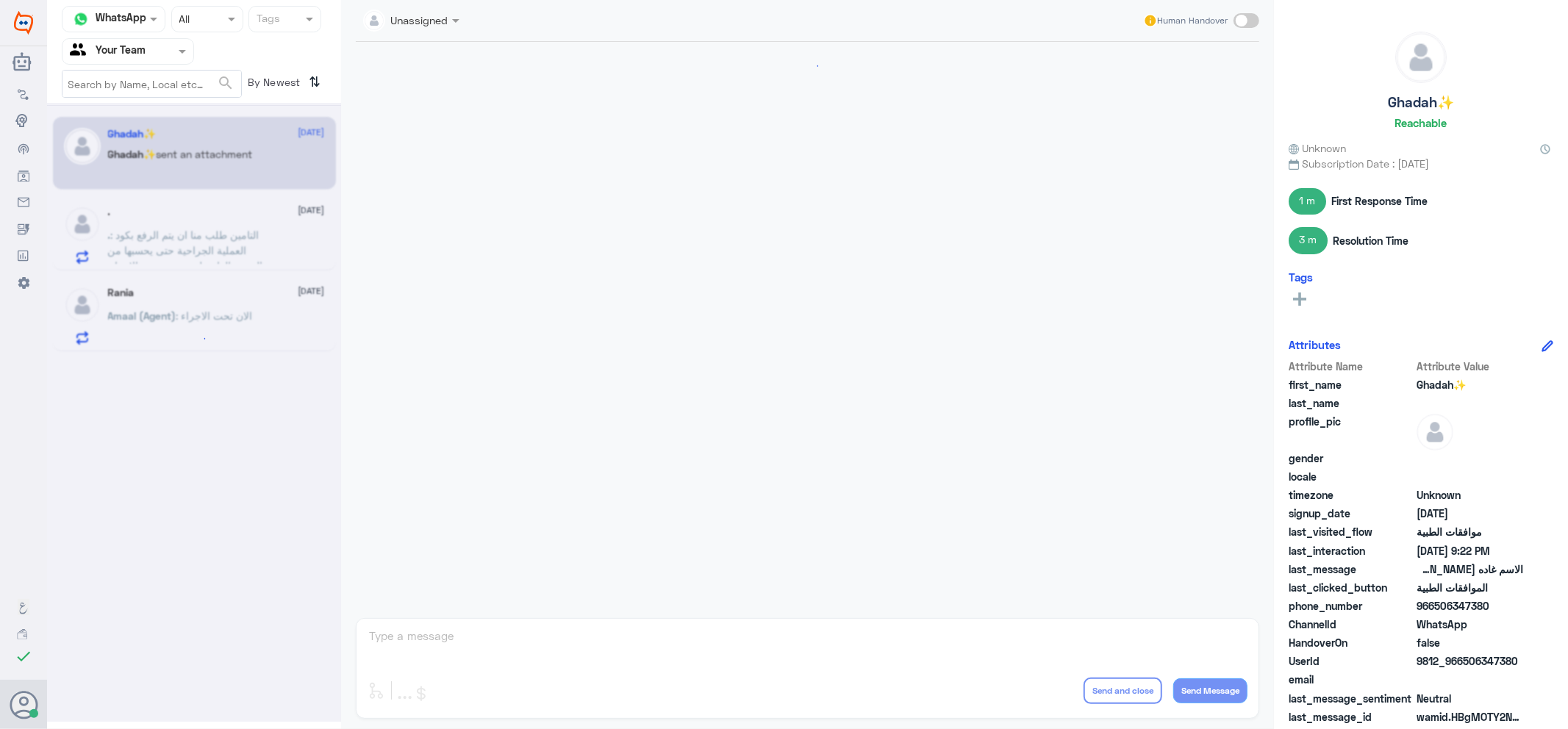
scroll to position [1011, 0]
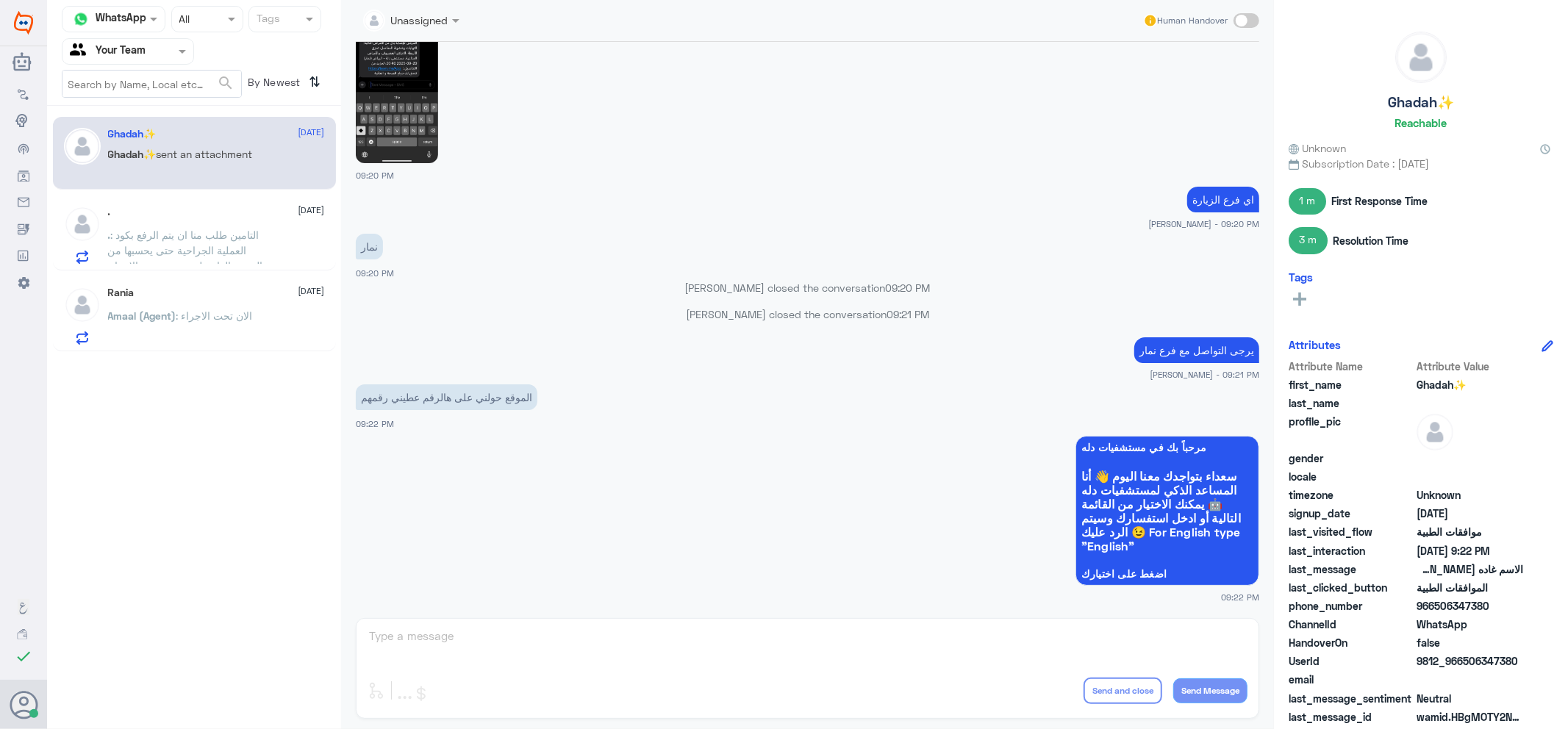
click at [151, 51] on div at bounding box center [127, 51] width 130 height 17
click at [160, 120] on div "Your Inbox" at bounding box center [128, 131] width 132 height 34
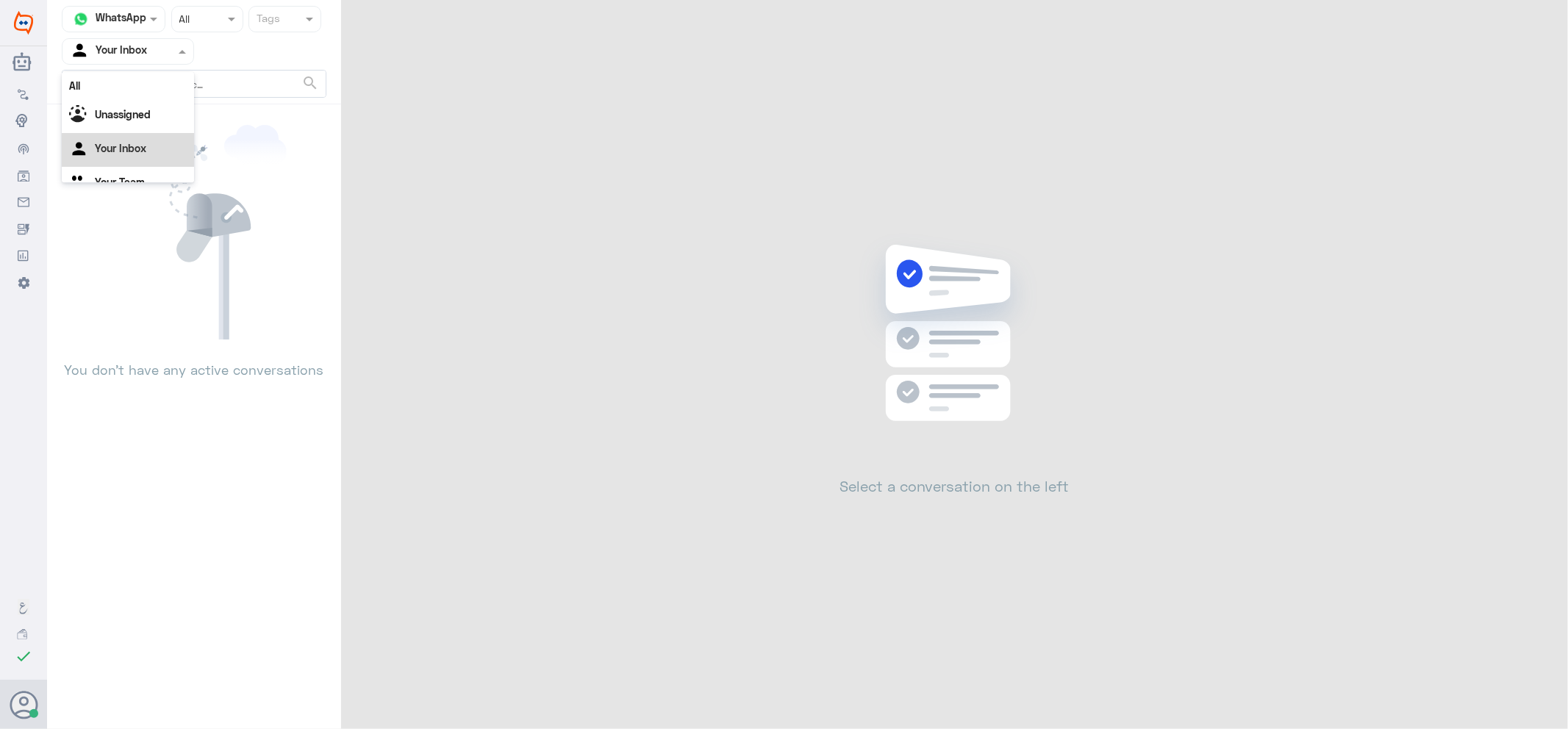
click at [136, 40] on div "Your Inbox" at bounding box center [109, 51] width 78 height 22
click at [136, 157] on Team "Your Team" at bounding box center [119, 163] width 50 height 13
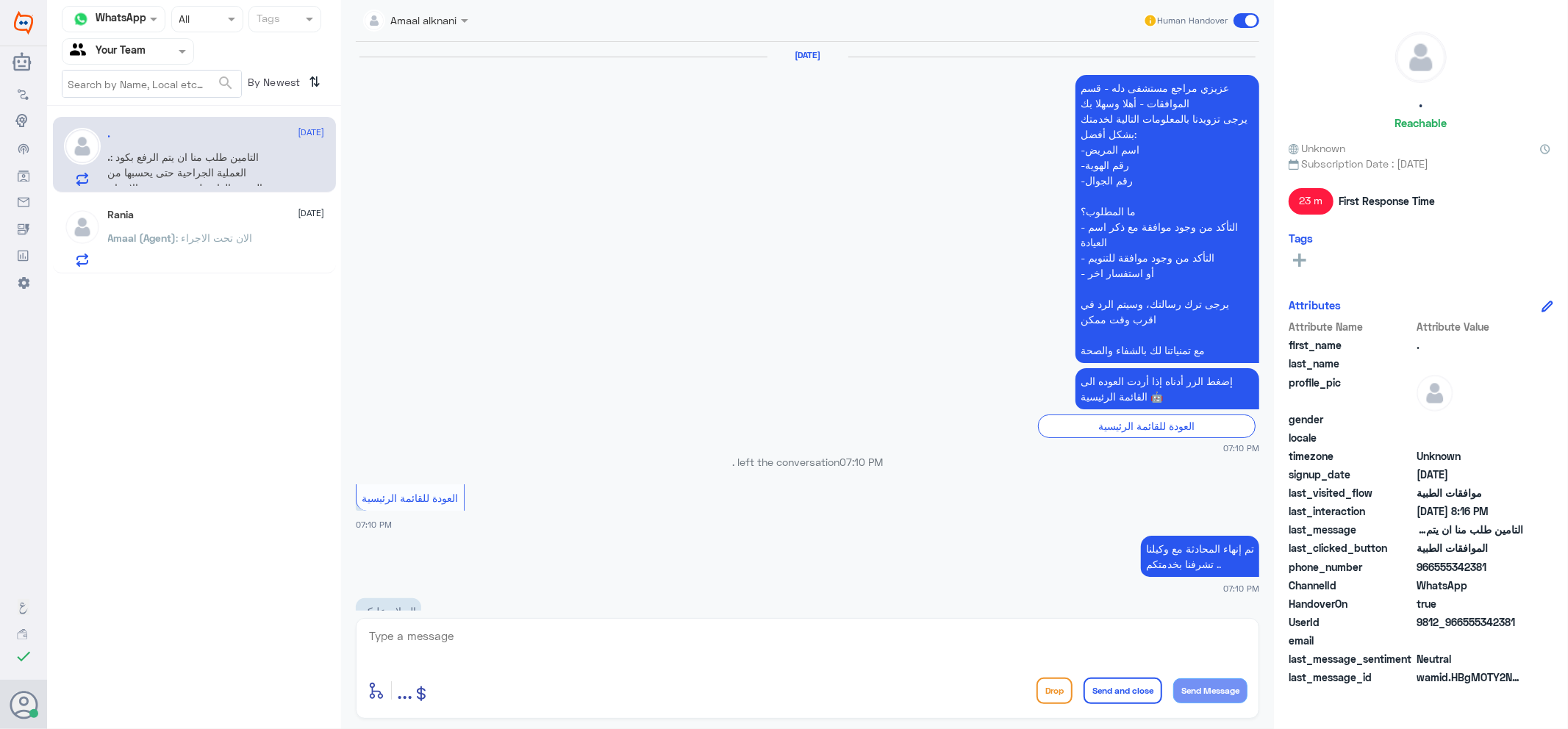
scroll to position [1283, 0]
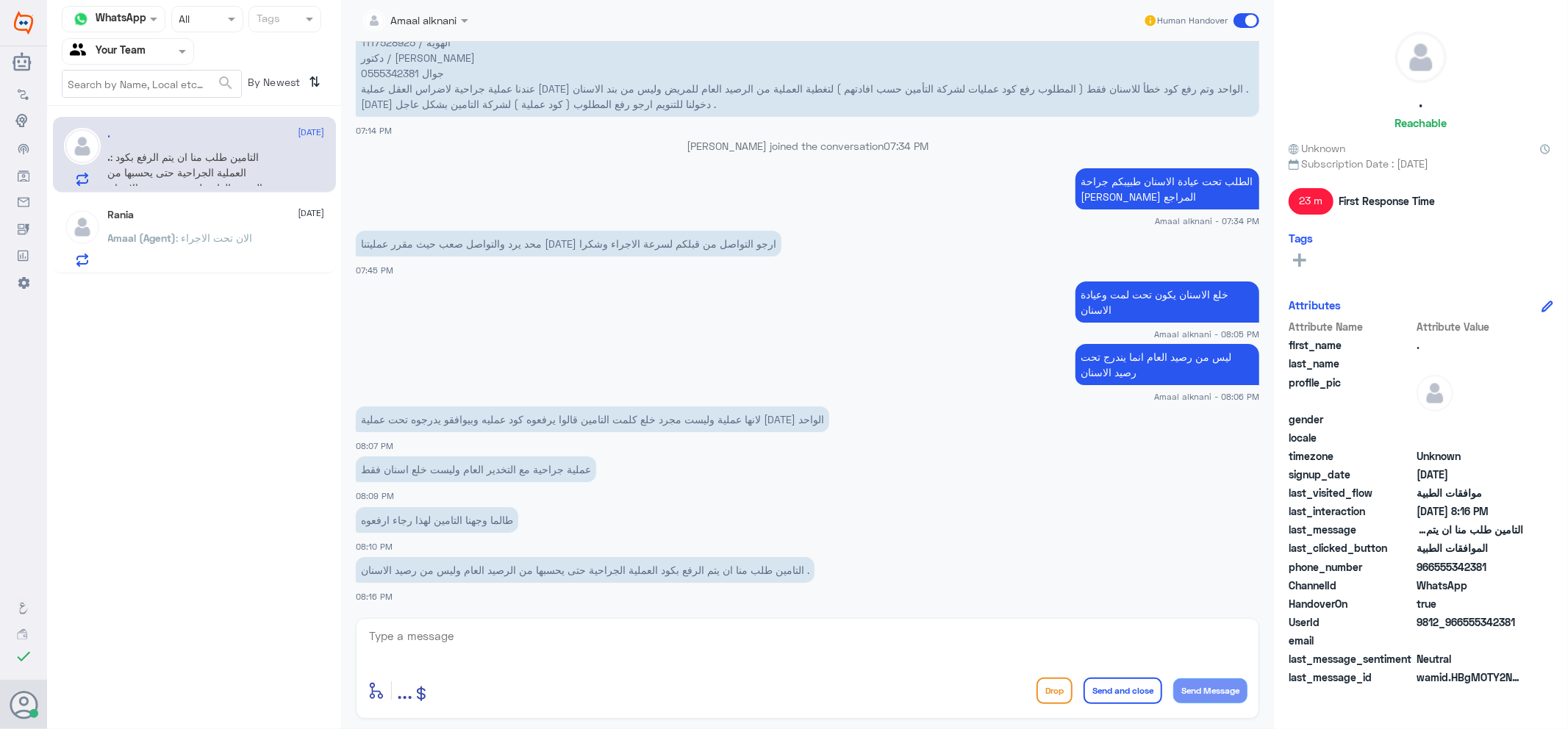
click at [165, 260] on p "Amaal (Agent) : الان تحت الاجراء" at bounding box center [180, 248] width 145 height 36
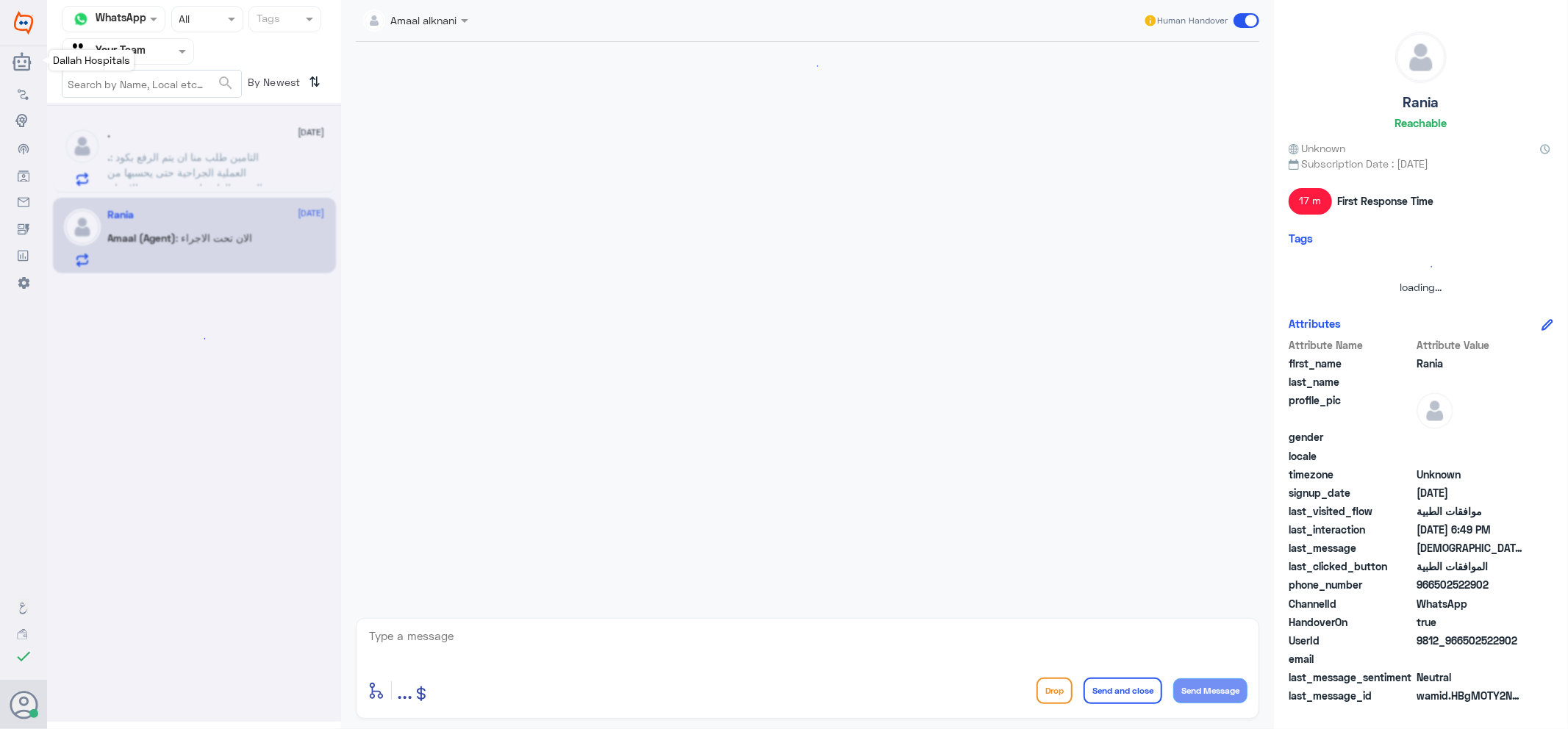
scroll to position [1050, 0]
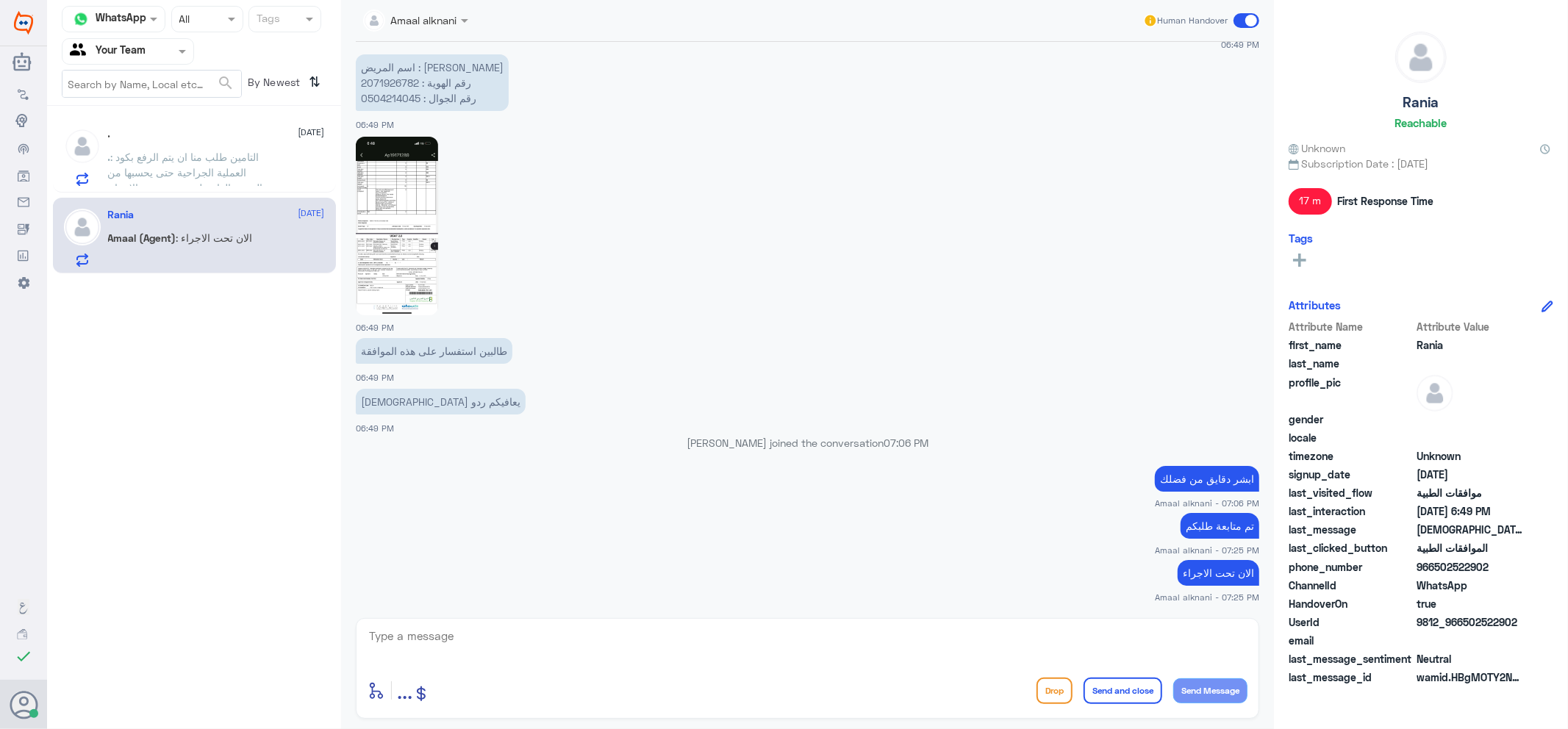
click at [161, 166] on span ": التامين طلب منا ان يتم الرفع بكود العملية الجراحية حتى يحسبها من الرصيد العام…" at bounding box center [188, 172] width 161 height 44
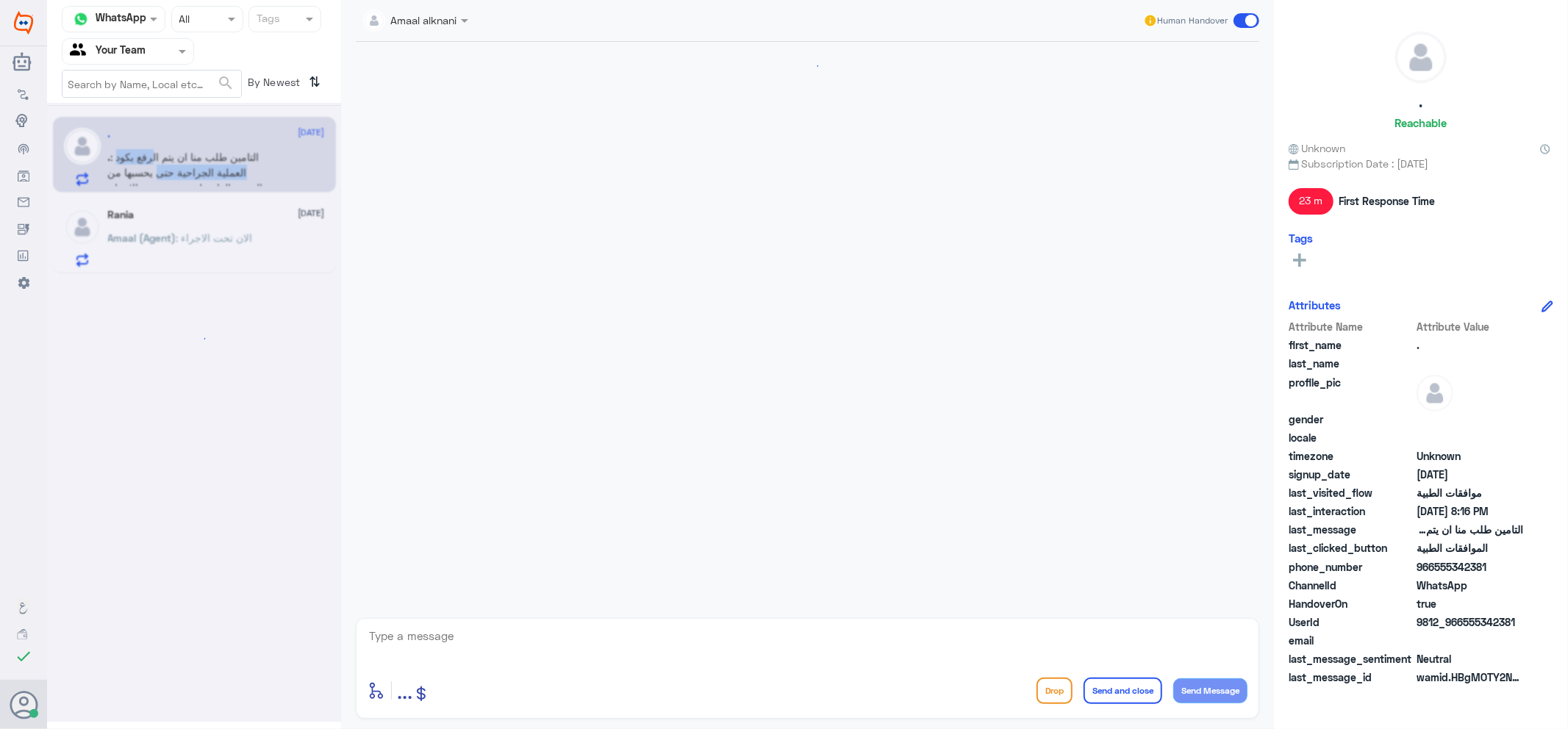
scroll to position [1283, 0]
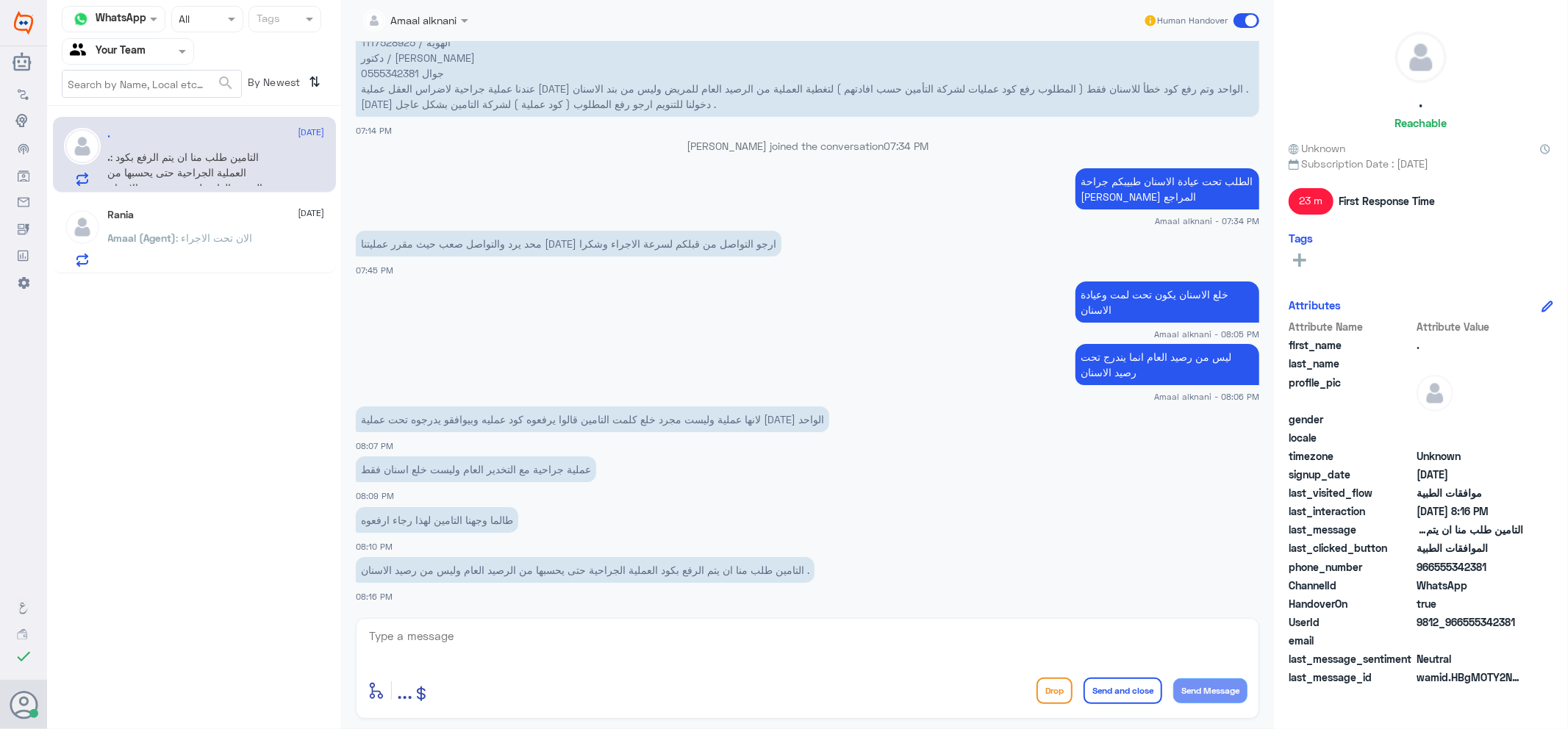
drag, startPoint x: 164, startPoint y: 248, endPoint x: 164, endPoint y: 257, distance: 9.0
click at [164, 257] on p "Amaal (Agent) : الان تحت الاجراء" at bounding box center [180, 248] width 145 height 36
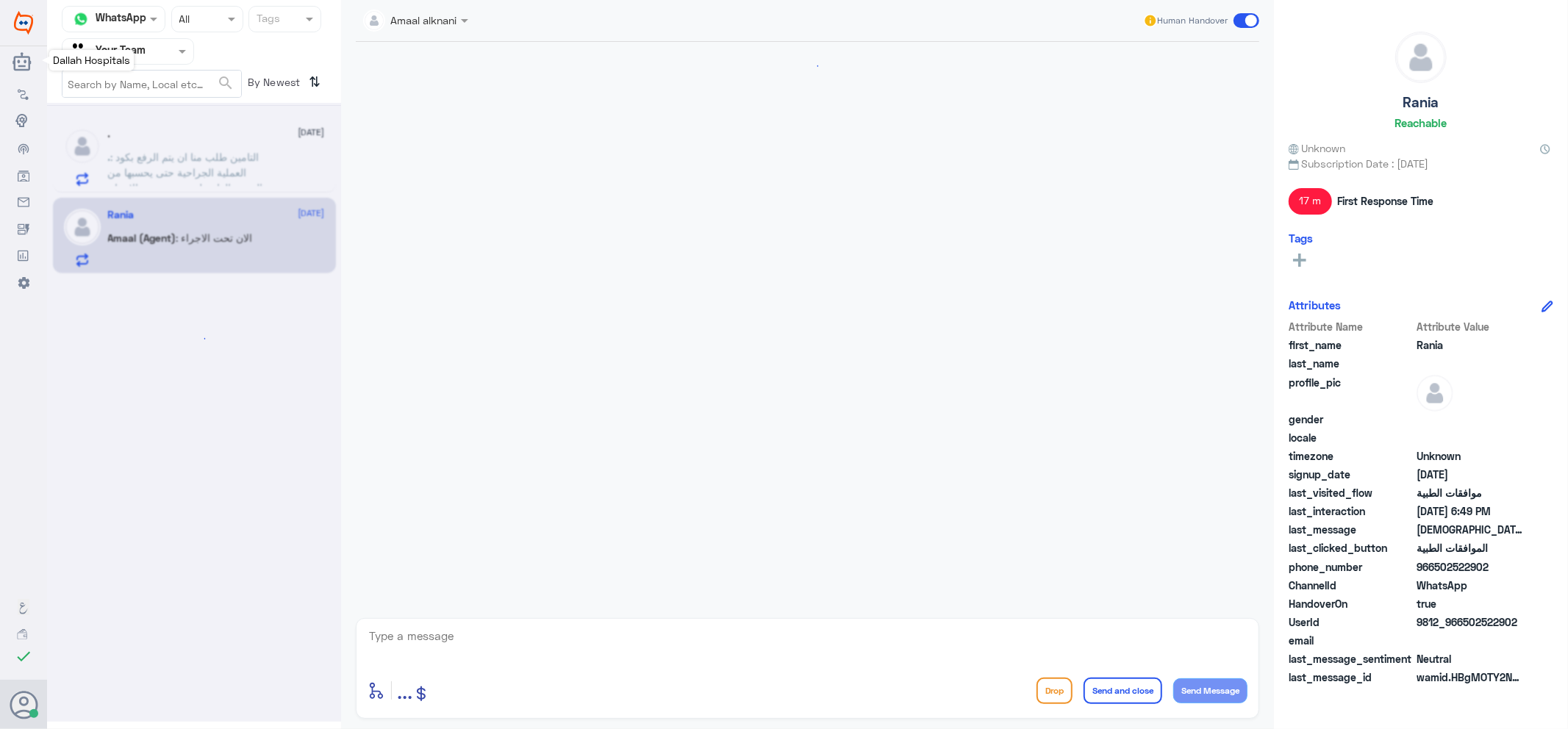
scroll to position [1050, 0]
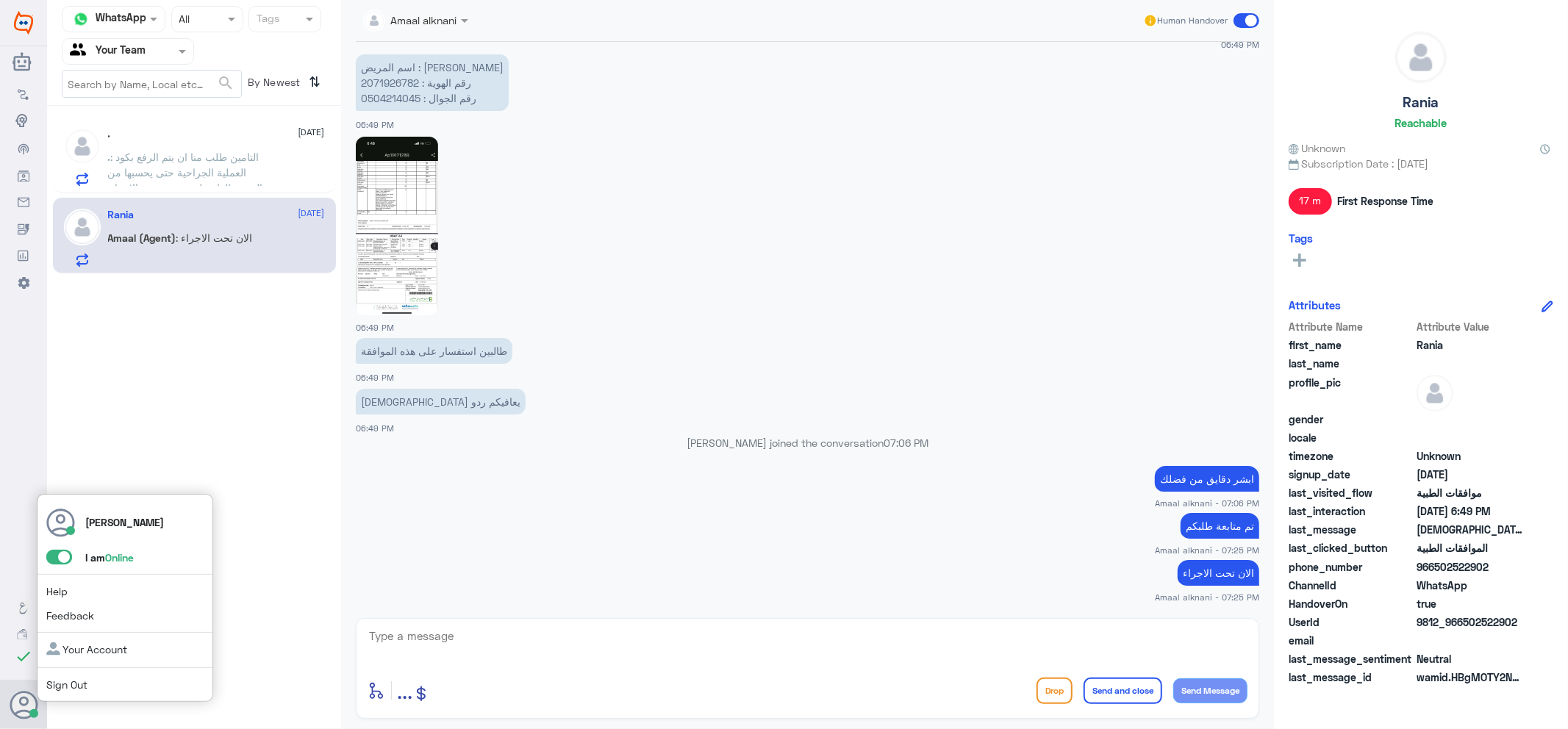
click at [60, 554] on span at bounding box center [59, 557] width 26 height 15
click at [0, 0] on input "checkbox" at bounding box center [0, 0] width 0 height 0
click at [130, 684] on span "Sign Out" at bounding box center [91, 684] width 90 height 16
click at [63, 681] on link "Sign Out" at bounding box center [67, 685] width 41 height 13
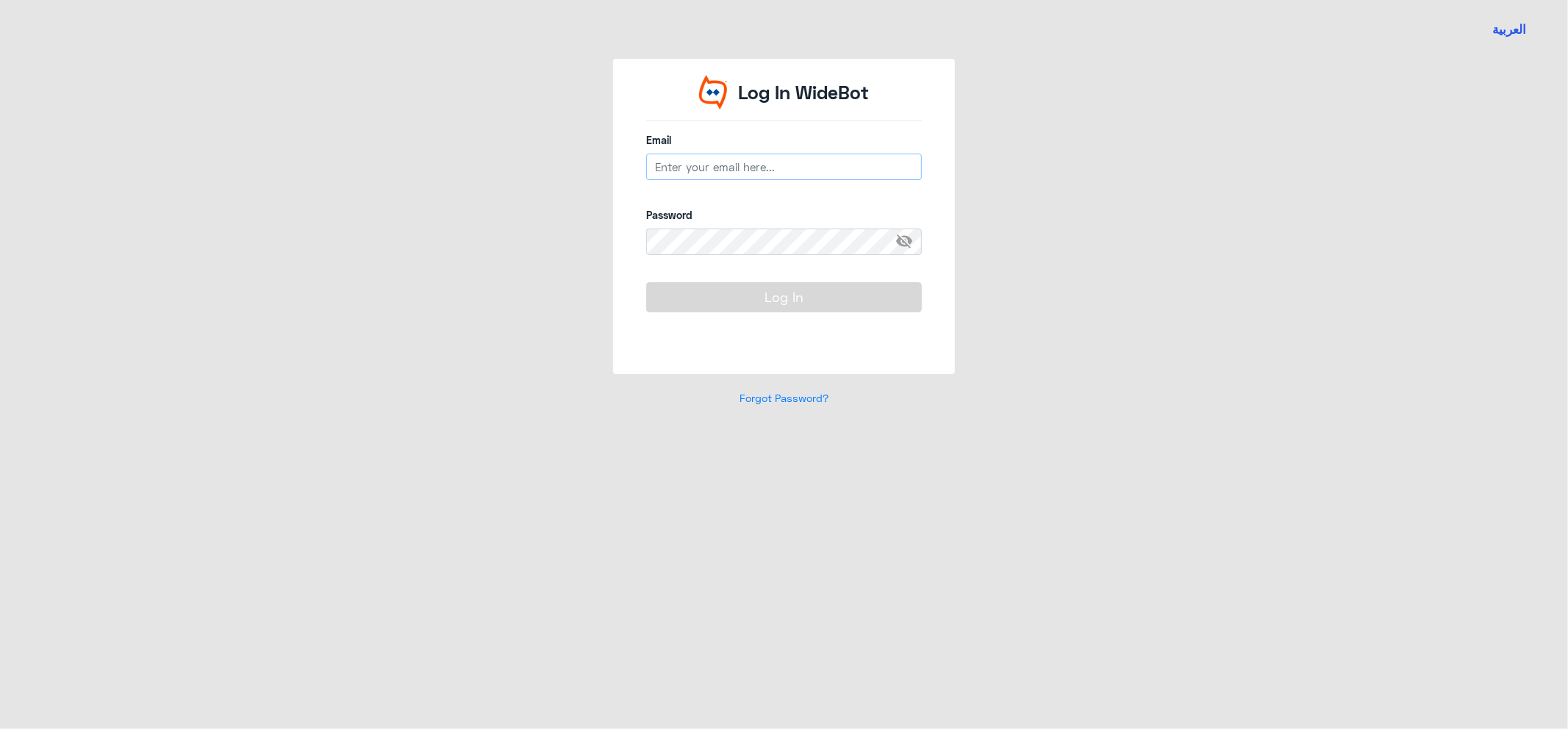
type input "j_alhamed@dallah-hospital.com"
